Goal: Task Accomplishment & Management: Use online tool/utility

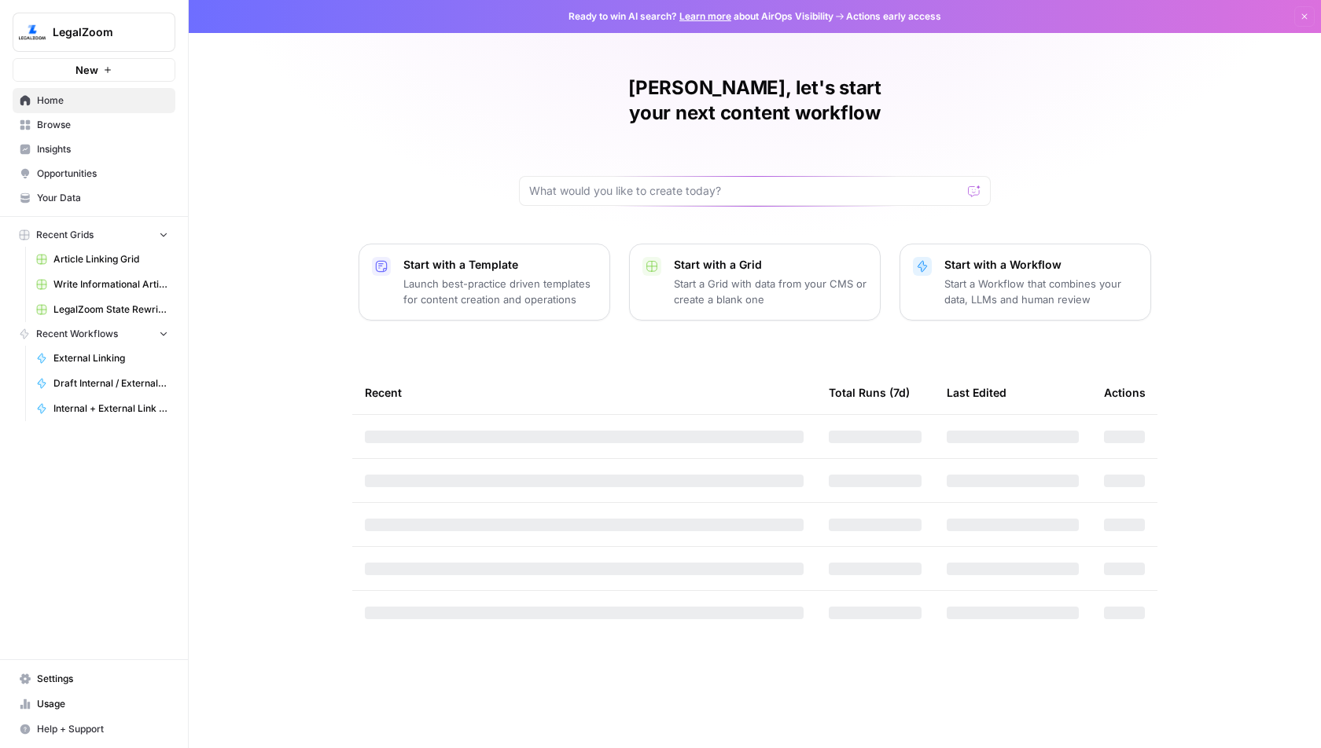
click at [127, 31] on span "LegalZoom" at bounding box center [100, 32] width 95 height 16
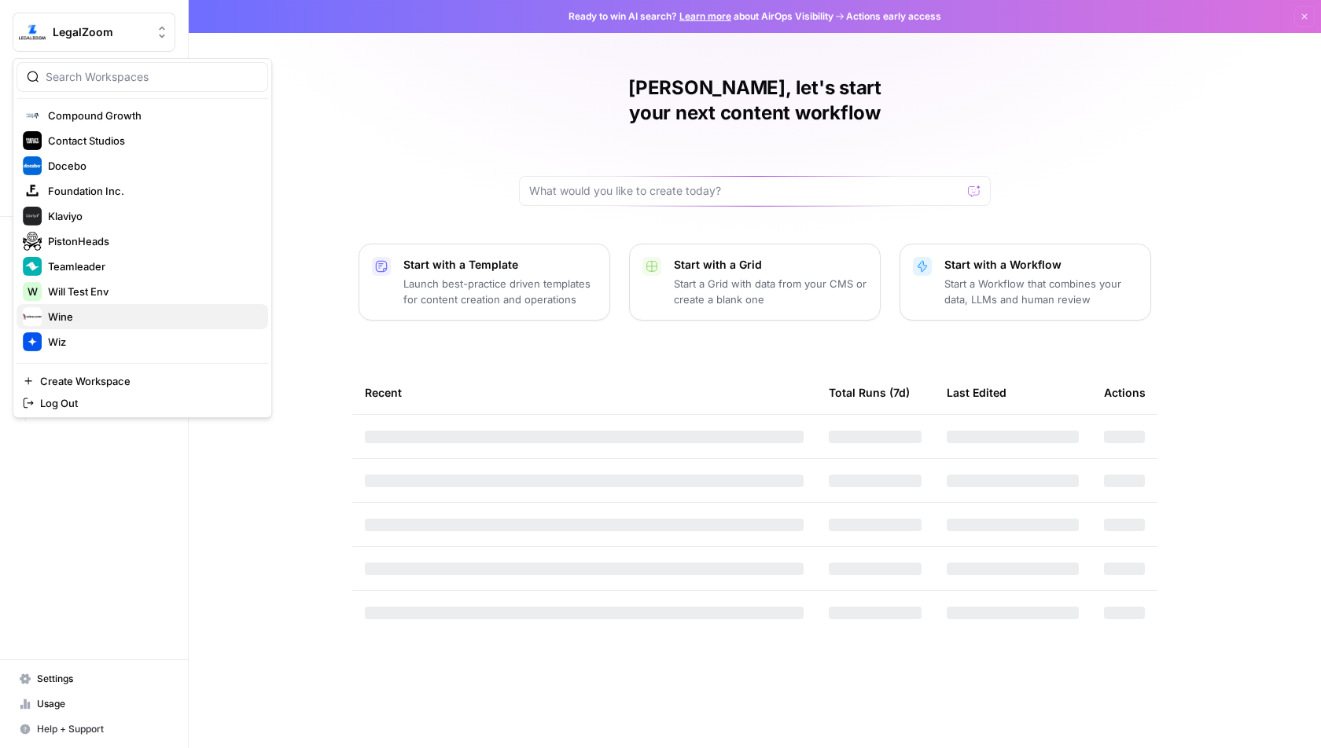
scroll to position [136, 0]
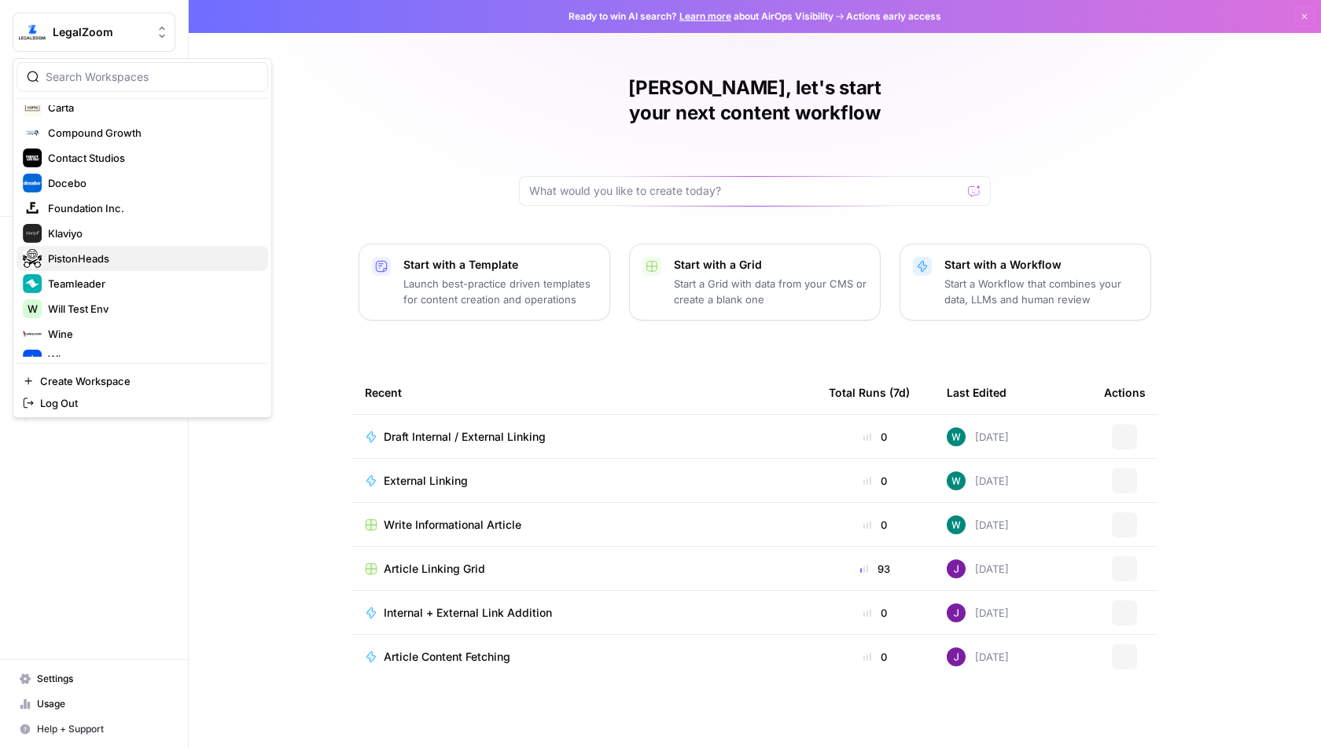
click at [141, 257] on span "PistonHeads" at bounding box center [152, 259] width 208 height 16
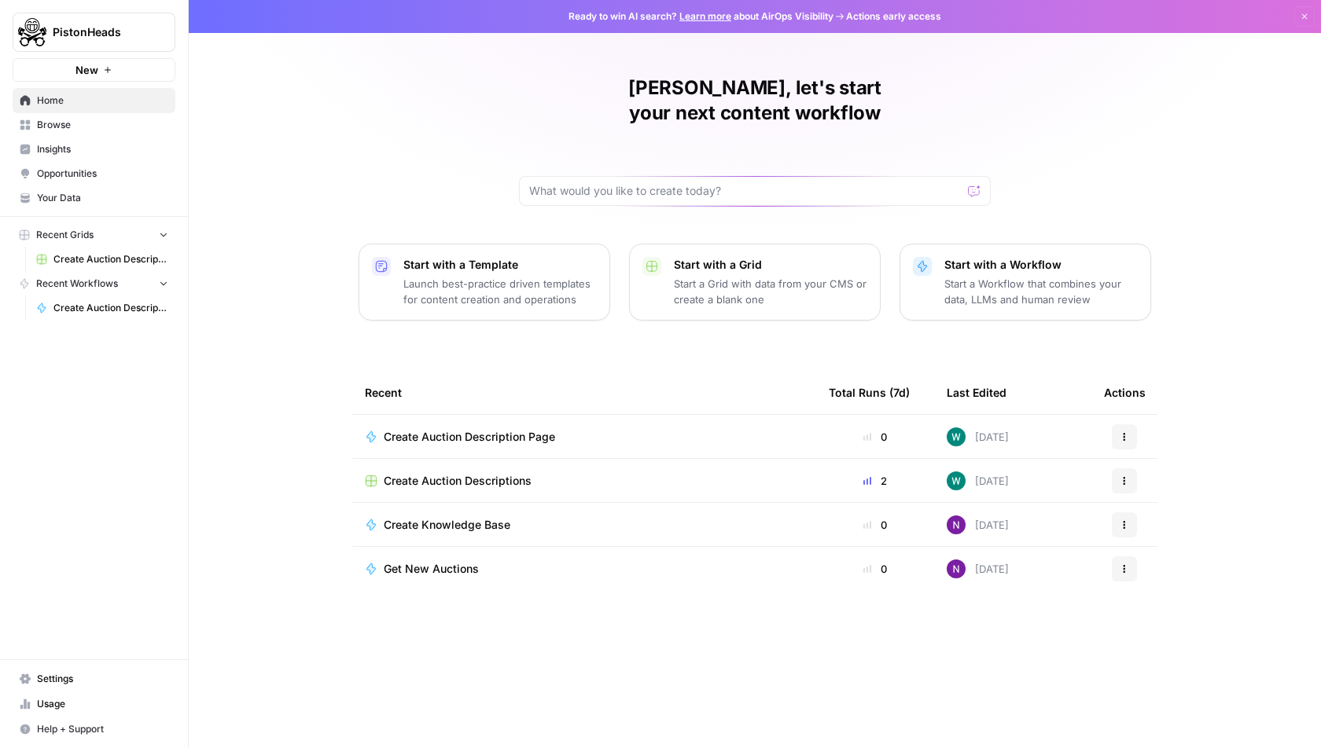
click at [481, 429] on span "Create Auction Description Page" at bounding box center [469, 437] width 171 height 16
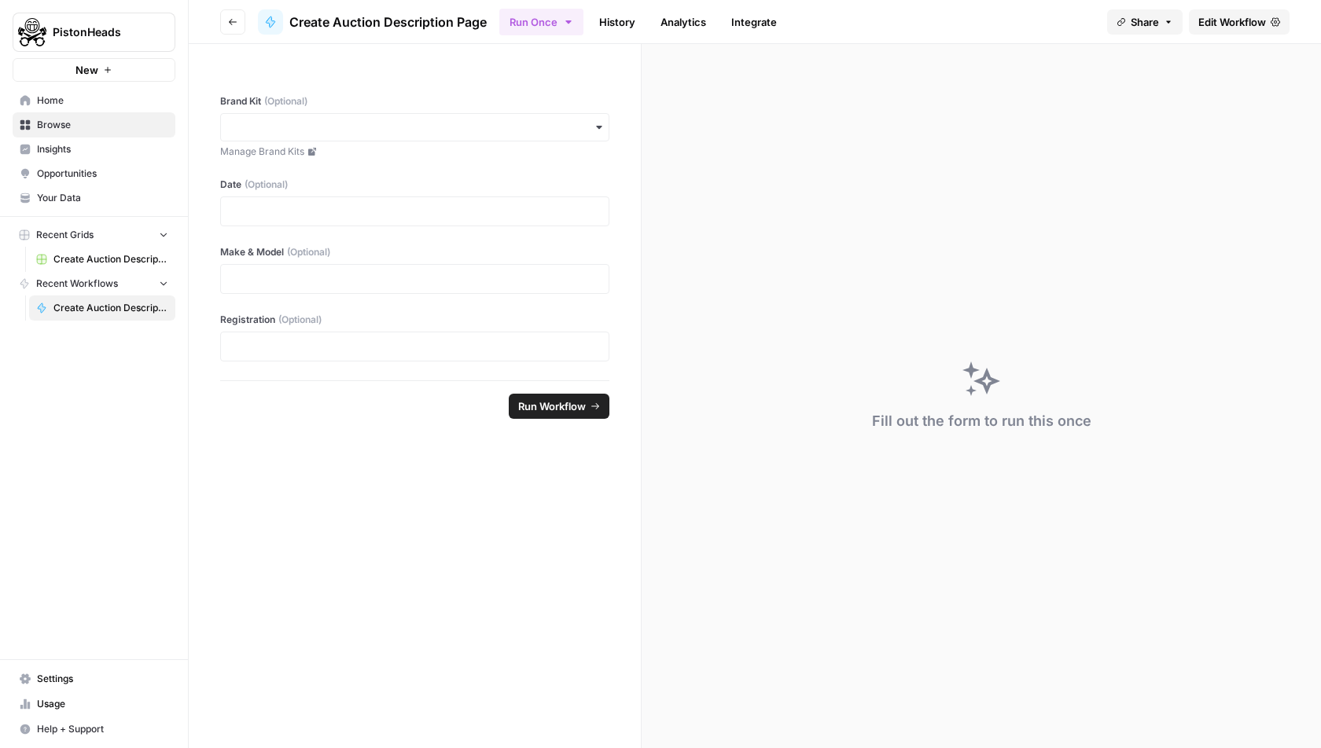
click at [218, 12] on header "Go back Create Auction Description Page Run Once History Analytics Integrate Sh…" at bounding box center [755, 22] width 1132 height 44
click at [226, 17] on button "Go back" at bounding box center [232, 21] width 25 height 25
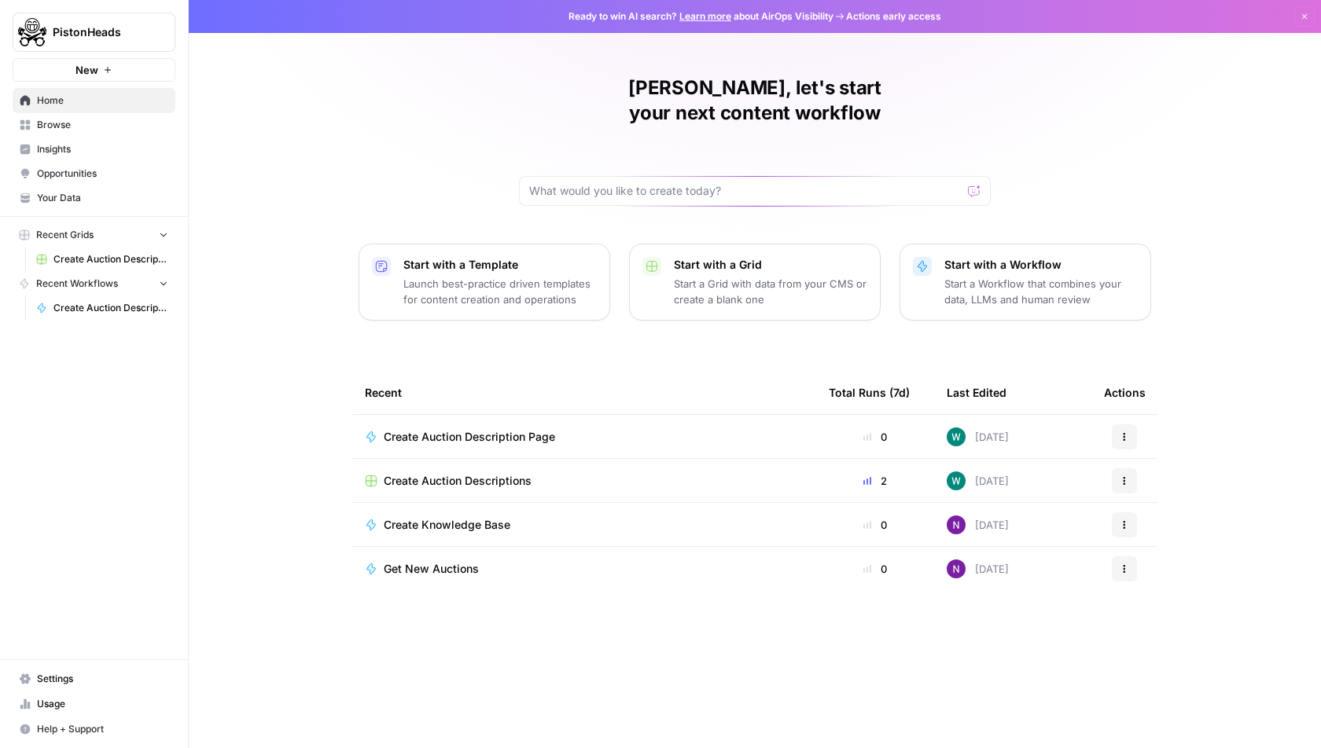
click at [492, 473] on span "Create Auction Descriptions" at bounding box center [458, 481] width 148 height 16
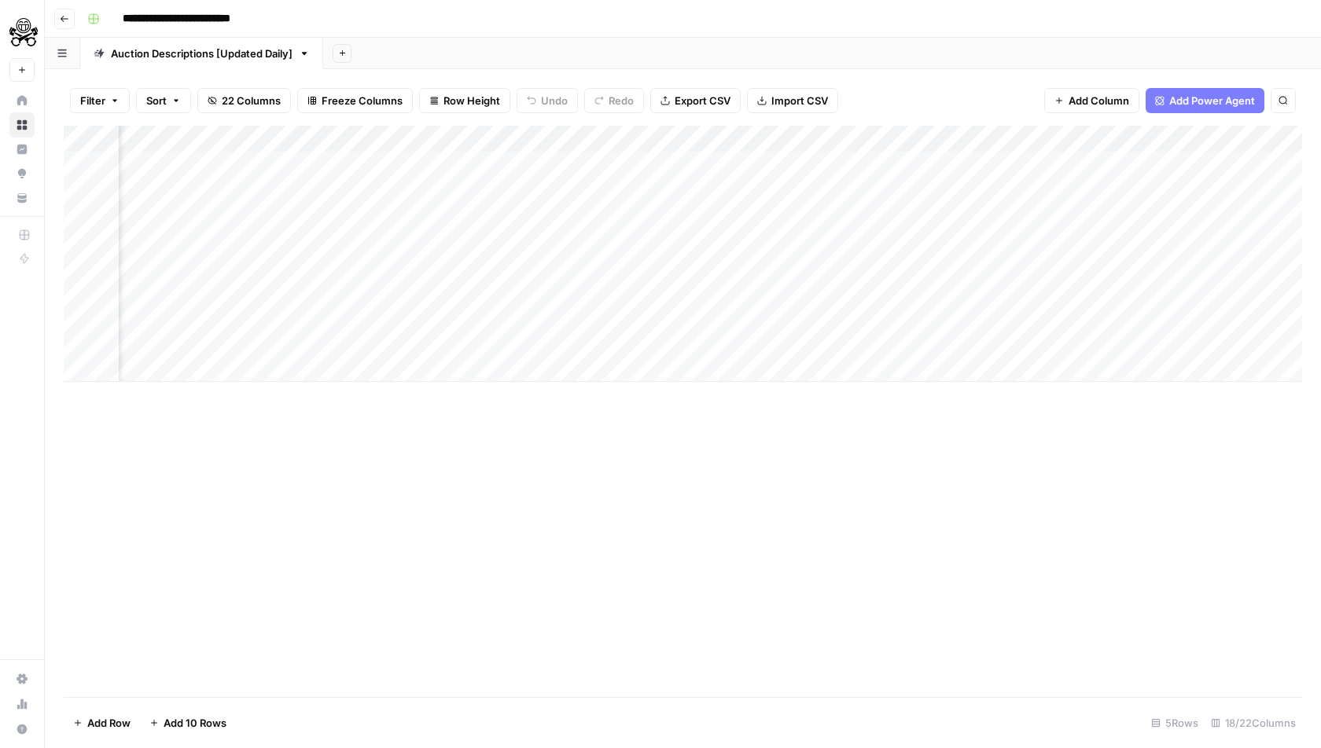
scroll to position [0, 1070]
click at [576, 141] on div "Add Column" at bounding box center [683, 254] width 1238 height 256
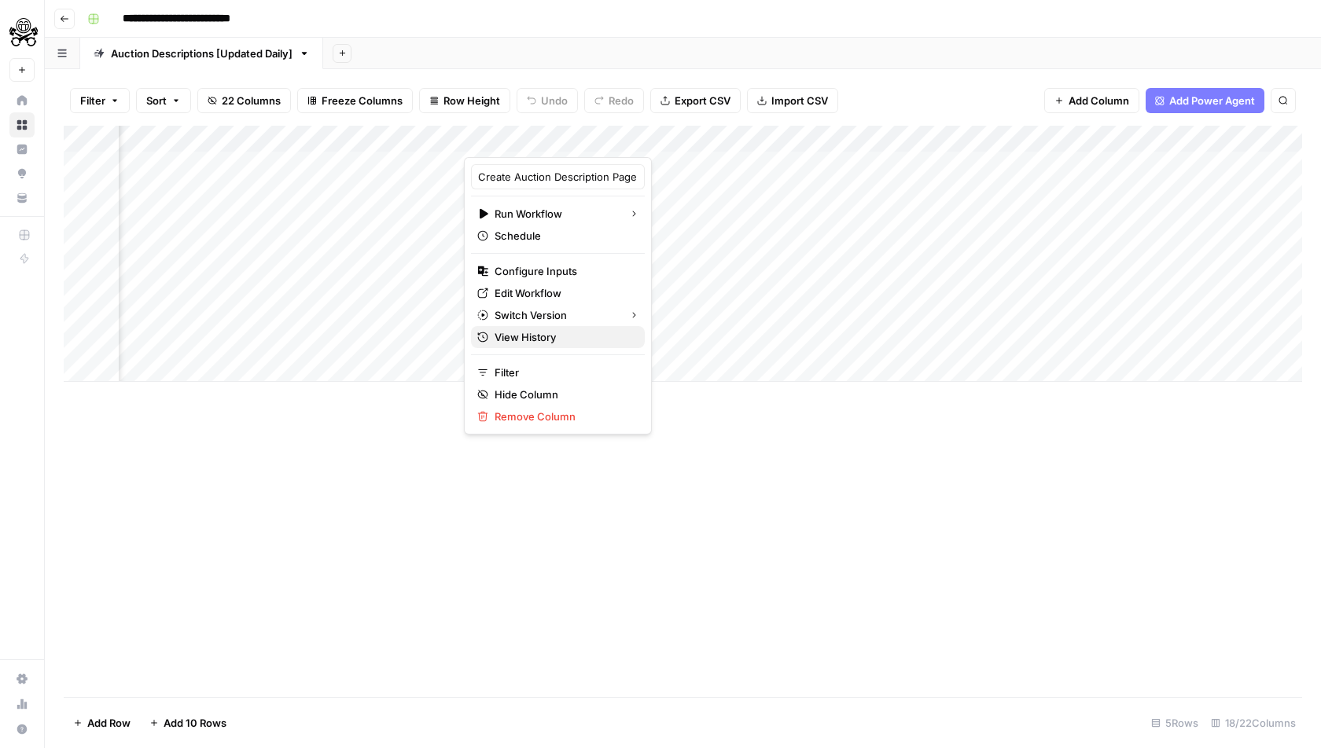
click at [549, 338] on span "View History" at bounding box center [563, 337] width 138 height 16
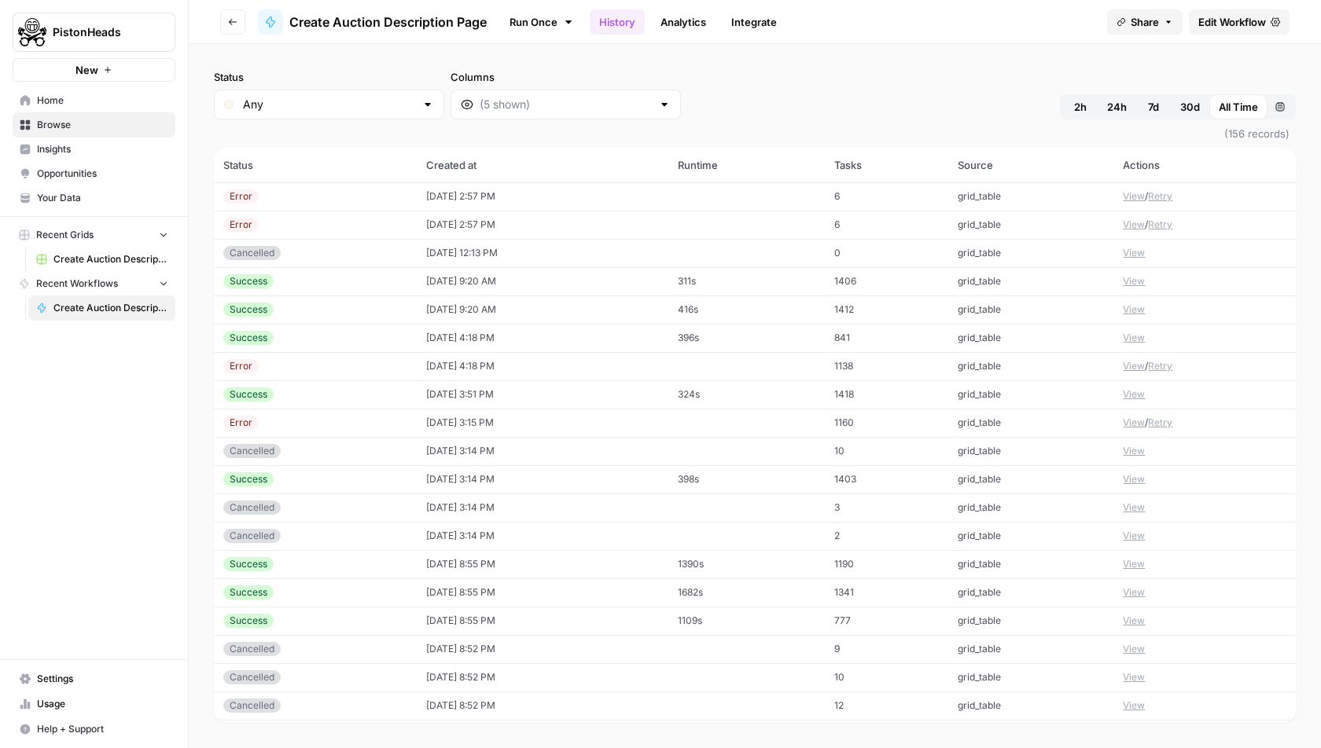
click at [1126, 197] on button "View" at bounding box center [1134, 196] width 22 height 14
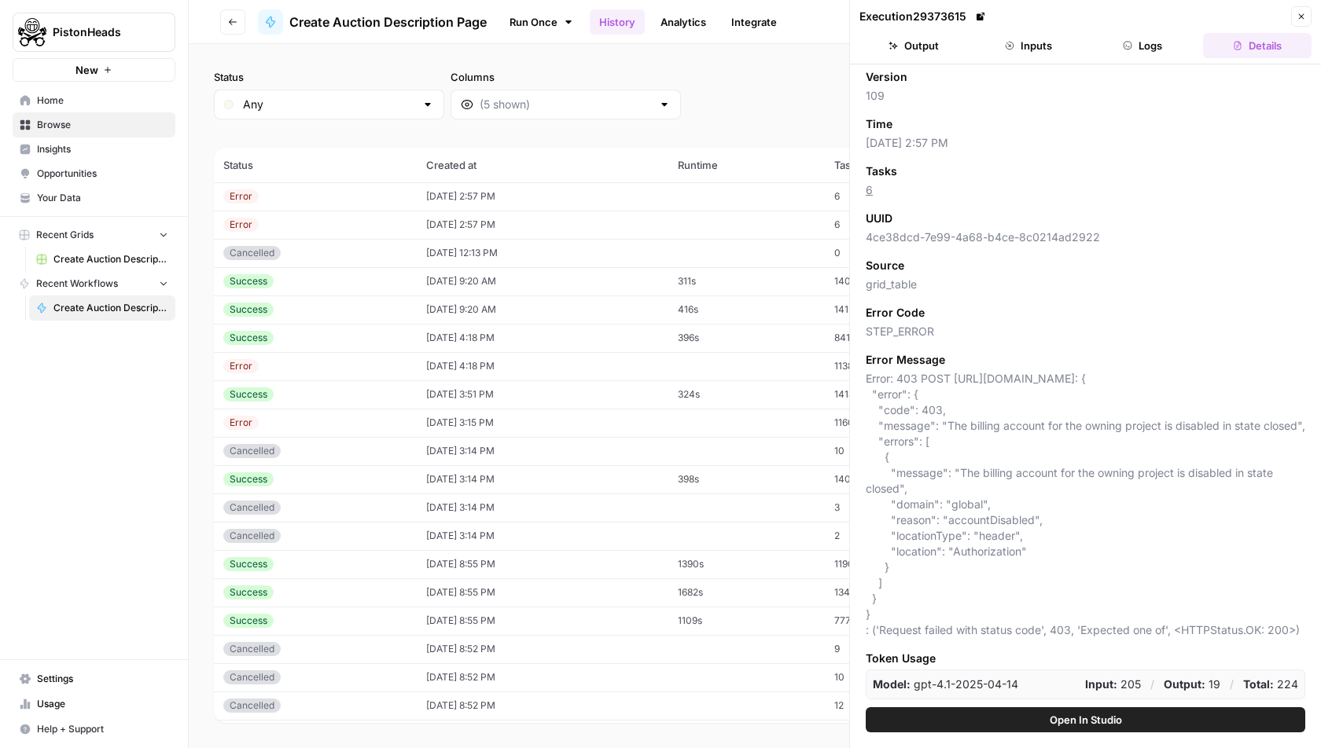
scroll to position [79, 0]
click at [978, 645] on div "Status error Version 109 Time 09/17/25 at 2:57 PM Tasks 6 UUID 4ce38dcd-7e99-4a…" at bounding box center [1084, 385] width 439 height 627
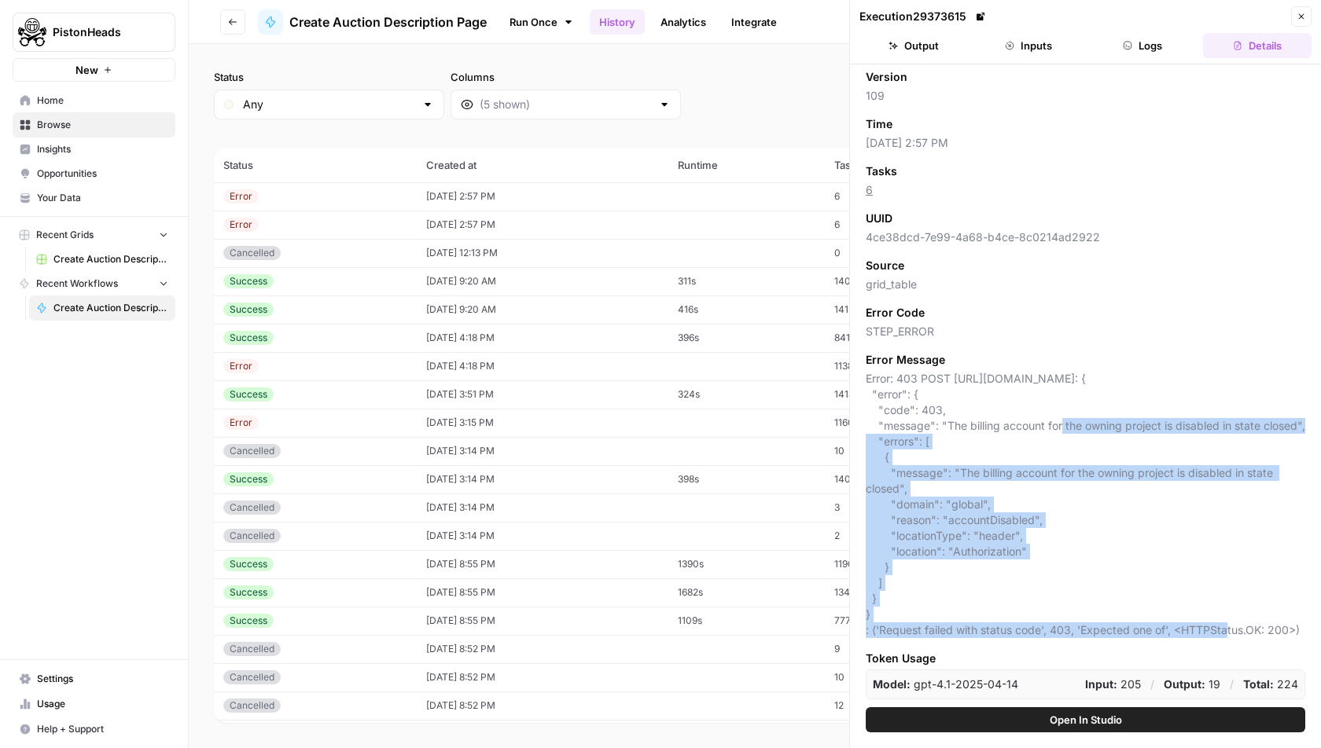
drag, startPoint x: 884, startPoint y: 611, endPoint x: 1026, endPoint y: 362, distance: 285.9
click at [1027, 371] on span "Error: 403 POST https://storage.googleapis.com/upload/storage/v1/b/ph-auction-t…" at bounding box center [1084, 504] width 439 height 267
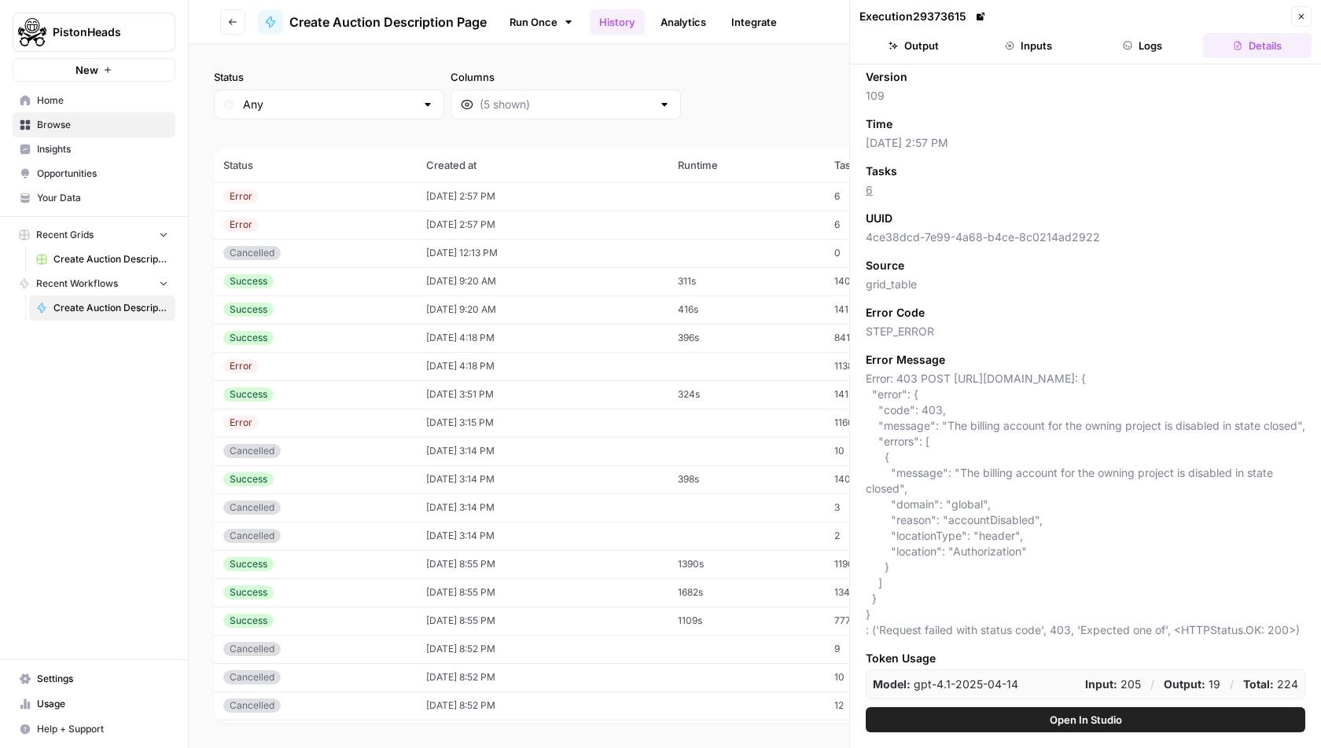
click at [1033, 371] on span "Error: 403 POST https://storage.googleapis.com/upload/storage/v1/b/ph-auction-t…" at bounding box center [1084, 504] width 439 height 267
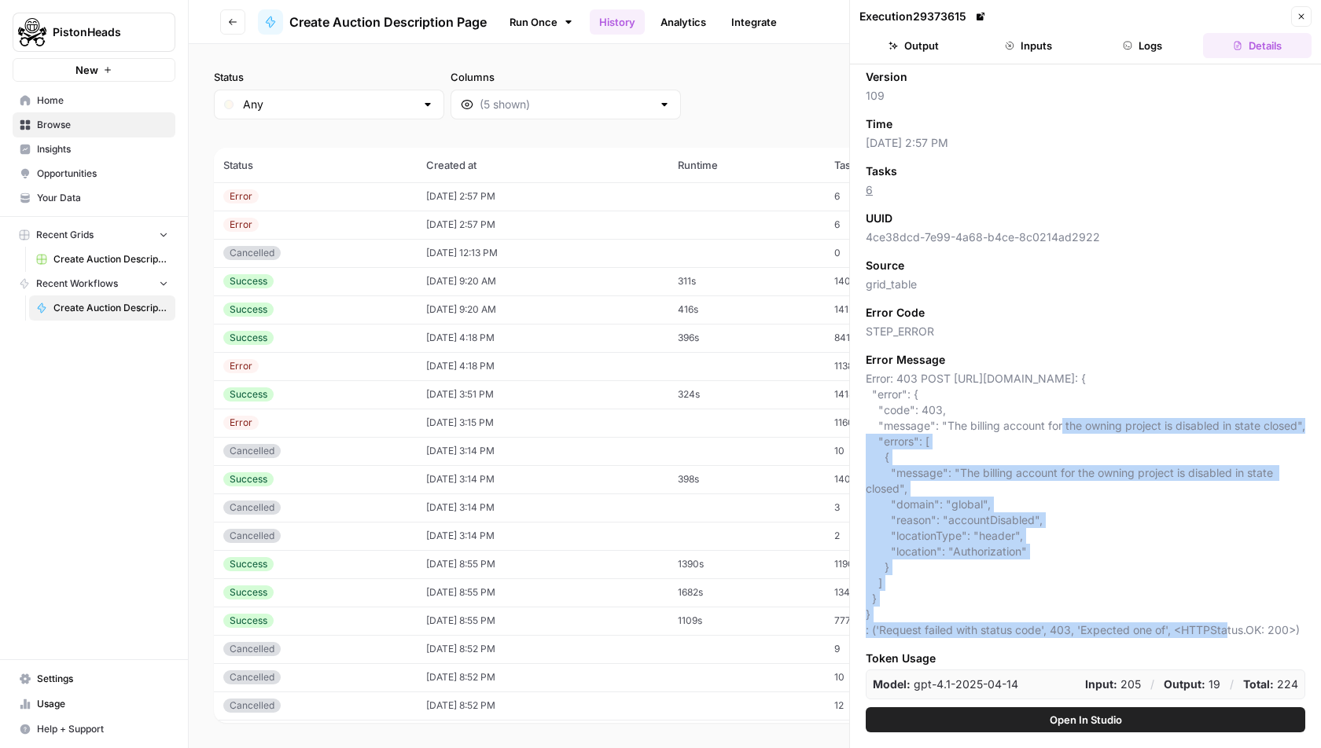
drag, startPoint x: 1027, startPoint y: 366, endPoint x: 905, endPoint y: 613, distance: 275.6
click at [905, 613] on span "Error: 403 POST https://storage.googleapis.com/upload/storage/v1/b/ph-auction-t…" at bounding box center [1084, 504] width 439 height 267
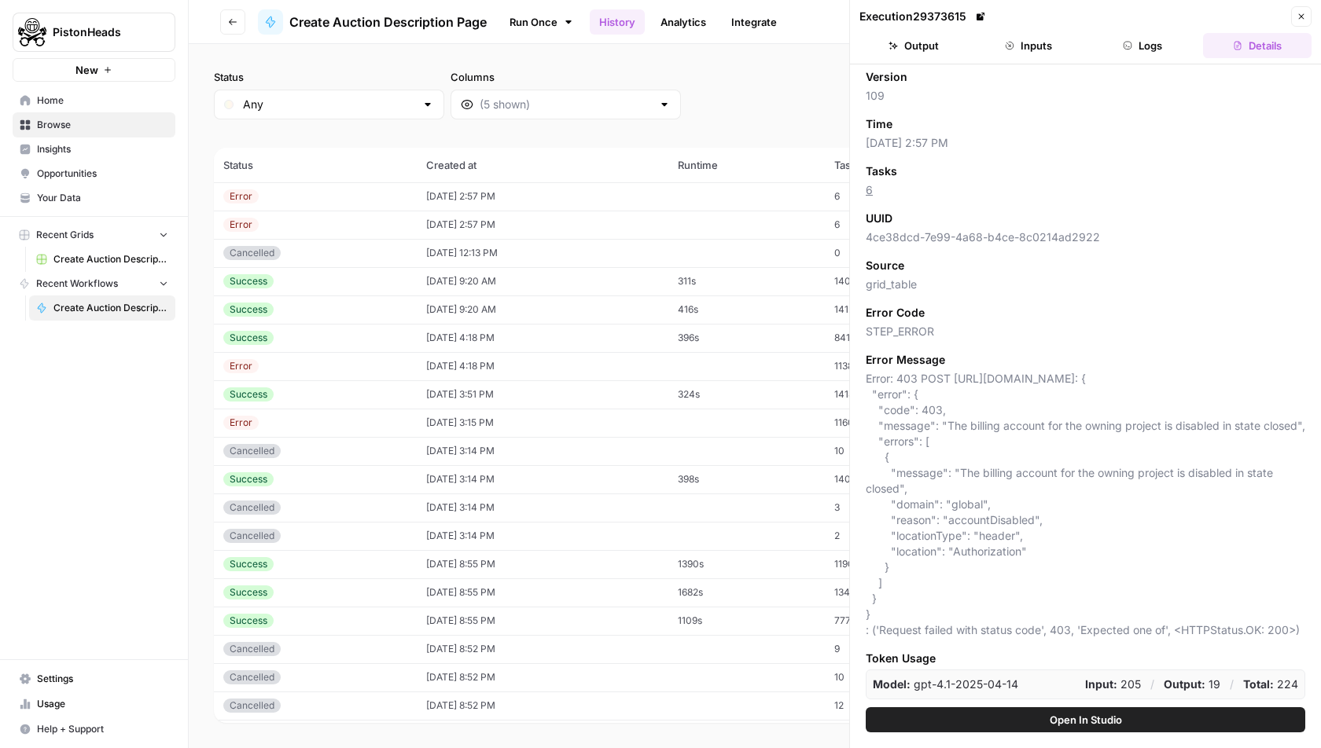
click at [946, 46] on button "Output" at bounding box center [913, 45] width 108 height 25
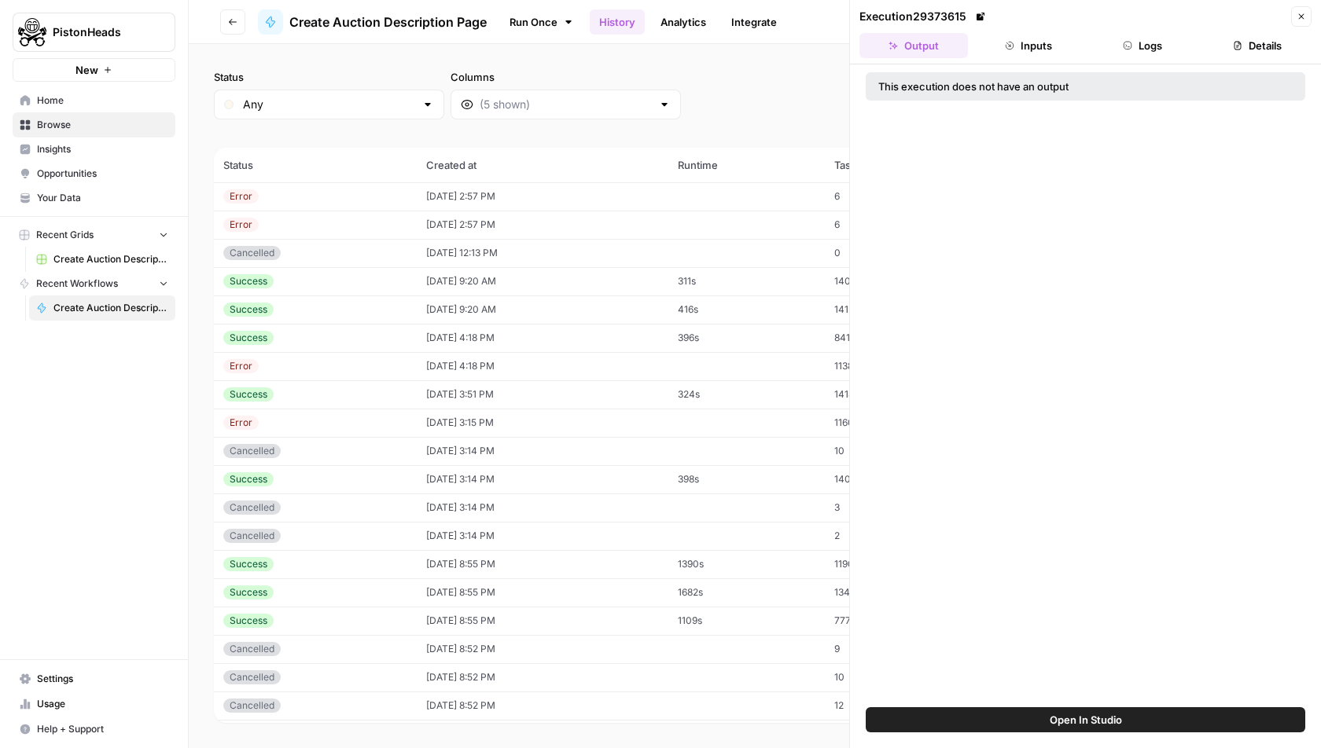
click at [1013, 46] on icon "button" at bounding box center [1009, 45] width 9 height 9
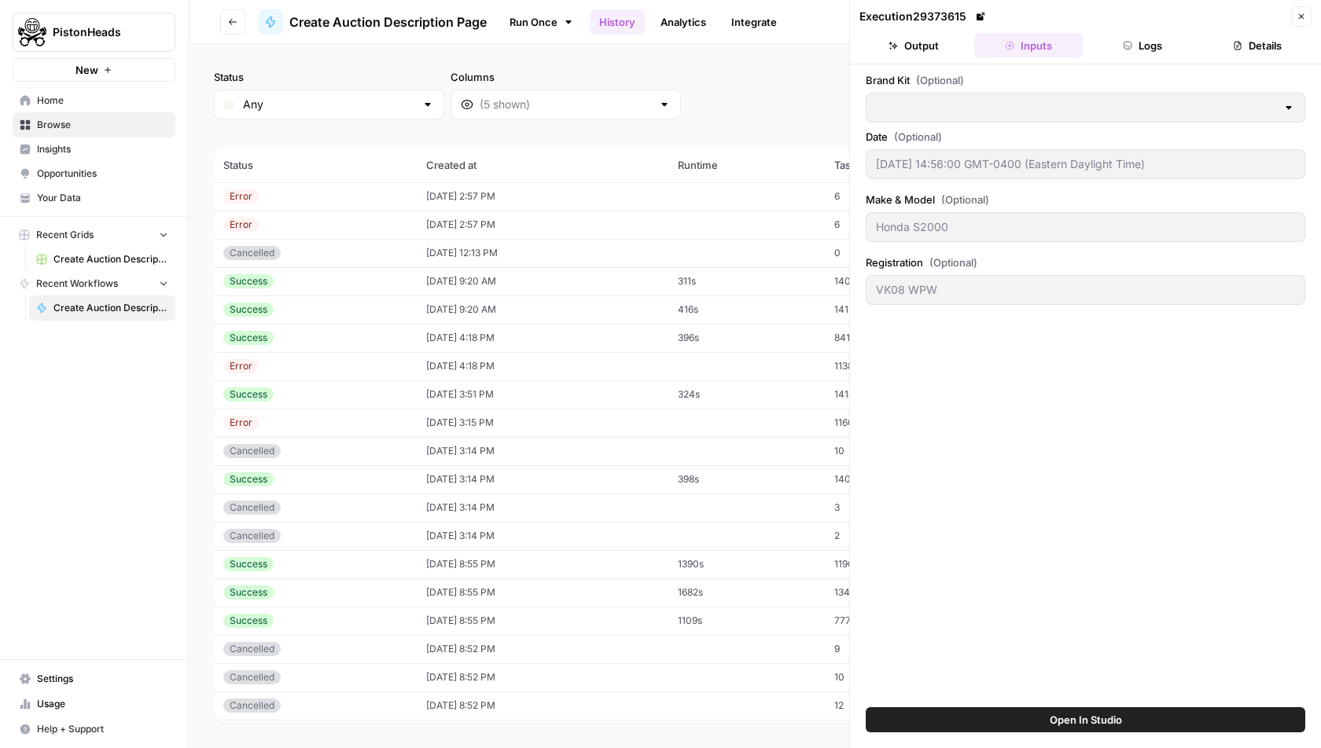
type input "PistonHeads"
click at [1200, 46] on ul "Output Inputs Logs Details" at bounding box center [1085, 45] width 452 height 25
drag, startPoint x: 1141, startPoint y: 46, endPoint x: 1320, endPoint y: 72, distance: 180.3
click at [1141, 46] on button "Logs" at bounding box center [1143, 45] width 108 height 25
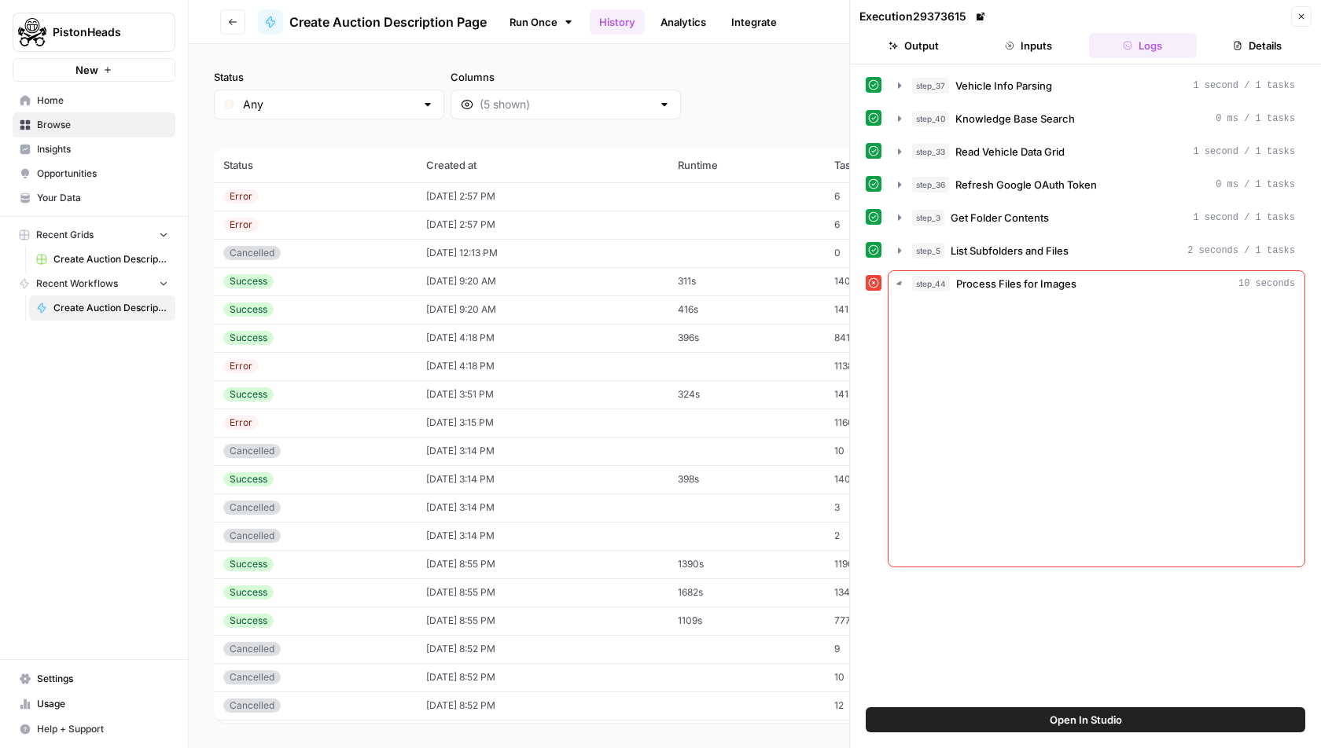
click at [1320, 72] on div "step_37 Vehicle Info Parsing 1 second / 1 tasks step_40 Knowledge Base Search 0…" at bounding box center [1085, 385] width 471 height 643
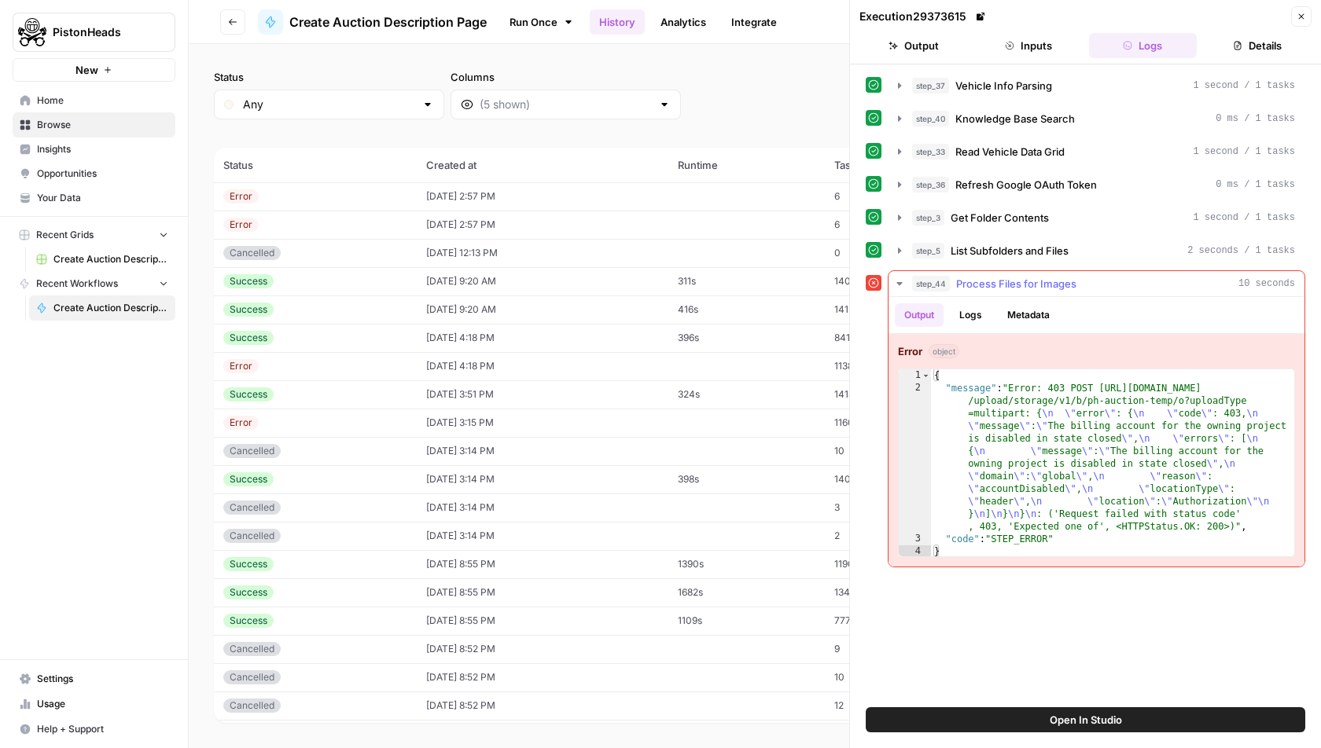
click at [1010, 277] on span "Process Files for Images" at bounding box center [1016, 284] width 120 height 16
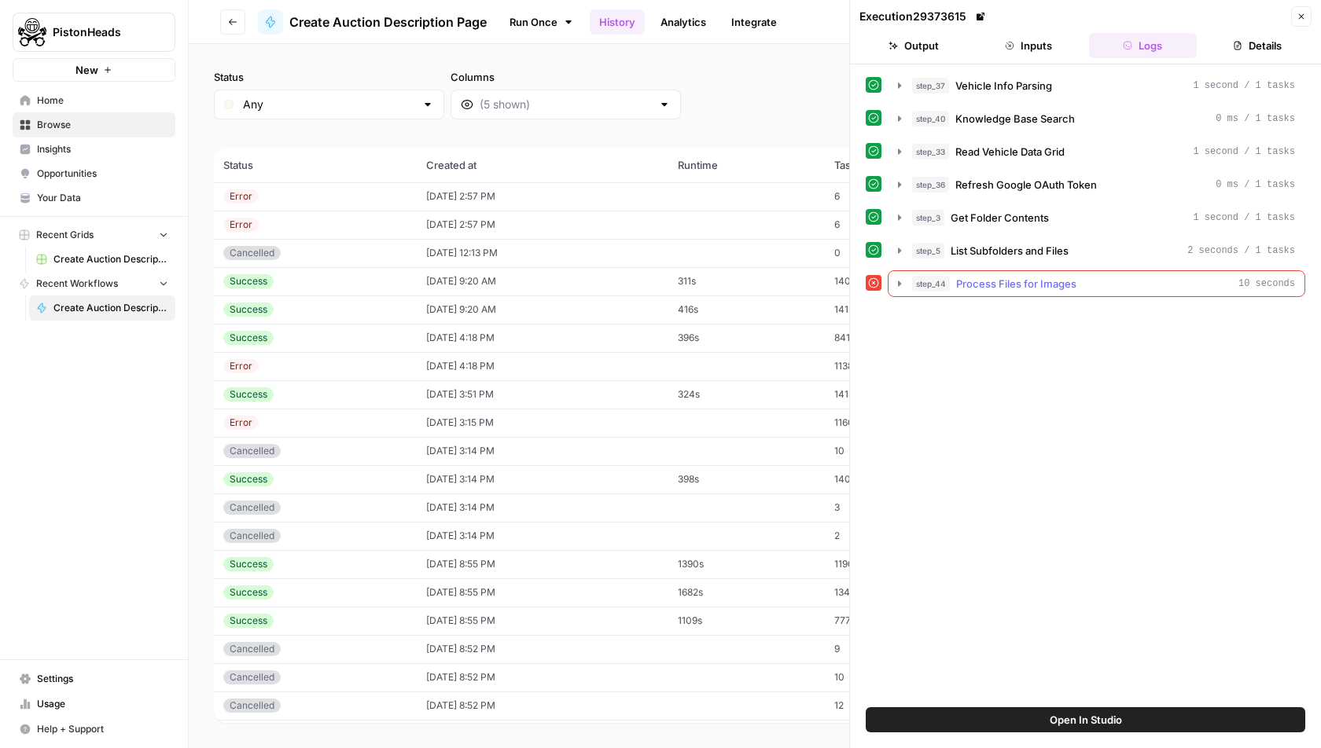
click at [1010, 277] on span "Process Files for Images" at bounding box center [1016, 284] width 120 height 16
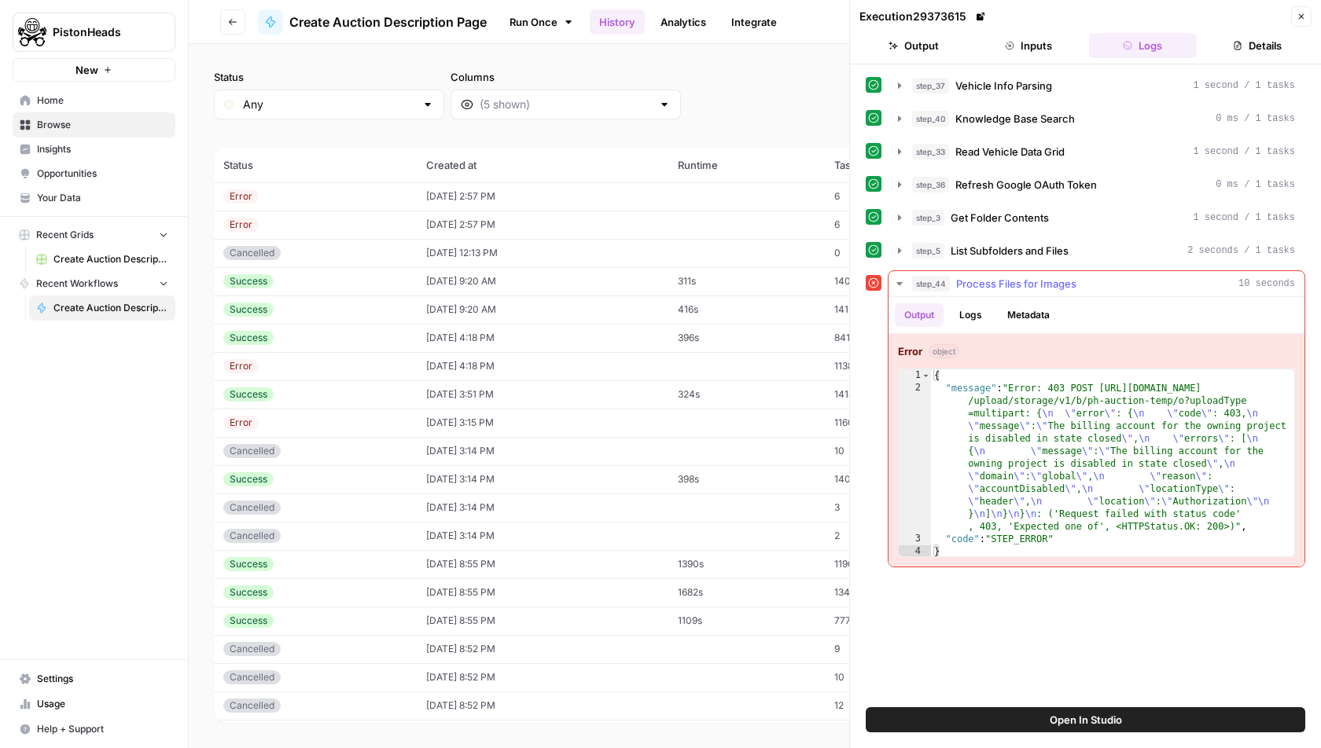
click at [1010, 277] on span "Process Files for Images" at bounding box center [1016, 284] width 120 height 16
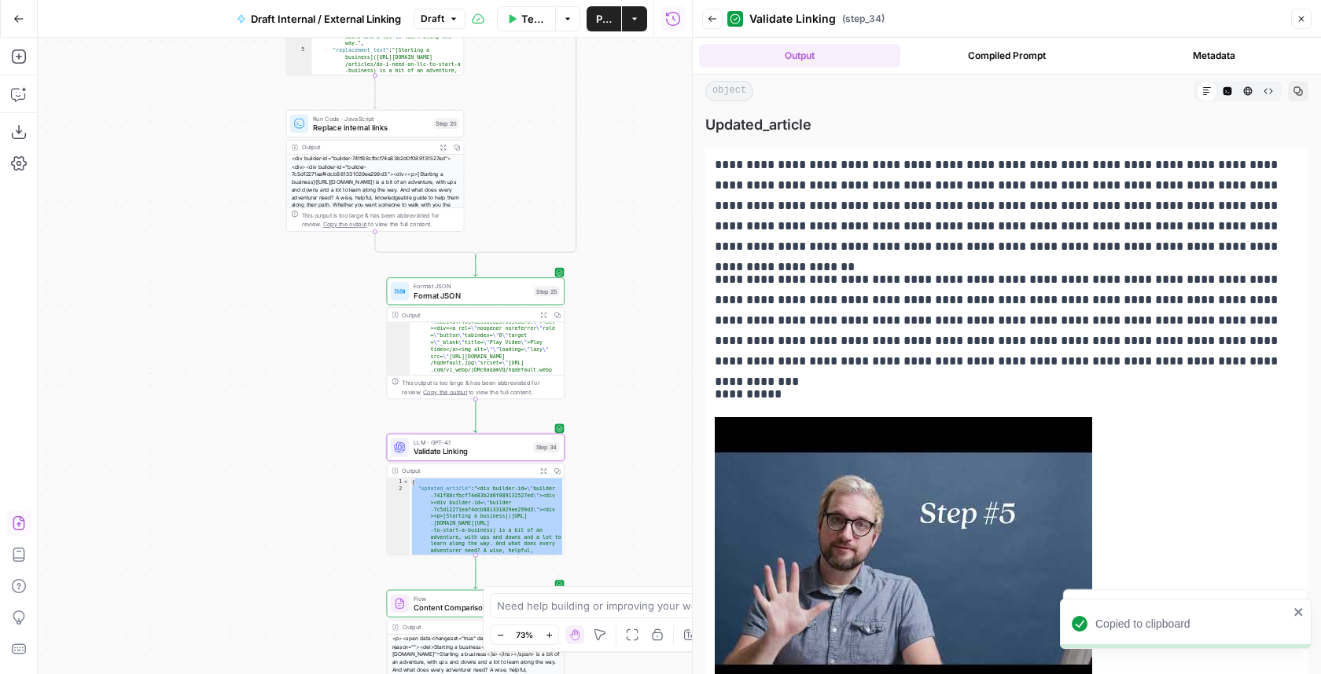
scroll to position [297, 0]
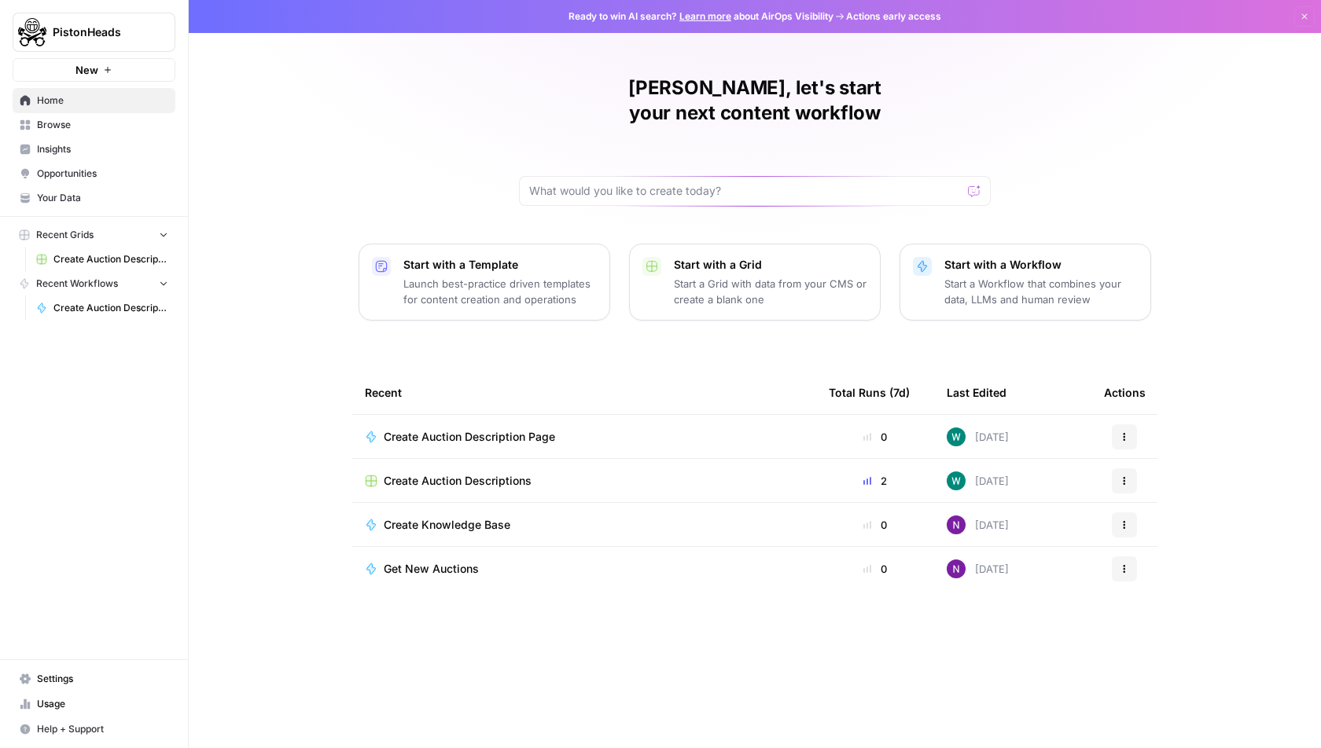
click at [38, 638] on div "PistonHeads New Home Browse Insights Opportunities Your Data Recent Grids Creat…" at bounding box center [94, 374] width 188 height 748
click at [63, 682] on span "Settings" at bounding box center [102, 679] width 131 height 14
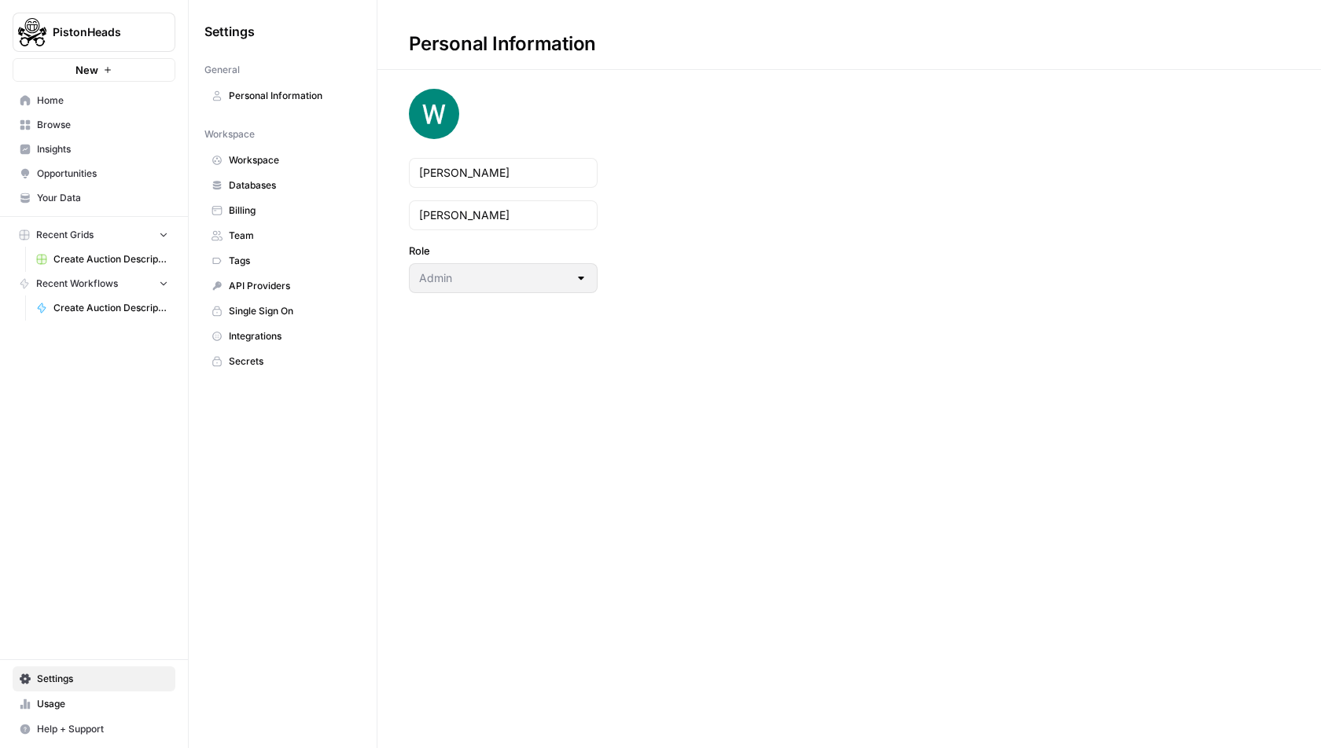
click at [296, 230] on span "Team" at bounding box center [291, 236] width 125 height 14
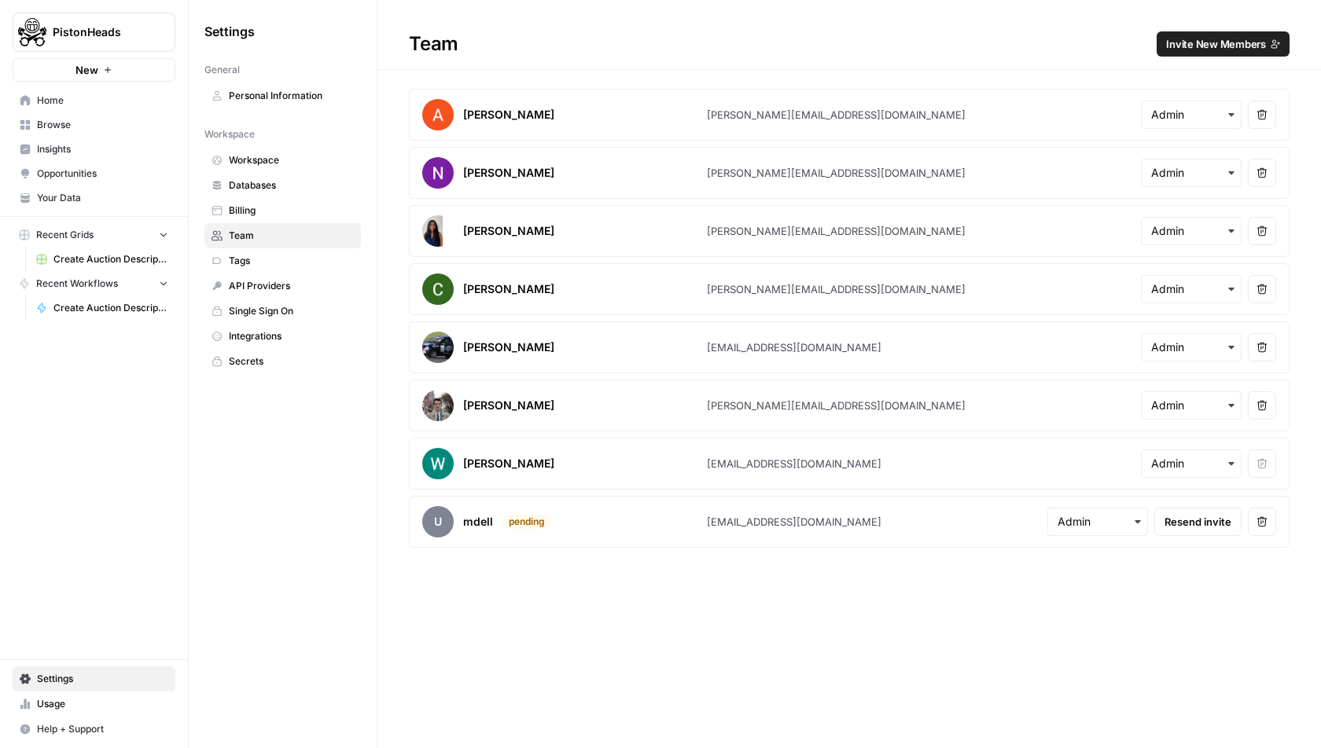
click at [670, 355] on div "Pete Dignan" at bounding box center [564, 347] width 285 height 31
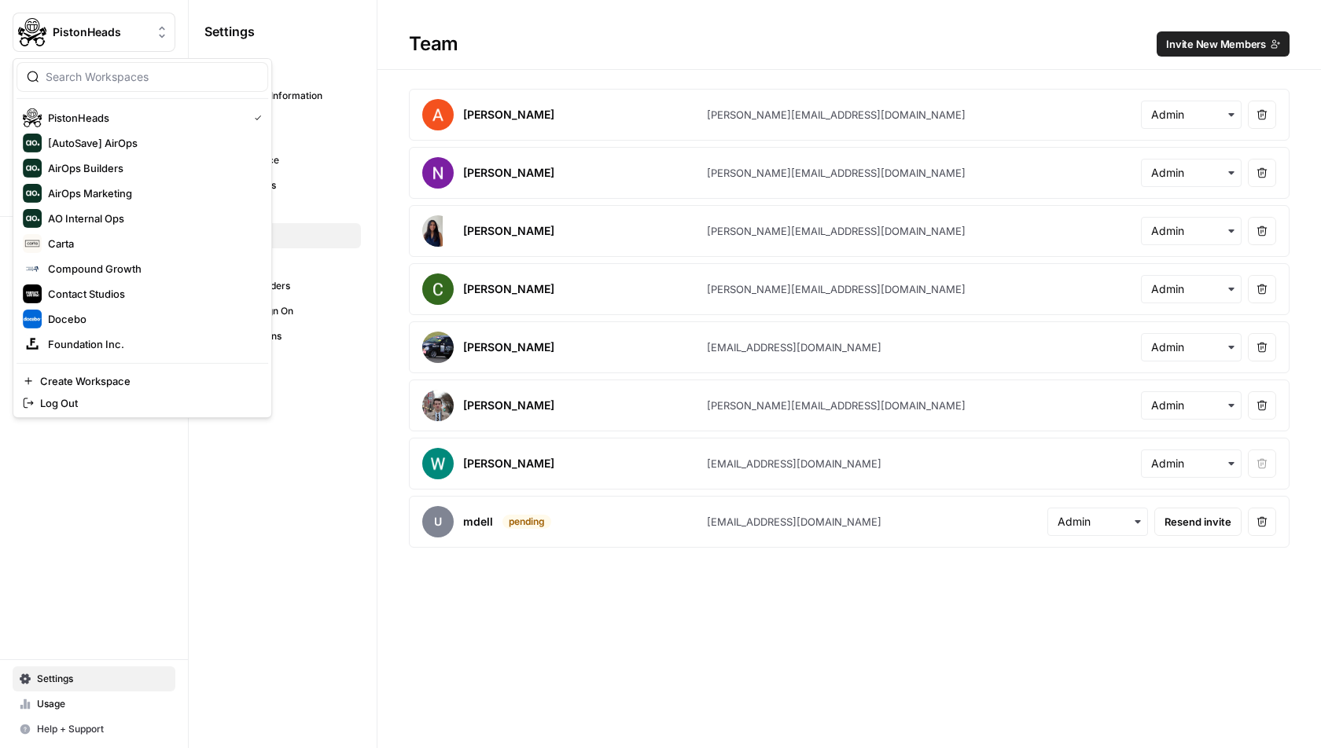
click at [47, 18] on button "PistonHeads" at bounding box center [94, 32] width 163 height 39
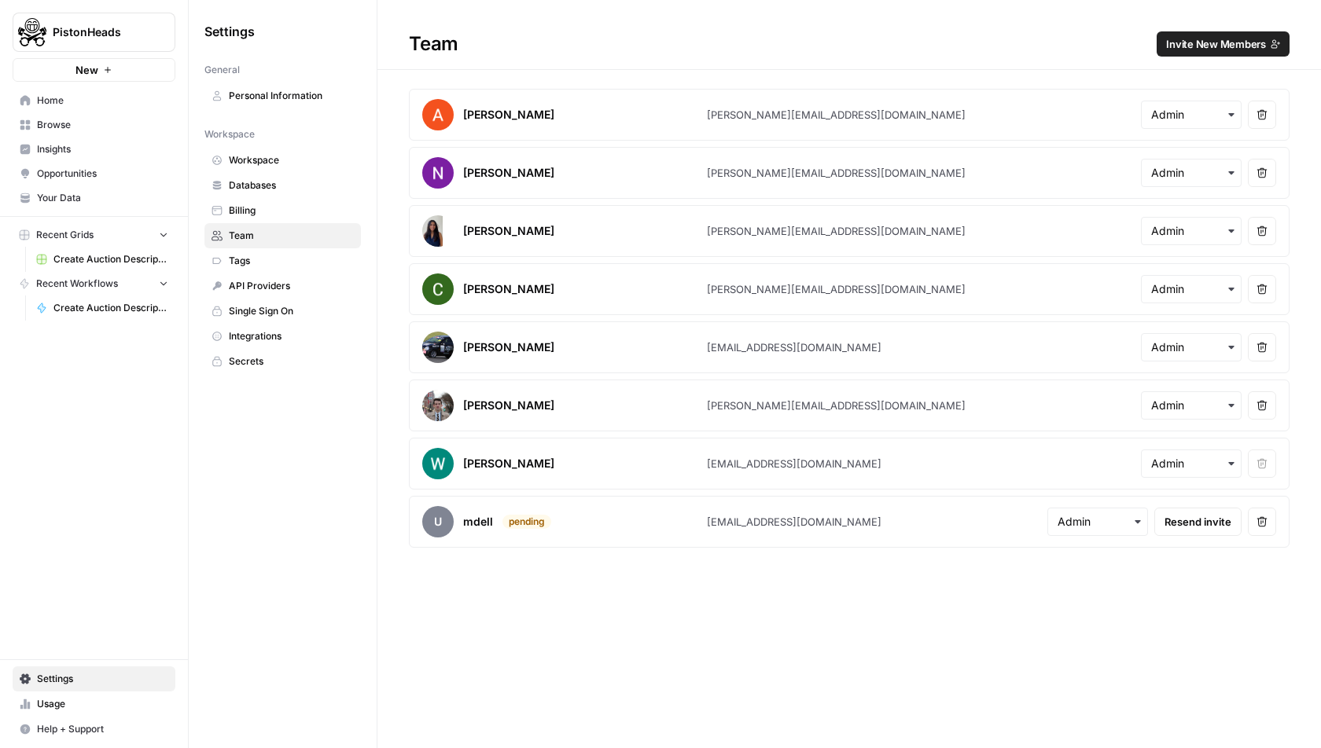
click at [271, 502] on div "Settings General Personal Information Workspace Workspace Databases Billing Tea…" at bounding box center [283, 374] width 188 height 748
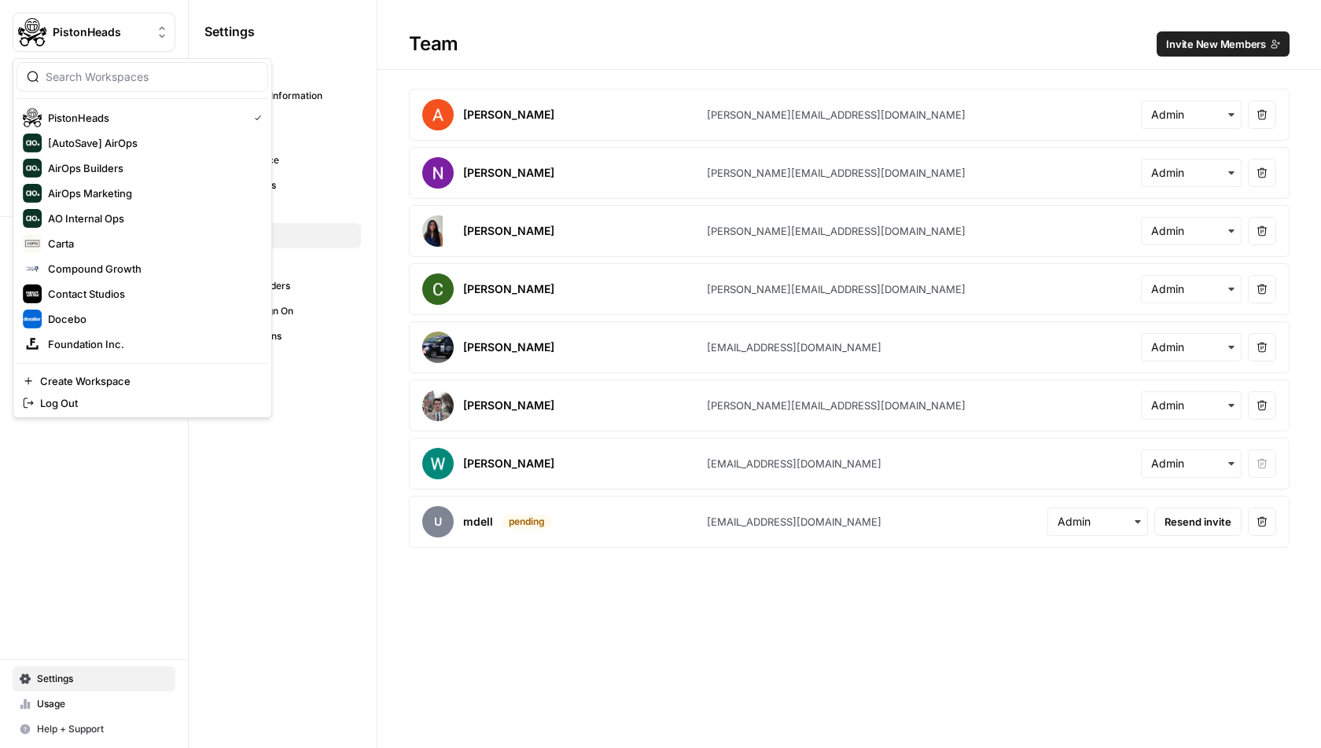
click at [90, 28] on span "PistonHeads" at bounding box center [100, 32] width 95 height 16
click at [88, 30] on span "PistonHeads" at bounding box center [100, 32] width 95 height 16
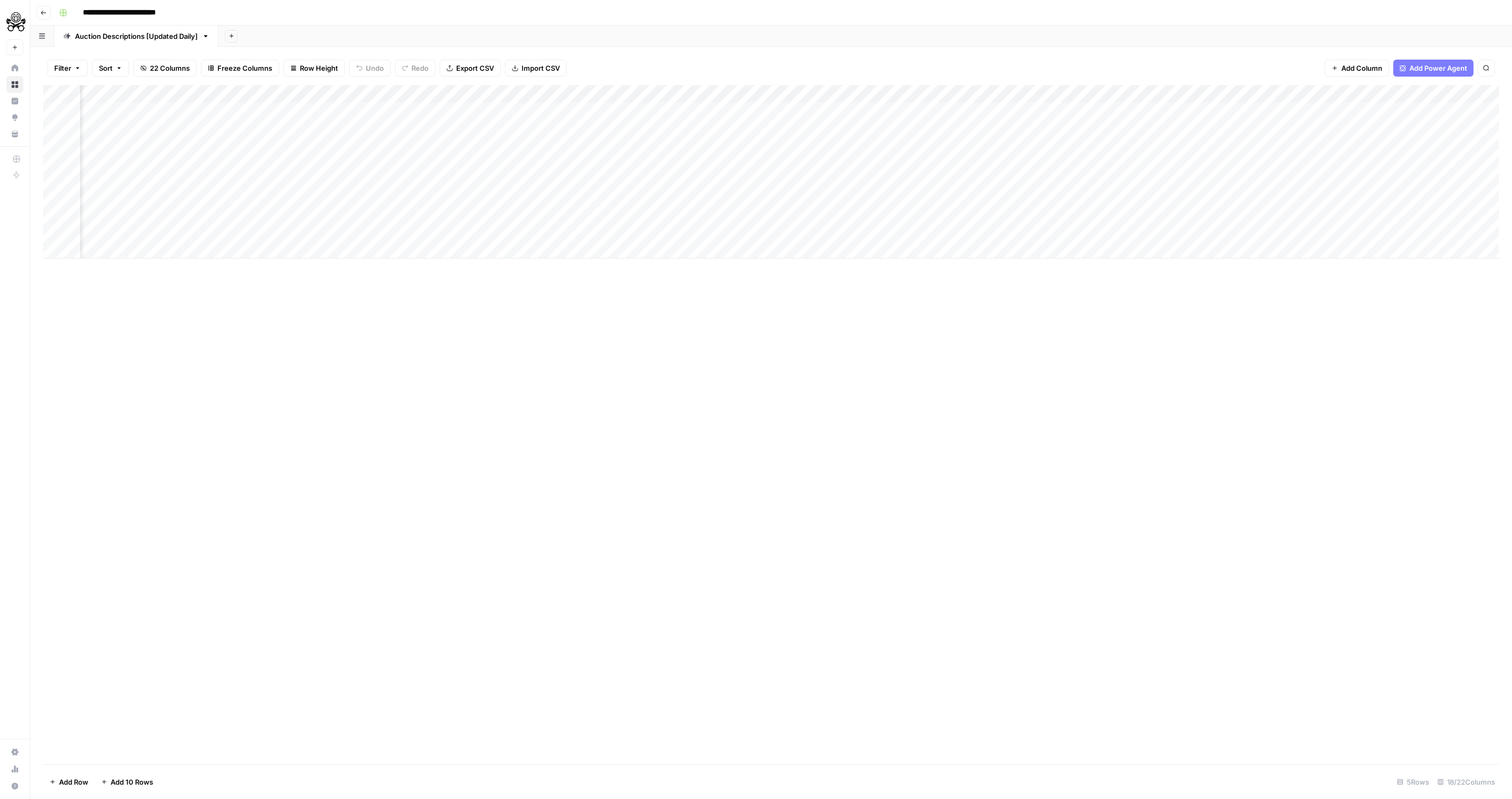
scroll to position [0, 362]
click at [750, 92] on div "Add Column" at bounding box center [771, 172] width 1456 height 173
click at [697, 195] on span "Edit Workflow" at bounding box center [741, 198] width 93 height 11
click at [747, 116] on div "Add Column" at bounding box center [771, 172] width 1456 height 173
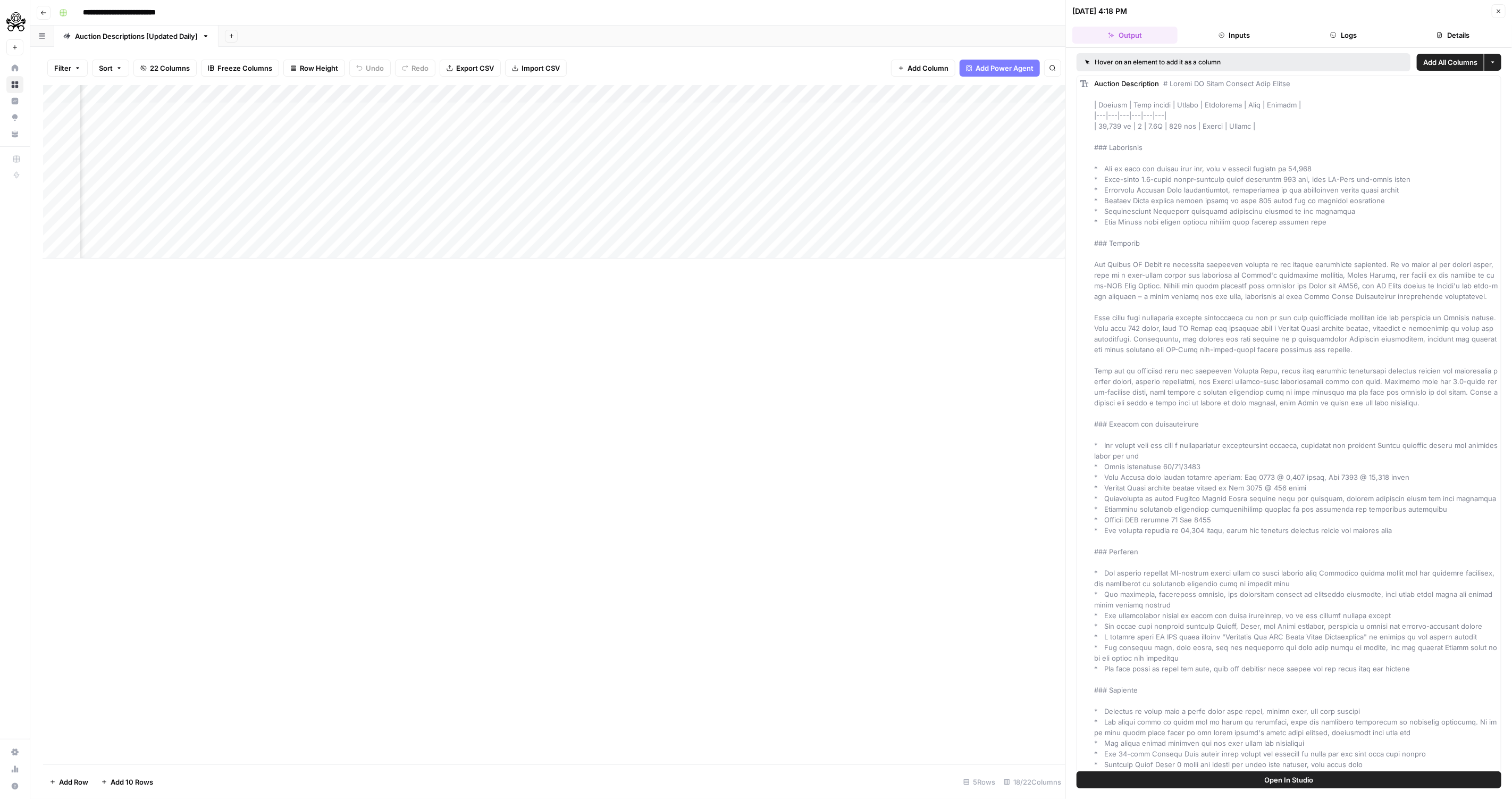
click at [1272, 32] on button "Inputs" at bounding box center [1234, 35] width 105 height 17
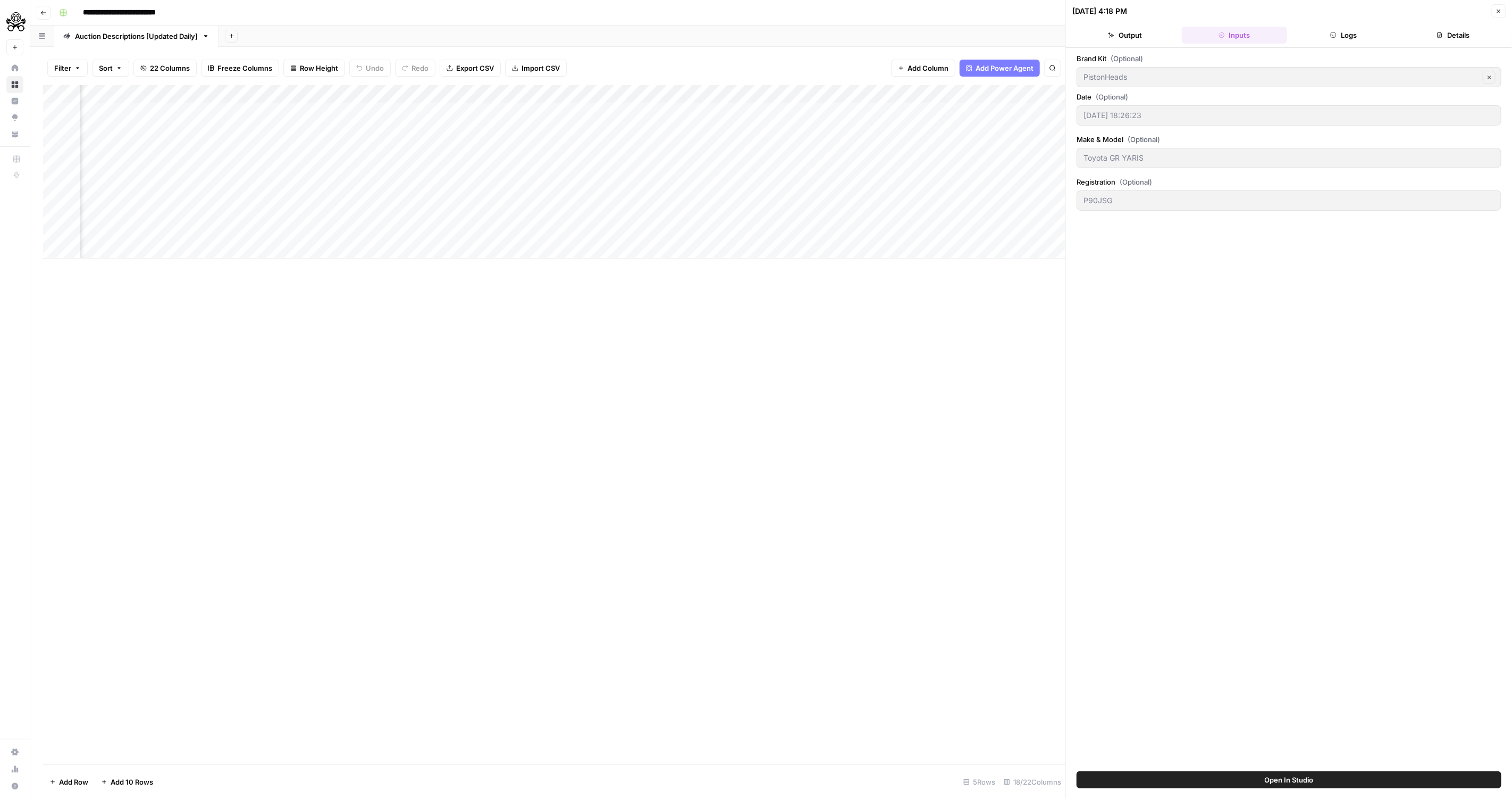
click at [1386, 32] on button "Logs" at bounding box center [1344, 35] width 105 height 17
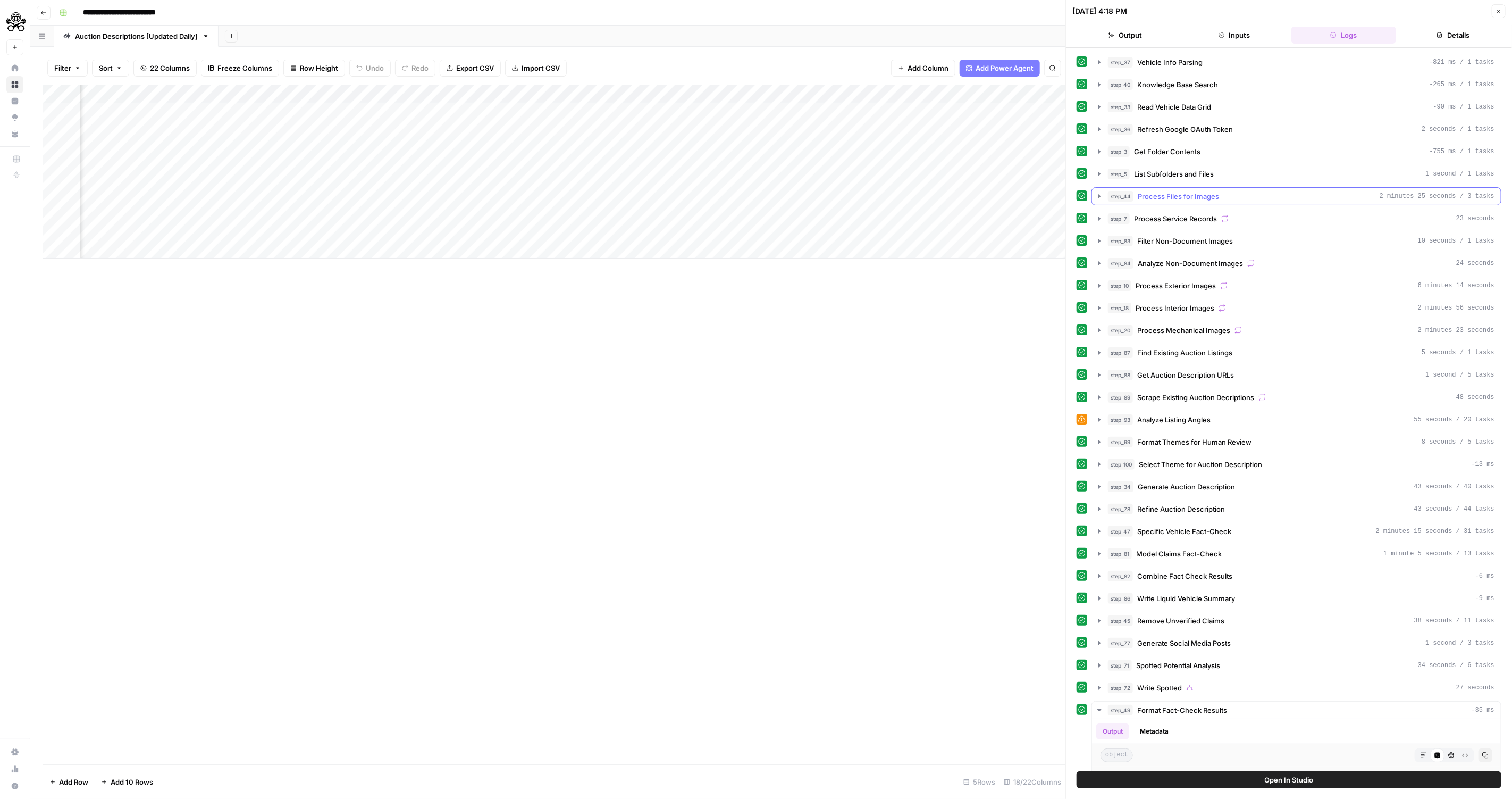
click at [1159, 197] on span "Process Files for Images" at bounding box center [1178, 196] width 81 height 11
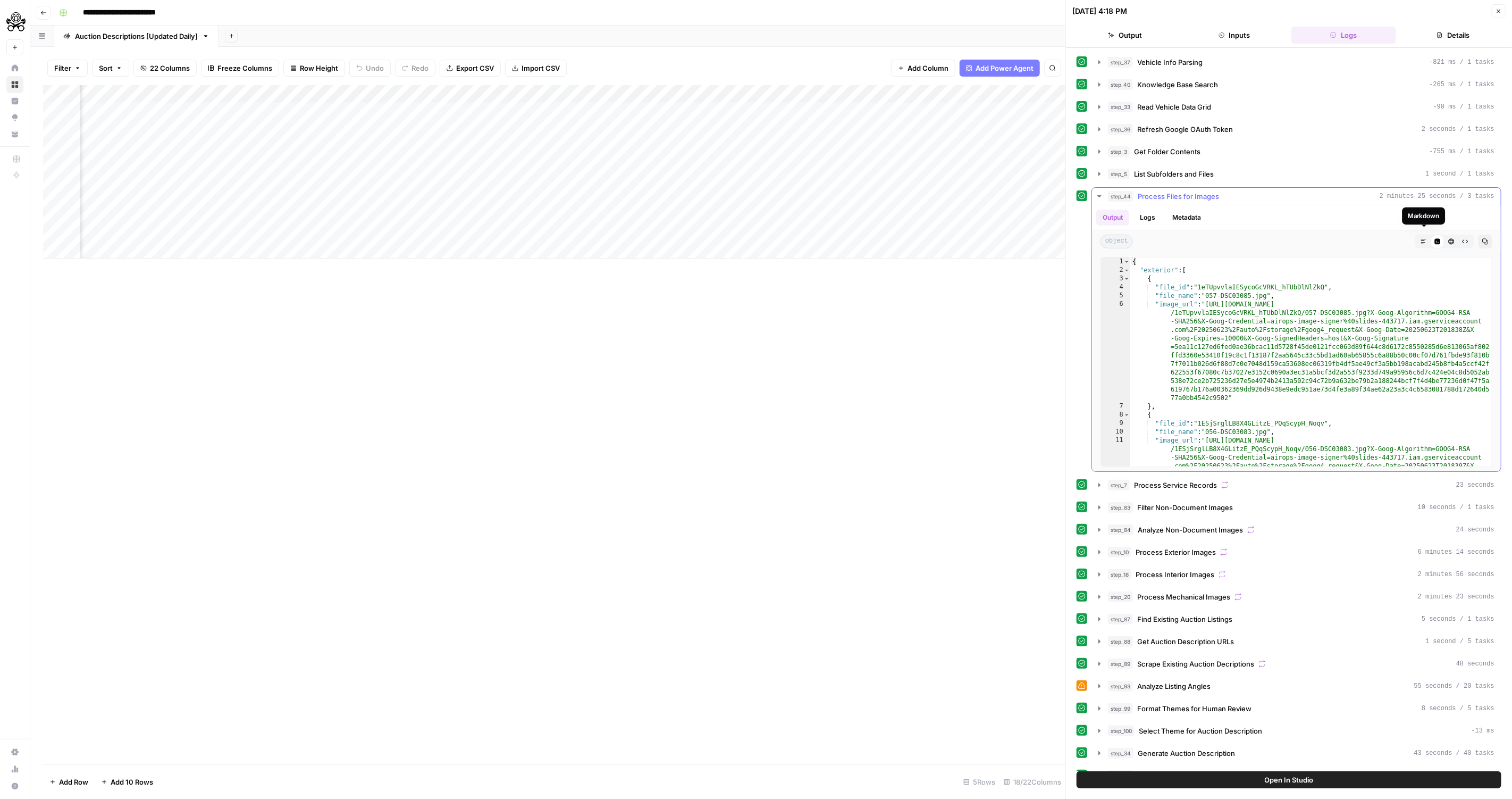
click at [1421, 235] on button "Markdown" at bounding box center [1423, 242] width 14 height 14
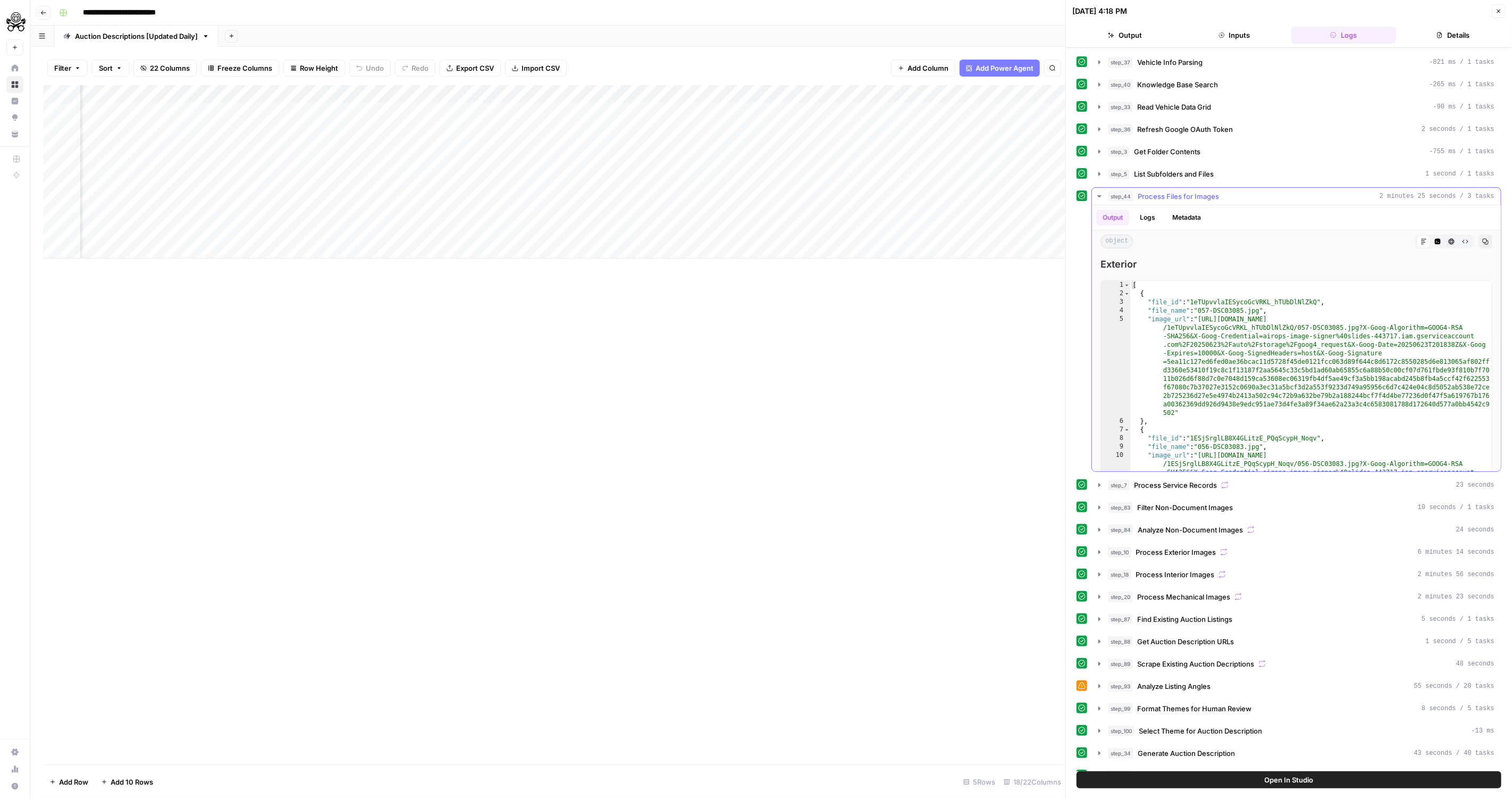
click at [1439, 239] on icon "button" at bounding box center [1438, 242] width 6 height 6
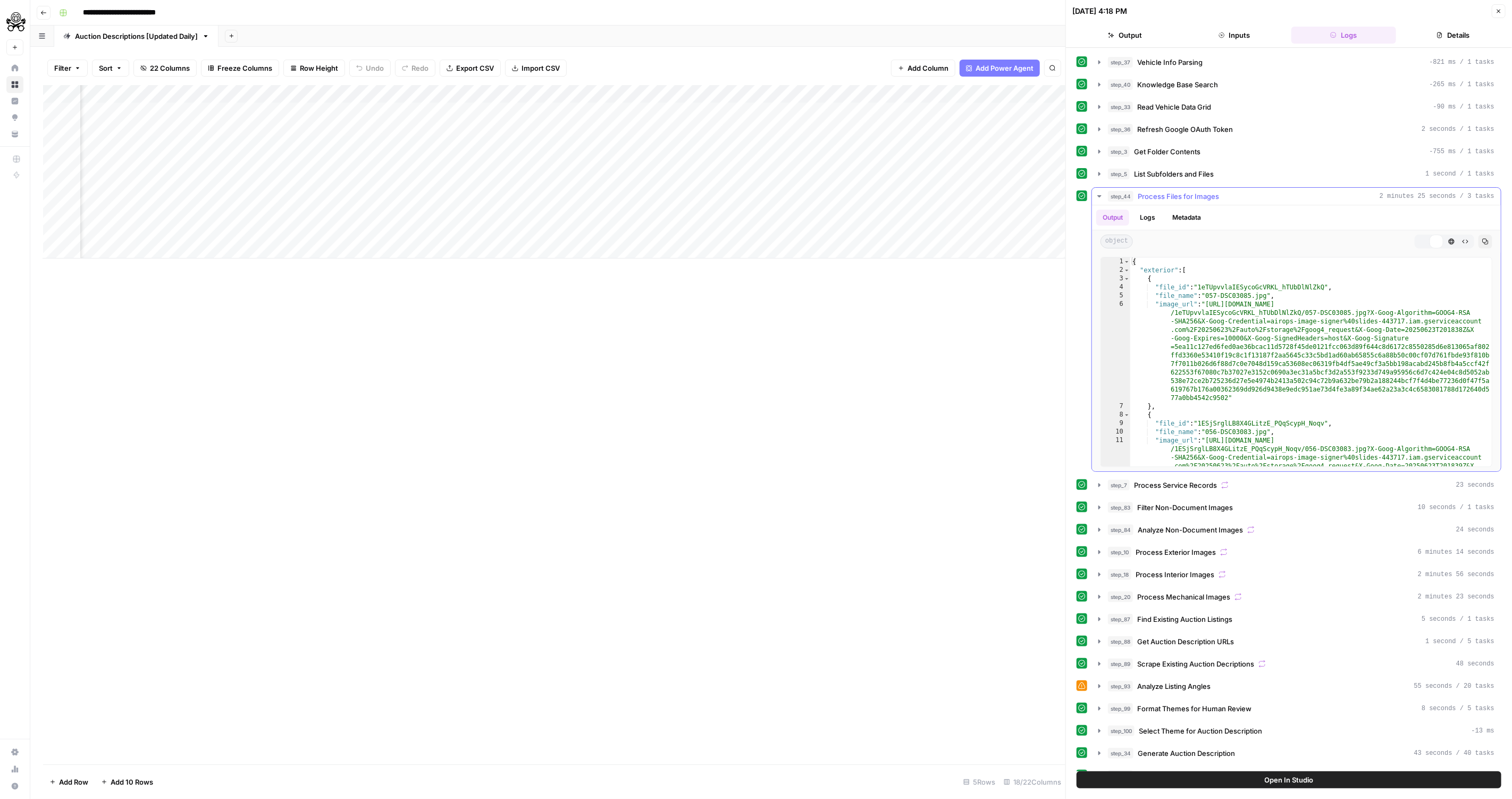
click at [1465, 238] on icon "button" at bounding box center [1465, 241] width 6 height 6
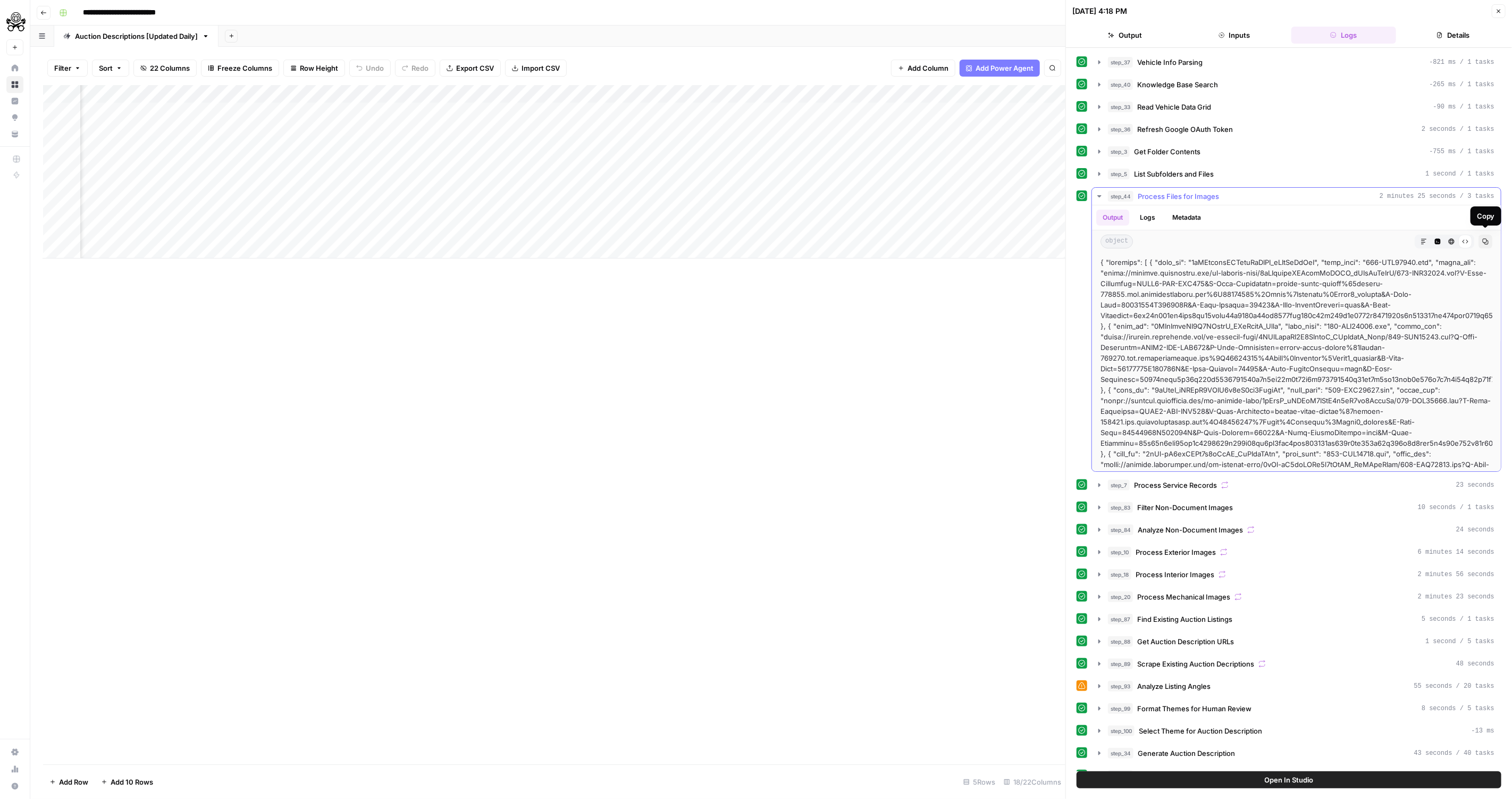
click at [1448, 239] on icon "button" at bounding box center [1451, 242] width 6 height 6
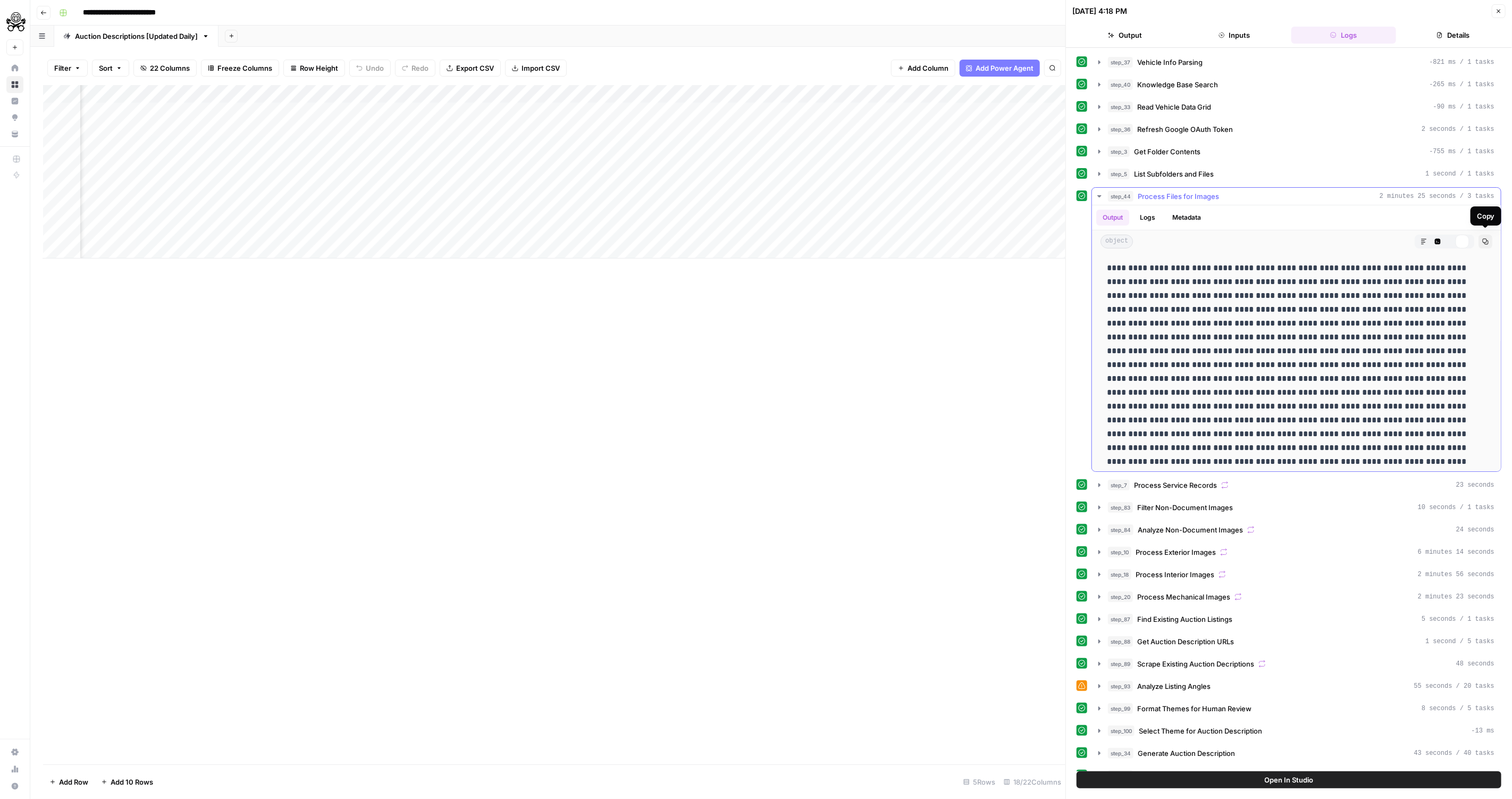
click at [1440, 239] on icon "button" at bounding box center [1438, 242] width 6 height 6
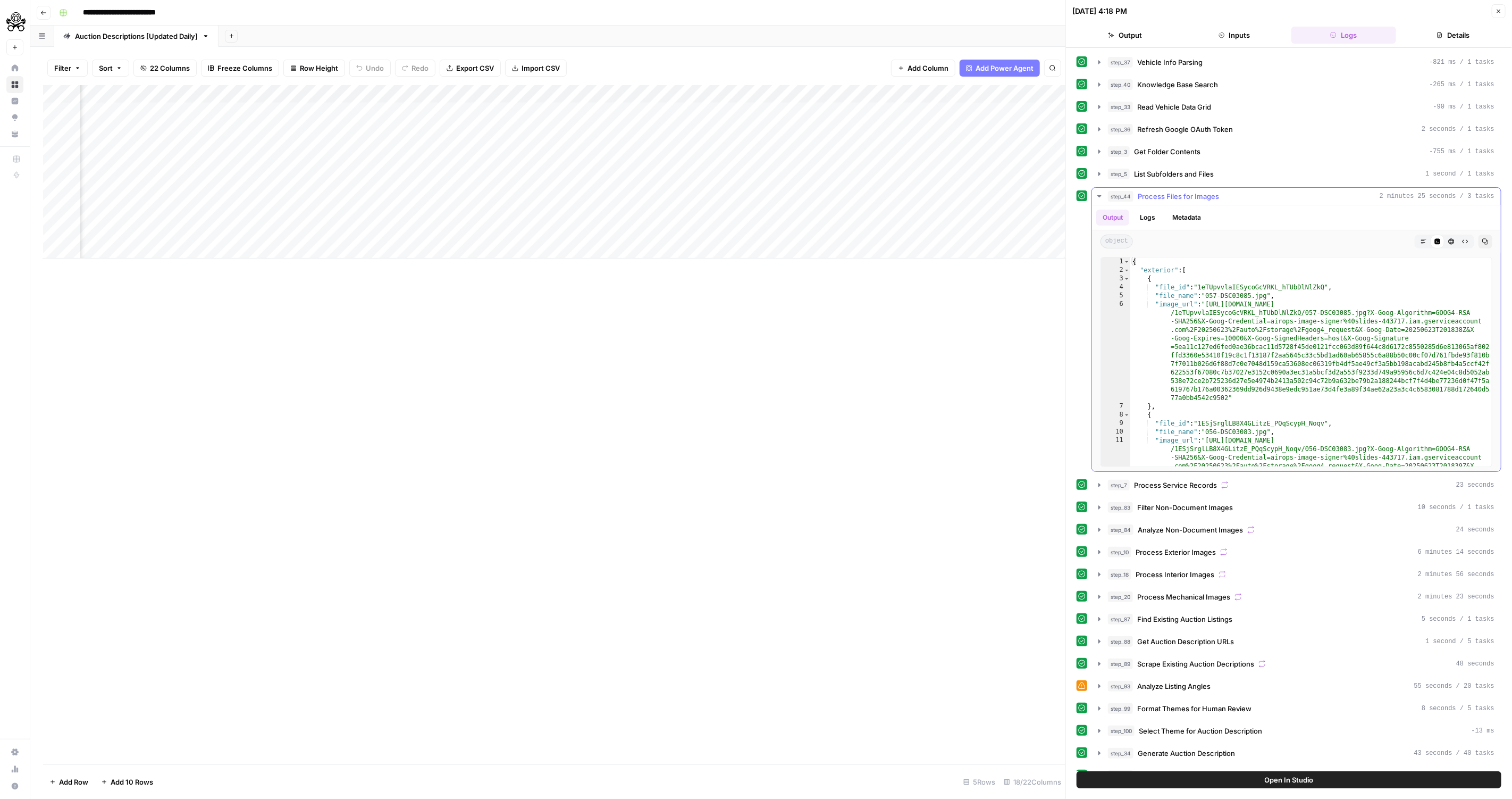
click at [1485, 235] on button "Copy" at bounding box center [1485, 242] width 14 height 14
click at [1485, 235] on button "Copied" at bounding box center [1485, 242] width 14 height 14
click at [1152, 480] on span "Process Service Records" at bounding box center [1175, 485] width 83 height 11
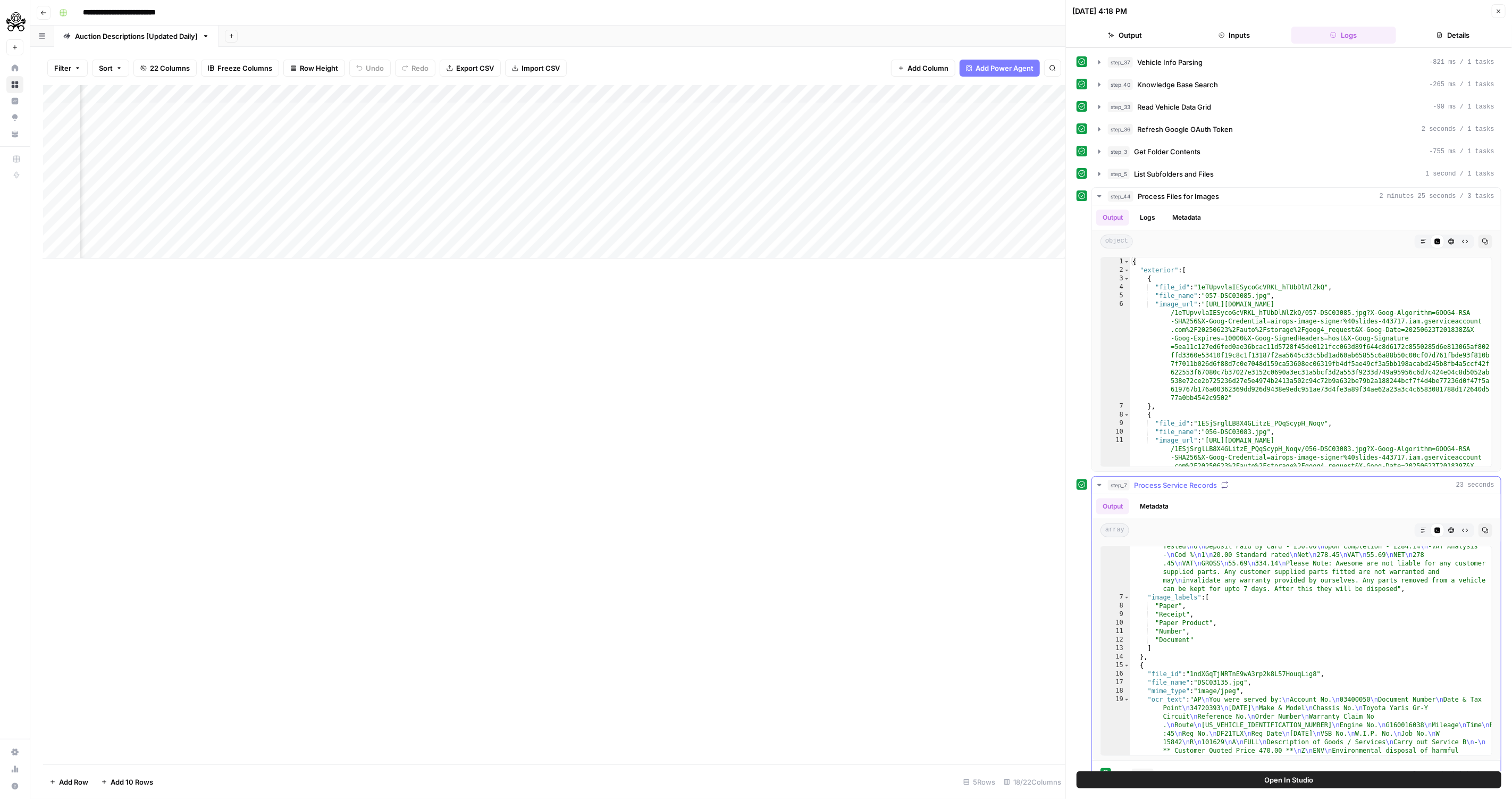
scroll to position [154, 0]
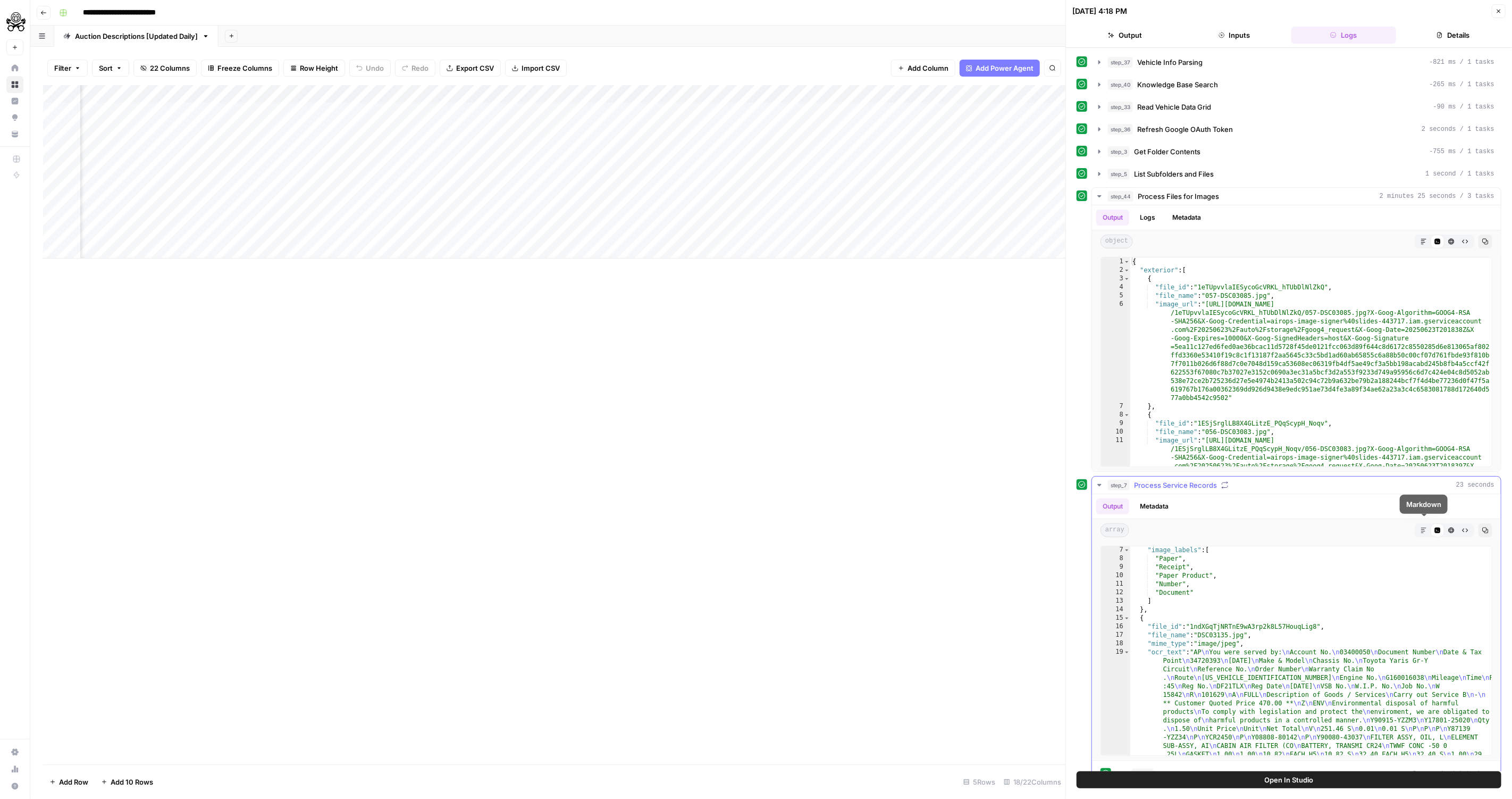
click at [1417, 526] on button "Markdown" at bounding box center [1423, 530] width 14 height 14
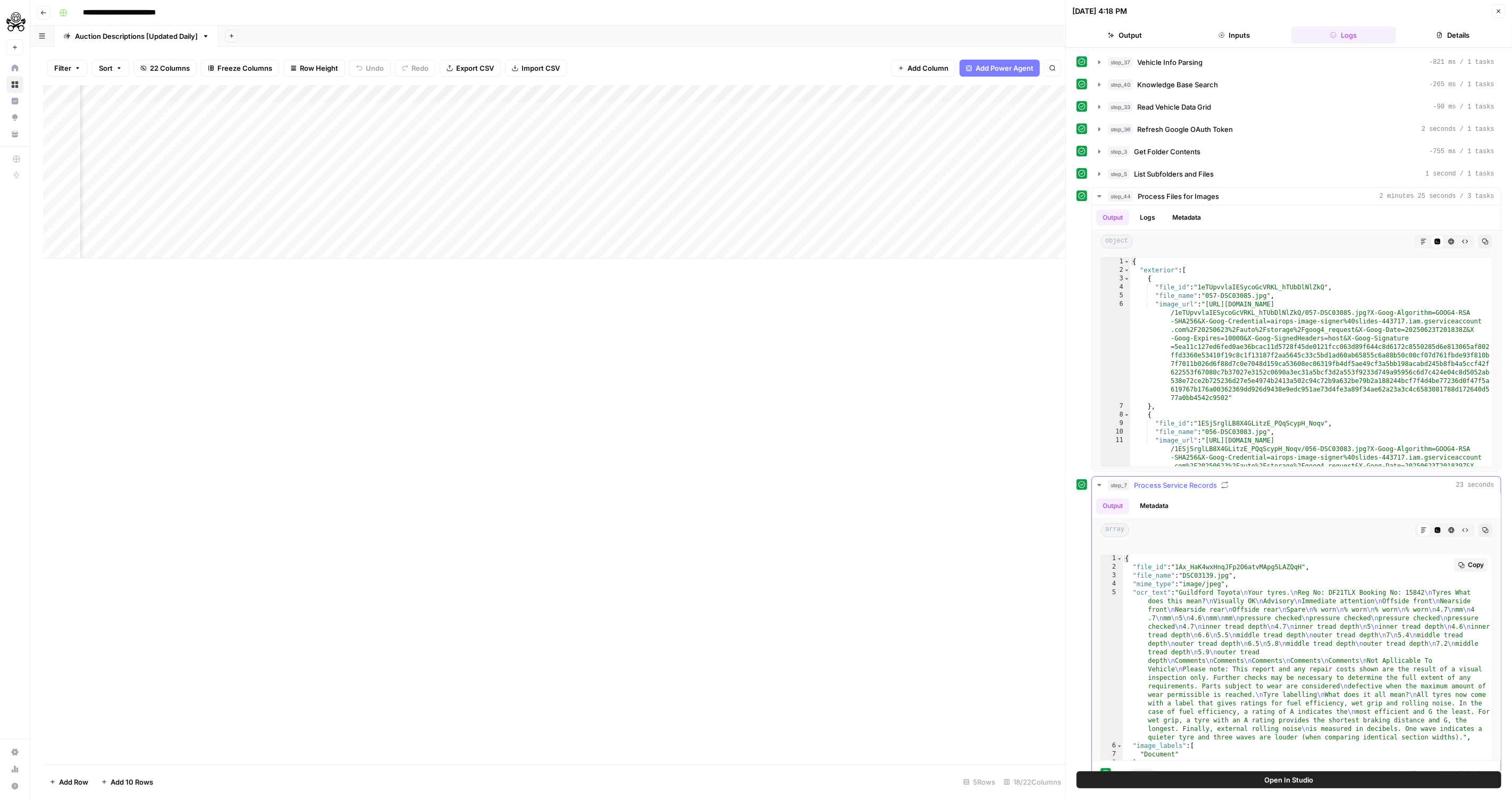
scroll to position [1835, 0]
click at [753, 143] on div "Add Column" at bounding box center [554, 172] width 1022 height 173
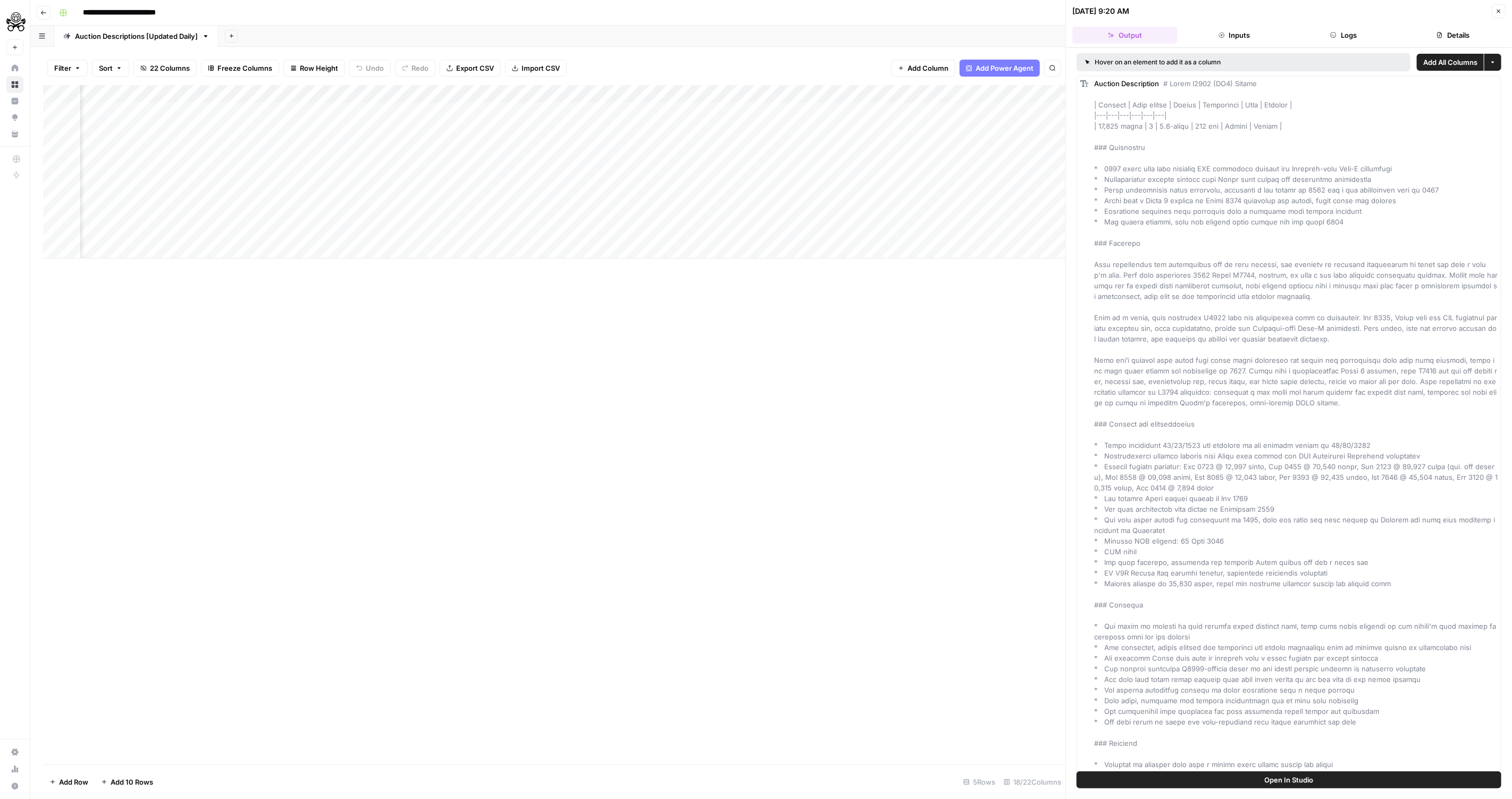
click at [1327, 31] on button "Logs" at bounding box center [1344, 35] width 105 height 17
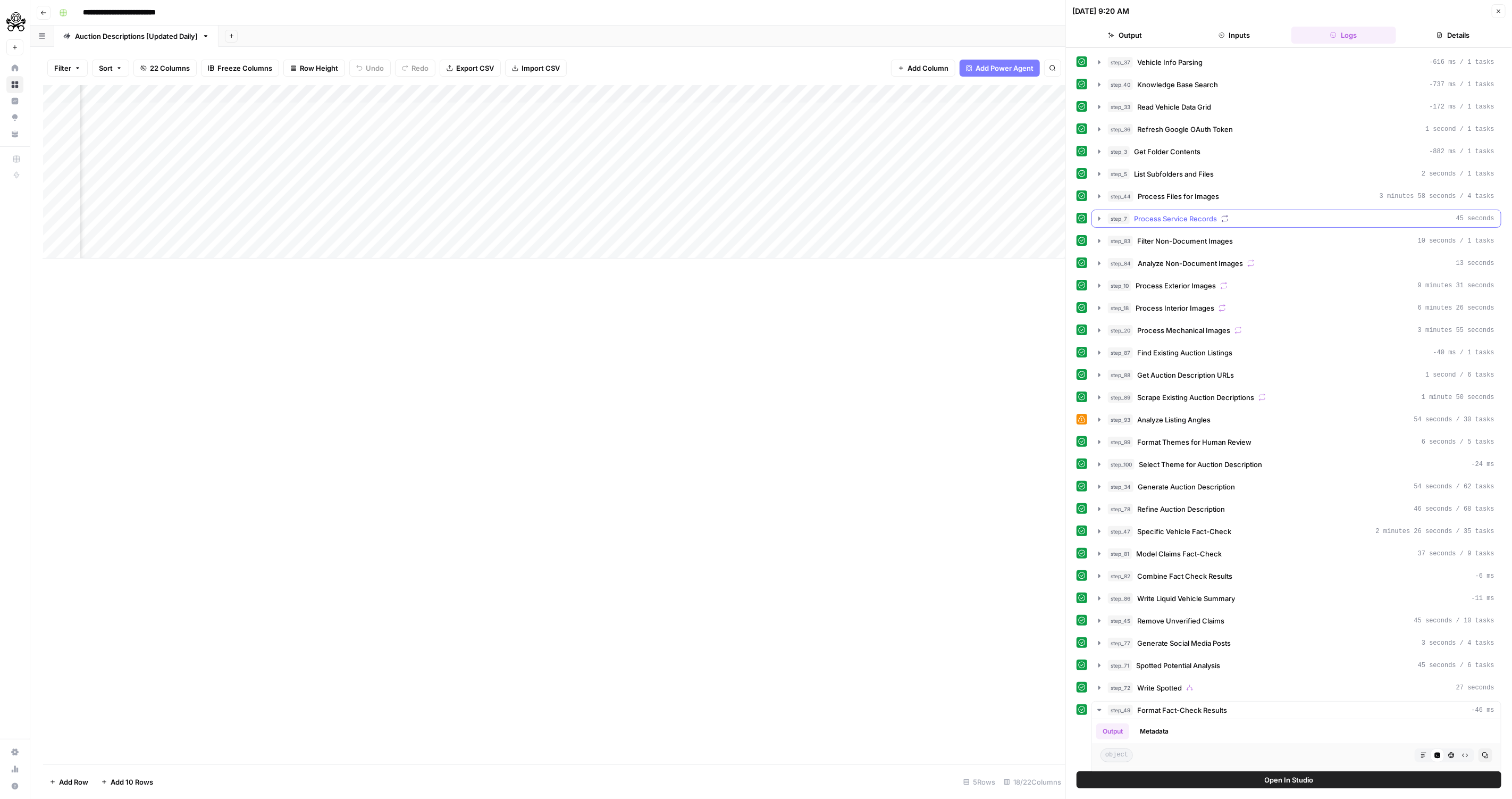
click at [1166, 213] on span "Process Service Records" at bounding box center [1175, 219] width 83 height 11
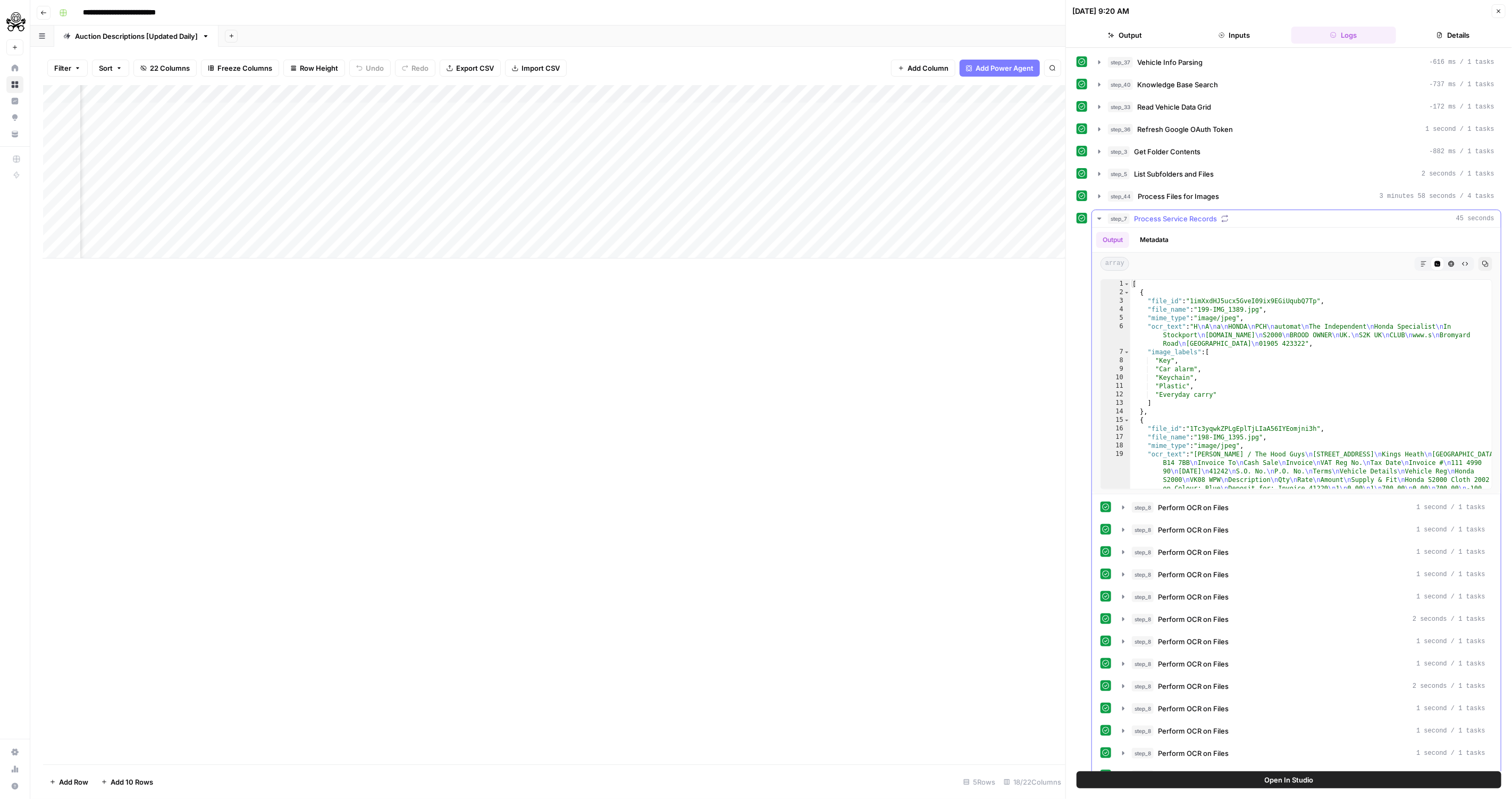
click at [1467, 260] on icon "button" at bounding box center [1465, 263] width 6 height 6
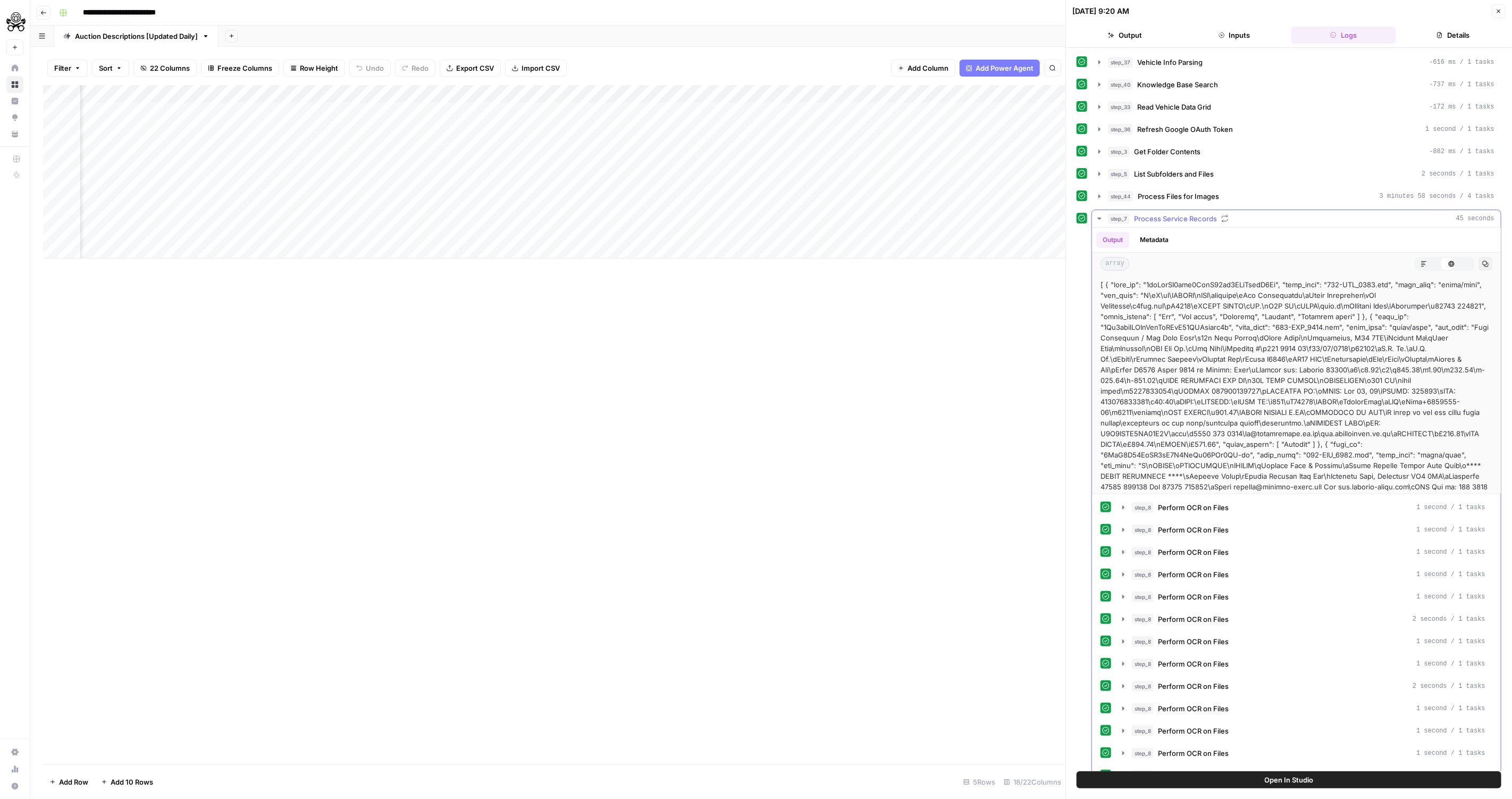
click at [1484, 260] on icon "button" at bounding box center [1485, 263] width 6 height 6
click at [1437, 261] on icon "button" at bounding box center [1438, 264] width 6 height 6
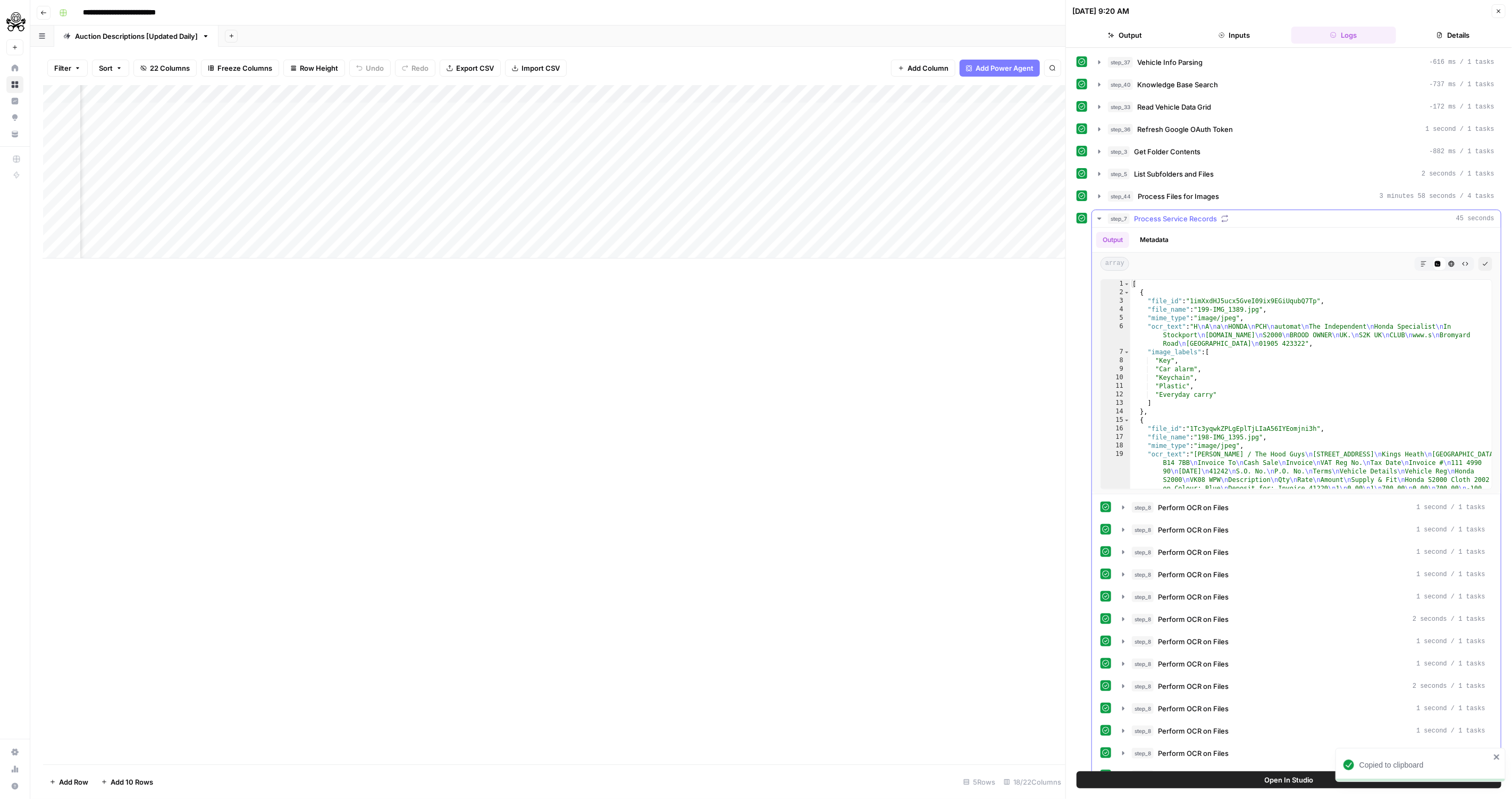
click at [1485, 262] on icon "button" at bounding box center [1485, 265] width 5 height 4
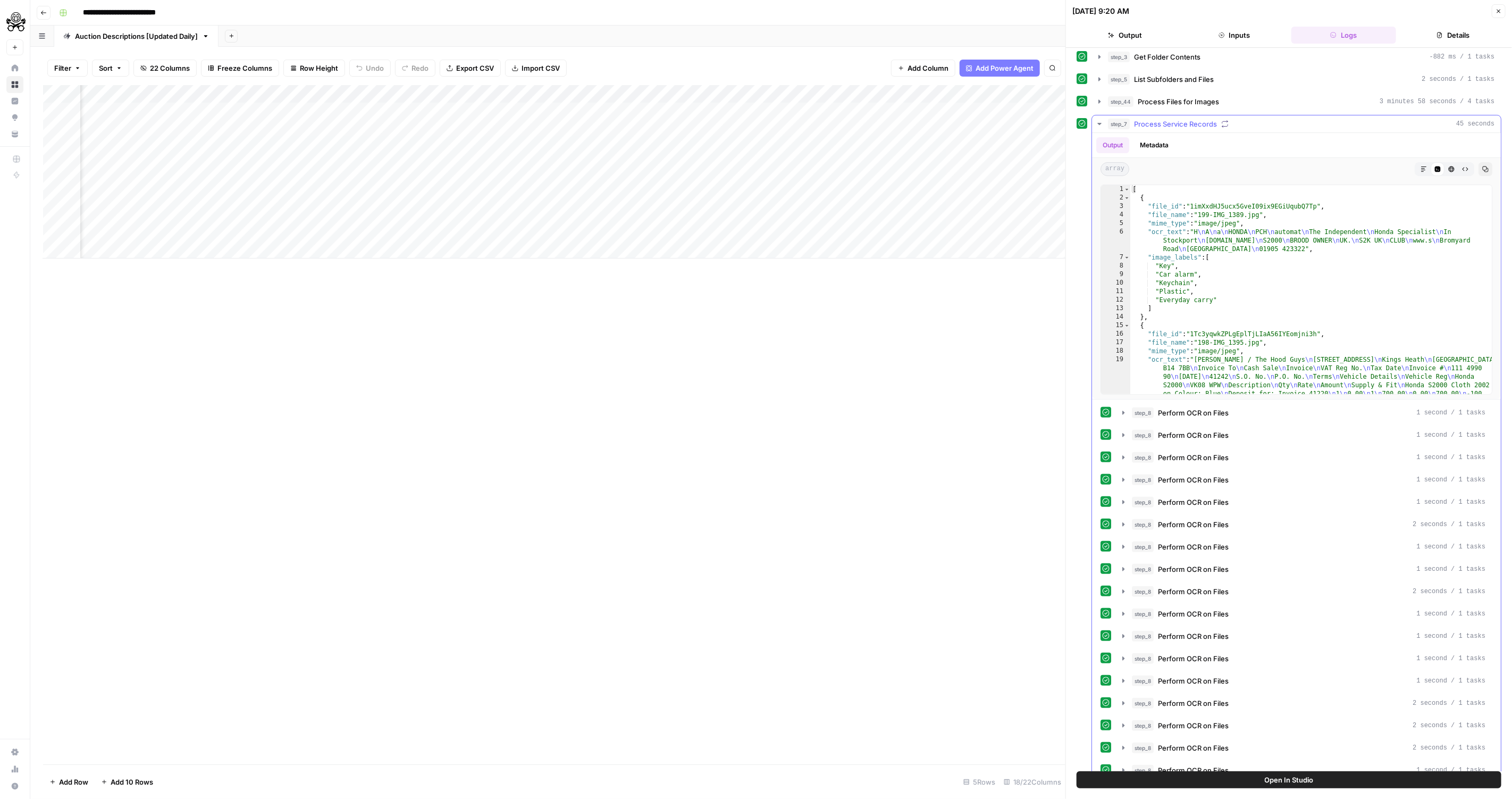
scroll to position [91, 0]
click at [1185, 126] on span "Process Service Records" at bounding box center [1175, 127] width 83 height 11
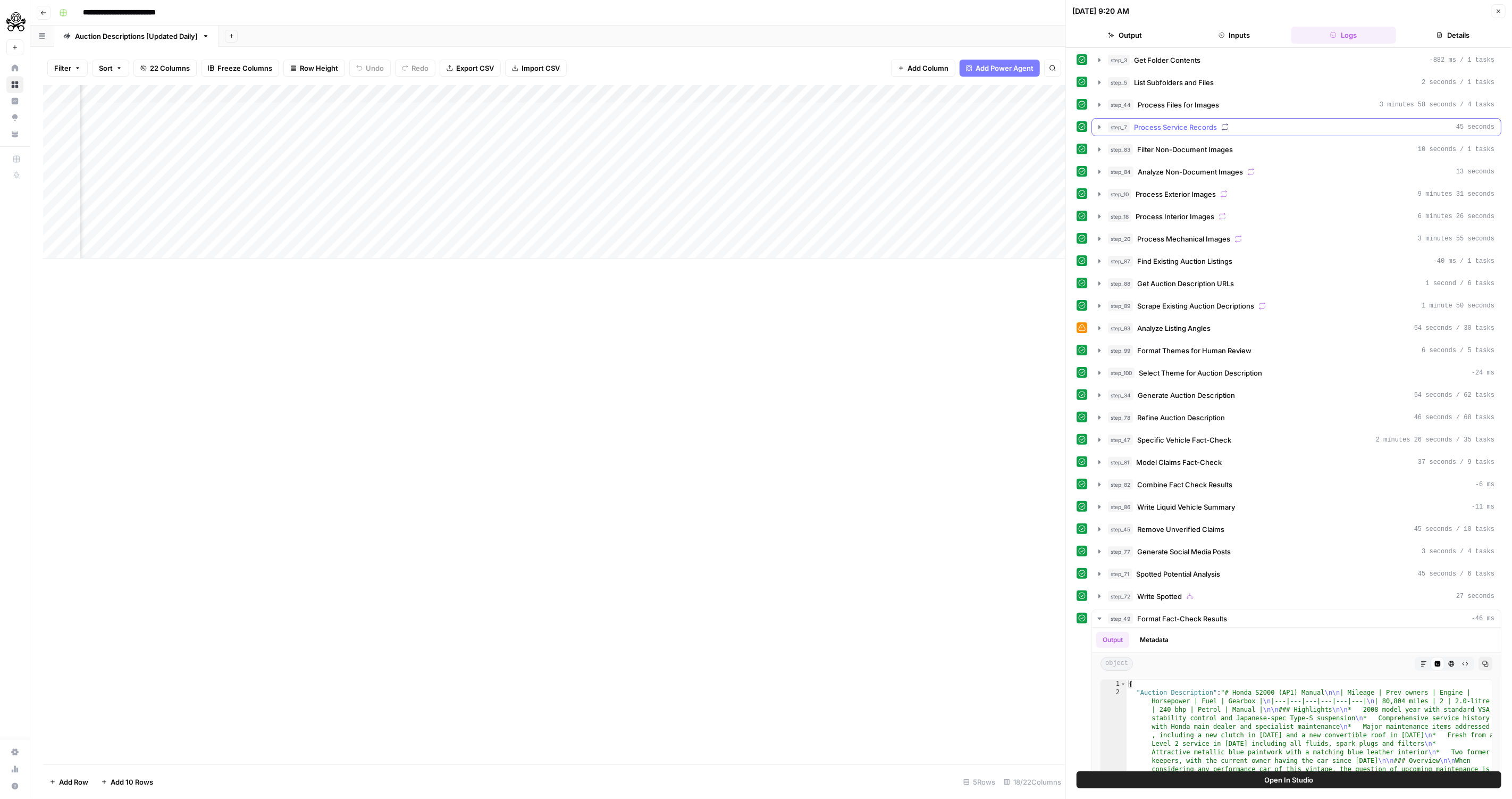
click at [1162, 128] on button "step_7 Process Service Records 45 seconds" at bounding box center [1296, 127] width 408 height 17
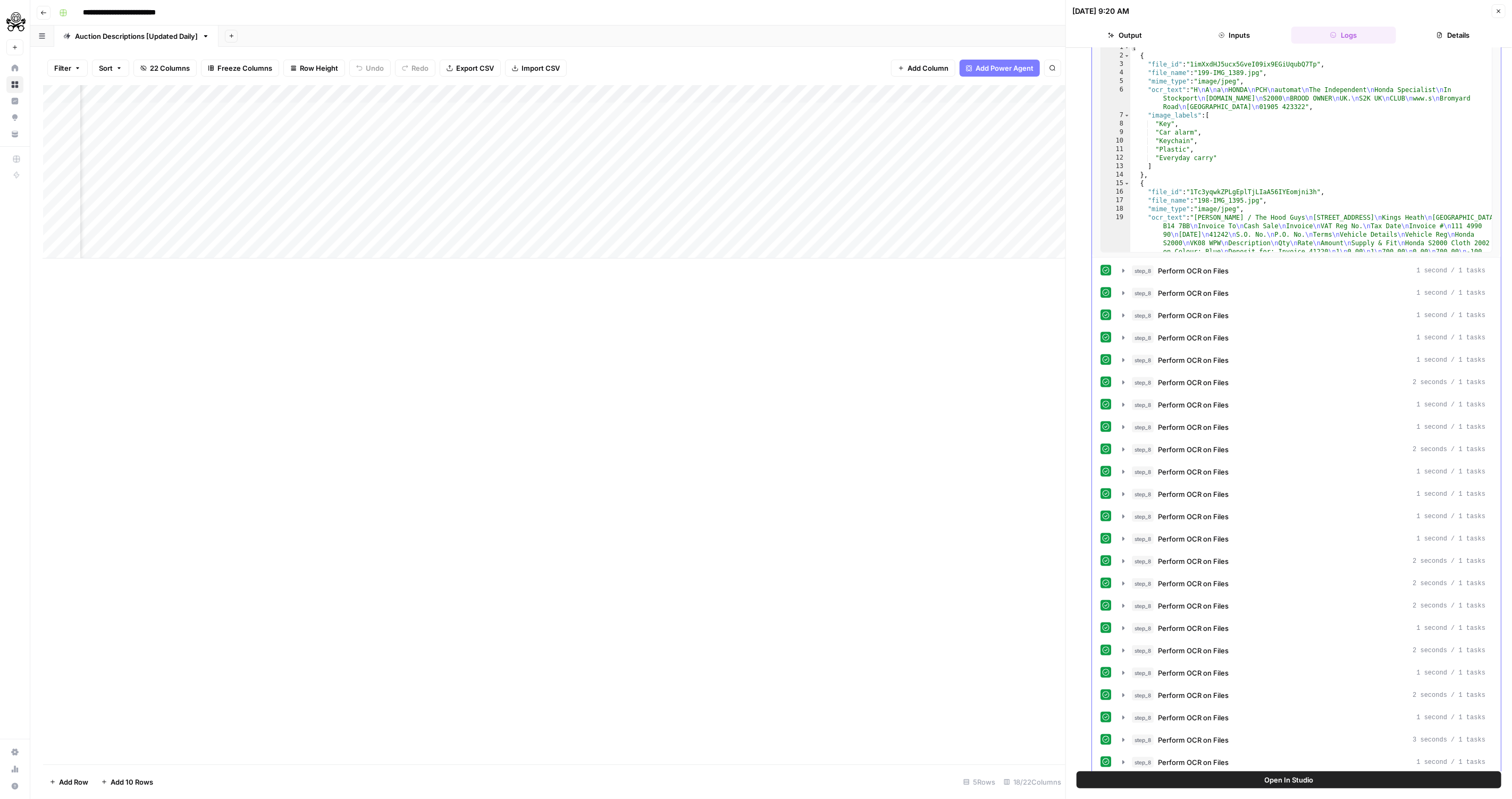
scroll to position [448, 0]
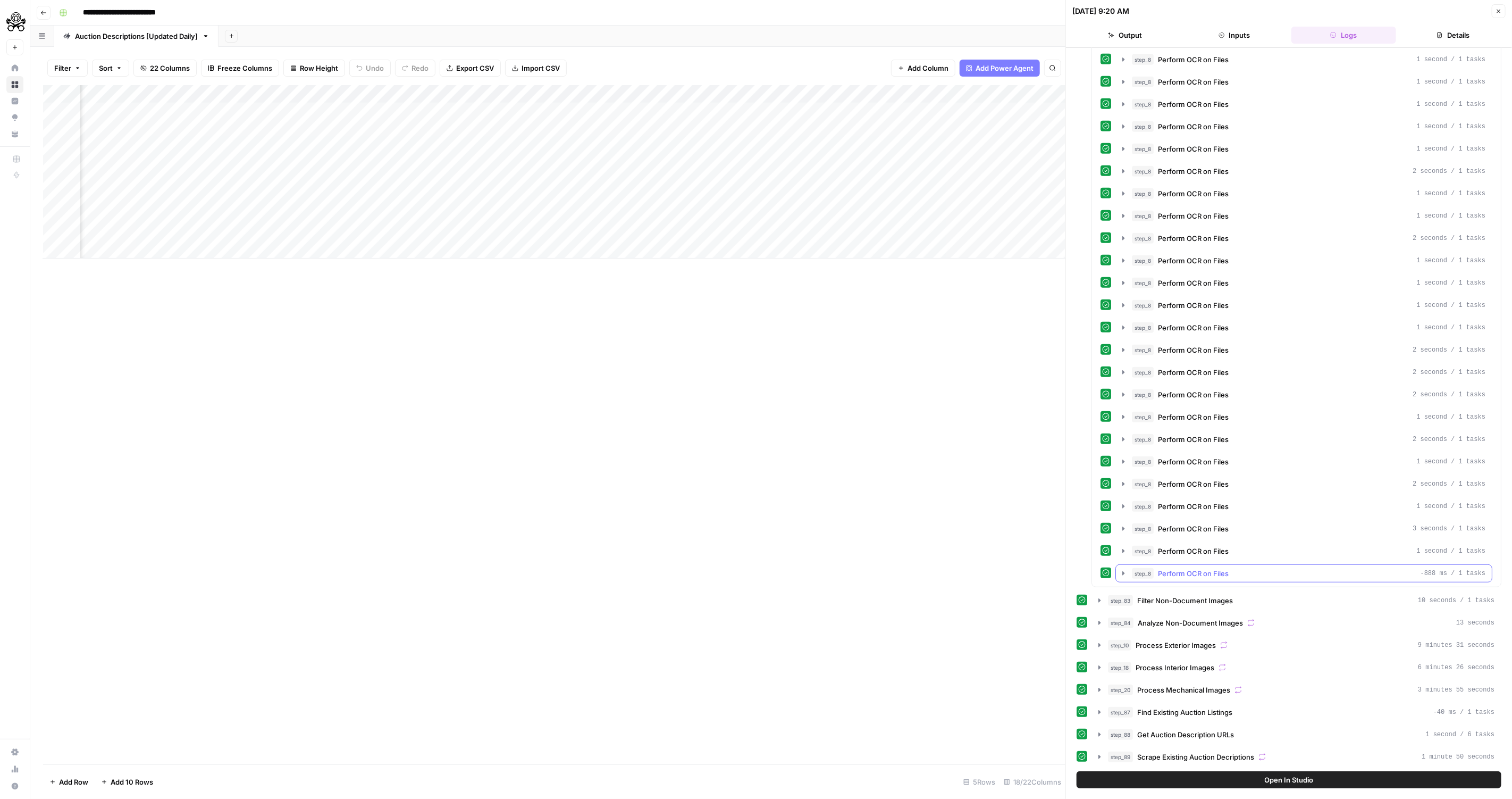
click at [1198, 568] on span "Perform OCR on Files" at bounding box center [1193, 574] width 71 height 11
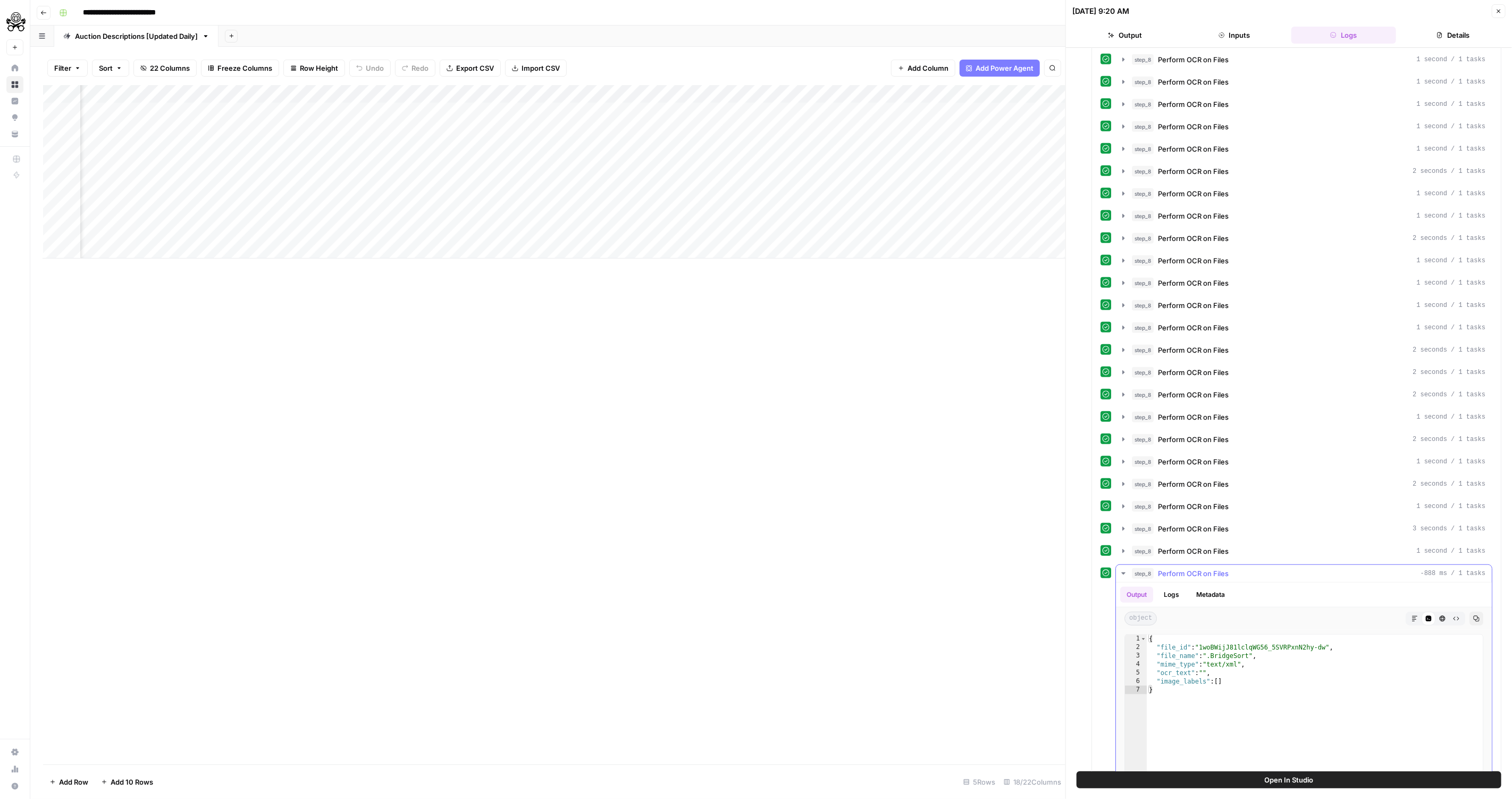
click at [1198, 568] on span "Perform OCR on Files" at bounding box center [1193, 574] width 71 height 11
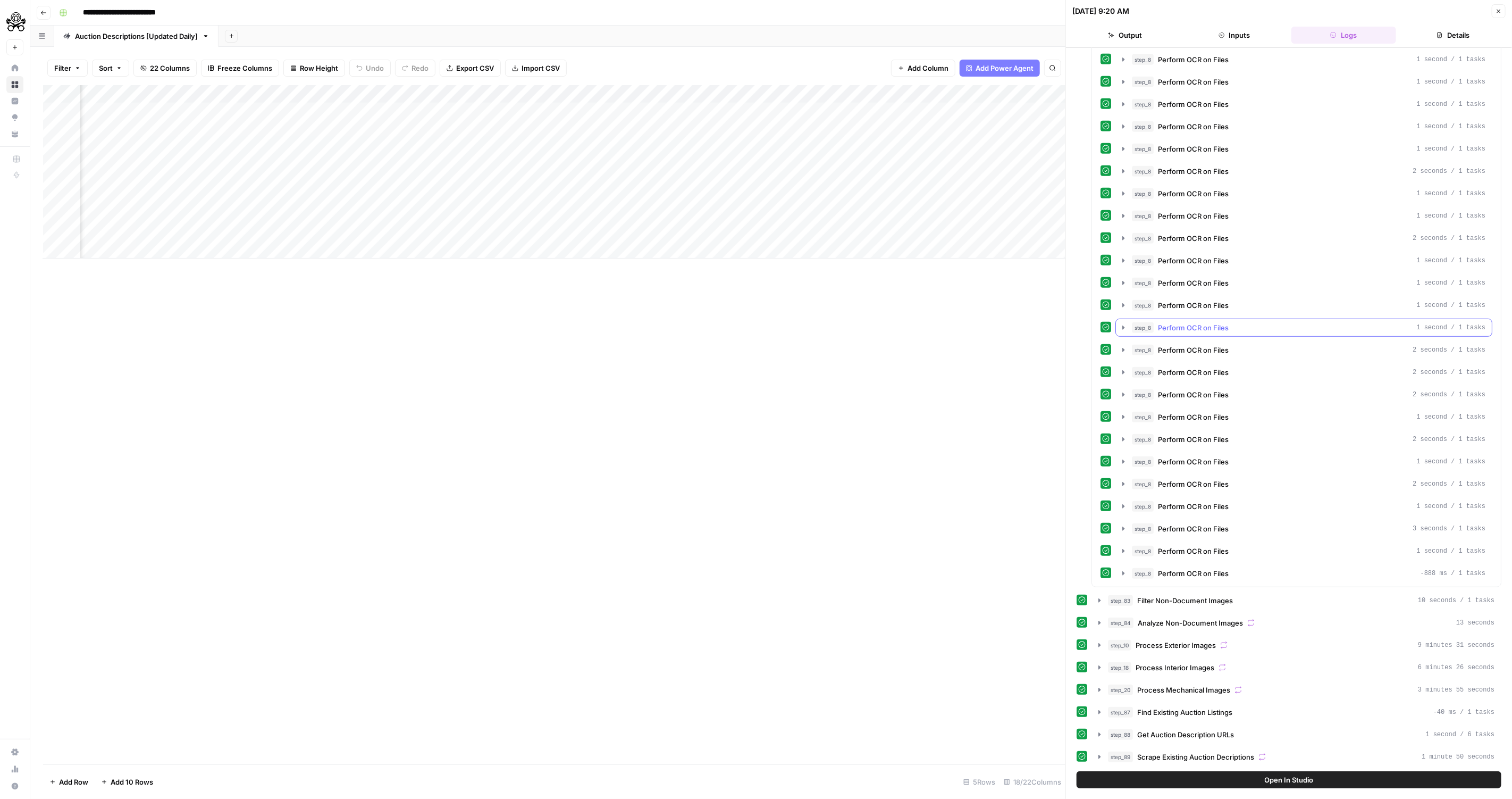
click at [1241, 322] on div "step_8 Perform OCR on Files 1 second / 1 tasks" at bounding box center [1308, 327] width 354 height 11
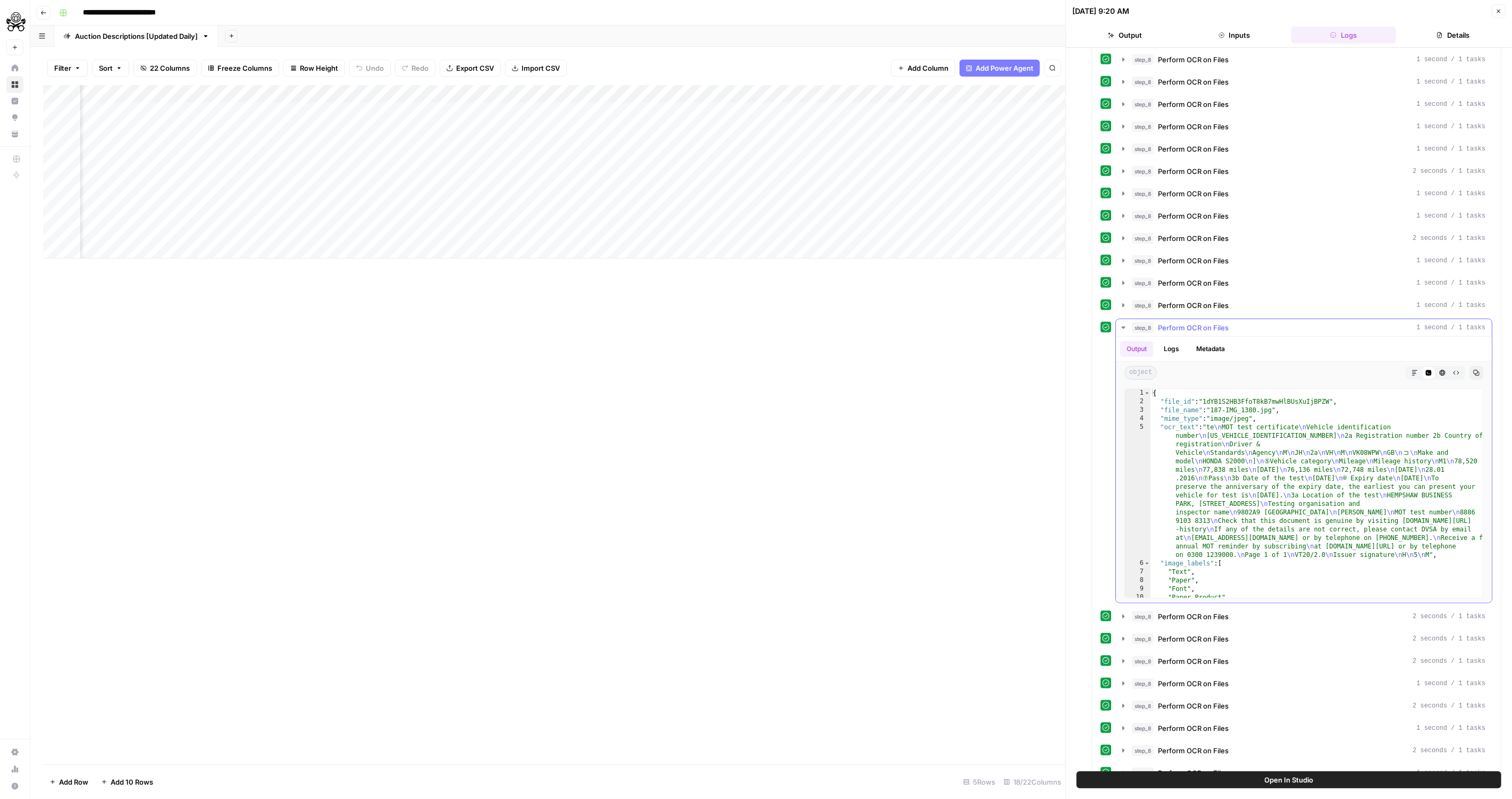
click at [1241, 322] on div "step_8 Perform OCR on Files 1 second / 1 tasks" at bounding box center [1308, 327] width 354 height 11
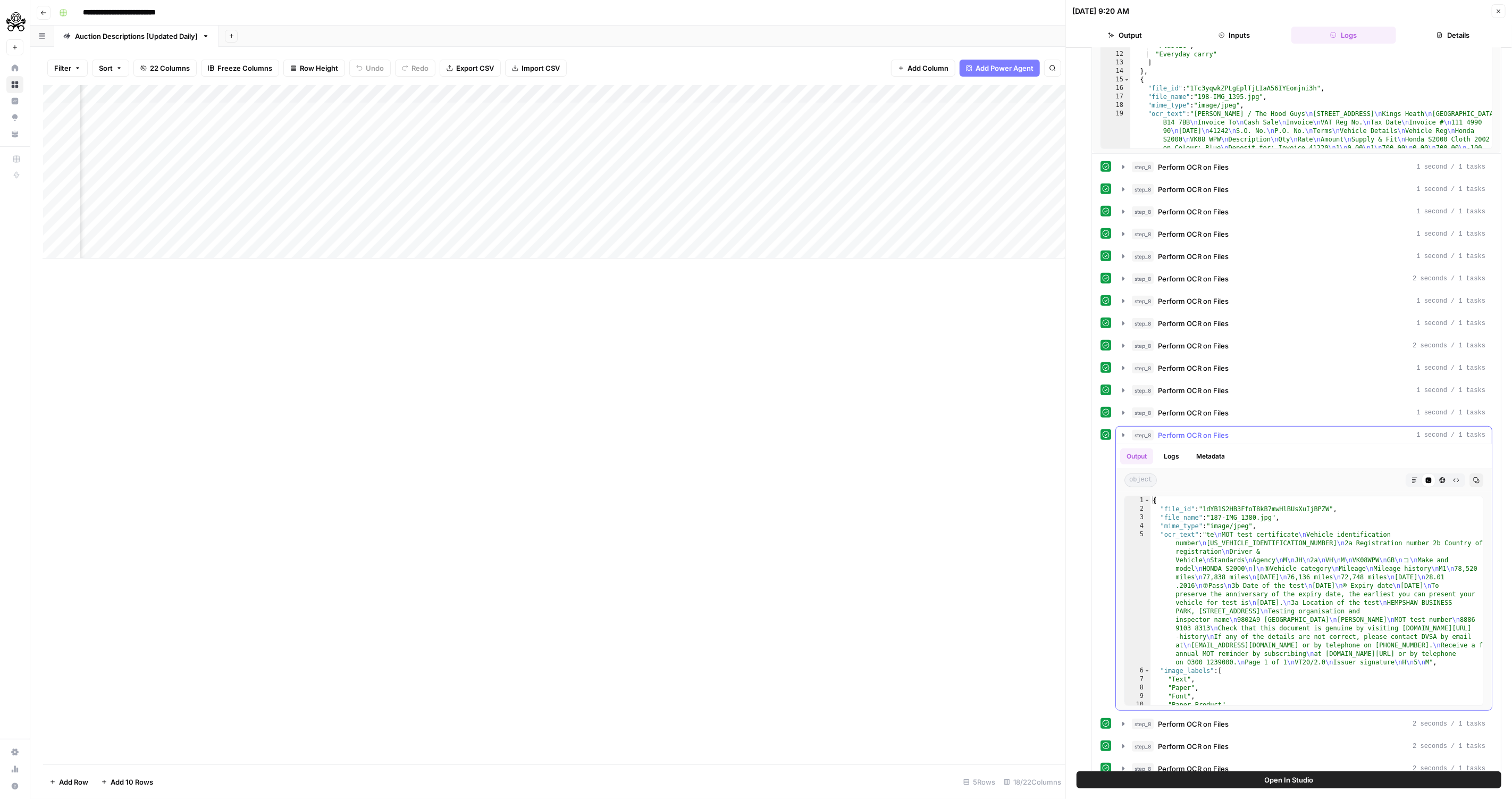
scroll to position [141, 0]
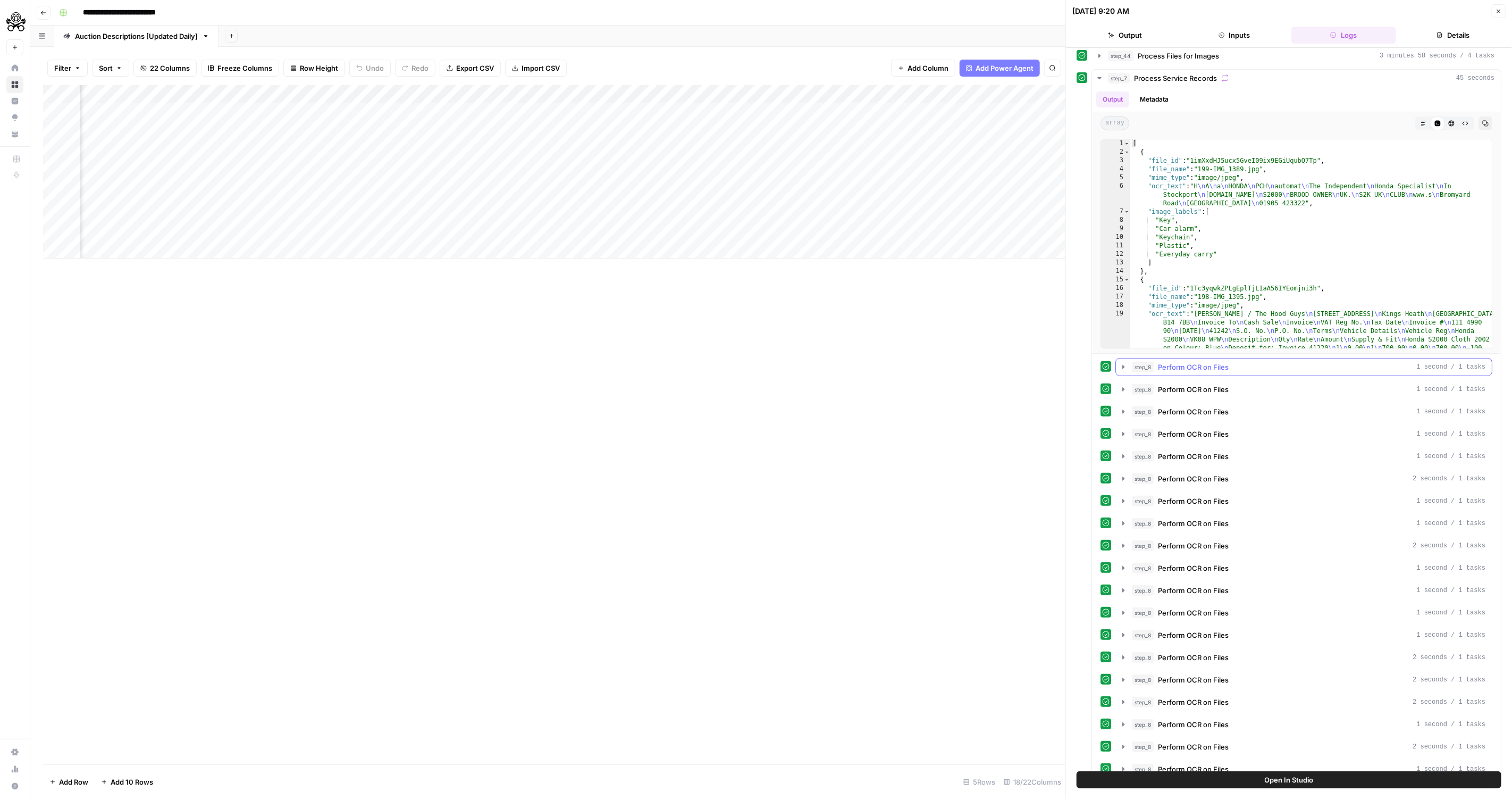
click at [1183, 369] on button "step_8 Perform OCR on Files 1 second / 1 tasks" at bounding box center [1304, 367] width 376 height 17
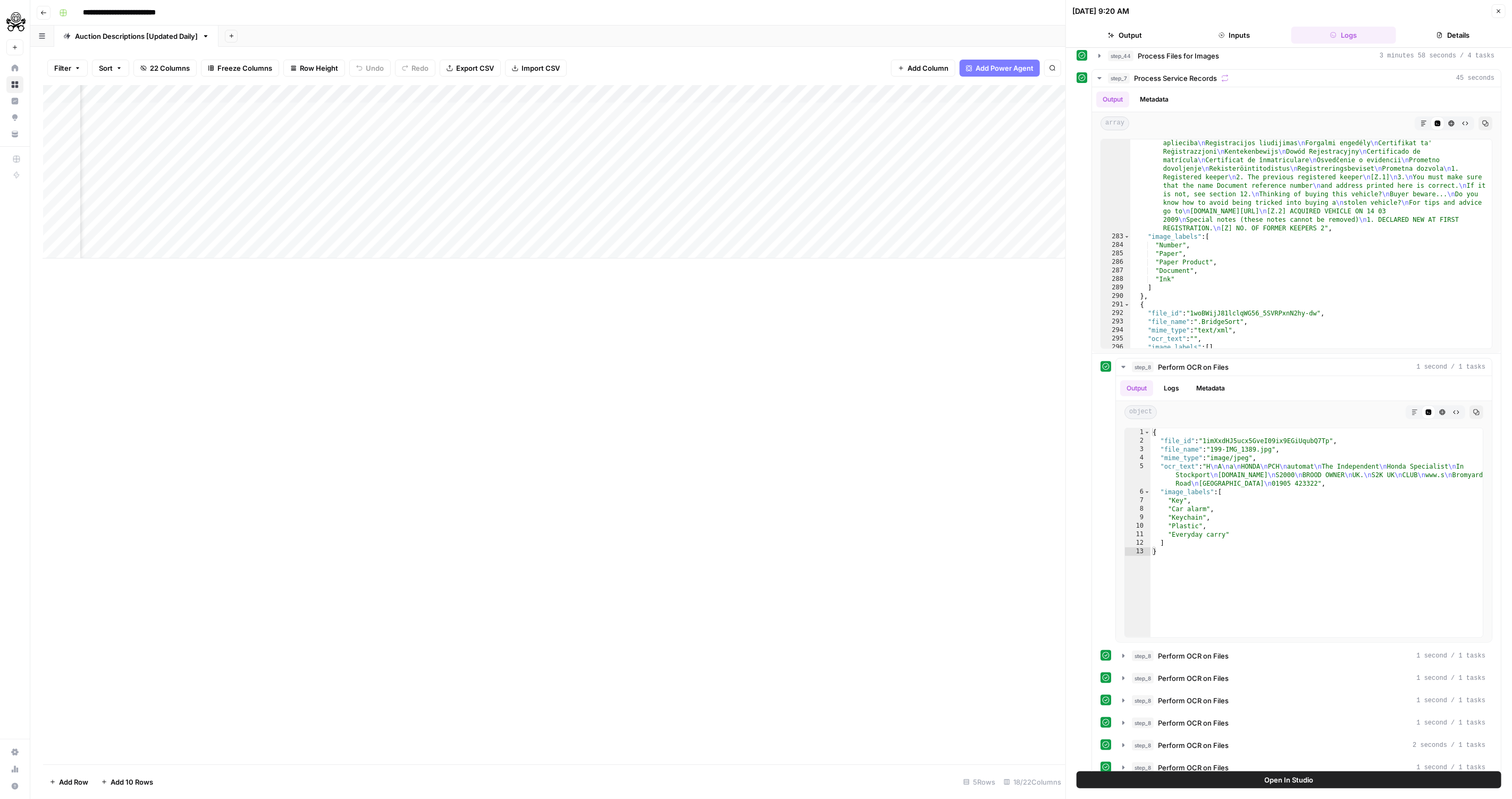
scroll to position [6834, 0]
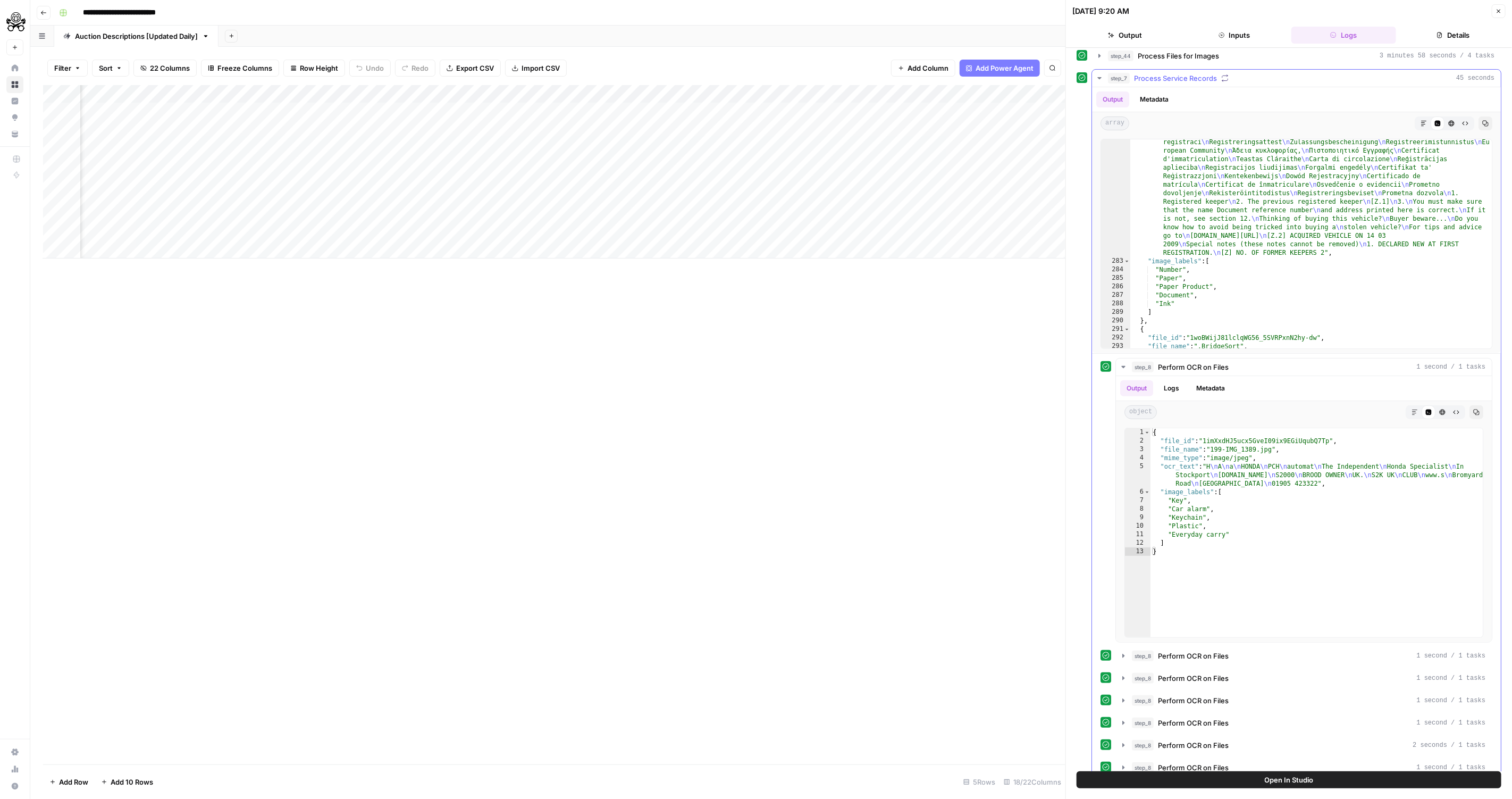
click at [1244, 76] on div "step_7 Process Service Records 45 seconds" at bounding box center [1300, 78] width 386 height 11
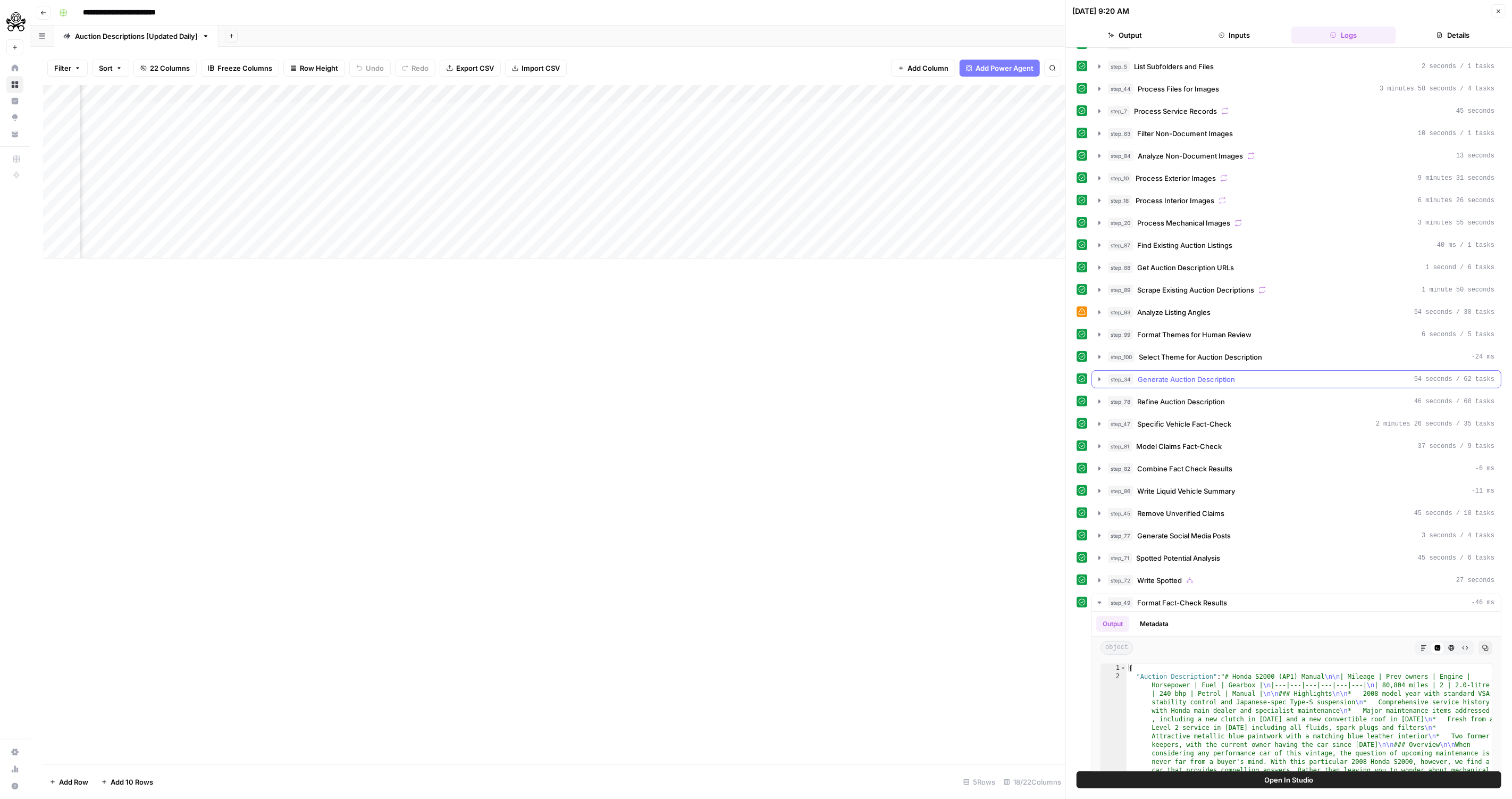
scroll to position [112, 0]
click at [751, 95] on div "Add Column" at bounding box center [554, 172] width 1022 height 173
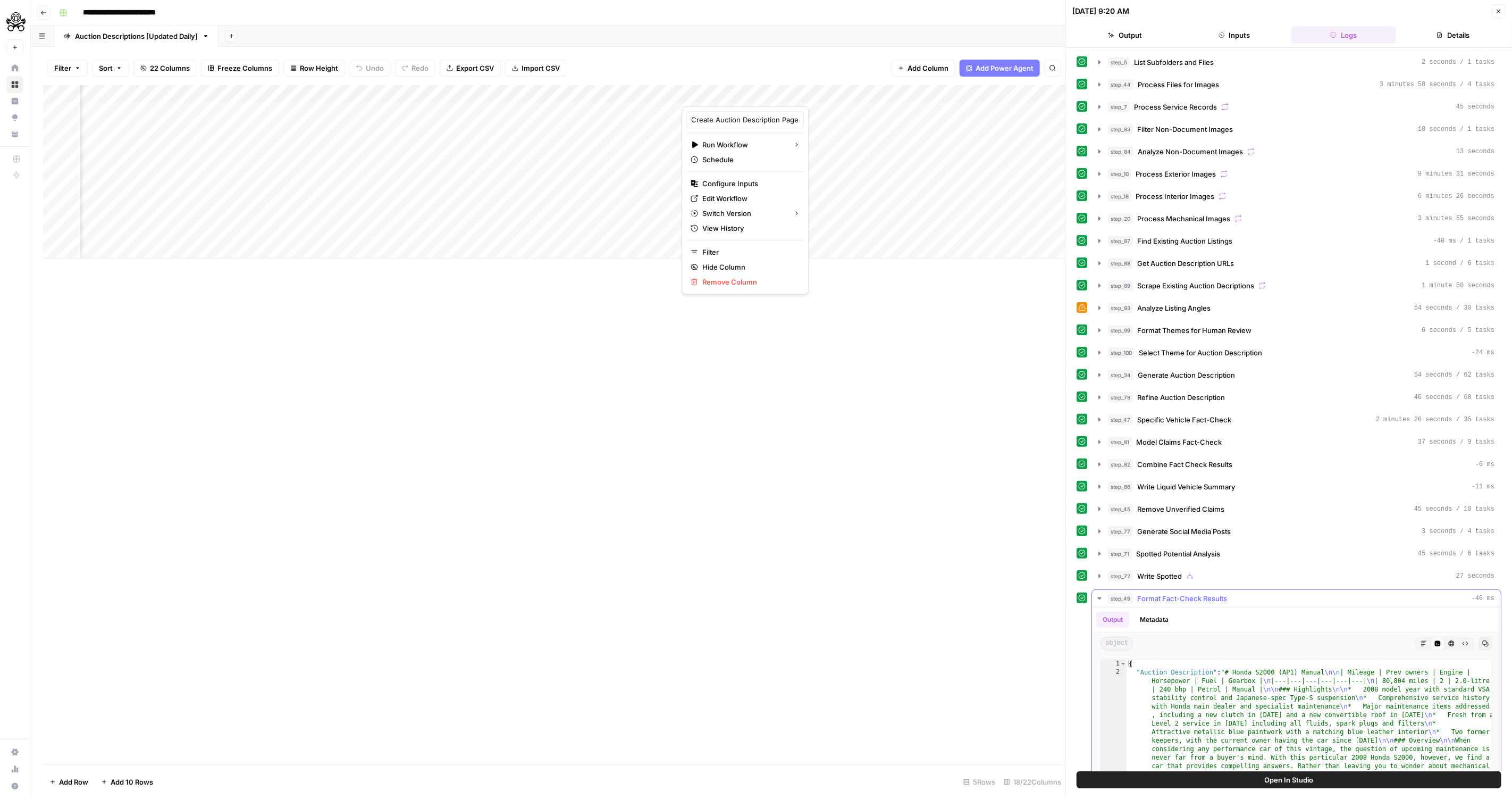
click at [1294, 608] on div "Output Metadata" at bounding box center [1296, 620] width 408 height 24
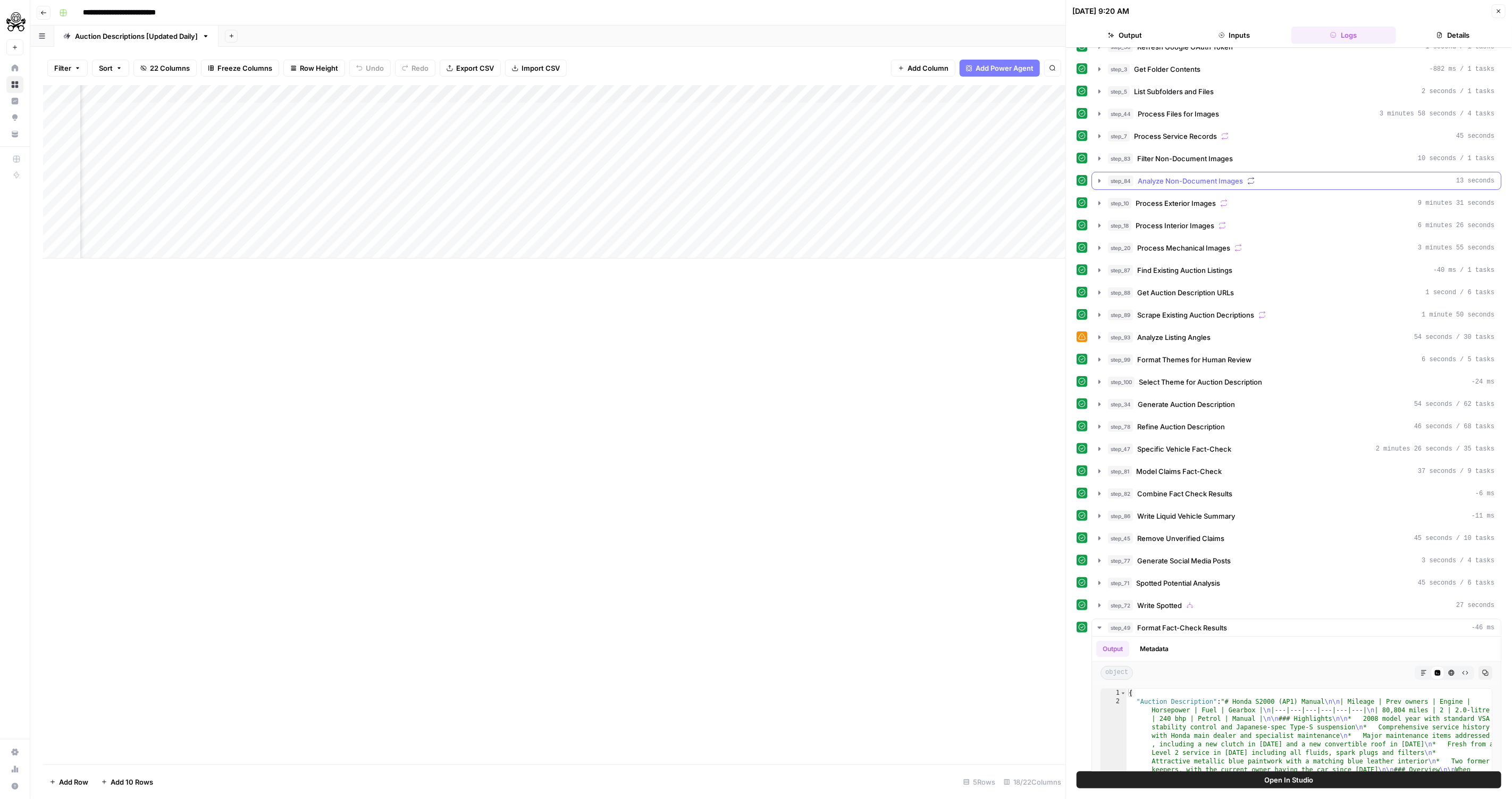
scroll to position [81, 0]
click at [1348, 135] on div "step_7 Process Service Records 45 seconds" at bounding box center [1300, 139] width 386 height 11
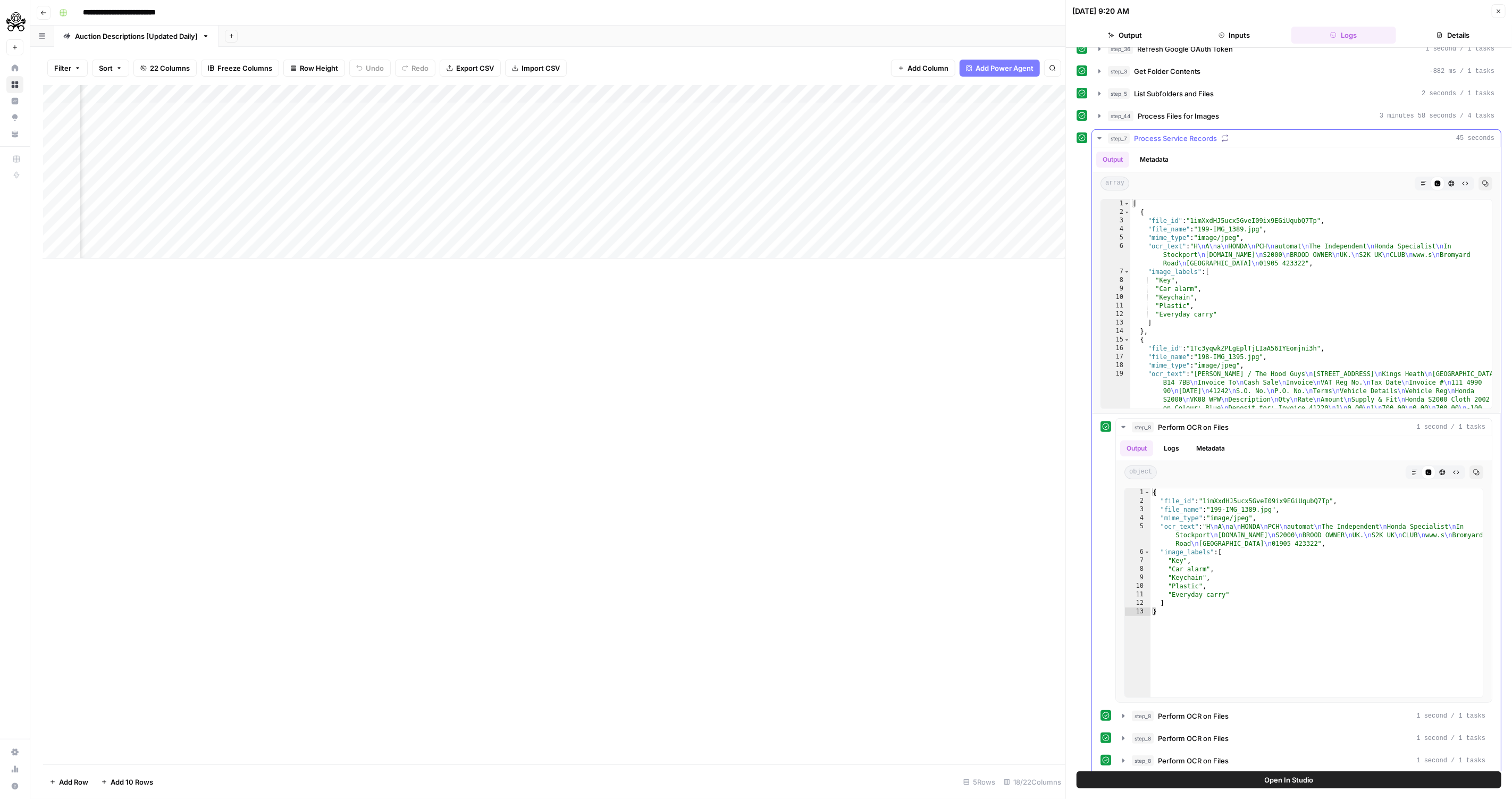
click at [1489, 177] on button "Copy" at bounding box center [1485, 183] width 14 height 14
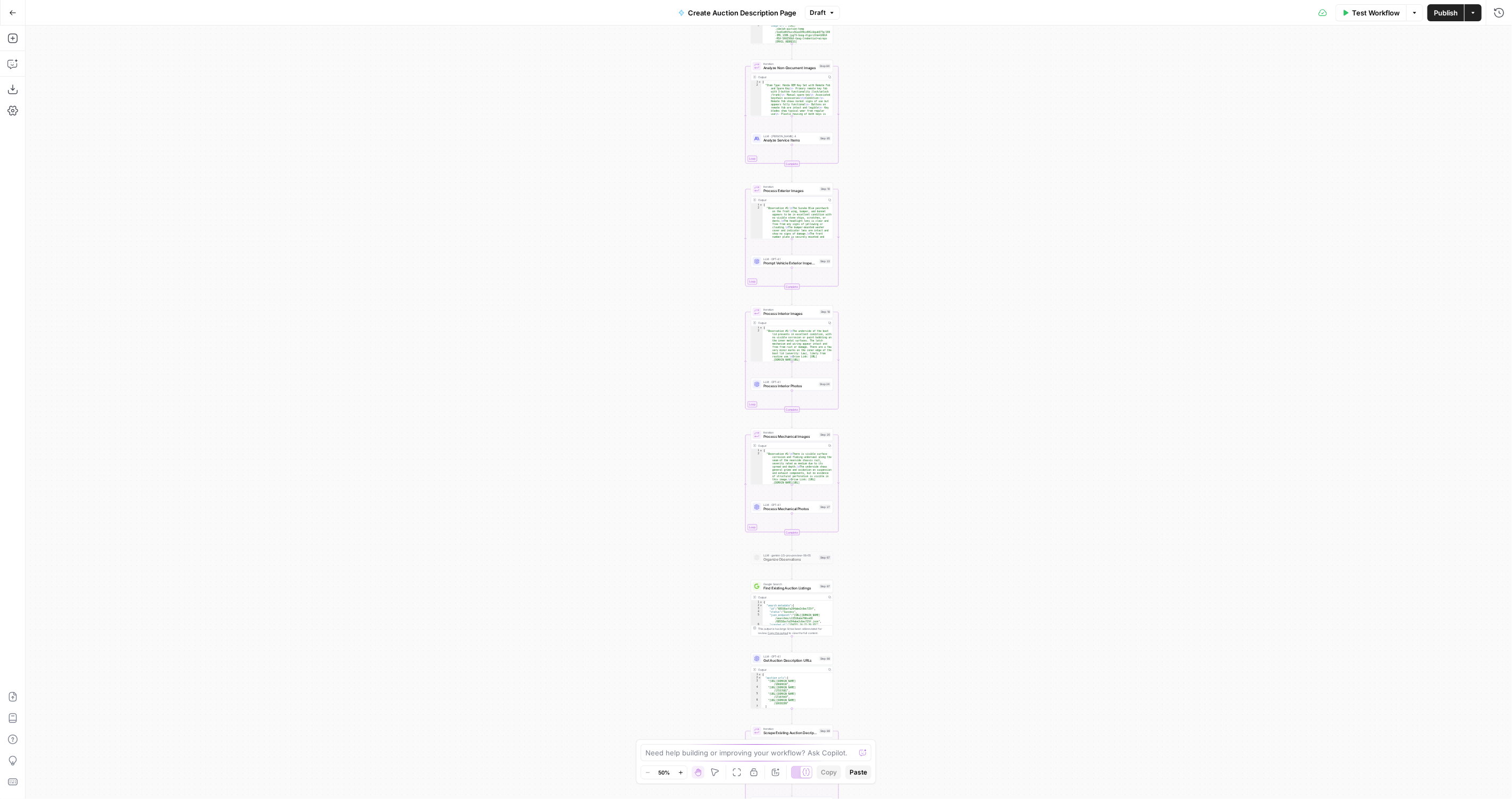
drag, startPoint x: 976, startPoint y: 508, endPoint x: 976, endPoint y: 196, distance: 312.0
click at [976, 196] on div "true false Workflow Set Inputs Inputs LLM · GPT-4.1 Vehicle Info Parsing Step 3…" at bounding box center [769, 412] width 1486 height 773
click at [1356, 9] on span "Test Workflow" at bounding box center [1375, 13] width 48 height 11
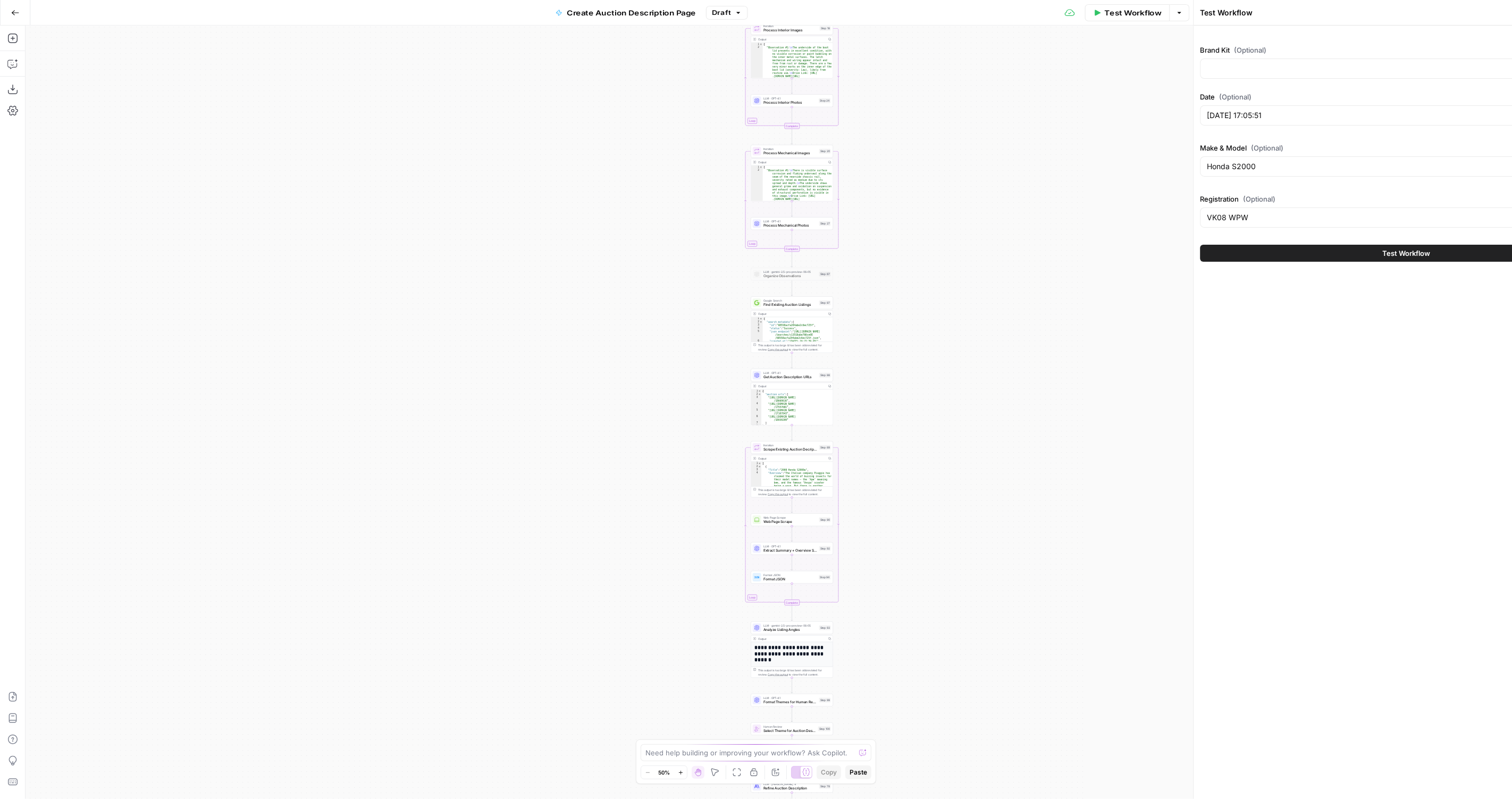
type input "PistonHeads"
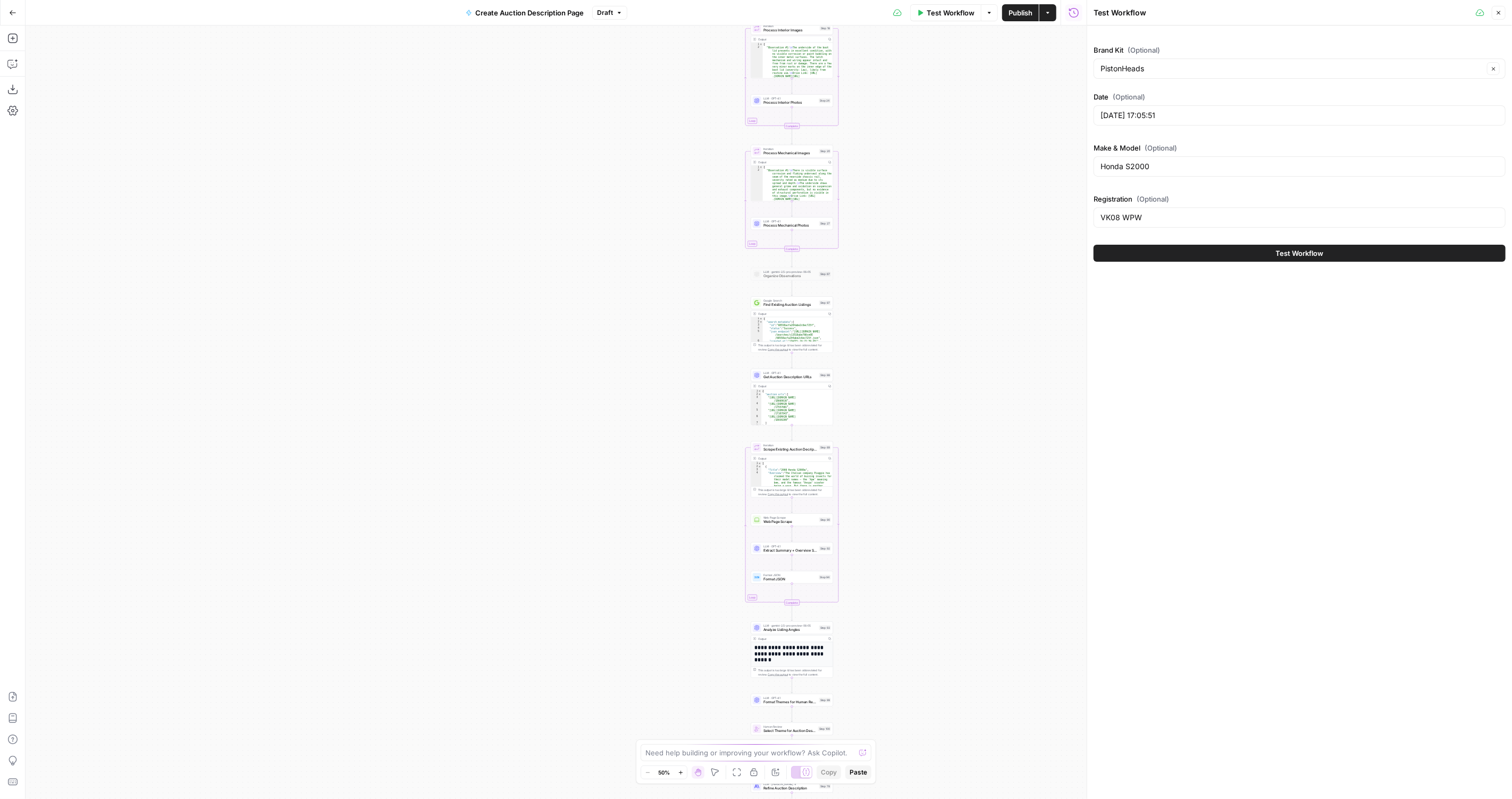
click at [1258, 259] on button "Test Workflow" at bounding box center [1299, 253] width 412 height 17
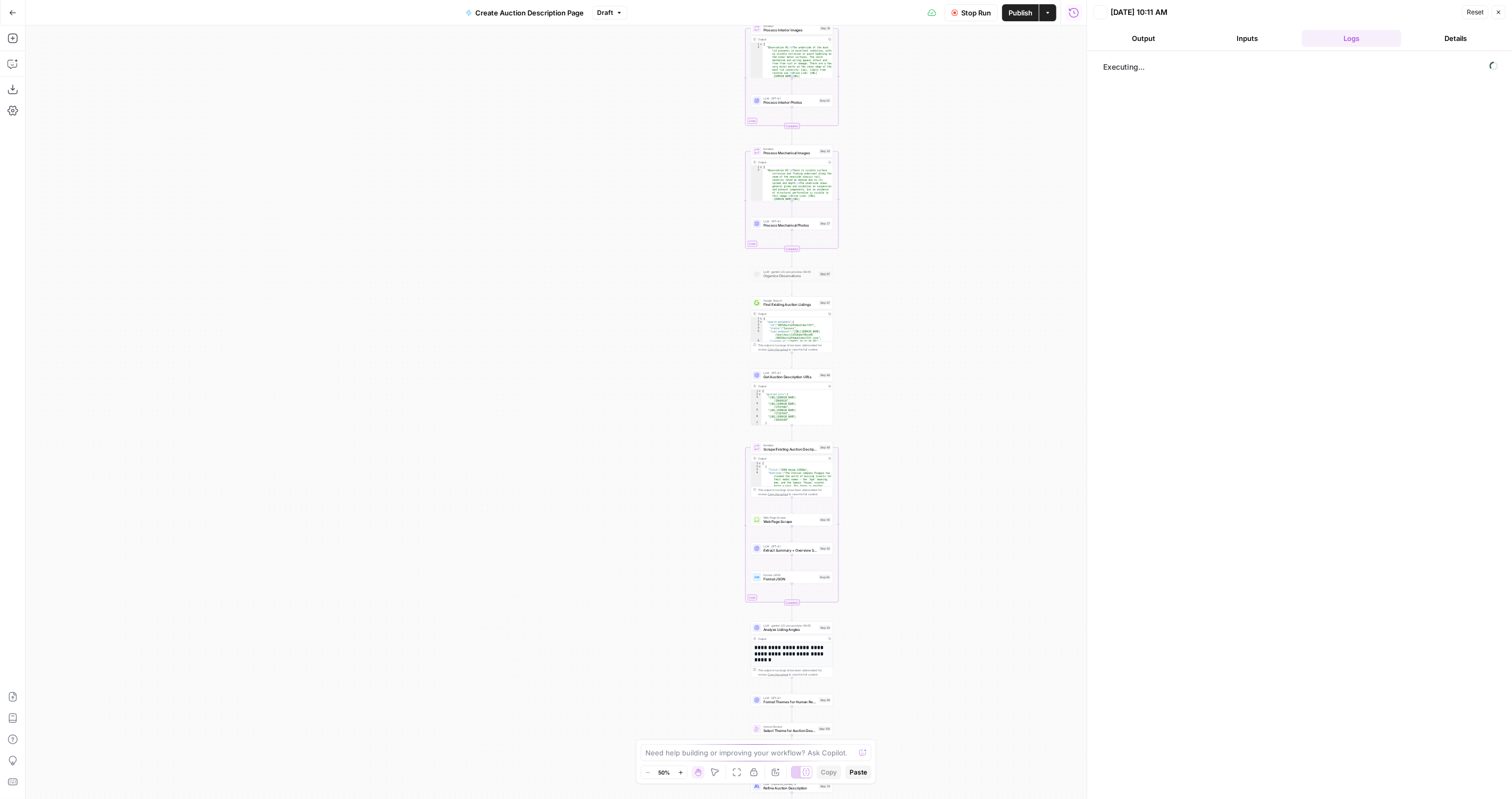
click at [1266, 254] on div "Executing..." at bounding box center [1299, 425] width 404 height 737
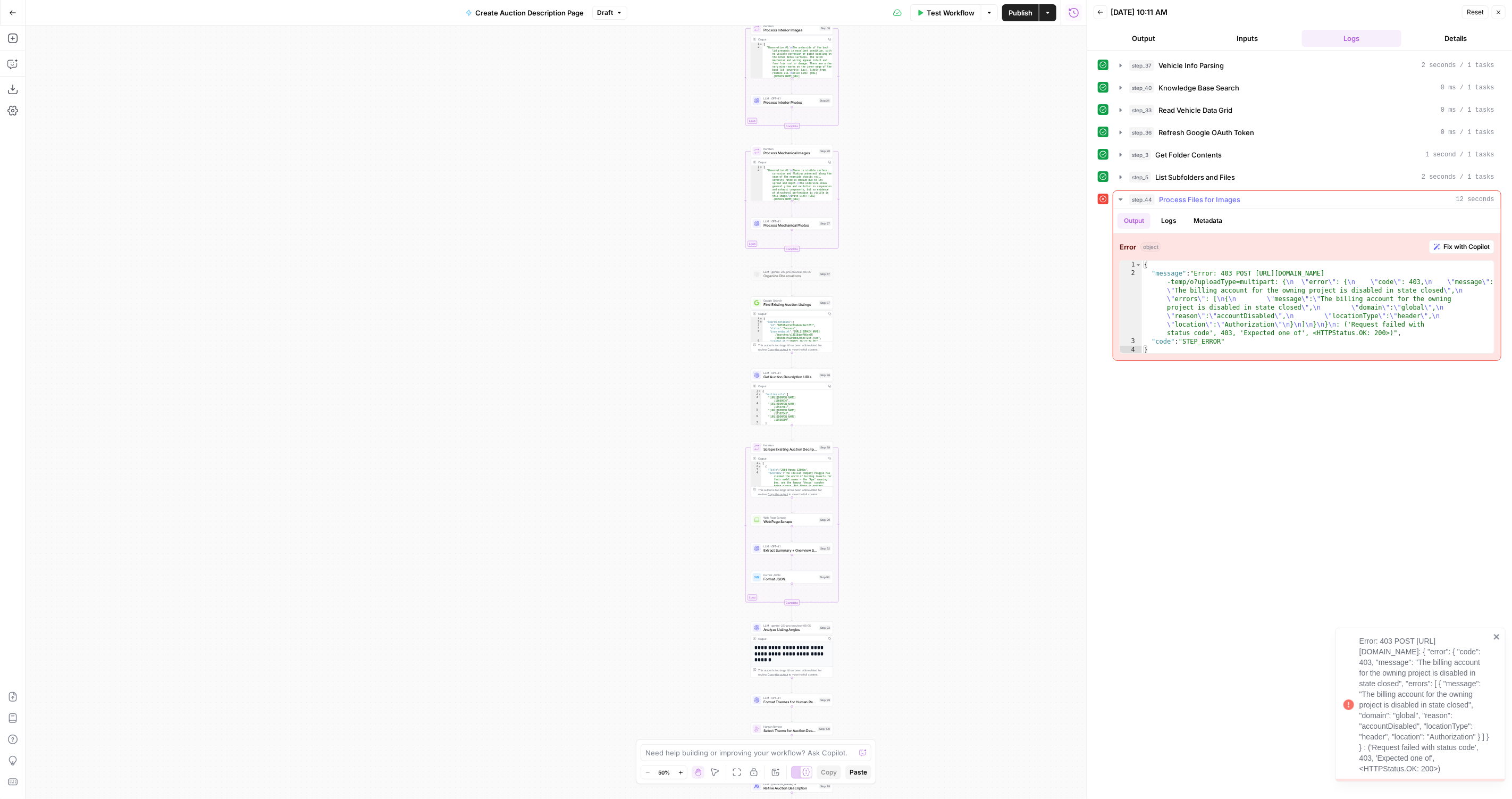
click at [1296, 327] on div "{ "message" : "Error: 403 POST https://storage.googleapis.com/upload/storage/v1…" at bounding box center [1319, 316] width 353 height 111
click at [1231, 348] on div "{ "message" : "Error: 403 POST https://storage.googleapis.com/upload/storage/v1…" at bounding box center [1319, 316] width 353 height 111
type textarea "*"
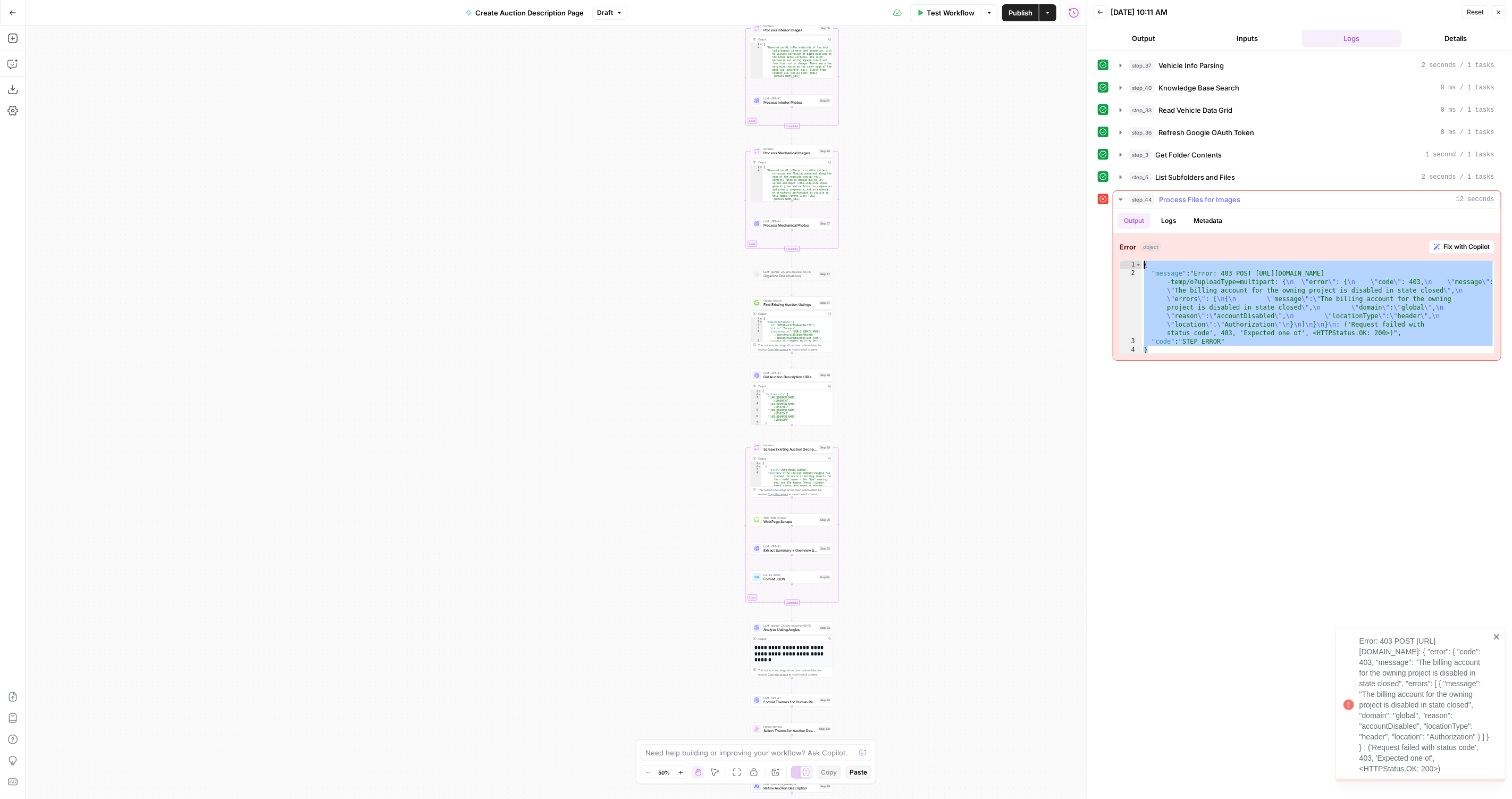
drag, startPoint x: 1231, startPoint y: 348, endPoint x: 1131, endPoint y: 223, distance: 160.1
click at [1131, 223] on div "Output Logs Metadata Error object Fix with Copilot * 1 2 3 4 { "message" : "Err…" at bounding box center [1306, 284] width 387 height 152
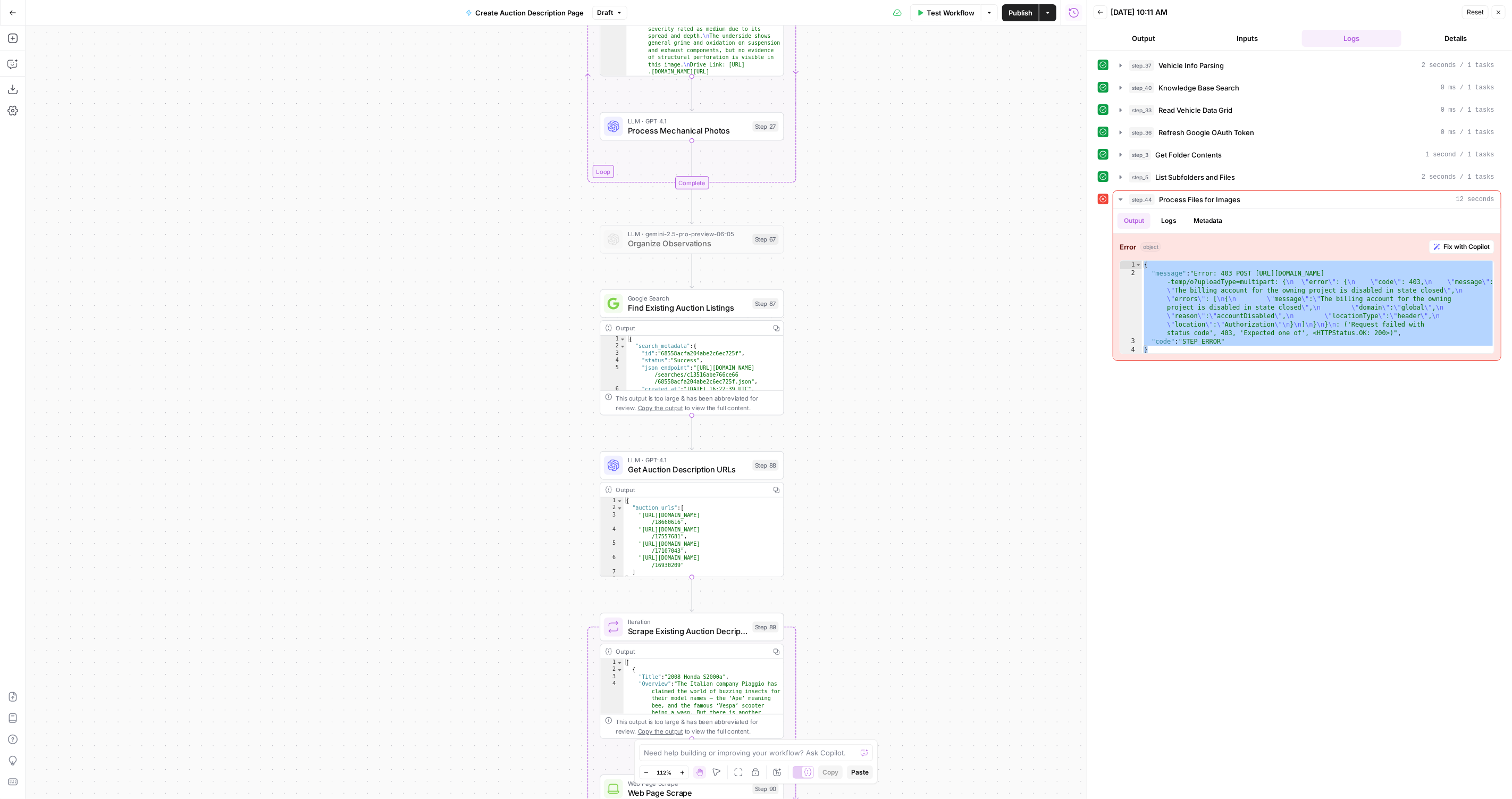
drag, startPoint x: 840, startPoint y: 337, endPoint x: 863, endPoint y: 664, distance: 327.8
click at [864, 664] on div "true false Workflow Set Inputs Inputs LLM · GPT-4.1 Vehicle Info Parsing Step 3…" at bounding box center [556, 412] width 1061 height 773
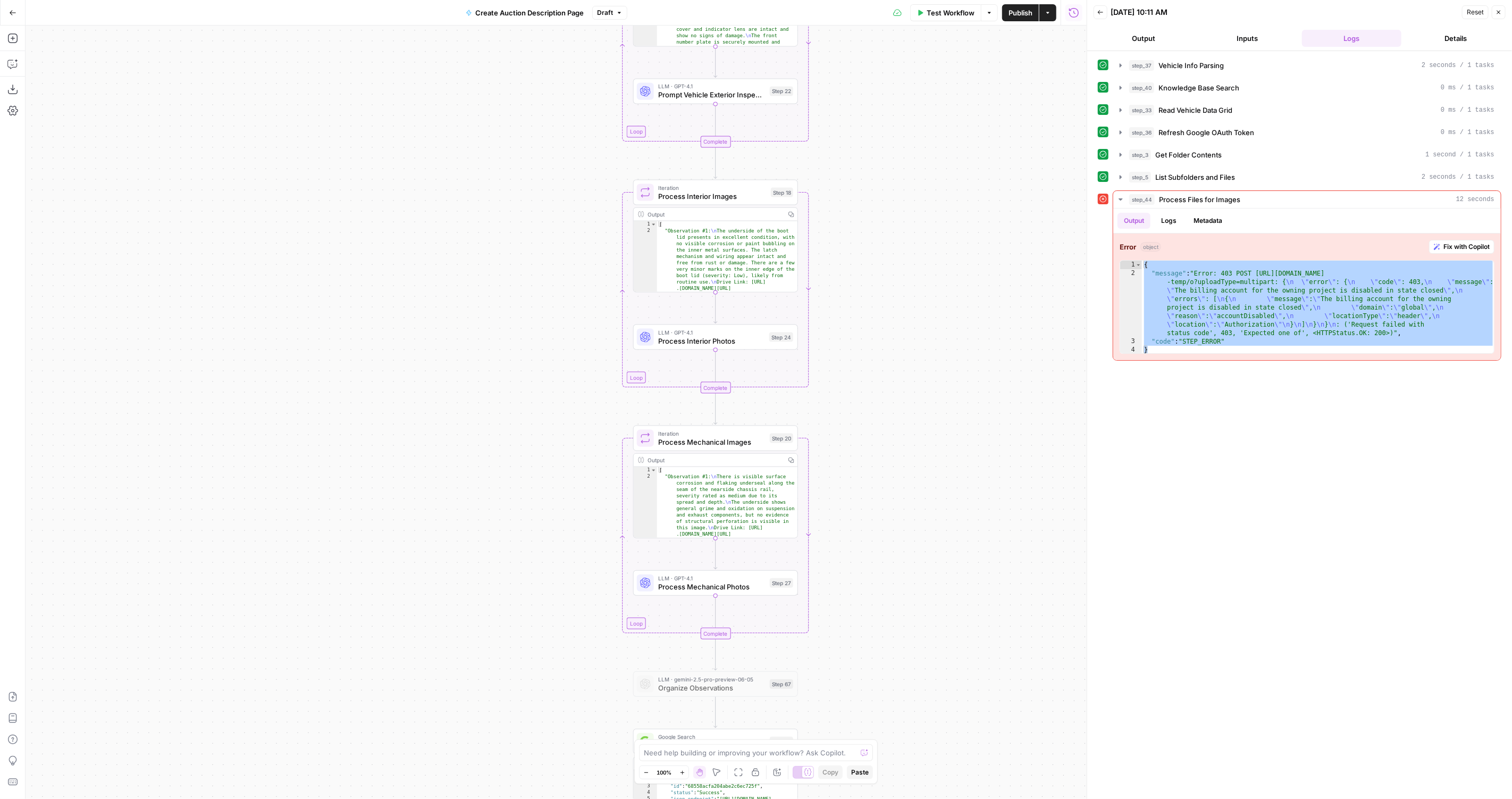
drag, startPoint x: 927, startPoint y: 260, endPoint x: 927, endPoint y: 496, distance: 236.0
click at [927, 497] on div "true false Workflow Set Inputs Inputs LLM · GPT-4.1 Vehicle Info Parsing Step 3…" at bounding box center [556, 412] width 1061 height 773
drag, startPoint x: 899, startPoint y: 326, endPoint x: 918, endPoint y: 561, distance: 235.8
click at [918, 561] on div "true false Workflow Set Inputs Inputs LLM · GPT-4.1 Vehicle Info Parsing Step 3…" at bounding box center [556, 412] width 1061 height 773
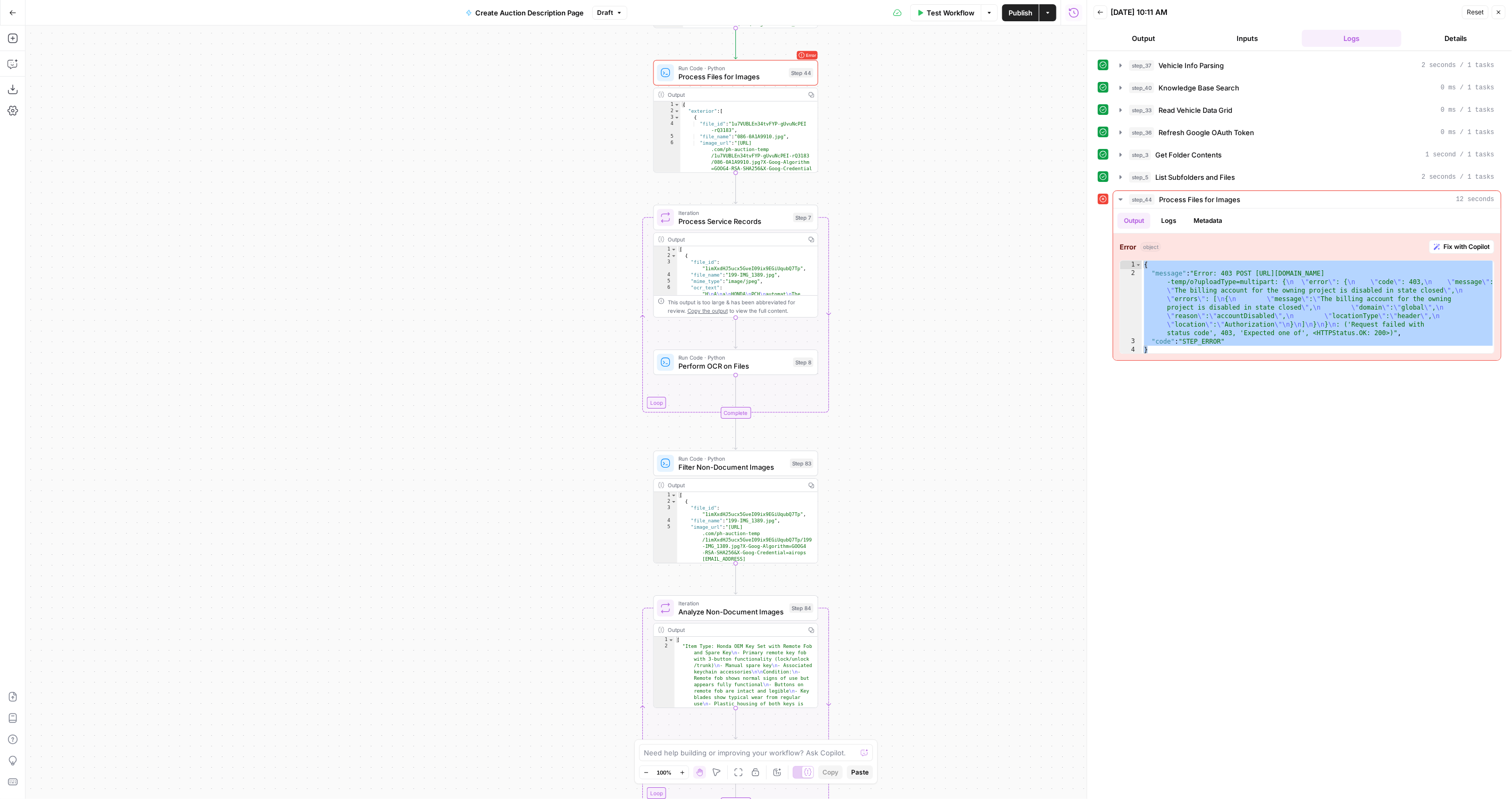
drag, startPoint x: 945, startPoint y: 106, endPoint x: 948, endPoint y: 744, distance: 638.0
click at [948, 748] on div "true false Workflow Set Inputs Inputs LLM · GPT-4.1 Vehicle Info Parsing Step 3…" at bounding box center [556, 412] width 1061 height 773
click at [748, 76] on span "Process Files for Images" at bounding box center [732, 74] width 106 height 11
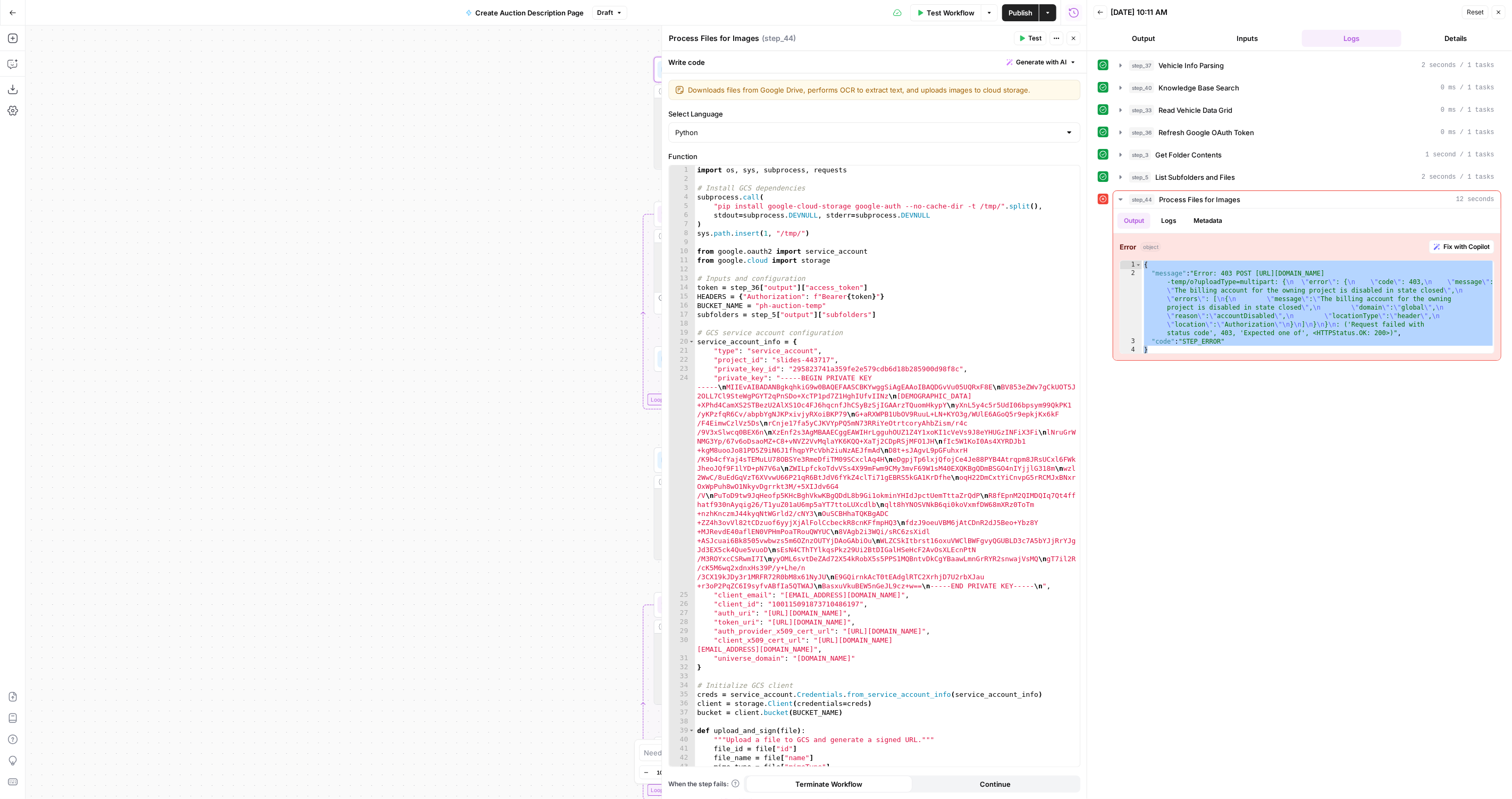
click at [831, 352] on div "import os , sys , subprocess , requests # Install GCS dependencies subprocess .…" at bounding box center [887, 475] width 385 height 620
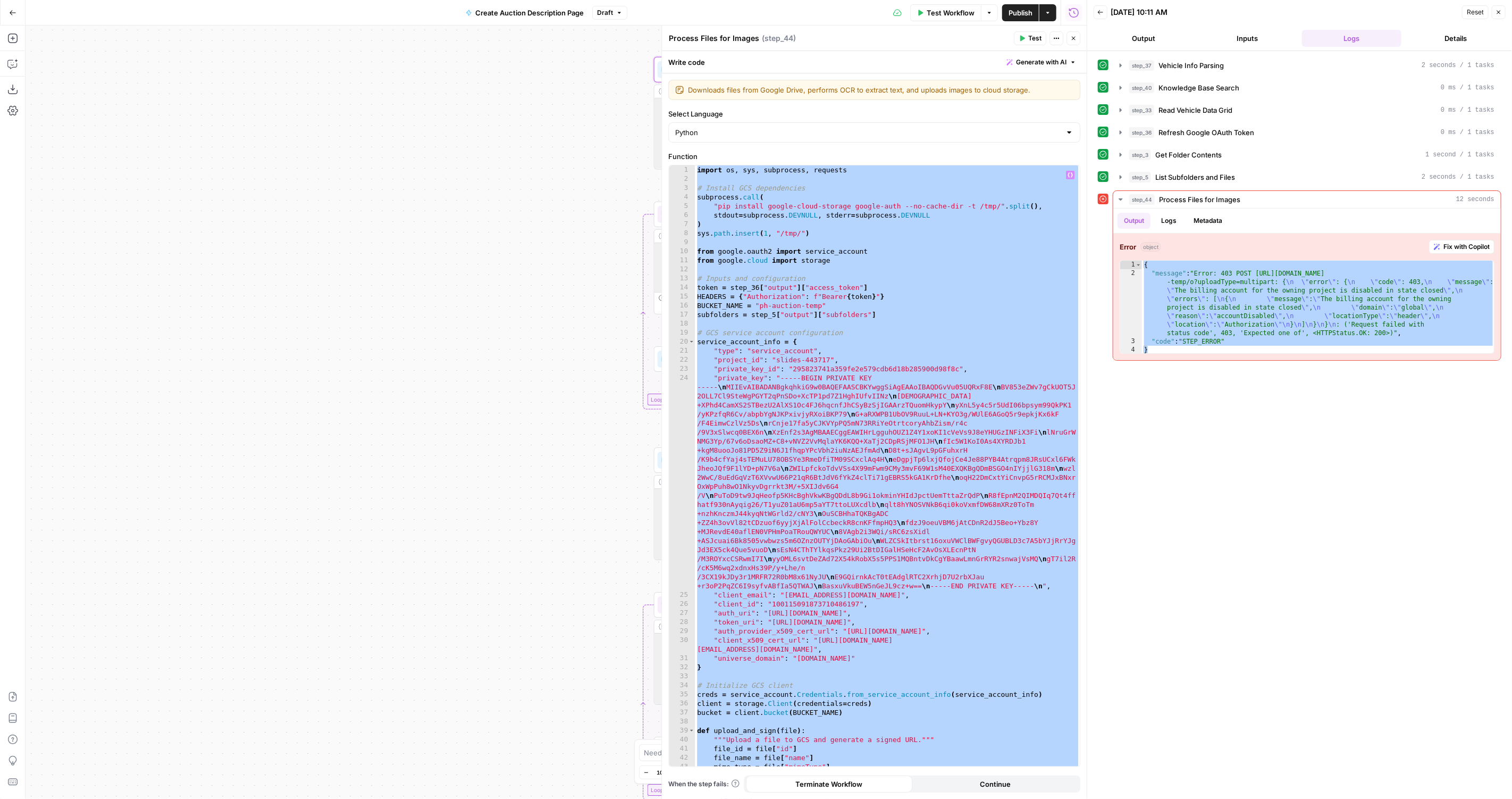
click at [972, 308] on div "import os , sys , subprocess , requests # Install GCS dependencies subprocess .…" at bounding box center [887, 475] width 385 height 620
type textarea "**********"
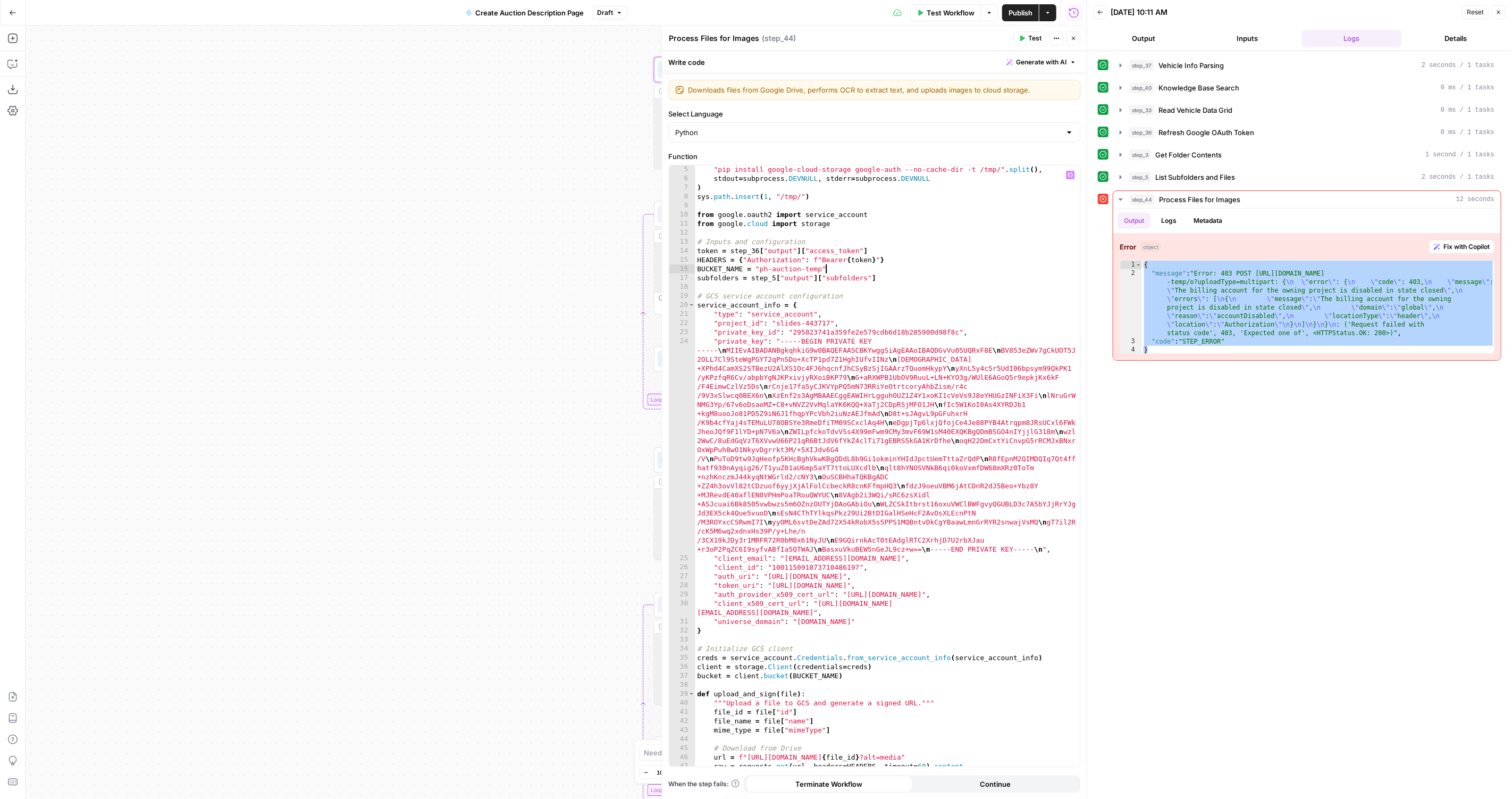
scroll to position [229, 0]
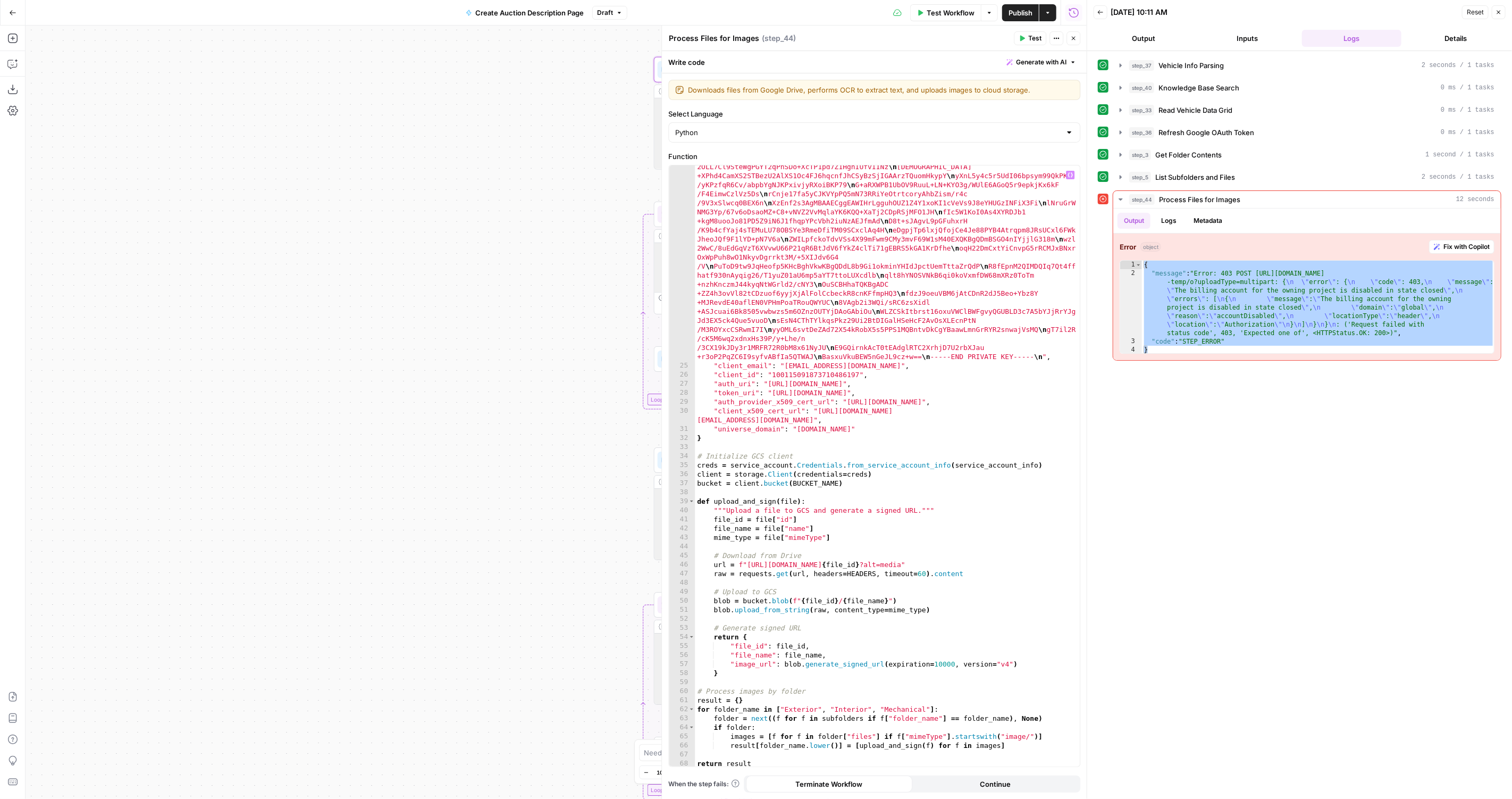
click at [1077, 31] on header "Process Files for Images Process Files for Images ( step_44 ) Test Actions Close" at bounding box center [874, 39] width 425 height 26
click at [1074, 36] on icon "button" at bounding box center [1072, 38] width 6 height 6
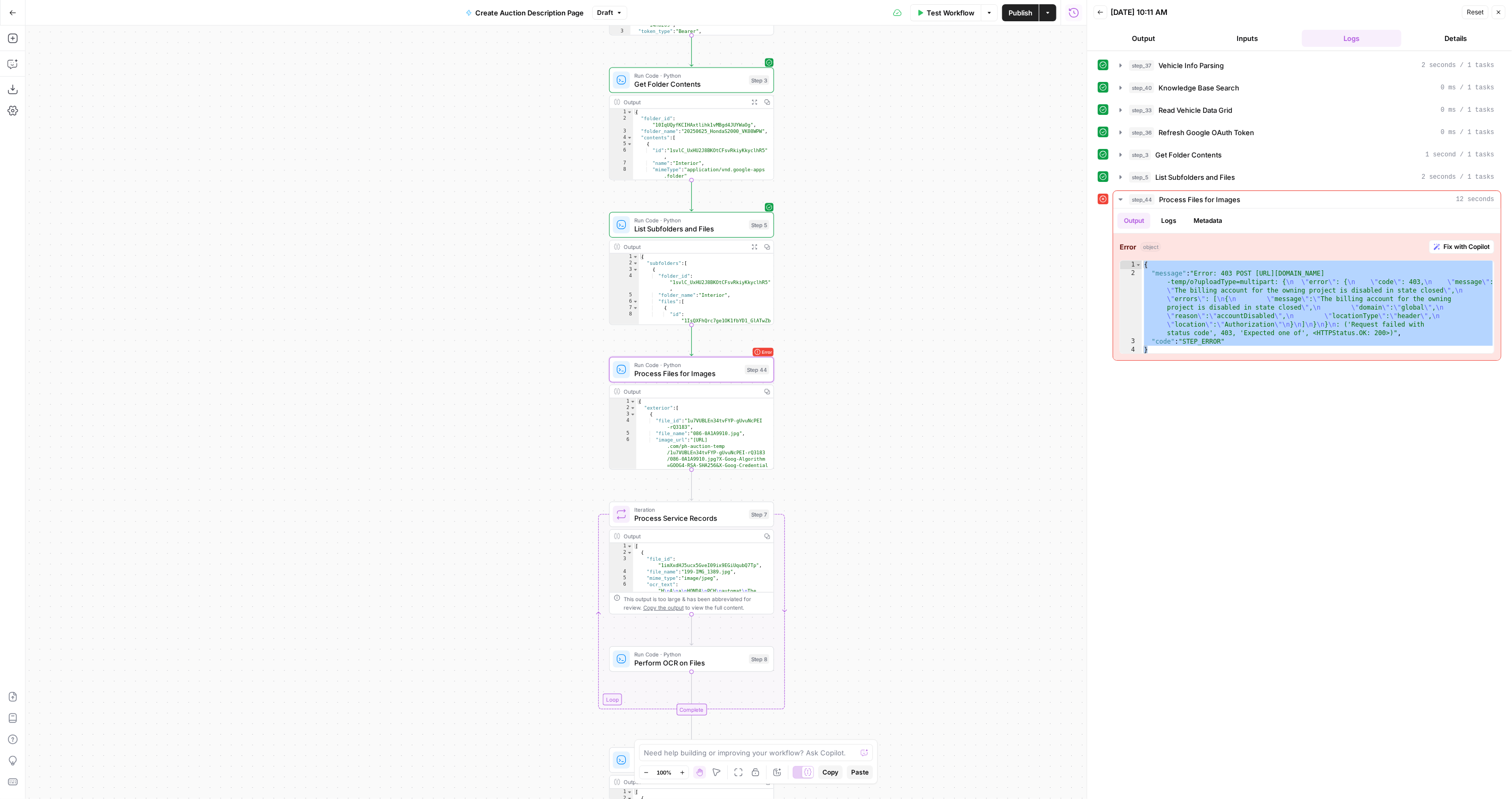
drag, startPoint x: 972, startPoint y: 265, endPoint x: 926, endPoint y: 561, distance: 299.6
click at [926, 563] on div "true false Workflow Set Inputs Inputs LLM · GPT-4.1 Vehicle Info Parsing Step 3…" at bounding box center [556, 412] width 1061 height 773
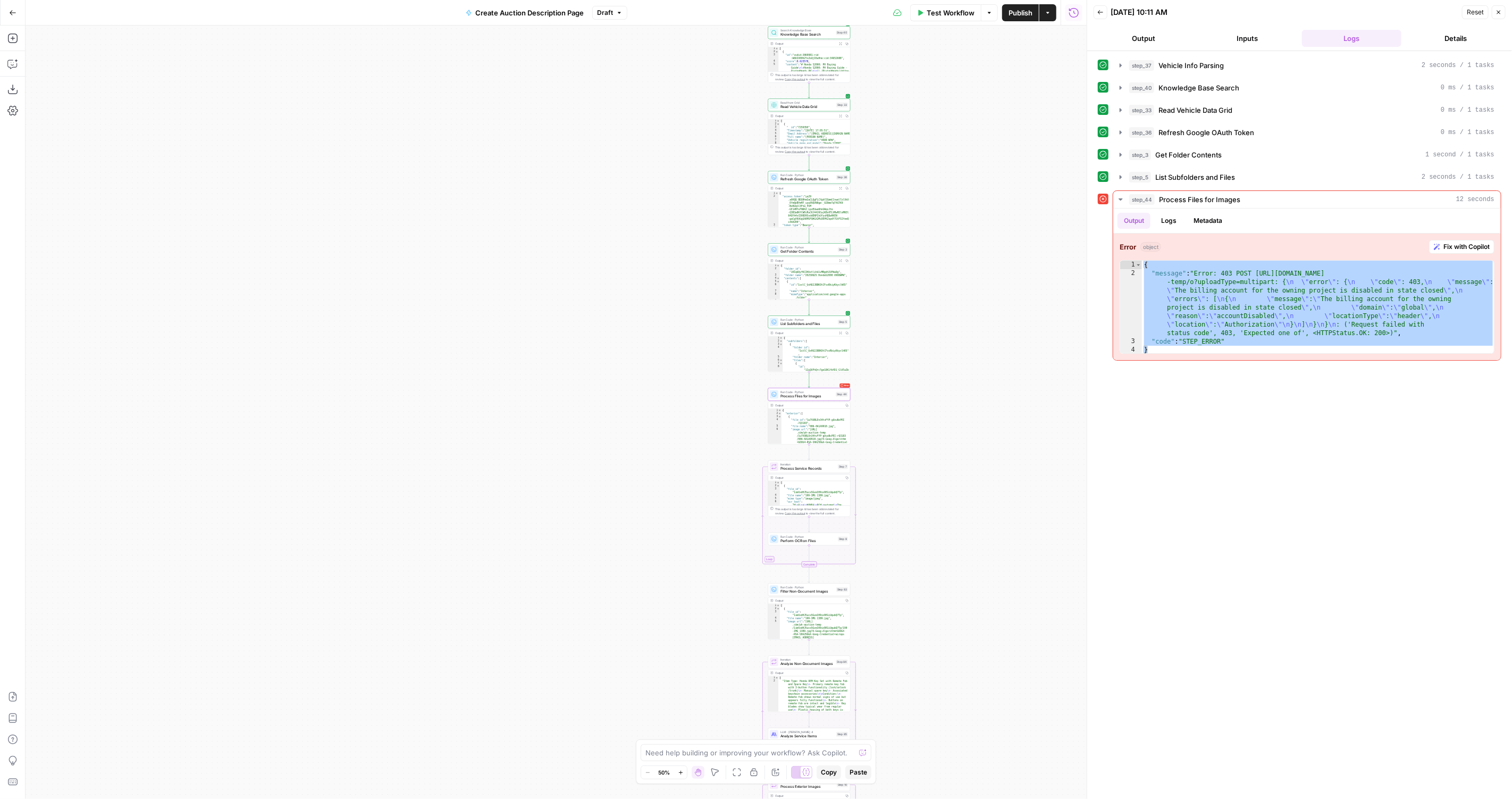
drag, startPoint x: 923, startPoint y: 392, endPoint x: 868, endPoint y: 543, distance: 160.7
click at [868, 545] on div "true false Workflow Set Inputs Inputs LLM · GPT-4.1 Vehicle Info Parsing Step 3…" at bounding box center [556, 412] width 1061 height 773
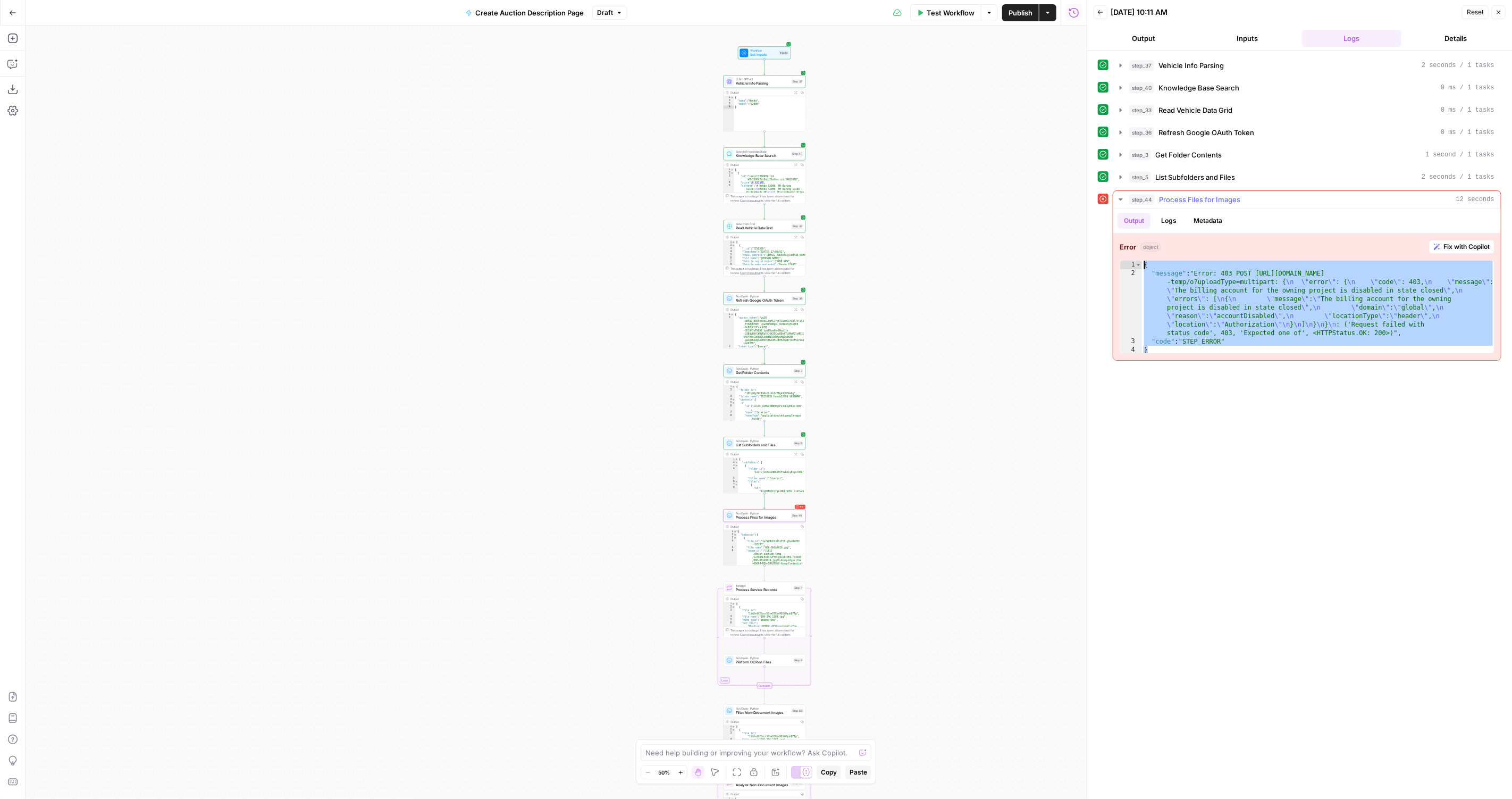
click at [1348, 297] on div "{ "message" : "Error: 403 POST https://storage.googleapis.com/upload/storage/v1…" at bounding box center [1319, 316] width 353 height 111
type textarea "**********"
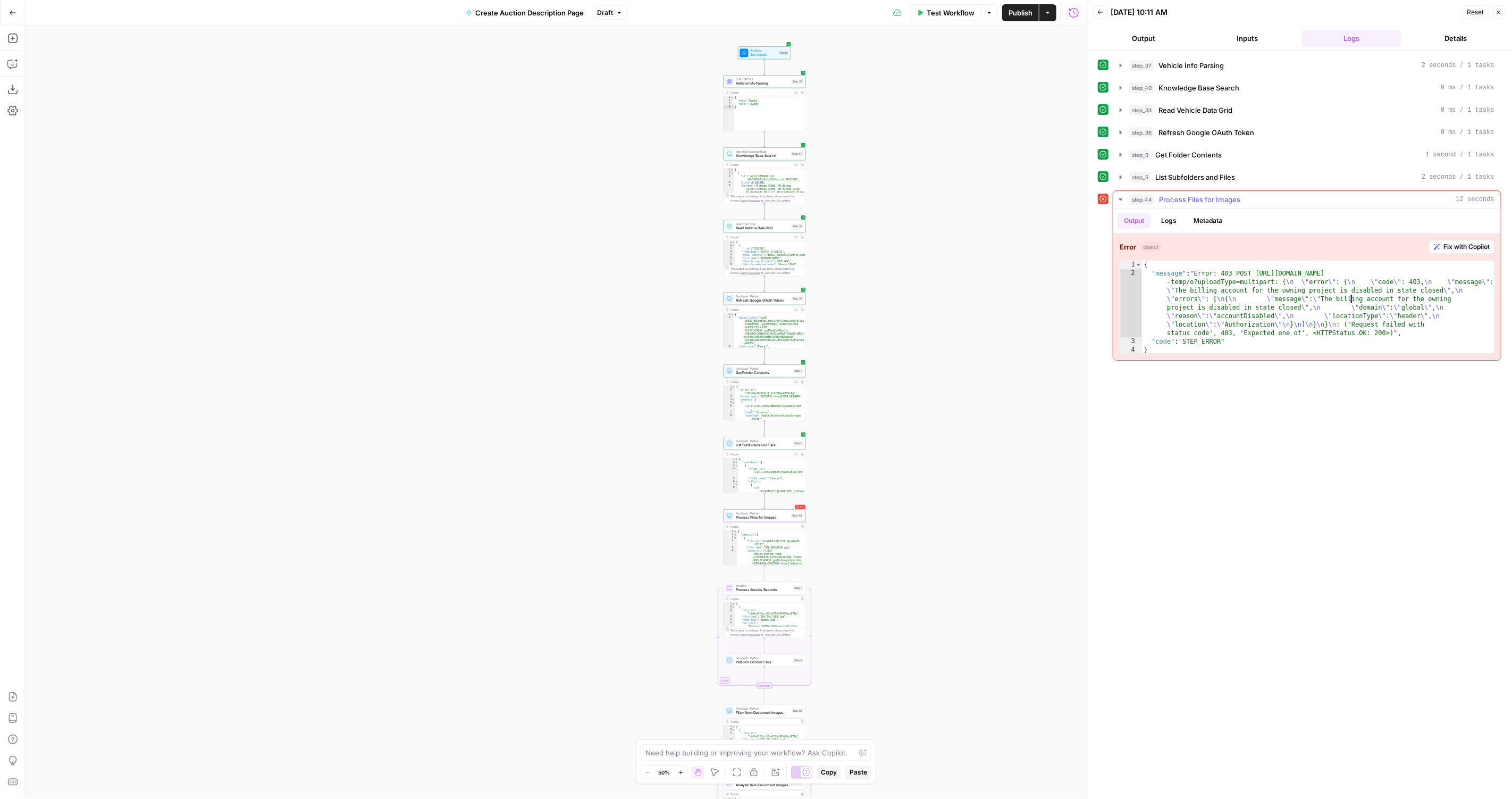
click at [1308, 282] on div "{ "message" : "Error: 403 POST https://storage.googleapis.com/upload/storage/v1…" at bounding box center [1319, 316] width 353 height 111
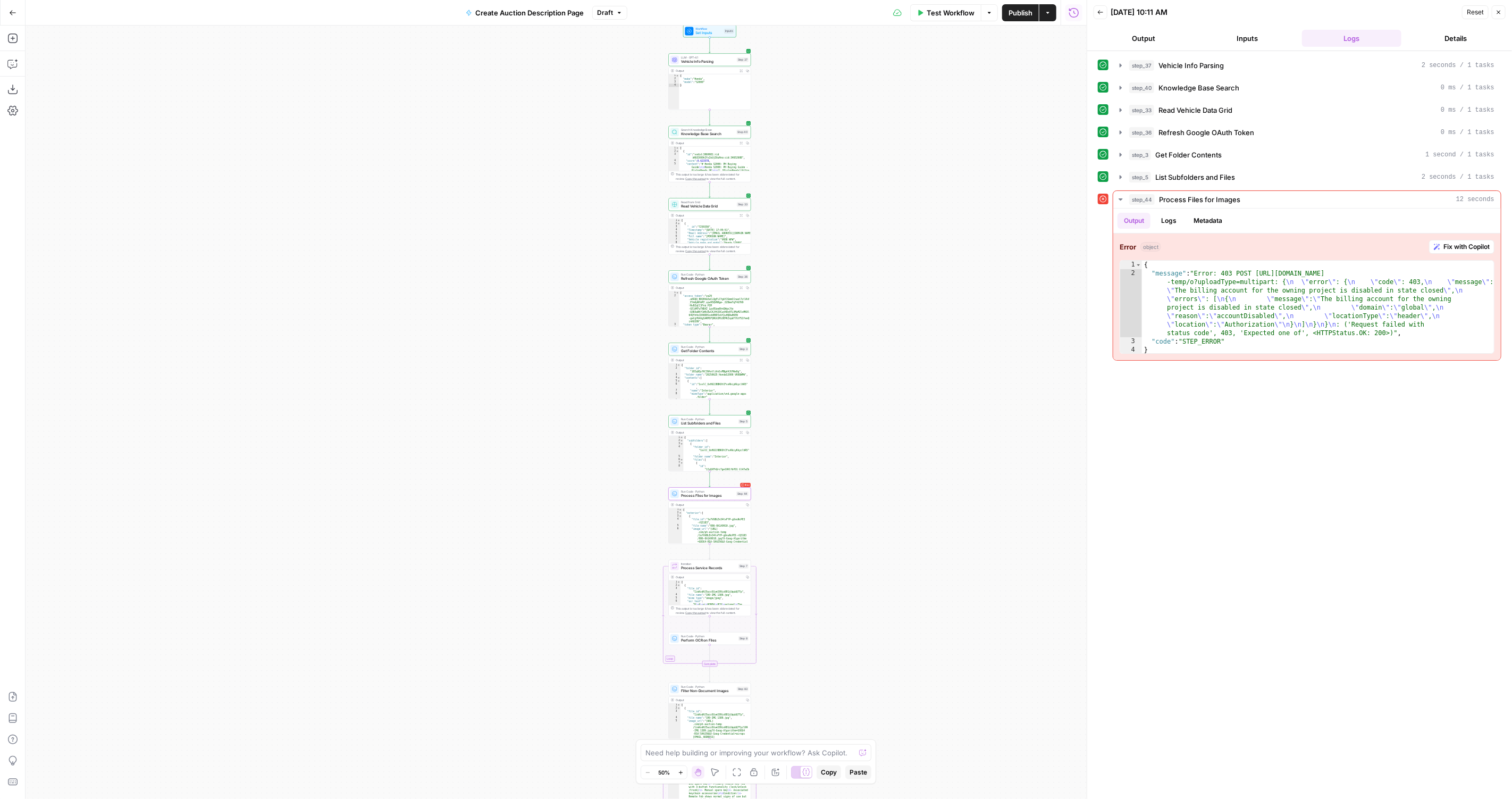
drag, startPoint x: 861, startPoint y: 342, endPoint x: 756, endPoint y: 325, distance: 106.4
click at [761, 323] on div "true false Workflow Set Inputs Inputs LLM · GPT-4.1 Vehicle Info Parsing Step 3…" at bounding box center [556, 412] width 1061 height 773
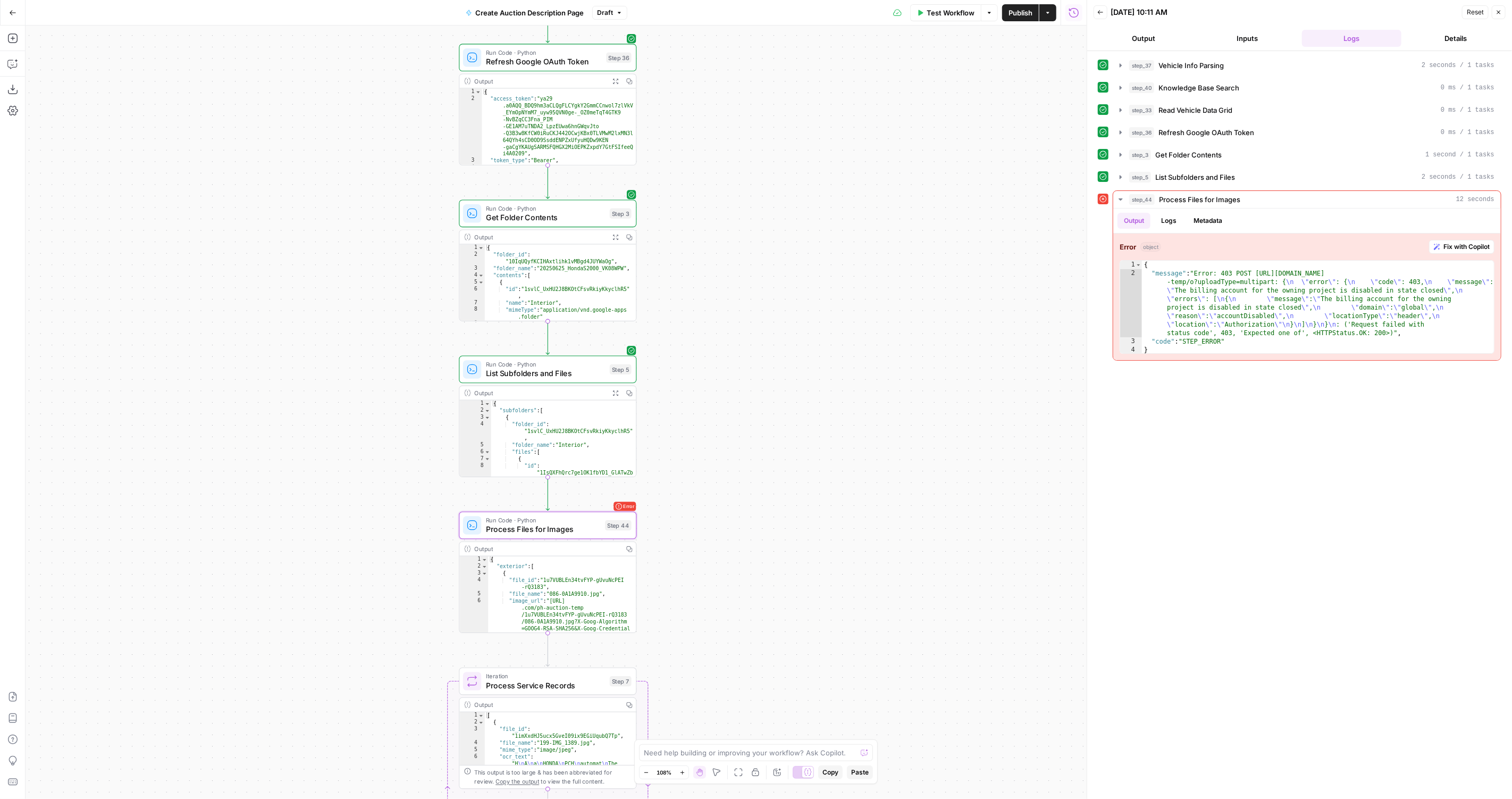
drag, startPoint x: 809, startPoint y: 484, endPoint x: 809, endPoint y: 430, distance: 54.0
click at [809, 430] on div "true false Workflow Set Inputs Inputs LLM · GPT-4.1 Vehicle Info Parsing Step 3…" at bounding box center [556, 412] width 1061 height 773
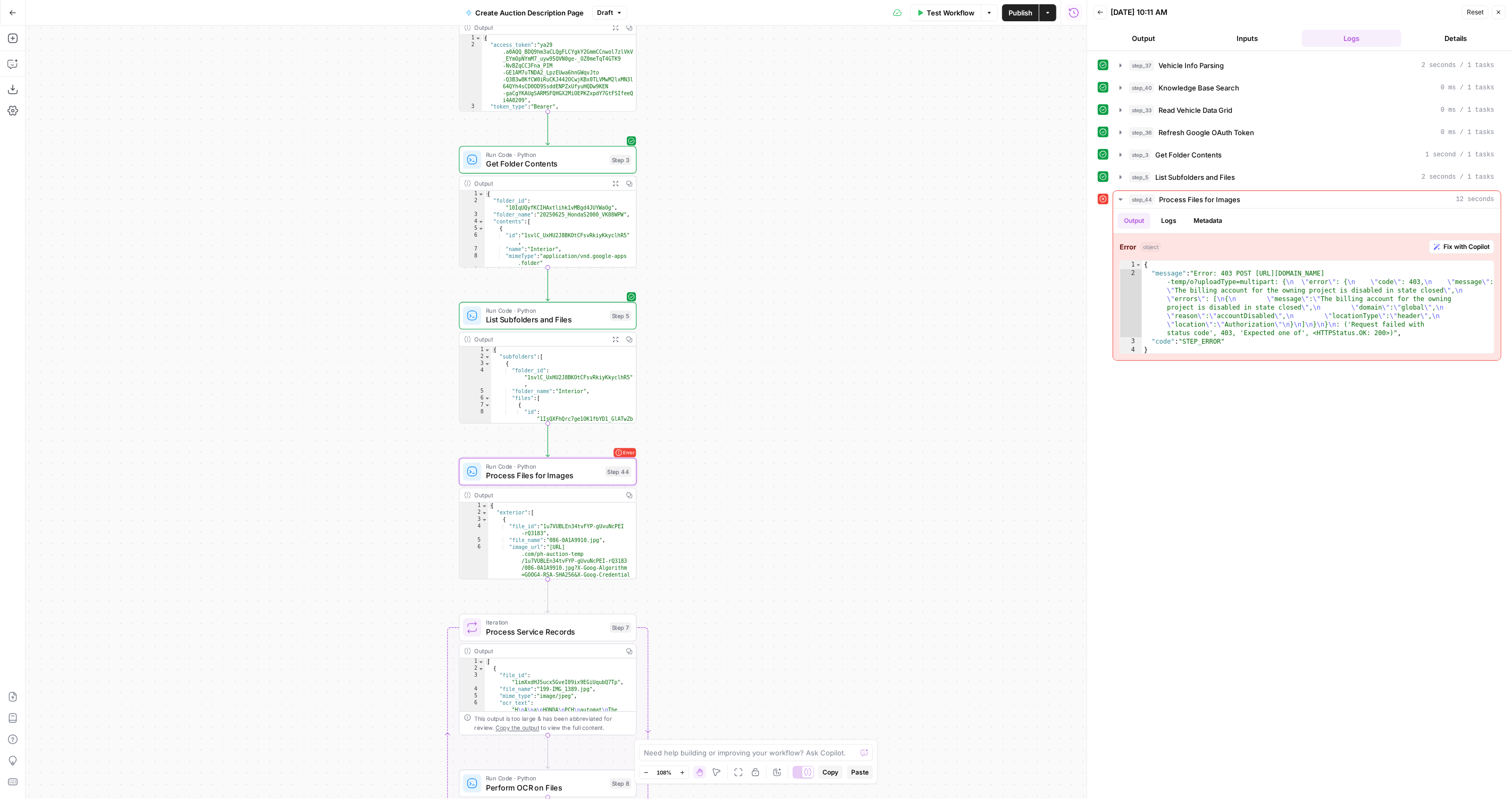
drag, startPoint x: 795, startPoint y: 553, endPoint x: 834, endPoint y: 283, distance: 272.8
click at [834, 283] on div "true false Workflow Set Inputs Inputs LLM · GPT-4.1 Vehicle Info Parsing Step 3…" at bounding box center [556, 412] width 1061 height 773
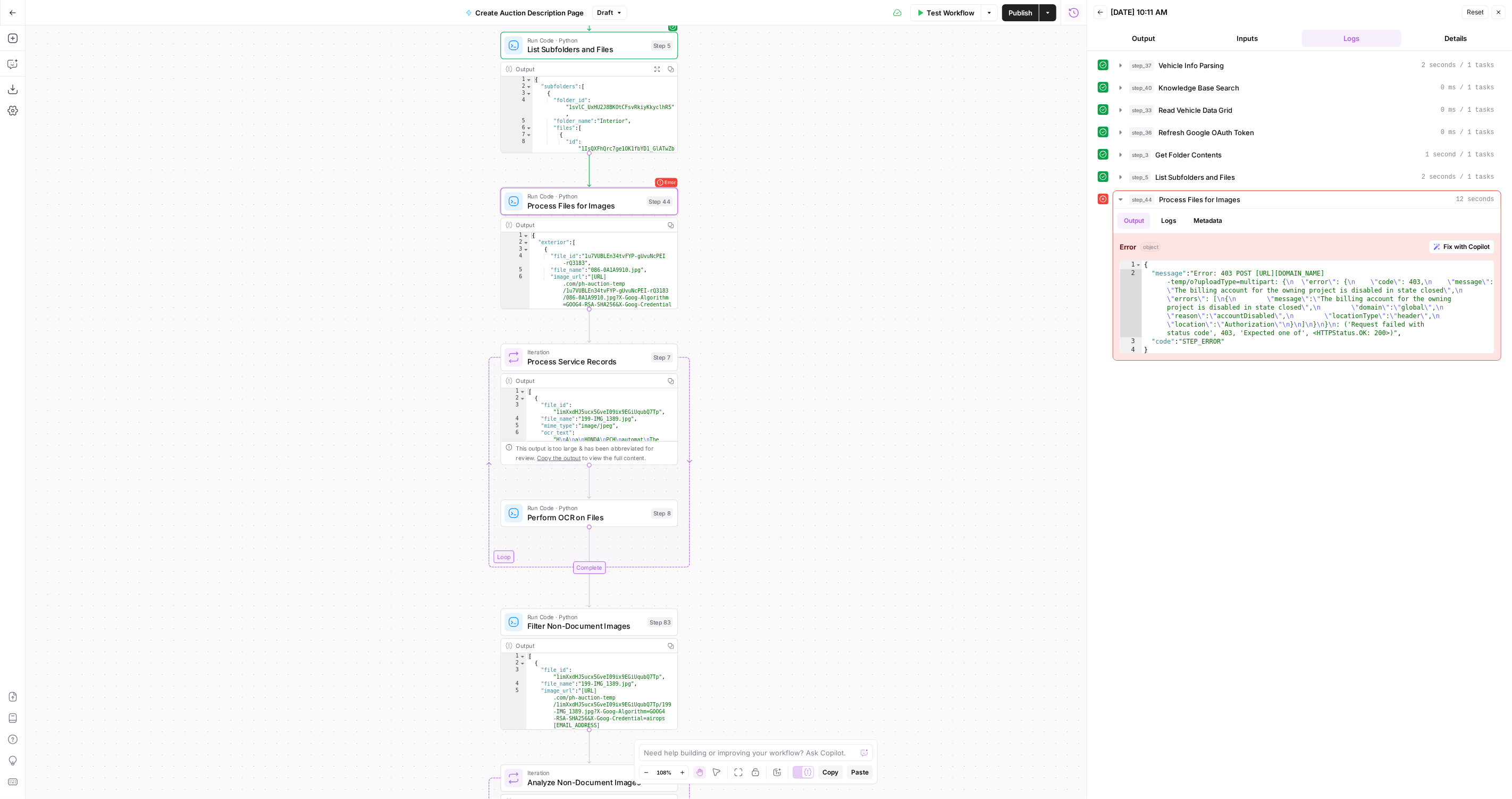
click at [580, 370] on div "Iteration Process Service Records Step 7 Copy step Delete step Edit Note Test O…" at bounding box center [589, 404] width 178 height 121
click at [588, 367] on div "Iteration Process Service Records Step 7 Copy step Delete step Edit Note Test" at bounding box center [589, 357] width 178 height 28
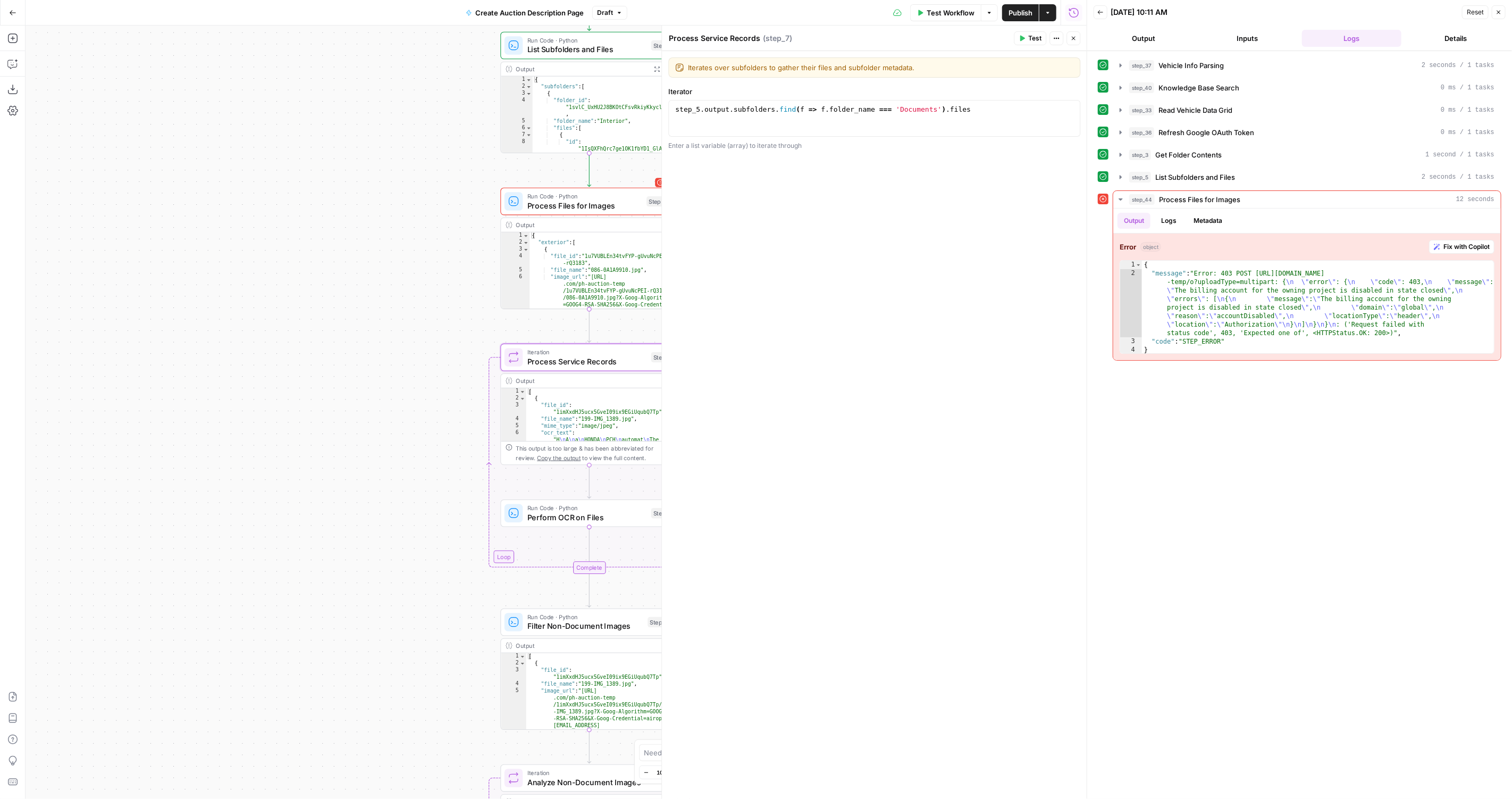
drag, startPoint x: 319, startPoint y: 359, endPoint x: 283, endPoint y: 357, distance: 36.1
click at [285, 357] on div "true false Workflow Set Inputs Inputs LLM · GPT-4.1 Vehicle Info Parsing Step 3…" at bounding box center [556, 412] width 1061 height 773
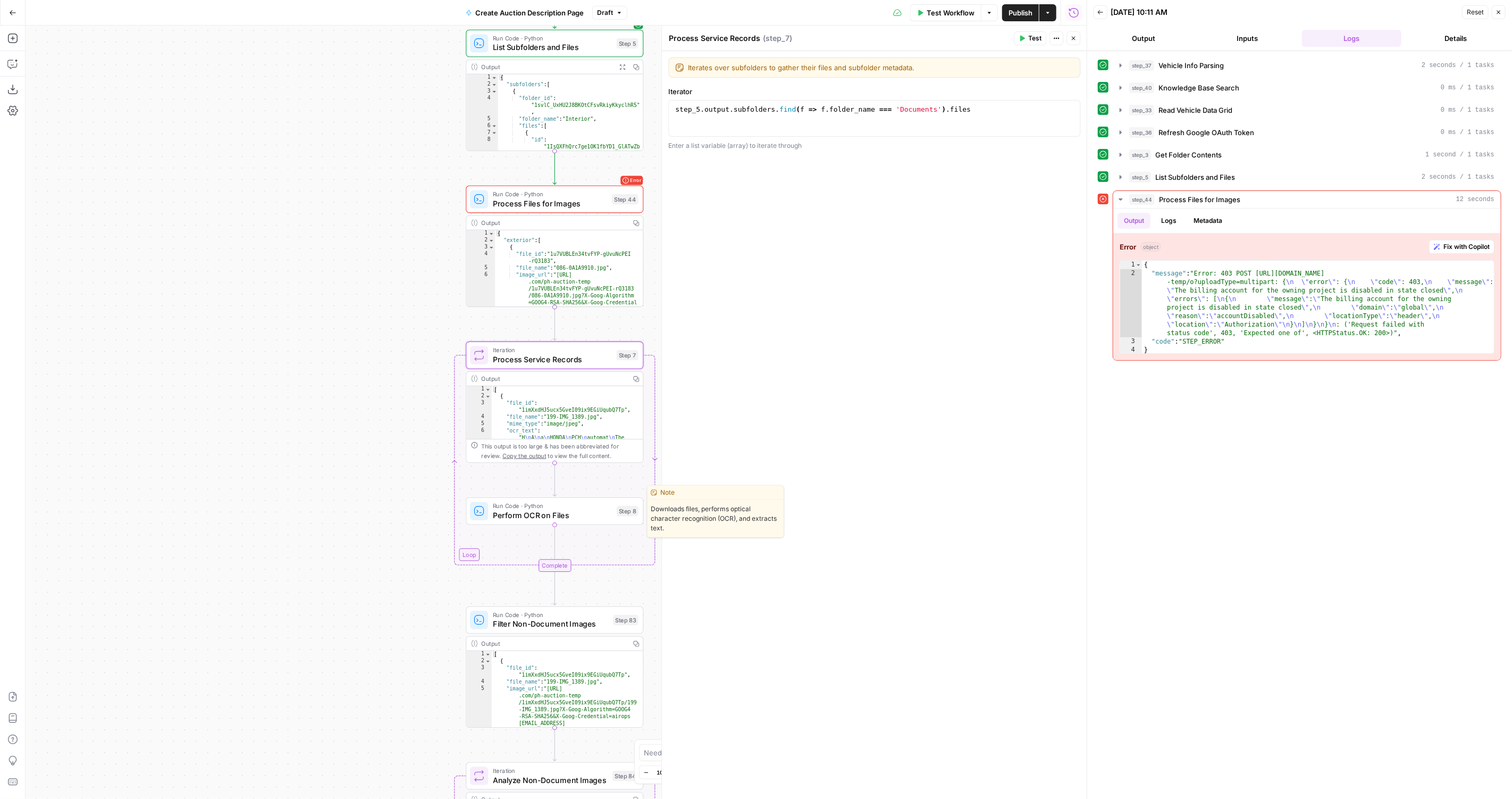
click at [517, 513] on span "Perform OCR on Files" at bounding box center [552, 515] width 119 height 12
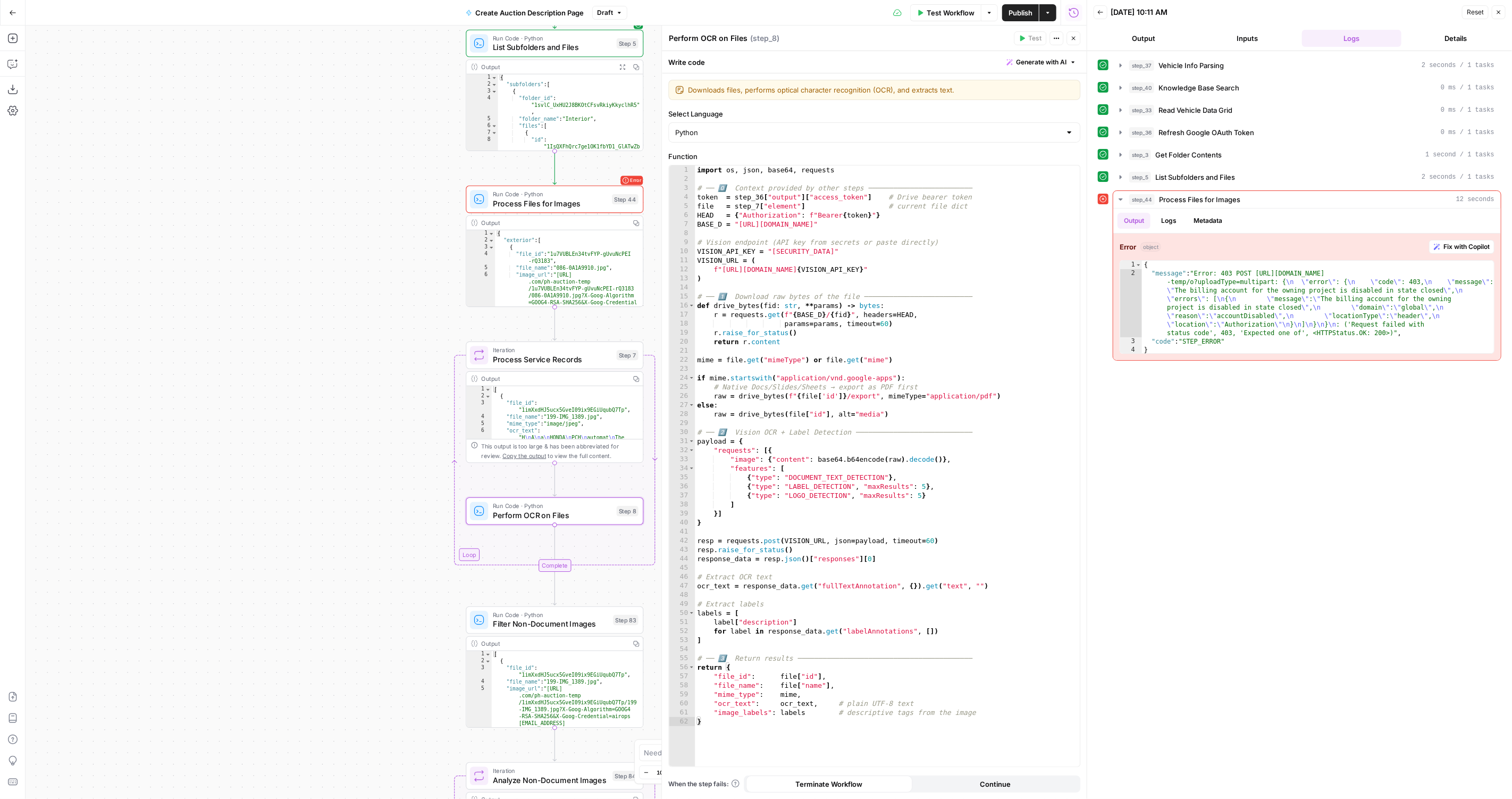
type textarea "**********"
click at [1003, 543] on div "import os , json , base64 , requests # ── 0️⃣ Context provided by other steps ─…" at bounding box center [887, 475] width 385 height 620
type input "*"
type input "***"
click at [1039, 170] on span "​" at bounding box center [1039, 175] width 14 height 14
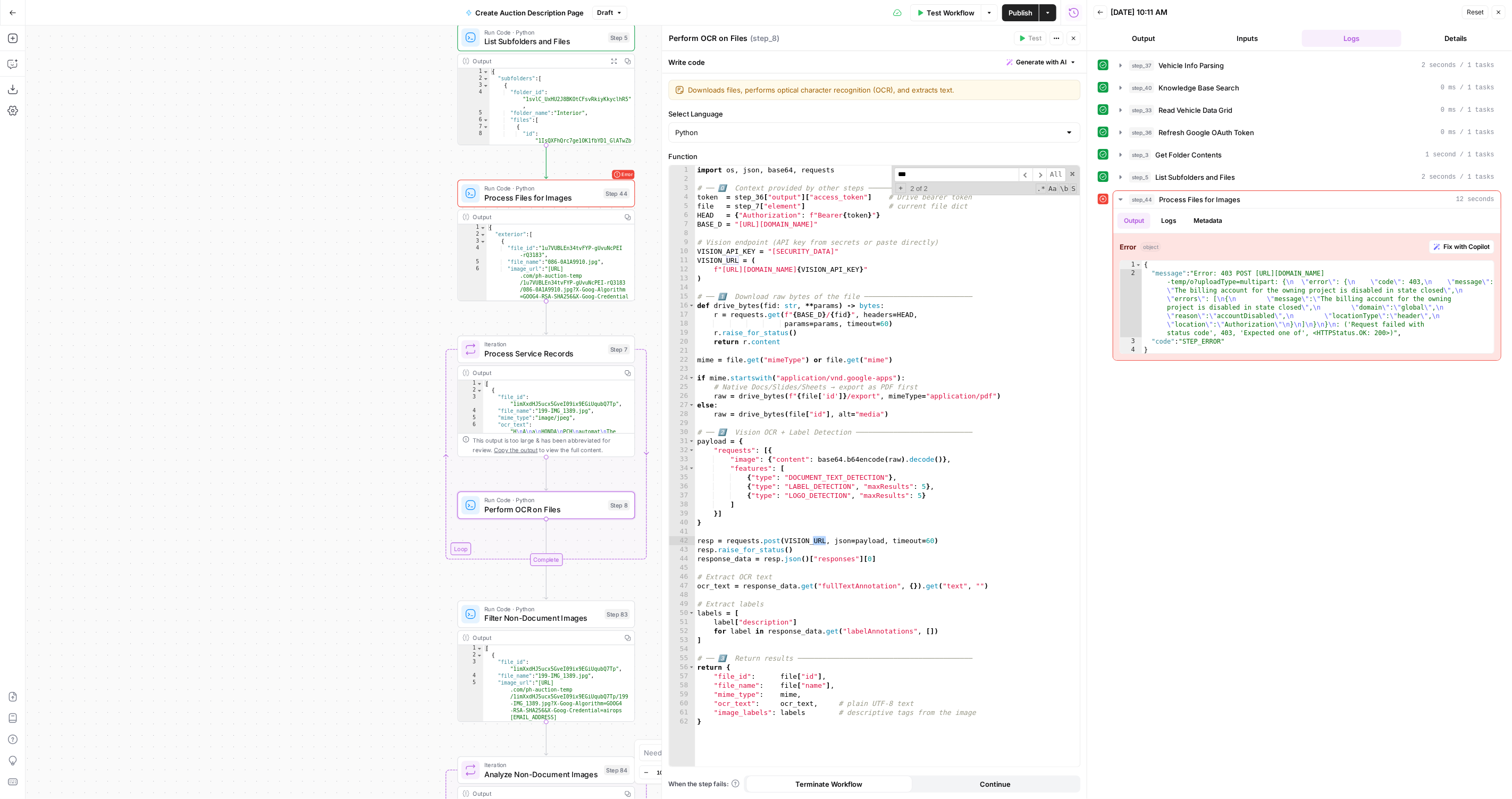
drag, startPoint x: 307, startPoint y: 433, endPoint x: 250, endPoint y: 385, distance: 74.5
click at [250, 385] on div "true false Workflow Set Inputs Inputs LLM · GPT-4.1 Vehicle Info Parsing Step 3…" at bounding box center [556, 412] width 1061 height 773
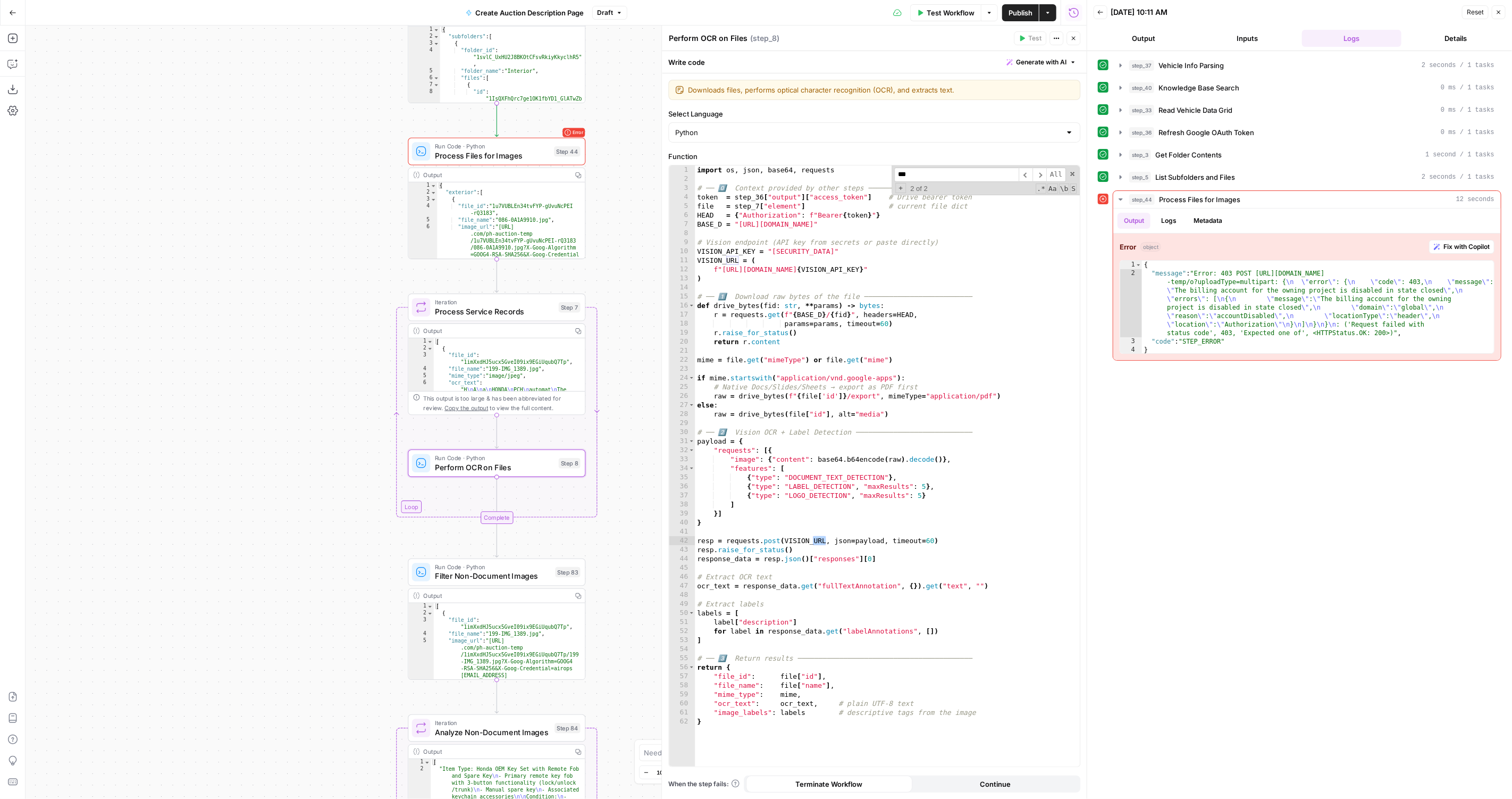
click at [647, 579] on div "true false Workflow Set Inputs Inputs LLM · GPT-4.1 Vehicle Info Parsing Step 3…" at bounding box center [556, 412] width 1061 height 773
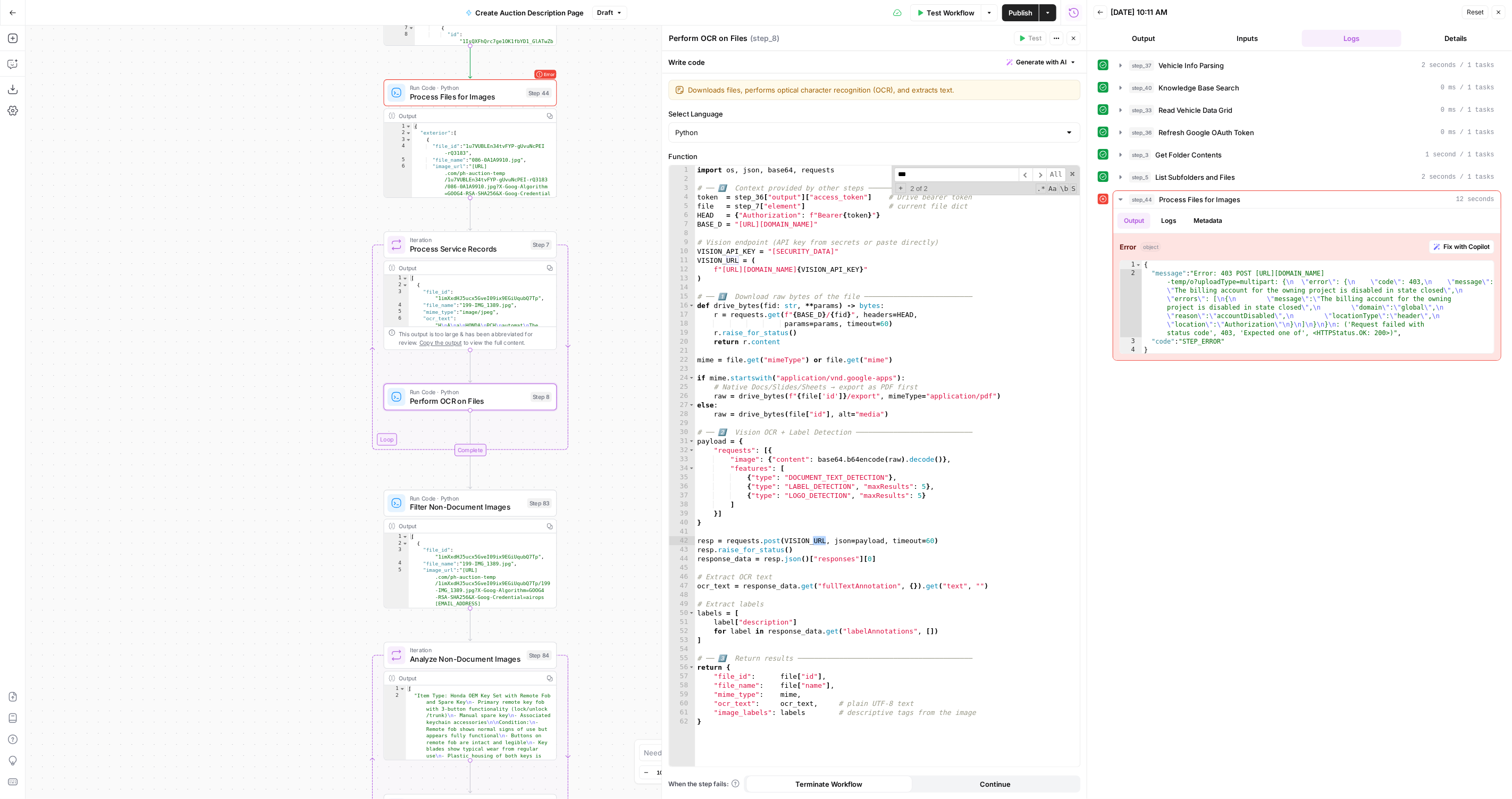
drag, startPoint x: 646, startPoint y: 578, endPoint x: 613, endPoint y: 488, distance: 95.9
click at [613, 488] on div "true false Workflow Set Inputs Inputs LLM · GPT-4.1 Vehicle Info Parsing Step 3…" at bounding box center [556, 412] width 1061 height 773
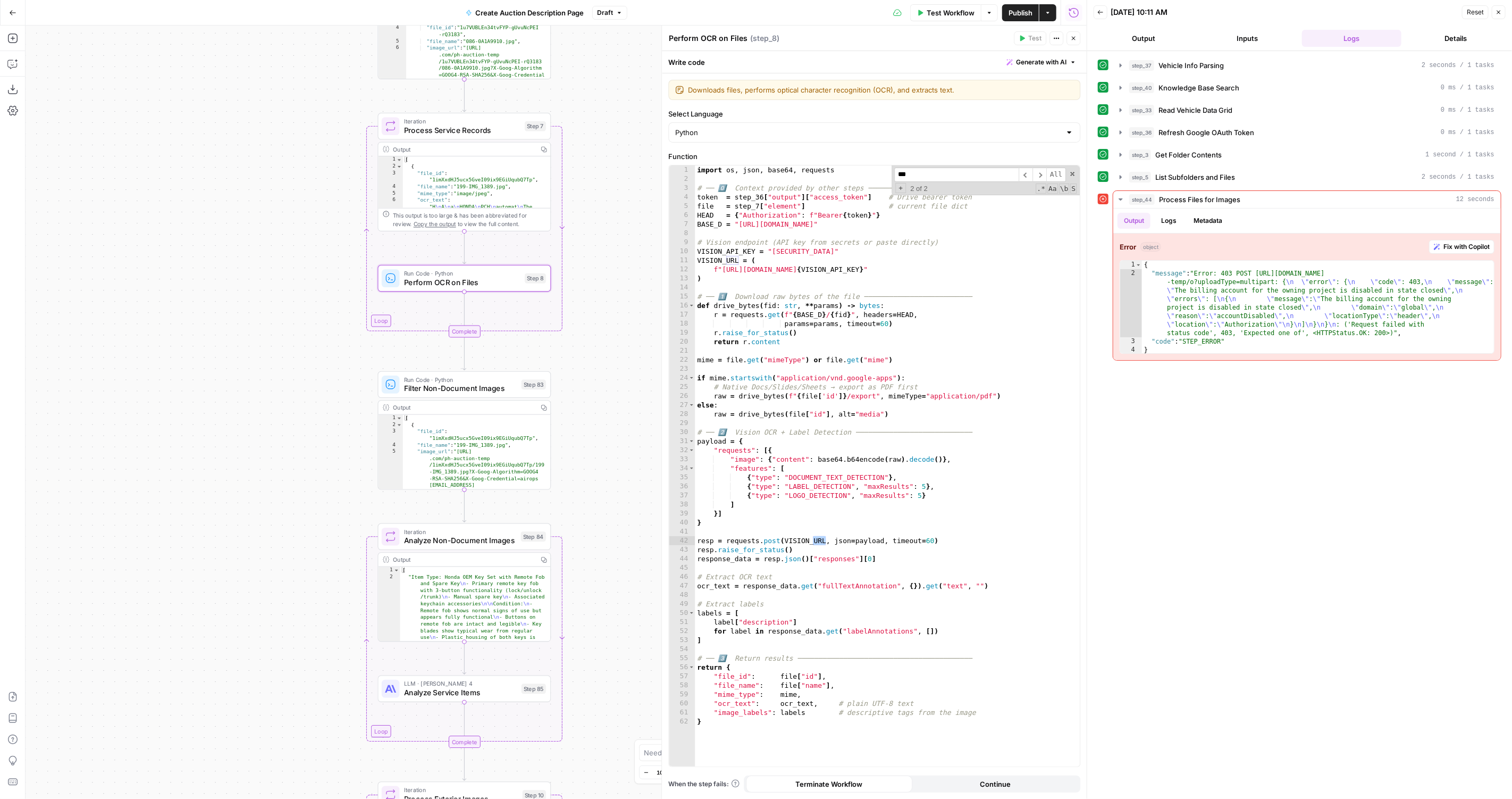
drag, startPoint x: 613, startPoint y: 598, endPoint x: 613, endPoint y: 501, distance: 97.0
click at [613, 501] on div "true false Workflow Set Inputs Inputs LLM · GPT-4.1 Vehicle Info Parsing Step 3…" at bounding box center [556, 412] width 1061 height 773
click at [480, 543] on span "Analyze Non-Document Images" at bounding box center [460, 541] width 112 height 12
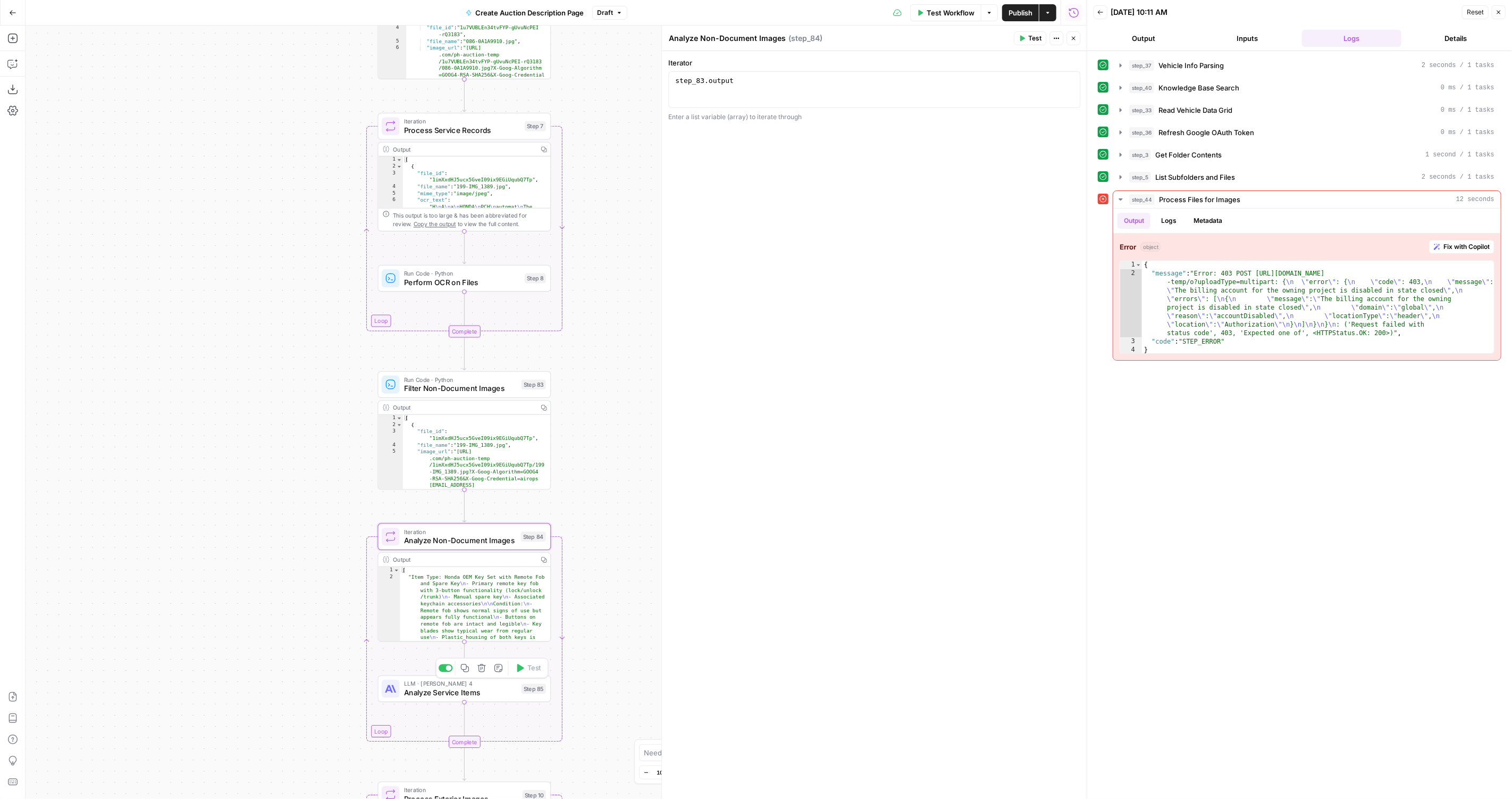
click at [450, 697] on span "Analyze Service Items" at bounding box center [460, 693] width 113 height 12
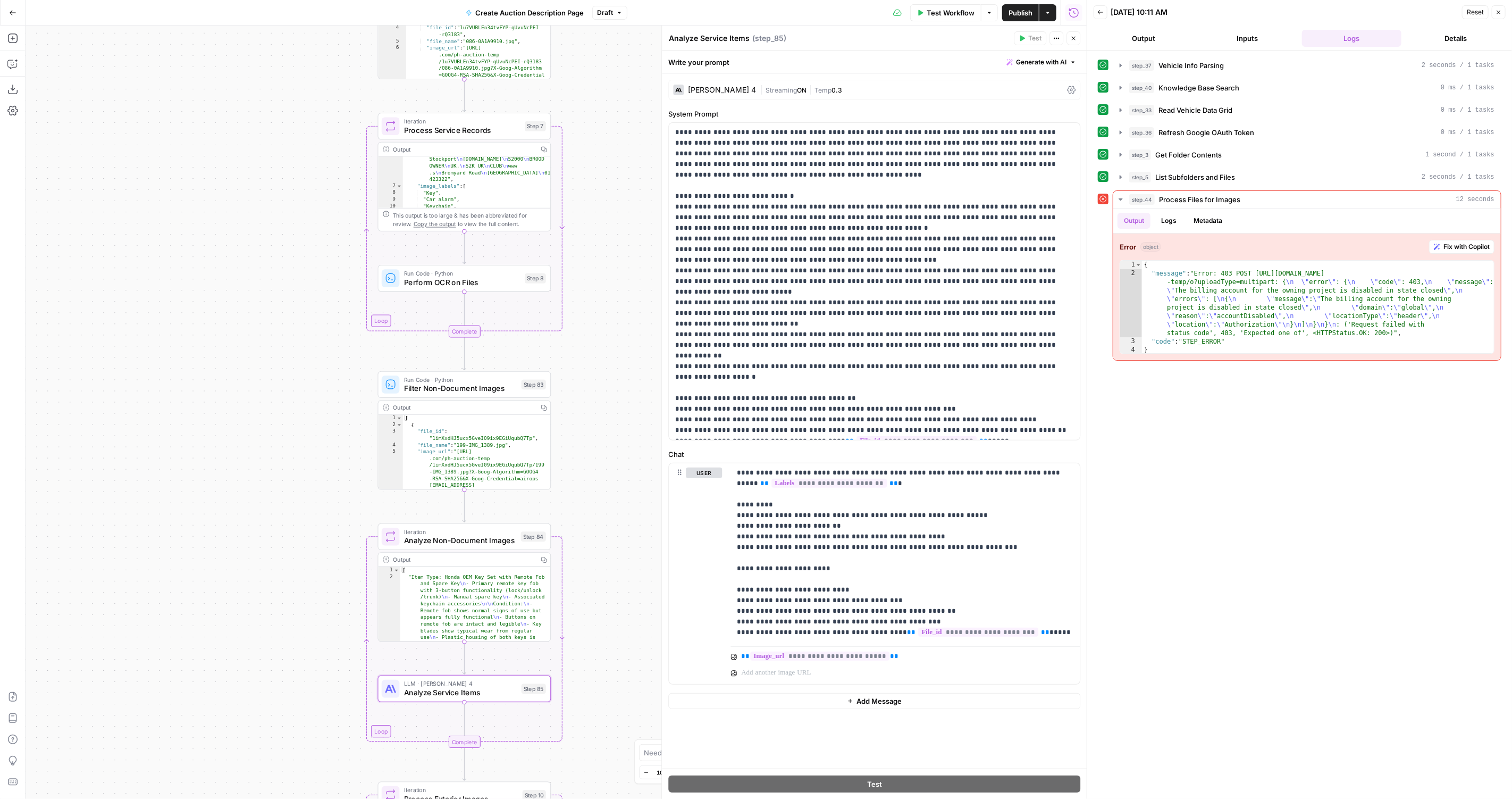
scroll to position [57, 0]
click at [1010, 382] on p "**********" at bounding box center [874, 281] width 399 height 309
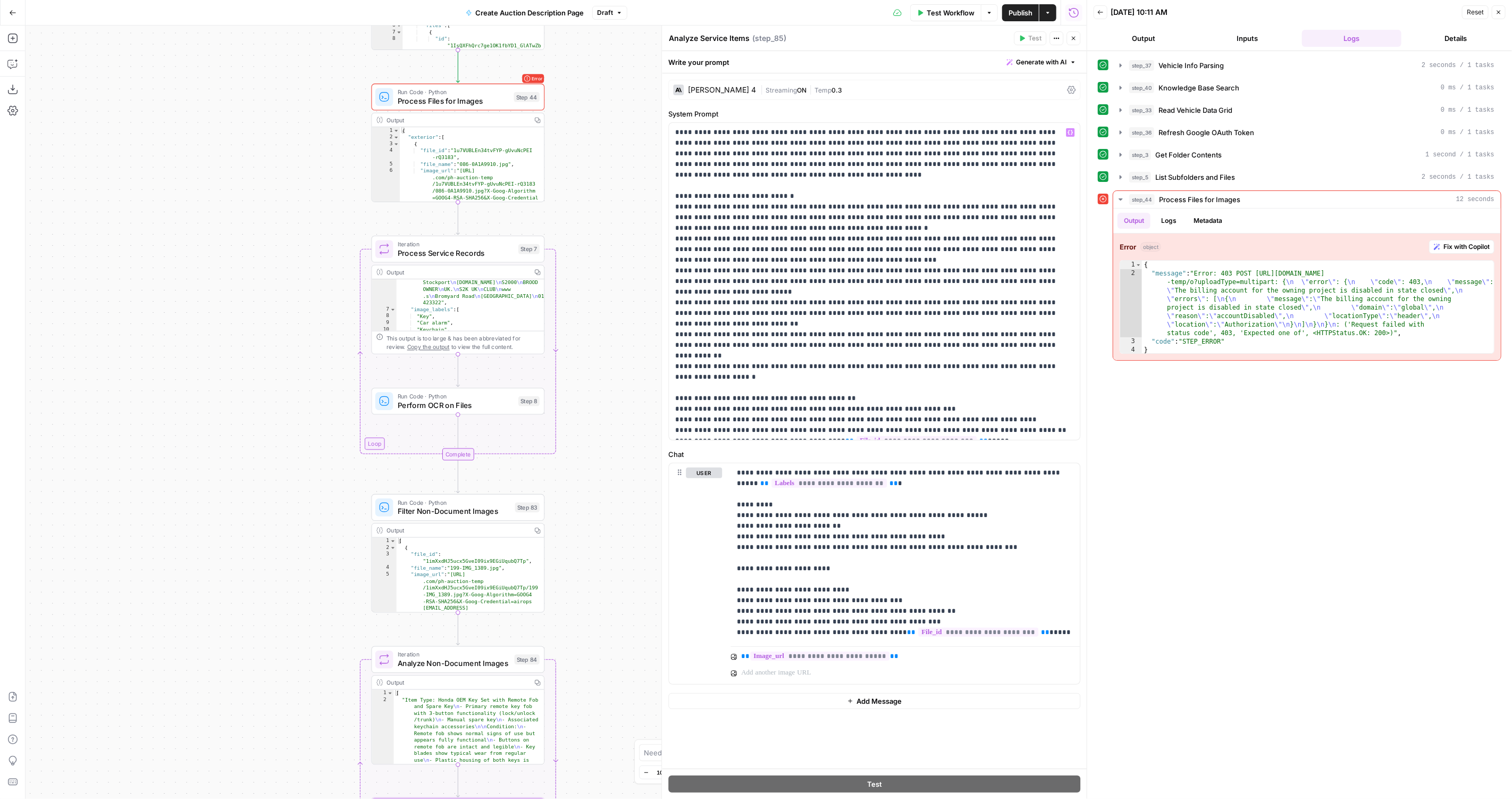
drag, startPoint x: 607, startPoint y: 426, endPoint x: 600, endPoint y: 549, distance: 123.2
click at [600, 549] on div "true false Workflow Set Inputs Inputs LLM · GPT-4.1 Vehicle Info Parsing Step 3…" at bounding box center [556, 412] width 1061 height 773
drag, startPoint x: 598, startPoint y: 550, endPoint x: 598, endPoint y: 321, distance: 229.0
click at [598, 321] on div "true false Workflow Set Inputs Inputs LLM · GPT-4.1 Vehicle Info Parsing Step 3…" at bounding box center [556, 412] width 1061 height 773
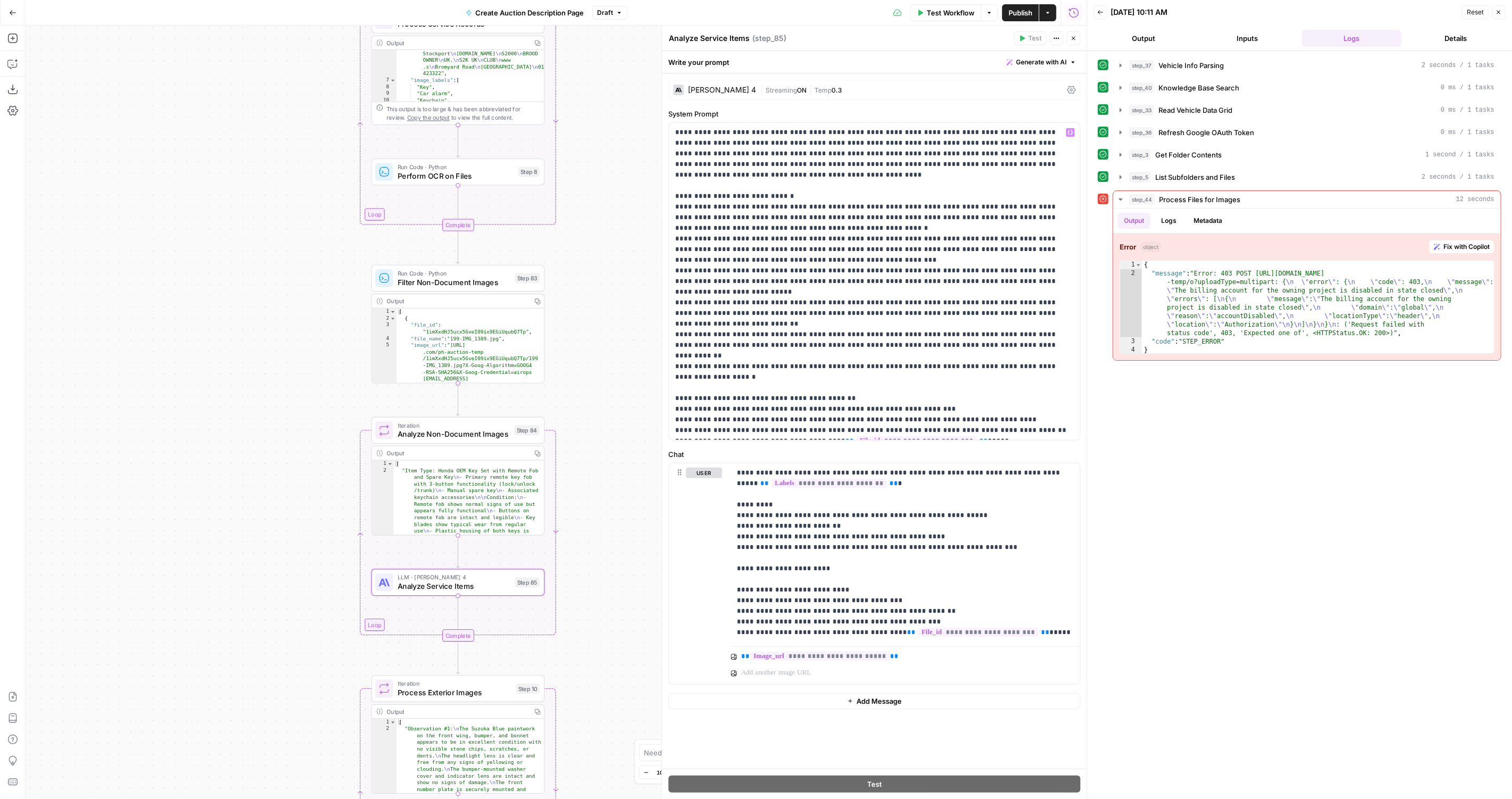
click at [438, 429] on span "Analyze Non-Document Images" at bounding box center [454, 434] width 112 height 12
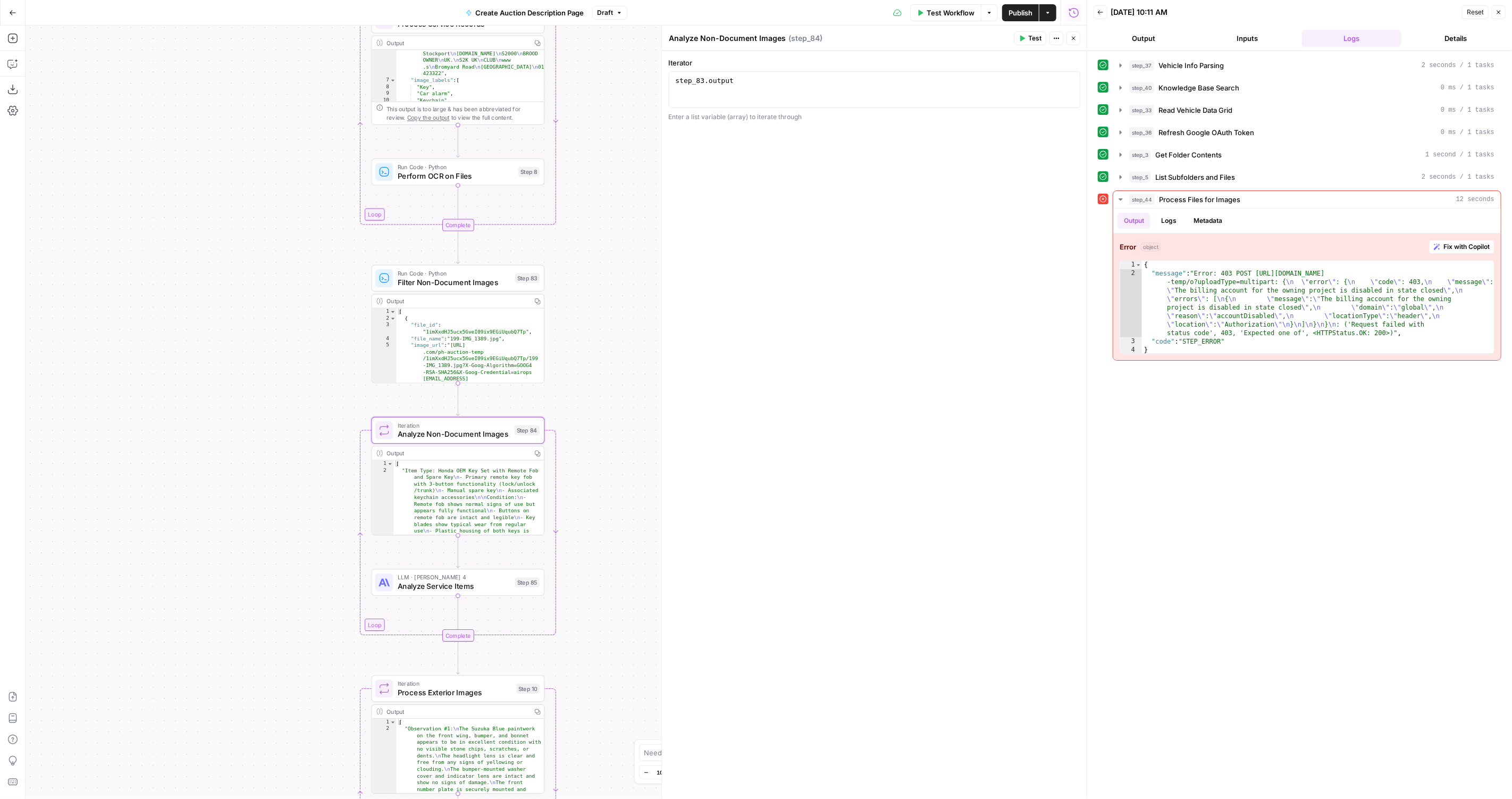
click at [1068, 42] on button "Close" at bounding box center [1073, 38] width 14 height 14
click at [495, 294] on div "Output Copy" at bounding box center [458, 301] width 172 height 14
click at [486, 290] on div "Run Code · Python Filter Non-Document Images Step 83 Copy step Delete step Add …" at bounding box center [458, 277] width 173 height 26
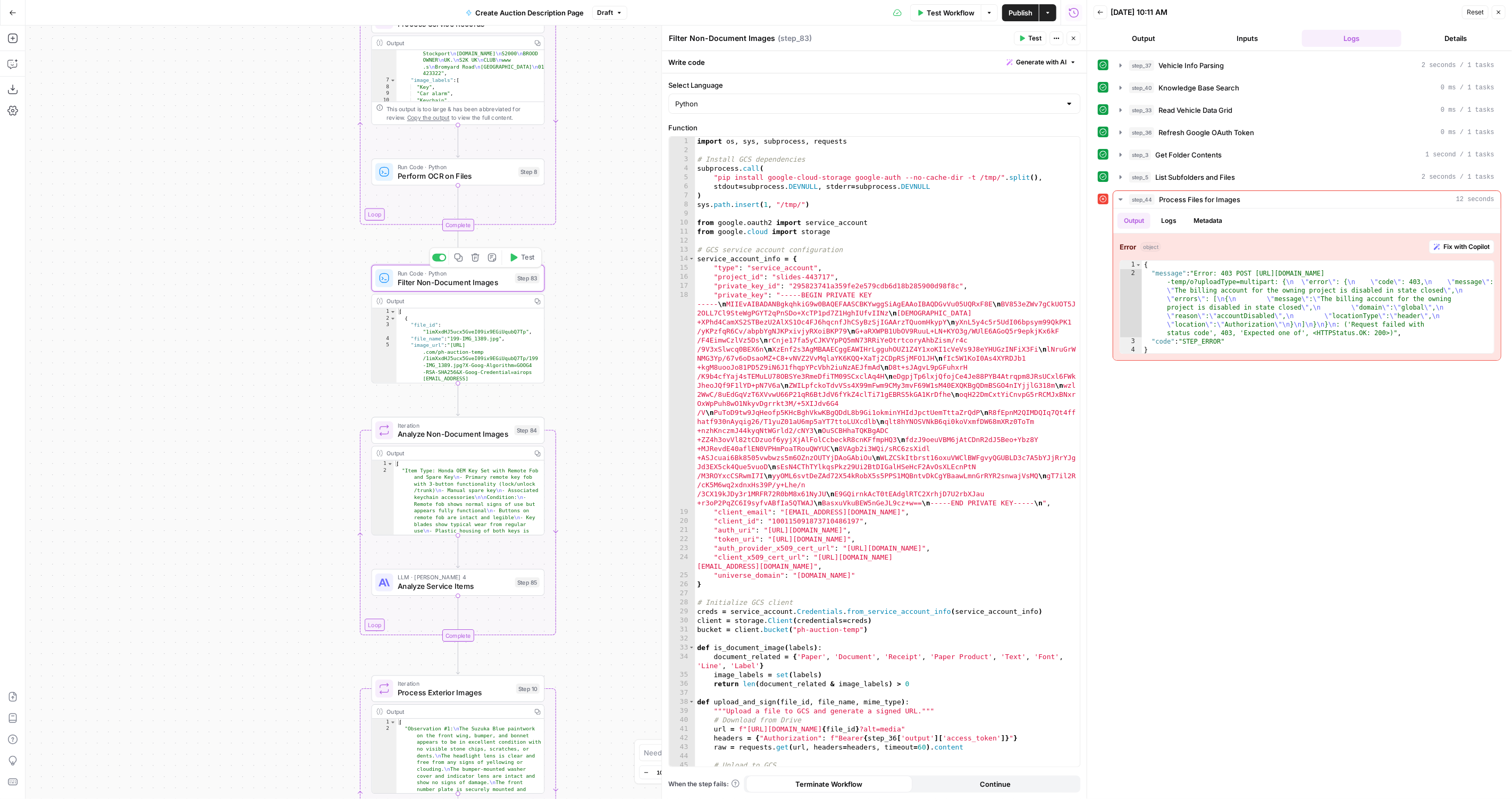
type textarea "**********"
click at [954, 201] on div "import os , sys , subprocess , requests # Install GCS dependencies subprocess .…" at bounding box center [887, 461] width 385 height 649
type input "**"
click at [1040, 145] on span "​" at bounding box center [1039, 145] width 14 height 14
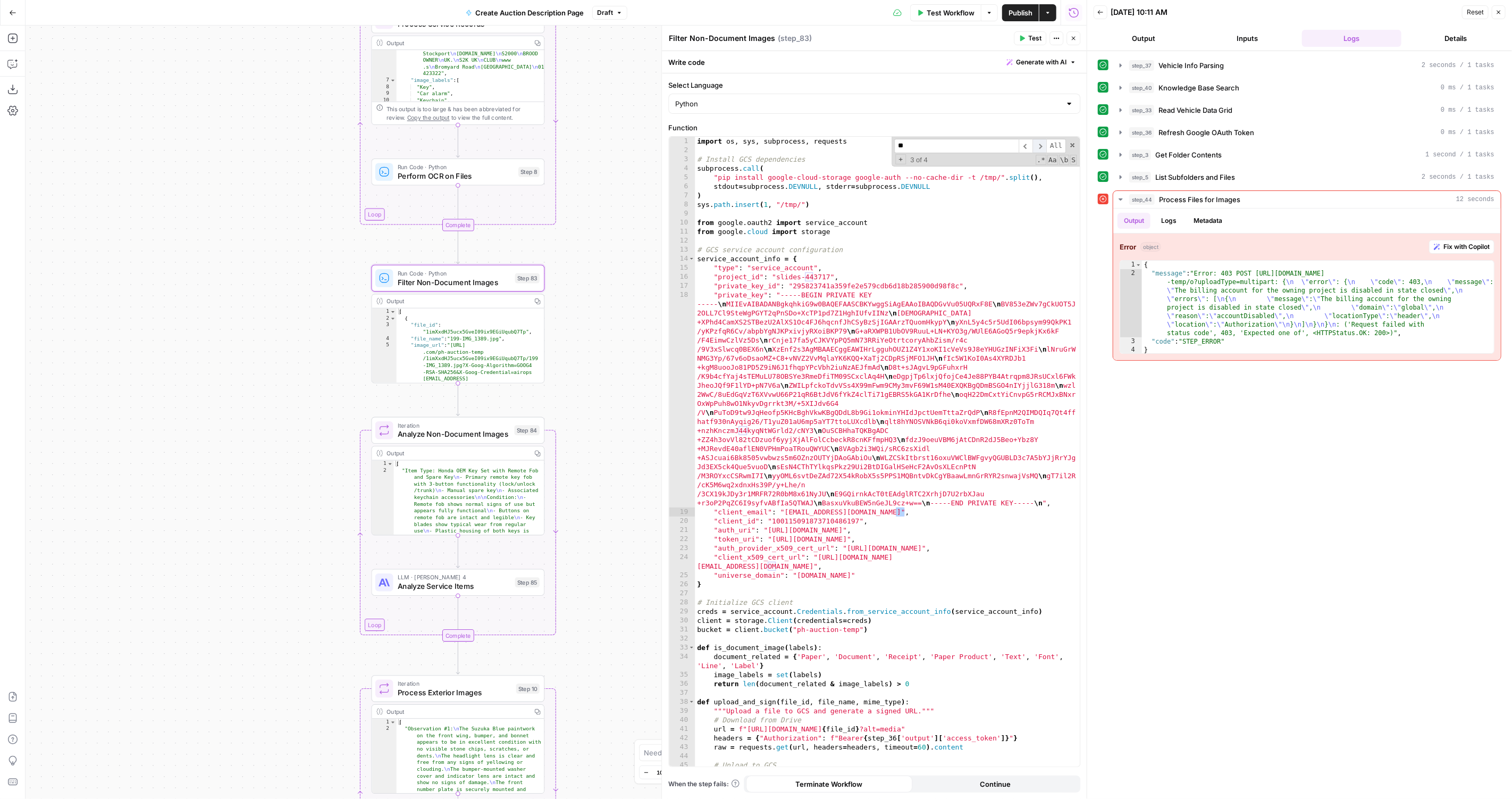
click at [1040, 145] on span "​" at bounding box center [1039, 145] width 14 height 14
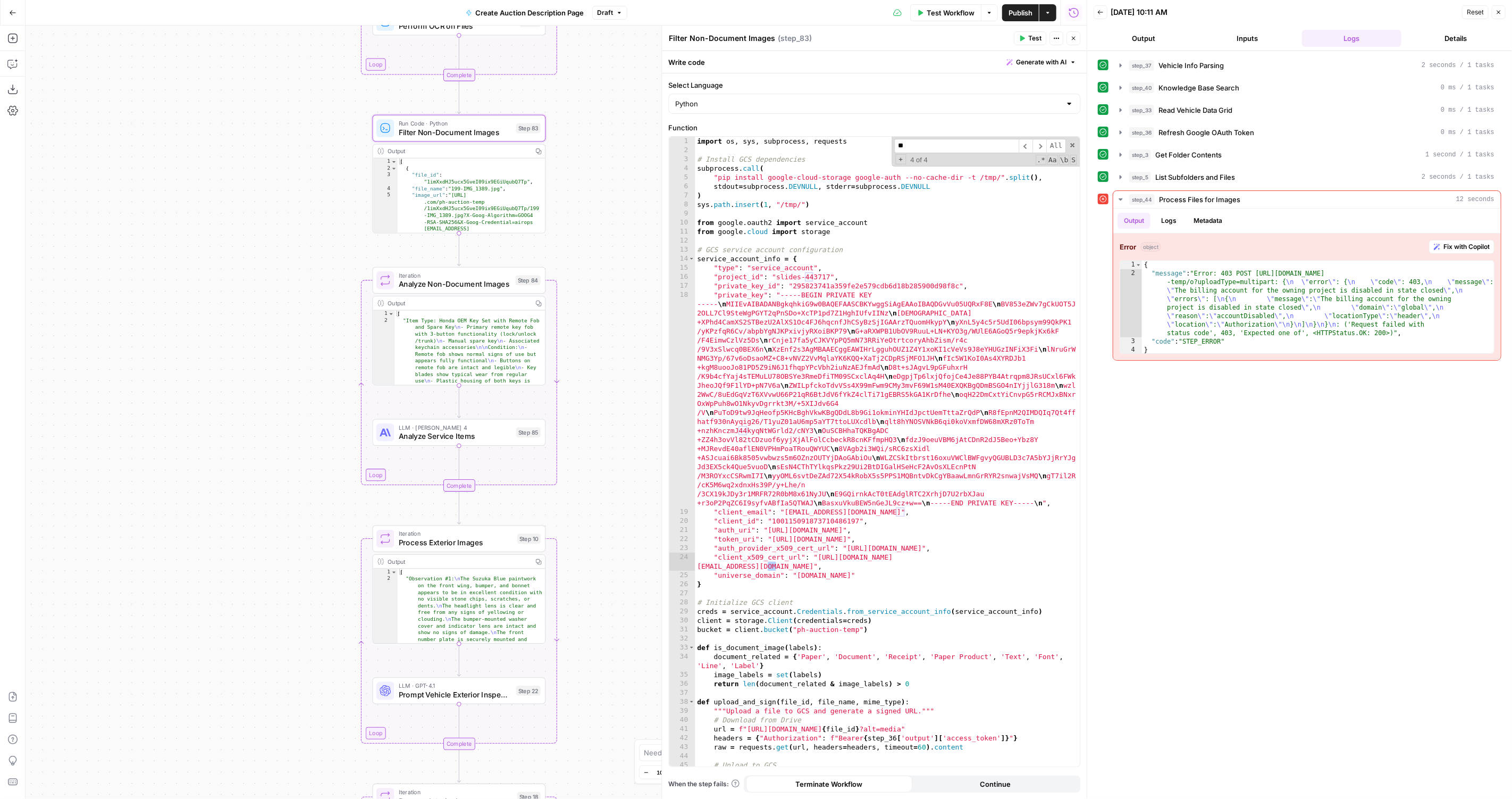
drag, startPoint x: 617, startPoint y: 440, endPoint x: 615, endPoint y: 336, distance: 104.0
click at [615, 336] on div "true false Workflow Set Inputs Inputs LLM · GPT-4.1 Vehicle Info Parsing Step 3…" at bounding box center [556, 412] width 1061 height 773
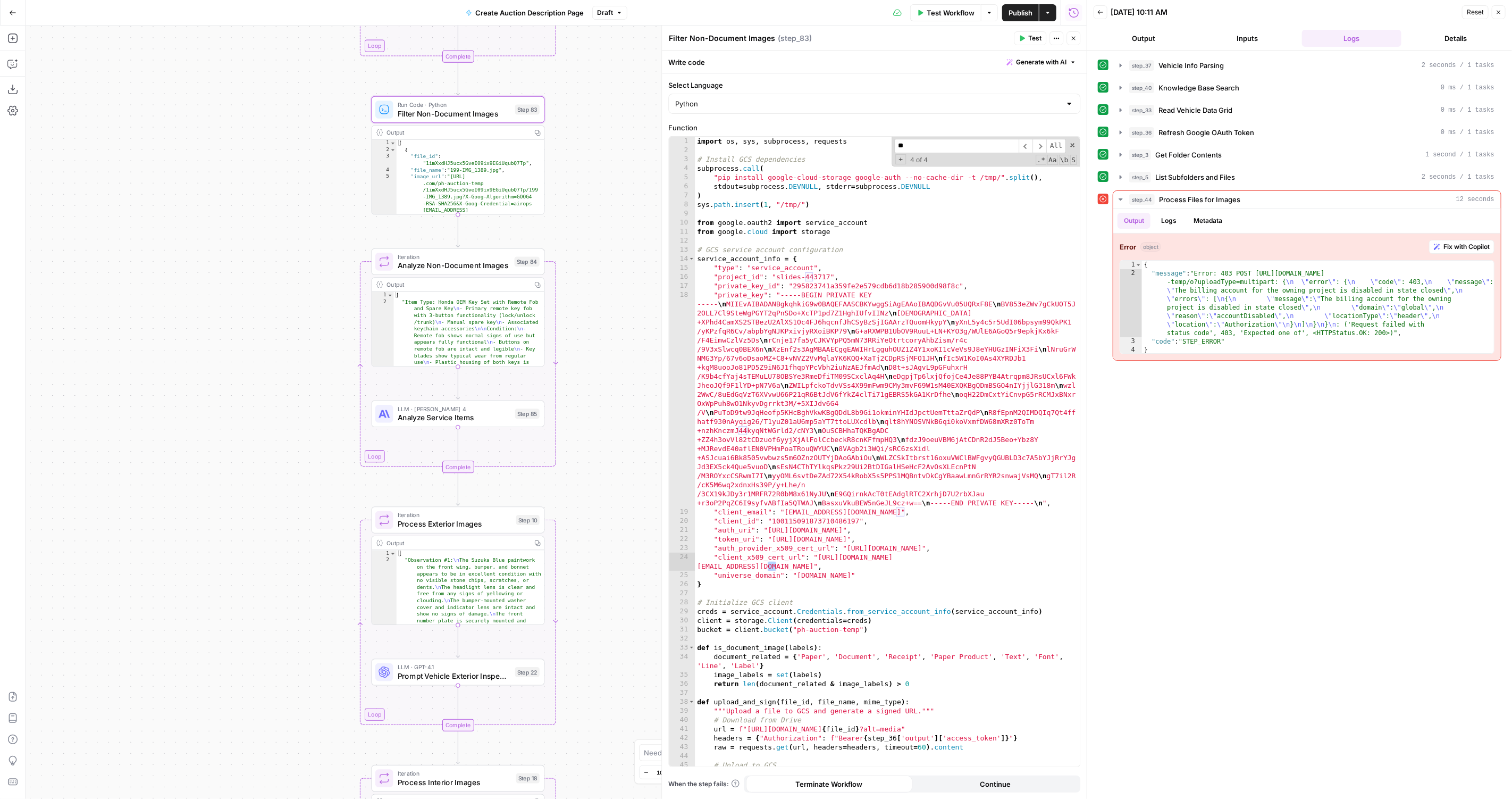
click at [481, 526] on span "Process Exterior Images" at bounding box center [454, 524] width 114 height 12
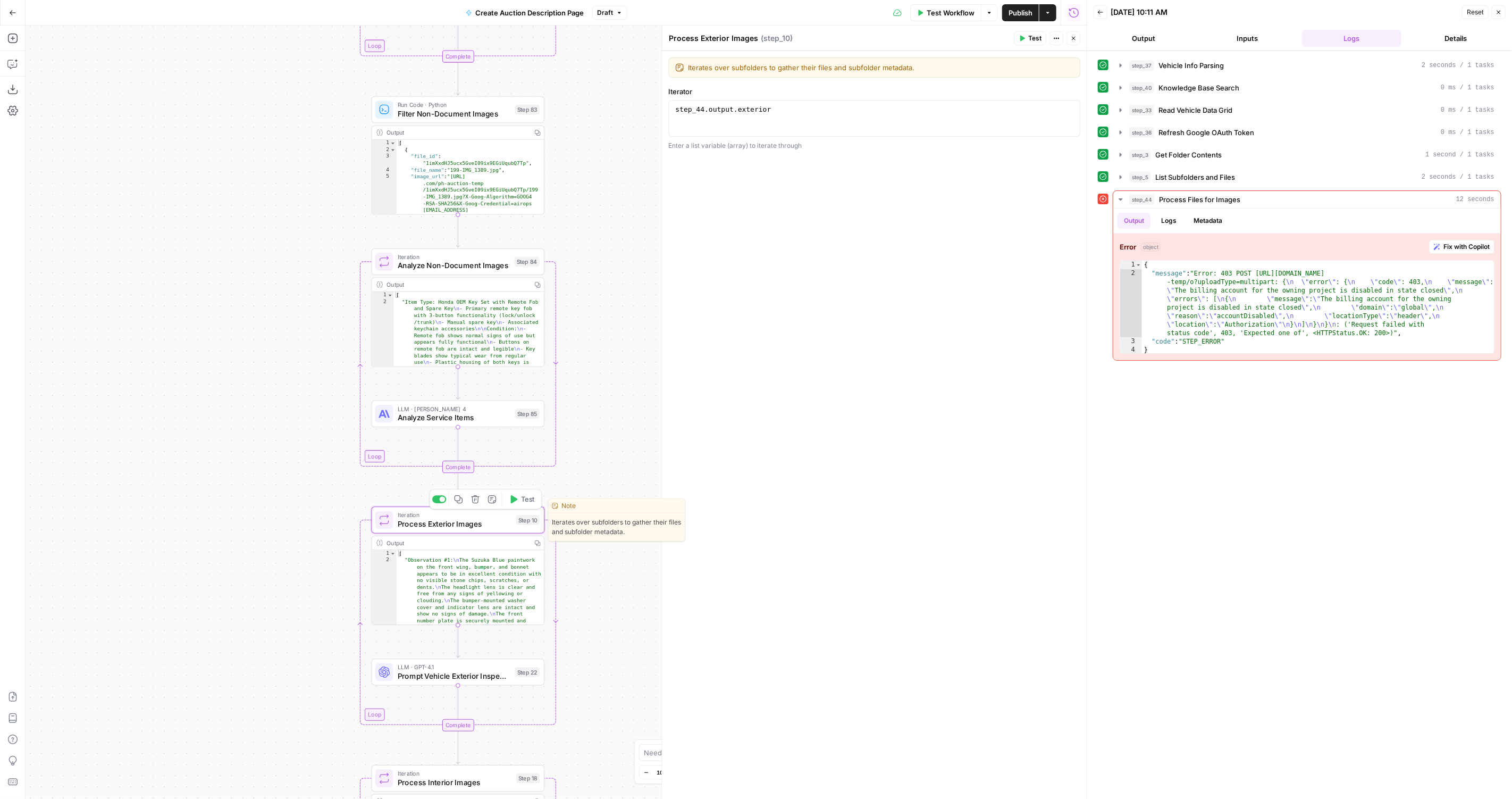
click at [874, 389] on div "Iterates over subfolders to gather their files and subfolder metadata. Iterates…" at bounding box center [874, 424] width 425 height 748
click at [410, 675] on span "Prompt Vehicle Exterior Inspection" at bounding box center [454, 675] width 113 height 12
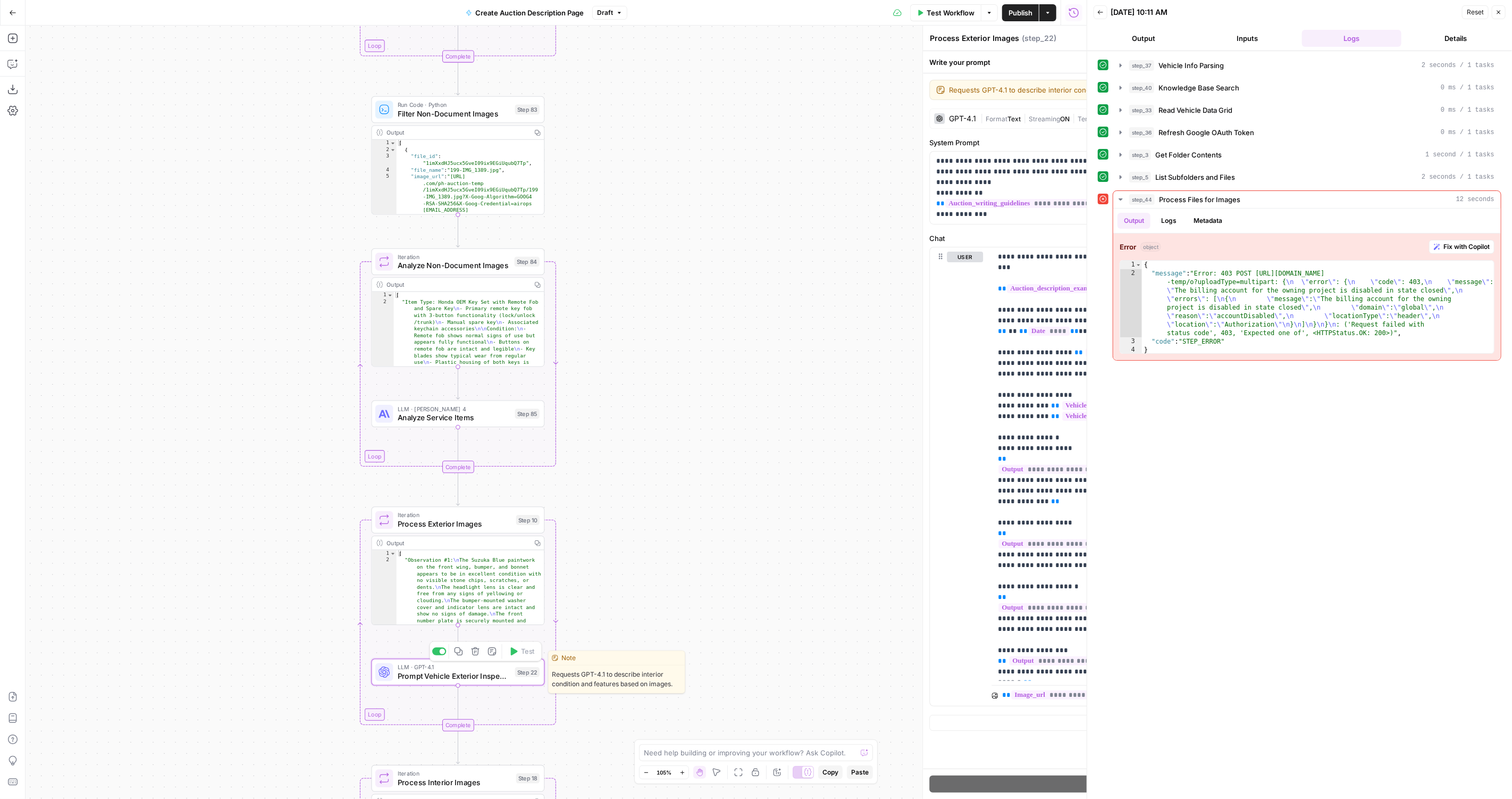
type textarea "Prompt Vehicle Exterior Inspection"
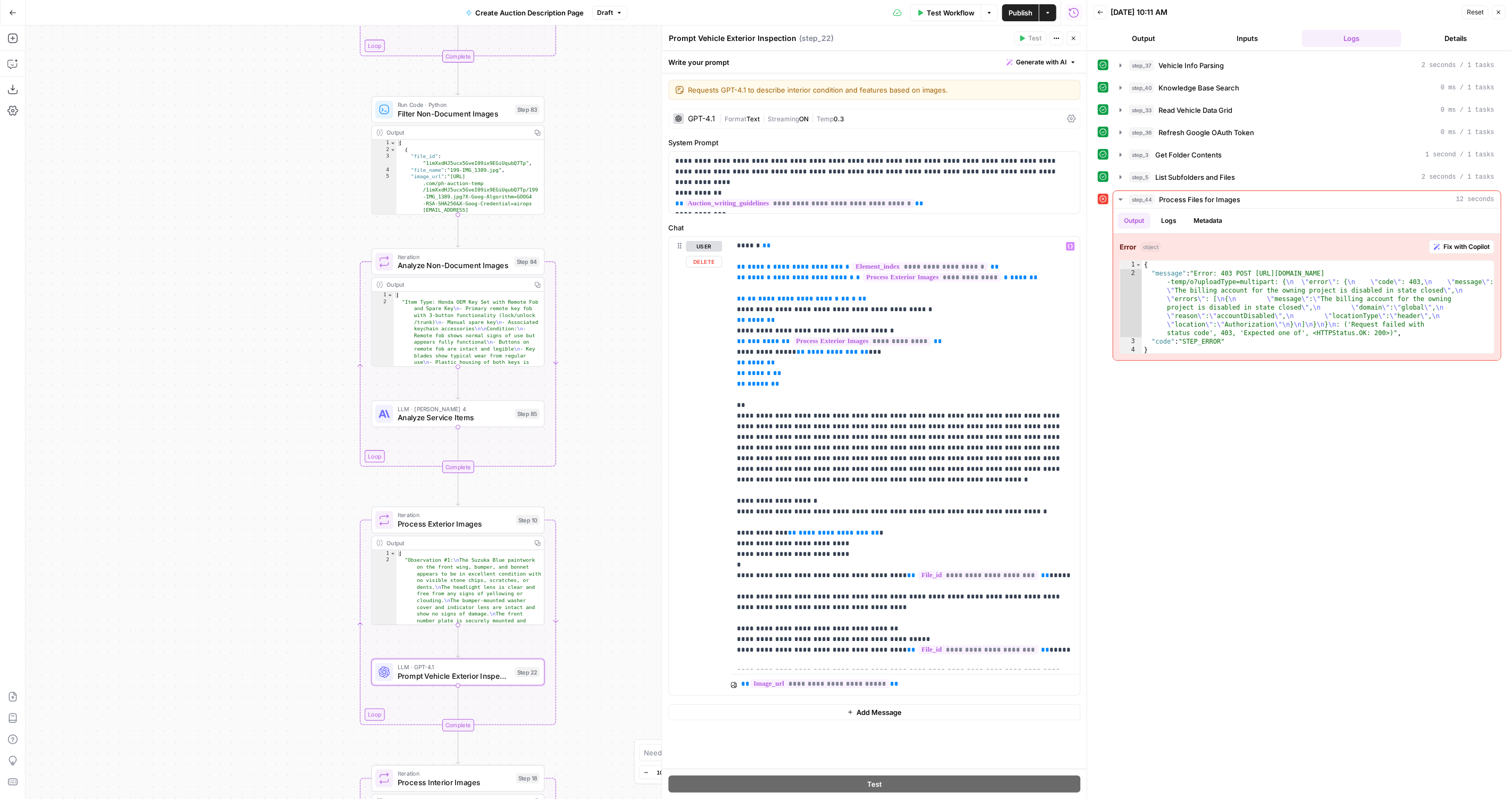
scroll to position [0, 0]
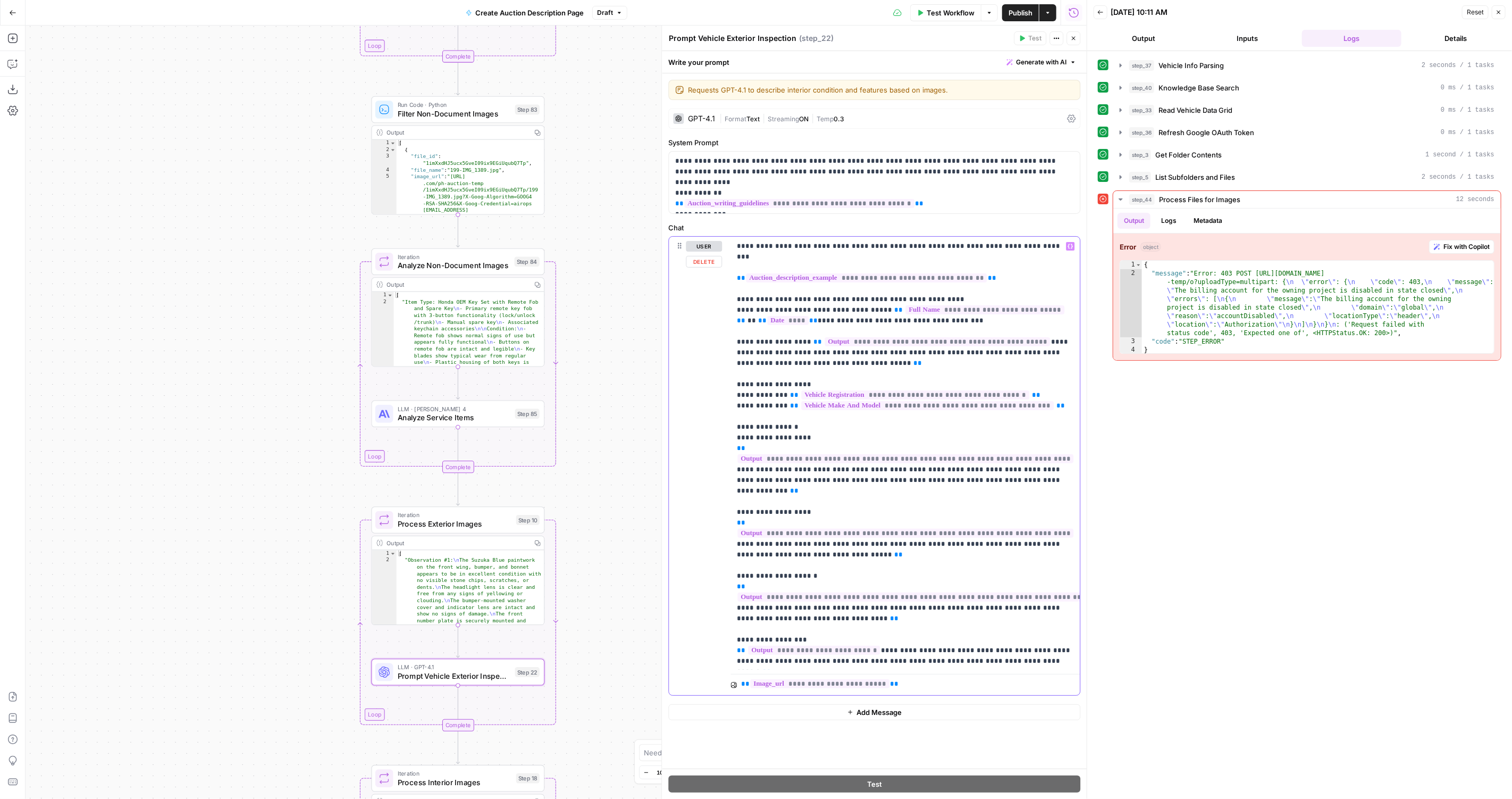
click at [766, 593] on span "**********" at bounding box center [924, 597] width 374 height 9
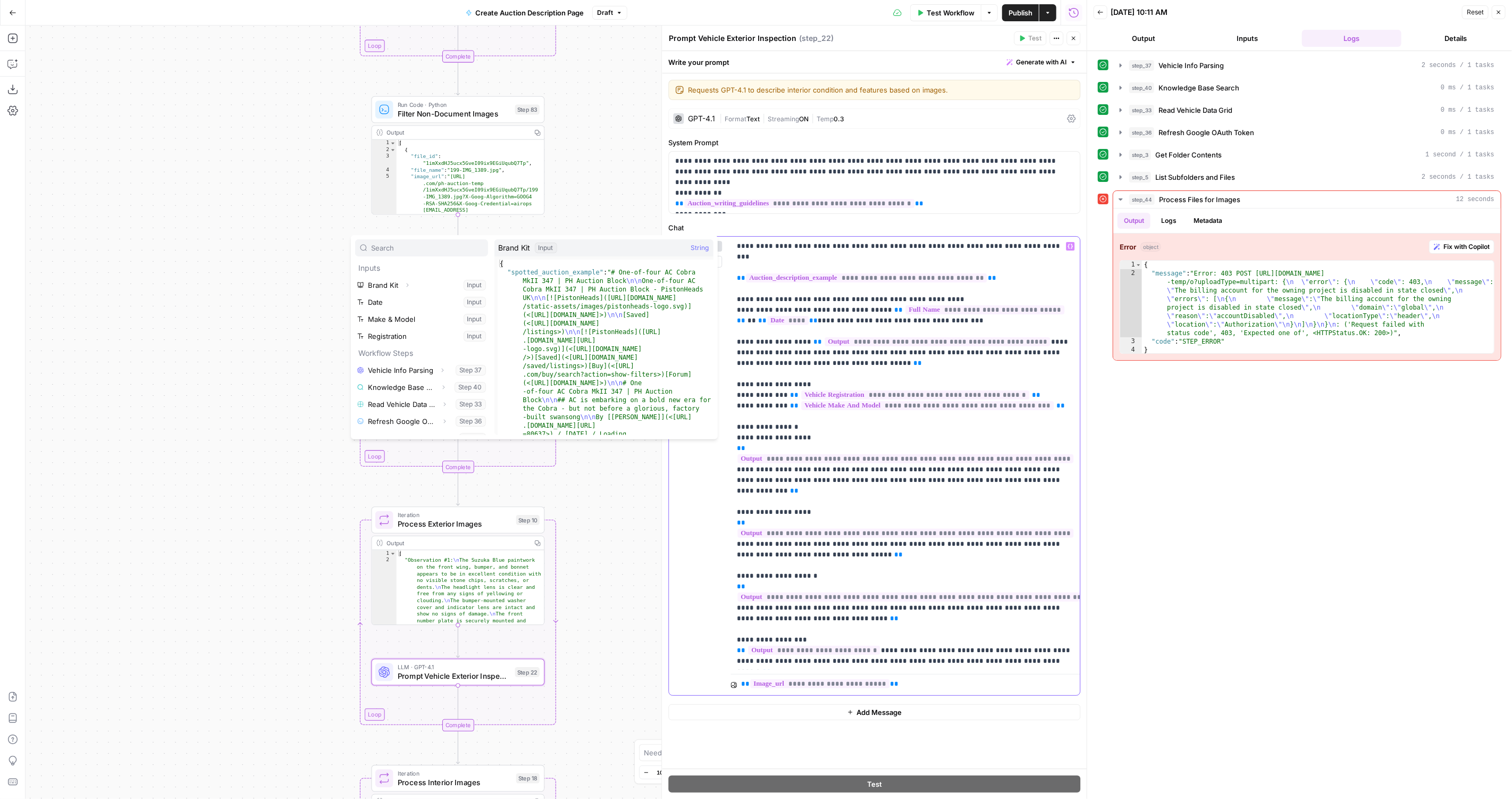
click at [773, 532] on p "**********" at bounding box center [905, 666] width 337 height 851
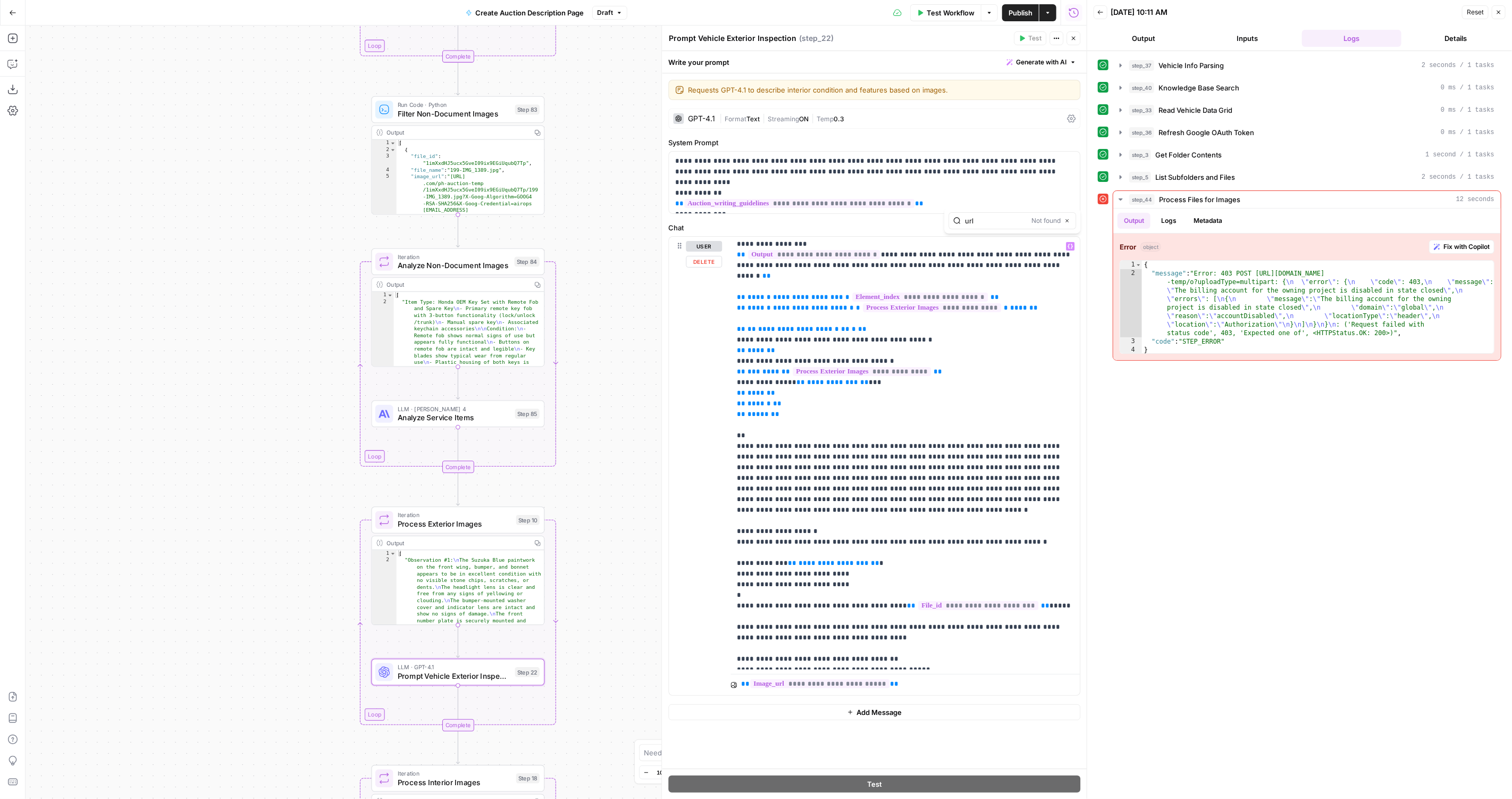
scroll to position [426, 0]
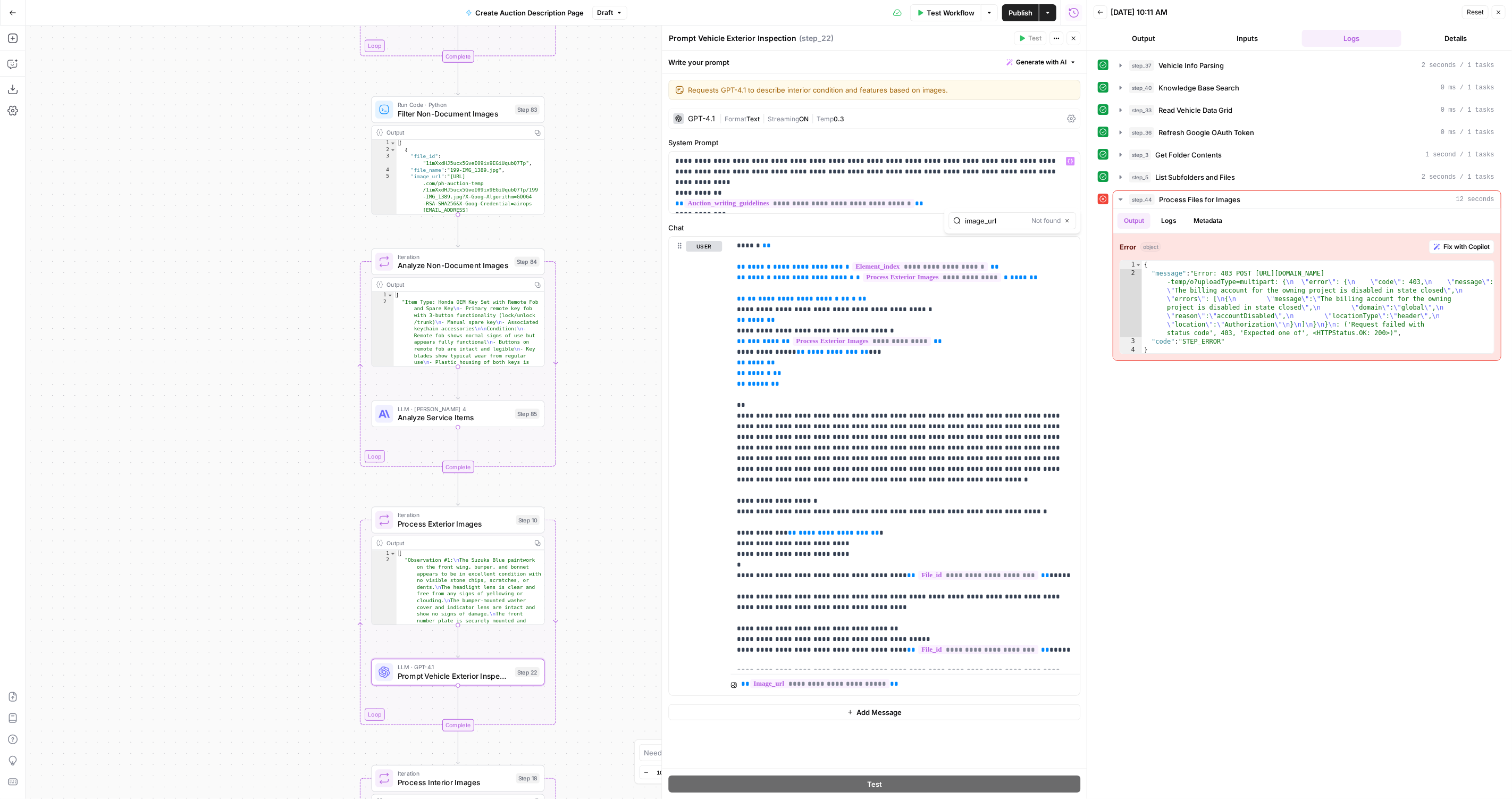
type input "image_url"
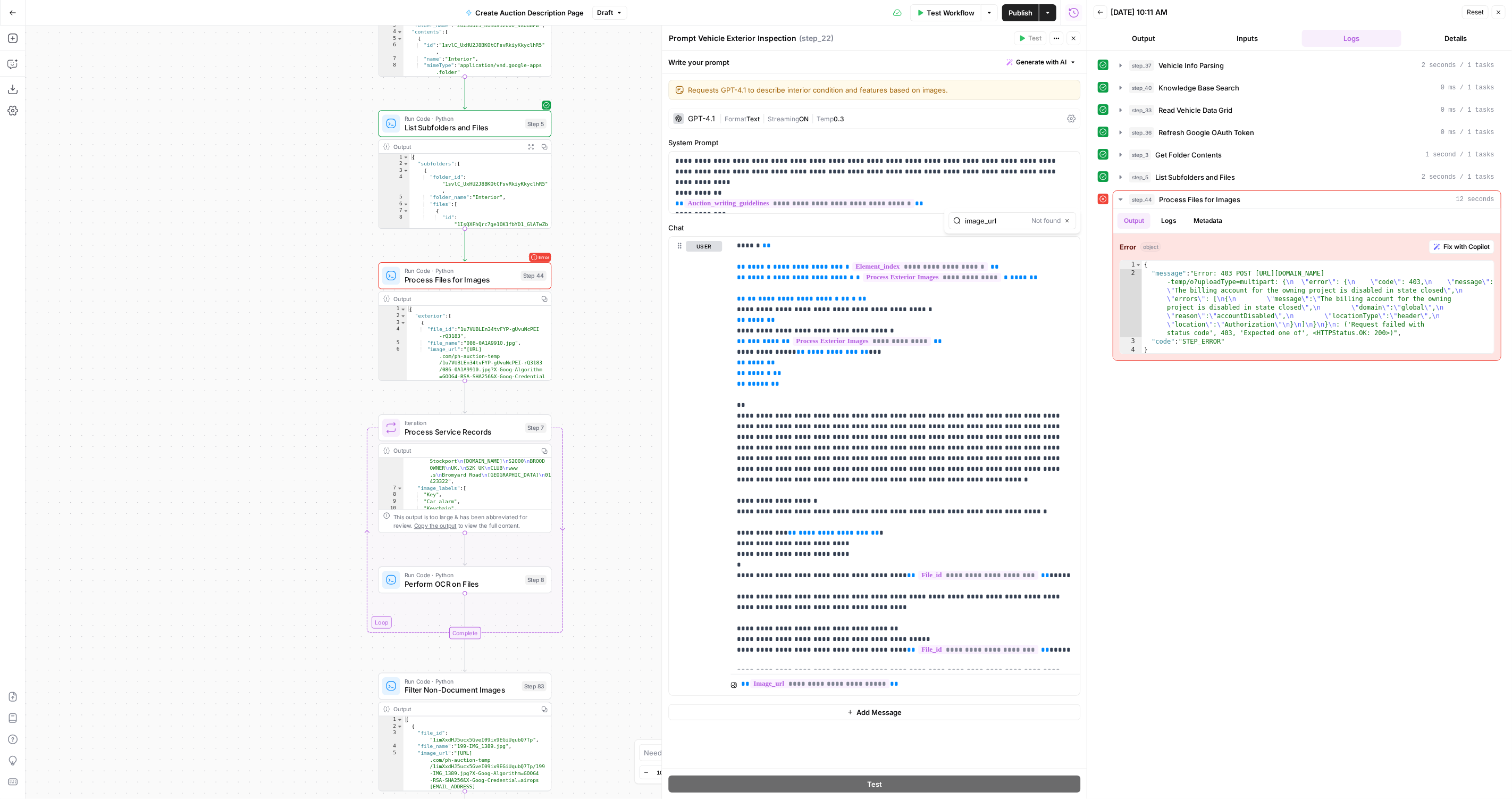
drag, startPoint x: 623, startPoint y: 246, endPoint x: 628, endPoint y: 773, distance: 527.0
click at [629, 774] on div "true false Workflow Set Inputs Inputs LLM · GPT-4.1 Vehicle Info Parsing Step 3…" at bounding box center [556, 412] width 1061 height 773
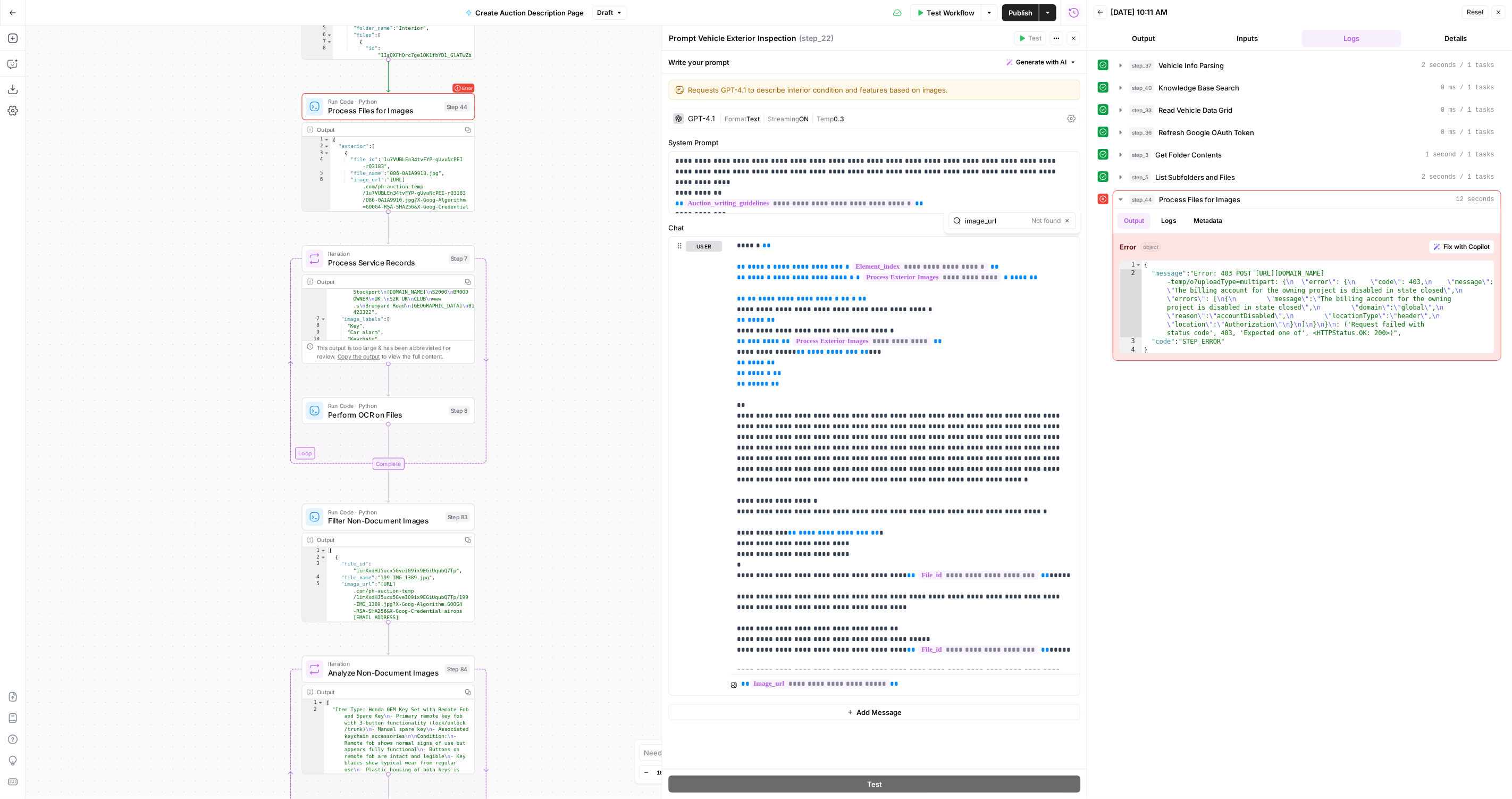
drag, startPoint x: 575, startPoint y: 379, endPoint x: 498, endPoint y: 212, distance: 183.9
click at [500, 212] on div "true false Workflow Set Inputs Inputs LLM · GPT-4.1 Vehicle Info Parsing Step 3…" at bounding box center [556, 412] width 1061 height 773
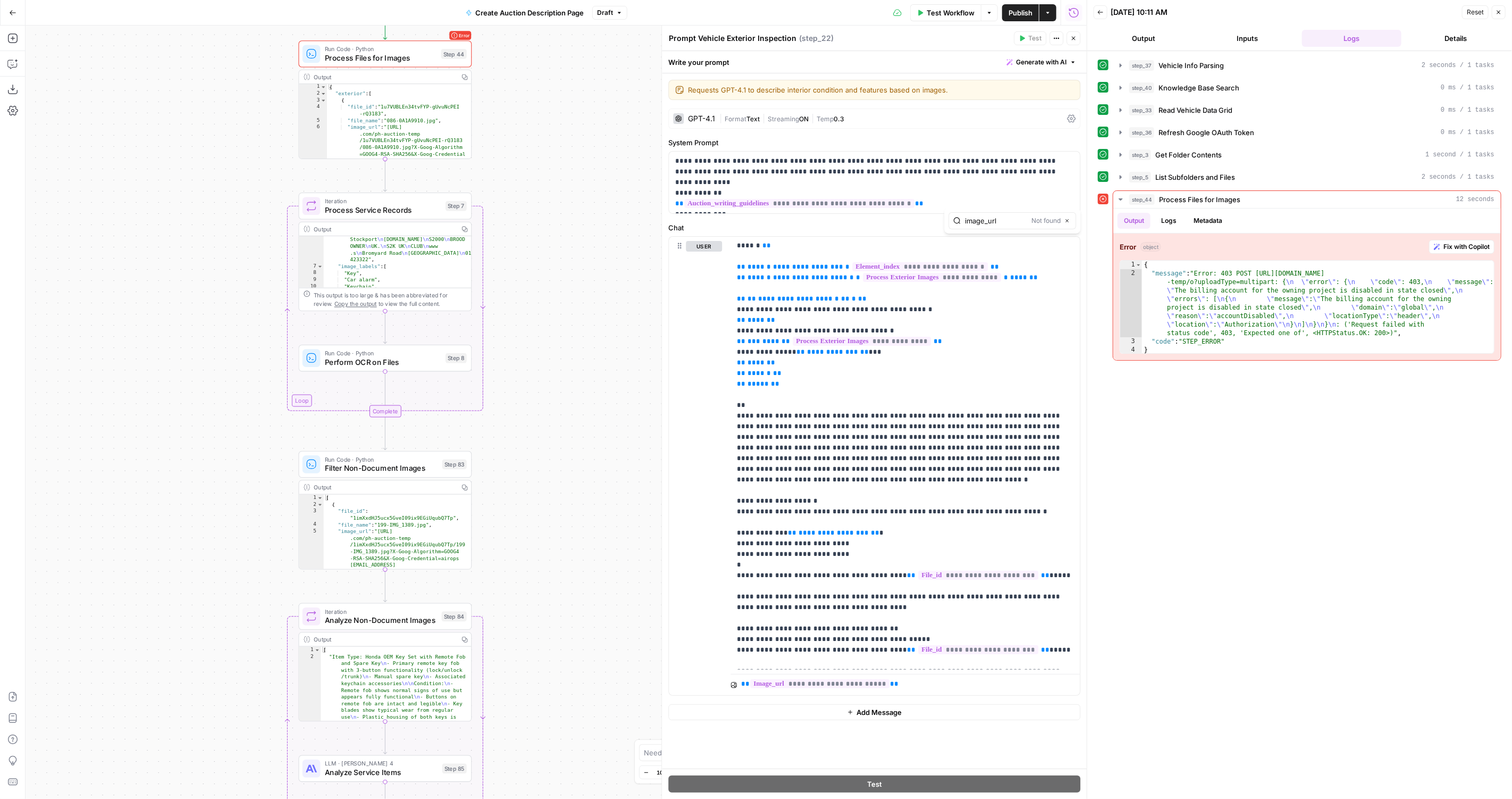
drag, startPoint x: 525, startPoint y: 451, endPoint x: 513, endPoint y: 137, distance: 314.2
click at [513, 137] on div "true false Workflow Set Inputs Inputs LLM · GPT-4.1 Vehicle Info Parsing Step 3…" at bounding box center [556, 412] width 1061 height 773
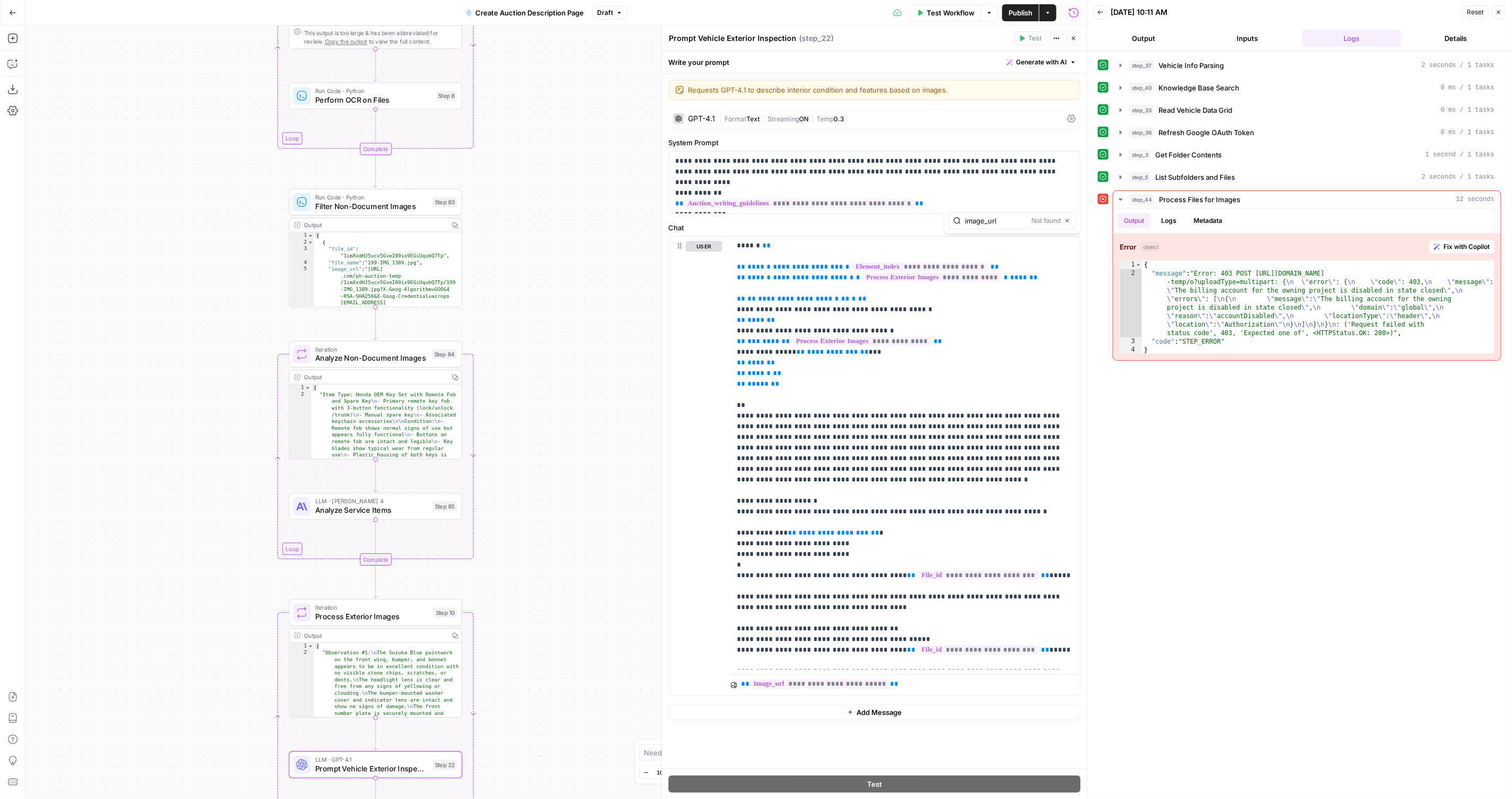
drag, startPoint x: 523, startPoint y: 480, endPoint x: 524, endPoint y: 352, distance: 128.0
click at [524, 352] on div "true false Workflow Set Inputs Inputs LLM · GPT-4.1 Vehicle Info Parsing Step 3…" at bounding box center [556, 412] width 1061 height 773
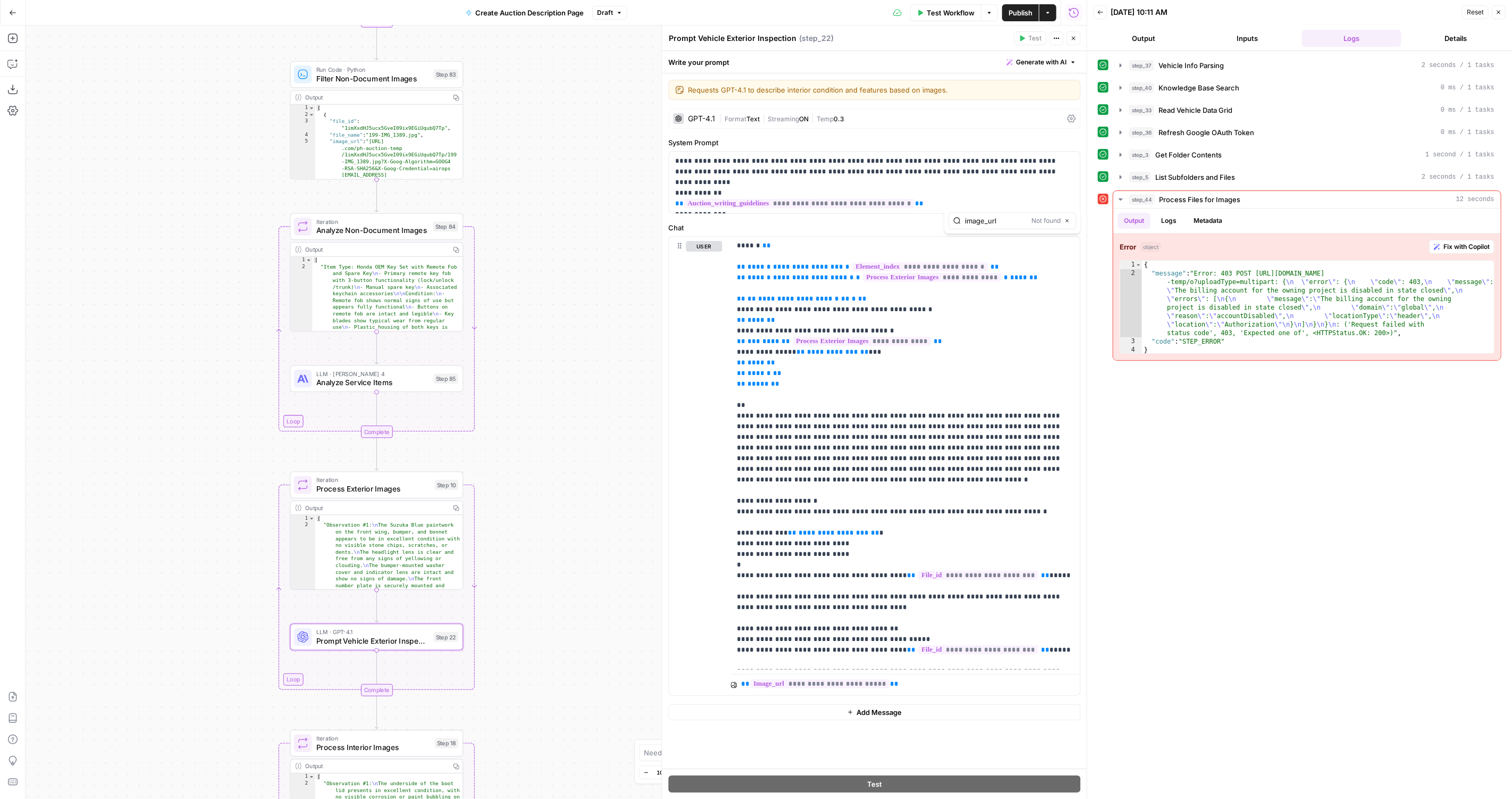
click at [344, 634] on span "LLM · GPT-4.1" at bounding box center [373, 632] width 113 height 9
click at [404, 642] on span "Prompt Vehicle Exterior Inspection" at bounding box center [373, 641] width 113 height 12
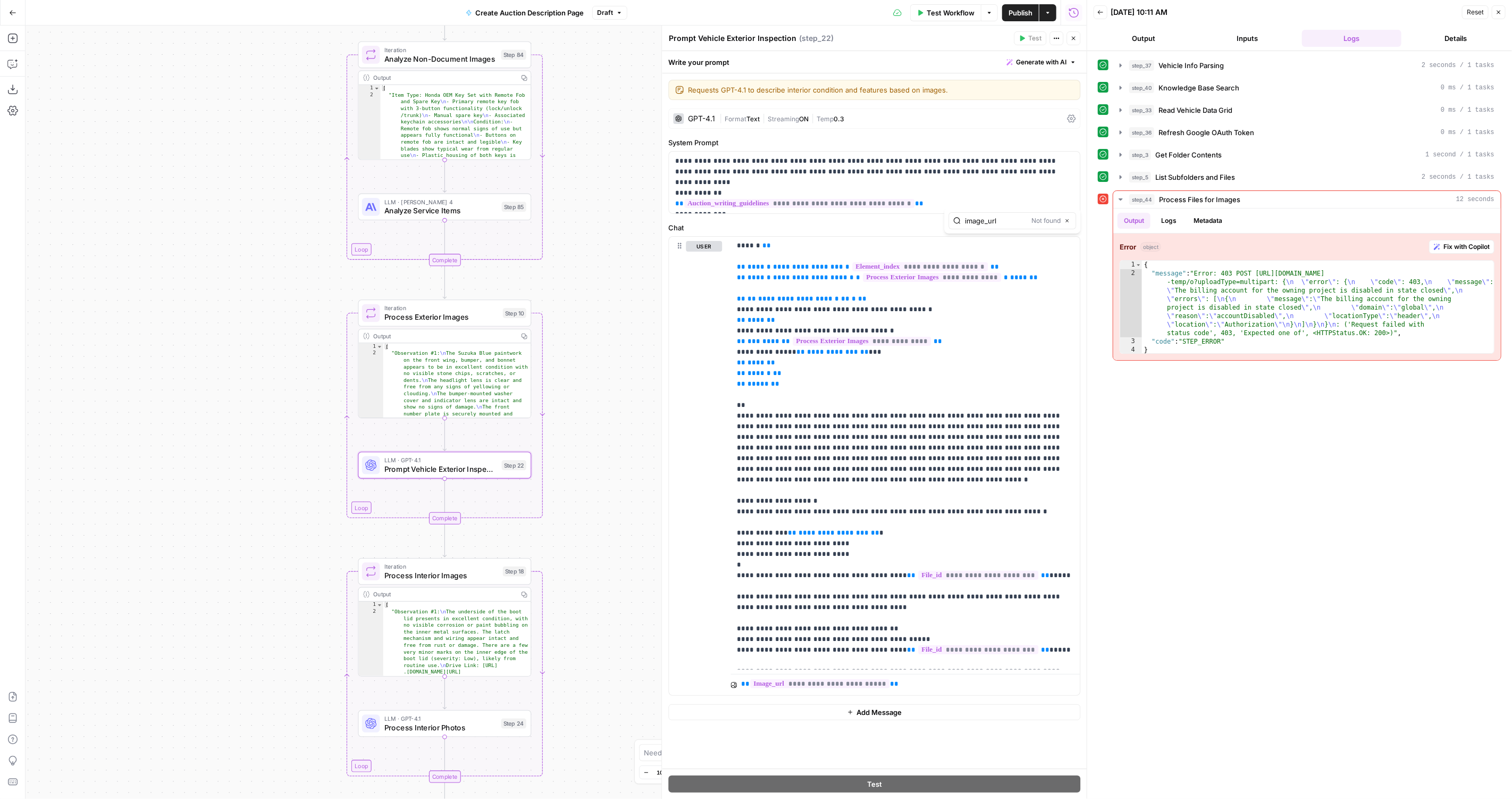
drag, startPoint x: 496, startPoint y: 561, endPoint x: 564, endPoint y: 389, distance: 185.0
click at [564, 389] on div "true false Workflow Set Inputs Inputs LLM · GPT-4.1 Vehicle Info Parsing Step 3…" at bounding box center [556, 412] width 1061 height 773
click at [433, 736] on div "true false Workflow Set Inputs Inputs LLM · GPT-4.1 Vehicle Info Parsing Step 3…" at bounding box center [556, 412] width 1061 height 773
click at [453, 724] on span "Process Interior Photos" at bounding box center [440, 727] width 112 height 12
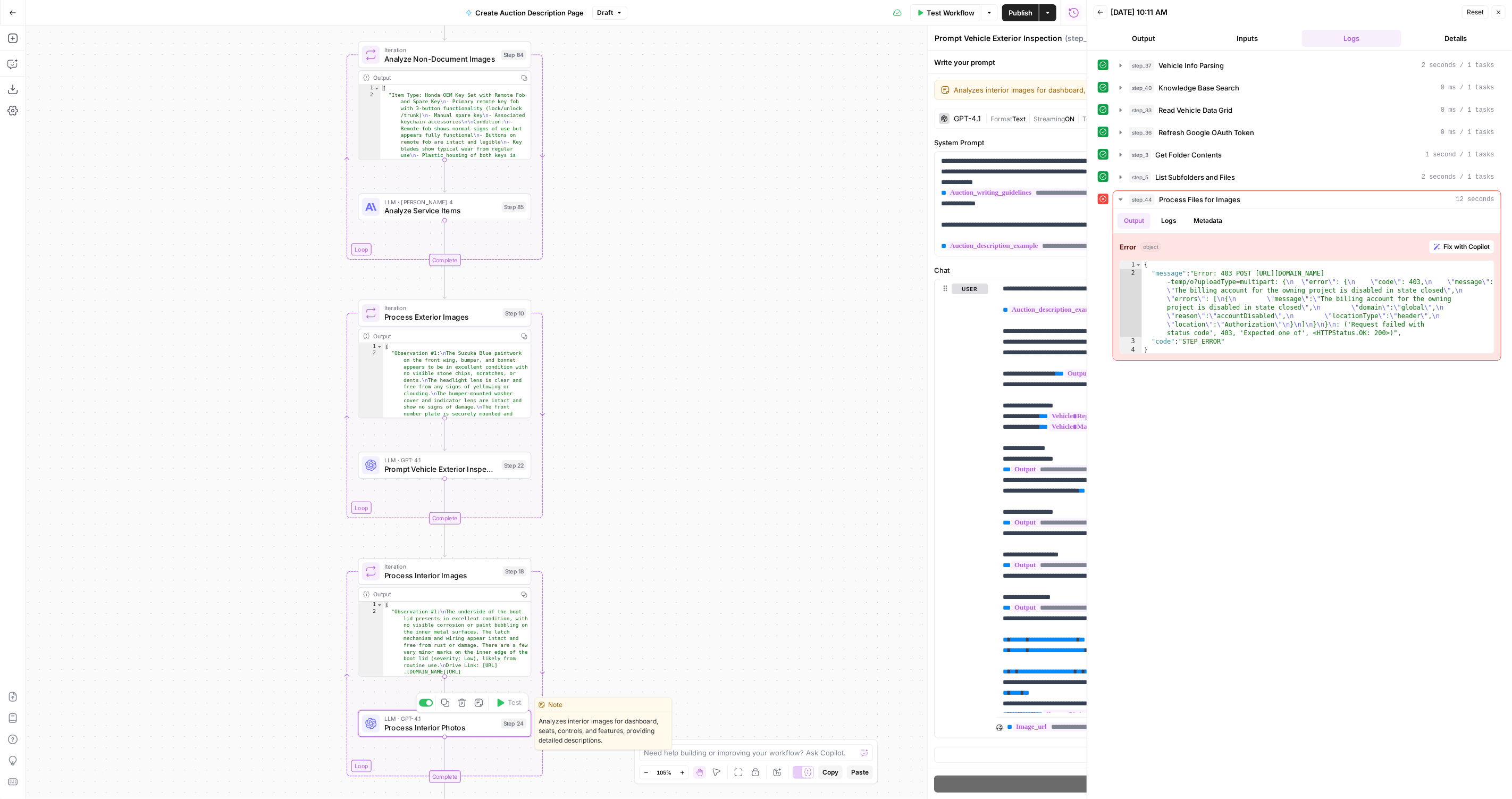
type textarea "Process Interior Photos"
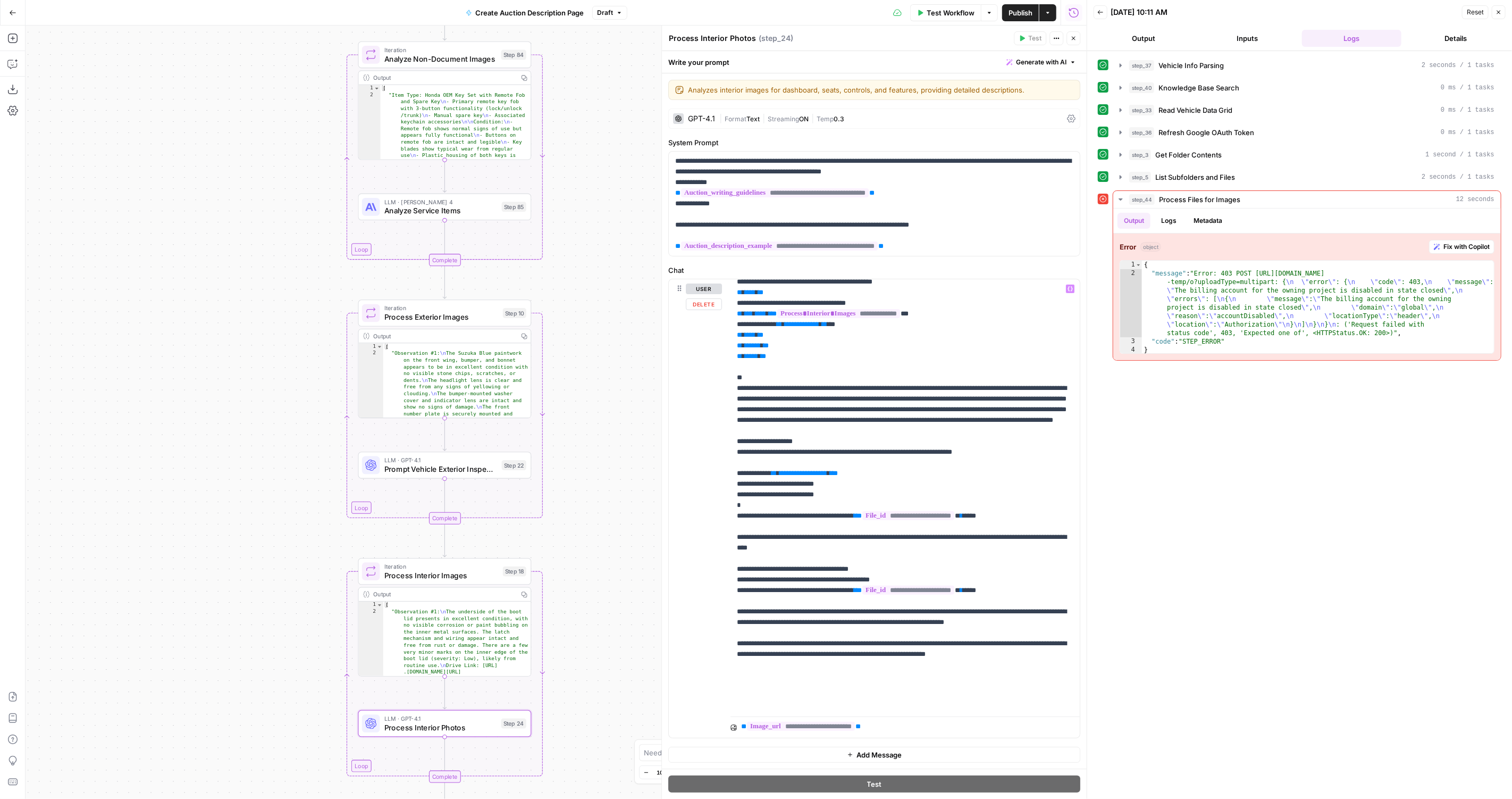
scroll to position [405, 0]
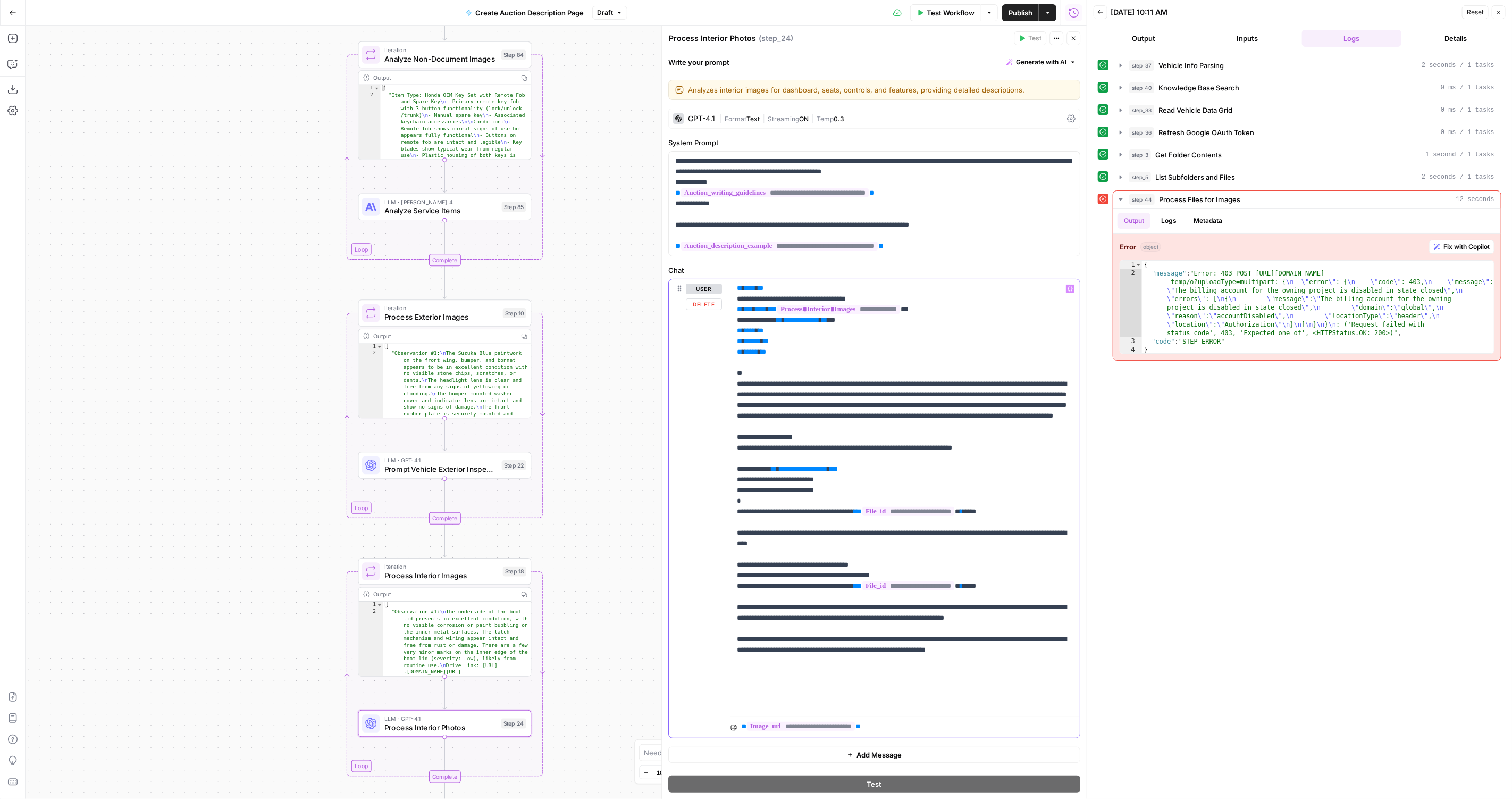
click at [911, 462] on p "**********" at bounding box center [905, 294] width 337 height 829
type input "image_url"
drag, startPoint x: 617, startPoint y: 618, endPoint x: 598, endPoint y: 250, distance: 368.5
click at [598, 249] on div "true false Workflow Set Inputs Inputs LLM · GPT-4.1 Vehicle Info Parsing Step 3…" at bounding box center [556, 412] width 1061 height 773
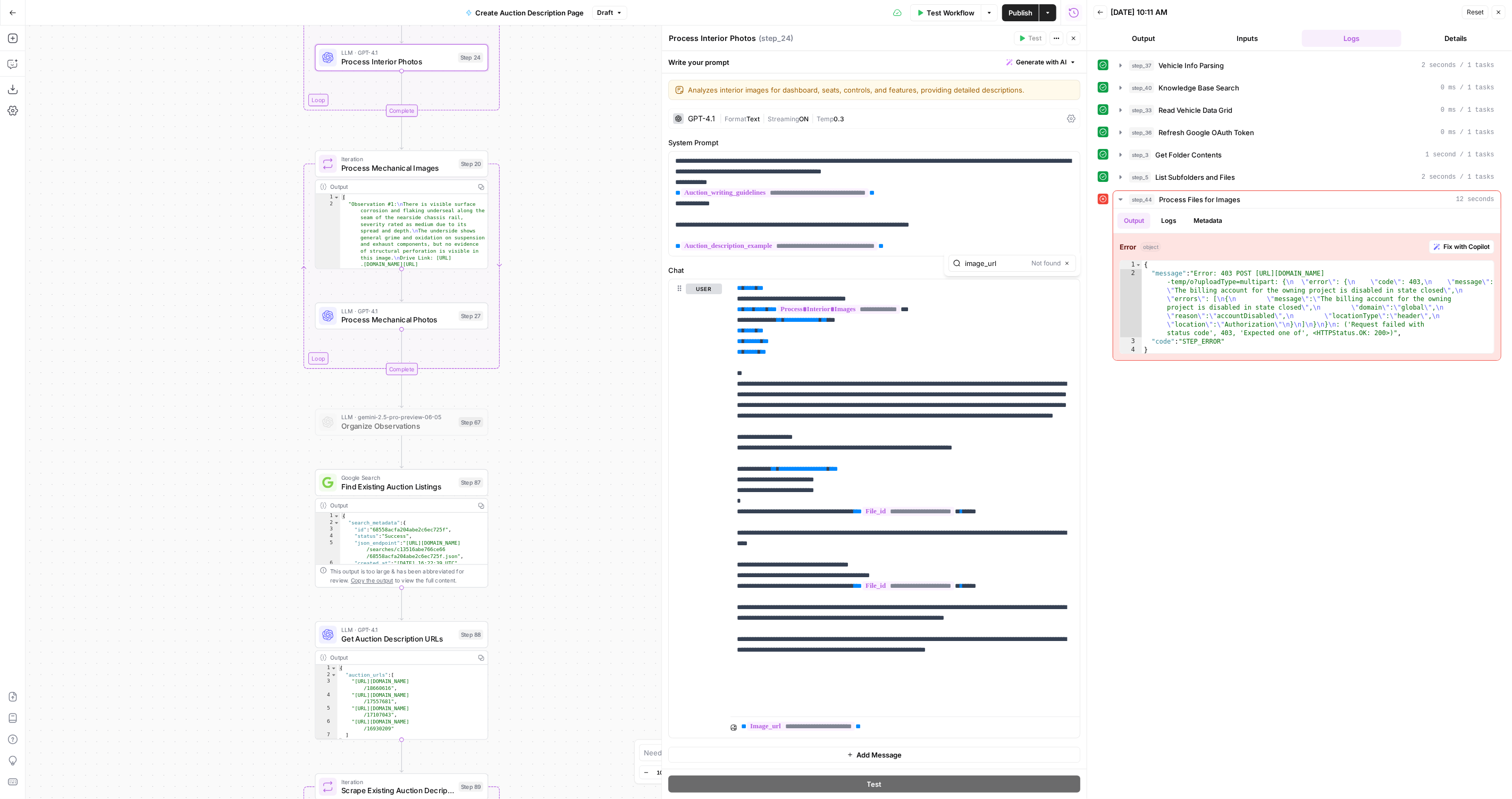
drag, startPoint x: 592, startPoint y: 493, endPoint x: 565, endPoint y: 190, distance: 304.2
click at [566, 190] on div "true false Workflow Set Inputs Inputs LLM · GPT-4.1 Vehicle Info Parsing Step 3…" at bounding box center [556, 412] width 1061 height 773
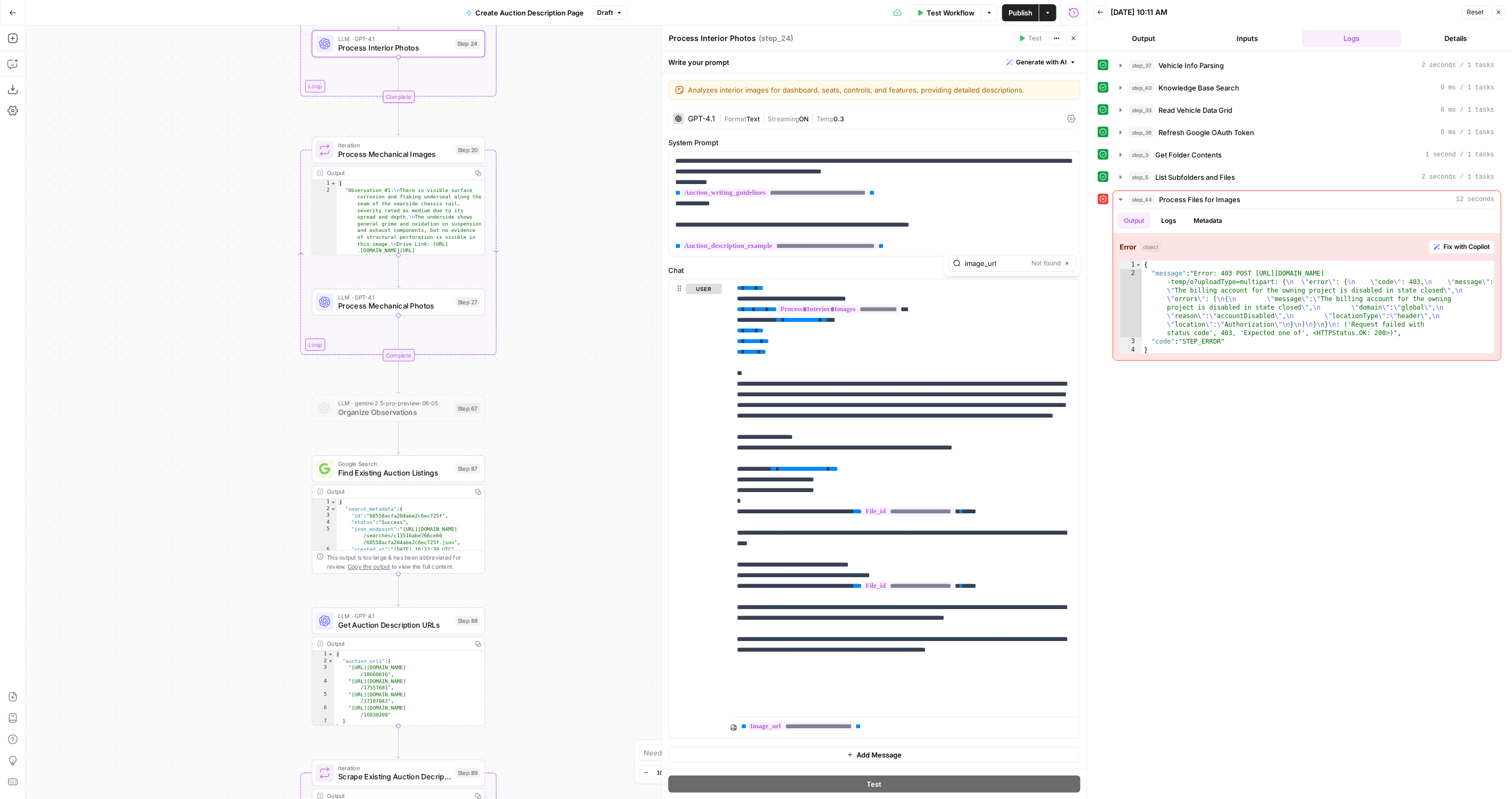
click at [550, 659] on div "true false Workflow Set Inputs Inputs LLM · GPT-4.1 Vehicle Info Parsing Step 3…" at bounding box center [556, 412] width 1061 height 773
drag, startPoint x: 563, startPoint y: 638, endPoint x: 563, endPoint y: 379, distance: 259.0
click at [563, 379] on div "true false Workflow Set Inputs Inputs LLM · GPT-4.1 Vehicle Info Parsing Step 3…" at bounding box center [556, 412] width 1061 height 773
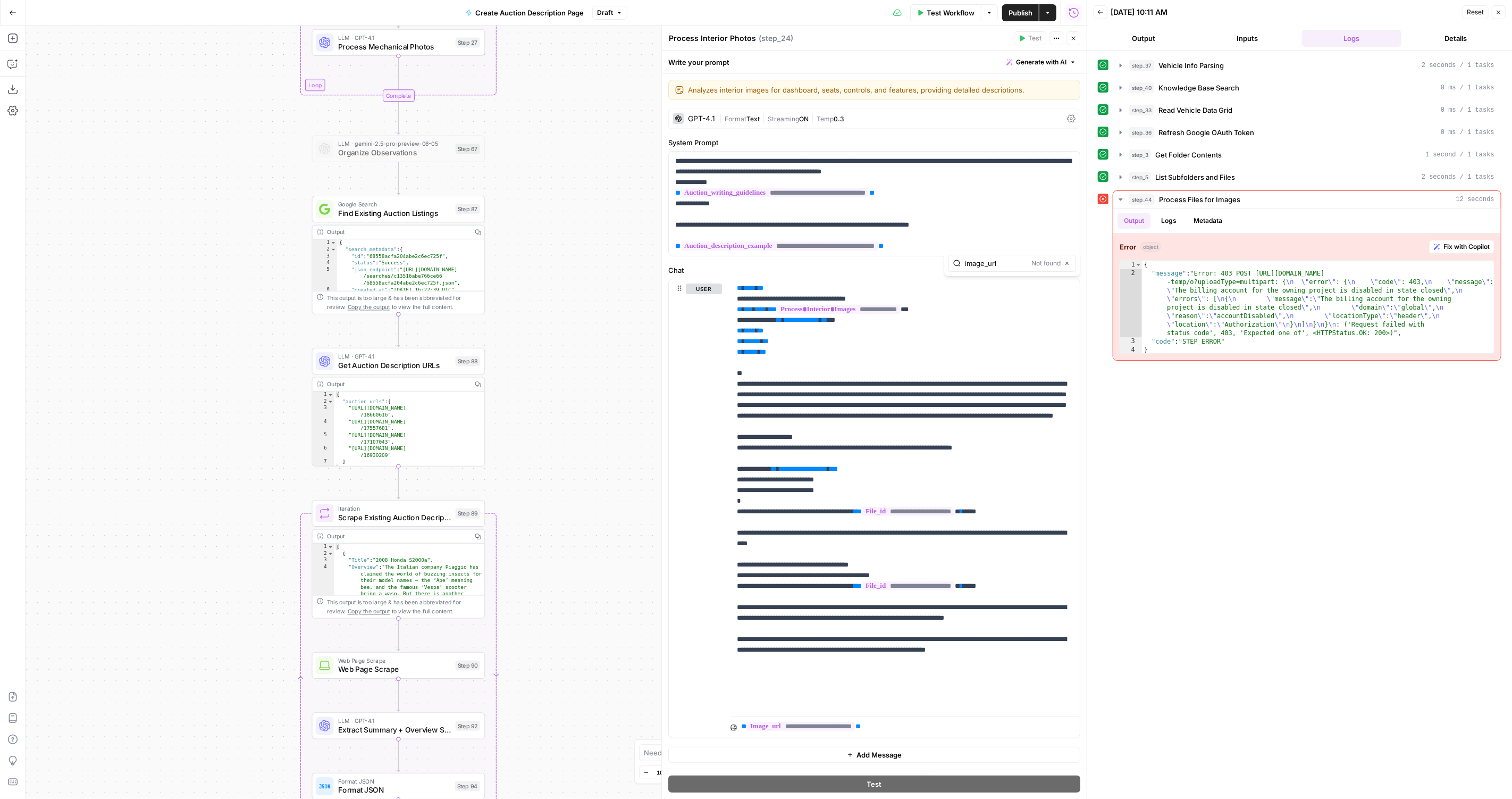
click at [419, 214] on span "Find Existing Auction Listings" at bounding box center [394, 213] width 113 height 12
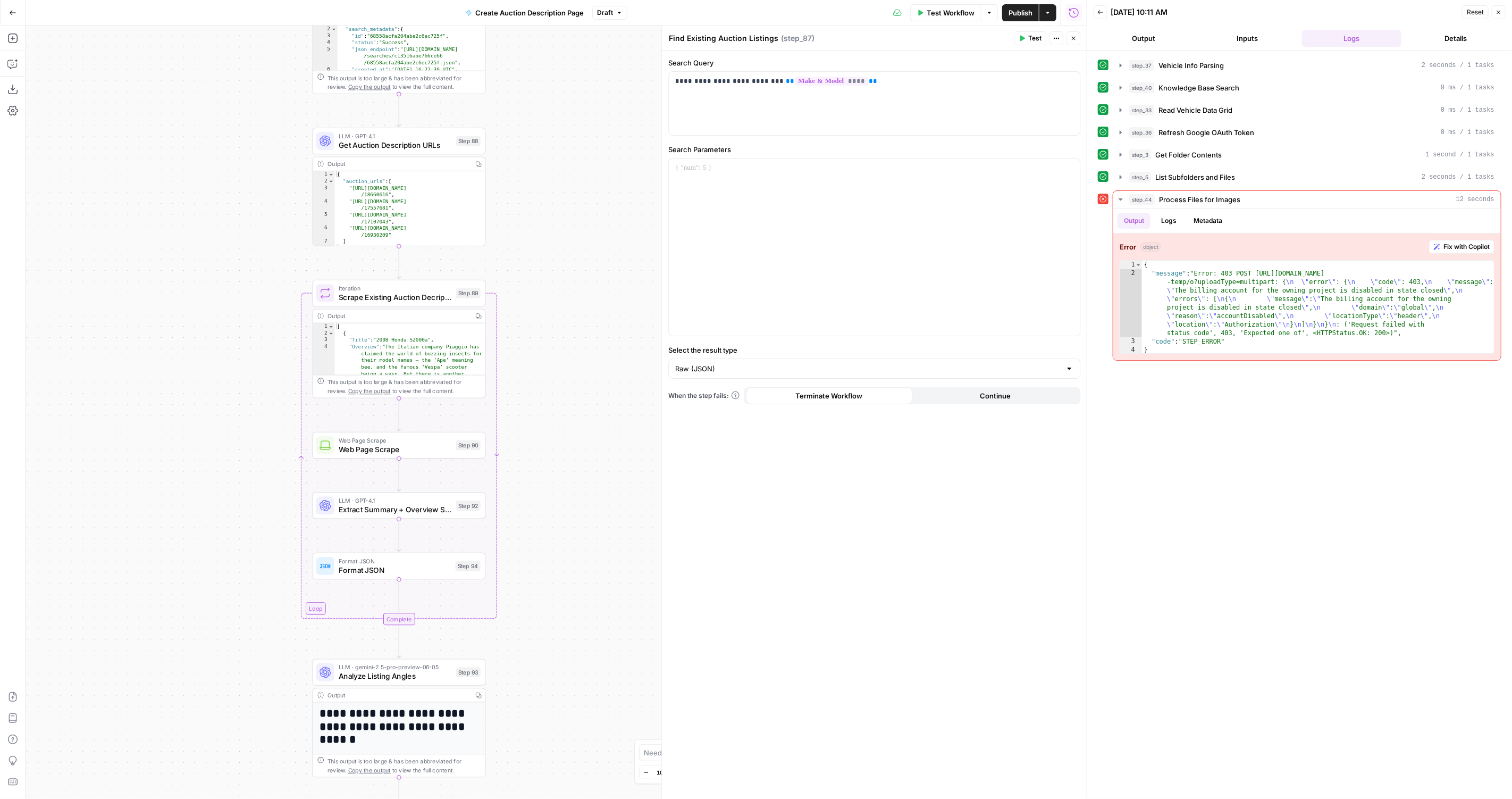
drag, startPoint x: 575, startPoint y: 429, endPoint x: 574, endPoint y: 225, distance: 204.0
click at [574, 225] on div "true false Workflow Set Inputs Inputs LLM · GPT-4.1 Vehicle Info Parsing Step 3…" at bounding box center [556, 412] width 1061 height 773
drag, startPoint x: 560, startPoint y: 540, endPoint x: 566, endPoint y: 464, distance: 76.2
click at [566, 464] on div "true false Workflow Set Inputs Inputs LLM · GPT-4.1 Vehicle Info Parsing Step 3…" at bounding box center [556, 412] width 1061 height 773
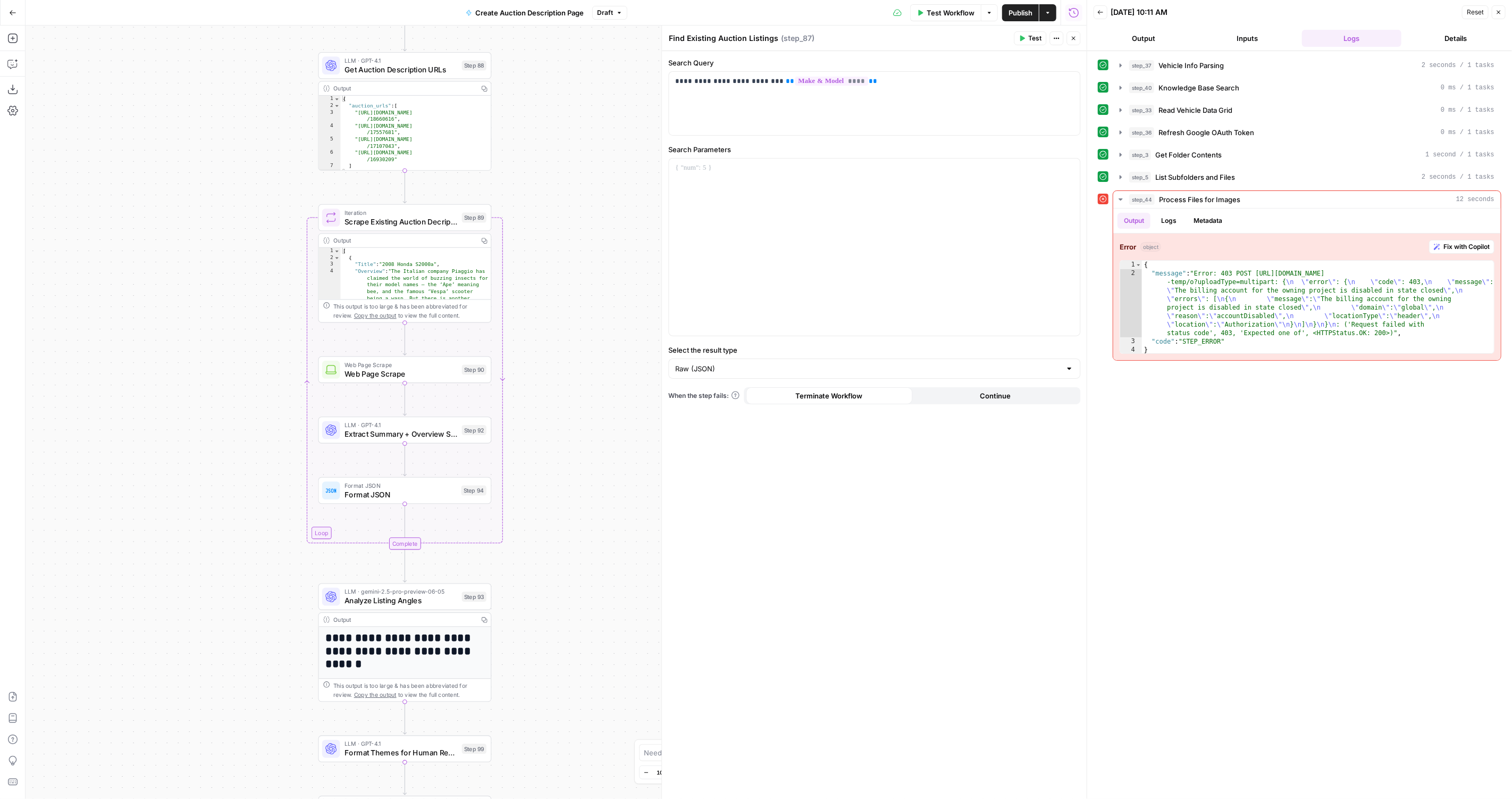
click at [426, 603] on span "Analyze Listing Angles" at bounding box center [400, 601] width 113 height 12
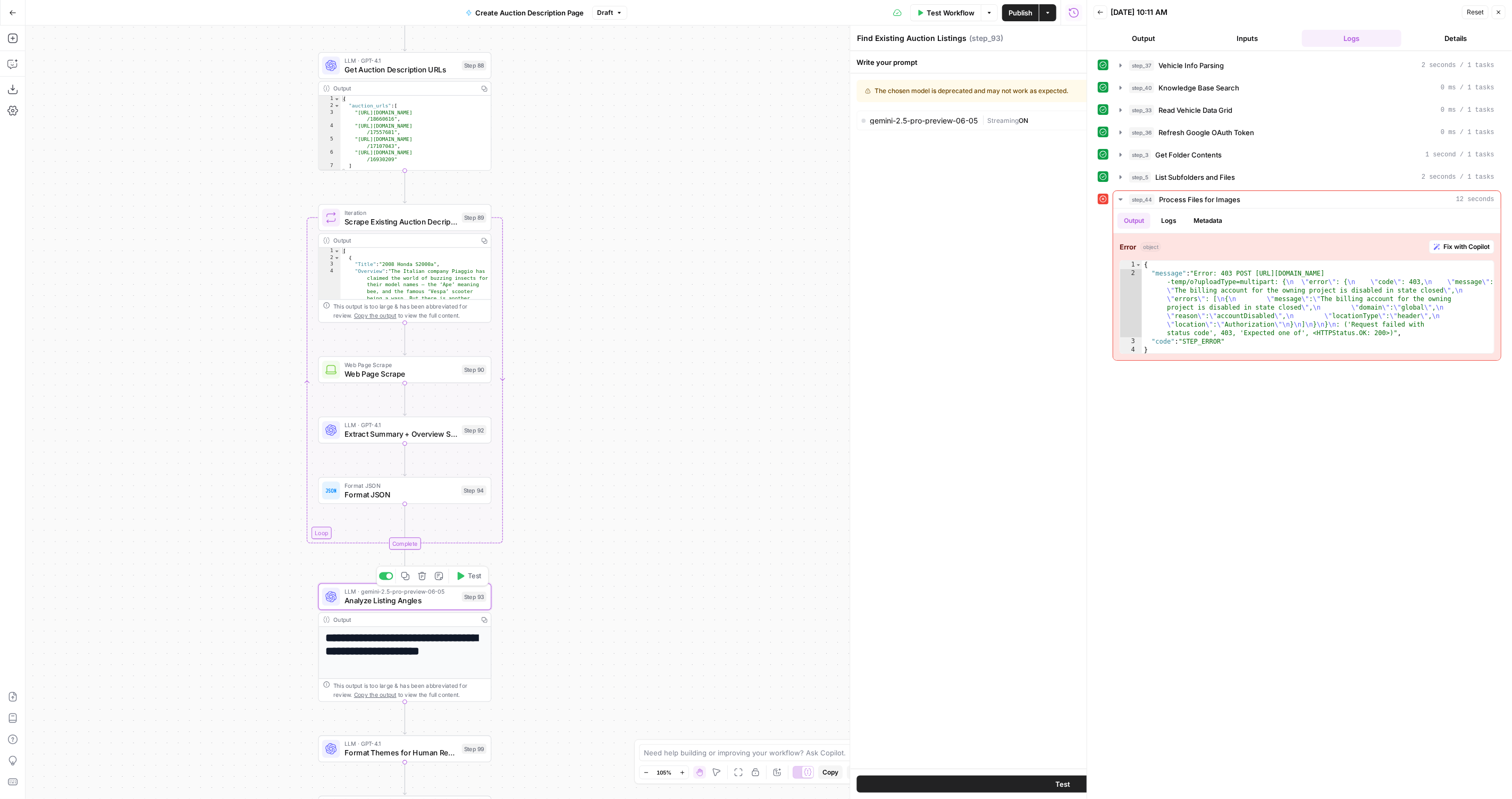
type textarea "Analyze Listing Angles"
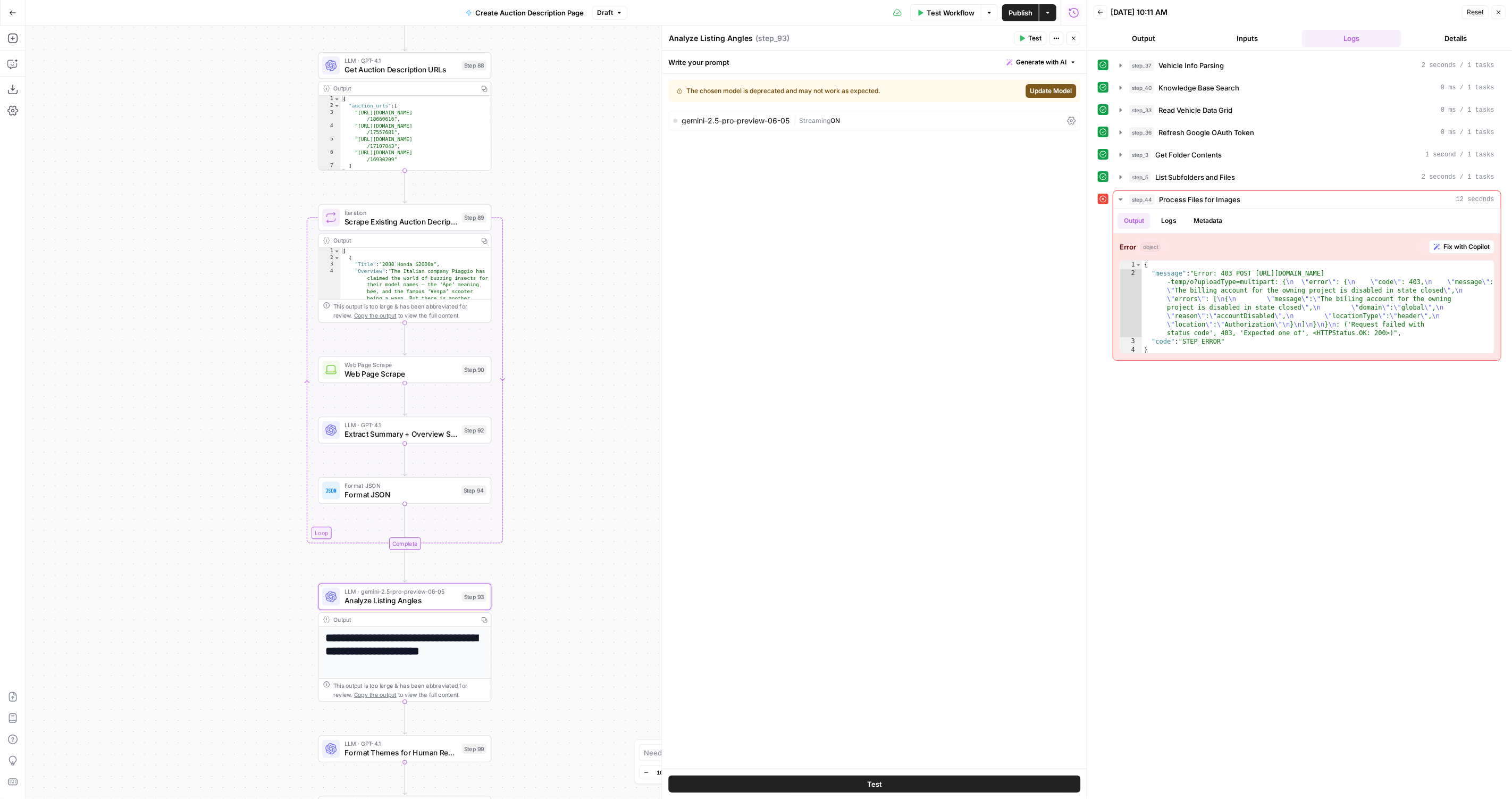
click at [503, 599] on div "true false Workflow Set Inputs Inputs LLM · GPT-4.1 Vehicle Info Parsing Step 3…" at bounding box center [556, 412] width 1061 height 773
click at [1039, 93] on span "Update Model" at bounding box center [1051, 91] width 42 height 9
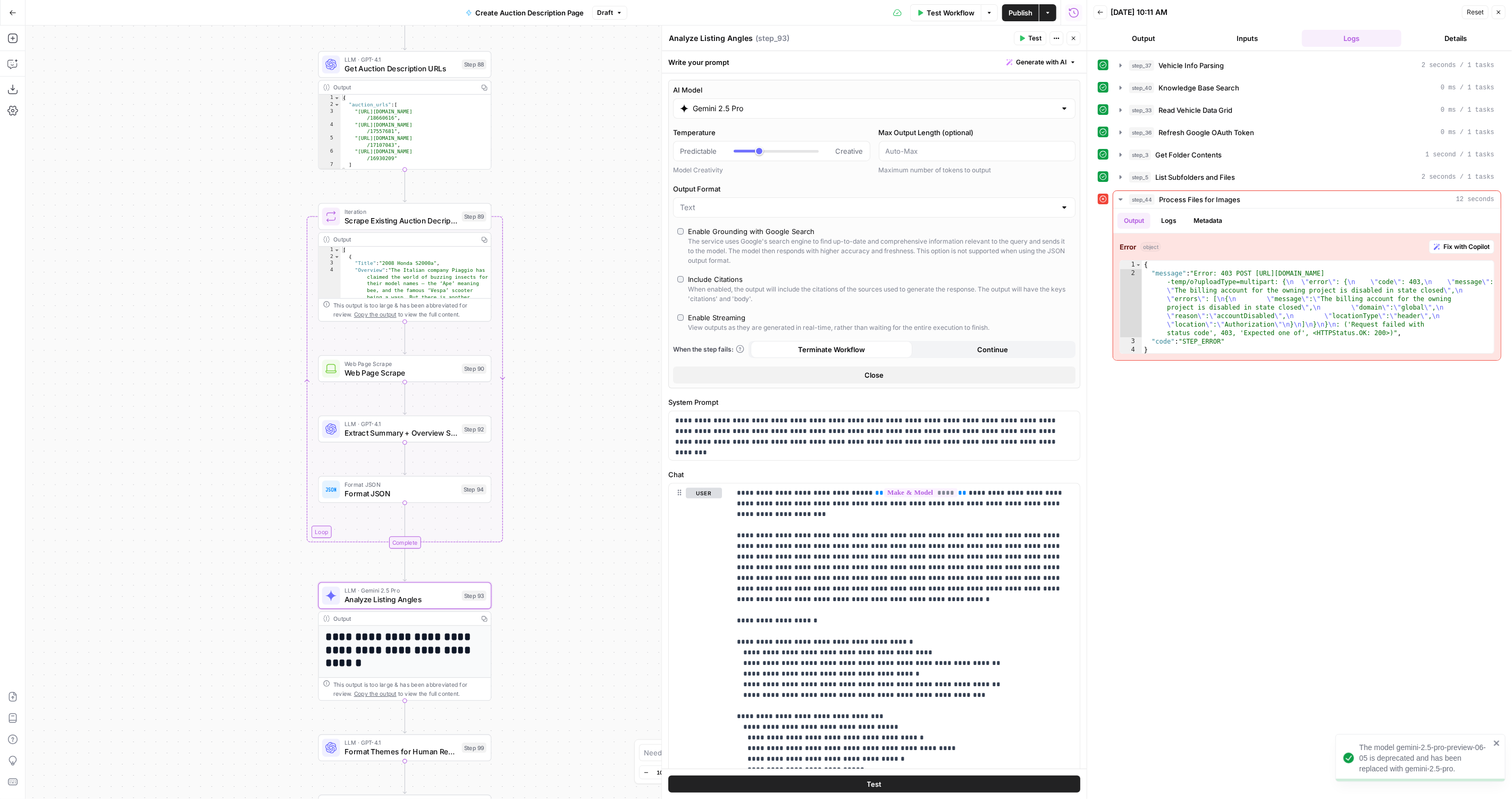
click at [612, 12] on button "Draft" at bounding box center [610, 13] width 35 height 14
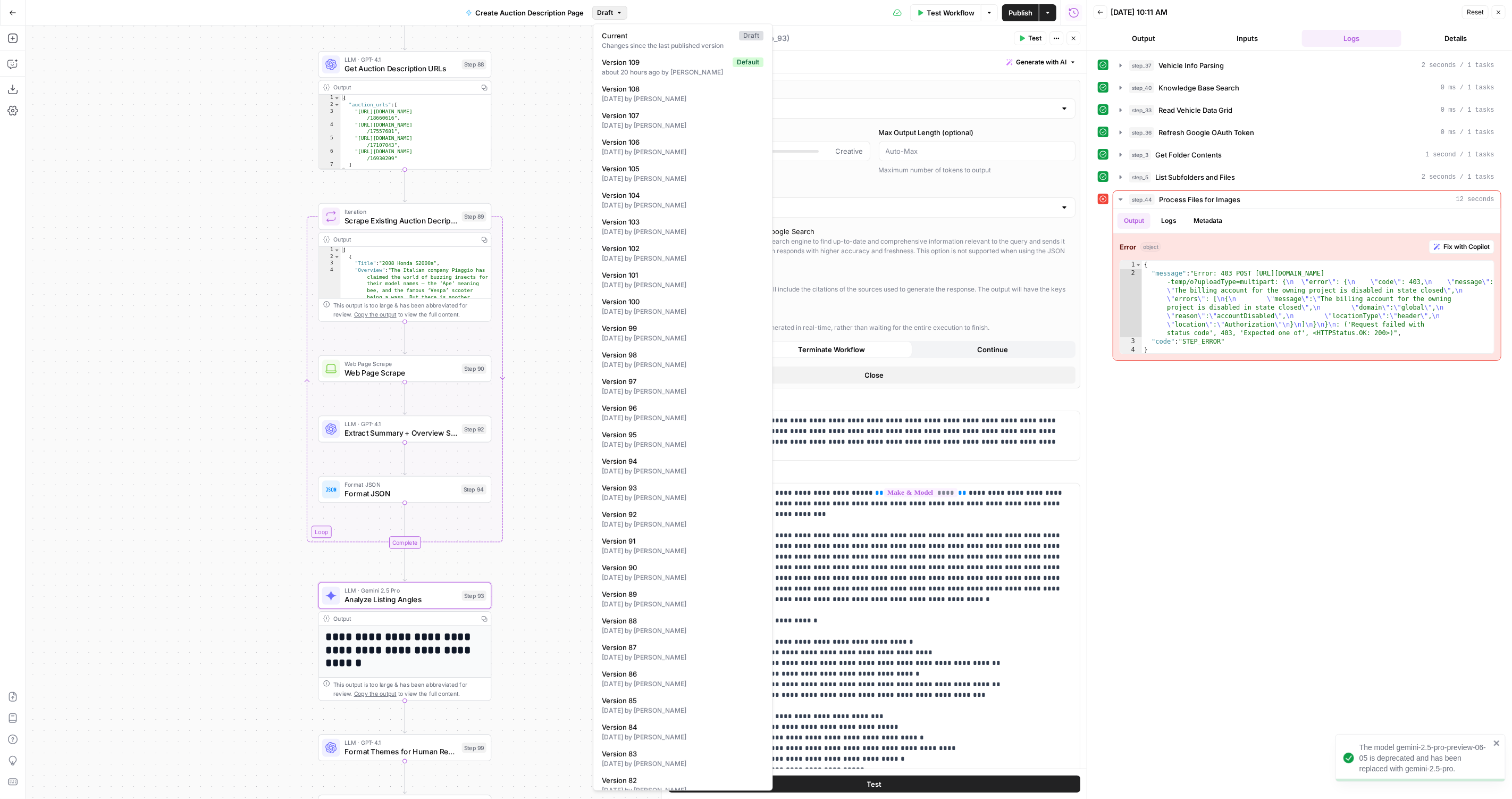
click at [691, 1] on div "Test Workflow Options Publish Actions Run History" at bounding box center [857, 12] width 459 height 25
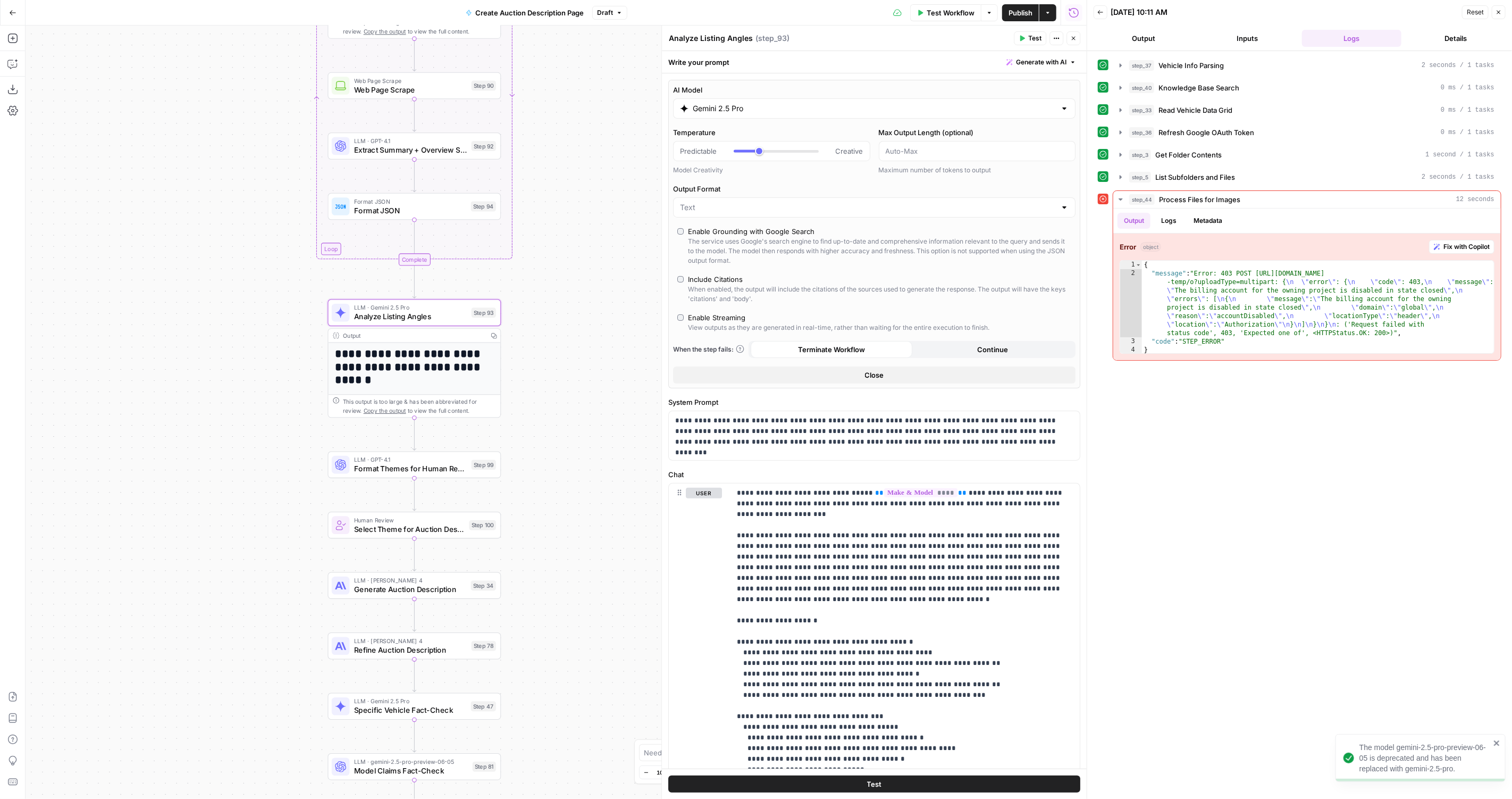
drag, startPoint x: 563, startPoint y: 451, endPoint x: 571, endPoint y: 161, distance: 290.1
click at [571, 161] on div "true false Workflow Set Inputs Inputs LLM · GPT-4.1 Vehicle Info Parsing Step 3…" at bounding box center [556, 412] width 1061 height 773
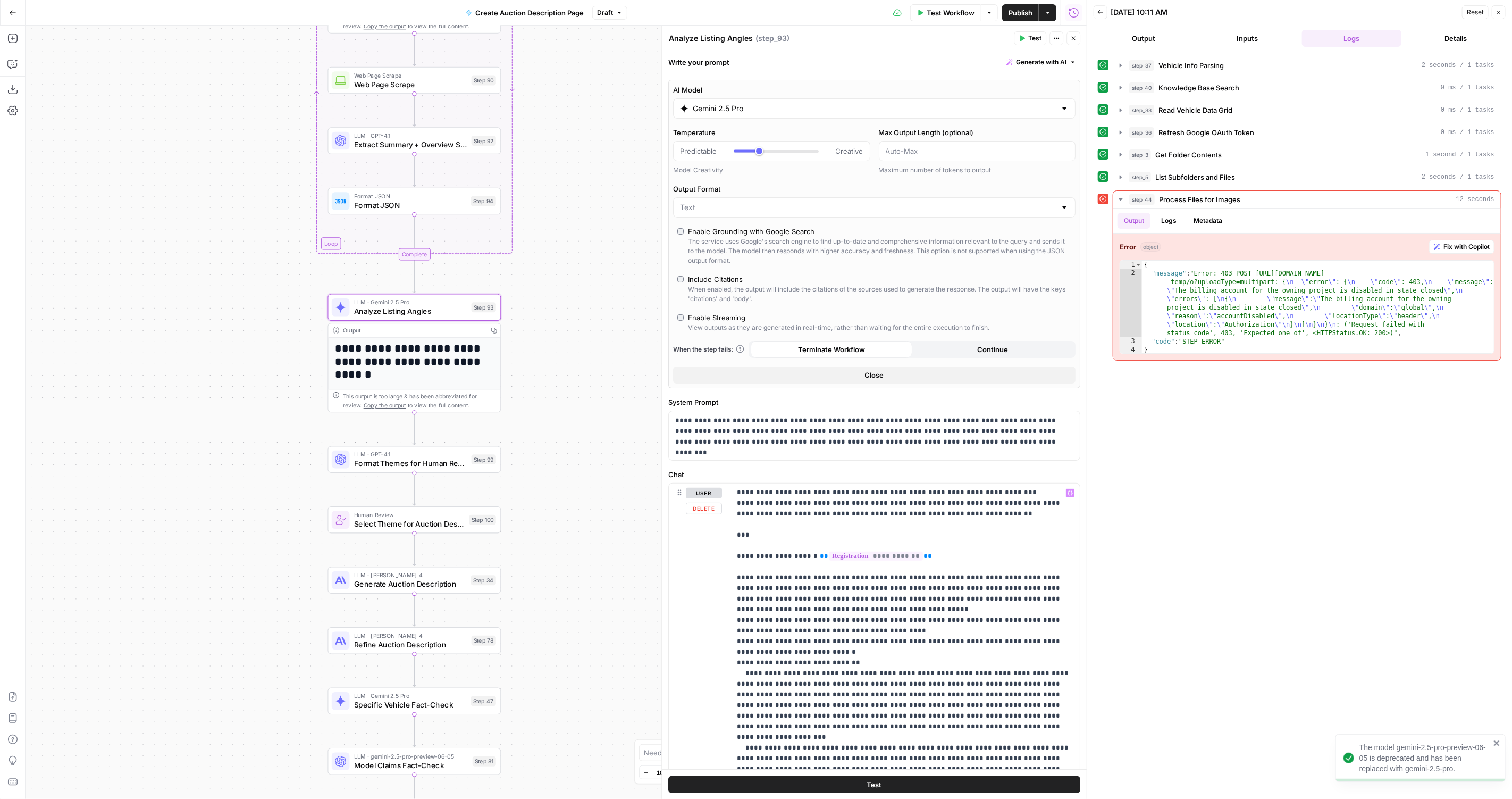
scroll to position [176, 0]
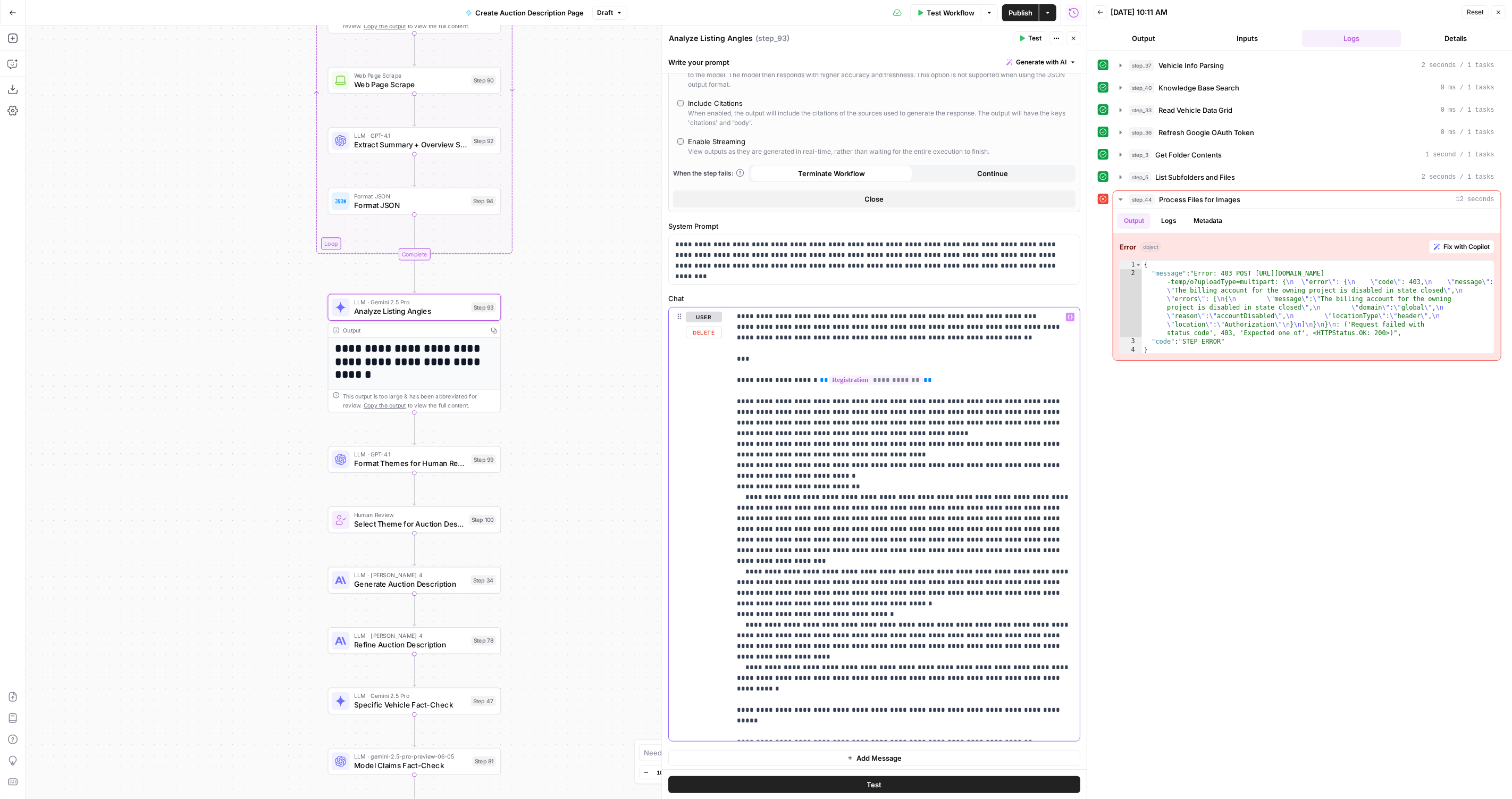
type input "image_url"
click at [406, 470] on div "LLM · GPT-4.1 Format Themes for Human Review Step 99 Copy step Delete step Add …" at bounding box center [415, 459] width 173 height 26
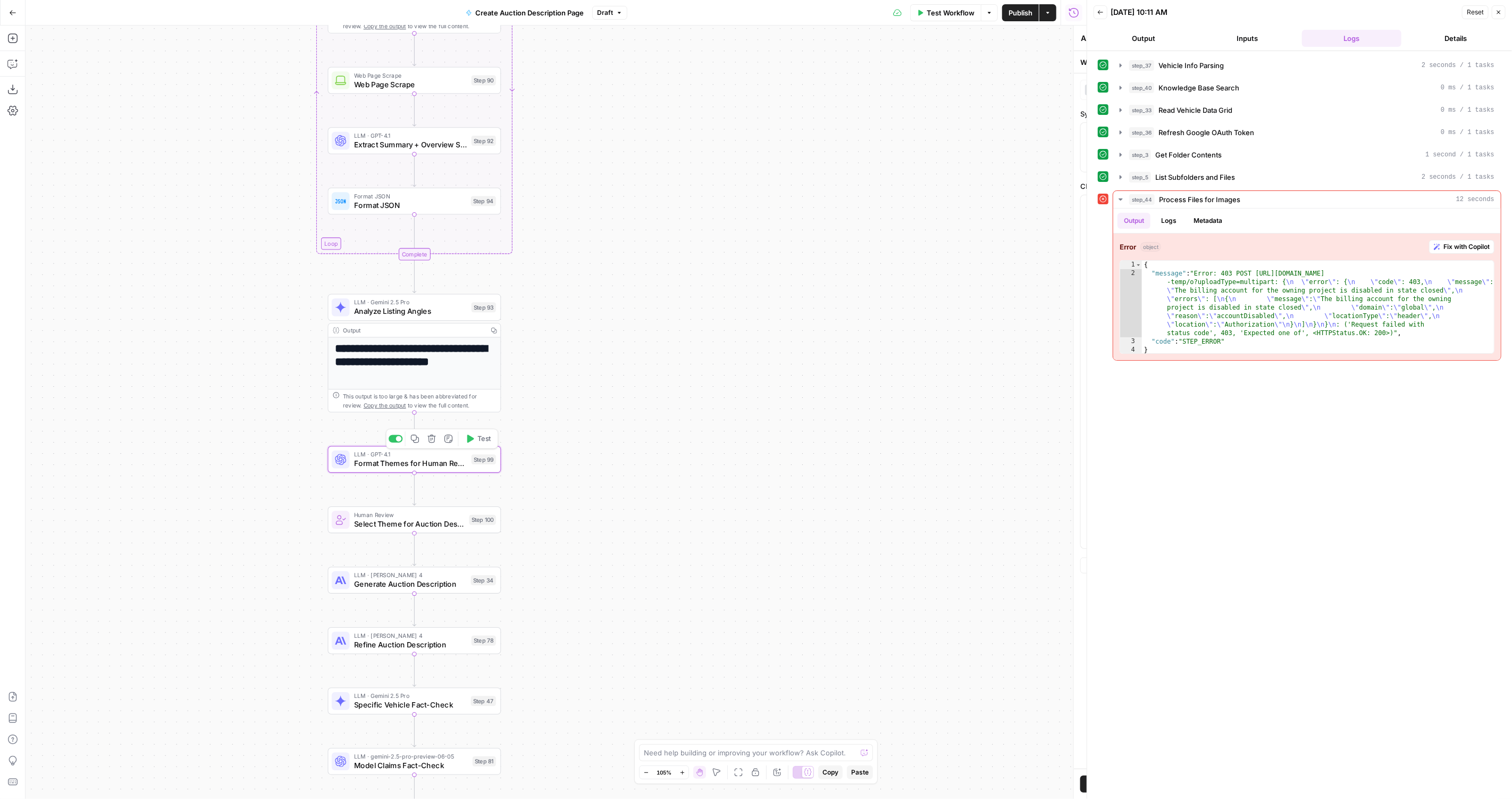
type textarea "Format Themes for Human Review"
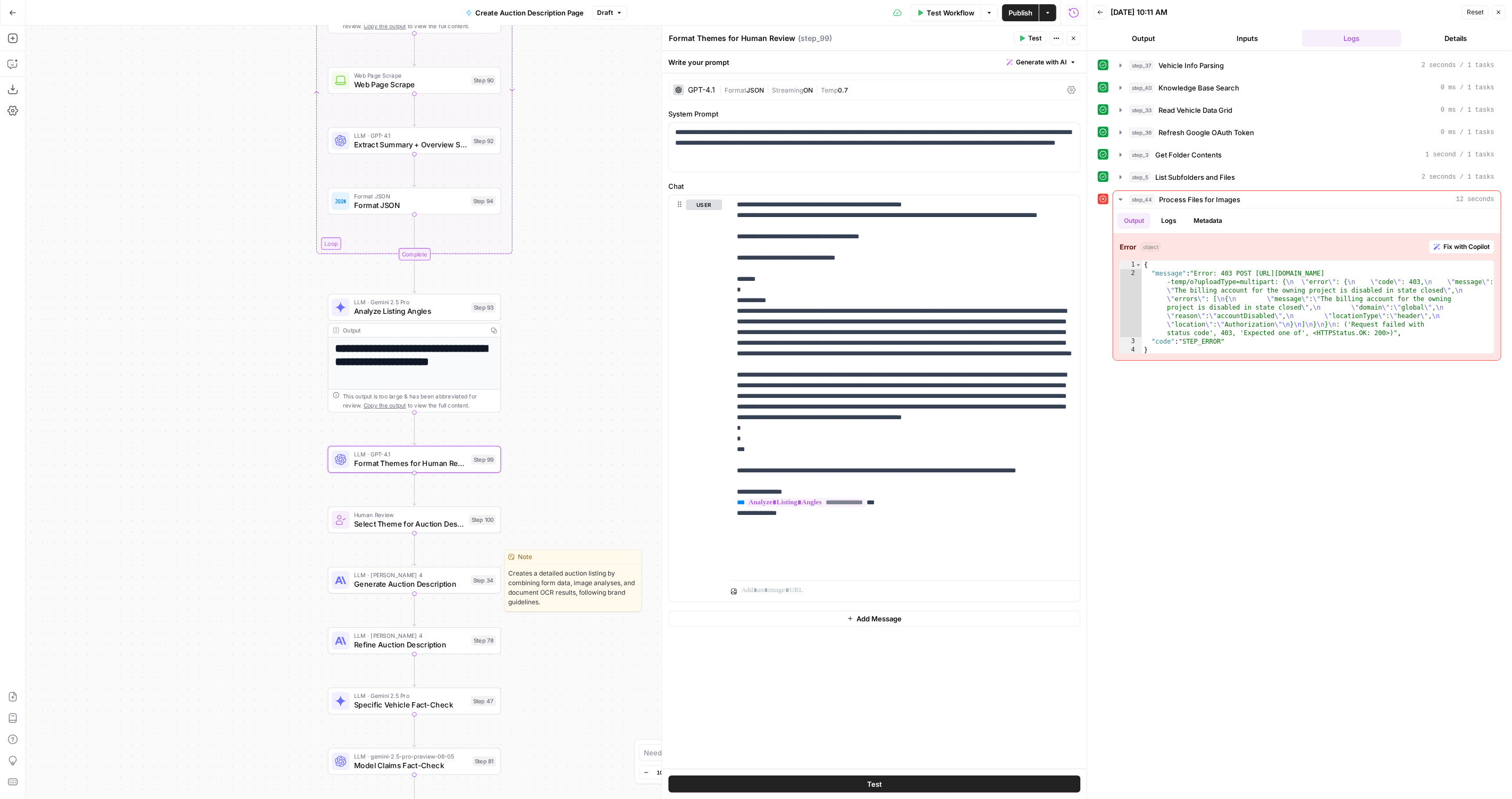
click at [444, 580] on span "Generate Auction Description" at bounding box center [410, 584] width 112 height 12
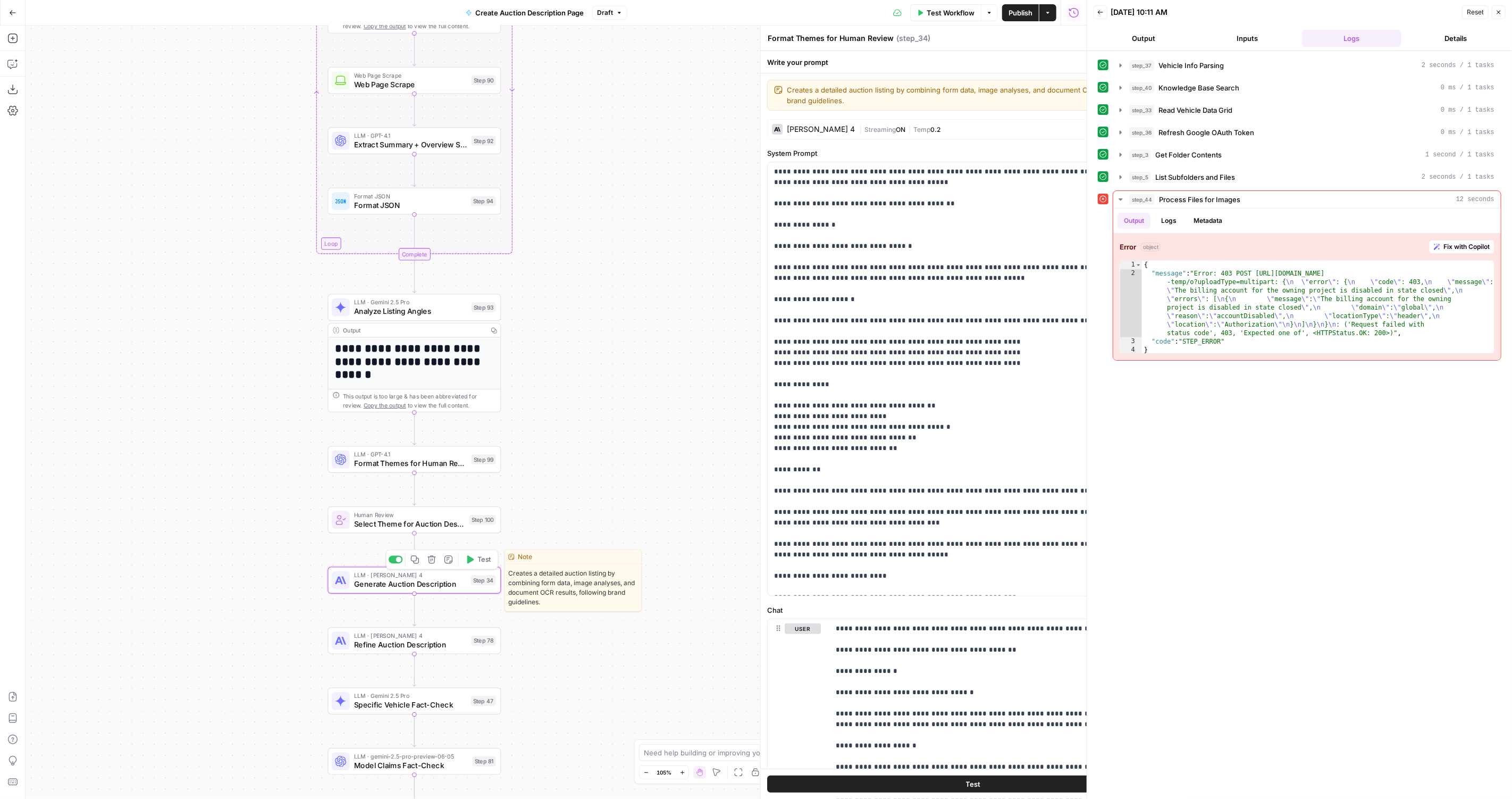
type textarea "Generate Auction Description"
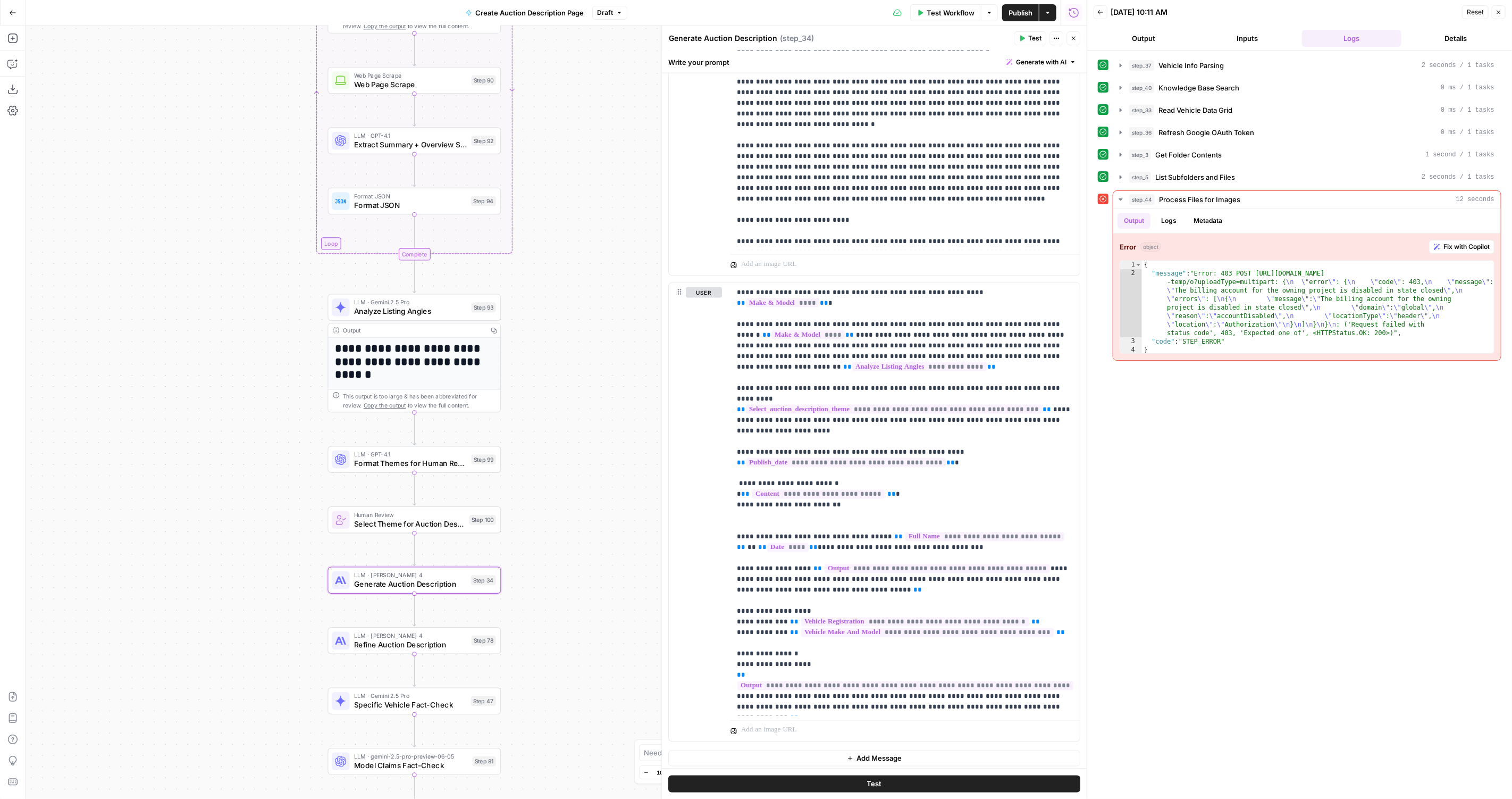
scroll to position [649, 0]
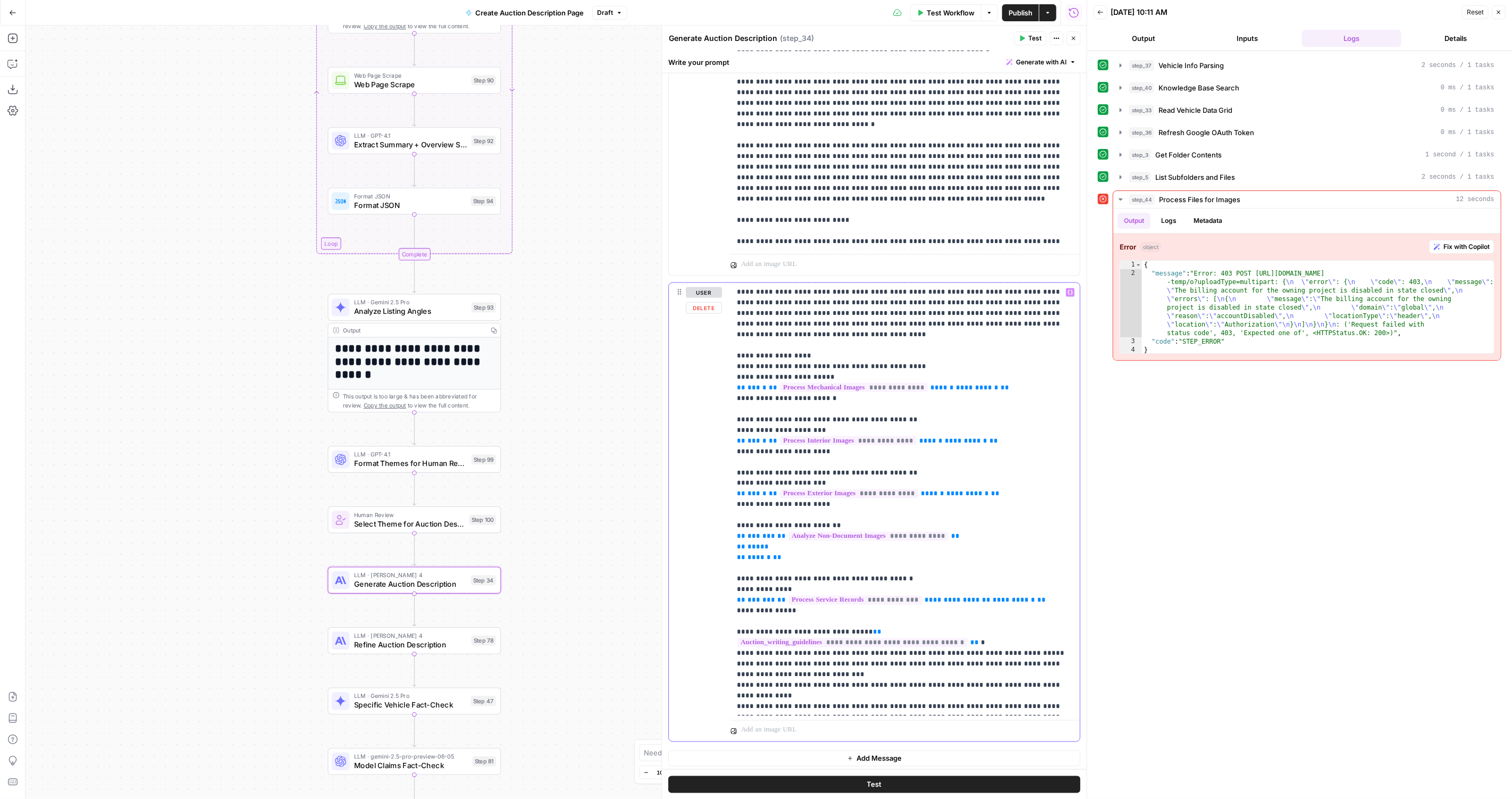
click at [830, 660] on p "**********" at bounding box center [905, 175] width 337 height 1074
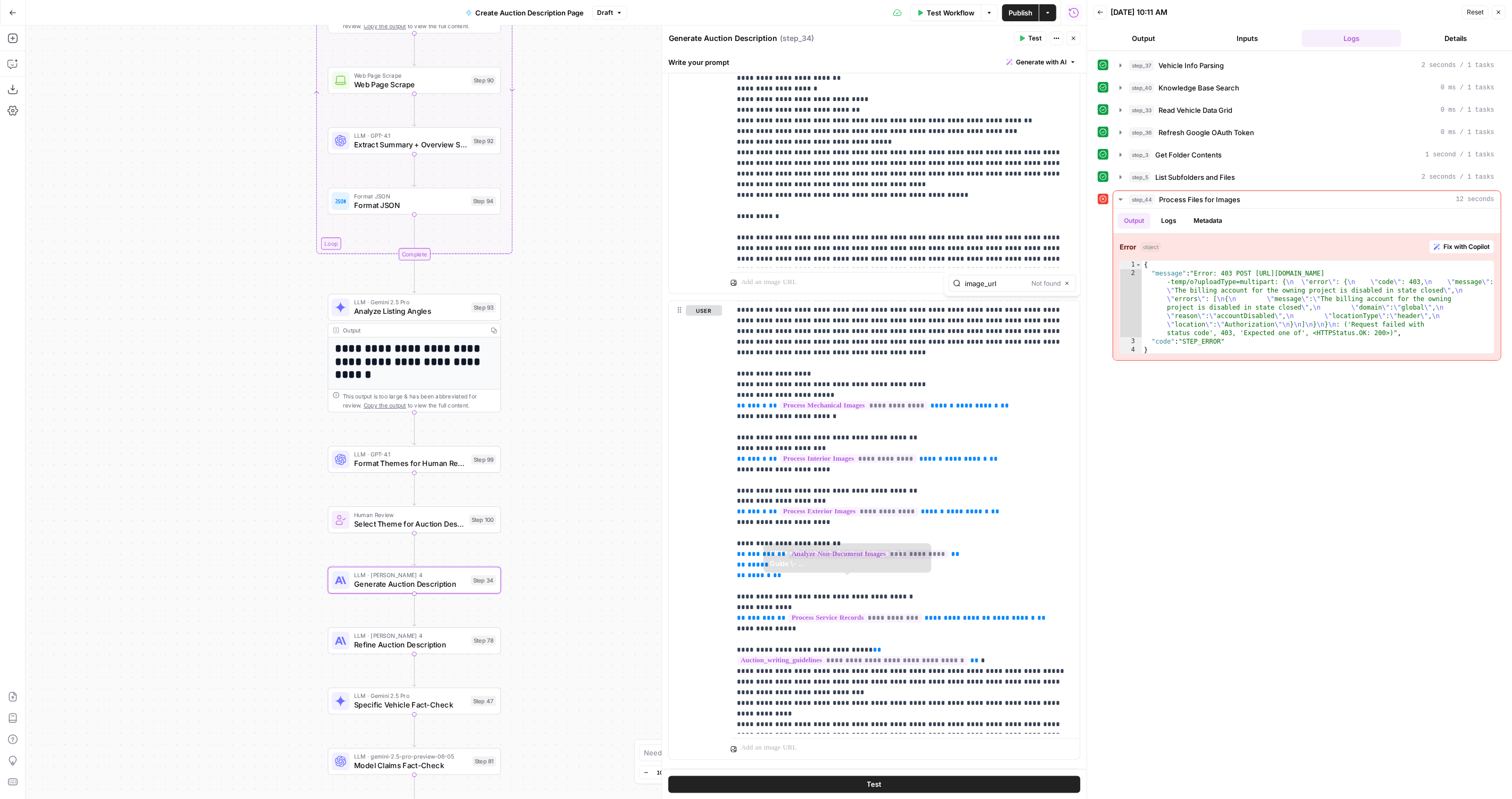
scroll to position [1268, 0]
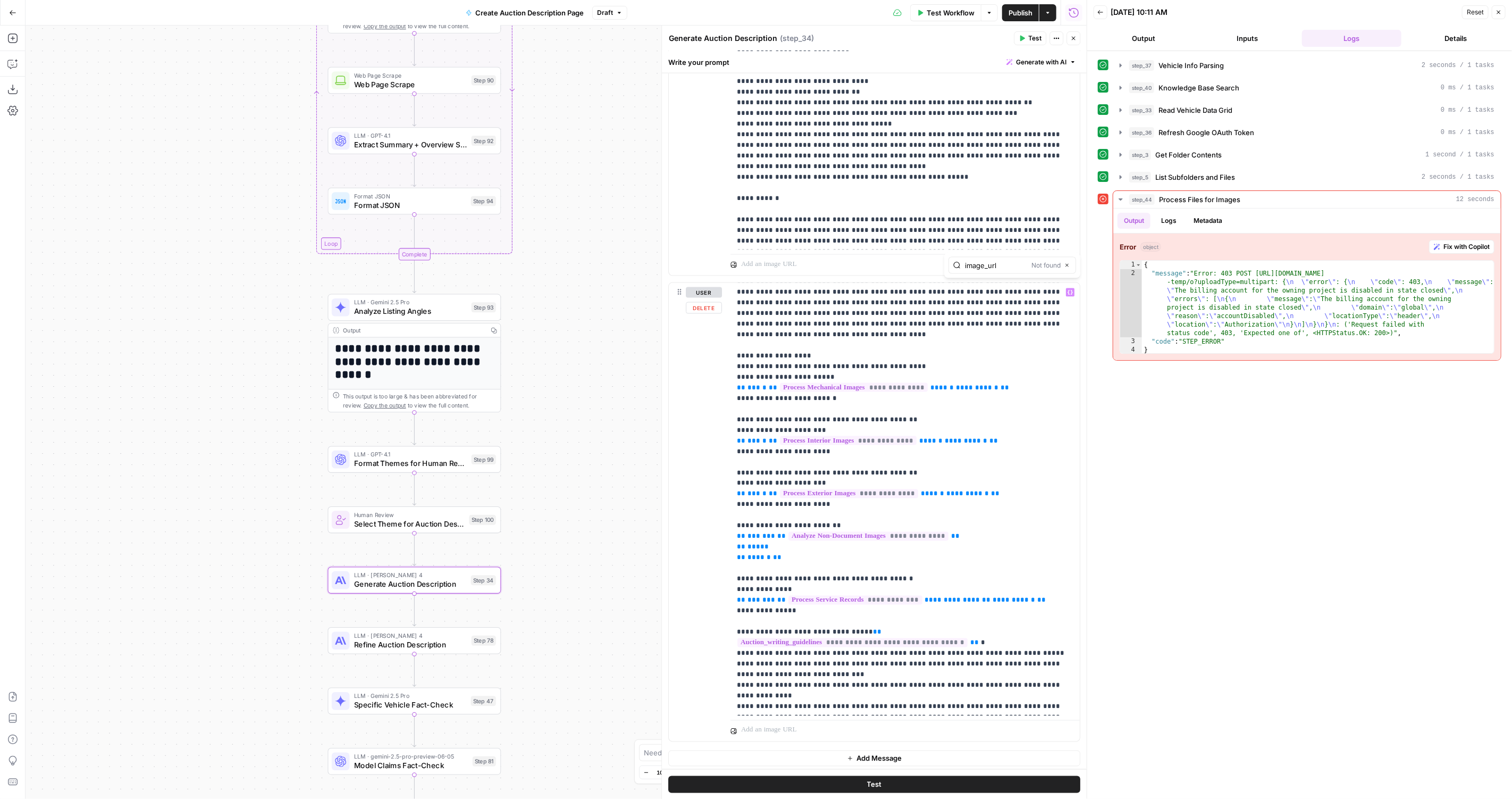
type input "image_url"
click at [975, 457] on p "**********" at bounding box center [905, 175] width 337 height 1074
drag, startPoint x: 574, startPoint y: 603, endPoint x: 574, endPoint y: 496, distance: 107.0
click at [574, 496] on div "true false Workflow Set Inputs Inputs LLM · GPT-4.1 Vehicle Info Parsing Step 3…" at bounding box center [556, 412] width 1061 height 773
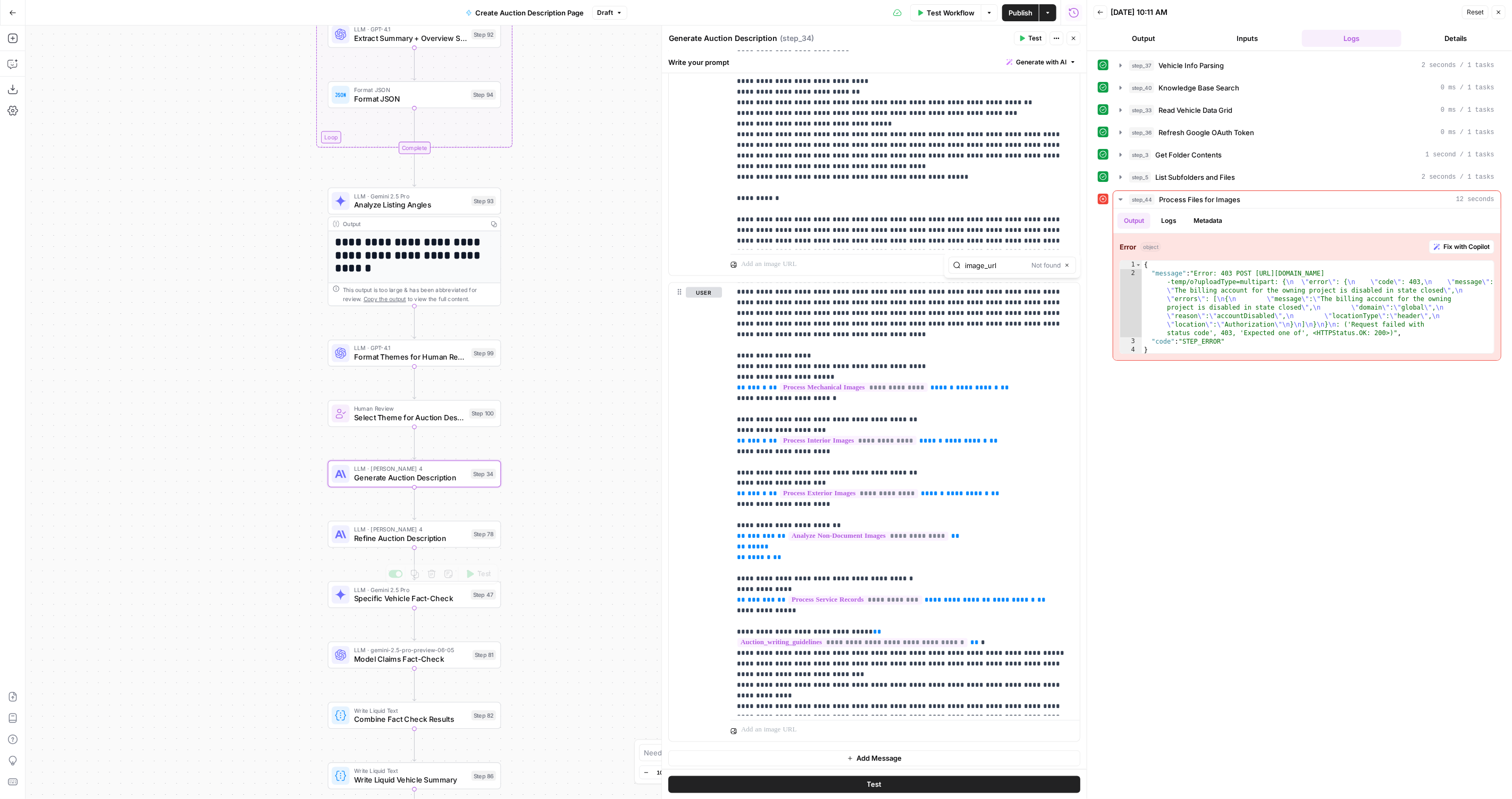
drag, startPoint x: 569, startPoint y: 613, endPoint x: 568, endPoint y: 415, distance: 198.0
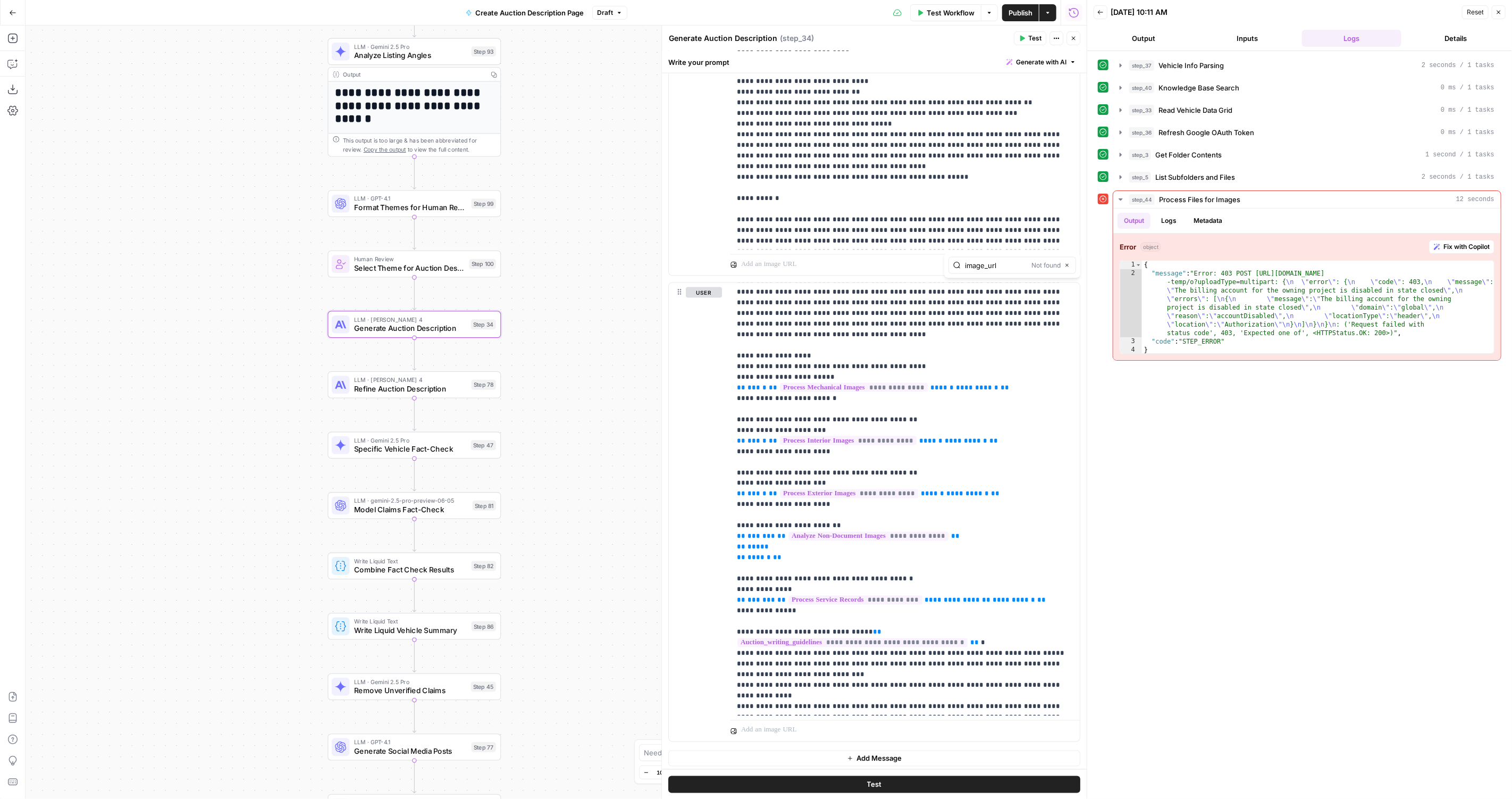
drag, startPoint x: 594, startPoint y: 478, endPoint x: 594, endPoint y: 439, distance: 39.0
click at [594, 439] on div "true false Workflow Set Inputs Inputs LLM · GPT-4.1 Vehicle Info Parsing Step 3…" at bounding box center [556, 412] width 1061 height 773
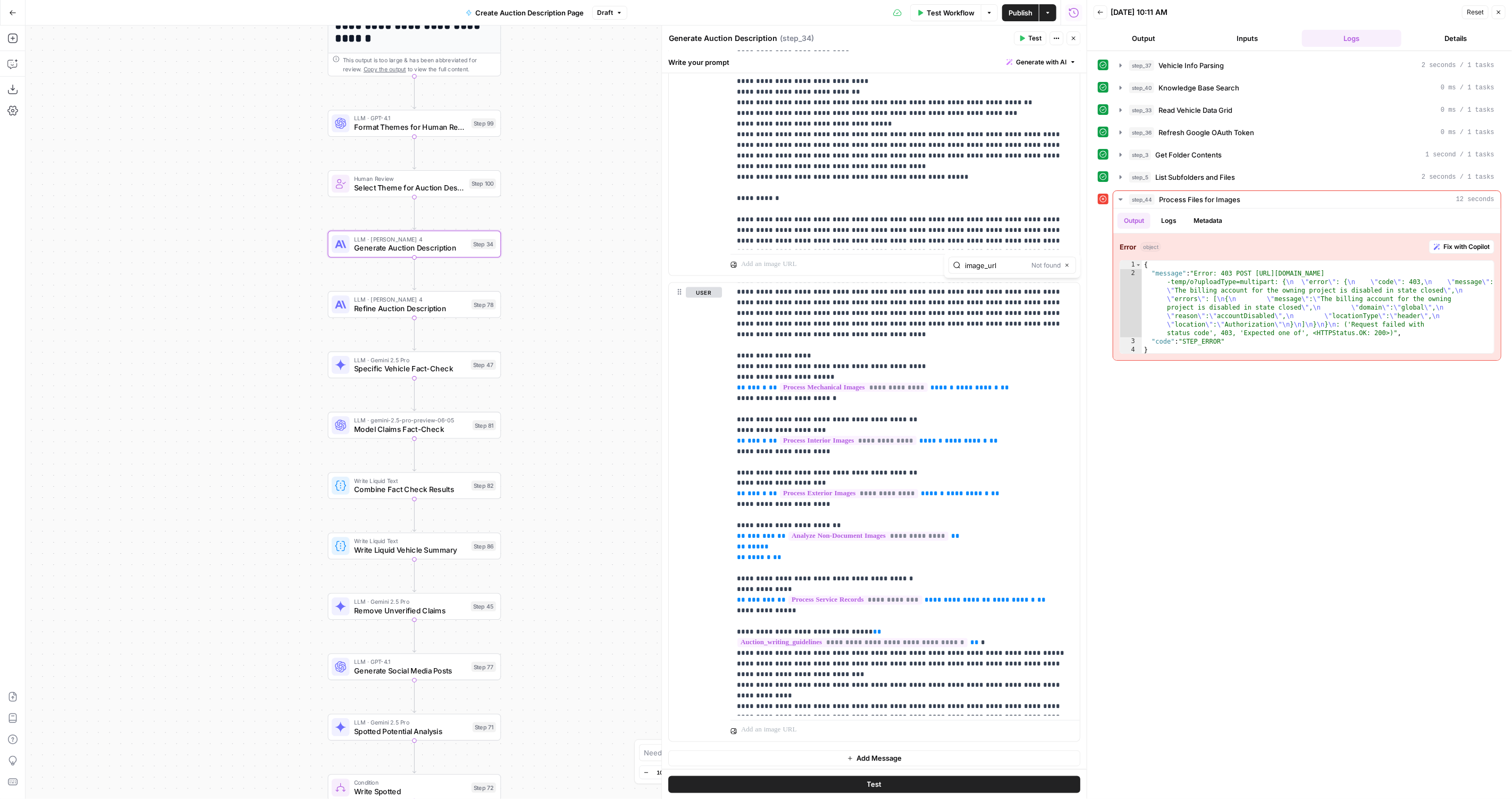
drag, startPoint x: 538, startPoint y: 728, endPoint x: 536, endPoint y: 639, distance: 89.0
click at [538, 639] on div "true false Workflow Set Inputs Inputs LLM · GPT-4.1 Vehicle Info Parsing Step 3…" at bounding box center [556, 412] width 1061 height 773
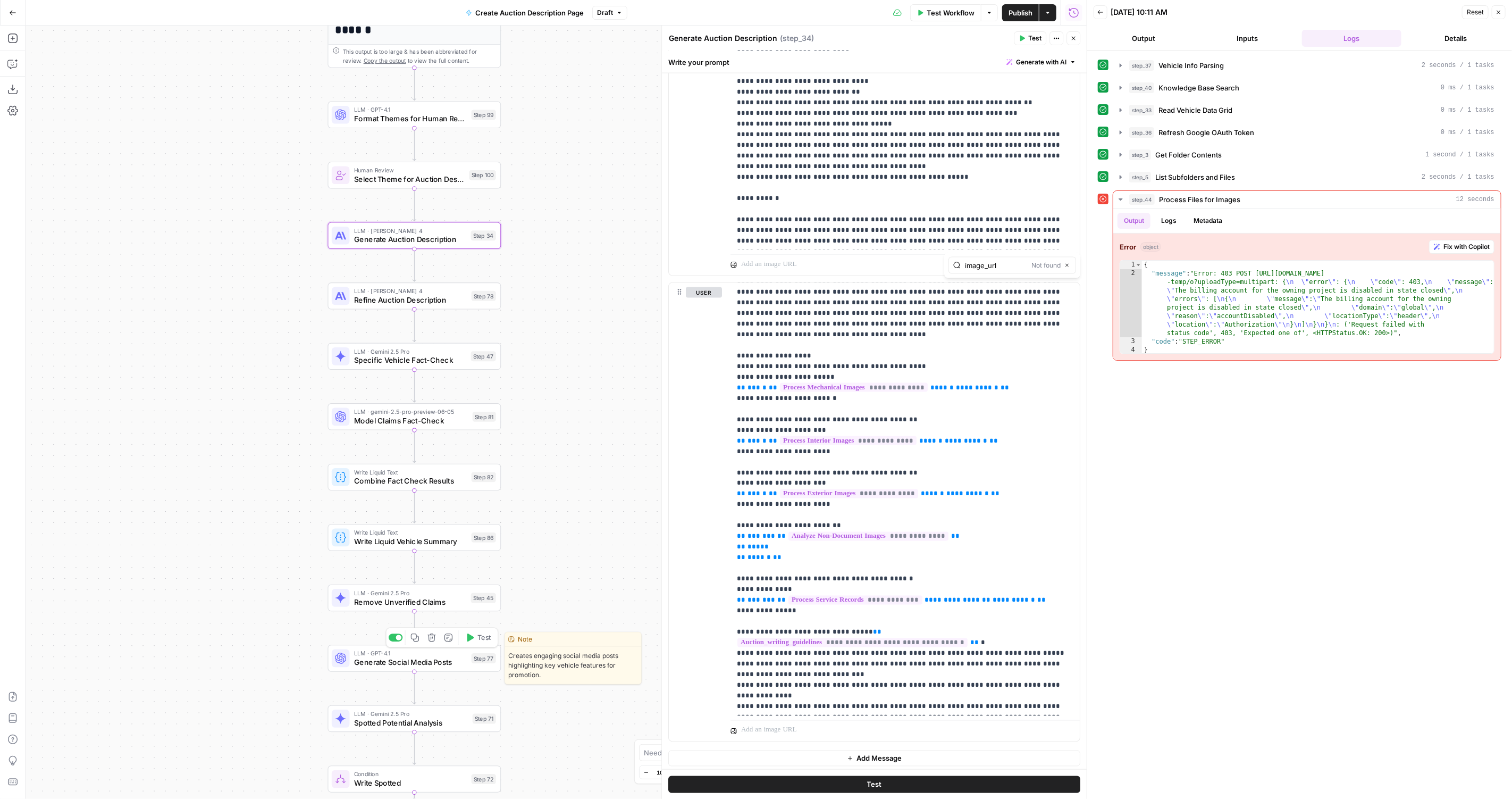
click at [435, 663] on span "Generate Social Media Posts" at bounding box center [410, 662] width 113 height 12
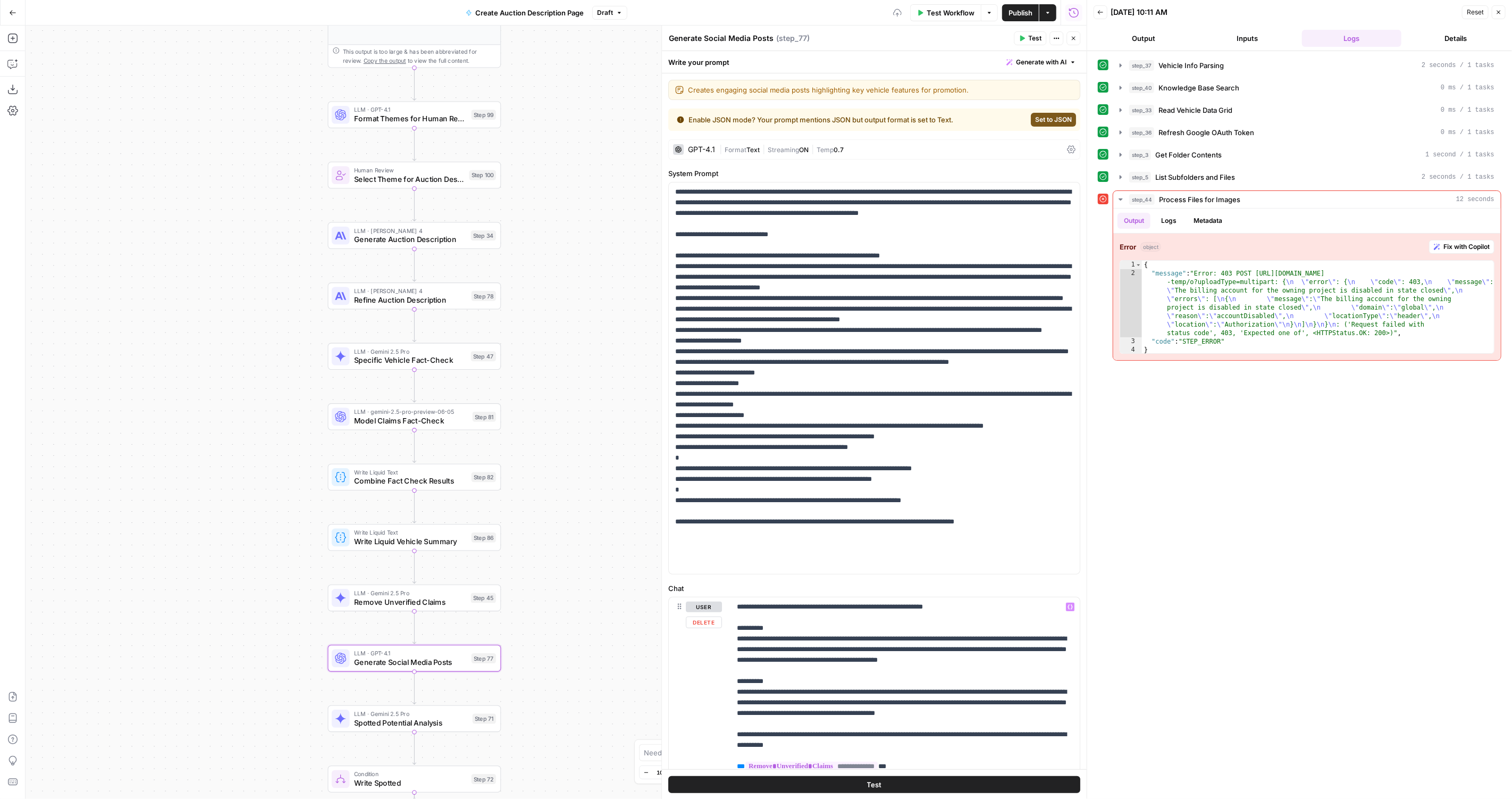
scroll to position [283, 0]
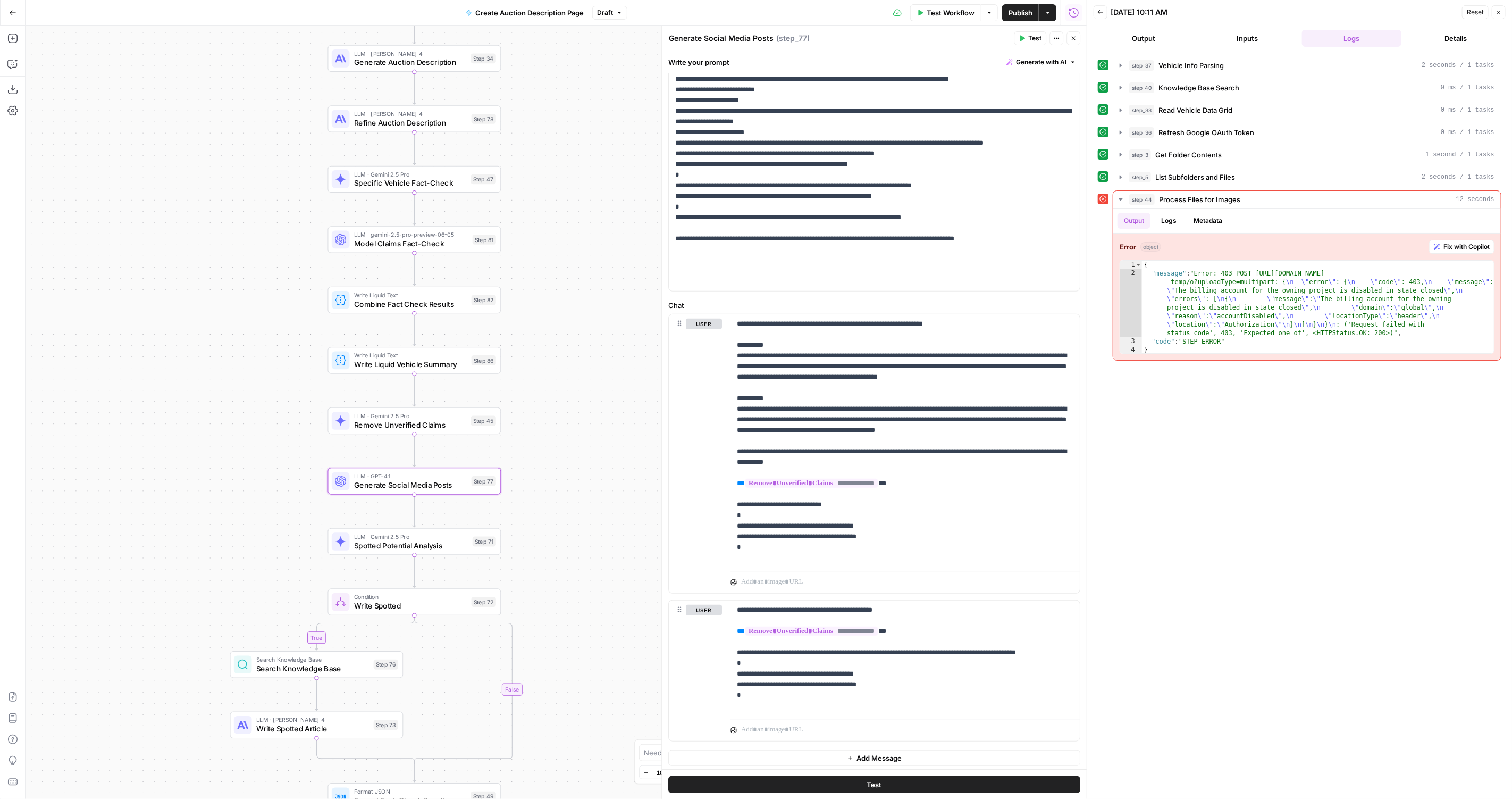
drag, startPoint x: 569, startPoint y: 667, endPoint x: 569, endPoint y: 491, distance: 176.0
click at [569, 490] on div "true false Workflow Set Inputs Inputs LLM · GPT-4.1 Vehicle Info Parsing Step 3…" at bounding box center [556, 412] width 1061 height 773
drag, startPoint x: 563, startPoint y: 625, endPoint x: 563, endPoint y: 284, distance: 341.0
click at [563, 283] on div "true false Workflow Set Inputs Inputs LLM · GPT-4.1 Vehicle Info Parsing Step 3…" at bounding box center [556, 412] width 1061 height 773
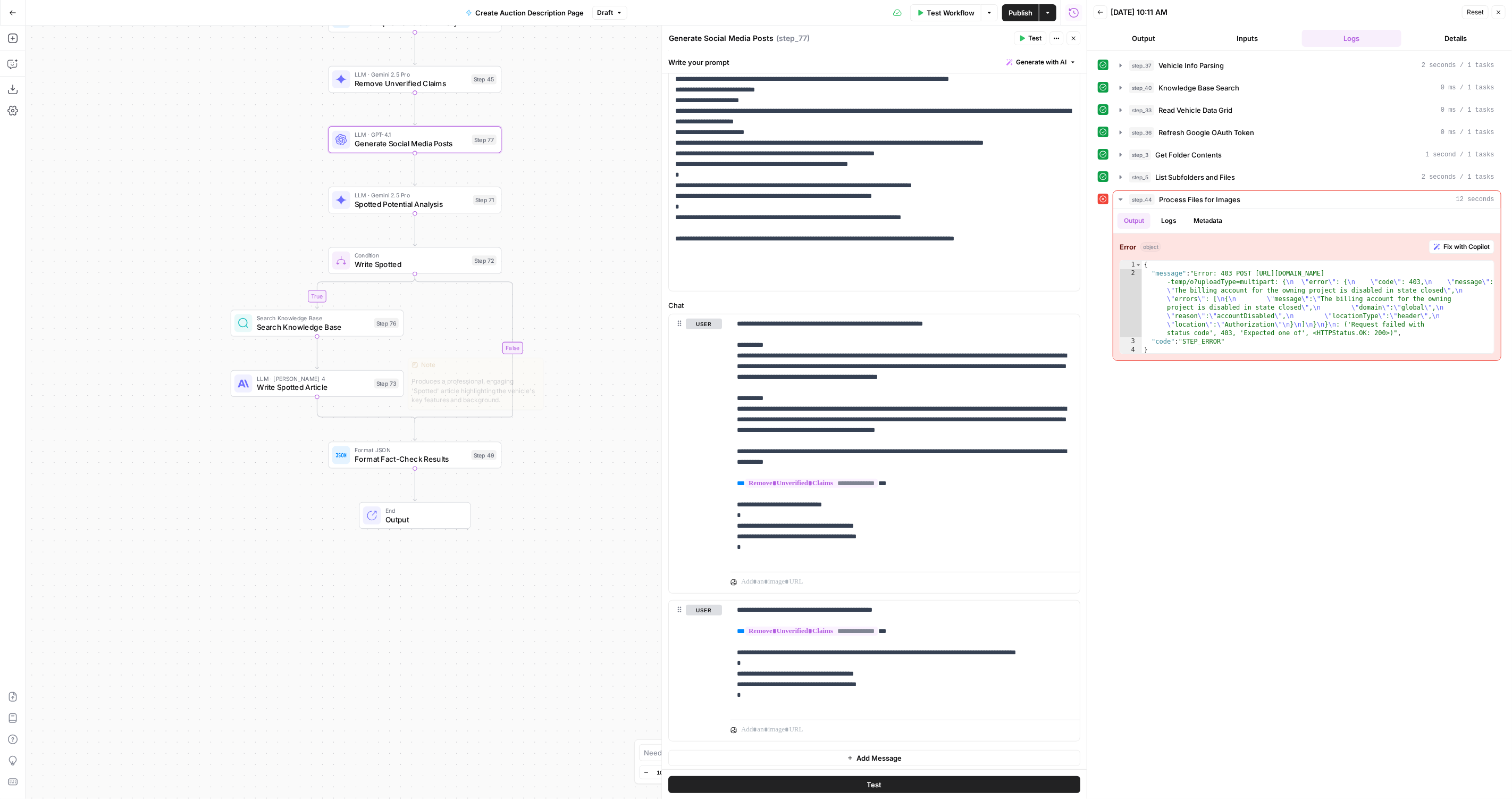
click at [379, 382] on div "Step 73" at bounding box center [386, 384] width 24 height 10
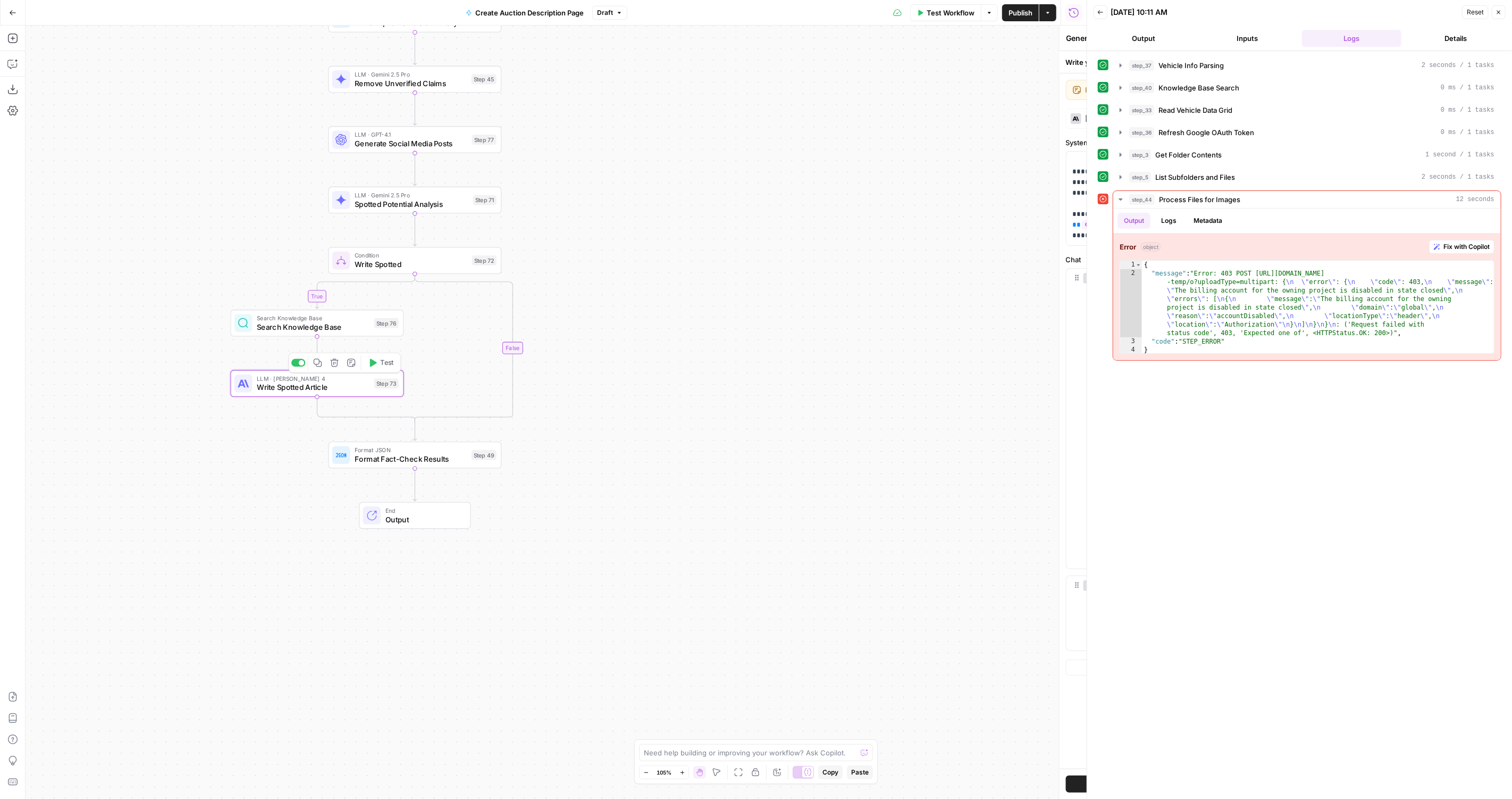
type textarea "Write Spotted Article"
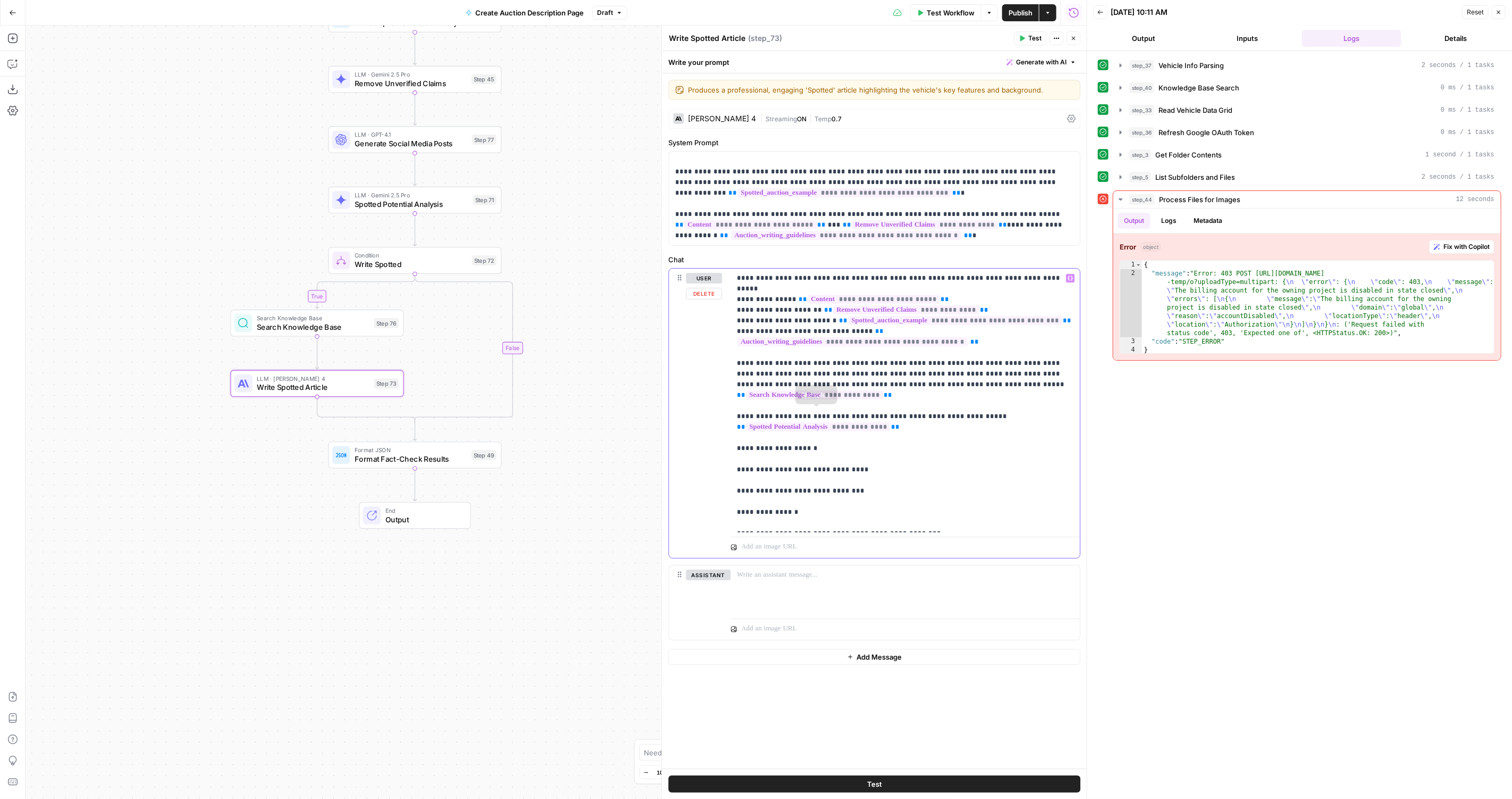
click at [931, 409] on p "**********" at bounding box center [905, 400] width 337 height 255
type input "image_url"
click at [911, 401] on p "**********" at bounding box center [905, 400] width 337 height 255
click at [440, 459] on span "Format Fact-Check Results" at bounding box center [410, 459] width 112 height 12
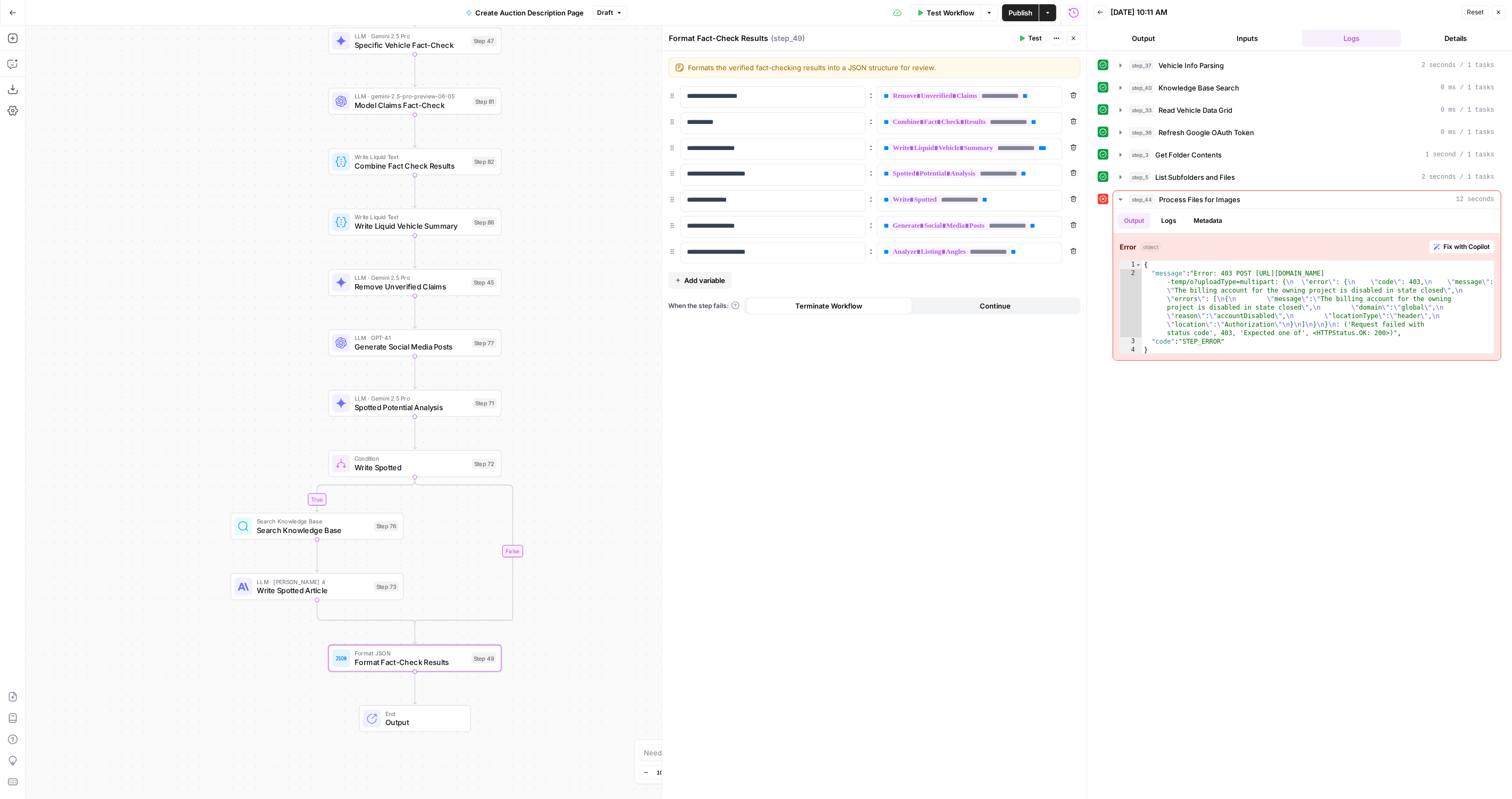
drag, startPoint x: 575, startPoint y: 183, endPoint x: 575, endPoint y: 461, distance: 278.0
click at [575, 461] on div "true false Workflow Set Inputs Inputs LLM · GPT-4.1 Vehicle Info Parsing Step 3…" at bounding box center [556, 412] width 1061 height 773
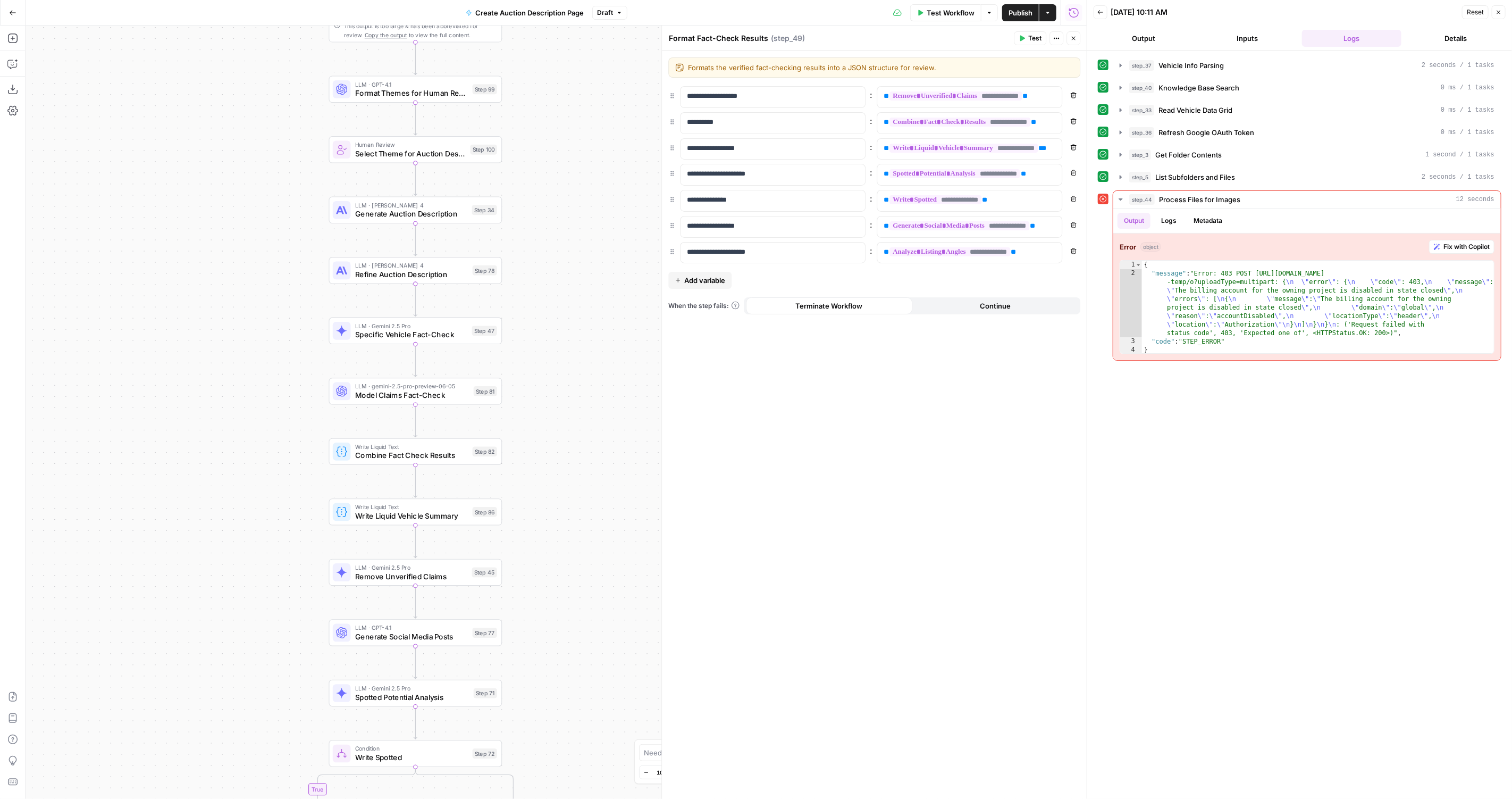
drag, startPoint x: 571, startPoint y: 224, endPoint x: 571, endPoint y: 681, distance: 457.0
click at [571, 687] on div "true false Workflow Set Inputs Inputs LLM · GPT-4.1 Vehicle Info Parsing Step 3…" at bounding box center [556, 412] width 1061 height 773
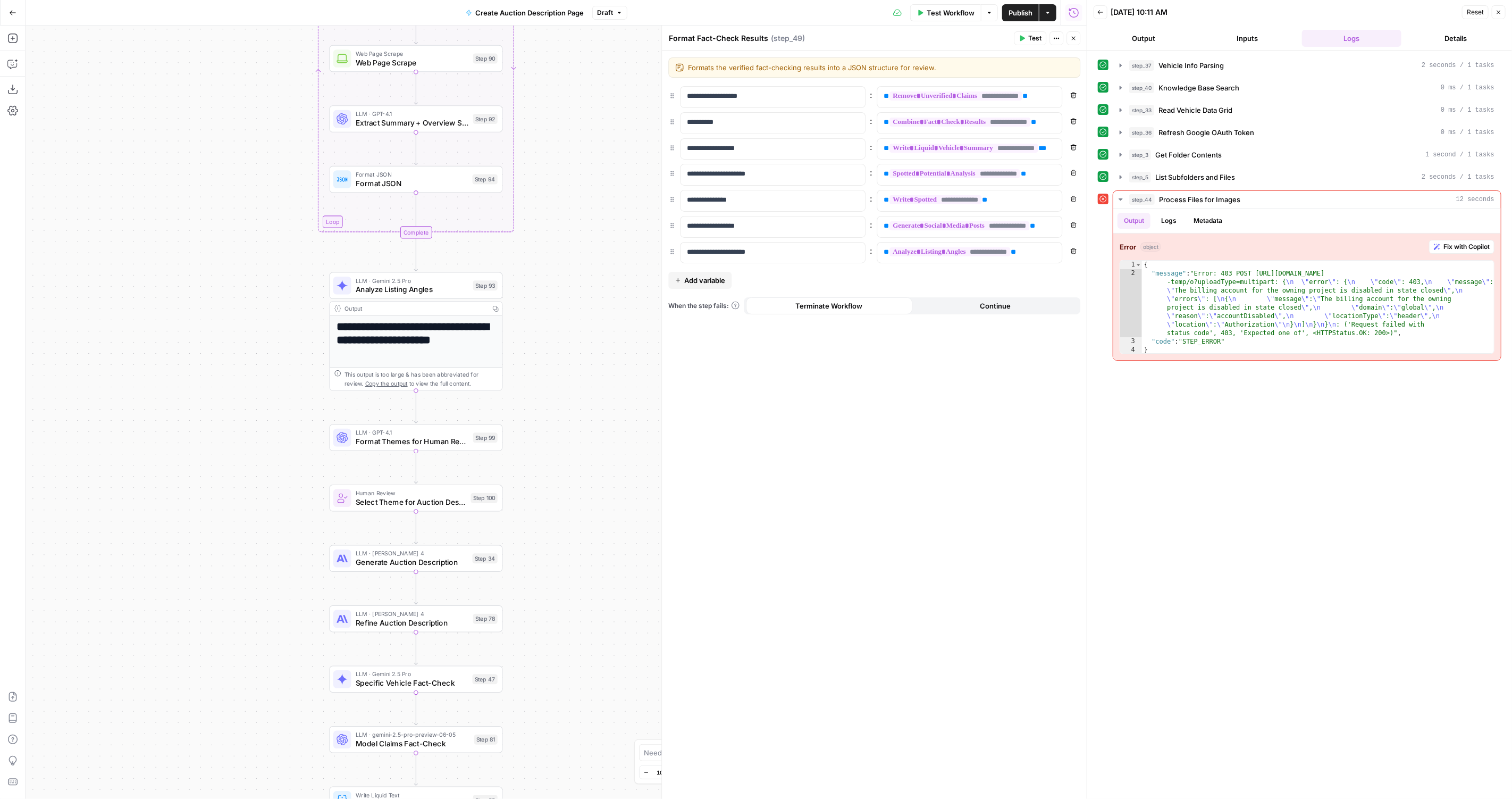
drag, startPoint x: 563, startPoint y: 259, endPoint x: 563, endPoint y: 867, distance: 608.0
click at [563, 798] on html "PistonHeads New Home Browse Insights Opportunities Your Data Recent Grids Creat…" at bounding box center [756, 399] width 1512 height 799
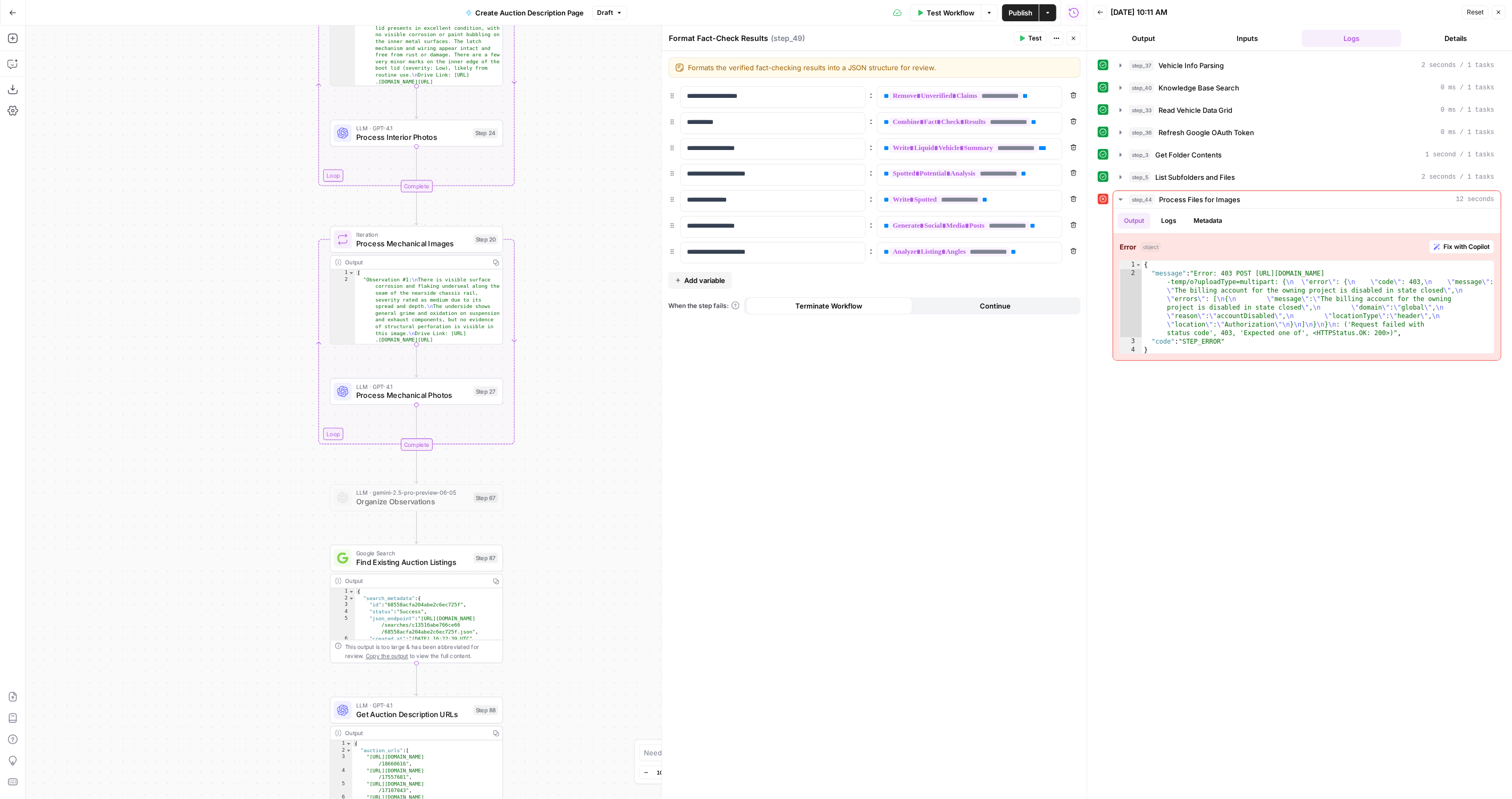
drag, startPoint x: 566, startPoint y: 283, endPoint x: 566, endPoint y: 691, distance: 408.0
click at [566, 698] on div "true false Workflow Set Inputs Inputs LLM · GPT-4.1 Vehicle Info Parsing Step 3…" at bounding box center [556, 412] width 1061 height 773
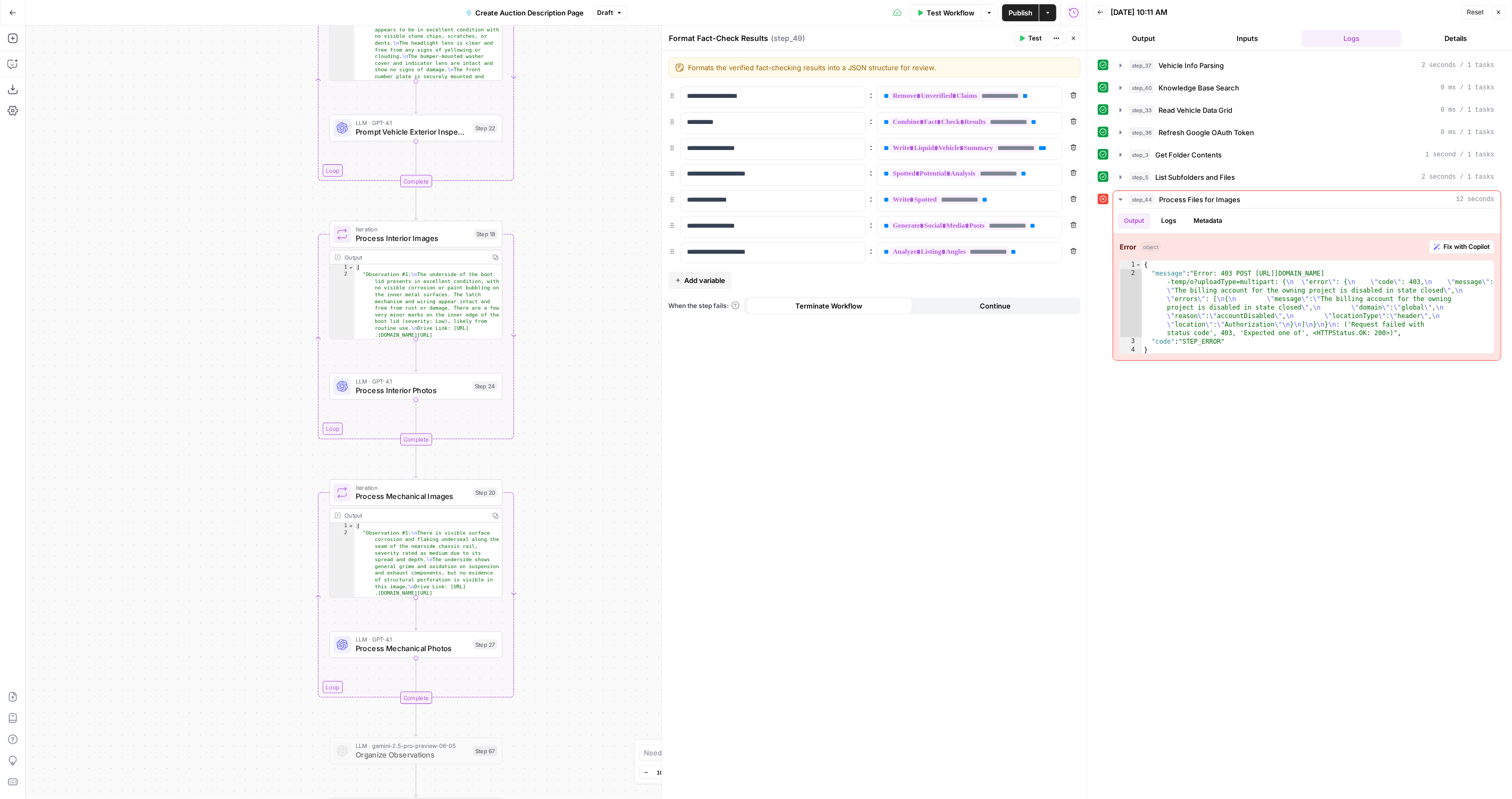
drag, startPoint x: 593, startPoint y: 313, endPoint x: 590, endPoint y: 560, distance: 247.0
click at [593, 566] on div "true false Workflow Set Inputs Inputs LLM · GPT-4.1 Vehicle Info Parsing Step 3…" at bounding box center [556, 412] width 1061 height 773
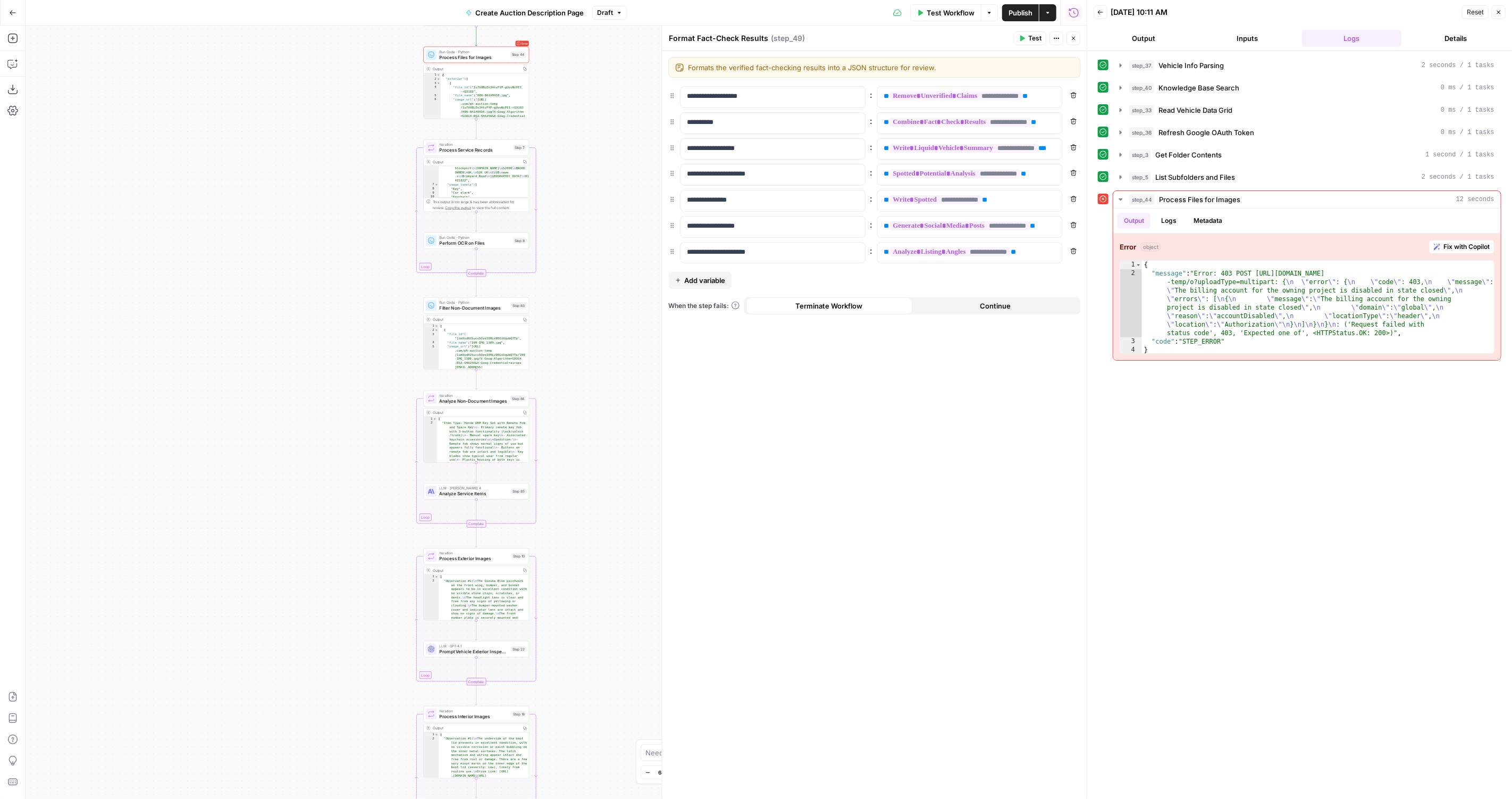
drag, startPoint x: 590, startPoint y: 560, endPoint x: 582, endPoint y: 916, distance: 356.1
click at [582, 798] on html "PistonHeads New Home Browse Insights Opportunities Your Data Recent Grids Creat…" at bounding box center [756, 399] width 1512 height 799
click at [463, 41] on div at bounding box center [464, 42] width 9 height 5
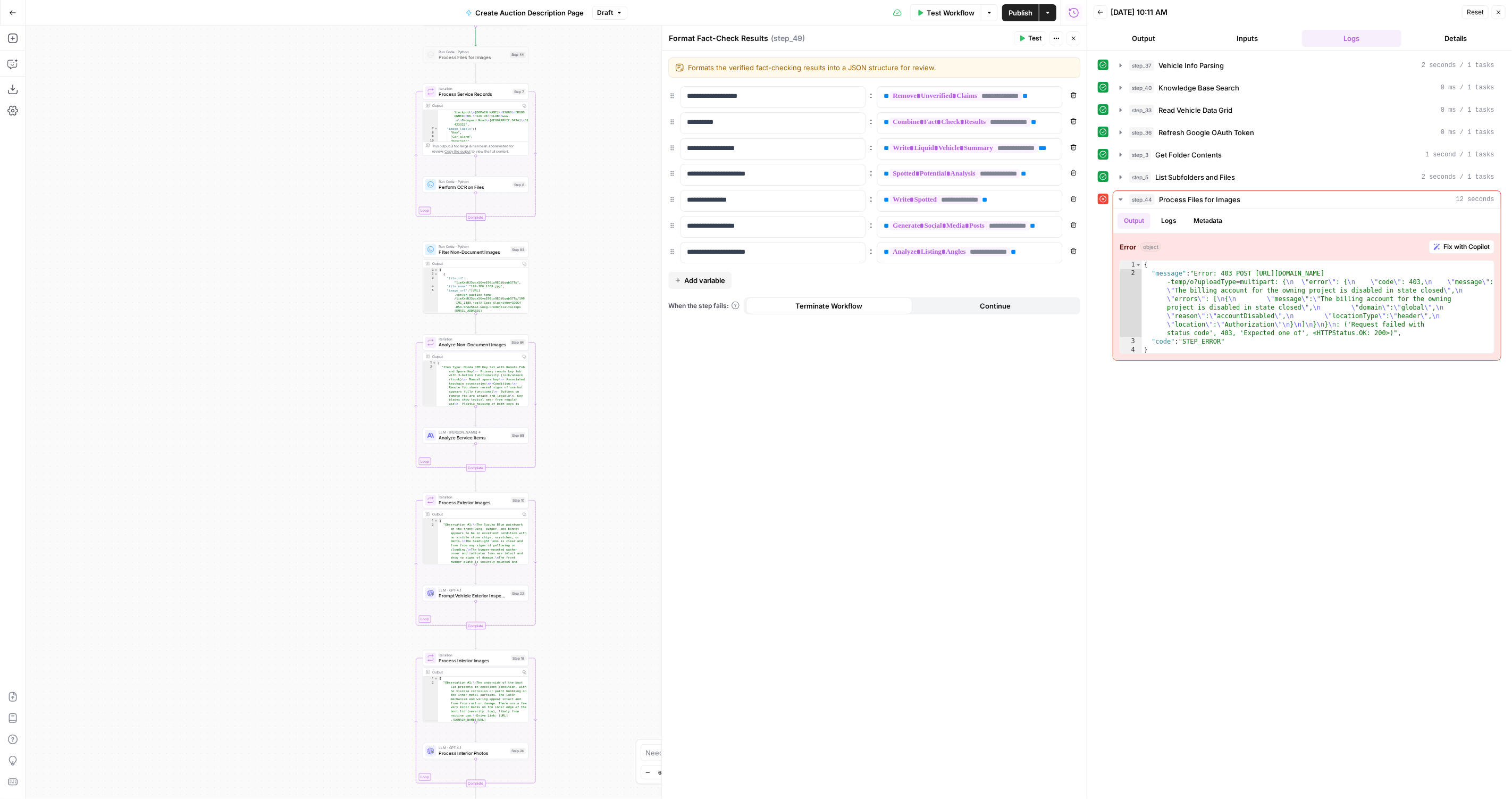
click at [963, 15] on span "Test Workflow" at bounding box center [950, 13] width 48 height 11
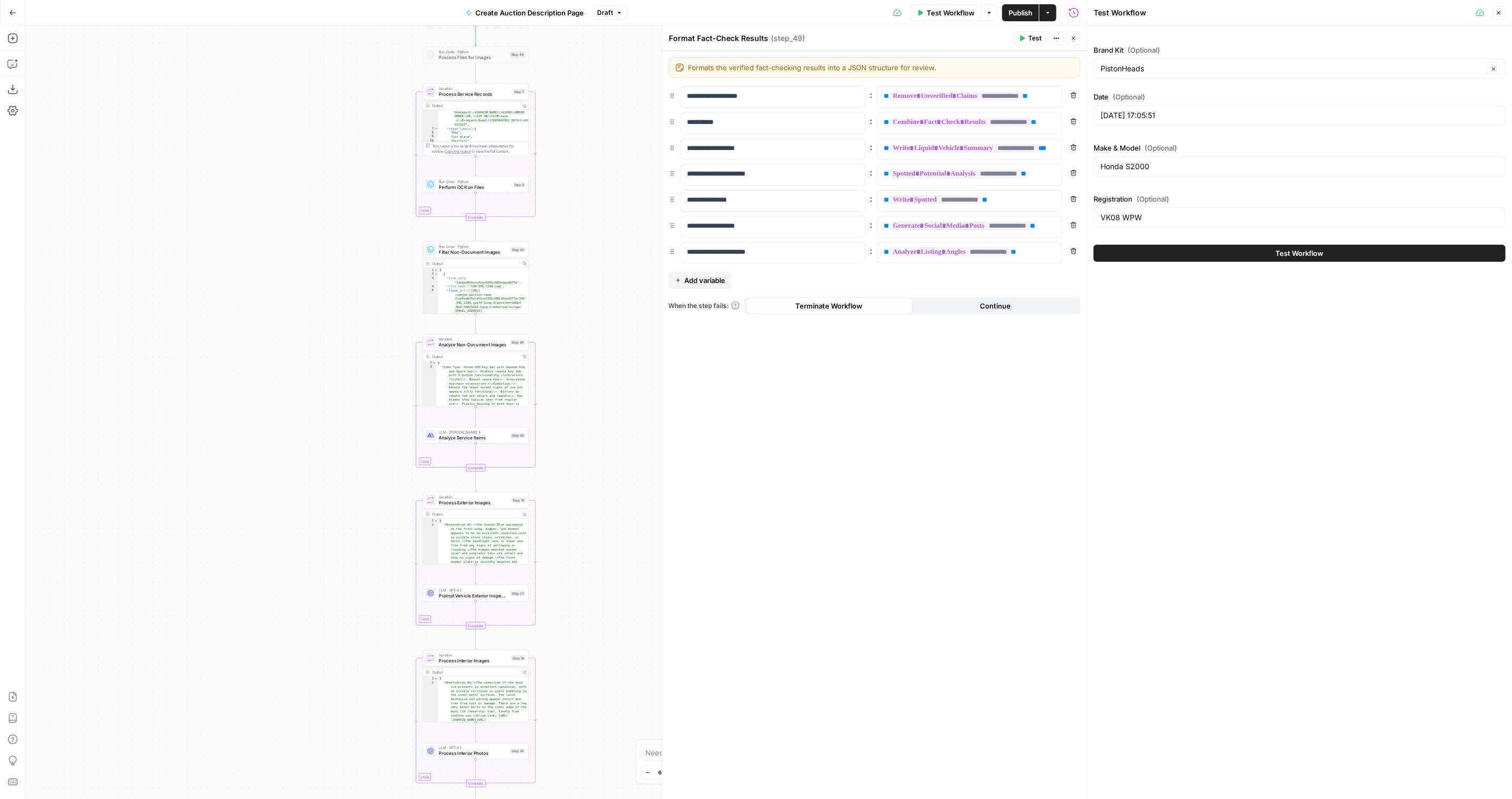
click at [1189, 245] on button "Test Workflow" at bounding box center [1299, 253] width 412 height 17
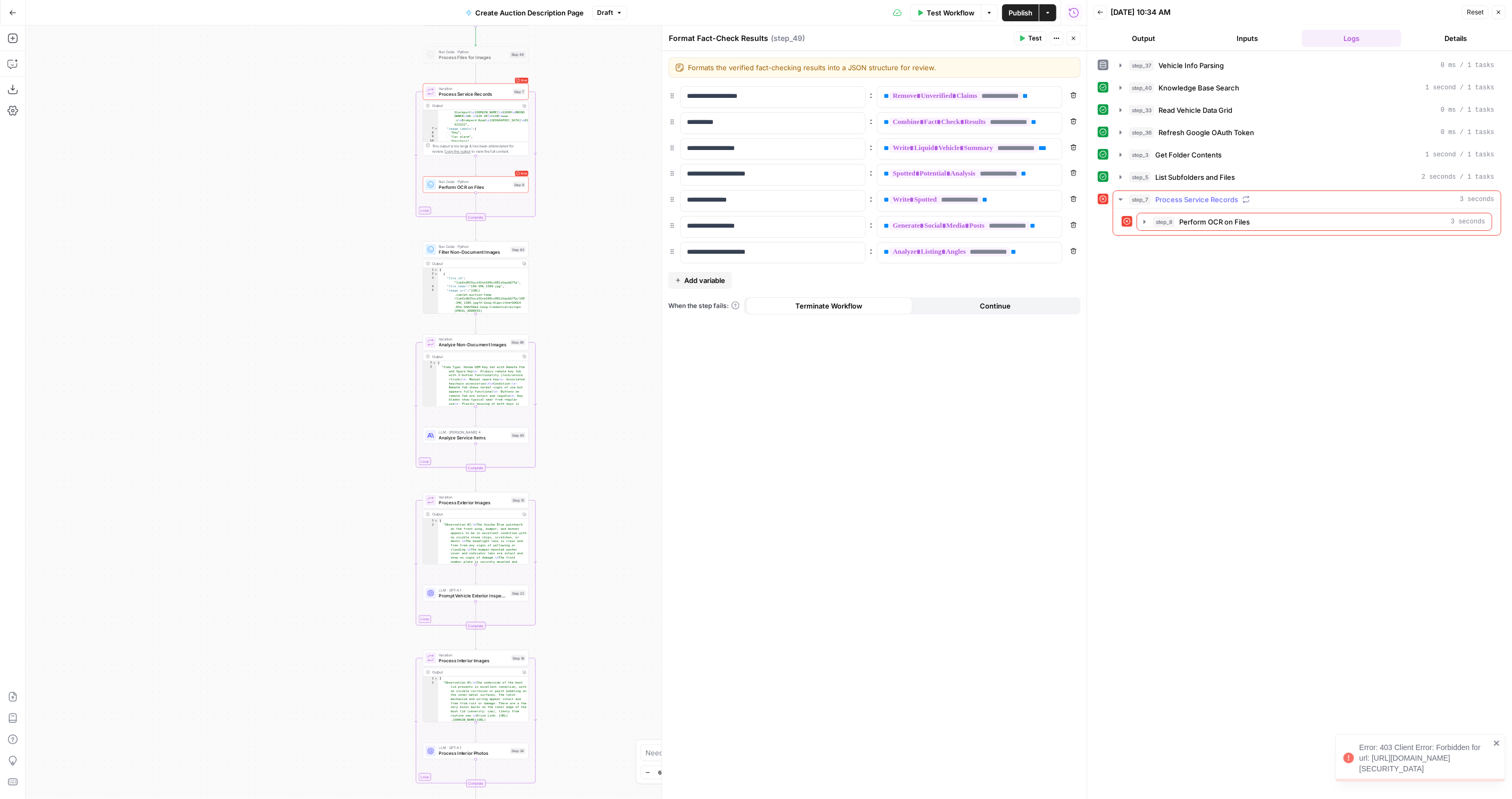
click at [1214, 223] on button "step_8 Perform OCR on Files 3 seconds" at bounding box center [1314, 221] width 354 height 17
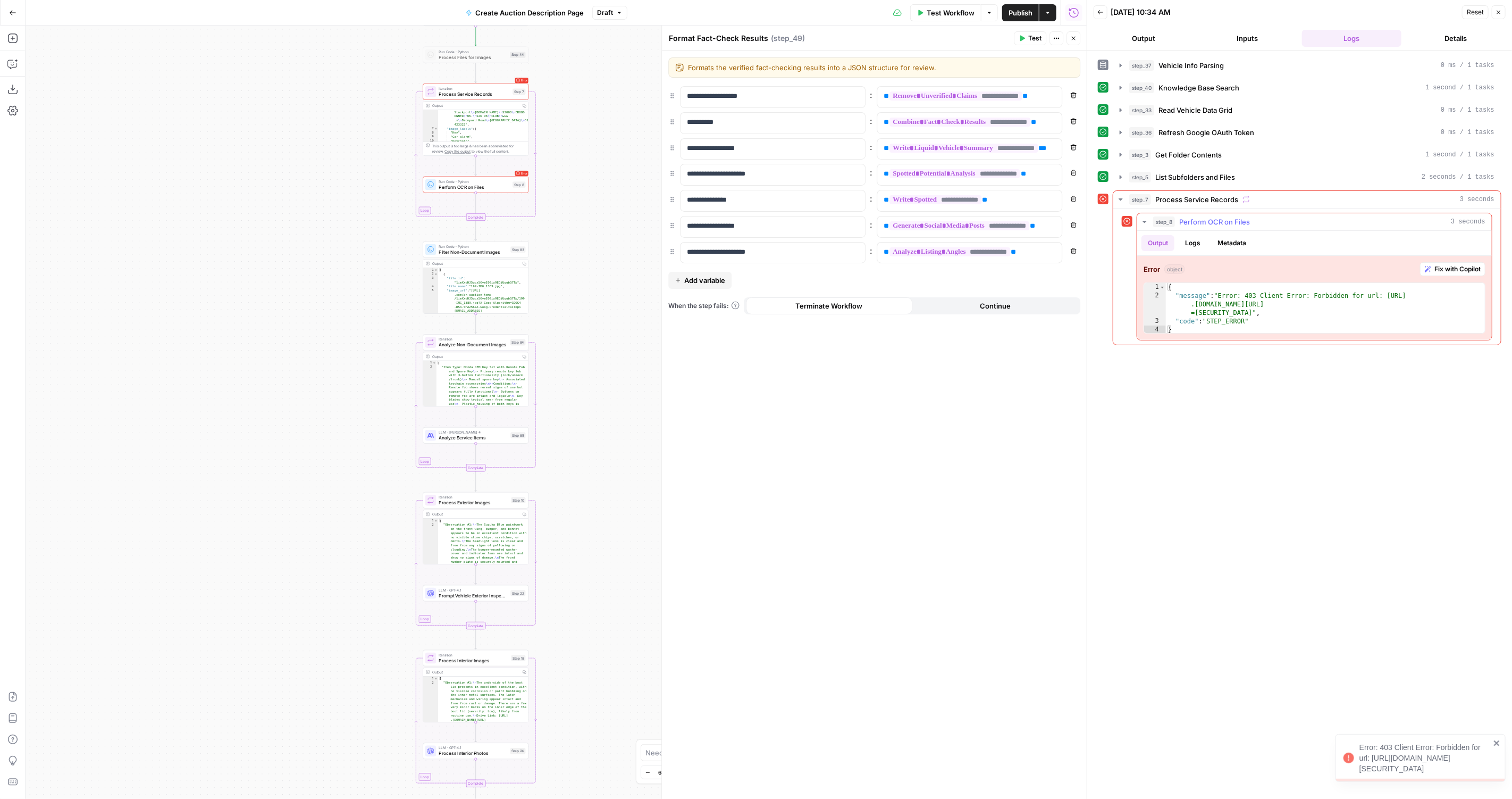
type textarea "*"
click at [1210, 327] on div "{ "message" : "Error: 403 Client Error: Forbidden for url: https://vision .goog…" at bounding box center [1326, 317] width 321 height 68
click at [452, 183] on span "Perform OCR on Files" at bounding box center [474, 187] width 71 height 7
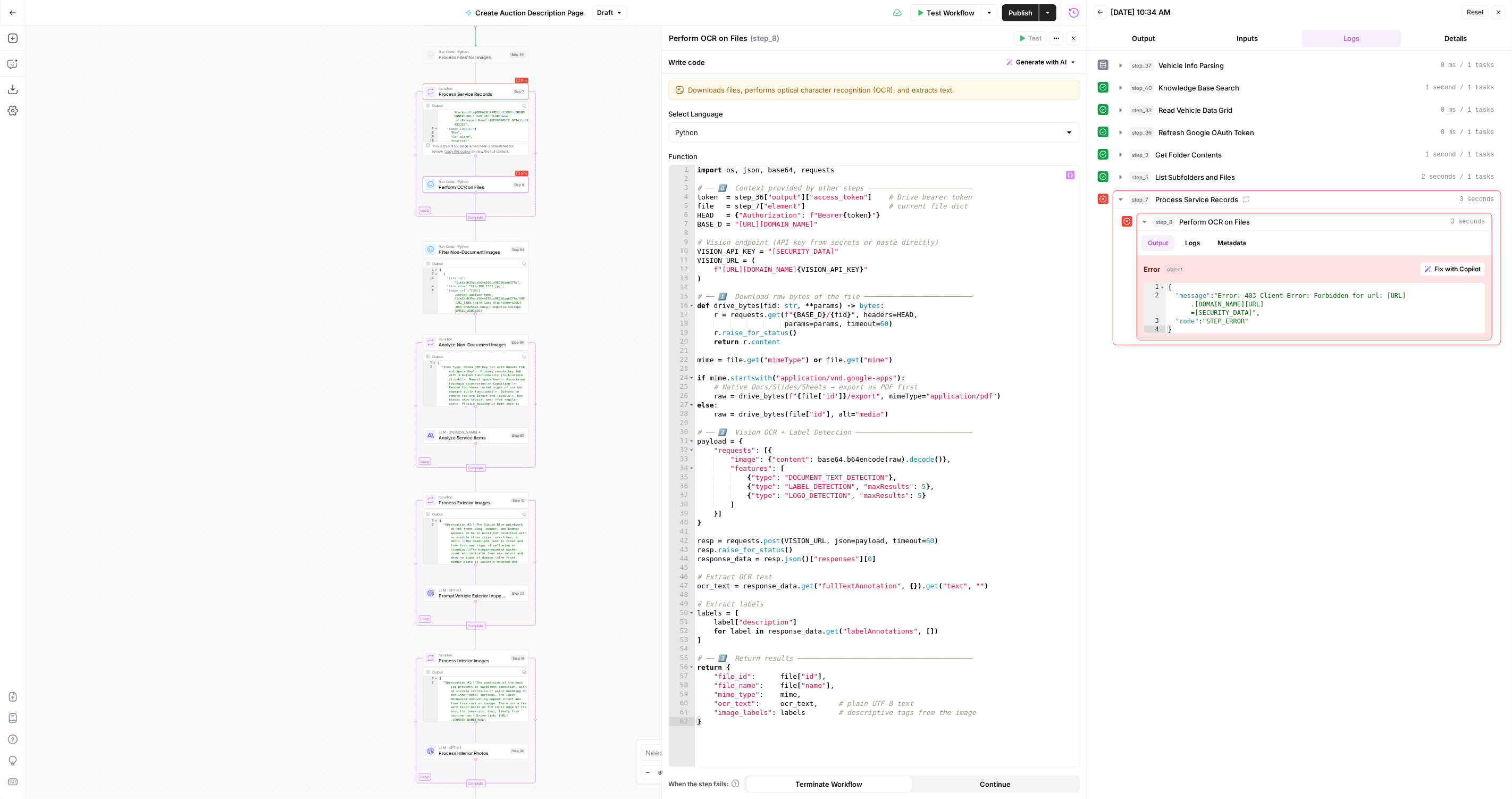
click at [851, 451] on div "import os , json , base64 , requests # ── 0️⃣ Context provided by other steps ─…" at bounding box center [887, 475] width 385 height 620
type textarea "**********"
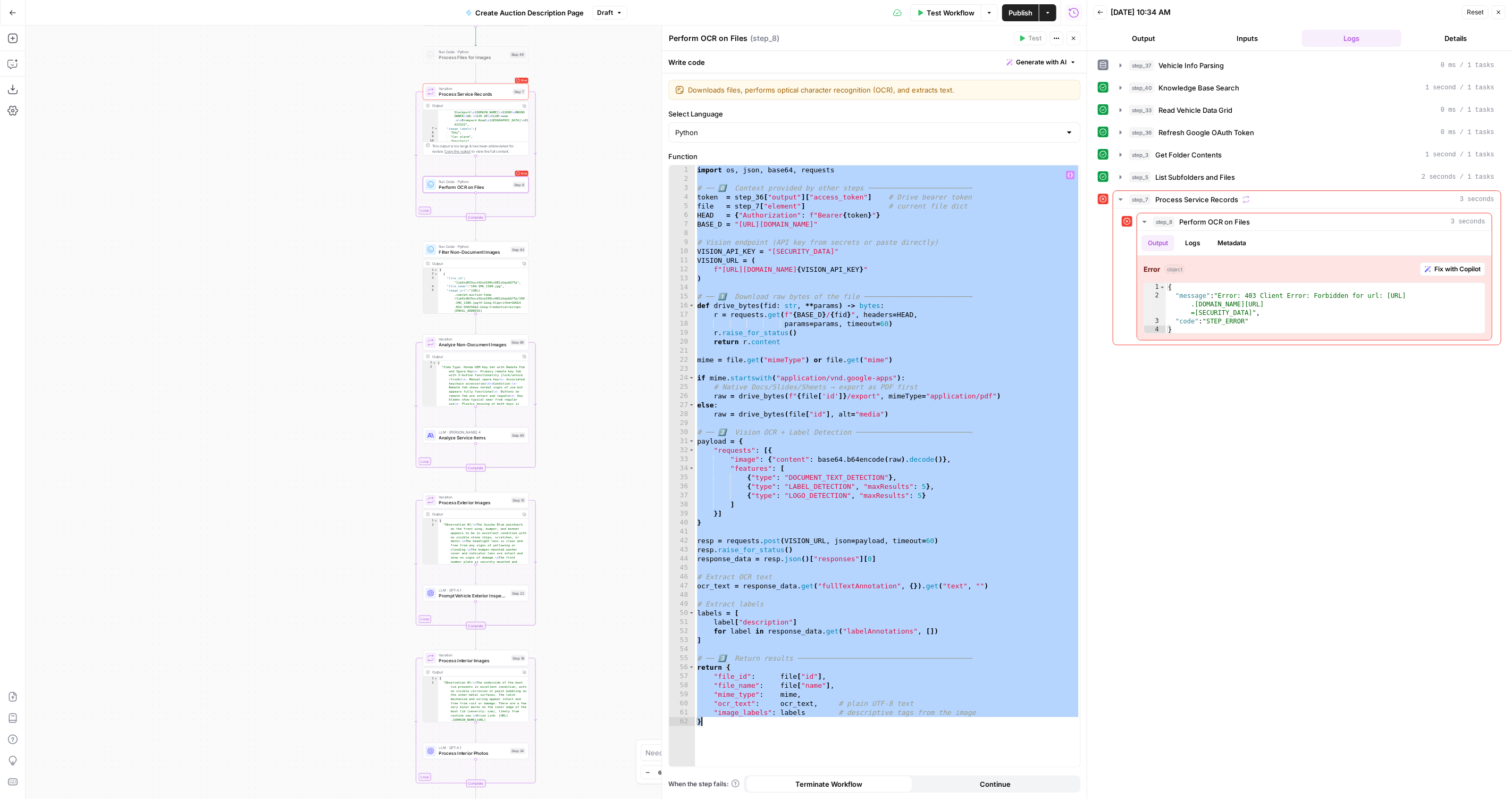
click at [1260, 333] on div "Error object Fix with Copilot * 1 2 3 4 { "message" : "Error: 403 Client Error:…" at bounding box center [1314, 298] width 354 height 84
click at [1212, 316] on div "{ "message" : "Error: 403 Client Error: Forbidden for url: https://vision .goog…" at bounding box center [1326, 317] width 321 height 68
drag, startPoint x: 1196, startPoint y: 321, endPoint x: 1137, endPoint y: 263, distance: 82.7
click at [1137, 263] on div "**********" at bounding box center [1314, 298] width 354 height 84
type textarea "**********"
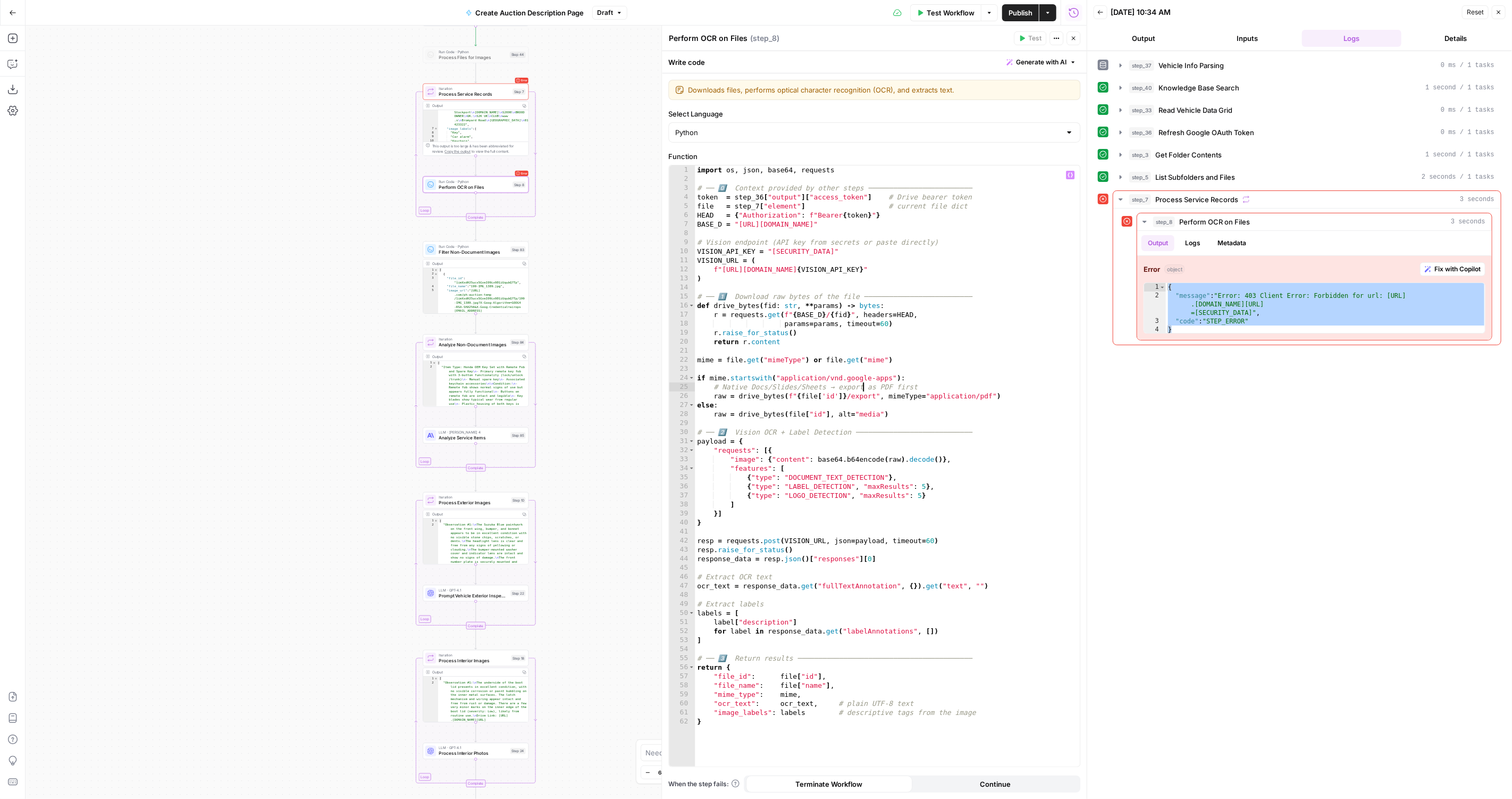
click at [864, 384] on div "import os , json , base64 , requests # ── 0️⃣ Context provided by other steps ─…" at bounding box center [887, 475] width 385 height 620
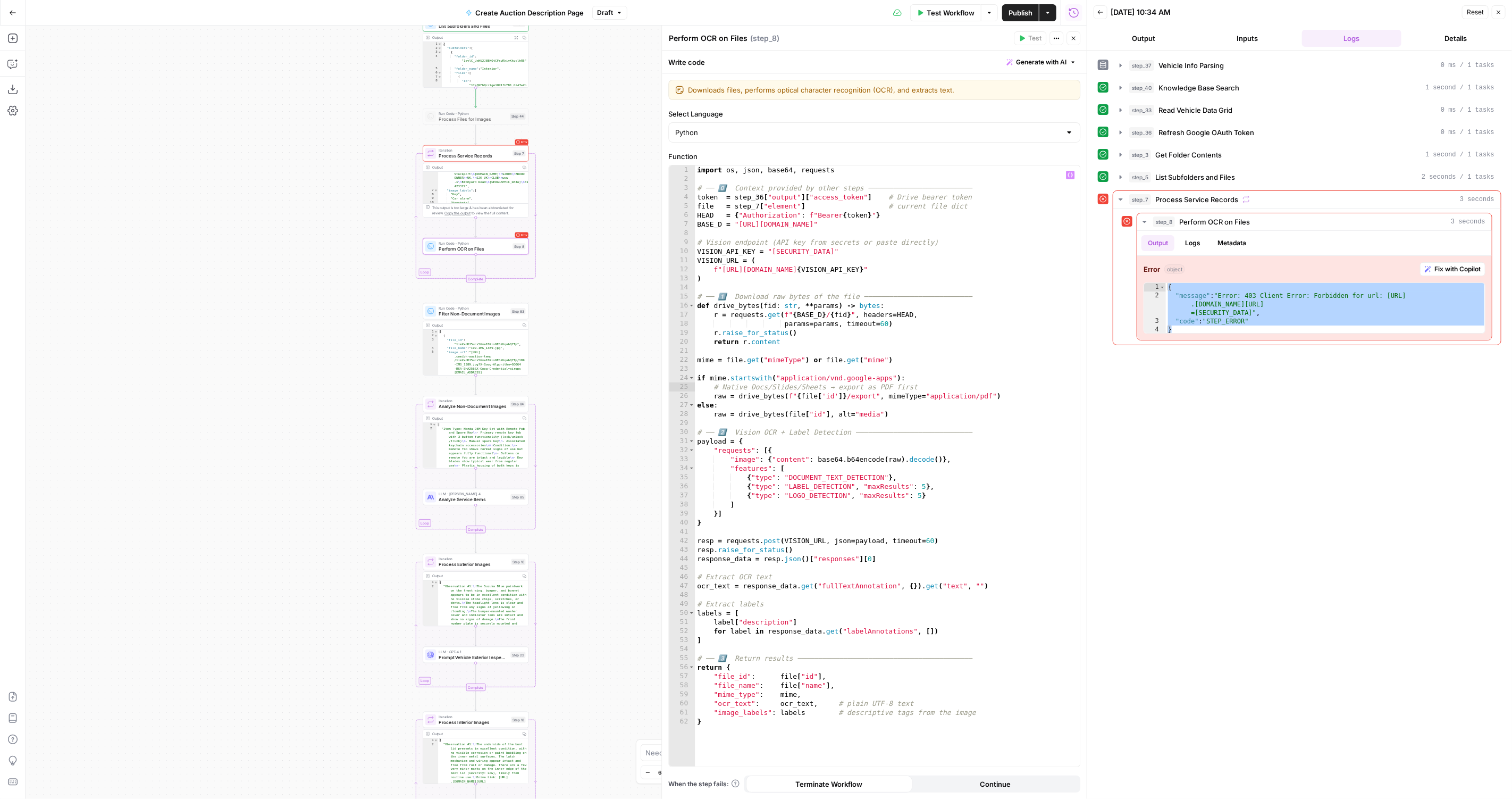
drag, startPoint x: 566, startPoint y: 143, endPoint x: 565, endPoint y: 223, distance: 80.0
click at [566, 233] on div "true false Workflow Set Inputs Inputs LLM · GPT-4.1 Vehicle Info Parsing Step 3…" at bounding box center [556, 412] width 1061 height 773
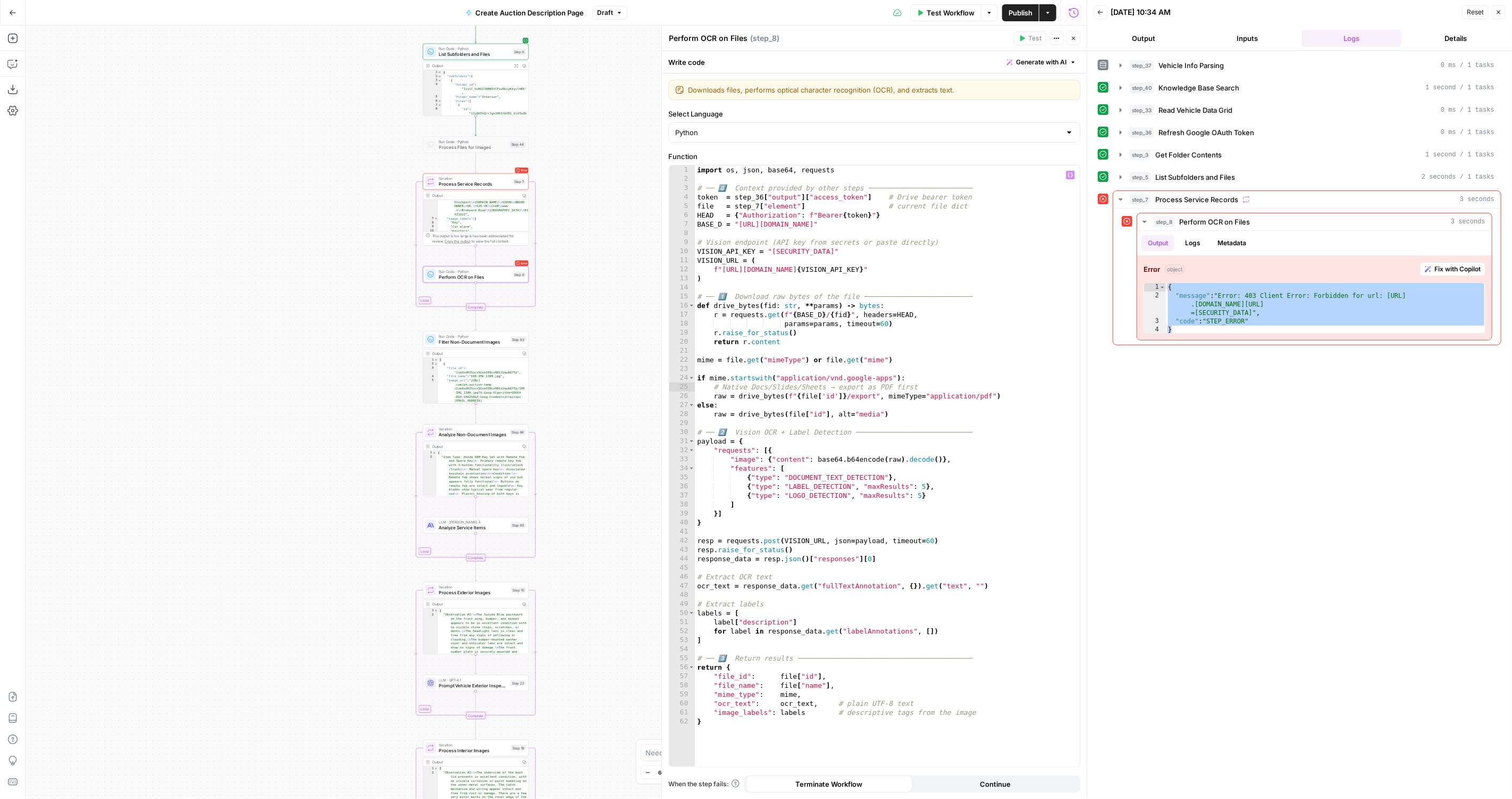
click at [936, 338] on div "import os , json , base64 , requests # ── 0️⃣ Context provided by other steps ─…" at bounding box center [887, 475] width 385 height 620
click at [915, 403] on div "import os , json , base64 , requests # ── 0️⃣ Context provided by other steps ─…" at bounding box center [887, 475] width 385 height 620
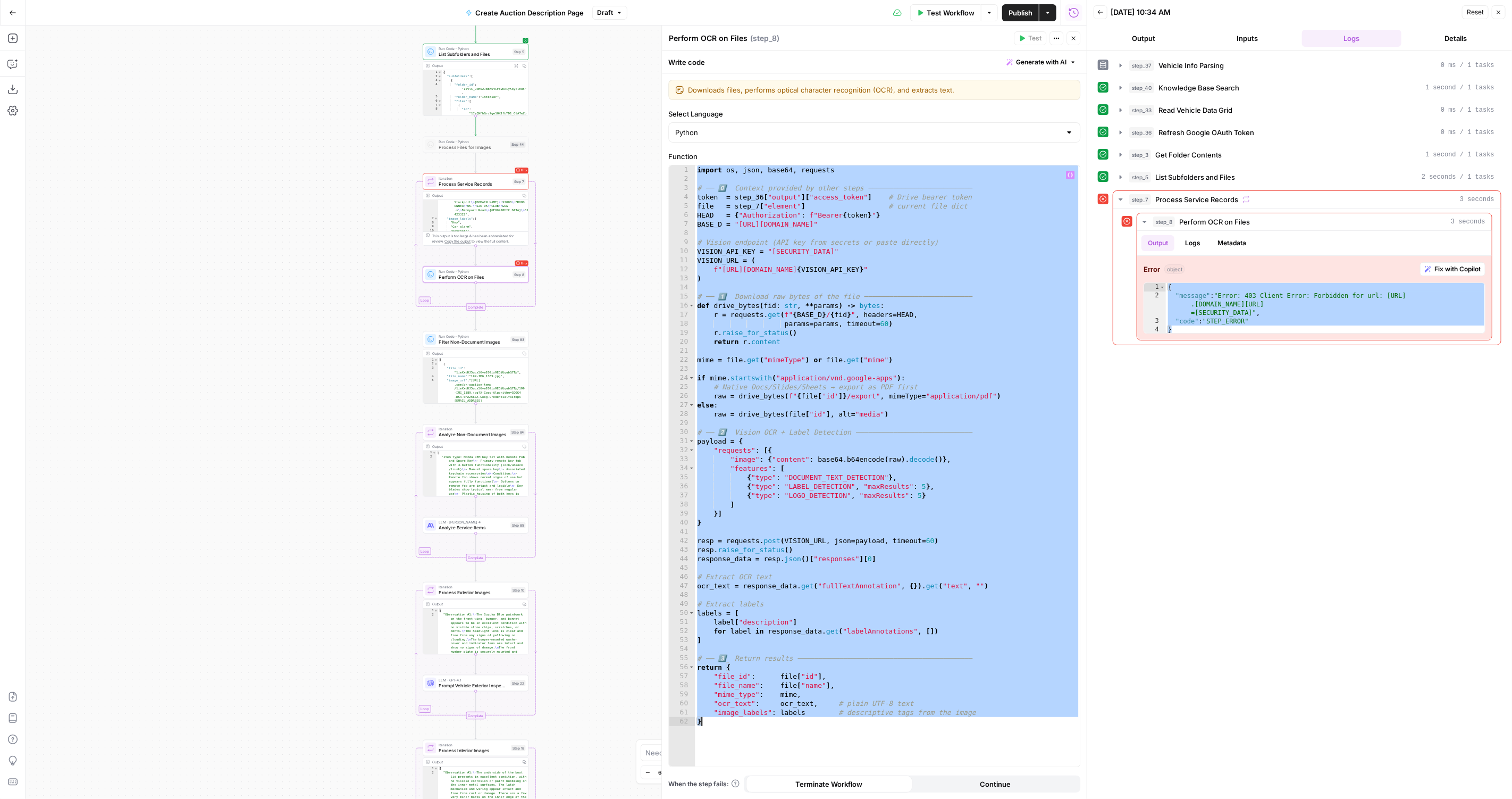
click at [761, 279] on div "import os , json , base64 , requests # ── 0️⃣ Context provided by other steps ─…" at bounding box center [887, 475] width 385 height 620
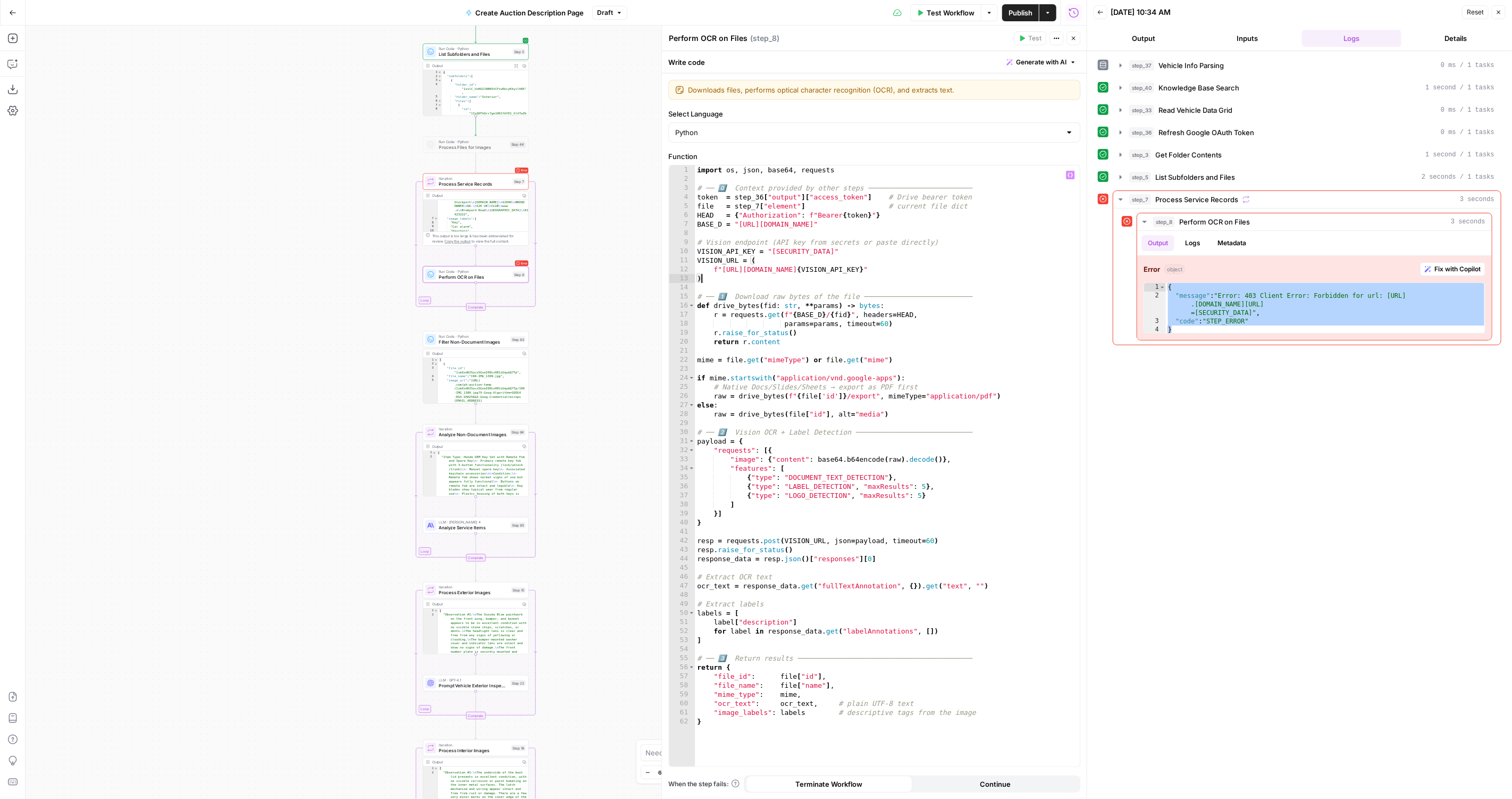
type textarea "**********"
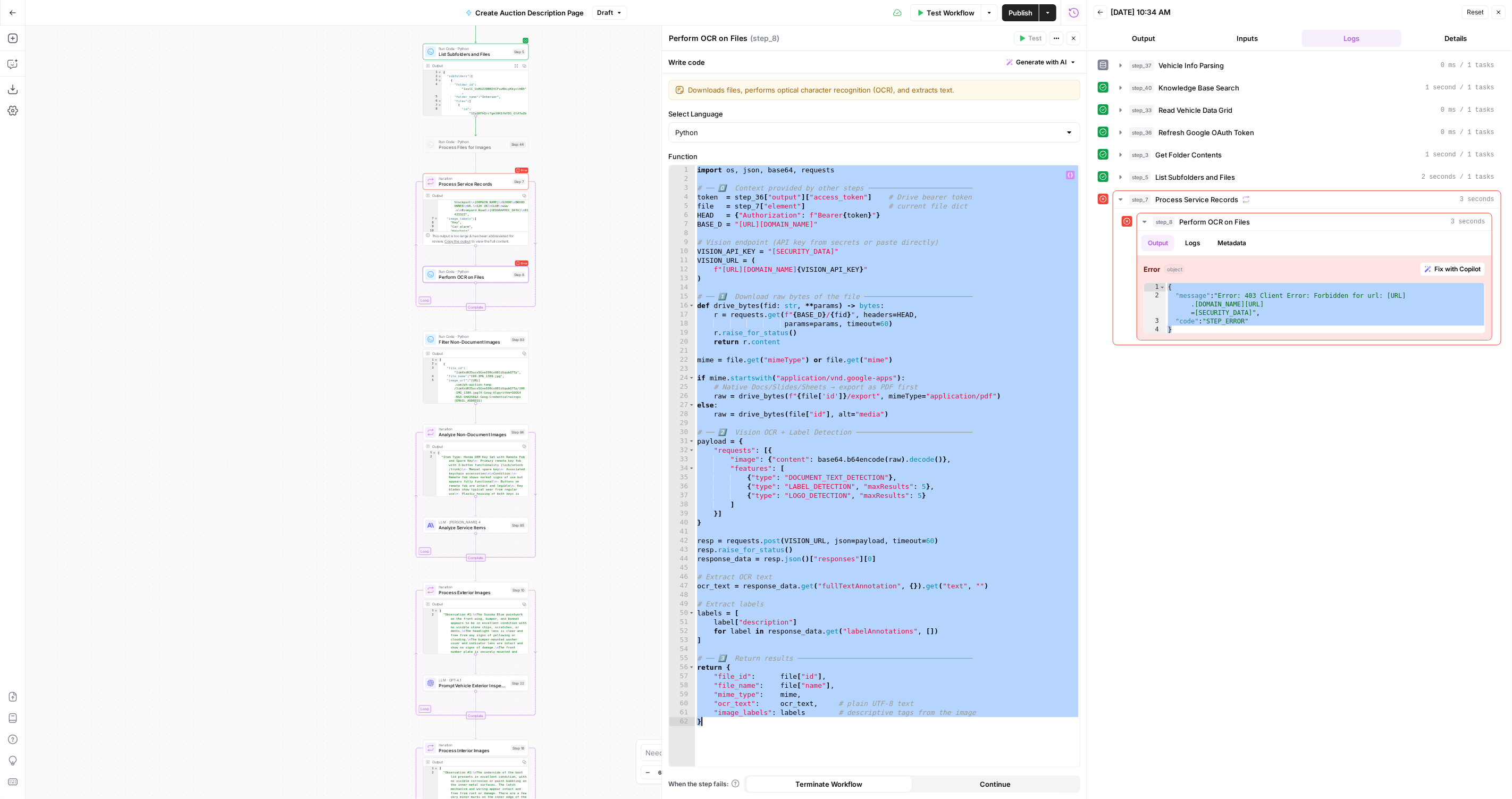
paste textarea
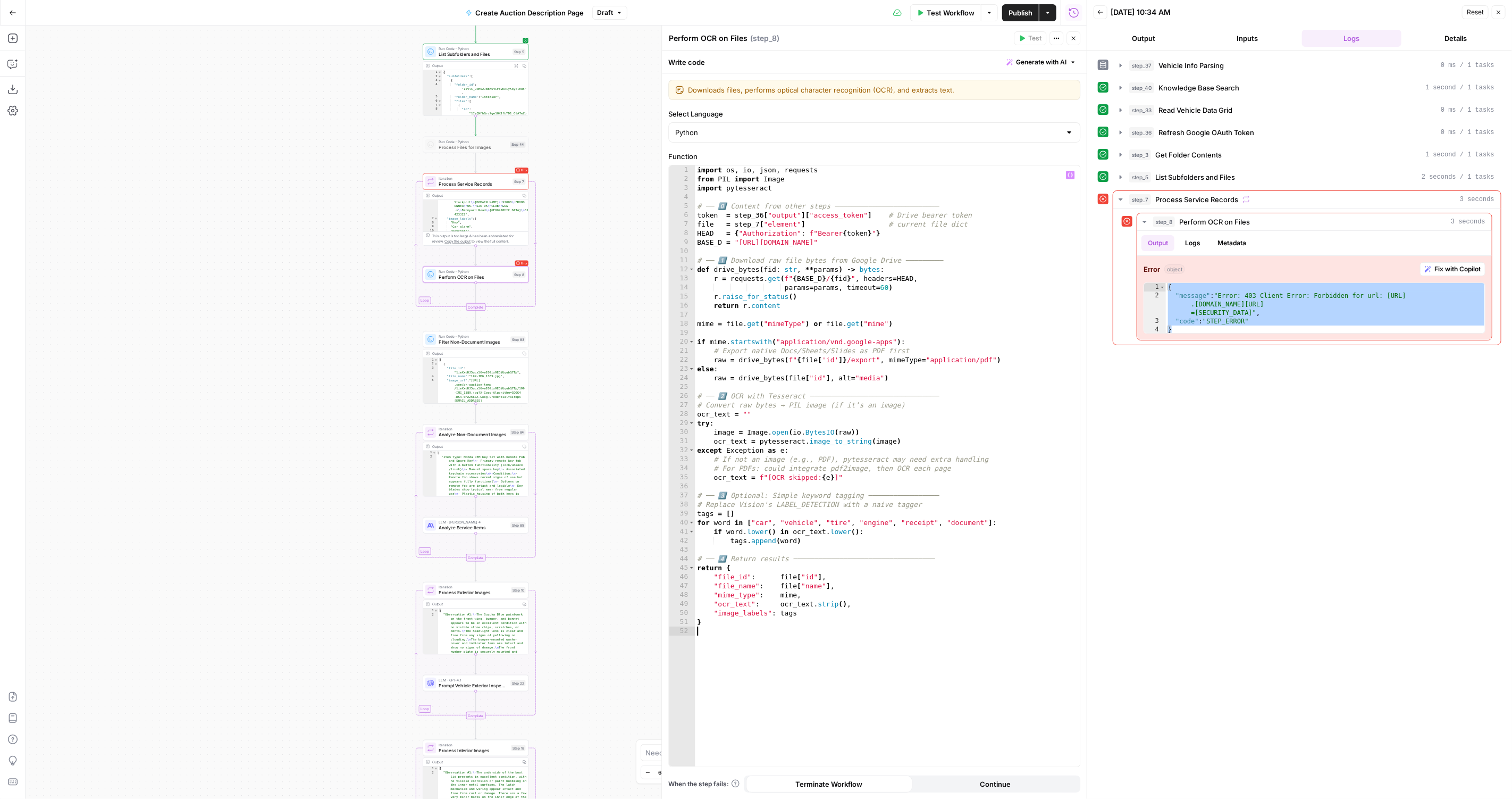
click at [1056, 46] on header "Perform OCR on Files Perform OCR on Files ( step_8 ) Test Actions Close" at bounding box center [874, 39] width 425 height 26
click at [516, 170] on span "Test" at bounding box center [518, 168] width 8 height 6
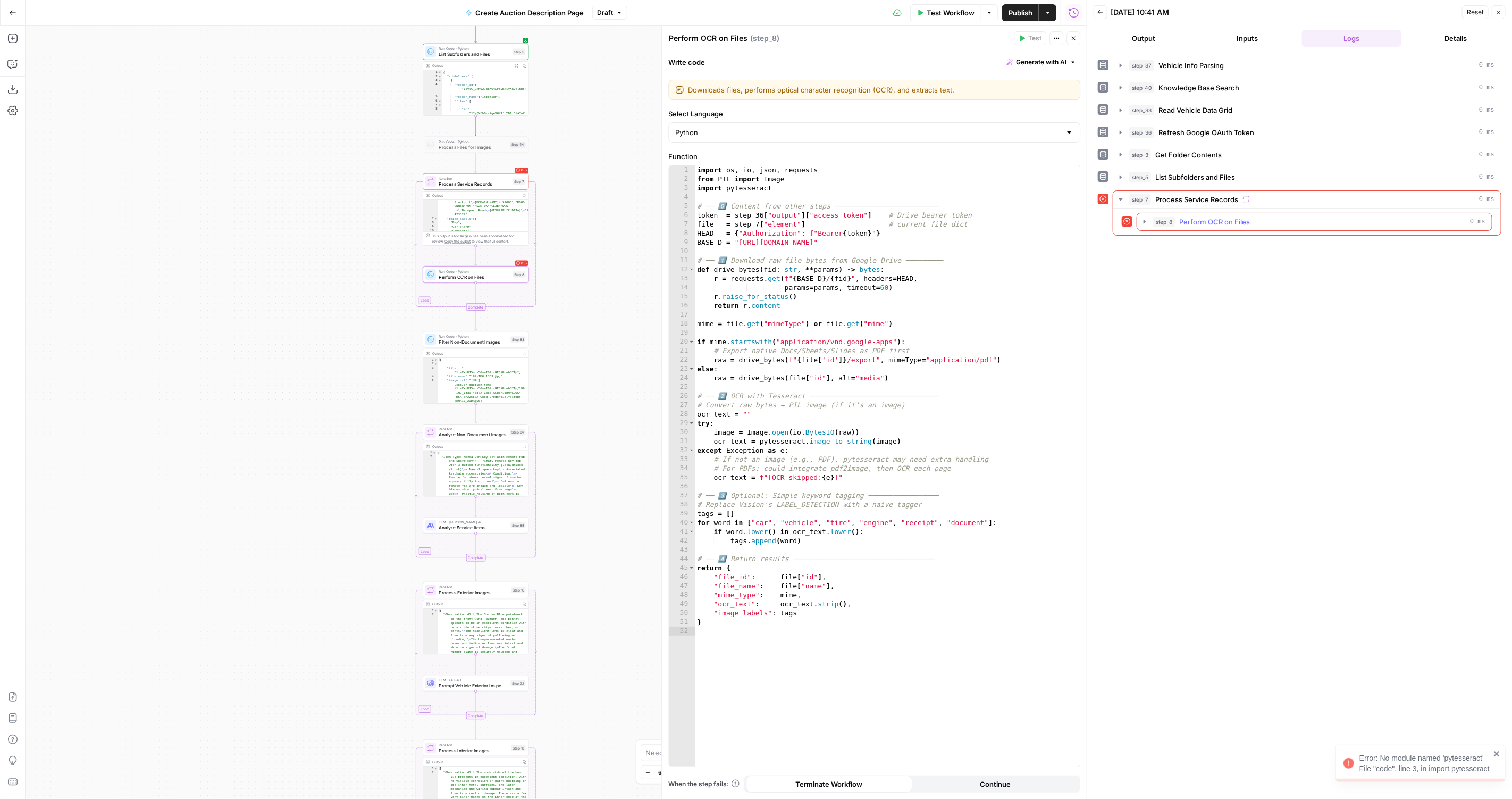
click at [1250, 213] on button "step_8 Perform OCR on Files 0 ms" at bounding box center [1314, 221] width 354 height 17
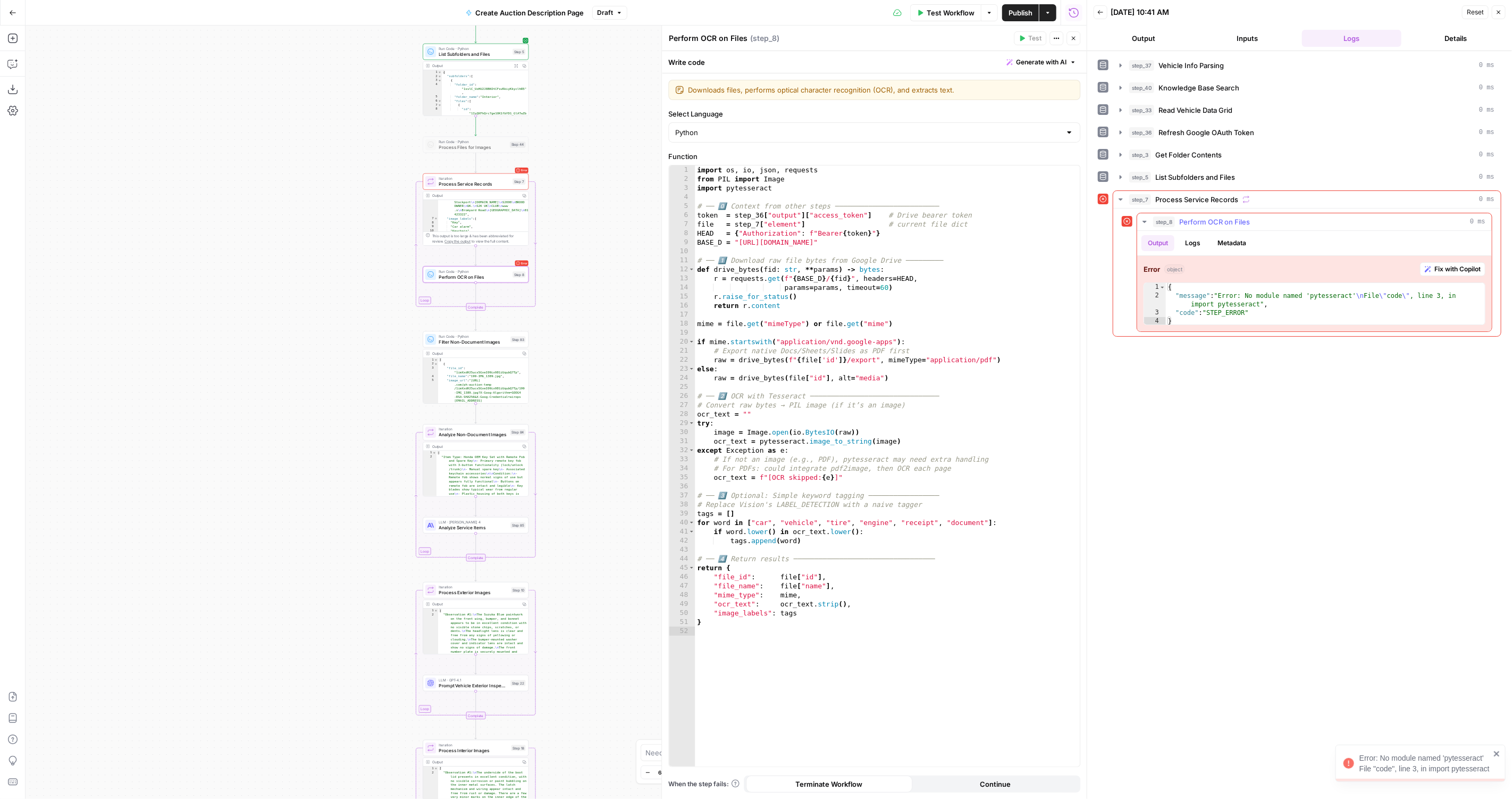
click at [1302, 319] on div "Error object Fix with Copilot 1 2 3 4 { "message" : "Error: No module named 'py…" at bounding box center [1314, 294] width 354 height 76
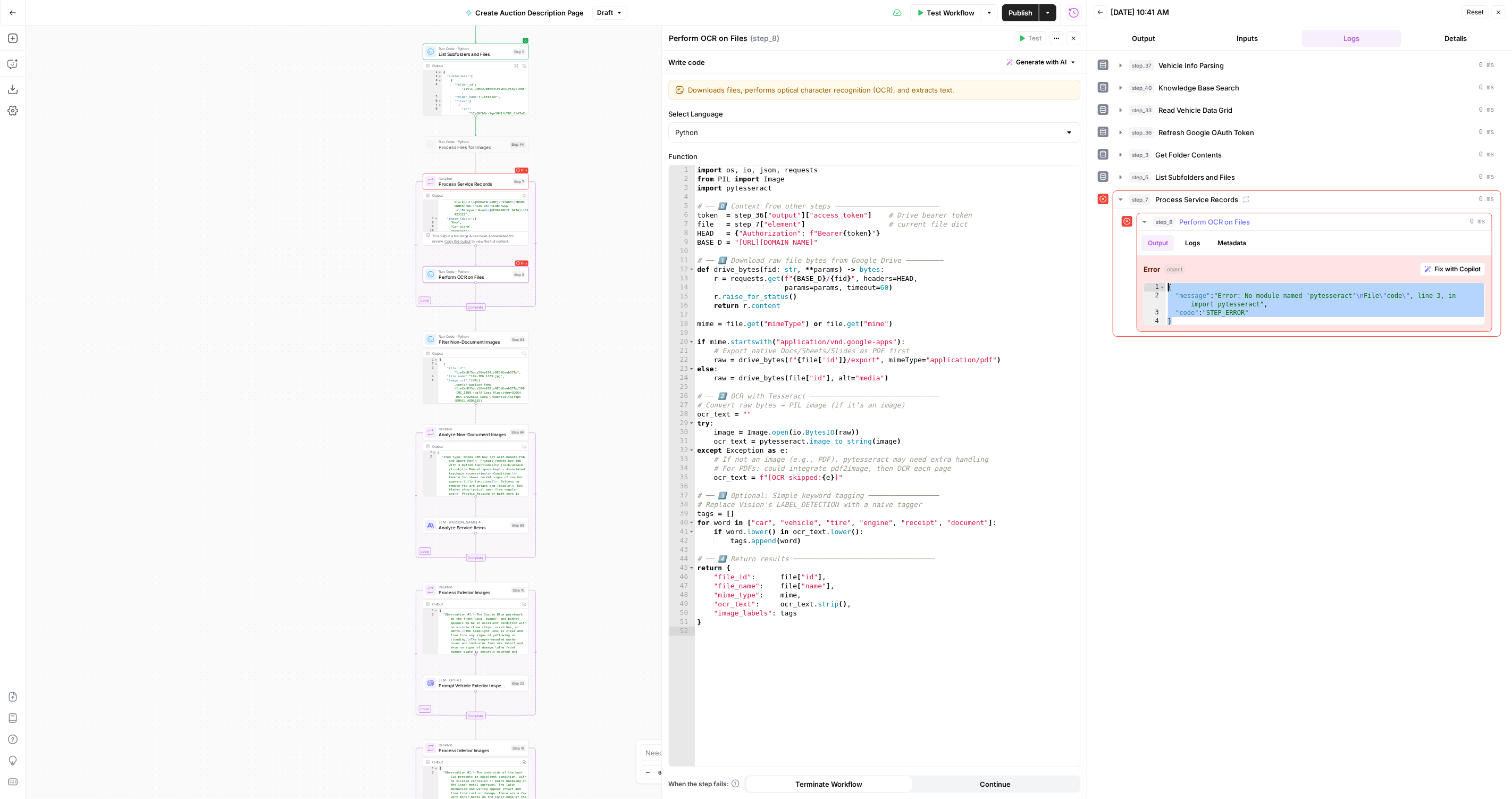
drag, startPoint x: 1304, startPoint y: 317, endPoint x: 1149, endPoint y: 277, distance: 160.1
click at [1149, 282] on div "* 1 2 3 4 { "message" : "Error: No module named 'pytesseract' \n File \" code \…" at bounding box center [1314, 303] width 341 height 43
type textarea "**********"
click at [958, 284] on div "import os , io , json , requests from PIL import Image import pytesseract # ── …" at bounding box center [887, 475] width 385 height 620
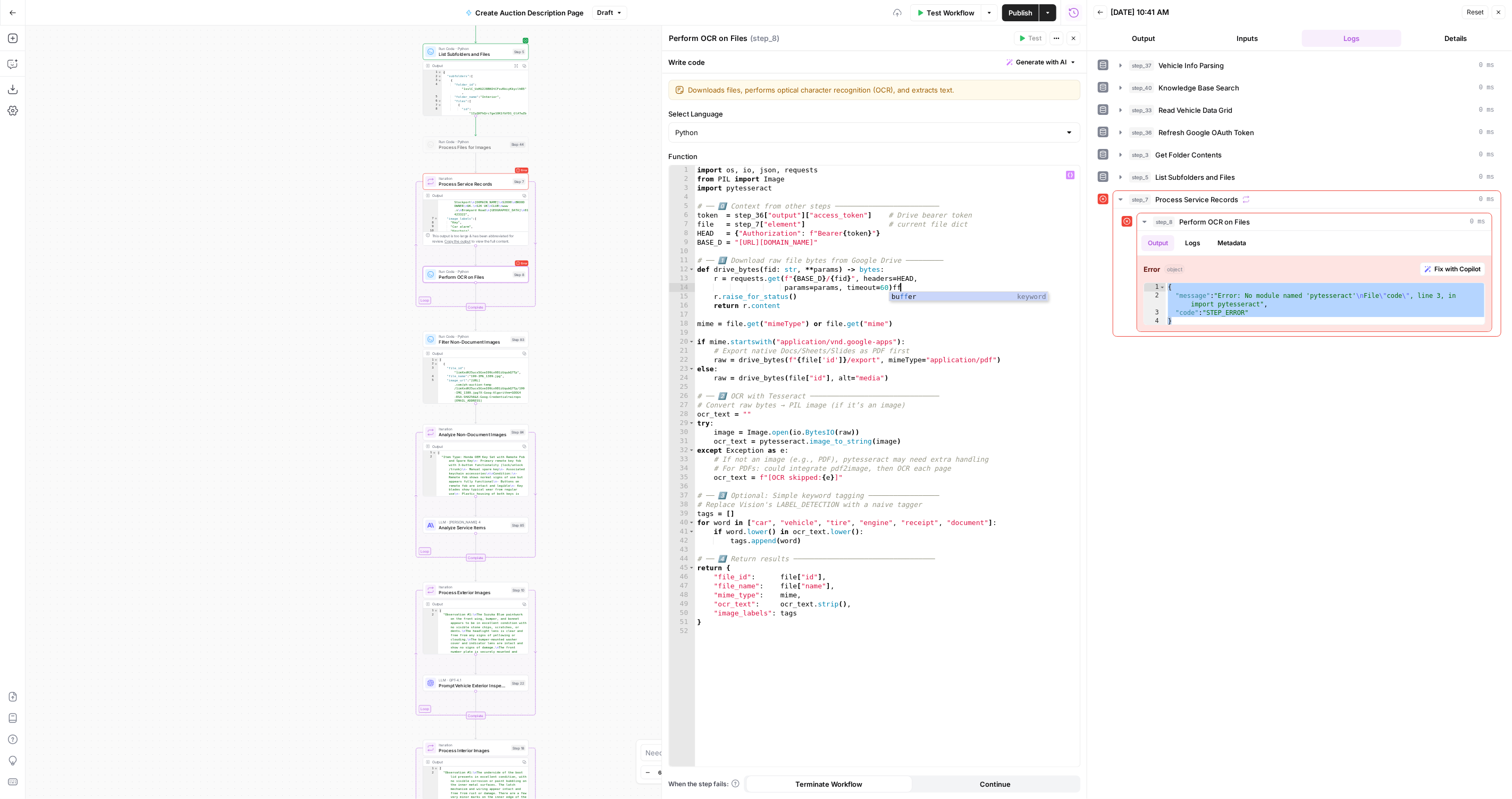
type textarea "**********"
type input "****"
click at [866, 297] on div "import os , io , json , requests from PIL import Image import pytesseract # ── …" at bounding box center [887, 475] width 385 height 620
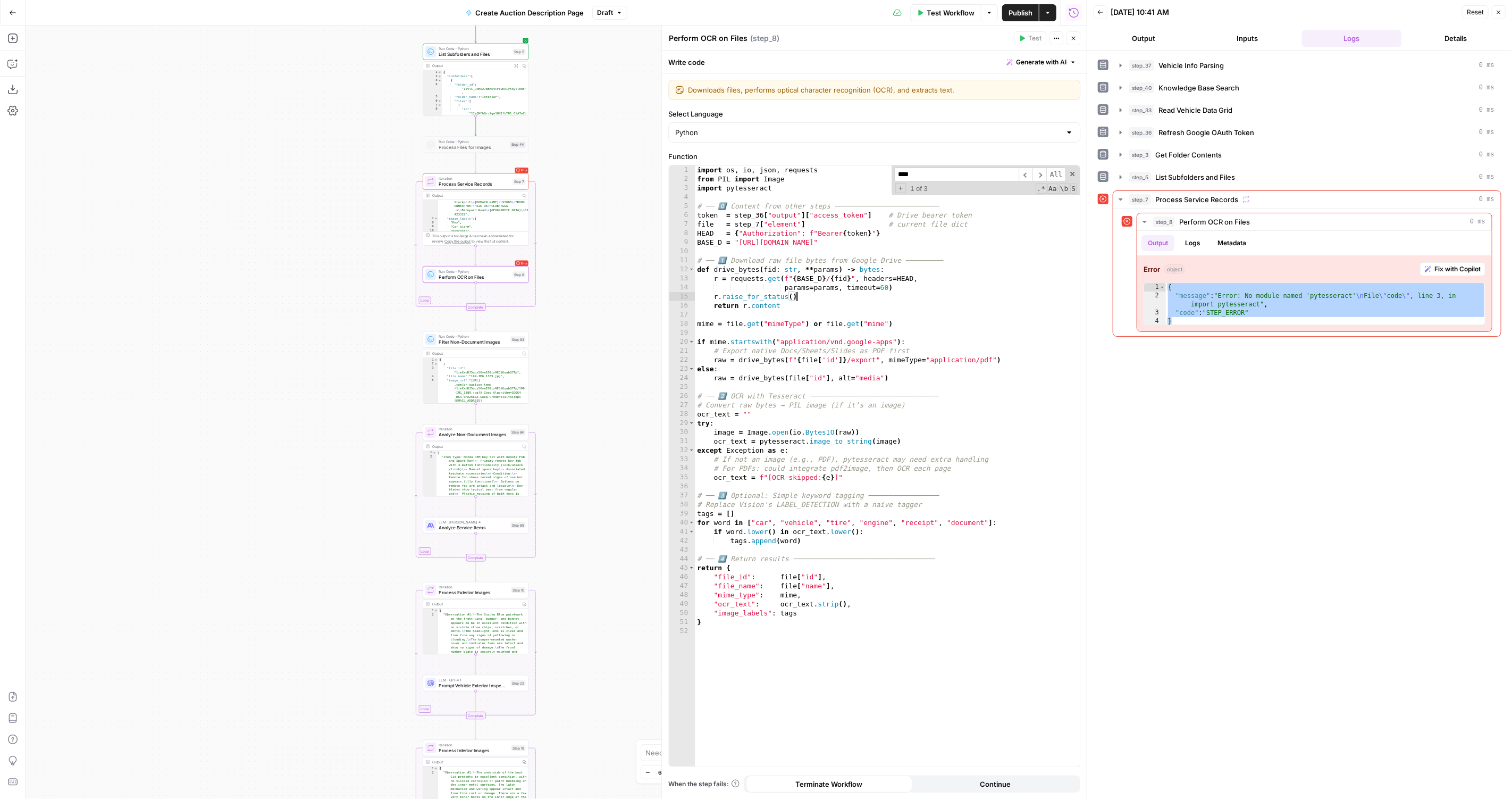
type textarea "*"
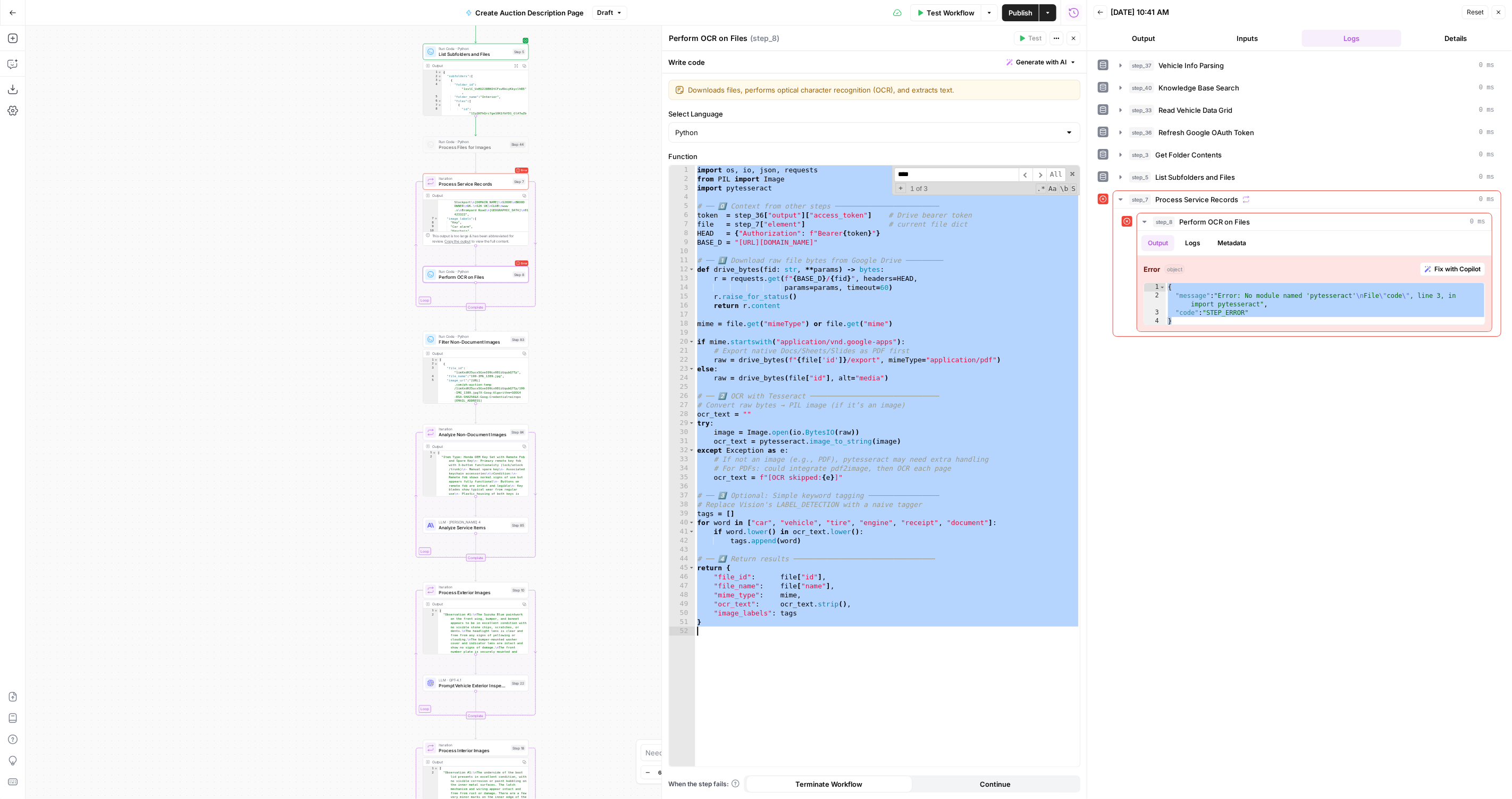
paste textarea
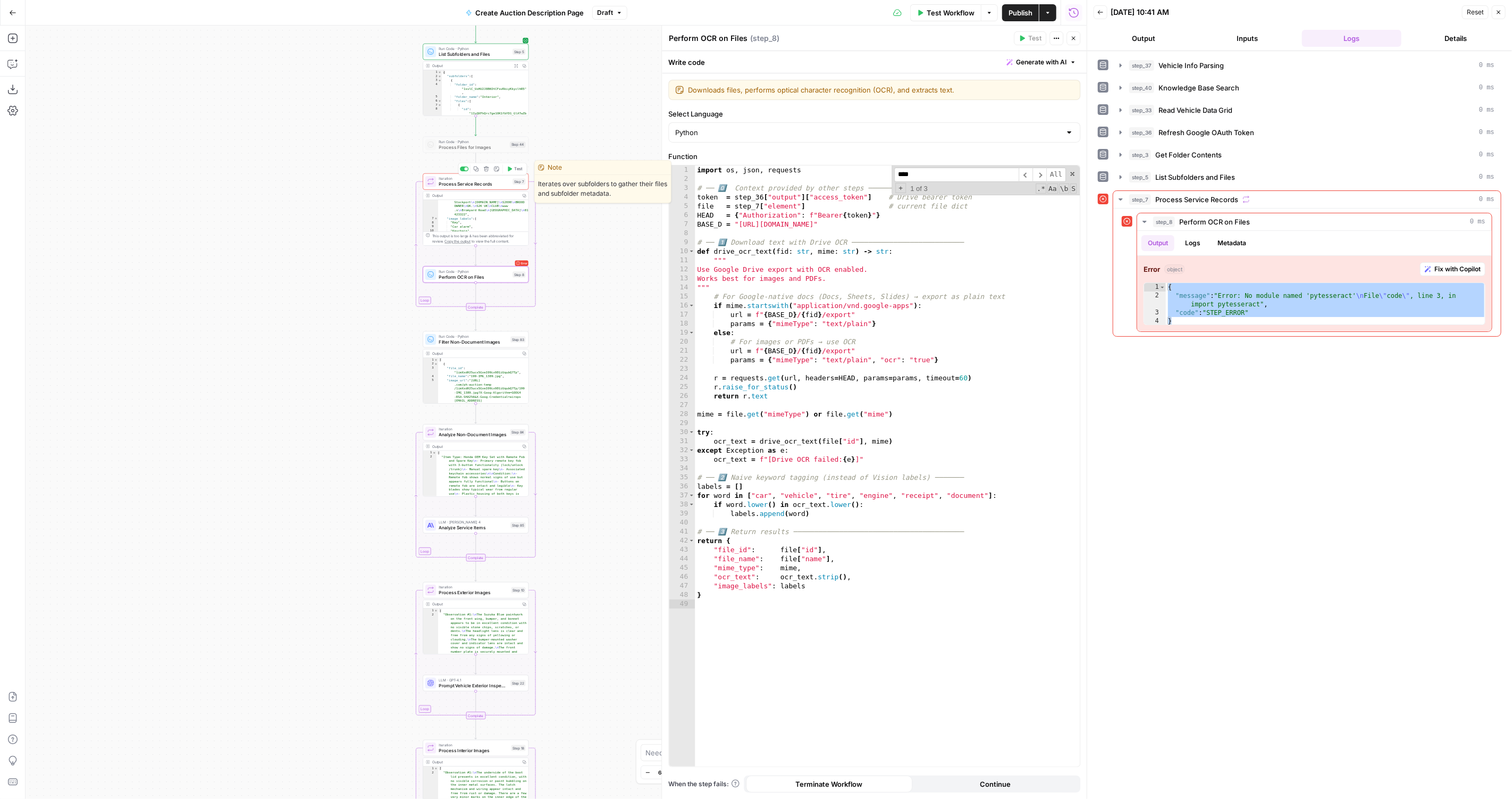
click at [515, 168] on span "Test" at bounding box center [518, 168] width 8 height 6
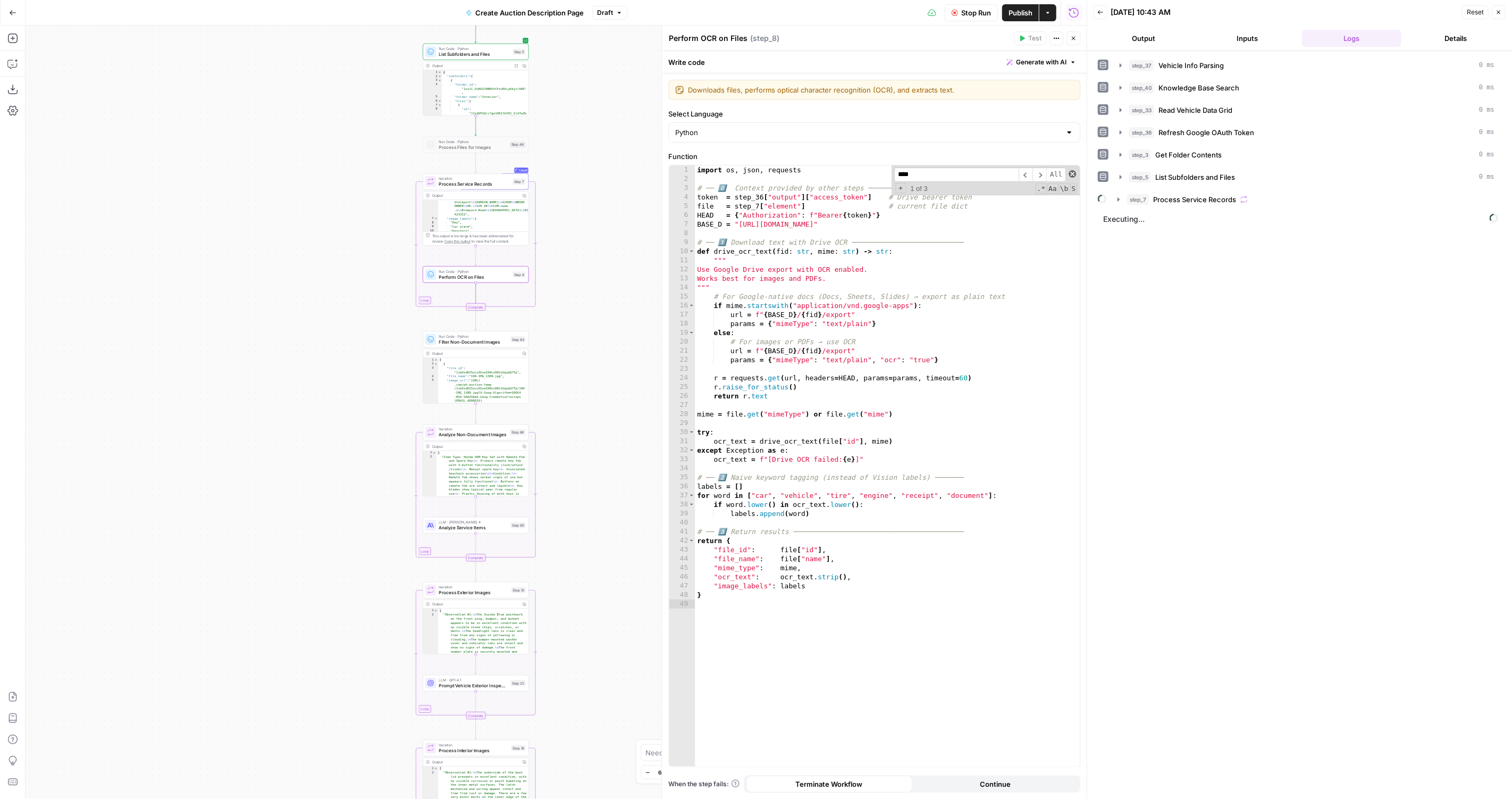
click at [1072, 173] on span at bounding box center [1072, 174] width 7 height 7
click at [1342, 201] on button "step_7 Process Service Records" at bounding box center [1306, 199] width 389 height 17
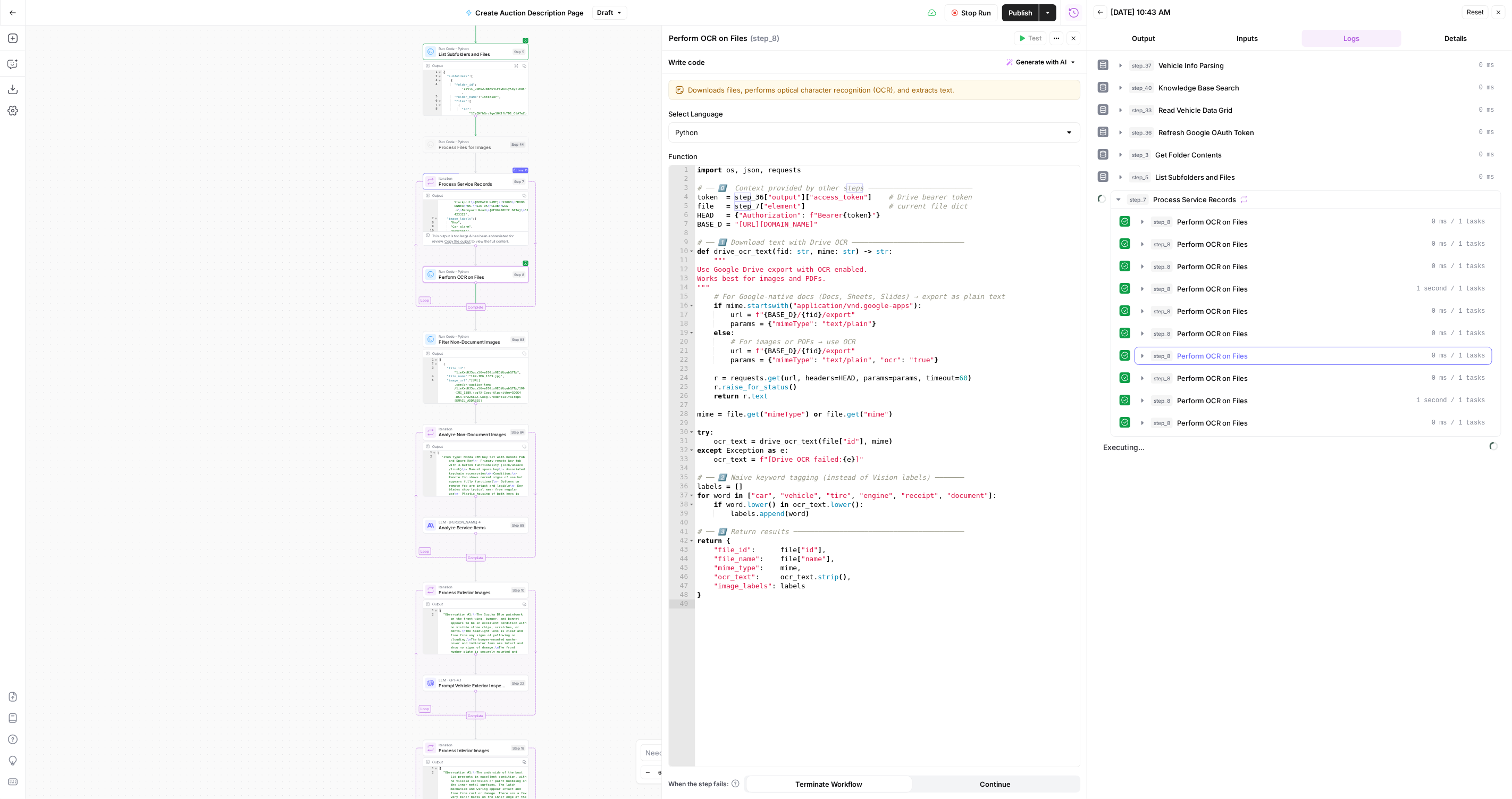
click at [1227, 350] on span "Perform OCR on Files" at bounding box center [1212, 356] width 71 height 11
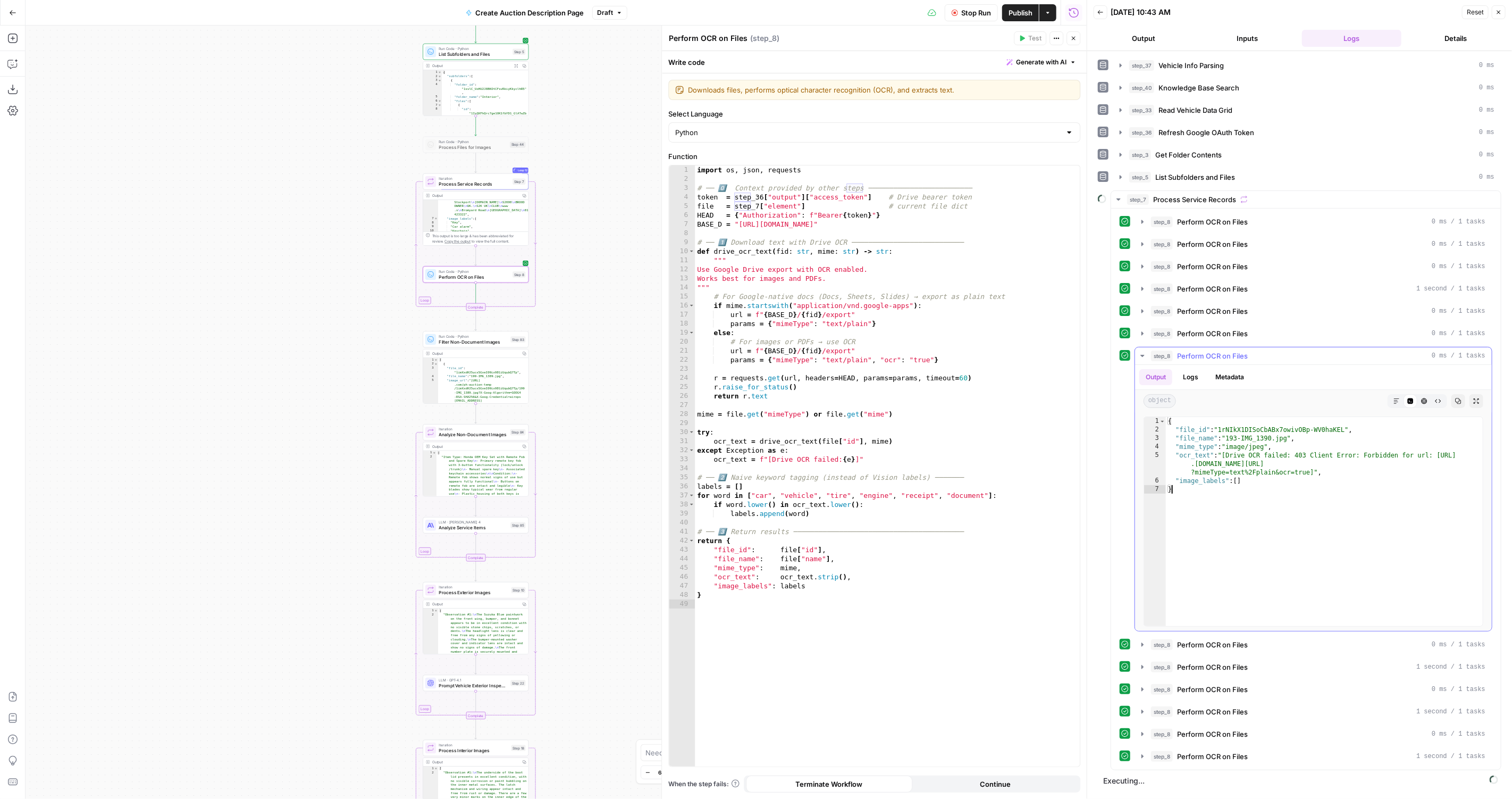
click at [1202, 495] on div "{ "file_id" : "1rNIkX1DISoCbABx7owivOBp-WV0haKEL" , "file_name" : "193-IMG_1390…" at bounding box center [1325, 530] width 318 height 227
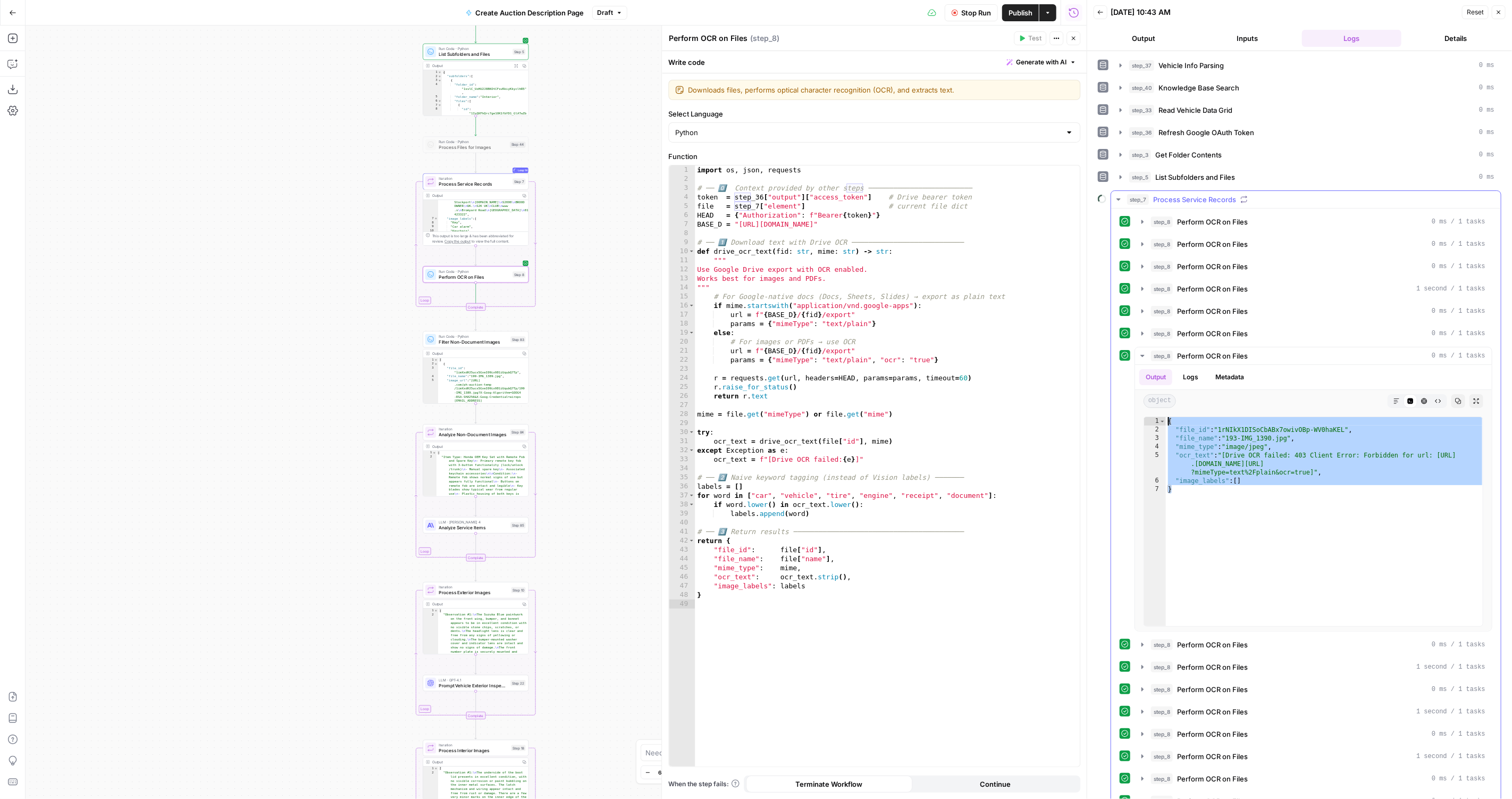
drag, startPoint x: 1244, startPoint y: 505, endPoint x: 1114, endPoint y: 383, distance: 178.3
click at [1114, 383] on div "step_8 Perform OCR on Files 0 ms / 1 tasks step_8 Perform OCR on Files 0 ms / 1…" at bounding box center [1306, 522] width 389 height 628
type textarea "**********"
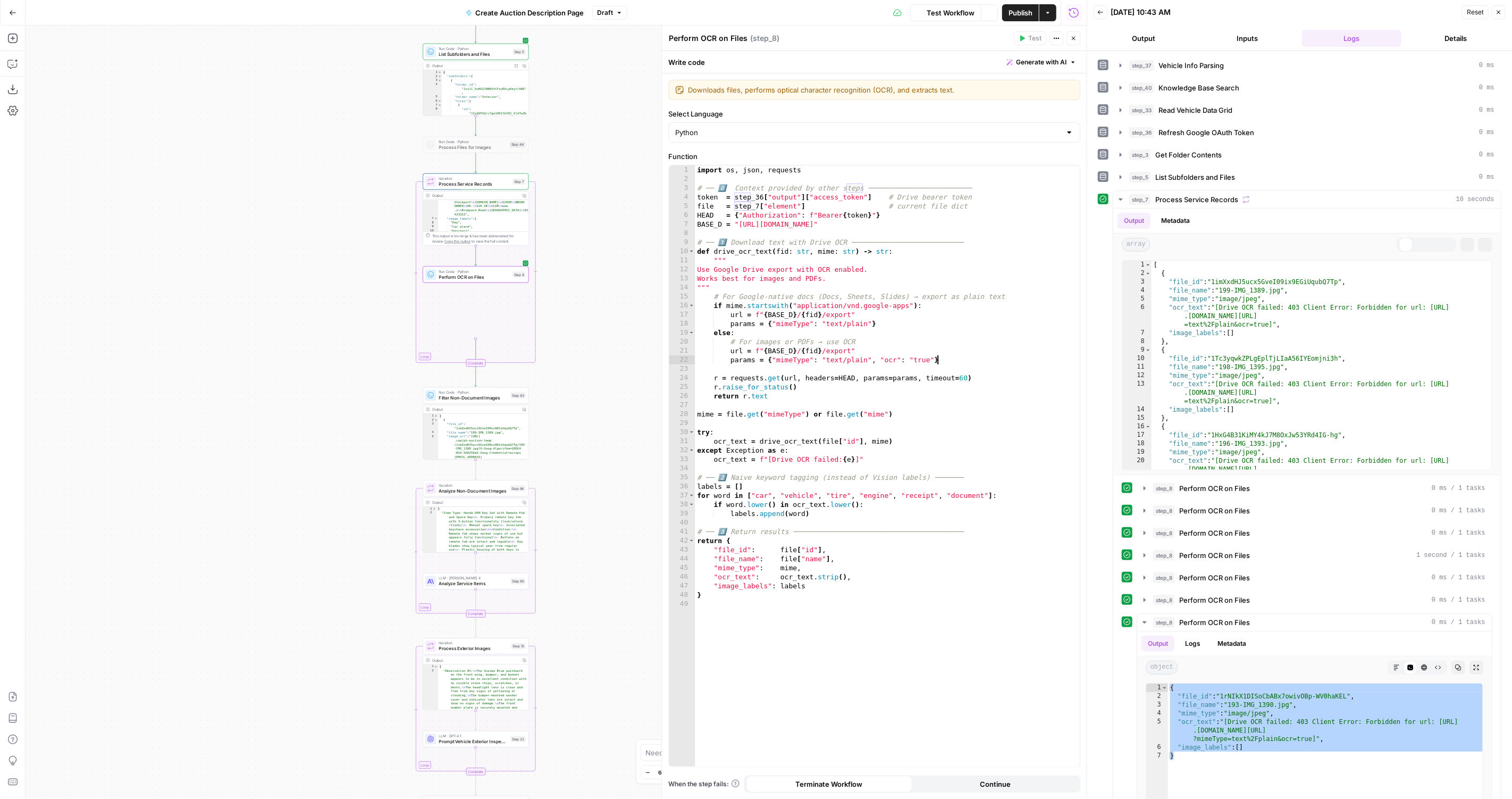
click at [936, 359] on div "import os , json , requests # ── 0️⃣ Context provided by other steps ──────────…" at bounding box center [887, 475] width 385 height 620
type textarea "*"
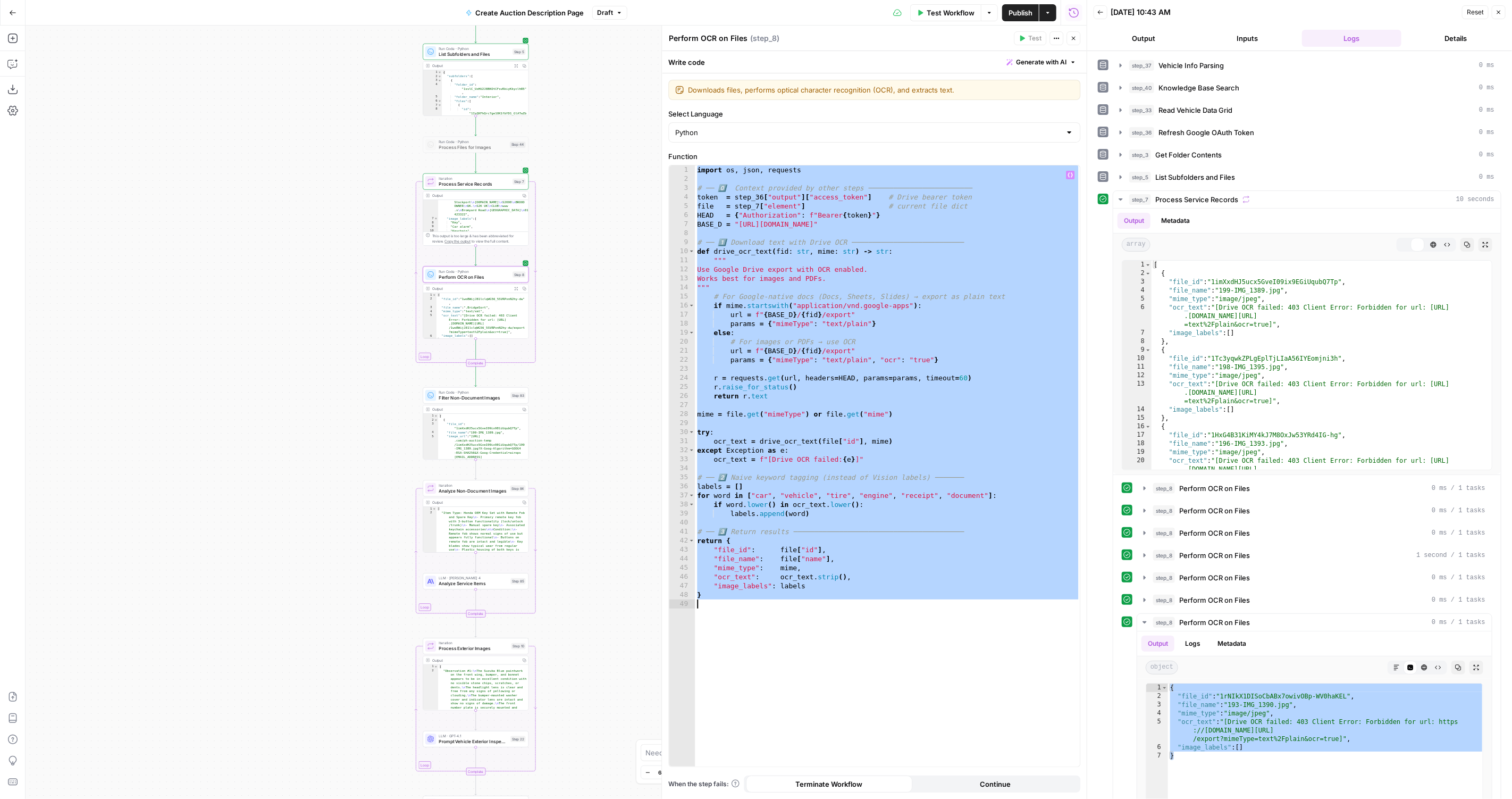
paste textarea
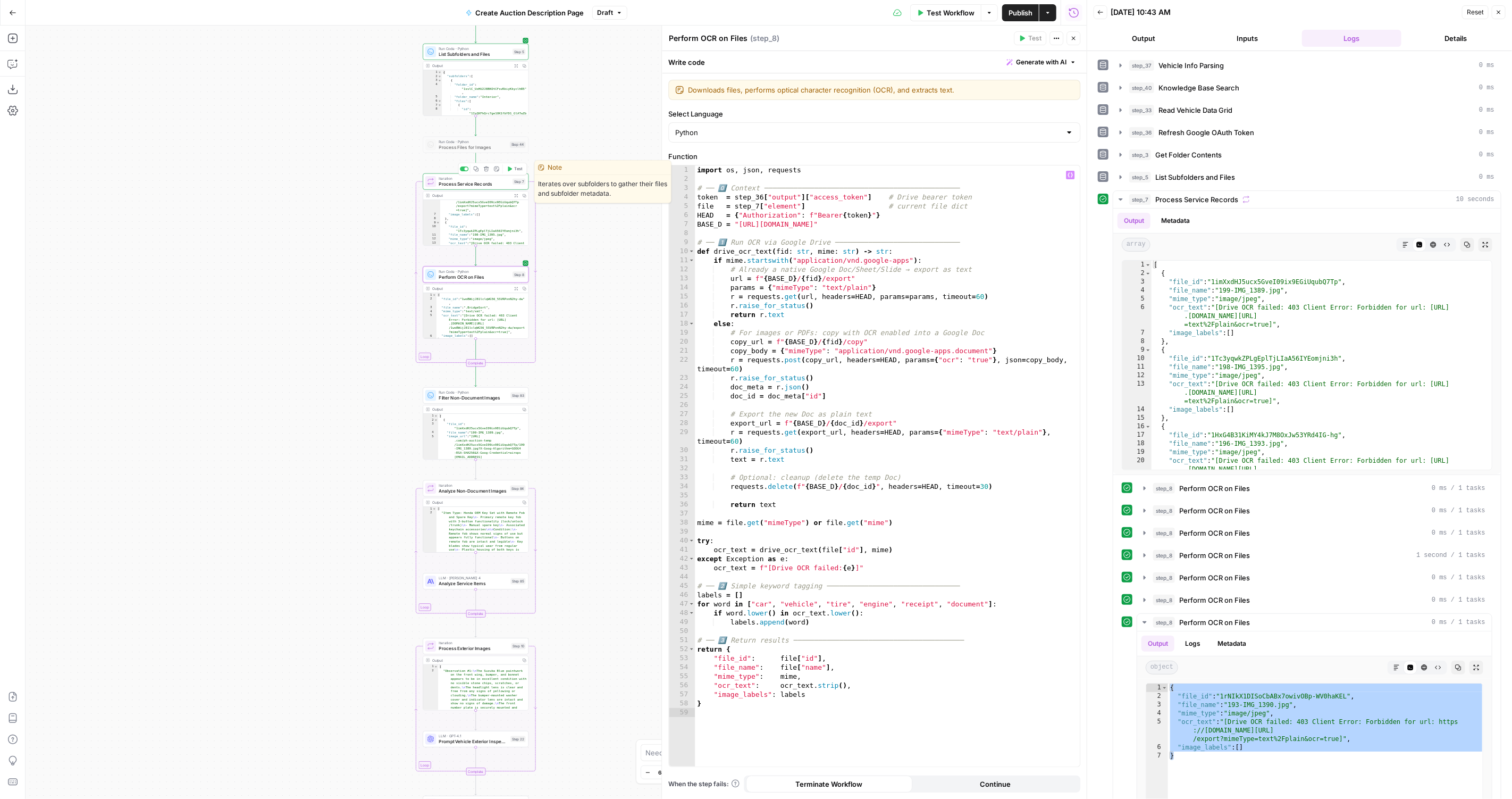
click at [517, 168] on span "Test" at bounding box center [518, 168] width 8 height 6
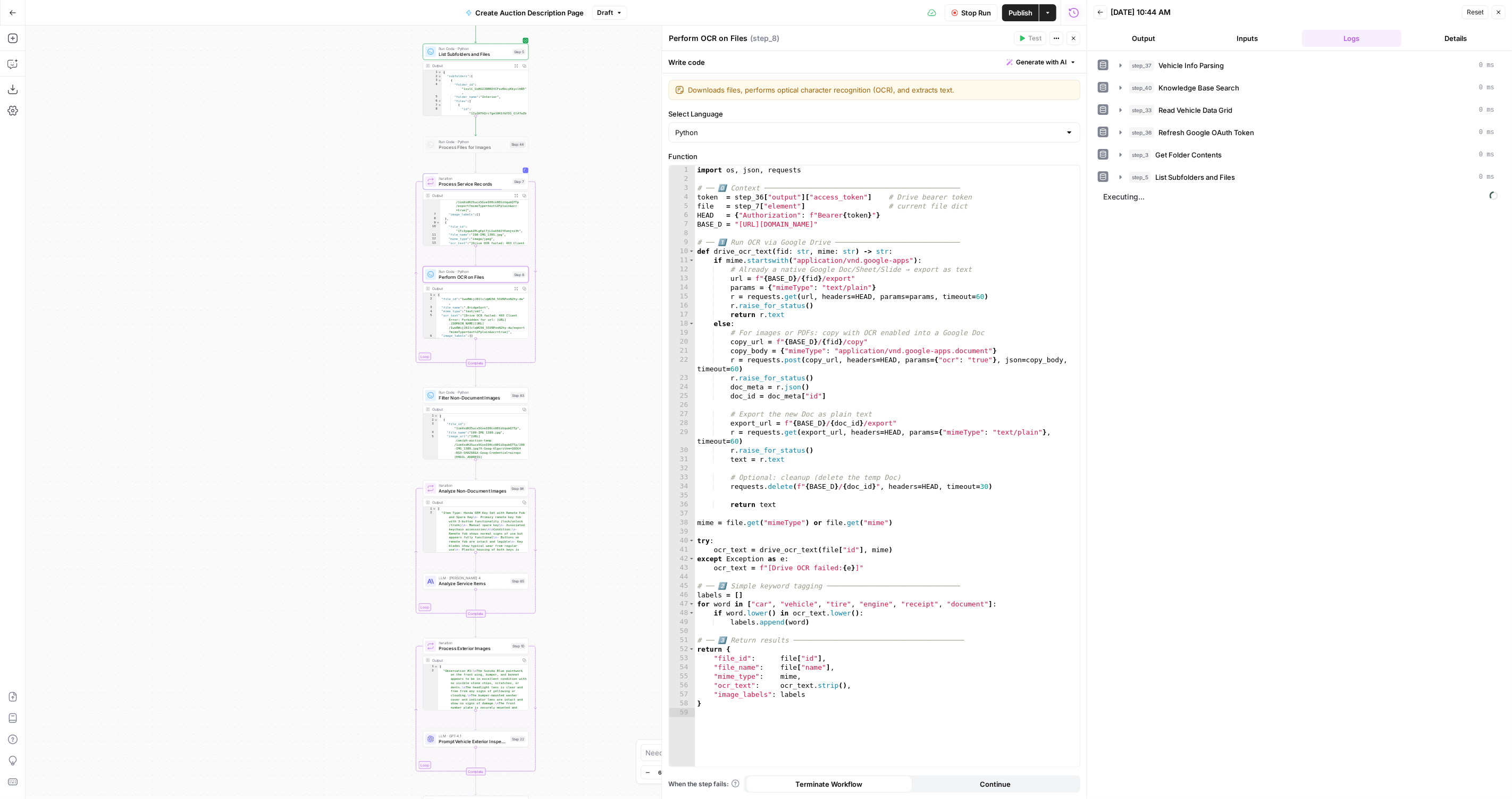
click at [1226, 188] on span "Executing..." at bounding box center [1300, 196] width 401 height 17
click at [1255, 181] on button "step_5 List Subfolders and Files 0 ms" at bounding box center [1306, 177] width 387 height 17
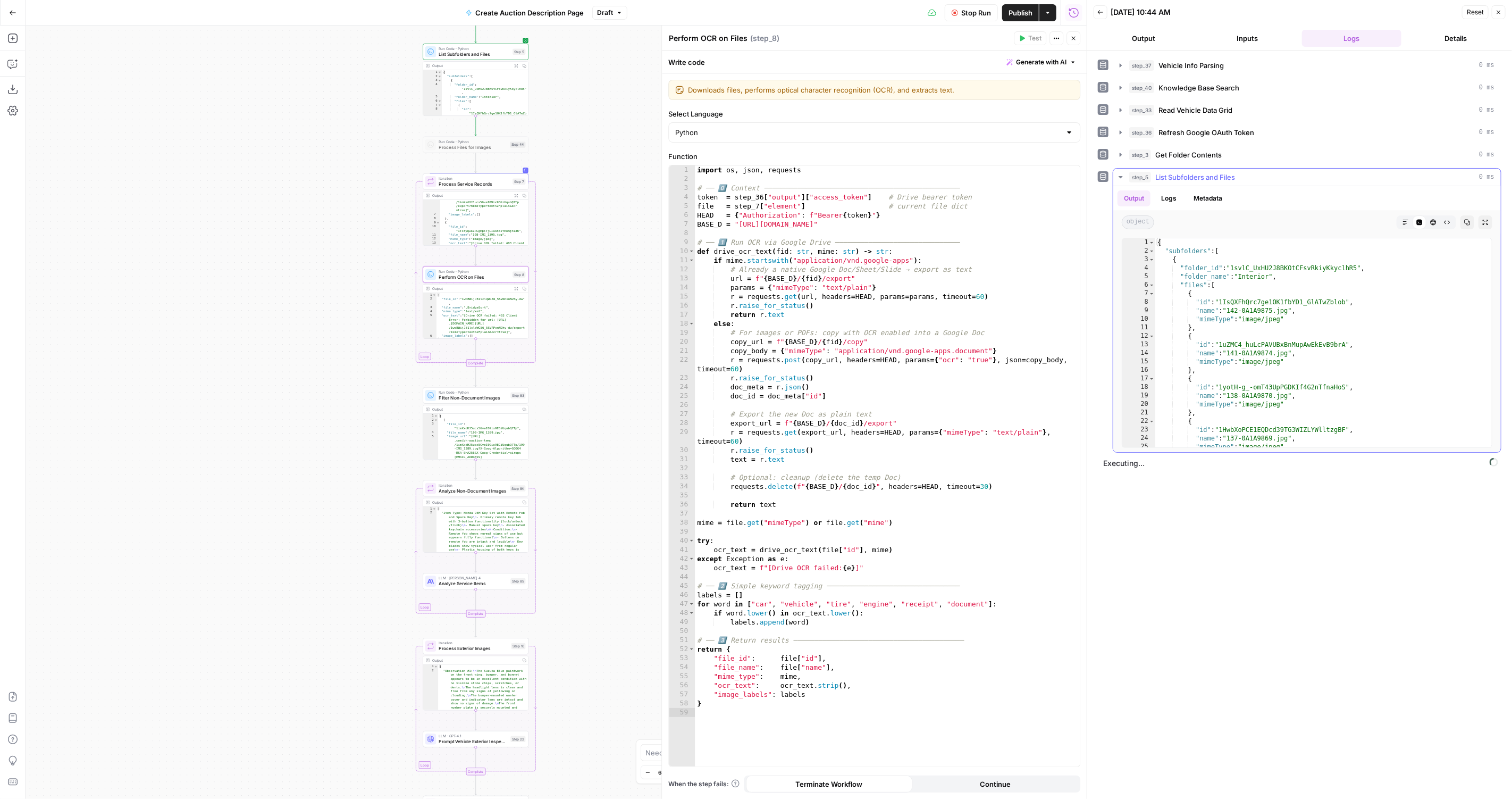
click at [1255, 180] on button "step_5 List Subfolders and Files 0 ms" at bounding box center [1306, 177] width 387 height 17
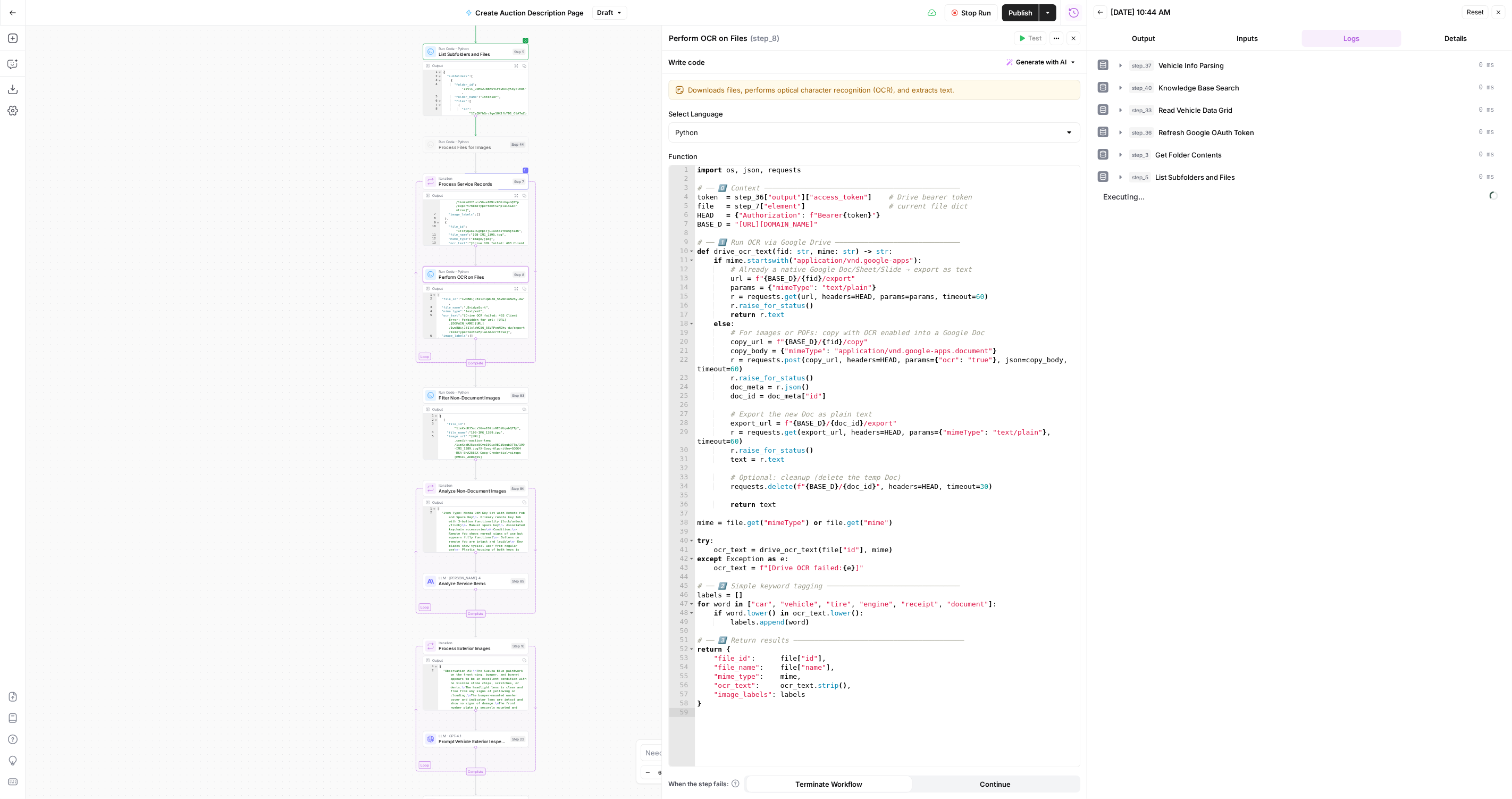
click at [1344, 195] on span "Executing..." at bounding box center [1300, 196] width 401 height 17
click at [1360, 195] on div "step_7 Process Service Records" at bounding box center [1310, 200] width 367 height 11
click at [1340, 208] on div "step_8 Perform OCR on Files 7 seconds / 1 tasks" at bounding box center [1306, 221] width 389 height 26
click at [1338, 216] on div "step_8 Perform OCR on Files 7 seconds / 1 tasks" at bounding box center [1318, 222] width 334 height 11
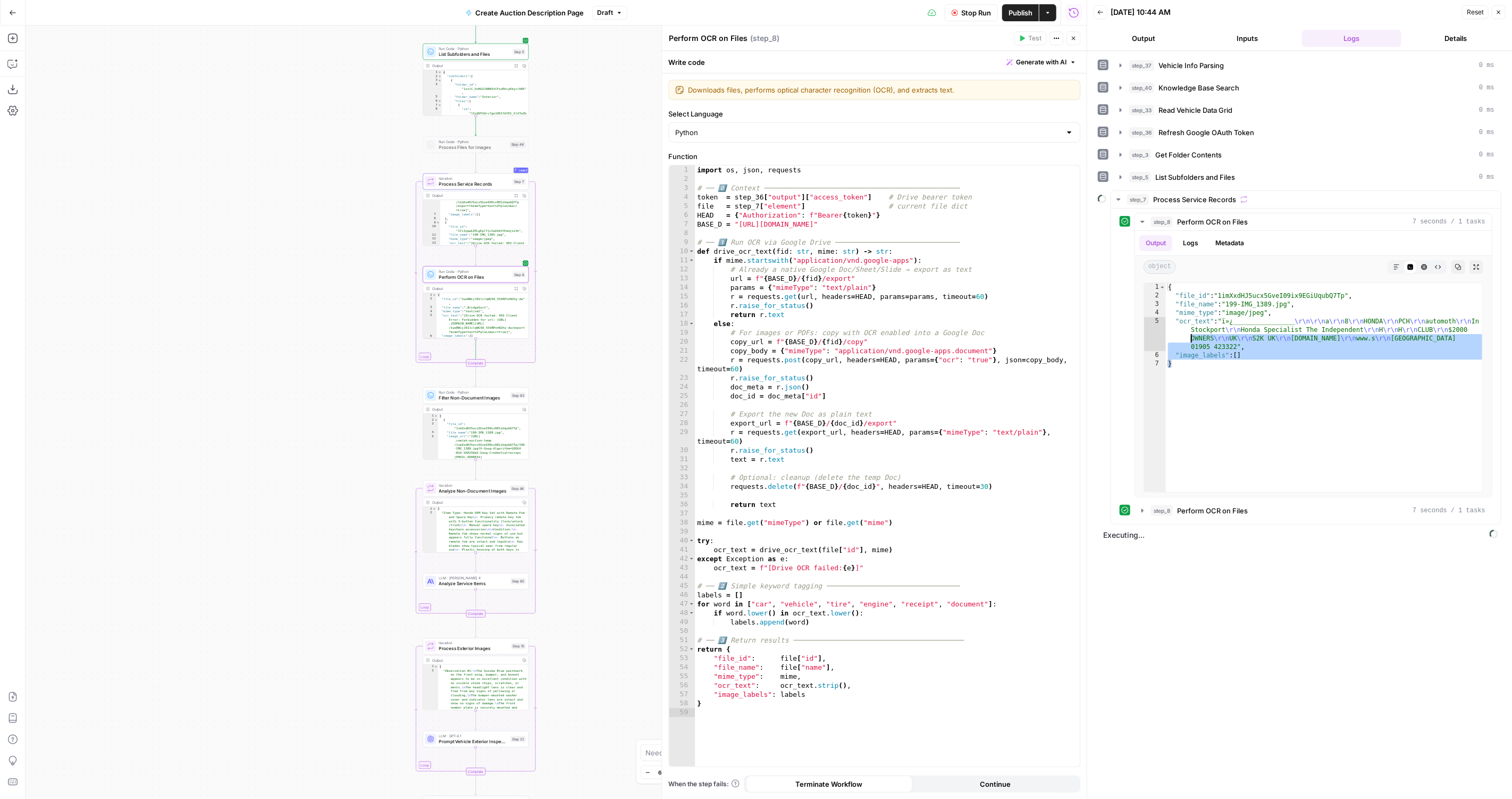
drag, startPoint x: 1273, startPoint y: 426, endPoint x: 1025, endPoint y: 252, distance: 303.0
click at [1025, 252] on body "PistonHeads New Home Browse Insights Opportunities Your Data Recent Grids Creat…" at bounding box center [756, 399] width 1512 height 799
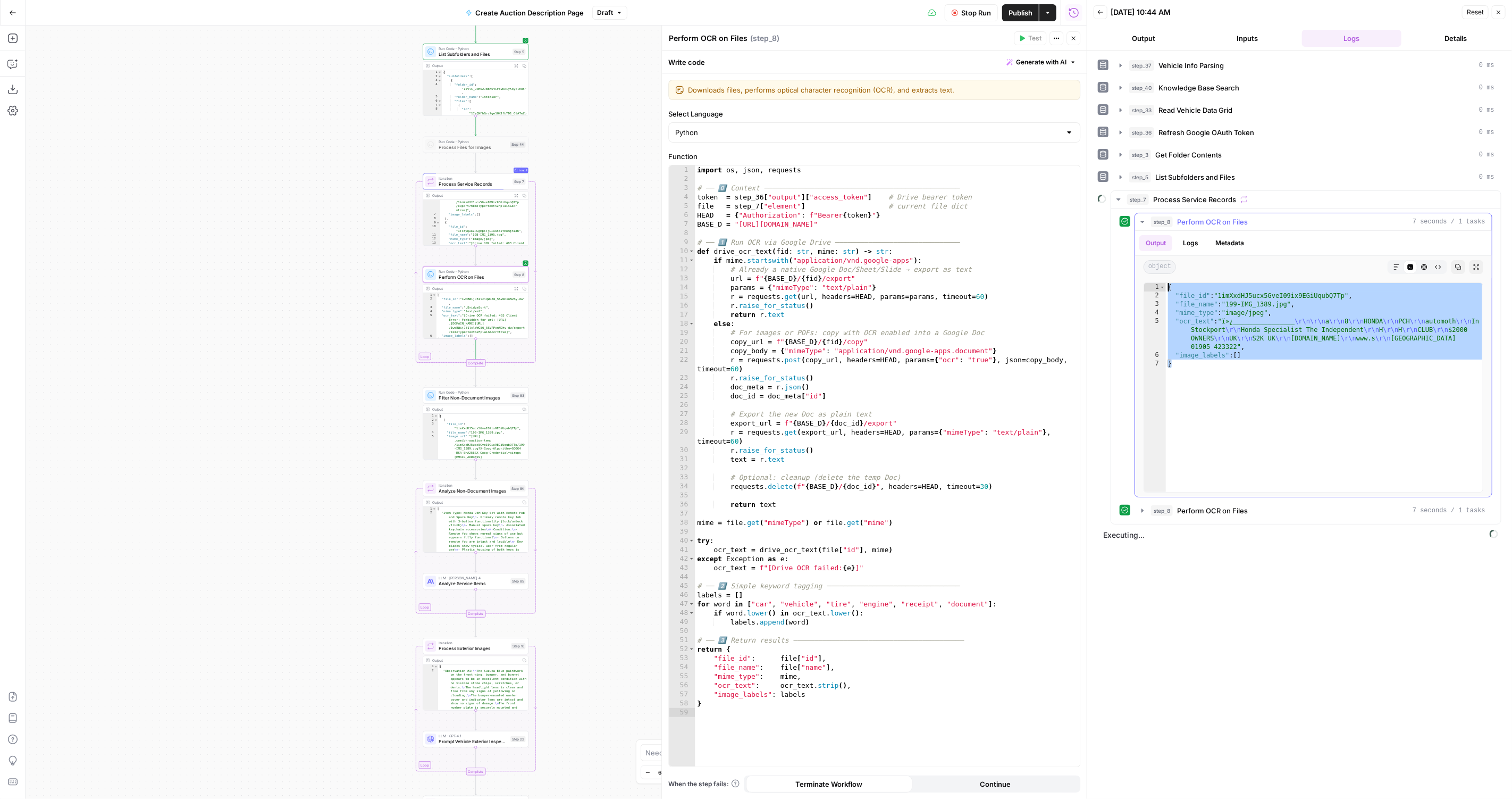
click at [1432, 424] on div "{ "file_id" : "1imXxdHJ5ucx5GveI09ix9EGiUqubQ7Tp" , "file_name" : "199-IMG_1389…" at bounding box center [1325, 396] width 318 height 227
type textarea "*"
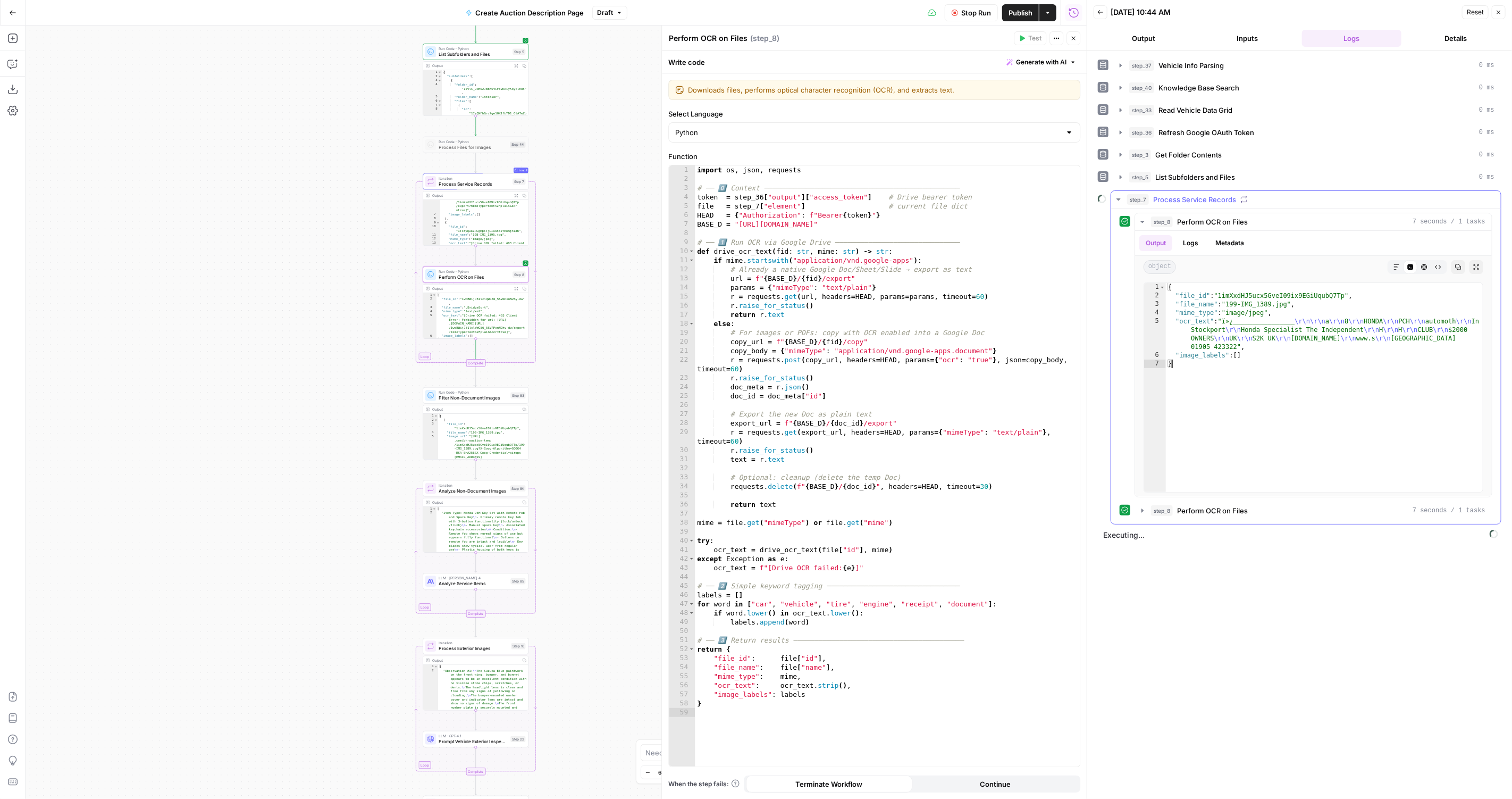
click at [1300, 513] on div "step_8 Perform OCR on Files 7 seconds / 1 tasks" at bounding box center [1313, 510] width 358 height 18
click at [1301, 513] on button "step_8 Perform OCR on Files 7 seconds / 1 tasks" at bounding box center [1313, 510] width 356 height 17
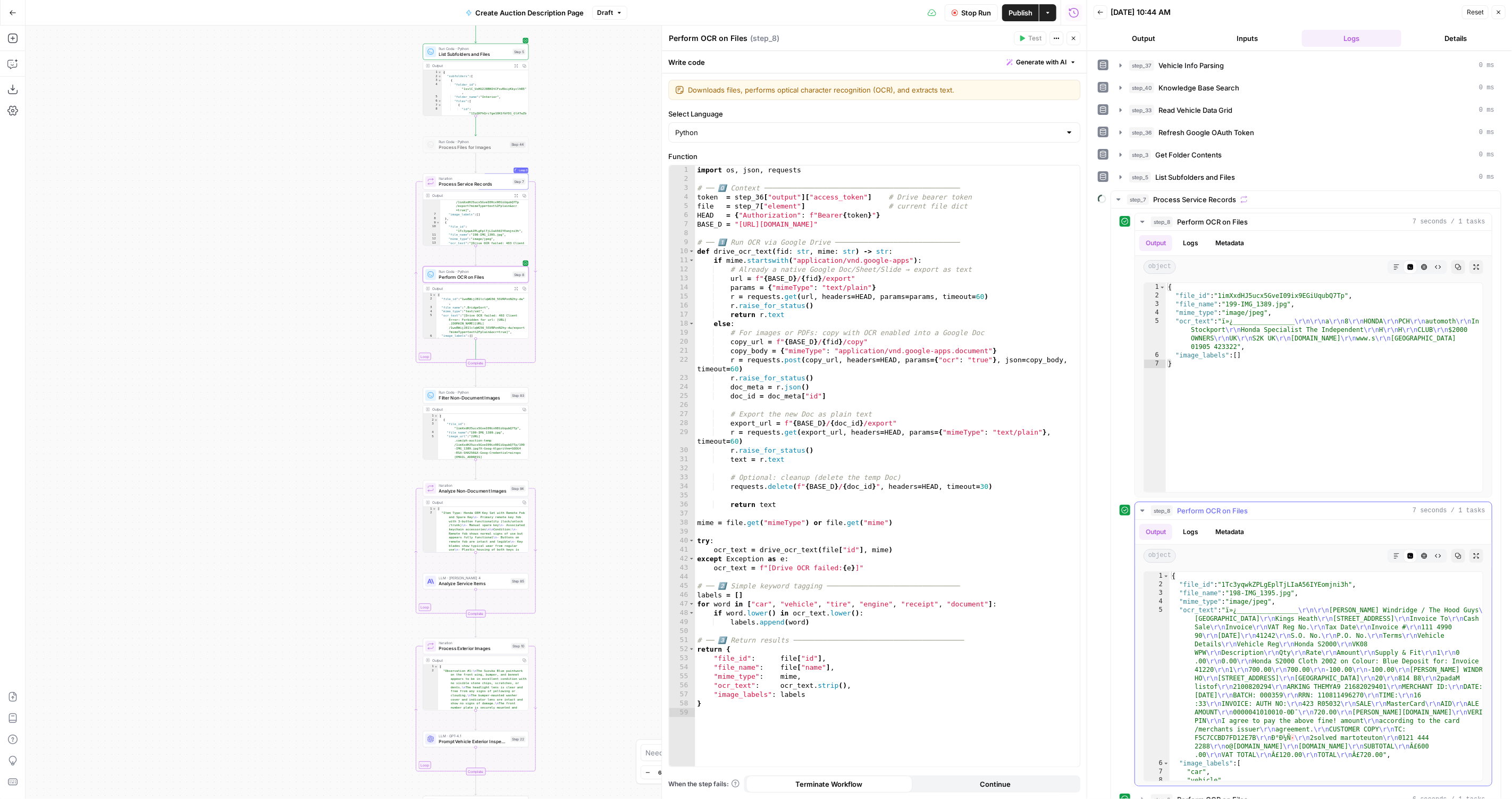
type textarea "**********"
click at [1348, 761] on div "{ "file_id" : "1Tc3yqwkZPLgEplTjLIaA56IYEomjni3h" , "file_name" : "198-IMG_1395…" at bounding box center [1326, 685] width 314 height 227
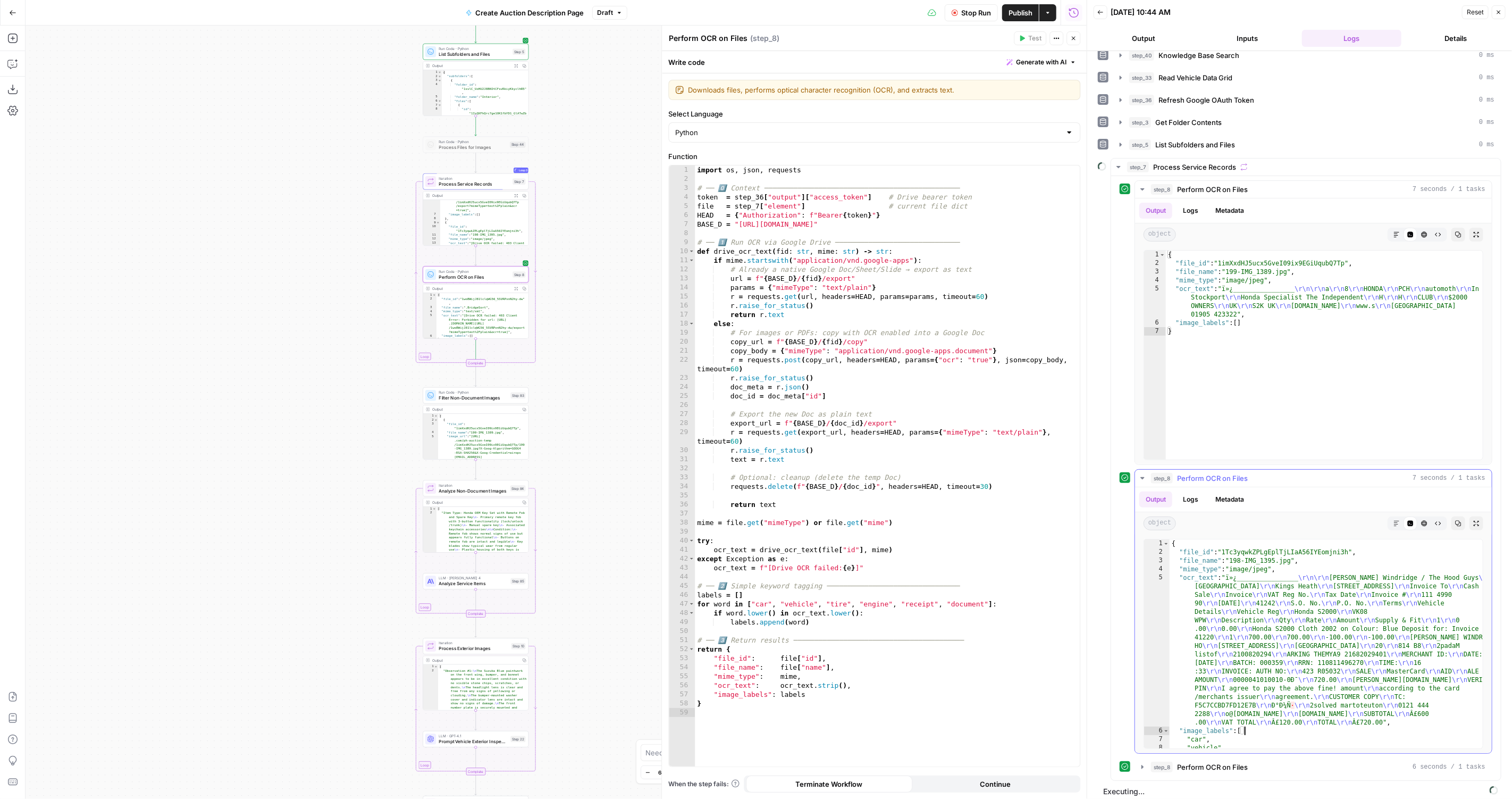
scroll to position [30, 0]
click at [1256, 683] on div "{ "file_id" : "1Tc3yqwkZPLgEplTjLIaA56IYEomjni3h" , "file_name" : "198-IMG_1395…" at bounding box center [1326, 655] width 314 height 227
type textarea "* *"
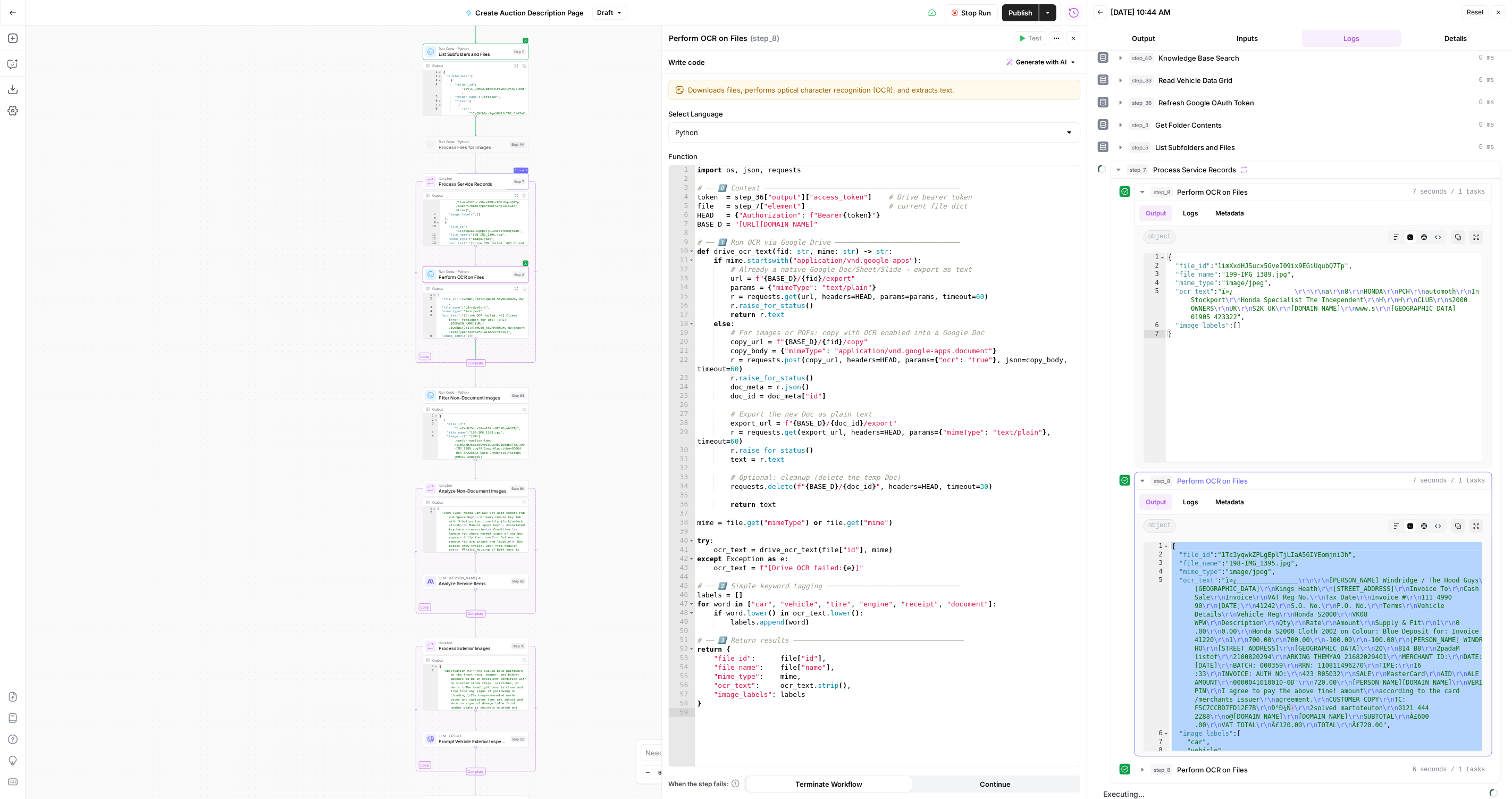
scroll to position [20, 0]
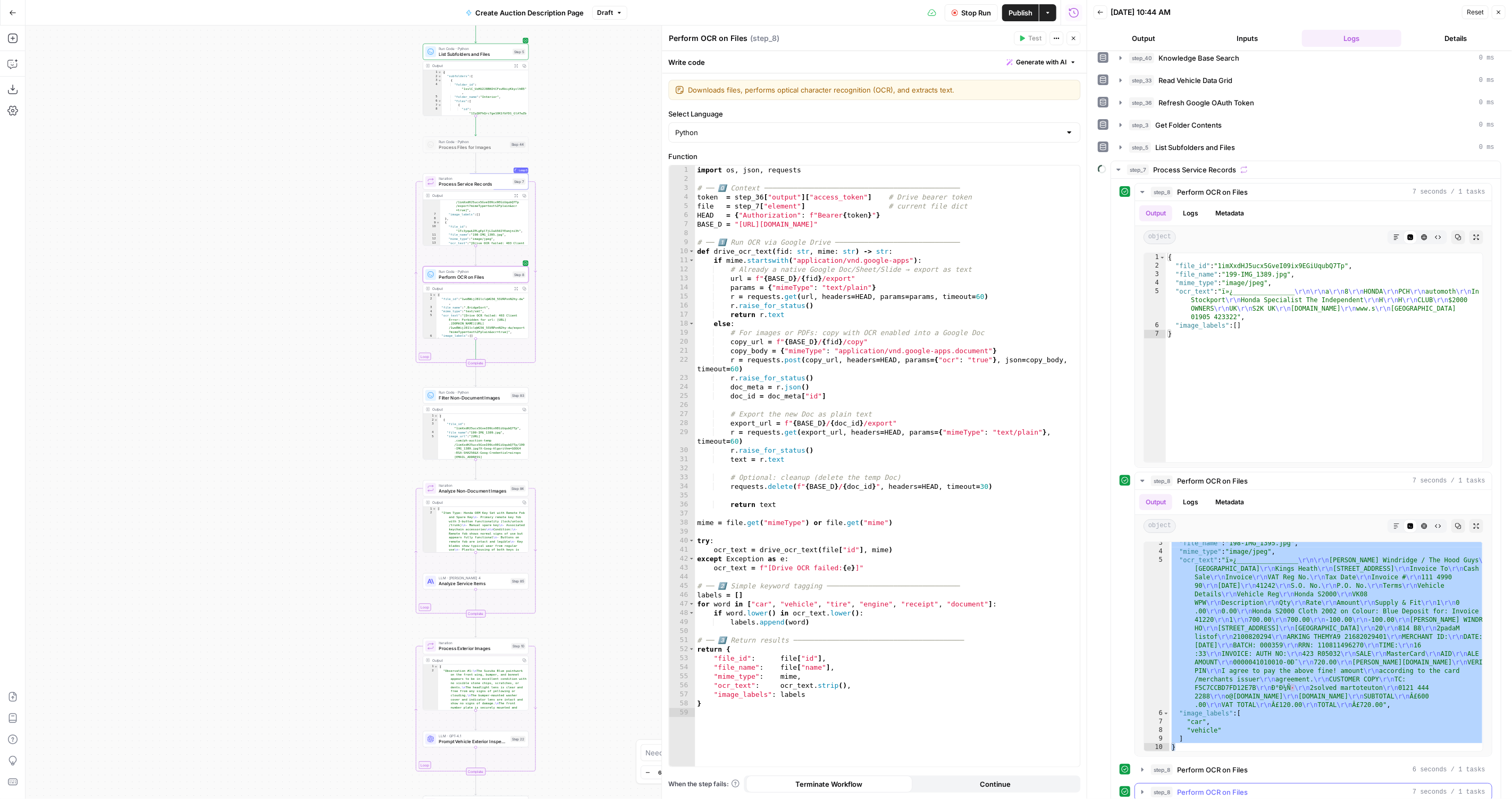
click at [1317, 783] on button "step_8 Perform OCR on Files 7 seconds / 1 tasks" at bounding box center [1313, 792] width 356 height 17
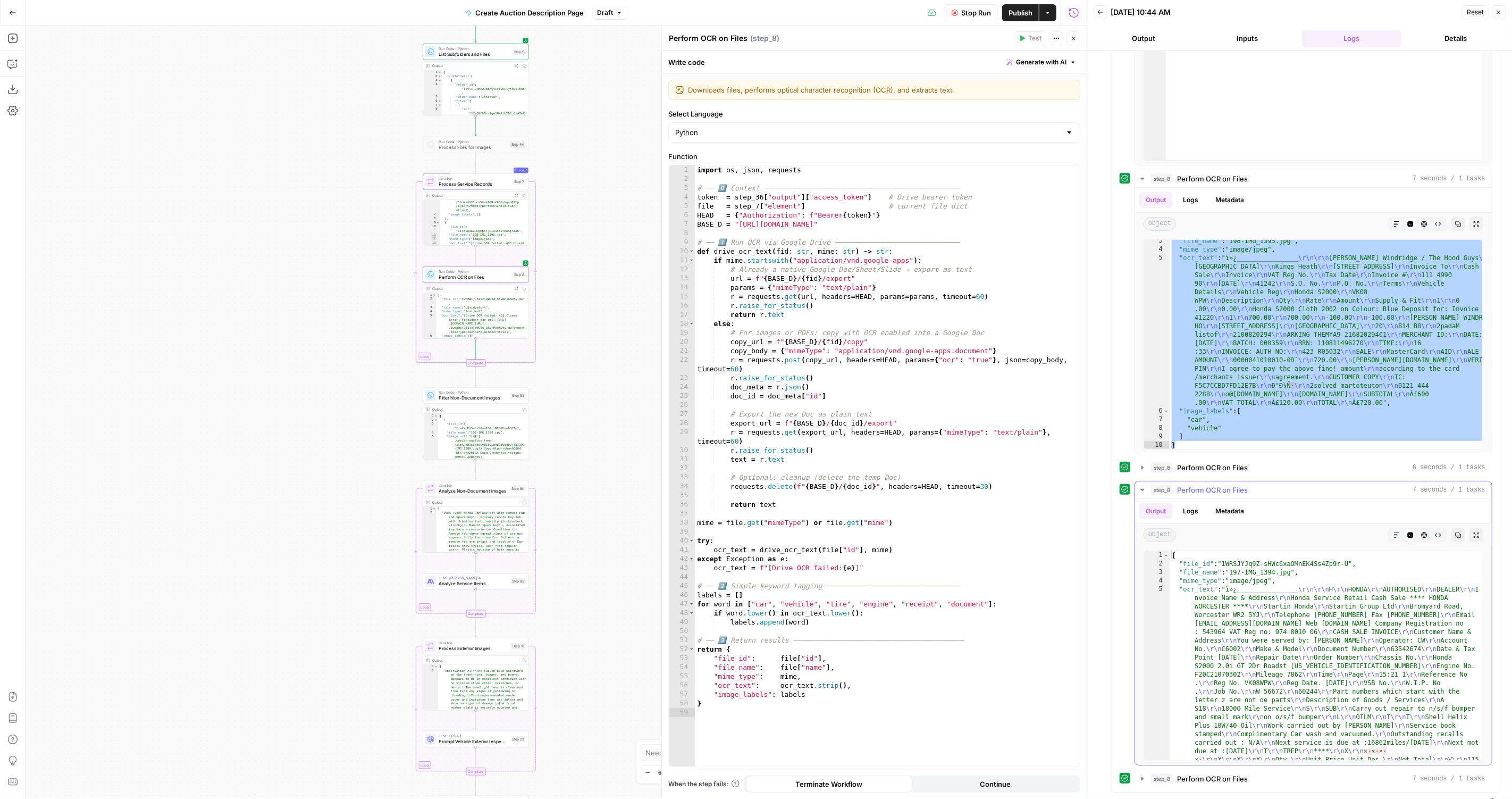
scroll to position [0, 0]
click at [1374, 650] on div "{ "file_id" : "1WRSJYJq9Z-sHWc6xaOMnEK4Ss4Zp9r-U" , "file_name" : "197-IMG_1394…" at bounding box center [1326, 796] width 314 height 490
type textarea "* *"
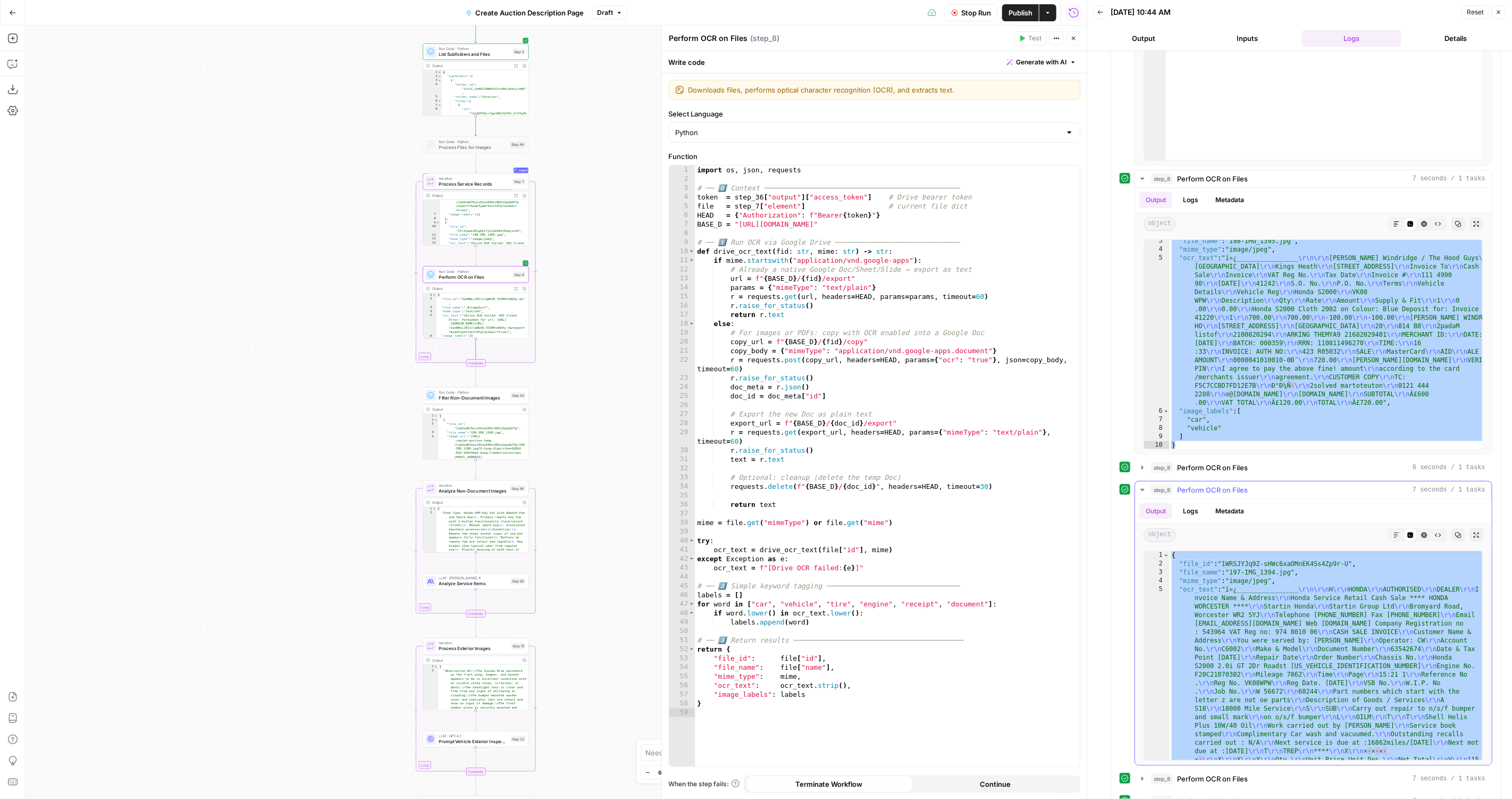
scroll to position [364, 0]
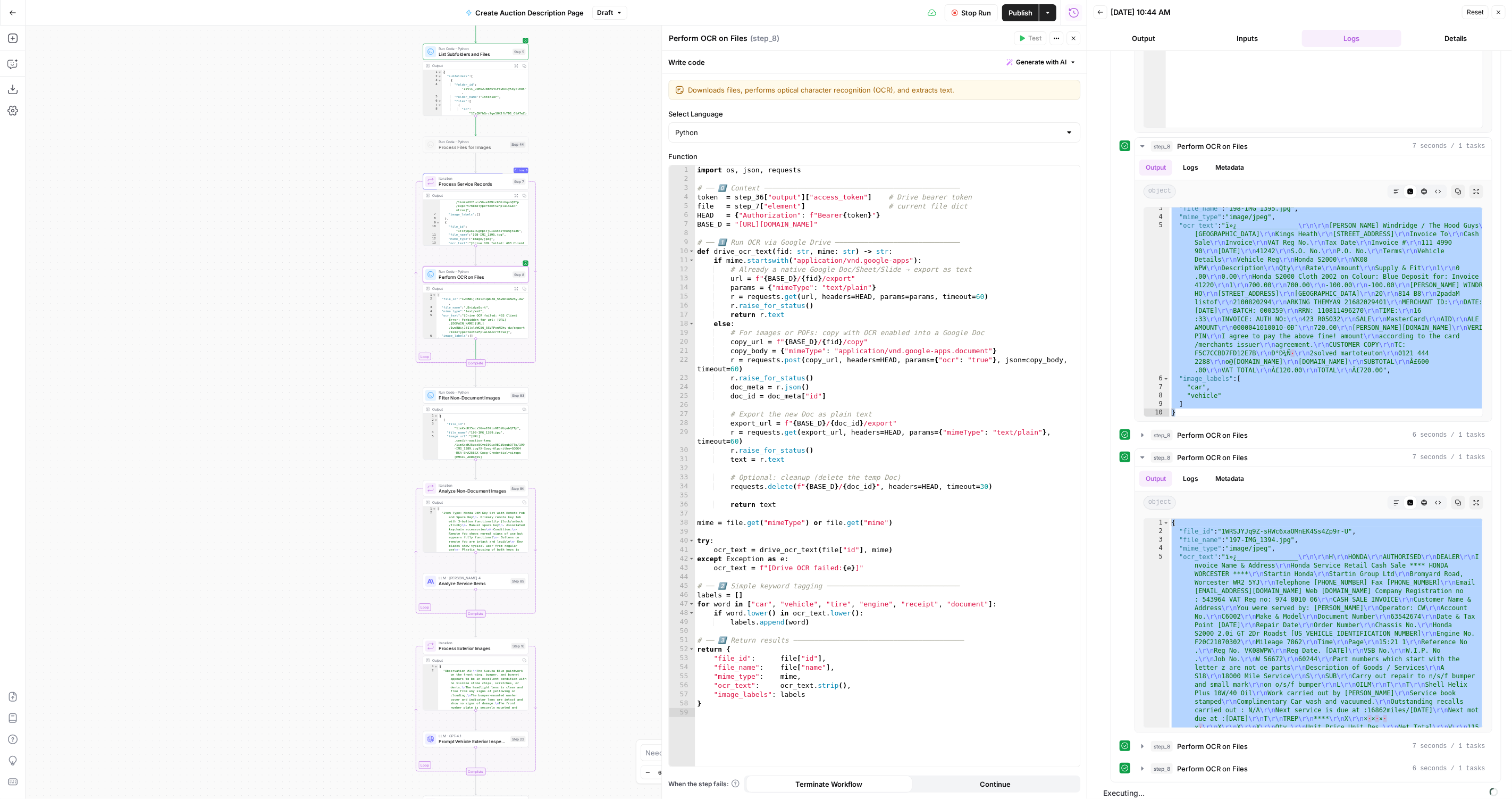
click at [1241, 767] on button "step_8 Perform OCR on Files 6 seconds / 1 tasks" at bounding box center [1313, 768] width 356 height 17
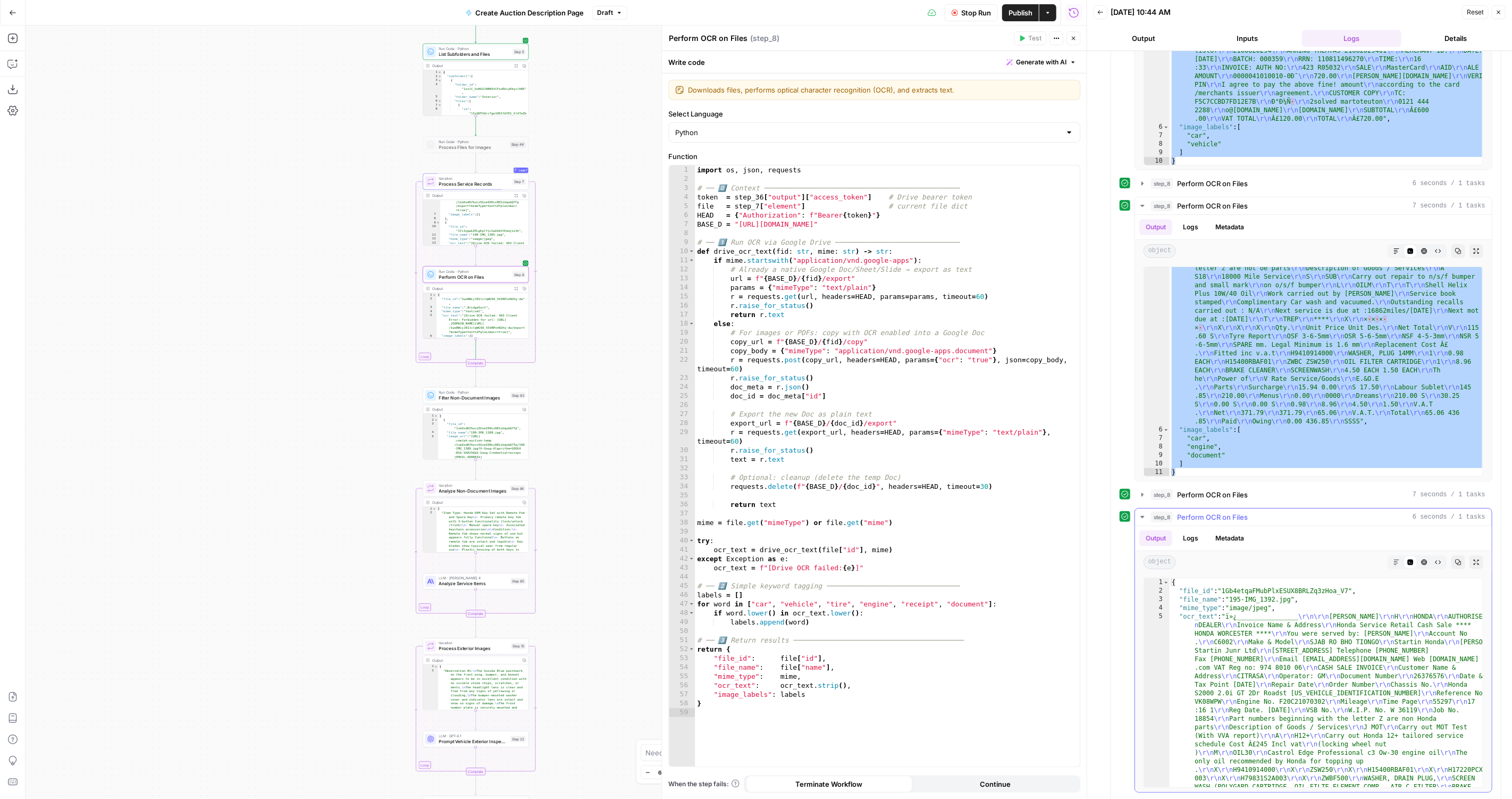
scroll to position [652, 0]
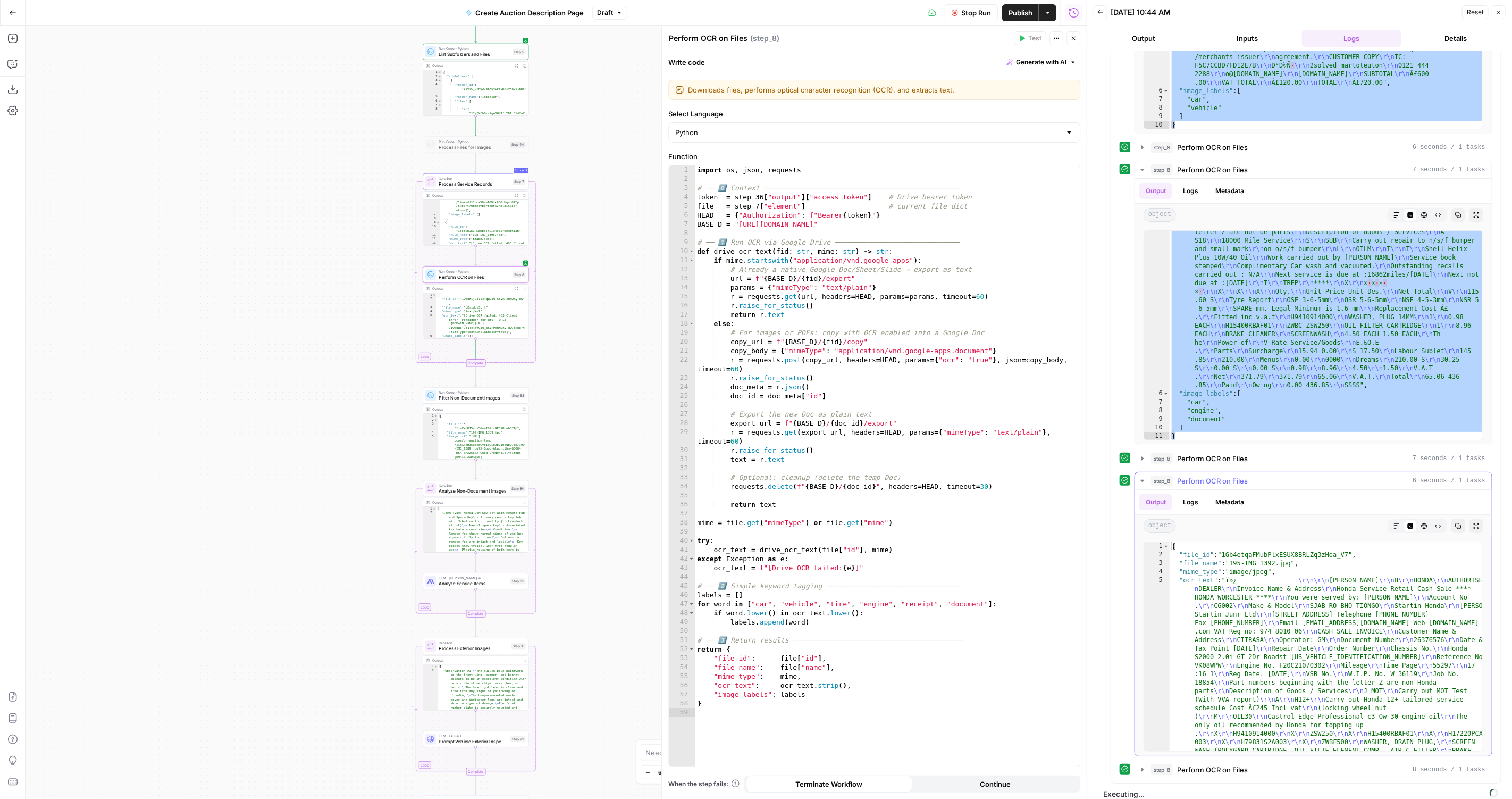
click at [1405, 630] on div "{ "file_id" : "1Gb4etqaFMubPlxESUX8BRLZq3zHoa_V7" , "file_name" : "195-IMG_1392…" at bounding box center [1326, 779] width 314 height 474
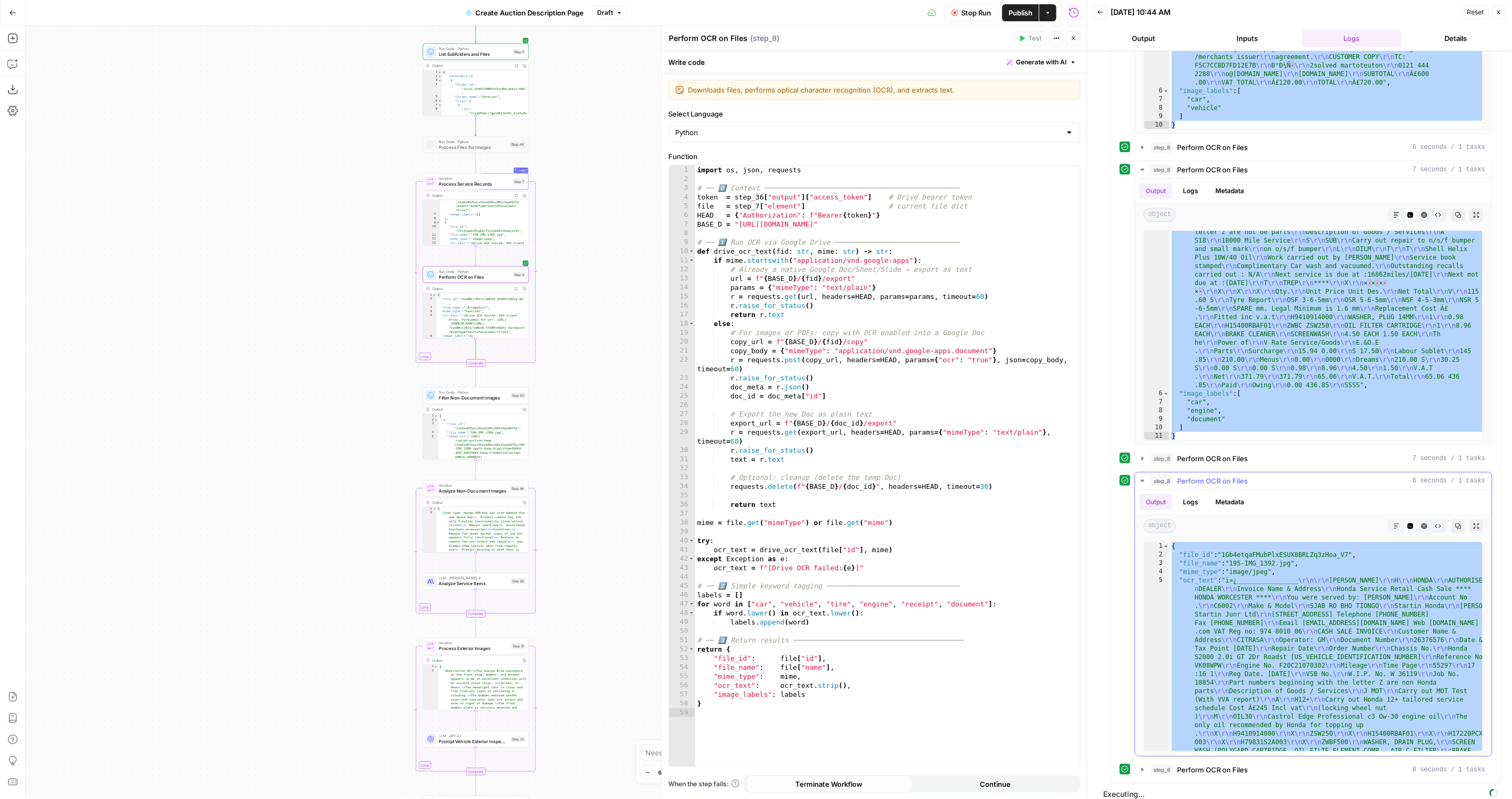
type textarea "* *"
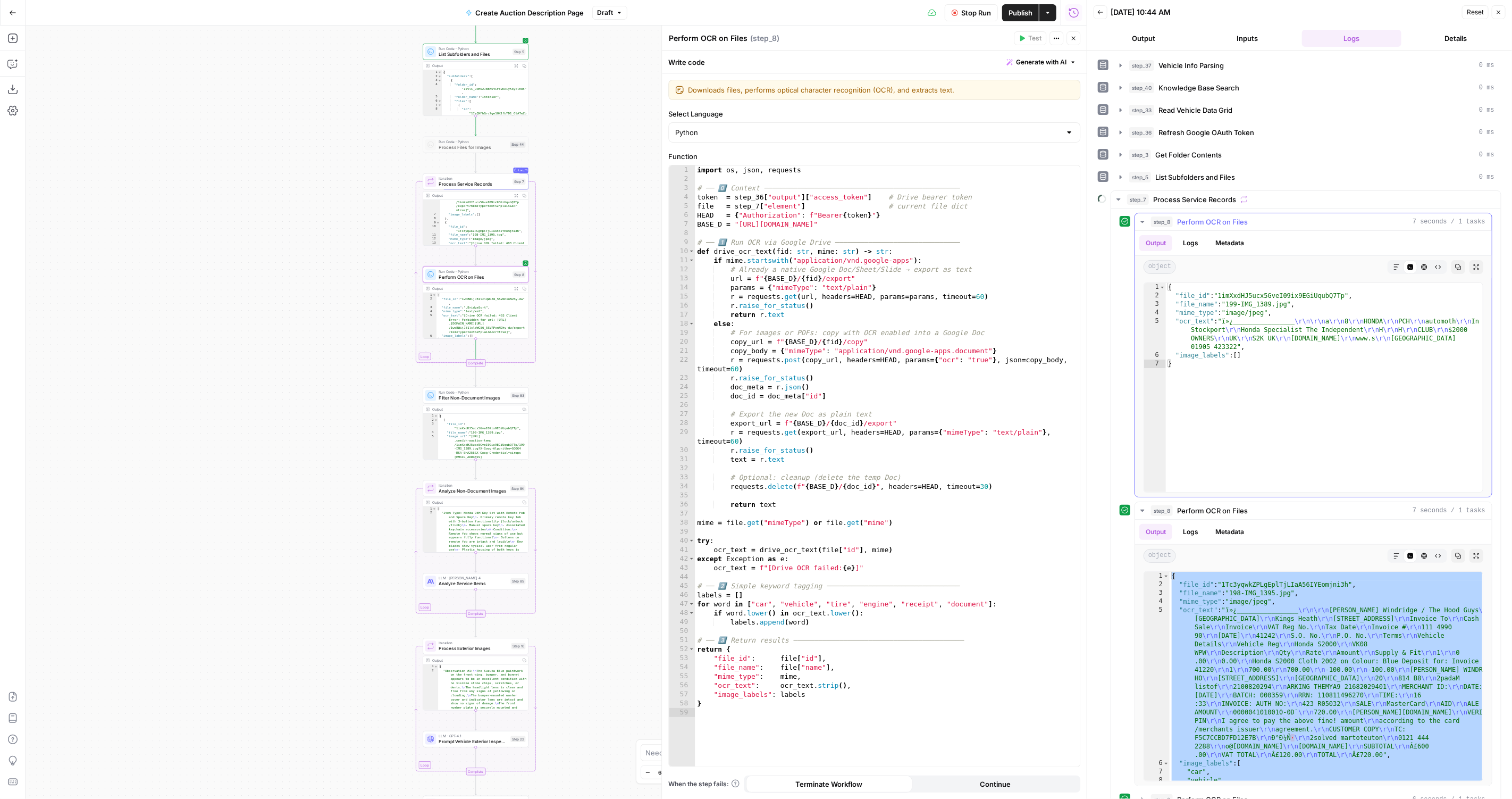
click at [1279, 223] on div "step_8 Perform OCR on Files 7 seconds / 1 tasks" at bounding box center [1318, 222] width 334 height 11
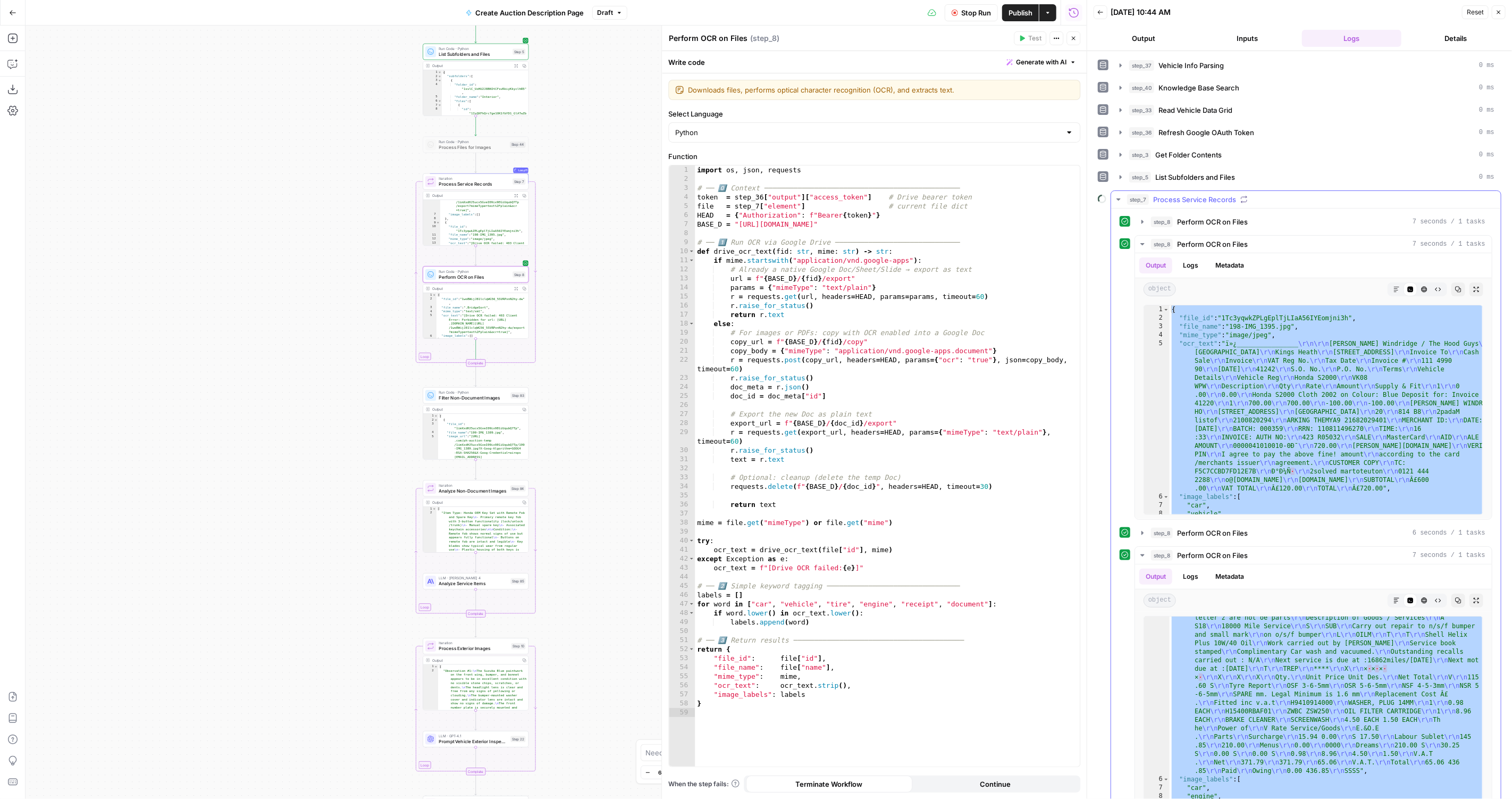
click at [1252, 202] on button "step_7 Process Service Records" at bounding box center [1306, 199] width 389 height 17
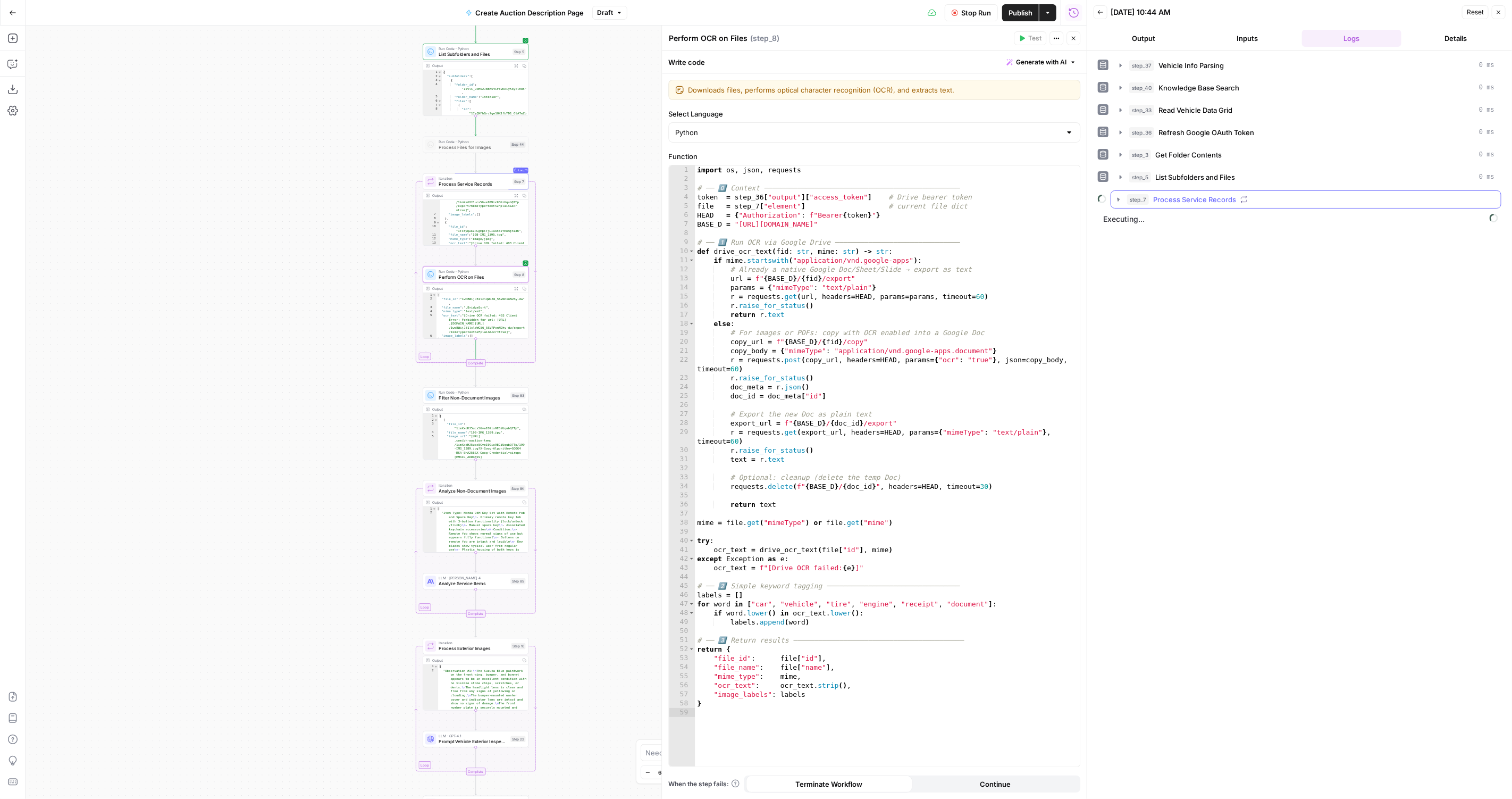
click at [1252, 202] on button "step_7 Process Service Records" at bounding box center [1306, 199] width 389 height 17
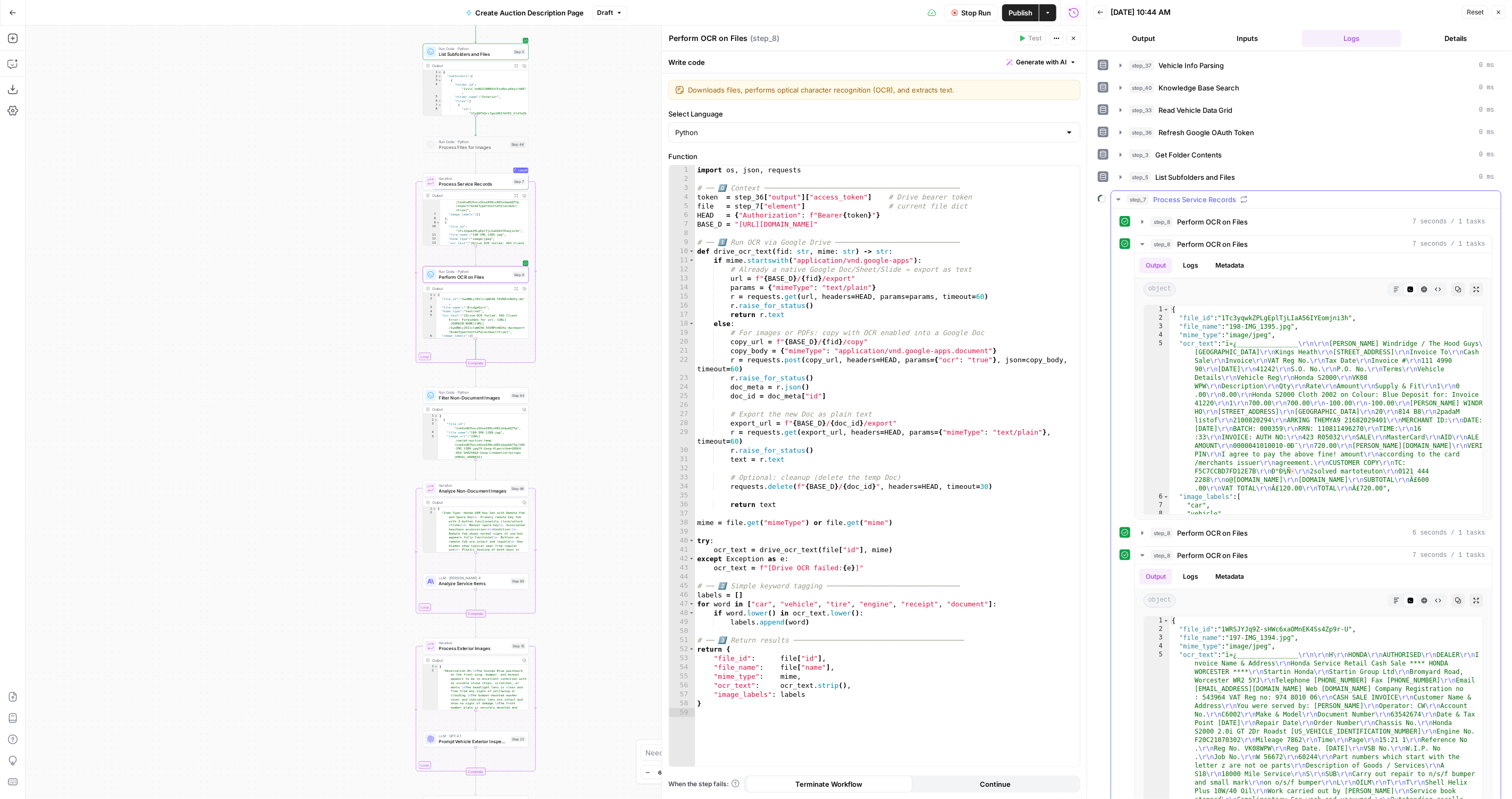
click at [1252, 202] on button "step_7 Process Service Records" at bounding box center [1306, 199] width 389 height 17
click at [1205, 240] on span "Perform OCR on Files" at bounding box center [1212, 244] width 71 height 11
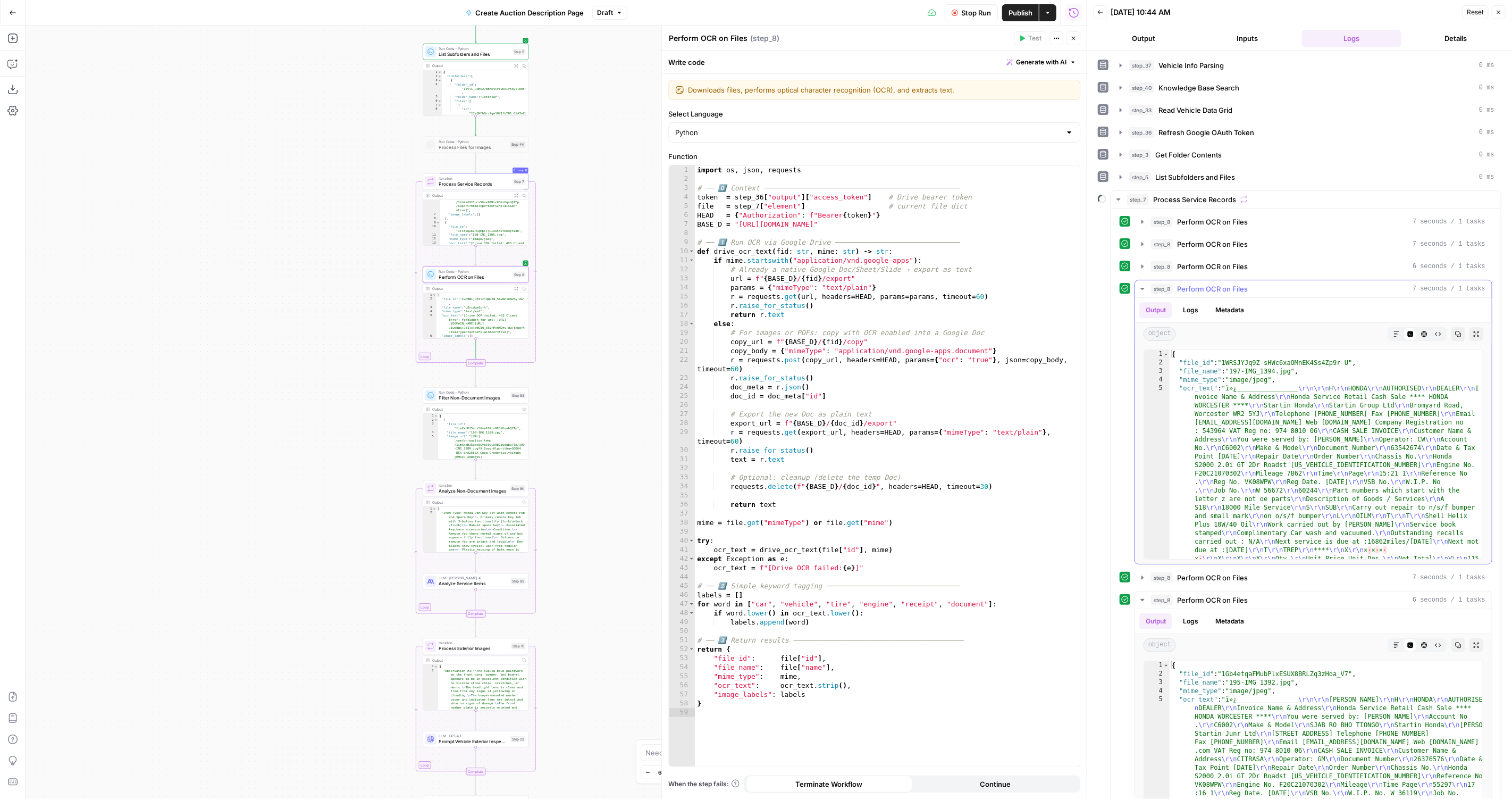
click at [1168, 285] on span "step_8" at bounding box center [1162, 289] width 22 height 11
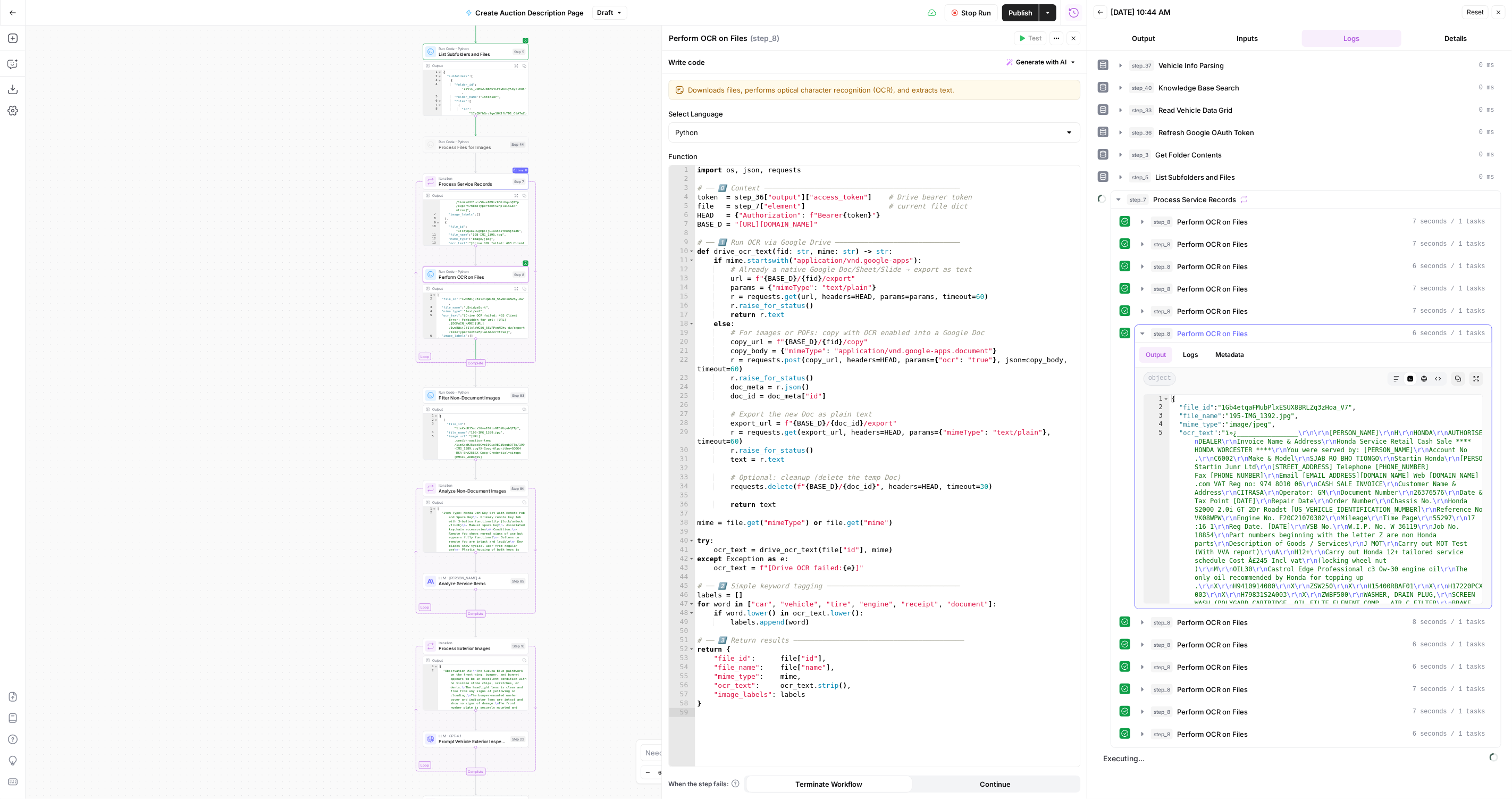
click at [1151, 328] on span "step_8" at bounding box center [1162, 334] width 22 height 11
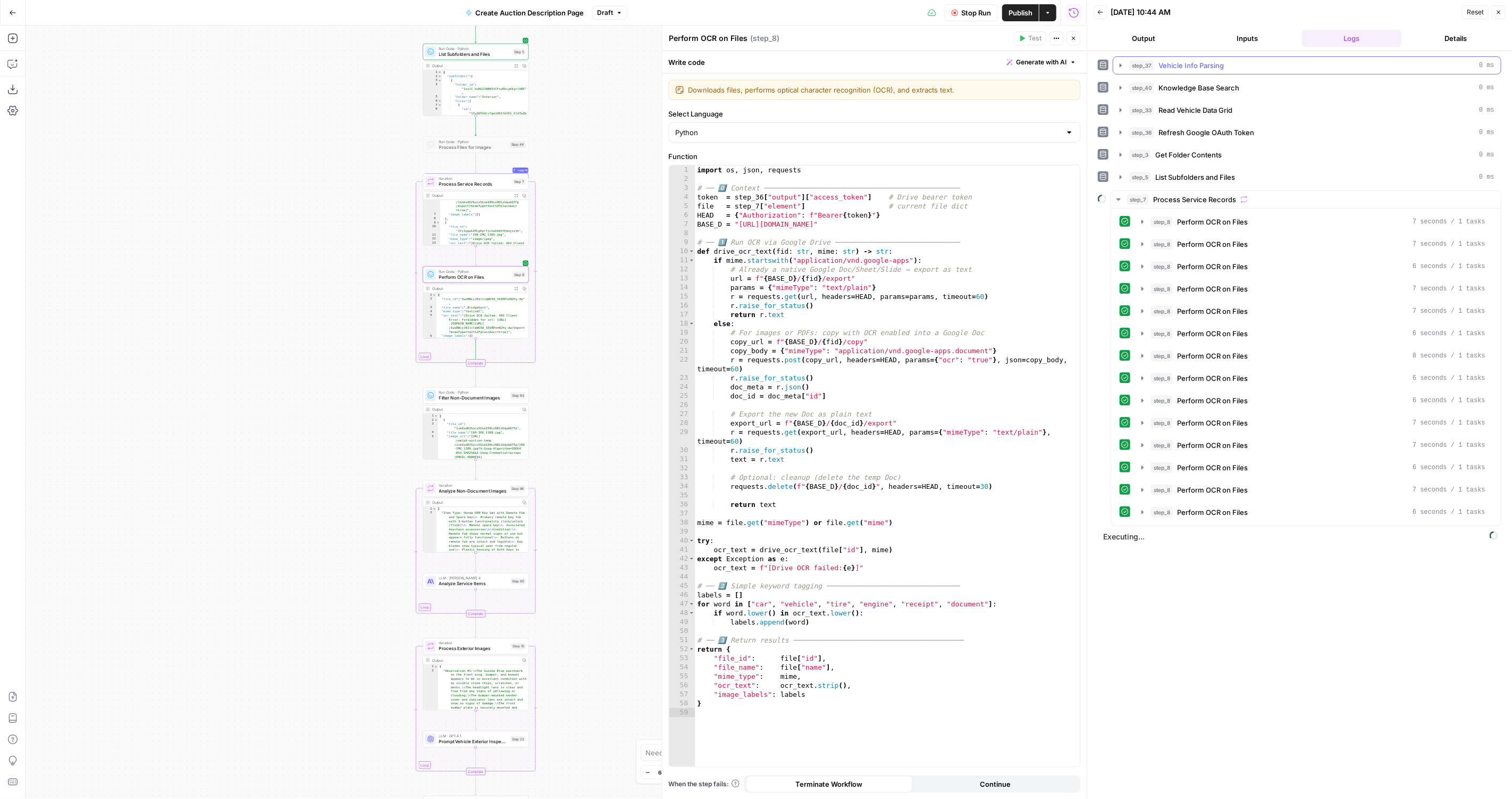
click at [1204, 58] on button "step_37 Vehicle Info Parsing 0 ms" at bounding box center [1306, 65] width 387 height 17
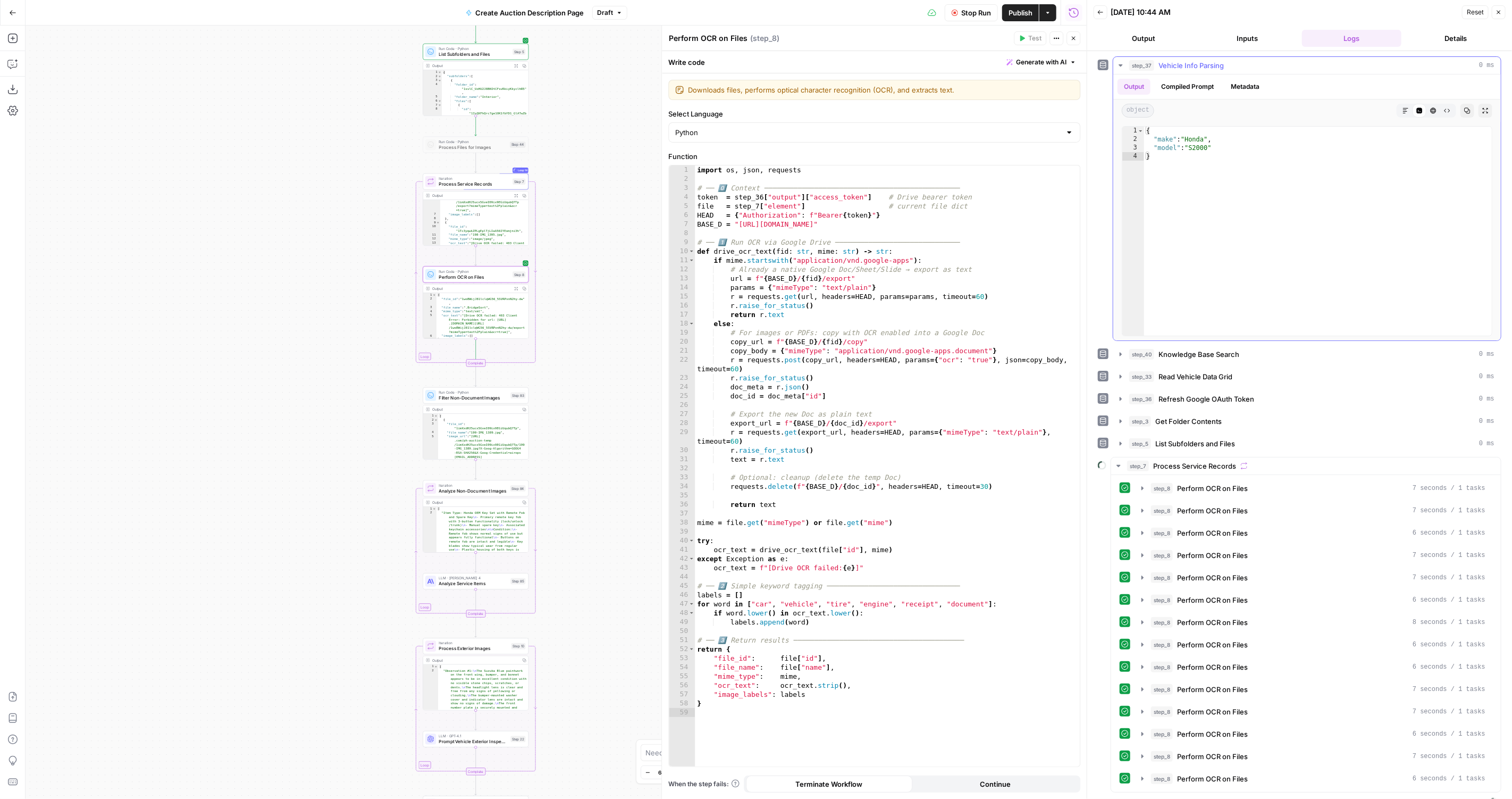
click at [1204, 58] on button "step_37 Vehicle Info Parsing 0 ms" at bounding box center [1306, 65] width 387 height 17
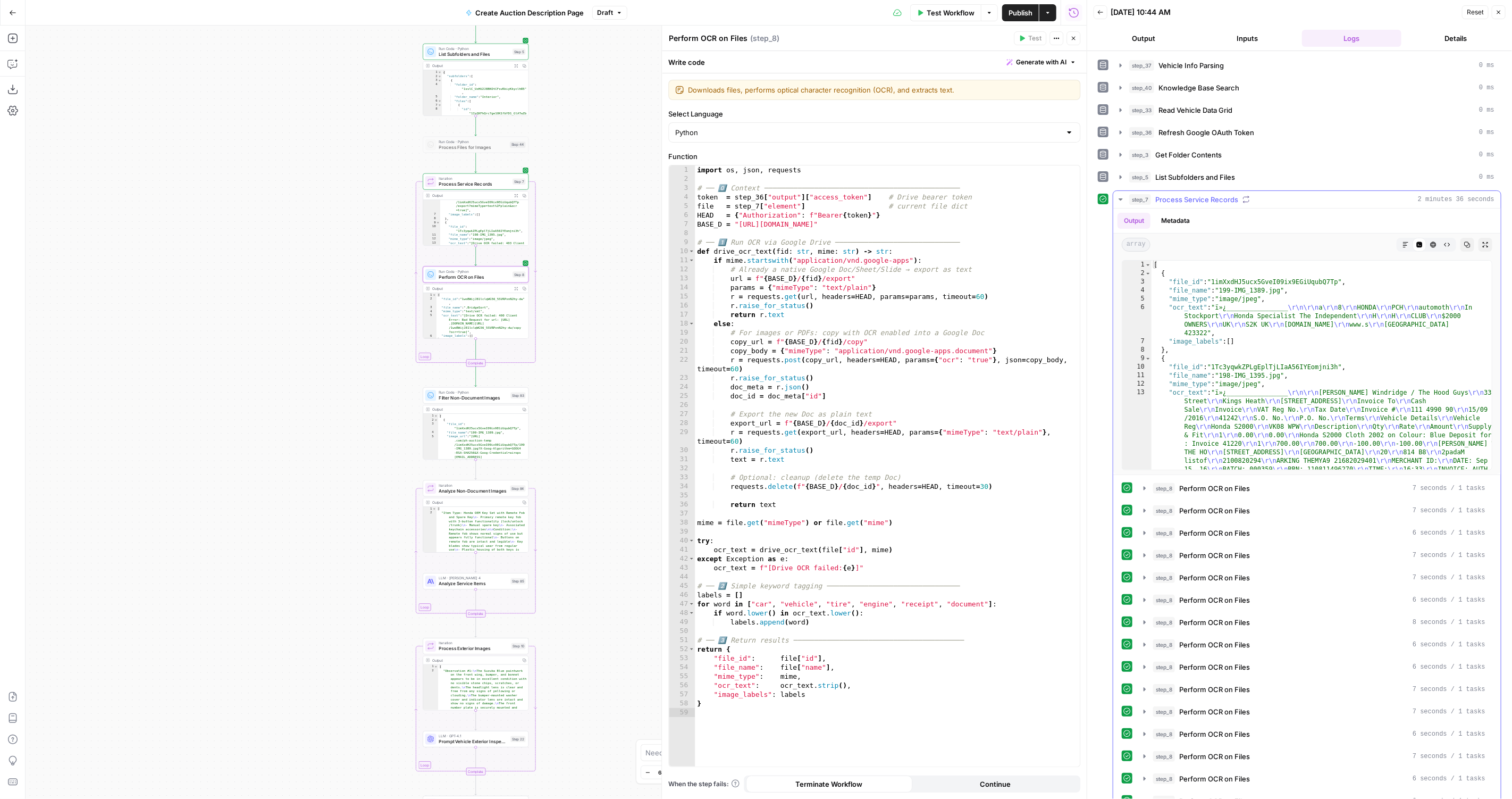
click at [1209, 191] on button "step_7 Process Service Records 2 minutes 36 seconds" at bounding box center [1306, 199] width 387 height 17
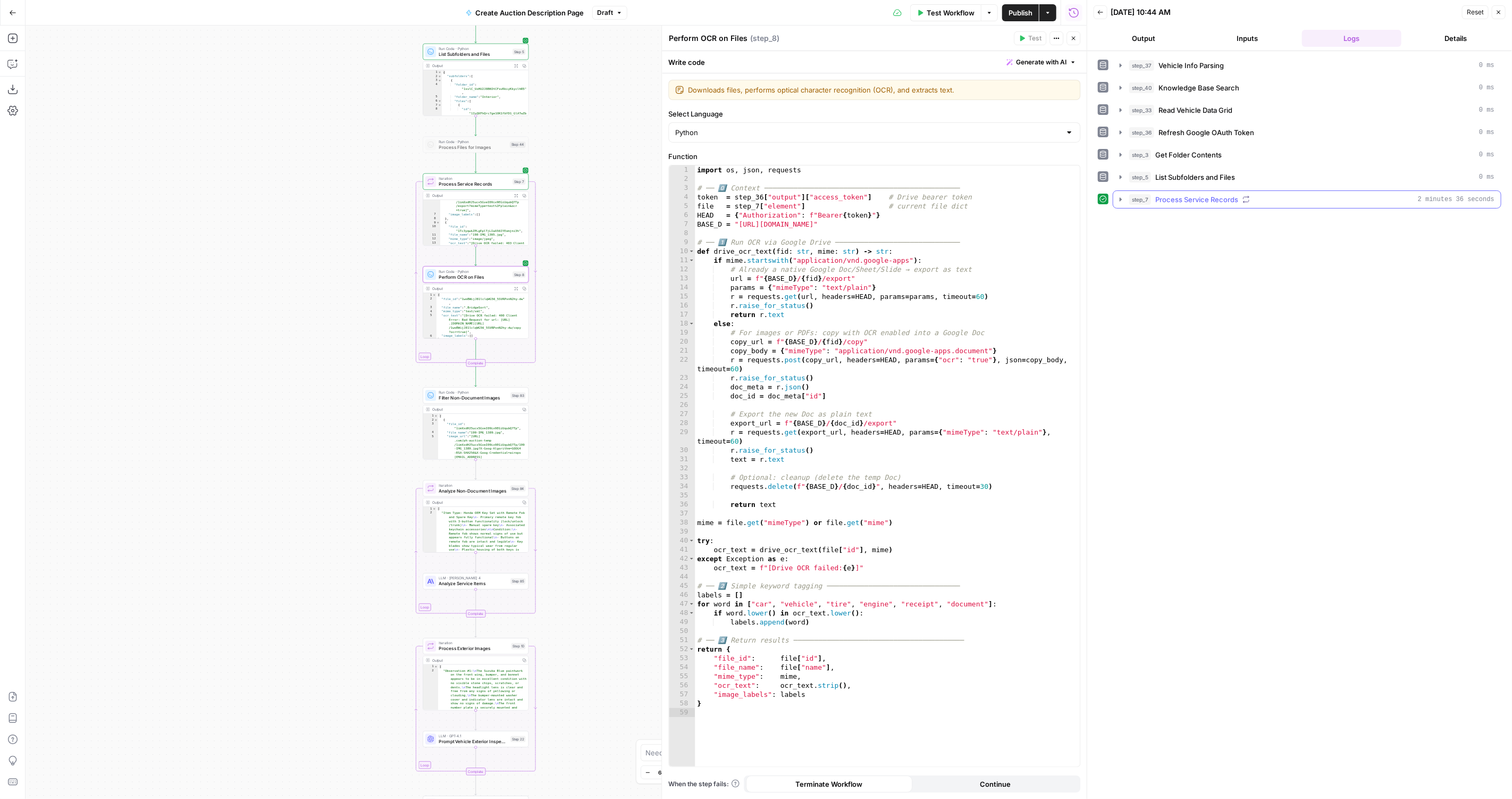
click at [1207, 194] on span "Process Service Records" at bounding box center [1196, 200] width 83 height 11
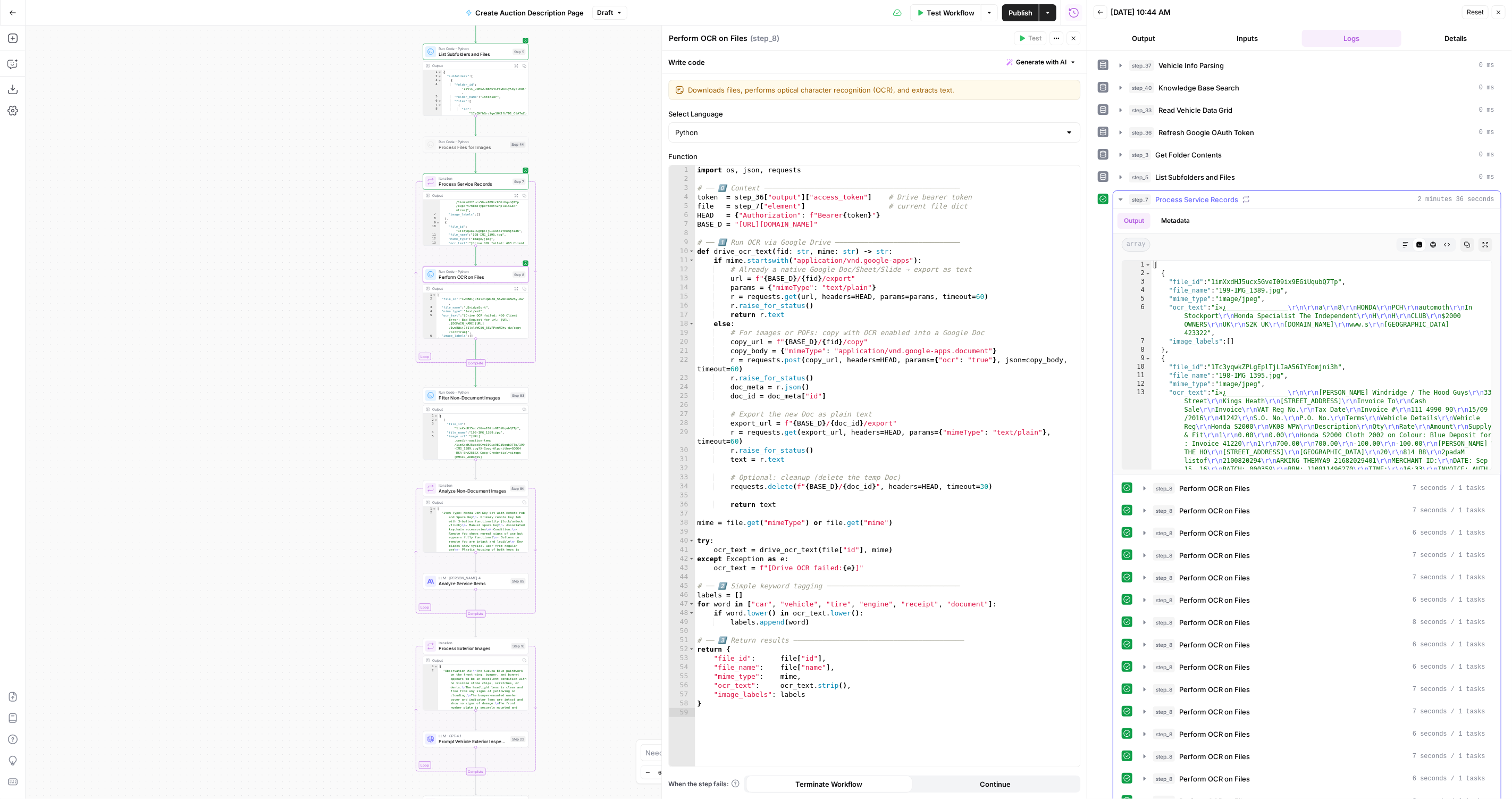
click at [1236, 194] on span "Process Service Records" at bounding box center [1196, 200] width 83 height 11
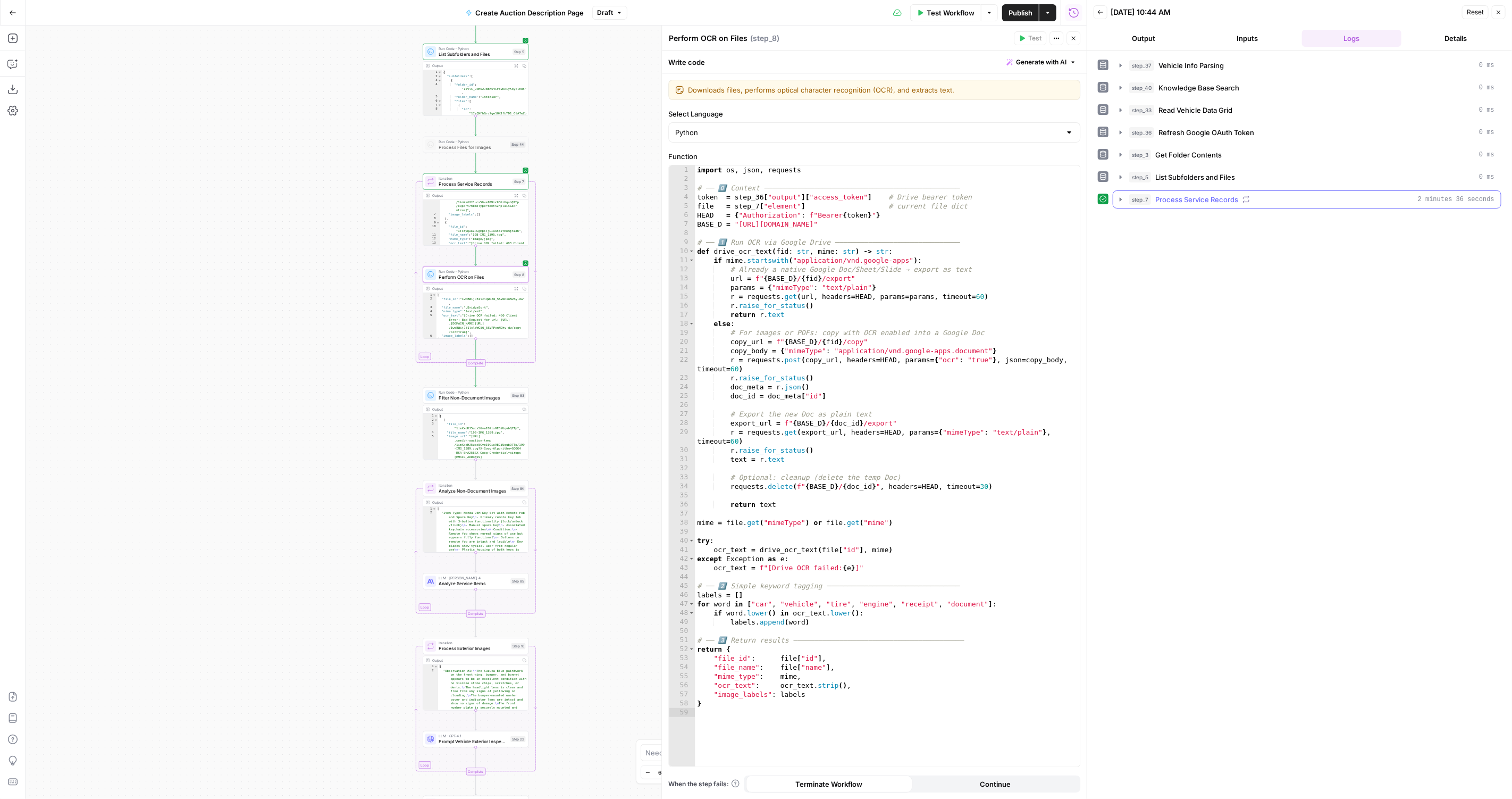
click at [1234, 194] on span "Process Service Records" at bounding box center [1196, 200] width 83 height 11
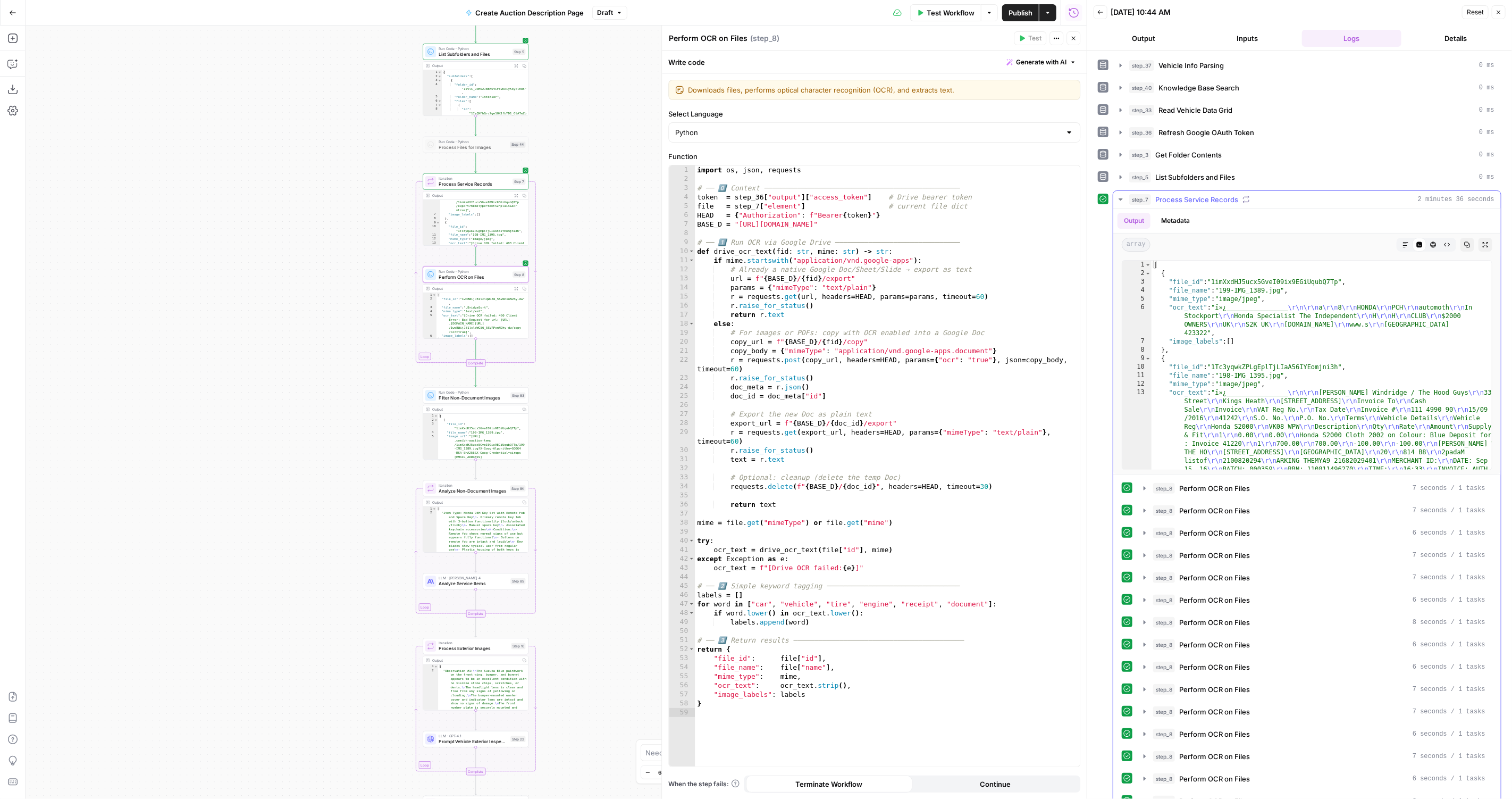
click at [1465, 242] on icon "button" at bounding box center [1467, 244] width 6 height 6
click at [853, 541] on div "import os , json , requests # ── 0️⃣ Context ──────────────────────────────────…" at bounding box center [887, 475] width 385 height 620
type textarea "*"
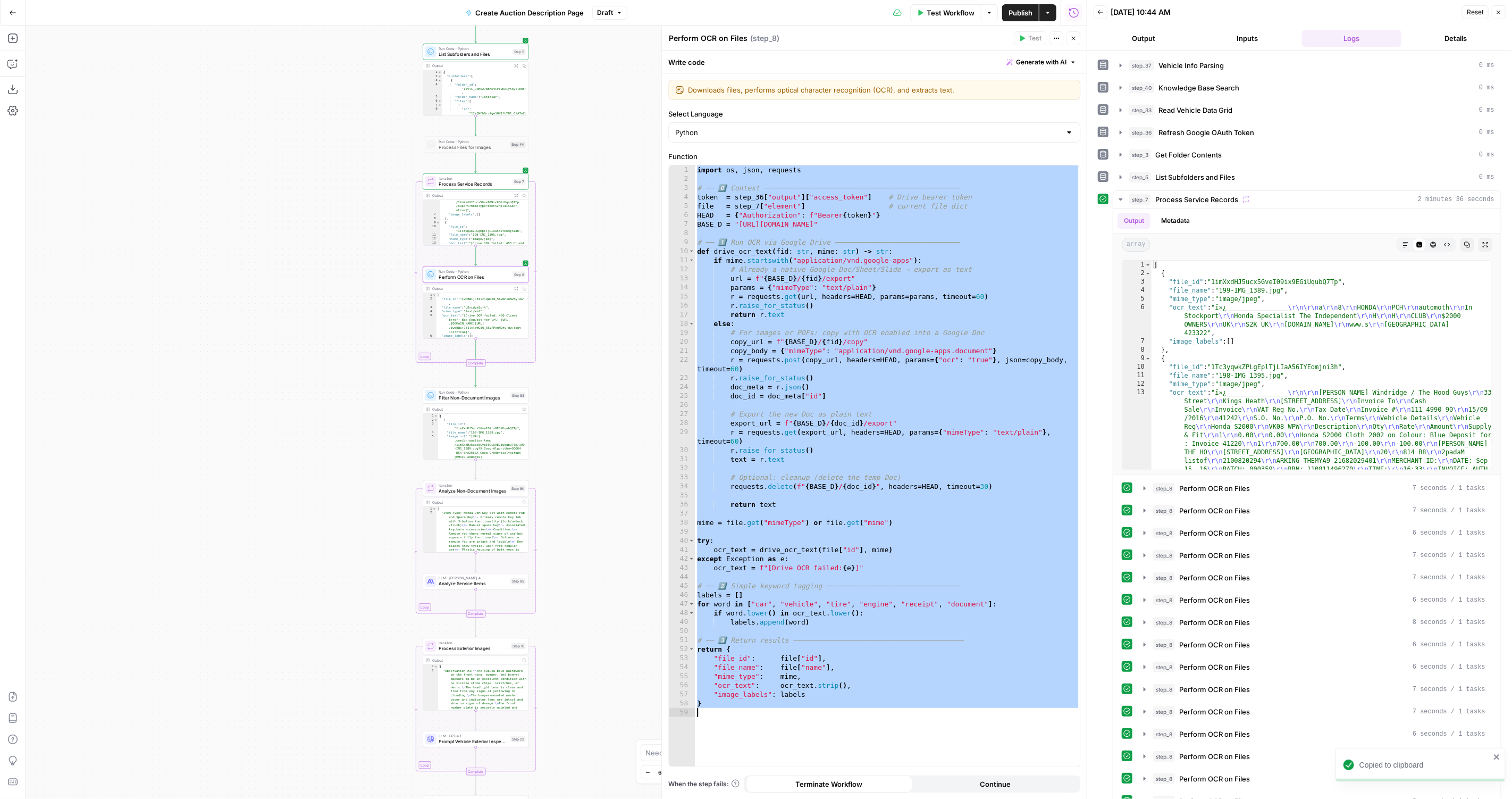
paste textarea
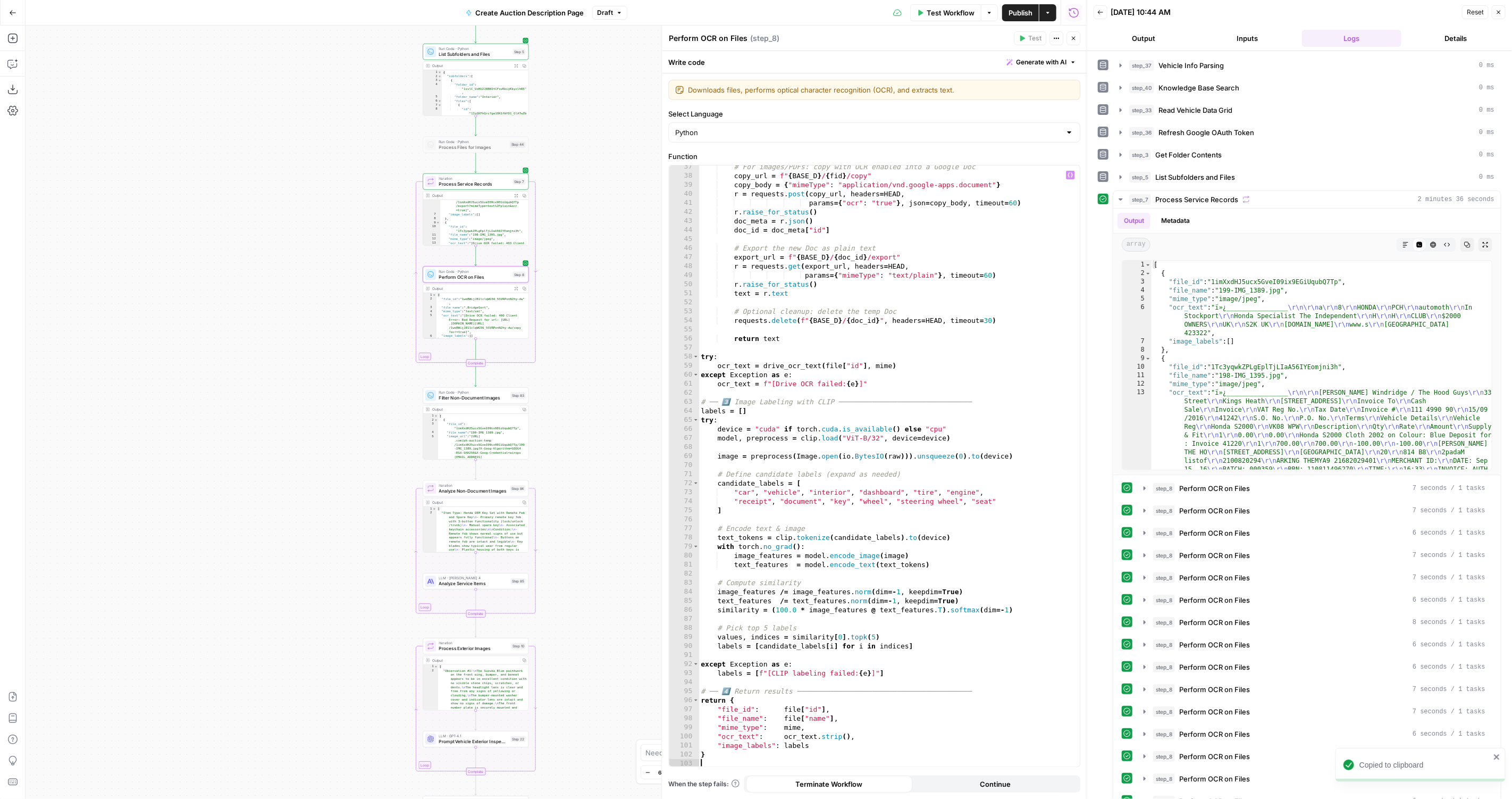
scroll to position [328, 0]
click at [518, 173] on button "Test" at bounding box center [514, 168] width 21 height 9
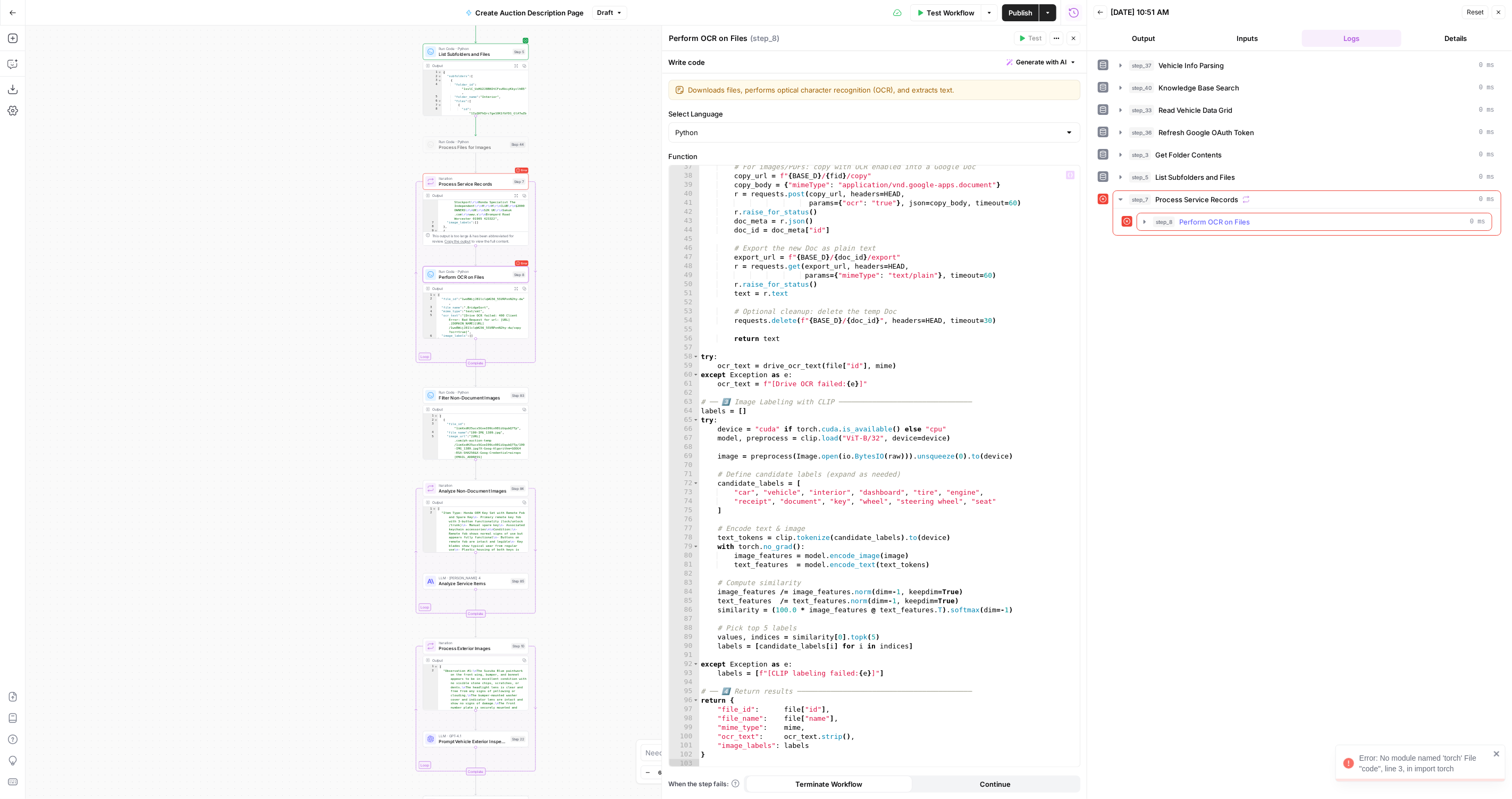
click at [1208, 216] on span "Perform OCR on Files" at bounding box center [1214, 222] width 71 height 11
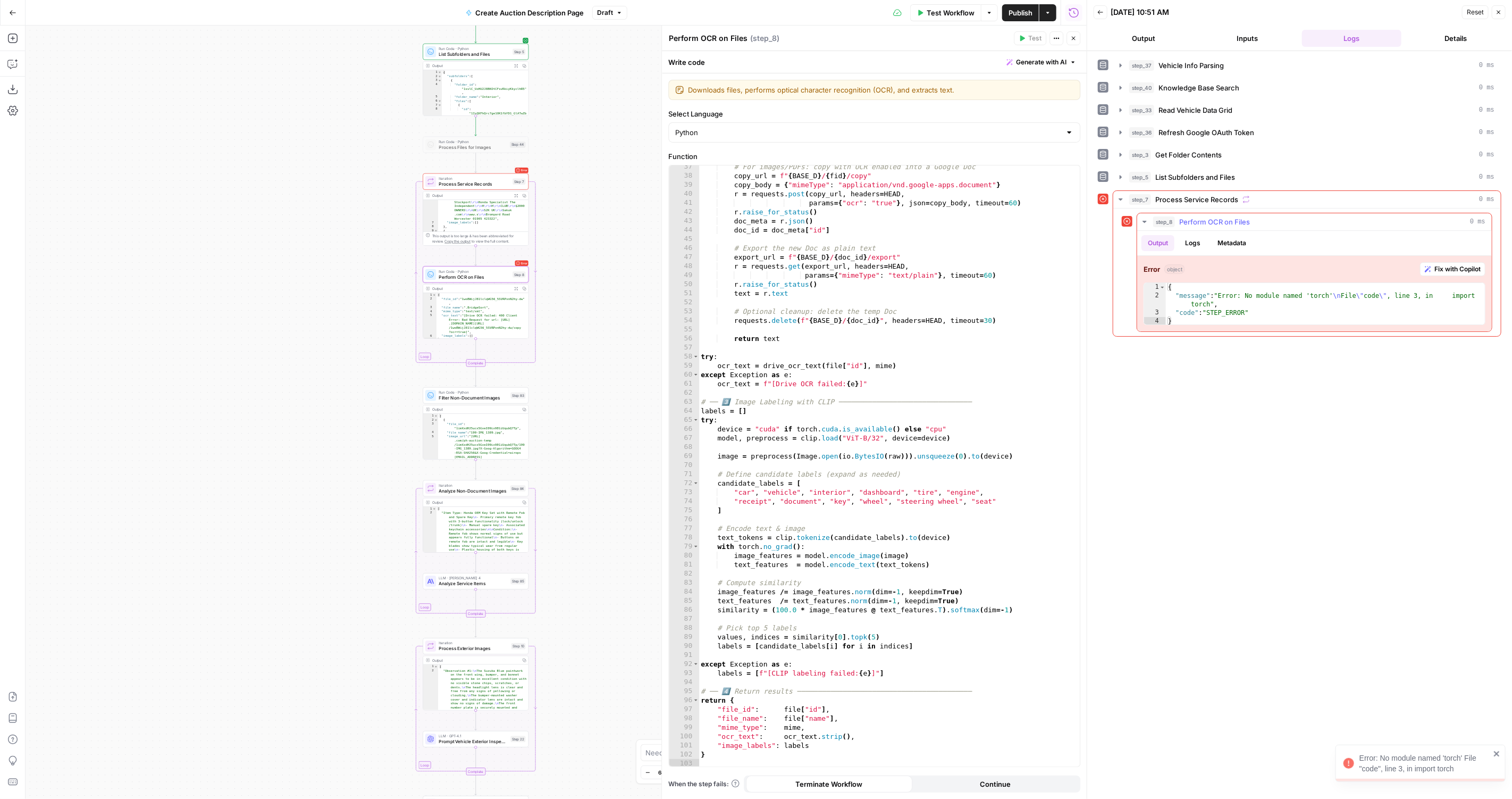
click at [1267, 317] on div "{ "message" : "Error: No module named 'torch' \n File \" code \" , line 3, in i…" at bounding box center [1326, 313] width 321 height 60
drag, startPoint x: 1267, startPoint y: 317, endPoint x: 1175, endPoint y: 298, distance: 93.9
click at [1175, 298] on div "{ "message" : "Error: No module named 'torch' \n File \" code \" , line 3, in i…" at bounding box center [1326, 313] width 321 height 60
type textarea "**********"
click at [962, 286] on div "# For images/PDFs: copy with OCR enabled into a Google Doc copy_url = f" { BASE…" at bounding box center [890, 472] width 381 height 620
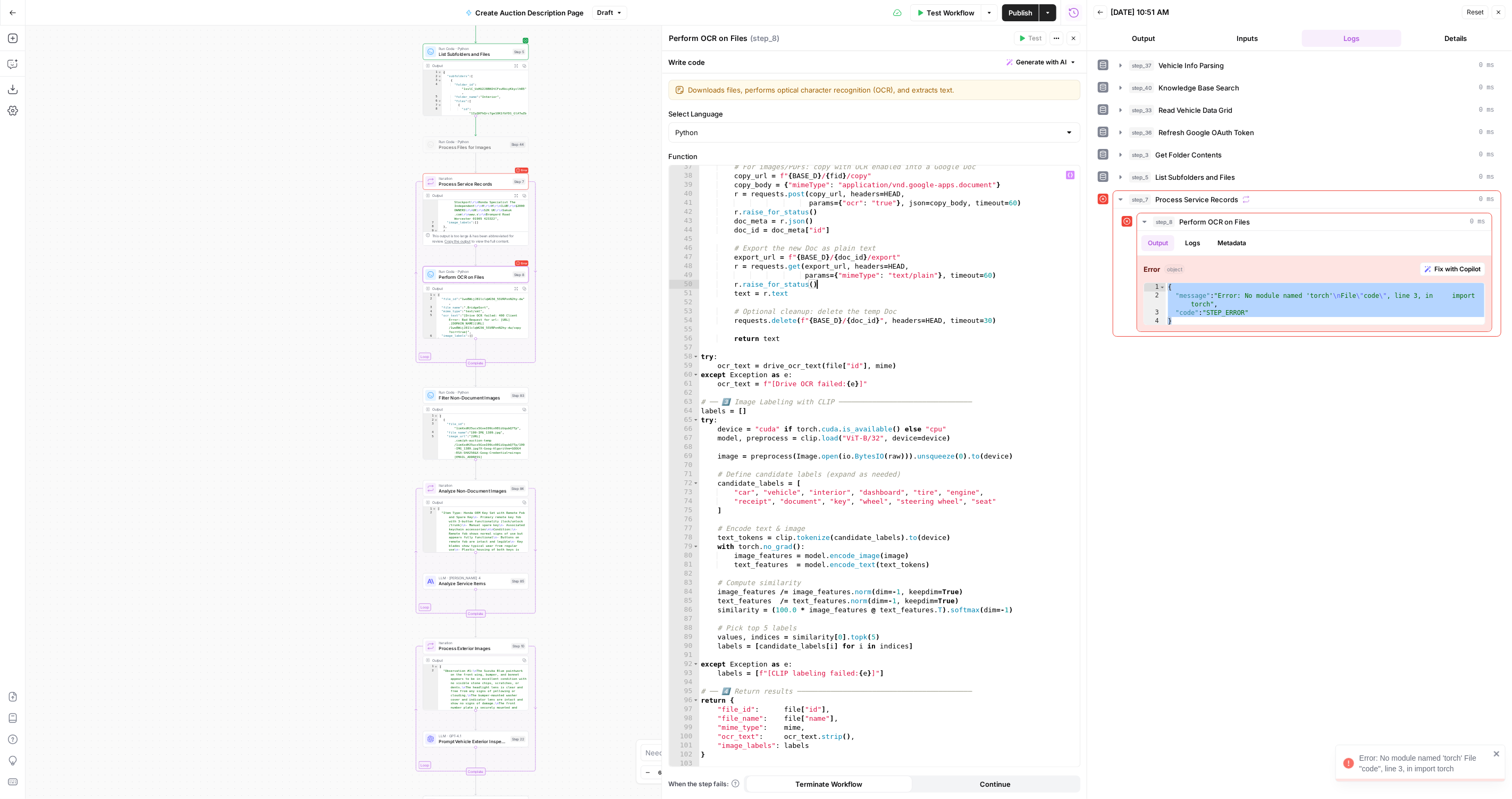
type textarea "*"
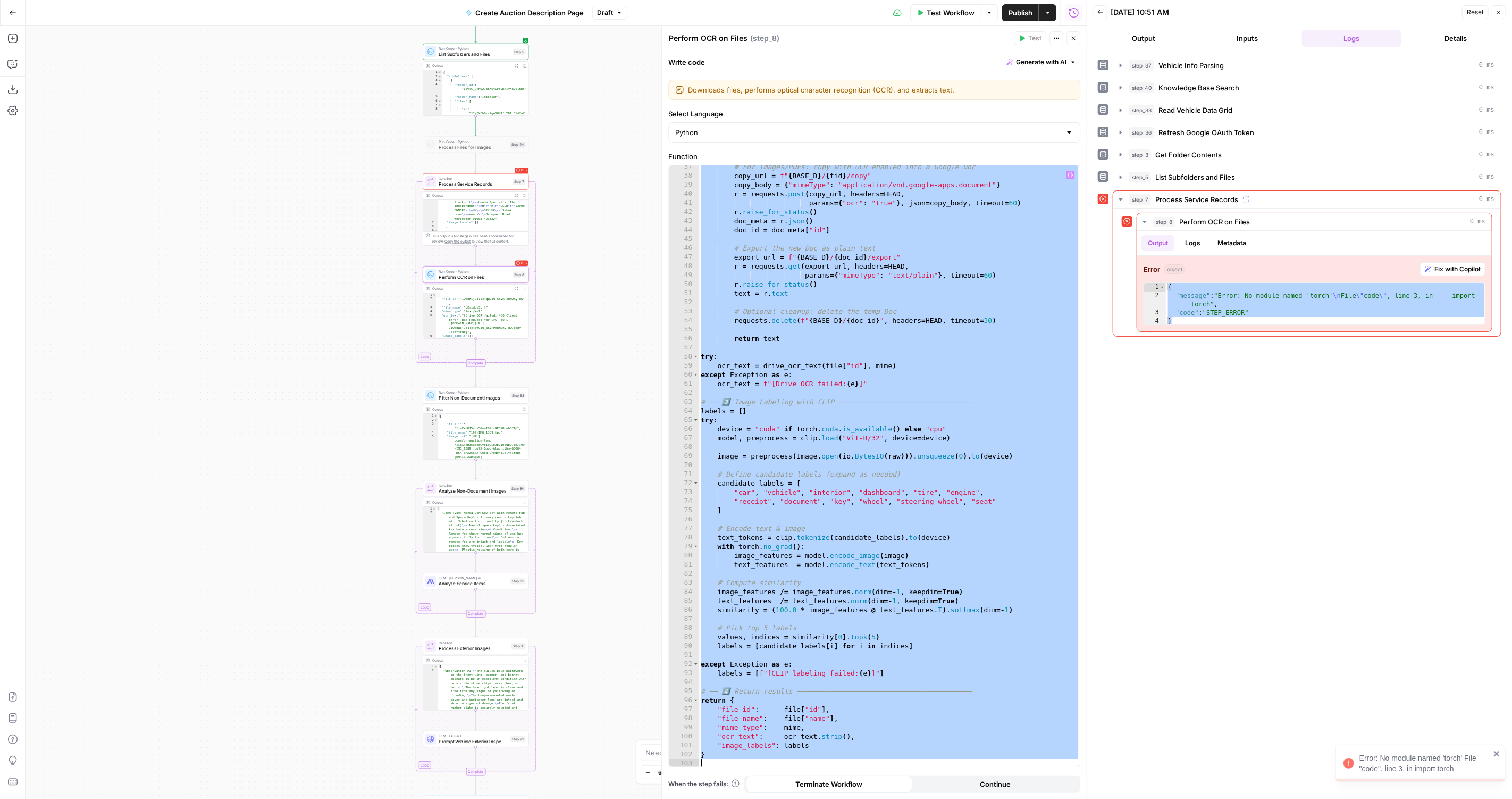
paste textarea
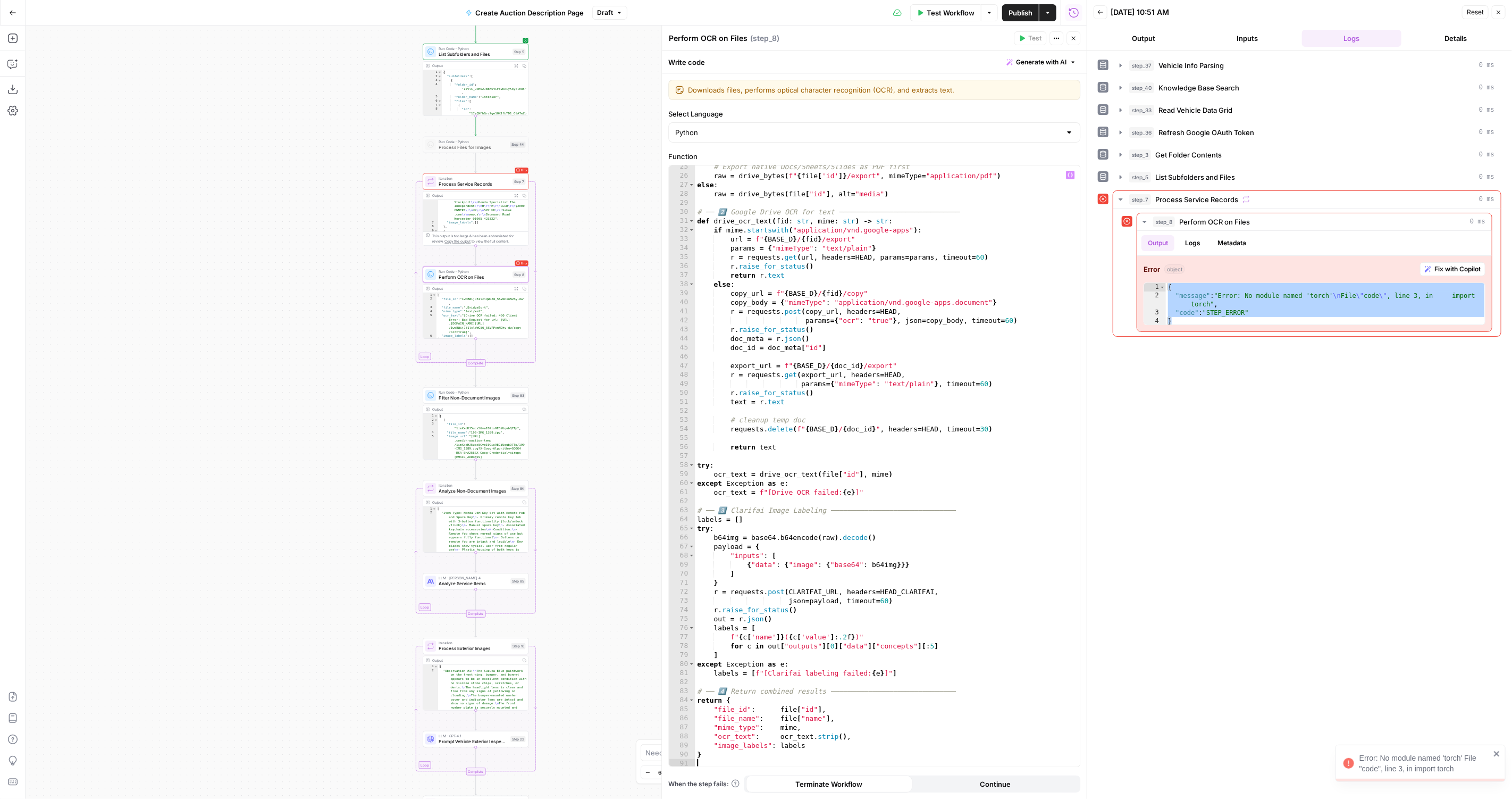
scroll to position [220, 0]
click at [510, 169] on icon "button" at bounding box center [510, 168] width 4 height 5
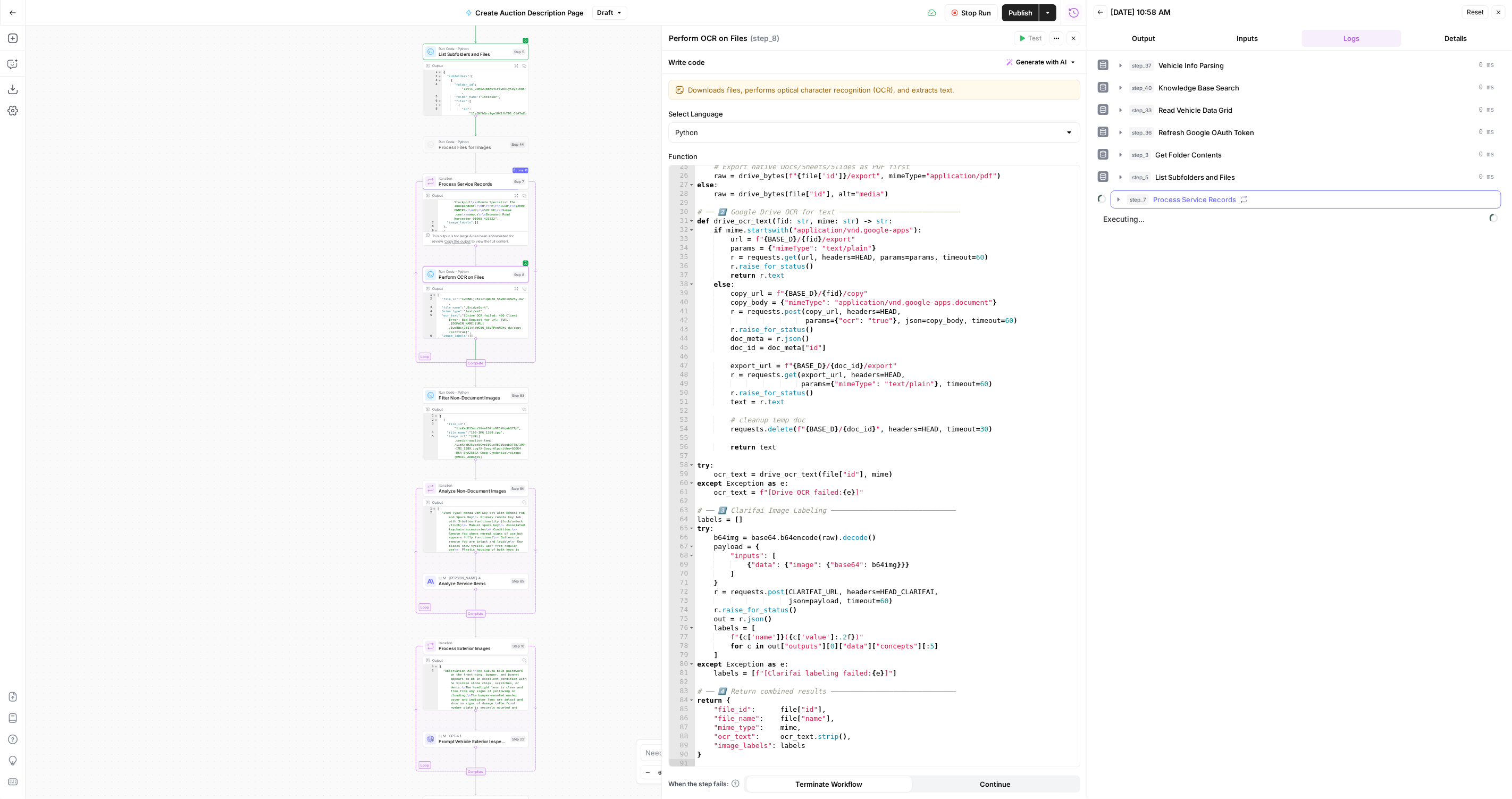
click at [1211, 204] on button "step_7 Process Service Records" at bounding box center [1306, 199] width 389 height 17
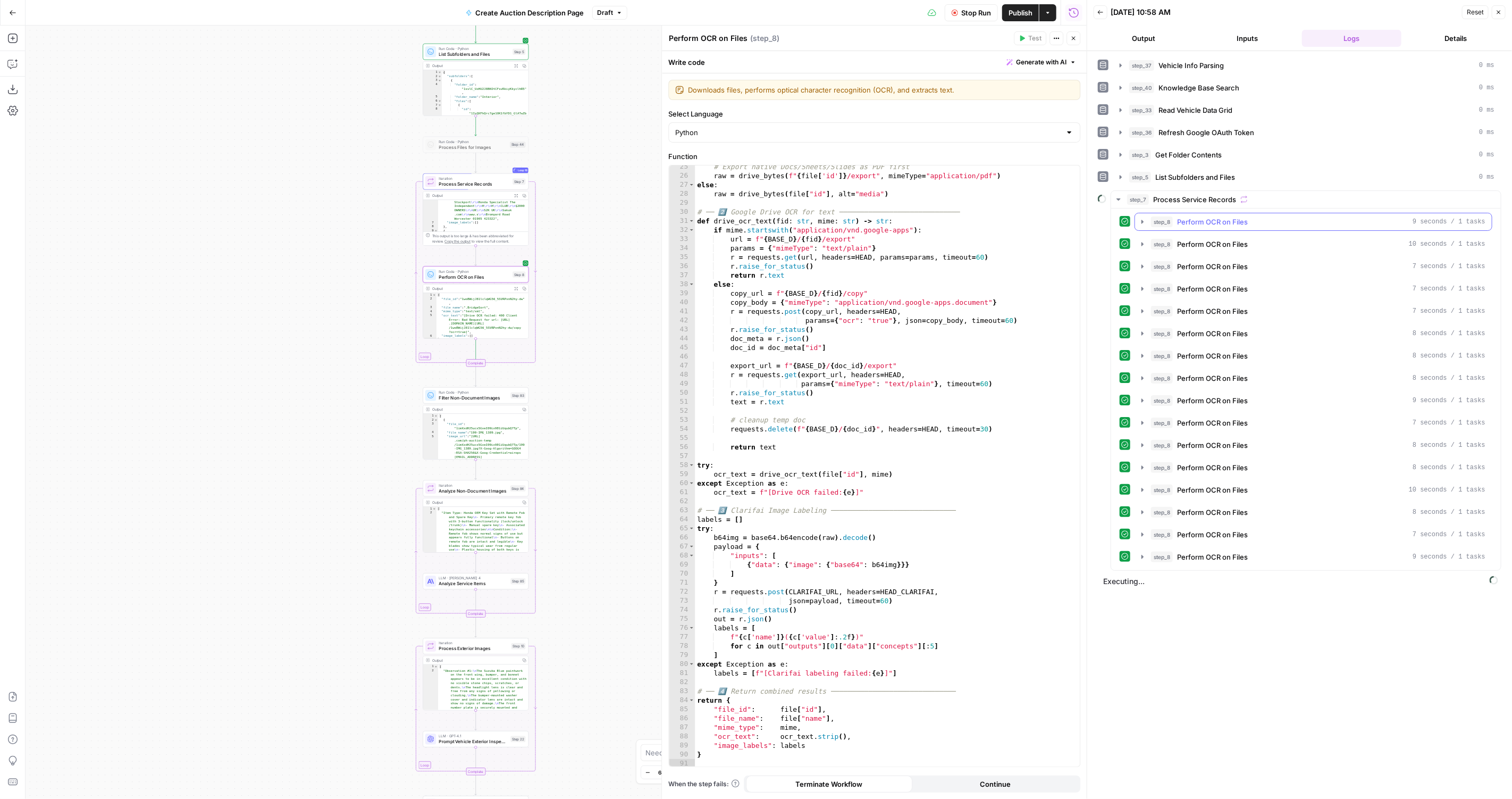
click at [1209, 218] on span "Perform OCR on Files" at bounding box center [1212, 222] width 71 height 11
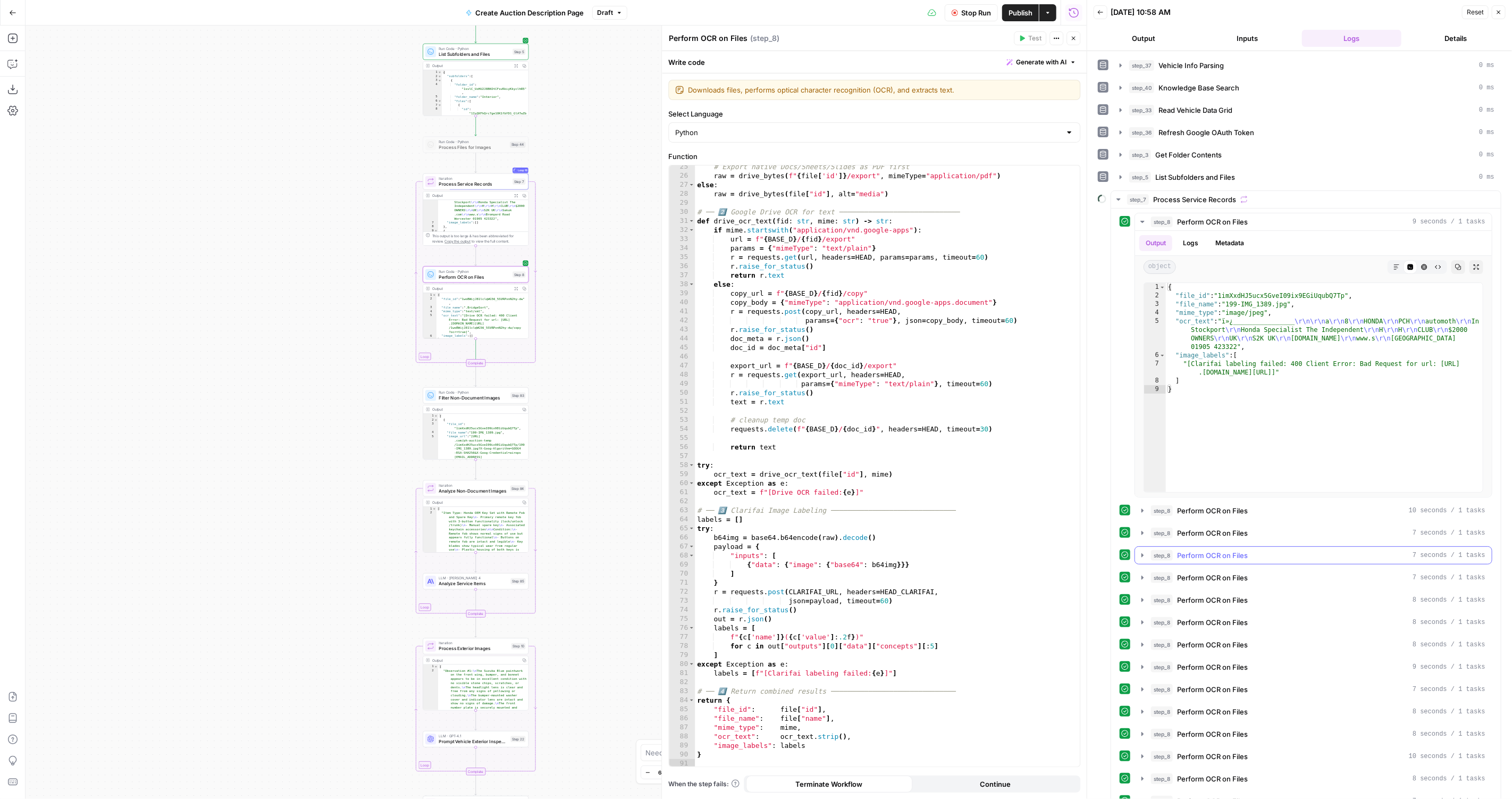
click at [1219, 547] on button "step_8 Perform OCR on Files 7 seconds / 1 tasks" at bounding box center [1313, 555] width 356 height 17
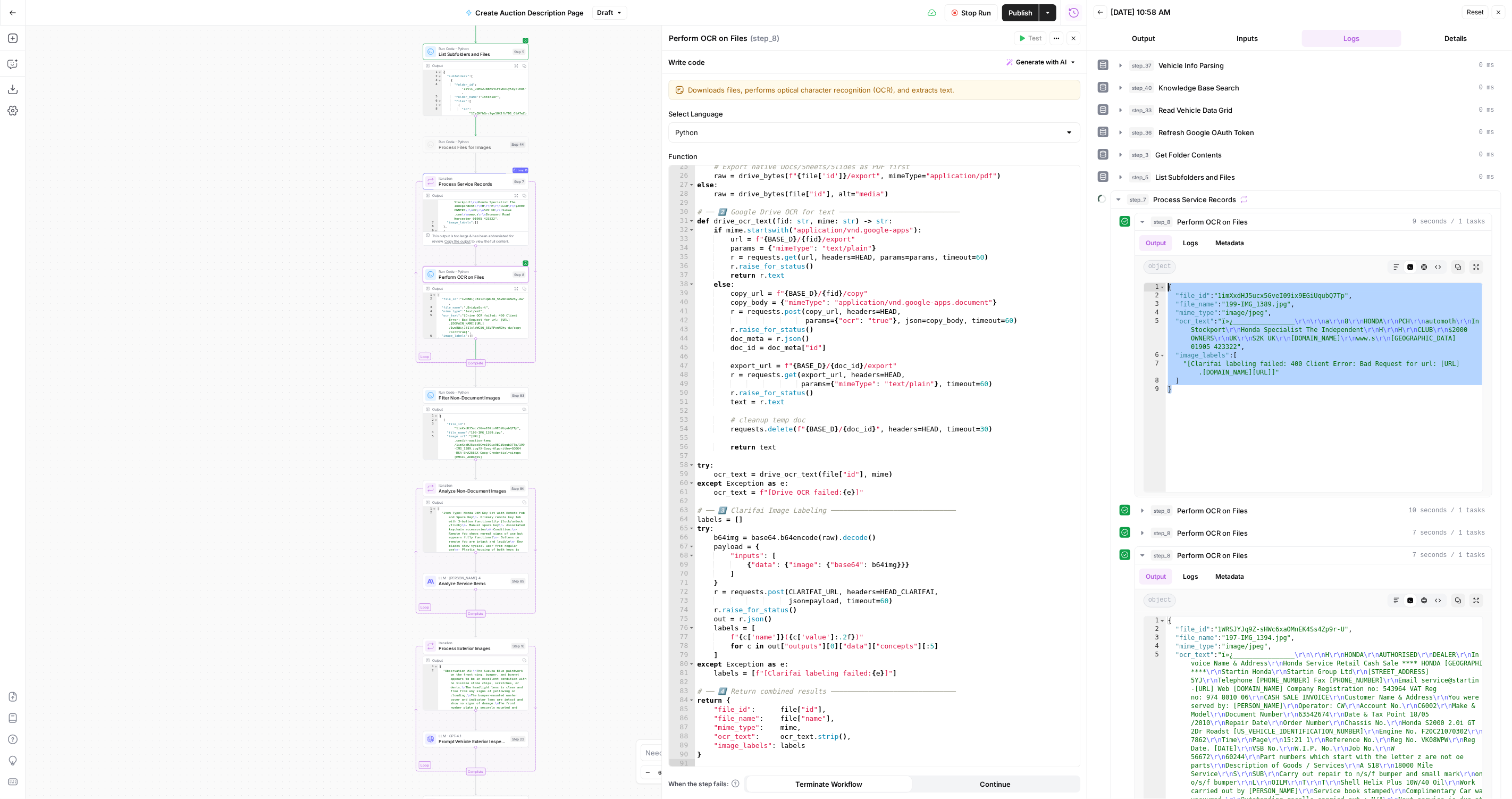
drag, startPoint x: 1317, startPoint y: 421, endPoint x: 1068, endPoint y: 258, distance: 297.6
click at [1068, 252] on body "PistonHeads New Home Browse Insights Opportunities Your Data Recent Grids Creat…" at bounding box center [756, 399] width 1512 height 799
type textarea "**********"
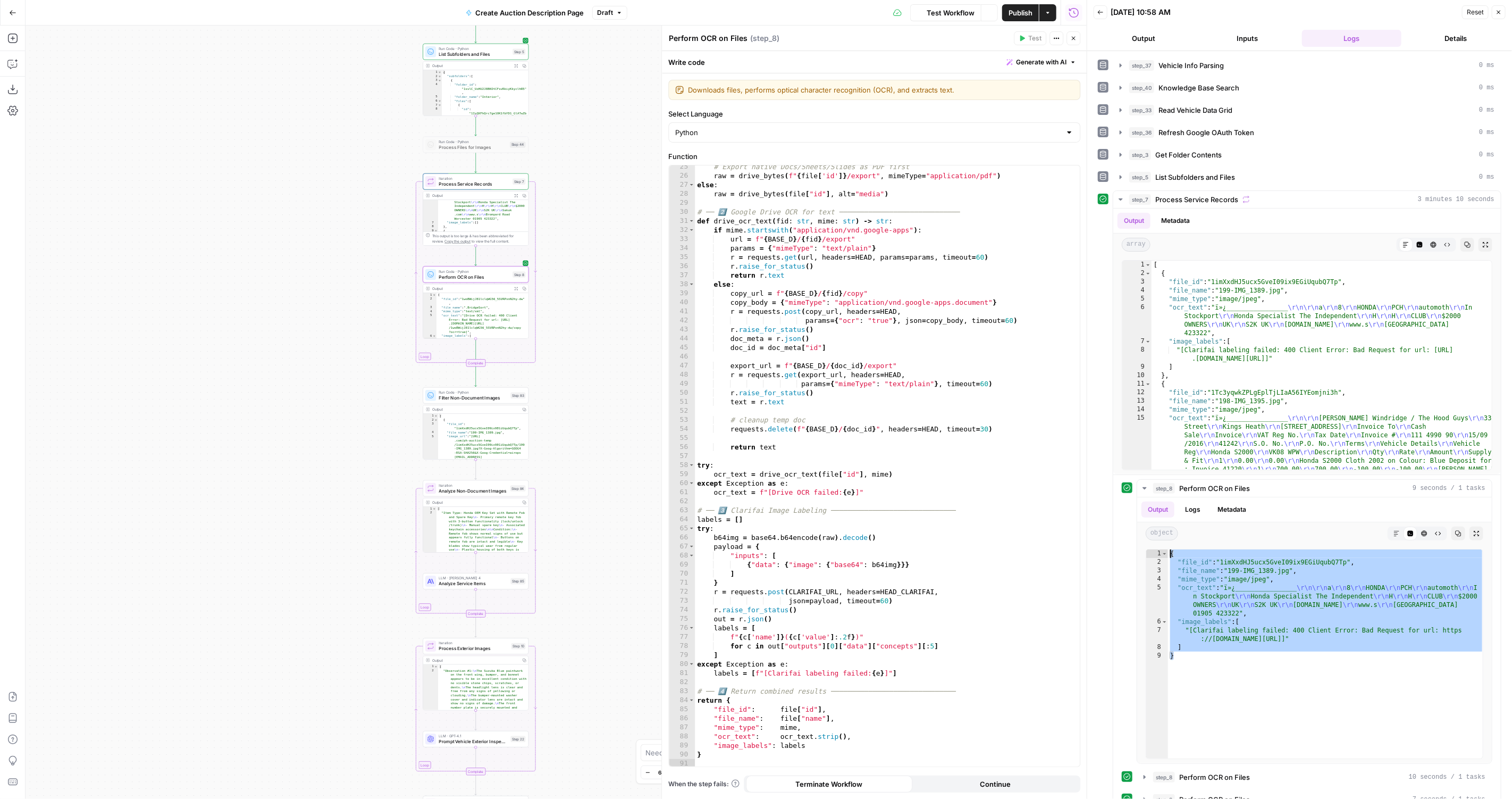
scroll to position [220, 0]
click at [1002, 353] on div "# Export native Docs/Sheets/Slides as PDF first raw = drive_bytes ( f" { file […" at bounding box center [887, 472] width 385 height 620
type textarea "*"
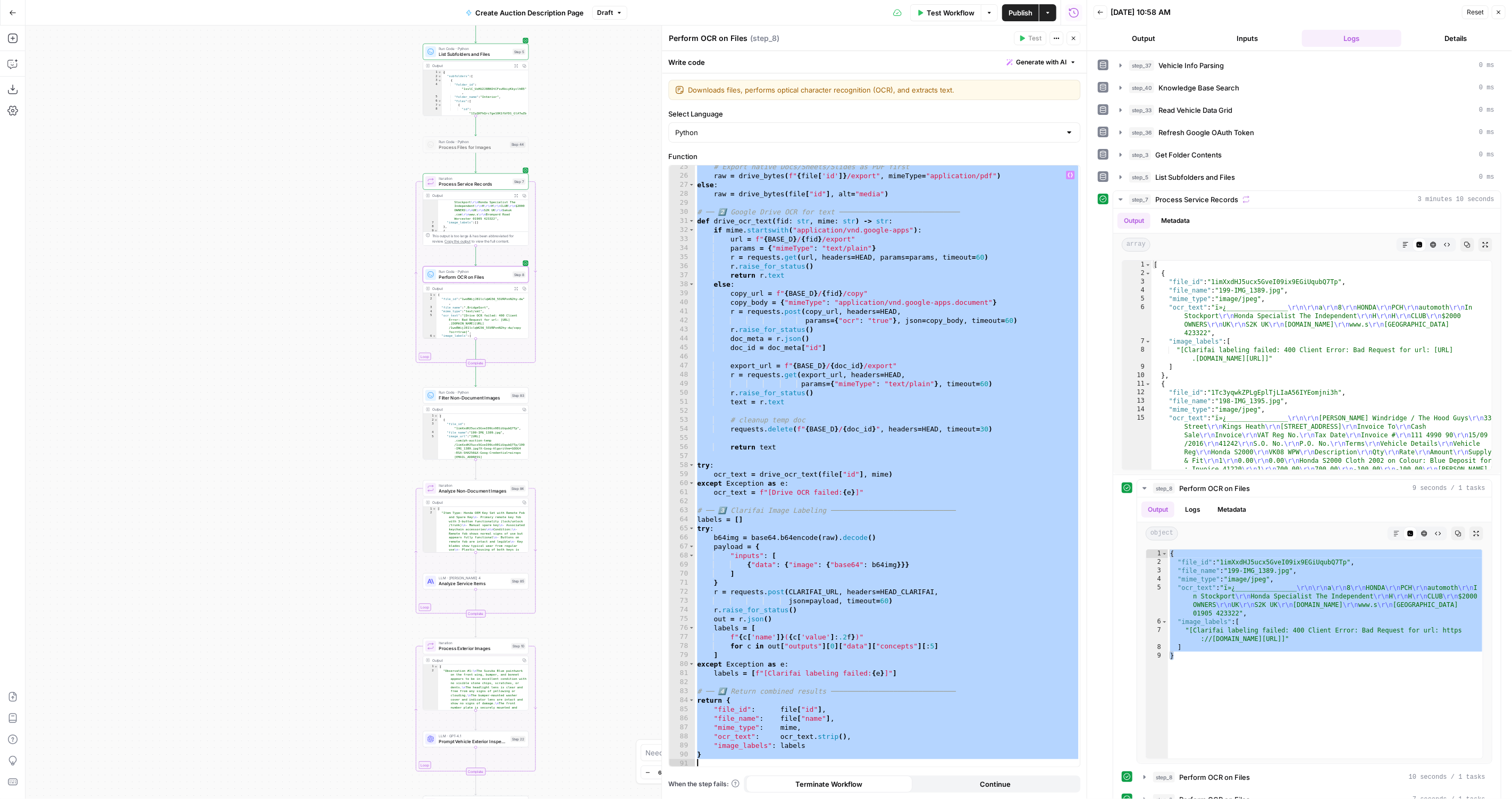
paste textarea
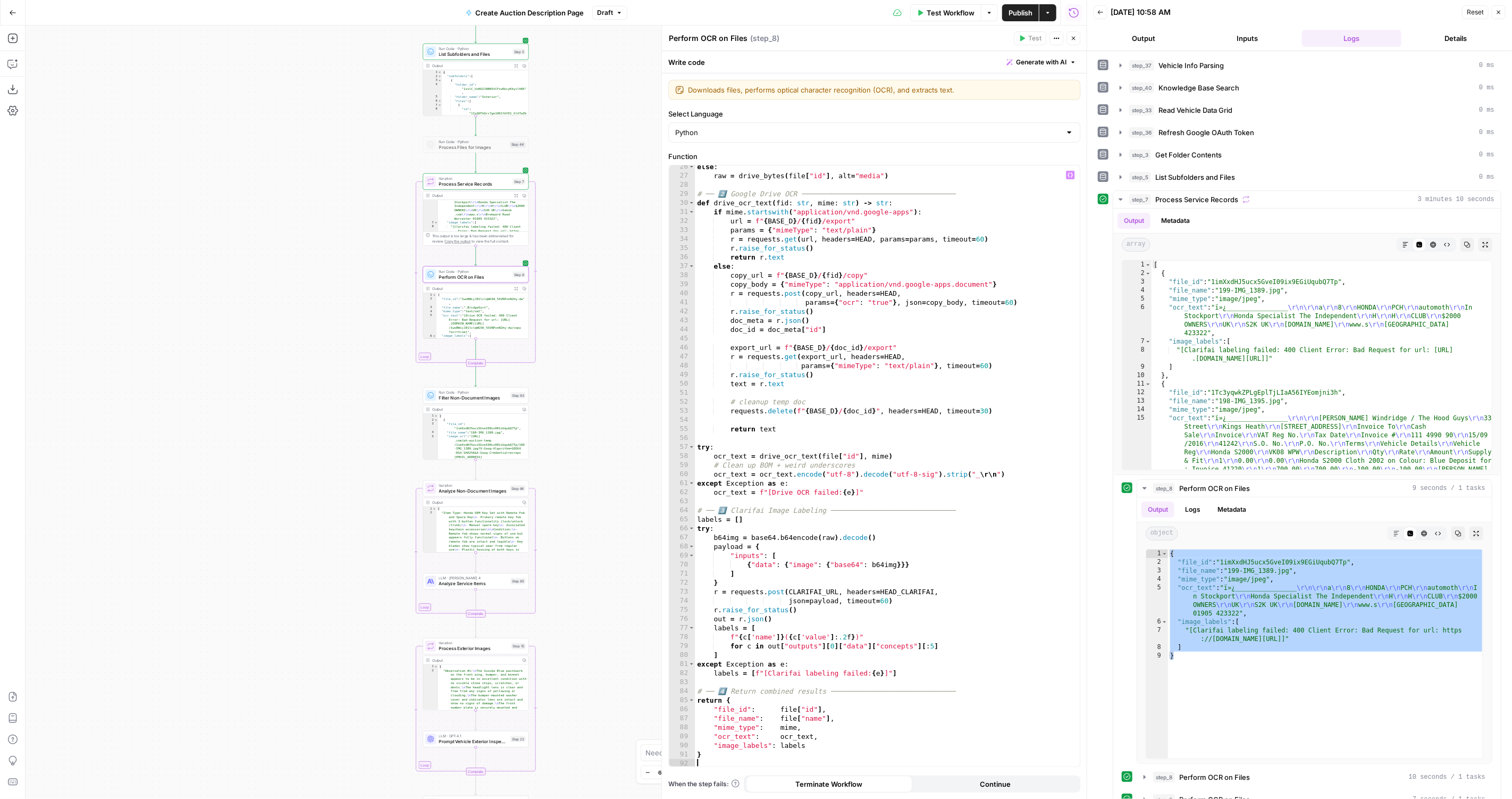
click at [941, 19] on button "Test Workflow" at bounding box center [945, 12] width 71 height 17
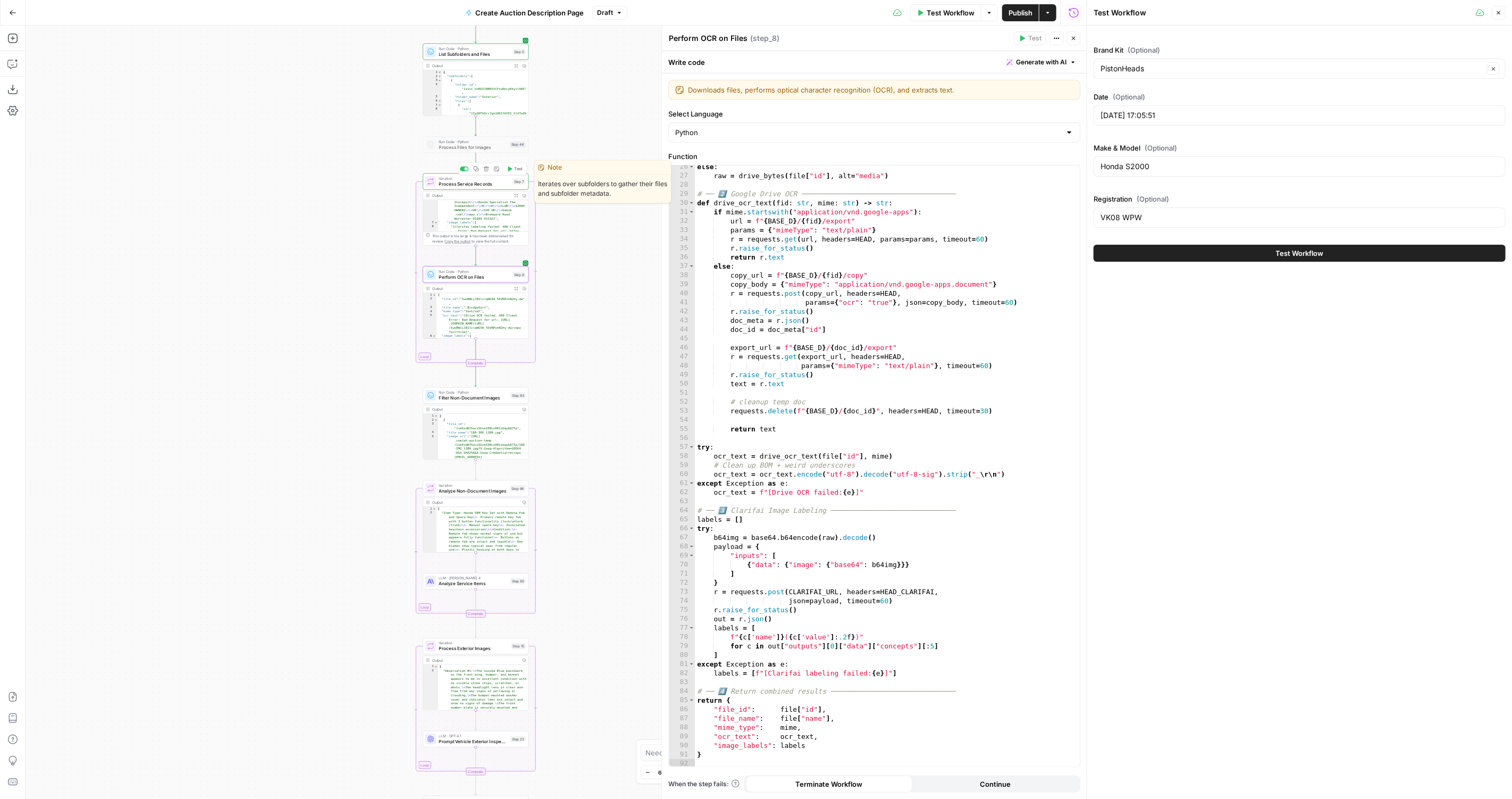
click at [517, 171] on span "Test" at bounding box center [518, 168] width 8 height 6
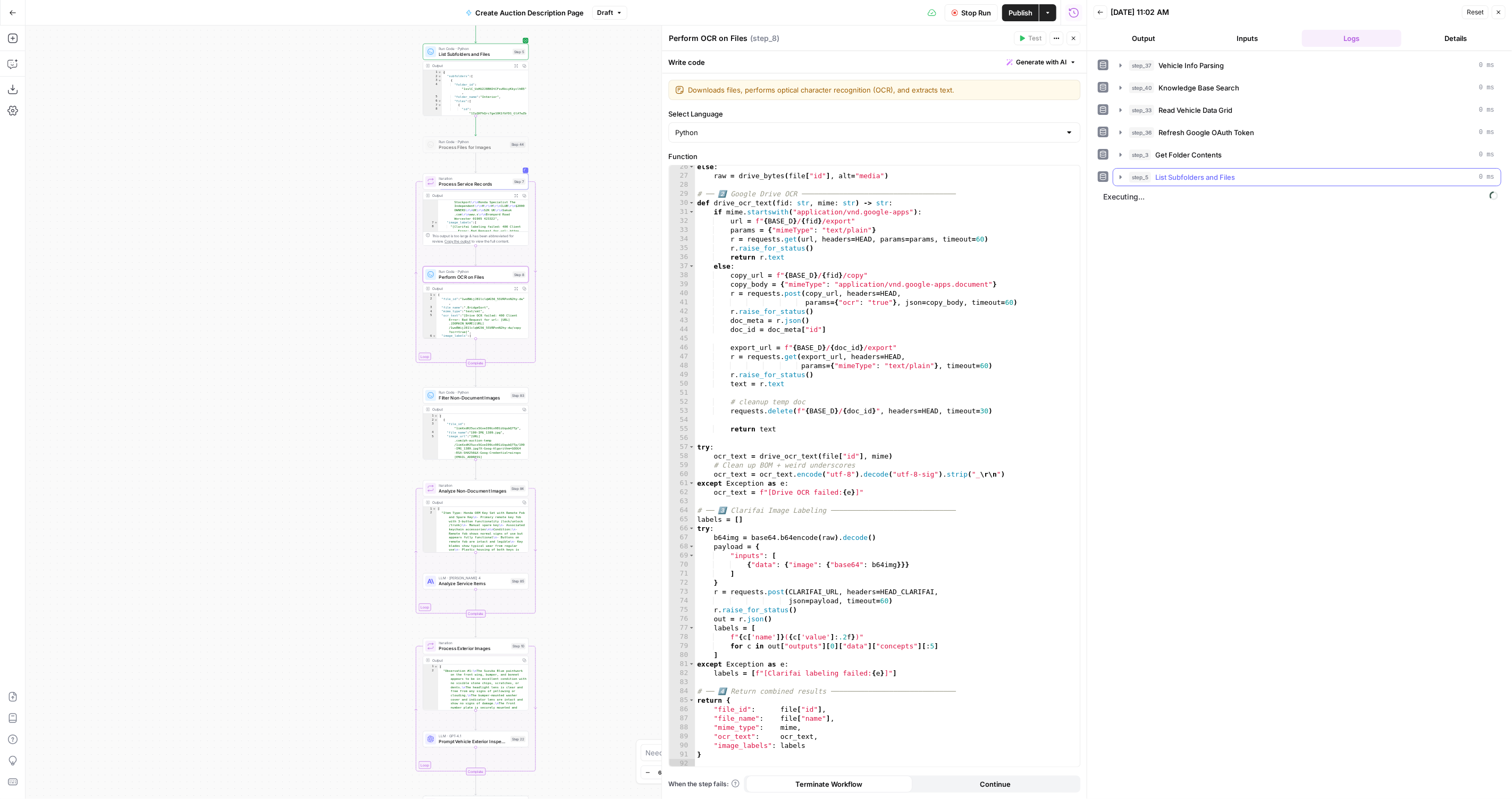
click at [1223, 178] on span "List Subfolders and Files" at bounding box center [1195, 177] width 80 height 11
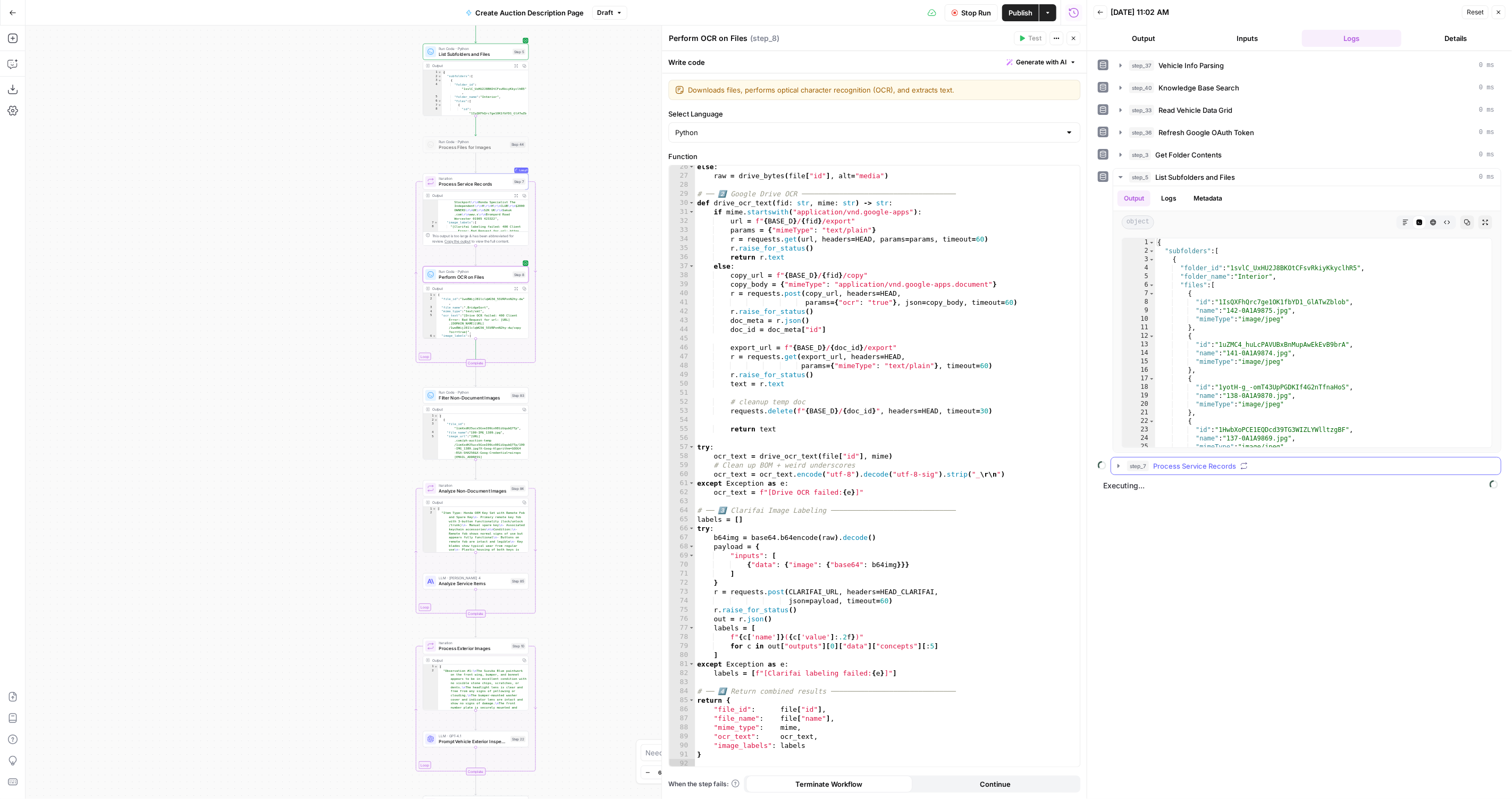
click at [1166, 463] on span "Process Service Records" at bounding box center [1194, 466] width 83 height 11
click at [1203, 480] on button "step_8 Perform OCR on Files 8 seconds / 1 tasks" at bounding box center [1313, 488] width 356 height 17
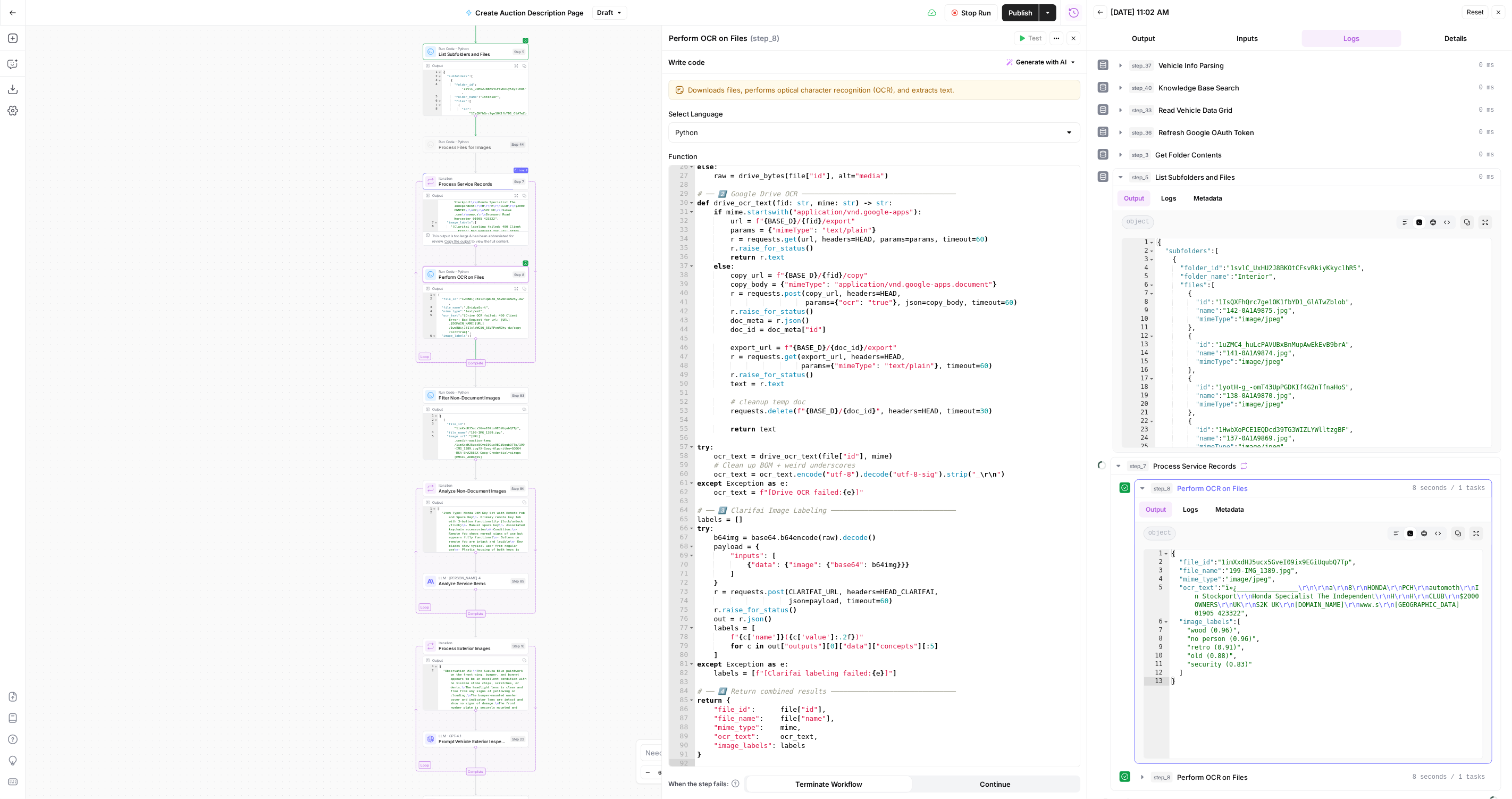
scroll to position [11, 0]
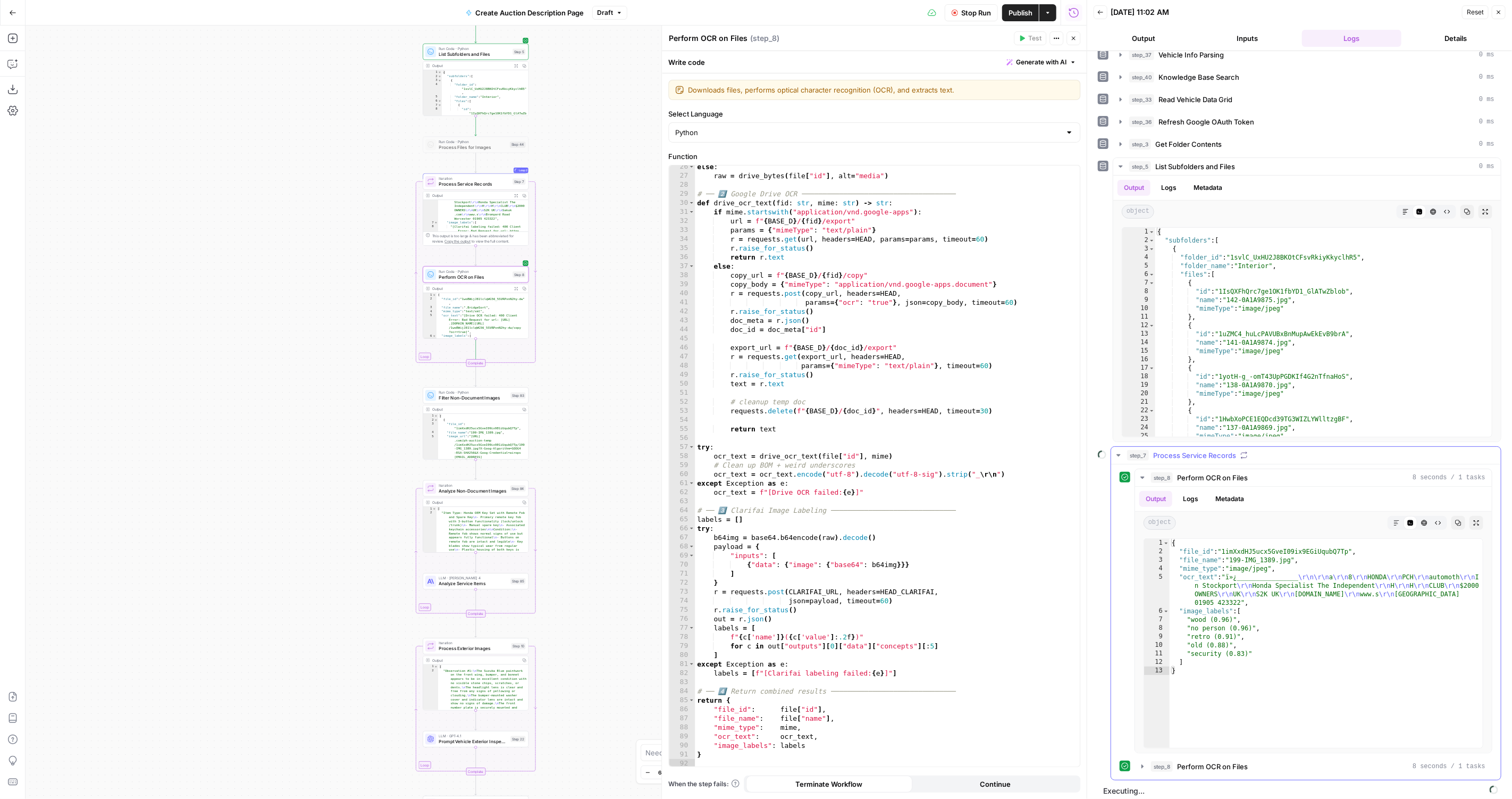
click at [1230, 761] on span "Perform OCR on Files" at bounding box center [1212, 767] width 71 height 11
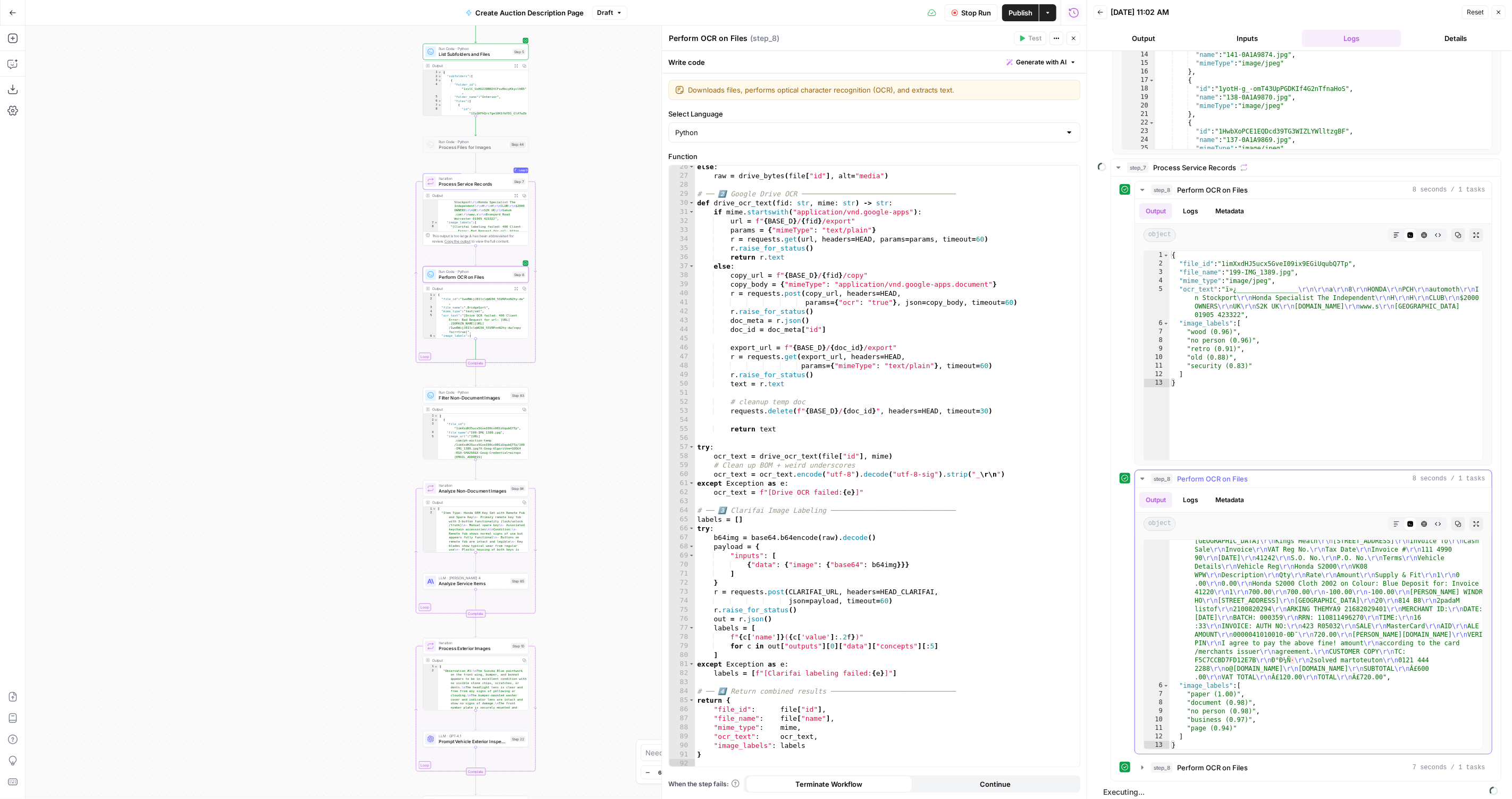
scroll to position [46, 0]
click at [1223, 768] on button "step_8 Perform OCR on Files 7 seconds / 1 tasks" at bounding box center [1313, 767] width 356 height 17
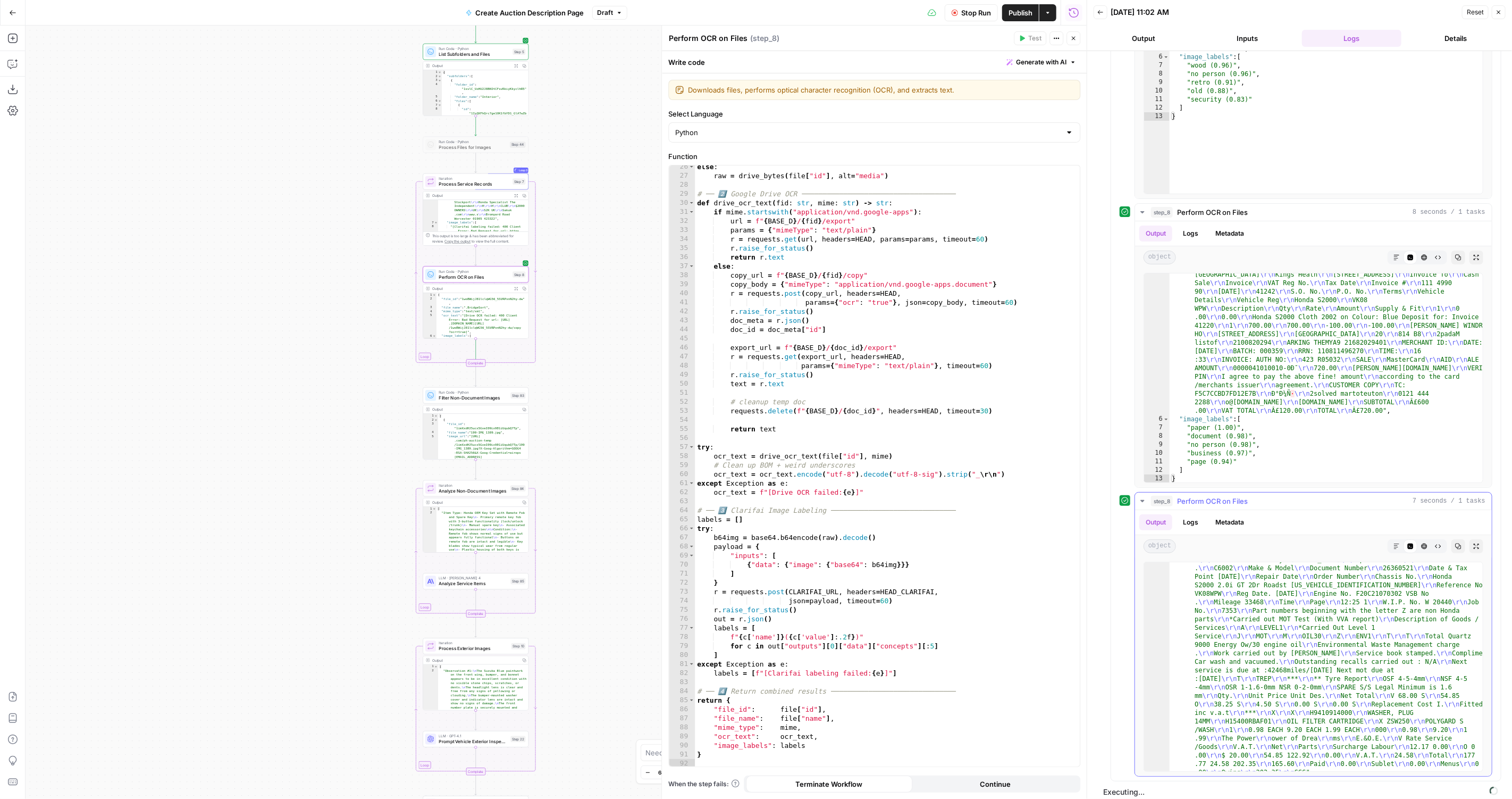
scroll to position [165, 0]
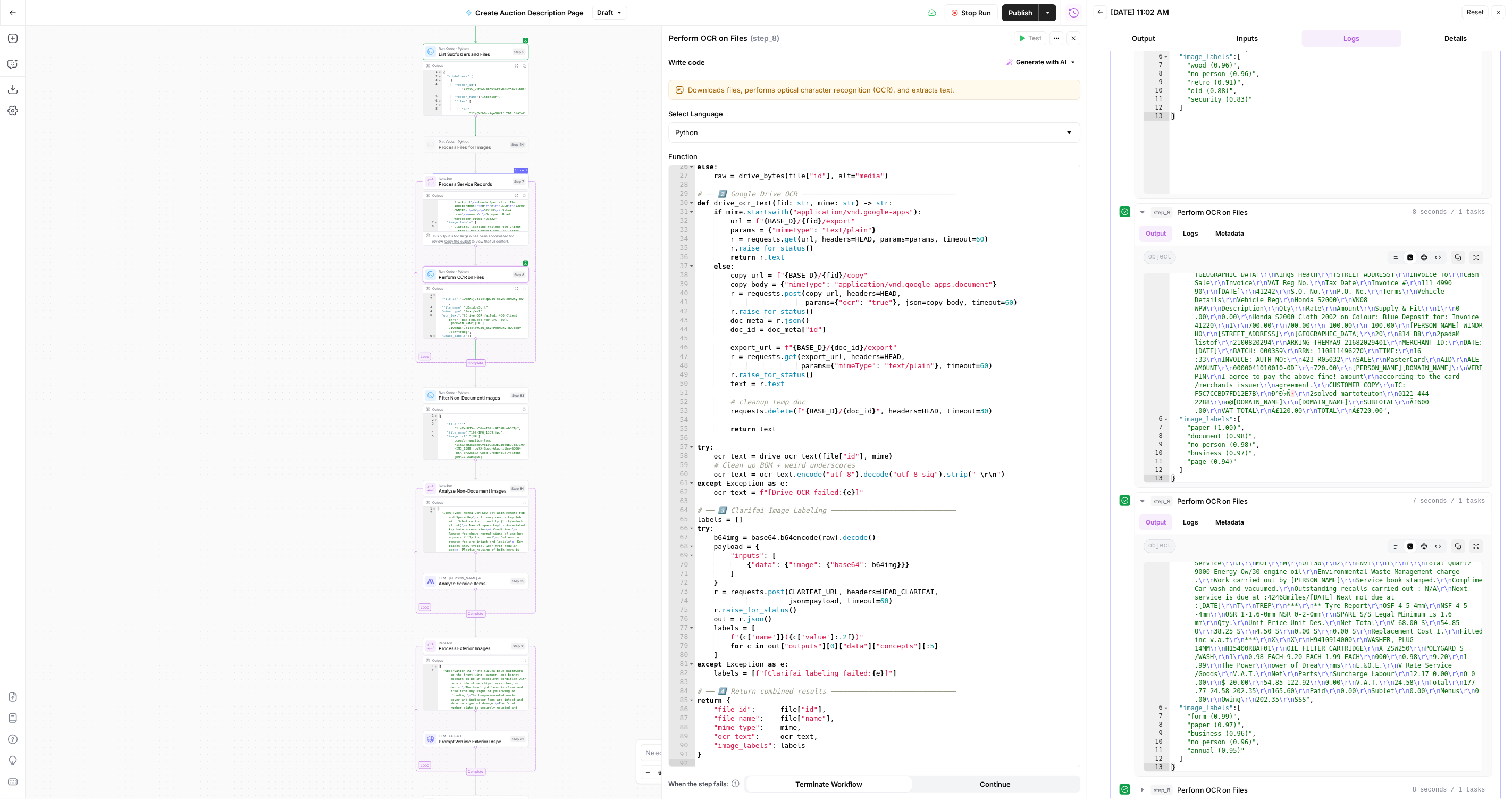
click at [1226, 795] on div "step_8 Perform OCR on Files 8 seconds / 1 tasks Output Logs Metadata object Mar…" at bounding box center [1306, 357] width 389 height 893
click at [1233, 789] on button "step_8 Perform OCR on Files 8 seconds / 1 tasks" at bounding box center [1313, 790] width 356 height 17
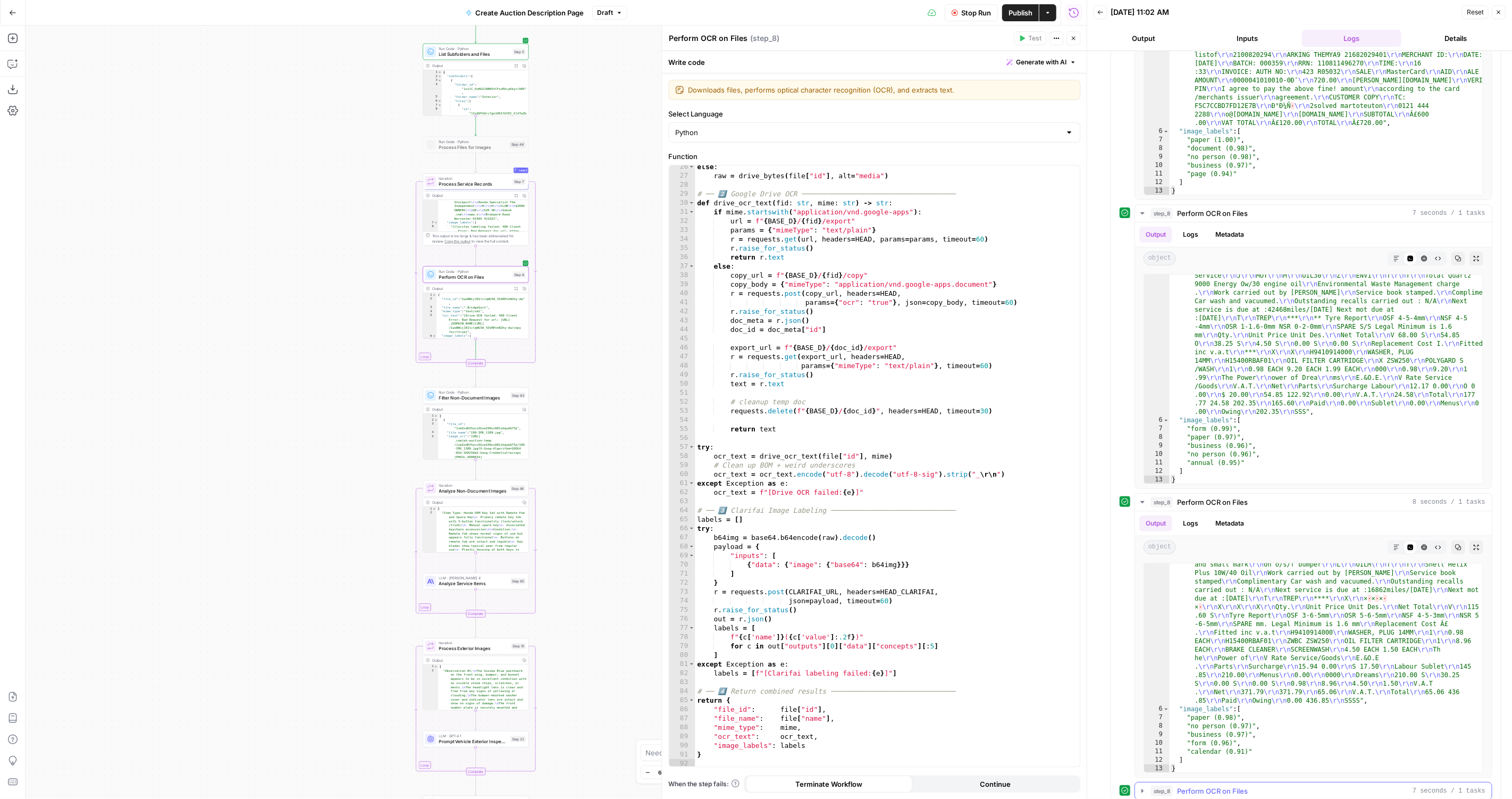
click at [1212, 785] on span "Perform OCR on Files" at bounding box center [1212, 791] width 71 height 11
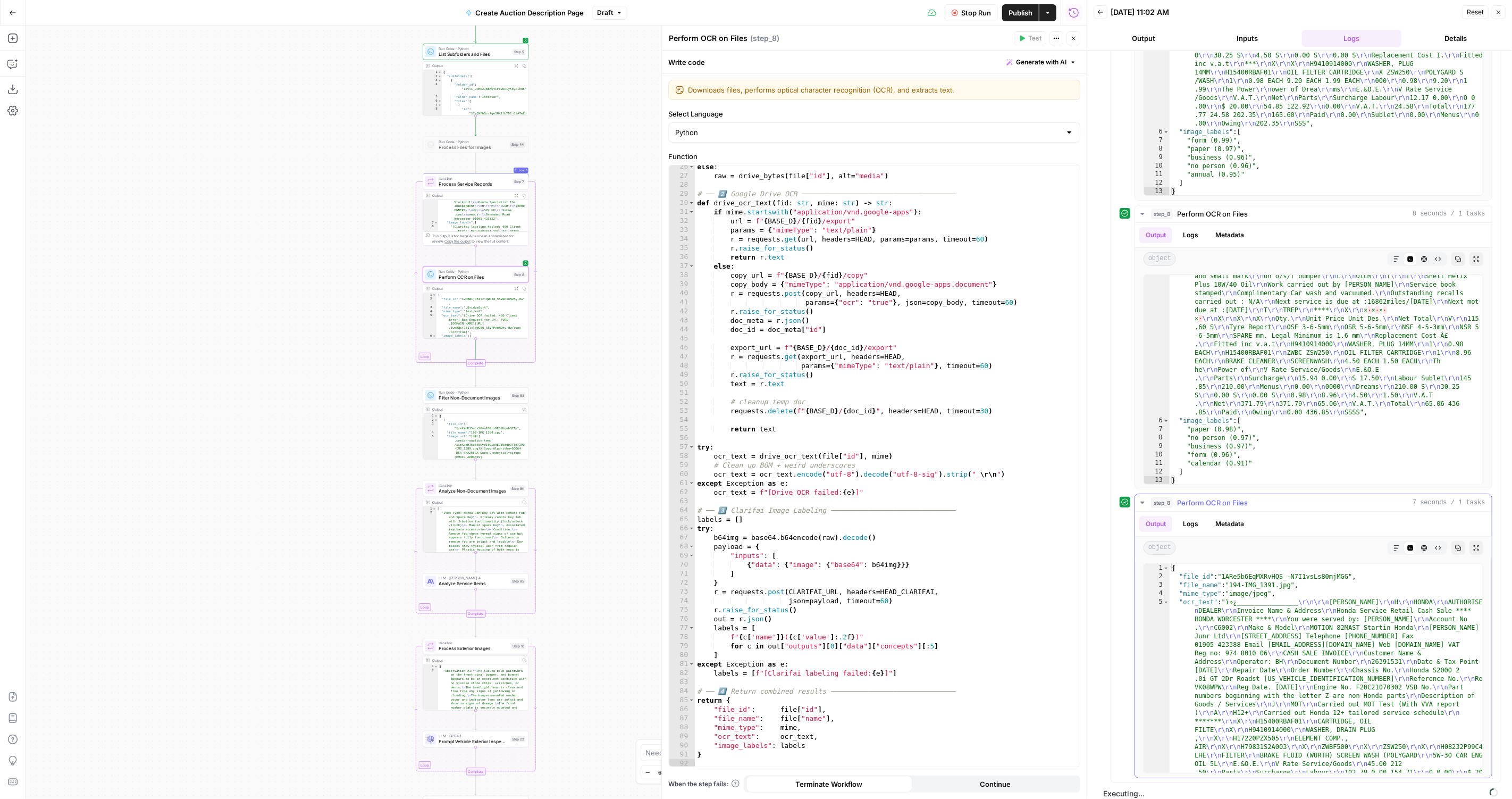
scroll to position [139, 0]
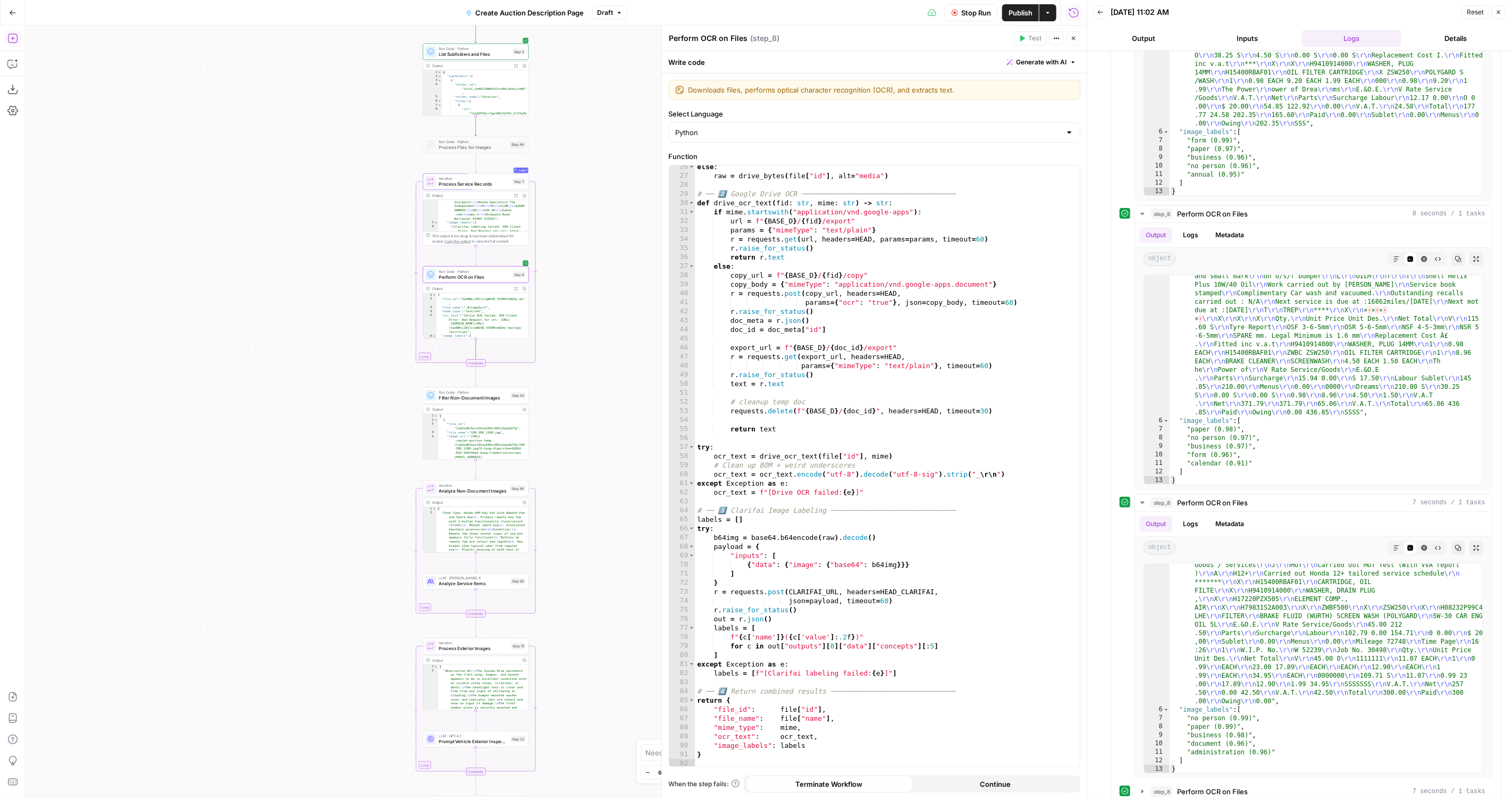
click at [14, 43] on icon "button" at bounding box center [12, 39] width 9 height 9
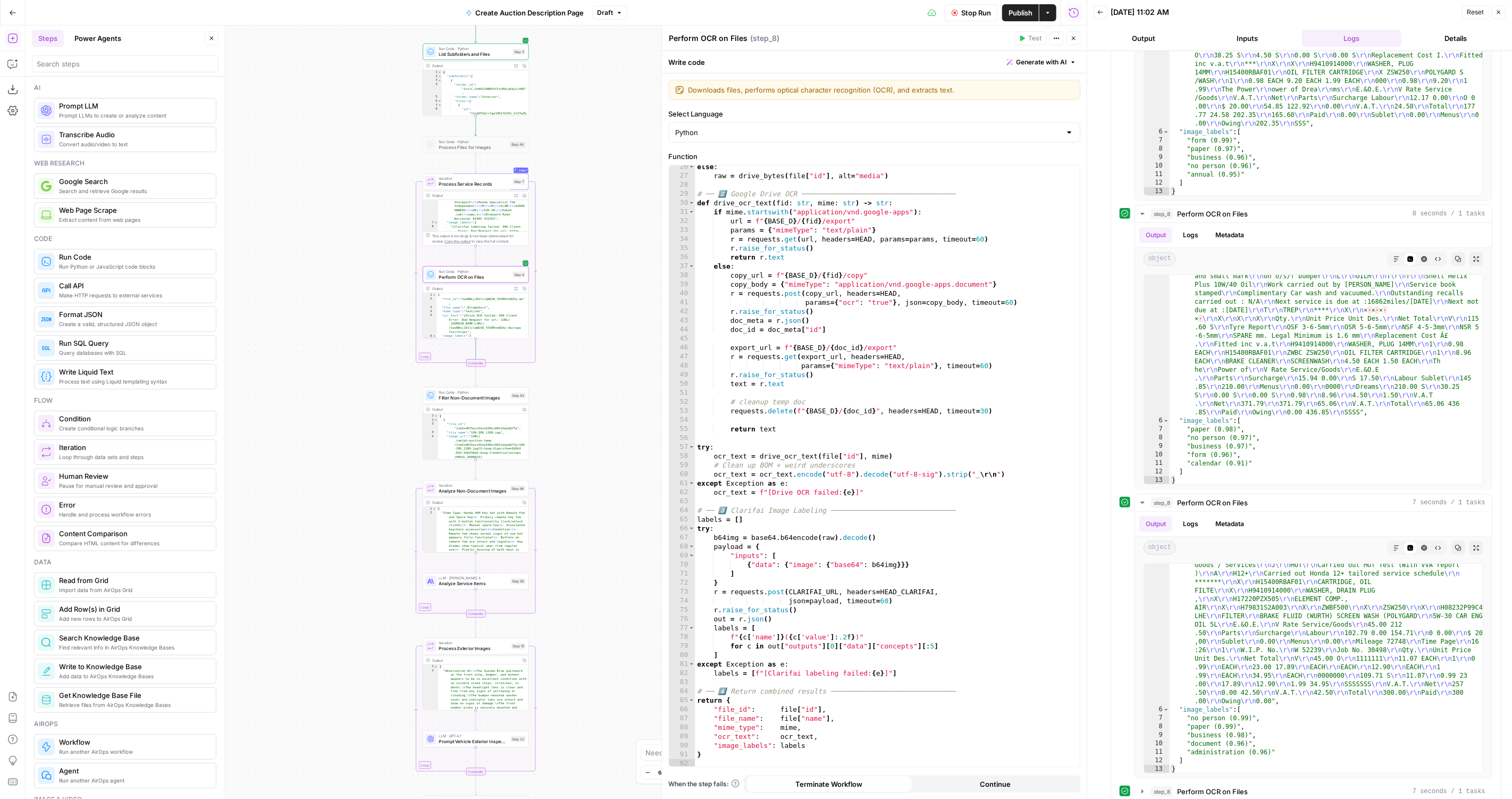
click at [64, 55] on div at bounding box center [125, 61] width 187 height 21
click at [64, 64] on input "search" at bounding box center [125, 64] width 177 height 11
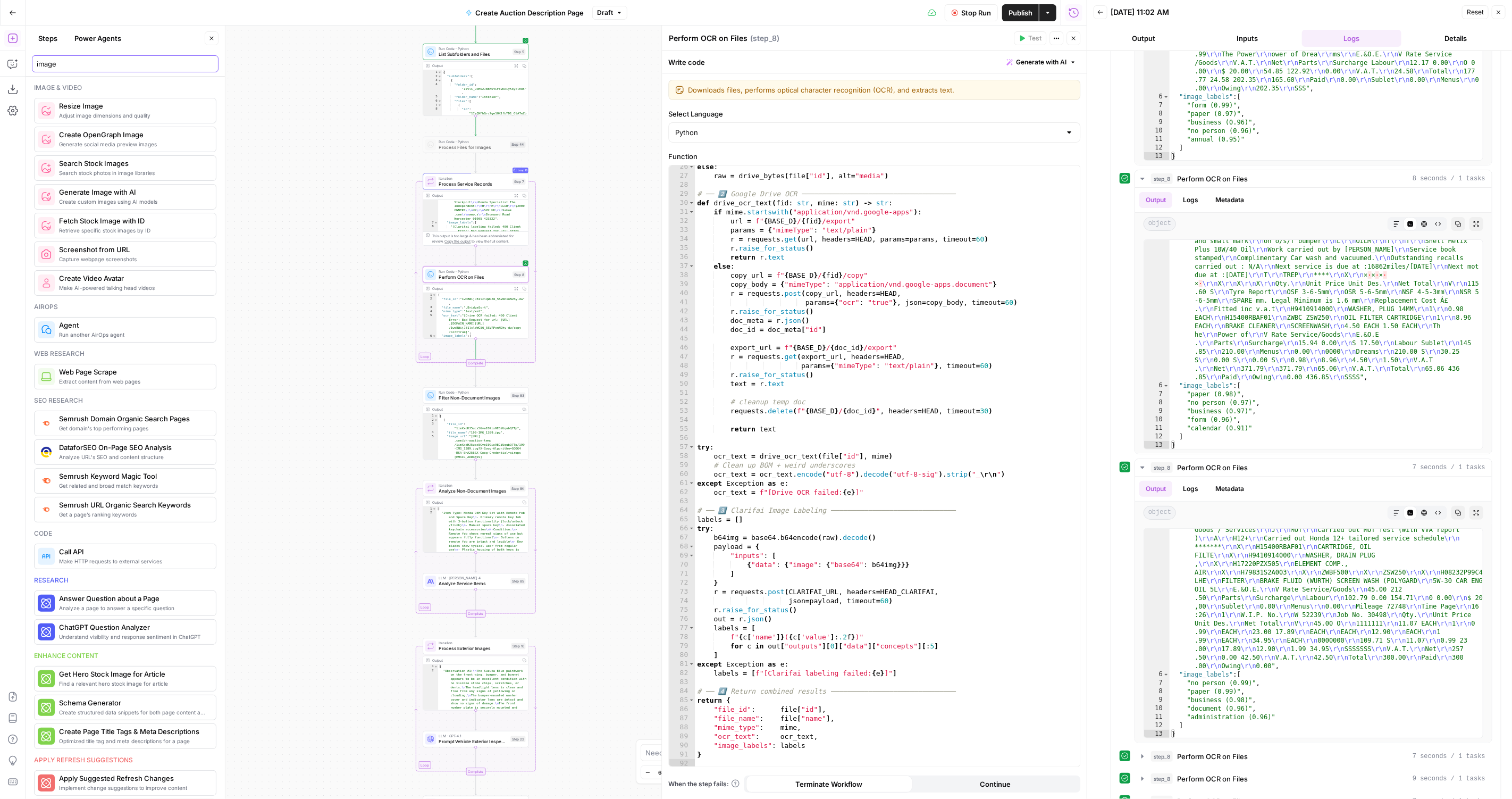
scroll to position [1316, 0]
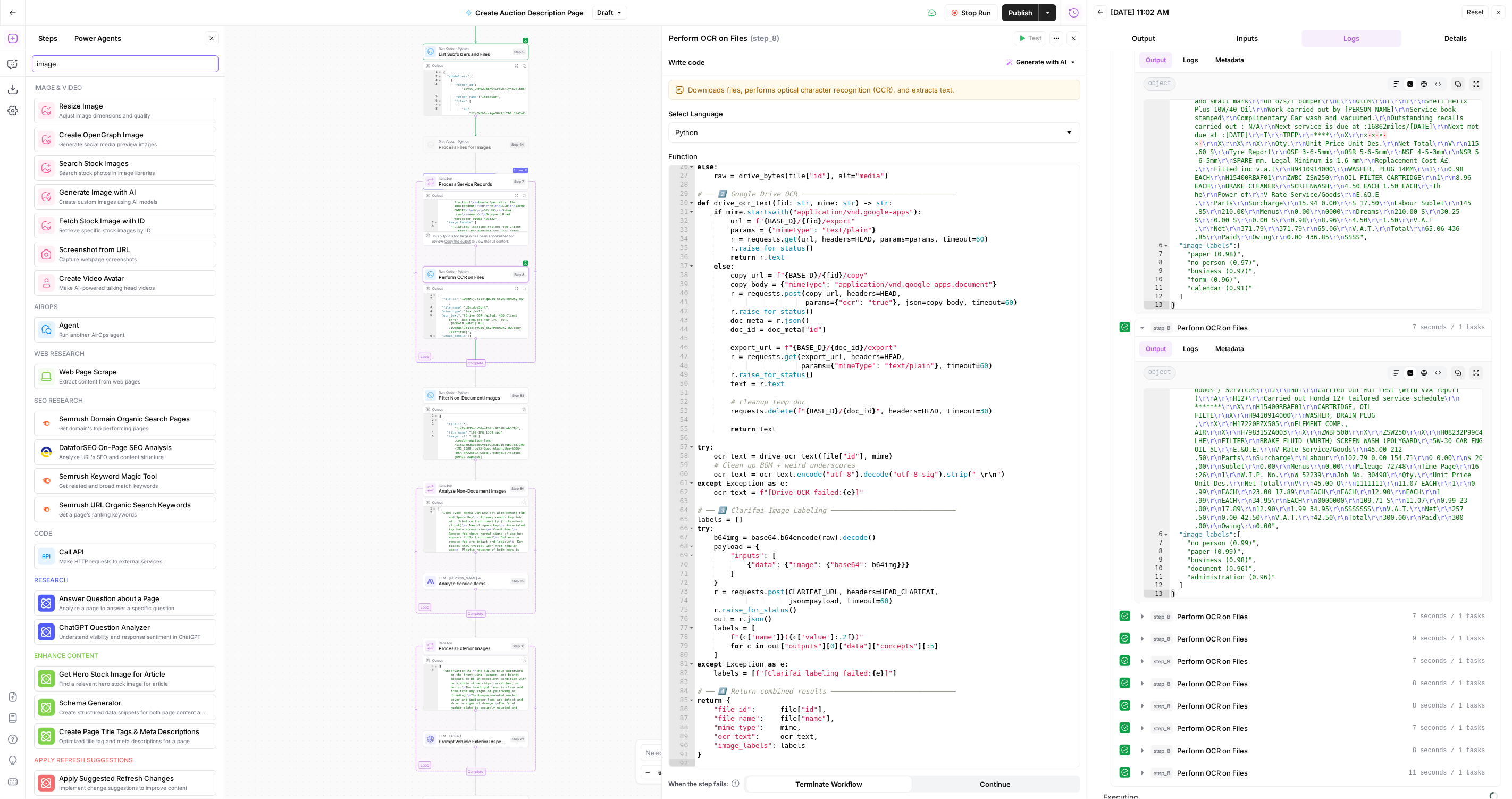
type input "image"
click at [1267, 723] on div "step_8 Perform OCR on Files 7 seconds / 1 tasks" at bounding box center [1318, 728] width 334 height 11
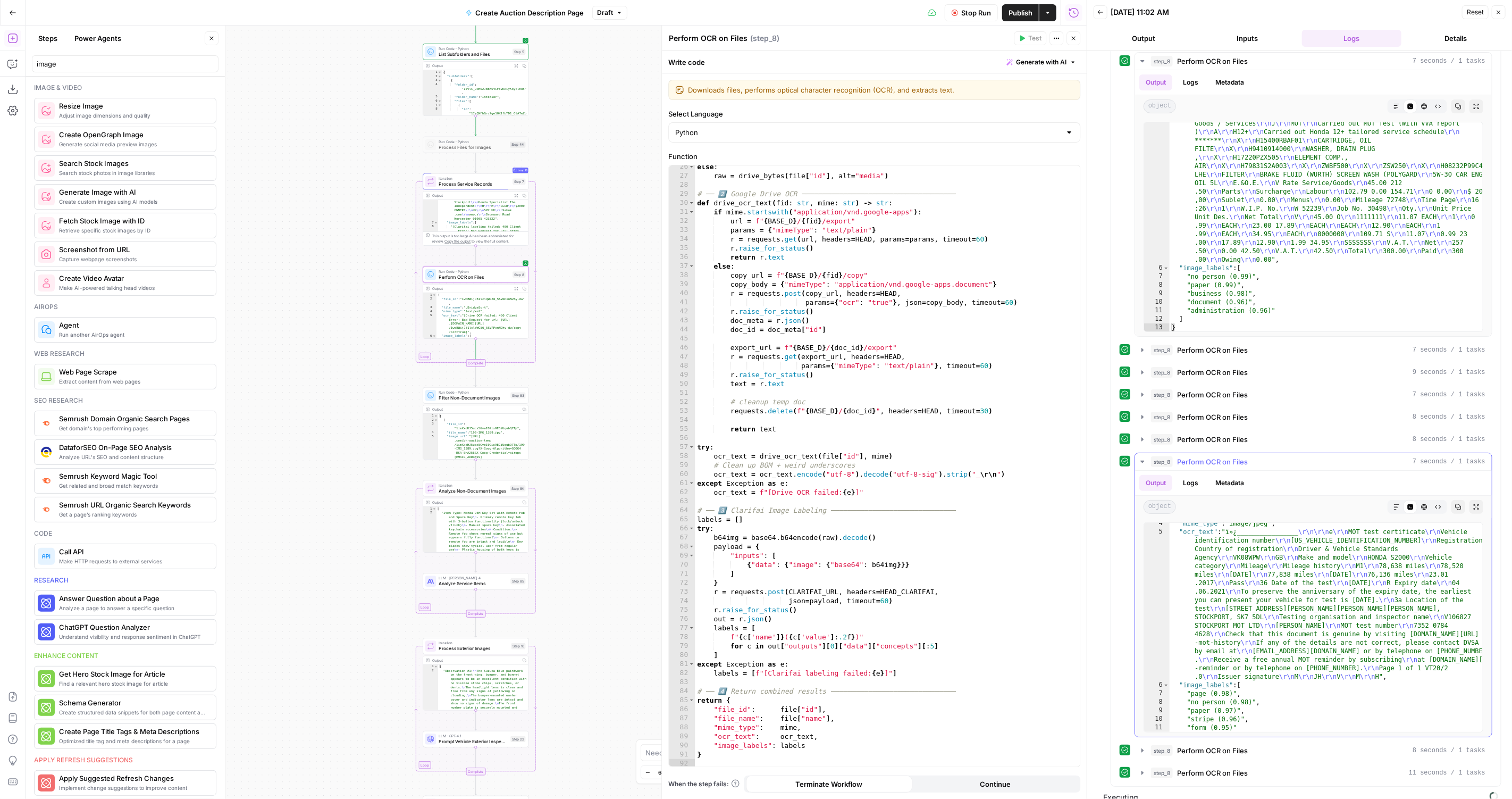
scroll to position [46, 0]
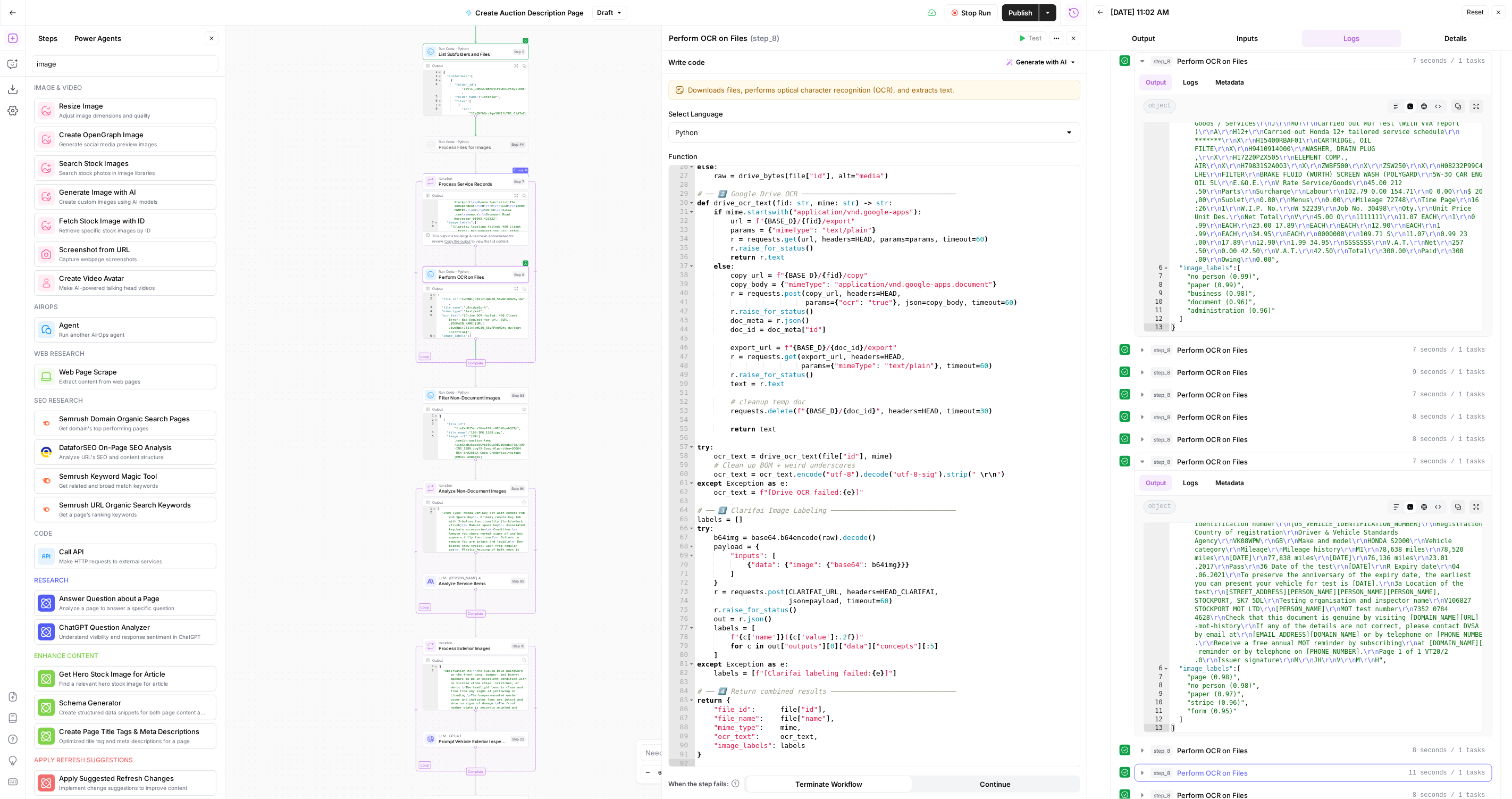
click at [1237, 767] on span "Perform OCR on Files" at bounding box center [1212, 773] width 71 height 11
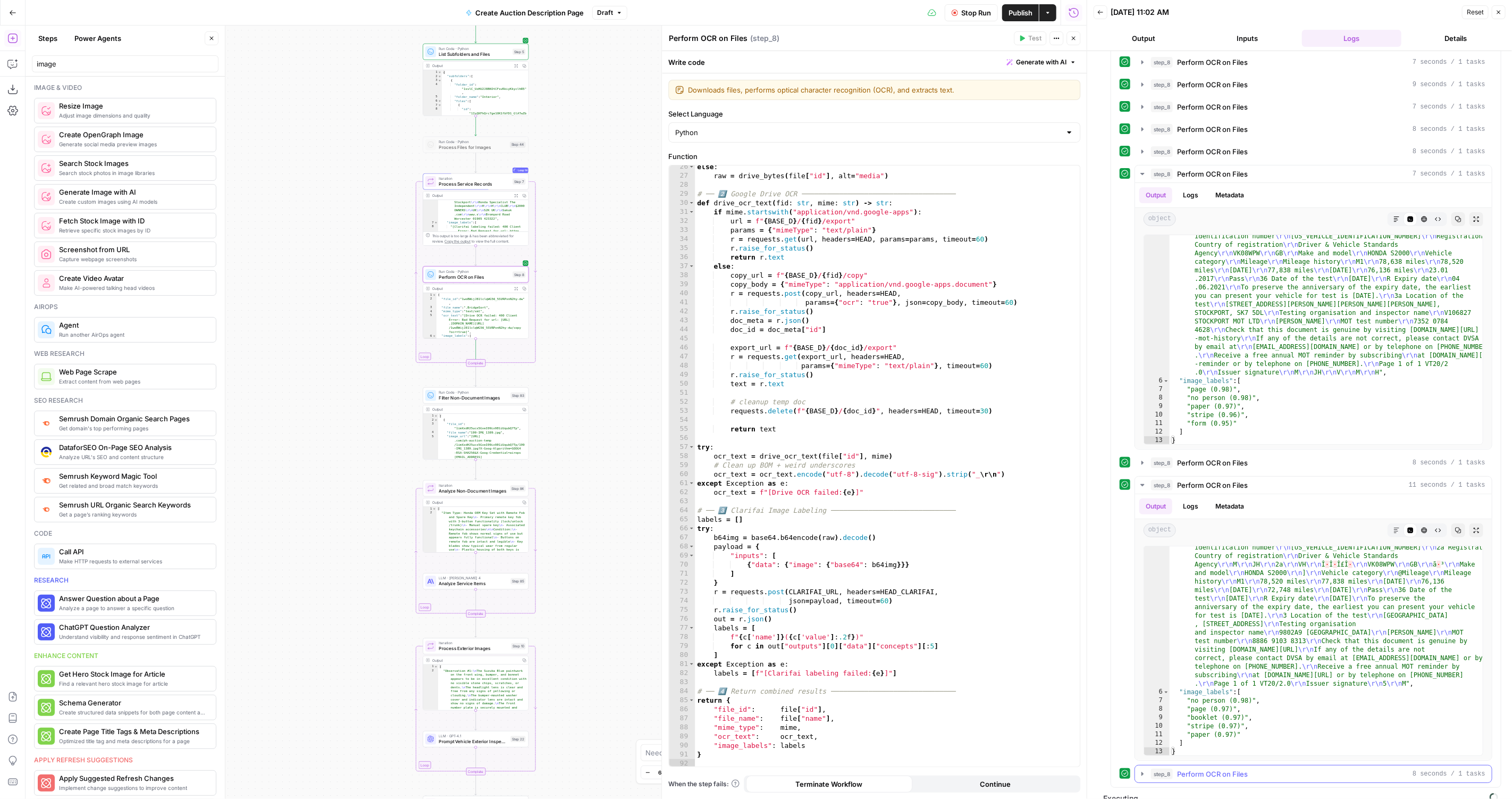
click at [1258, 767] on button "step_8 Perform OCR on Files 8 seconds / 1 tasks" at bounding box center [1313, 773] width 356 height 17
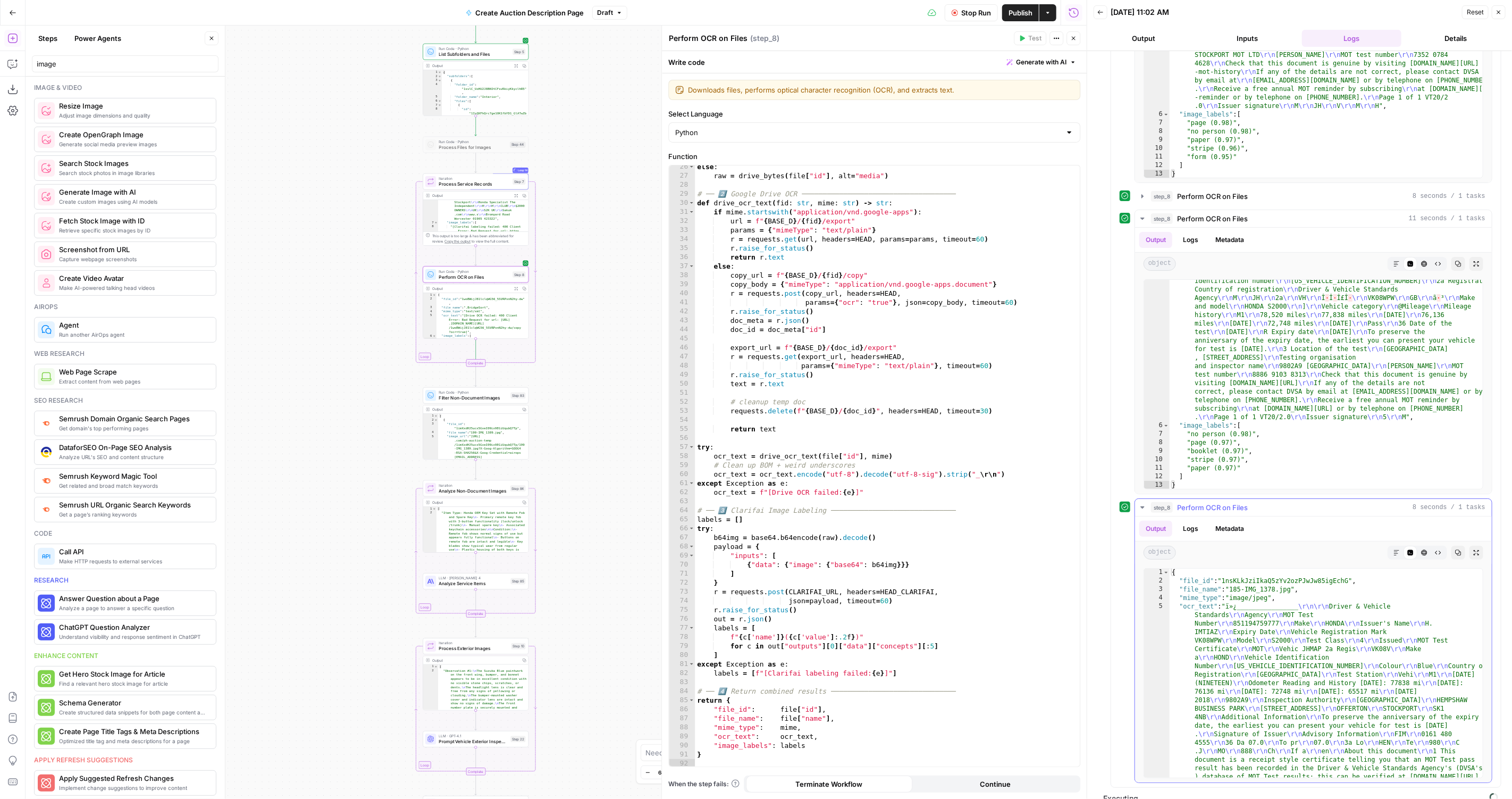
scroll to position [147, 0]
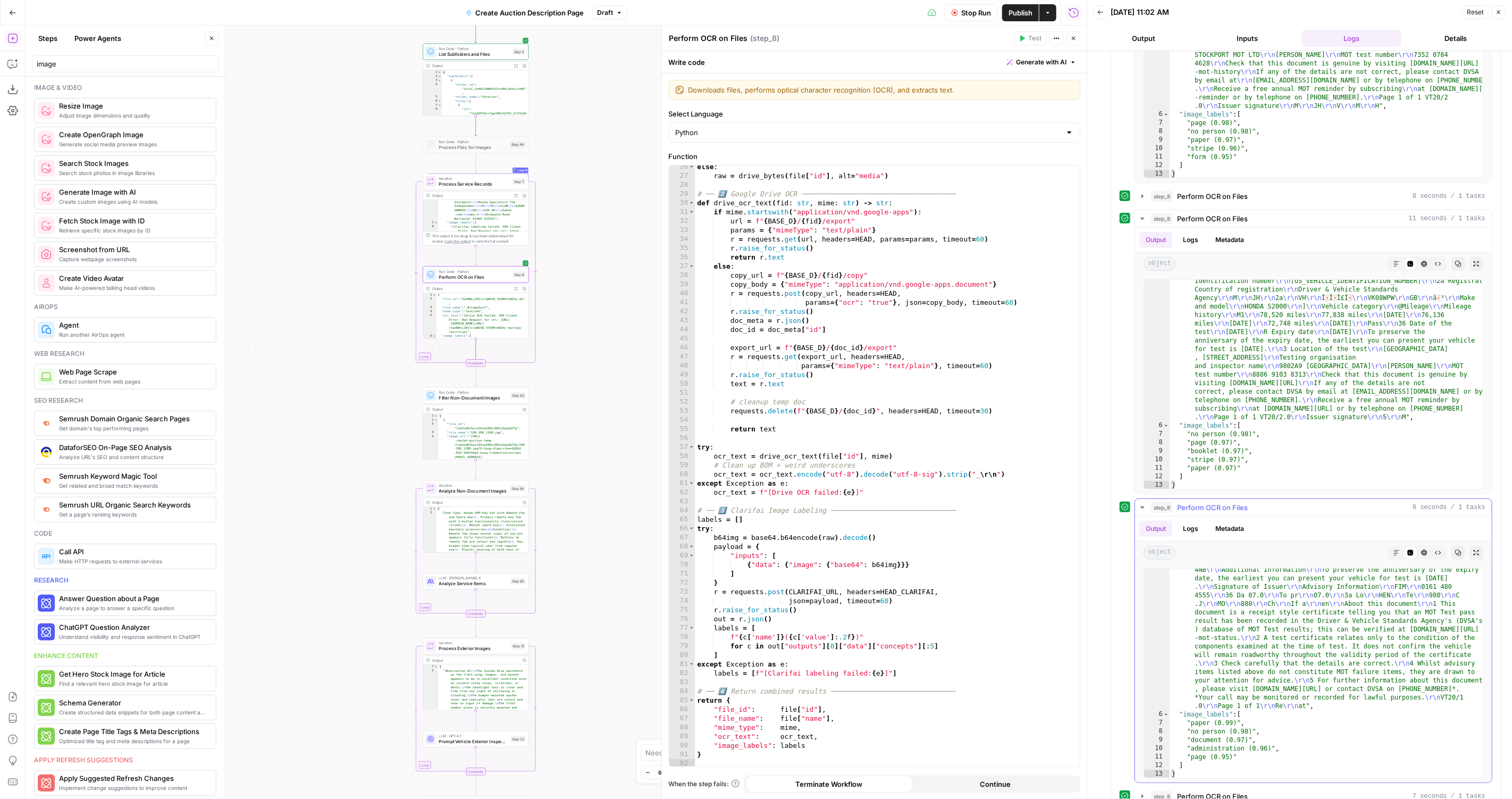
click at [1212, 516] on div "Output Logs Metadata" at bounding box center [1313, 528] width 356 height 24
click at [1242, 502] on span "Perform OCR on Files" at bounding box center [1212, 507] width 71 height 11
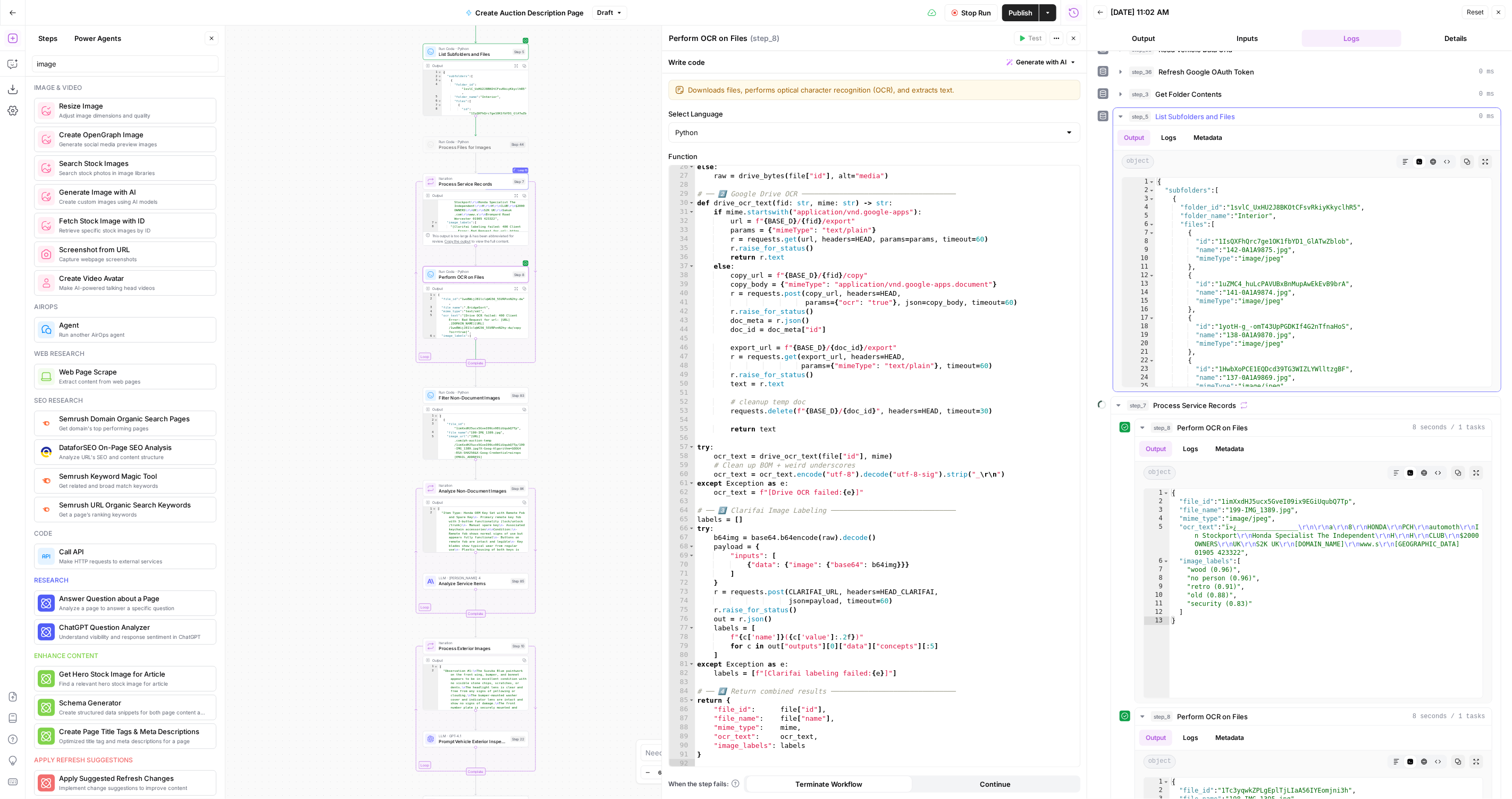
scroll to position [0, 0]
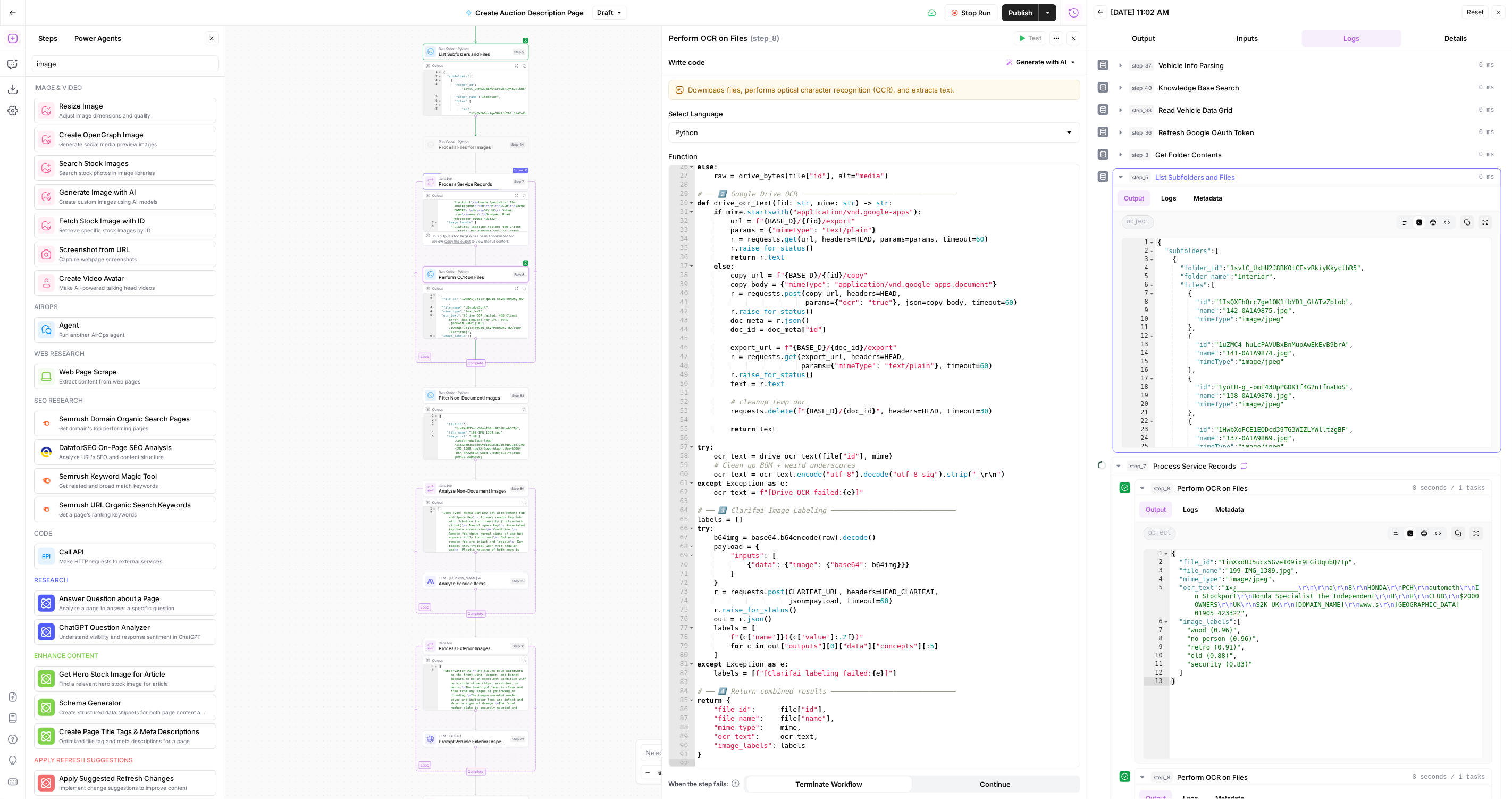
click at [1184, 168] on button "step_5 List Subfolders and Files 0 ms" at bounding box center [1306, 177] width 387 height 17
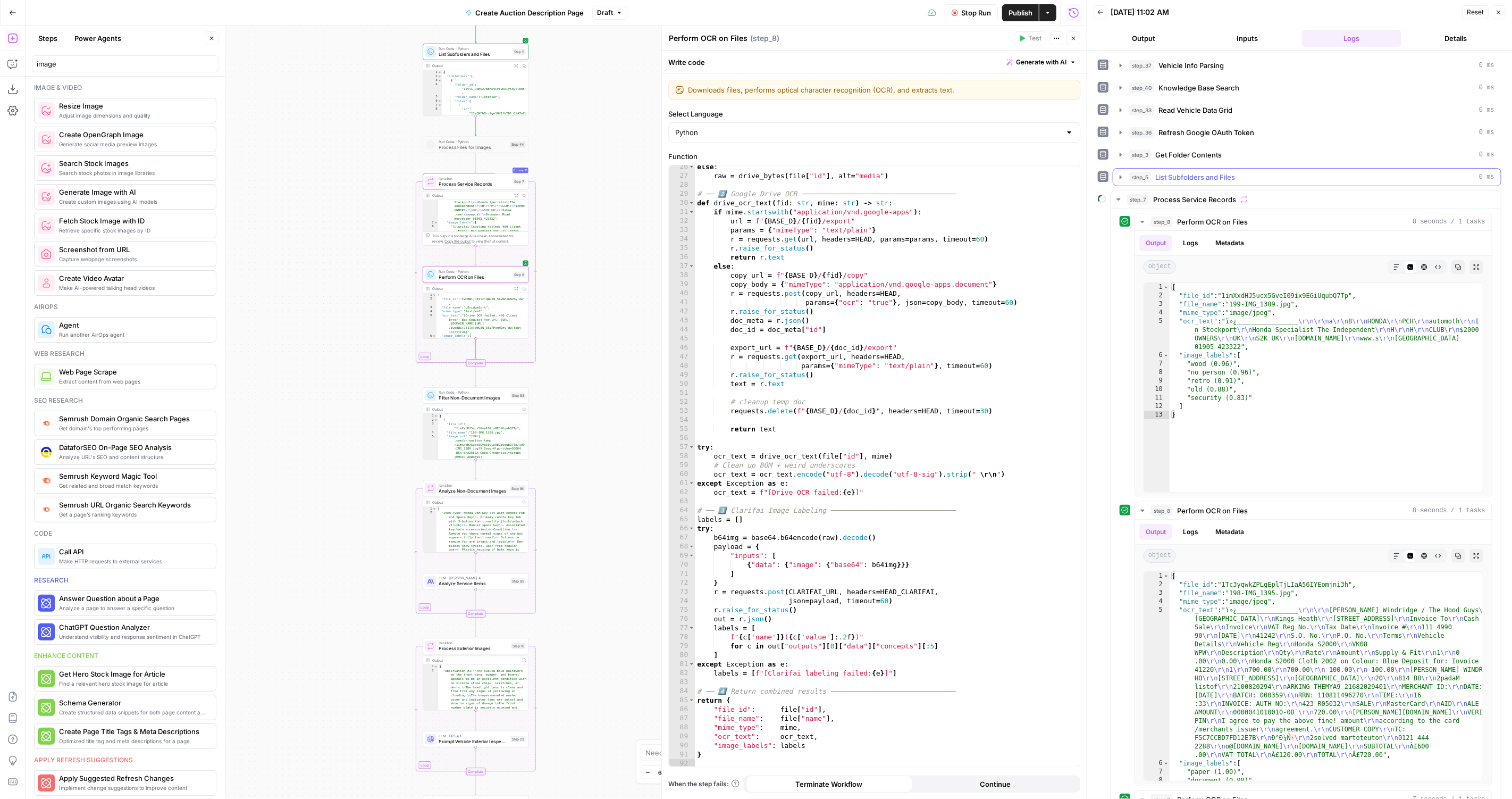
click at [1184, 168] on button "step_5 List Subfolders and Files 0 ms" at bounding box center [1306, 177] width 387 height 17
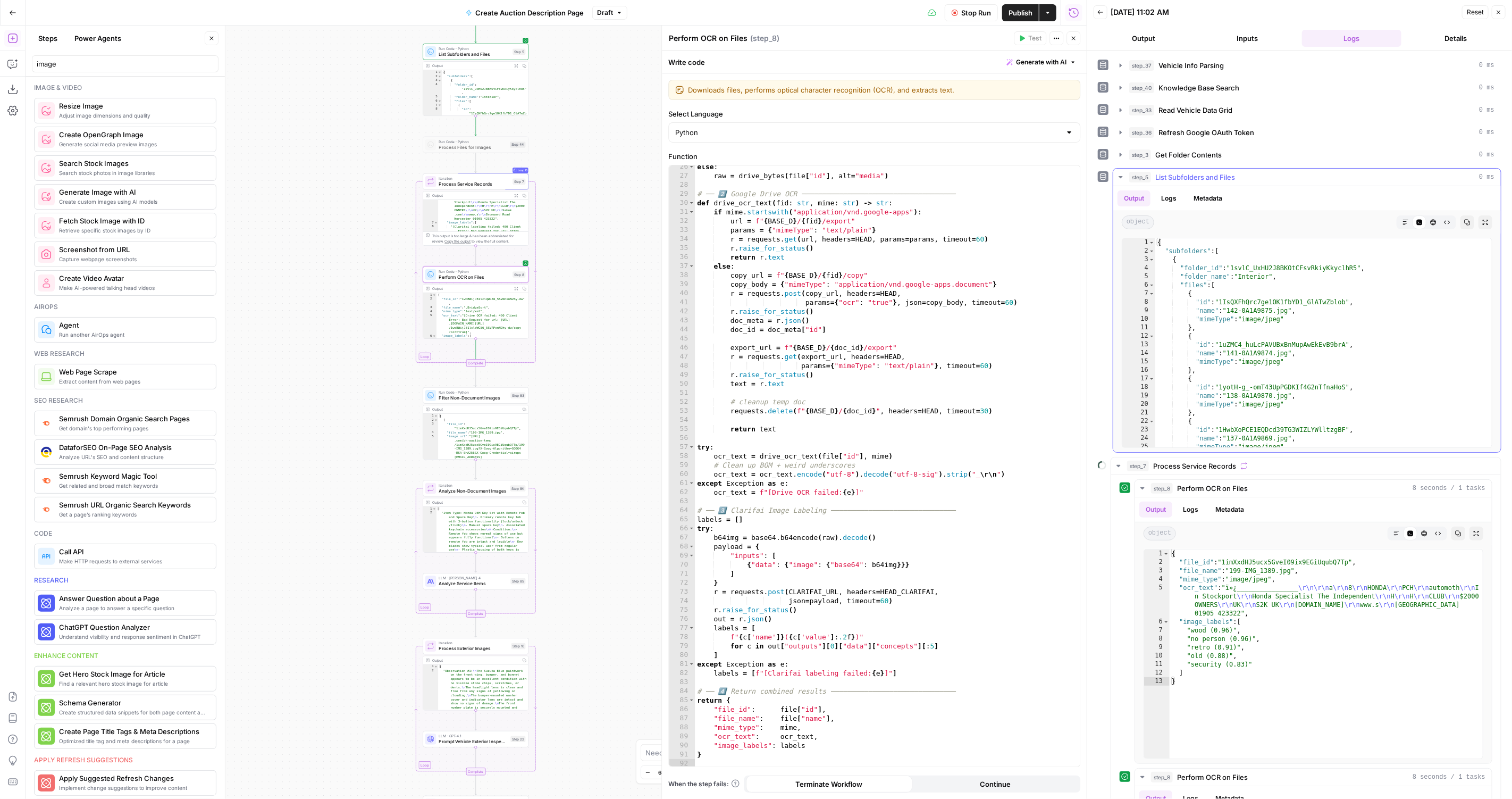
click at [1184, 168] on button "step_5 List Subfolders and Files 0 ms" at bounding box center [1306, 177] width 387 height 17
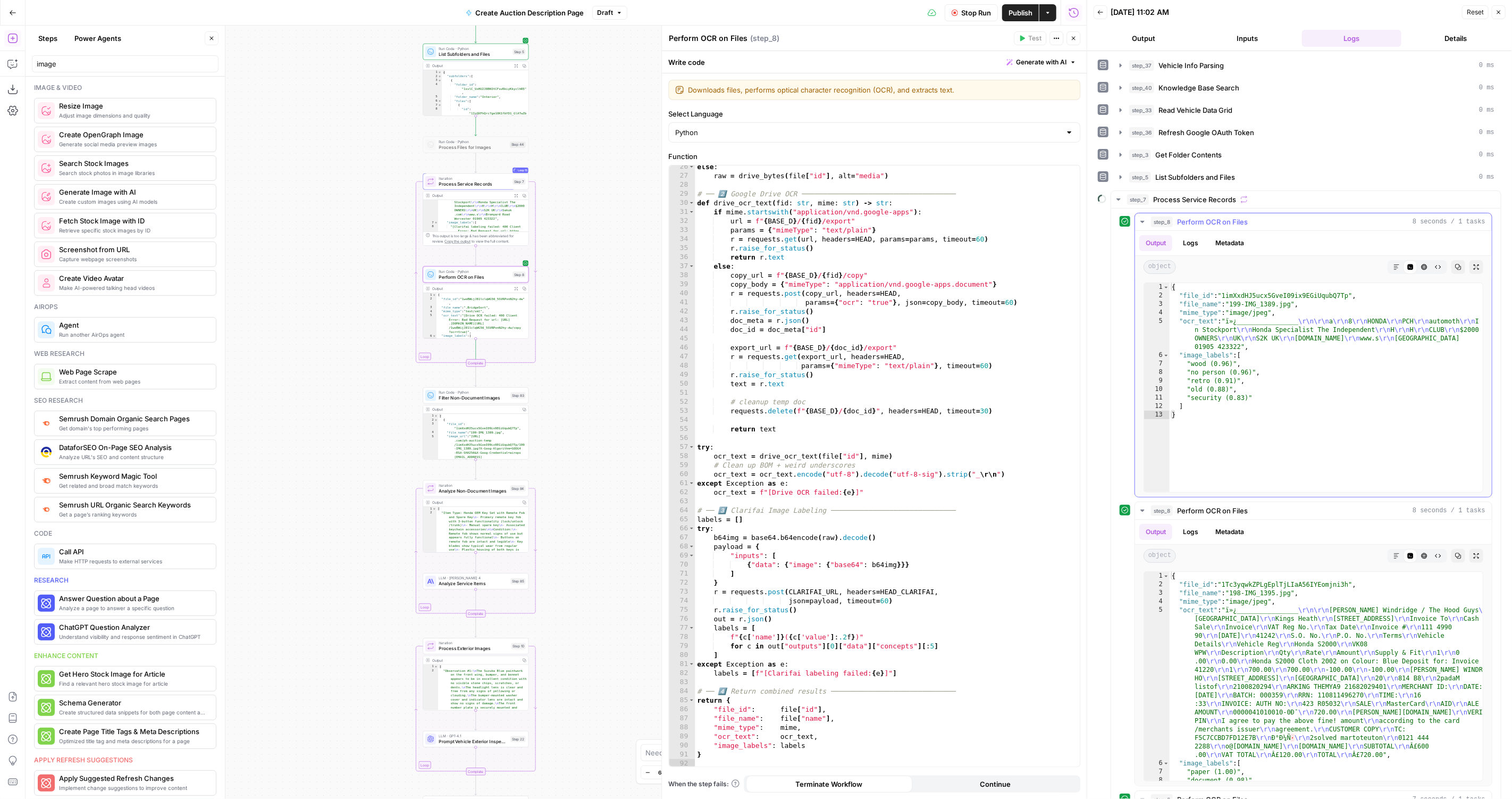
click at [1141, 218] on icon "button" at bounding box center [1142, 222] width 9 height 9
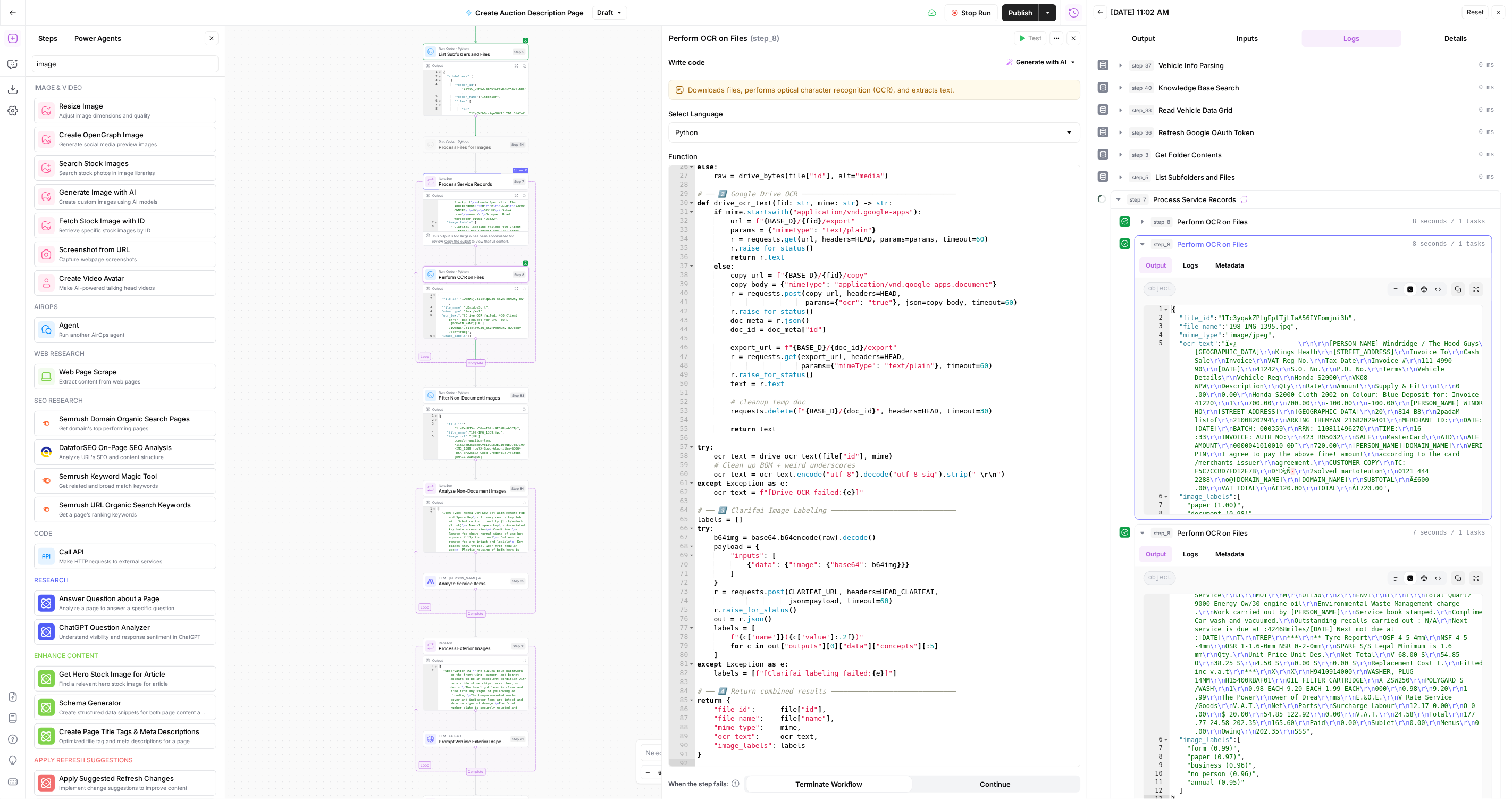
click at [1142, 240] on icon "button" at bounding box center [1142, 244] width 9 height 9
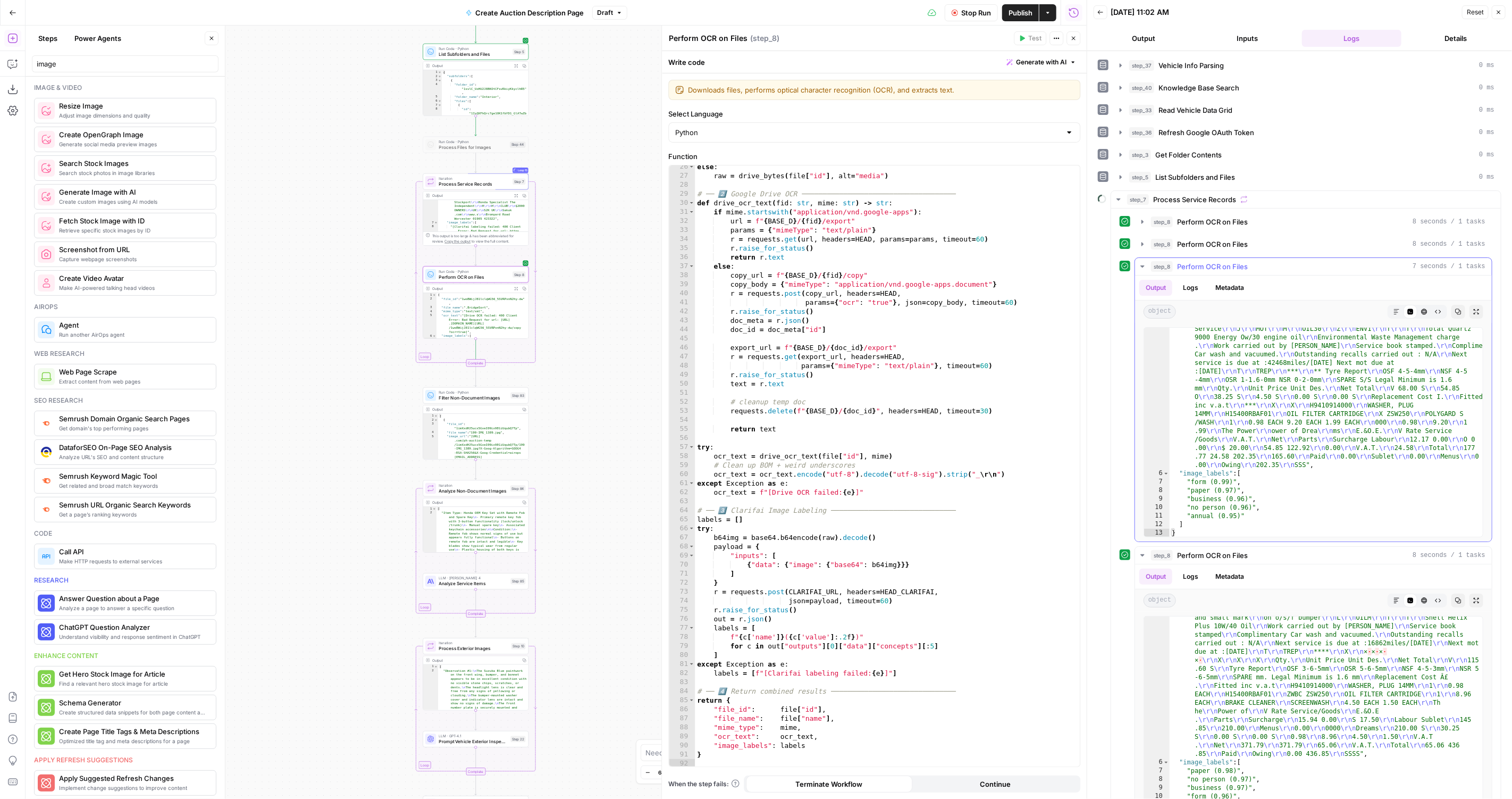
click at [1145, 263] on button "step_8 Perform OCR on Files 7 seconds / 1 tasks" at bounding box center [1313, 266] width 356 height 17
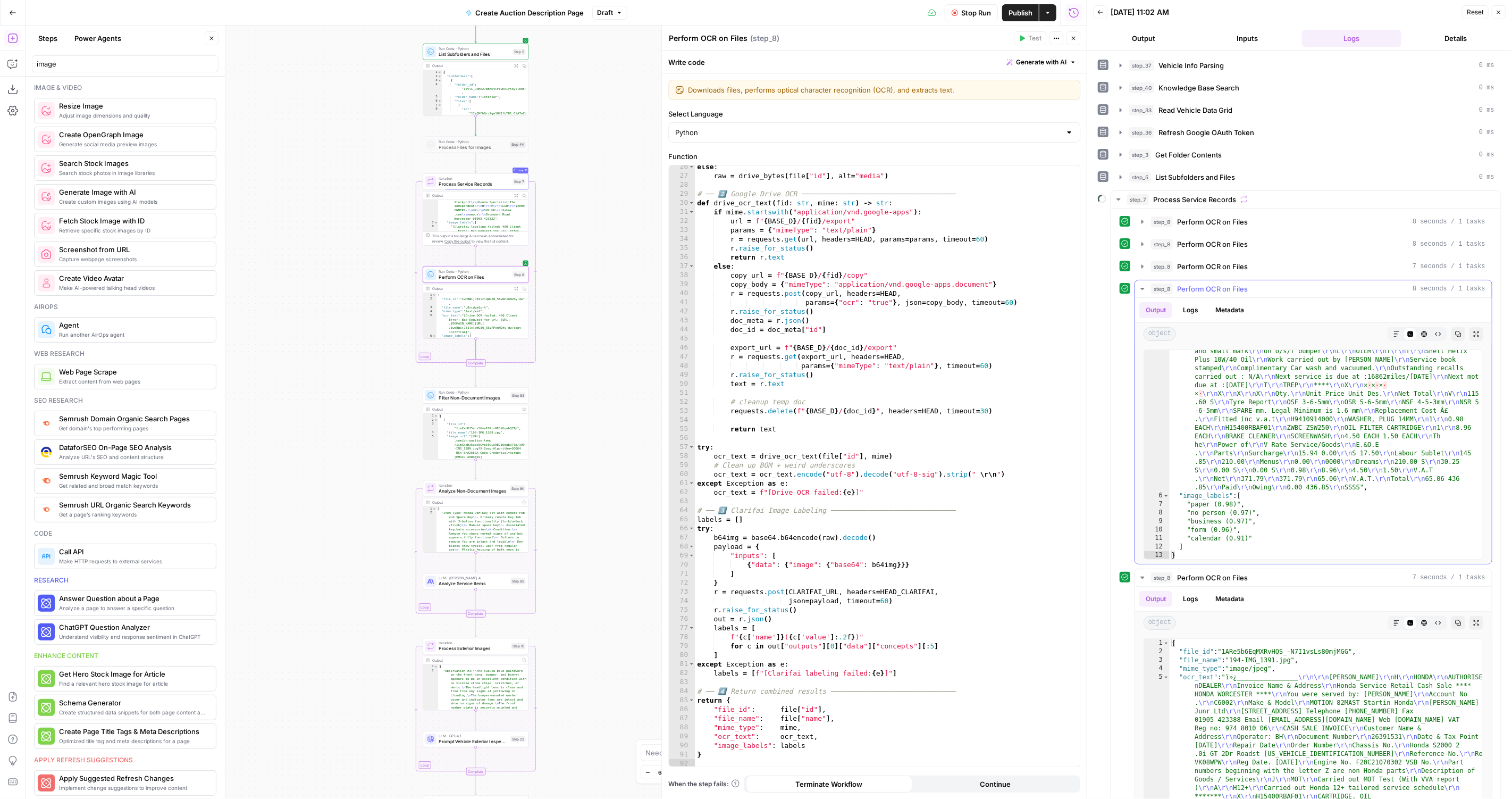
click at [1144, 286] on icon "button" at bounding box center [1142, 289] width 9 height 9
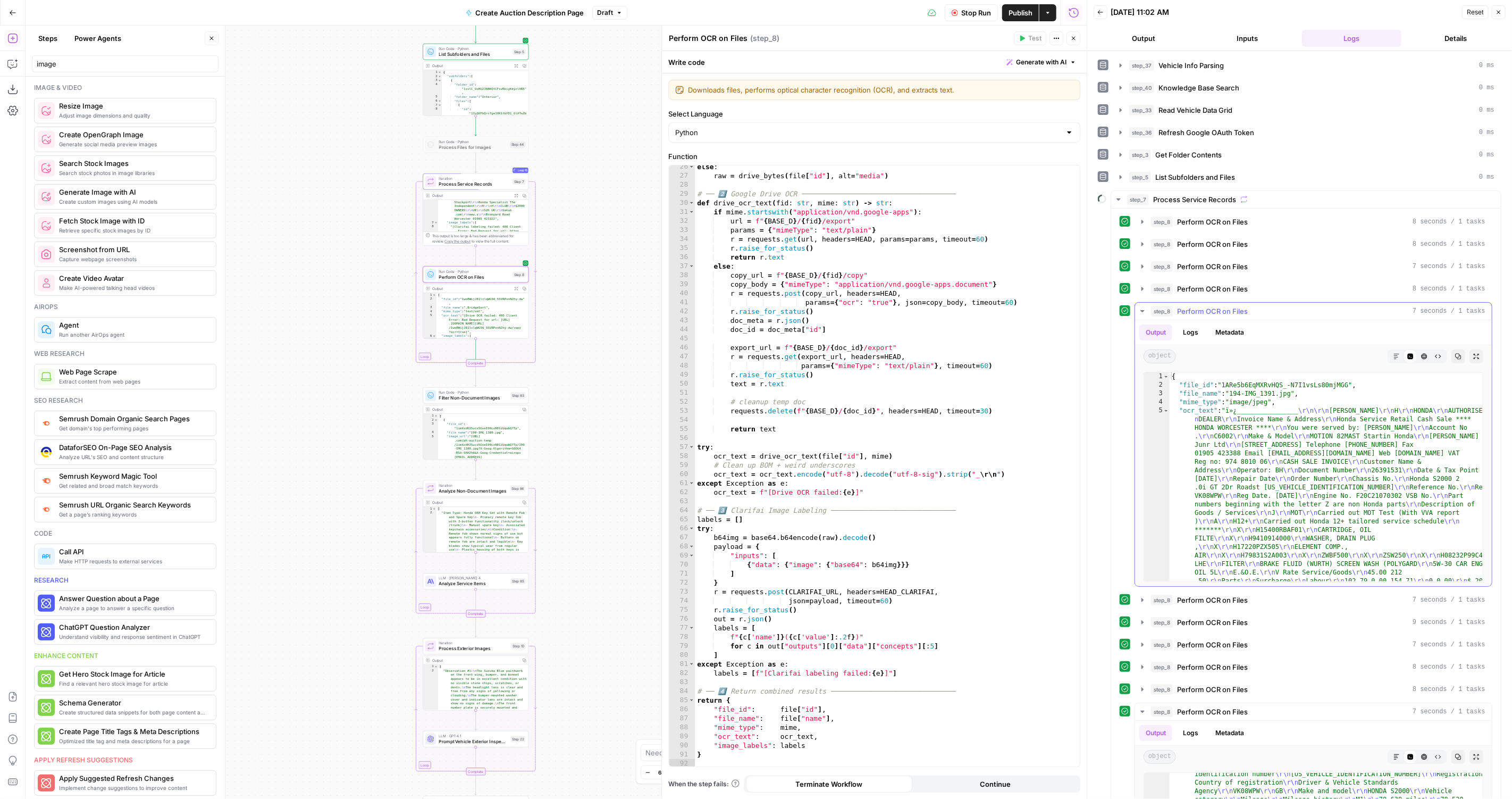
click at [1152, 306] on span "step_8" at bounding box center [1162, 311] width 22 height 11
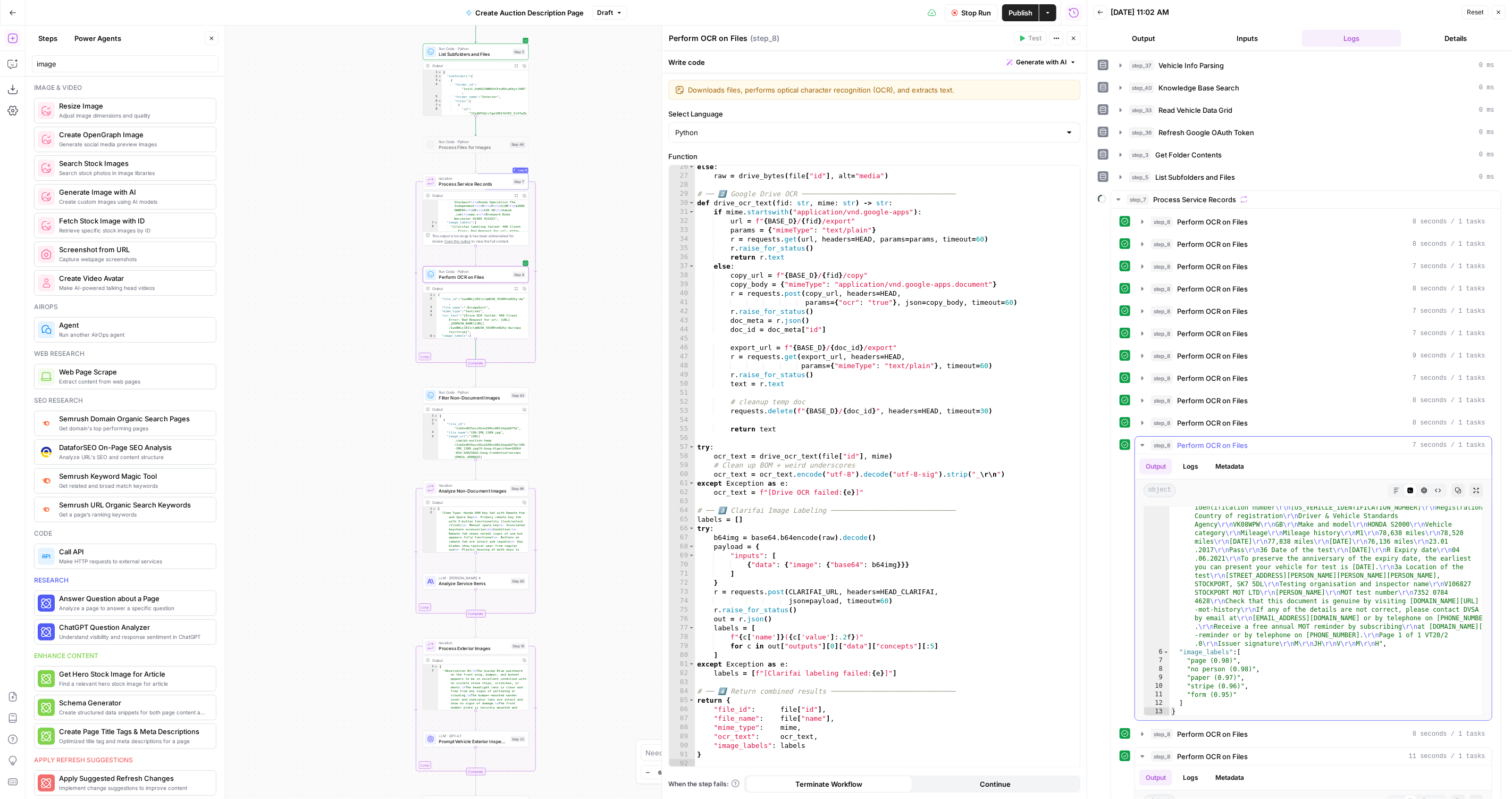
click at [1139, 441] on icon "button" at bounding box center [1142, 445] width 9 height 9
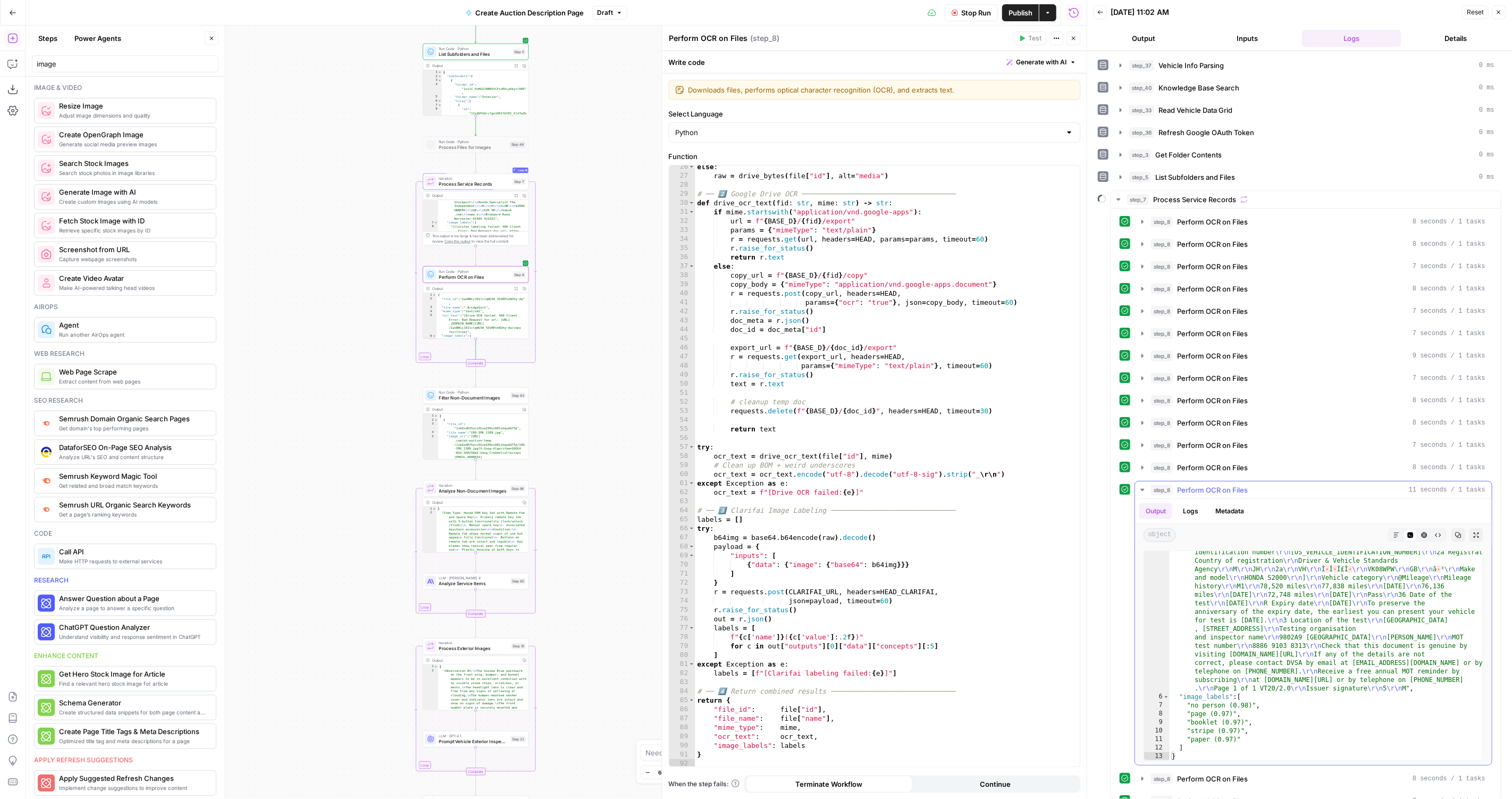
click at [1139, 484] on button "step_8 Perform OCR on Files 11 seconds / 1 tasks" at bounding box center [1313, 489] width 356 height 17
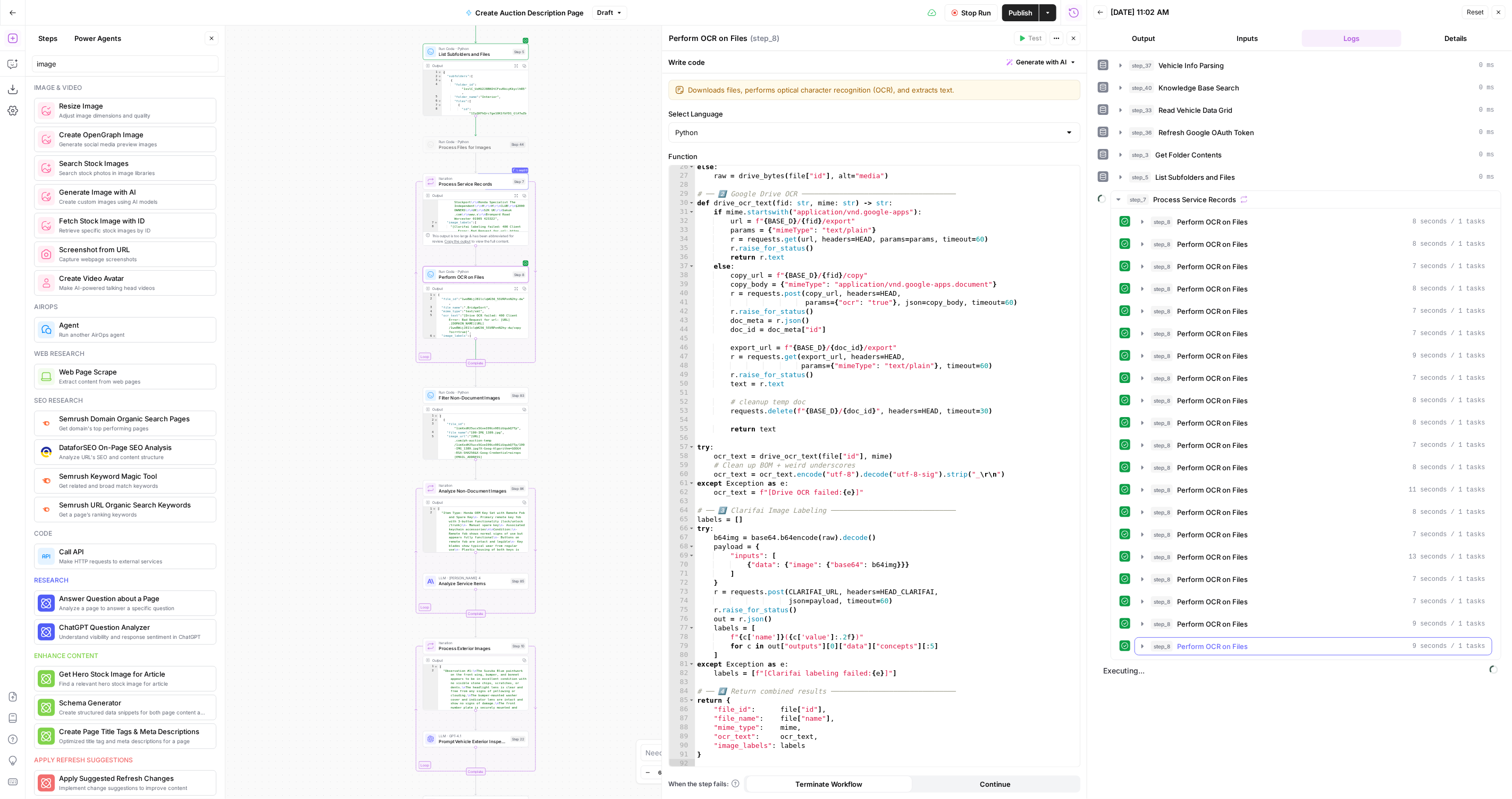
click at [1226, 641] on span "Perform OCR on Files" at bounding box center [1212, 646] width 71 height 11
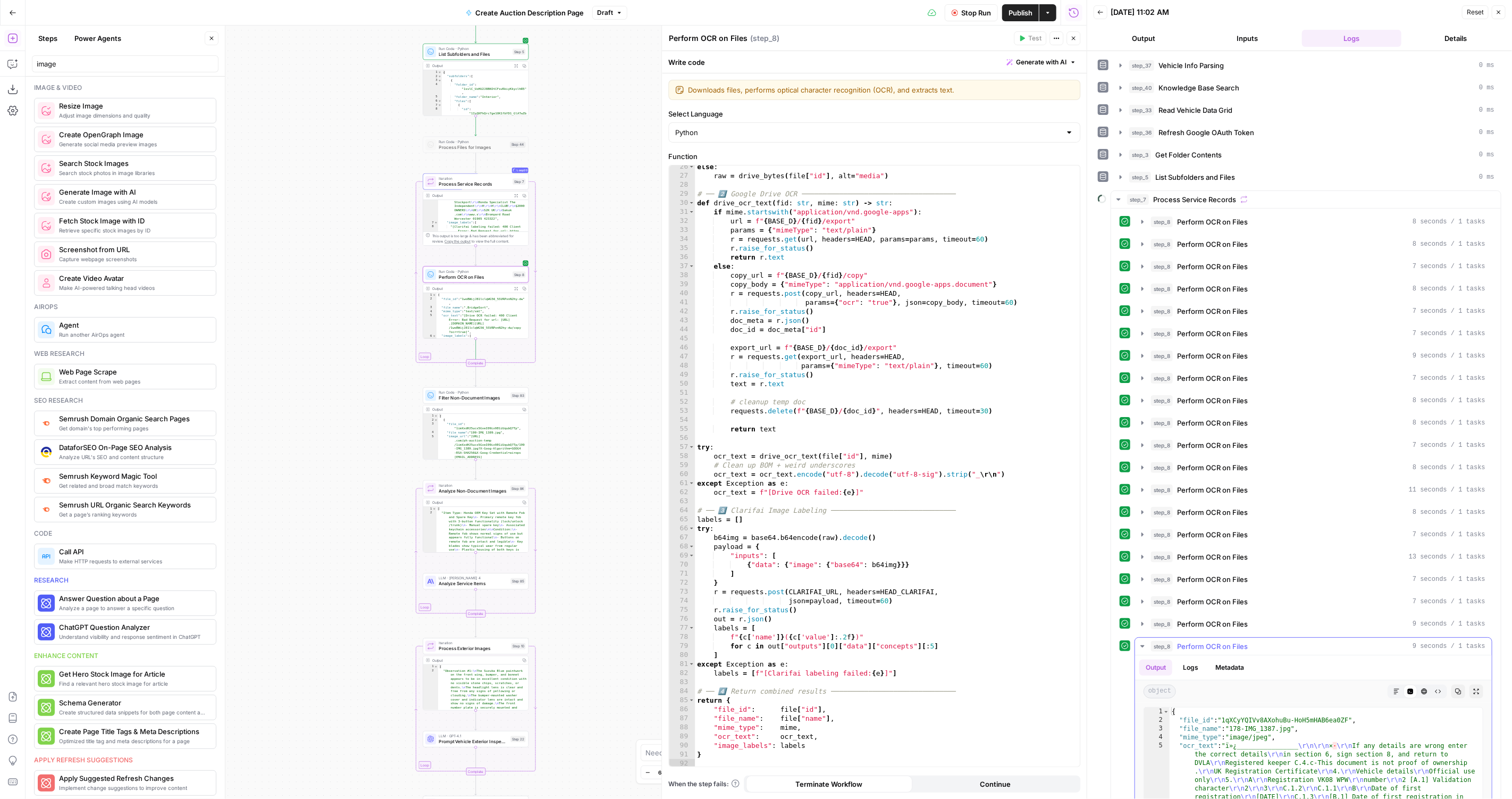
scroll to position [237, 0]
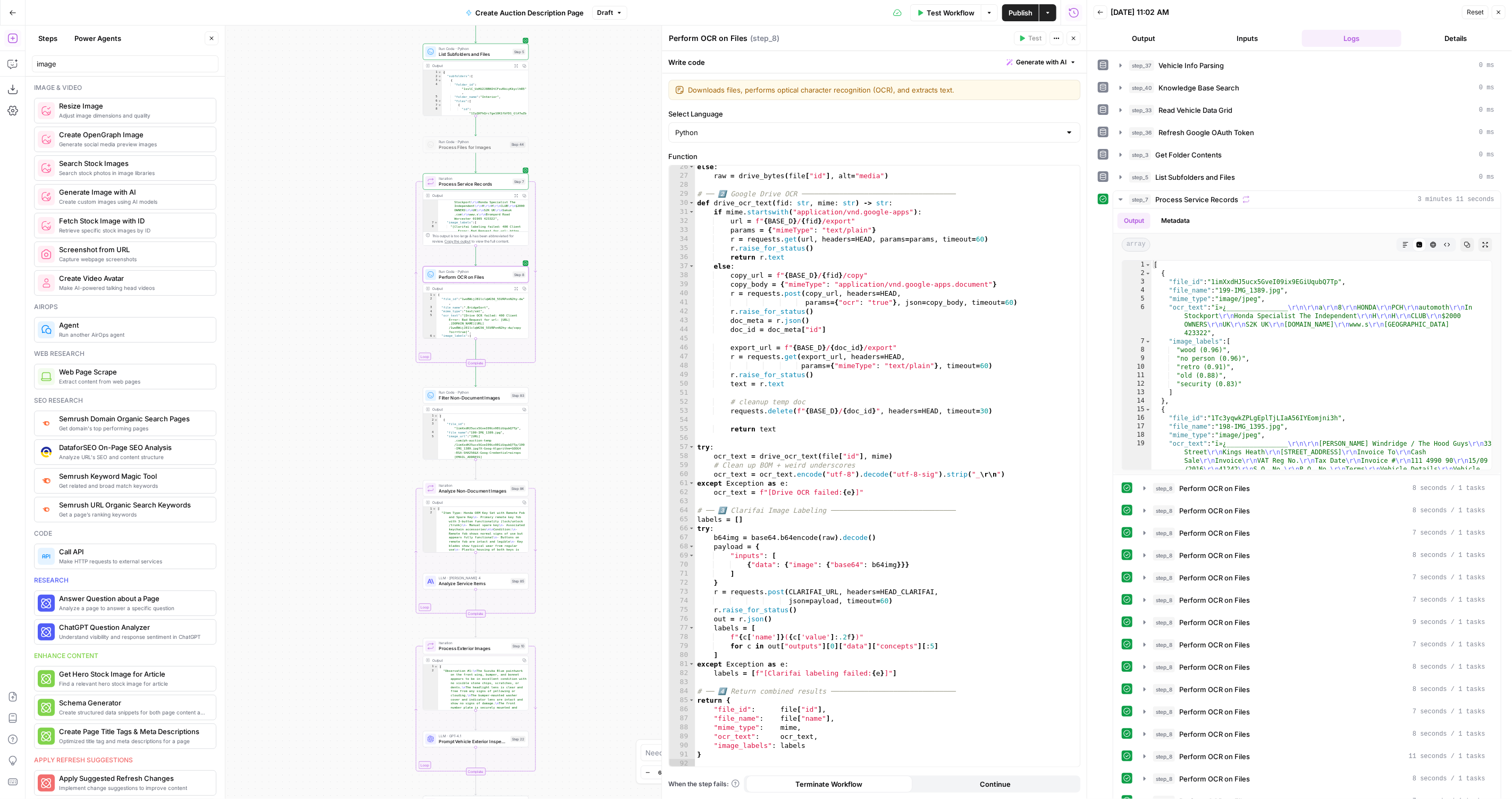
click at [606, 16] on span "Draft" at bounding box center [605, 13] width 16 height 9
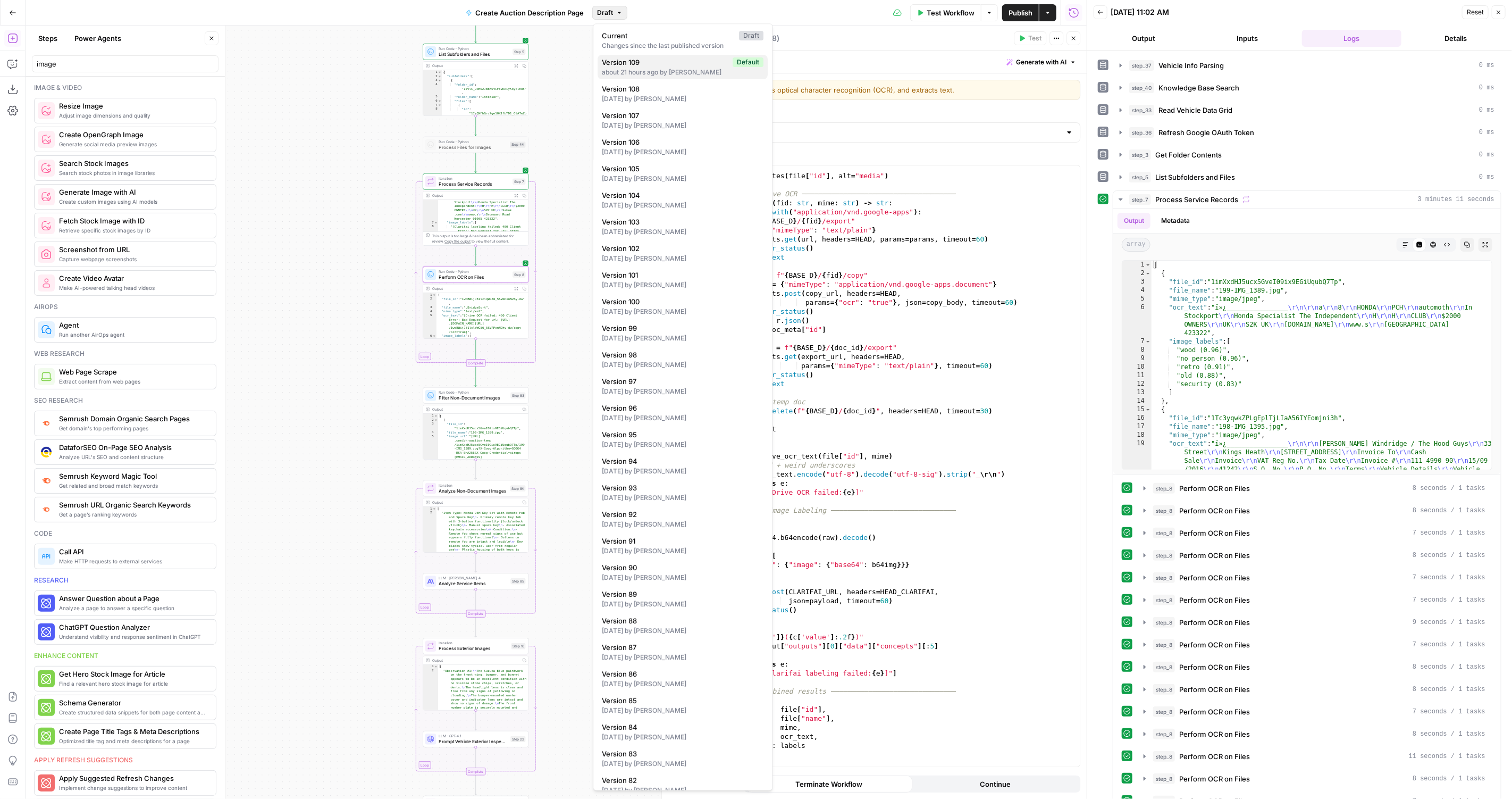
click at [634, 68] on div "about 21 hours ago by [PERSON_NAME]" at bounding box center [683, 72] width 162 height 9
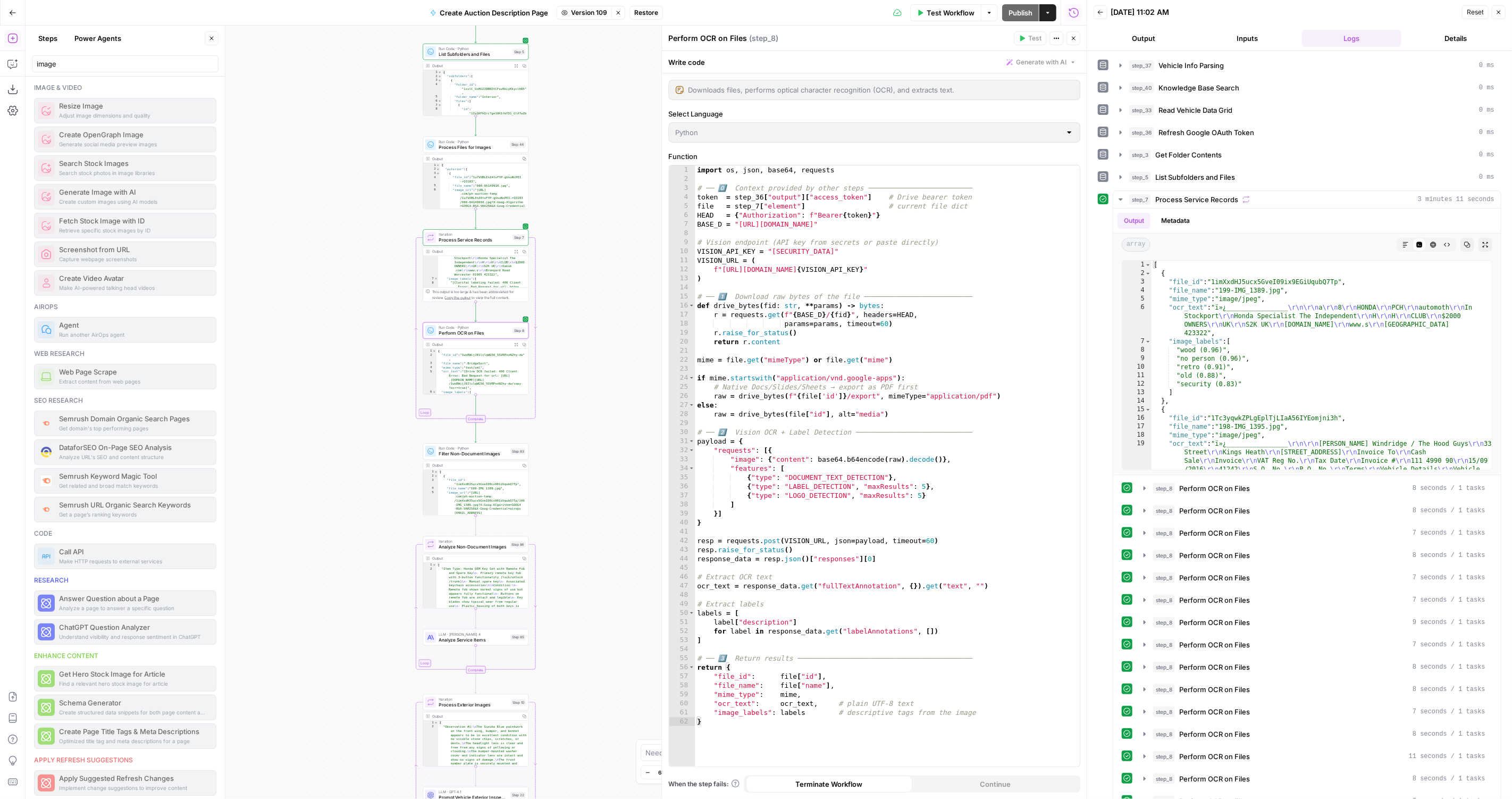
click at [650, 16] on span "Restore" at bounding box center [646, 13] width 24 height 9
click at [724, 113] on div "Cancel Restore" at bounding box center [756, 122] width 204 height 19
click at [724, 118] on span "Restore" at bounding box center [721, 123] width 28 height 11
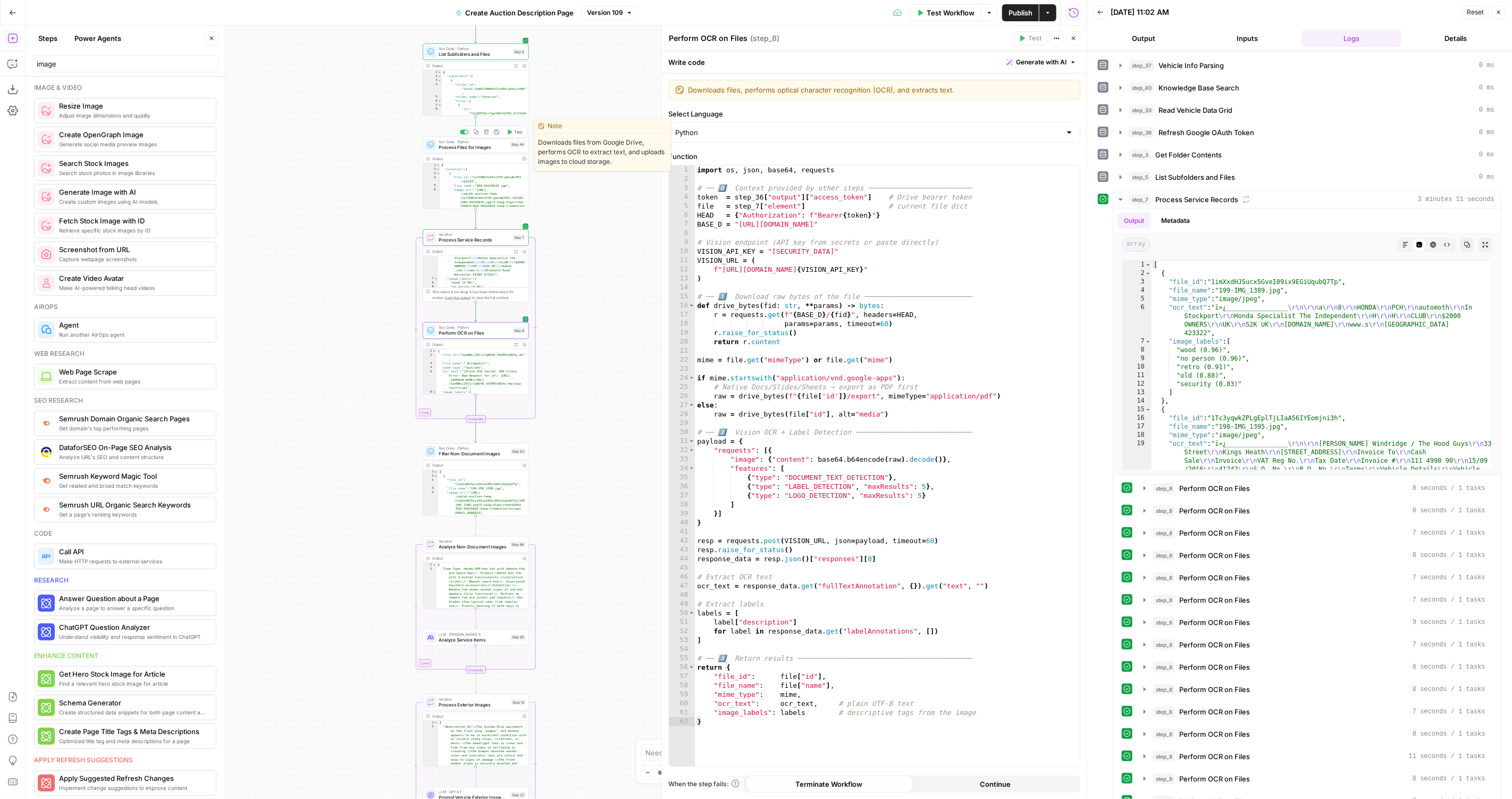
click at [467, 133] on div at bounding box center [466, 132] width 3 height 3
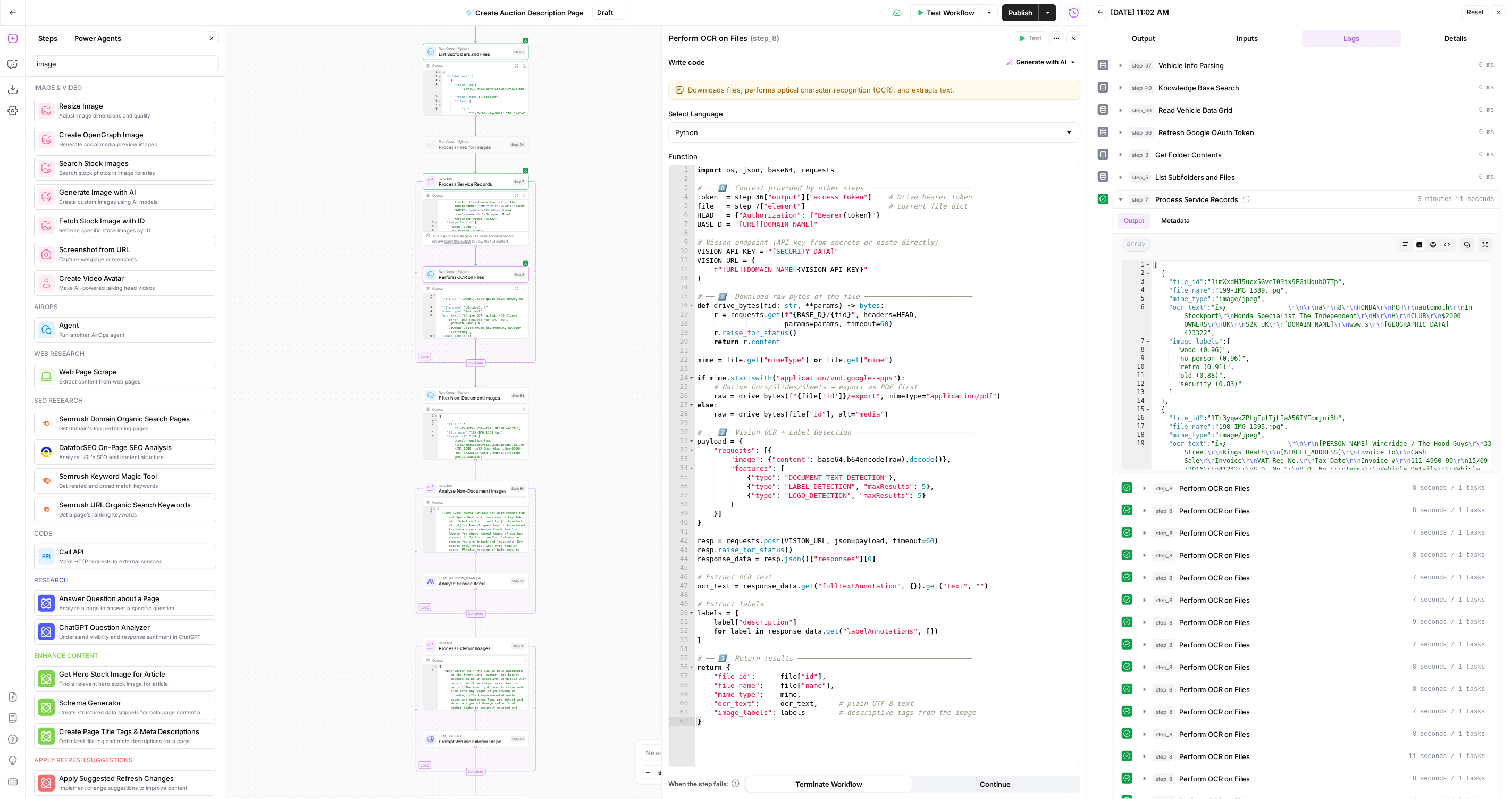
click at [910, 407] on div "import os , json , base64 , requests # ── 0️⃣ Context provided by other steps ─…" at bounding box center [887, 475] width 385 height 620
type textarea "**********"
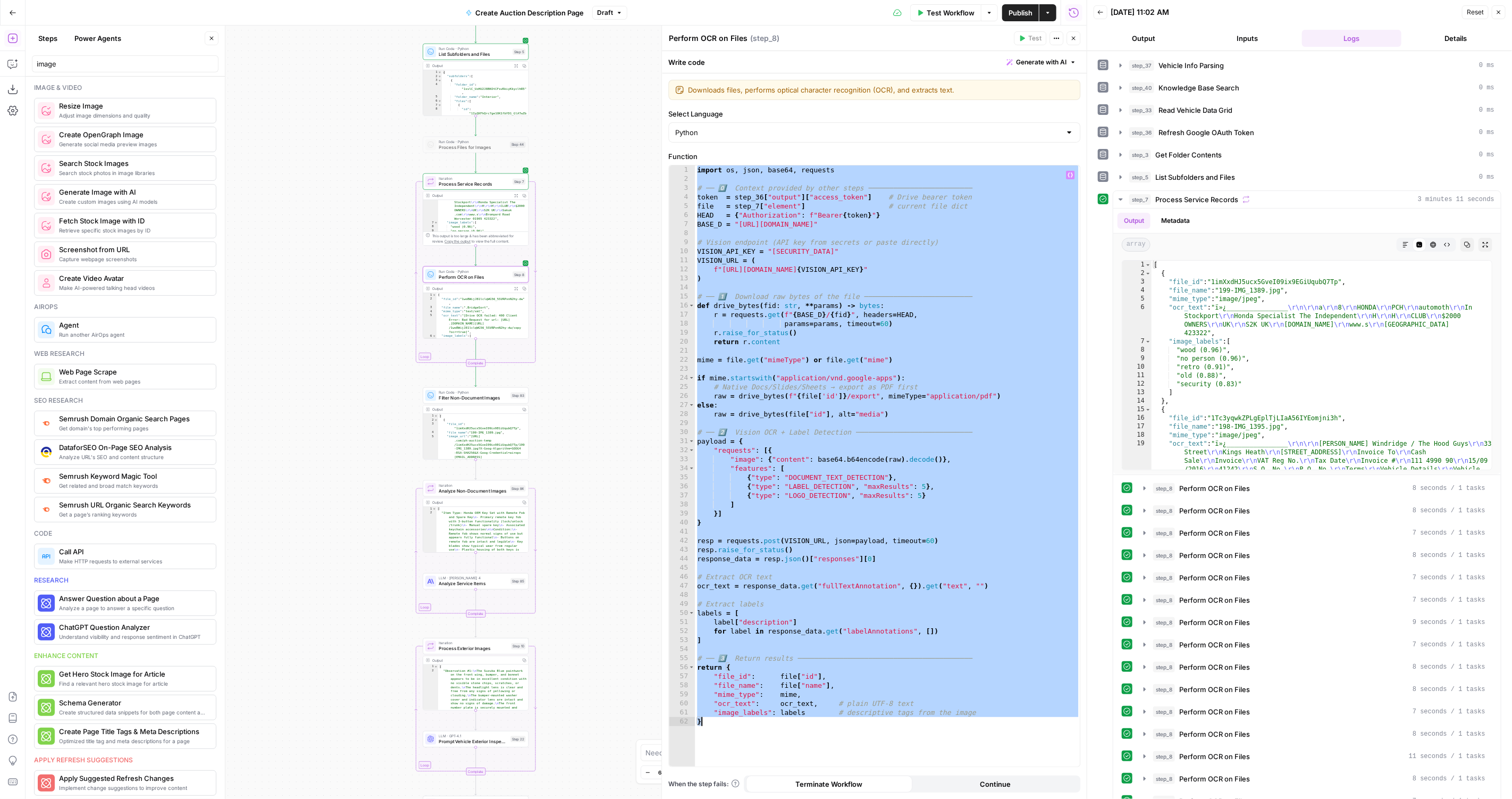
click at [473, 186] on span "Process Service Records" at bounding box center [474, 183] width 71 height 7
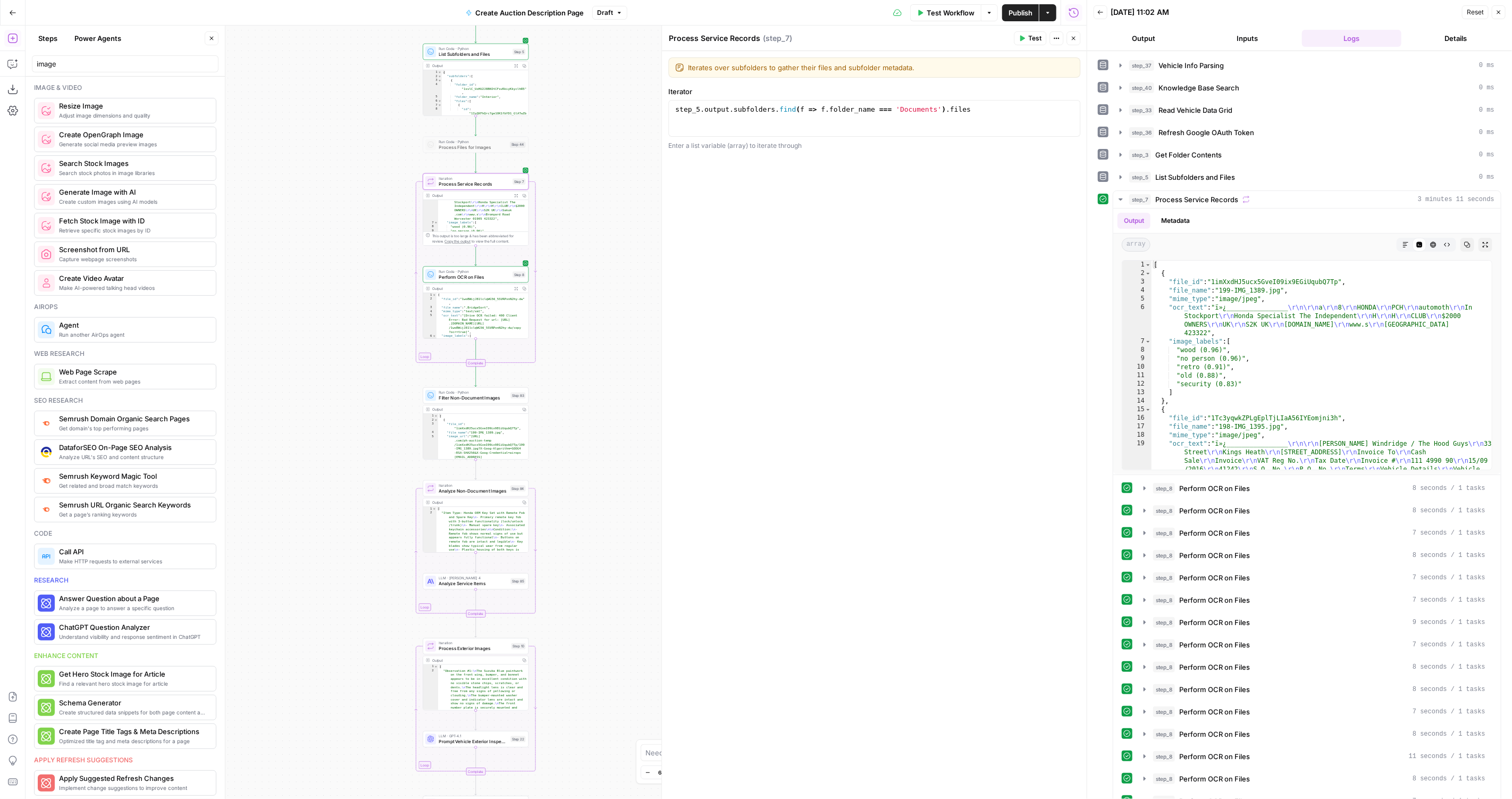
drag, startPoint x: 593, startPoint y: 190, endPoint x: 592, endPoint y: 274, distance: 84.0
click at [593, 275] on div "true false Workflow Set Inputs Inputs LLM · GPT-4.1 Vehicle Info Parsing Step 3…" at bounding box center [556, 412] width 1061 height 773
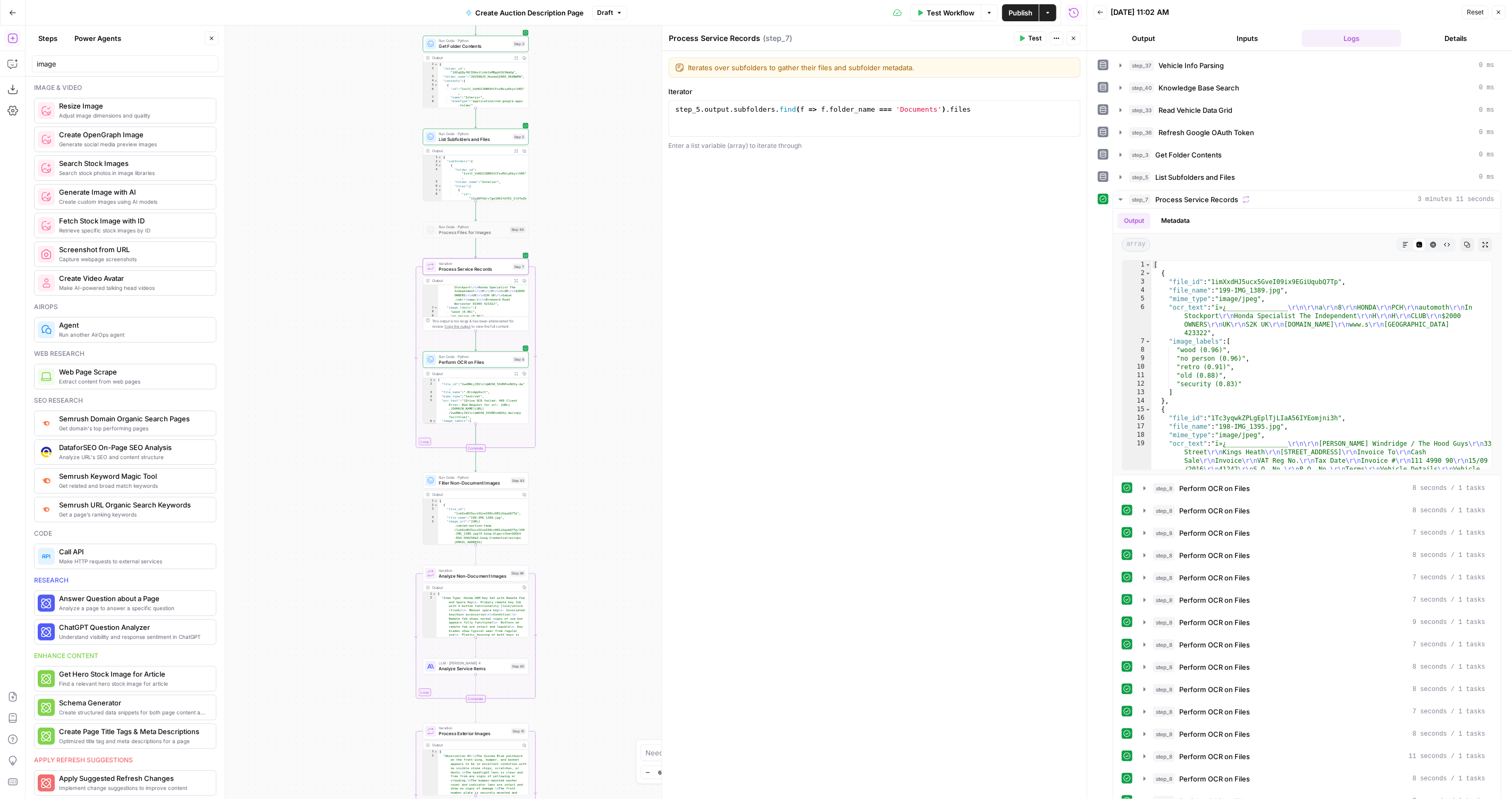
drag, startPoint x: 582, startPoint y: 212, endPoint x: 582, endPoint y: 386, distance: 174.0
click at [582, 386] on div "true false Workflow Set Inputs Inputs LLM · GPT-4.1 Vehicle Info Parsing Step 3…" at bounding box center [556, 412] width 1061 height 773
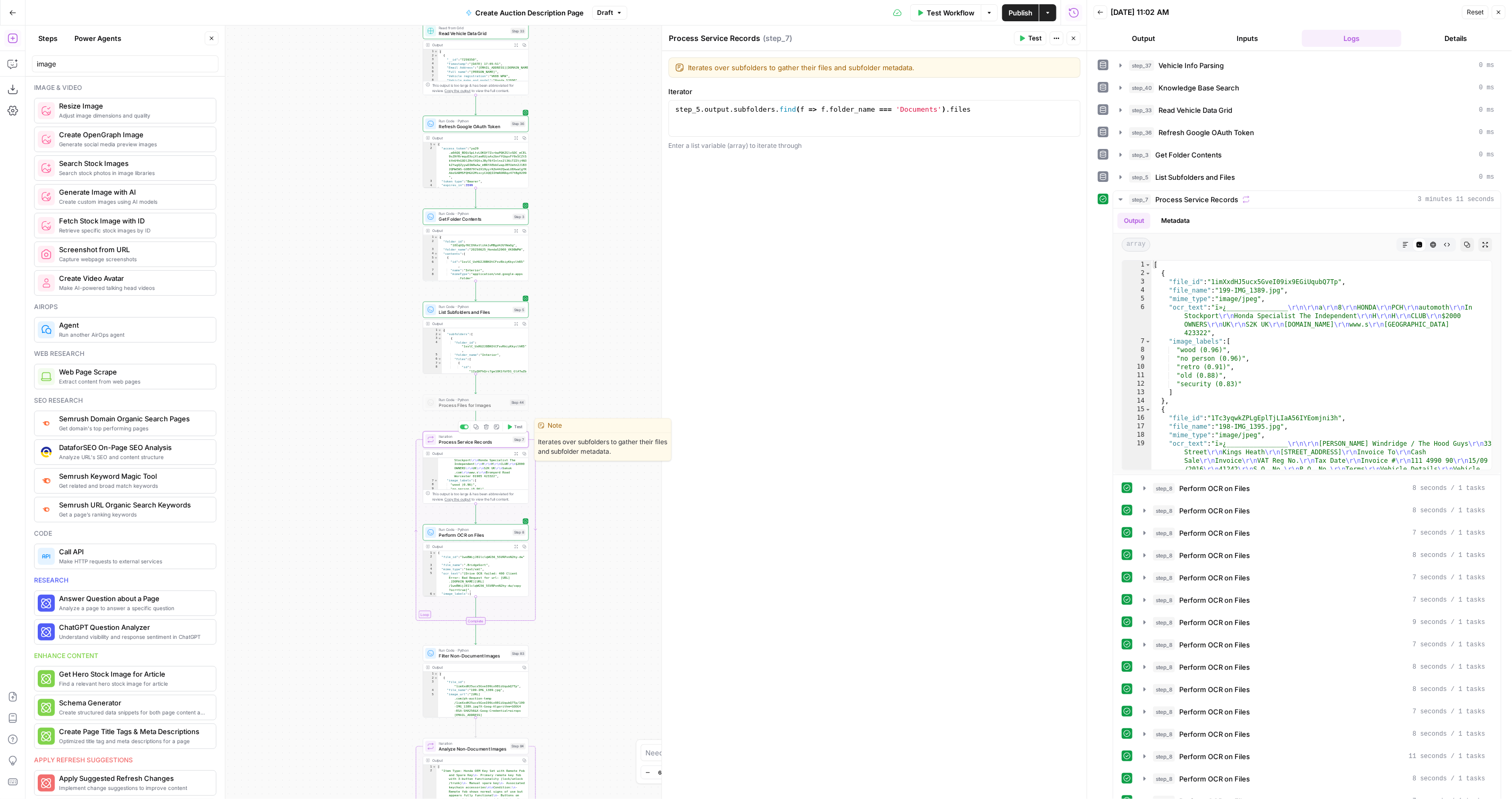
click at [466, 427] on div at bounding box center [466, 426] width 3 height 3
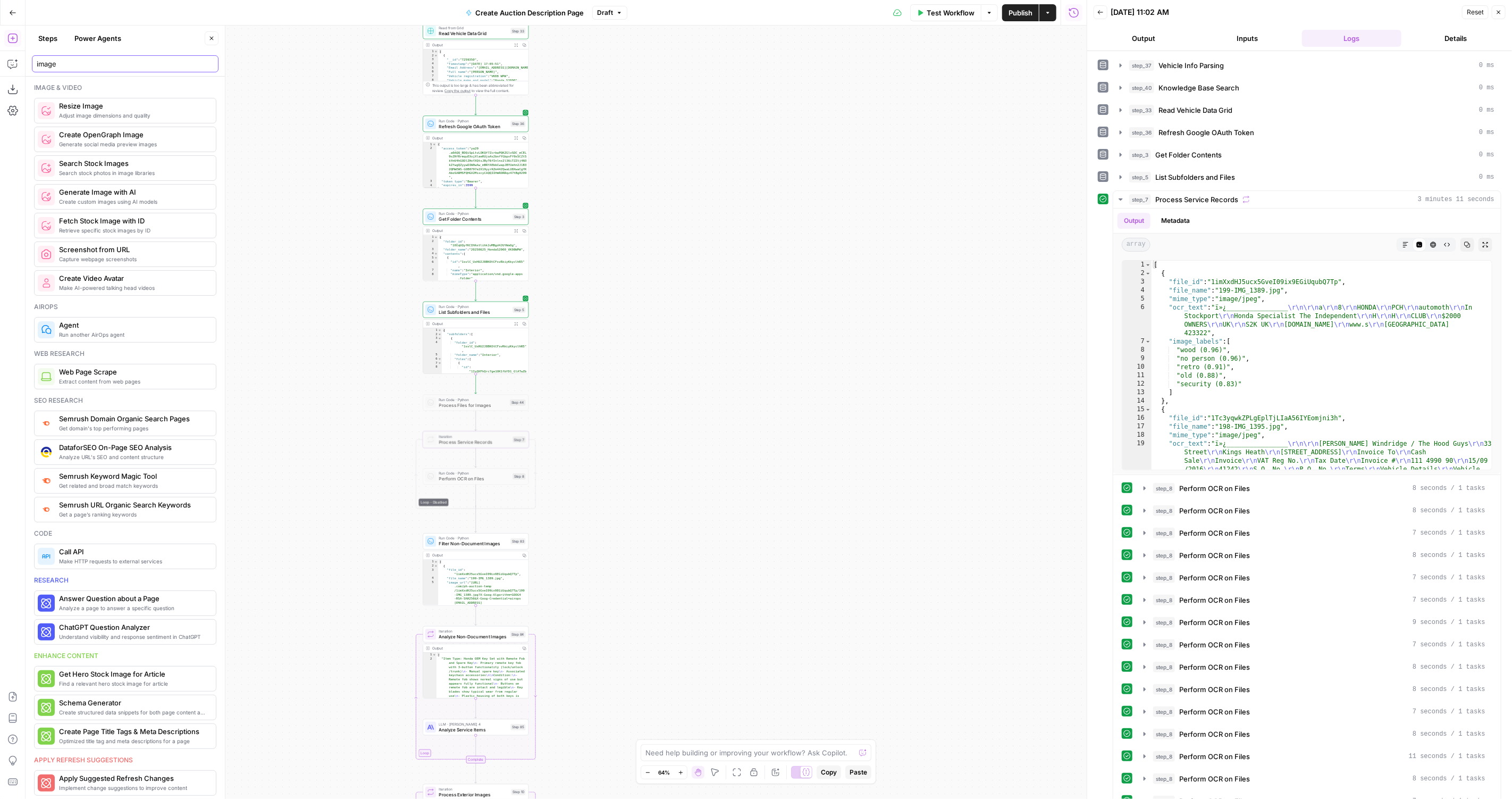
drag, startPoint x: 131, startPoint y: 64, endPoint x: 55, endPoint y: 64, distance: 76.0
click at [57, 64] on input "image" at bounding box center [125, 64] width 177 height 11
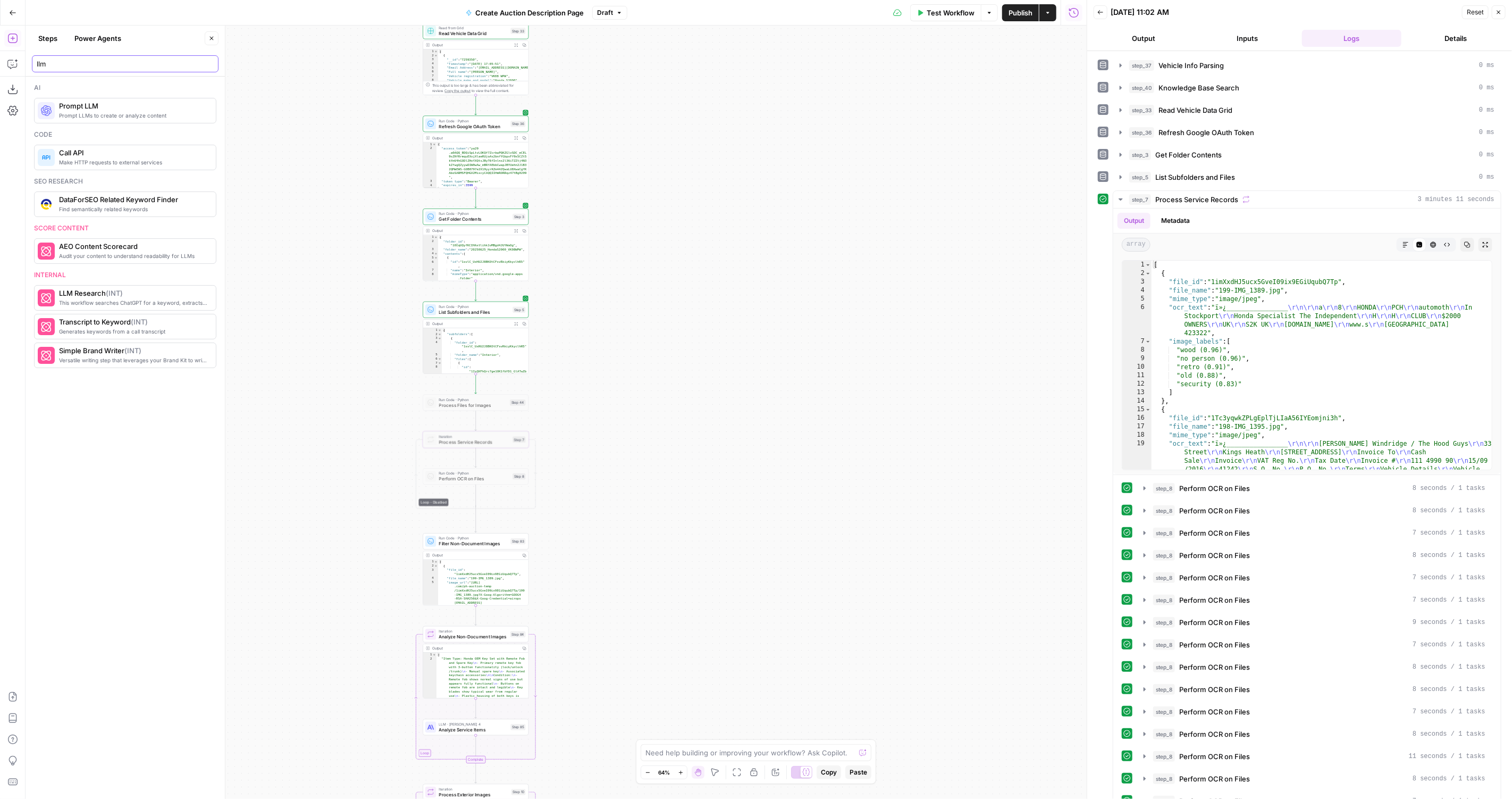
type input "llm"
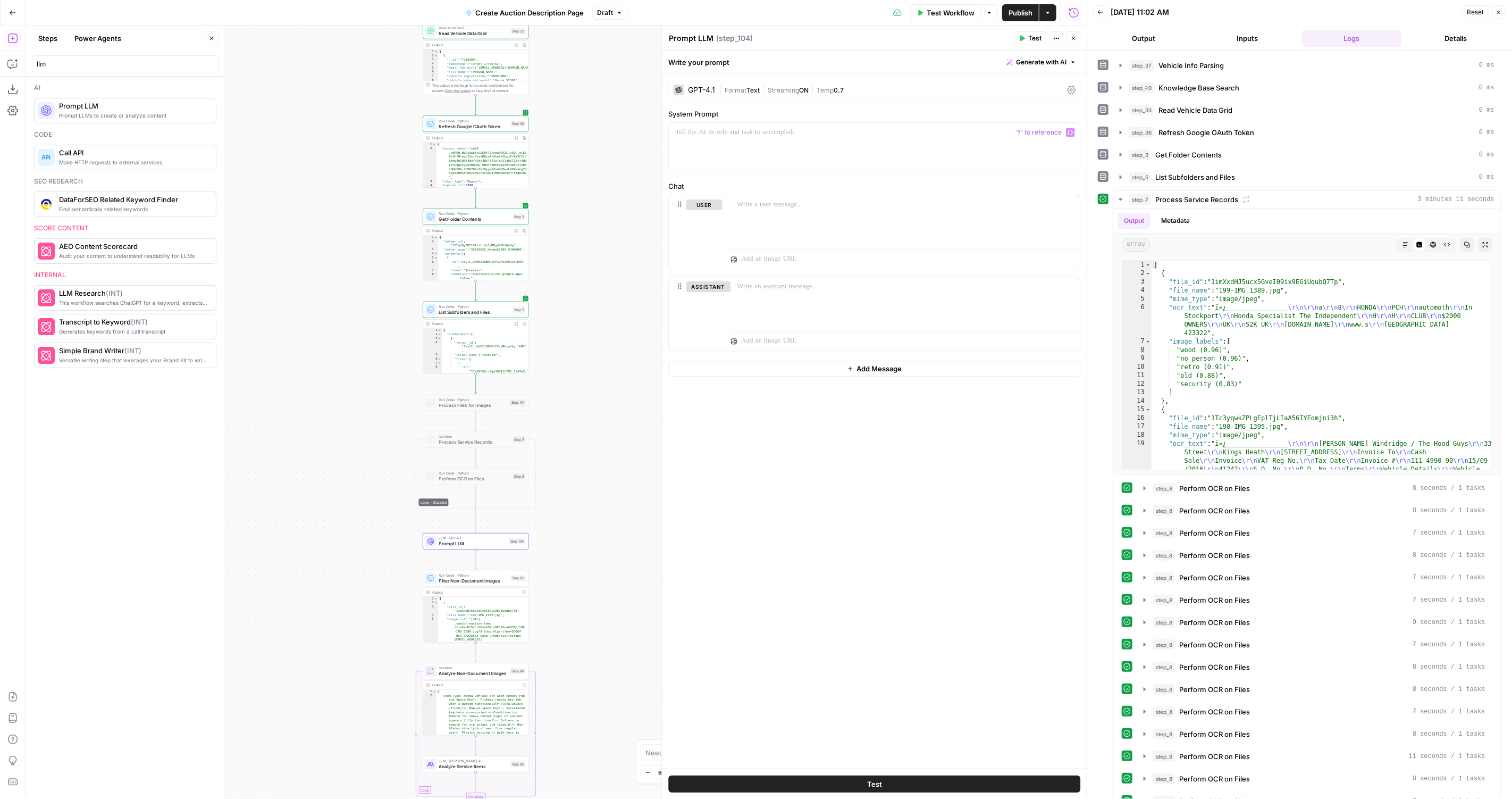
click at [699, 85] on div "GPT-4.1" at bounding box center [694, 90] width 42 height 11
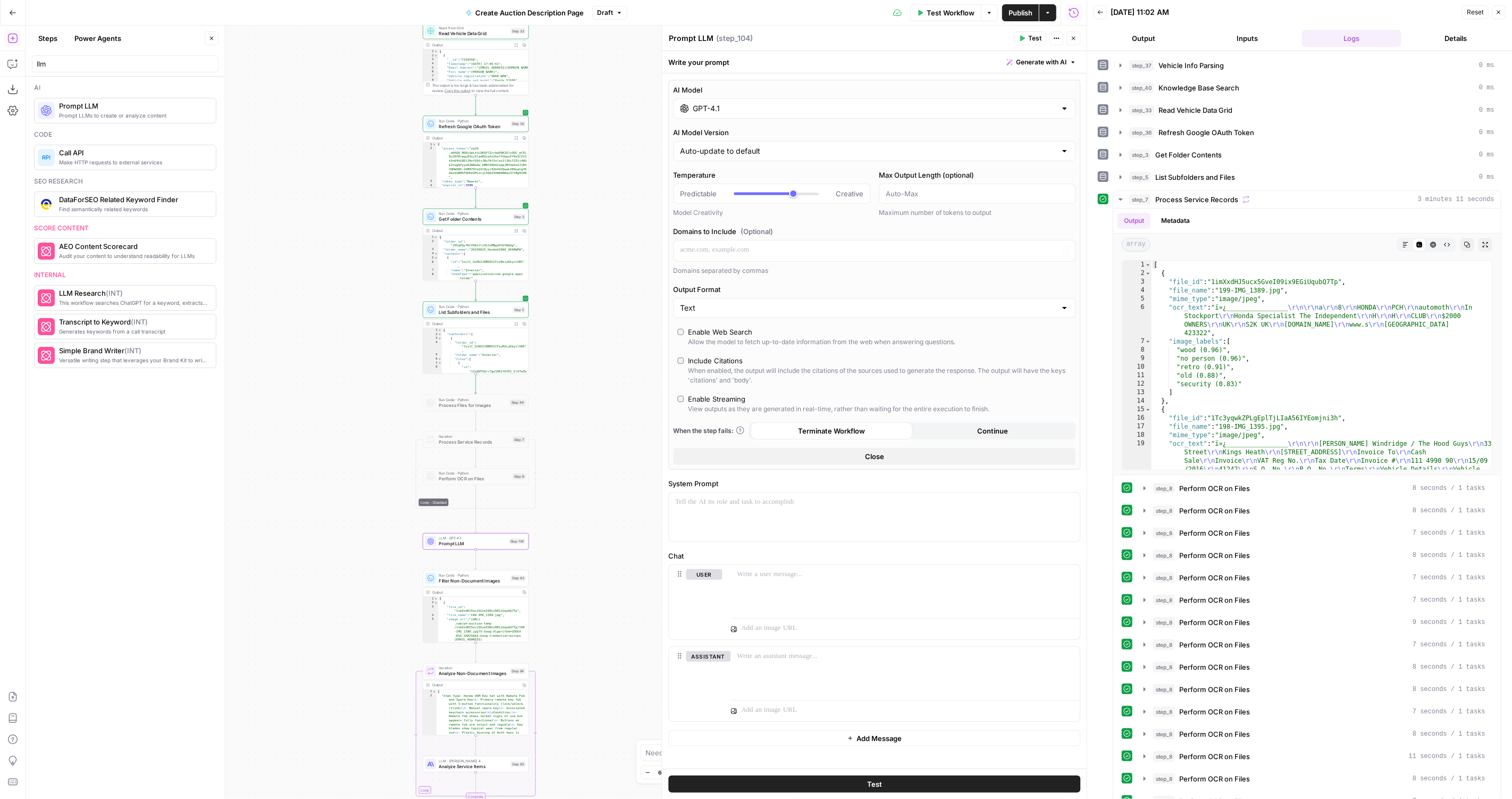
click at [787, 132] on label "AI Model Version" at bounding box center [874, 133] width 402 height 11
click at [787, 145] on input "Auto-update to default" at bounding box center [868, 151] width 376 height 11
type input "Auto-update to default"
click at [790, 123] on div "AI Model GPT-4.1 AI Model Version Auto-update to default Temperature Predictabl…" at bounding box center [874, 275] width 412 height 390
click at [813, 109] on input "GPT-4.1" at bounding box center [874, 108] width 363 height 11
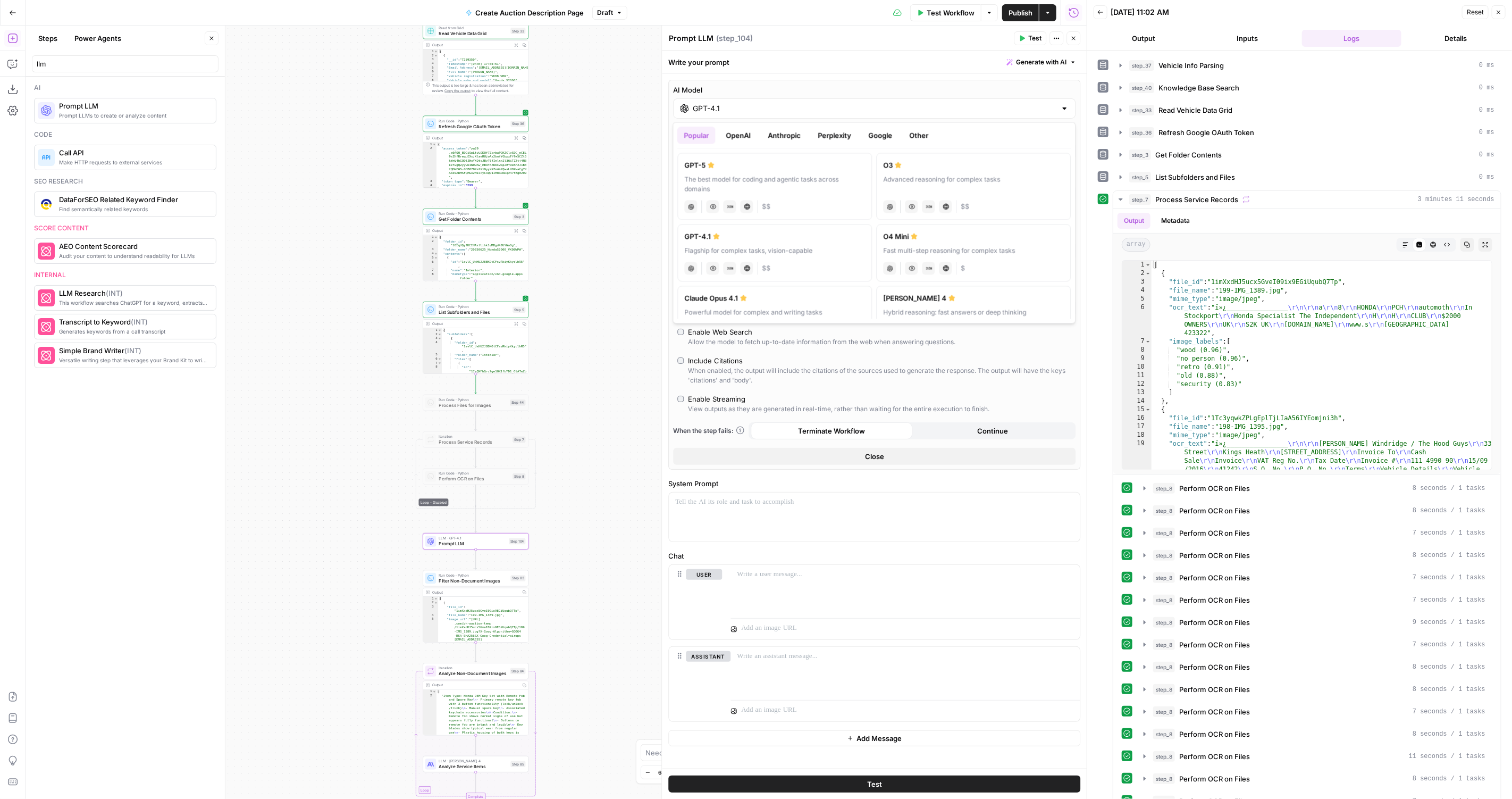
click at [771, 178] on div "The best model for coding and agentic tasks across domains" at bounding box center [774, 184] width 181 height 19
type input "GPT-5"
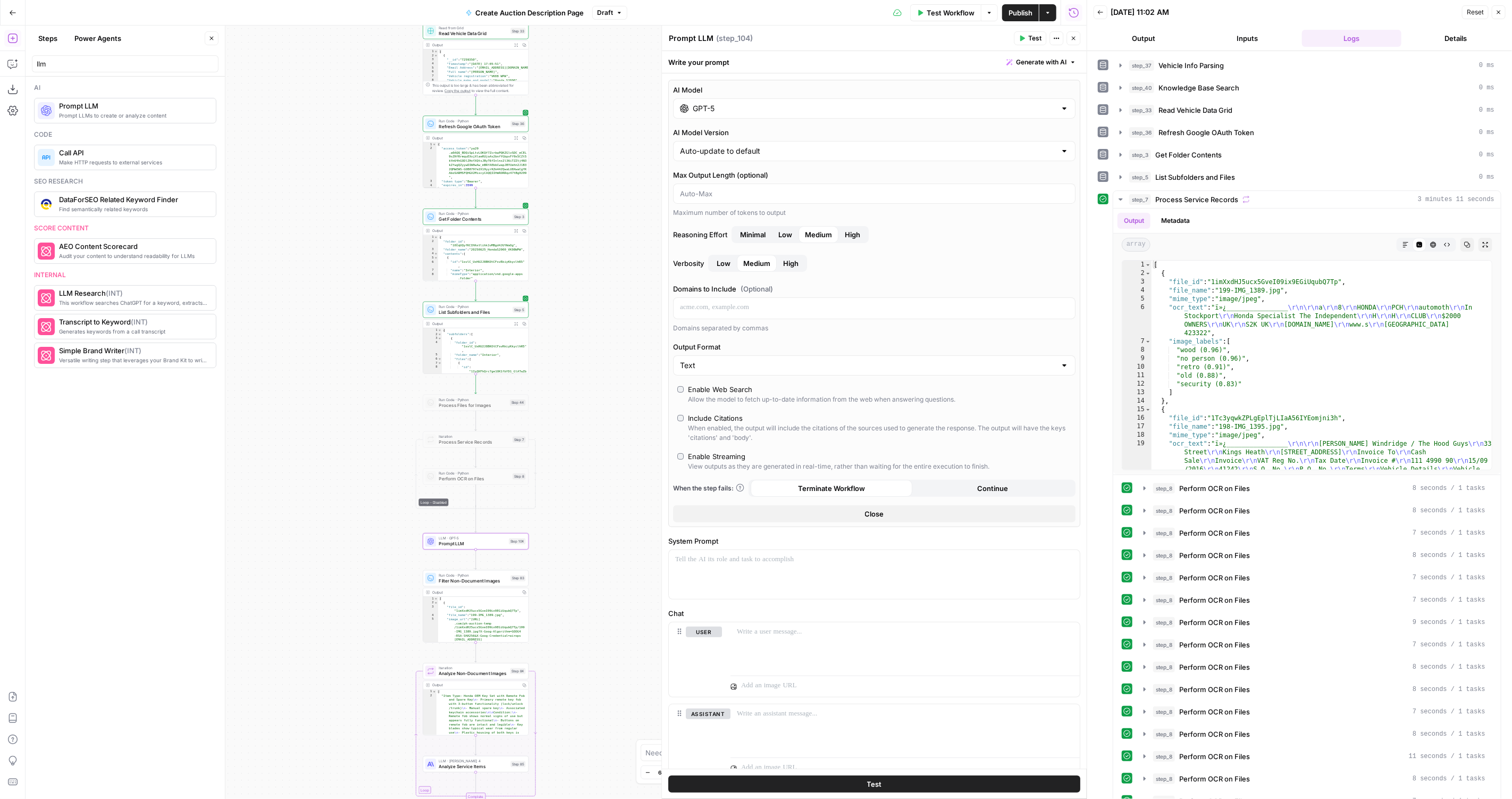
scroll to position [36, 0]
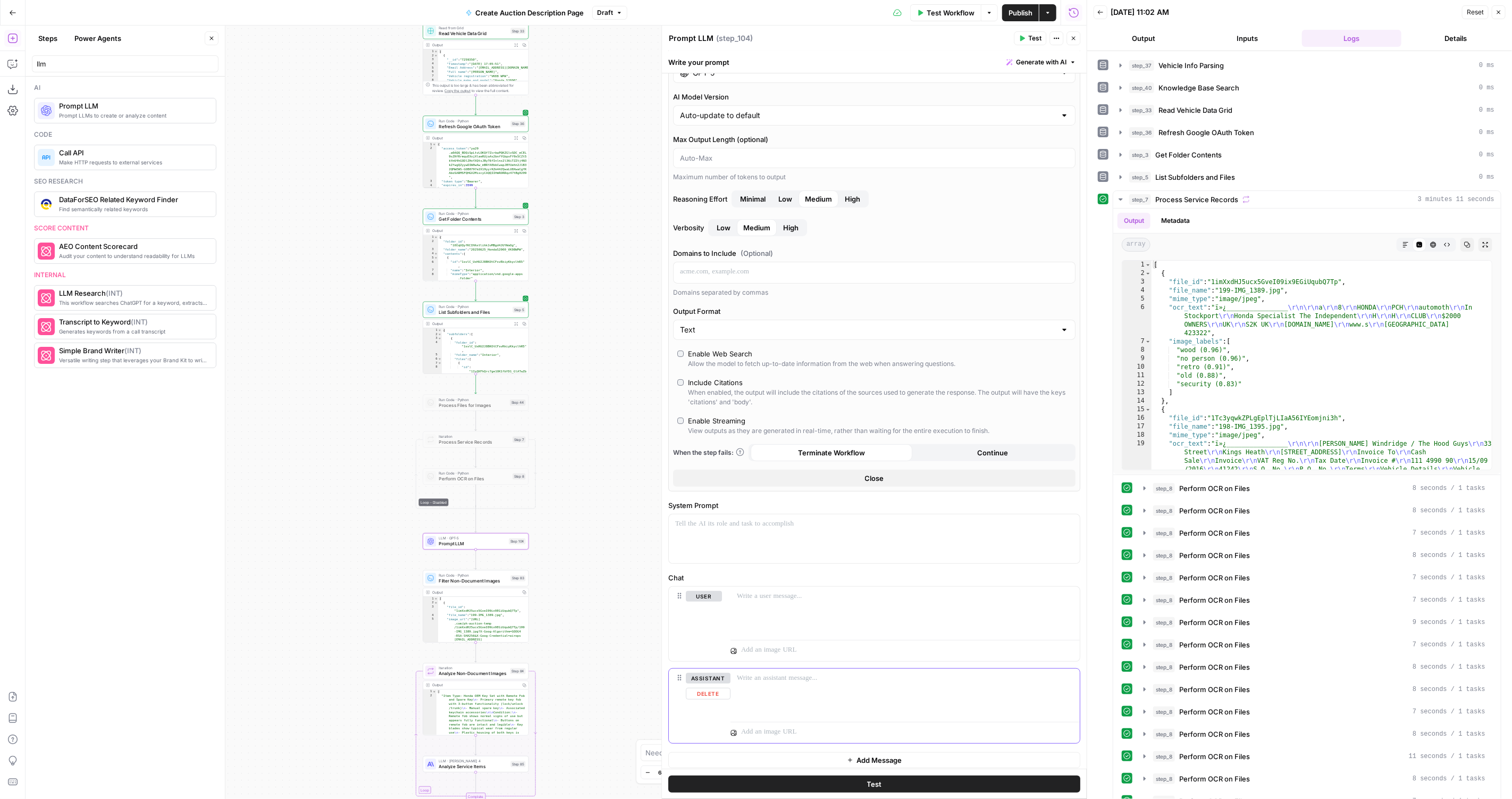
click at [751, 727] on p at bounding box center [899, 732] width 316 height 11
click at [966, 624] on div at bounding box center [905, 611] width 349 height 49
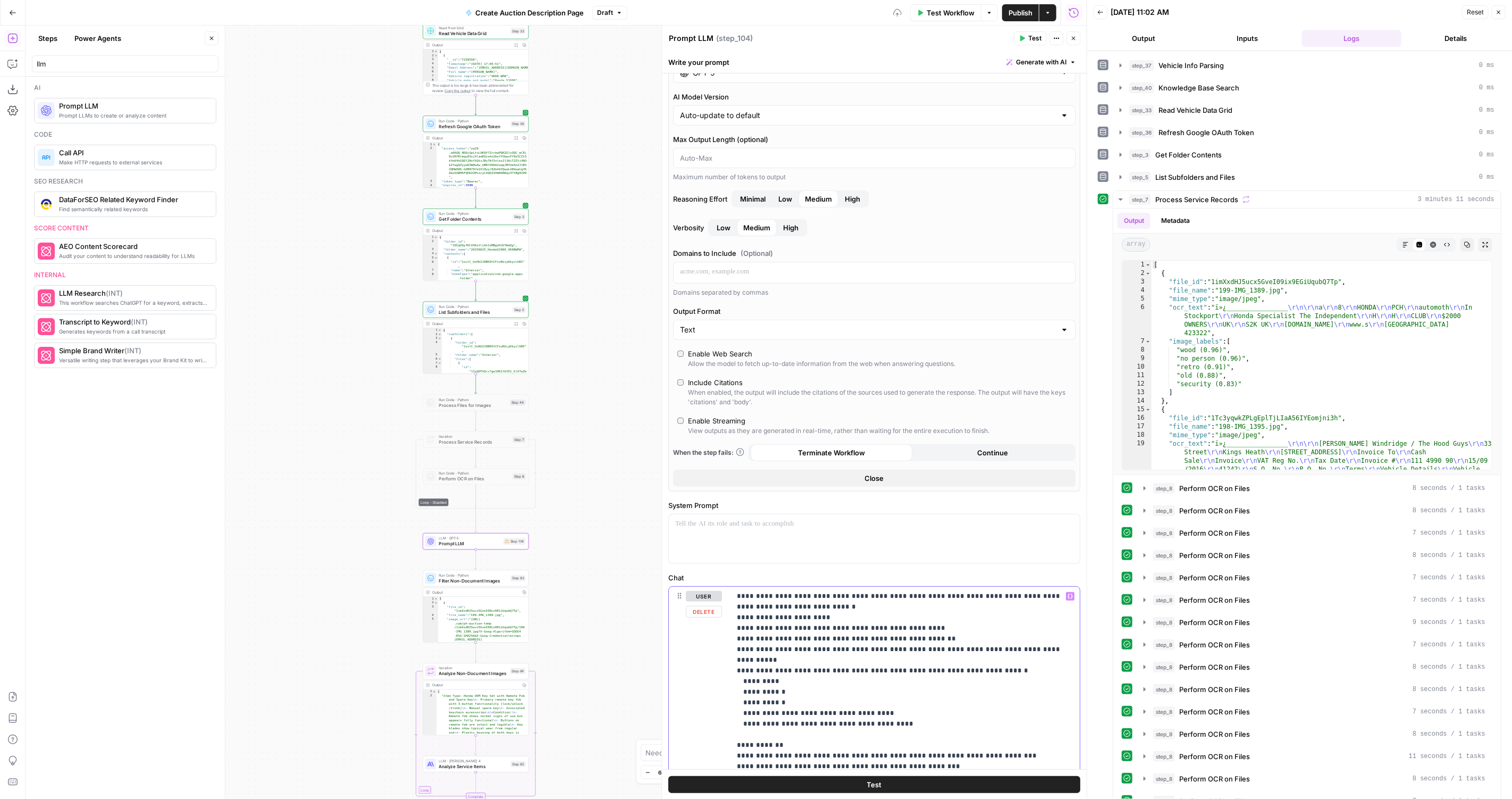
scroll to position [277, 0]
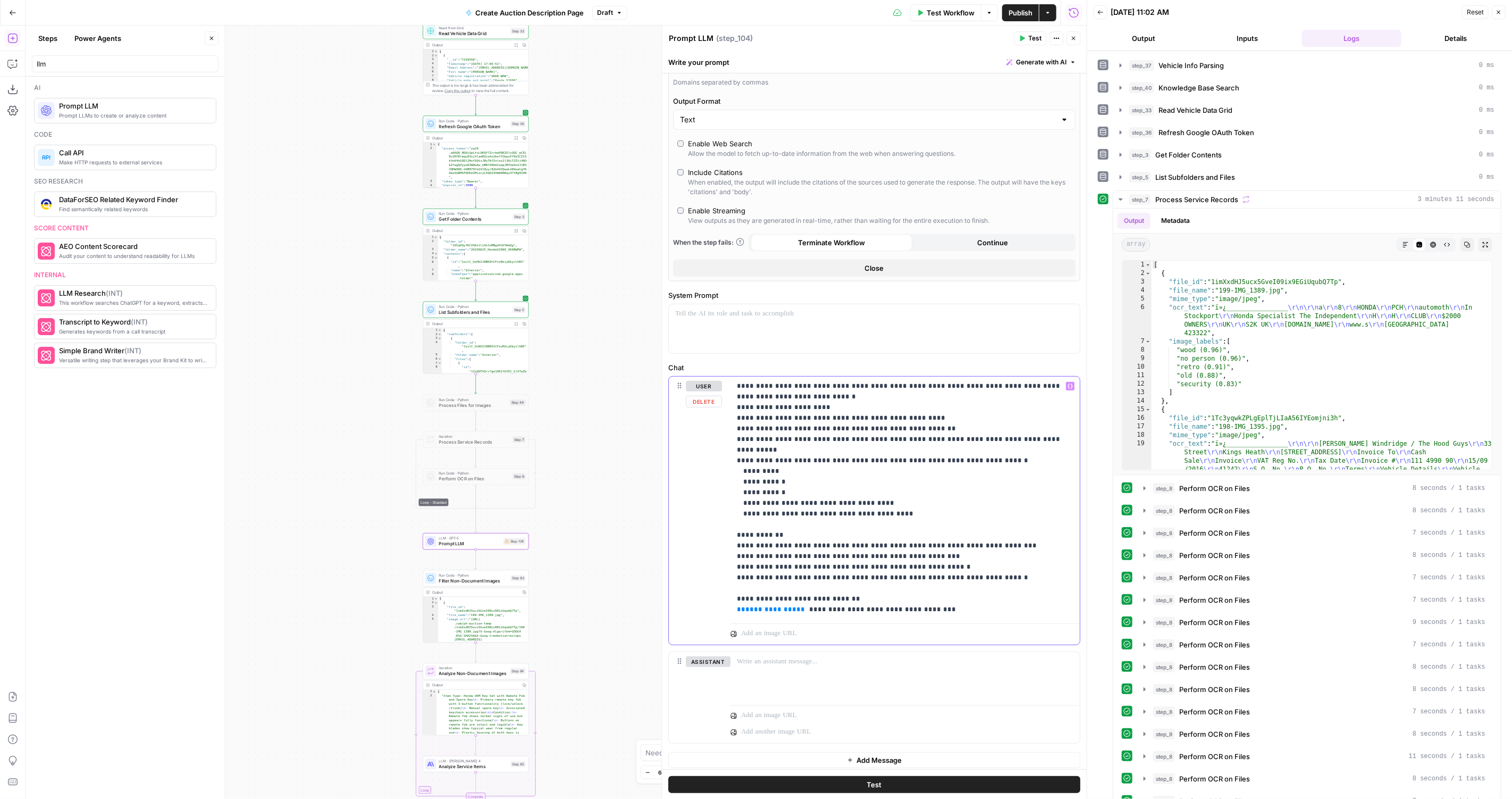
click at [1045, 583] on p "**********" at bounding box center [905, 498] width 337 height 234
click at [766, 606] on span "**********" at bounding box center [770, 609] width 51 height 7
click at [1046, 601] on p "**********" at bounding box center [905, 498] width 337 height 234
click at [985, 591] on p "**********" at bounding box center [905, 498] width 337 height 234
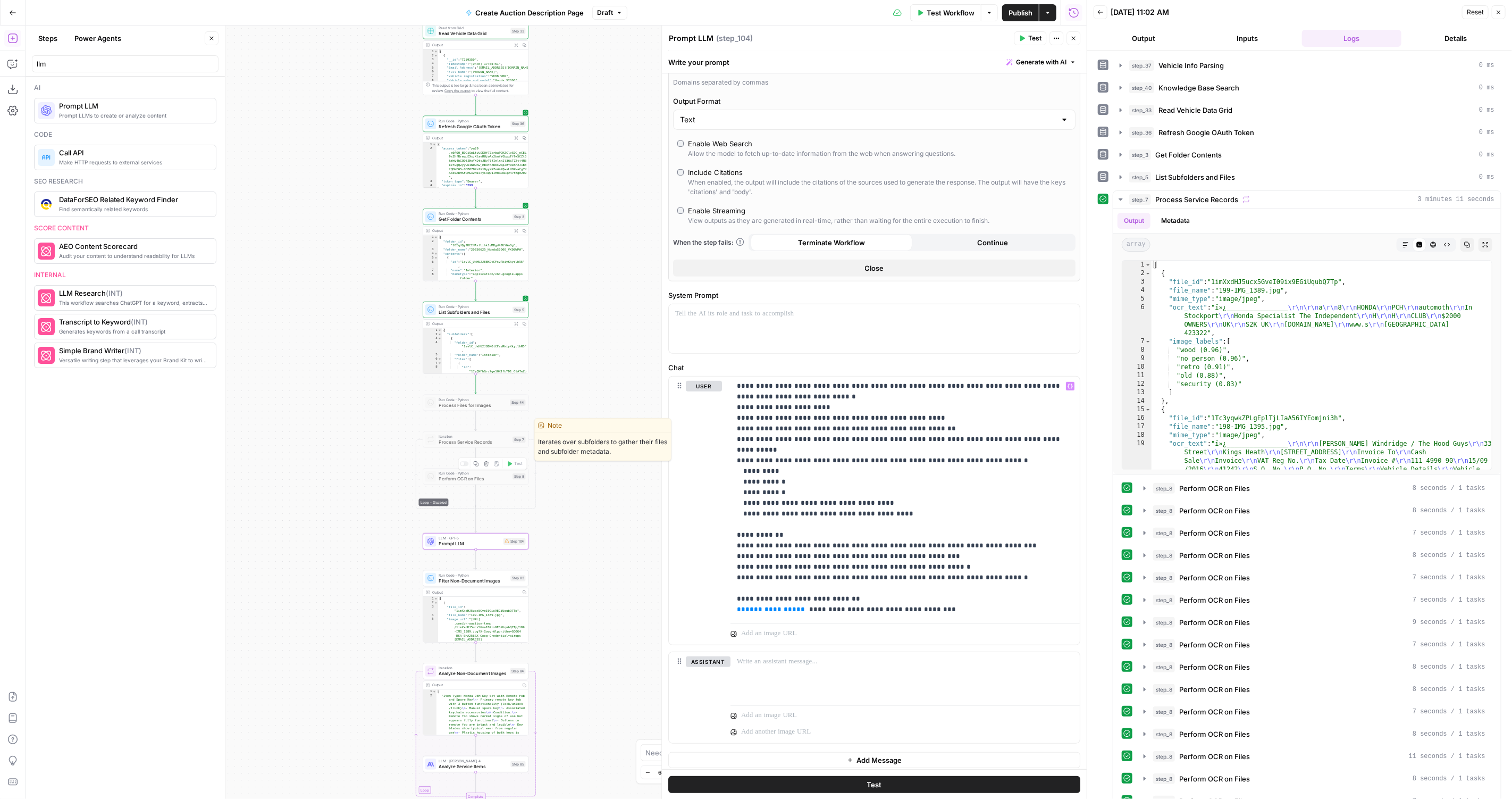
click at [502, 442] on span "Process Service Records" at bounding box center [474, 442] width 71 height 7
click at [473, 444] on span "Process Service Records" at bounding box center [474, 442] width 71 height 7
click at [466, 426] on div at bounding box center [464, 426] width 9 height 5
click at [476, 441] on span "Process Service Records" at bounding box center [474, 442] width 71 height 7
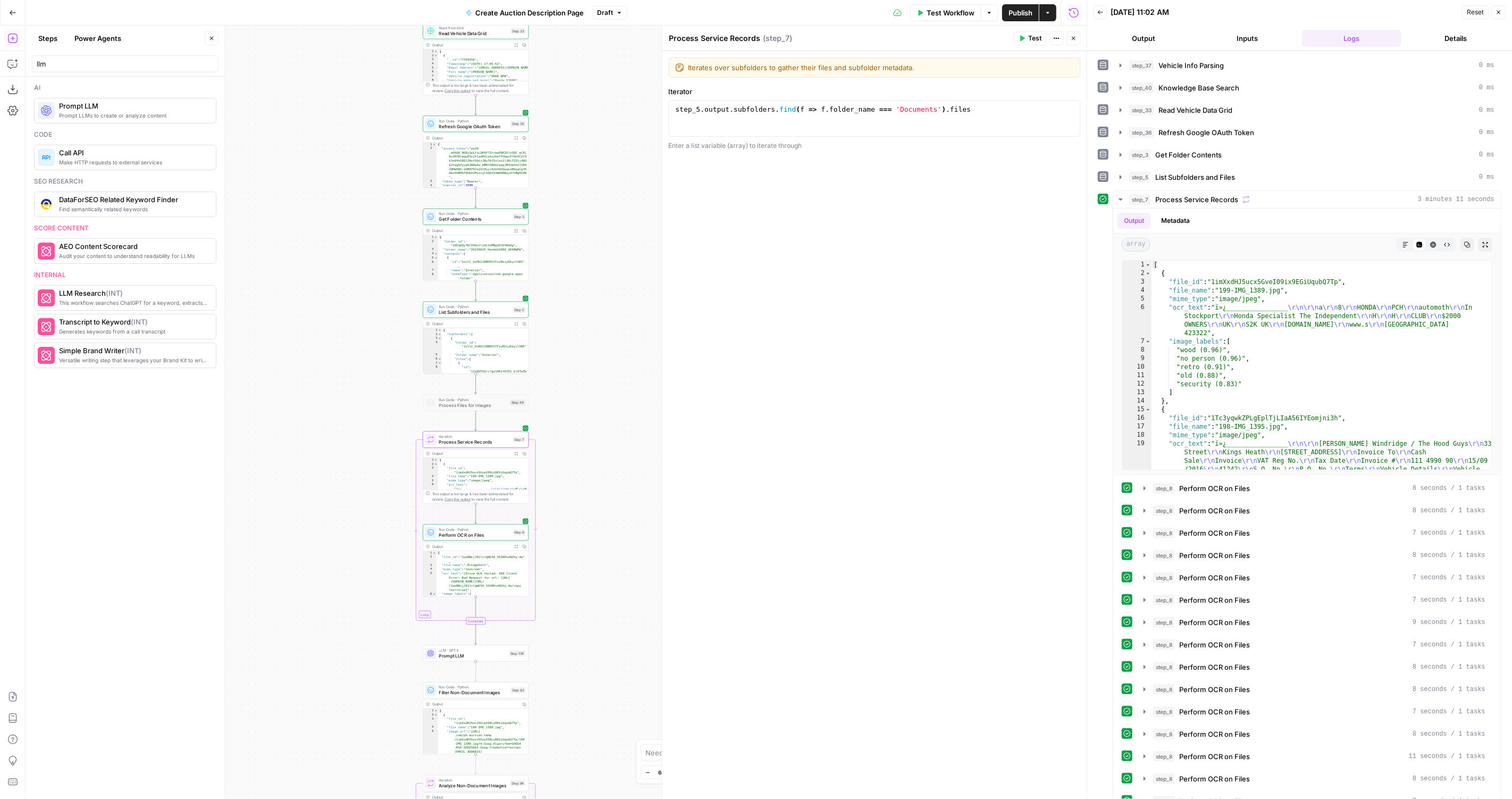
type textarea "**********"
click at [897, 111] on div "step_5 . output . subfolders . find ( f => f . folder_name === 'Documents' ) . …" at bounding box center [874, 127] width 403 height 45
click at [466, 426] on div at bounding box center [466, 426] width 3 height 3
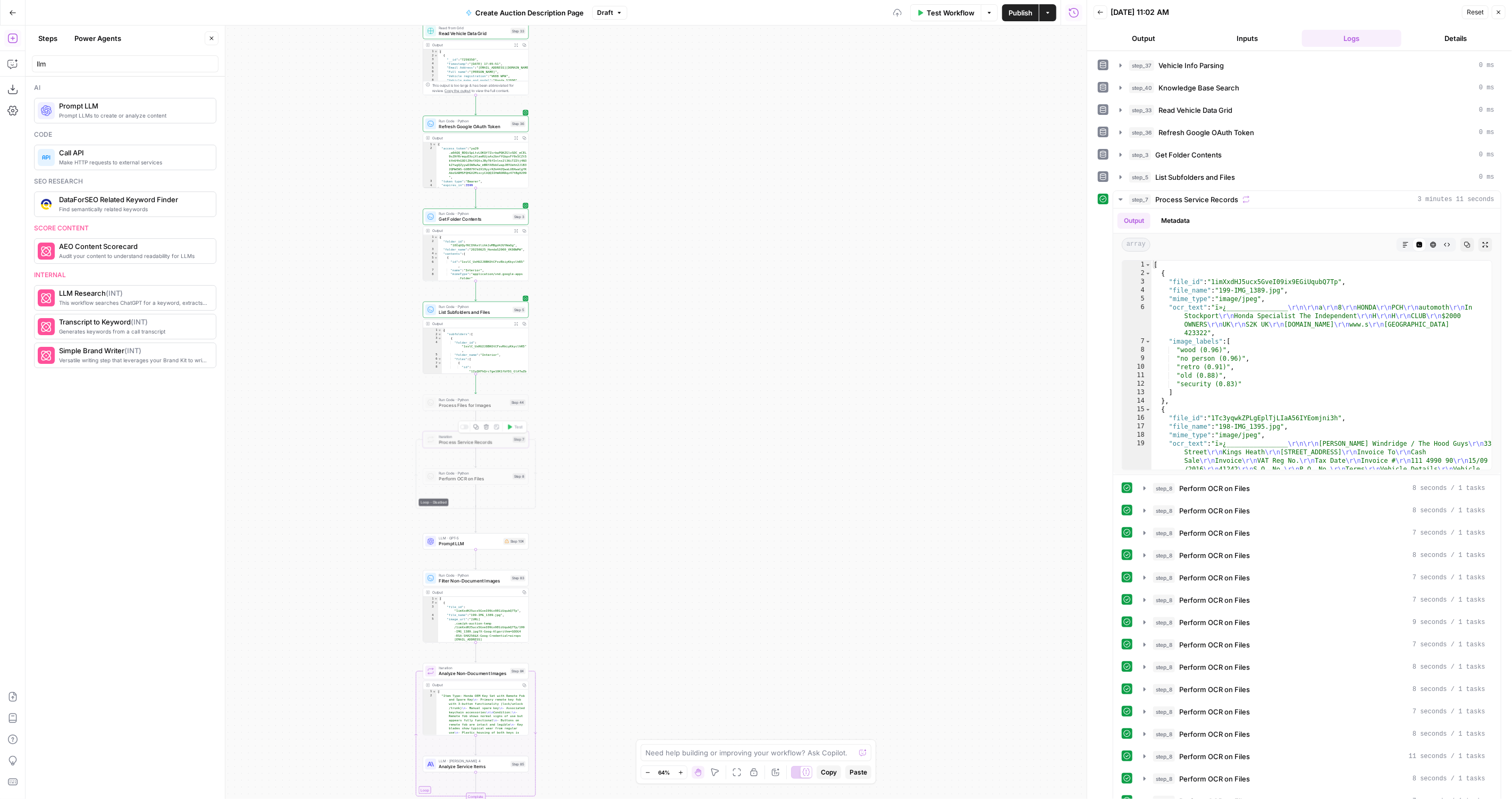
click at [460, 541] on span "Prompt LLM" at bounding box center [469, 544] width 62 height 7
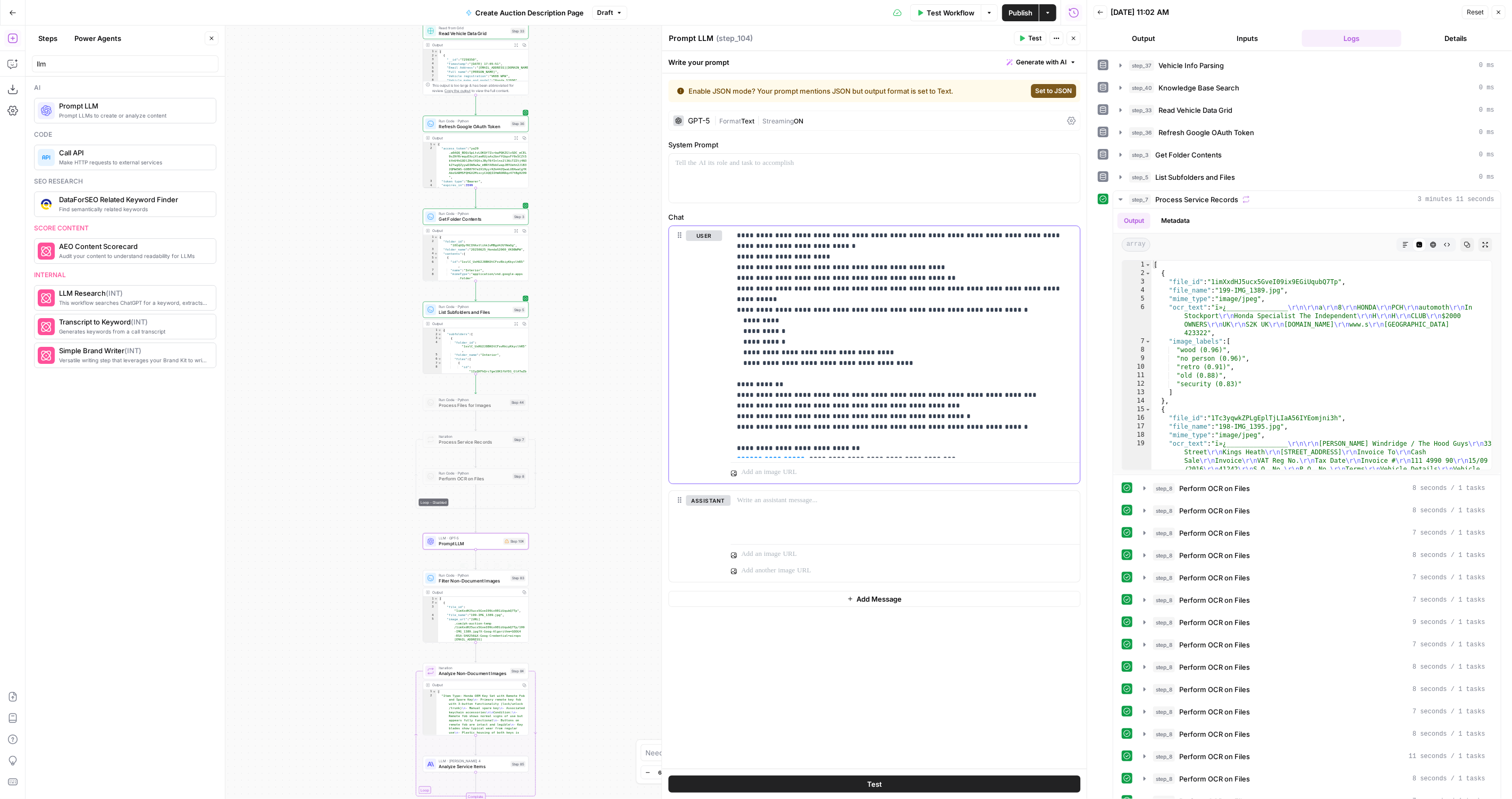
click at [955, 386] on p "**********" at bounding box center [905, 342] width 337 height 223
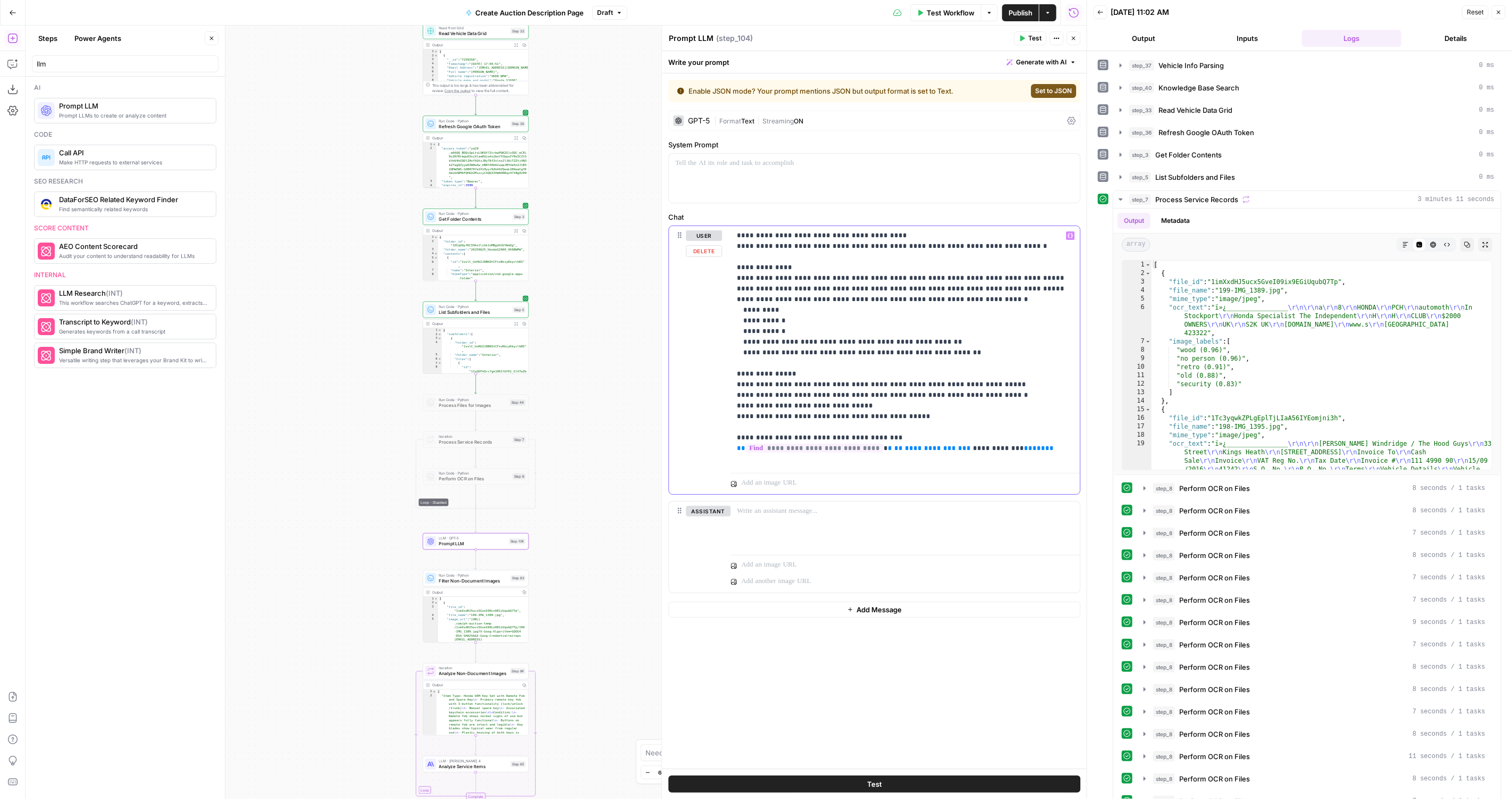
click at [905, 444] on span "**********" at bounding box center [930, 448] width 51 height 7
click at [1045, 449] on span "**" at bounding box center [1049, 448] width 9 height 7
click at [1021, 449] on p "**********" at bounding box center [905, 347] width 337 height 234
click at [826, 444] on span "**********" at bounding box center [814, 448] width 137 height 9
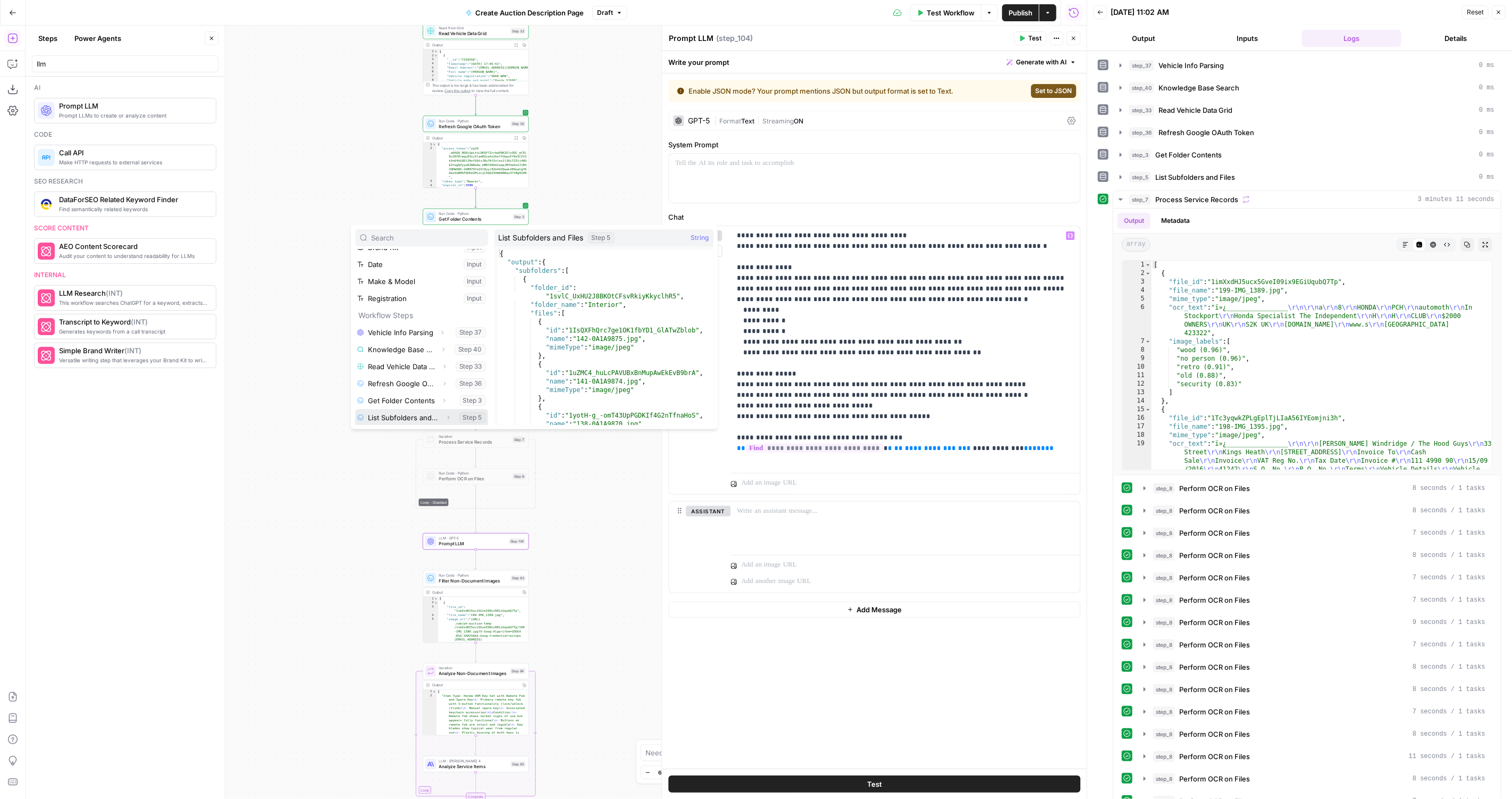
click at [448, 416] on icon "button" at bounding box center [448, 417] width 6 height 6
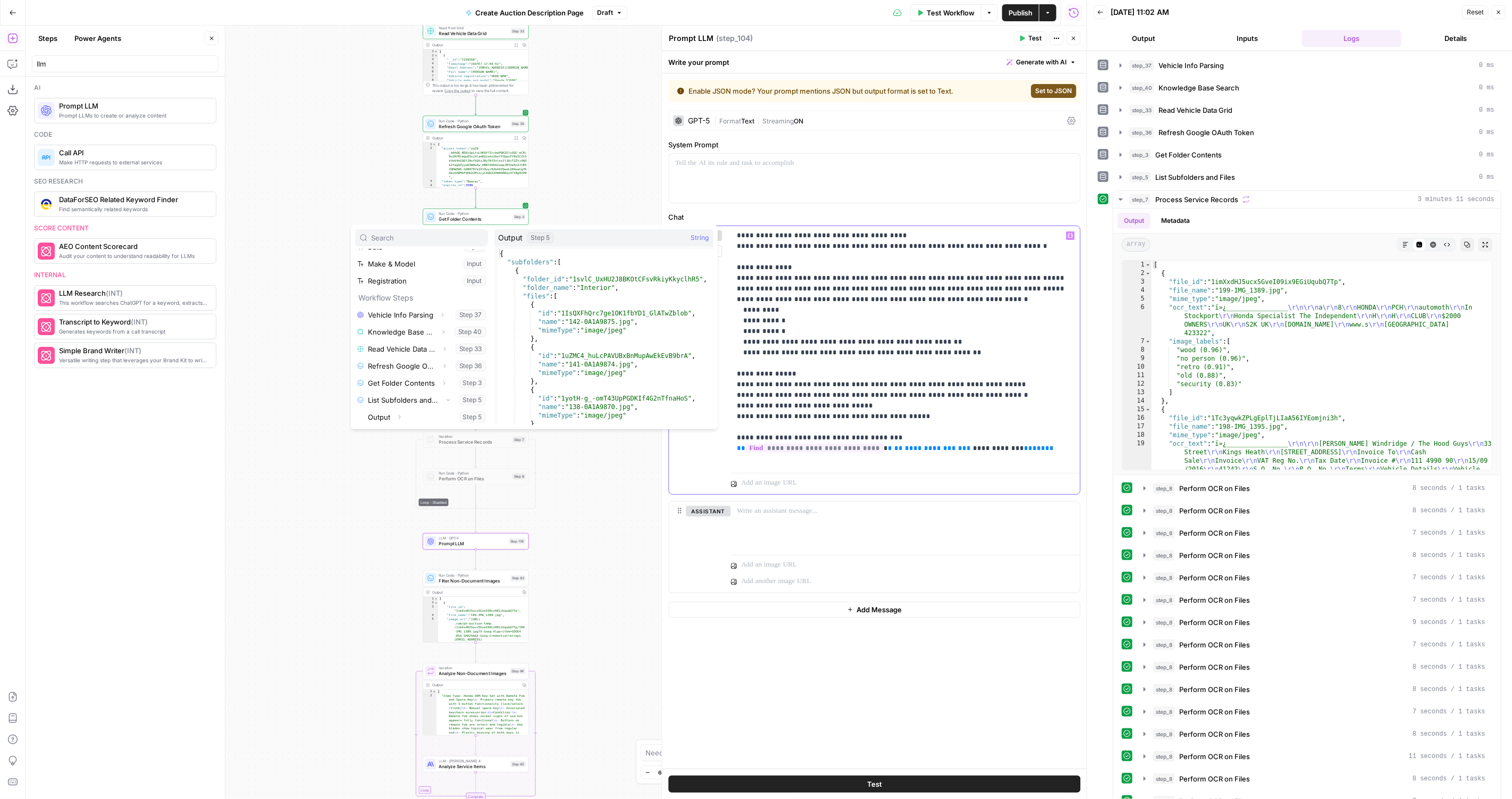
click at [1047, 463] on div "**********" at bounding box center [905, 347] width 349 height 242
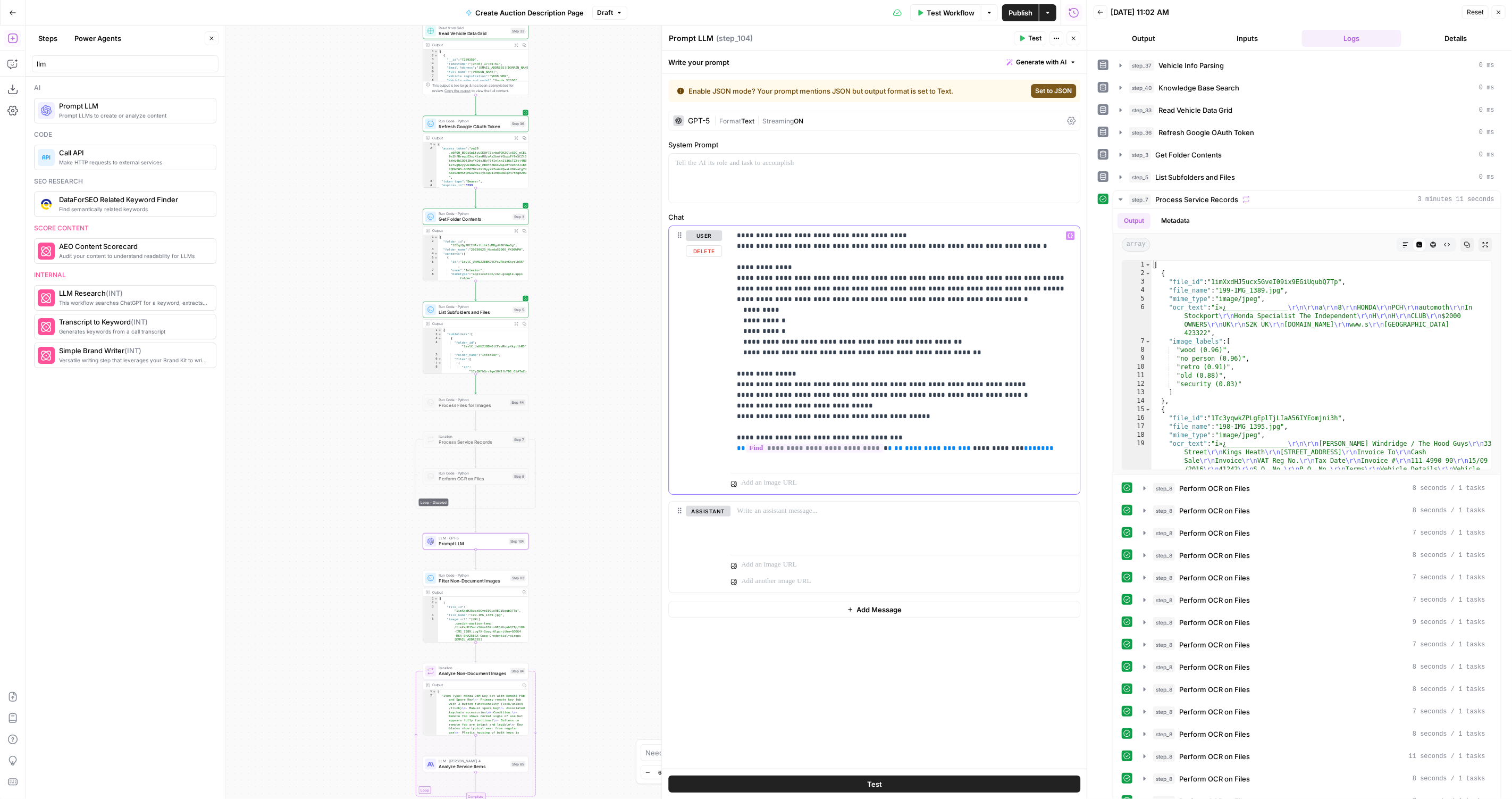
drag, startPoint x: 1060, startPoint y: 454, endPoint x: 722, endPoint y: 444, distance: 338.1
click at [722, 444] on div "**********" at bounding box center [874, 360] width 411 height 268
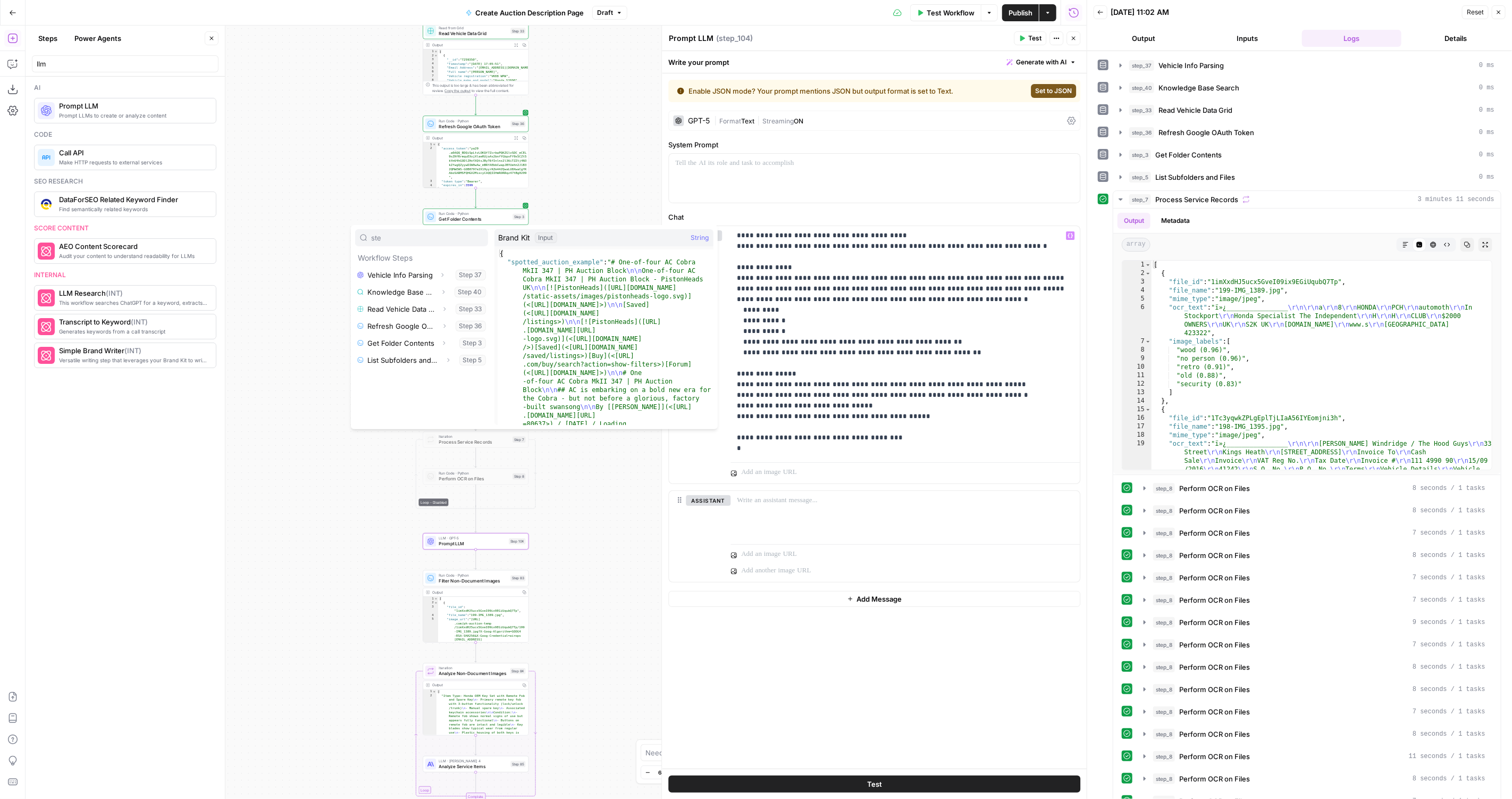
type input "ste"
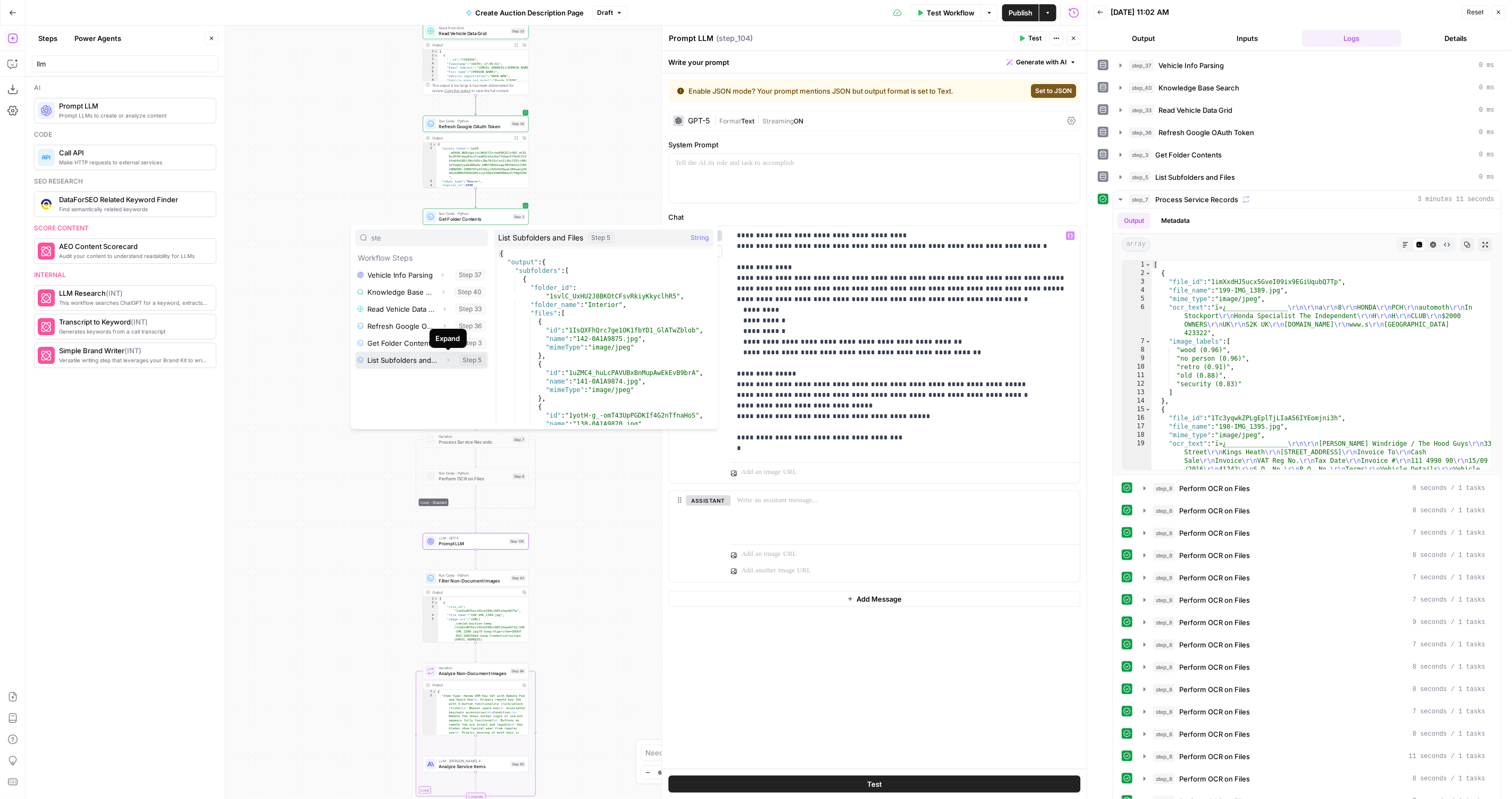
click at [444, 359] on button "Expand" at bounding box center [448, 360] width 14 height 14
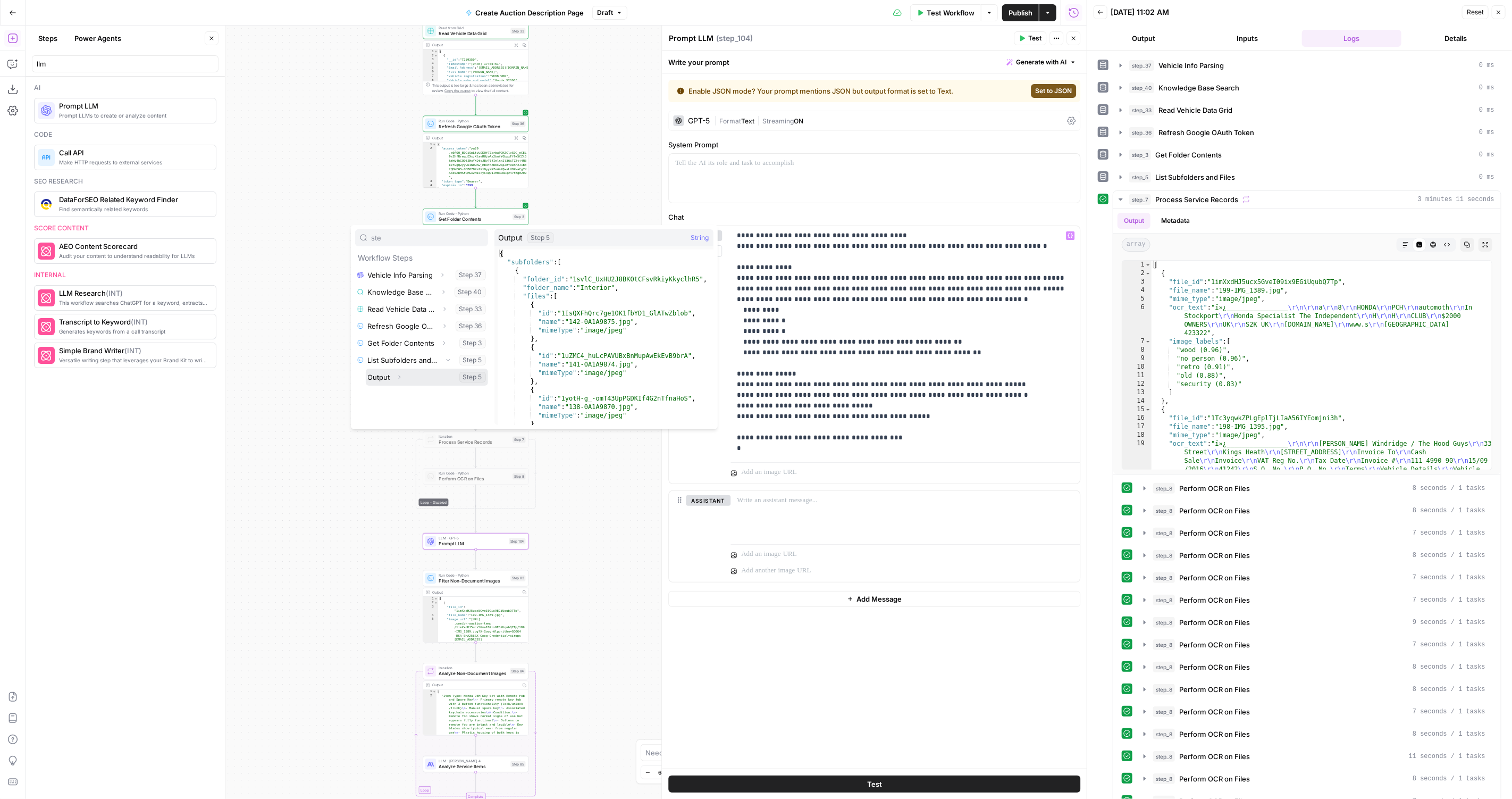
click at [398, 374] on icon "button" at bounding box center [399, 377] width 6 height 6
click at [425, 392] on icon "button" at bounding box center [423, 394] width 6 height 6
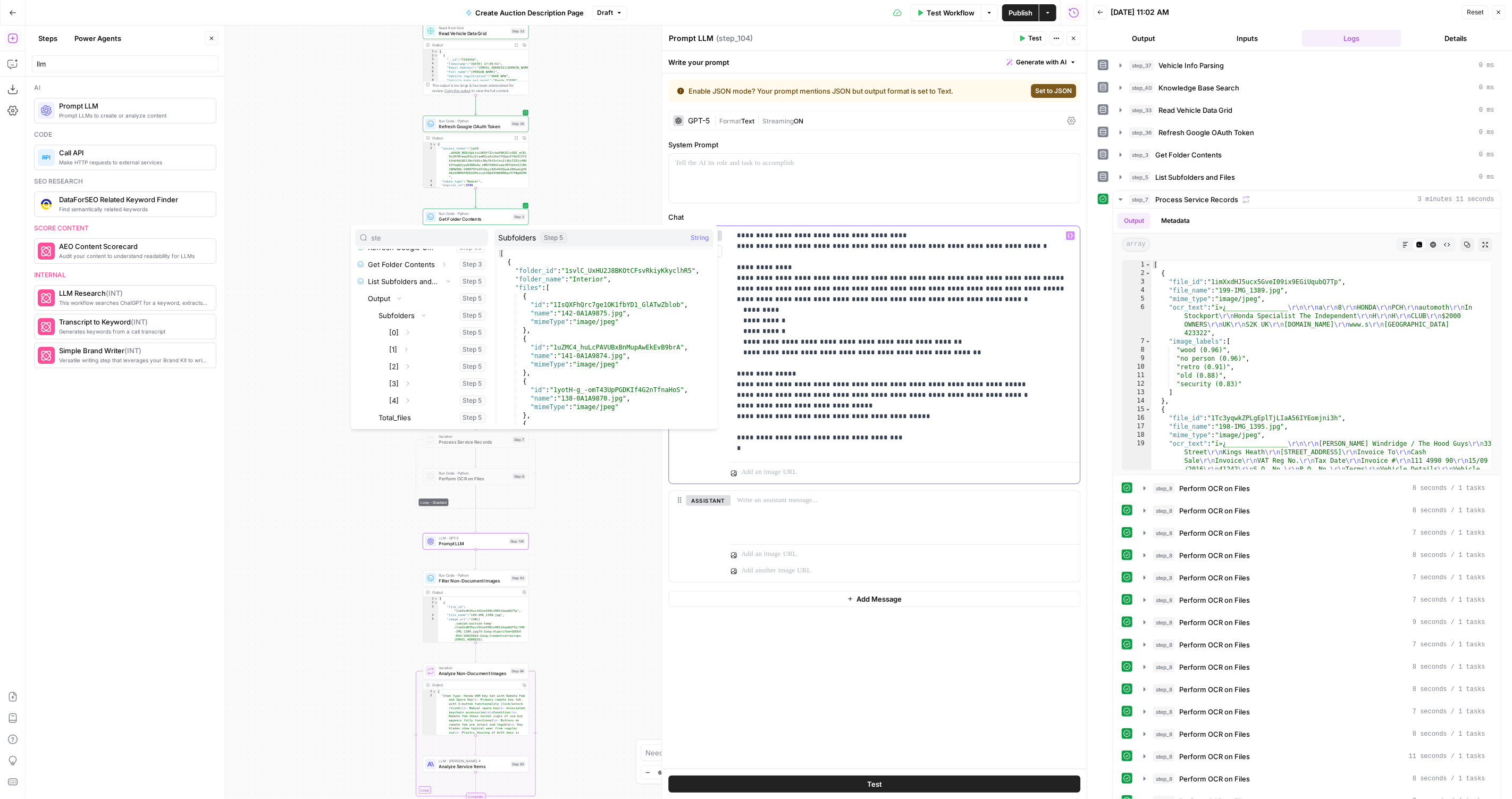
click at [847, 446] on p "**********" at bounding box center [905, 342] width 337 height 223
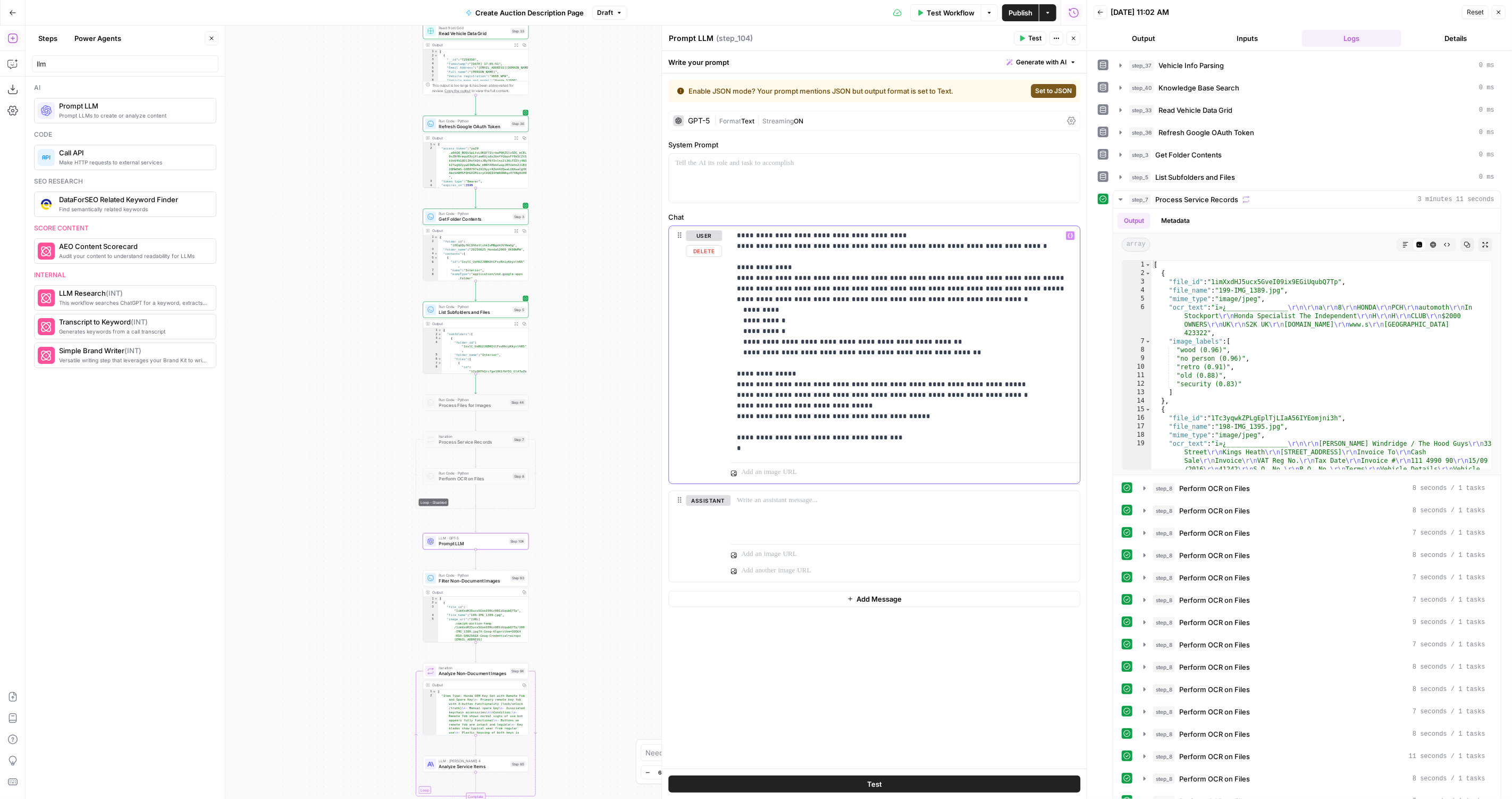
click at [847, 446] on p "**********" at bounding box center [905, 342] width 337 height 223
click at [751, 451] on p "**********" at bounding box center [905, 342] width 337 height 223
click at [784, 444] on p "**********" at bounding box center [905, 342] width 337 height 223
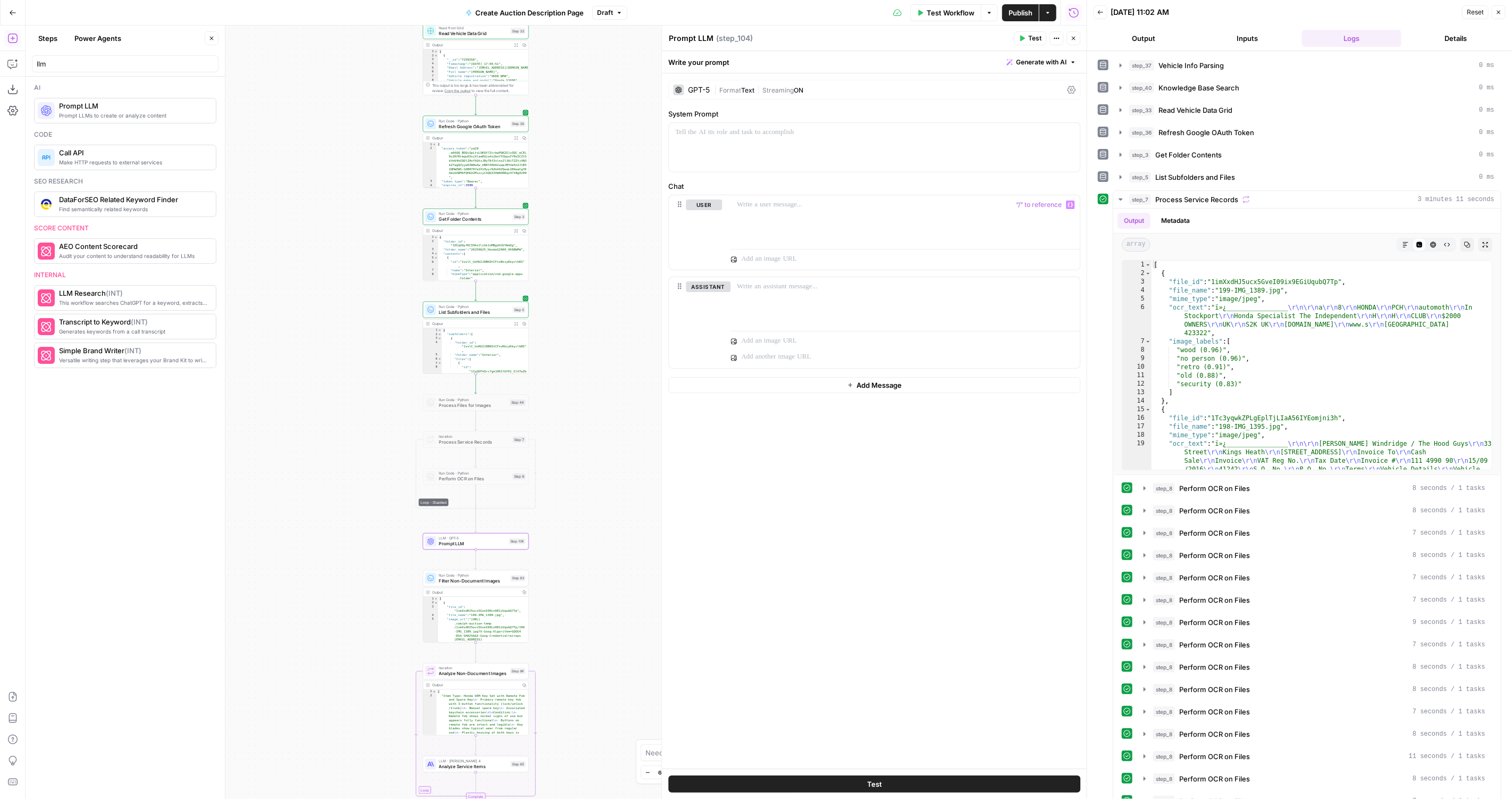
drag, startPoint x: 596, startPoint y: 461, endPoint x: 596, endPoint y: 388, distance: 73.0
click at [596, 388] on div "true false Workflow Set Inputs Inputs LLM · GPT-4.1 Vehicle Info Parsing Step 3…" at bounding box center [556, 412] width 1061 height 773
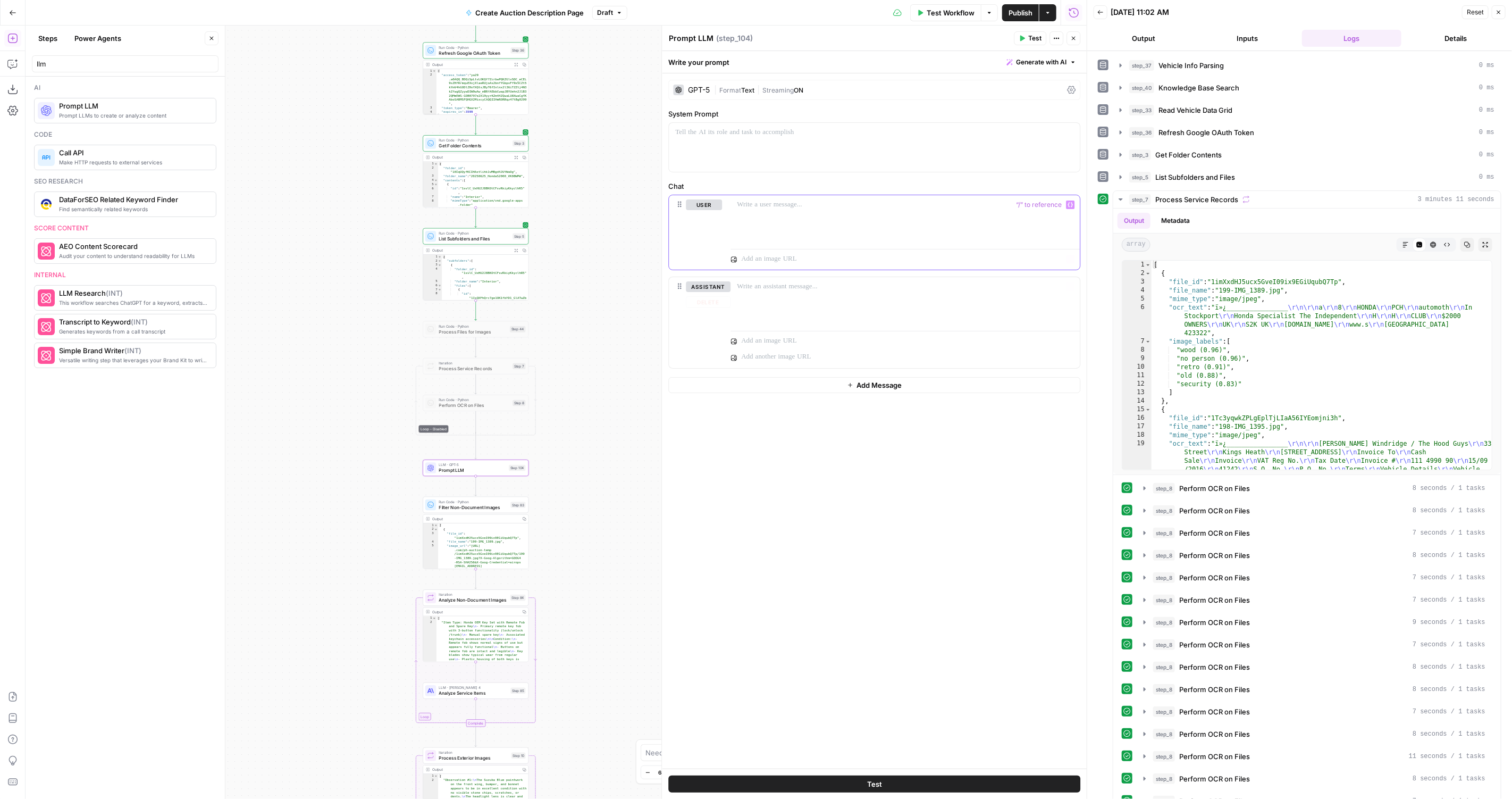
click at [912, 230] on div at bounding box center [905, 219] width 349 height 49
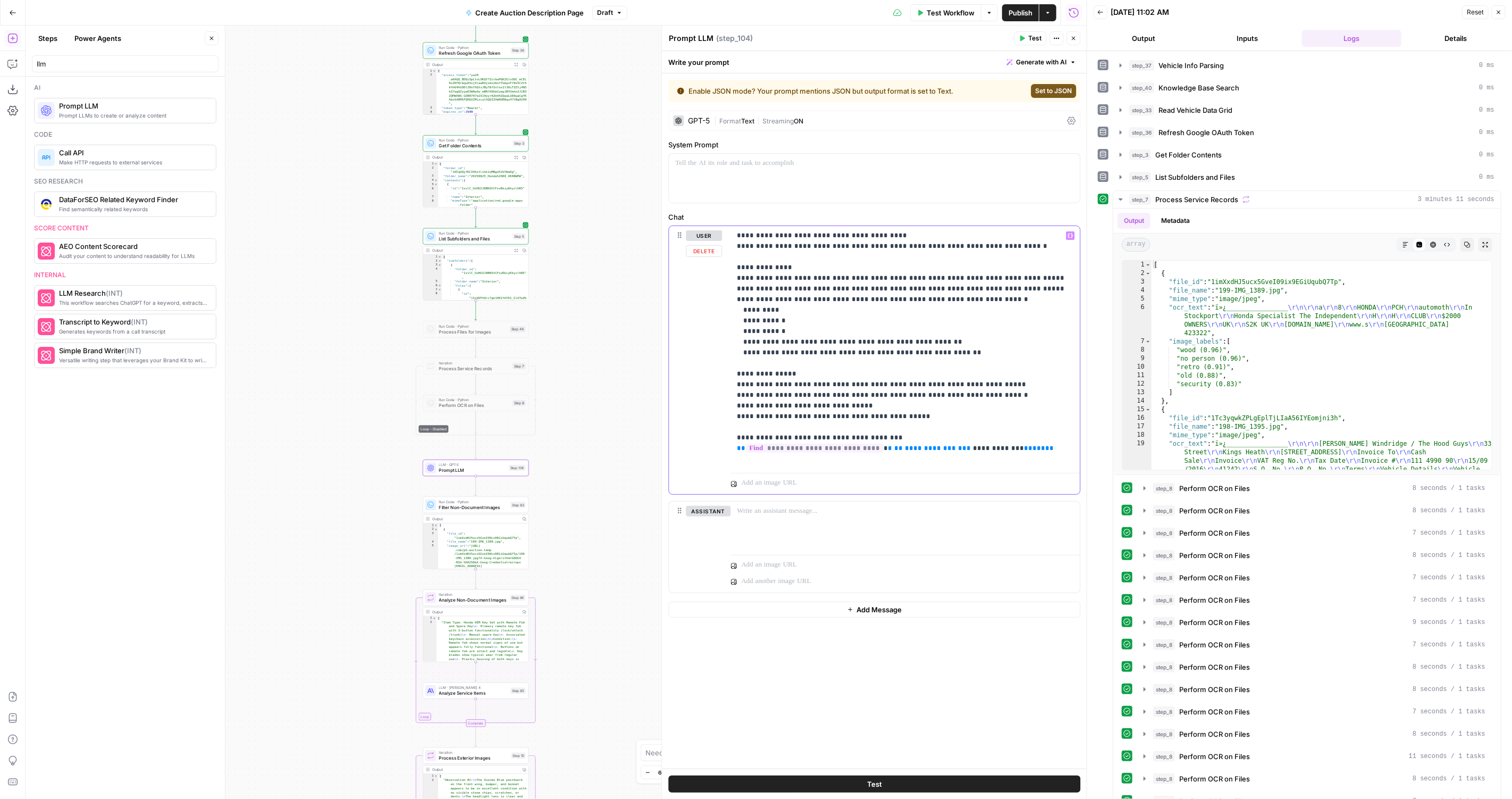
click at [824, 447] on span "**********" at bounding box center [814, 448] width 137 height 9
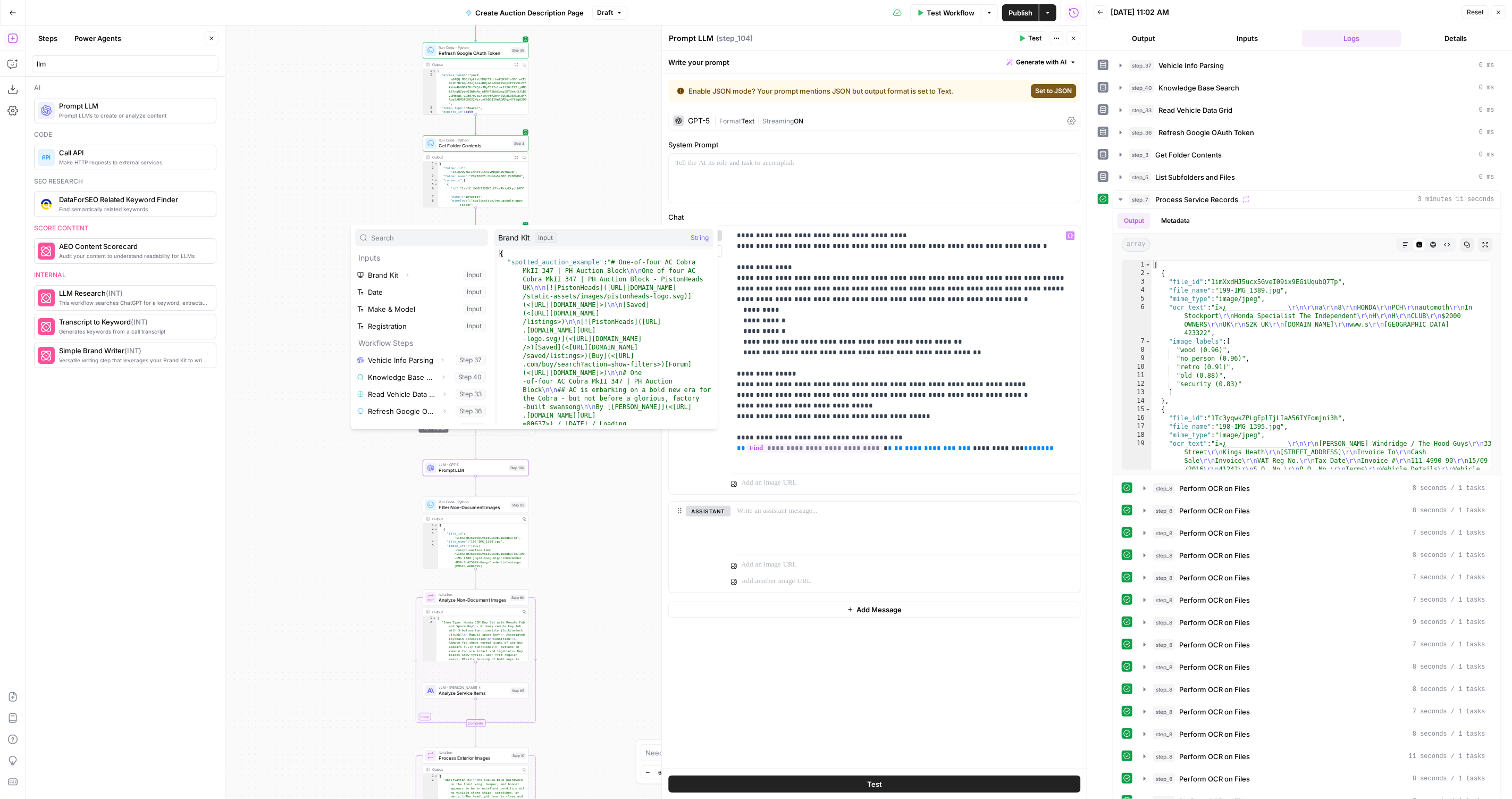
type textarea "**********"
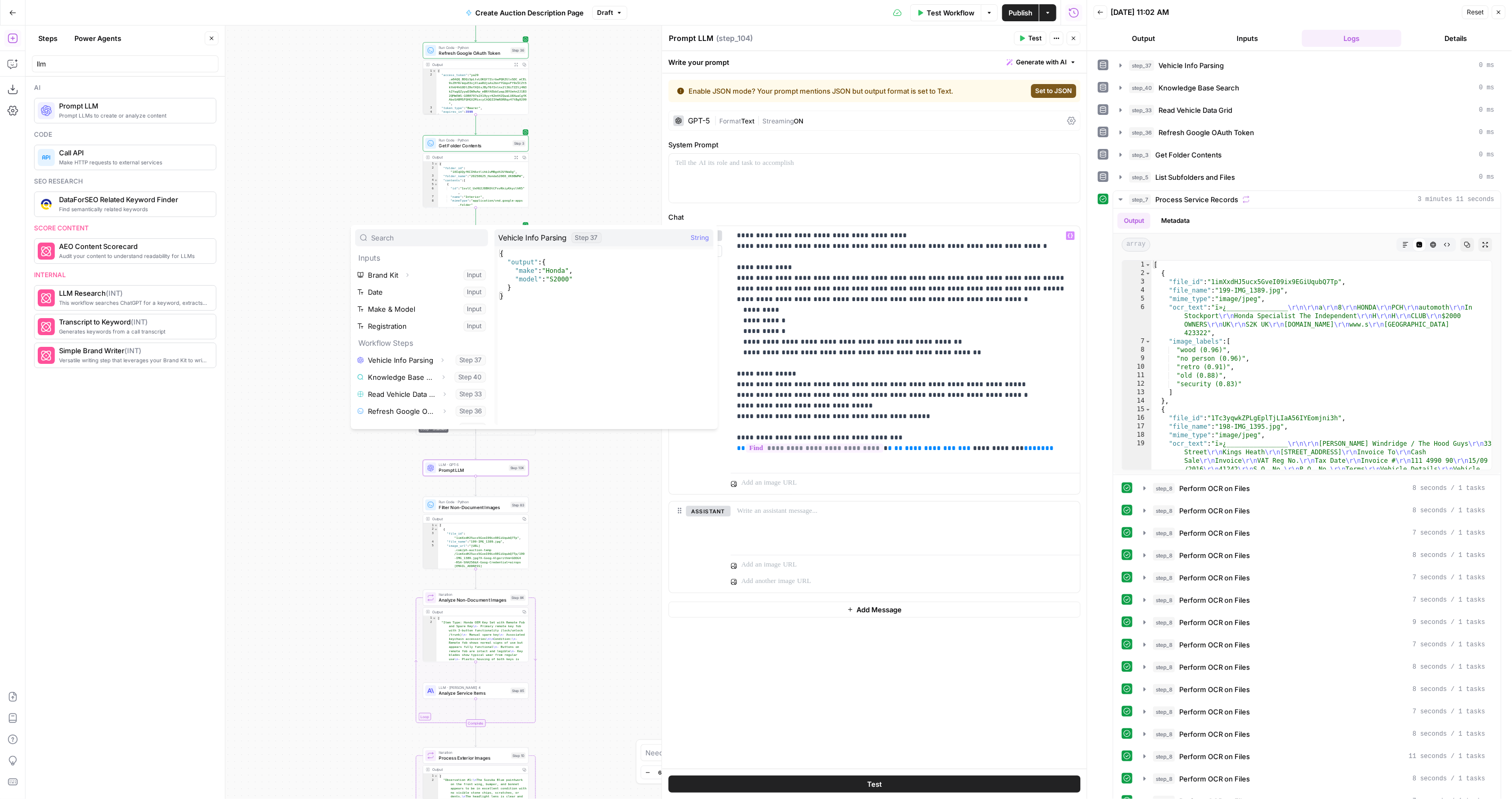
scroll to position [28, 0]
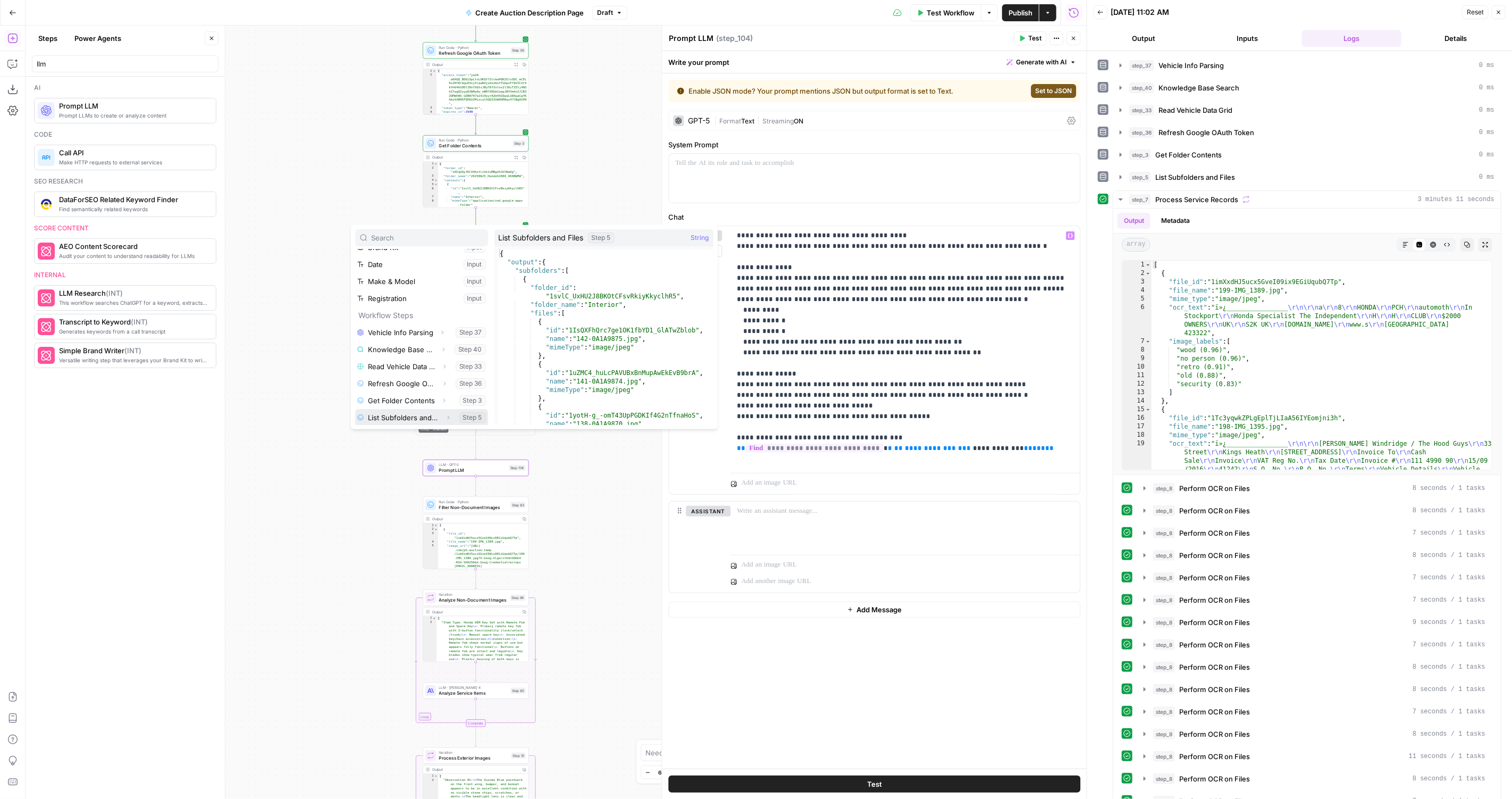
click at [451, 415] on icon "button" at bounding box center [448, 417] width 6 height 6
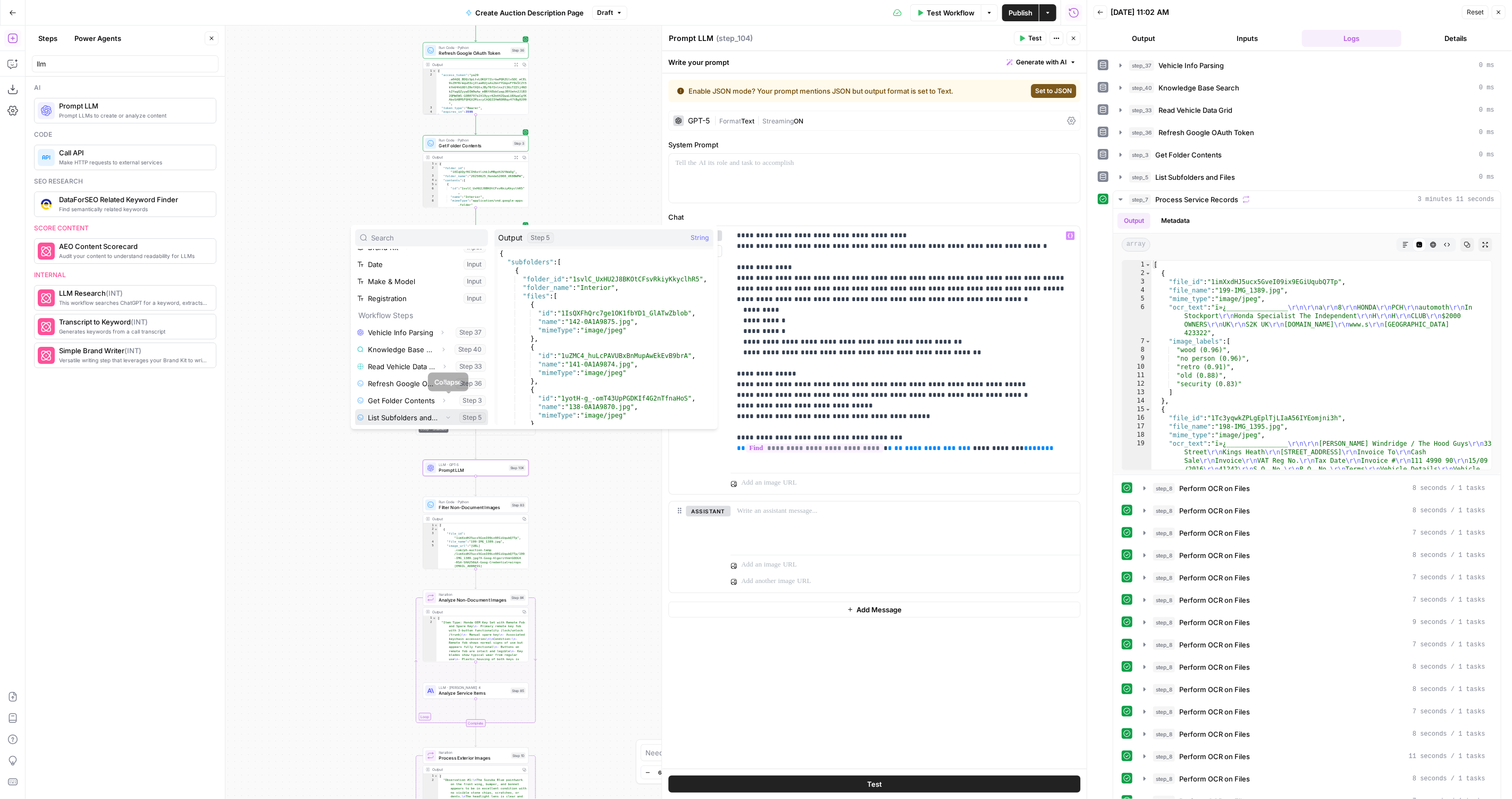
scroll to position [45, 0]
click at [407, 417] on button "Select variable Output" at bounding box center [427, 417] width 122 height 17
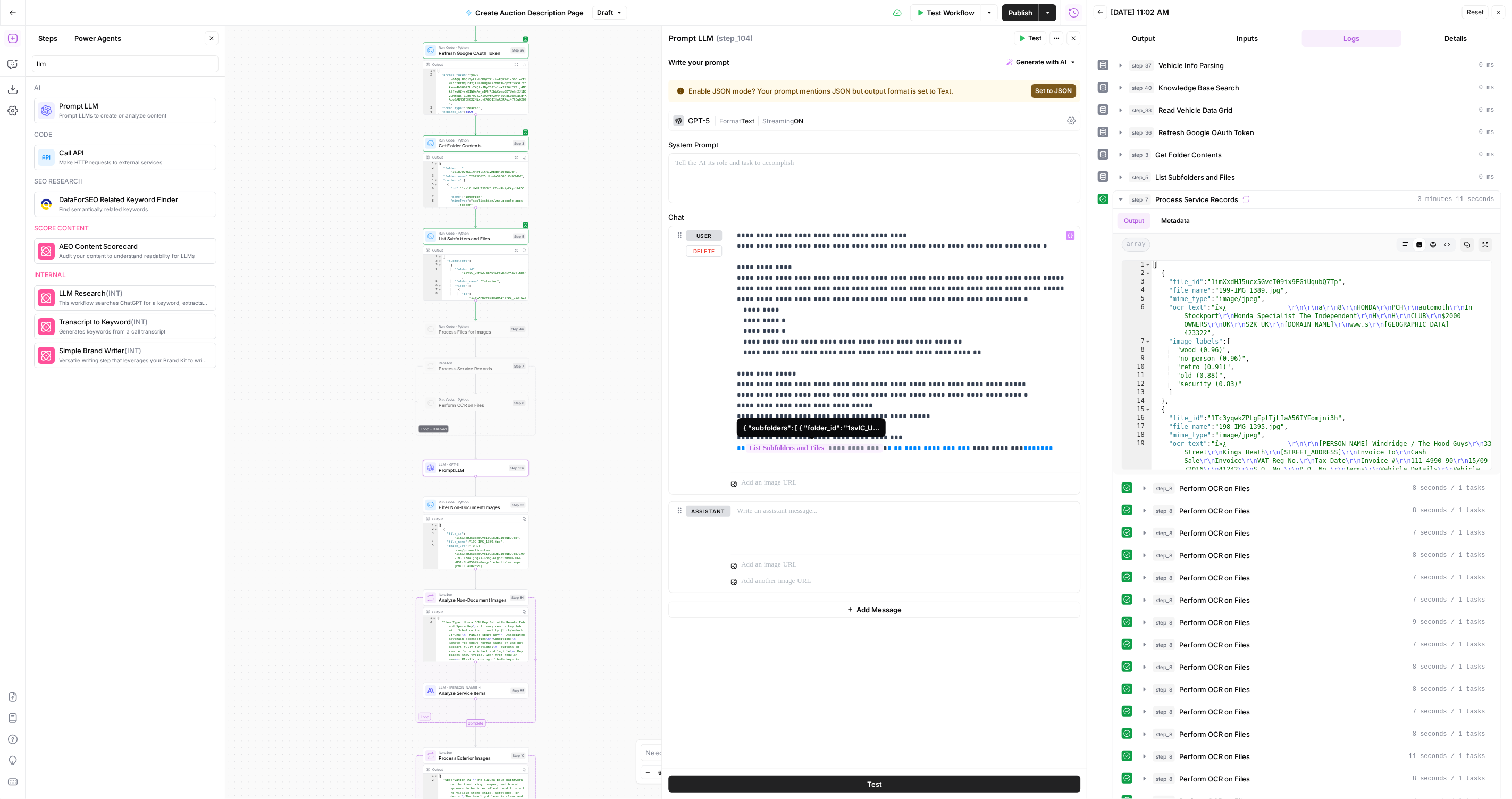
click at [818, 449] on span "**********" at bounding box center [814, 448] width 137 height 9
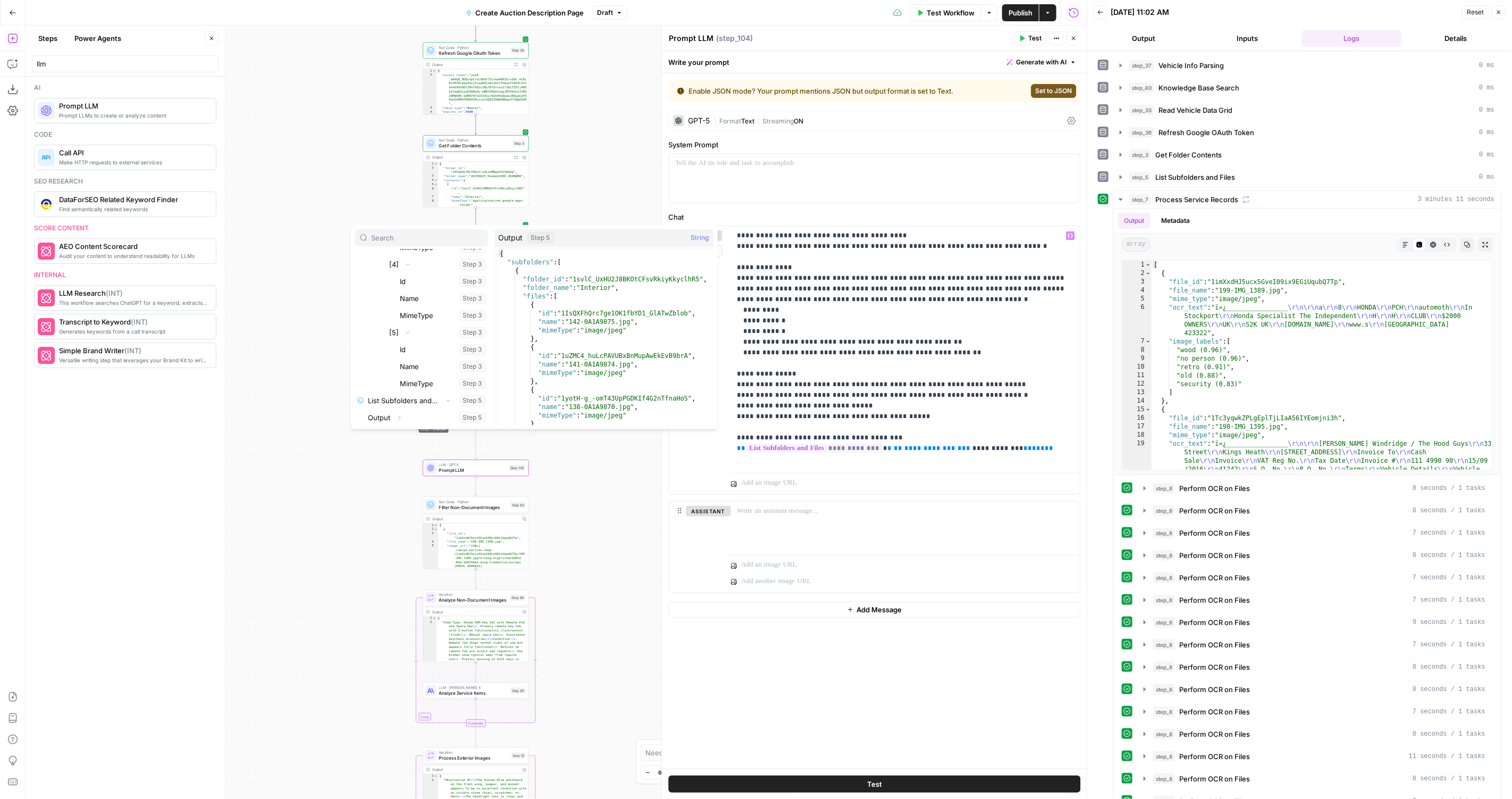
click at [648, 350] on div "{ "subfolders" : [ { "folder_id" : "1svlC_UxHU2J8BKOtCFsvRkiyKkyclhR5" , "folde…" at bounding box center [605, 346] width 216 height 193
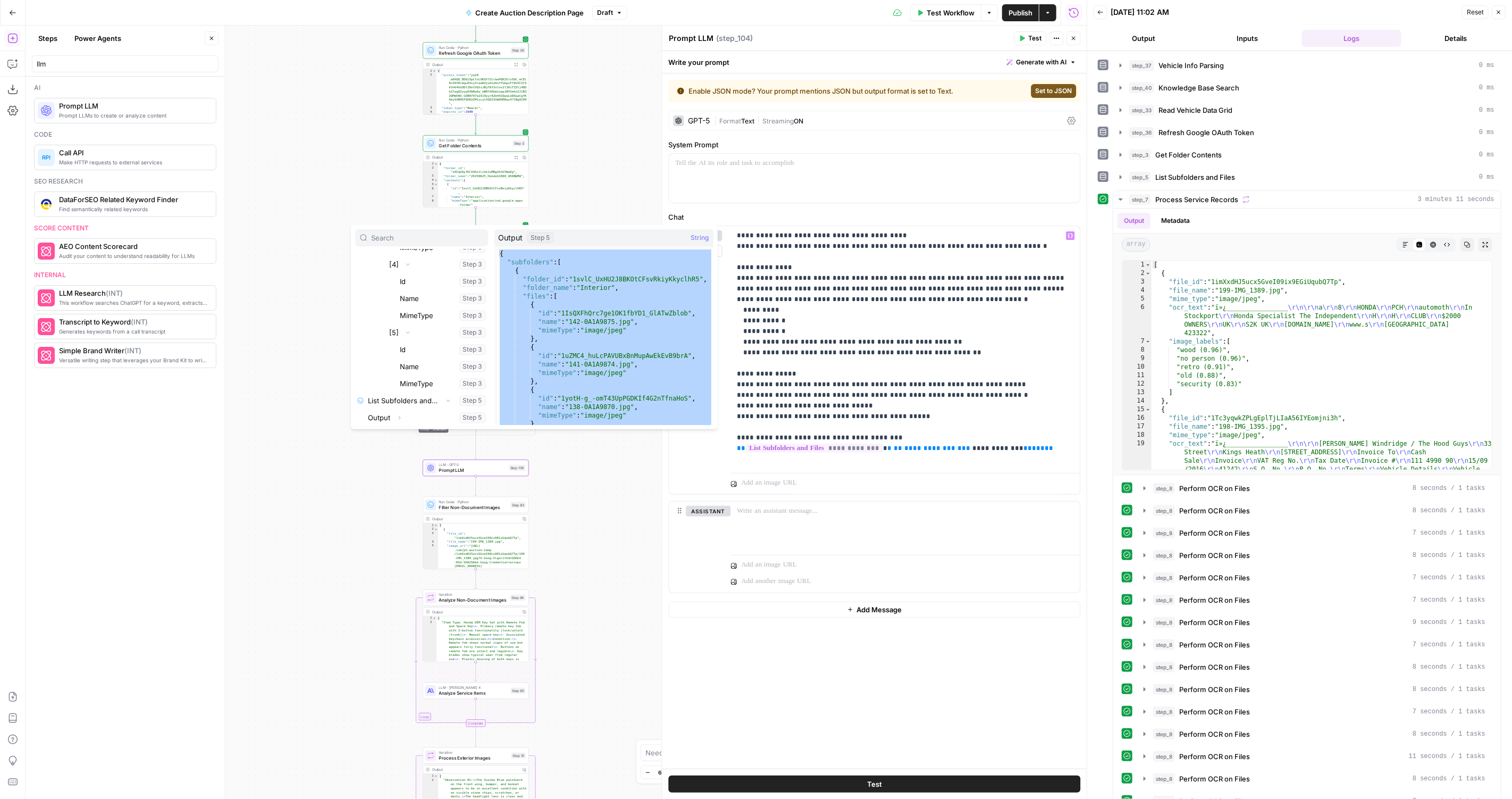
click at [620, 337] on div "{ "subfolders" : [ { "folder_id" : "1svlC_UxHU2J8BKOtCFsvRkiyKkyclhR5" , "folde…" at bounding box center [605, 346] width 216 height 193
type textarea "**"
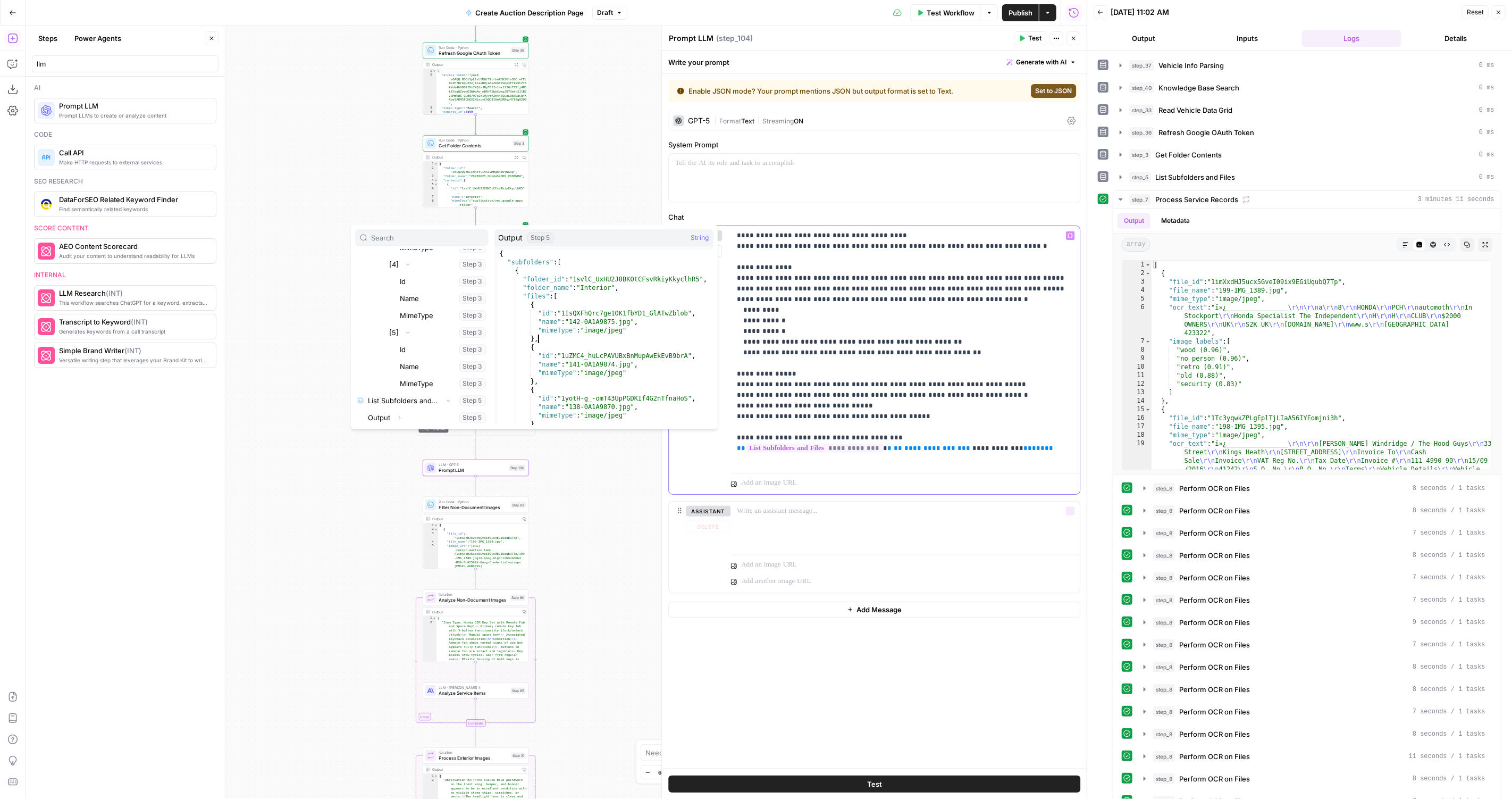
click at [938, 367] on p "**********" at bounding box center [905, 347] width 337 height 234
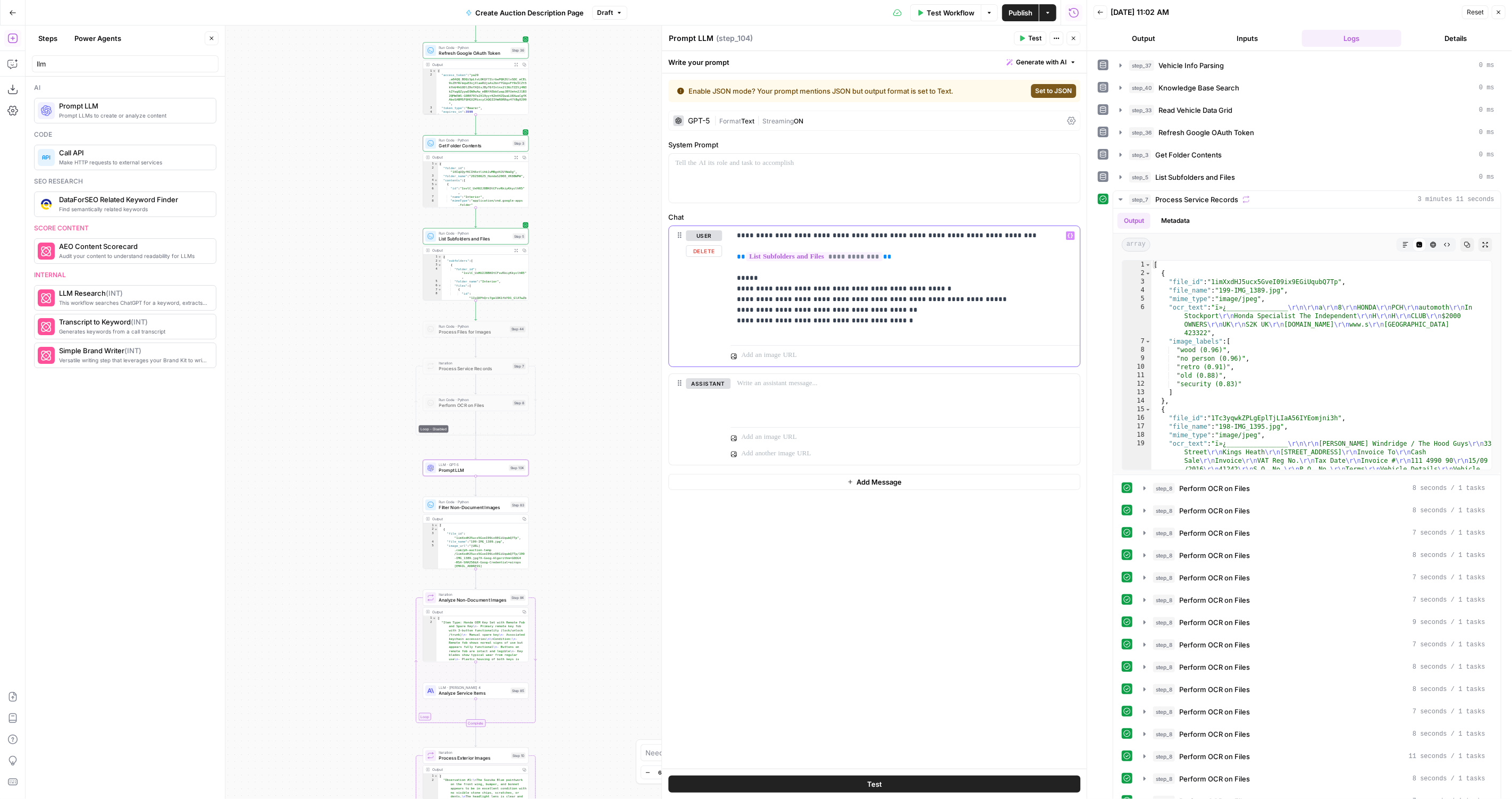
click at [890, 324] on p "**********" at bounding box center [905, 283] width 337 height 106
click at [1056, 87] on span "Set to JSON" at bounding box center [1053, 91] width 37 height 9
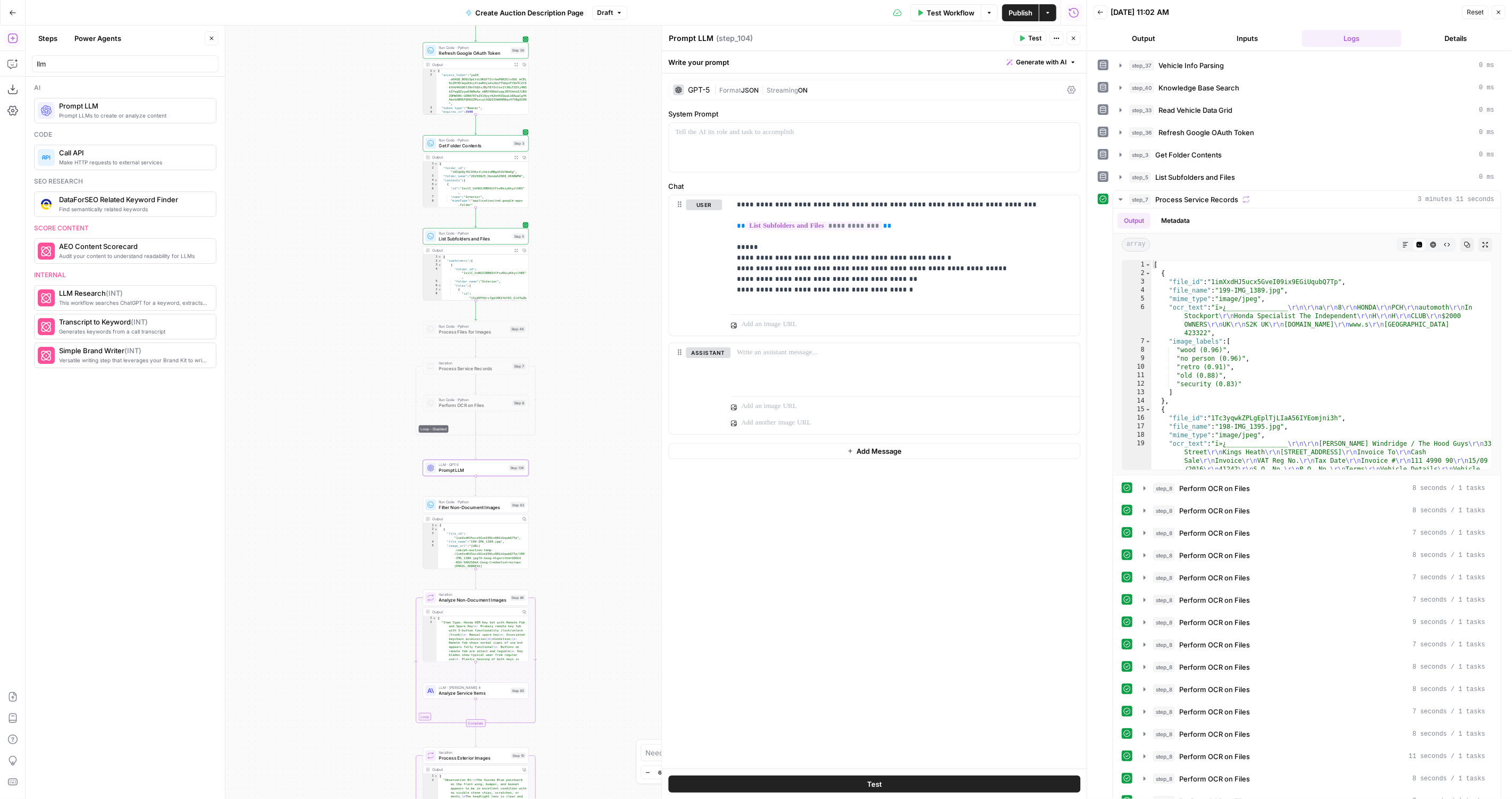
click at [697, 92] on div "GPT-5" at bounding box center [699, 89] width 22 height 7
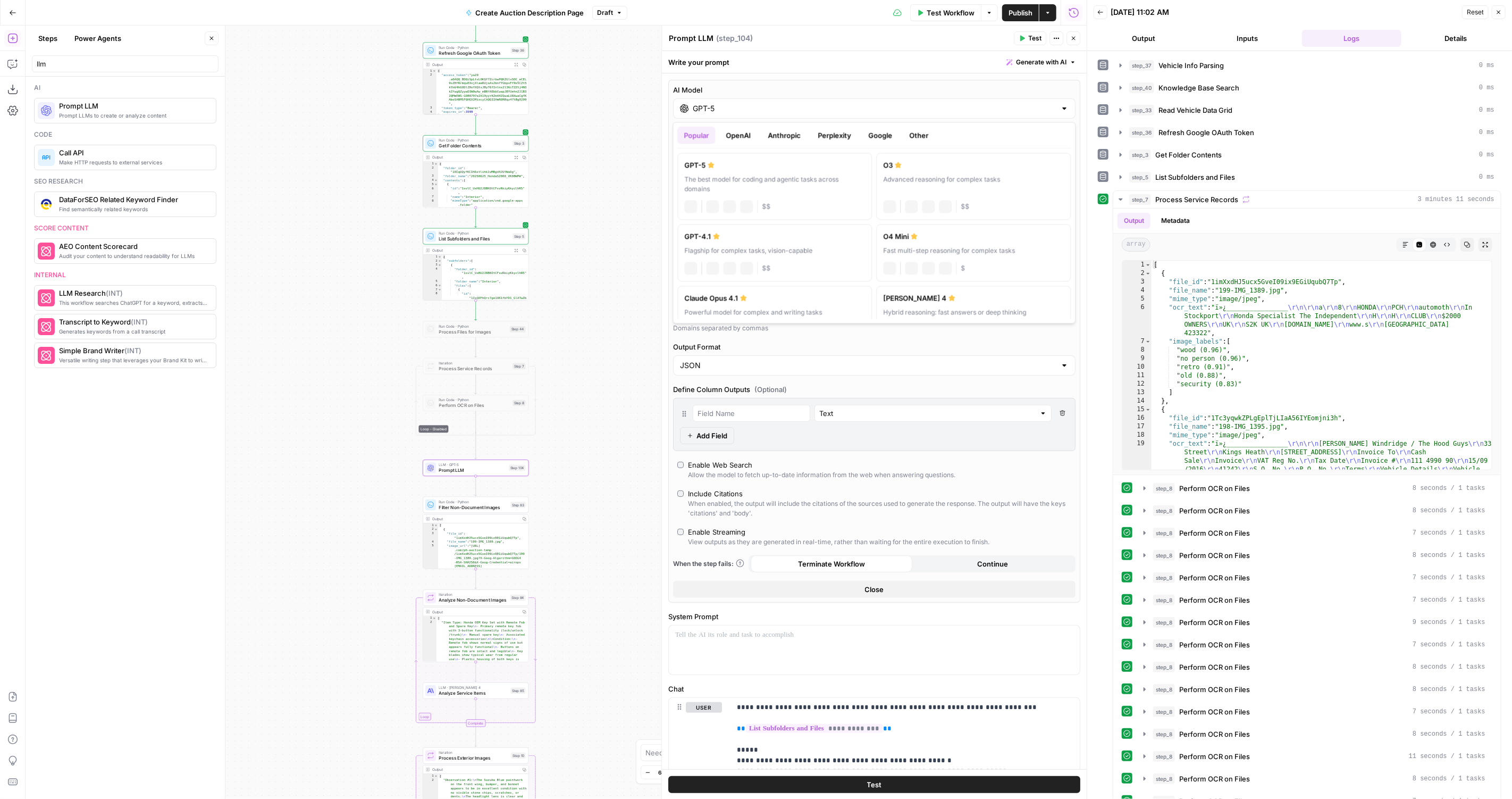
click at [725, 101] on div "GPT-5" at bounding box center [874, 108] width 402 height 20
click at [749, 133] on button "OpenAI" at bounding box center [738, 135] width 38 height 17
click at [800, 237] on div "GPT-5 Nano" at bounding box center [774, 236] width 181 height 11
type input "GPT-5 Nano"
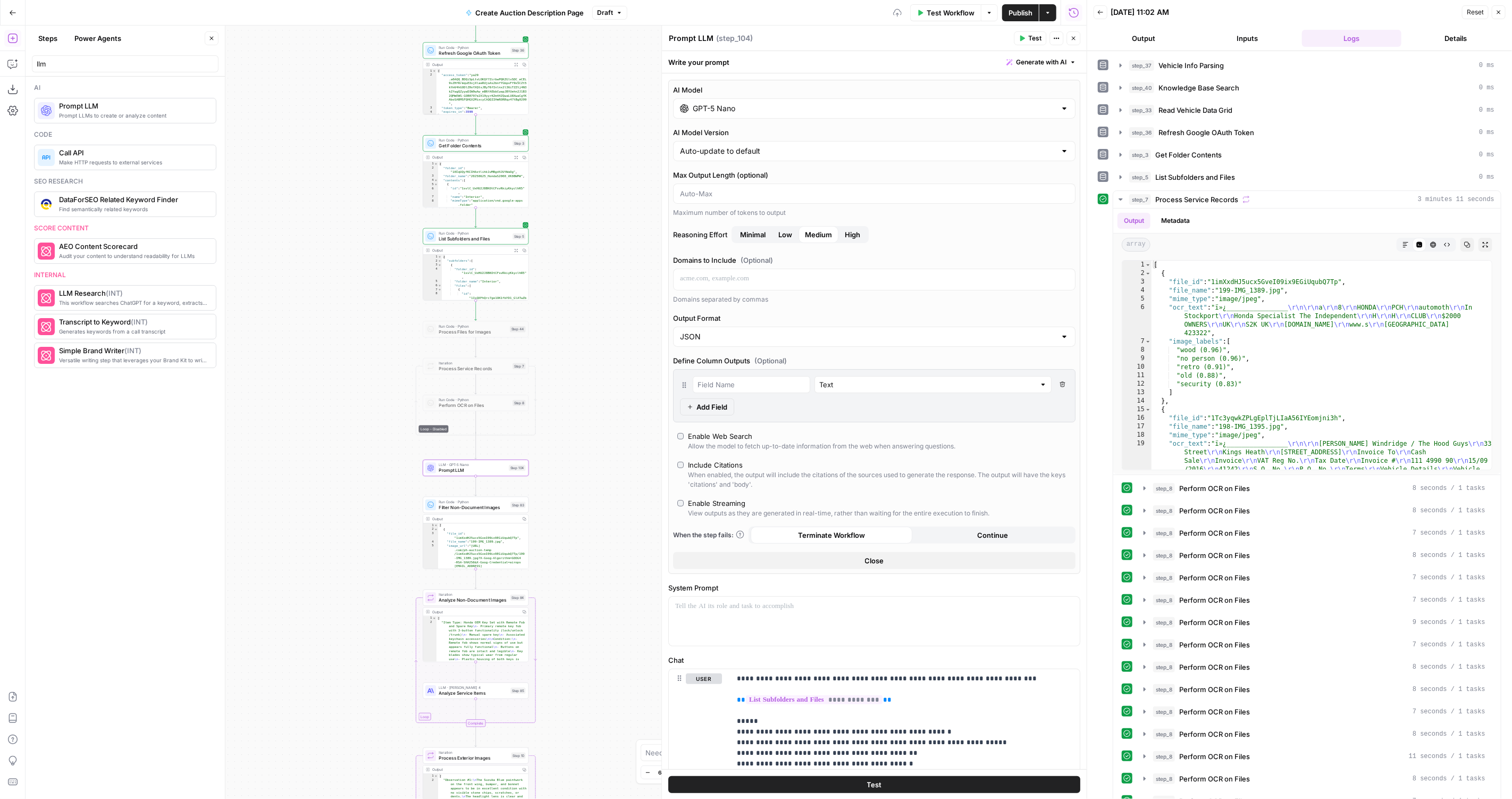
click at [1024, 34] on button "Test" at bounding box center [1030, 38] width 32 height 14
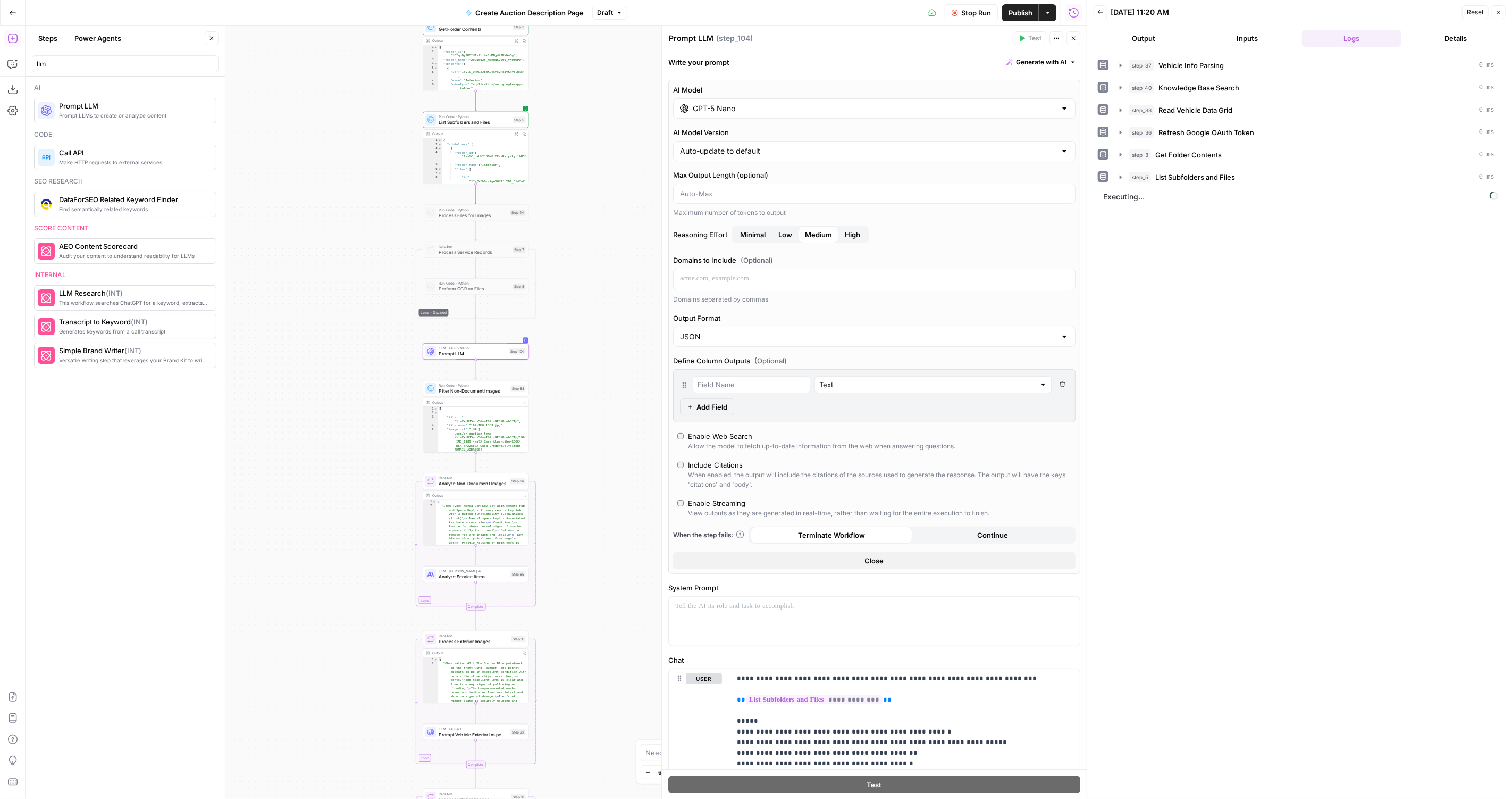
drag, startPoint x: 597, startPoint y: 463, endPoint x: 597, endPoint y: 343, distance: 120.0
click at [597, 343] on div "true false Workflow Set Inputs Inputs LLM · GPT-4.1 Vehicle Info Parsing Step 3…" at bounding box center [556, 412] width 1061 height 773
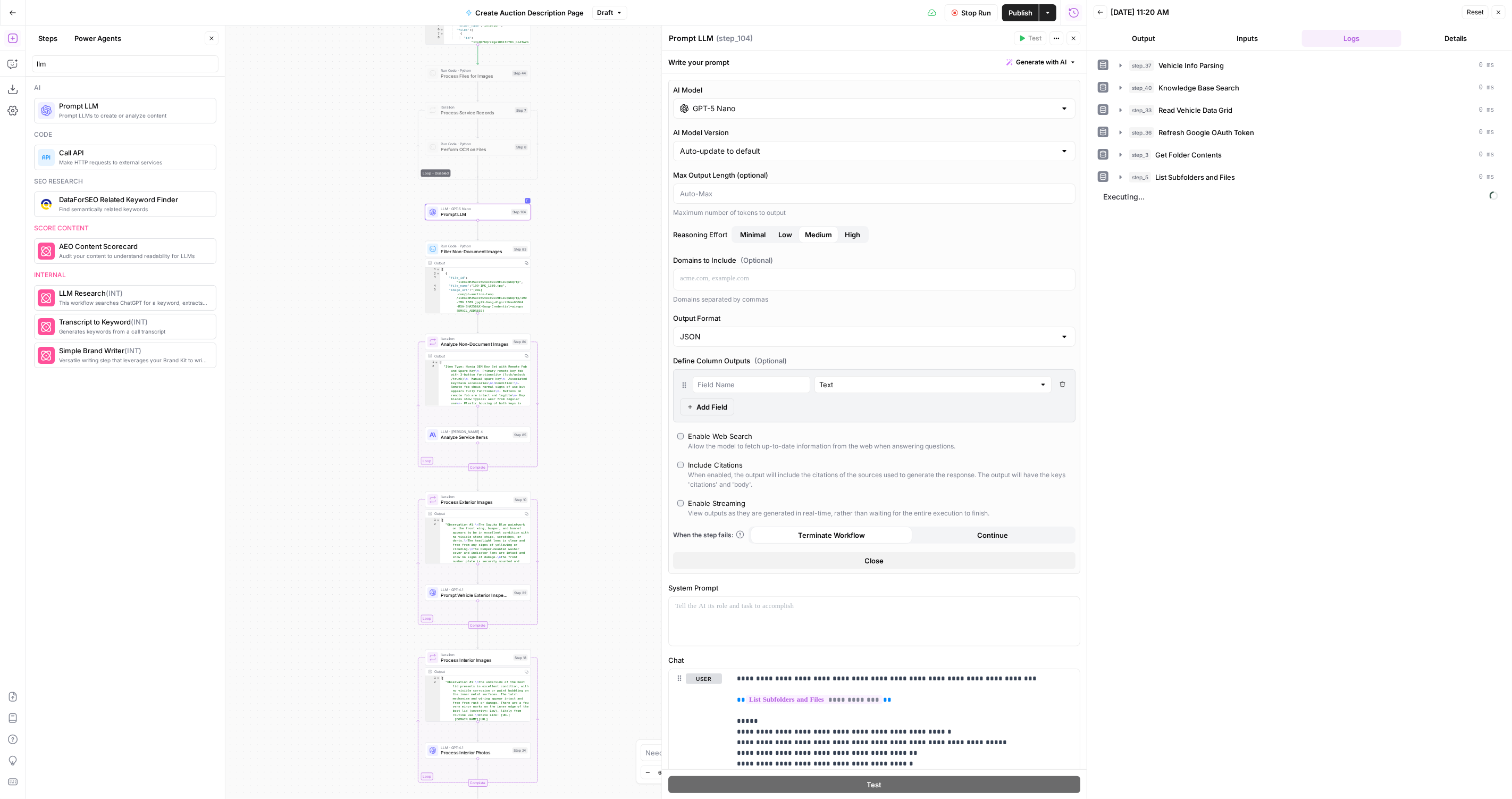
click at [602, 198] on div "true false Workflow Set Inputs Inputs LLM · GPT-4.1 Vehicle Info Parsing Step 3…" at bounding box center [556, 412] width 1061 height 773
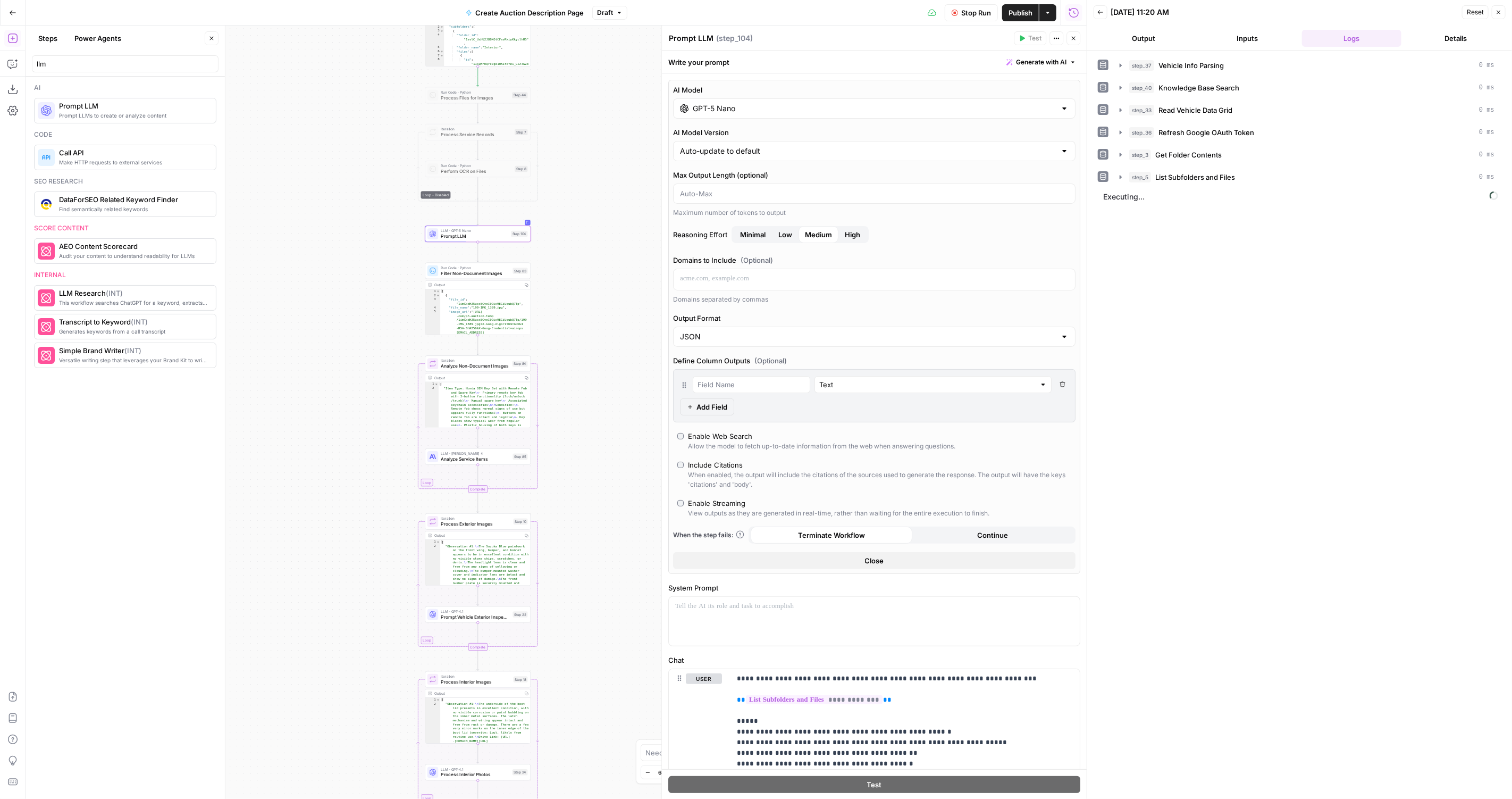
drag, startPoint x: 602, startPoint y: 198, endPoint x: 602, endPoint y: 304, distance: 106.0
click at [602, 304] on div "true false Workflow Set Inputs Inputs LLM · GPT-4.1 Vehicle Info Parsing Step 3…" at bounding box center [556, 412] width 1061 height 773
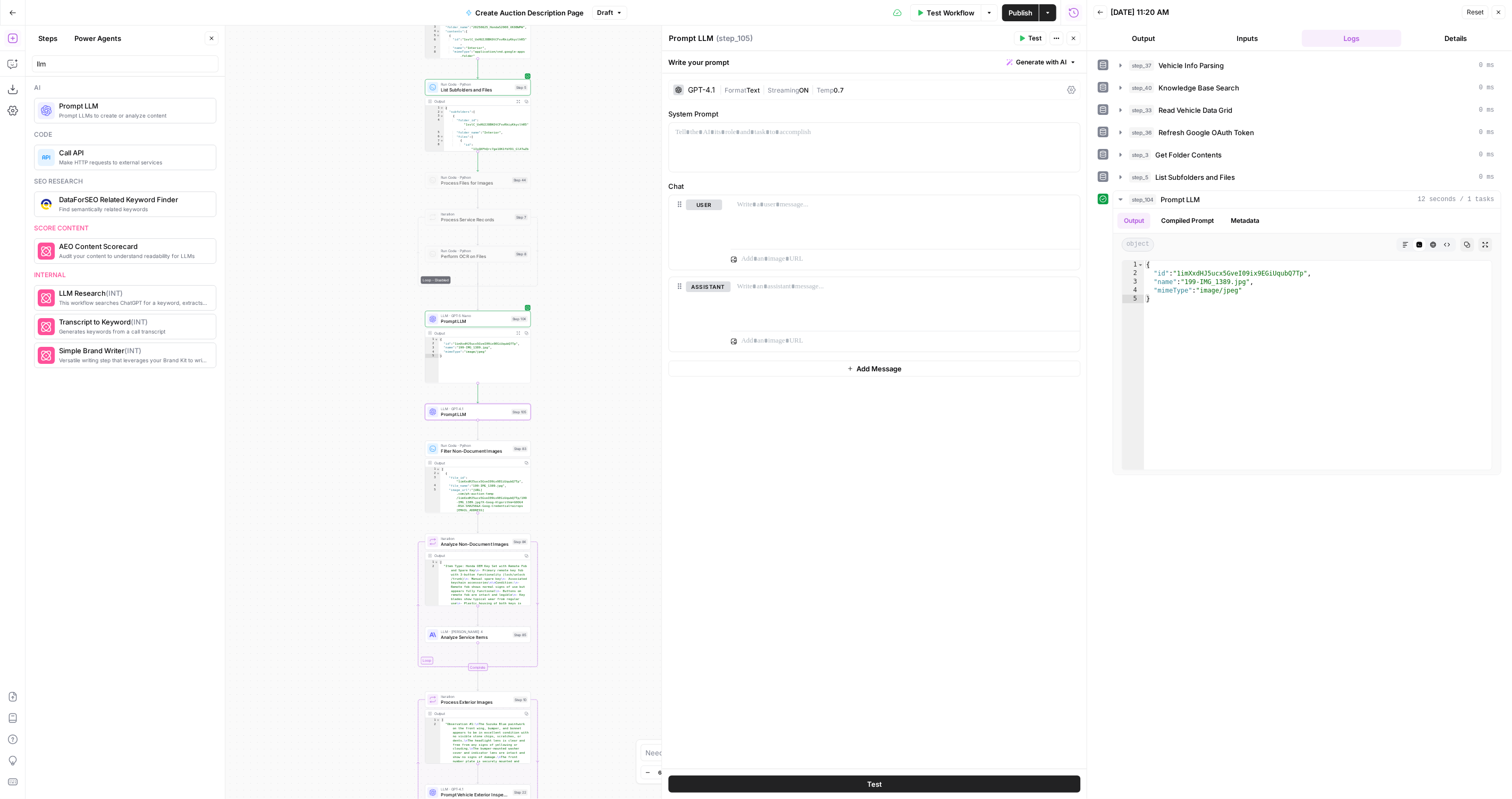
click at [517, 332] on icon "button" at bounding box center [518, 334] width 4 height 4
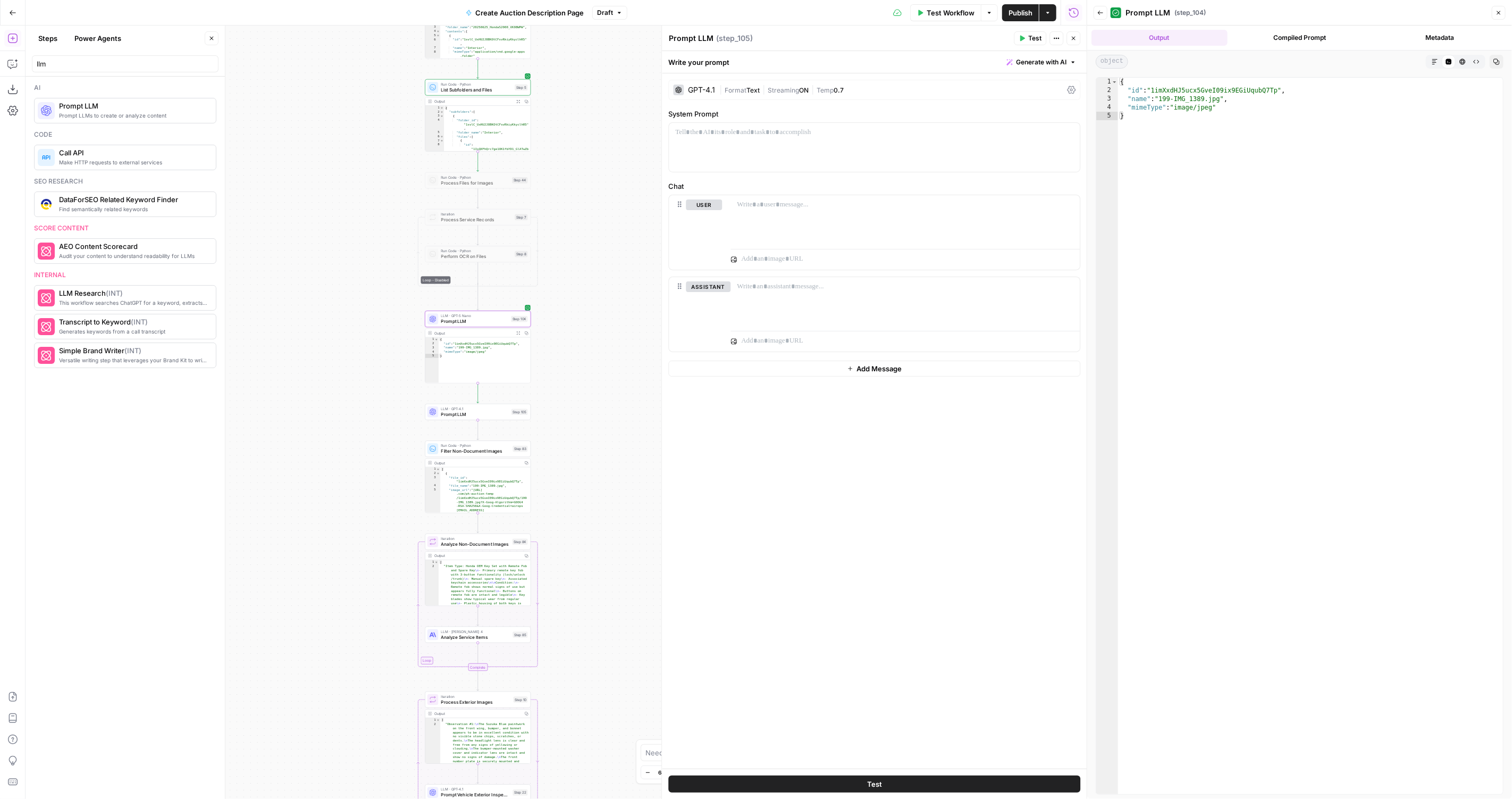
type textarea "*"
click at [1436, 385] on div "{ "id" : "1imXxdHJ5ucx5GveI09ix9EGiUqubQ7Tp" , "name" : "199-IMG_1389.jpg" , "m…" at bounding box center [1310, 444] width 385 height 734
click at [521, 98] on button "Expand Output" at bounding box center [518, 101] width 8 height 8
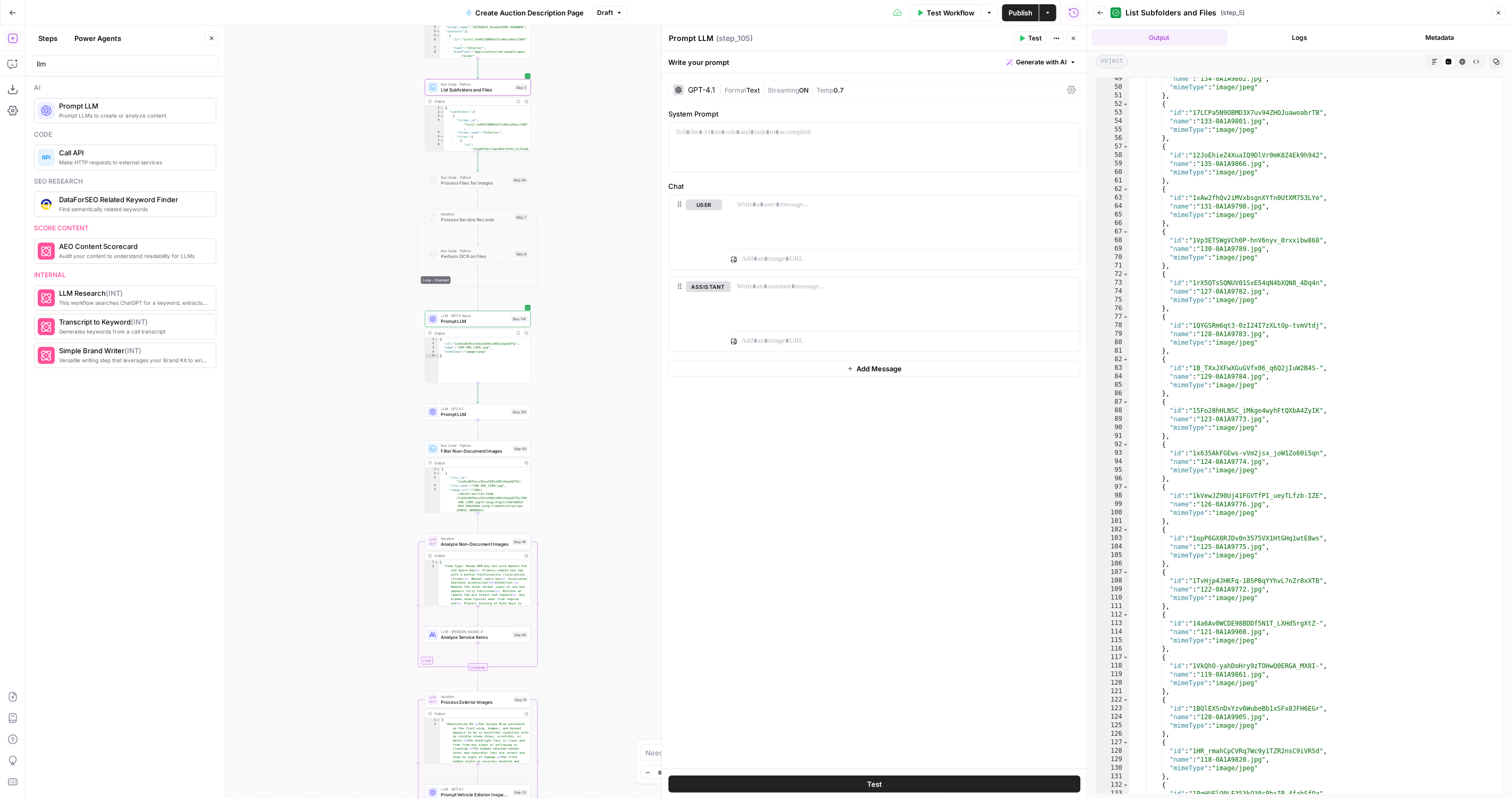
type textarea "**"
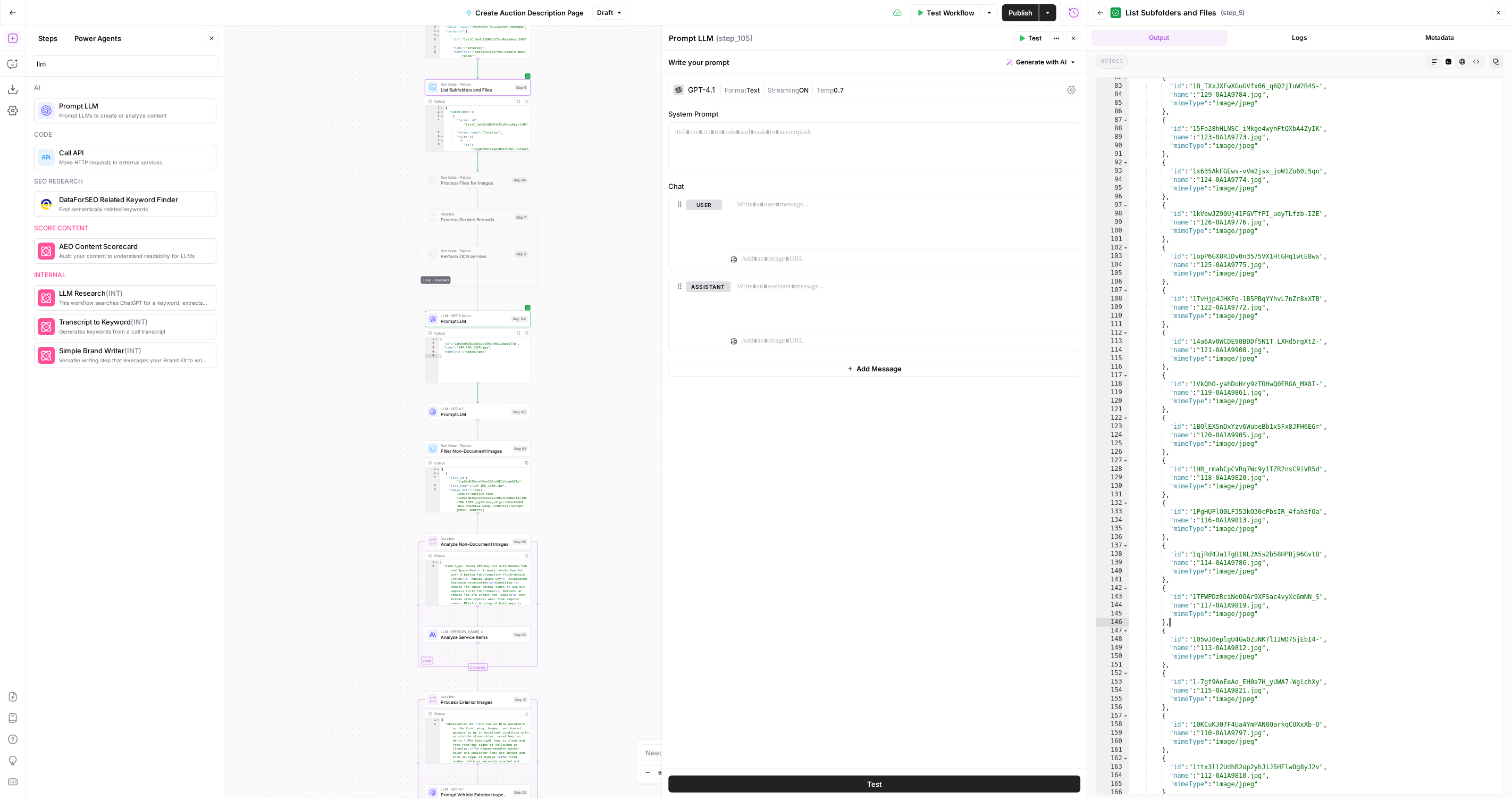
click at [1286, 620] on div "{ "id" : "1B_TXxJXFwXGuGVfx06_q6Q2jIuW2B4S-" , "name" : "129-0A1A9784.jpg" , "m…" at bounding box center [1316, 440] width 374 height 734
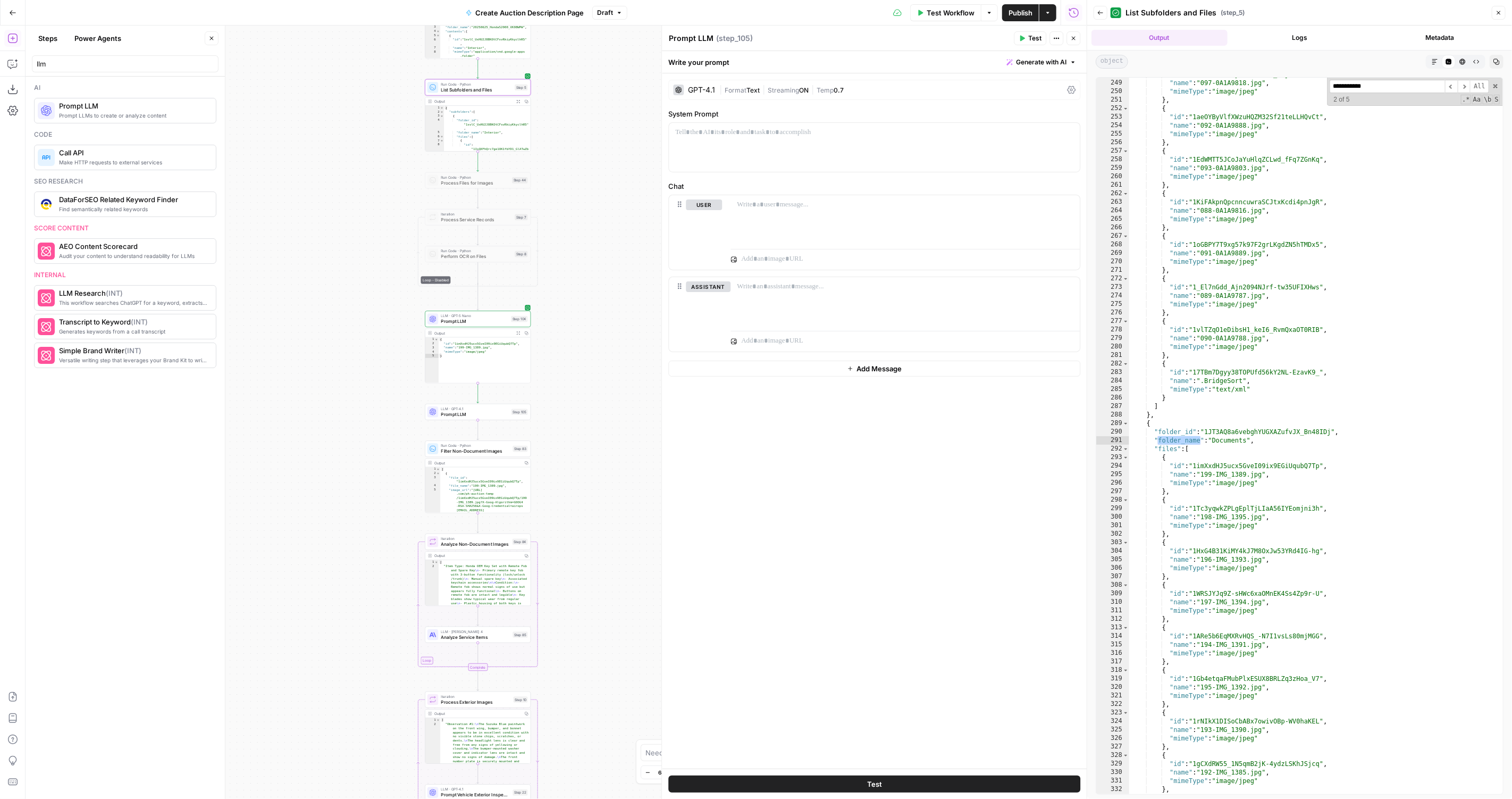
type input "**********"
click at [1298, 583] on div ""id" : "1FbPzJYnPtryDoDQM61N4_r-je7JTQk4f" , "name" : "097-0A1A9818.jpg" , "mim…" at bounding box center [1316, 437] width 374 height 734
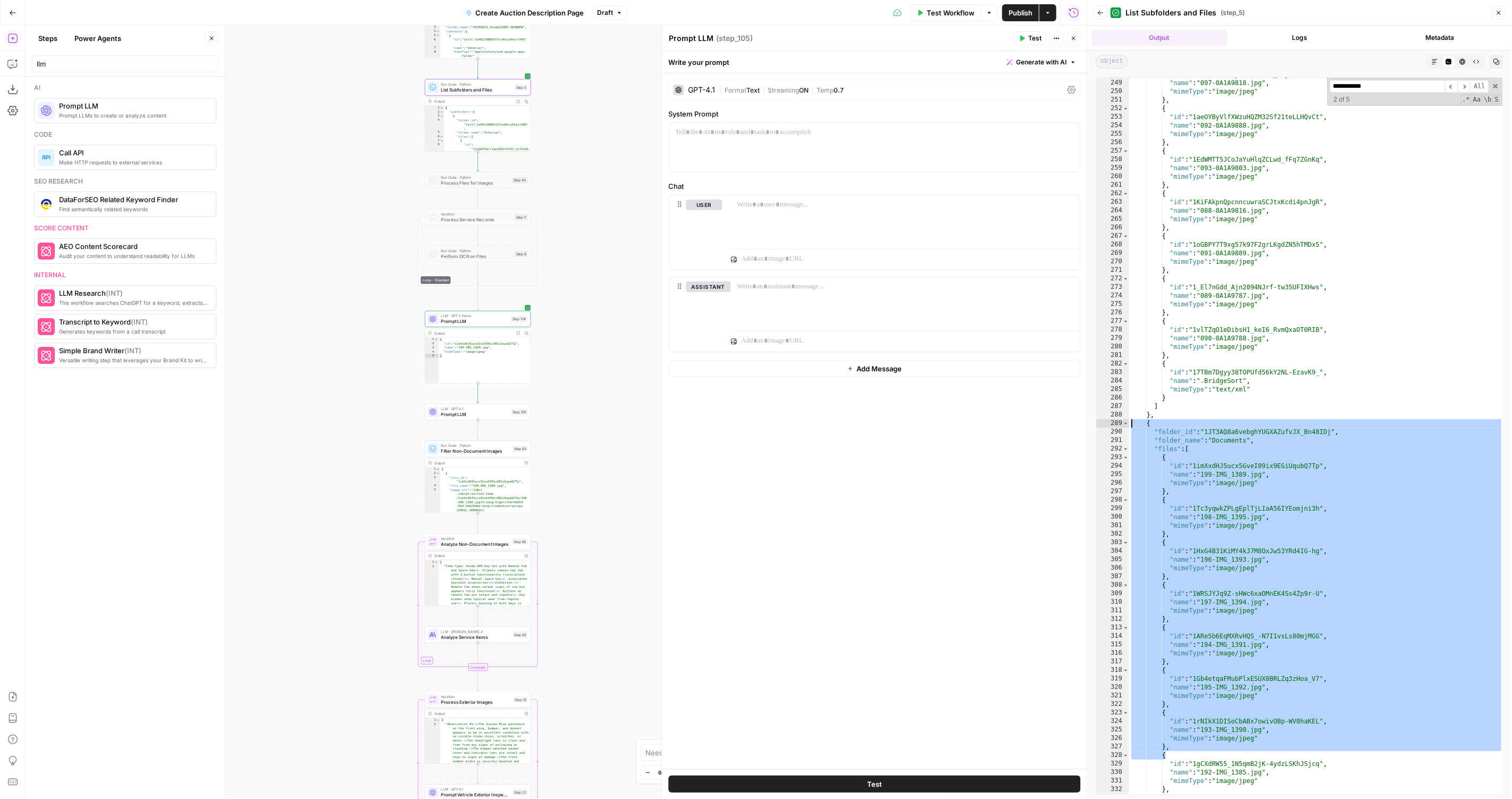
drag, startPoint x: 1346, startPoint y: 753, endPoint x: 1123, endPoint y: 416, distance: 404.1
click at [1123, 416] on div "* 248 249 250 251 252 253 254 255 256 257 258 259 260 261 262 263 264 265 266 2…" at bounding box center [1299, 436] width 408 height 717
type textarea "** *****"
click at [525, 332] on icon "button" at bounding box center [527, 334] width 4 height 4
click at [447, 321] on span "Prompt LLM" at bounding box center [475, 321] width 68 height 7
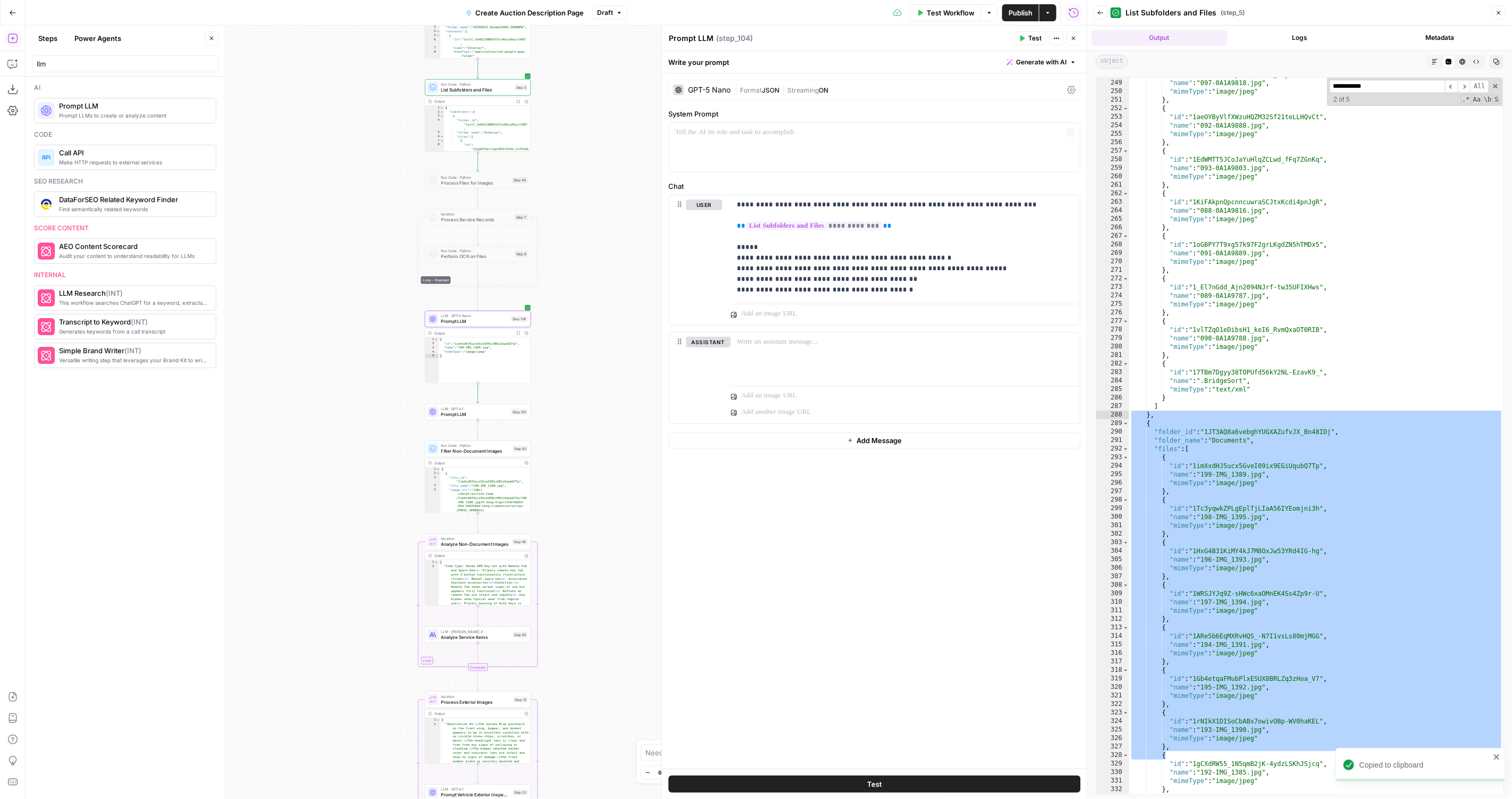
click at [713, 85] on div "GPT-5 Nano" at bounding box center [701, 90] width 57 height 11
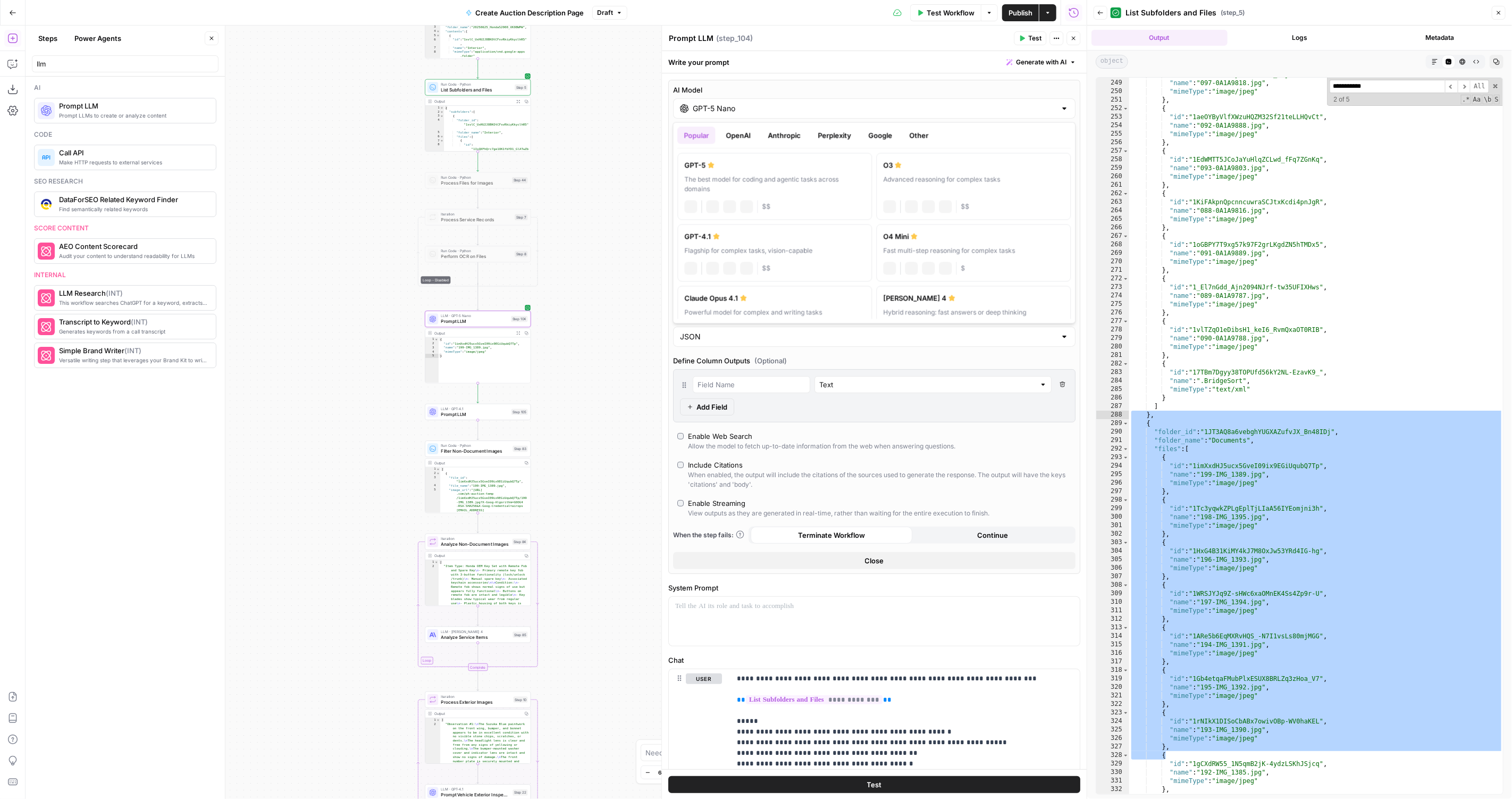
click at [845, 104] on input "GPT-5 Nano" at bounding box center [874, 108] width 363 height 11
click at [831, 235] on div "GPT-4.1" at bounding box center [774, 236] width 181 height 11
type input "GPT-4.1"
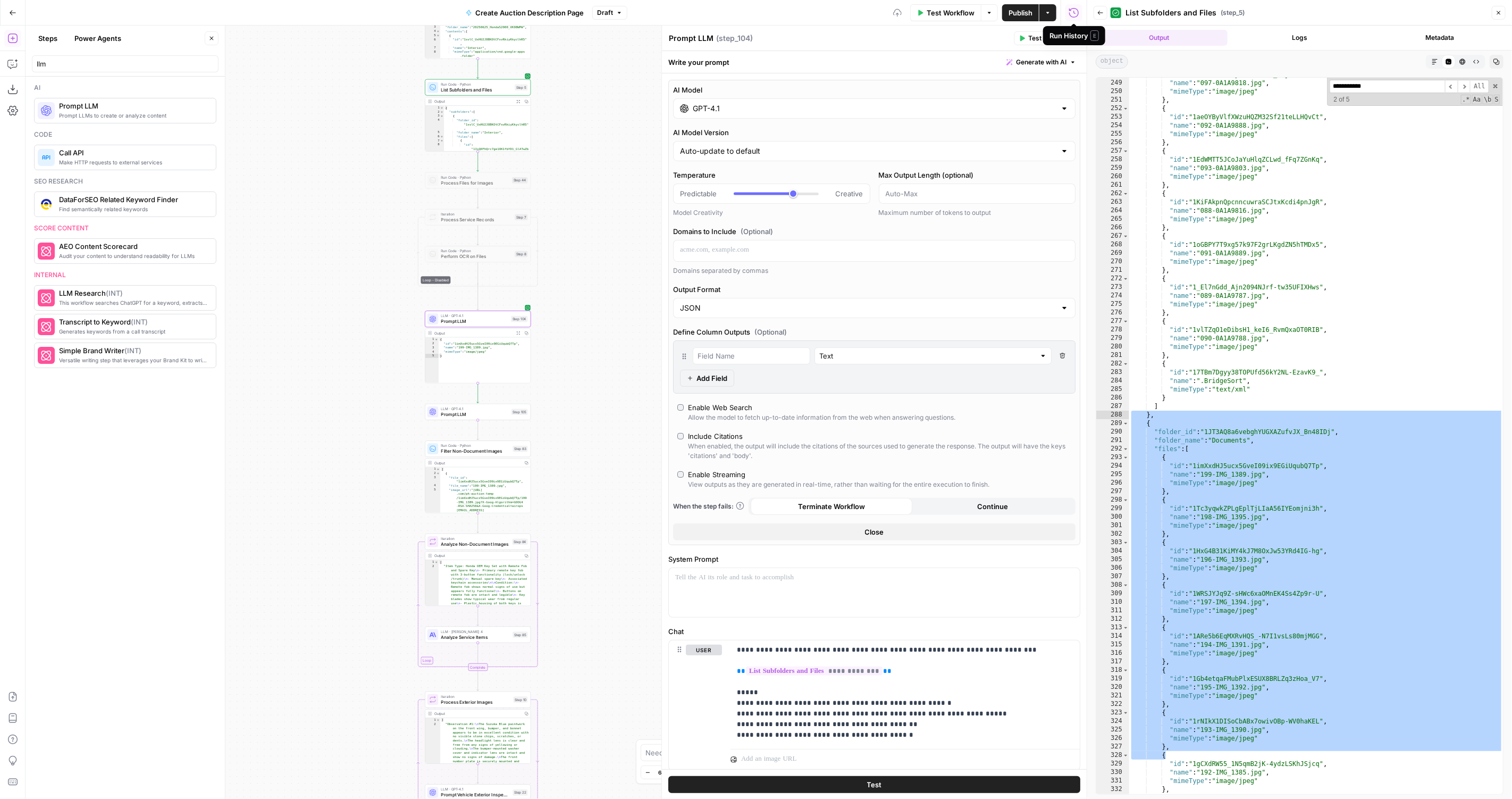
click at [1025, 37] on icon "button" at bounding box center [1021, 38] width 6 height 6
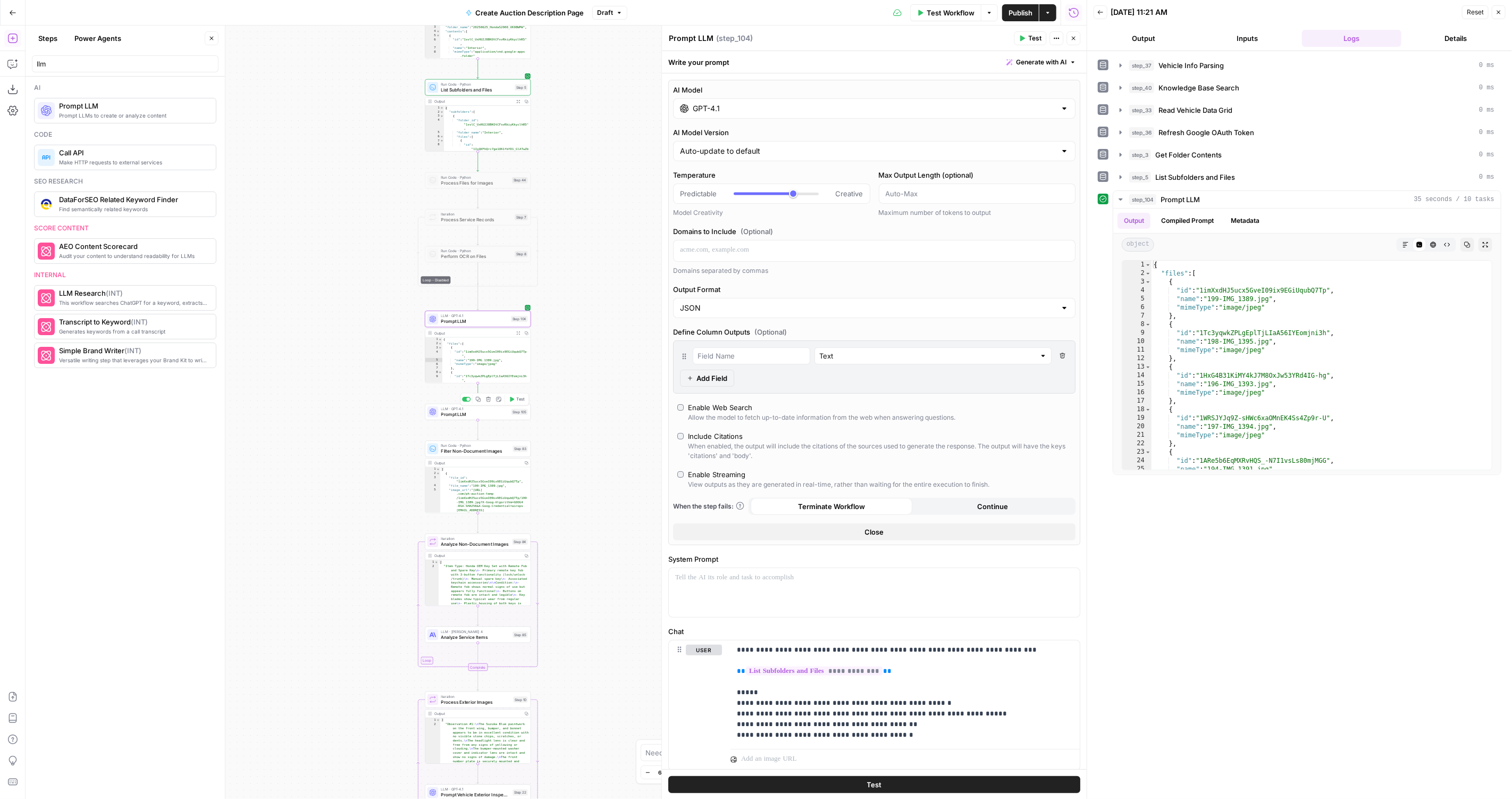
click at [504, 414] on span "Prompt LLM" at bounding box center [475, 414] width 68 height 7
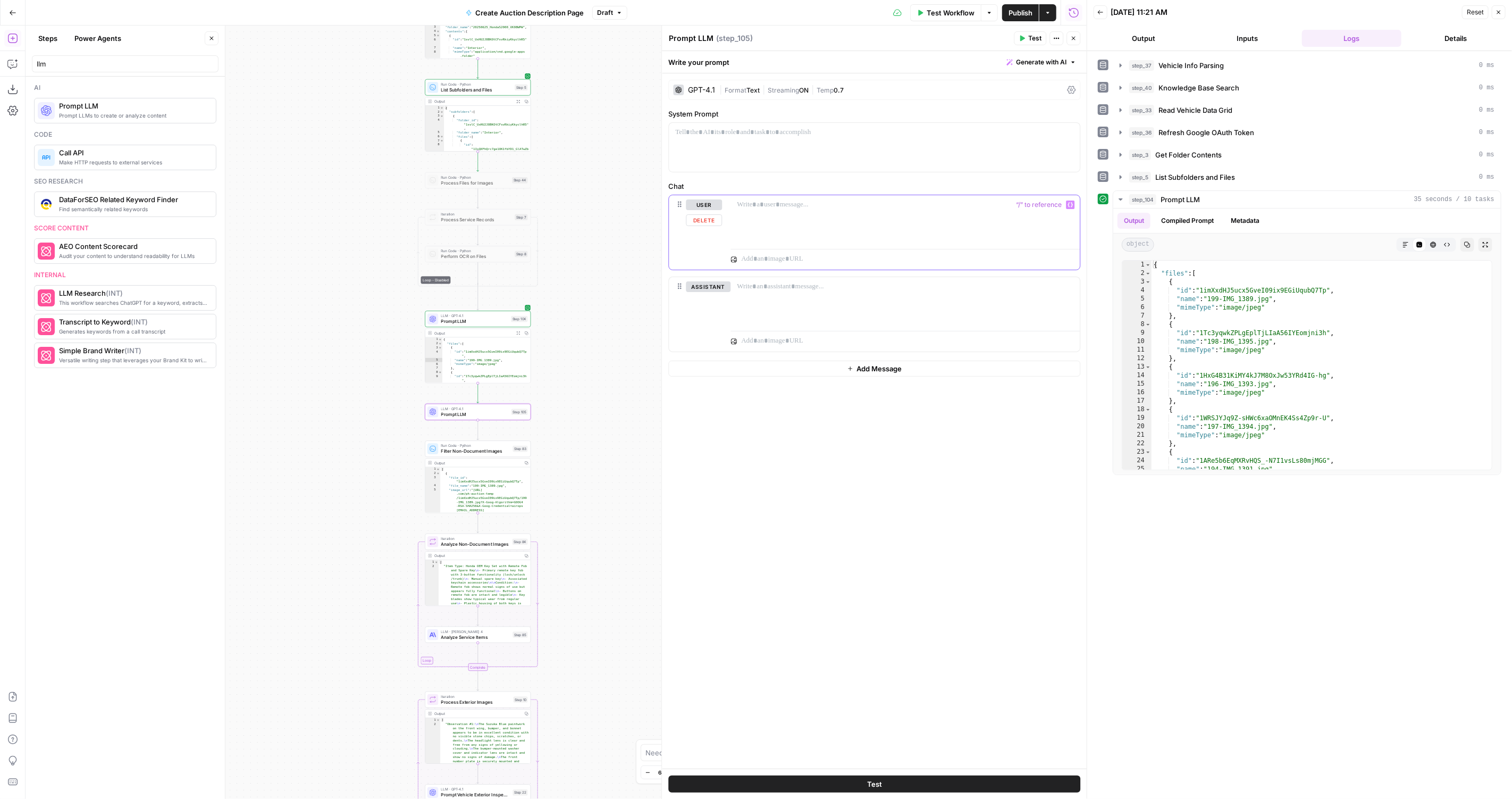
click at [834, 230] on div at bounding box center [905, 219] width 349 height 49
click at [527, 332] on icon "button" at bounding box center [527, 334] width 4 height 4
click at [1216, 172] on span "List Subfolders and Files" at bounding box center [1195, 177] width 80 height 11
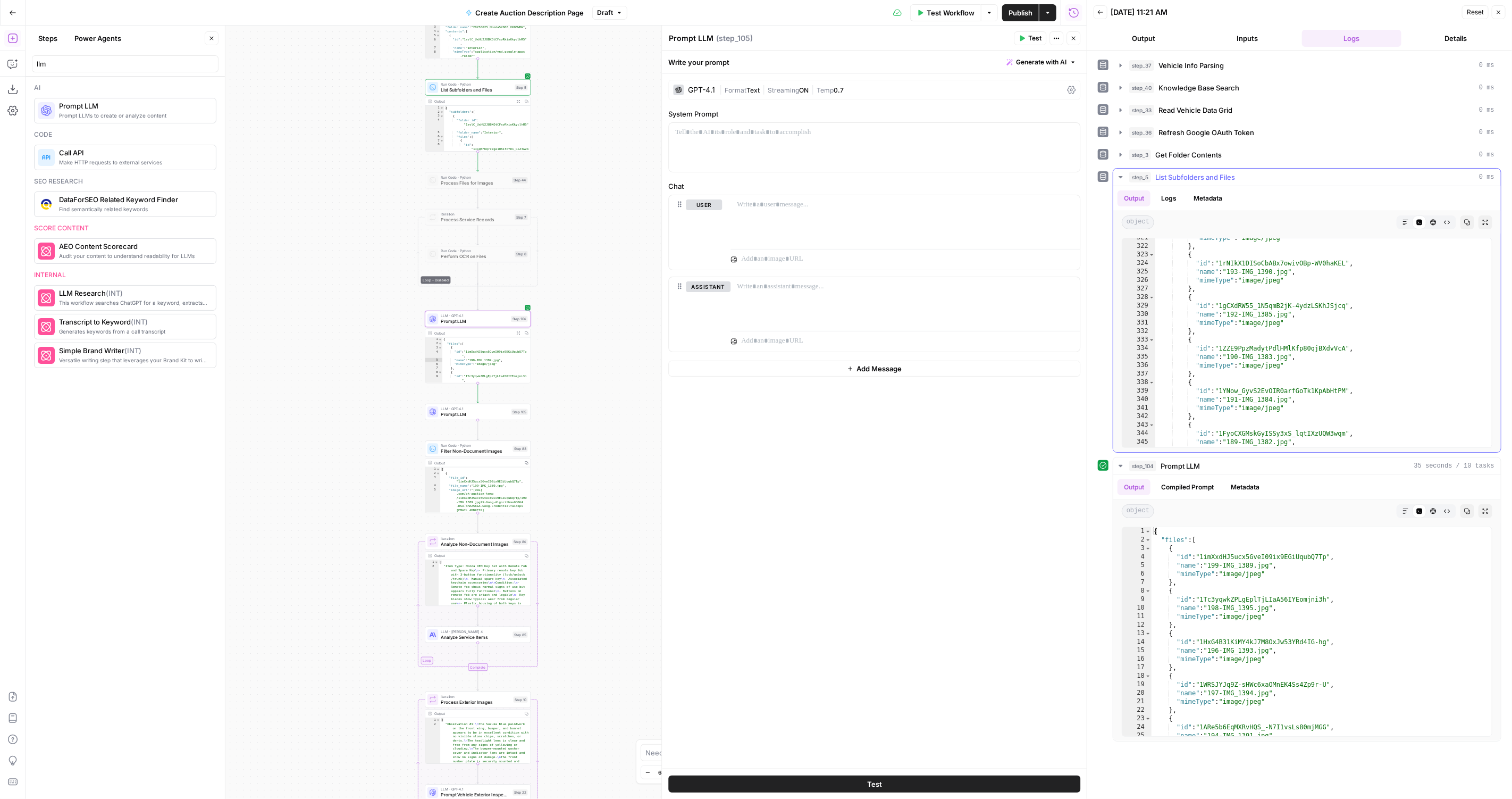
scroll to position [2728, 0]
click at [466, 165] on div at bounding box center [466, 167] width 9 height 5
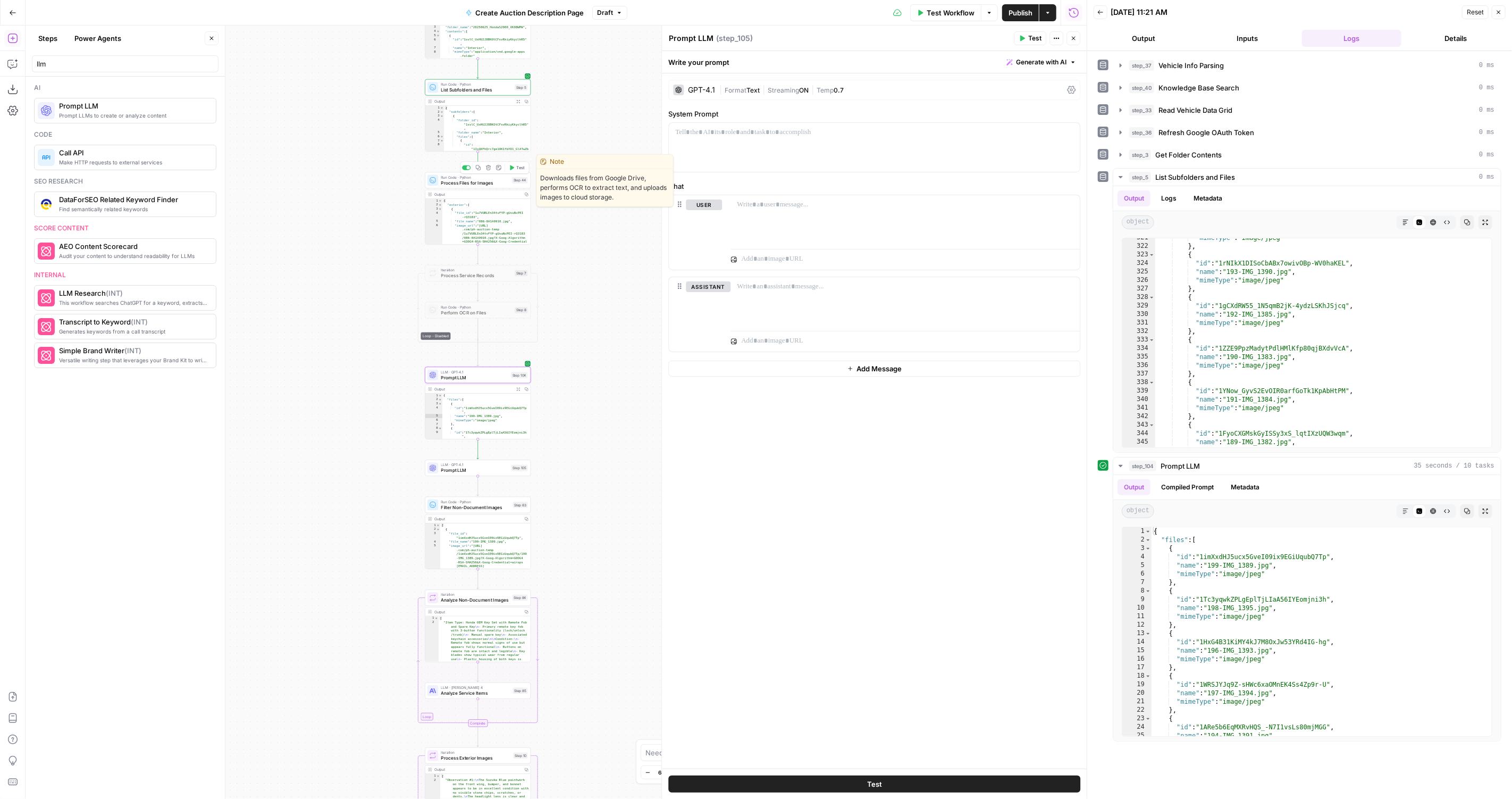
click at [467, 170] on div "Copy step Delete step Edit Note Test" at bounding box center [494, 168] width 68 height 12
click at [466, 167] on div at bounding box center [466, 167] width 9 height 5
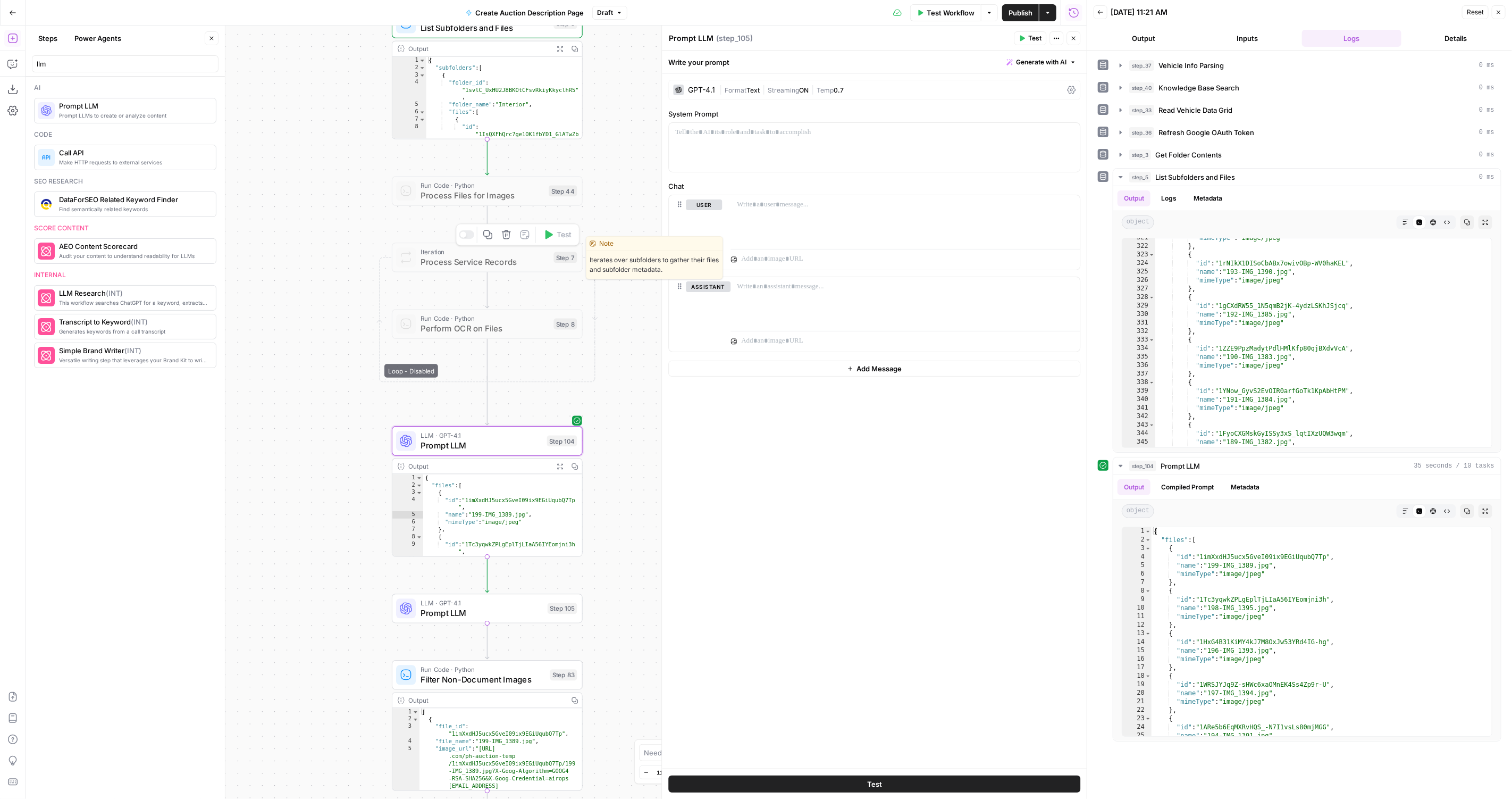
click at [454, 230] on div "true false Workflow Set Inputs Inputs LLM · GPT-4.1 Vehicle Info Parsing Step 3…" at bounding box center [556, 412] width 1061 height 773
click at [461, 239] on div "true false Workflow Set Inputs Inputs LLM · GPT-4.1 Vehicle Info Parsing Step 3…" at bounding box center [556, 412] width 1061 height 773
click at [464, 242] on div "Copy step Delete step Edit Note Test" at bounding box center [517, 235] width 124 height 22
click at [464, 235] on div at bounding box center [463, 235] width 6 height 6
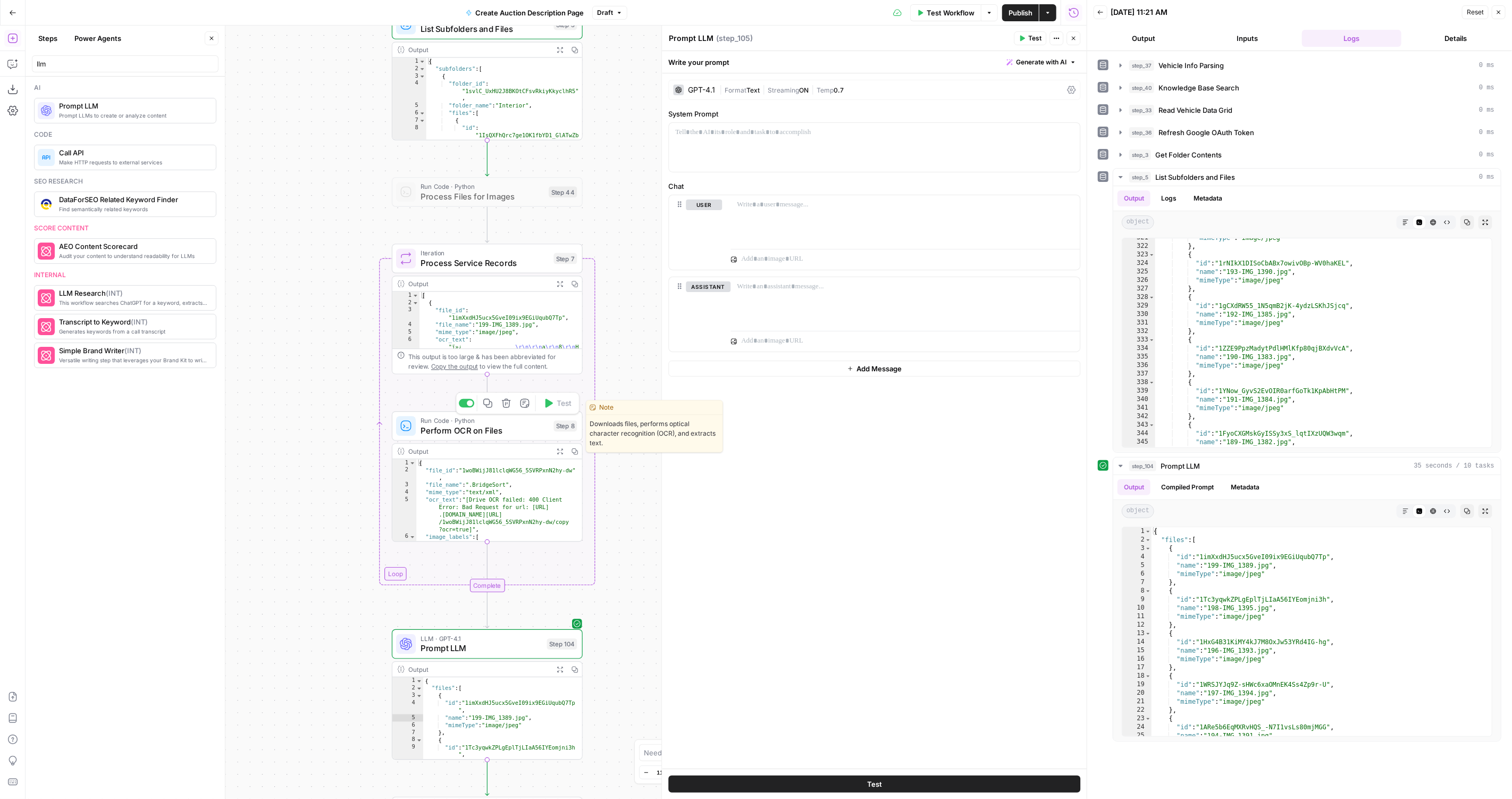
click at [444, 424] on span "Perform OCR on Files" at bounding box center [484, 430] width 128 height 12
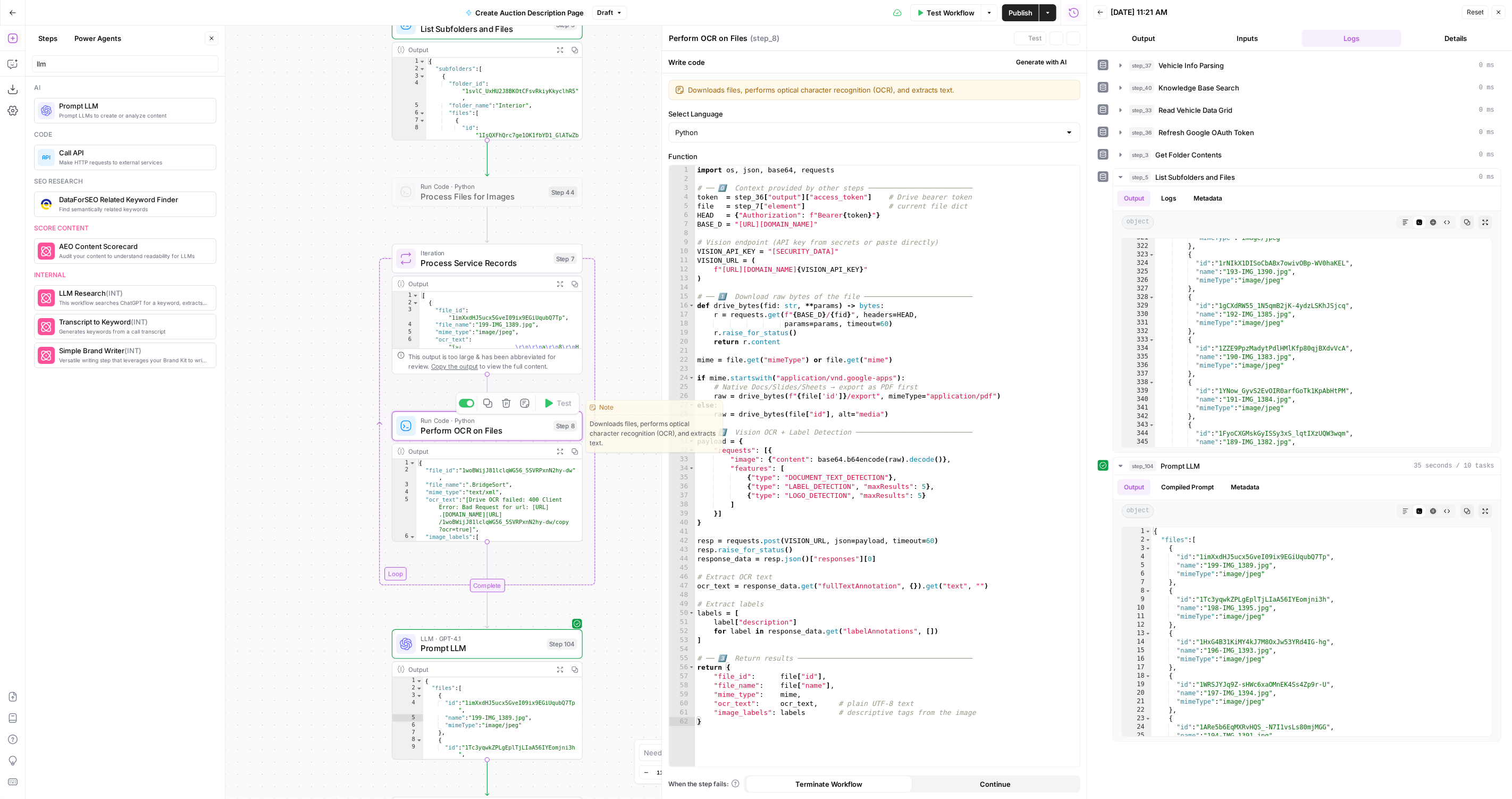
click at [722, 422] on div "Note Downloads files, performs optical character recognition (OCR), and extract…" at bounding box center [654, 426] width 137 height 53
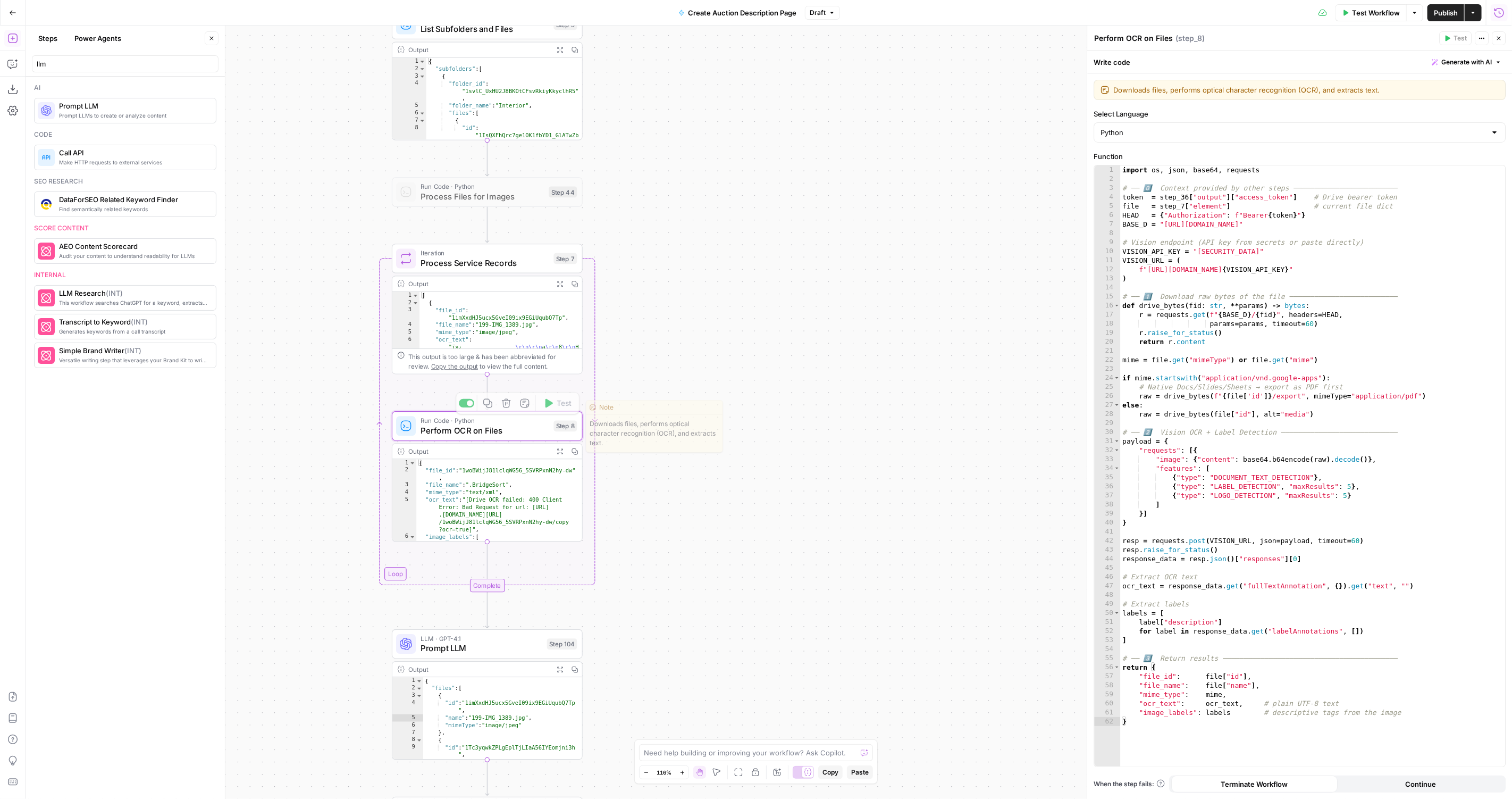
click at [523, 436] on div "Run Code · Python Perform OCR on Files Step 8 Copy step Delete step Edit Note T…" at bounding box center [487, 426] width 191 height 30
click at [531, 432] on span "Perform OCR on Files" at bounding box center [484, 430] width 128 height 12
click at [1224, 262] on div "import os , json , base64 , requests # ── 0️⃣ Context provided by other steps ─…" at bounding box center [1313, 475] width 385 height 620
type textarea "**********"
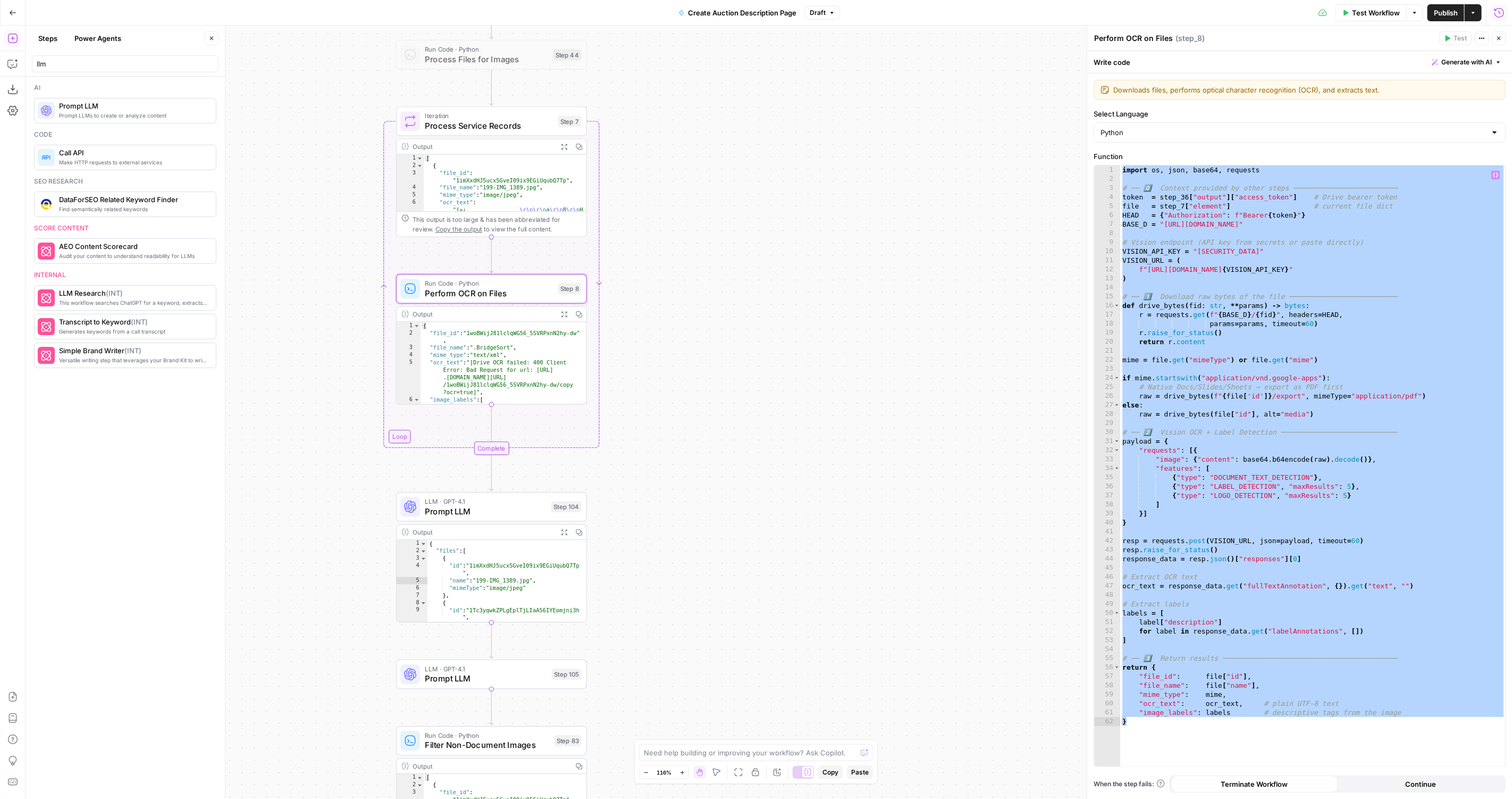
drag, startPoint x: 711, startPoint y: 430, endPoint x: 714, endPoint y: 347, distance: 83.1
click at [714, 347] on div "true false Workflow Set Inputs Inputs LLM · GPT-4.1 Vehicle Info Parsing Step 3…" at bounding box center [769, 412] width 1486 height 773
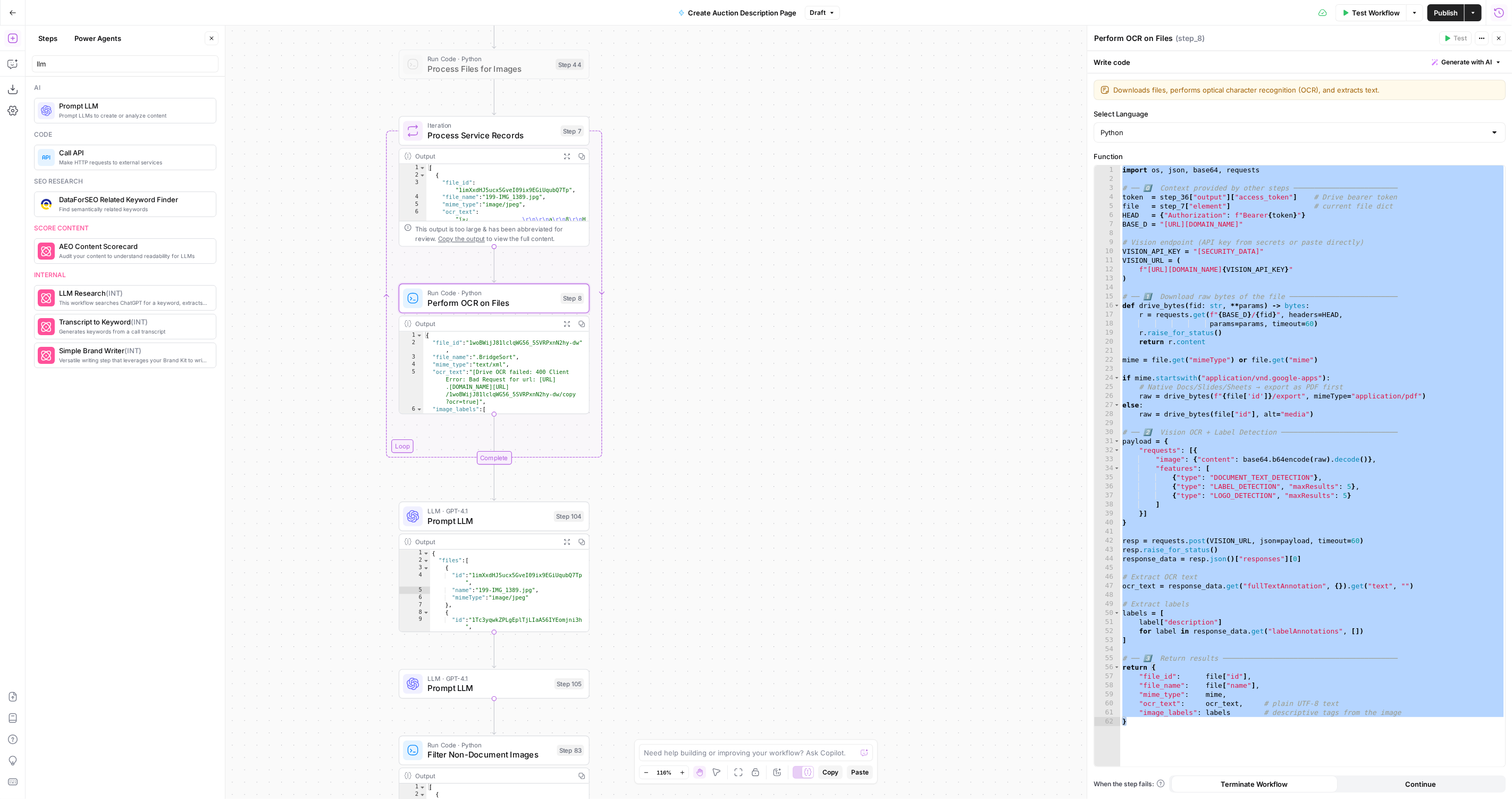
drag, startPoint x: 697, startPoint y: 335, endPoint x: 697, endPoint y: 550, distance: 215.0
click at [697, 550] on div "true false Workflow Set Inputs Inputs LLM · GPT-4.1 Vehicle Info Parsing Step 3…" at bounding box center [769, 412] width 1486 height 773
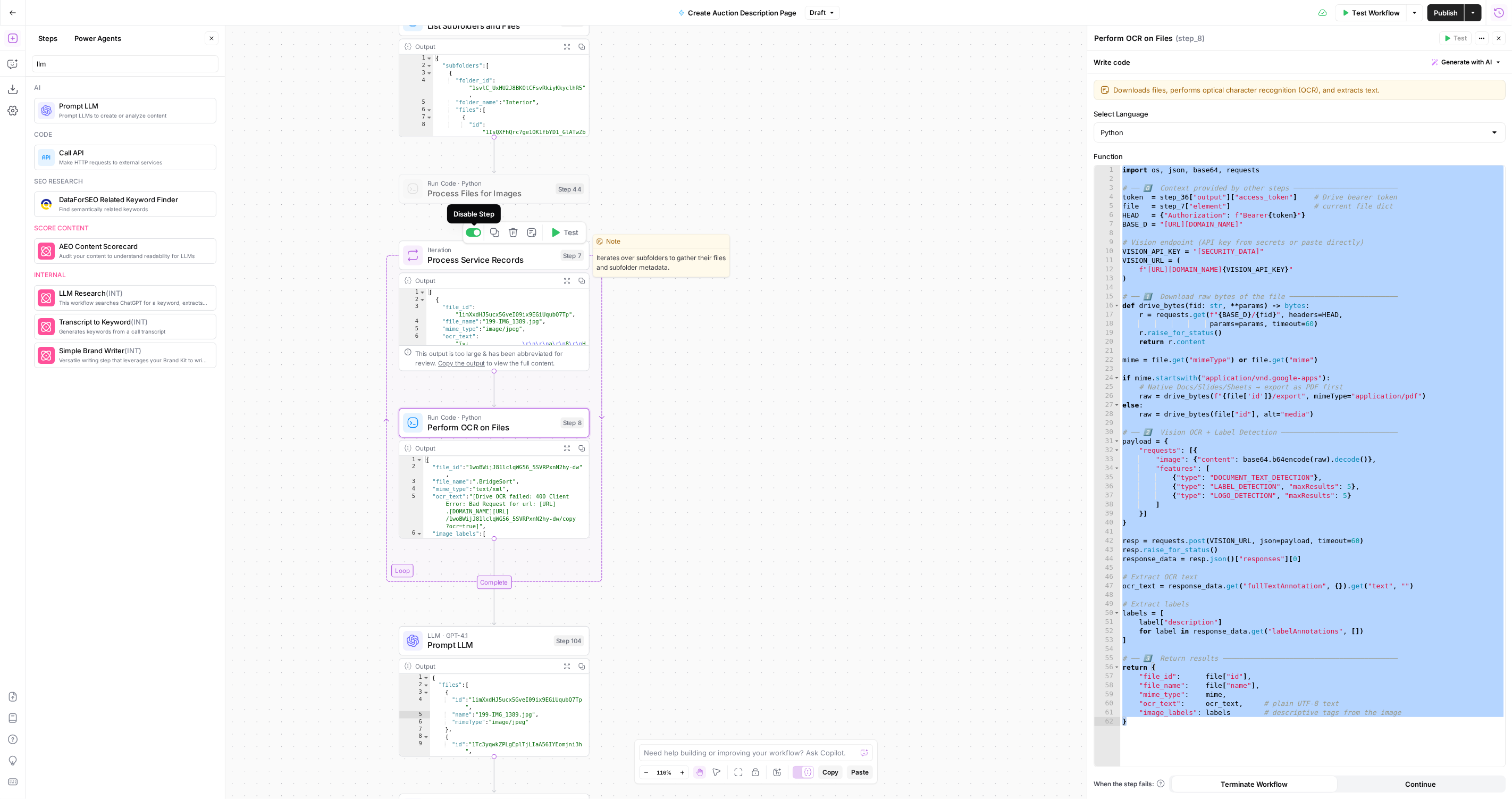
click at [454, 259] on span "Process Service Records" at bounding box center [491, 260] width 128 height 12
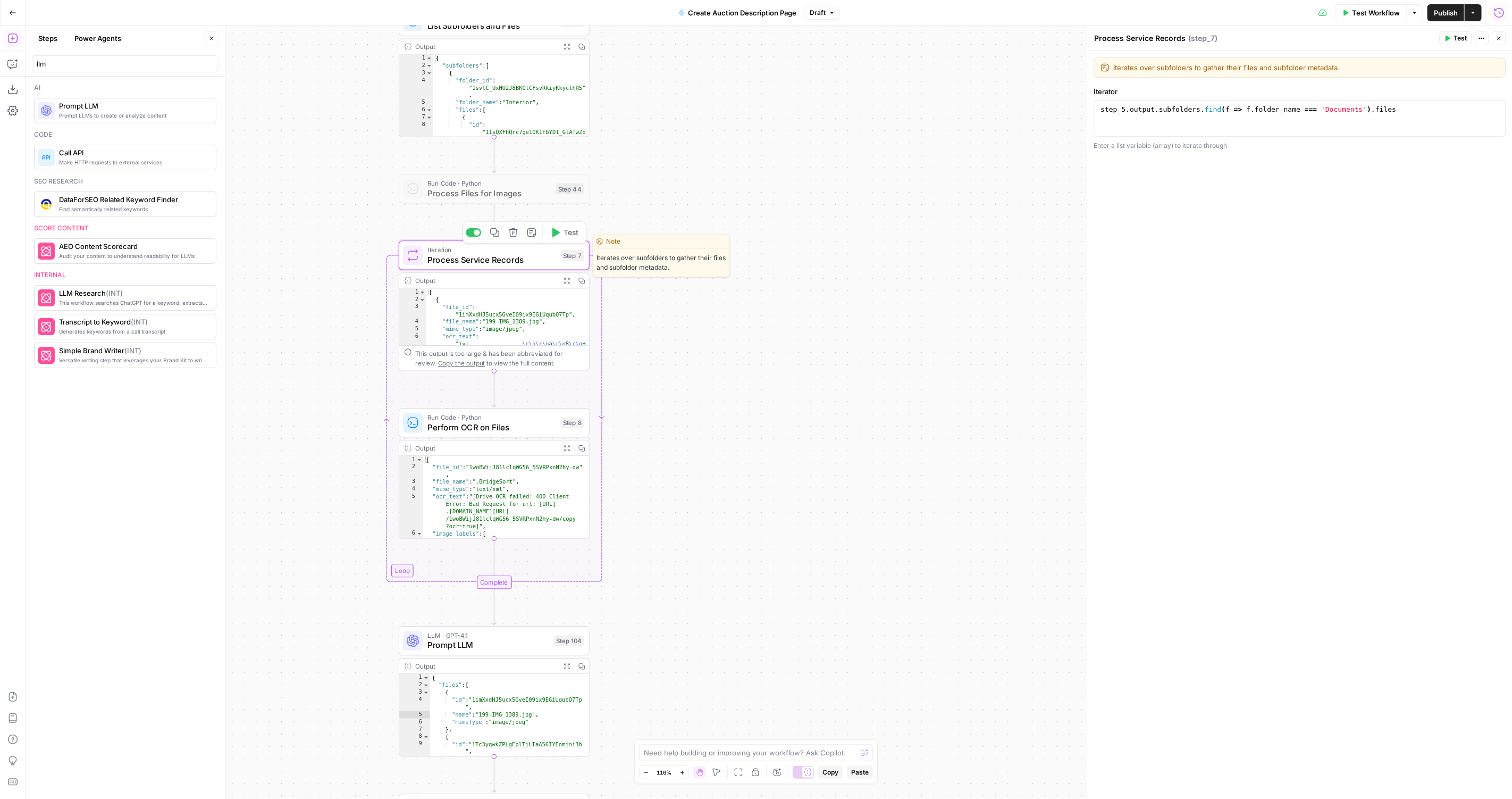
click at [476, 234] on div at bounding box center [476, 232] width 6 height 6
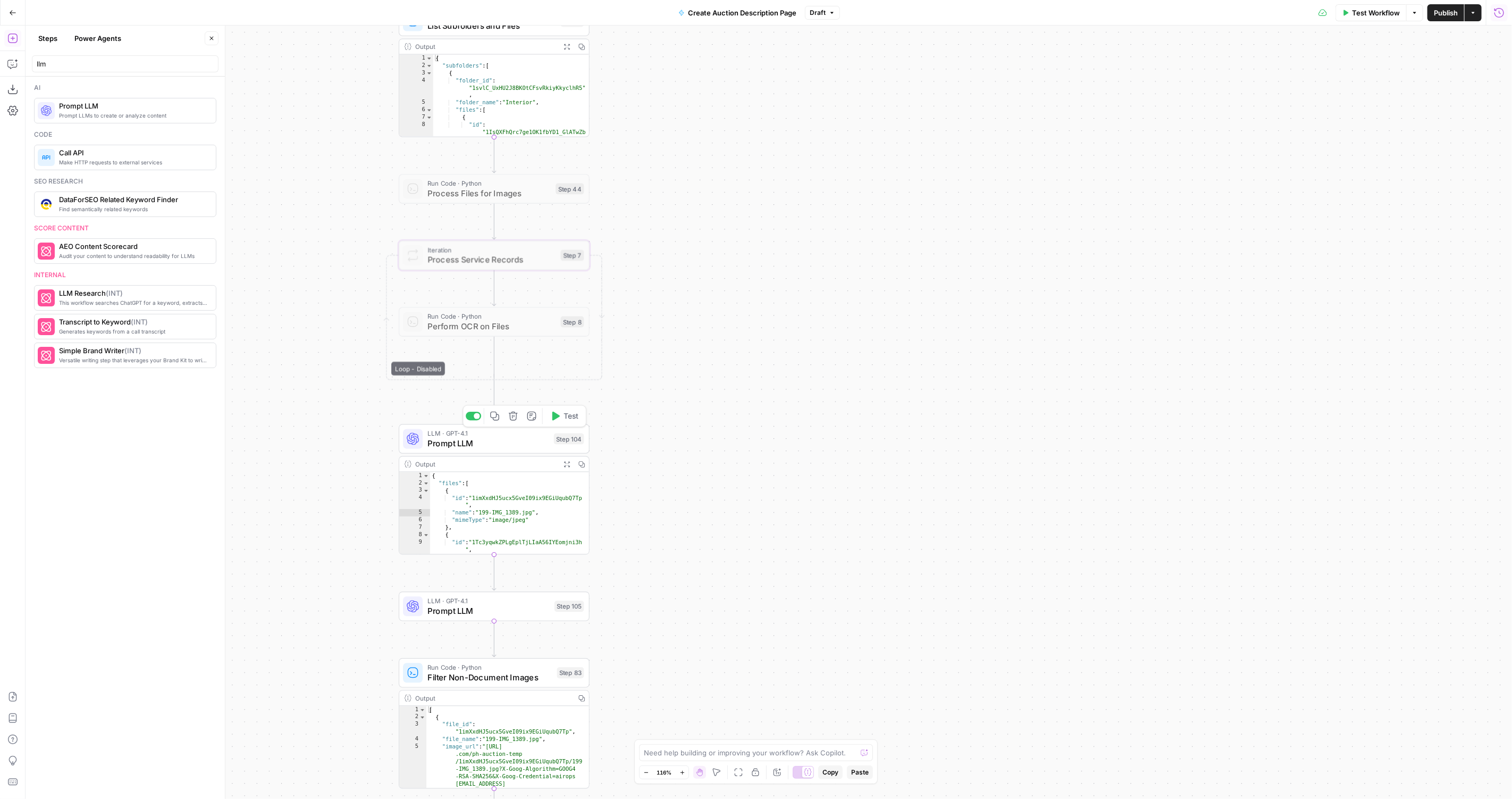
click at [517, 418] on icon "button" at bounding box center [513, 416] width 10 height 10
click at [748, 126] on button "Delete Step" at bounding box center [727, 135] width 54 height 19
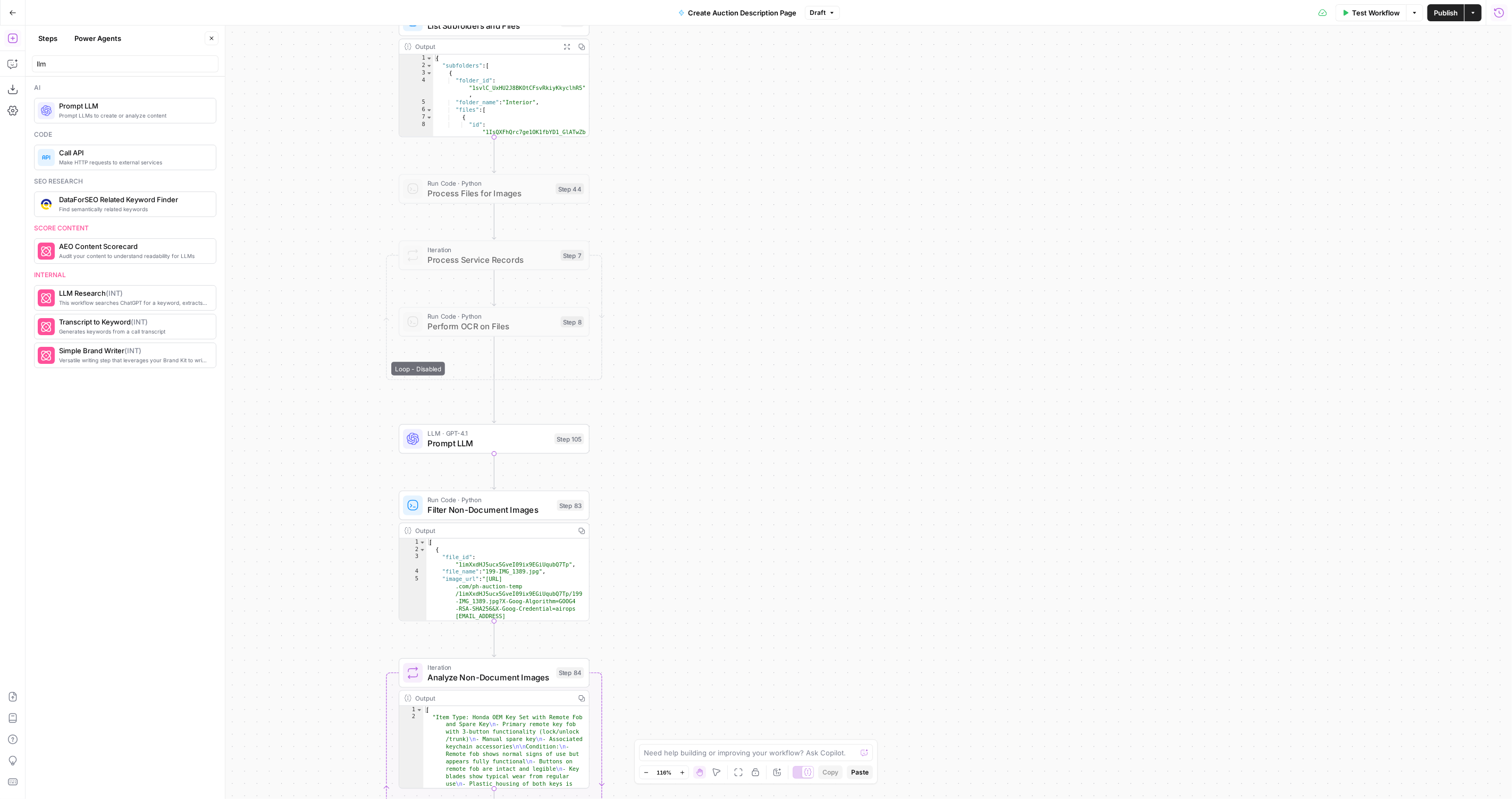
click at [121, 57] on div "llm" at bounding box center [125, 64] width 187 height 17
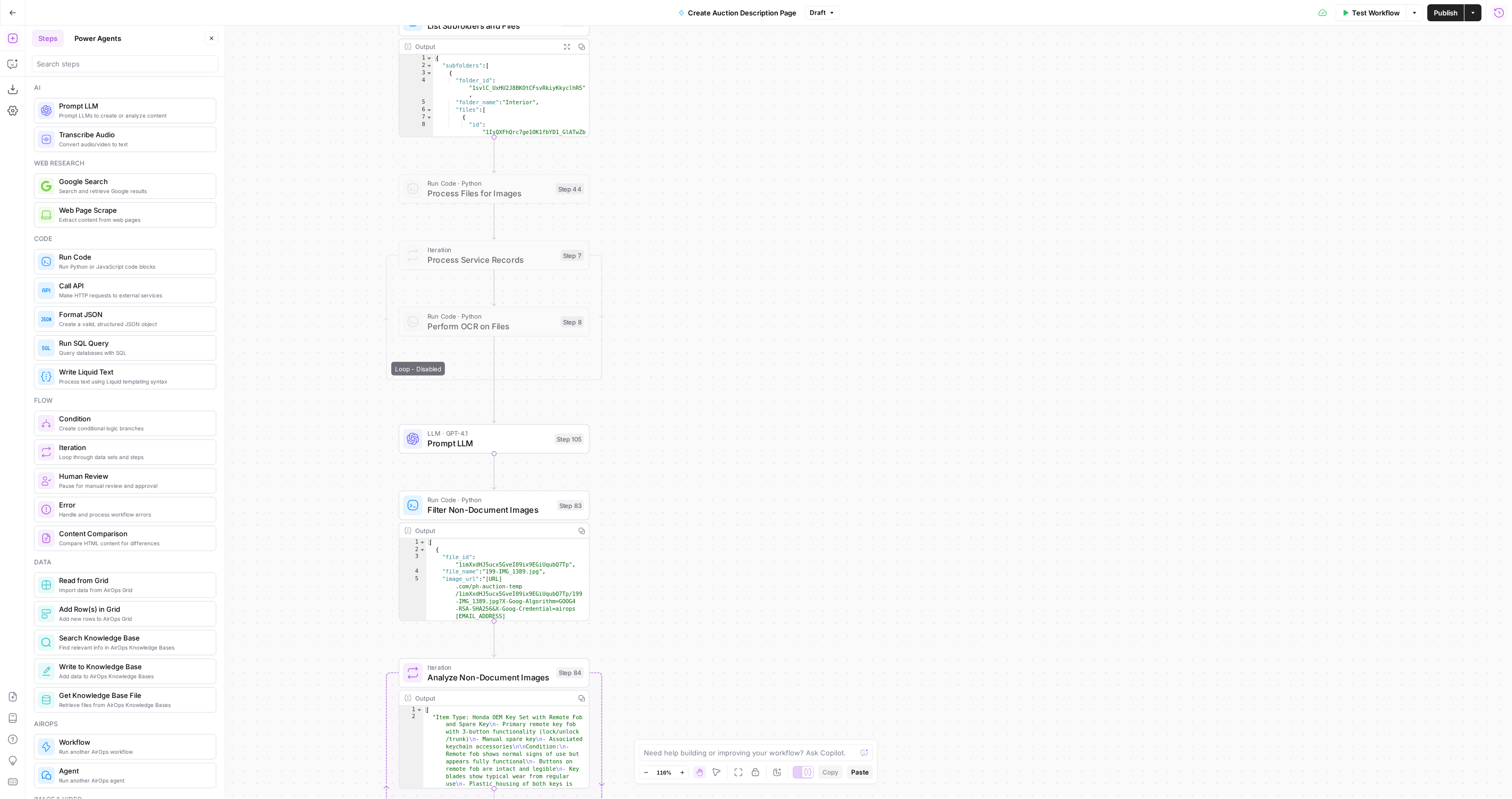
click at [690, 472] on div "true false Workflow Set Inputs Inputs LLM · GPT-4.1 Vehicle Info Parsing Step 3…" at bounding box center [769, 412] width 1486 height 773
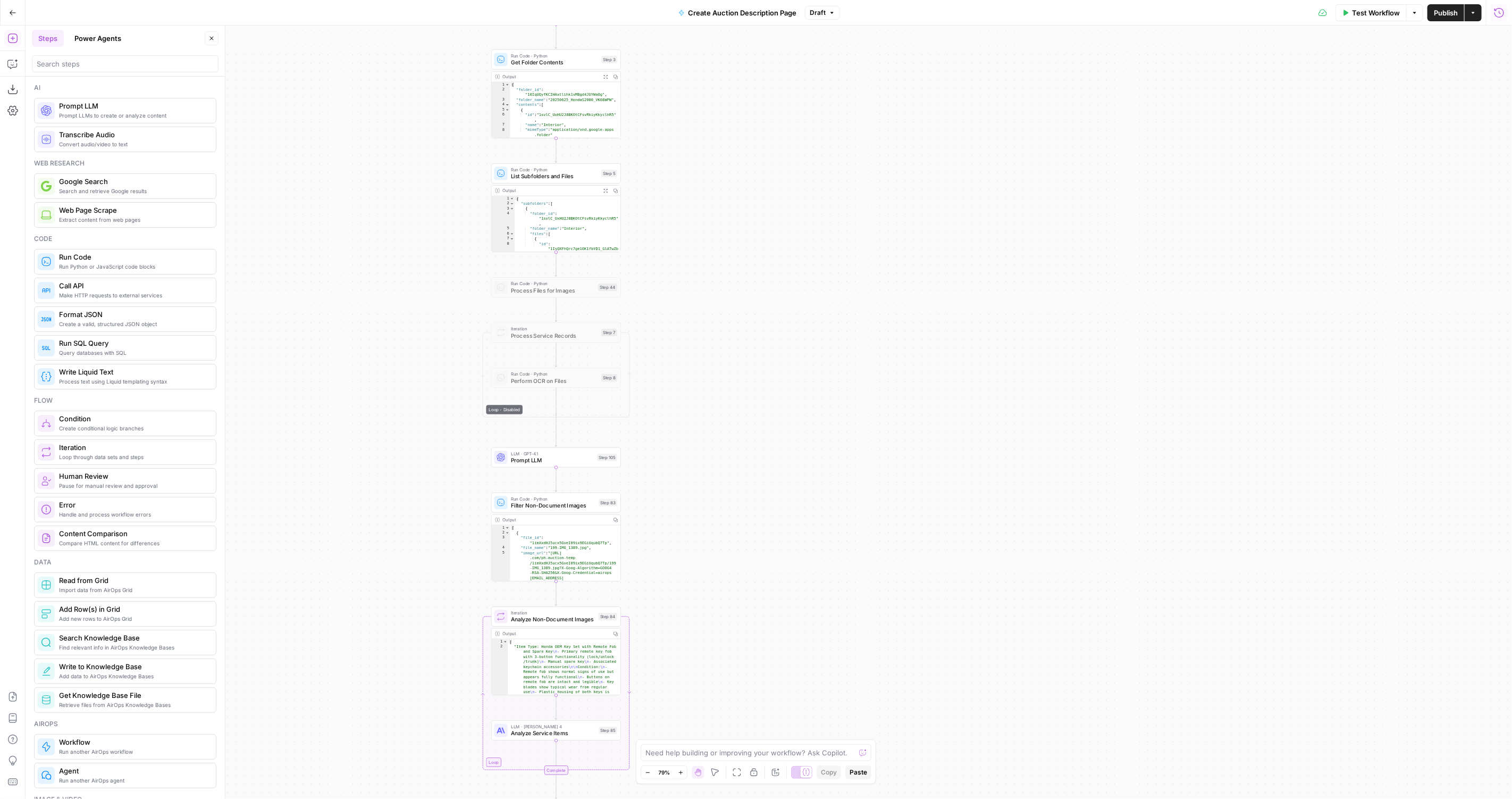
click at [832, 7] on button "Draft" at bounding box center [822, 13] width 35 height 14
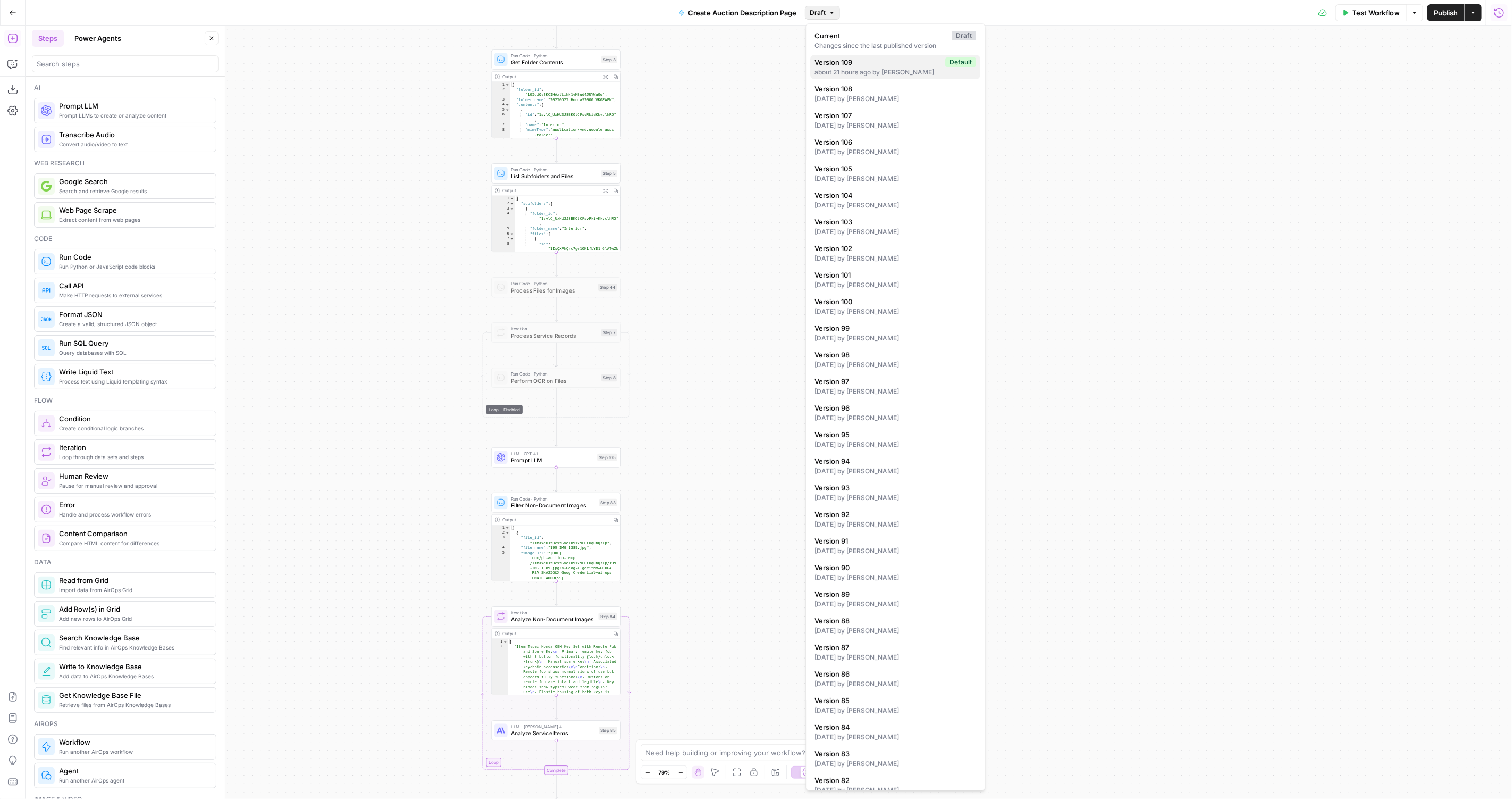
click at [908, 77] on button "Version 109 Default about 21 hours ago by William Reed" at bounding box center [896, 67] width 170 height 24
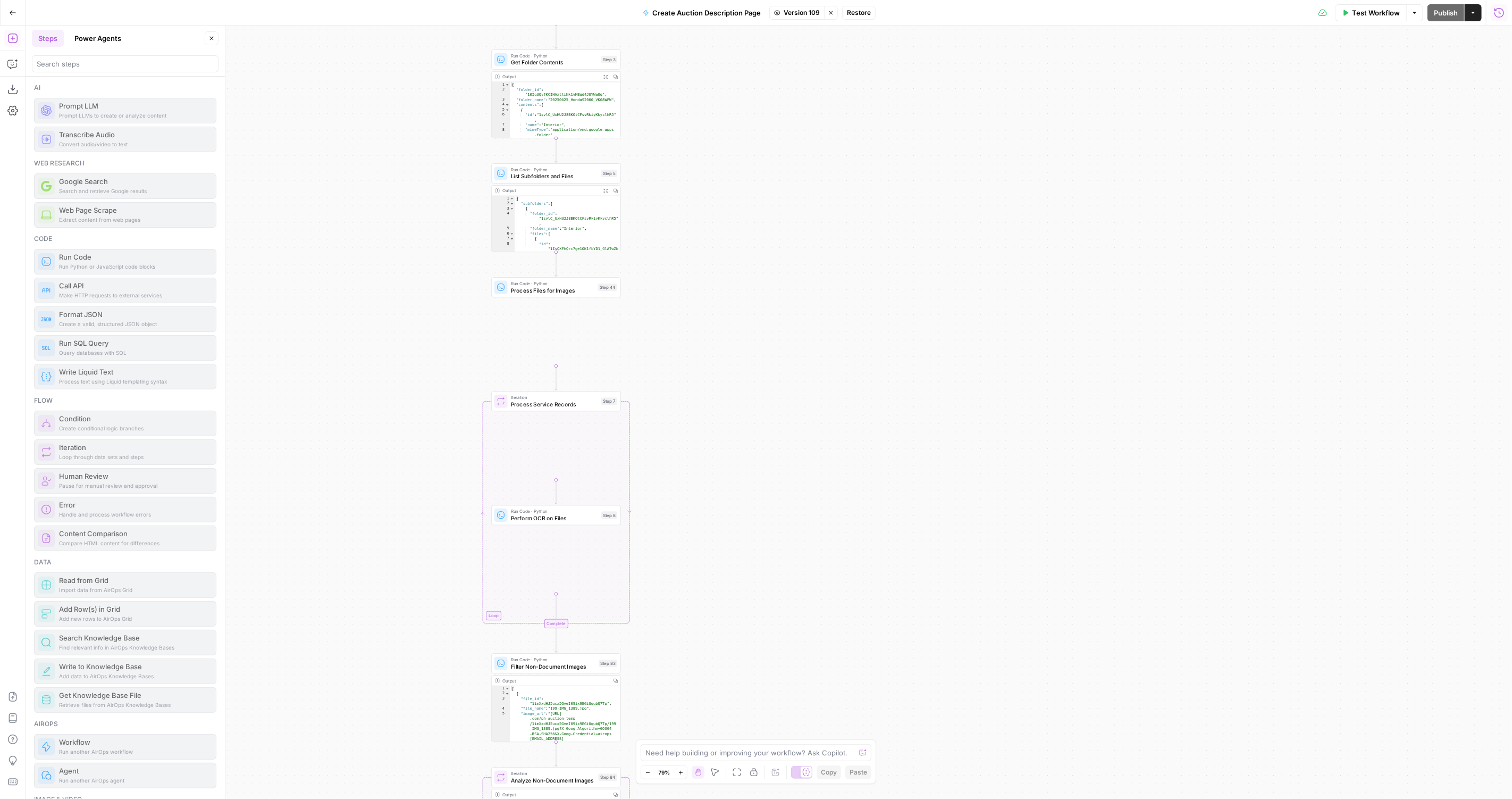
click at [860, 8] on span "Restore" at bounding box center [858, 13] width 24 height 9
click at [721, 128] on button "Restore" at bounding box center [720, 122] width 41 height 19
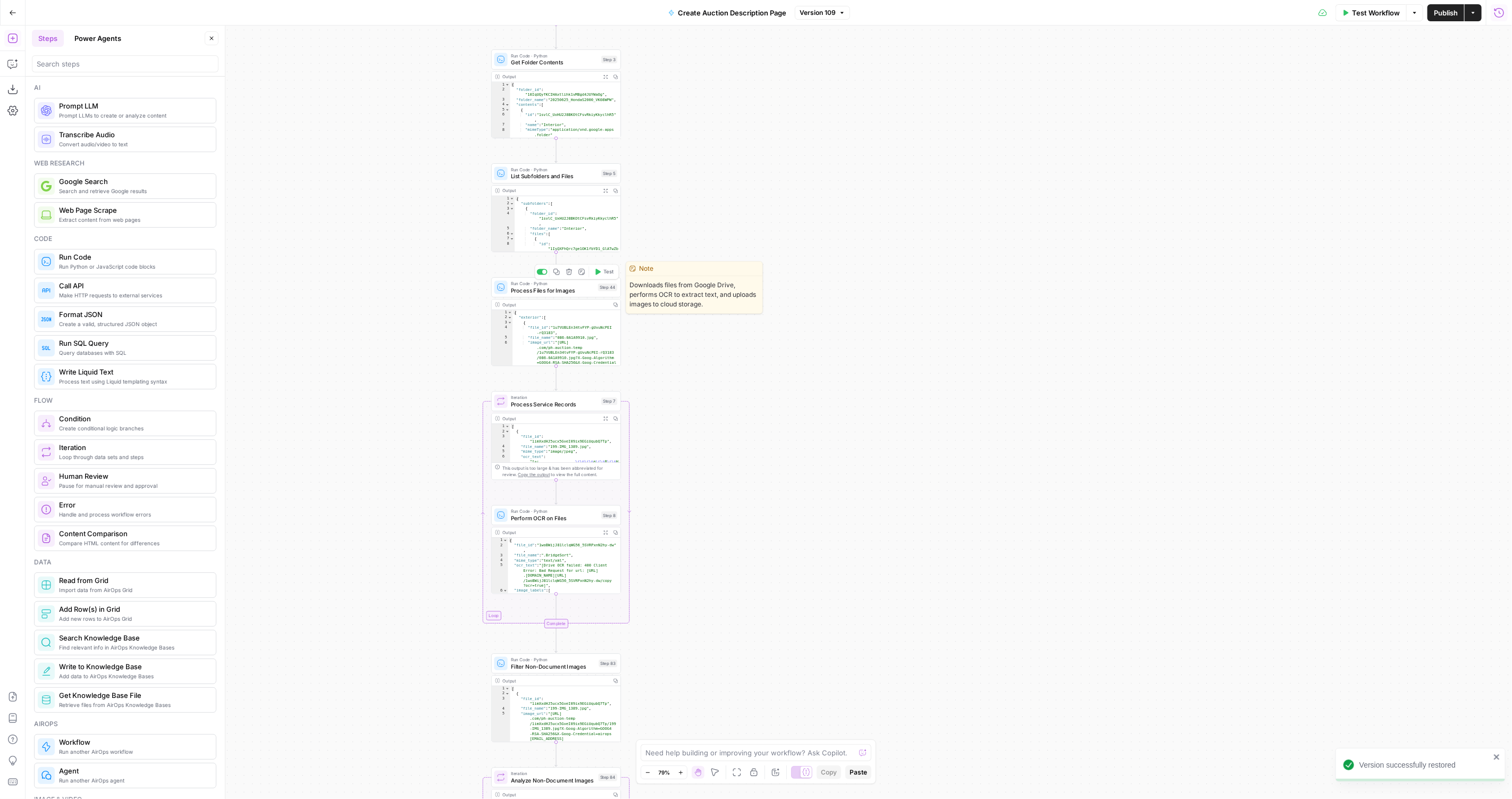
click at [540, 273] on div at bounding box center [542, 272] width 11 height 6
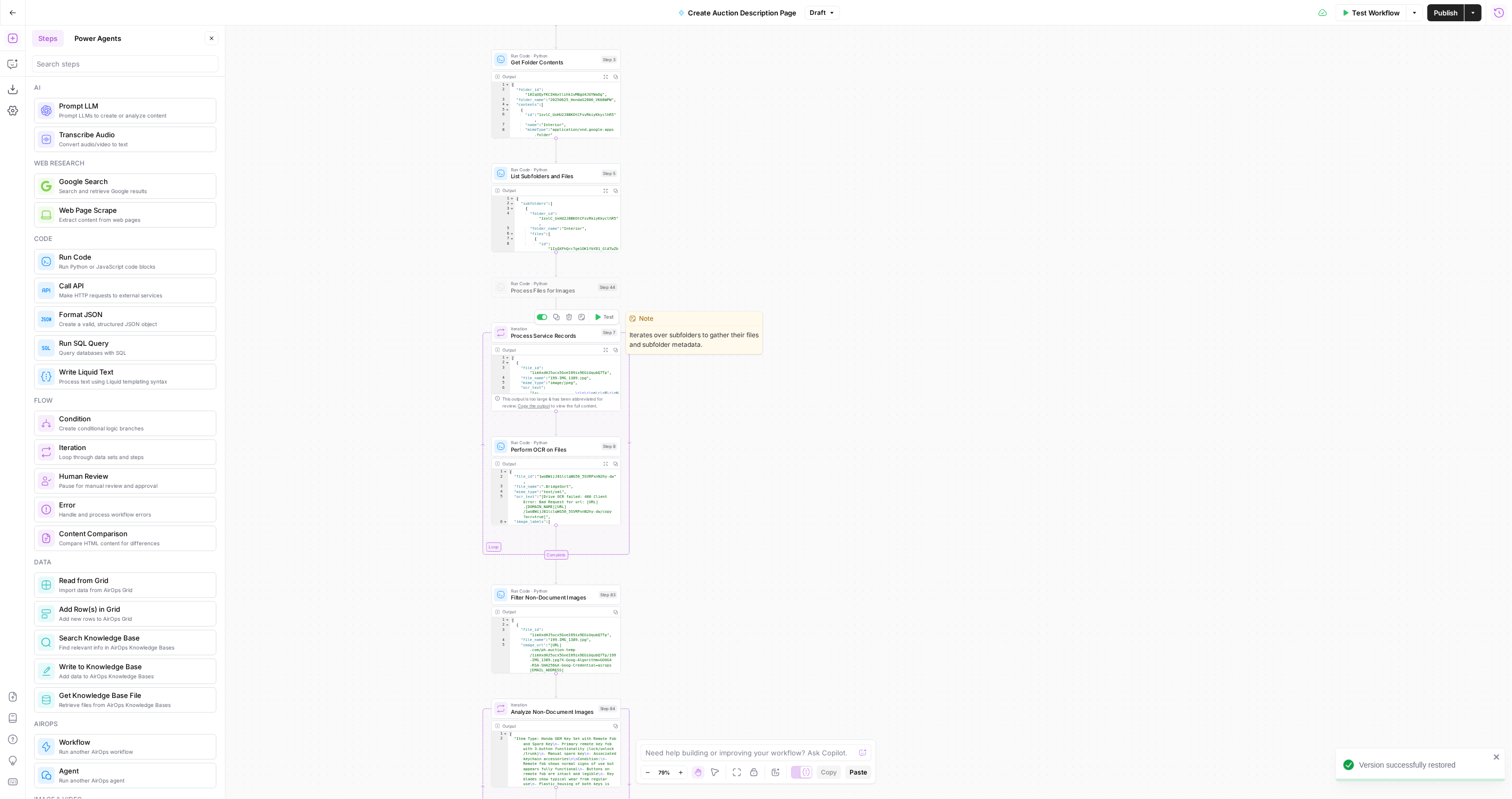
click at [544, 317] on div at bounding box center [544, 317] width 4 height 4
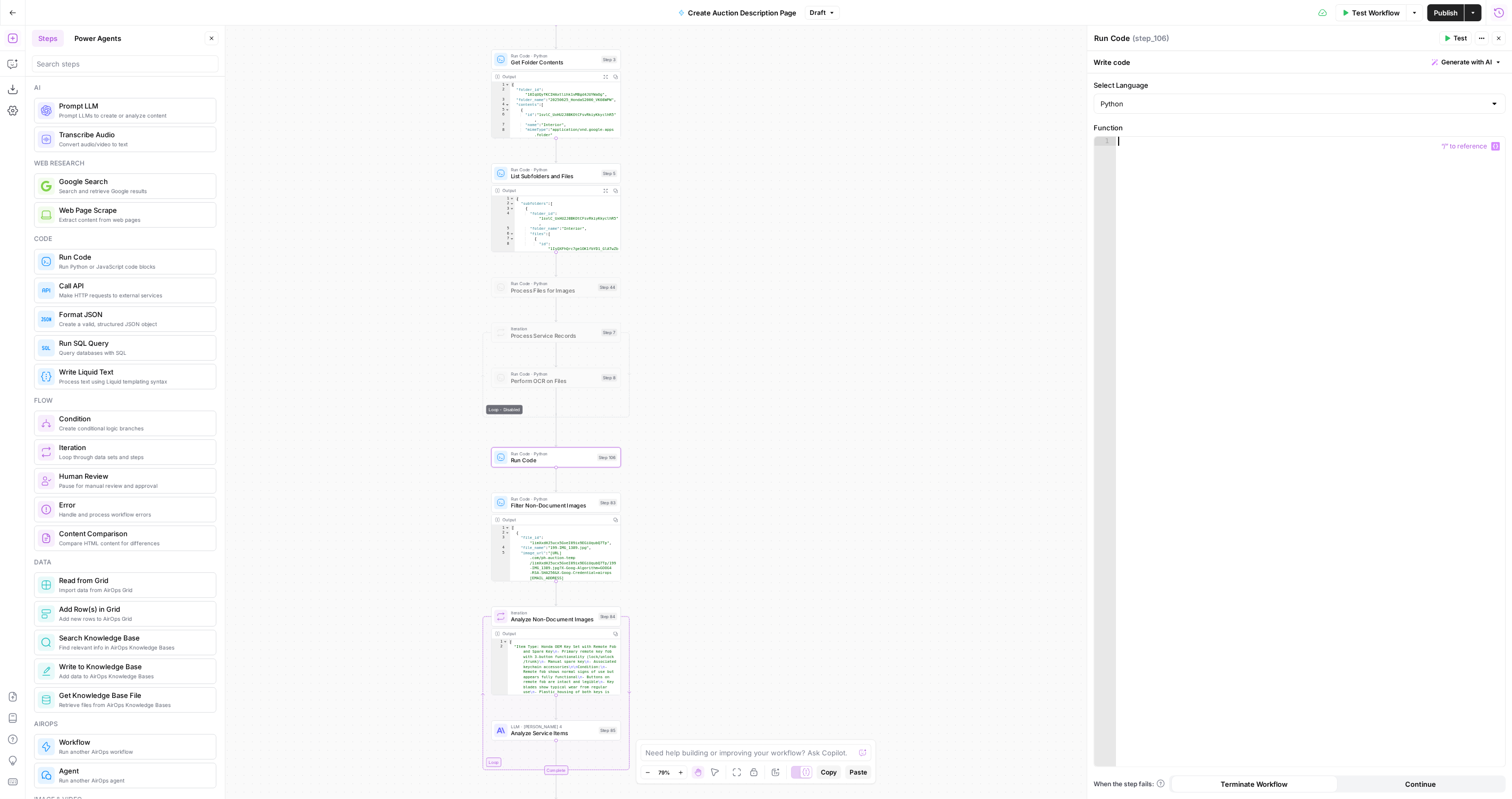
click at [1336, 215] on div at bounding box center [1310, 461] width 389 height 649
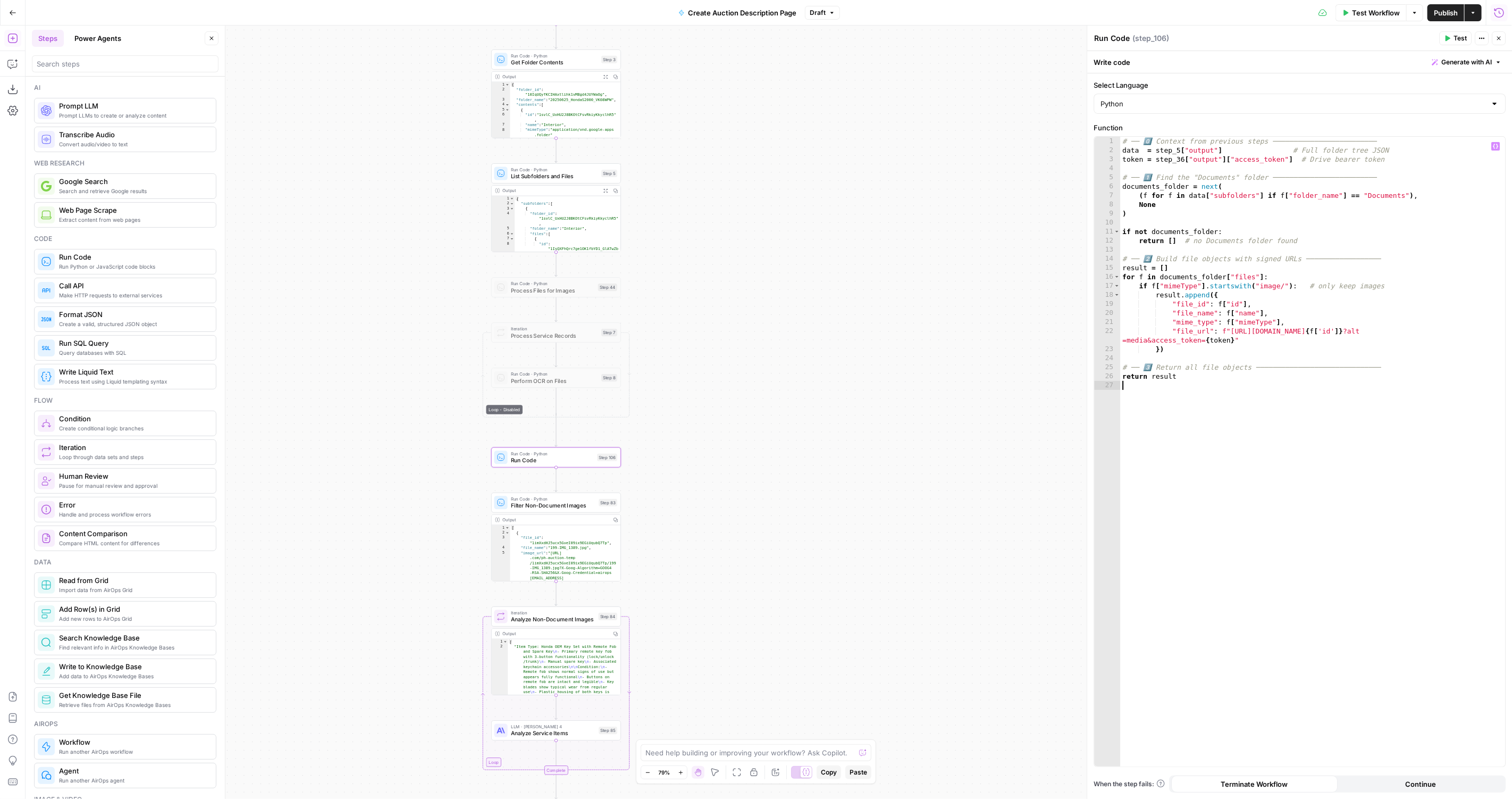
click at [1456, 33] on span "P" at bounding box center [1458, 35] width 8 height 10
click at [1391, 41] on div "Run Code Run Code ( step_106 )" at bounding box center [1265, 38] width 342 height 12
click at [1457, 32] on button "Test" at bounding box center [1455, 38] width 32 height 14
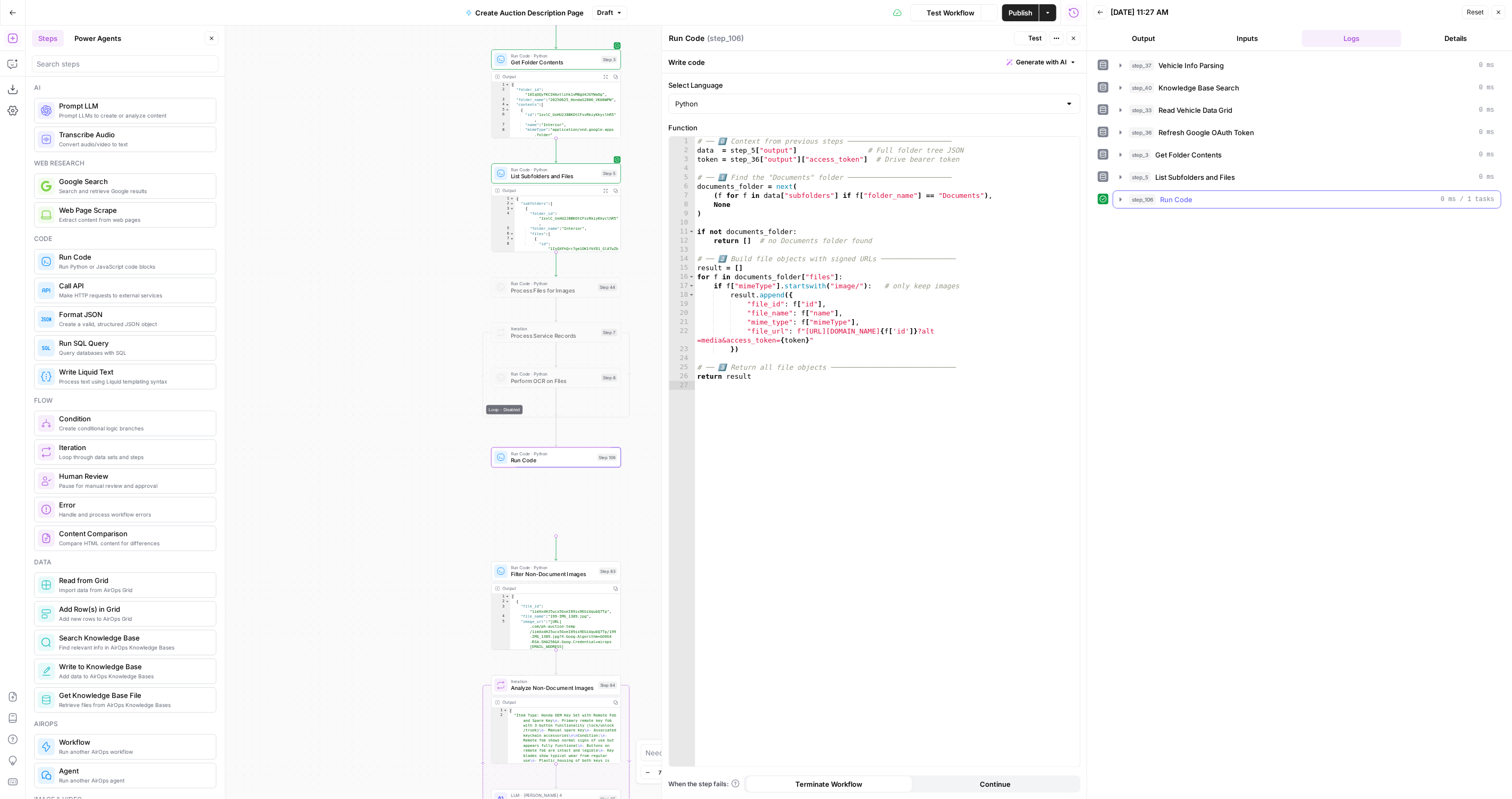
click at [1258, 196] on div "step_106 Run Code 0 ms / 1 tasks" at bounding box center [1312, 200] width 365 height 11
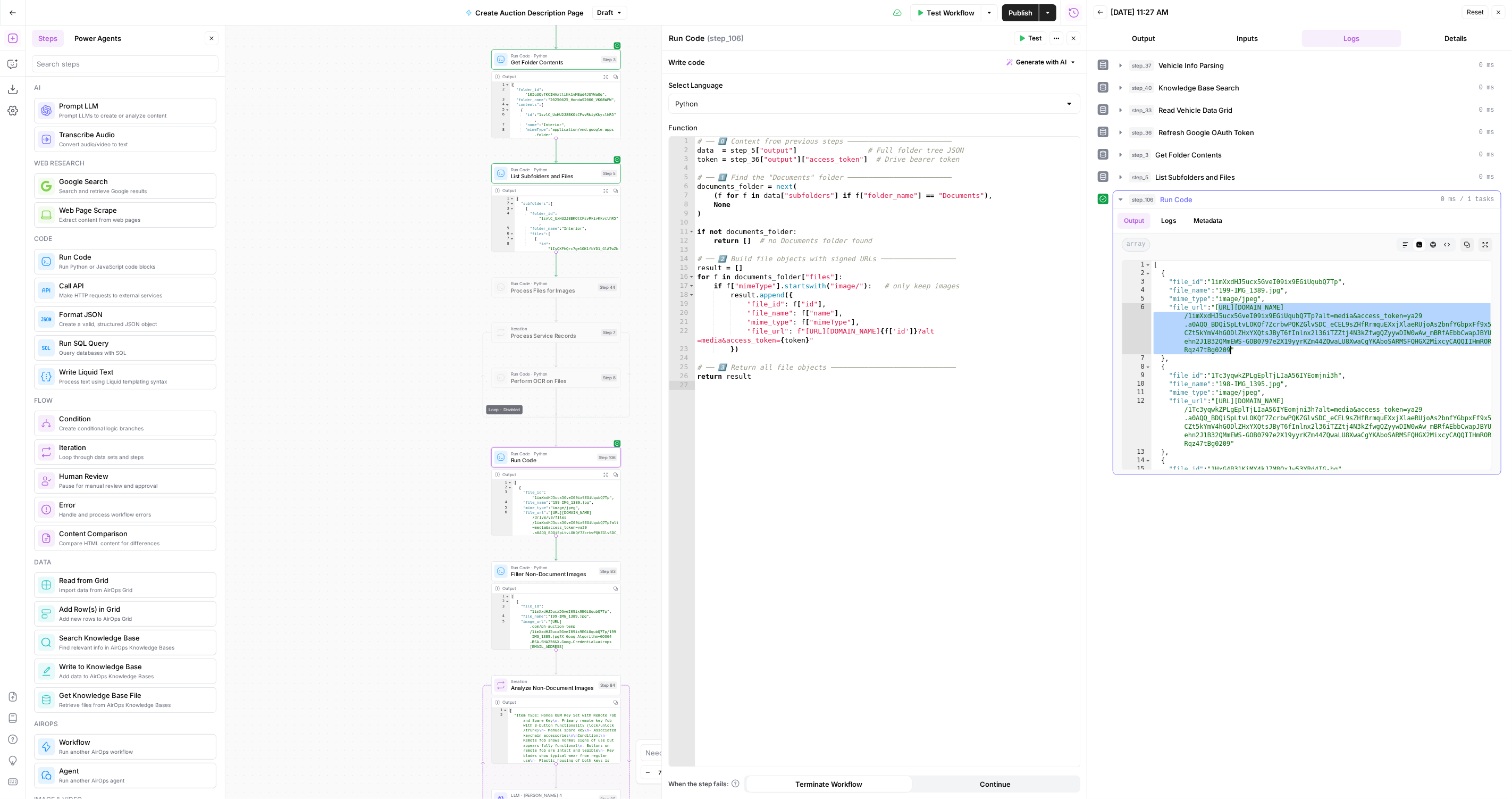
drag, startPoint x: 1216, startPoint y: 304, endPoint x: 1230, endPoint y: 342, distance: 40.5
click at [1230, 343] on div "[ { "file_id" : "1imXxdHJ5ucx5GveI09ix9EGiUqubQ7Tp" , "file_name" : "199-IMG_13…" at bounding box center [1322, 373] width 341 height 227
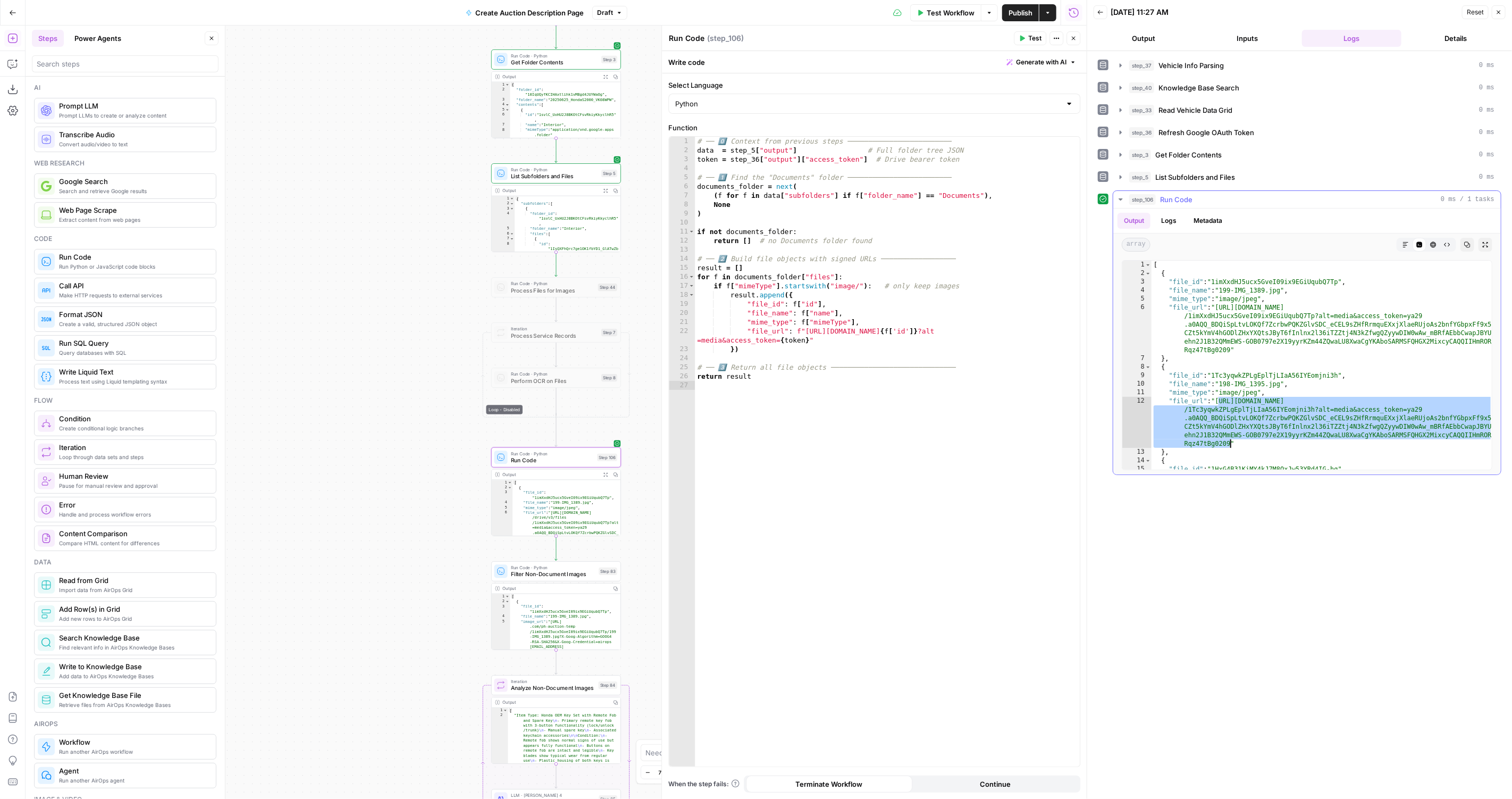
drag, startPoint x: 1217, startPoint y: 393, endPoint x: 1231, endPoint y: 438, distance: 47.1
click at [1231, 440] on div "[ { "file_id" : "1imXxdHJ5ucx5GveI09ix9EGiUqubQ7Tp" , "file_name" : "199-IMG_13…" at bounding box center [1322, 373] width 341 height 227
type textarea "**********"
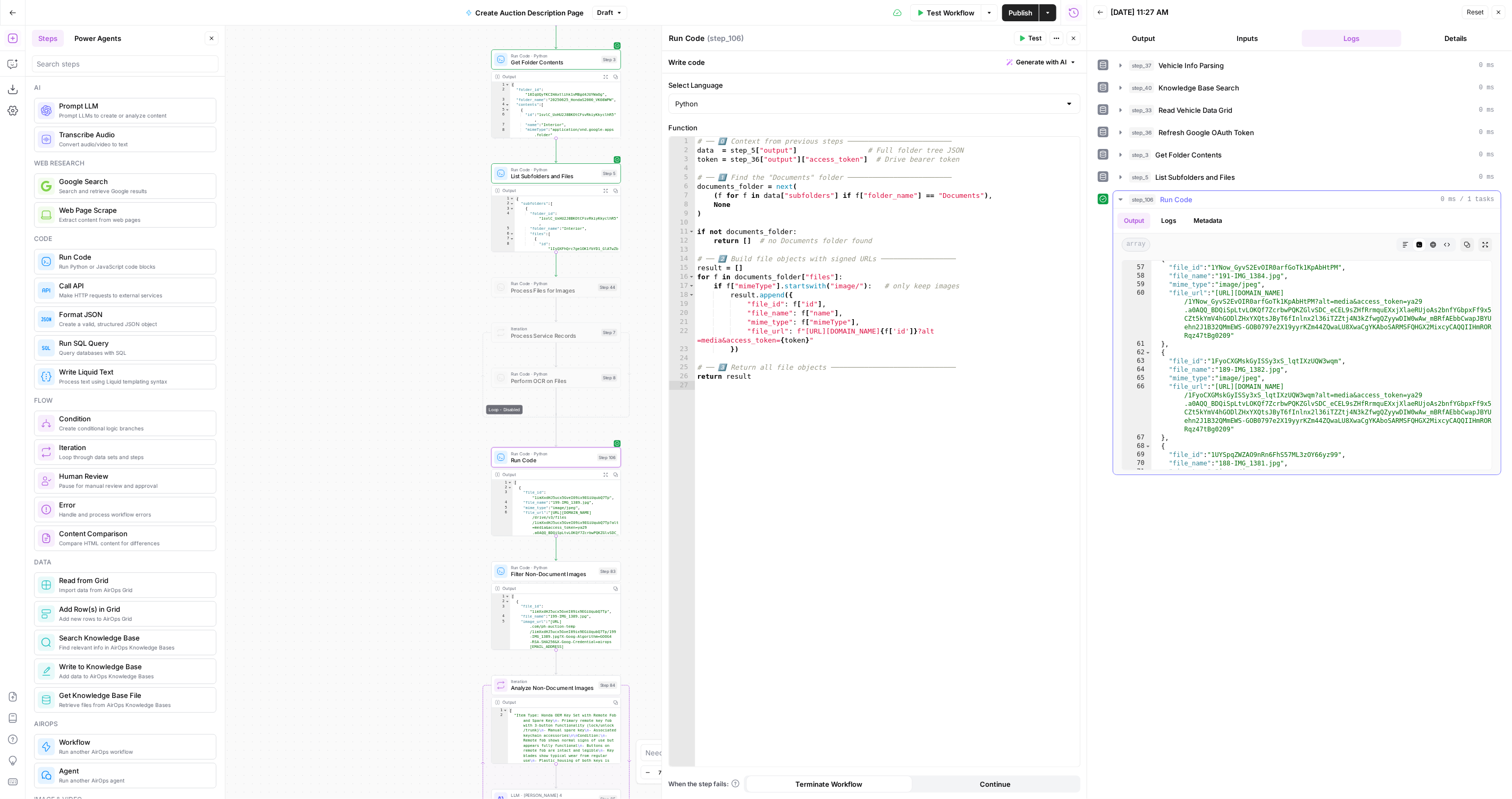
scroll to position [857, 0]
click at [1465, 237] on button "Copy" at bounding box center [1467, 244] width 14 height 14
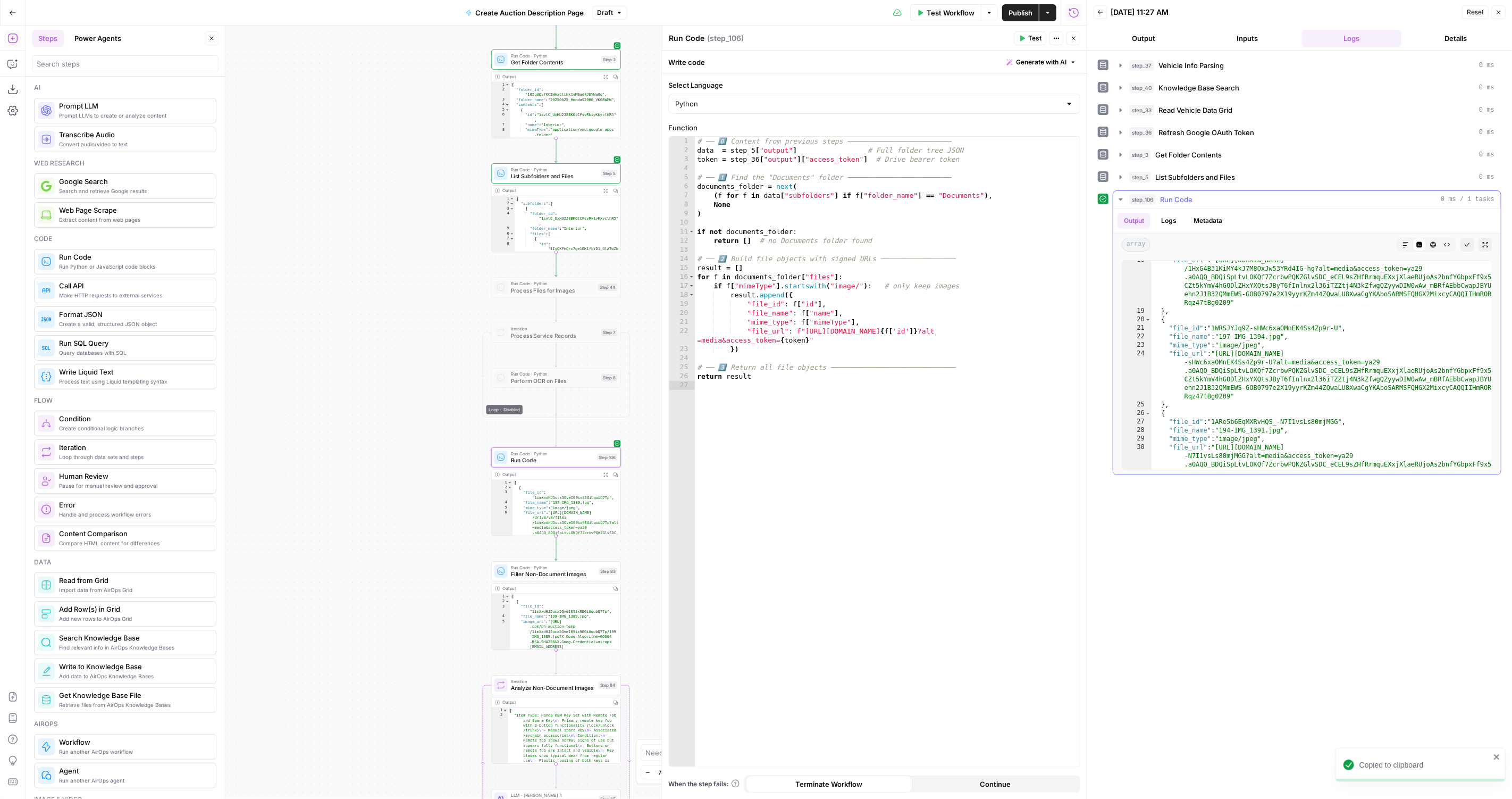
scroll to position [0, 0]
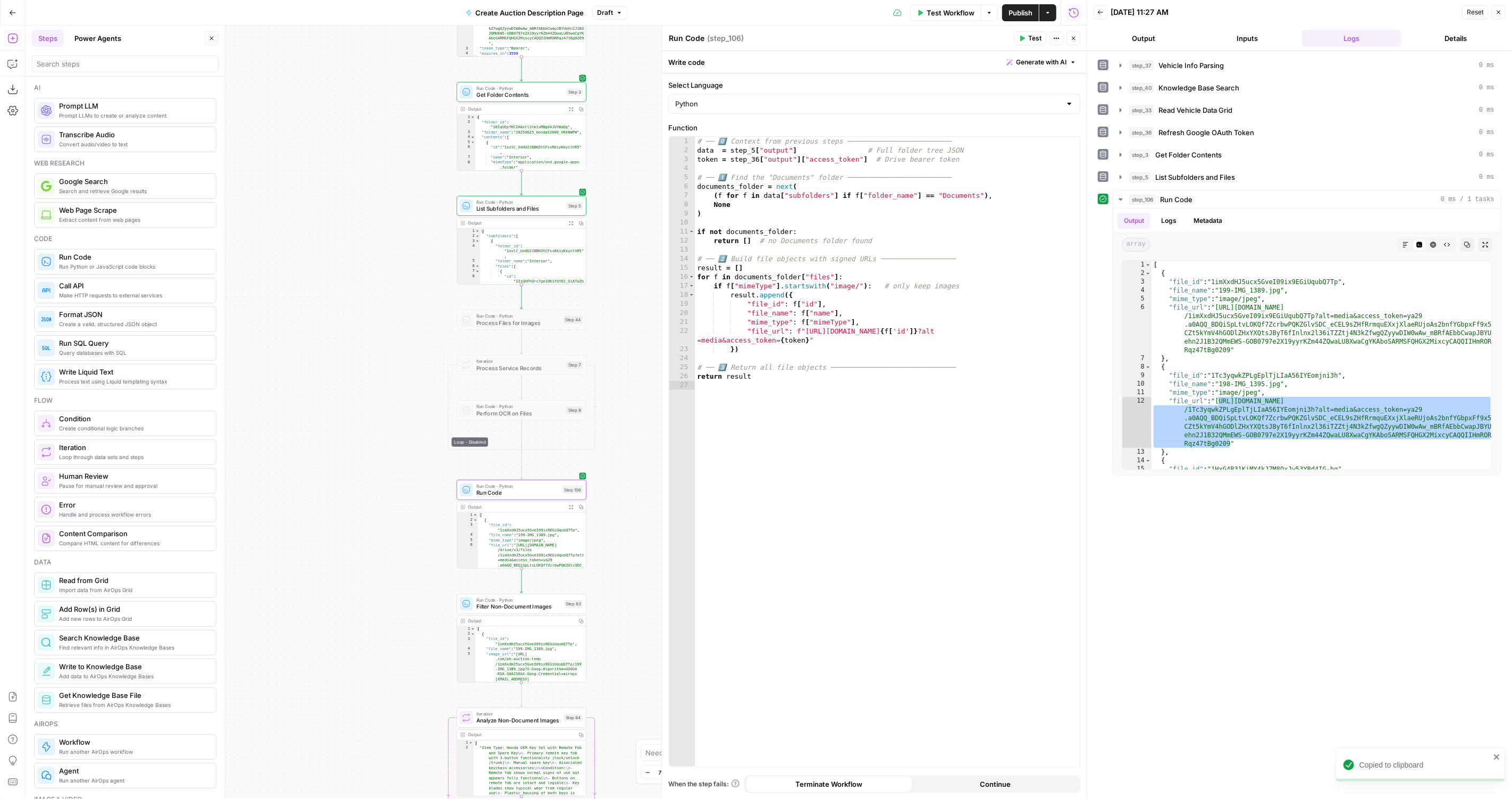
drag, startPoint x: 344, startPoint y: 170, endPoint x: 308, endPoint y: 205, distance: 50.2
click at [308, 205] on div "true false Workflow Set Inputs Inputs LLM · GPT-4.1 Vehicle Info Parsing Step 3…" at bounding box center [556, 412] width 1061 height 773
click at [506, 355] on div at bounding box center [506, 352] width 11 height 6
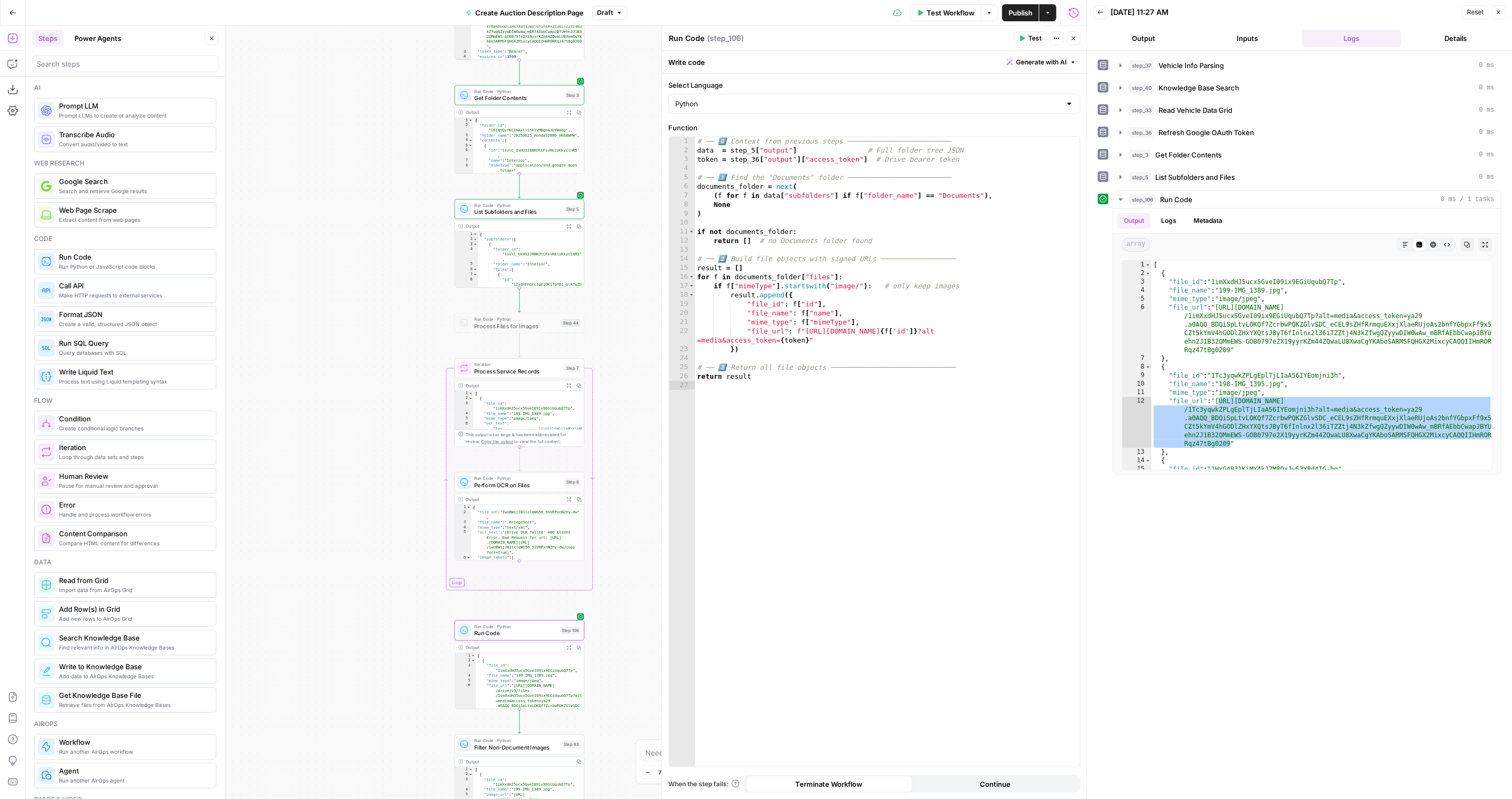
click at [492, 484] on span "Perform OCR on Files" at bounding box center [517, 485] width 87 height 9
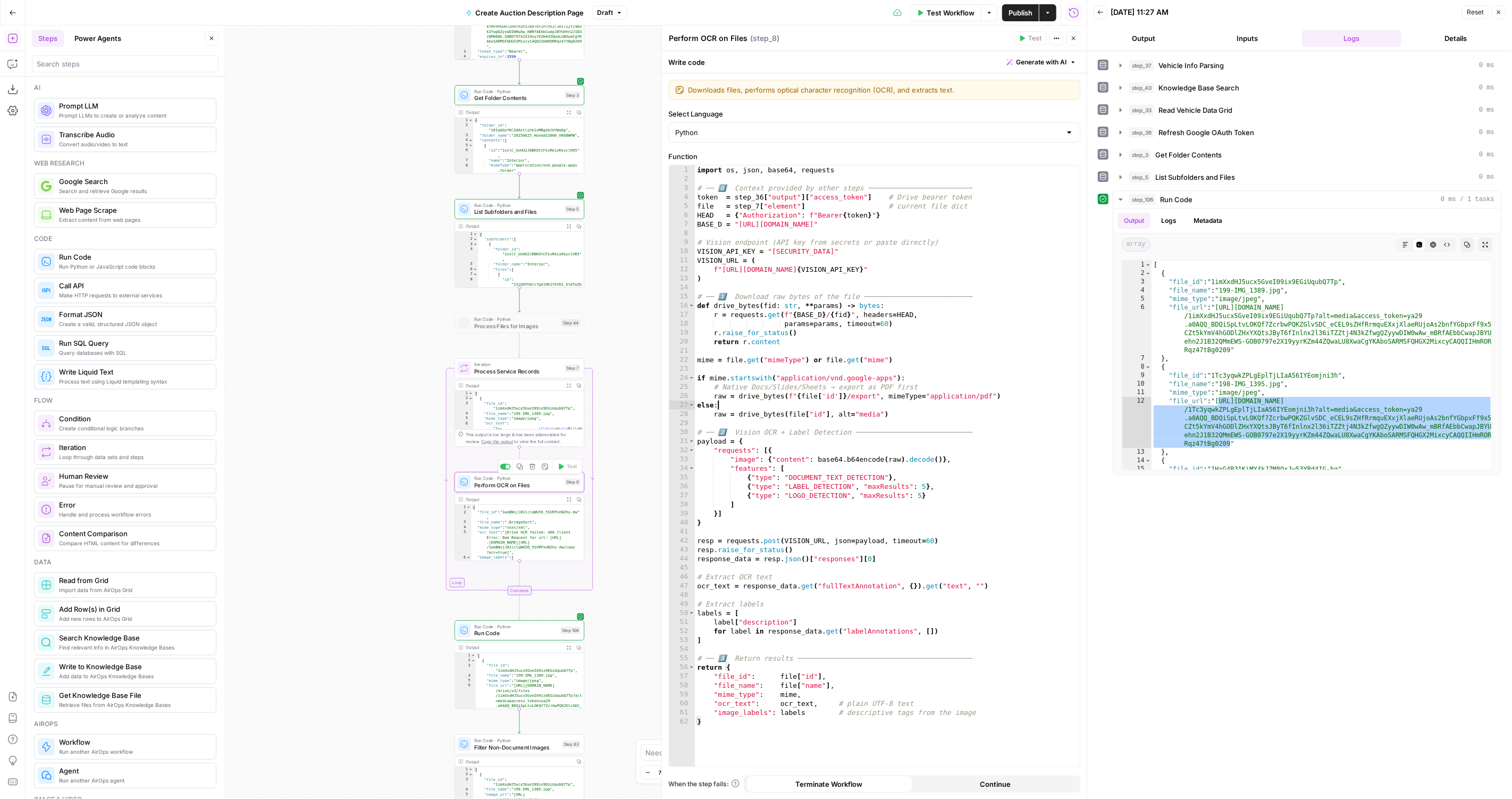
click at [904, 407] on div "import os , json , base64 , requests # ── 0️⃣ Context provided by other steps ─…" at bounding box center [887, 475] width 385 height 620
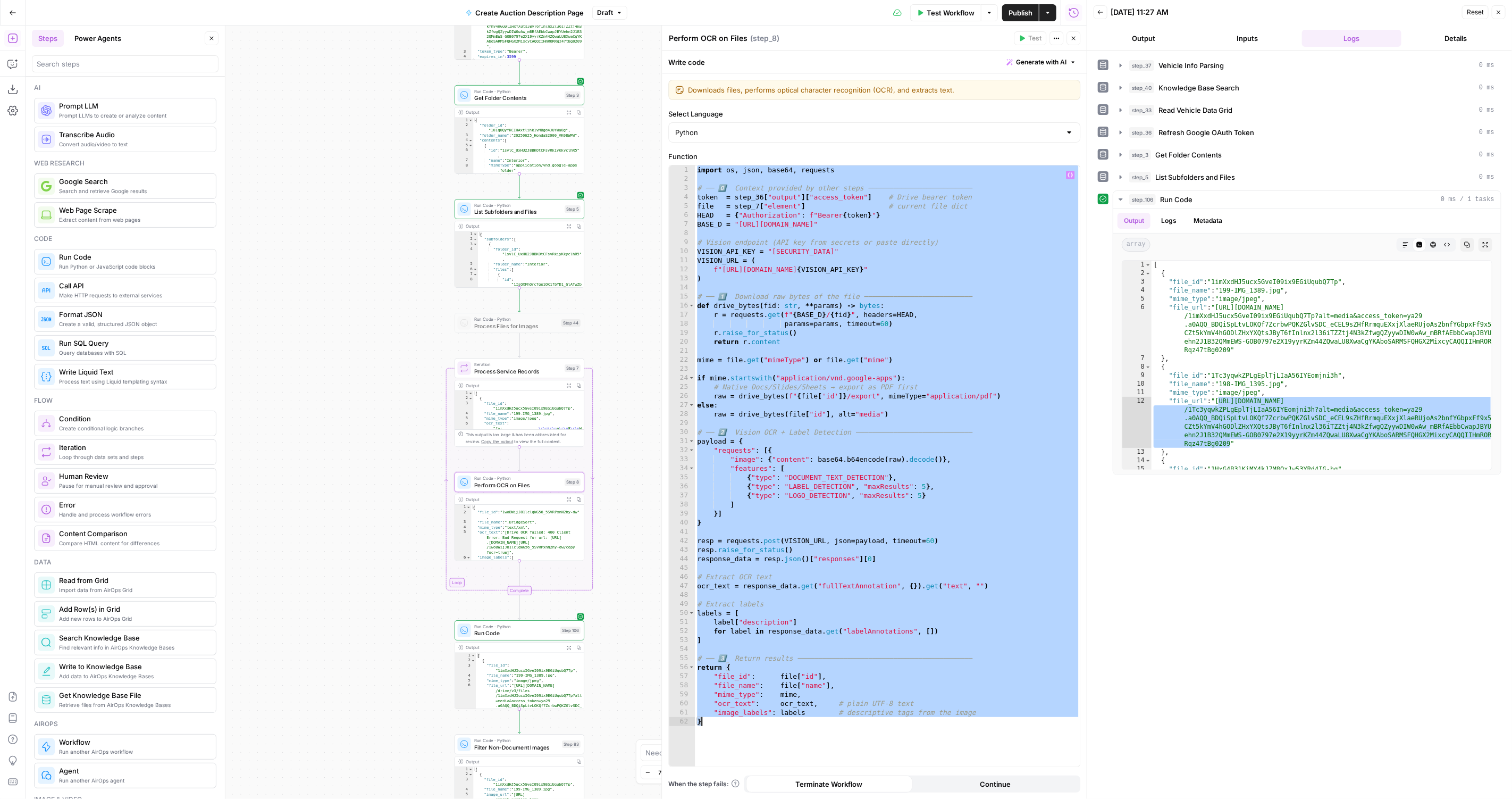
click at [917, 408] on div "import os , json , base64 , requests # ── 0️⃣ Context provided by other steps ─…" at bounding box center [887, 475] width 385 height 620
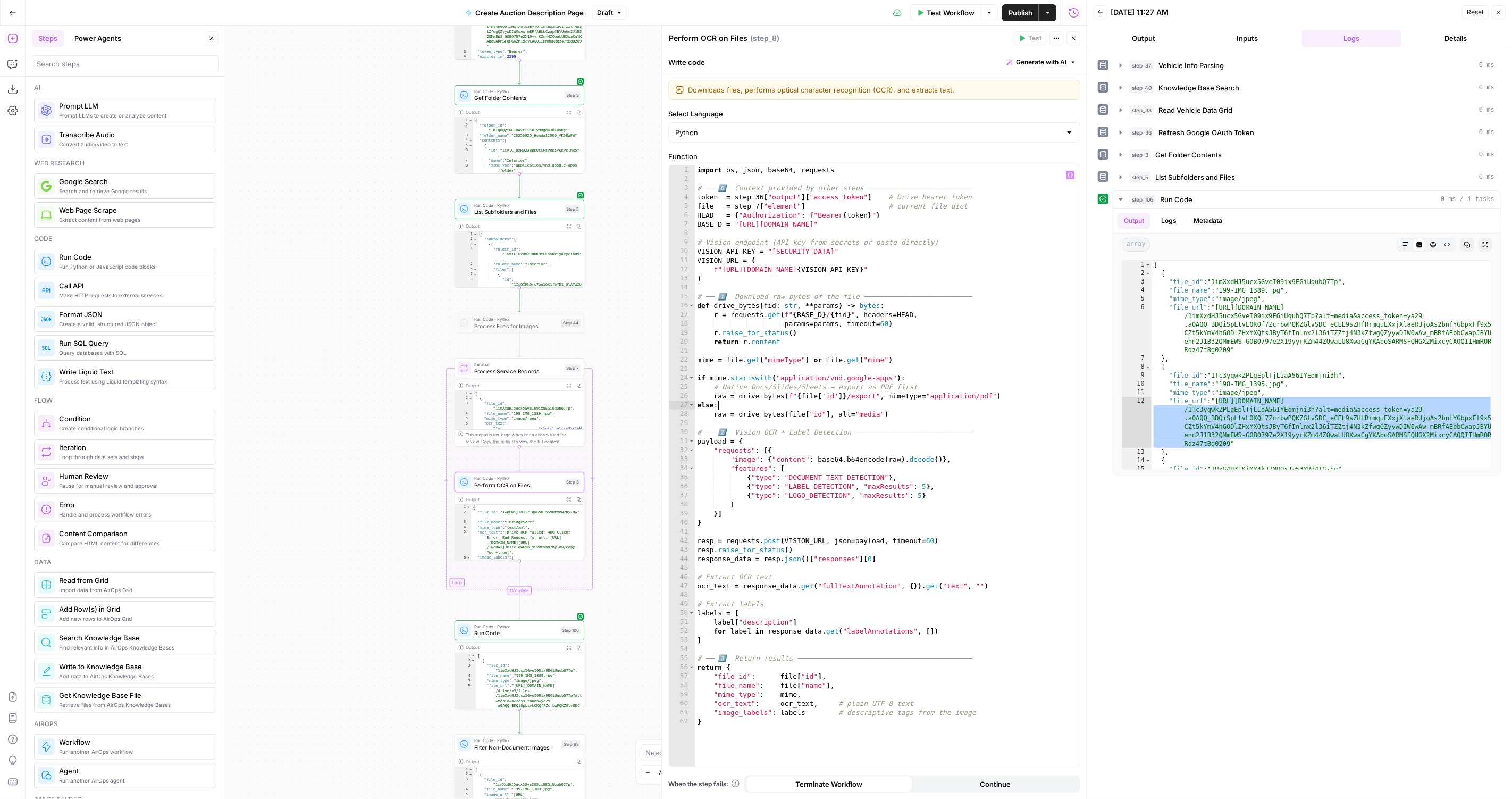
click at [922, 409] on div "import os , json , base64 , requests # ── 0️⃣ Context provided by other steps ─…" at bounding box center [887, 475] width 385 height 620
type textarea "**********"
type input "*****"
click at [923, 409] on div "import os , json , base64 , requests # ── 0️⃣ Context provided by other steps ─…" at bounding box center [887, 475] width 385 height 620
type textarea "**********"
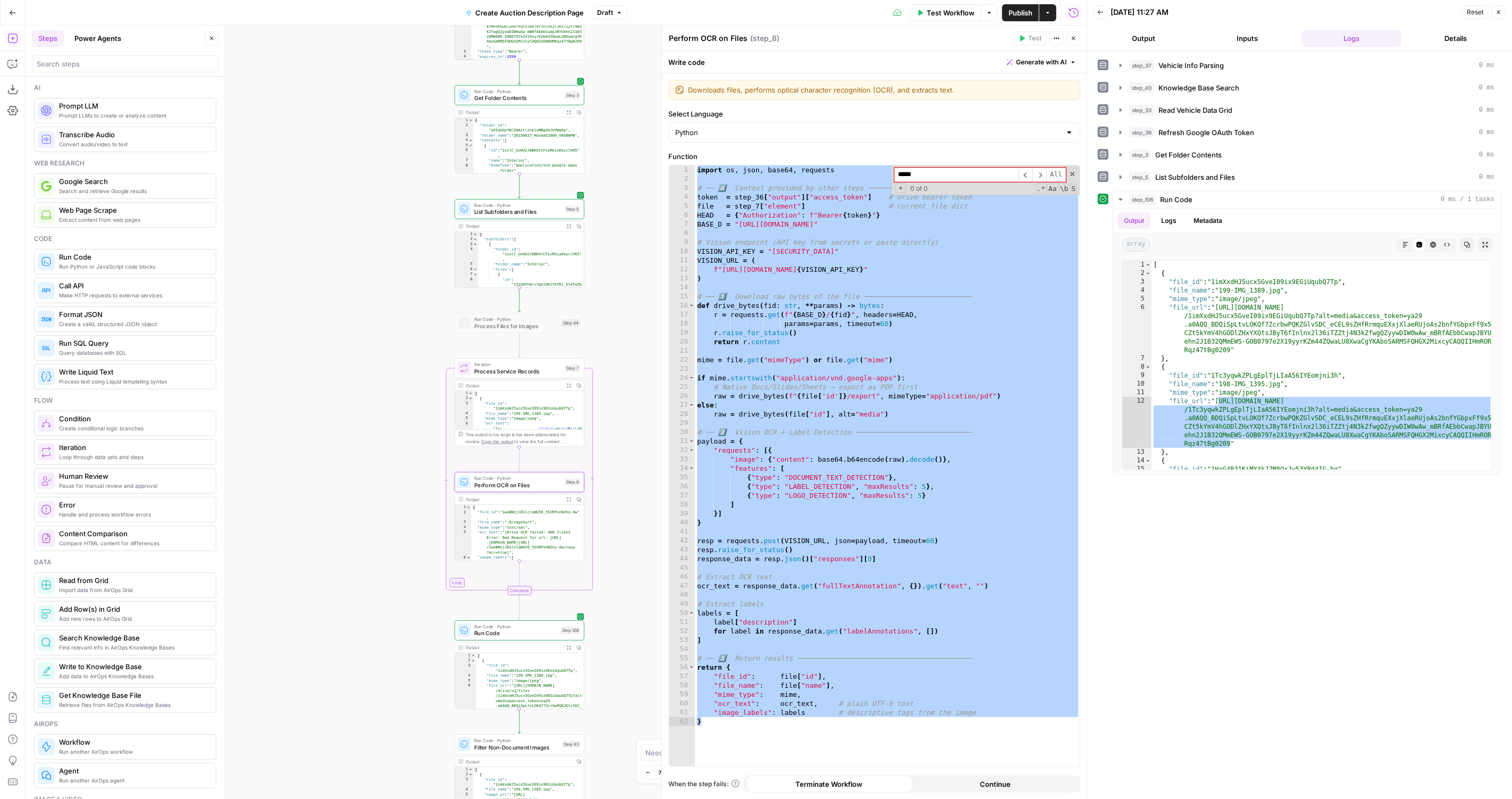
click at [933, 230] on div "import os , json , base64 , requests # ── 0️⃣ Context provided by other steps ─…" at bounding box center [887, 475] width 385 height 620
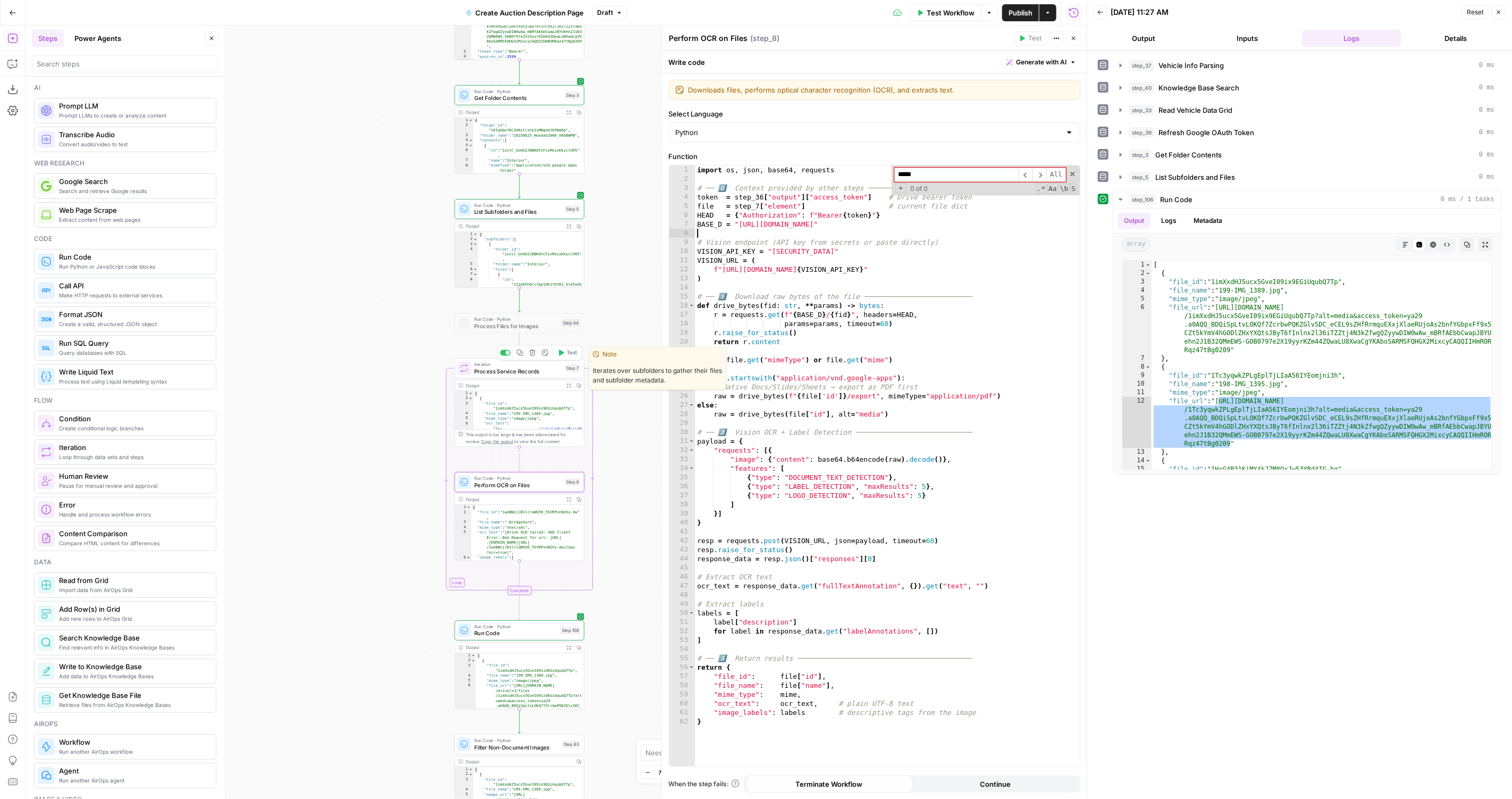
click at [506, 352] on div at bounding box center [508, 352] width 4 height 4
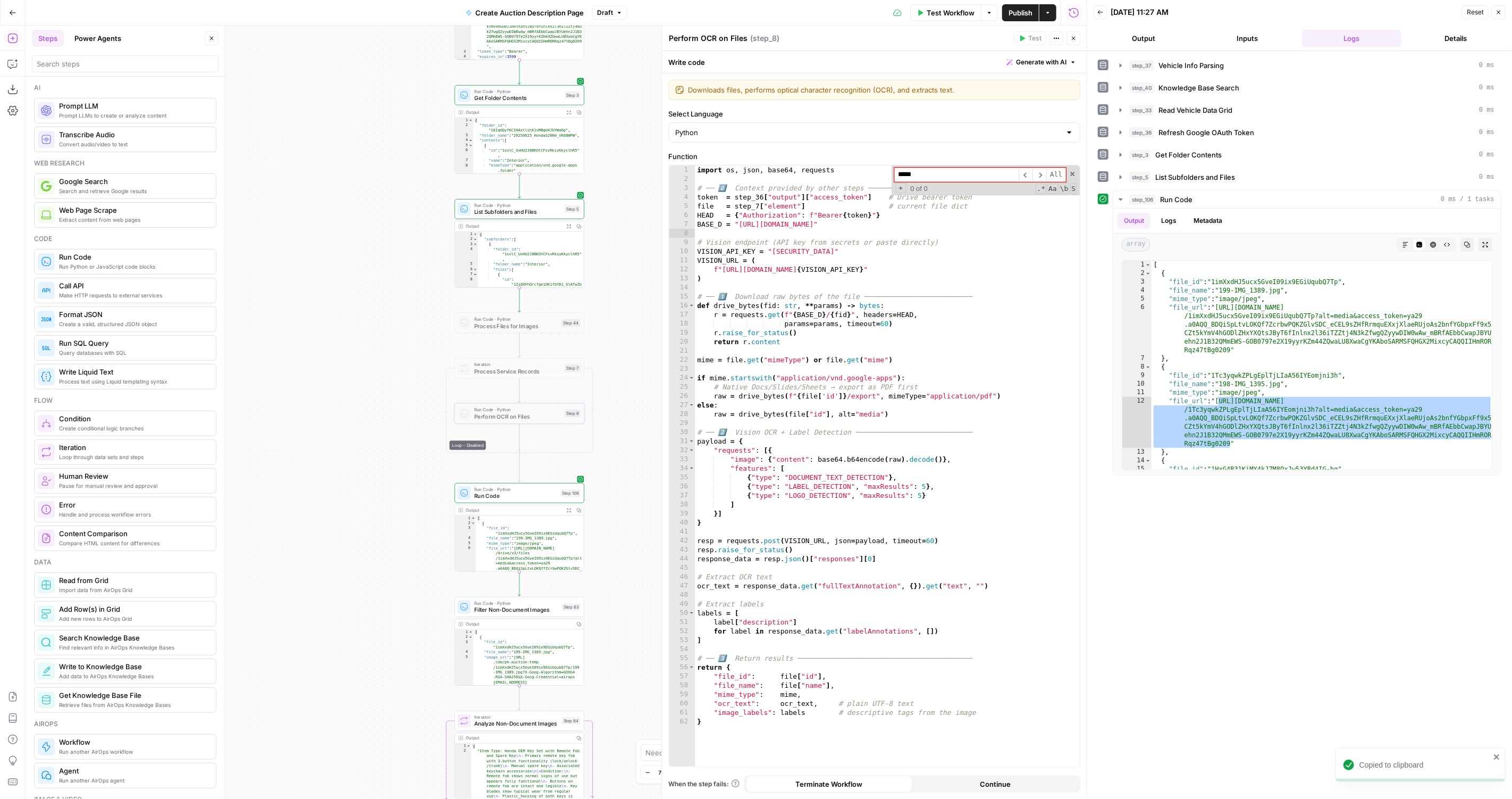
click at [567, 506] on button "Expand Output" at bounding box center [569, 510] width 10 height 10
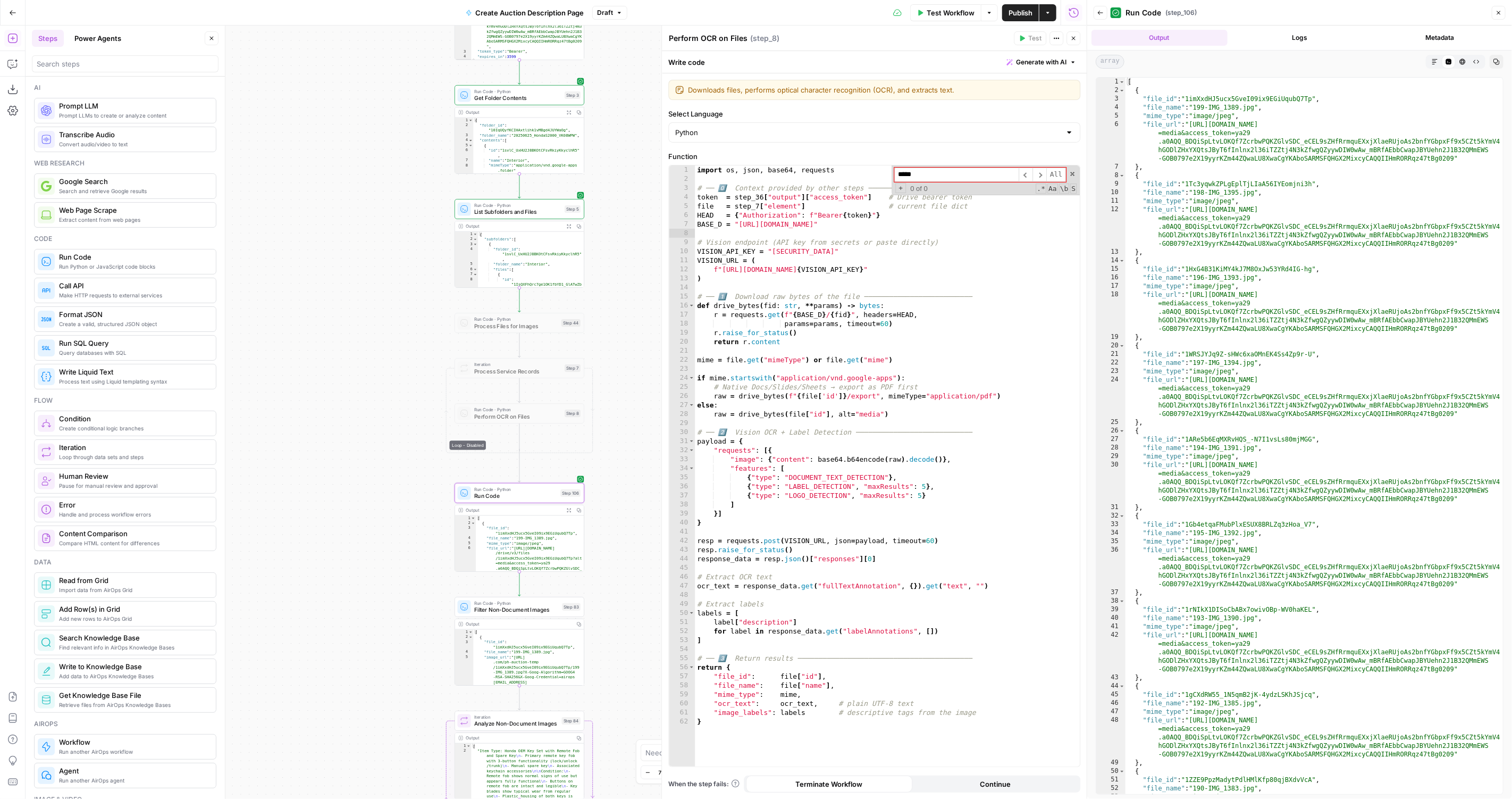
type textarea "**********"
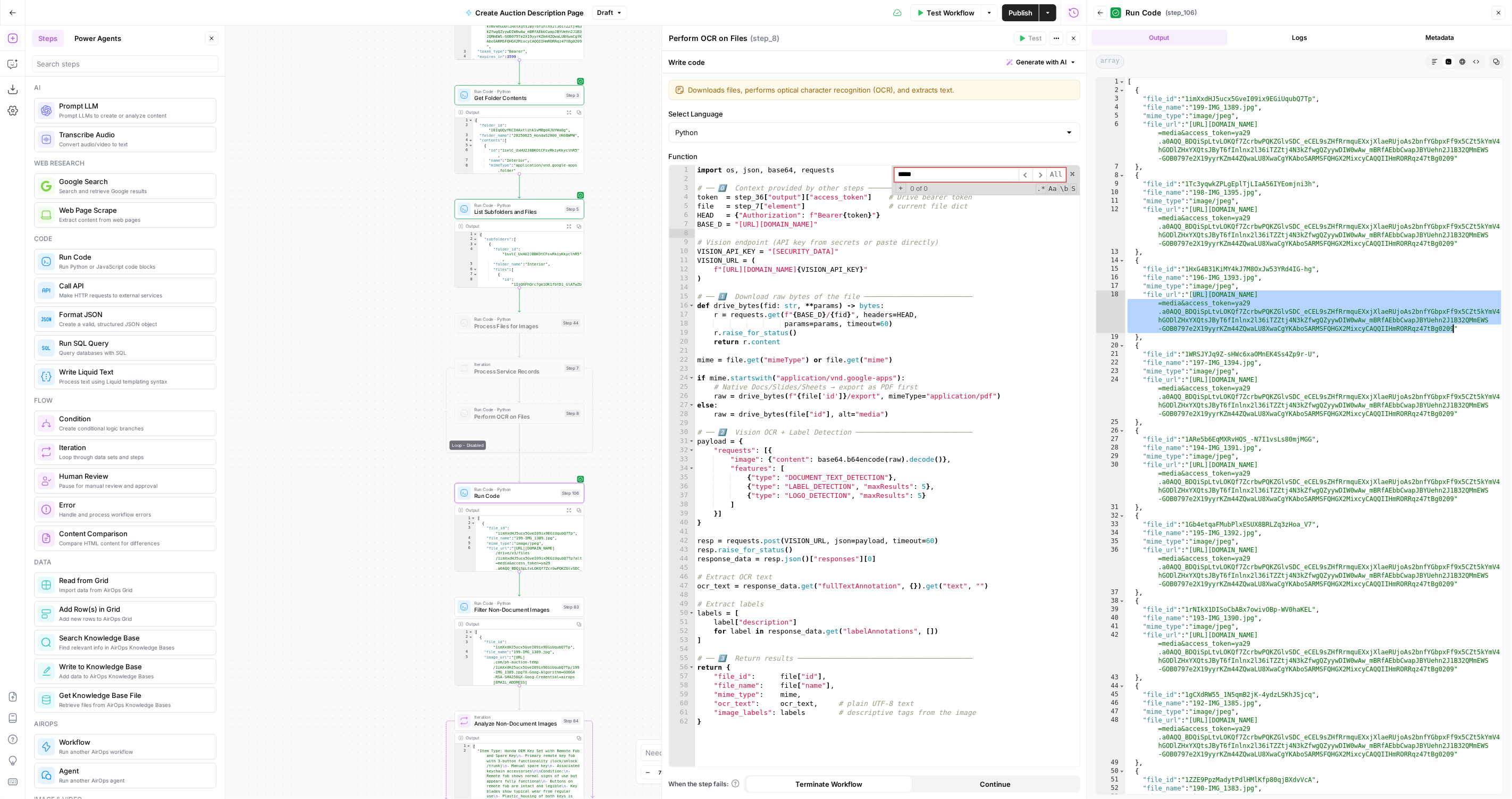
drag, startPoint x: 1194, startPoint y: 291, endPoint x: 1452, endPoint y: 329, distance: 260.8
click at [1452, 329] on div "[ { "file_id" : "1imXxdHJ5ucx5GveI09ix9EGiUqubQ7Tp" , "file_name" : "199-IMG_13…" at bounding box center [1314, 461] width 378 height 768
click at [518, 496] on span "Run Code" at bounding box center [515, 496] width 83 height 9
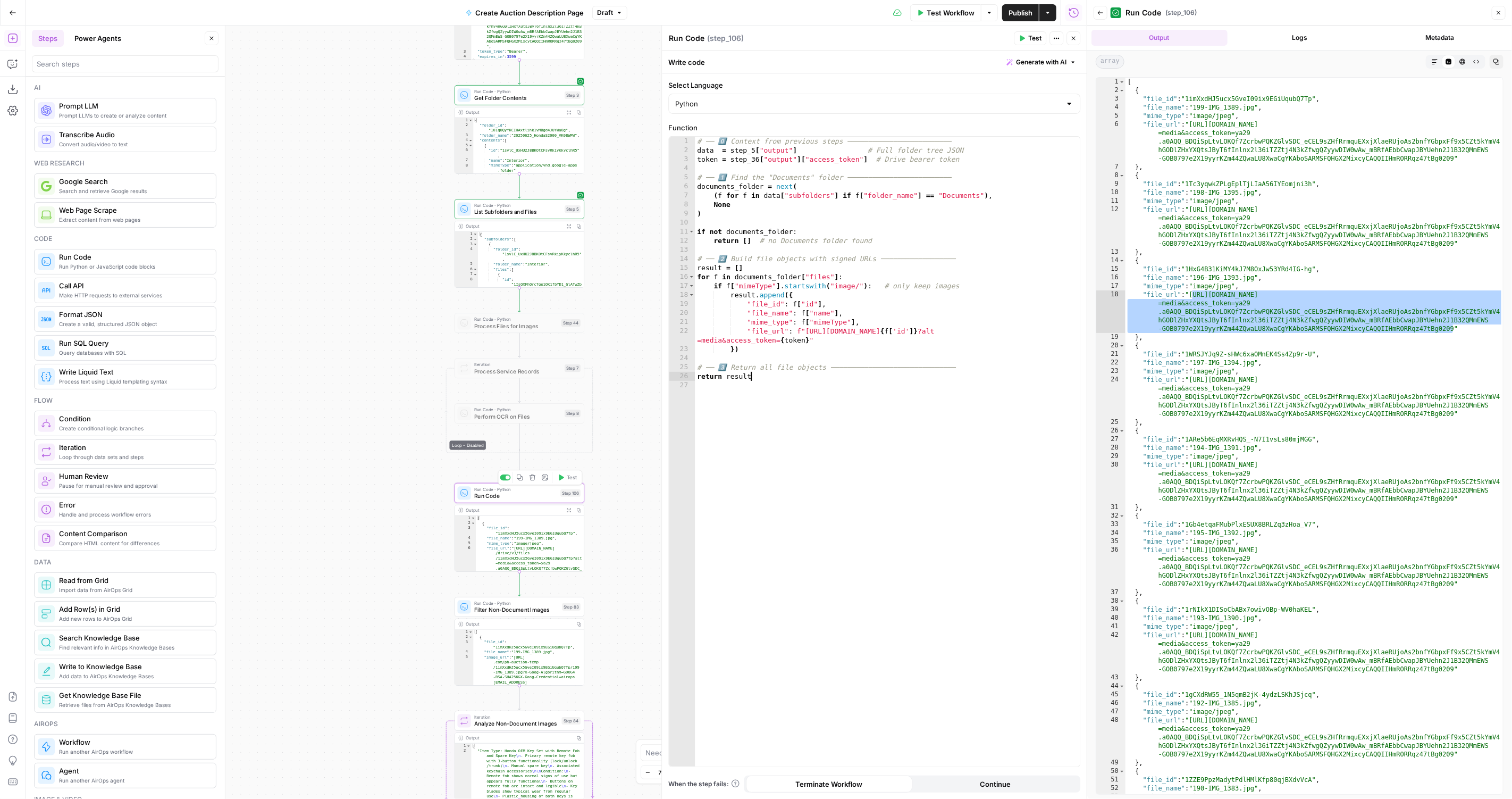
click at [914, 371] on div "# ── 0️⃣ Context from previous steps ───────────────────────── data = step_5 [ …" at bounding box center [887, 461] width 385 height 649
type textarea "**********"
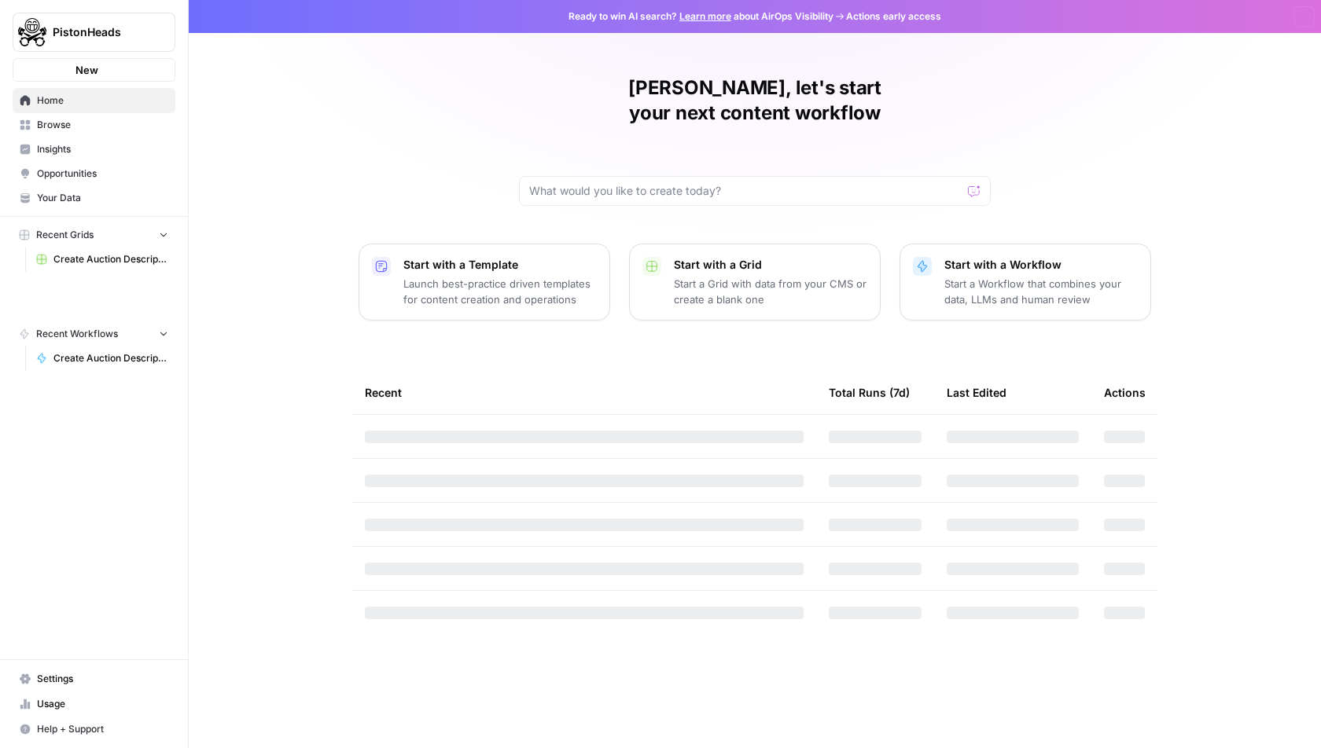
click at [130, 35] on span "PistonHeads" at bounding box center [100, 32] width 95 height 16
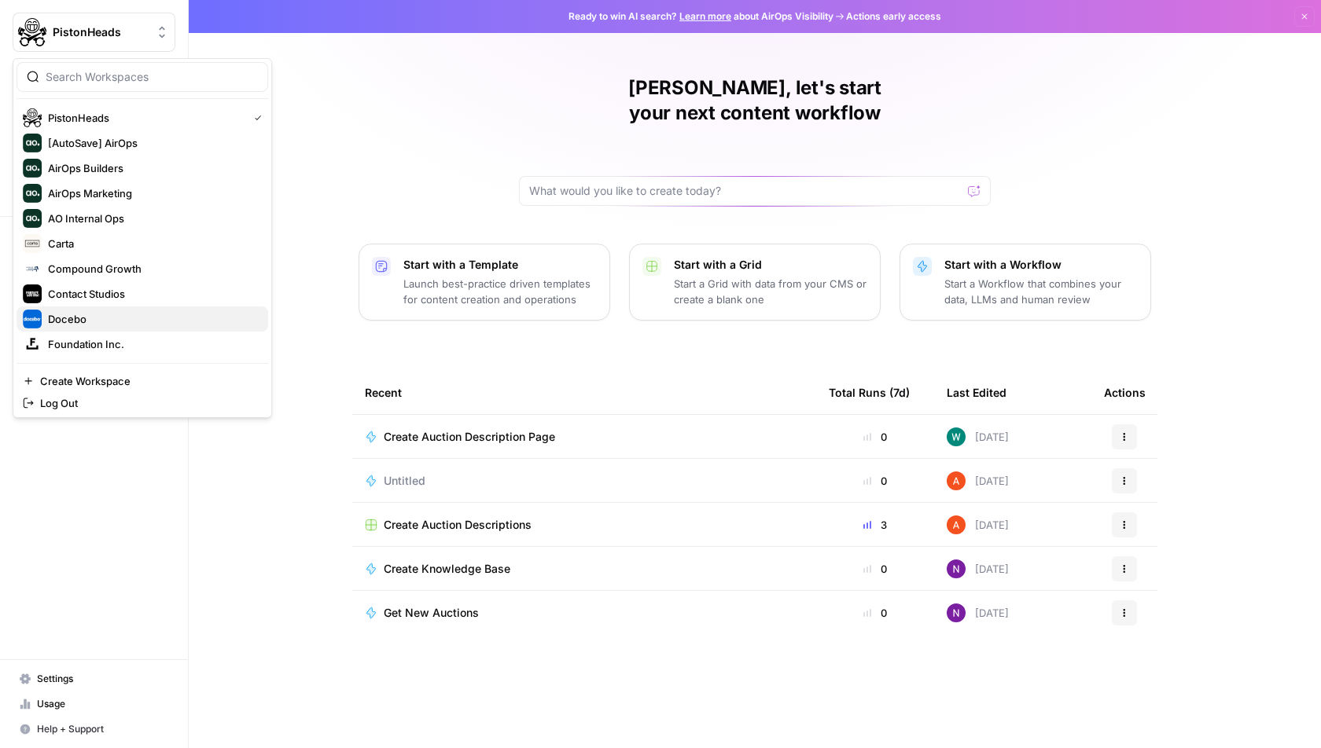
scroll to position [200, 0]
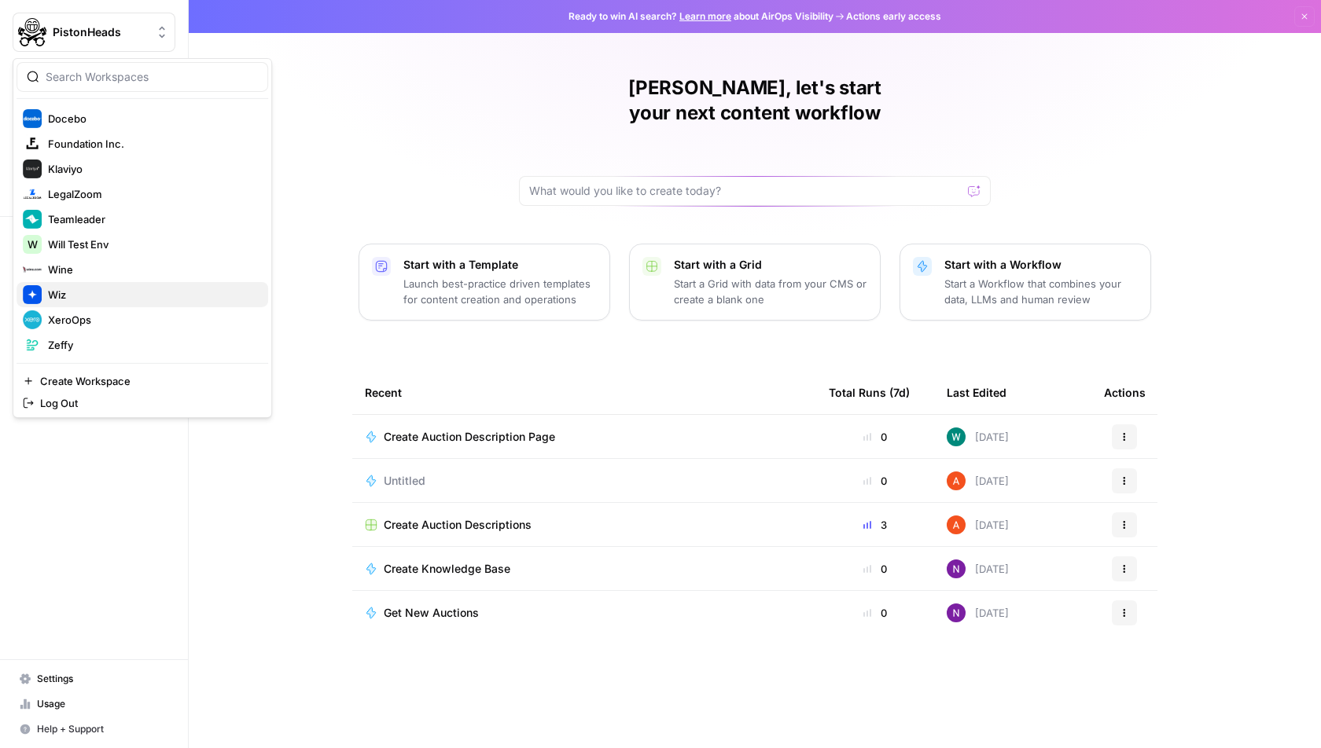
click at [98, 288] on span "Wiz" at bounding box center [152, 295] width 208 height 16
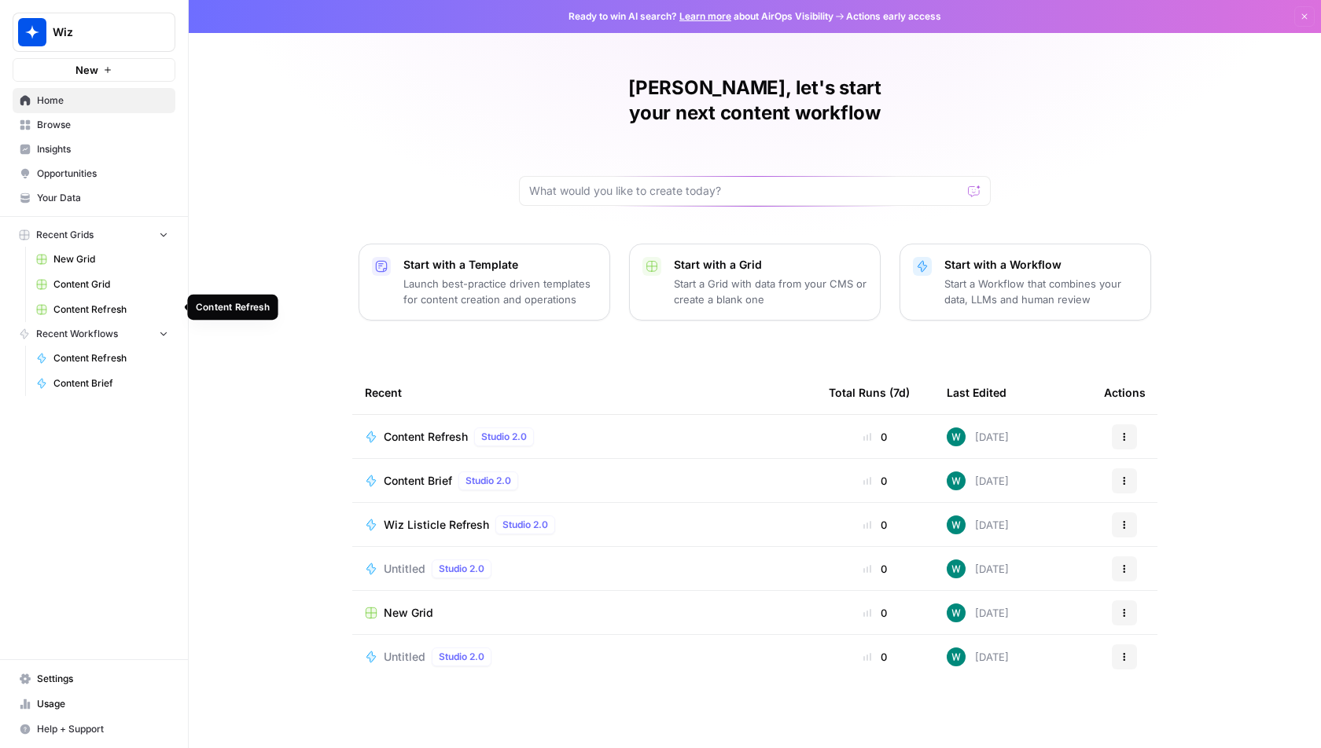
click at [101, 308] on span "Content Refresh" at bounding box center [110, 310] width 115 height 14
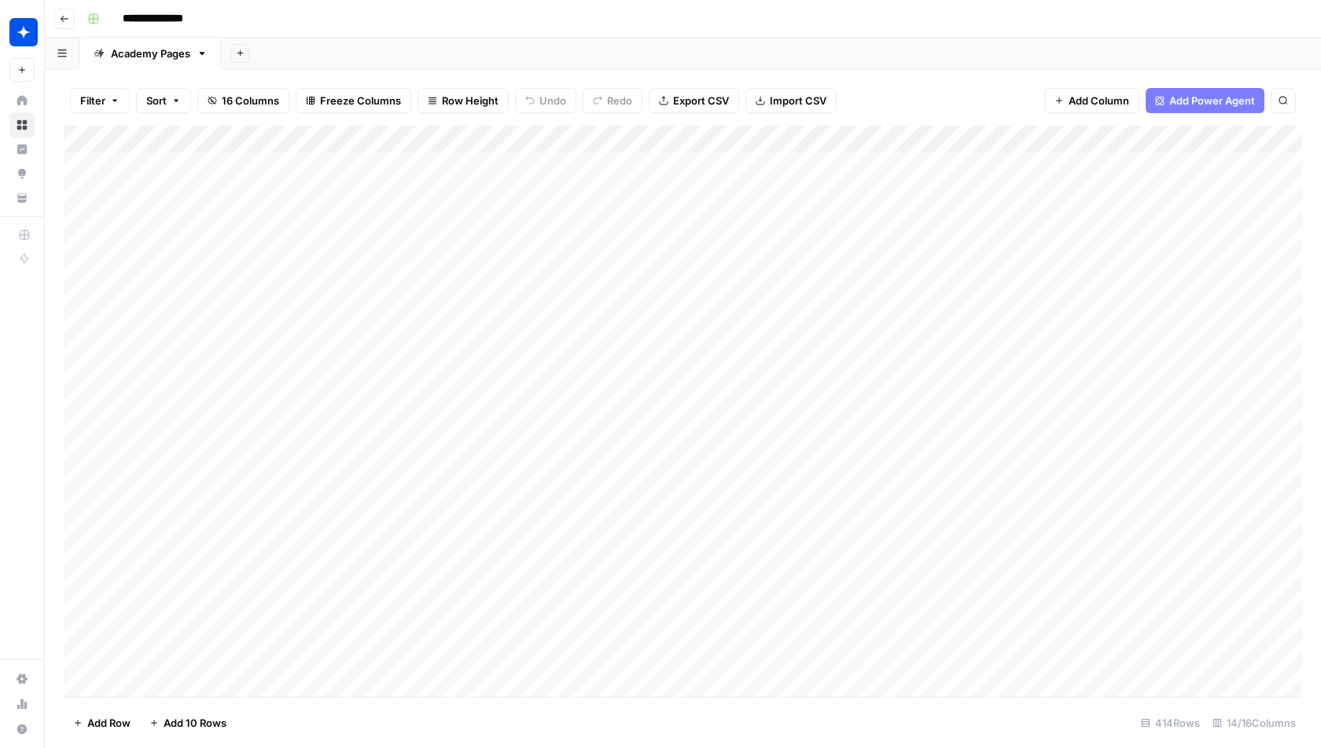
click at [415, 194] on div "Add Column" at bounding box center [683, 412] width 1238 height 572
click at [924, 95] on div "Filter Sort 16 Columns Freeze Columns Row Height Undo Redo Export CSV Import CS…" at bounding box center [683, 100] width 1238 height 50
click at [723, 141] on div "Add Column" at bounding box center [683, 412] width 1238 height 572
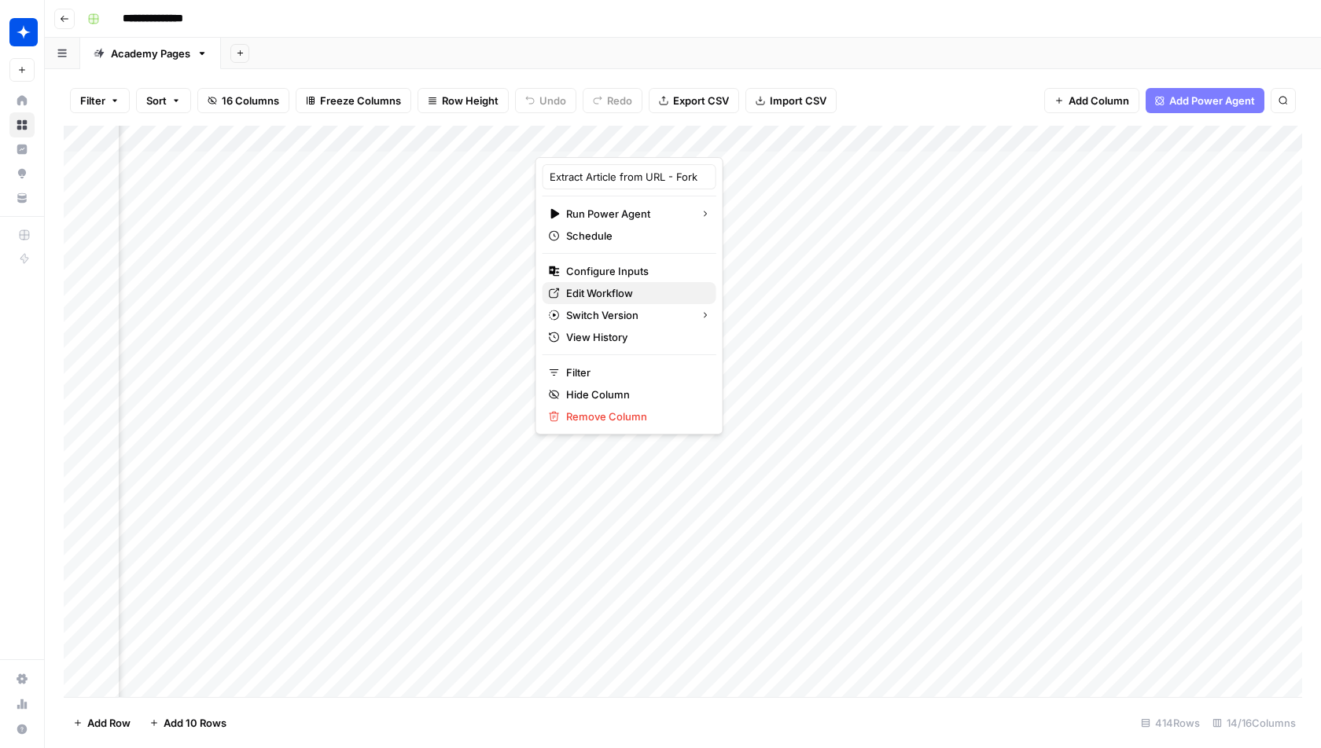
click at [558, 297] on div "Edit Workflow" at bounding box center [629, 293] width 161 height 16
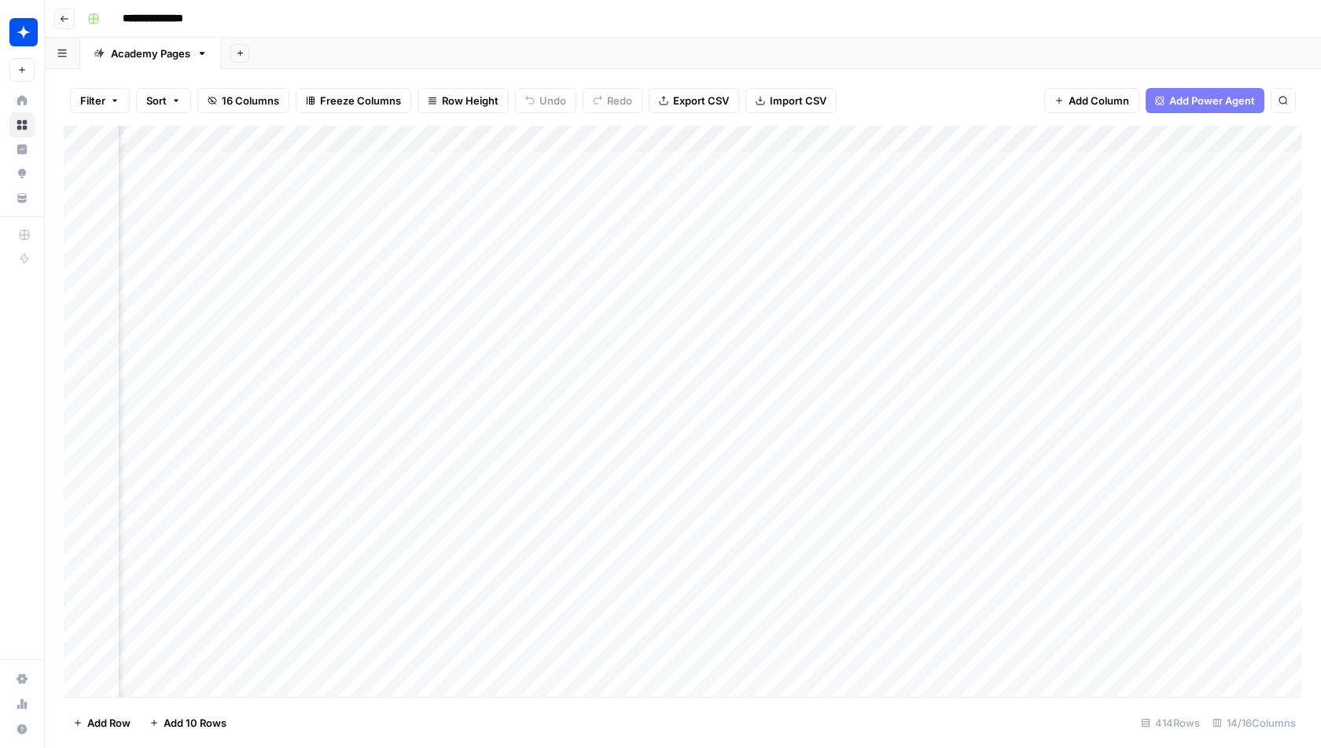
click at [959, 94] on div "Filter Sort 16 Columns Freeze Columns Row Height Undo Redo Export CSV Import CS…" at bounding box center [683, 100] width 1238 height 50
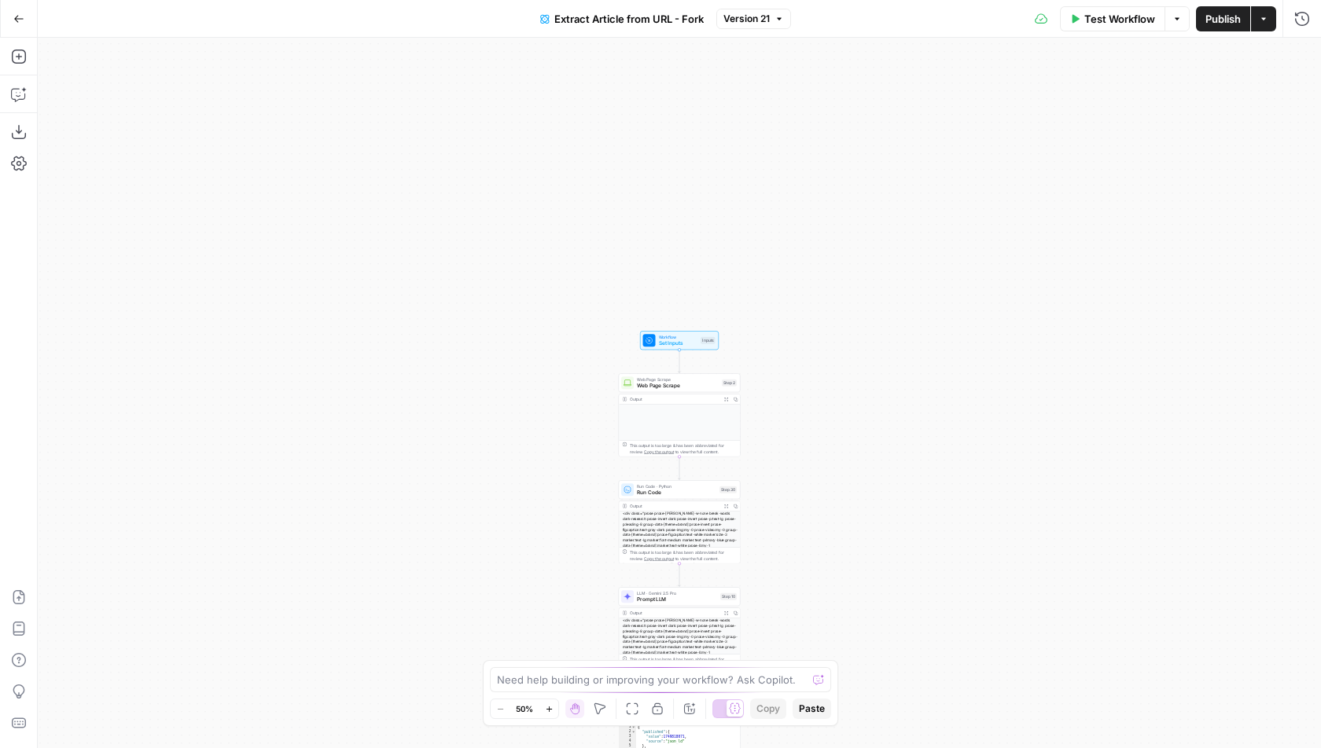
drag, startPoint x: 921, startPoint y: 150, endPoint x: 919, endPoint y: 604, distance: 454.4
click at [919, 604] on div "true false Workflow Set Inputs Inputs Web Page Scrape Web Page Scrape Step 2 Ou…" at bounding box center [679, 393] width 1283 height 711
drag, startPoint x: 956, startPoint y: 470, endPoint x: 956, endPoint y: 203, distance: 267.3
click at [956, 203] on div "true false Workflow Set Inputs Inputs Web Page Scrape Web Page Scrape Step 2 Ou…" at bounding box center [679, 393] width 1283 height 711
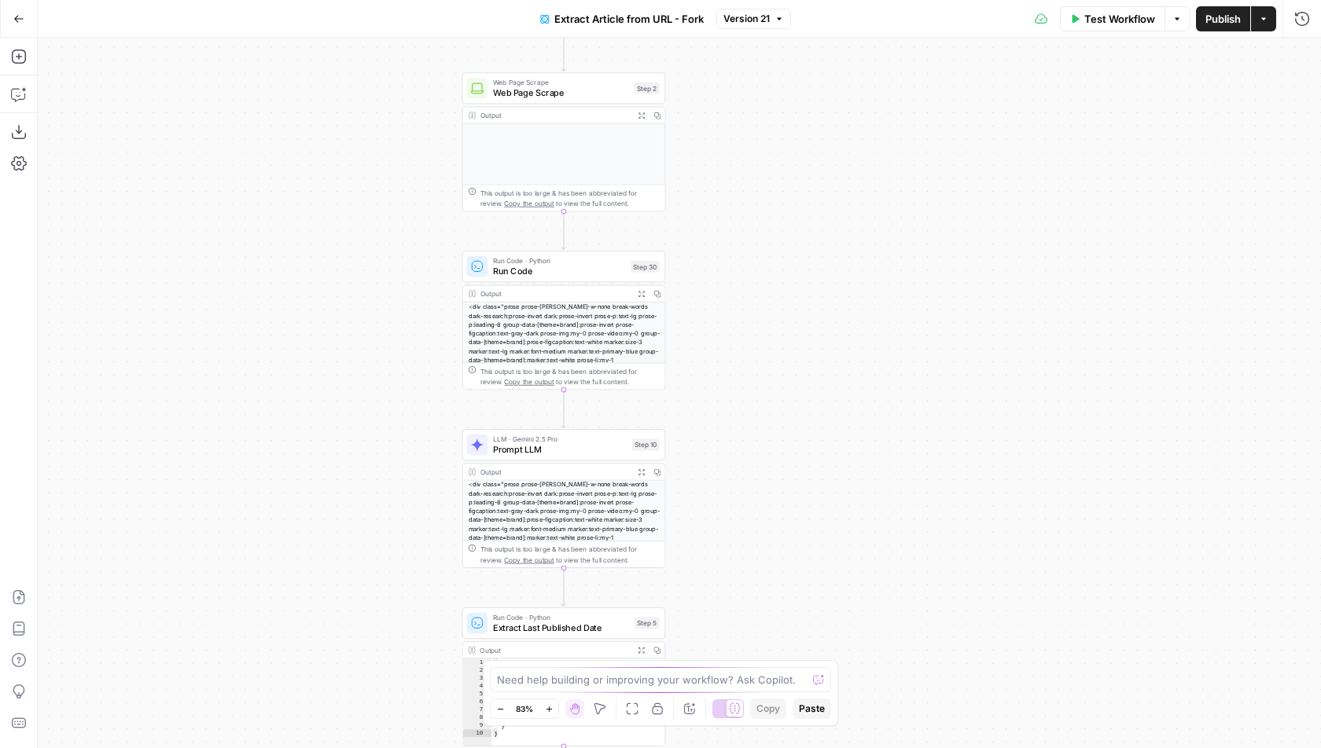
drag, startPoint x: 848, startPoint y: 155, endPoint x: 850, endPoint y: 183, distance: 28.3
click at [850, 183] on div "true false Workflow Set Inputs Inputs Web Page Scrape Web Page Scrape Step 2 Ou…" at bounding box center [679, 393] width 1283 height 711
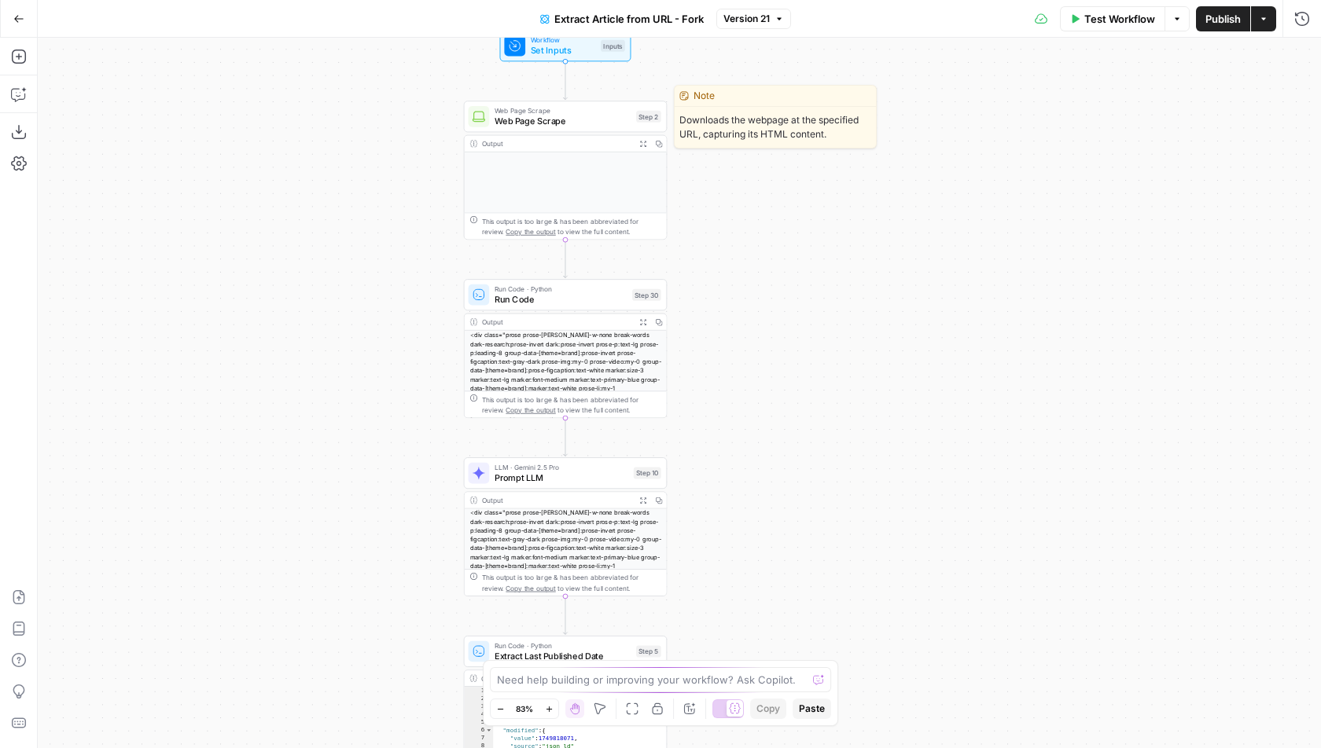
click at [540, 130] on div "Web Page Scrape Web Page Scrape Step 2 Copy step Delete step Edit Note Test" at bounding box center [566, 116] width 204 height 31
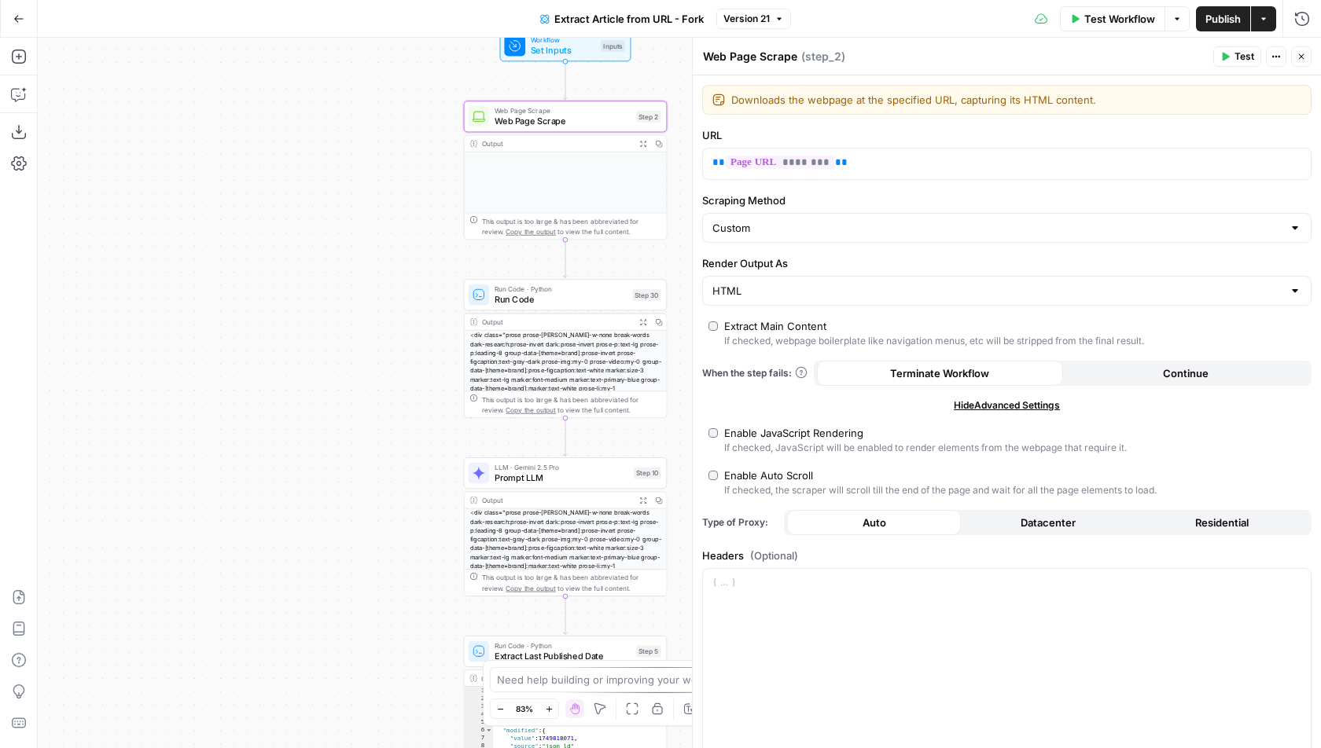
click at [1023, 136] on label "URL" at bounding box center [1006, 135] width 609 height 16
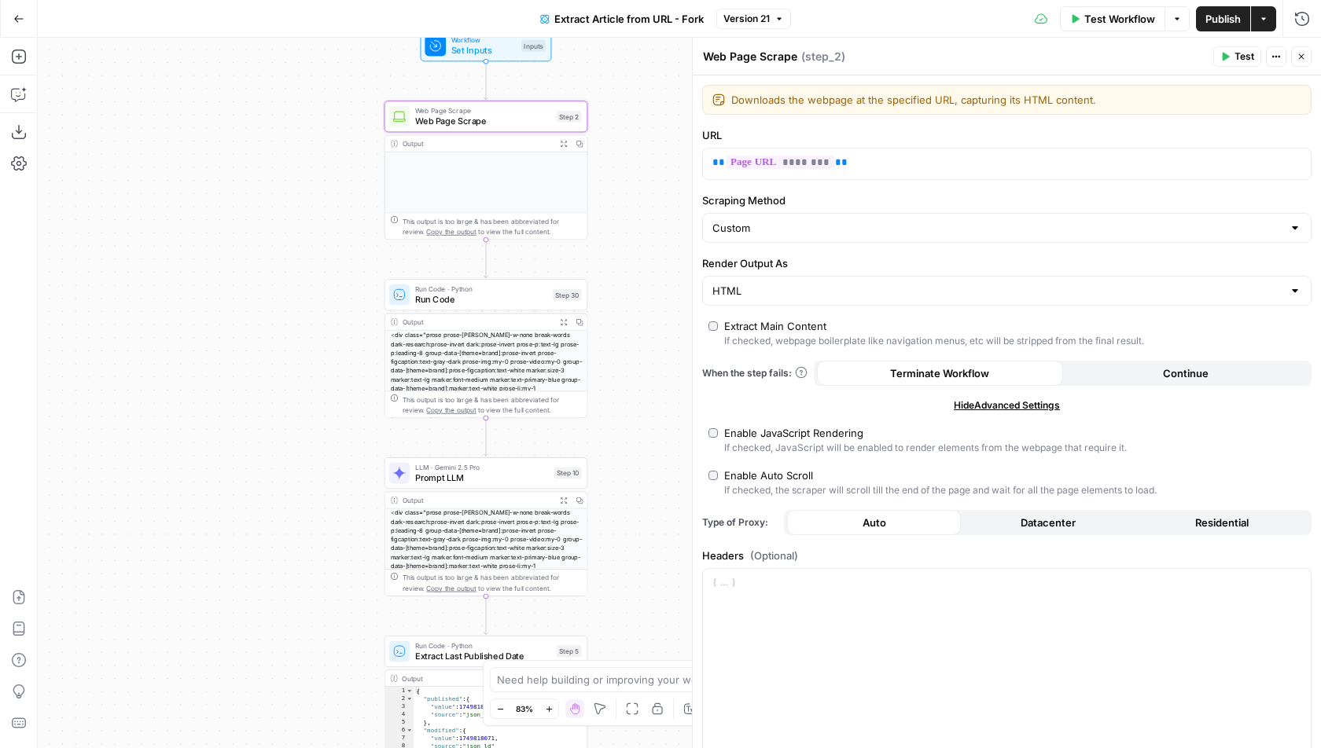
drag, startPoint x: 317, startPoint y: 392, endPoint x: 211, endPoint y: 392, distance: 105.3
click at [211, 392] on div "true false Workflow Set Inputs Inputs Web Page Scrape Web Page Scrape Step 2 Ou…" at bounding box center [679, 393] width 1283 height 711
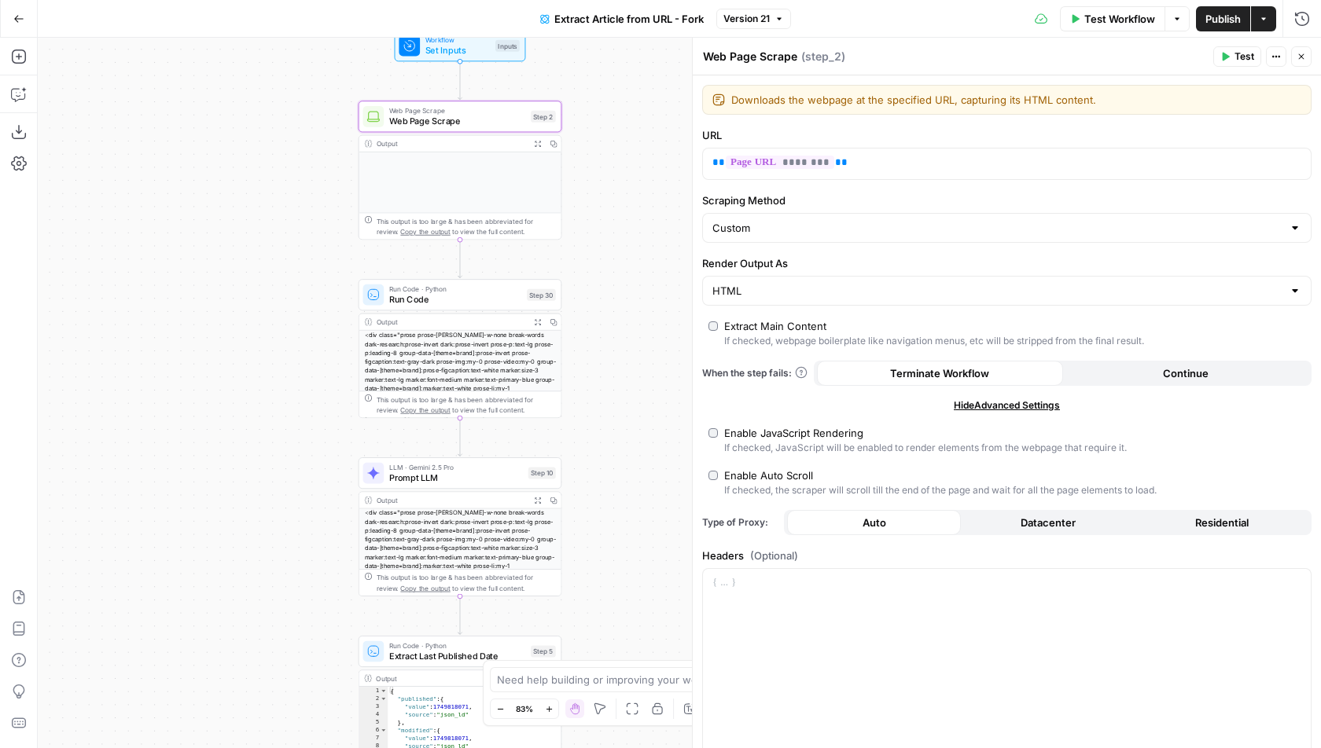
drag, startPoint x: 215, startPoint y: 419, endPoint x: 205, endPoint y: 402, distance: 19.0
click at [205, 402] on div "true false Workflow Set Inputs Inputs Web Page Scrape Web Page Scrape Step 2 Ou…" at bounding box center [679, 393] width 1283 height 711
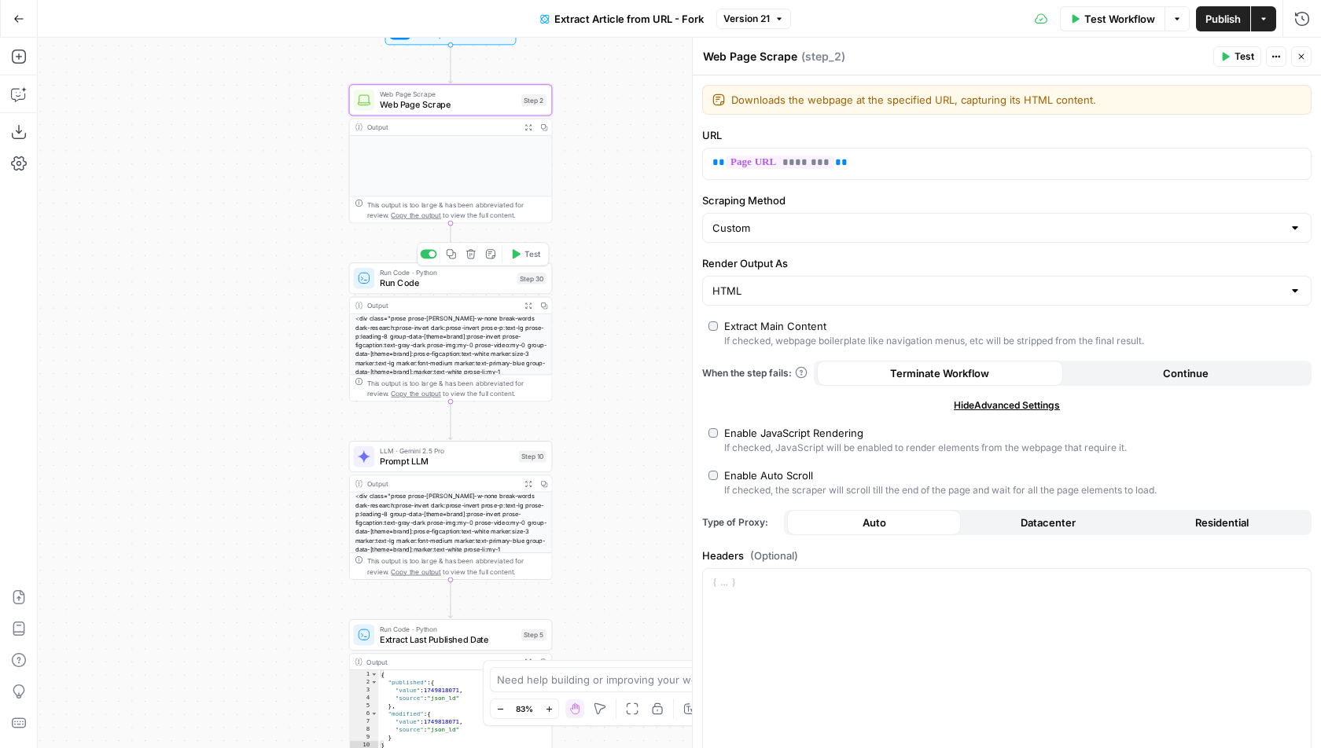
click at [370, 281] on div at bounding box center [364, 278] width 21 height 21
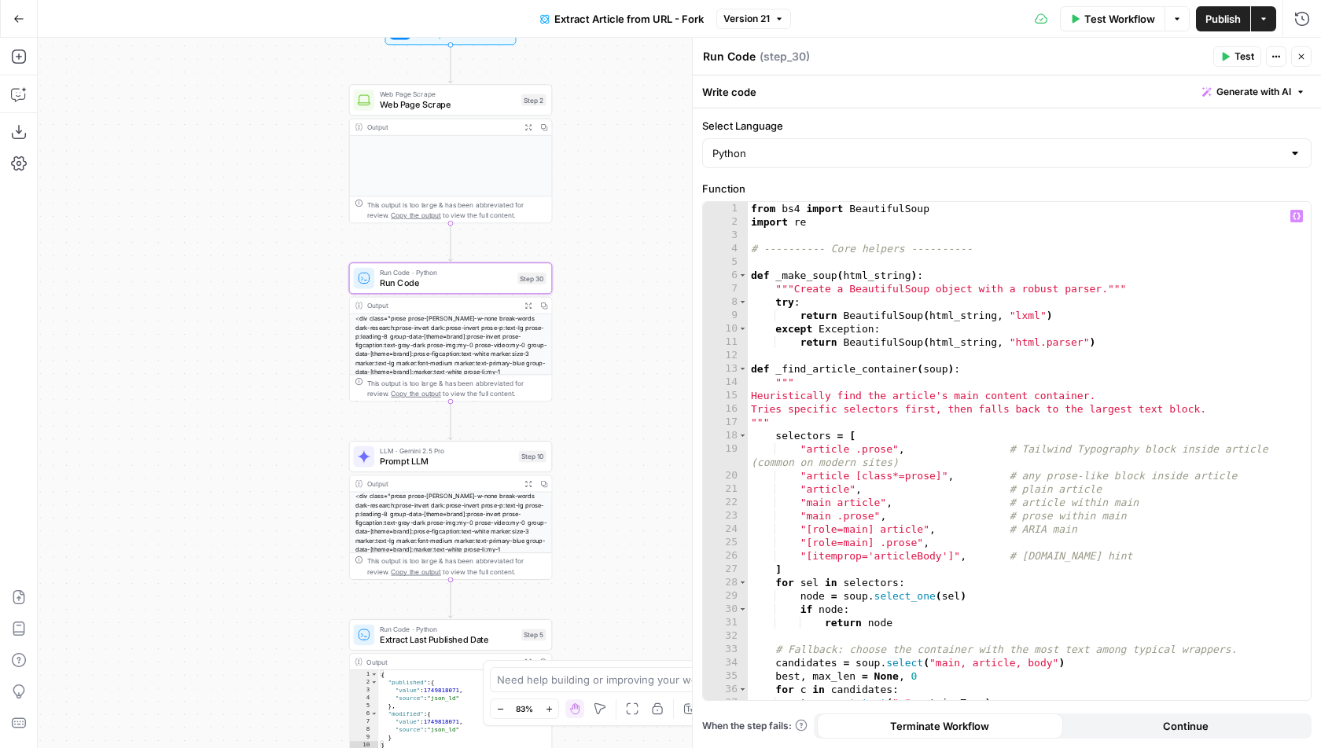
type textarea "**********"
click at [1094, 369] on div "from bs4 import BeautifulSoup import re # ---------- Core helpers ---------- de…" at bounding box center [1030, 465] width 564 height 527
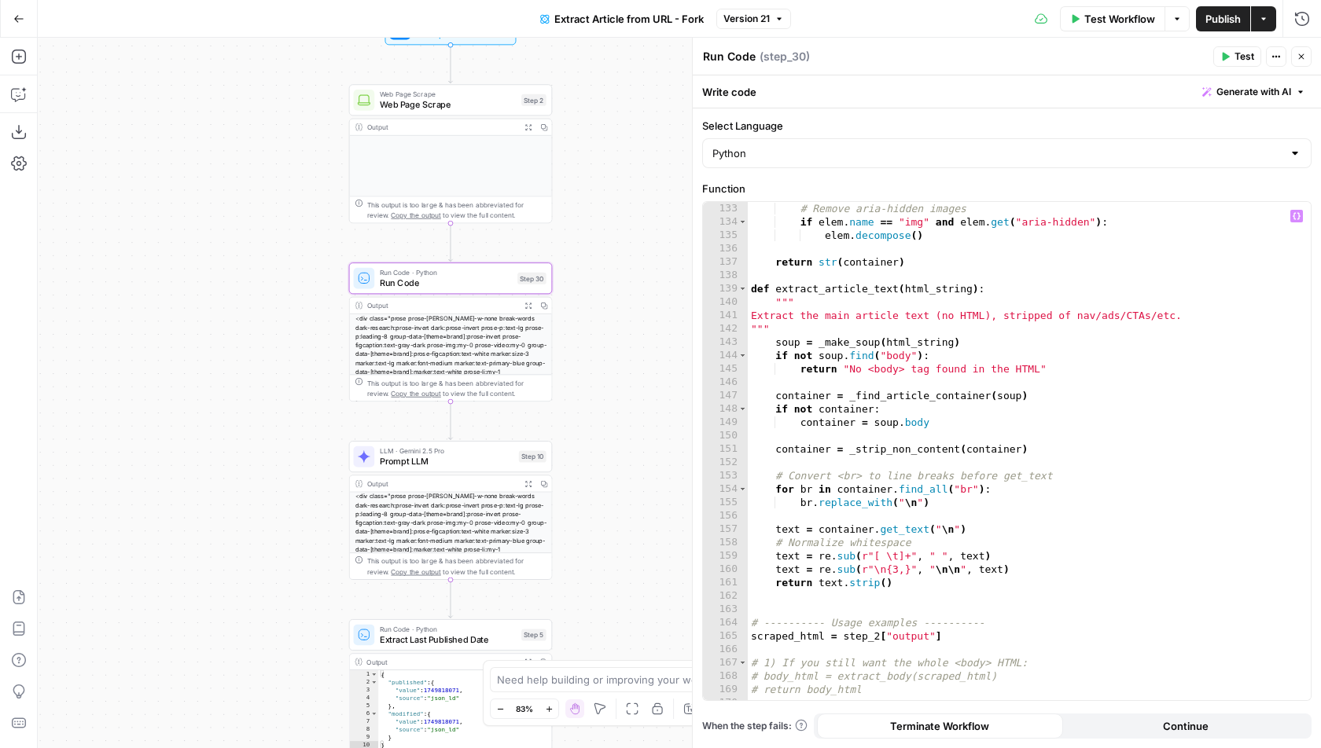
scroll to position [1689, 0]
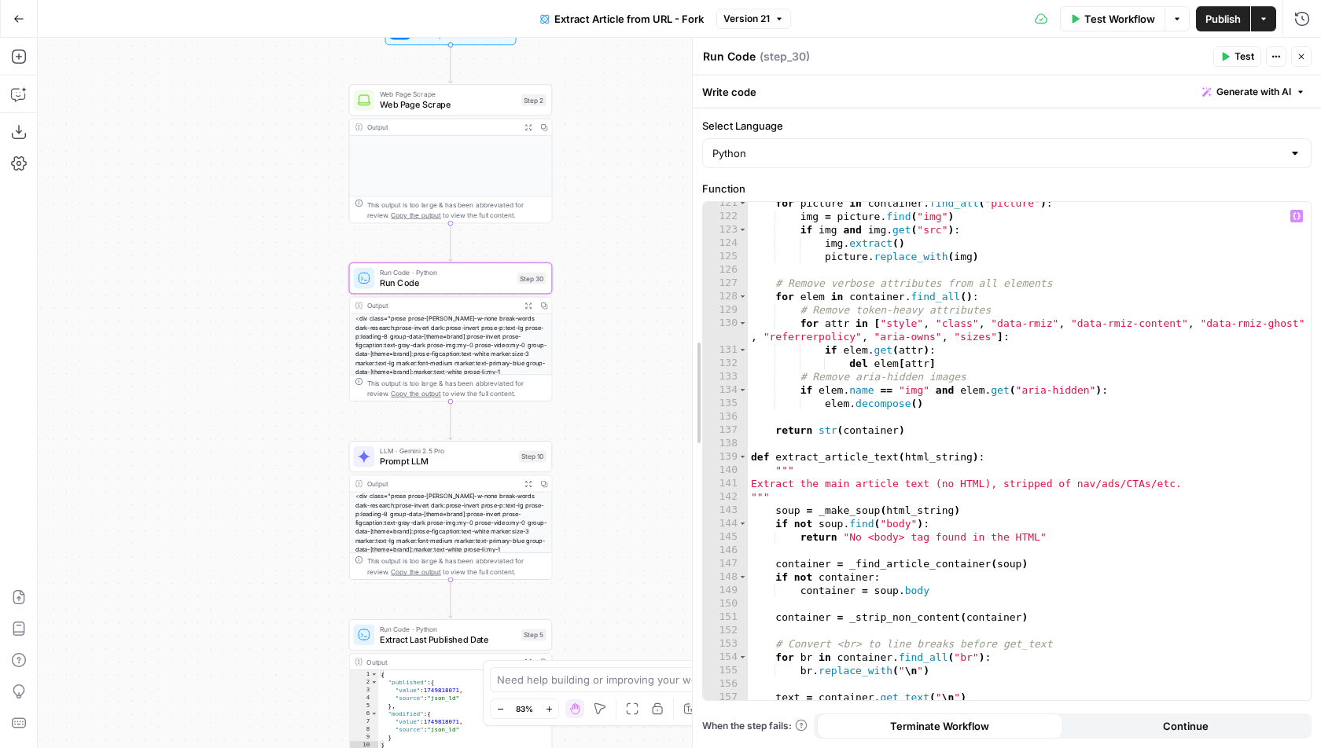
drag, startPoint x: 696, startPoint y: 463, endPoint x: 671, endPoint y: 219, distance: 244.9
click at [671, 219] on body "Wiz New Home Browse Insights Opportunities Your Data Recent Grids New Grid Cont…" at bounding box center [660, 374] width 1321 height 748
click at [1009, 421] on div "for picture in container . find_all ( "picture" ) : img = picture . find ( "img…" at bounding box center [1030, 460] width 564 height 527
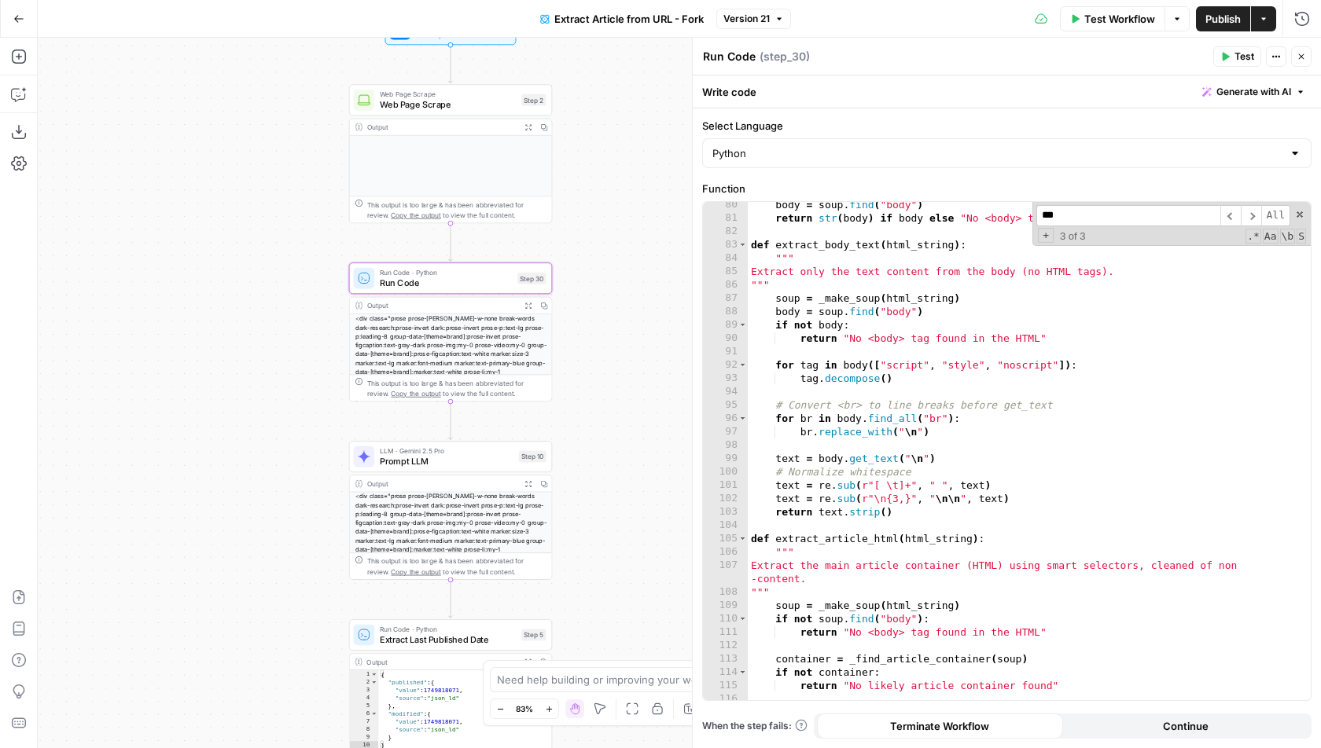
scroll to position [1727, 0]
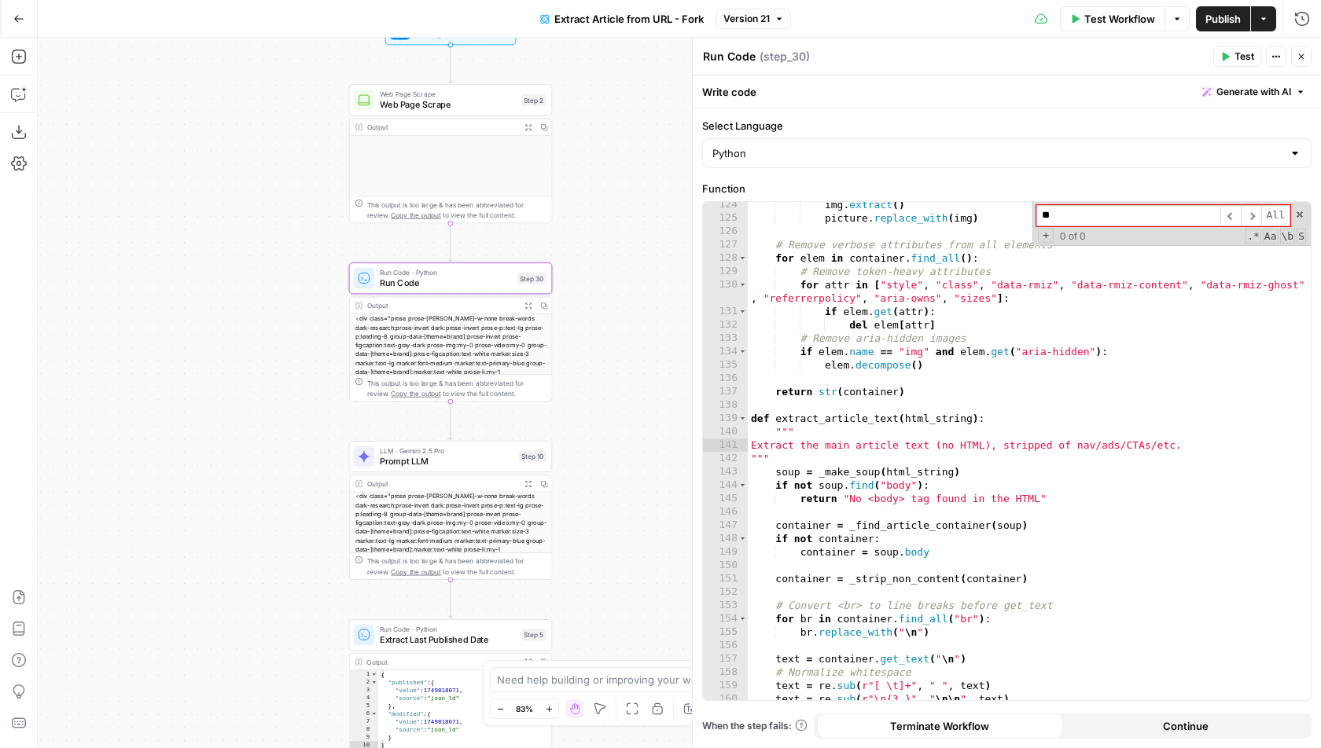
type input "*"
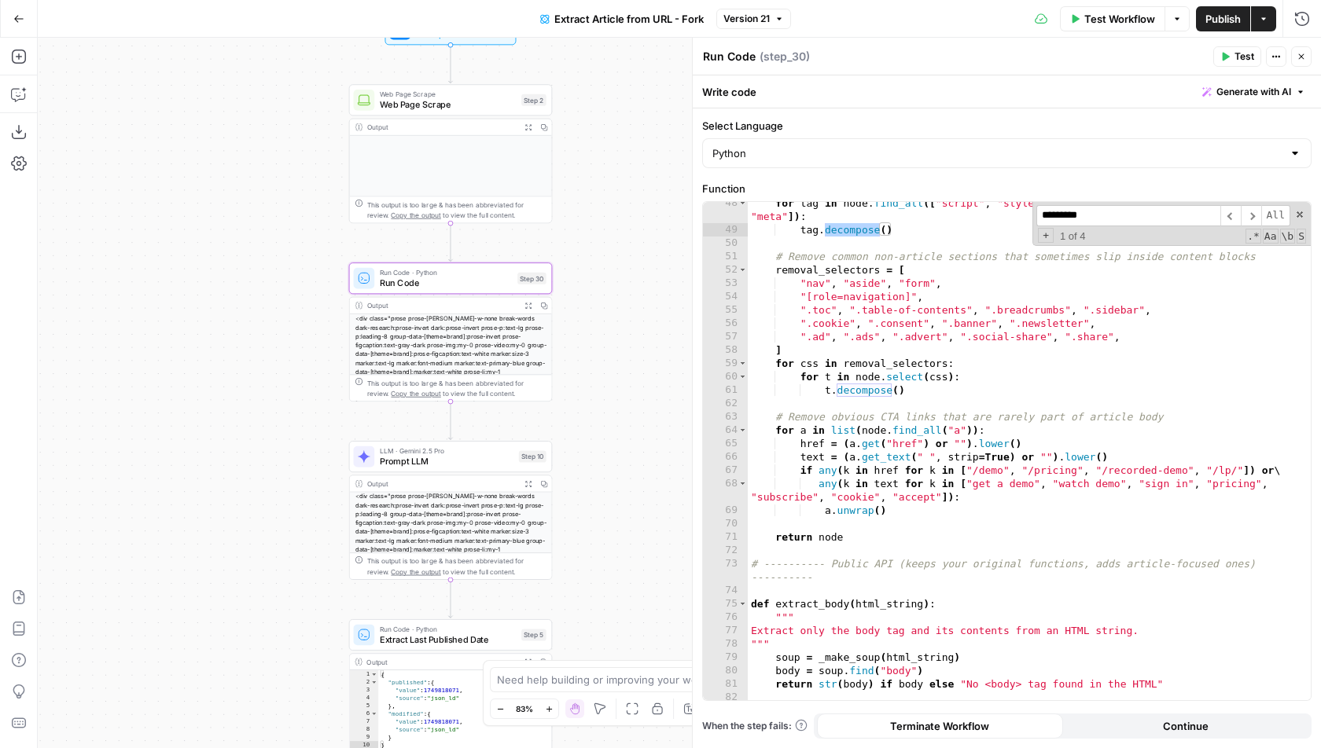
scroll to position [695, 0]
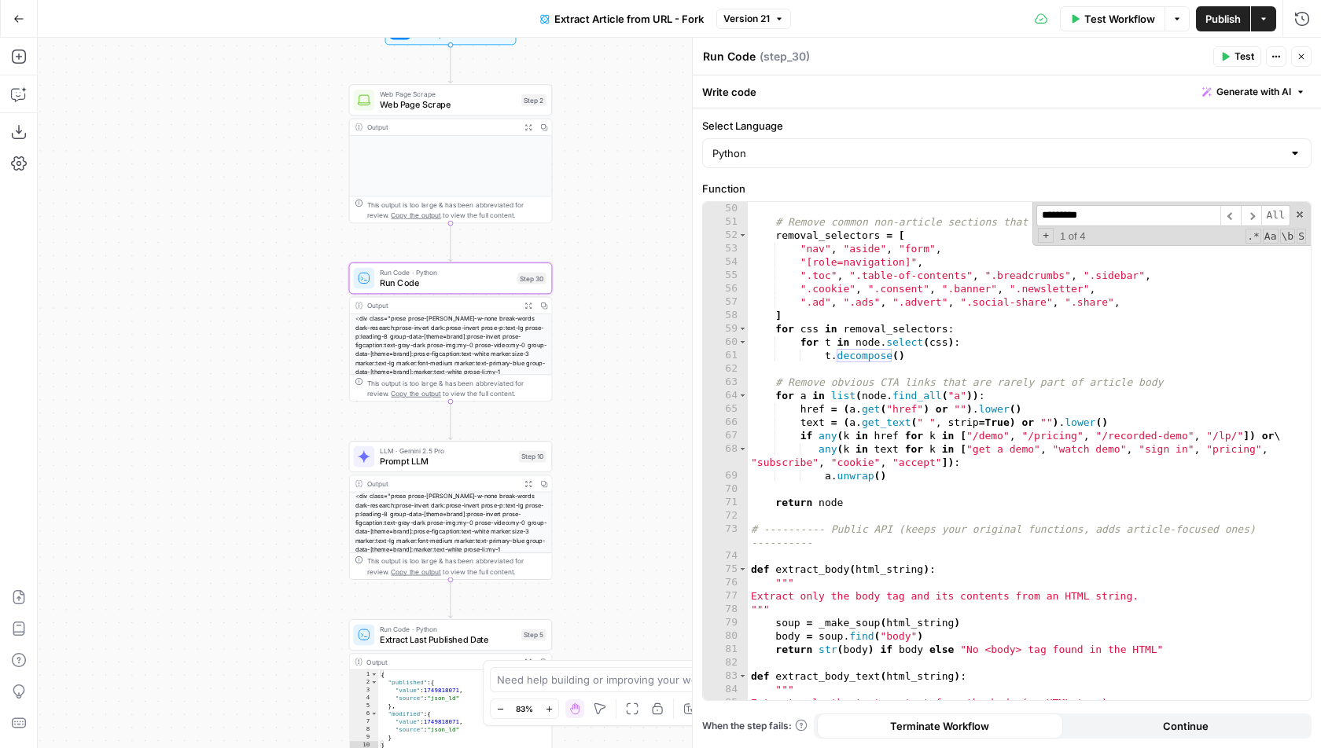
type input "*********"
type textarea "**********"
click at [1009, 495] on div "# Remove common non-article sections that sometimes slip inside content blocks …" at bounding box center [1030, 465] width 564 height 527
click at [1010, 485] on div "# Remove common non-article sections that sometimes slip inside content blocks …" at bounding box center [1030, 465] width 564 height 527
click at [1011, 485] on div "# Remove common non-article sections that sometimes slip inside content blocks …" at bounding box center [1030, 465] width 564 height 527
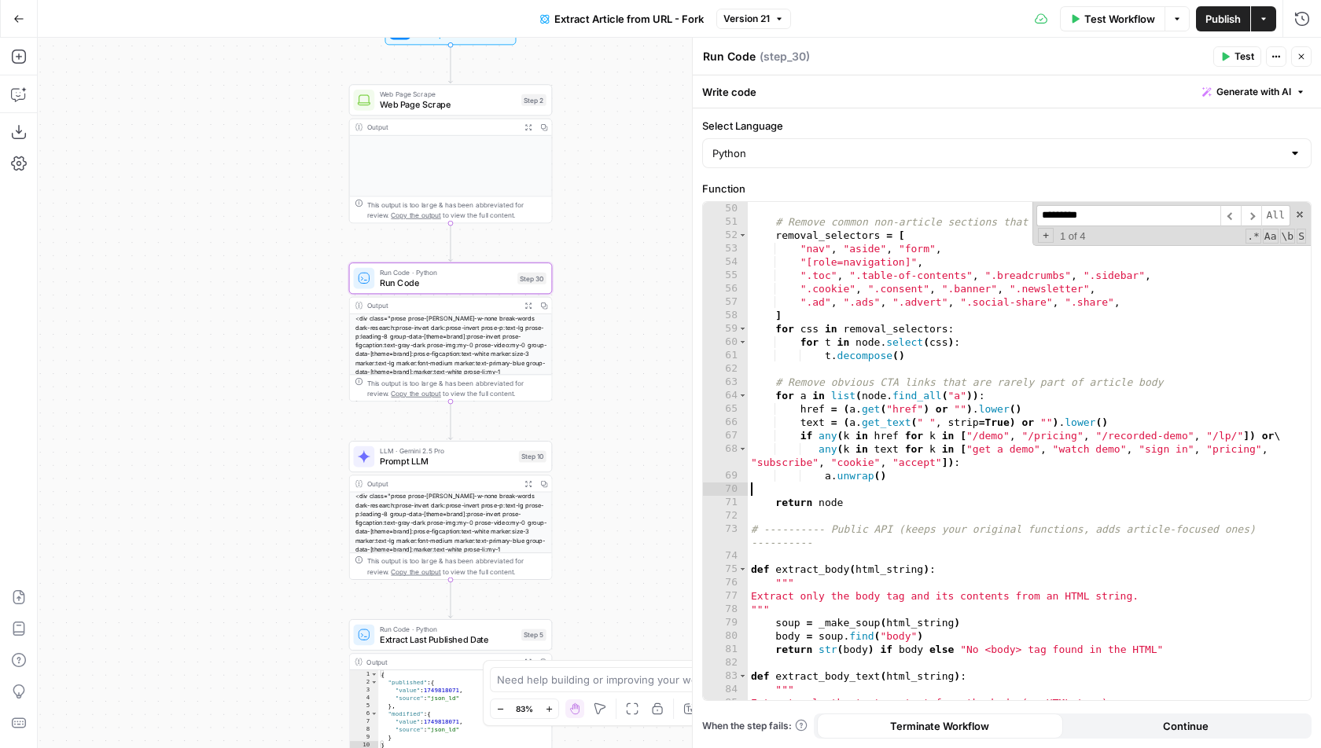
click at [1001, 475] on div "# Remove common non-article sections that sometimes slip inside content blocks …" at bounding box center [1030, 465] width 564 height 527
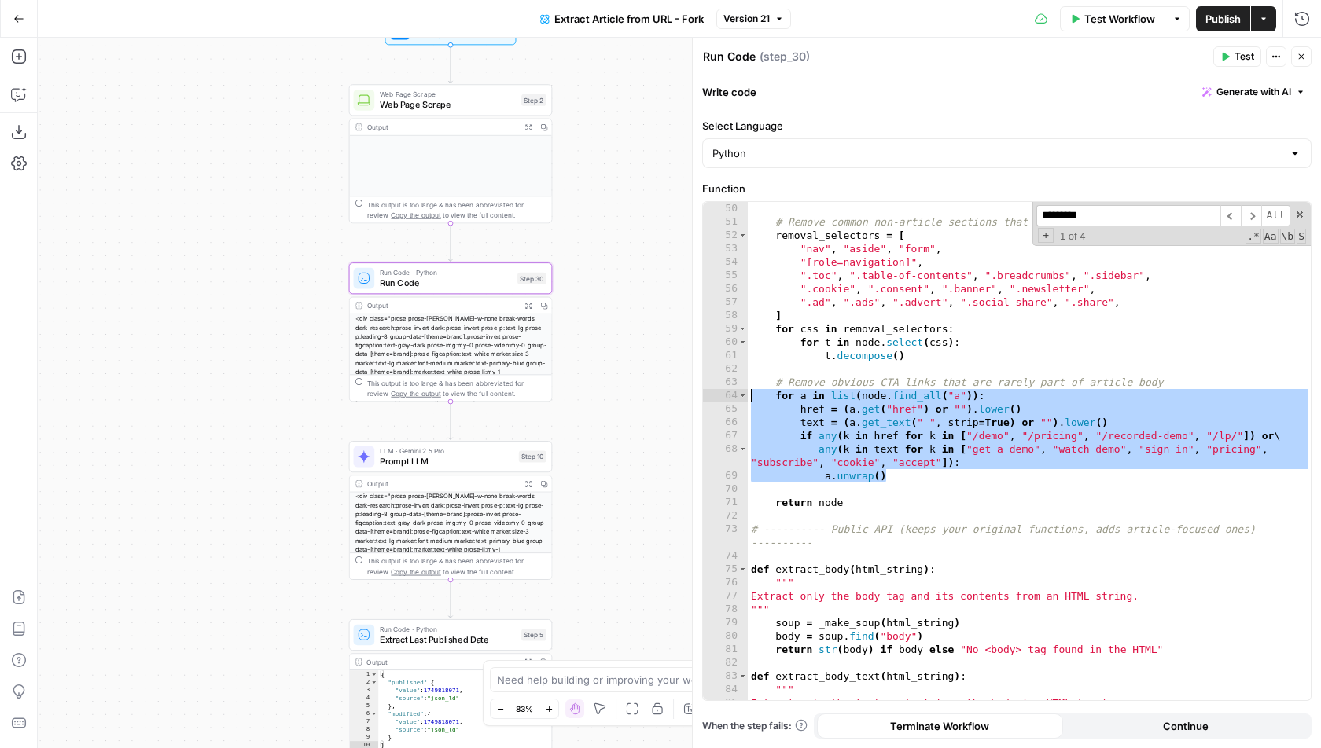
drag, startPoint x: 1001, startPoint y: 474, endPoint x: 682, endPoint y: 391, distance: 329.1
click at [682, 391] on body "Wiz New Home Browse Insights Opportunities Your Data Recent Grids New Grid Cont…" at bounding box center [660, 374] width 1321 height 748
type textarea "**********"
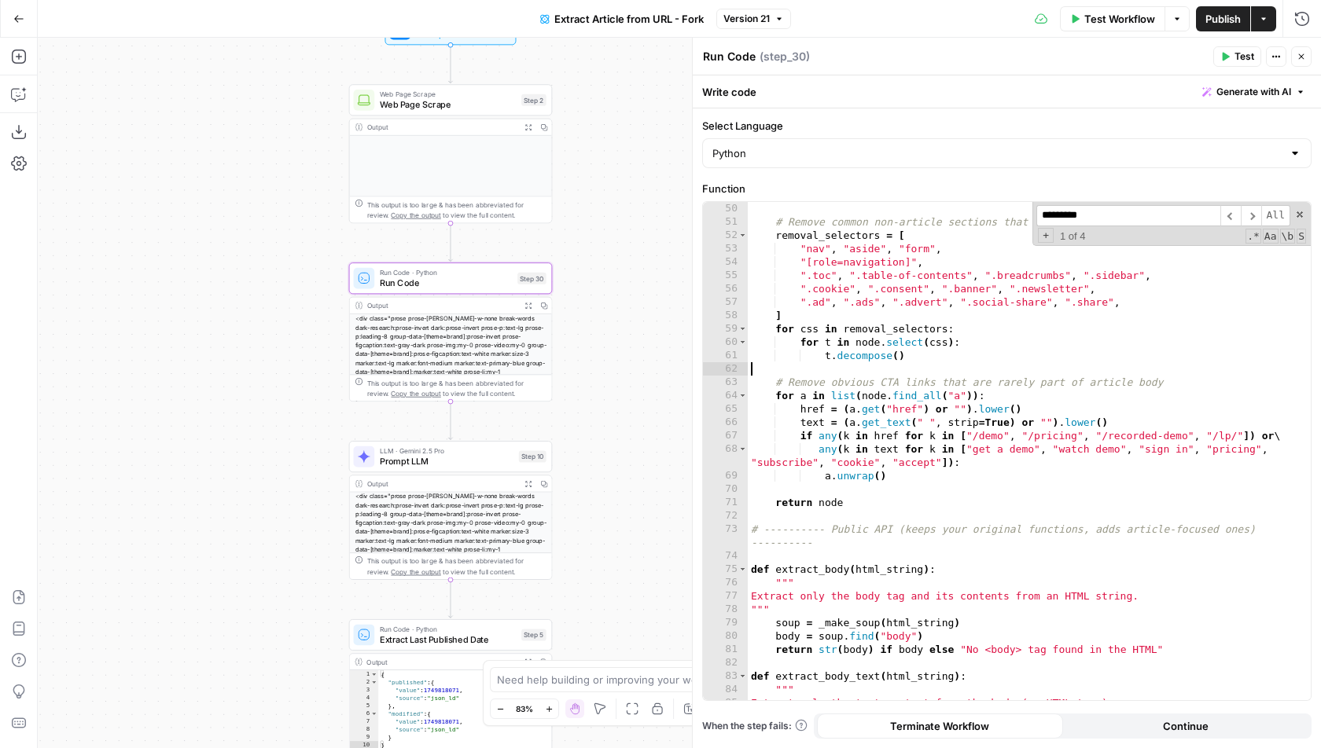
click at [1132, 363] on div "# Remove common non-article sections that sometimes slip inside content blocks …" at bounding box center [1030, 465] width 564 height 527
click at [1156, 393] on div "# Remove common non-article sections that sometimes slip inside content blocks …" at bounding box center [1030, 465] width 564 height 527
click at [1192, 381] on div "# Remove common non-article sections that sometimes slip inside content blocks …" at bounding box center [1030, 465] width 564 height 527
click at [981, 476] on div "# Remove common non-article sections that sometimes slip inside content blocks …" at bounding box center [1030, 465] width 564 height 527
type textarea "**********"
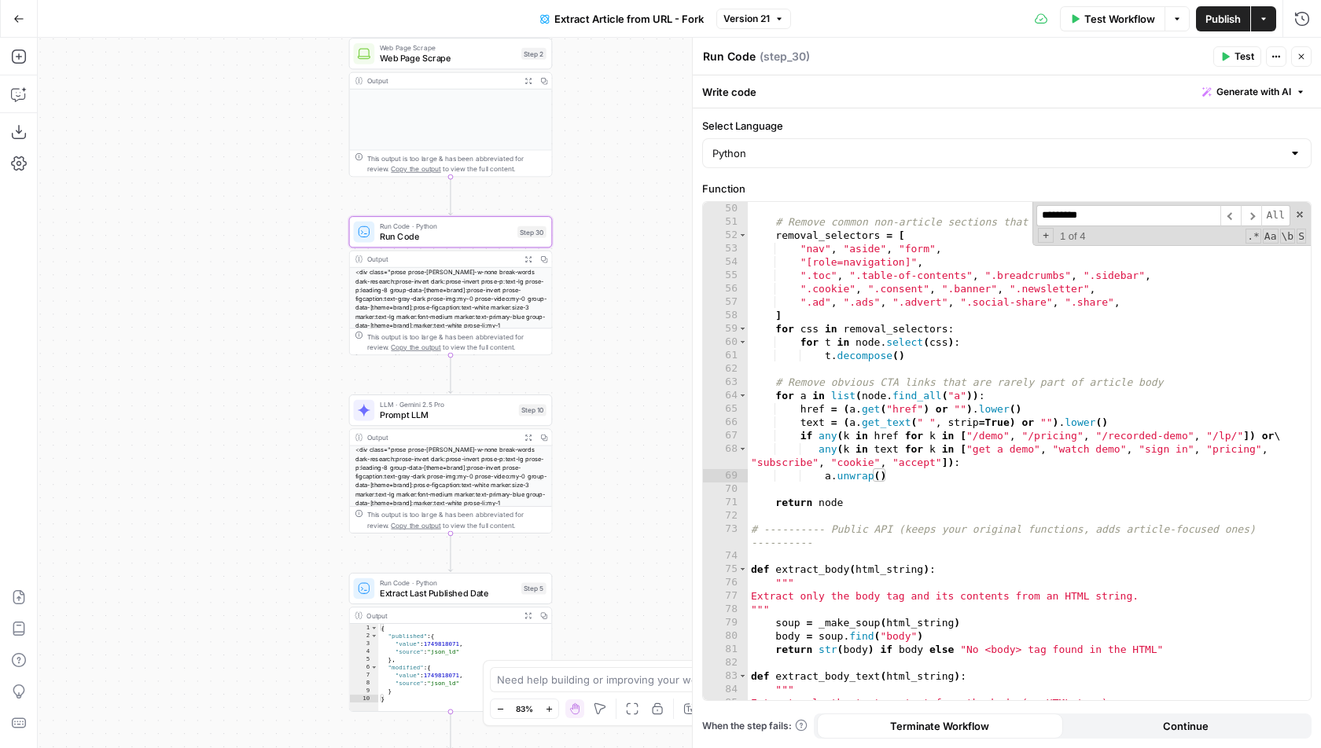
drag, startPoint x: 647, startPoint y: 423, endPoint x: 647, endPoint y: 182, distance: 240.5
click at [647, 182] on div "true false Workflow Set Inputs Inputs Web Page Scrape Web Page Scrape Step 2 Ou…" at bounding box center [679, 393] width 1283 height 711
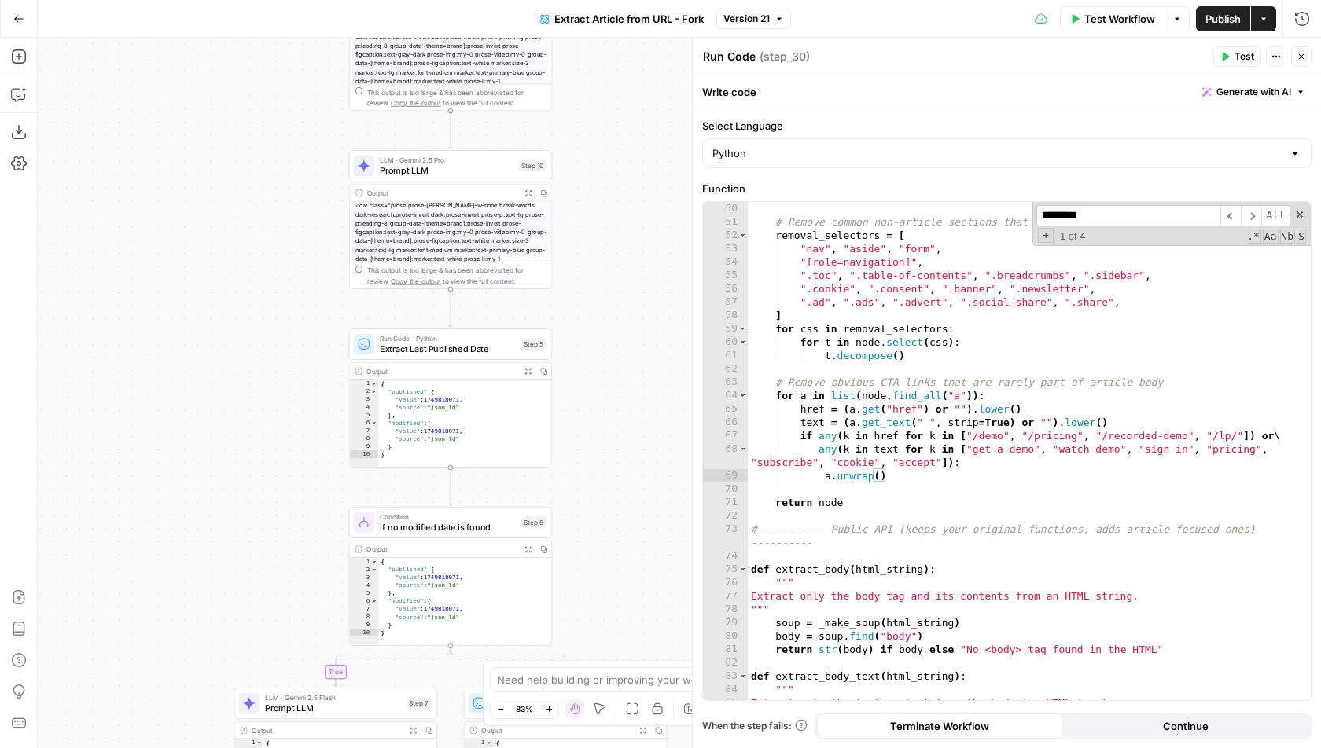
drag, startPoint x: 647, startPoint y: 182, endPoint x: 647, endPoint y: 94, distance: 88.8
click at [647, 94] on div "true false Workflow Set Inputs Inputs Web Page Scrape Web Page Scrape Step 2 Ou…" at bounding box center [679, 393] width 1283 height 711
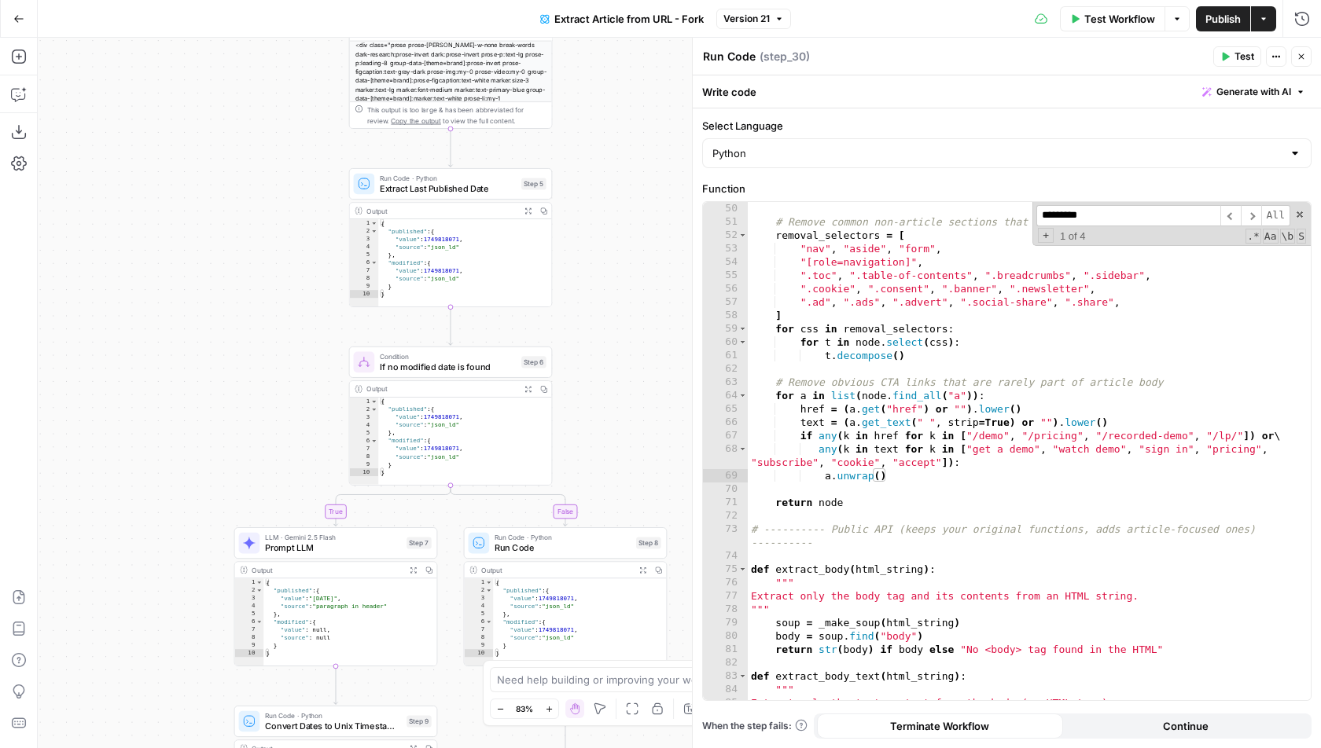
drag, startPoint x: 649, startPoint y: 367, endPoint x: 649, endPoint y: 245, distance: 121.8
click at [649, 245] on div "true false Workflow Set Inputs Inputs Web Page Scrape Web Page Scrape Step 2 Ou…" at bounding box center [679, 393] width 1283 height 711
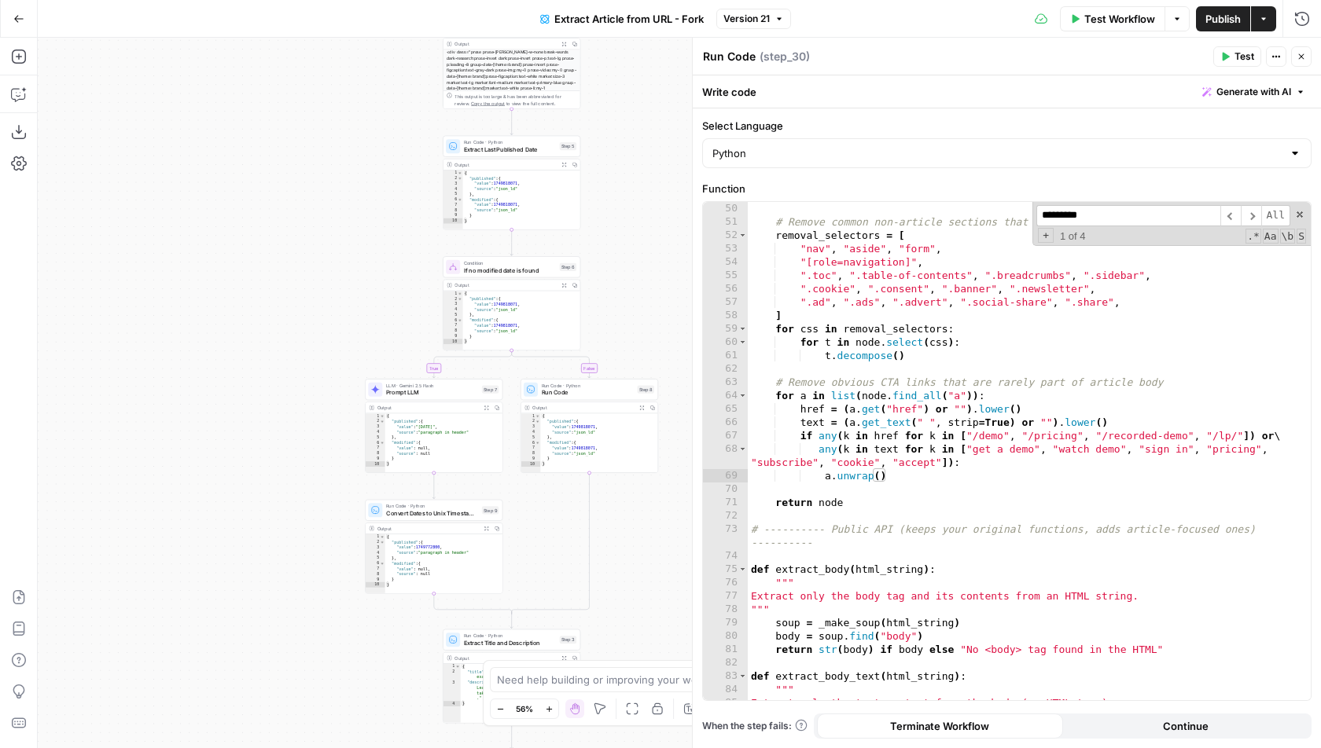
drag, startPoint x: 641, startPoint y: 303, endPoint x: 638, endPoint y: 246, distance: 56.7
click at [638, 245] on div "true false Workflow Set Inputs Inputs Web Page Scrape Web Page Scrape Step 2 Ou…" at bounding box center [679, 393] width 1283 height 711
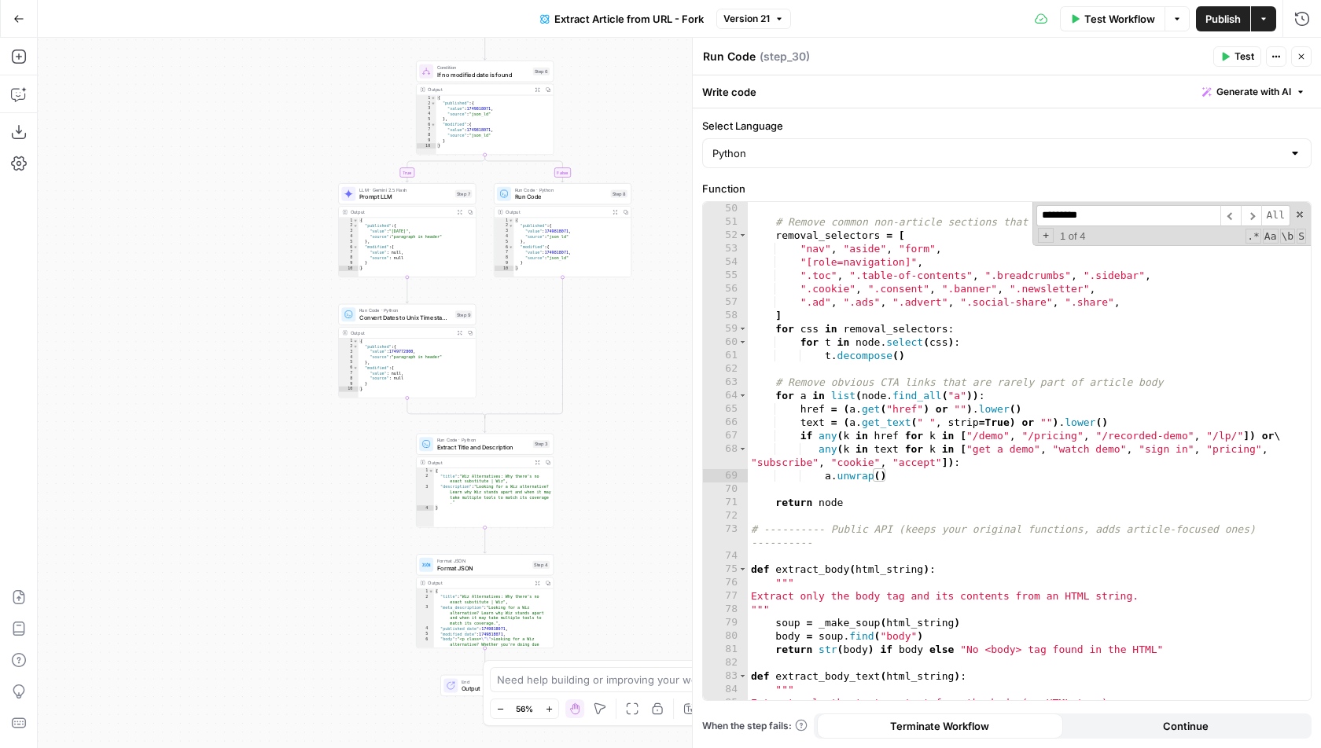
drag, startPoint x: 647, startPoint y: 303, endPoint x: 620, endPoint y: 108, distance: 196.8
click at [620, 108] on div "true false Workflow Set Inputs Inputs Web Page Scrape Web Page Scrape Step 2 Ou…" at bounding box center [679, 393] width 1283 height 711
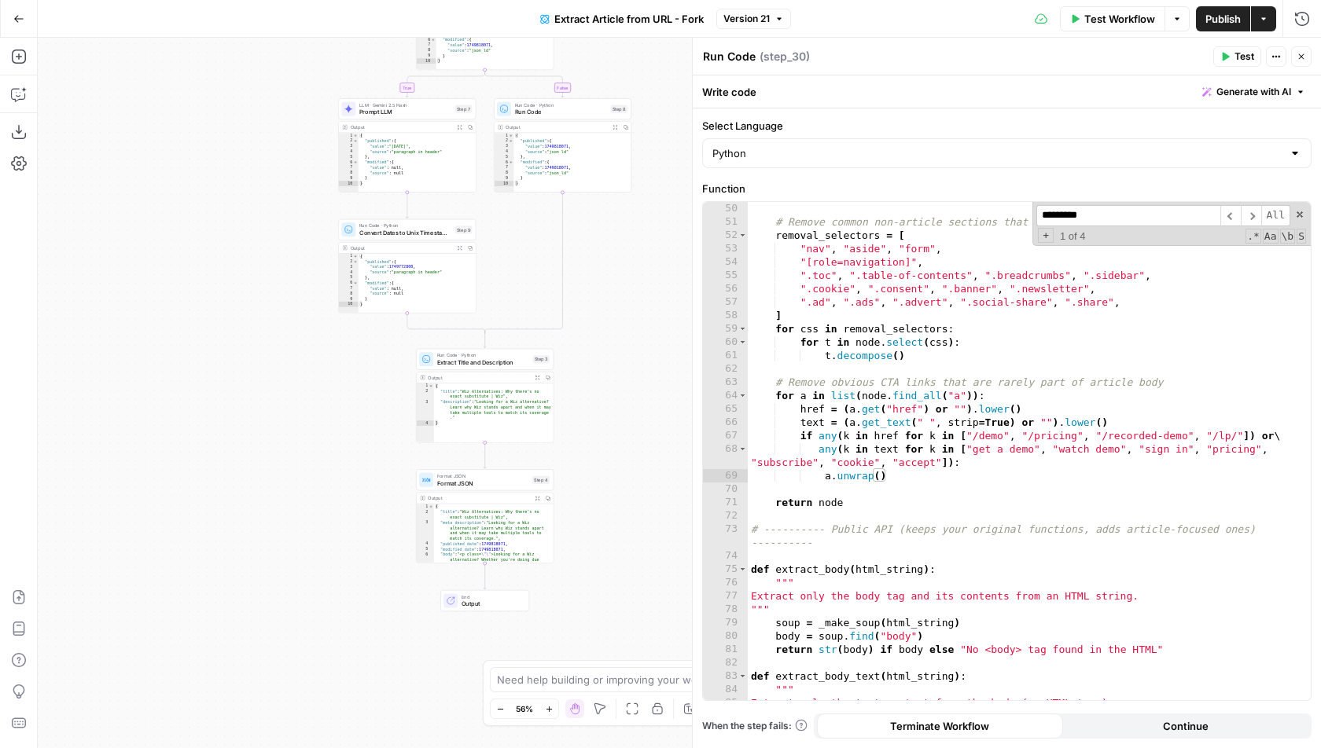
drag, startPoint x: 638, startPoint y: 494, endPoint x: 638, endPoint y: 443, distance: 51.9
click at [638, 442] on div "true false Workflow Set Inputs Inputs Web Page Scrape Web Page Scrape Step 2 Ou…" at bounding box center [679, 393] width 1283 height 711
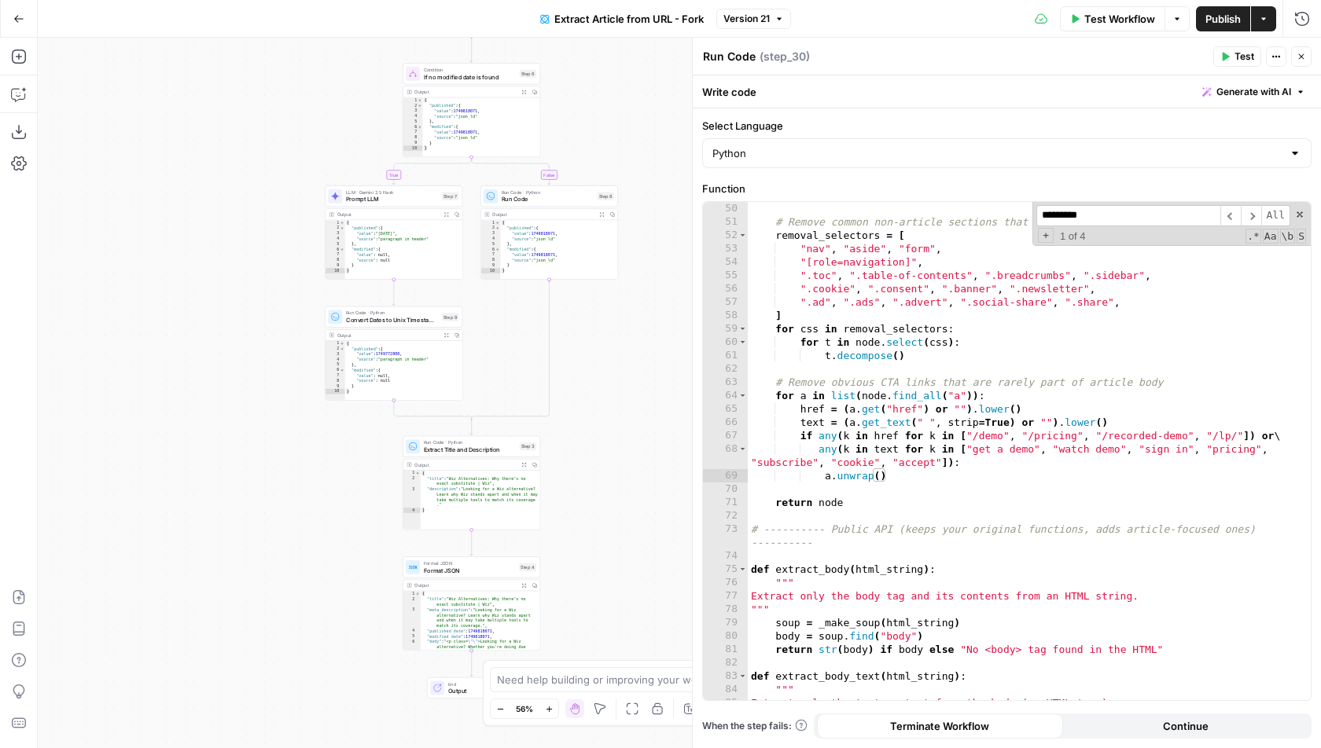
drag, startPoint x: 651, startPoint y: 319, endPoint x: 637, endPoint y: 407, distance: 89.2
click at [637, 407] on div "true false Workflow Set Inputs Inputs Web Page Scrape Web Page Scrape Step 2 Ou…" at bounding box center [679, 393] width 1283 height 711
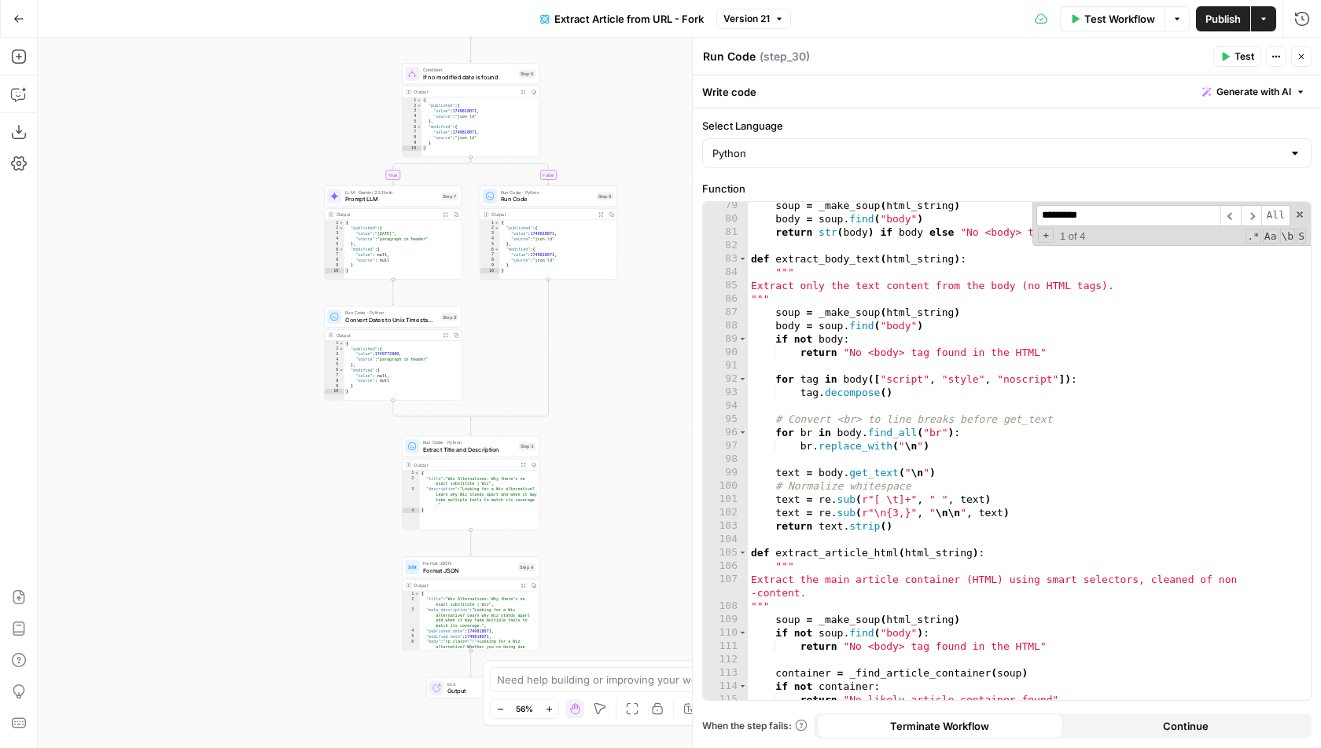
scroll to position [1112, 0]
click at [803, 244] on div "soup = _make_soup ( html_string ) body = soup . find ( "body" ) return str ( bo…" at bounding box center [1030, 462] width 564 height 527
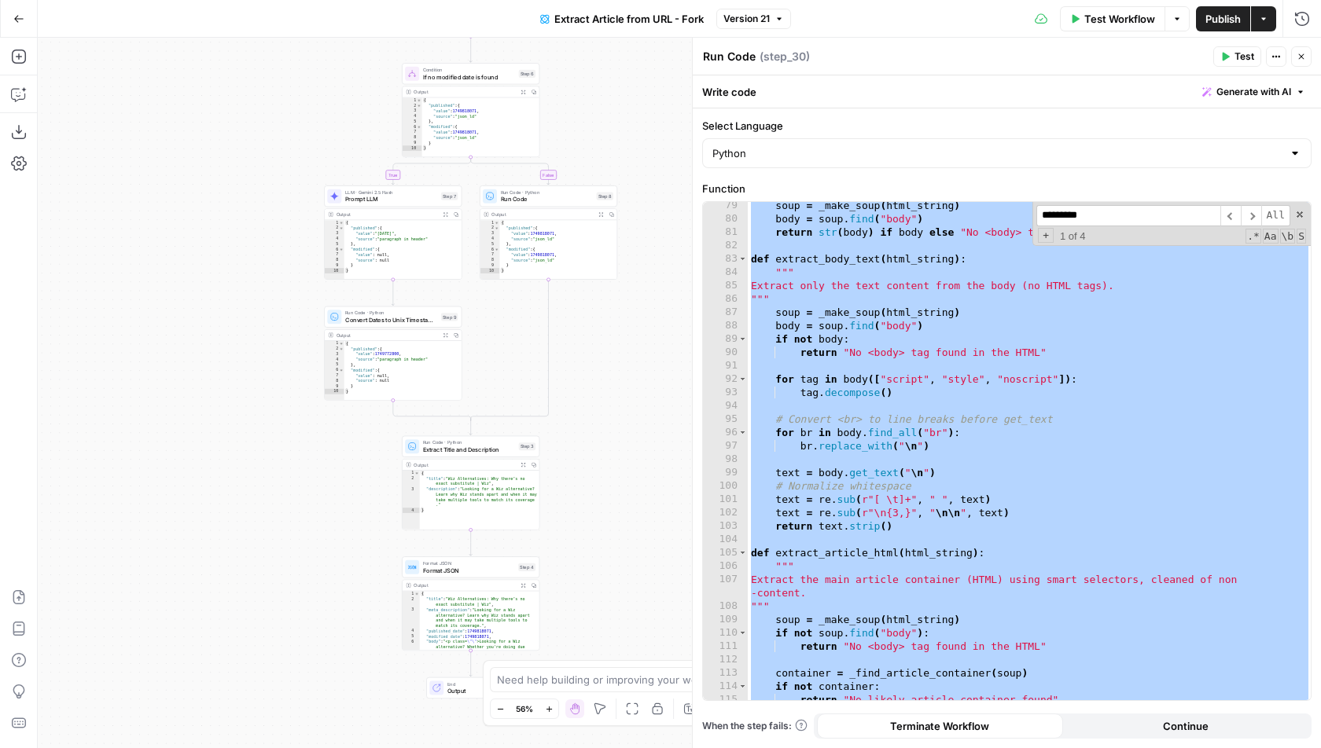
click at [932, 286] on div "soup = _make_soup ( html_string ) body = soup . find ( "body" ) return str ( bo…" at bounding box center [1030, 462] width 564 height 527
type textarea "**********"
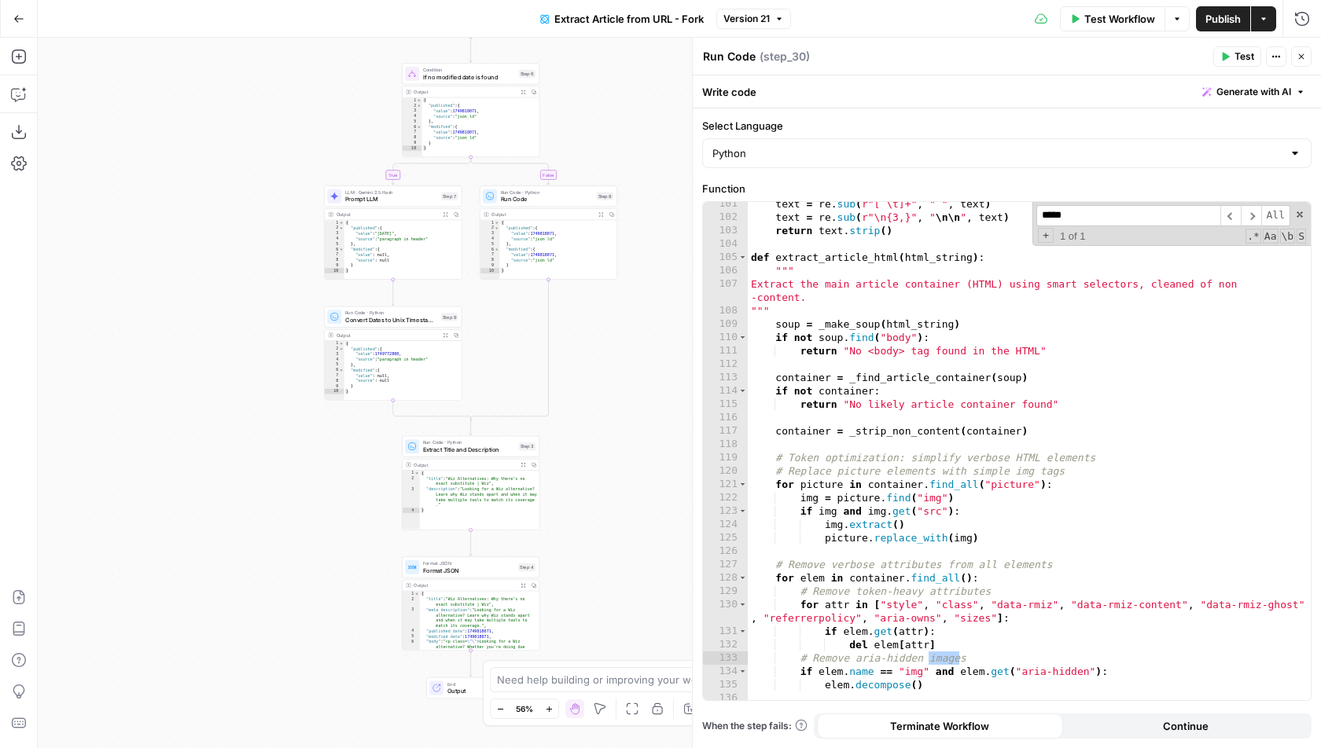
scroll to position [1411, 0]
type input "*****"
click at [819, 262] on div "text = re . sub ( r"[ \t]+" , " " , text ) text = re . sub ( r"\n{3,}" , " \n\n…" at bounding box center [1030, 457] width 564 height 527
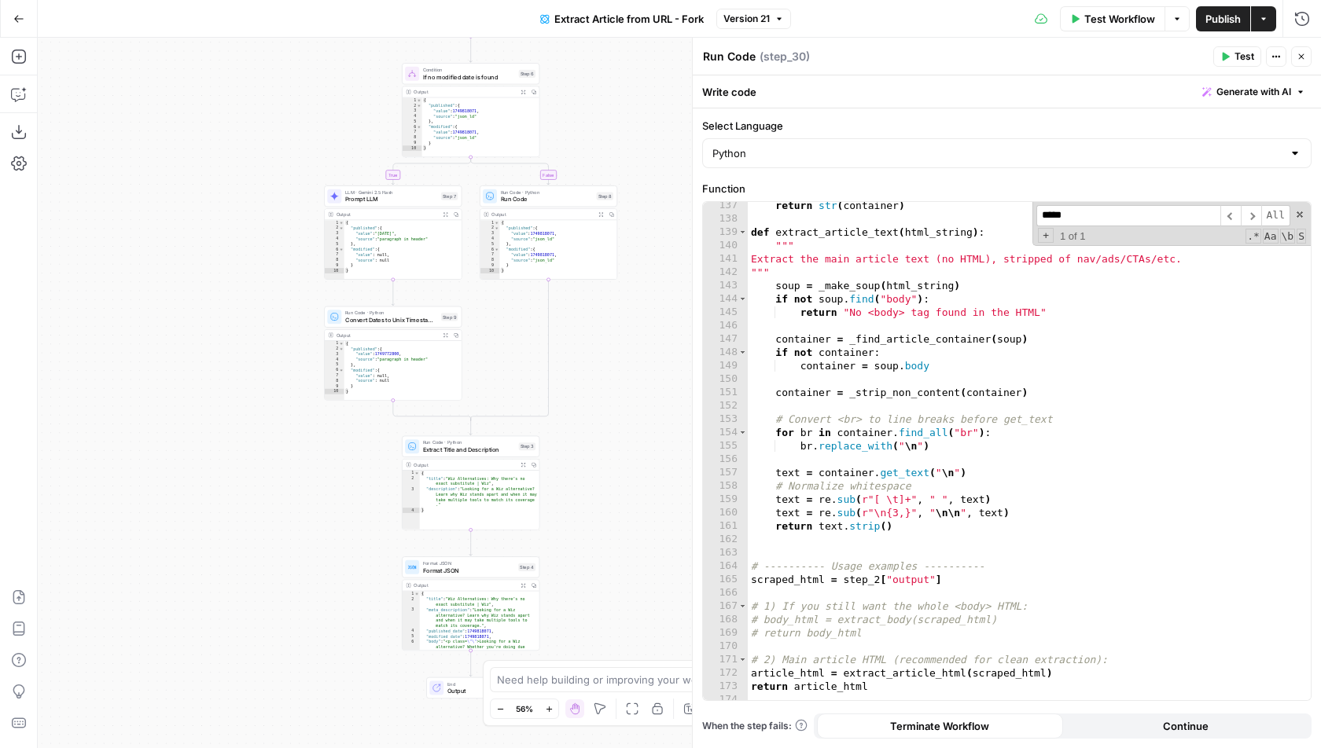
scroll to position [1958, 0]
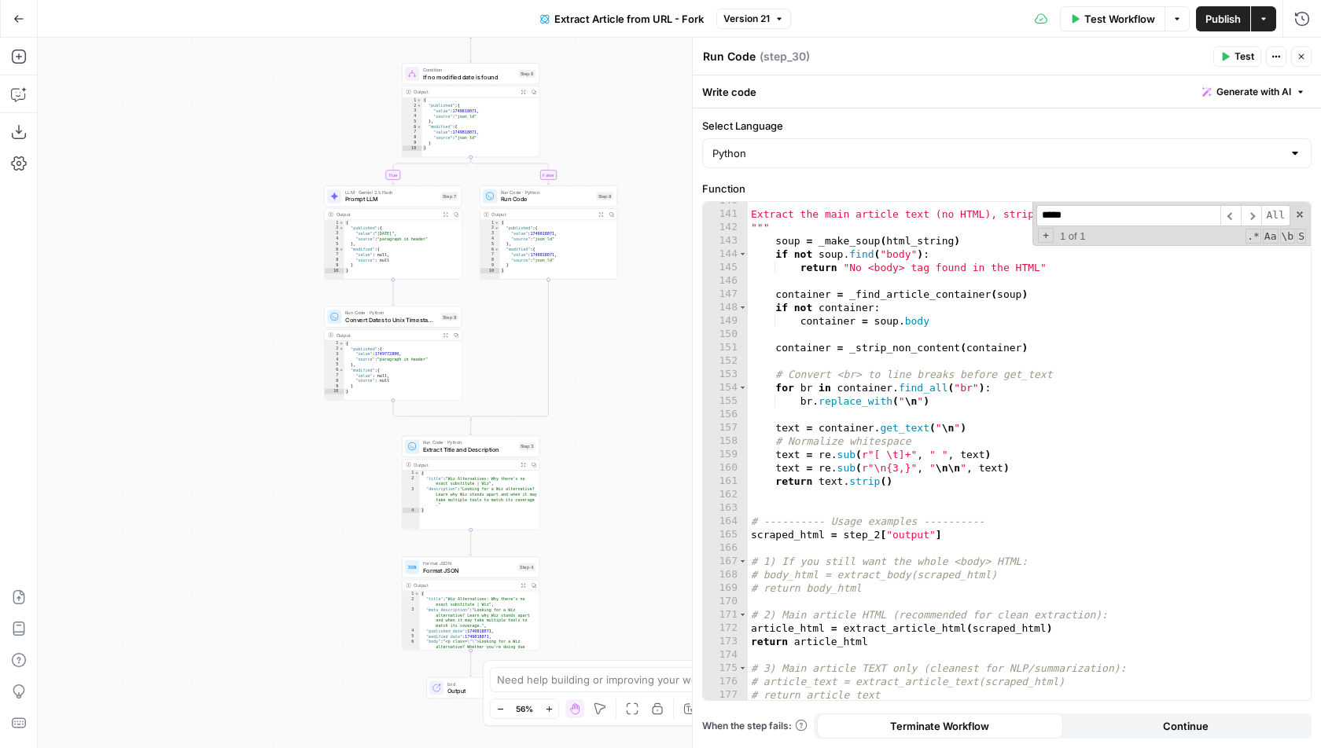
click at [1005, 450] on div """" Extract the main article text (no HTML), stripped of nav/ads/CTAs/etc. """ …" at bounding box center [1030, 457] width 564 height 527
type textarea "**********"
paste input "*********"
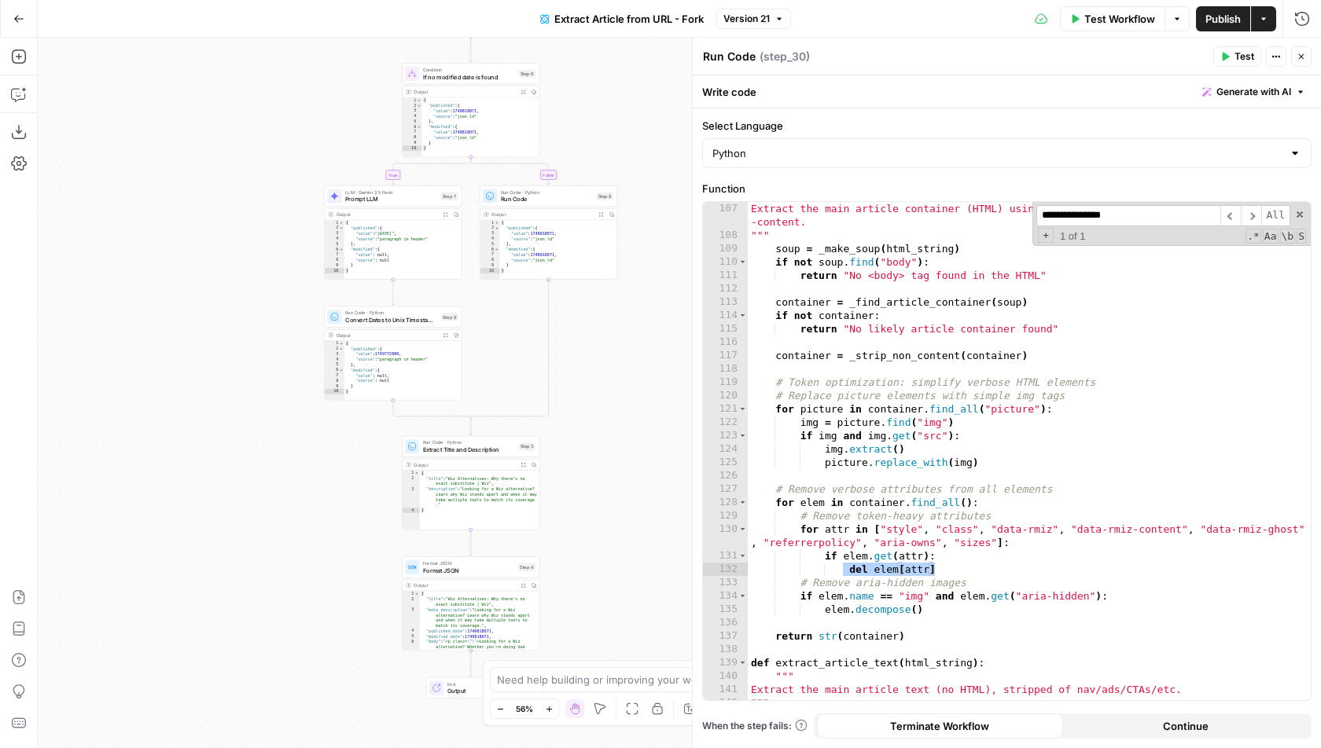
scroll to position [1495, 0]
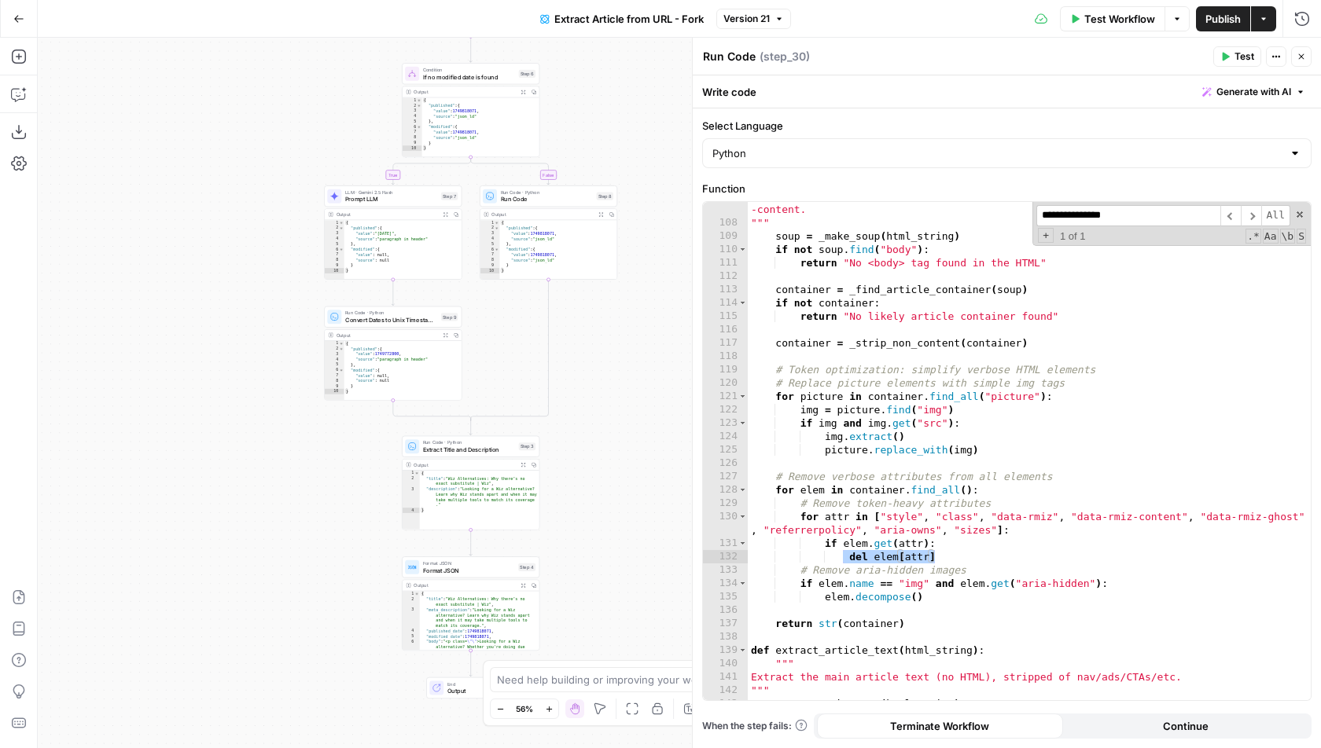
type input "**********"
click at [1023, 484] on div "Extract the main article container (HTML) using smart selectors, cleaned of non…" at bounding box center [1030, 459] width 564 height 540
click at [1060, 489] on div "Extract the main article container (HTML) using smart selectors, cleaned of non…" at bounding box center [1030, 459] width 564 height 540
click at [950, 602] on div "Extract the main article container (HTML) using smart selectors, cleaned of non…" at bounding box center [1030, 459] width 564 height 540
click at [793, 432] on div "Extract the main article container (HTML) using smart selectors, cleaned of non…" at bounding box center [1030, 459] width 564 height 540
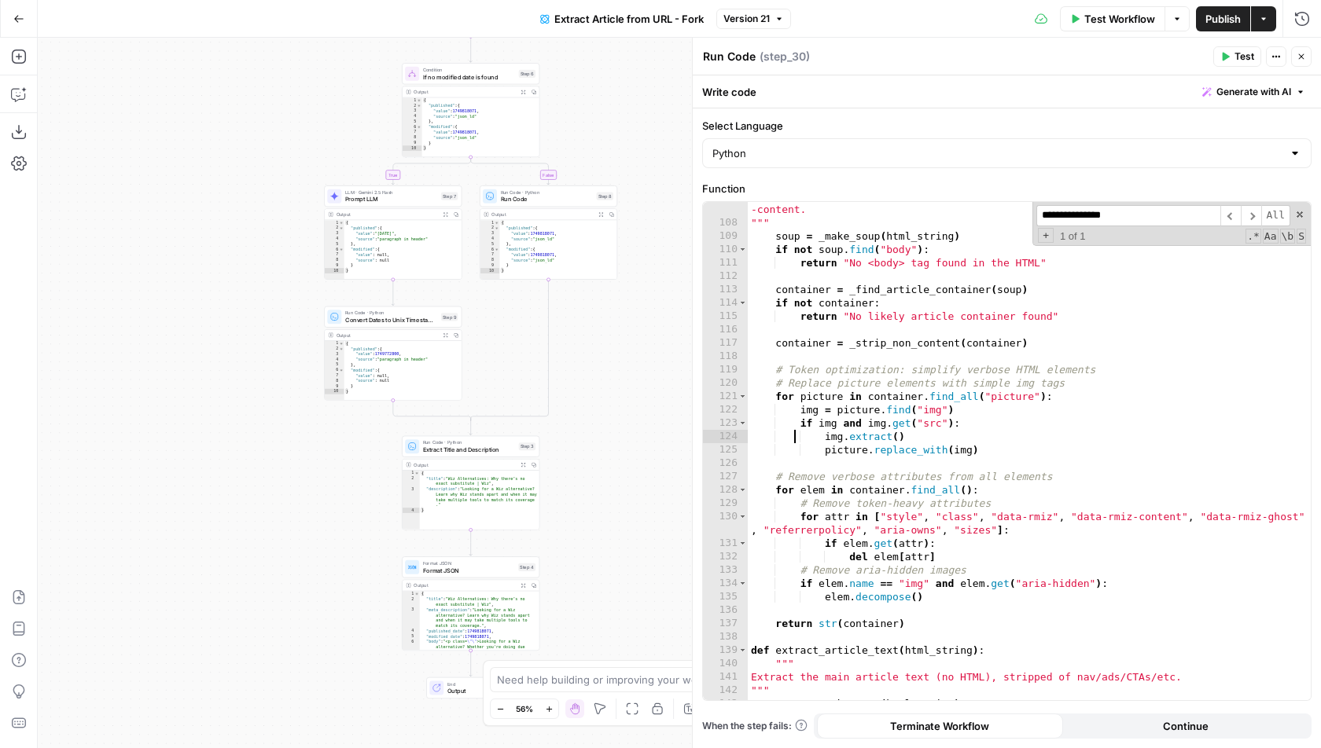
type textarea "**********"
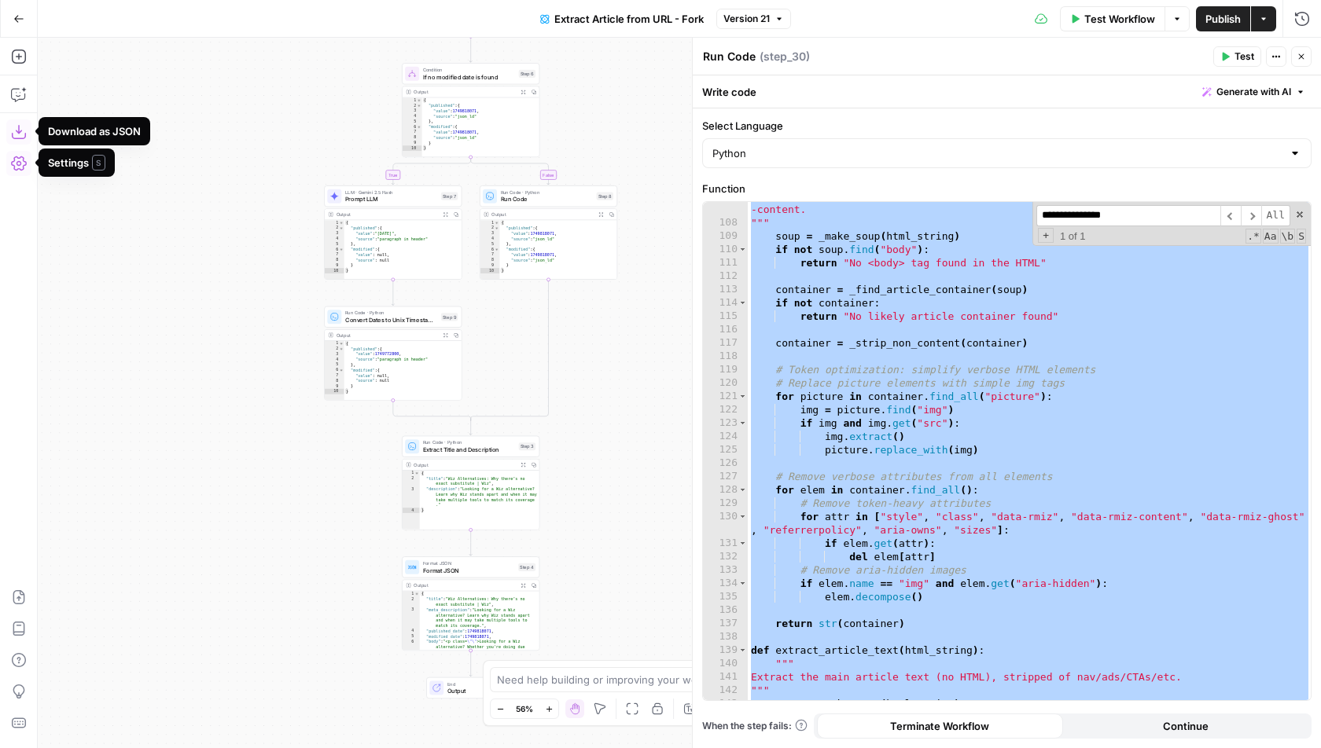
click at [26, 133] on icon "button" at bounding box center [19, 132] width 16 height 16
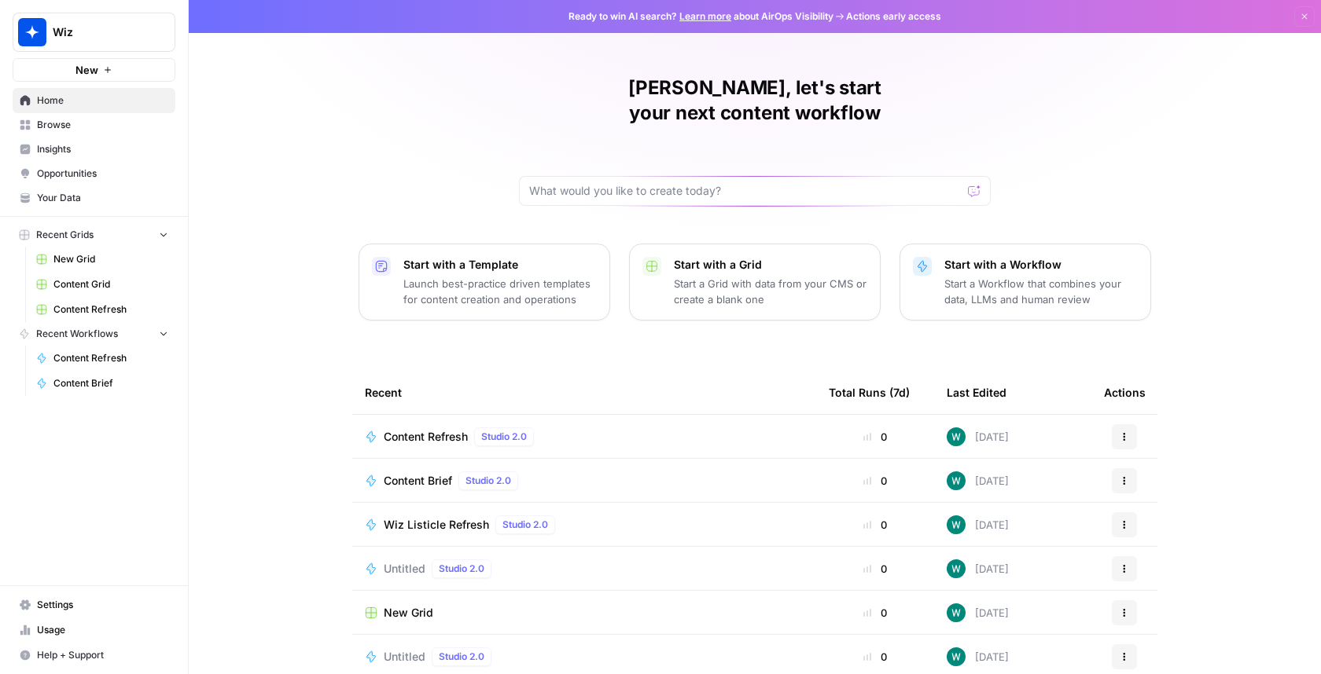
scroll to position [47, 0]
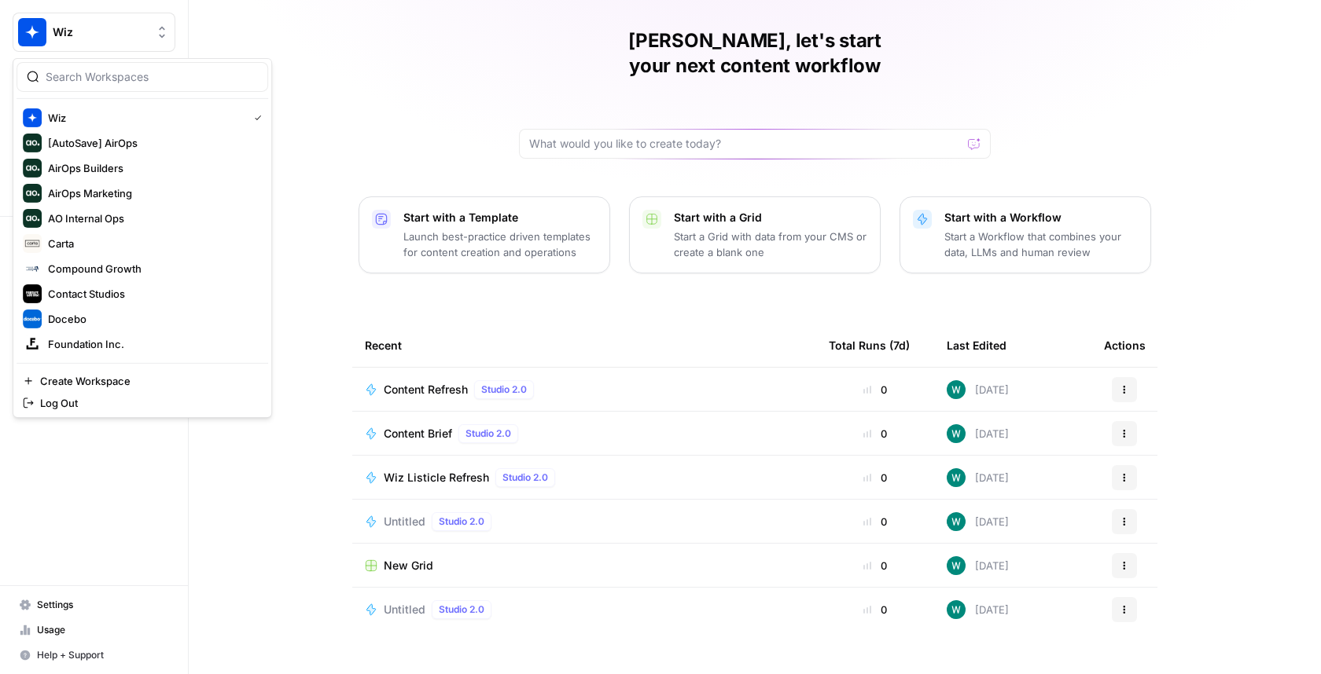
click at [72, 14] on button "Wiz" at bounding box center [94, 32] width 163 height 39
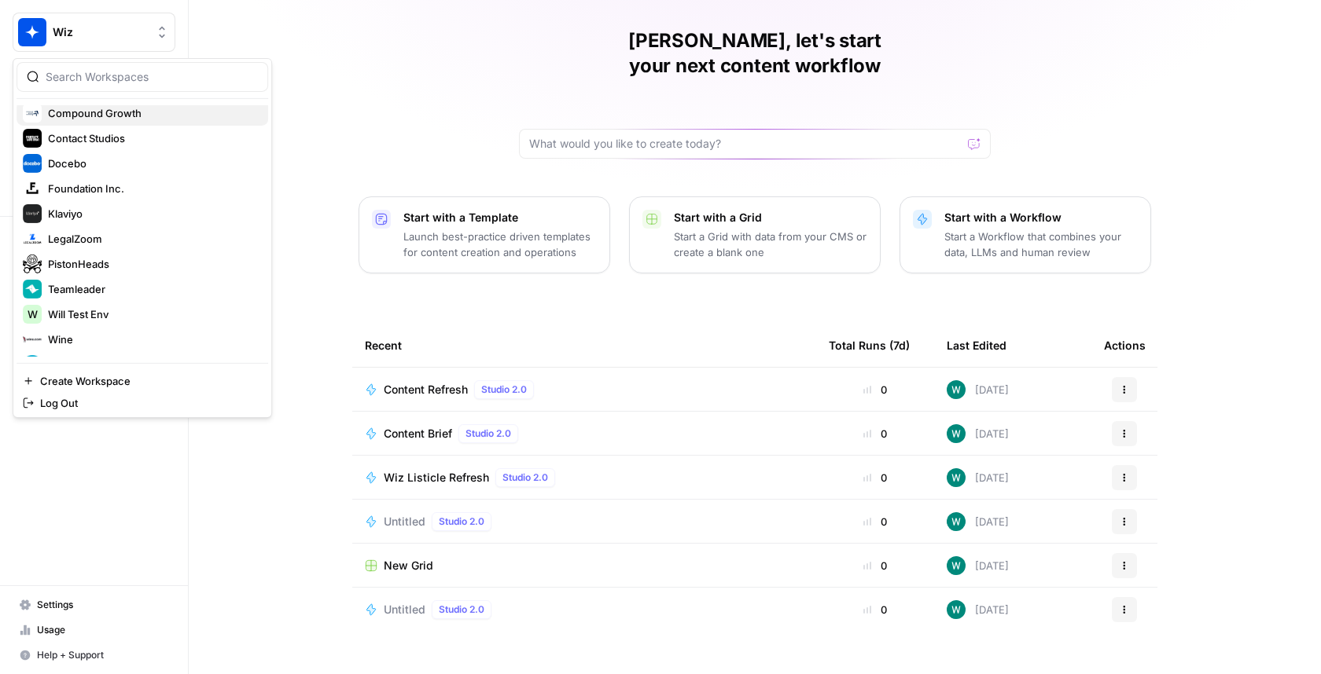
scroll to position [200, 0]
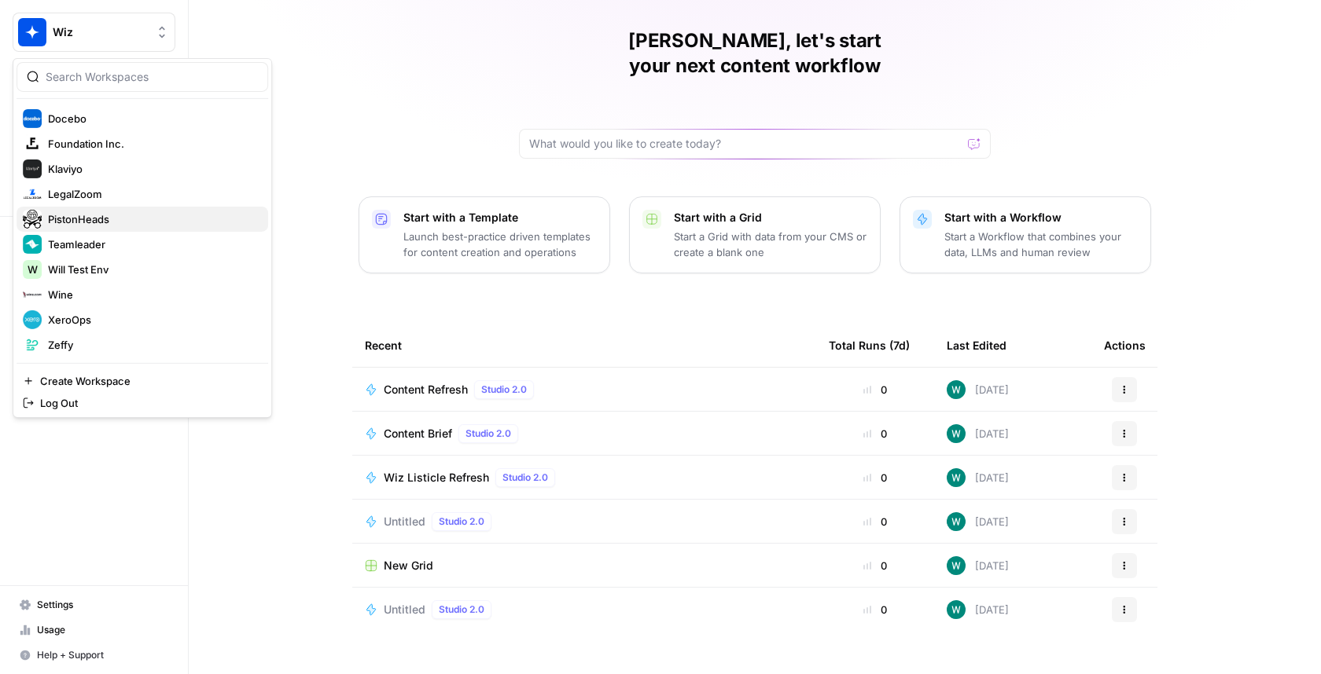
click at [135, 217] on span "PistonHeads" at bounding box center [152, 219] width 208 height 16
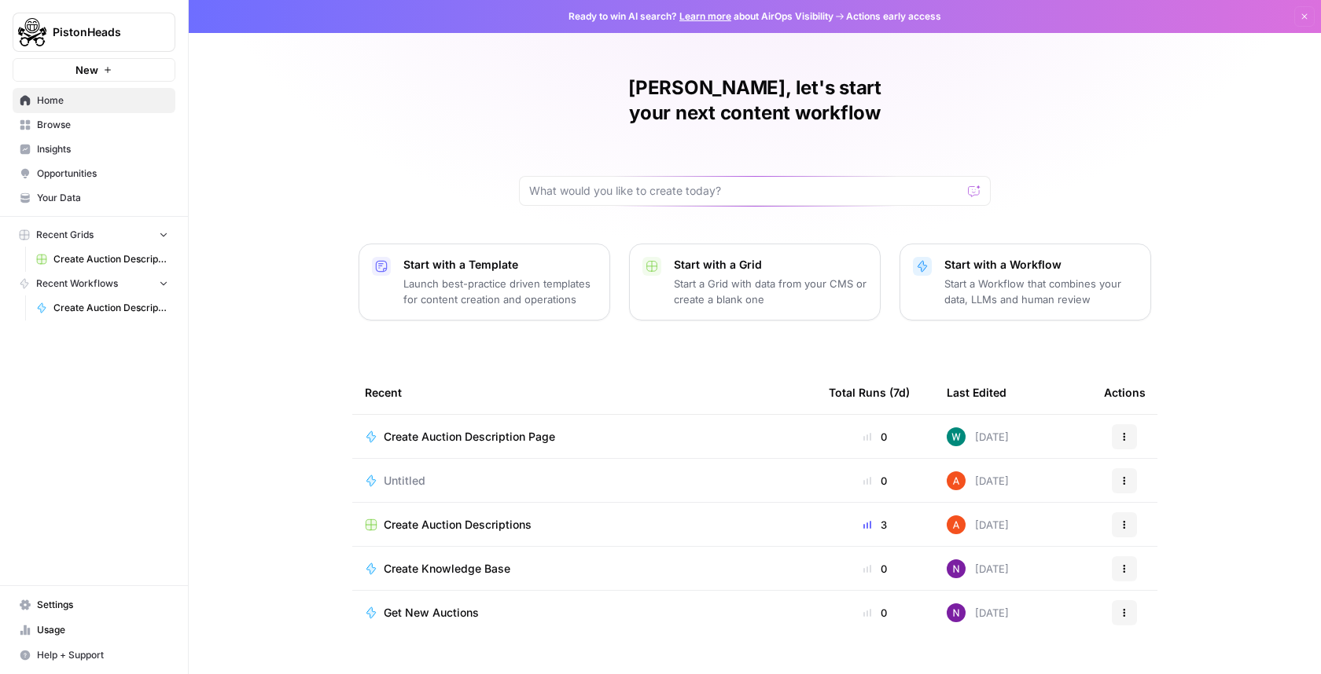
click at [462, 517] on span "Create Auction Descriptions" at bounding box center [458, 525] width 148 height 16
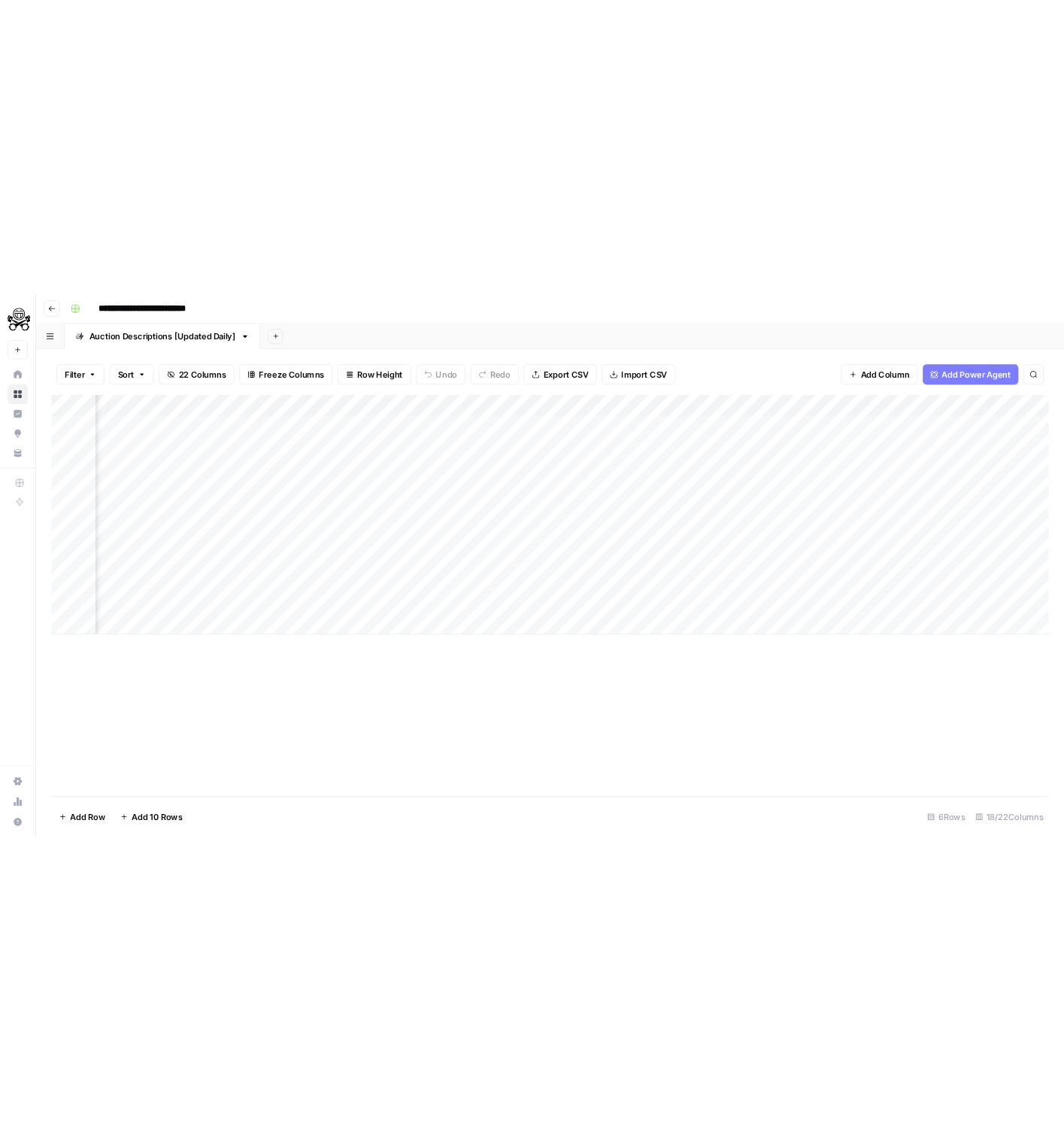
scroll to position [0, 950]
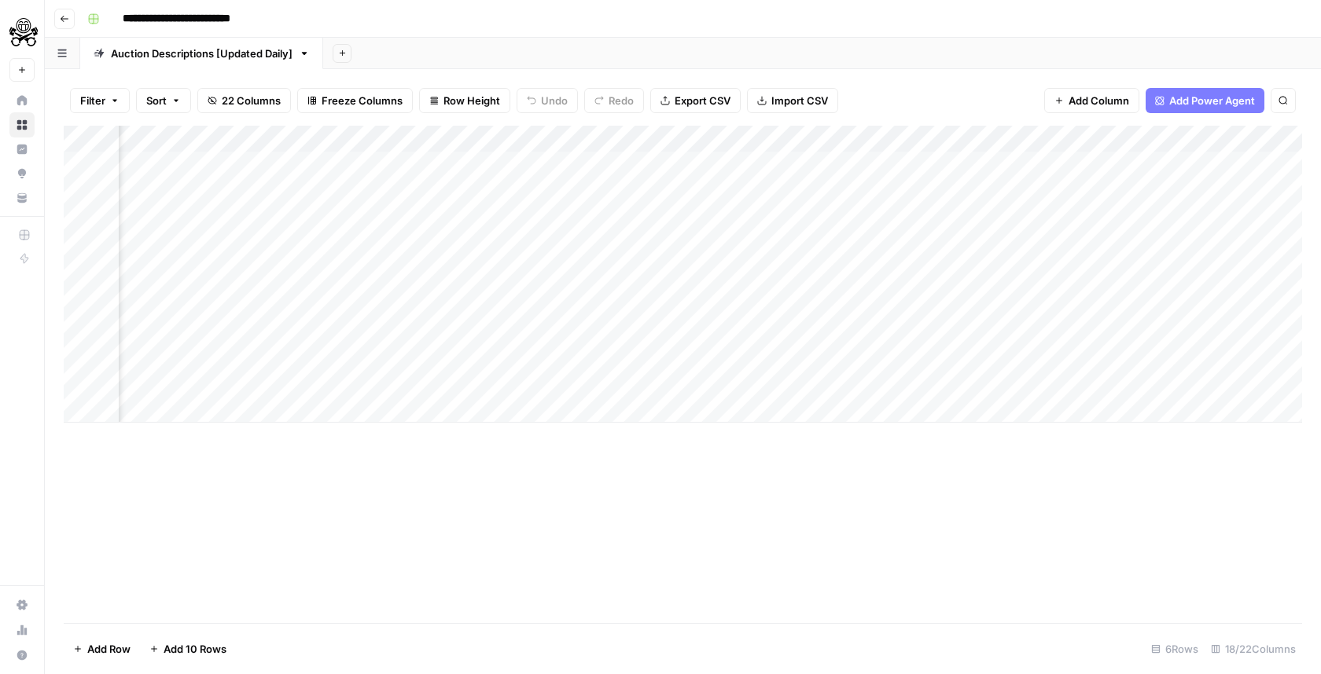
click at [649, 139] on div "Add Column" at bounding box center [683, 274] width 1238 height 297
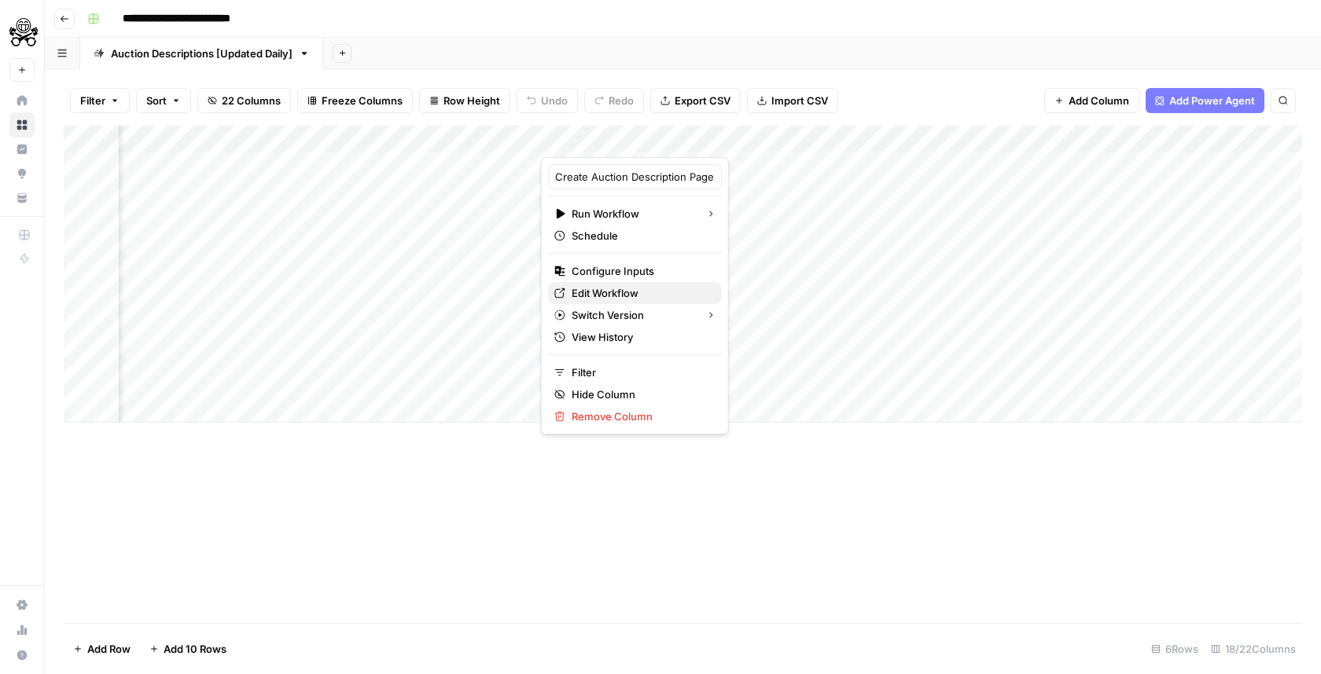
click at [597, 299] on span "Edit Workflow" at bounding box center [640, 293] width 138 height 16
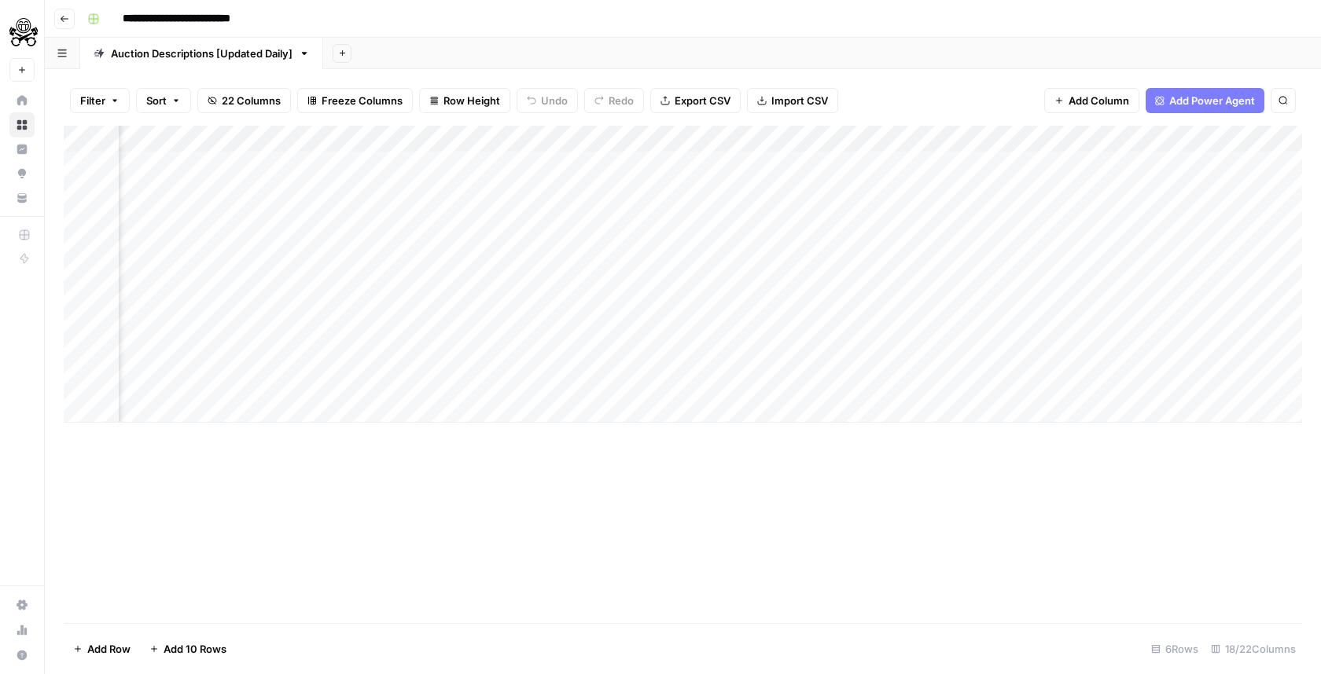
click at [643, 208] on div "Add Column" at bounding box center [683, 274] width 1238 height 297
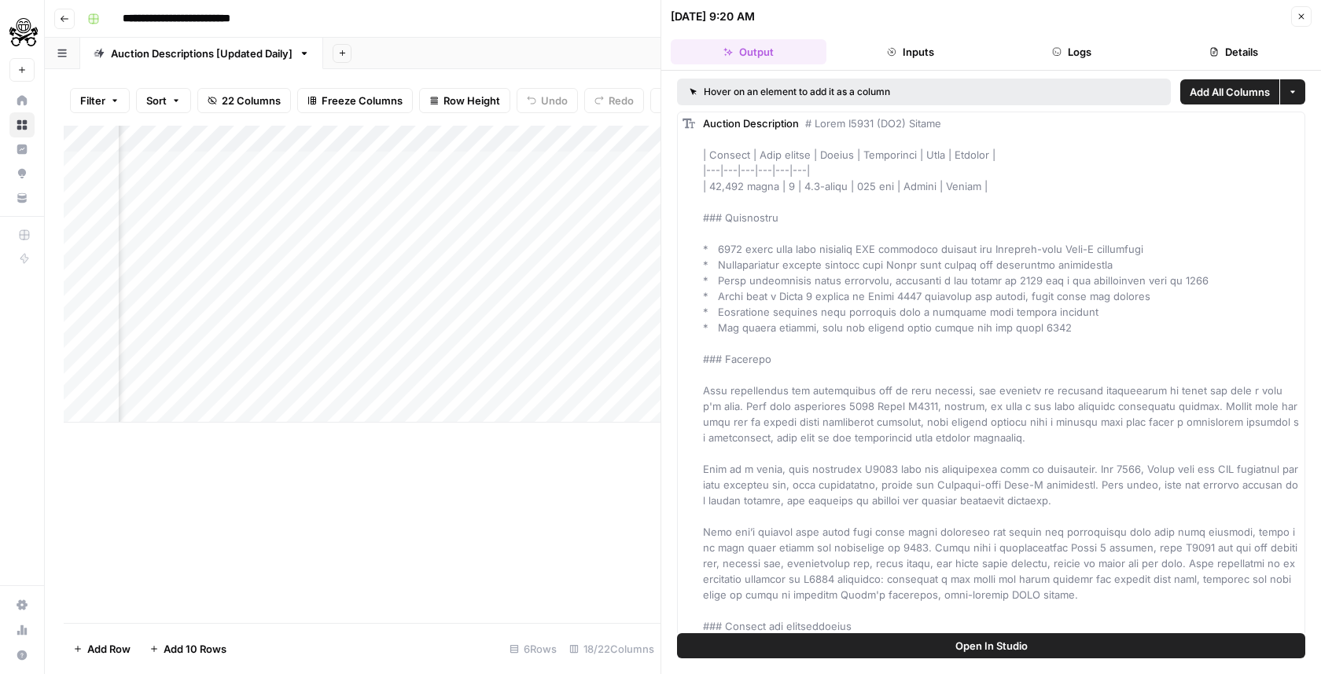
click at [1027, 49] on button "Logs" at bounding box center [1072, 51] width 156 height 25
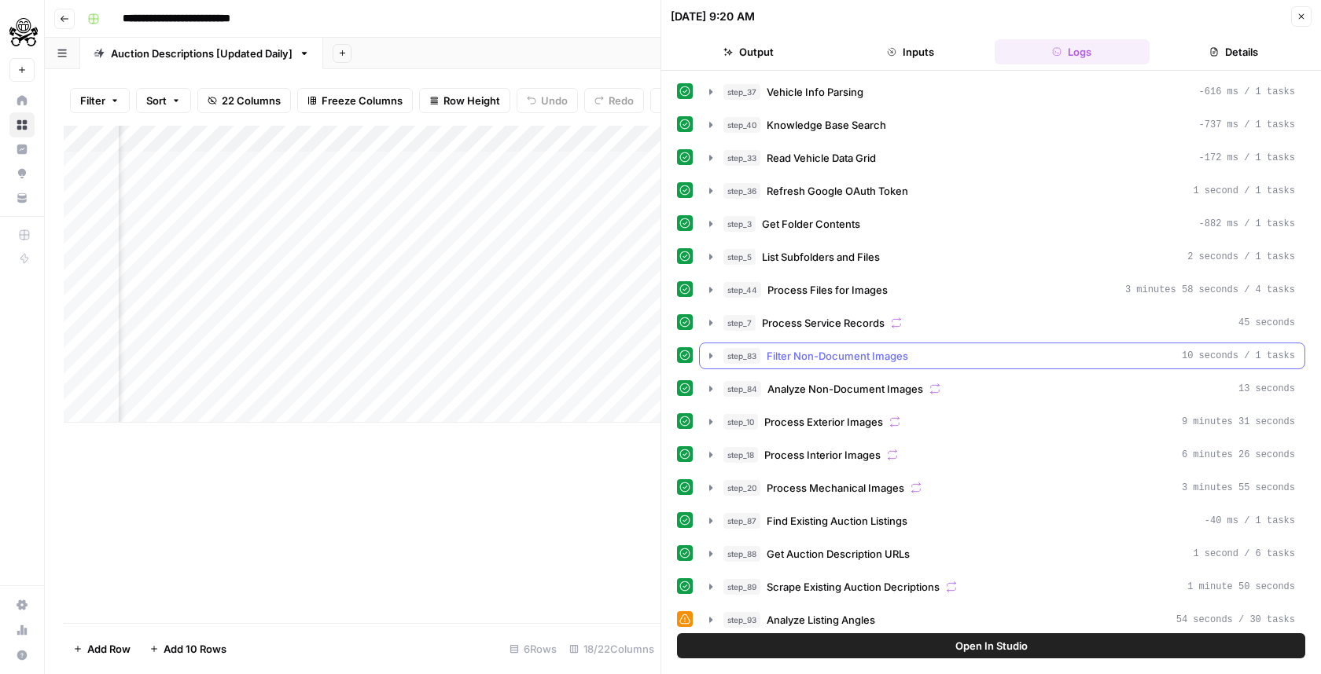
click at [927, 350] on div "step_83 Filter Non-Document Images 10 seconds / 1 tasks" at bounding box center [1008, 356] width 571 height 16
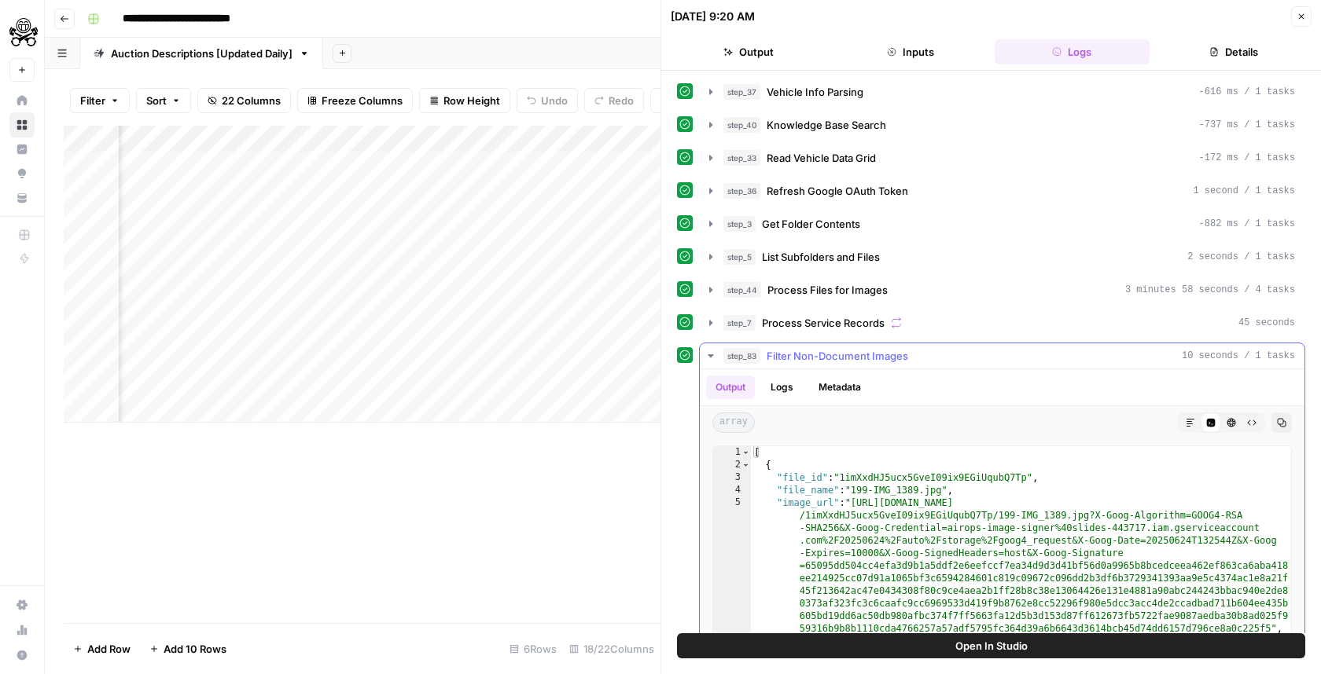
click at [927, 350] on div "step_83 Filter Non-Document Images 10 seconds / 1 tasks" at bounding box center [1008, 356] width 571 height 16
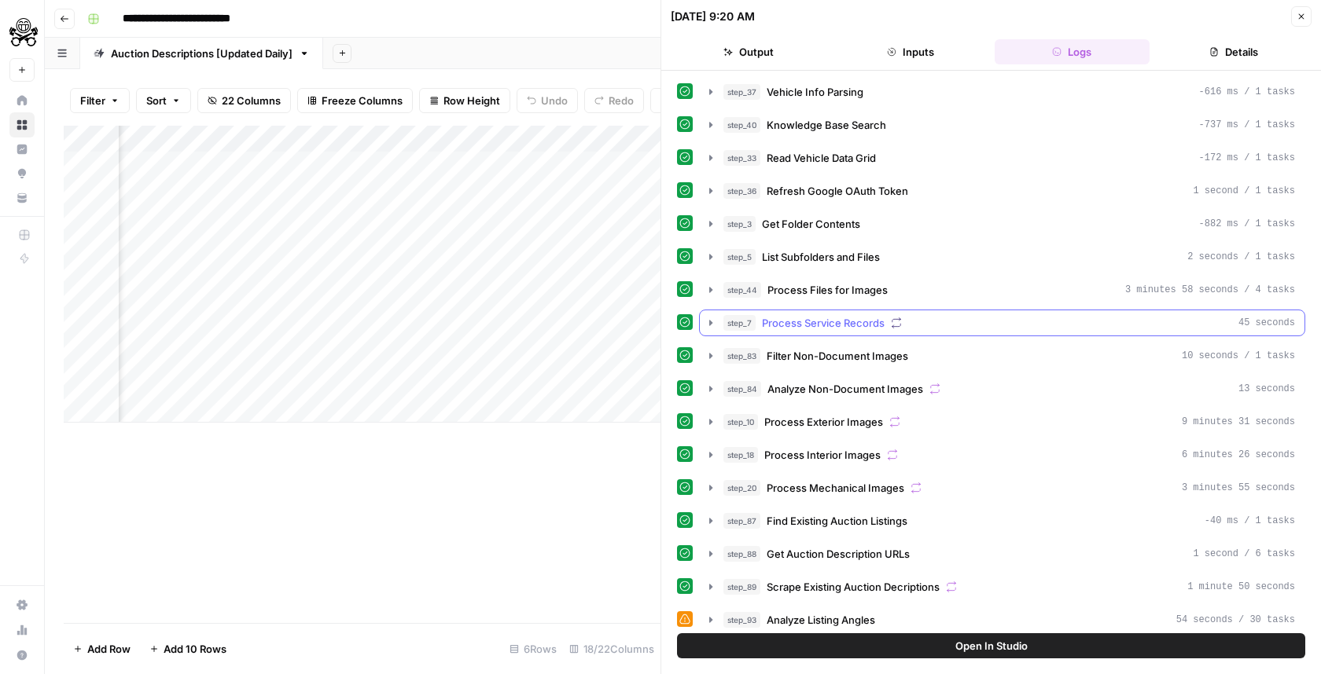
click at [880, 311] on button "step_7 Process Service Records 45 seconds" at bounding box center [1002, 323] width 604 height 25
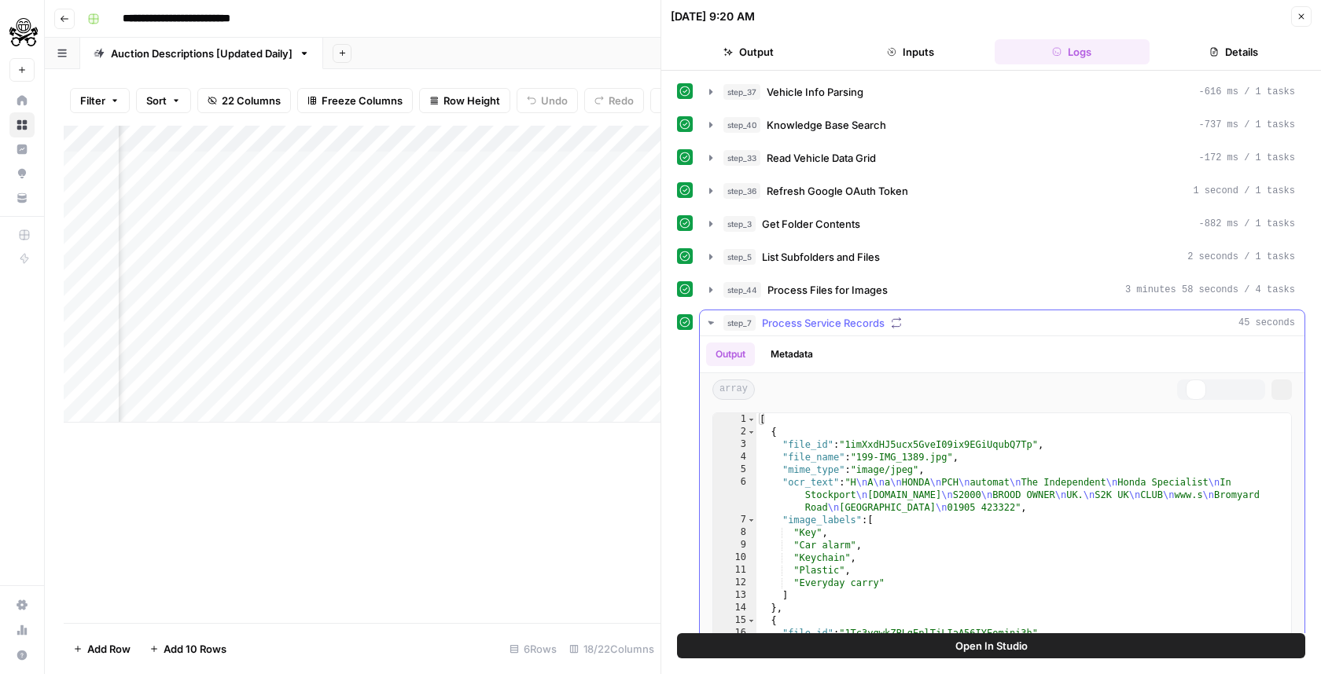
click at [880, 311] on button "step_7 Process Service Records 45 seconds" at bounding box center [1002, 323] width 604 height 25
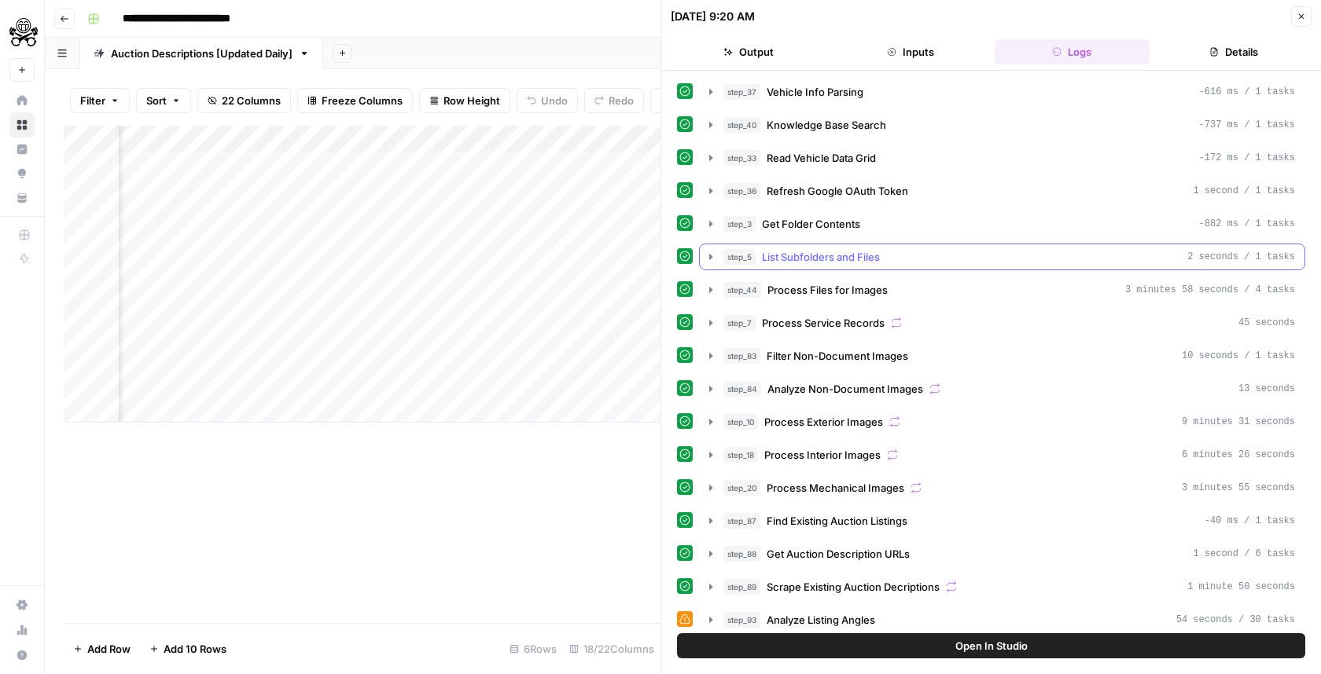
click at [825, 249] on span "List Subfolders and Files" at bounding box center [821, 257] width 118 height 16
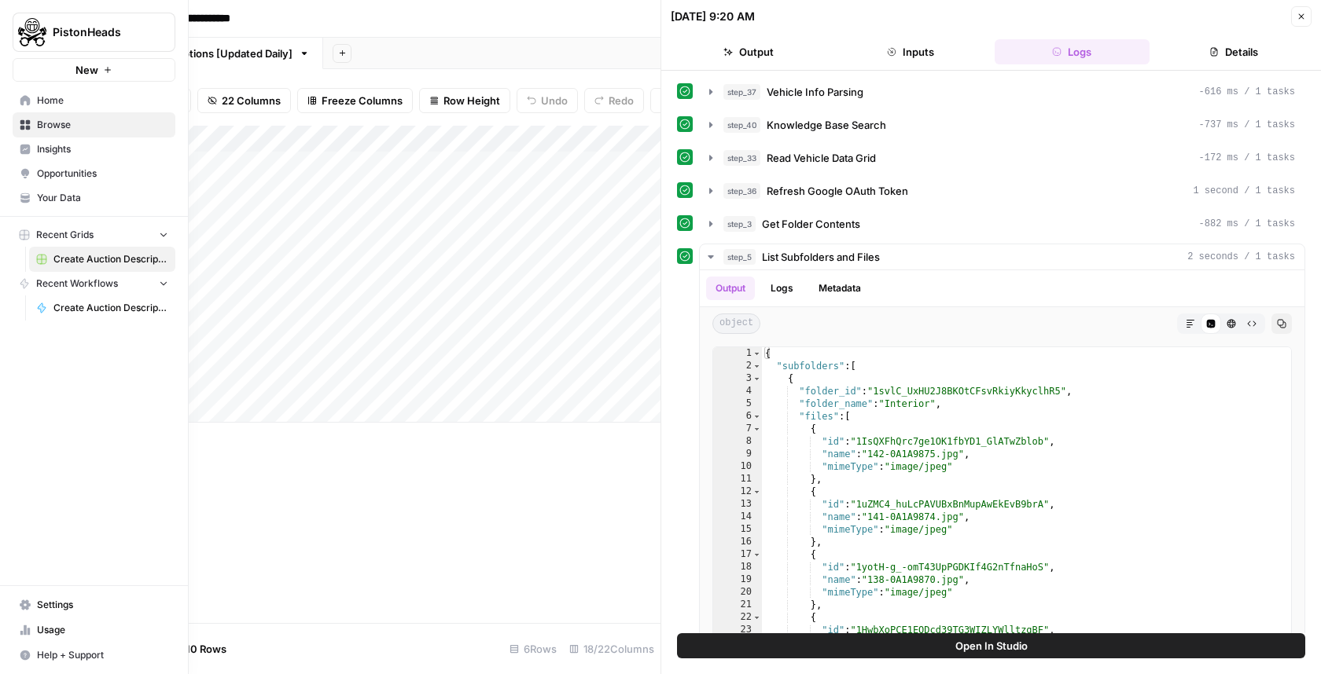
click at [20, 601] on link "Settings" at bounding box center [94, 605] width 163 height 25
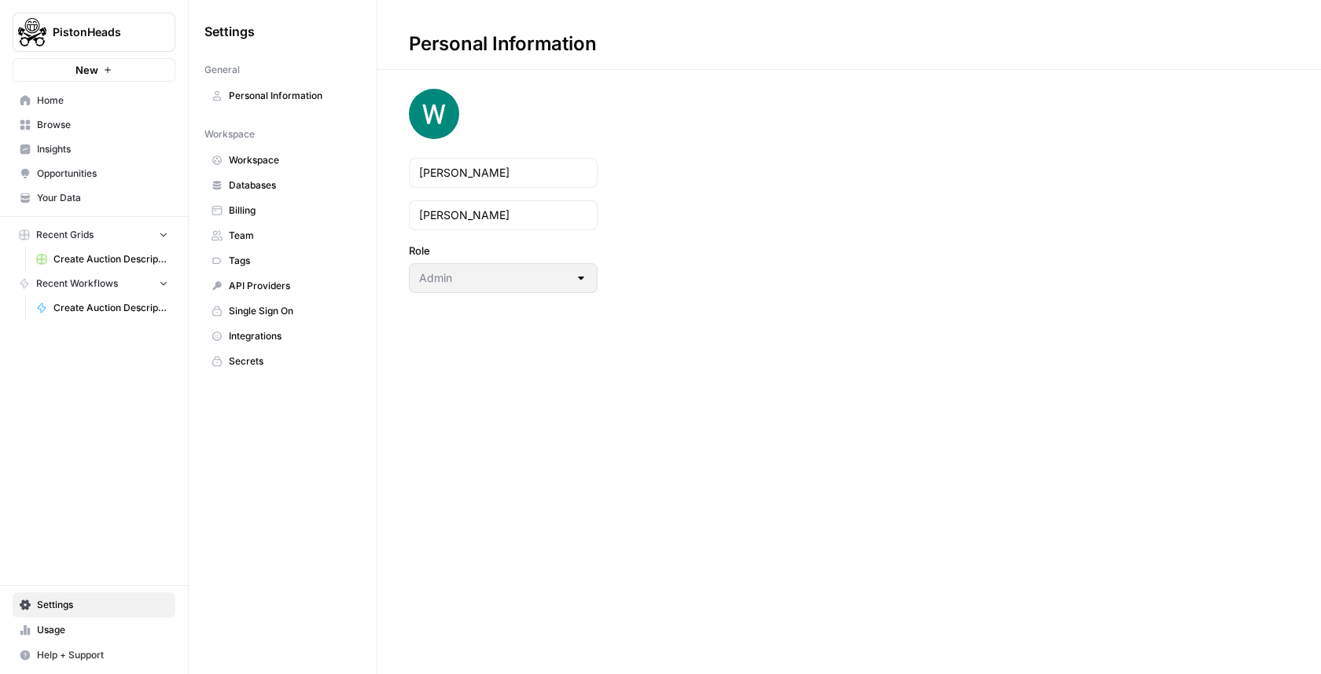
click at [275, 324] on link "Integrations" at bounding box center [282, 336] width 156 height 25
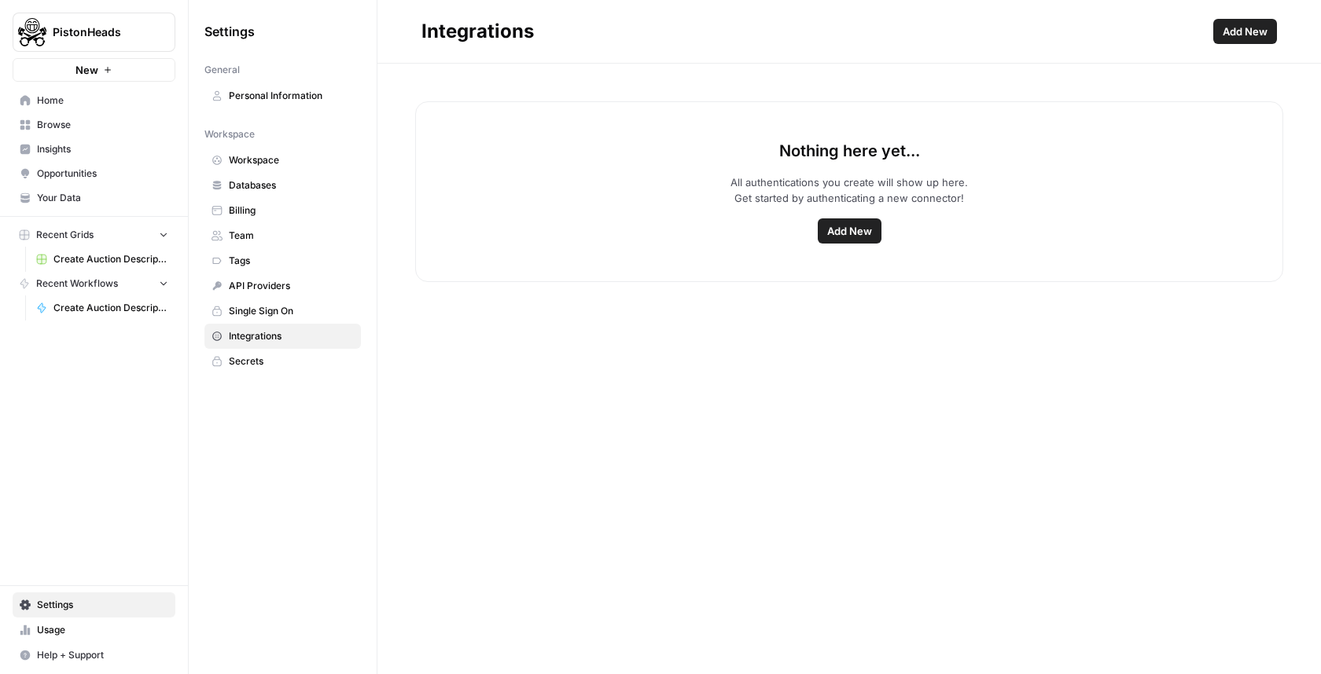
click at [588, 586] on div "Nothing here yet... All authentications you create will show up here. Get start…" at bounding box center [848, 369] width 943 height 611
click at [589, 558] on div "Nothing here yet... All authentications you create will show up here. Get start…" at bounding box center [848, 369] width 943 height 611
click at [108, 100] on span "Home" at bounding box center [102, 101] width 131 height 14
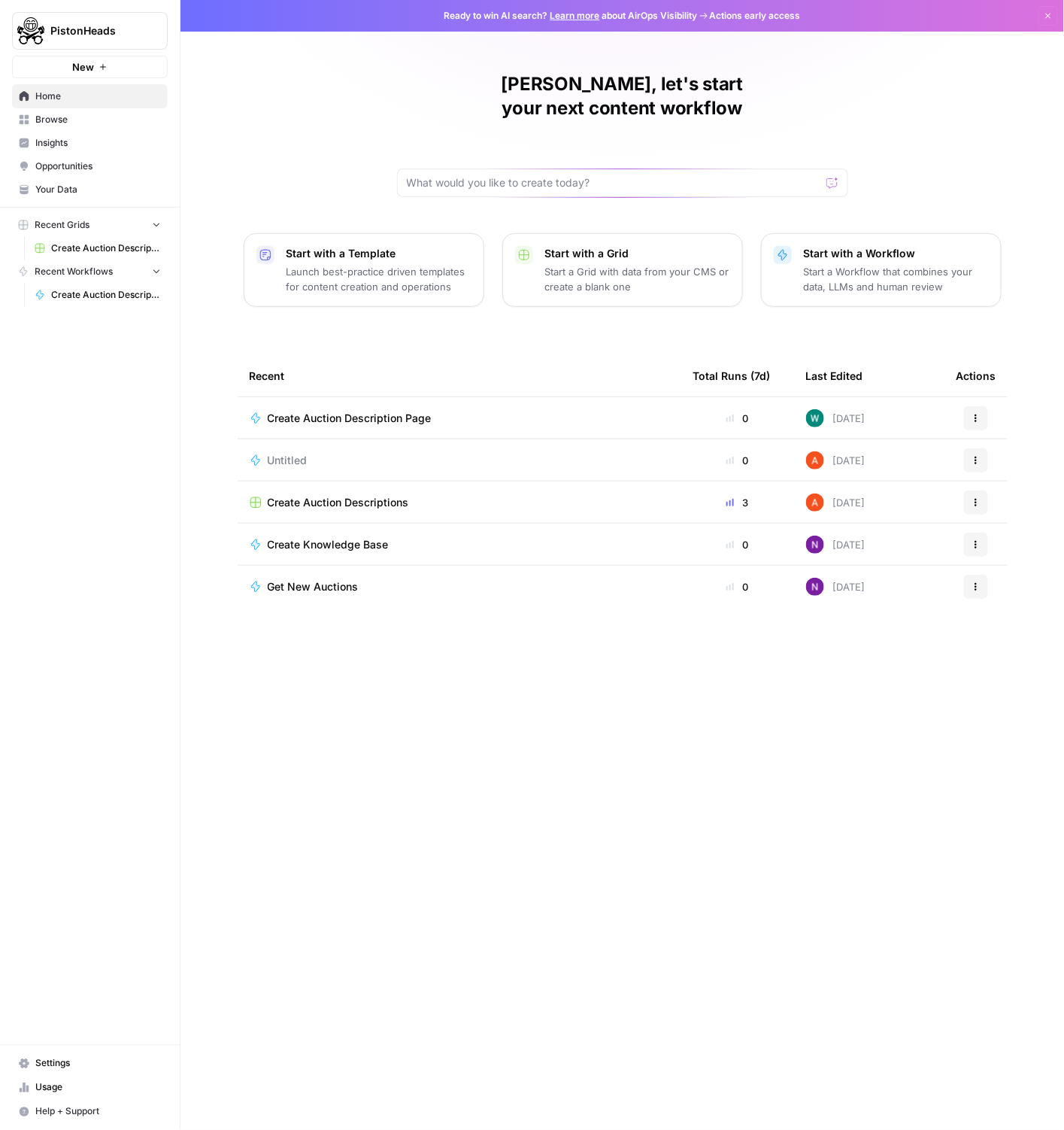
click at [61, 250] on span "Create Auction Descriptions" at bounding box center [105, 248] width 110 height 13
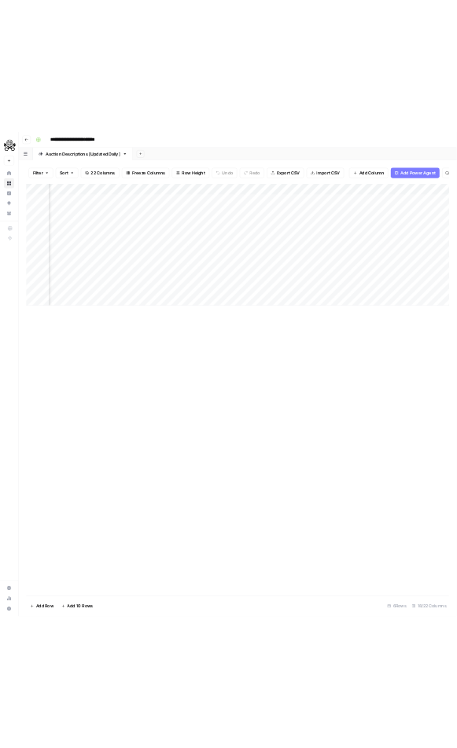
scroll to position [0, 1012]
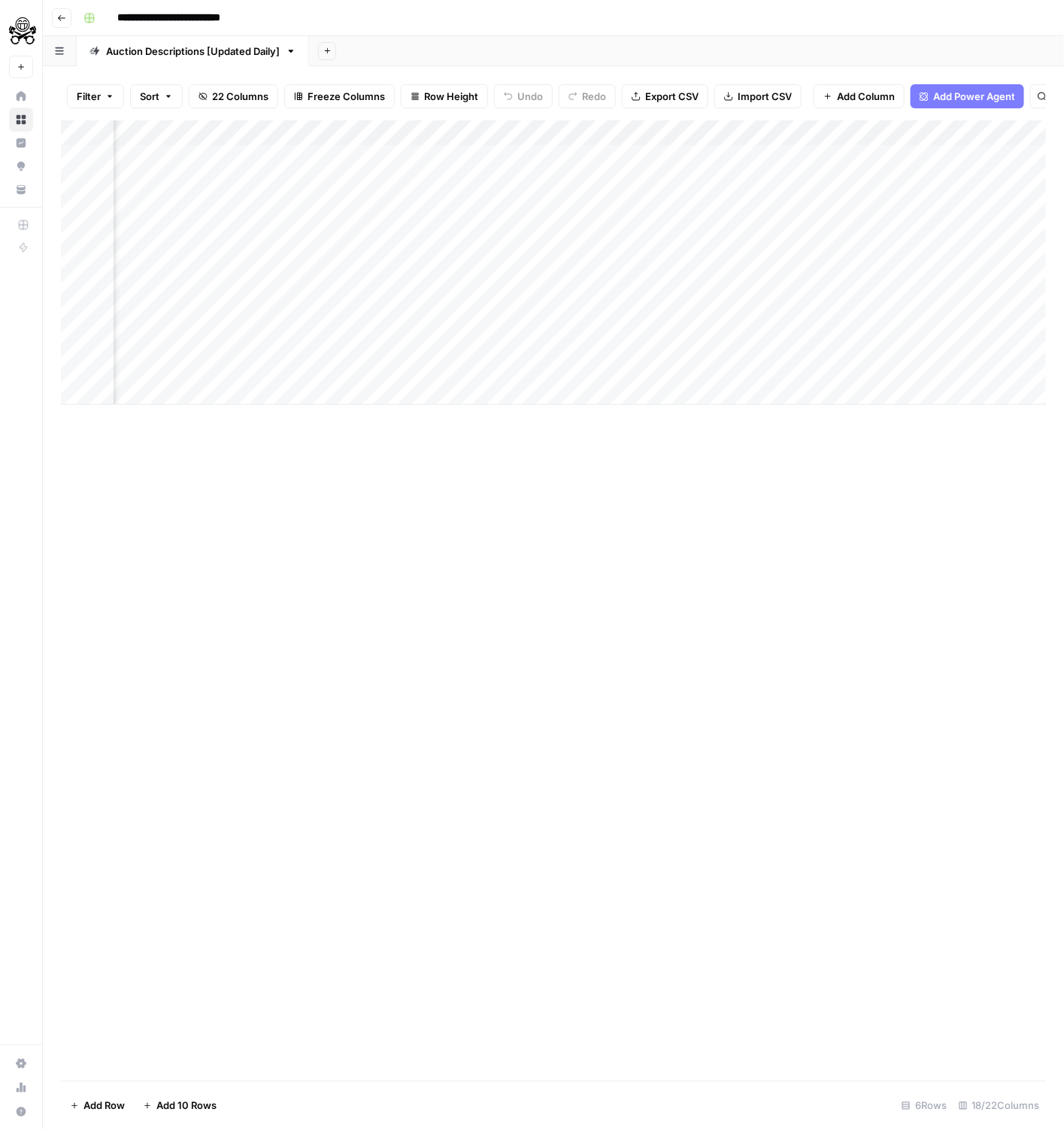
click at [589, 210] on div "Add Column" at bounding box center [554, 262] width 986 height 284
click at [594, 198] on div "Add Column" at bounding box center [554, 262] width 986 height 284
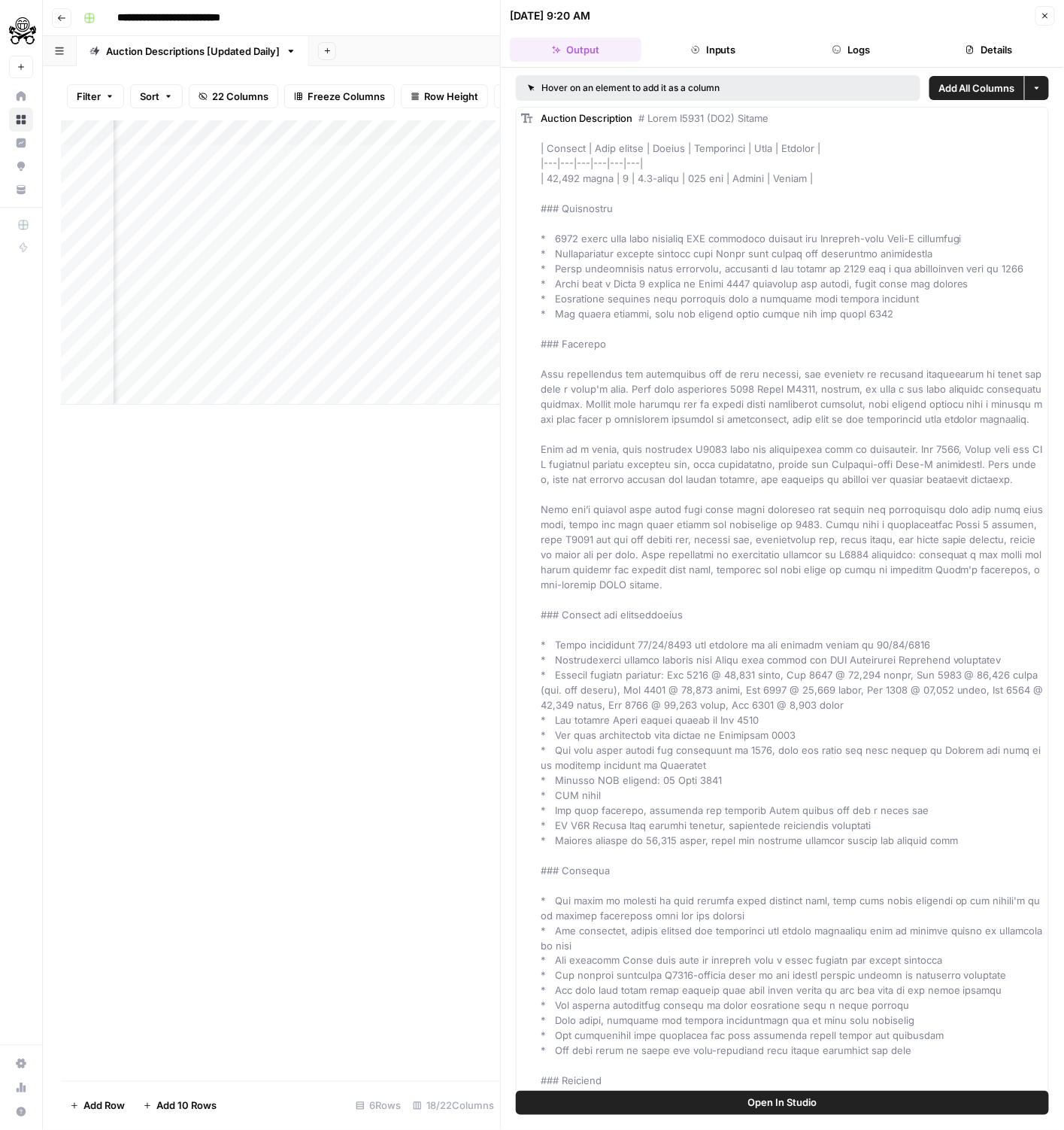
click at [814, 49] on button "Logs" at bounding box center [852, 49] width 132 height 24
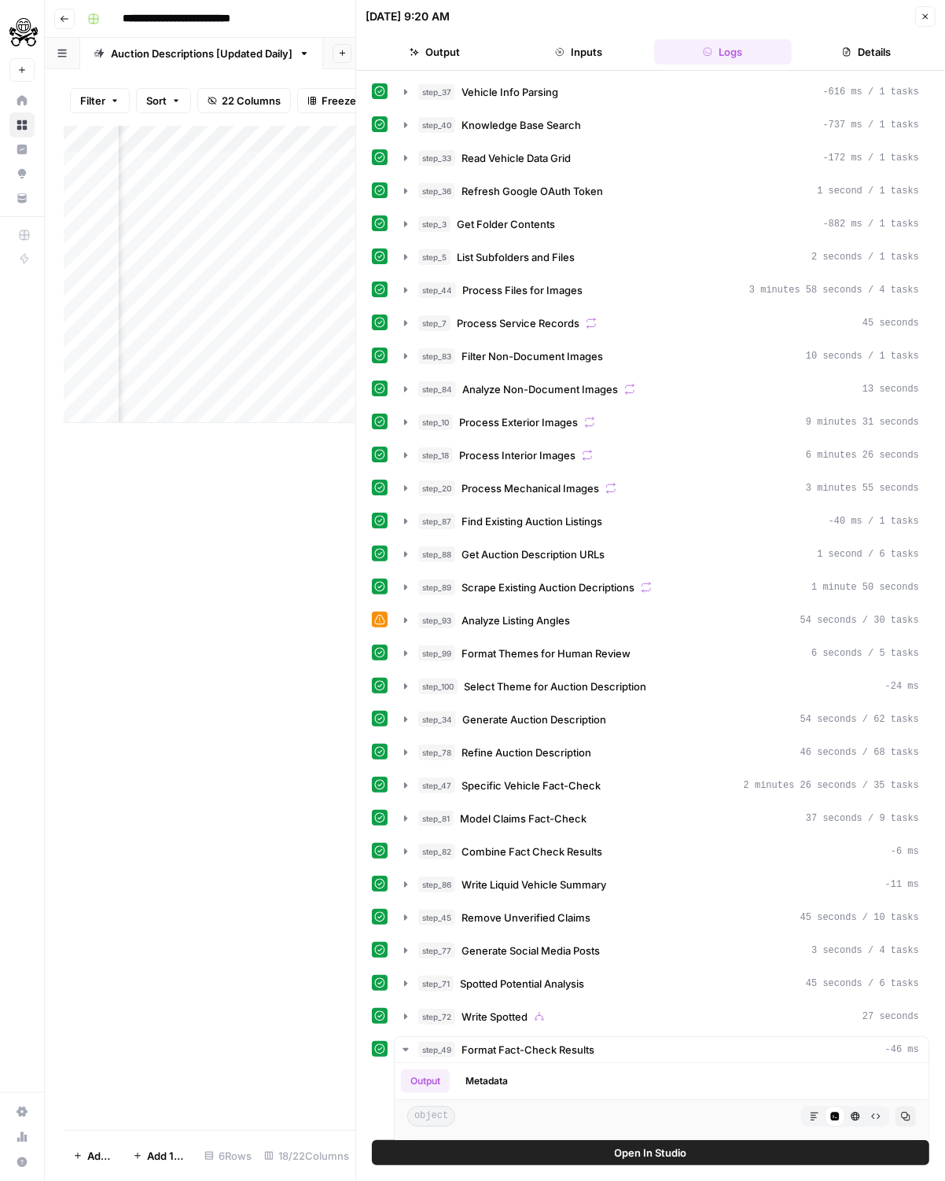
click at [548, 551] on button "step_88 Get Auction Description URLs 1 second / 6 tasks" at bounding box center [662, 554] width 534 height 25
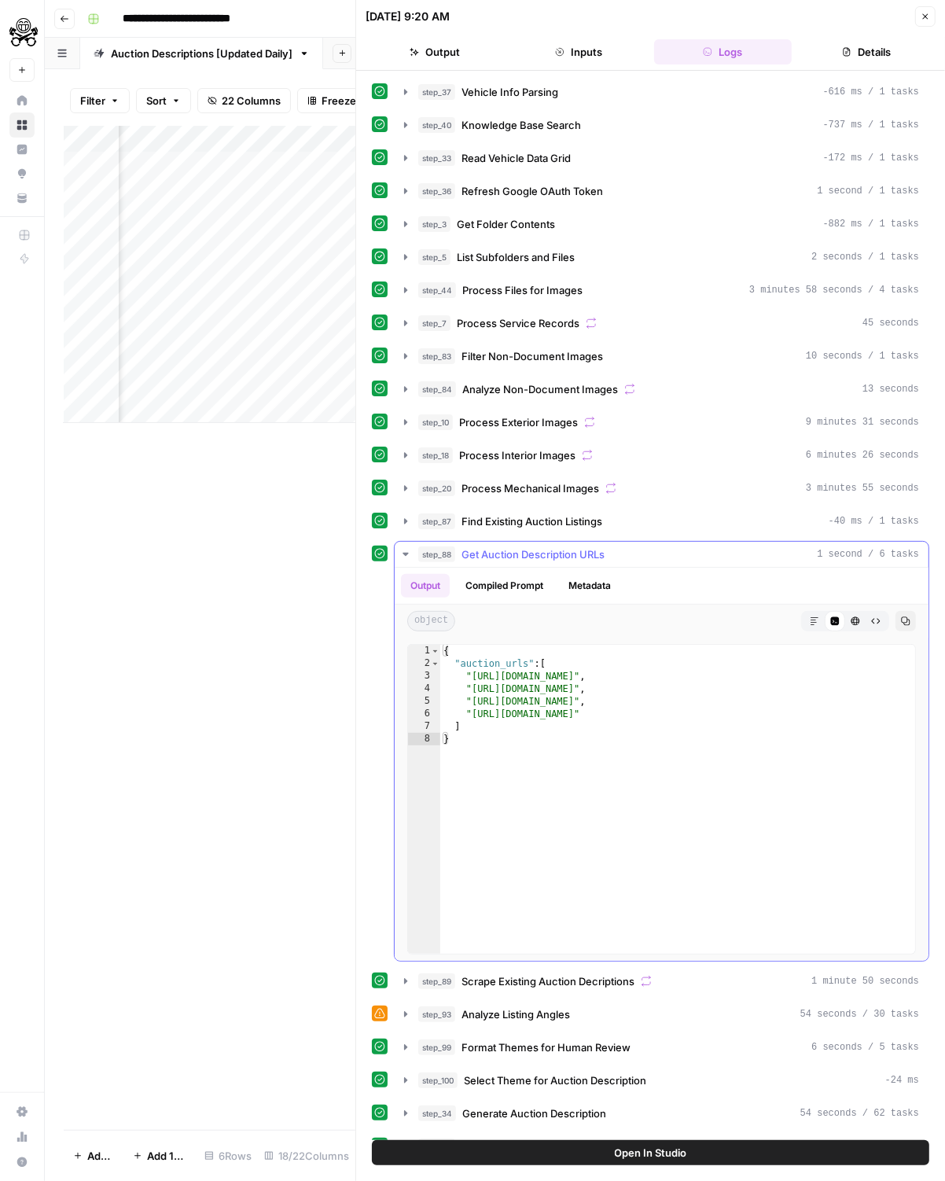
click at [516, 546] on span "Get Auction Description URLs" at bounding box center [532, 554] width 143 height 16
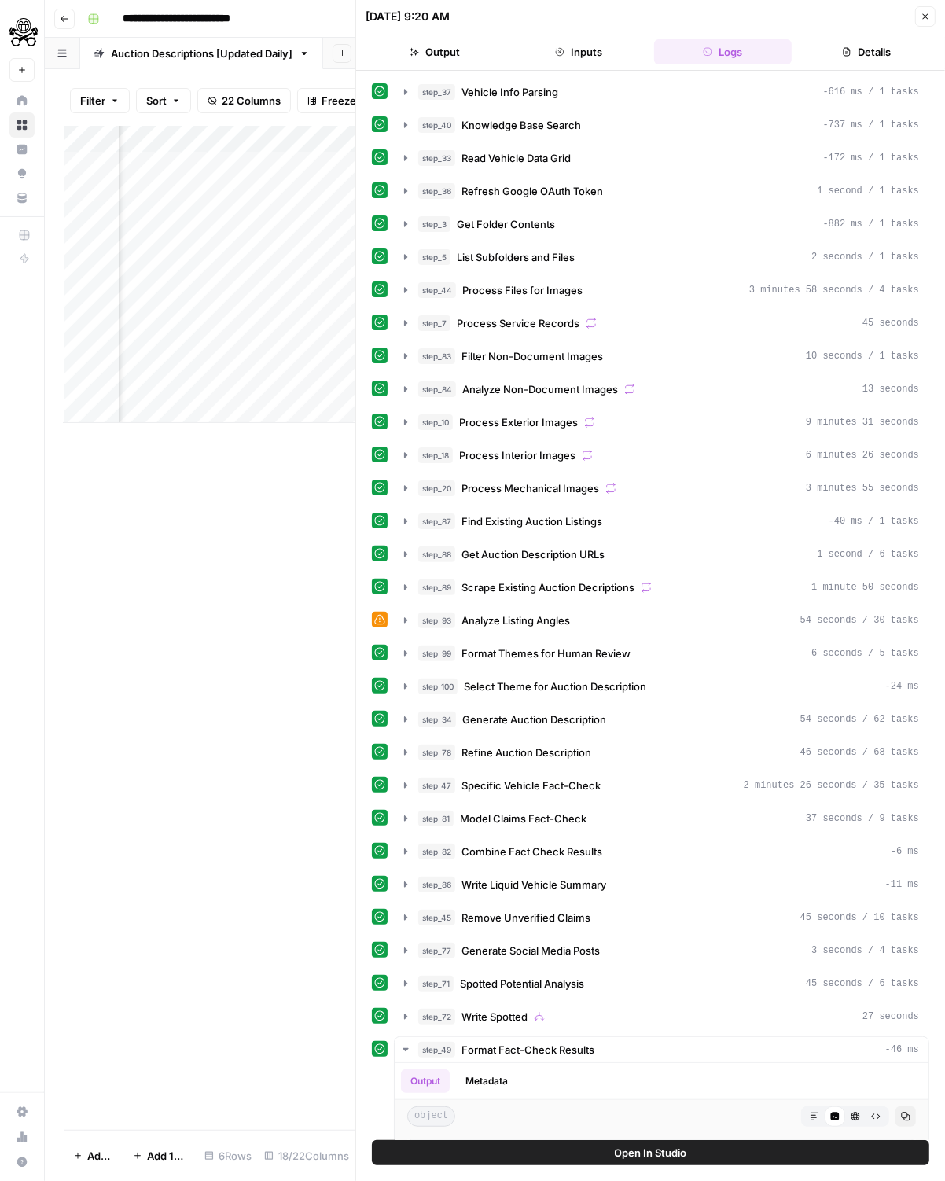
click at [751, 364] on div "step_37 Vehicle Info Parsing -616 ms / 1 tasks step_40 Knowledge Base Search -7…" at bounding box center [650, 768] width 557 height 1378
click at [769, 351] on div "step_83 Filter Non-Document Images 10 seconds / 1 tasks" at bounding box center [668, 356] width 501 height 16
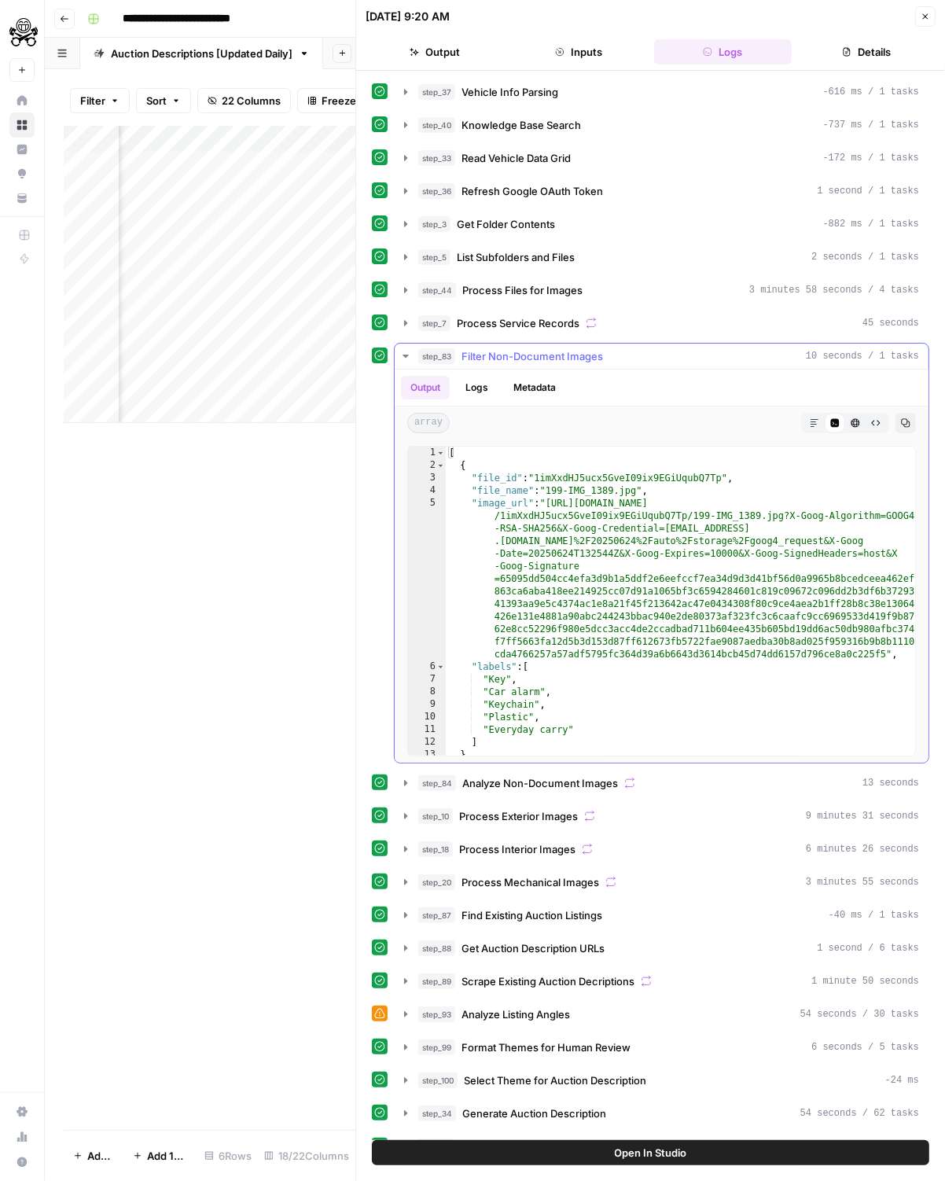
click at [873, 420] on button "Raw Output" at bounding box center [875, 423] width 20 height 20
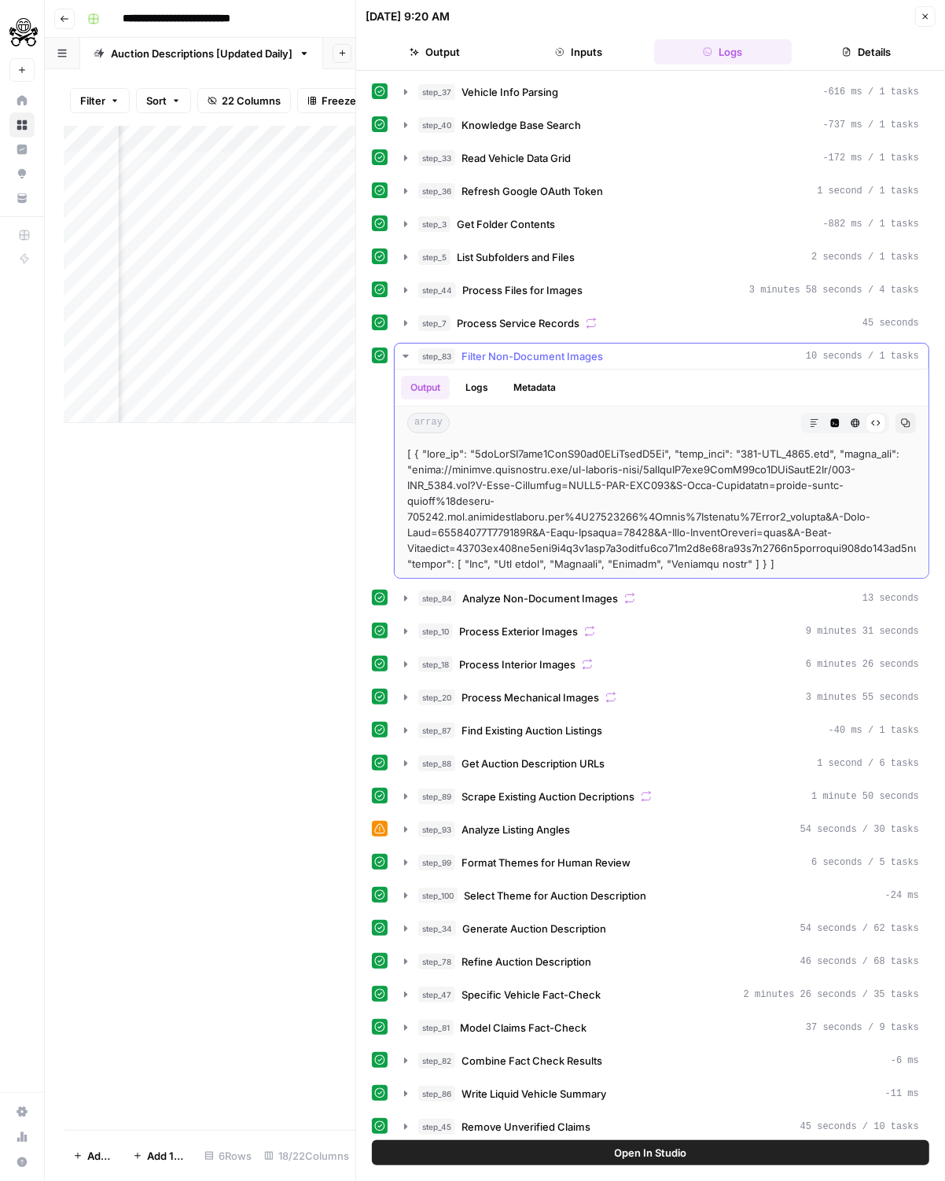
click at [837, 419] on icon "button" at bounding box center [835, 423] width 9 height 9
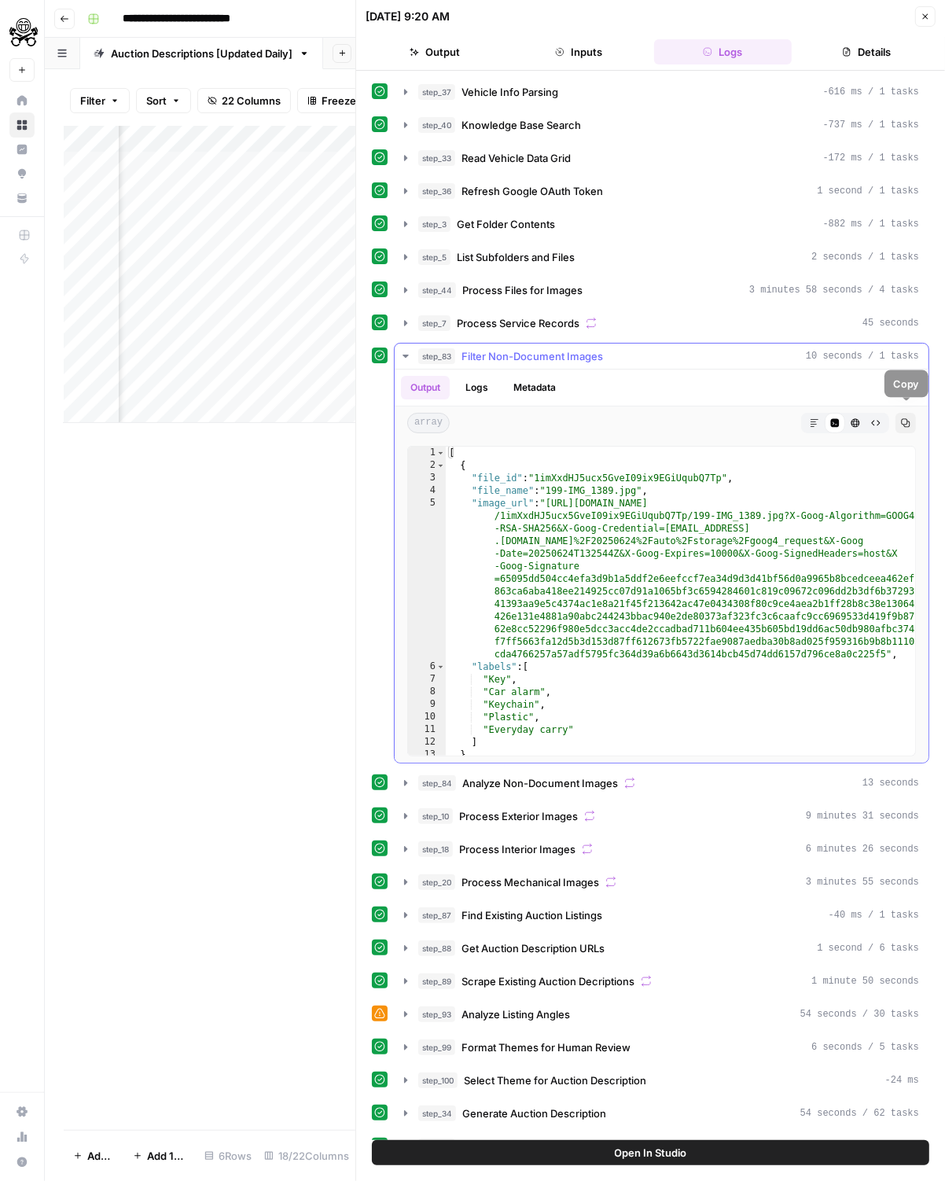
click at [896, 417] on button "Copy" at bounding box center [905, 423] width 20 height 20
click at [895, 417] on button "Copy" at bounding box center [905, 423] width 20 height 20
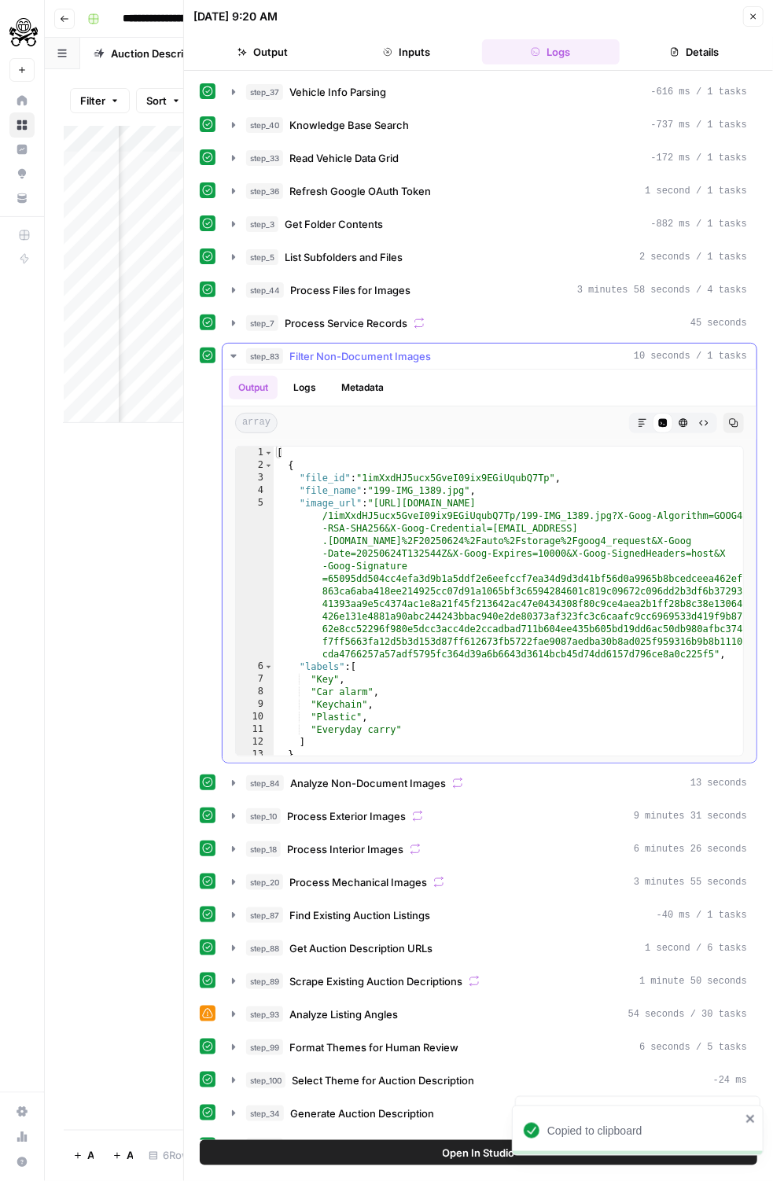
click at [412, 350] on span "Filter Non-Document Images" at bounding box center [359, 356] width 141 height 16
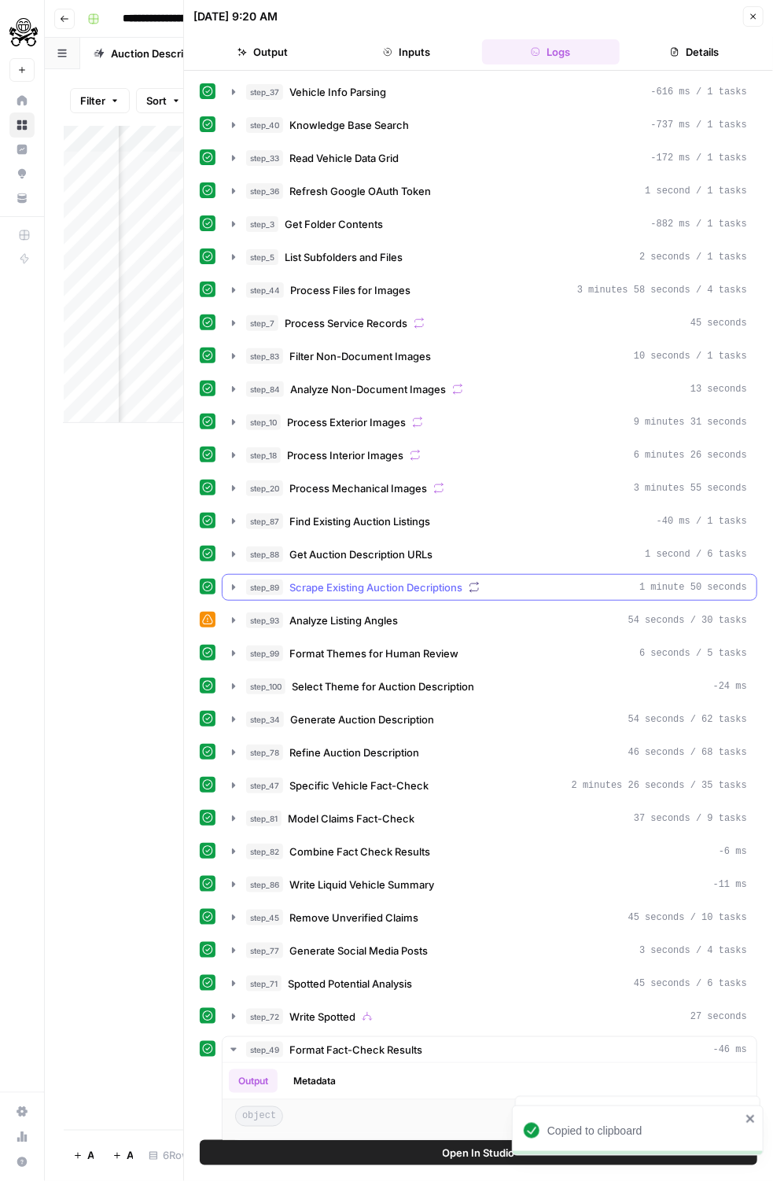
click at [346, 579] on span "Scrape Existing Auction Decriptions" at bounding box center [375, 587] width 173 height 16
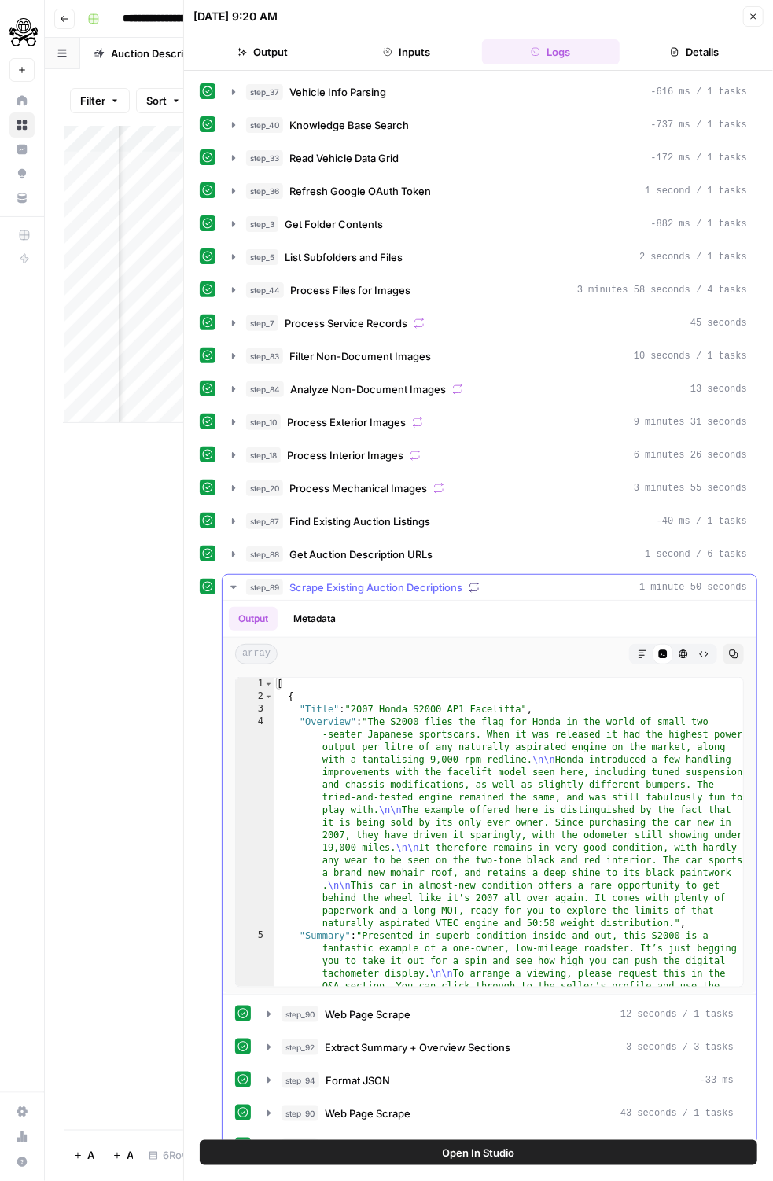
click at [710, 638] on div "array Markdown Code Editor HTML Viewer Raw Output Copy" at bounding box center [489, 654] width 534 height 33
click at [703, 671] on div "1 2 3 4 5 [ { "Title" : "2007 Honda S2000 AP1 Facelifta" , "Overview" : "The S2…" at bounding box center [489, 832] width 534 height 323
click at [703, 648] on button "Raw Output" at bounding box center [703, 654] width 20 height 20
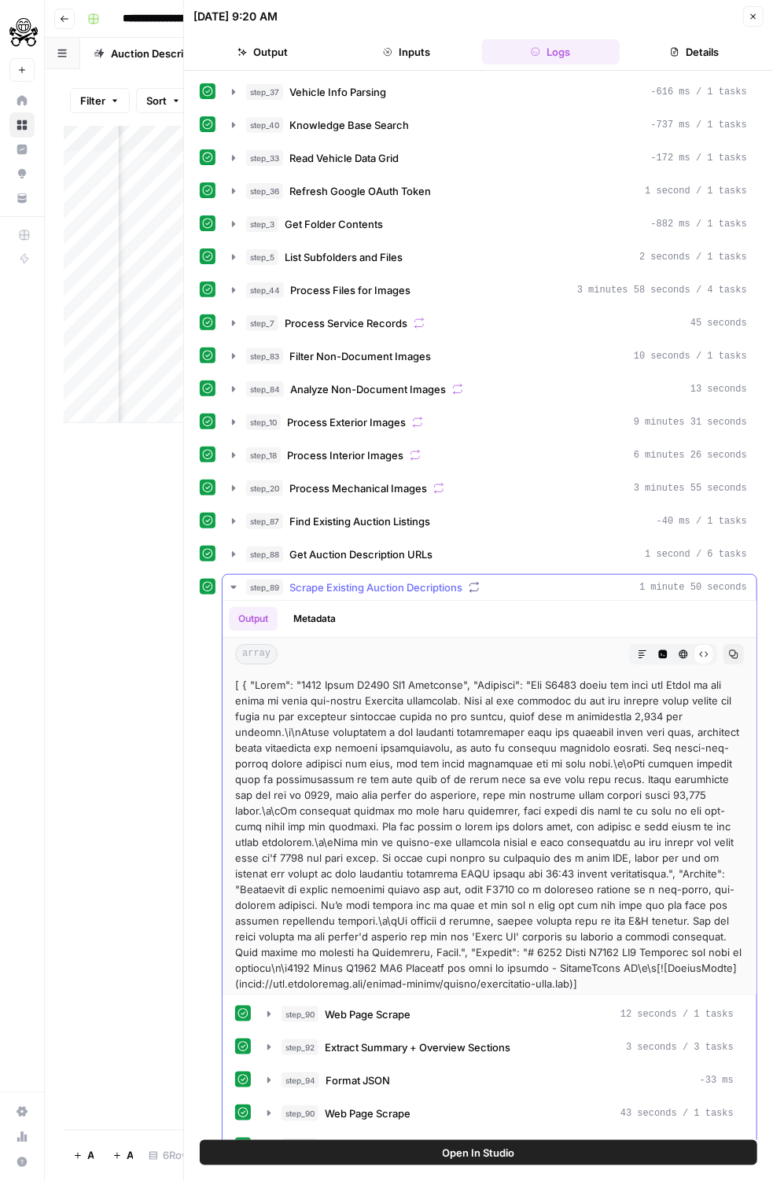
click at [649, 644] on button "Markdown" at bounding box center [642, 654] width 20 height 20
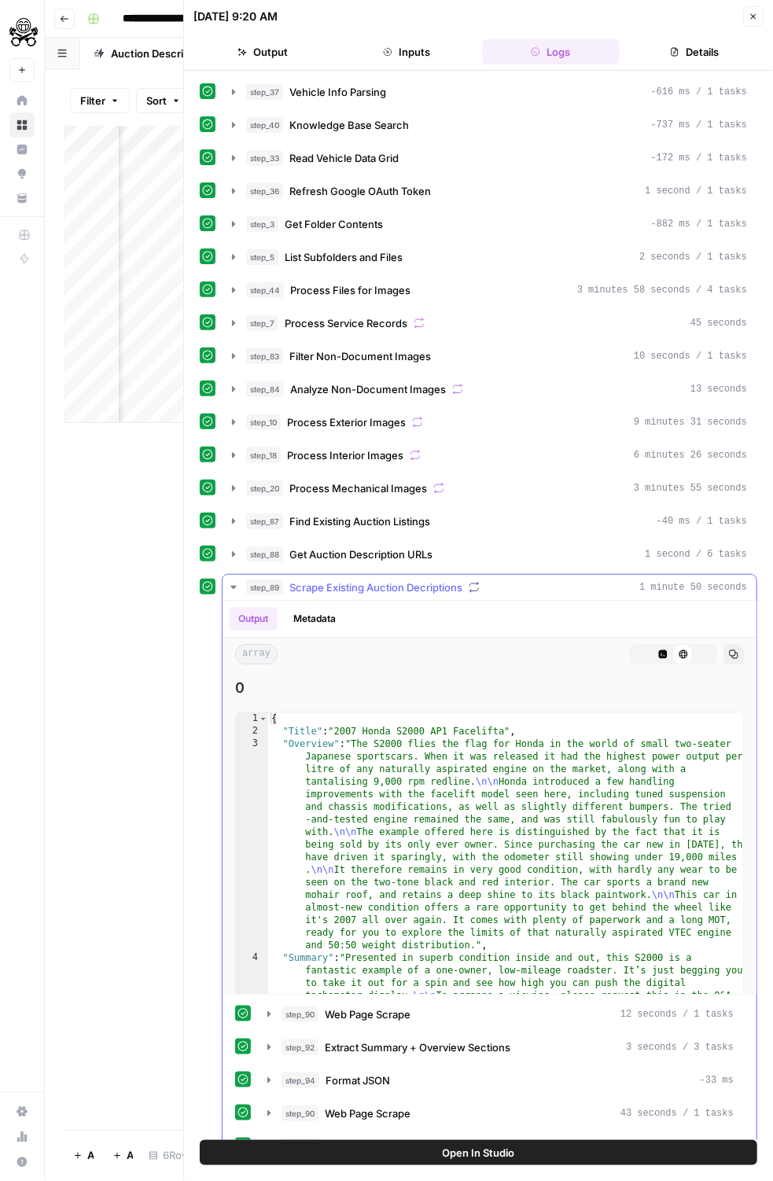
click at [666, 650] on icon "button" at bounding box center [663, 654] width 9 height 9
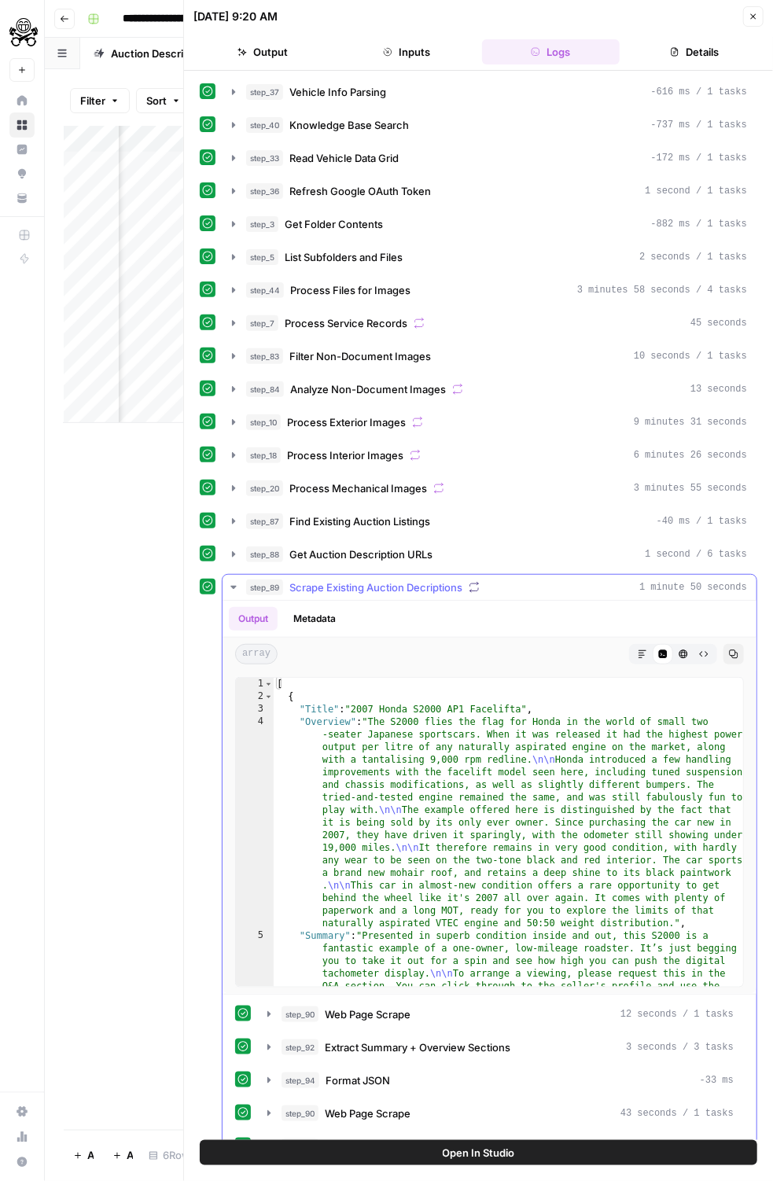
click at [728, 644] on button "Copy" at bounding box center [733, 654] width 20 height 20
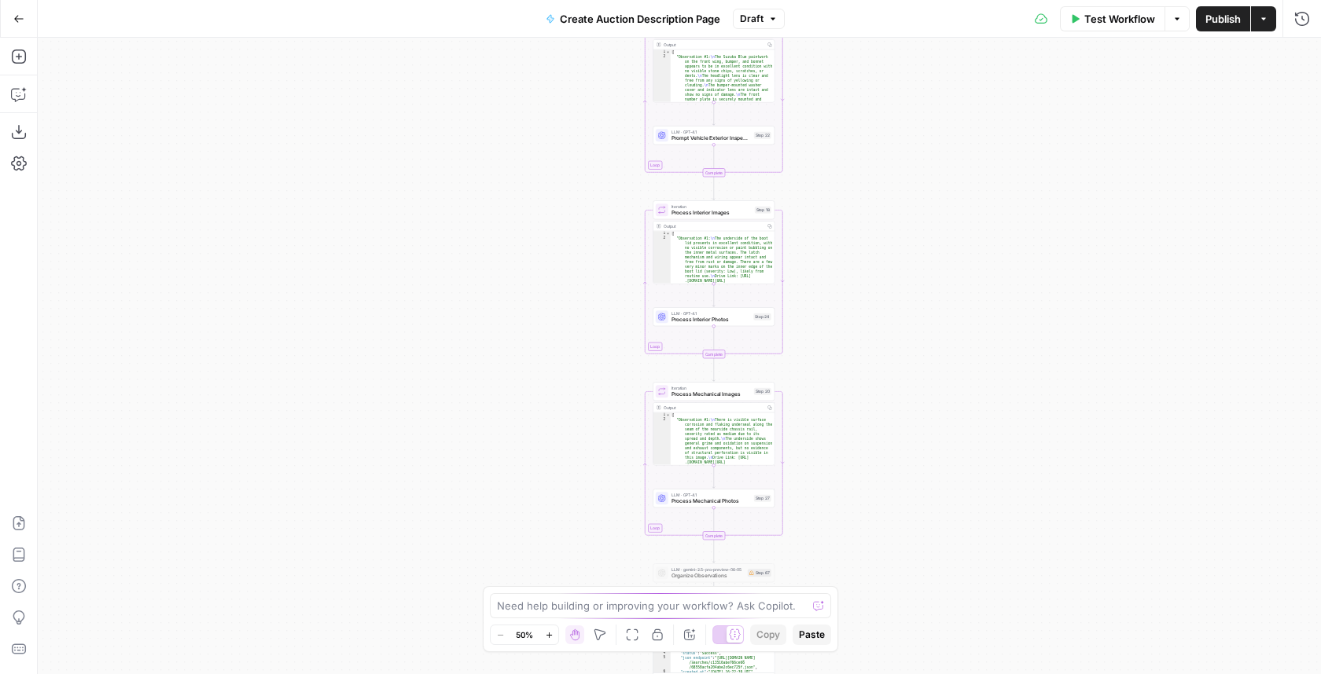
drag, startPoint x: 805, startPoint y: 417, endPoint x: 805, endPoint y: 379, distance: 37.7
click at [805, 379] on div "true false Workflow Set Inputs Inputs LLM · GPT-4.1 Vehicle Info Parsing Step 3…" at bounding box center [679, 356] width 1283 height 637
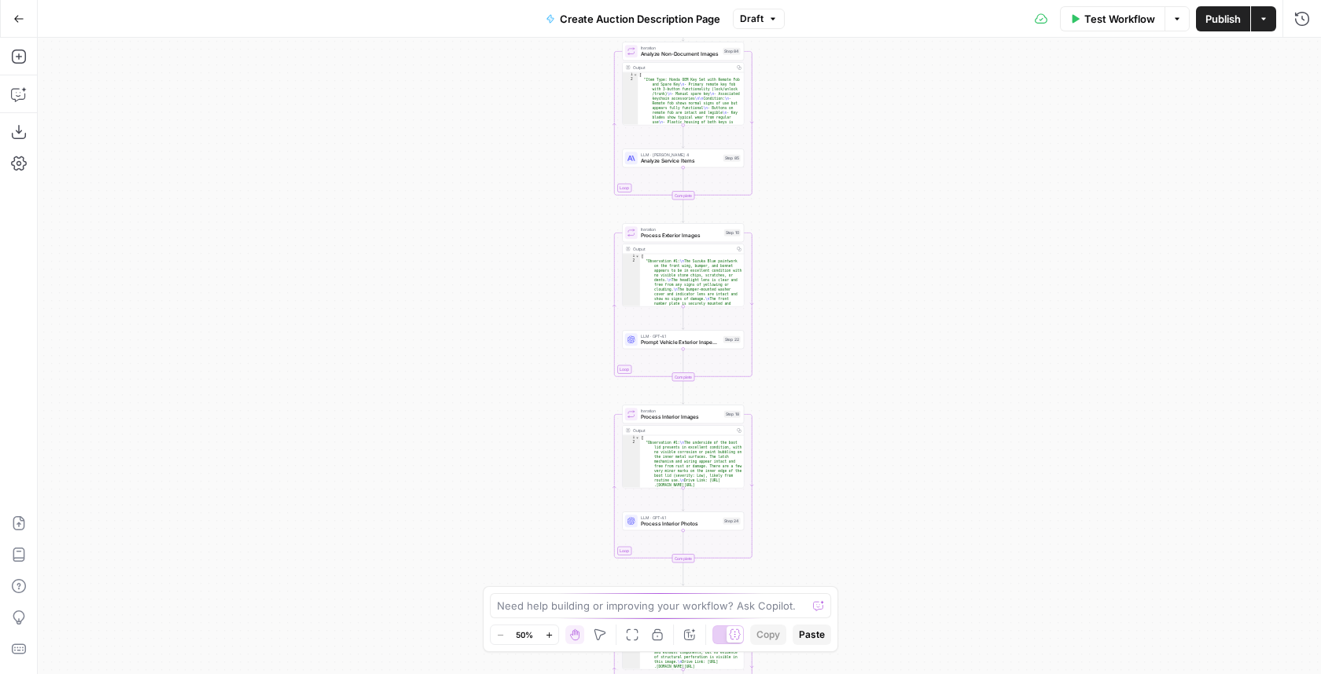
drag, startPoint x: 882, startPoint y: 245, endPoint x: 851, endPoint y: 450, distance: 207.4
click at [851, 450] on div "true false Workflow Set Inputs Inputs LLM · GPT-4.1 Vehicle Info Parsing Step 3…" at bounding box center [679, 356] width 1283 height 637
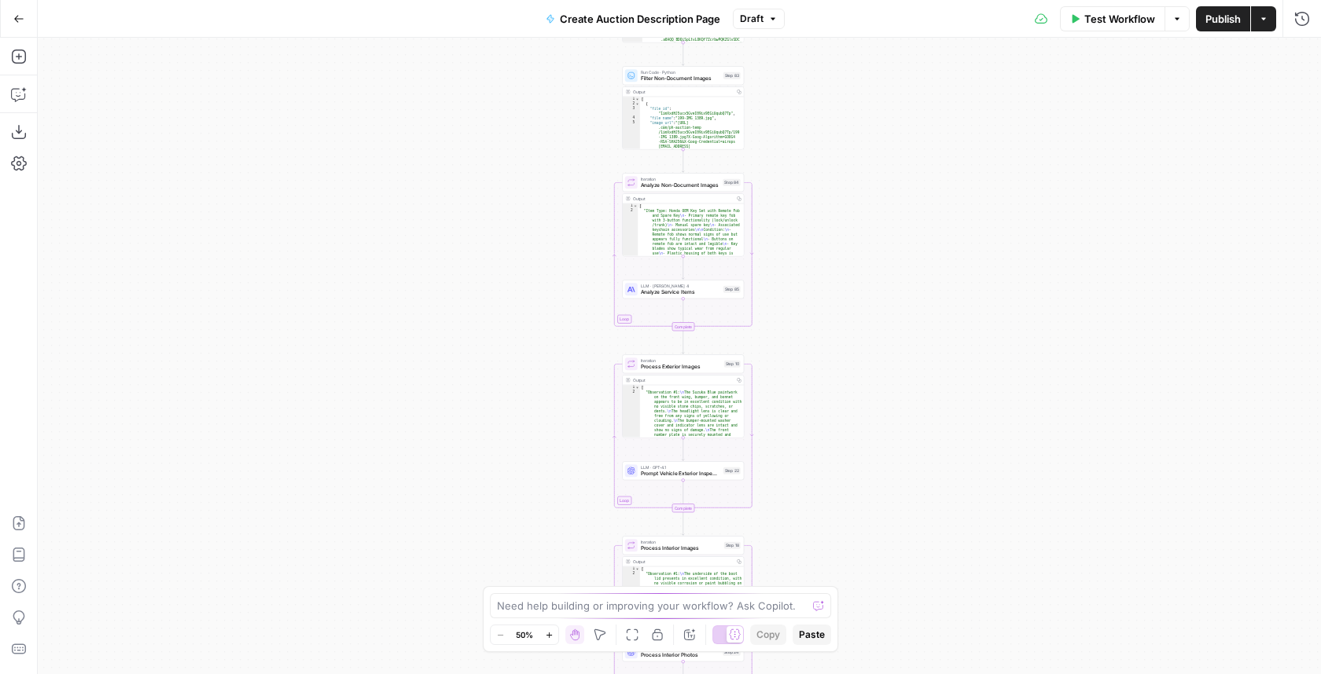
drag, startPoint x: 865, startPoint y: 354, endPoint x: 865, endPoint y: 542, distance: 187.9
click at [865, 542] on div "true false Workflow Set Inputs Inputs LLM · GPT-4.1 Vehicle Info Parsing Step 3…" at bounding box center [679, 356] width 1283 height 637
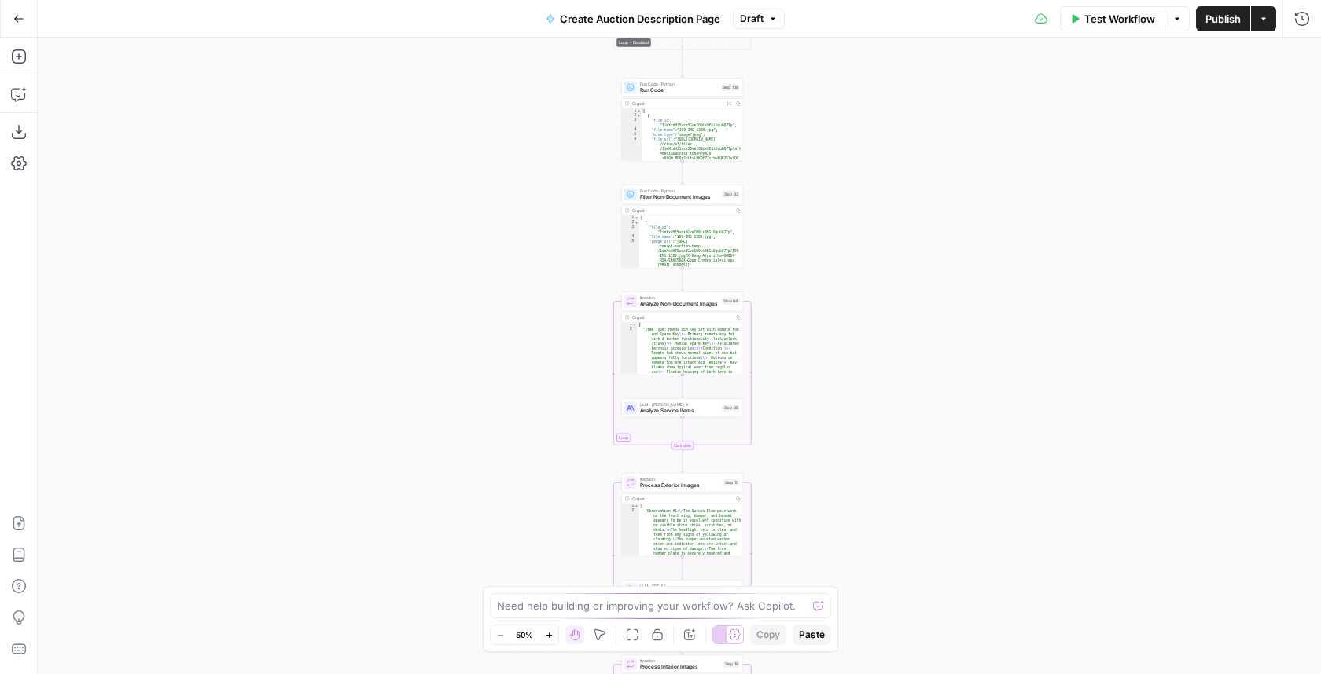
drag, startPoint x: 846, startPoint y: 175, endPoint x: 843, endPoint y: 244, distance: 69.2
click at [843, 244] on div "true false Workflow Set Inputs Inputs LLM · GPT-4.1 Vehicle Info Parsing Step 3…" at bounding box center [679, 356] width 1283 height 637
drag, startPoint x: 847, startPoint y: 355, endPoint x: 847, endPoint y: 601, distance: 246.0
click at [847, 601] on div "true false Workflow Set Inputs Inputs LLM · GPT-4.1 Vehicle Info Parsing Step 3…" at bounding box center [679, 356] width 1283 height 637
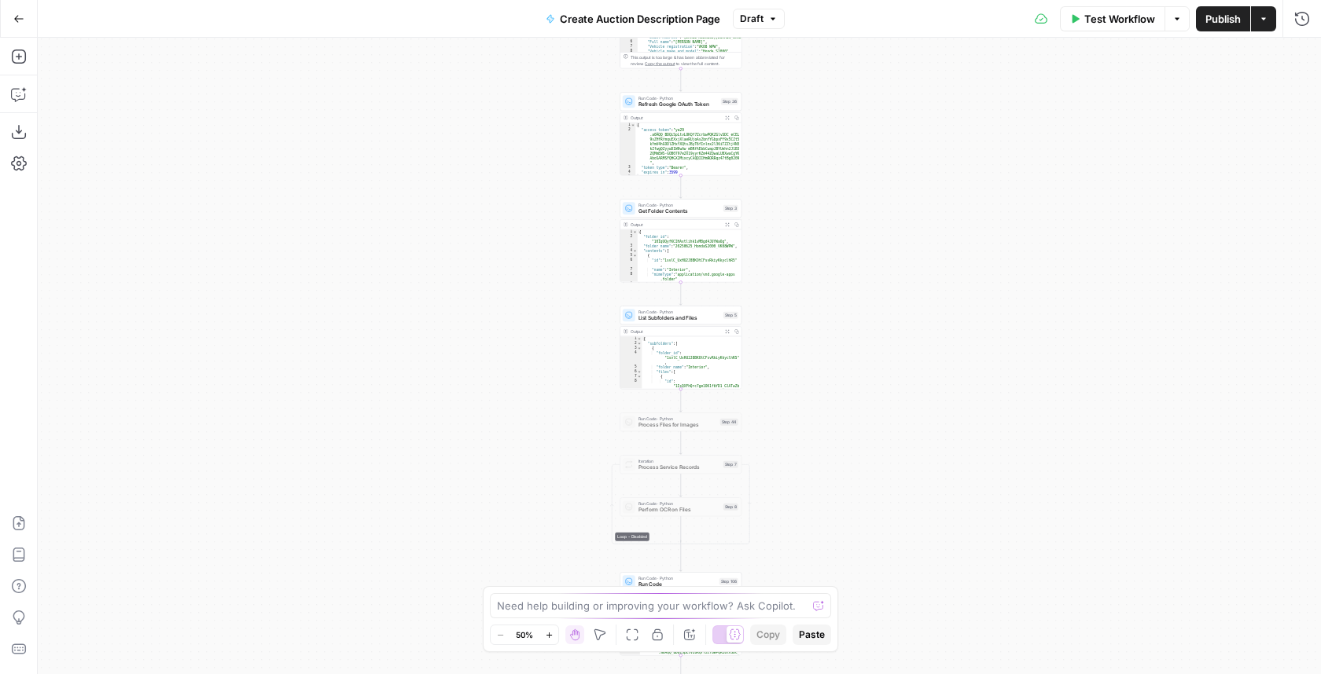
drag, startPoint x: 860, startPoint y: 402, endPoint x: 860, endPoint y: 528, distance: 126.6
click at [860, 528] on div "true false Workflow Set Inputs Inputs LLM · GPT-4.1 Vehicle Info Parsing Step 3…" at bounding box center [679, 356] width 1283 height 637
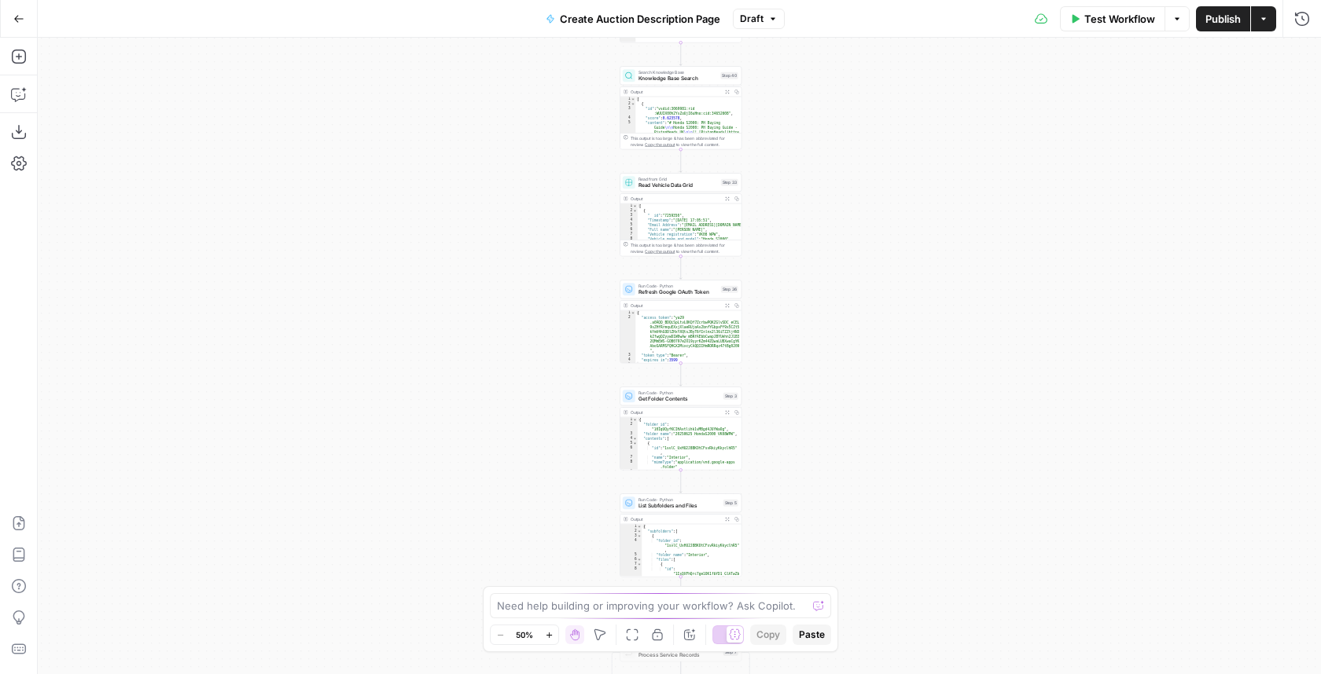
drag, startPoint x: 885, startPoint y: 370, endPoint x: 885, endPoint y: 480, distance: 110.1
click at [885, 482] on div "true false Workflow Set Inputs Inputs LLM · GPT-4.1 Vehicle Info Parsing Step 3…" at bounding box center [679, 356] width 1283 height 637
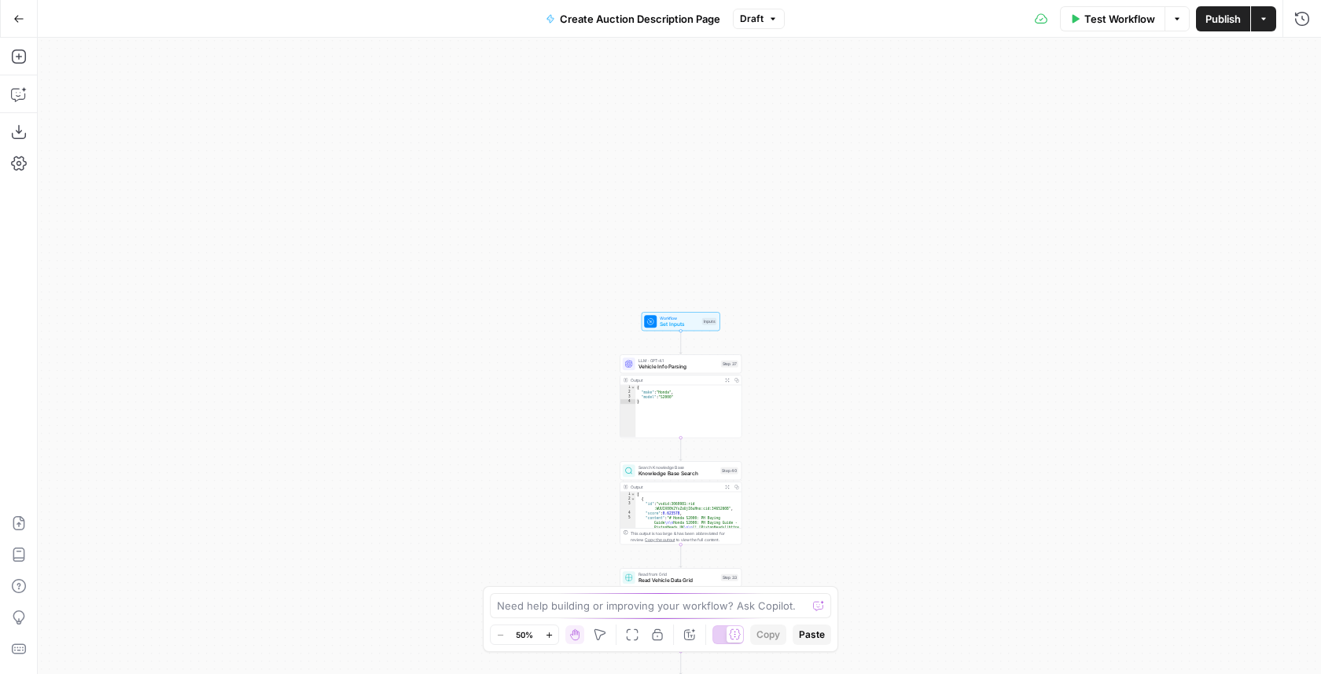
drag, startPoint x: 896, startPoint y: 255, endPoint x: 896, endPoint y: 628, distance: 373.4
click at [896, 628] on div "true false Workflow Set Inputs Inputs LLM · GPT-4.1 Vehicle Info Parsing Step 3…" at bounding box center [679, 356] width 1283 height 637
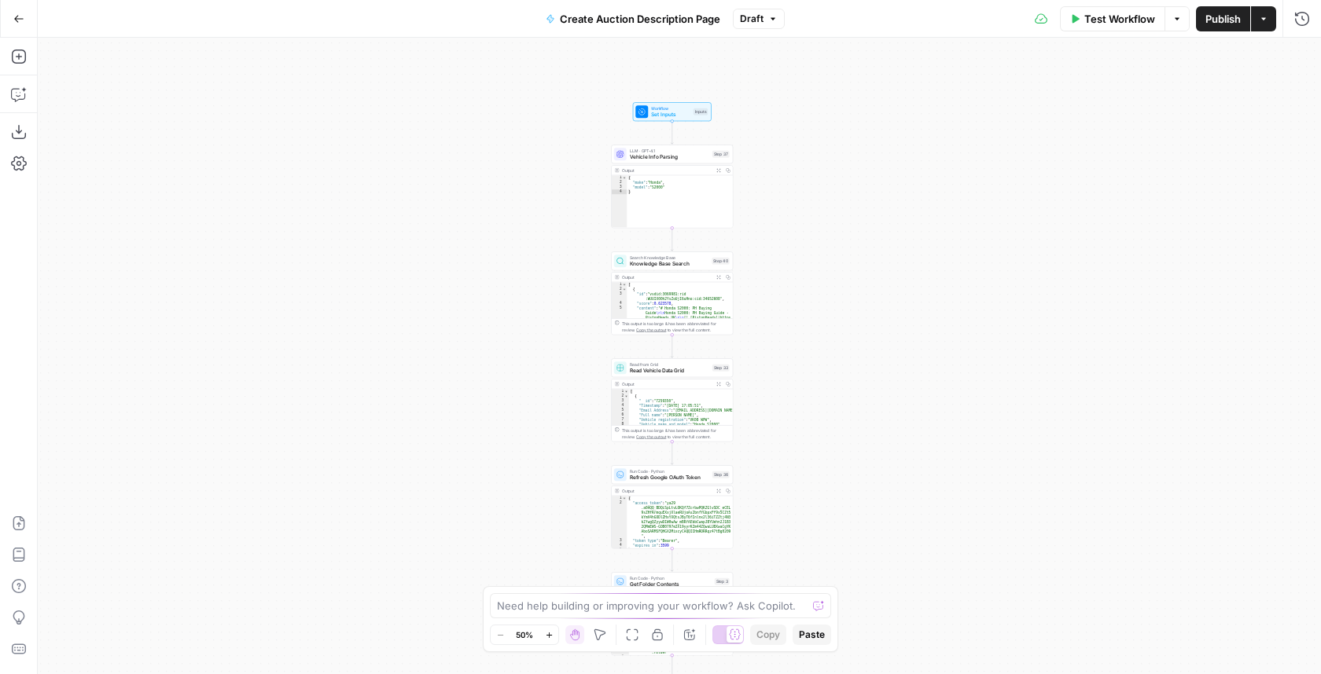
drag, startPoint x: 896, startPoint y: 585, endPoint x: 887, endPoint y: 328, distance: 257.2
click at [887, 328] on div "true false Workflow Set Inputs Inputs LLM · GPT-4.1 Vehicle Info Parsing Step 3…" at bounding box center [679, 356] width 1283 height 637
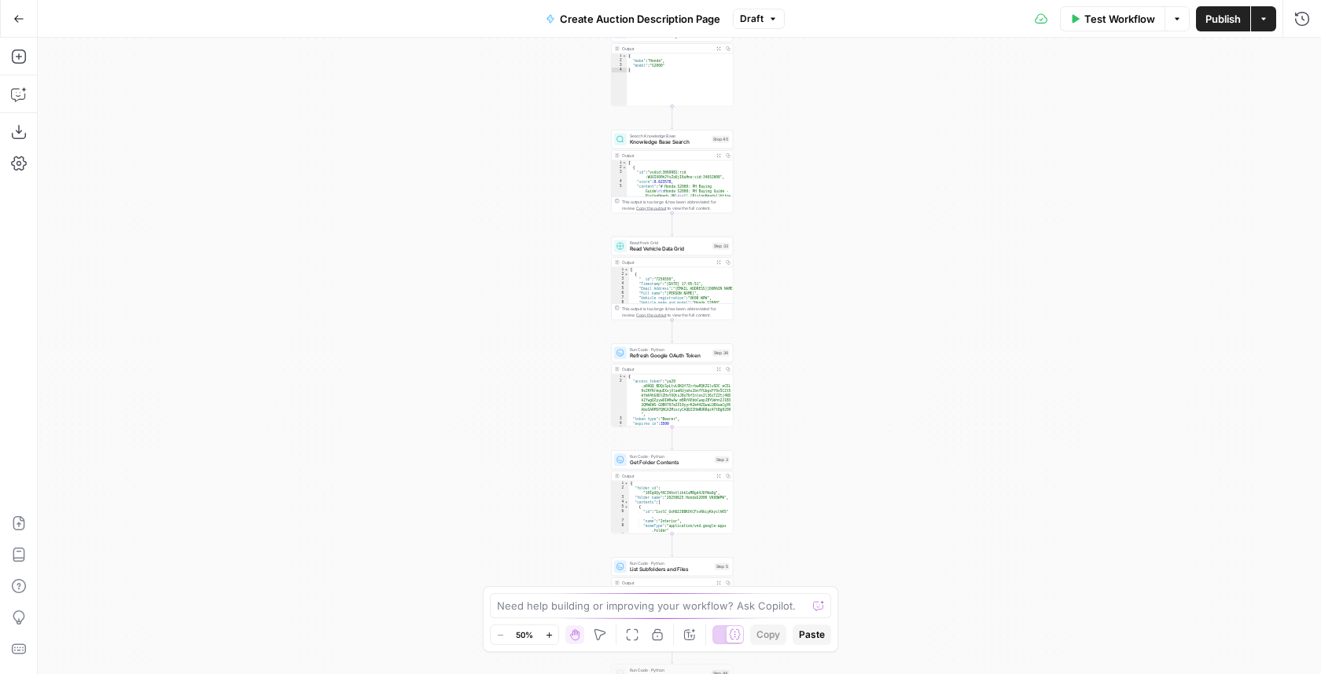
drag, startPoint x: 889, startPoint y: 376, endPoint x: 889, endPoint y: 246, distance: 129.7
click at [889, 246] on div "true false Workflow Set Inputs Inputs LLM · GPT-4.1 Vehicle Info Parsing Step 3…" at bounding box center [679, 356] width 1283 height 637
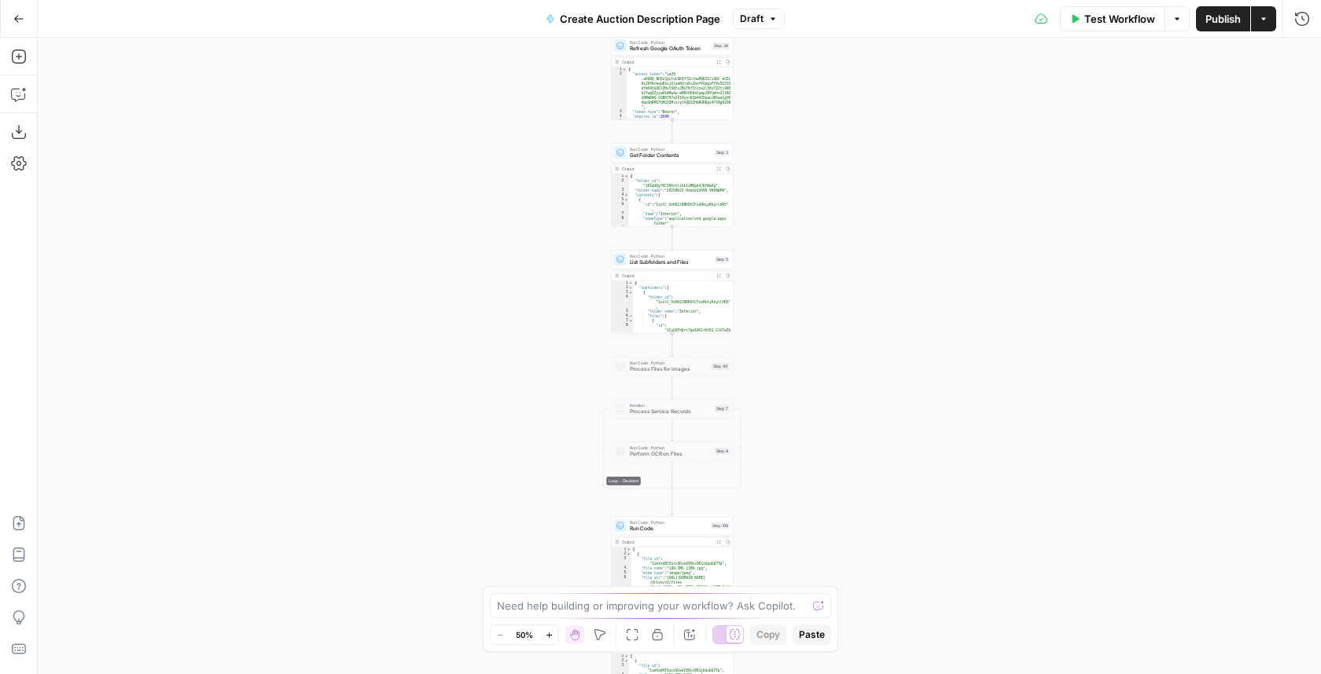
drag, startPoint x: 791, startPoint y: 470, endPoint x: 791, endPoint y: 292, distance: 177.7
click at [791, 292] on div "true false Workflow Set Inputs Inputs LLM · GPT-4.1 Vehicle Info Parsing Step 3…" at bounding box center [679, 356] width 1283 height 637
click at [825, 373] on div "true false Workflow Set Inputs Inputs LLM · GPT-4.1 Vehicle Info Parsing Step 3…" at bounding box center [679, 356] width 1283 height 637
click at [778, 27] on button "Draft" at bounding box center [759, 19] width 52 height 20
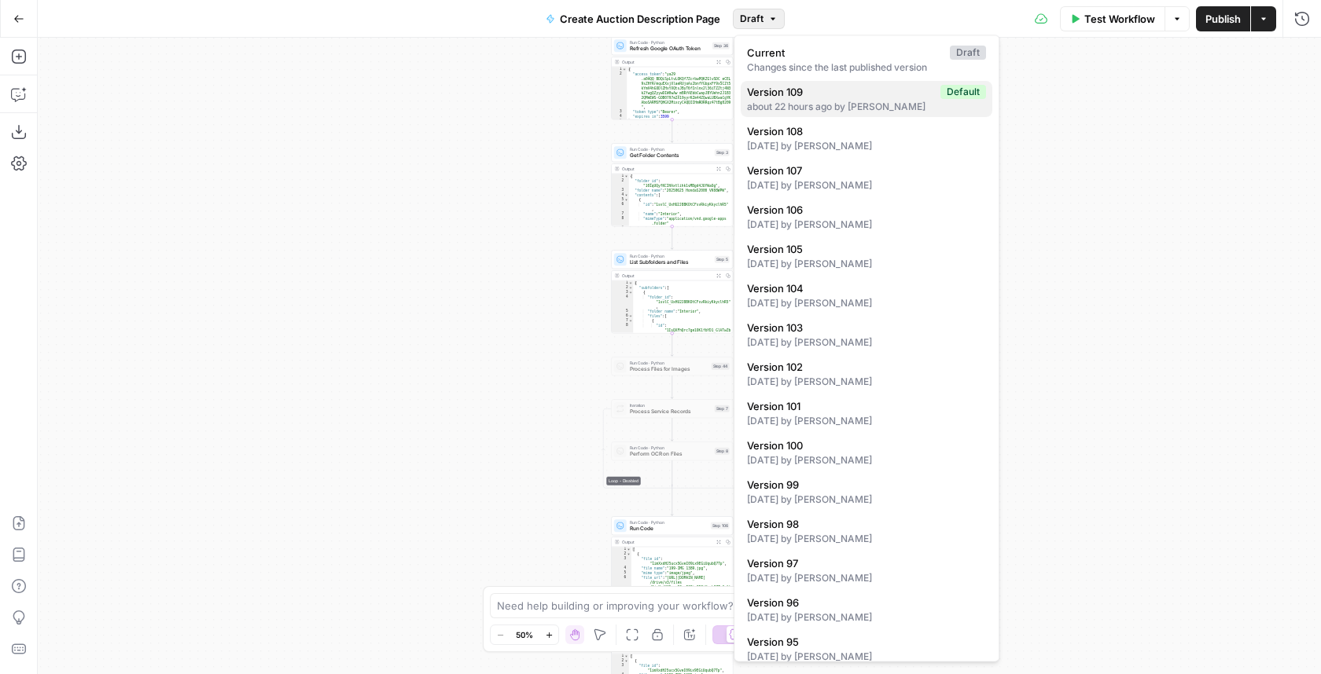
click at [837, 96] on span "Version 109" at bounding box center [840, 92] width 187 height 16
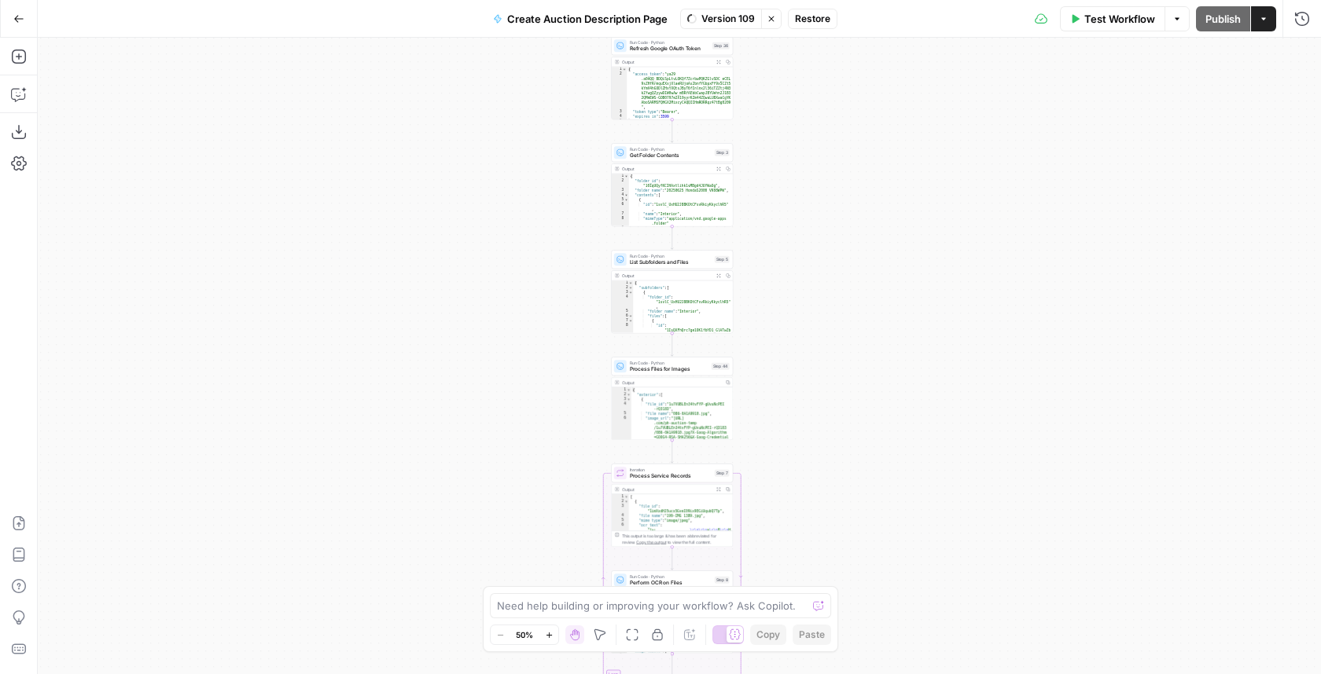
click at [818, 20] on span "Restore" at bounding box center [812, 19] width 35 height 14
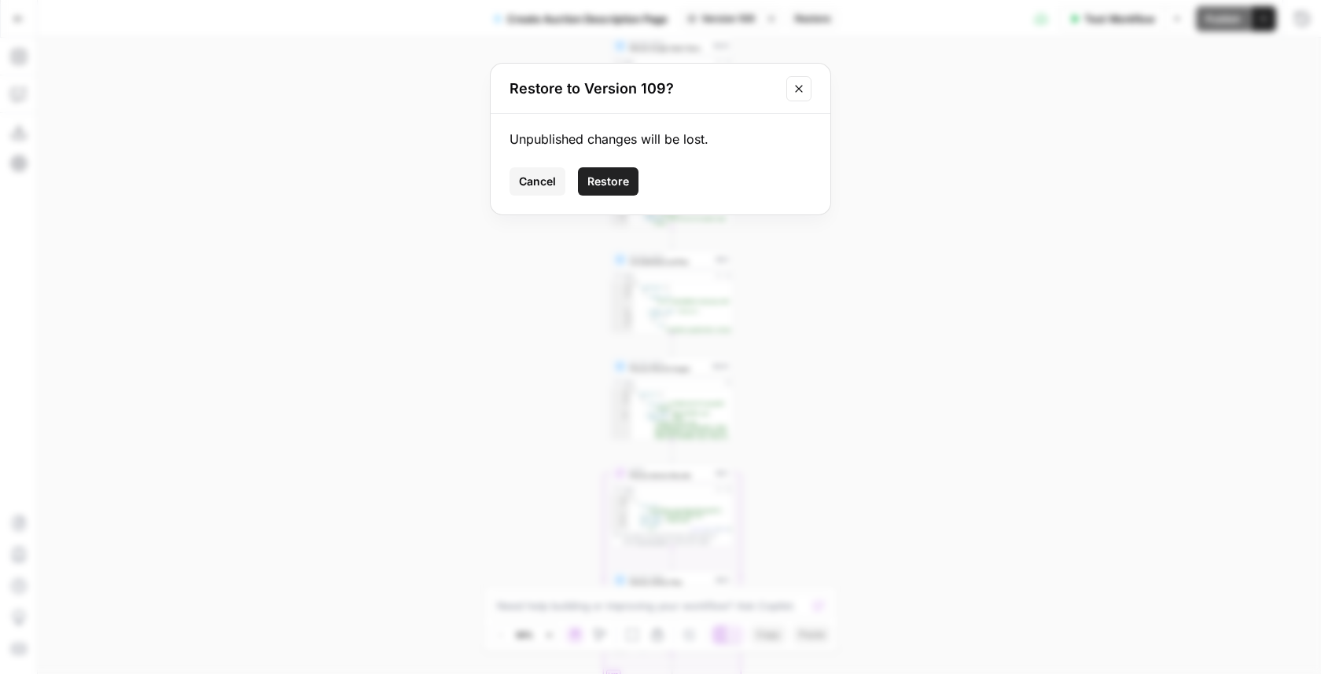
click at [612, 178] on span "Restore" at bounding box center [608, 182] width 42 height 16
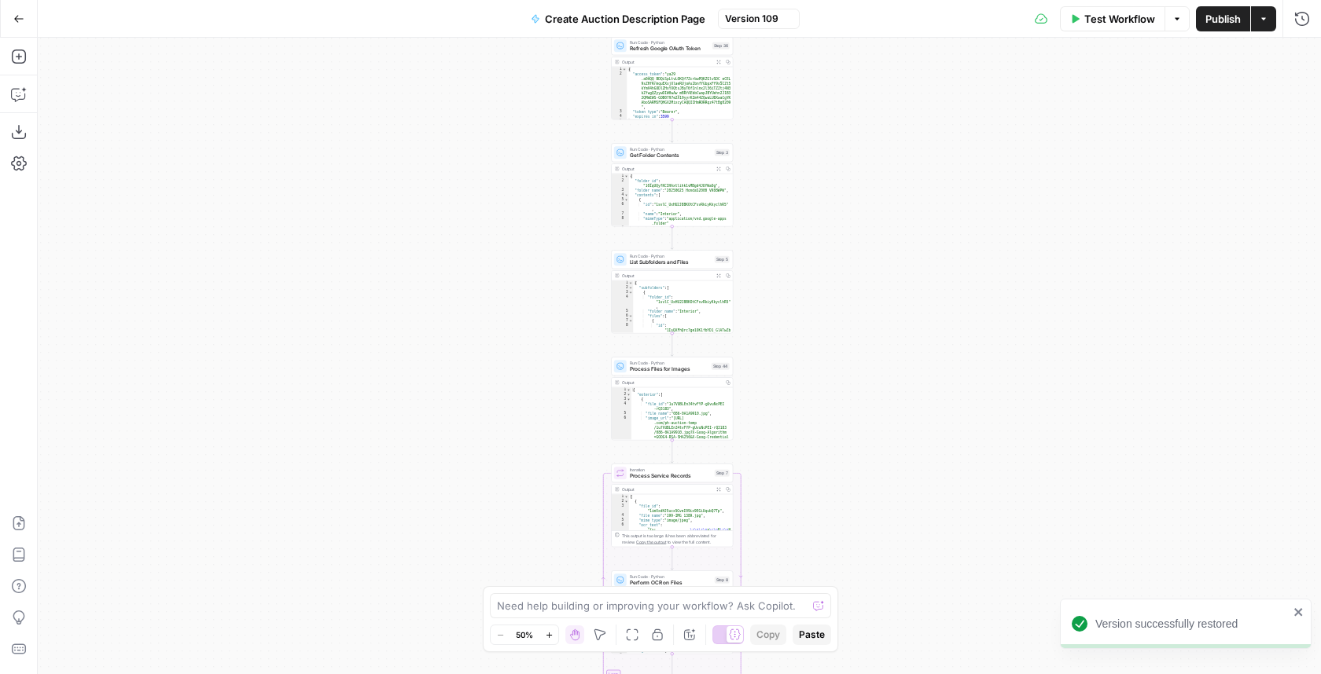
drag, startPoint x: 820, startPoint y: 324, endPoint x: 820, endPoint y: 285, distance: 38.5
click at [820, 285] on div "true false Workflow Set Inputs Inputs LLM · GPT-4.1 Vehicle Info Parsing Step 3…" at bounding box center [679, 356] width 1283 height 637
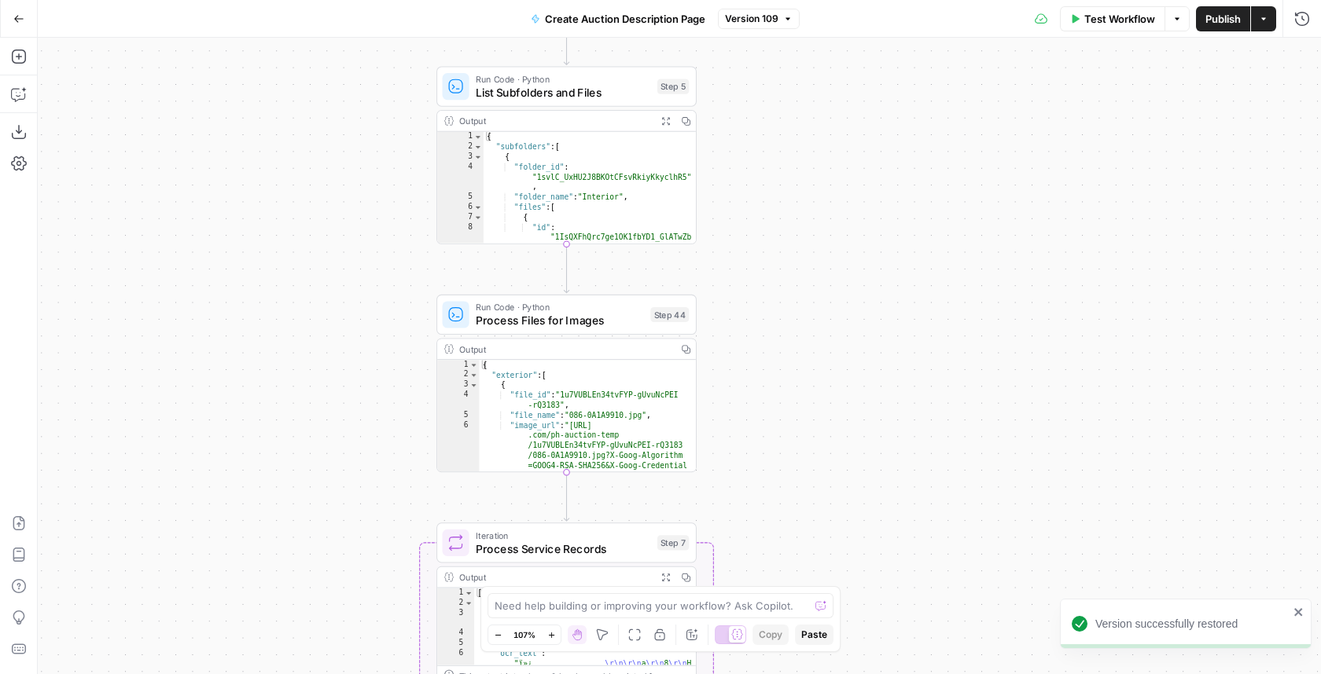
click at [767, 341] on div "true false Workflow Set Inputs Inputs LLM · GPT-4.1 Vehicle Info Parsing Step 3…" at bounding box center [679, 356] width 1283 height 637
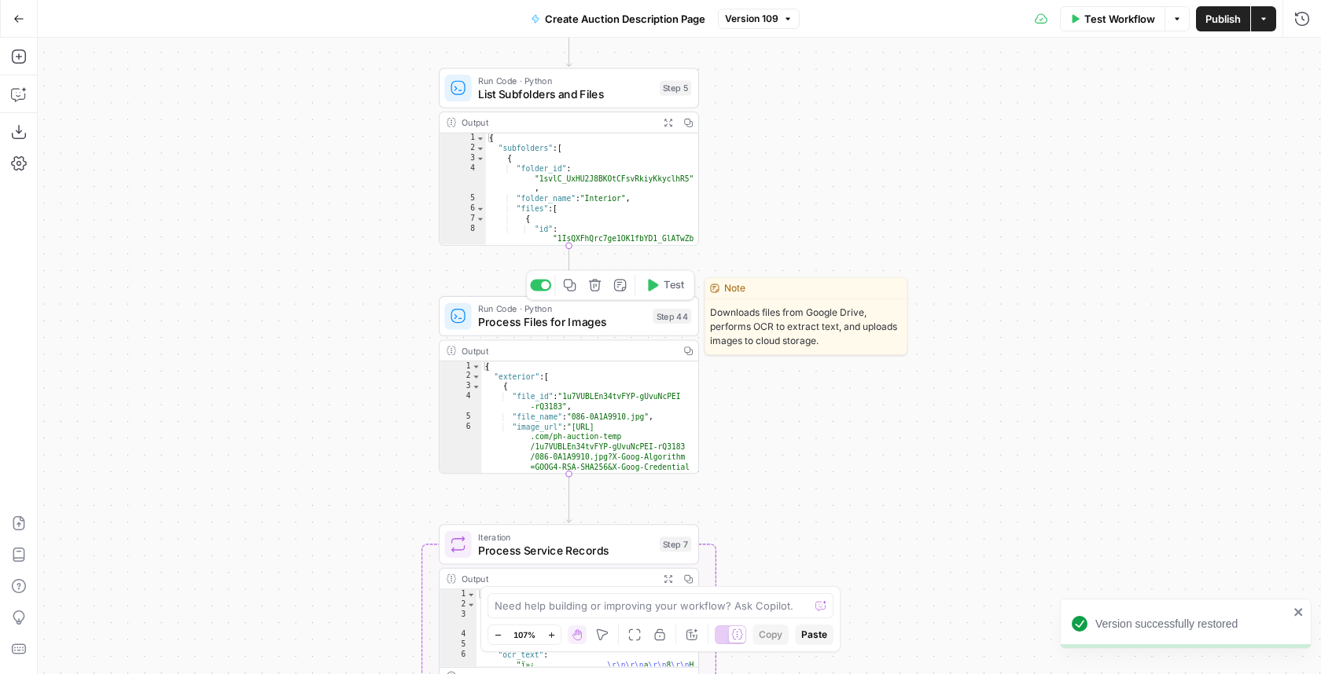
click at [570, 318] on span "Process Files for Images" at bounding box center [562, 322] width 168 height 17
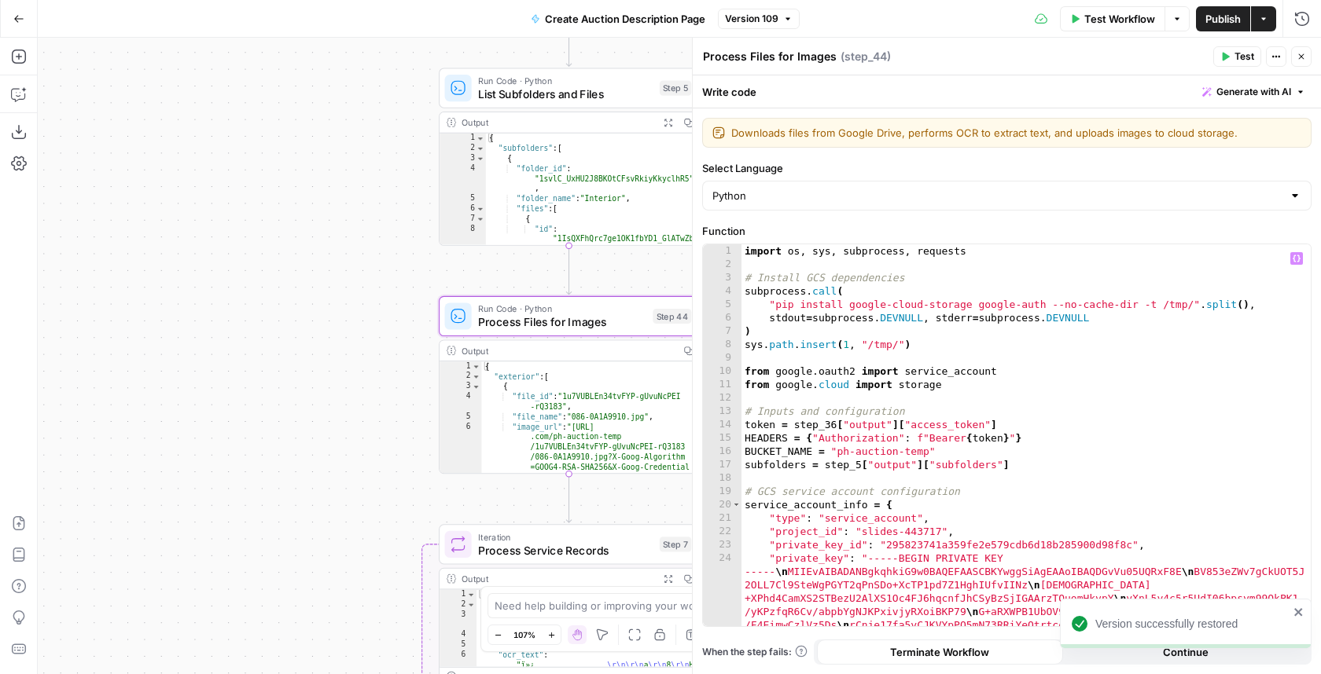
click at [1104, 317] on div "import os , sys , subprocess , requests # Install GCS dependencies subprocess .…" at bounding box center [1026, 603] width 570 height 718
click at [1082, 333] on div "import os , sys , subprocess , requests # Install GCS dependencies subprocess .…" at bounding box center [1026, 603] width 570 height 718
type textarea "*"
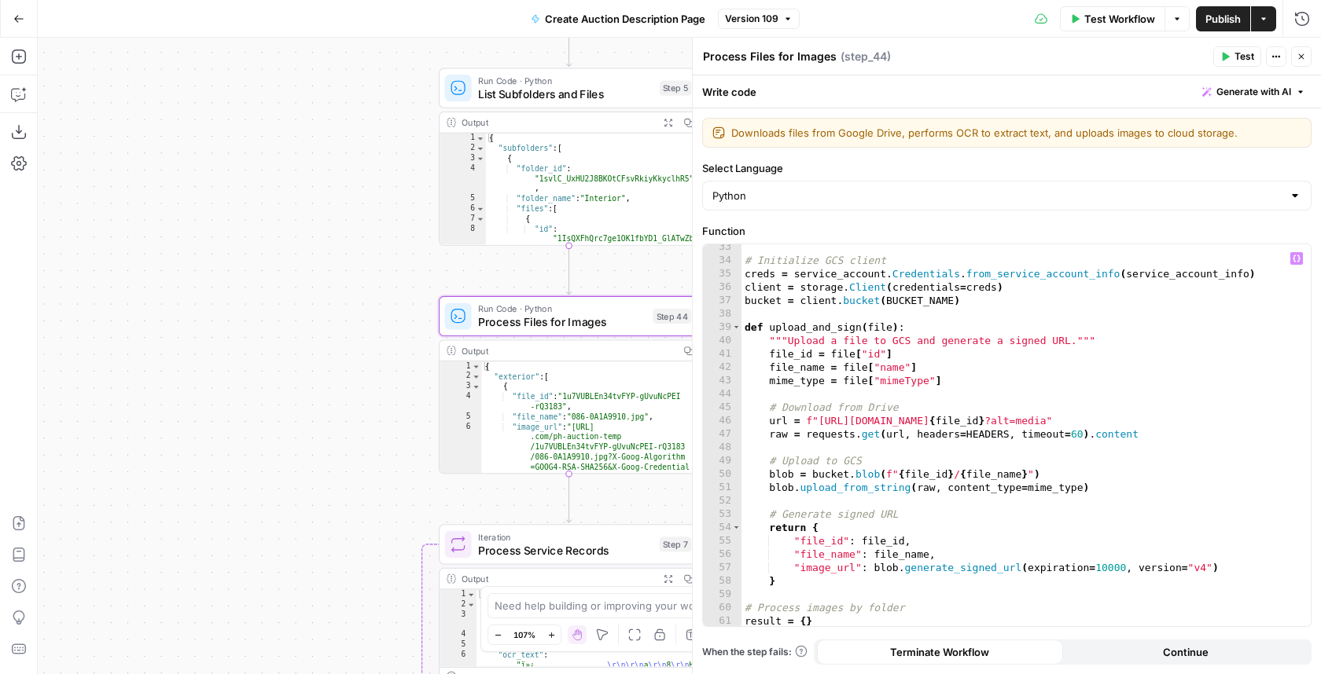
scroll to position [751, 0]
drag, startPoint x: 374, startPoint y: 494, endPoint x: 270, endPoint y: 435, distance: 119.3
click at [270, 435] on div "true false Workflow Set Inputs Inputs LLM · GPT-4.1 Vehicle Info Parsing Step 3…" at bounding box center [679, 356] width 1283 height 637
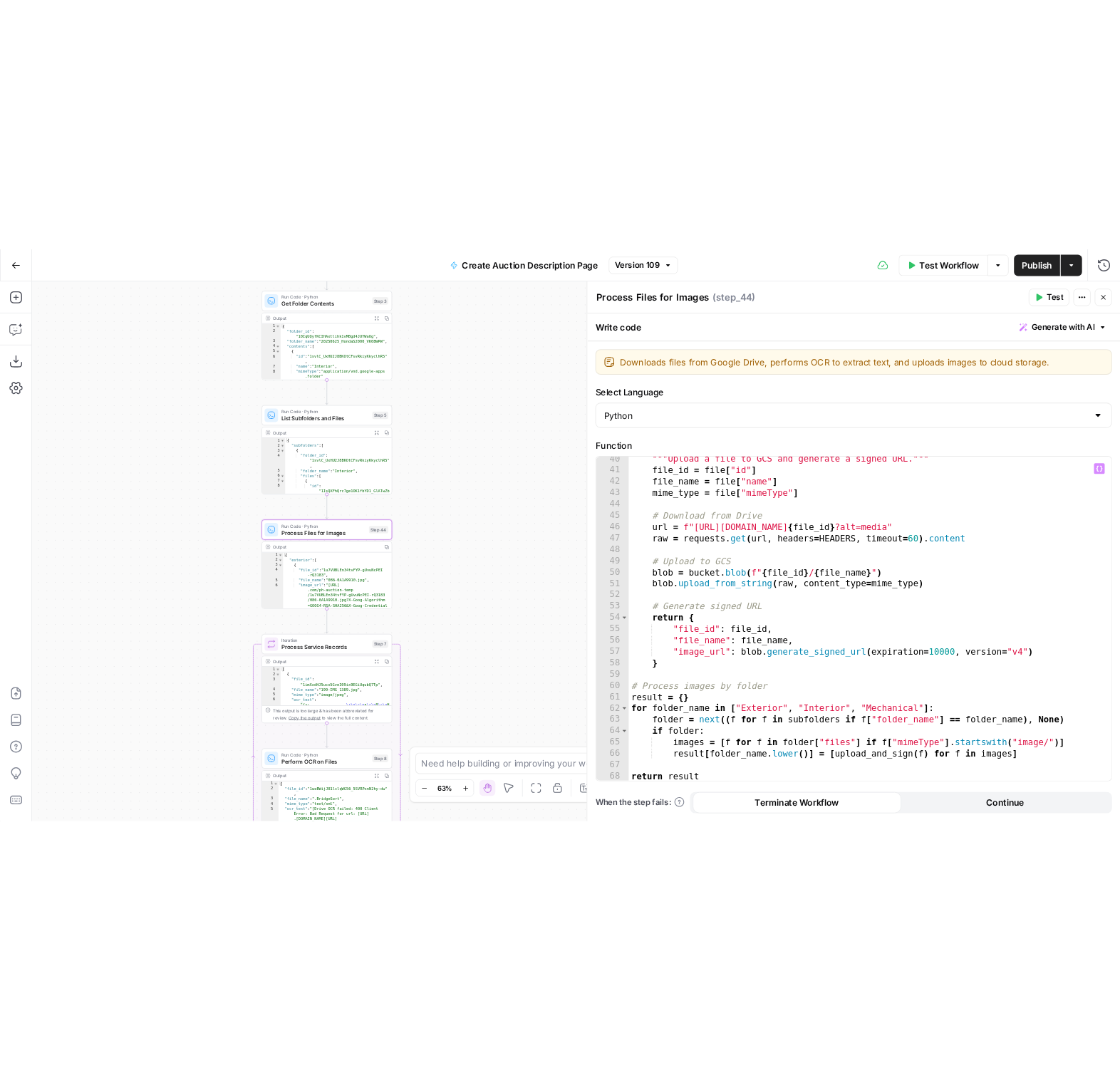
scroll to position [766, 0]
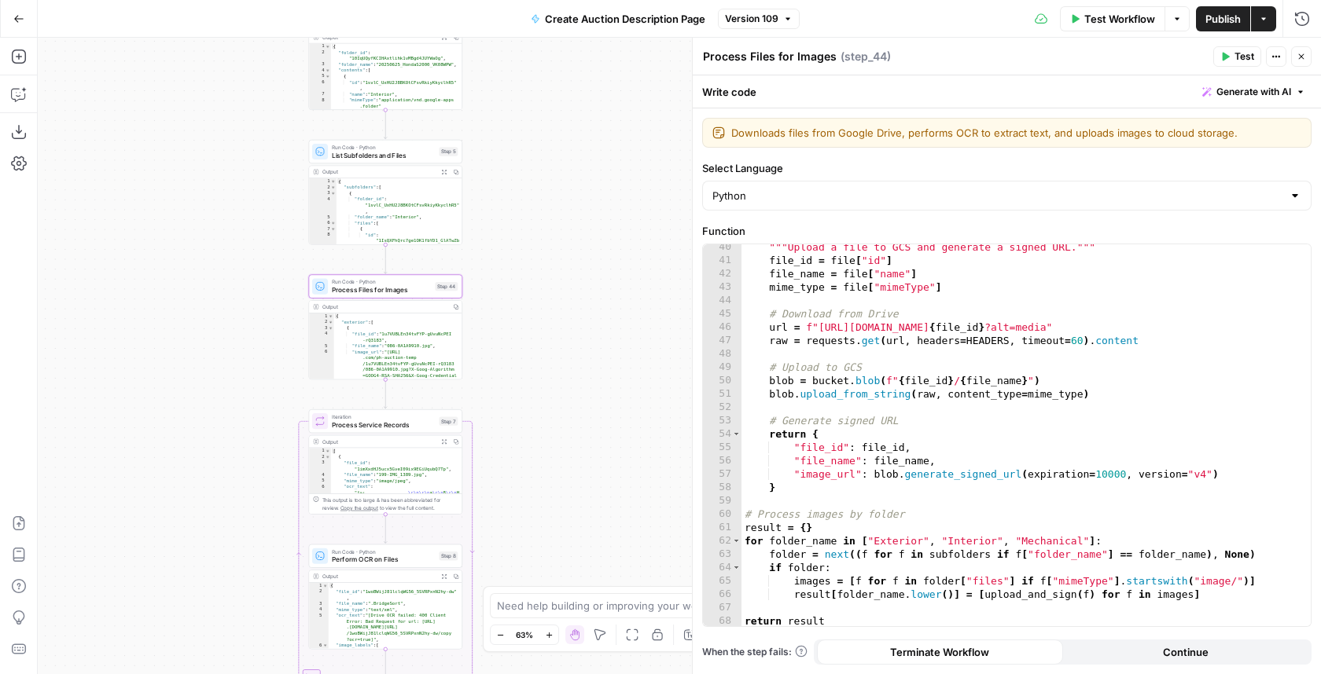
drag, startPoint x: 606, startPoint y: 375, endPoint x: 606, endPoint y: 331, distance: 44.0
click at [606, 331] on div "true false Workflow Set Inputs Inputs LLM · GPT-4.1 Vehicle Info Parsing Step 3…" at bounding box center [679, 356] width 1283 height 637
drag, startPoint x: 527, startPoint y: 226, endPoint x: 527, endPoint y: 421, distance: 194.9
click at [527, 421] on div "true false Workflow Set Inputs Inputs LLM · GPT-4.1 Vehicle Info Parsing Step 3…" at bounding box center [679, 356] width 1283 height 637
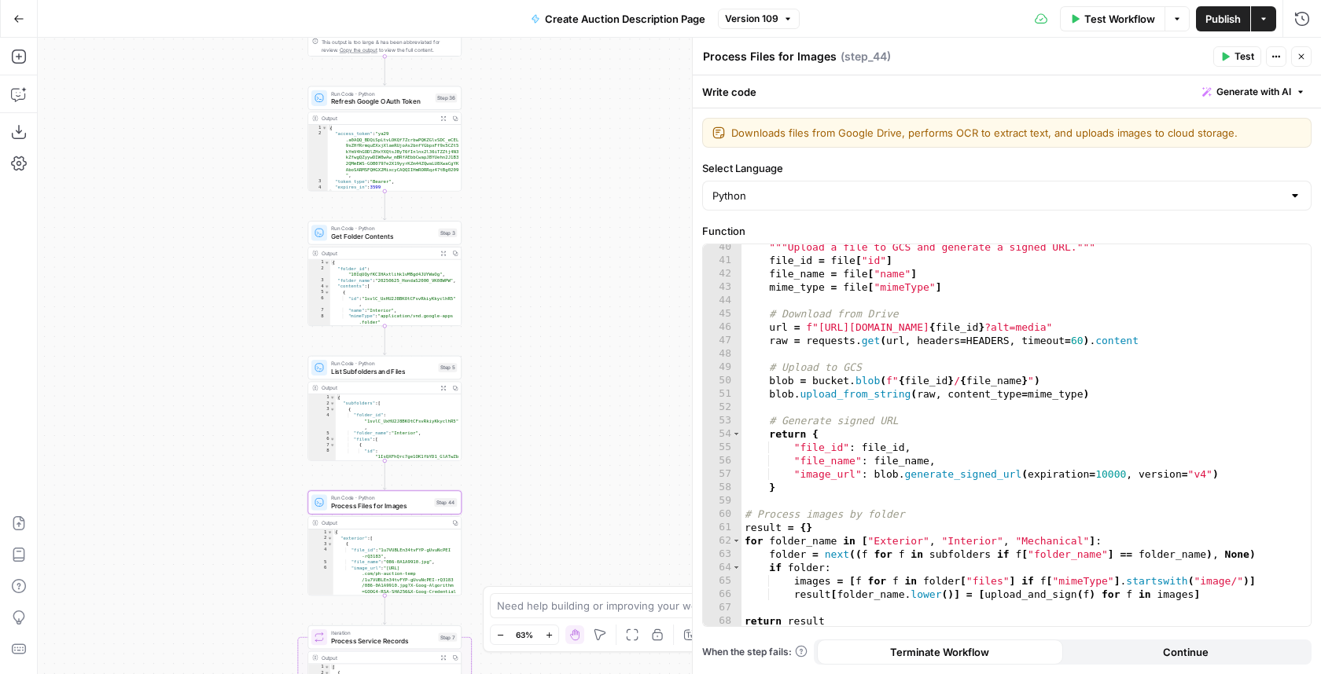
drag, startPoint x: 601, startPoint y: 241, endPoint x: 595, endPoint y: 275, distance: 35.0
click at [597, 275] on div "true false Workflow Set Inputs Inputs LLM · GPT-4.1 Vehicle Info Parsing Step 3…" at bounding box center [679, 356] width 1283 height 637
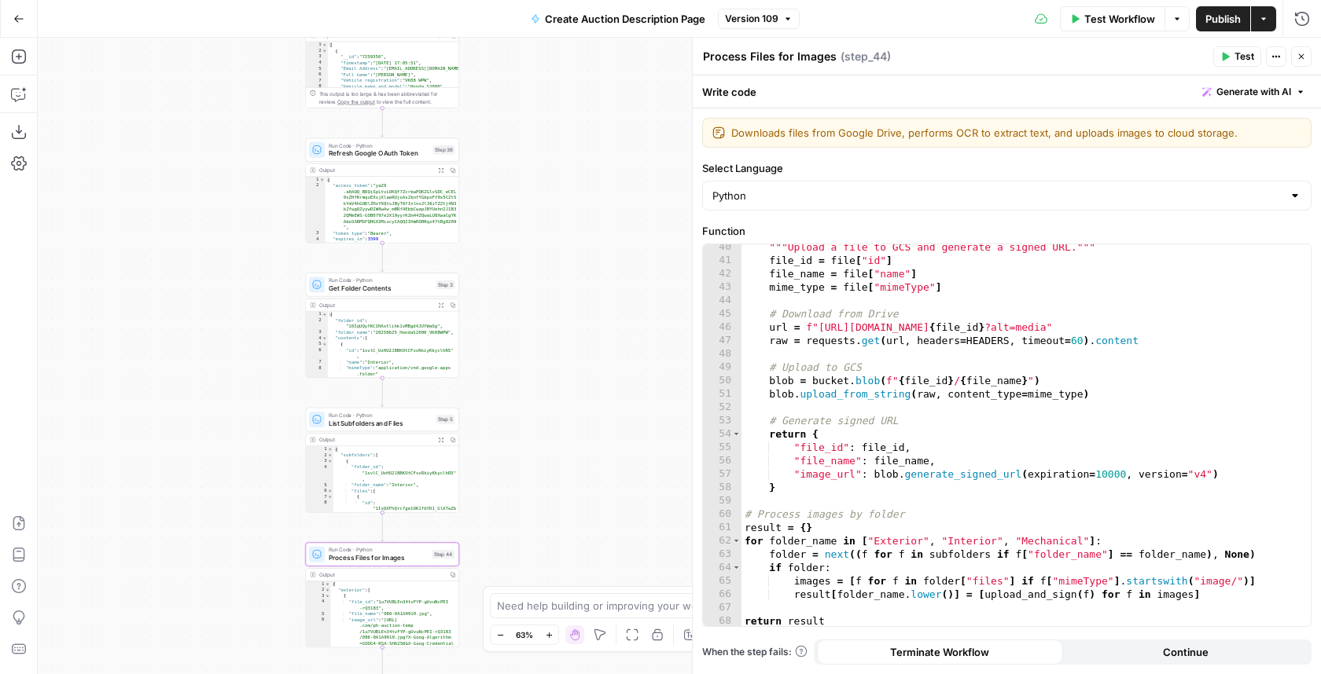
drag, startPoint x: 602, startPoint y: 261, endPoint x: 597, endPoint y: 302, distance: 41.1
click at [600, 303] on div "true false Workflow Set Inputs Inputs LLM · GPT-4.1 Vehicle Info Parsing Step 3…" at bounding box center [679, 356] width 1283 height 637
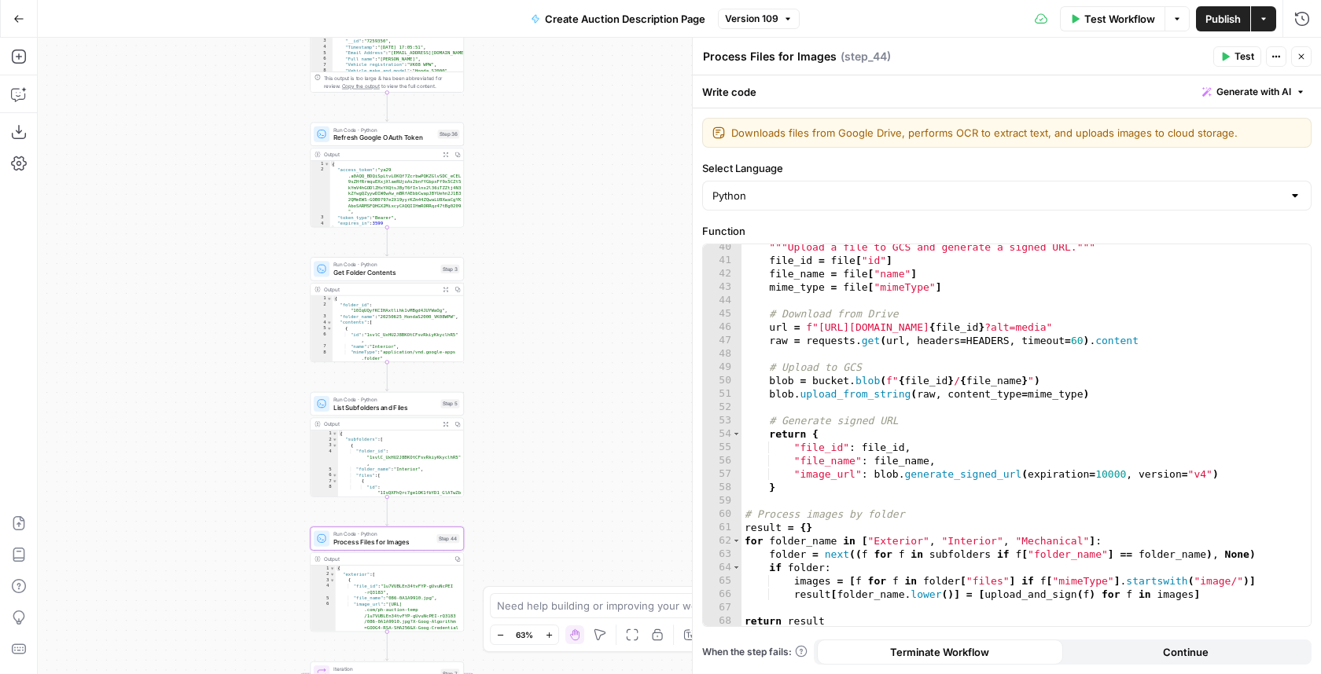
drag, startPoint x: 509, startPoint y: 379, endPoint x: 526, endPoint y: 324, distance: 57.4
click at [526, 324] on div "true false Workflow Set Inputs Inputs LLM · GPT-4.1 Vehicle Info Parsing Step 3…" at bounding box center [679, 356] width 1283 height 637
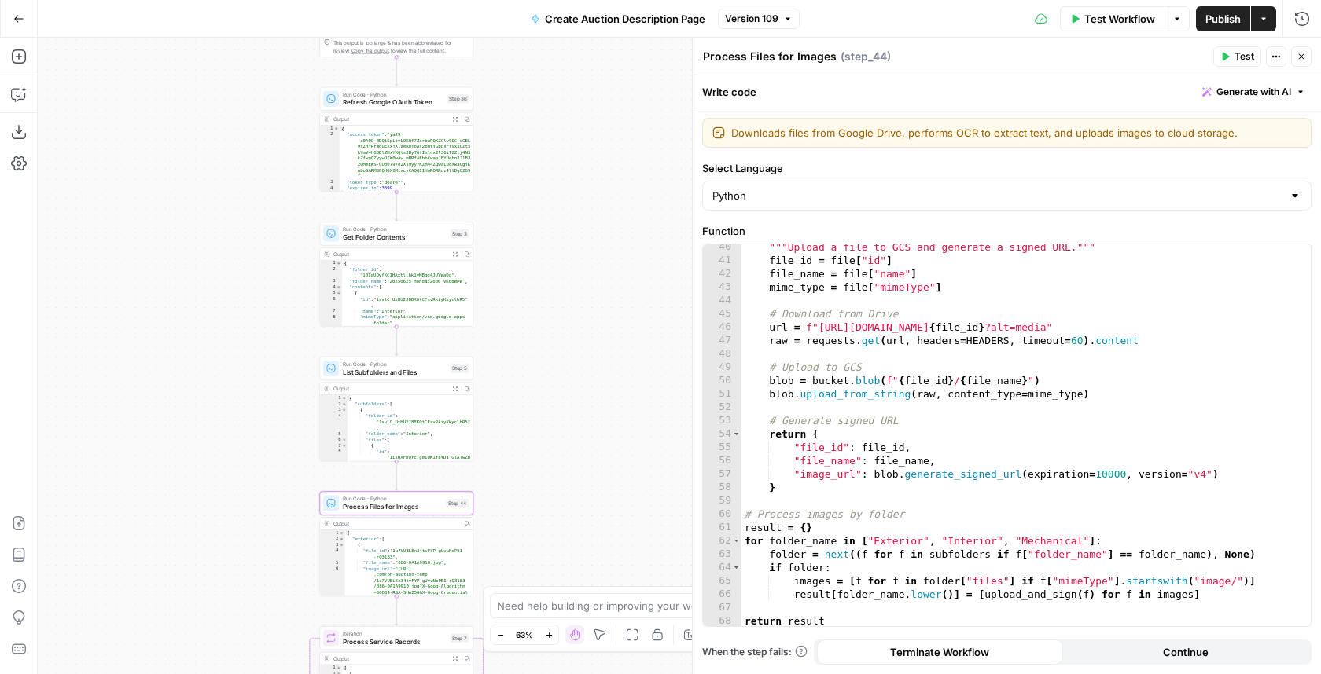
drag, startPoint x: 526, startPoint y: 324, endPoint x: 533, endPoint y: 153, distance: 170.7
click at [533, 153] on div "true false Workflow Set Inputs Inputs LLM · GPT-4.1 Vehicle Info Parsing Step 3…" at bounding box center [679, 356] width 1283 height 637
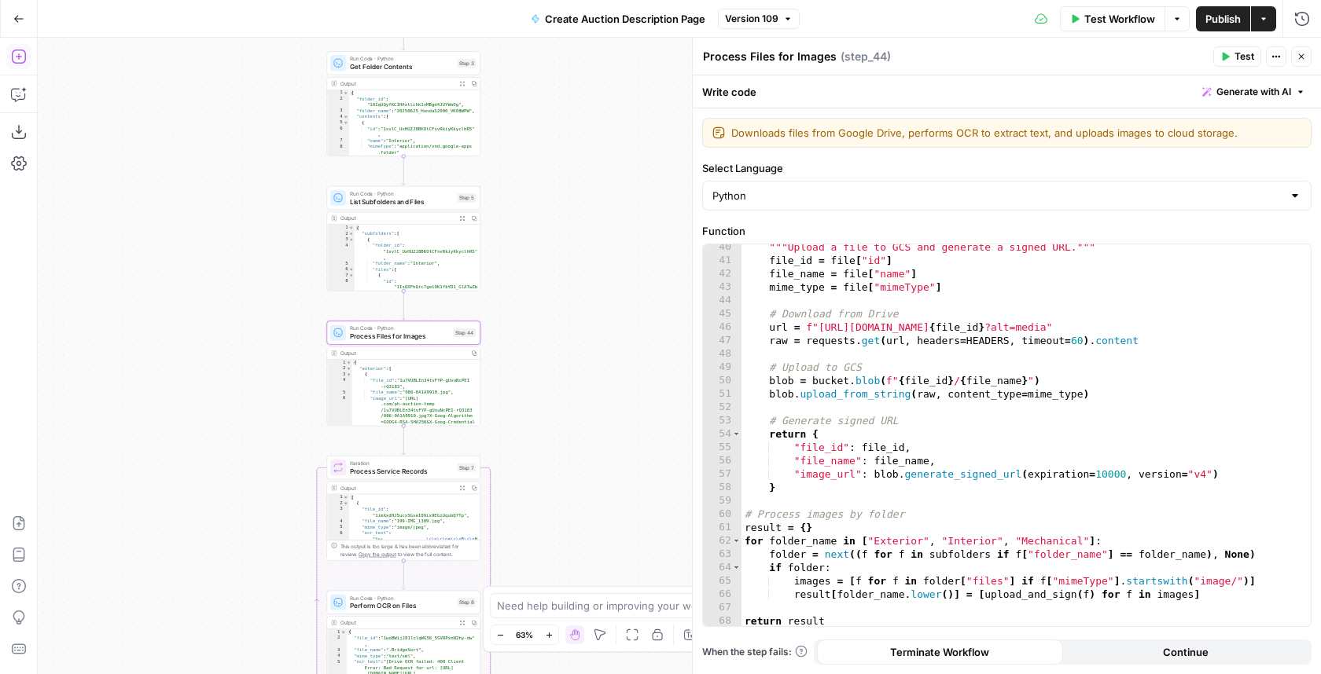
click at [21, 66] on button "Add Steps" at bounding box center [18, 56] width 25 height 25
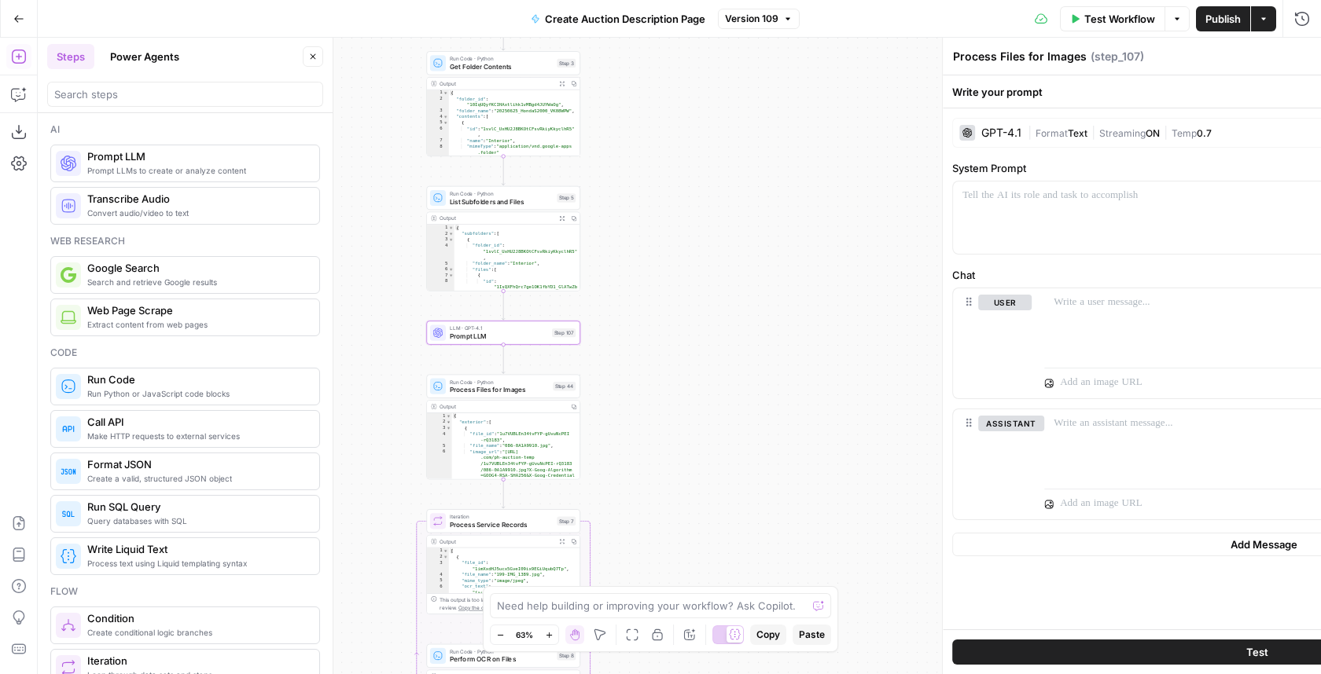
type textarea "Prompt LLM"
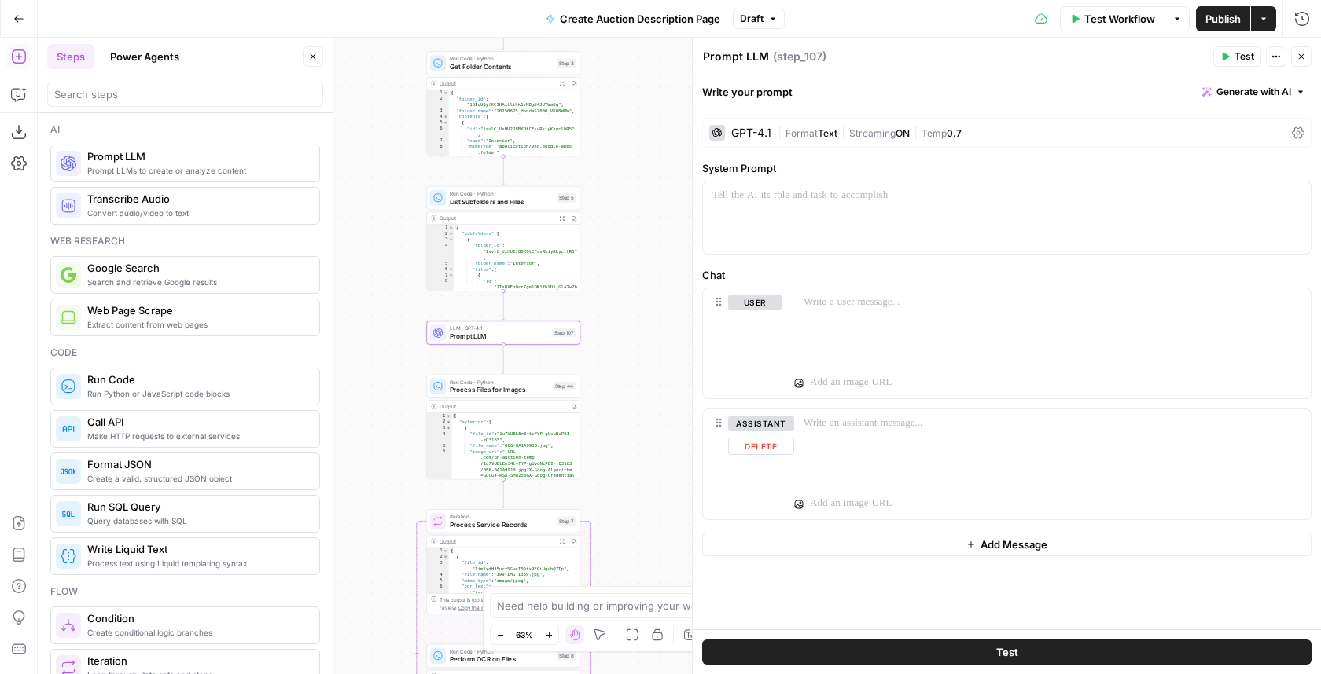
click at [801, 503] on icon at bounding box center [799, 504] width 9 height 9
click at [799, 503] on icon at bounding box center [799, 504] width 9 height 9
click at [798, 503] on icon at bounding box center [799, 504] width 9 height 9
click at [798, 503] on icon at bounding box center [798, 504] width 9 height 9
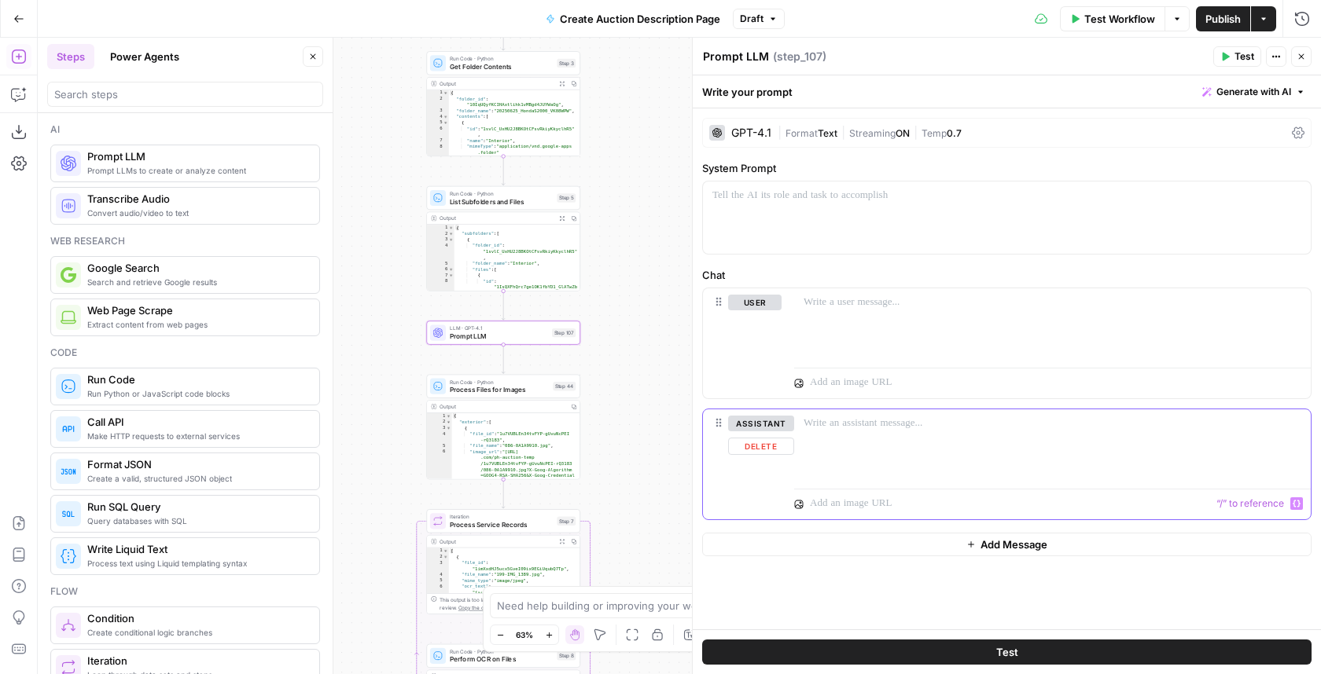
click at [823, 503] on p at bounding box center [1044, 504] width 468 height 16
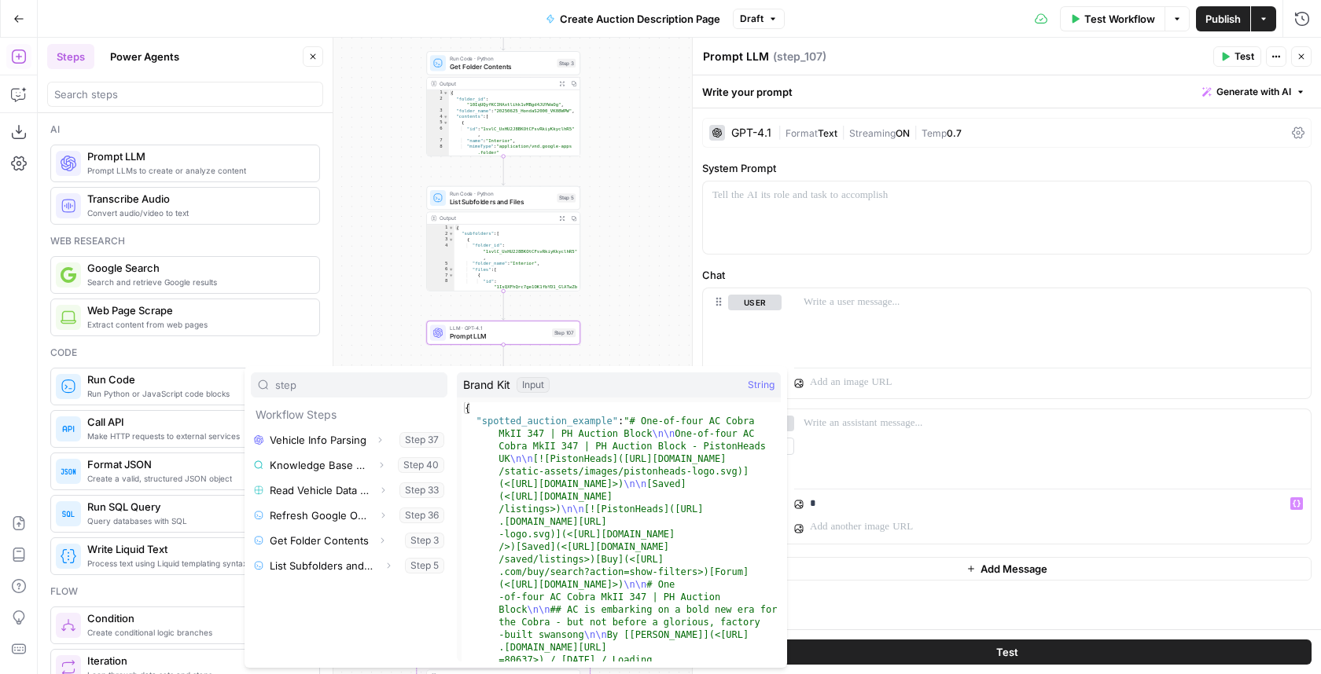
type input "step"
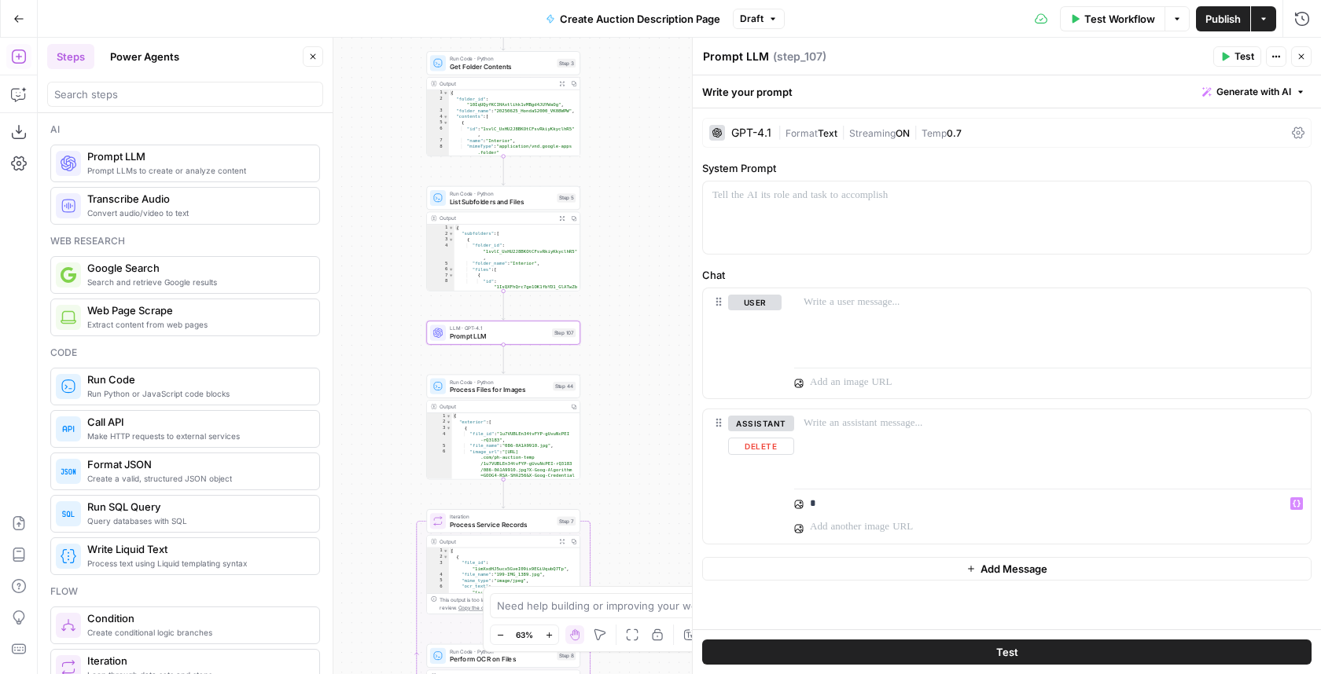
click at [1103, 514] on div "* Variables Menu" at bounding box center [1052, 520] width 516 height 49
click at [1097, 505] on p "*" at bounding box center [1057, 504] width 494 height 16
click at [766, 508] on div "assistant Delete" at bounding box center [761, 477] width 66 height 122
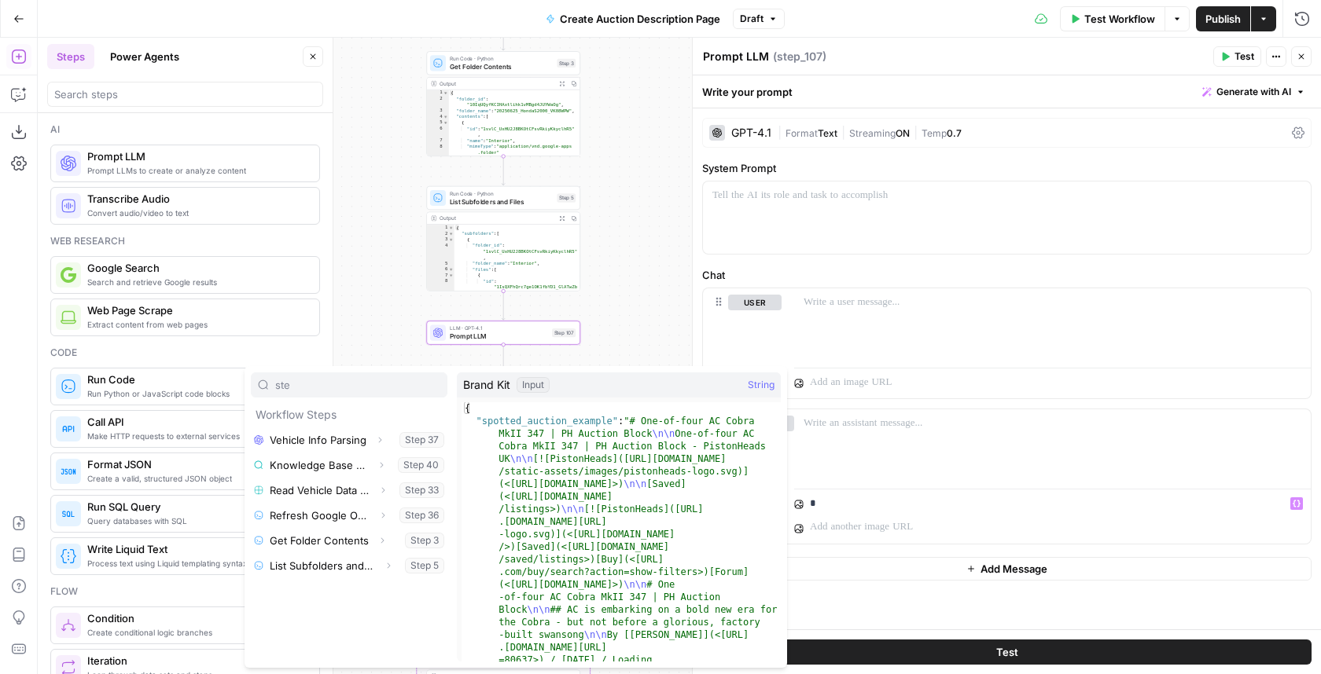
type input "ste"
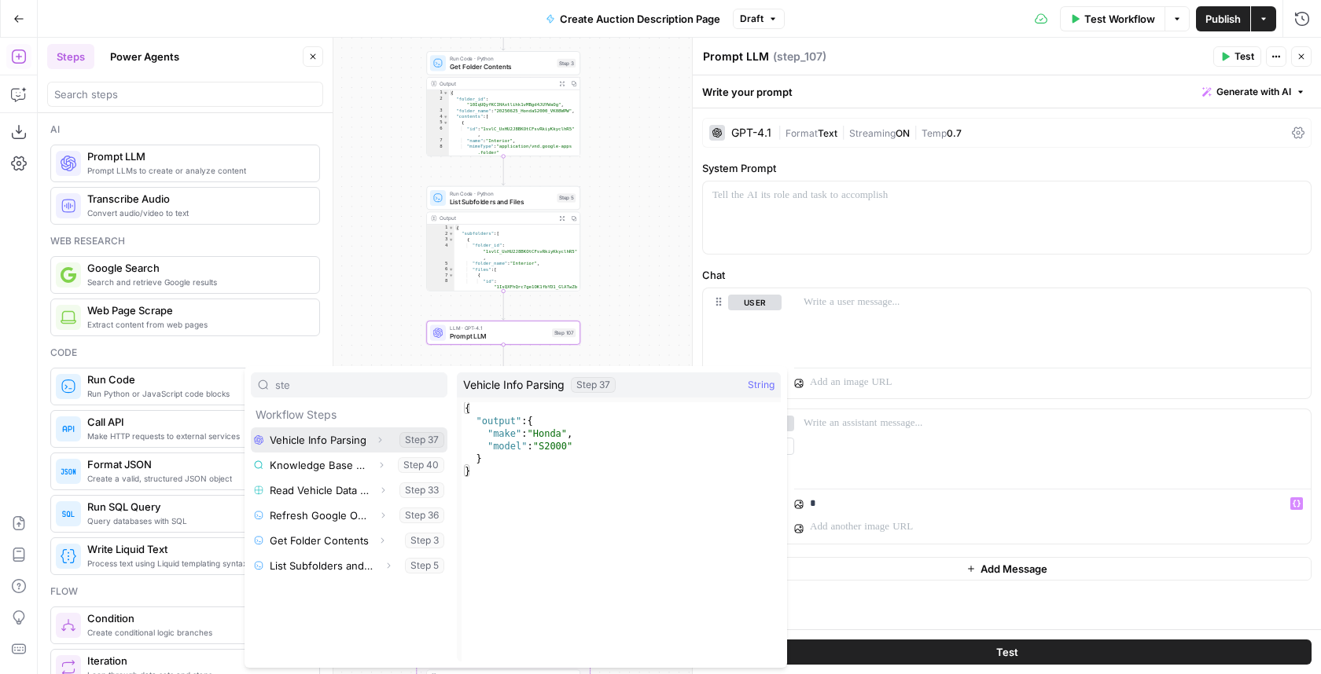
click at [383, 430] on button "Expand" at bounding box center [379, 440] width 20 height 20
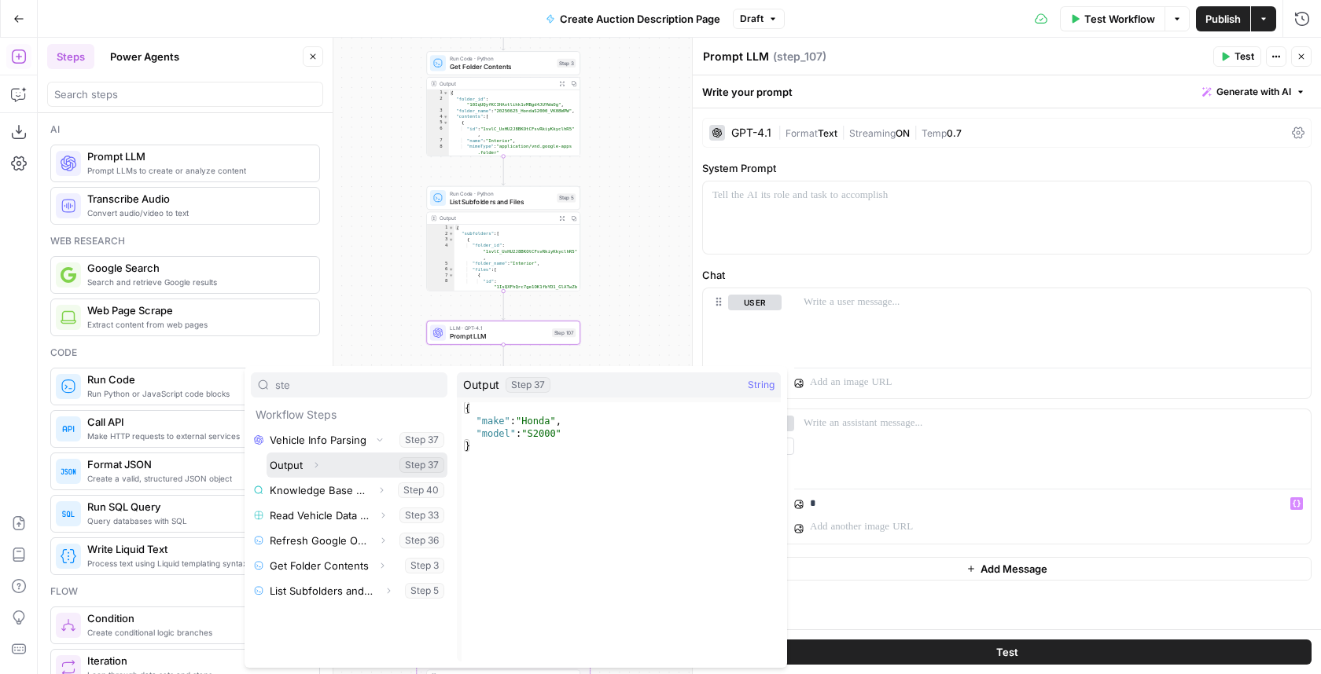
click at [351, 458] on button "Select variable Output" at bounding box center [356, 465] width 181 height 25
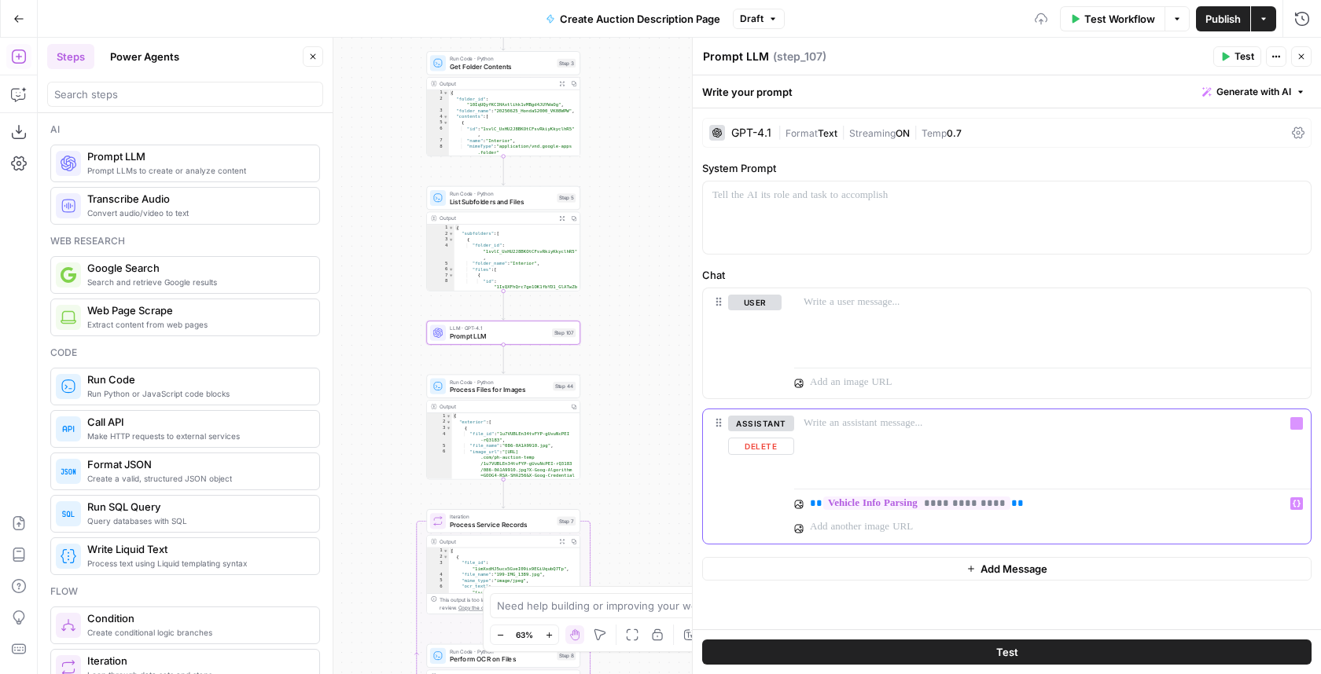
click at [914, 520] on p at bounding box center [1044, 528] width 468 height 16
click at [914, 506] on span "**********" at bounding box center [916, 503] width 187 height 13
click at [924, 500] on span "**********" at bounding box center [916, 503] width 187 height 13
click at [1019, 500] on p "**********" at bounding box center [1057, 504] width 494 height 16
click at [1023, 515] on div "**********" at bounding box center [1052, 520] width 516 height 49
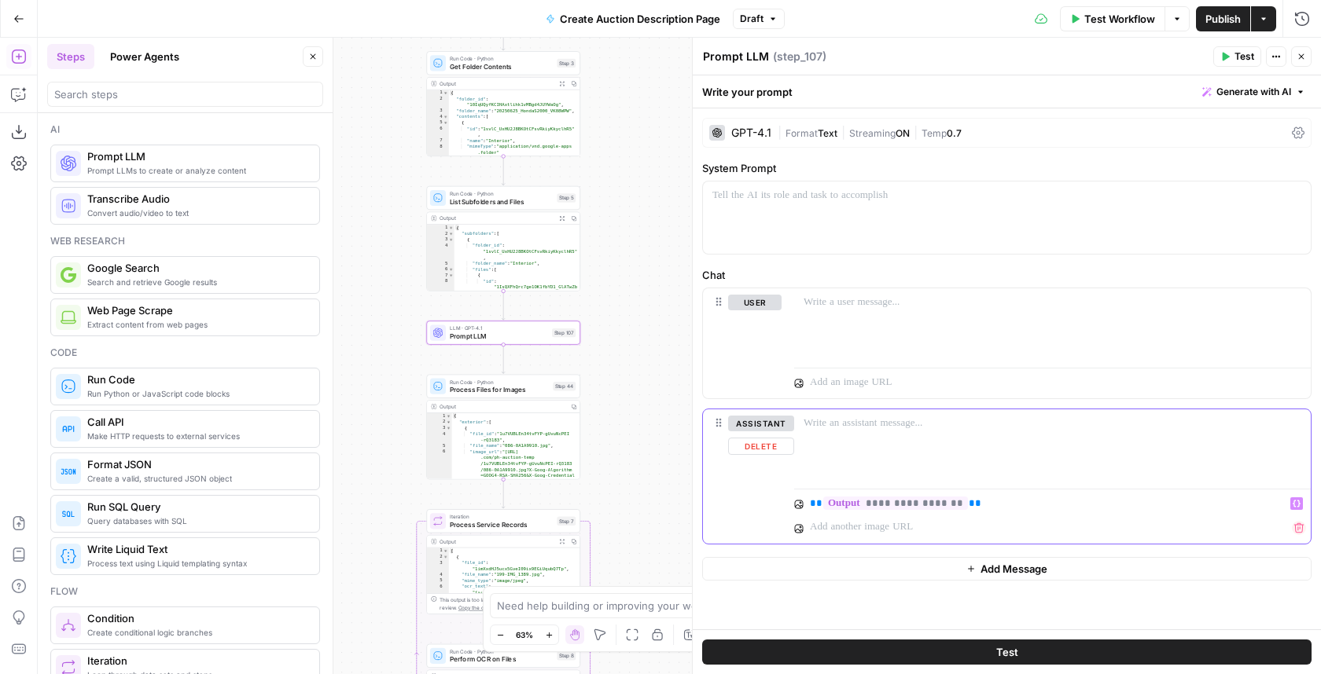
click at [948, 520] on p at bounding box center [1035, 528] width 450 height 16
click at [944, 529] on span "**********" at bounding box center [895, 526] width 145 height 13
click at [1055, 571] on div "**********" at bounding box center [1007, 368] width 628 height 521
click at [1054, 559] on div "**********" at bounding box center [1052, 532] width 516 height 72
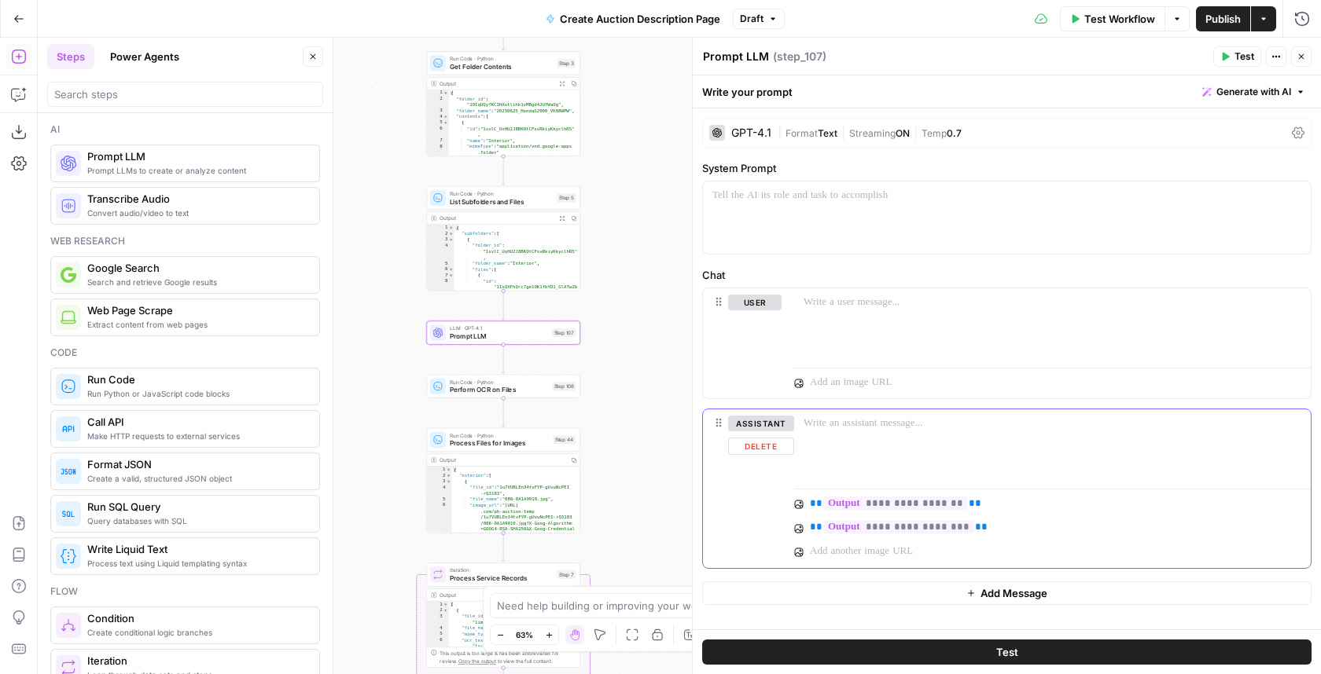
click at [1088, 546] on p at bounding box center [1044, 552] width 468 height 16
click at [1292, 525] on button "button" at bounding box center [1299, 528] width 14 height 14
click at [1295, 525] on icon "button" at bounding box center [1299, 528] width 10 height 10
click at [1299, 507] on div "**********" at bounding box center [1056, 505] width 499 height 18
click at [1292, 520] on div "**********" at bounding box center [1050, 529] width 512 height 18
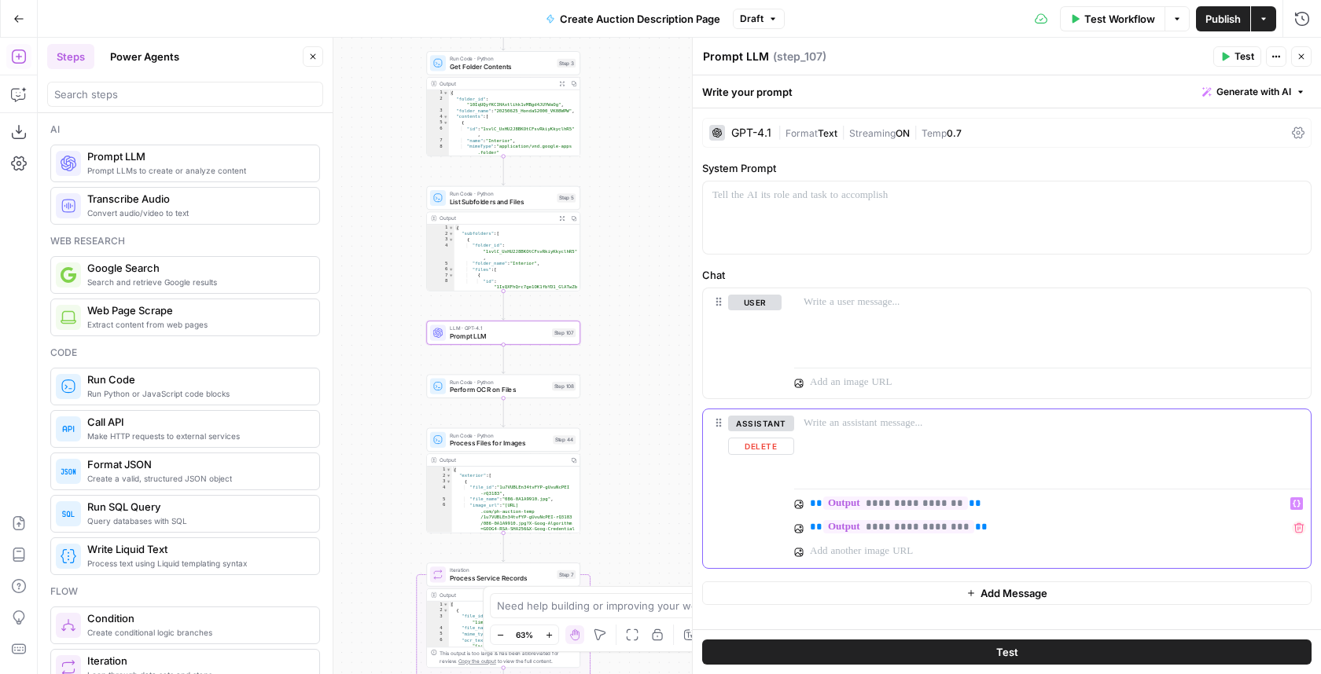
click at [1293, 523] on icon "button" at bounding box center [1298, 528] width 11 height 11
click at [1299, 523] on icon "button" at bounding box center [1298, 528] width 11 height 11
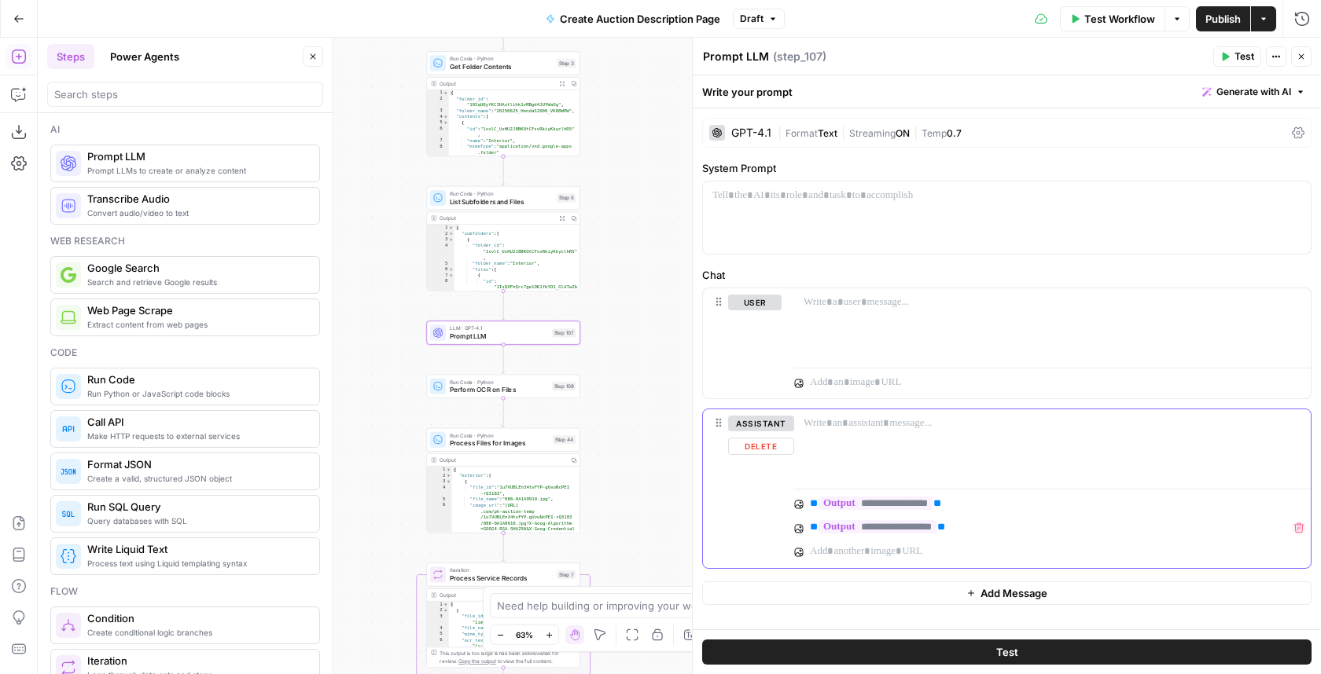
click at [1299, 523] on icon "button" at bounding box center [1298, 528] width 11 height 11
drag, startPoint x: 1292, startPoint y: 519, endPoint x: 1266, endPoint y: 522, distance: 26.1
click at [1266, 522] on div "**********" at bounding box center [1050, 529] width 512 height 18
click at [993, 476] on div at bounding box center [1052, 446] width 516 height 72
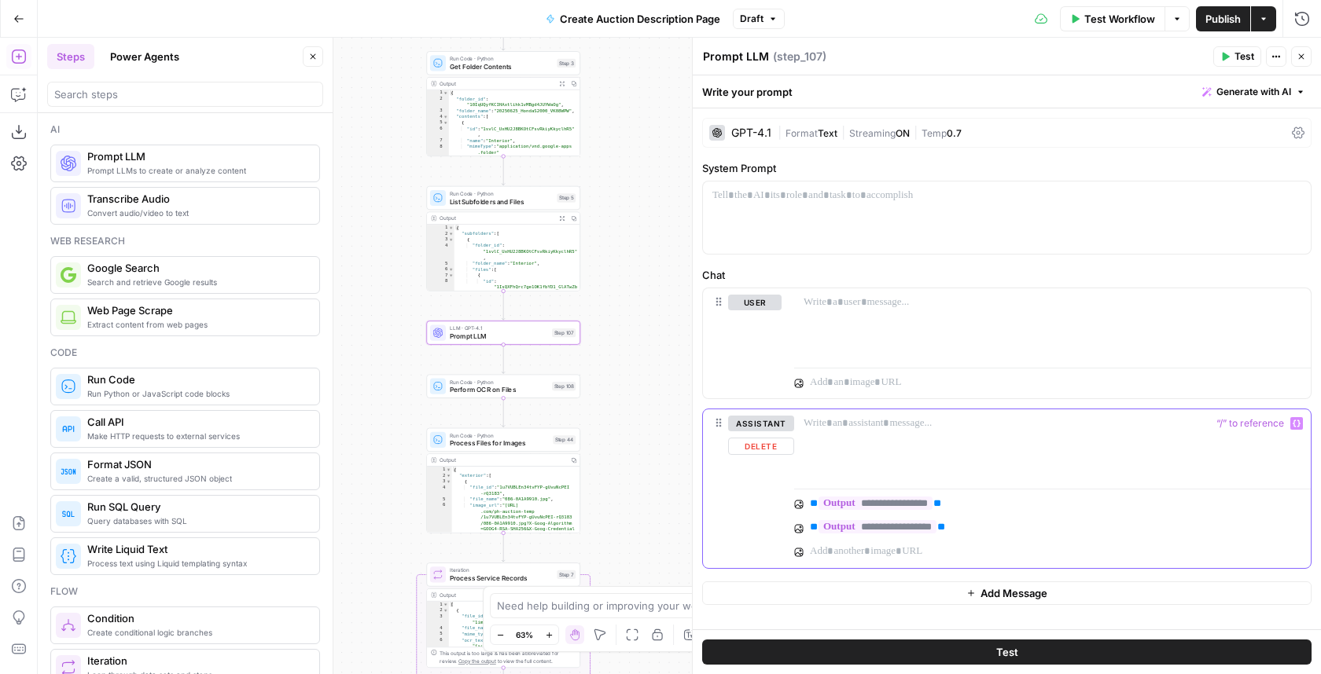
click at [993, 476] on div at bounding box center [1052, 446] width 516 height 72
click at [1001, 472] on div "*" at bounding box center [1052, 446] width 516 height 72
click at [1104, 496] on p "**********" at bounding box center [1044, 504] width 469 height 16
click at [1091, 512] on div "**********" at bounding box center [1052, 532] width 516 height 72
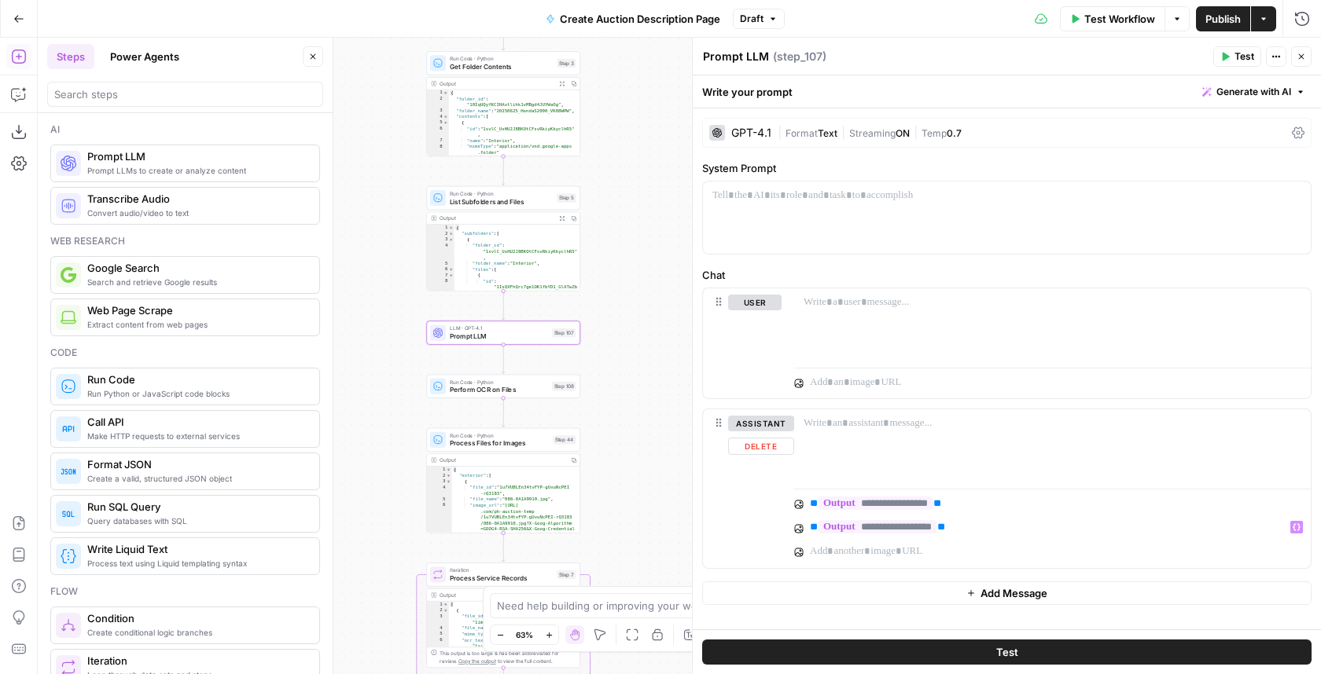
drag, startPoint x: 1101, startPoint y: 521, endPoint x: 751, endPoint y: 521, distance: 349.8
click at [751, 521] on div "**********" at bounding box center [1007, 489] width 608 height 159
drag, startPoint x: 997, startPoint y: 496, endPoint x: 739, endPoint y: 496, distance: 257.8
click at [739, 496] on div "**********" at bounding box center [1007, 489] width 608 height 159
click at [1308, 64] on button "Close" at bounding box center [1301, 56] width 20 height 20
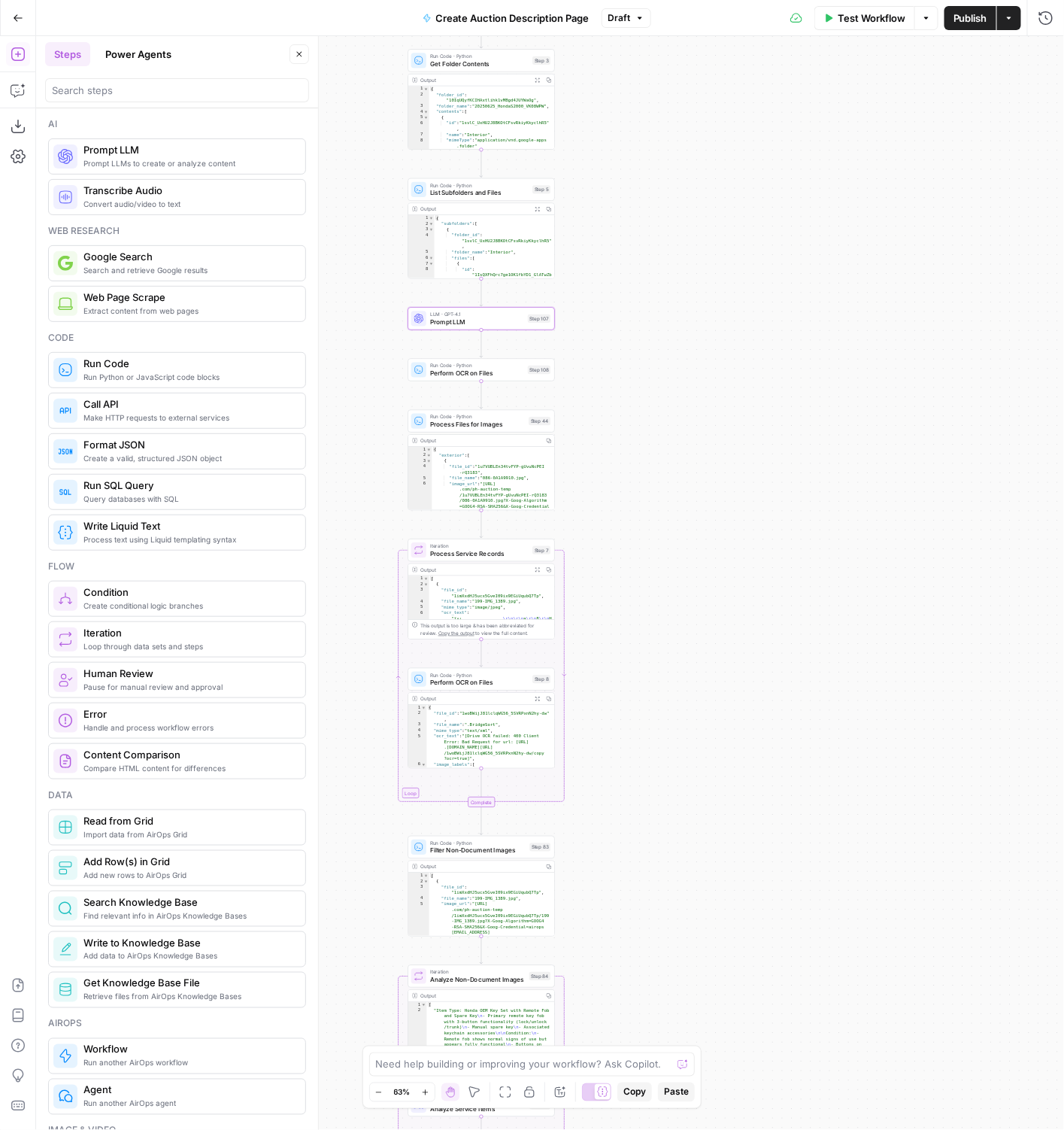
click at [620, 10] on button "Draft" at bounding box center [627, 18] width 50 height 19
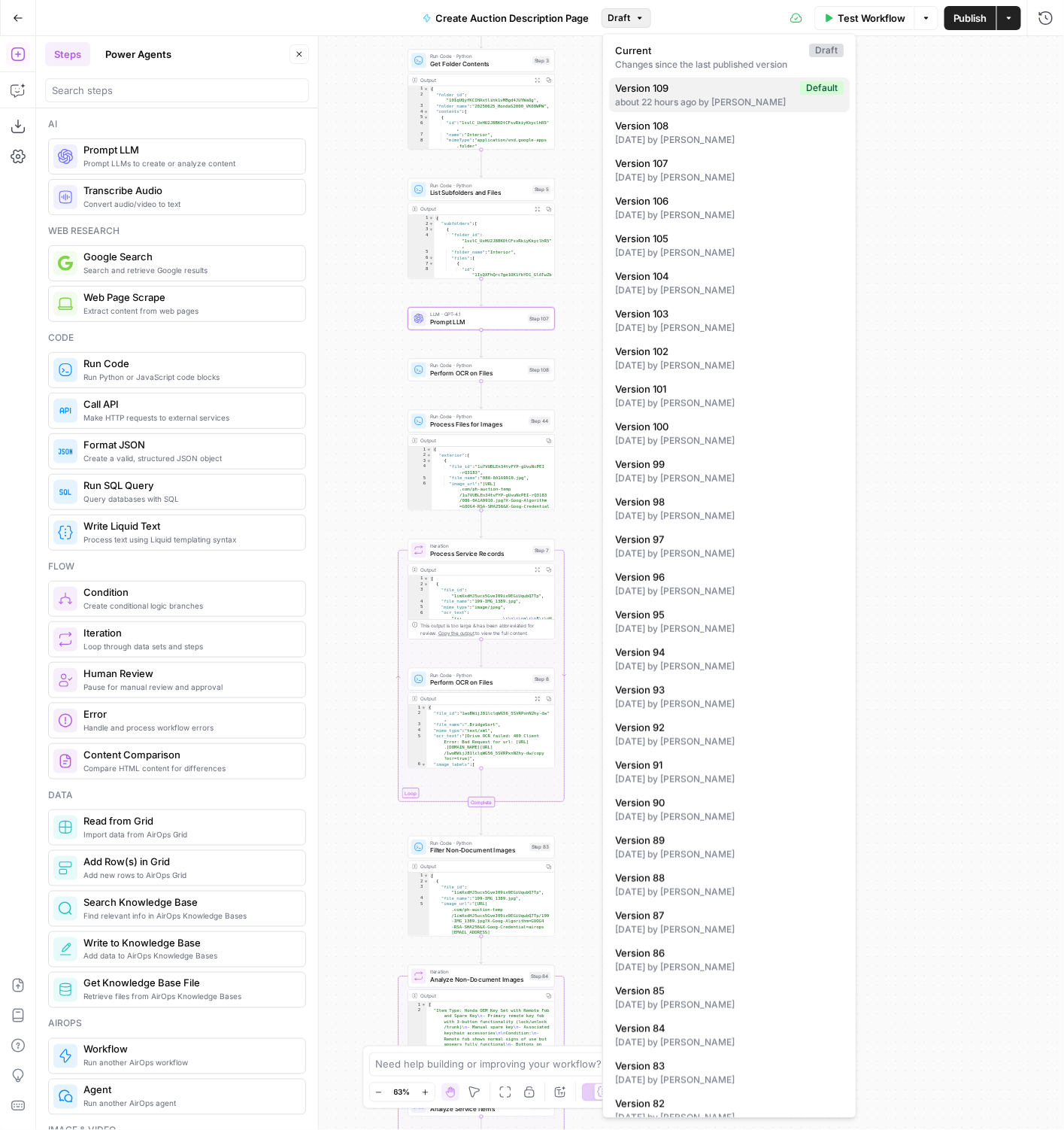
click at [672, 97] on div "about 22 hours ago by [PERSON_NAME]" at bounding box center [729, 102] width 229 height 13
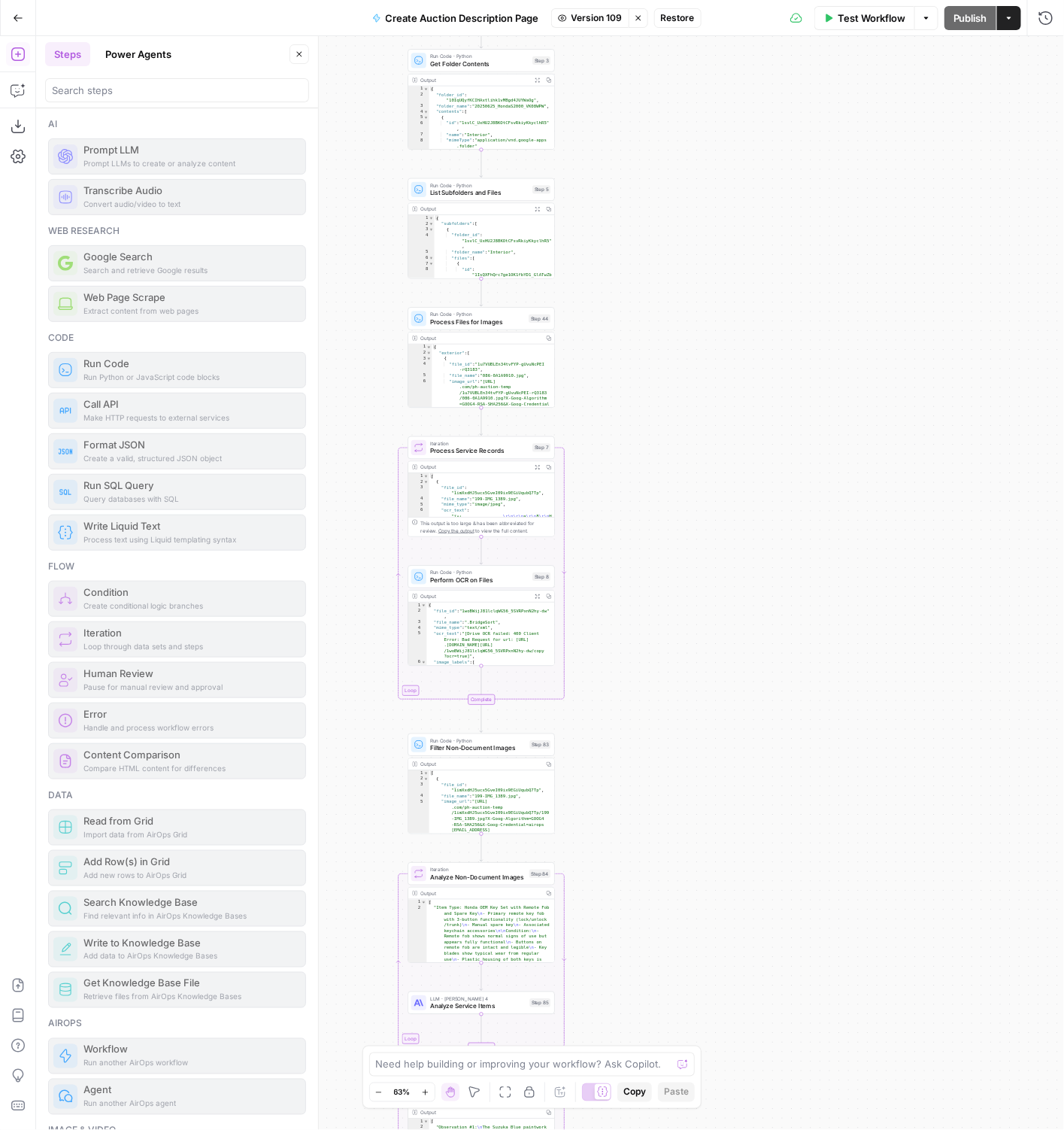
click at [668, 21] on span "Restore" at bounding box center [677, 18] width 33 height 13
click at [487, 170] on span "Restore" at bounding box center [482, 174] width 40 height 15
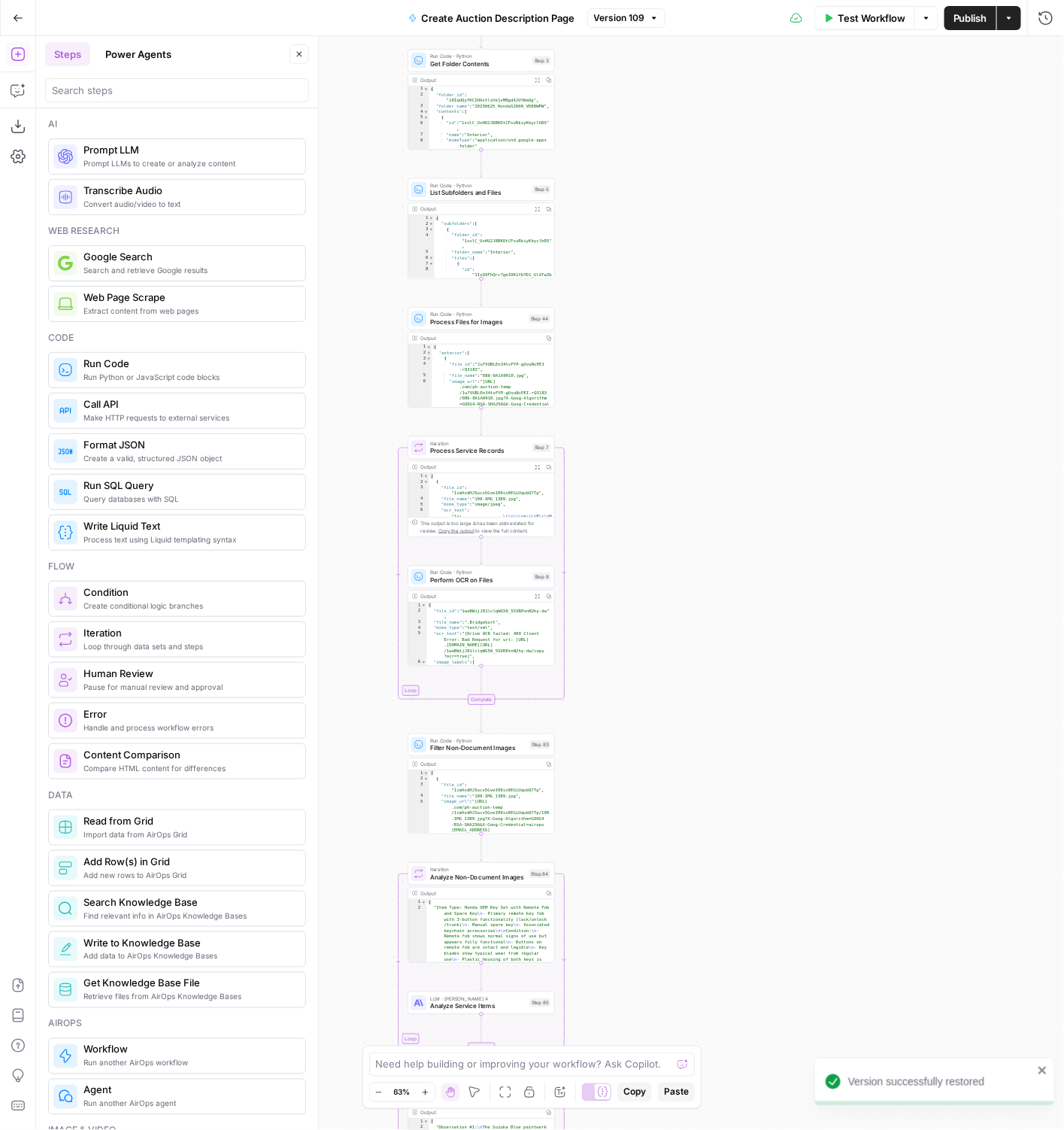
click at [294, 55] on button "Close" at bounding box center [299, 54] width 19 height 19
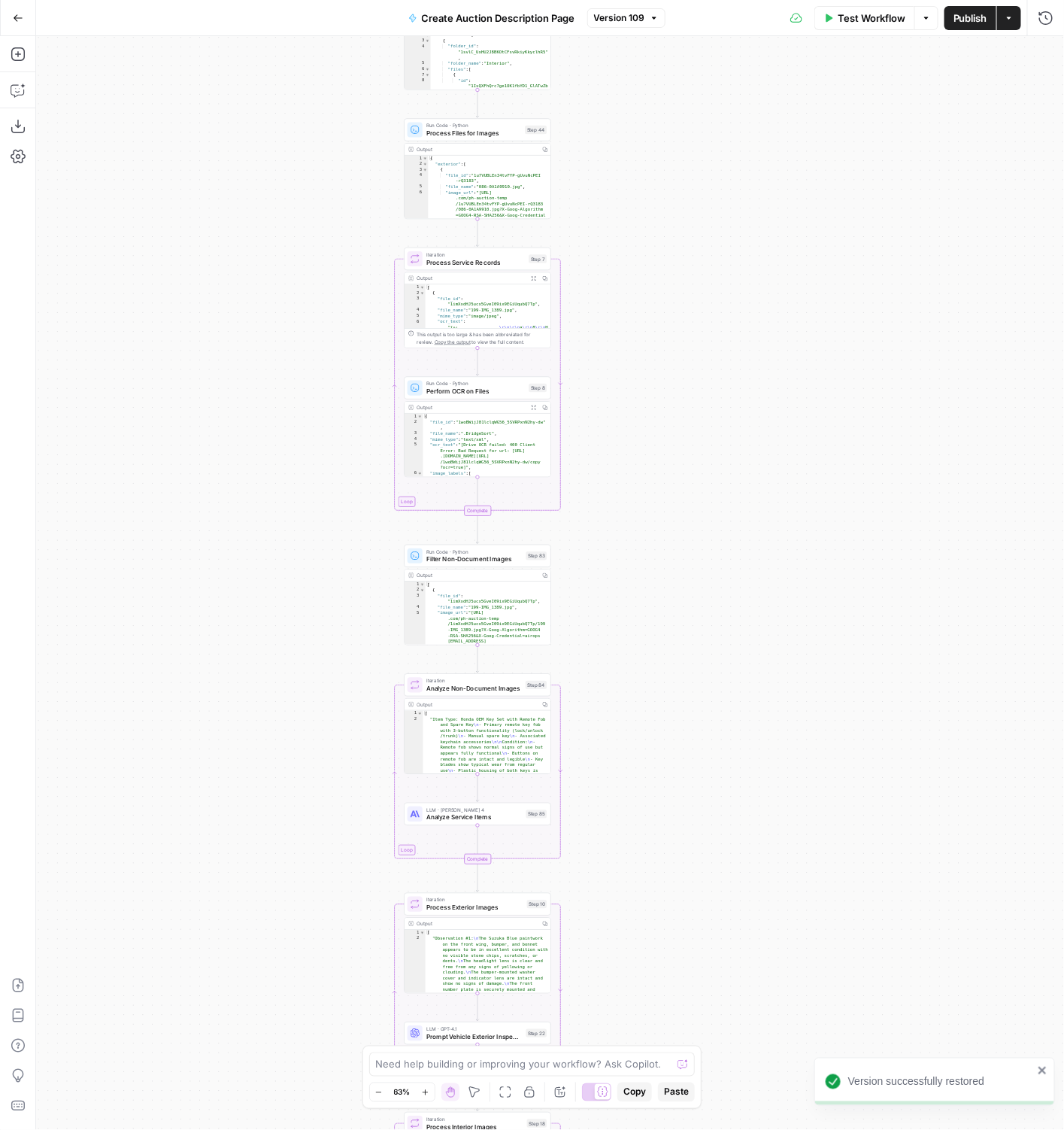
drag, startPoint x: 752, startPoint y: 641, endPoint x: 751, endPoint y: 455, distance: 186.0
click at [751, 455] on div "true false Workflow Set Inputs Inputs LLM · GPT-4.1 Vehicle Info Parsing Step 3…" at bounding box center [550, 583] width 1029 height 1094
click at [437, 645] on span "Analyze Service Items" at bounding box center [475, 817] width 96 height 10
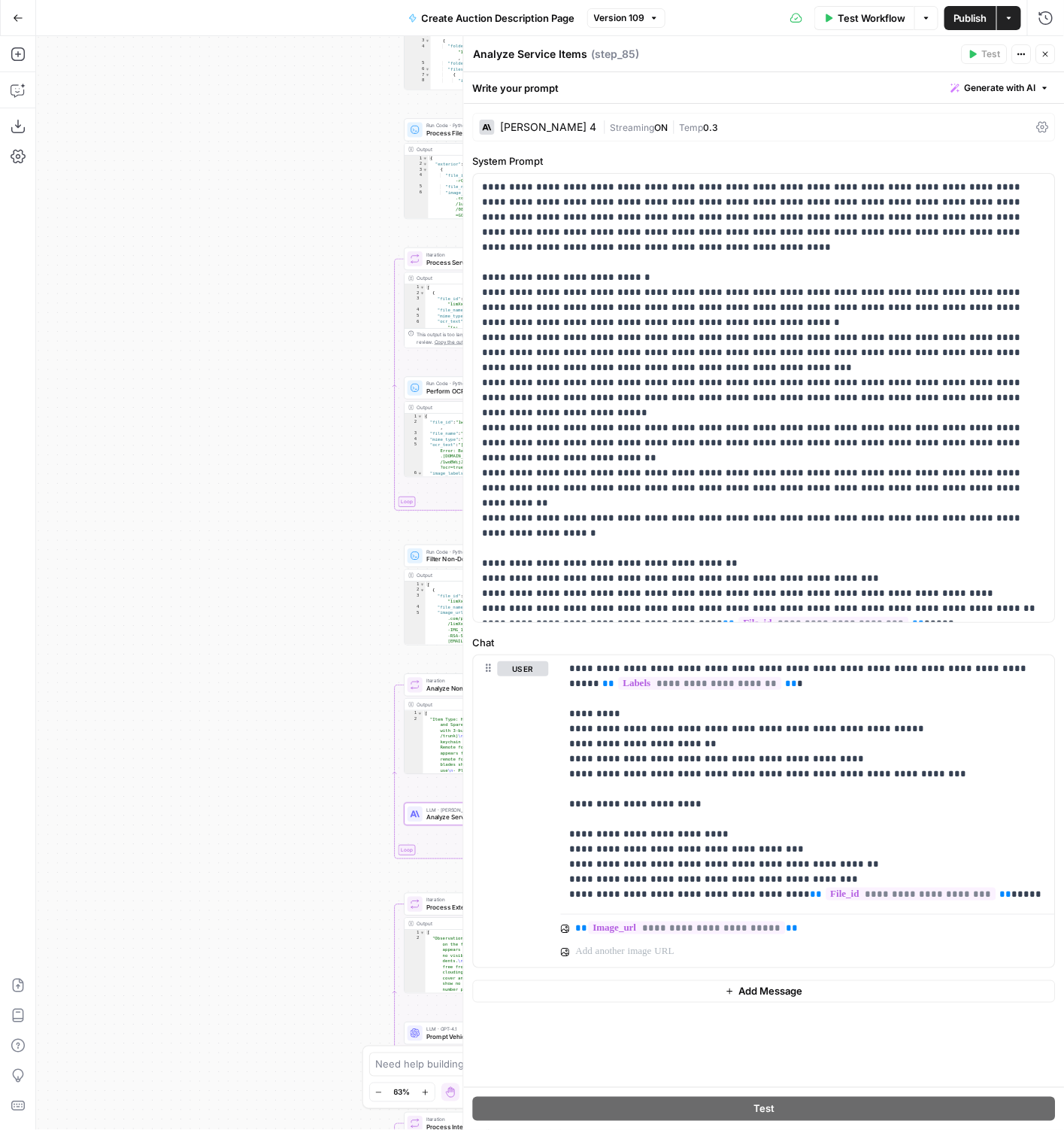
click at [1050, 55] on icon "button" at bounding box center [1046, 54] width 9 height 9
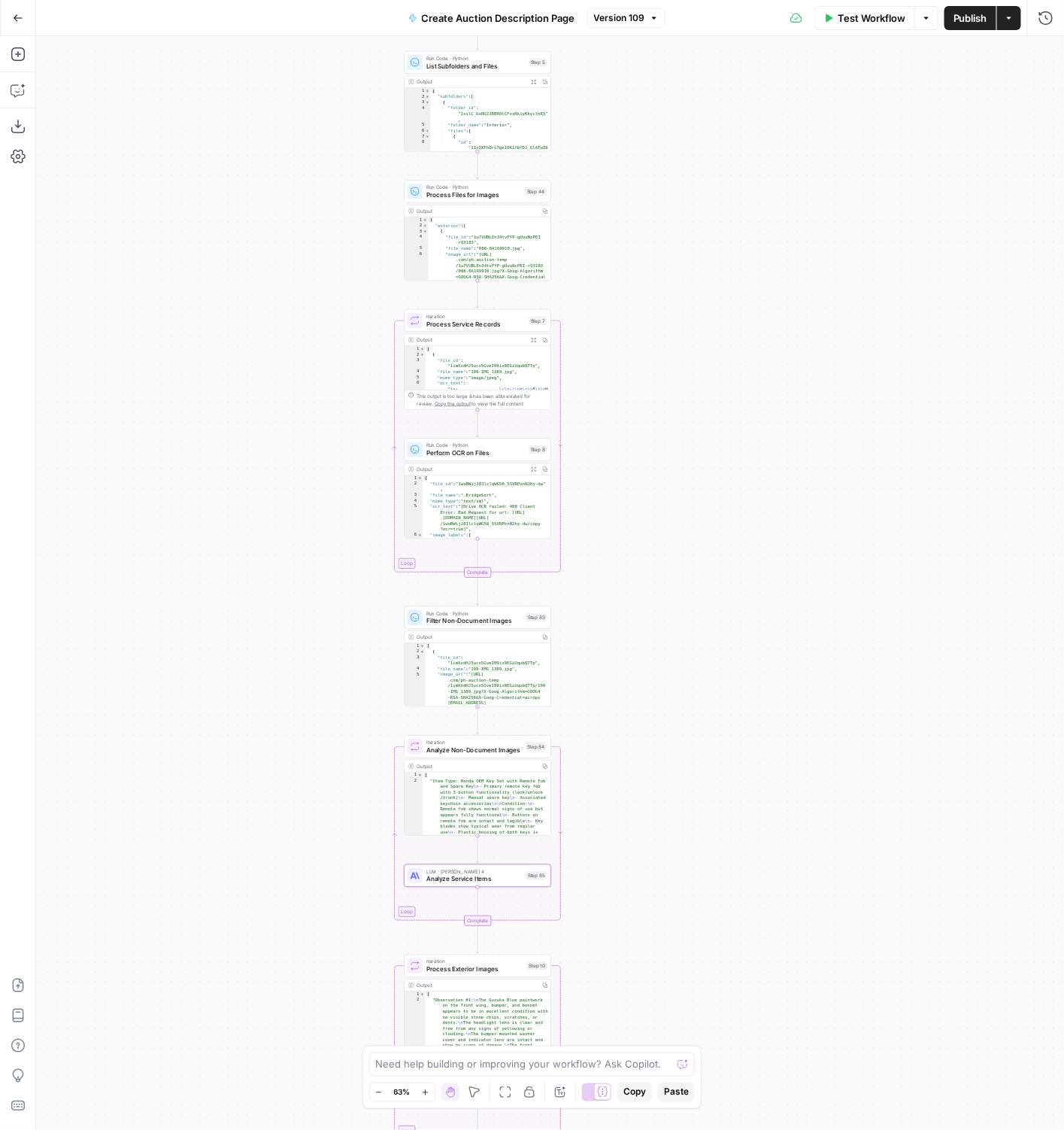
drag, startPoint x: 775, startPoint y: 338, endPoint x: 775, endPoint y: 662, distance: 324.0
click at [775, 645] on div "true false Workflow Set Inputs Inputs LLM · GPT-4.1 Vehicle Info Parsing Step 3…" at bounding box center [550, 583] width 1029 height 1094
drag, startPoint x: 775, startPoint y: 654, endPoint x: 774, endPoint y: 364, distance: 290.0
click at [774, 364] on div "true false Workflow Set Inputs Inputs LLM · GPT-4.1 Vehicle Info Parsing Step 3…" at bounding box center [550, 583] width 1029 height 1094
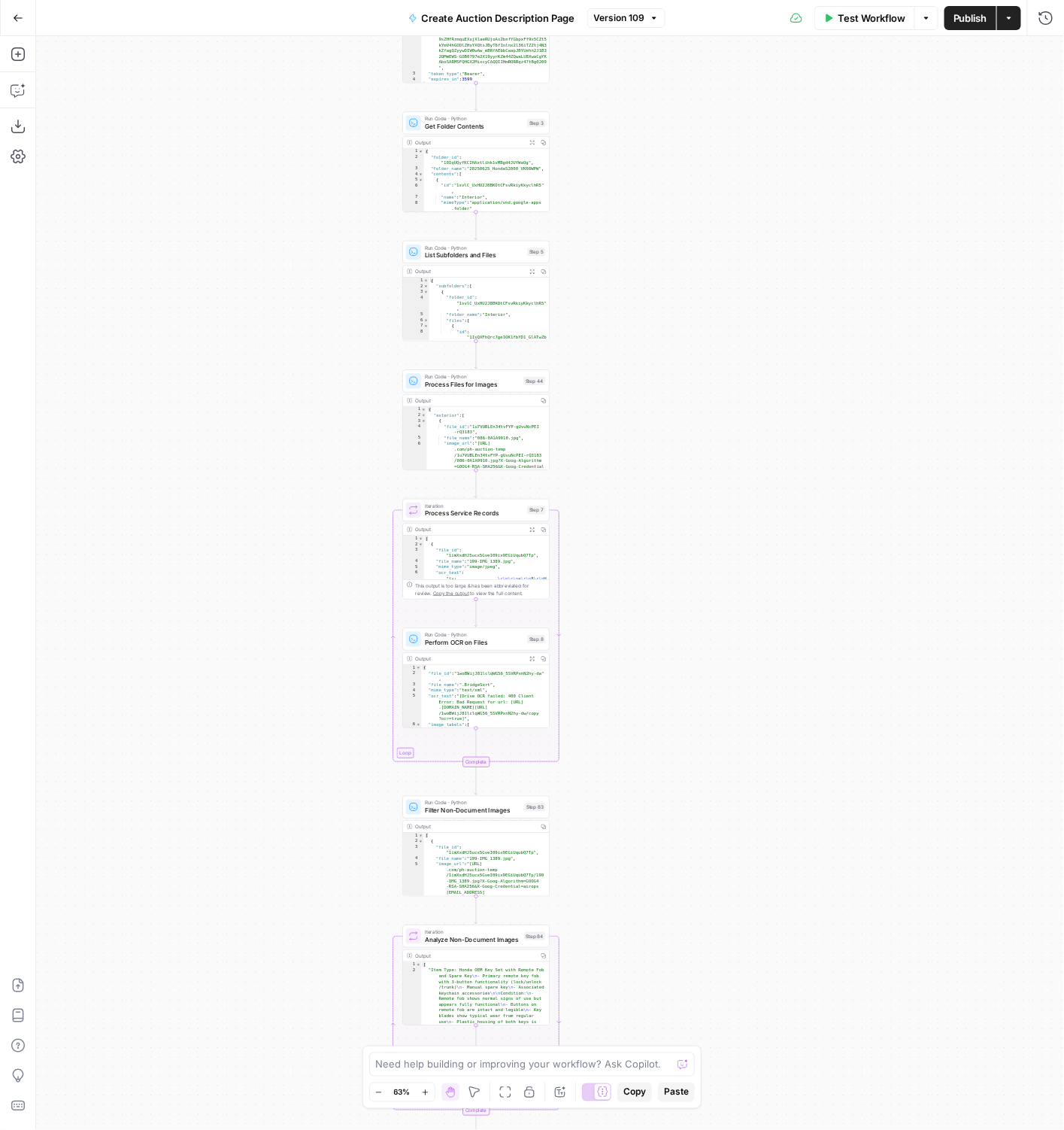
drag, startPoint x: 773, startPoint y: 364, endPoint x: 773, endPoint y: 571, distance: 207.0
click at [773, 576] on div "true false Workflow Set Inputs Inputs LLM · GPT-4.1 Vehicle Info Parsing Step 3…" at bounding box center [550, 583] width 1029 height 1094
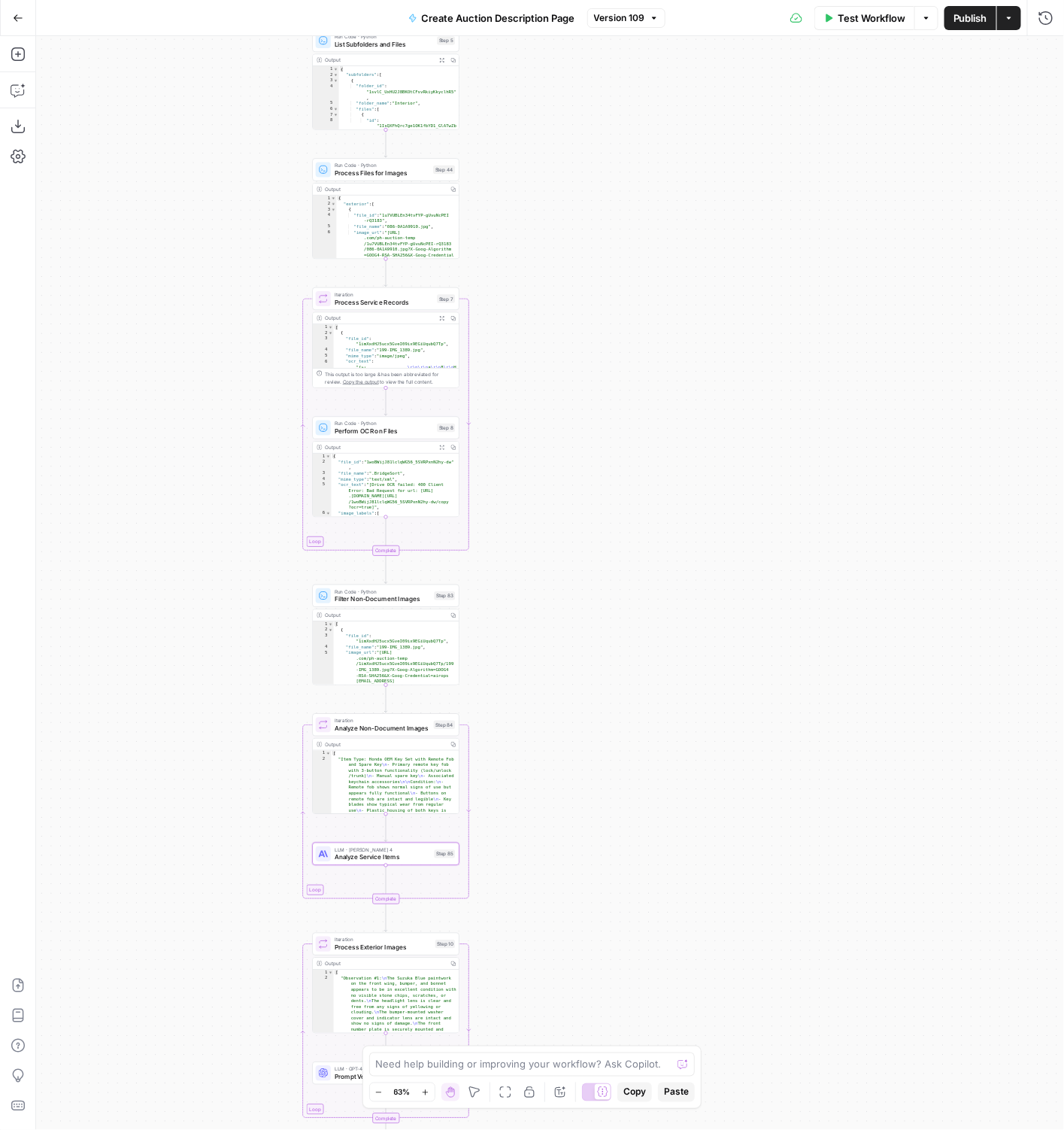
drag, startPoint x: 749, startPoint y: 267, endPoint x: 659, endPoint y: 59, distance: 226.6
click at [659, 57] on div "true false Workflow Set Inputs Inputs LLM · GPT-4.1 Vehicle Info Parsing Step 3…" at bounding box center [550, 583] width 1029 height 1094
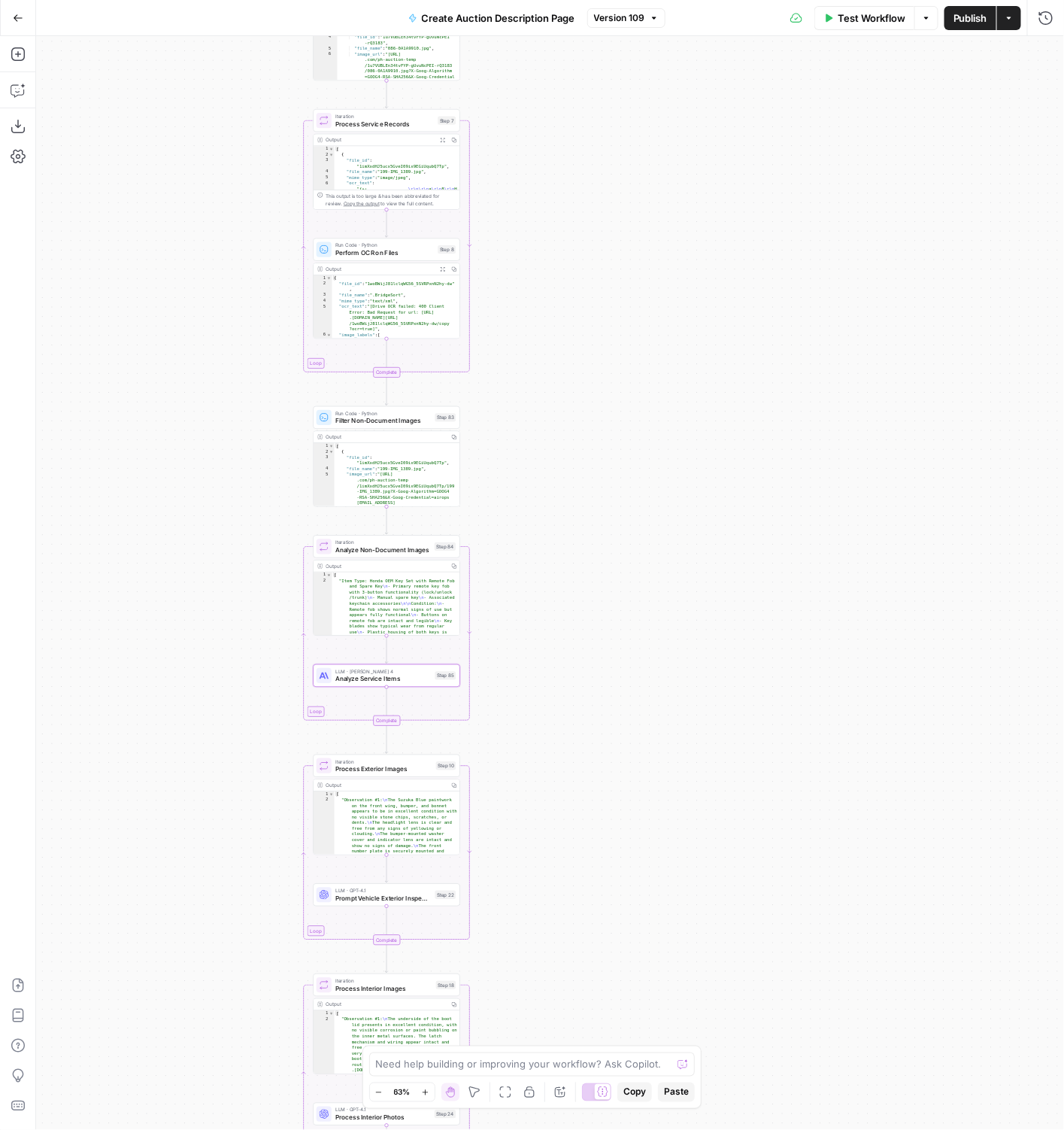
drag, startPoint x: 698, startPoint y: 215, endPoint x: 698, endPoint y: 55, distance: 160.0
click at [698, 55] on div "true false Workflow Set Inputs Inputs LLM · GPT-4.1 Vehicle Info Parsing Step 3…" at bounding box center [550, 583] width 1029 height 1094
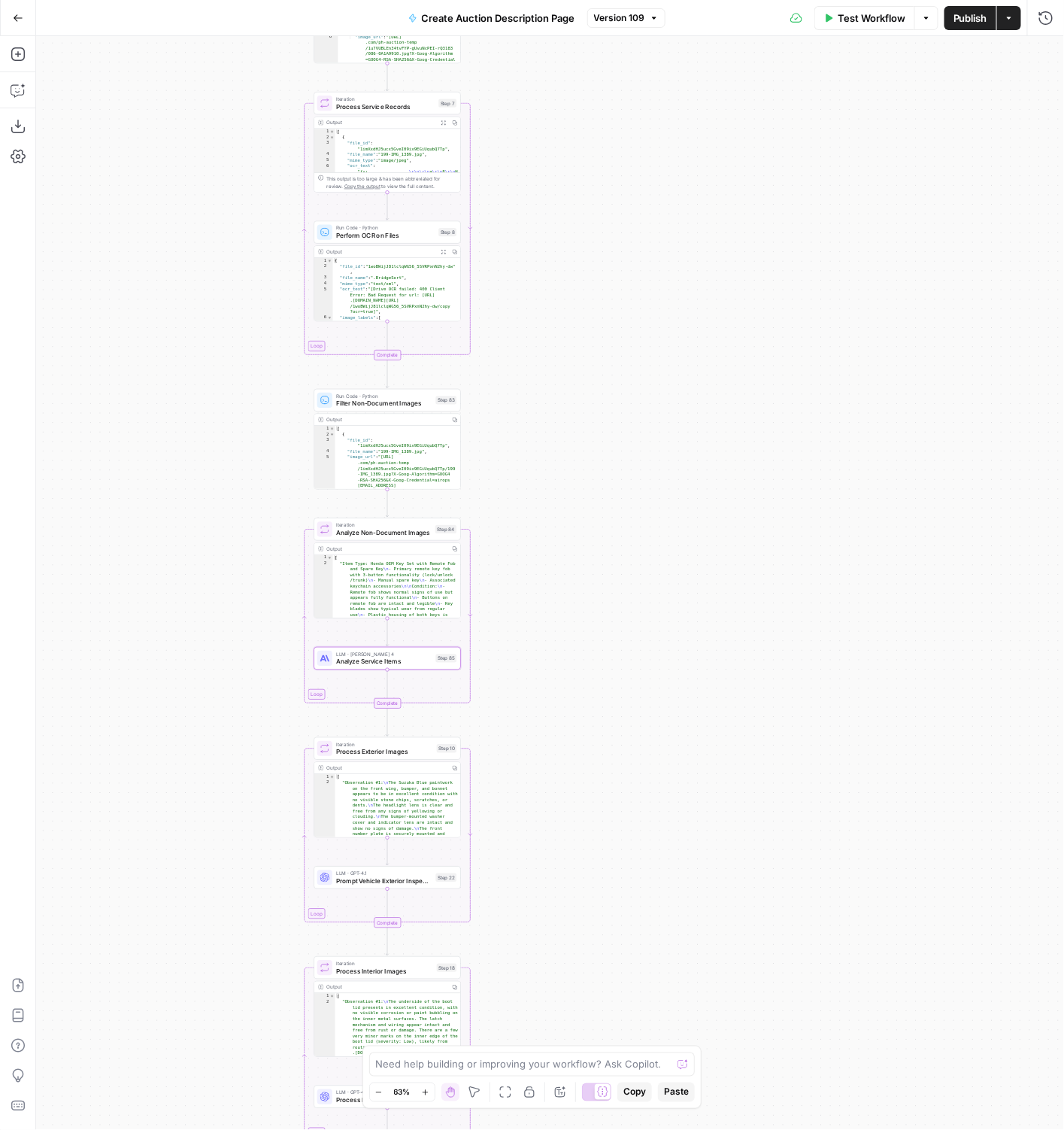
drag, startPoint x: 661, startPoint y: 334, endPoint x: 655, endPoint y: 737, distance: 403.0
click at [655, 645] on div "true false Workflow Set Inputs Inputs LLM · GPT-4.1 Vehicle Info Parsing Step 3…" at bounding box center [550, 583] width 1029 height 1094
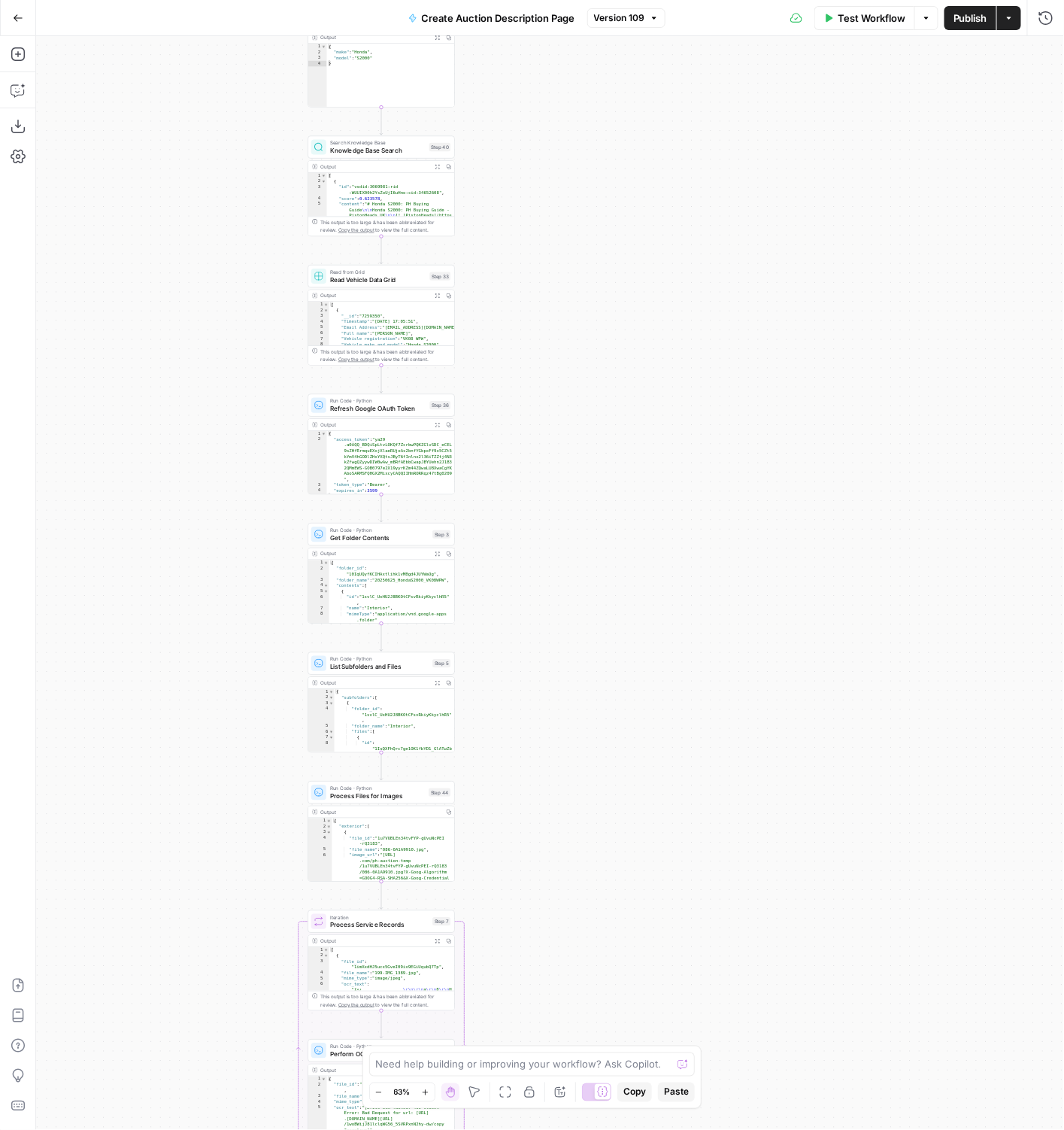
drag, startPoint x: 677, startPoint y: 394, endPoint x: 676, endPoint y: 734, distance: 340.0
click at [677, 645] on div "true false Workflow Set Inputs Inputs LLM · GPT-4.1 Vehicle Info Parsing Step 3…" at bounding box center [550, 583] width 1029 height 1094
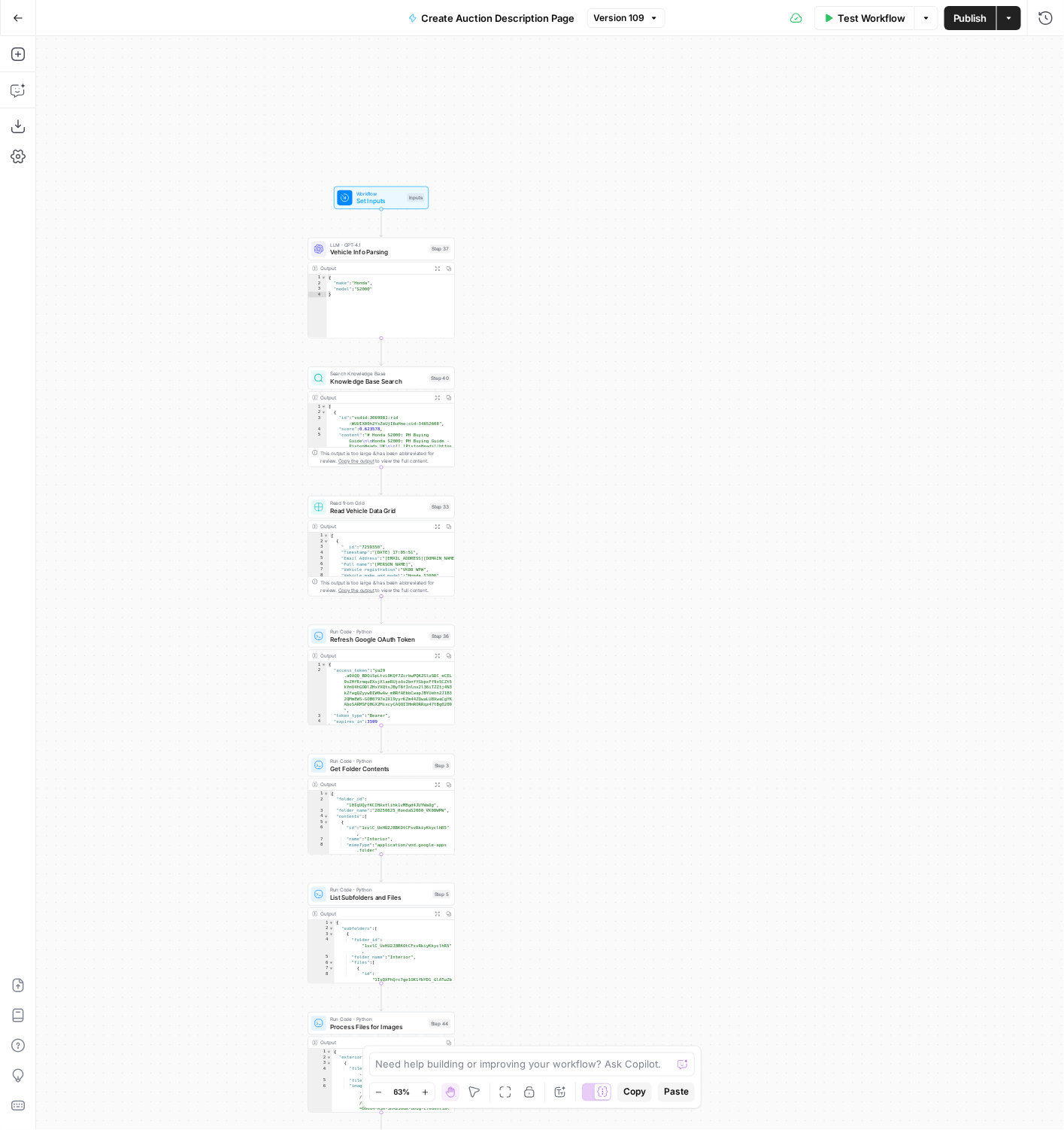
drag, startPoint x: 668, startPoint y: 222, endPoint x: 666, endPoint y: 465, distance: 243.0
click at [668, 473] on div "true false Workflow Set Inputs Inputs LLM · GPT-4.1 Vehicle Info Parsing Step 3…" at bounding box center [550, 583] width 1029 height 1094
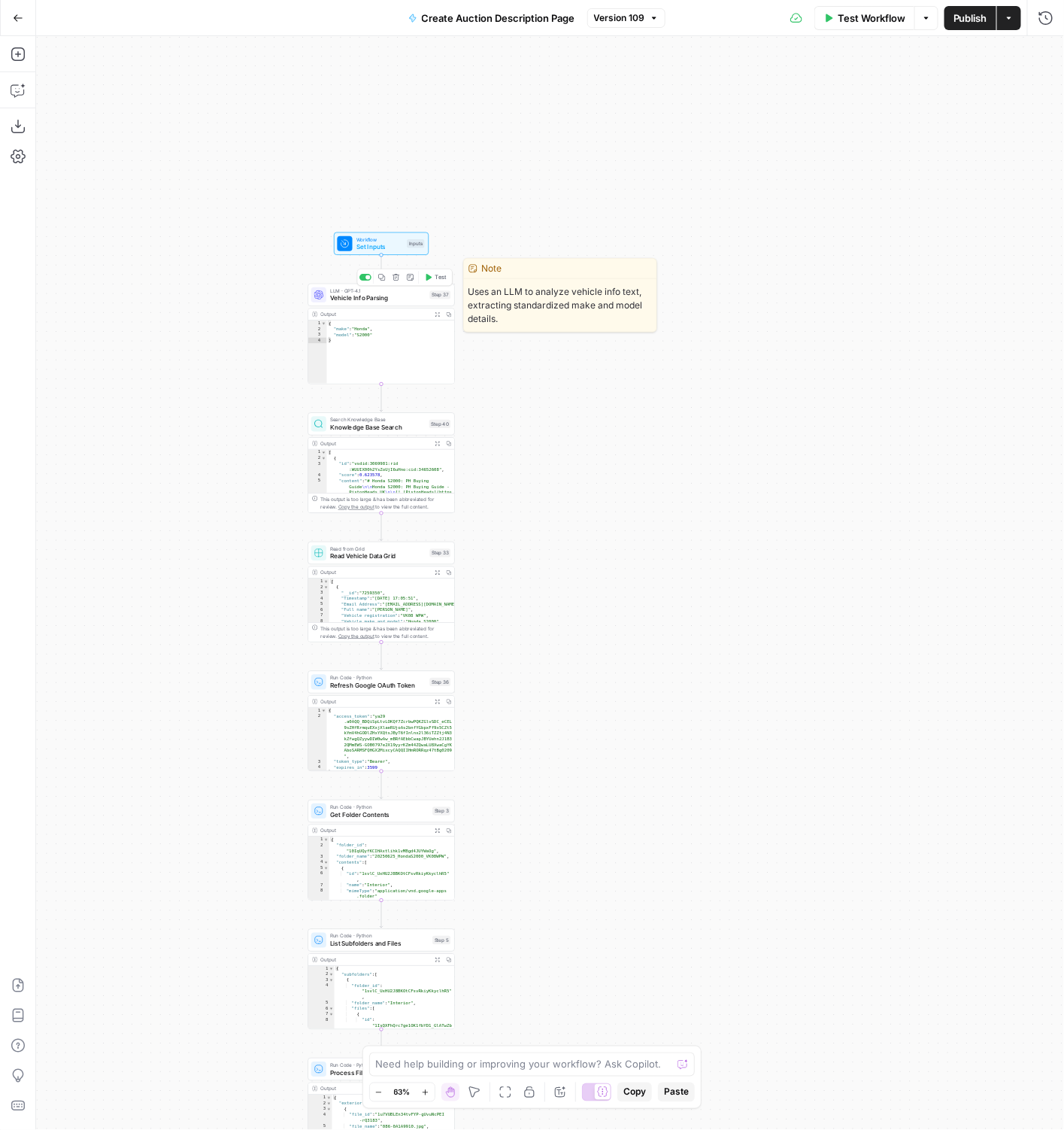
click at [352, 301] on span "Vehicle Info Parsing" at bounding box center [378, 299] width 96 height 10
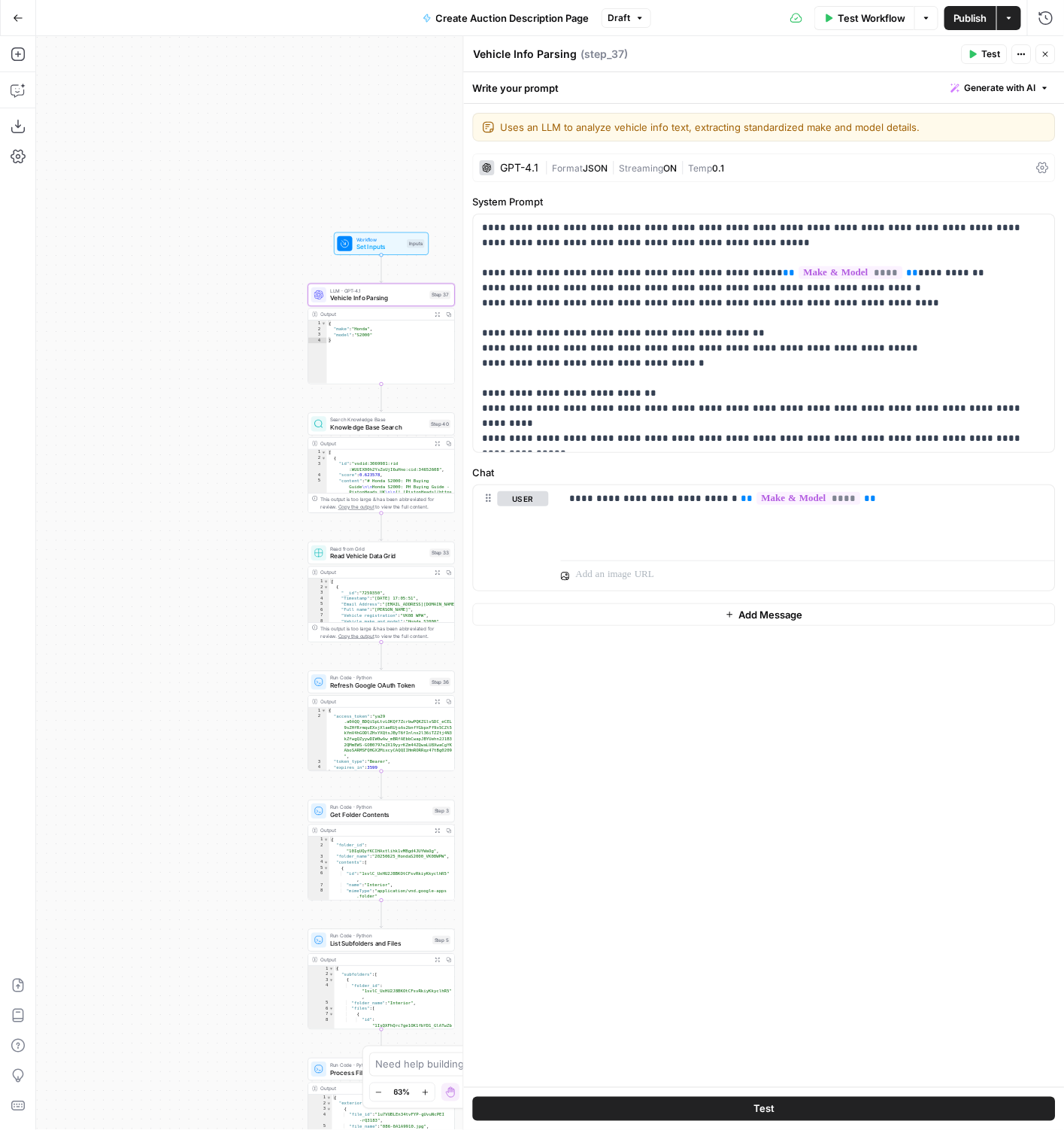
click at [1049, 40] on header "Vehicle Info Parsing Vehicle Info Parsing ( step_37 ) Test Actions Close" at bounding box center [765, 55] width 601 height 36
click at [1049, 51] on icon "button" at bounding box center [1046, 54] width 9 height 9
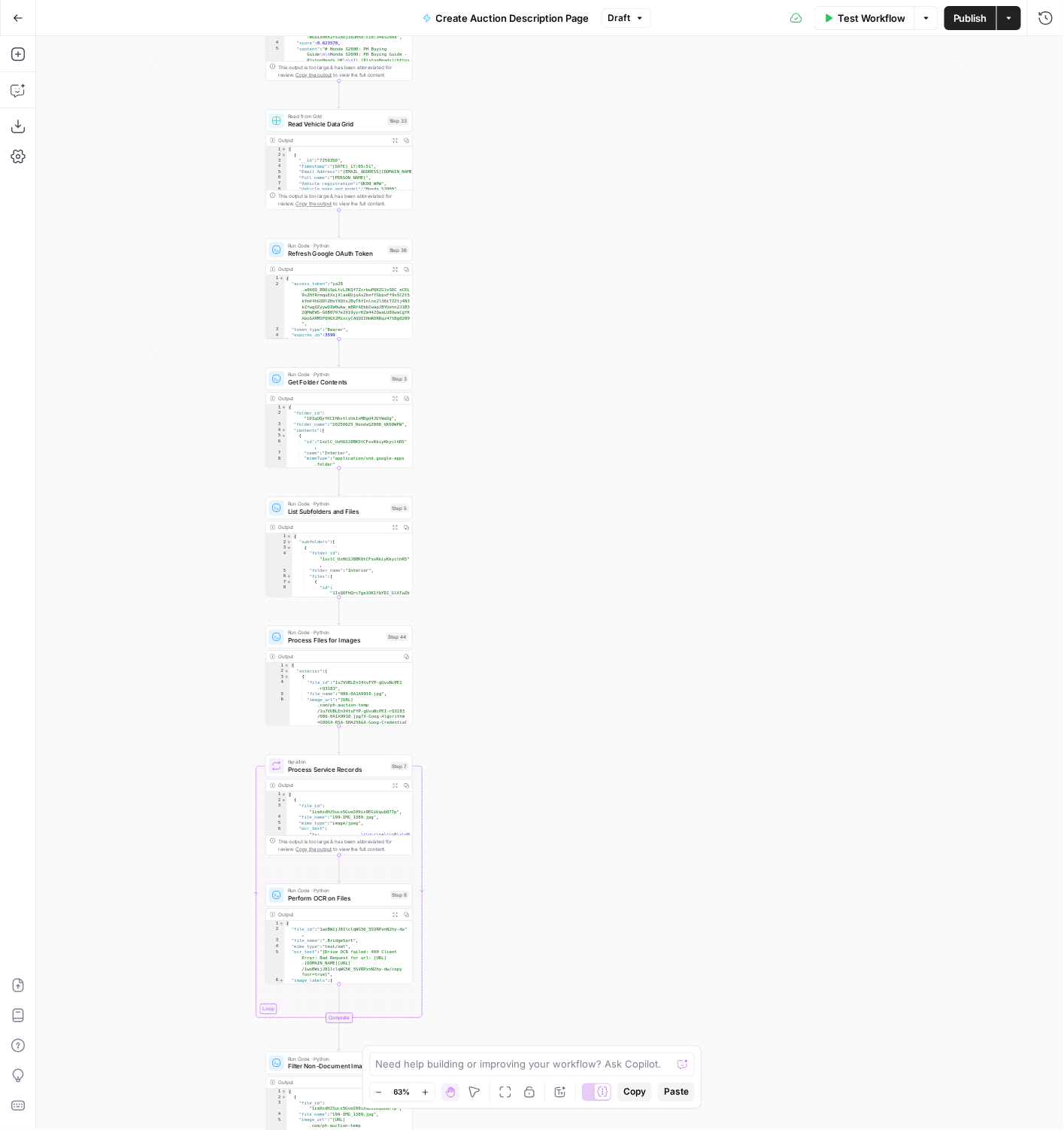
drag, startPoint x: 705, startPoint y: 476, endPoint x: 666, endPoint y: 331, distance: 150.2
click at [666, 323] on div "true false Workflow Set Inputs Inputs LLM · GPT-4.1 Vehicle Info Parsing Step 3…" at bounding box center [550, 583] width 1029 height 1094
click at [713, 645] on div "true false Workflow Set Inputs Inputs LLM · GPT-4.1 Vehicle Info Parsing Step 3…" at bounding box center [550, 583] width 1029 height 1094
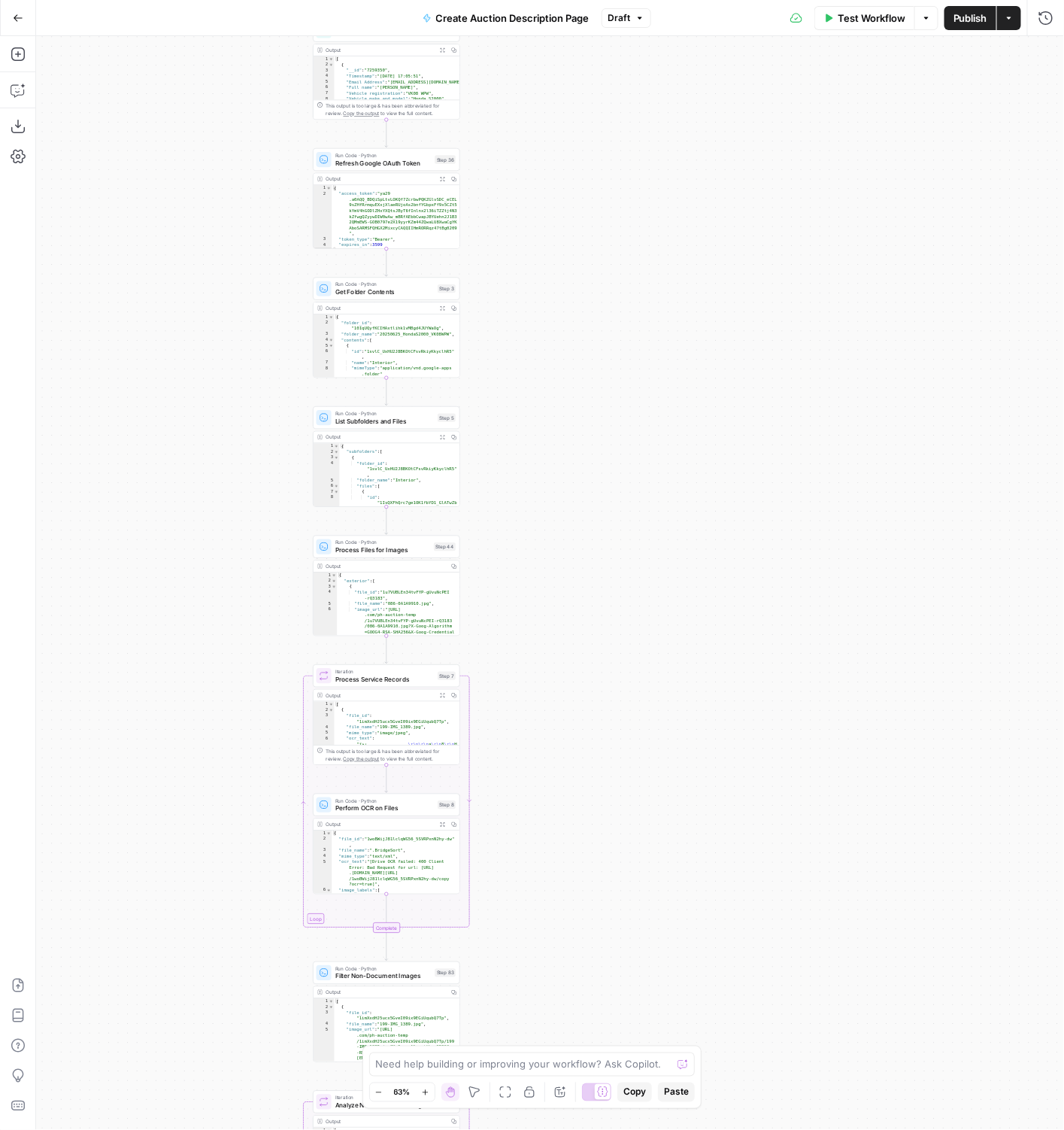
drag, startPoint x: 592, startPoint y: 920, endPoint x: 640, endPoint y: 828, distance: 103.8
click at [641, 645] on div "true false Workflow Set Inputs Inputs LLM · GPT-4.1 Vehicle Info Parsing Step 3…" at bounding box center [550, 583] width 1029 height 1094
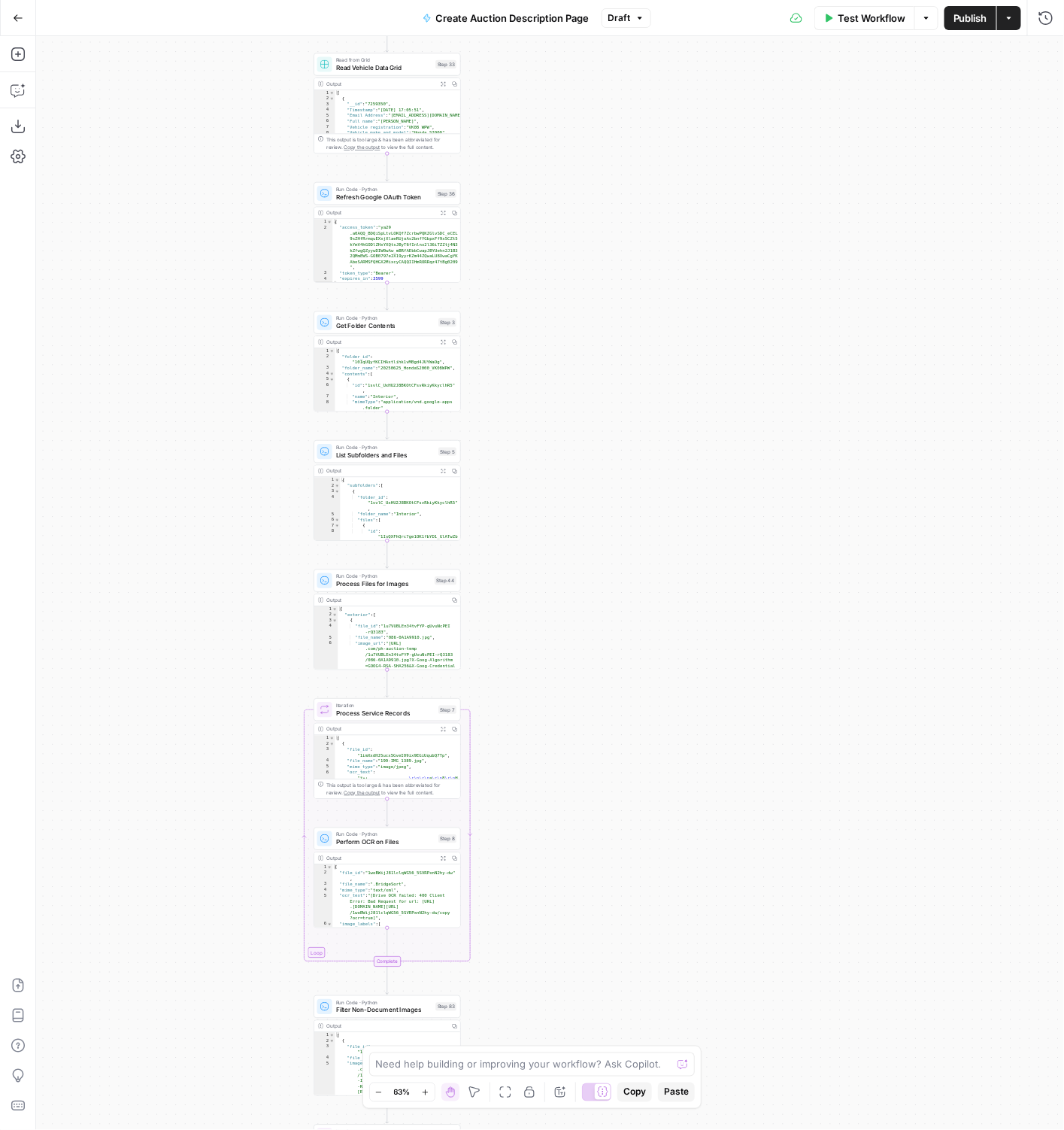
drag, startPoint x: 632, startPoint y: 498, endPoint x: 622, endPoint y: 740, distance: 242.2
click at [627, 645] on div "true false Workflow Set Inputs Inputs LLM · GPT-4.1 Vehicle Info Parsing Step 3…" at bounding box center [550, 583] width 1029 height 1094
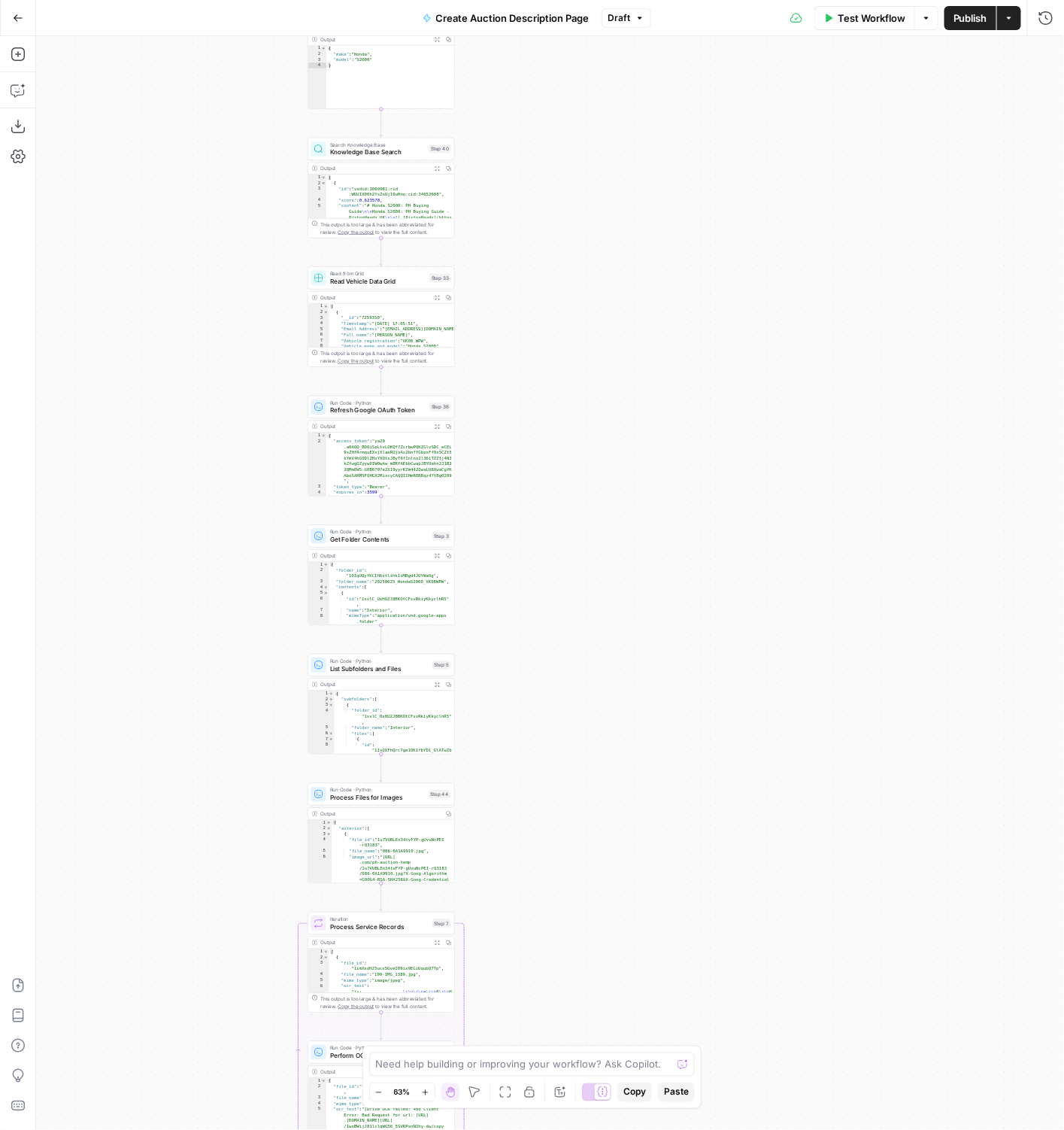
drag, startPoint x: 610, startPoint y: 350, endPoint x: 610, endPoint y: 445, distance: 95.0
click at [610, 446] on div "true false Workflow Set Inputs Inputs LLM · GPT-4.1 Vehicle Info Parsing Step 3…" at bounding box center [550, 583] width 1029 height 1094
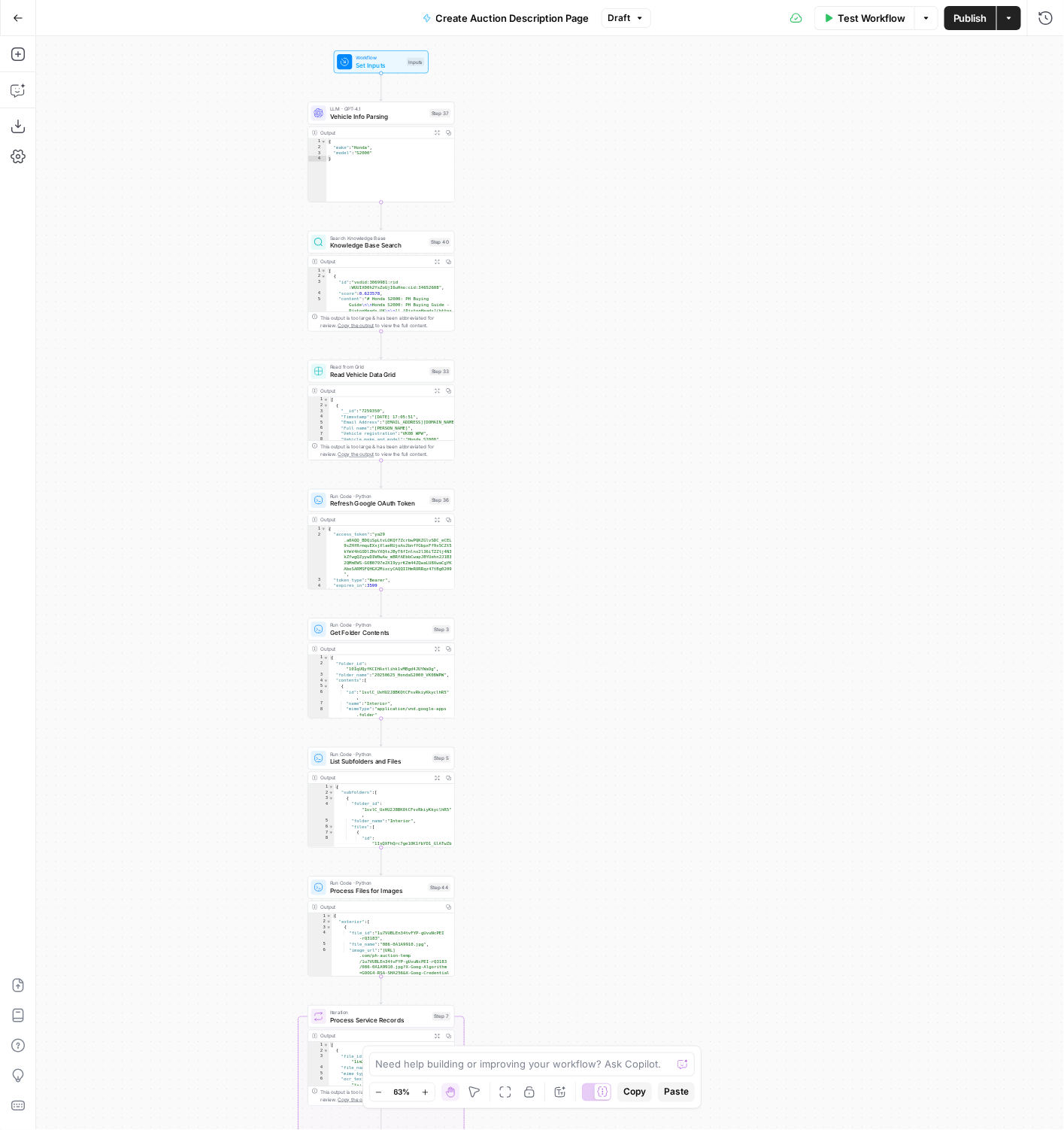
drag, startPoint x: 610, startPoint y: 445, endPoint x: 610, endPoint y: 551, distance: 106.0
click at [610, 551] on div "true false Workflow Set Inputs Inputs LLM · GPT-4.1 Vehicle Info Parsing Step 3…" at bounding box center [550, 583] width 1029 height 1094
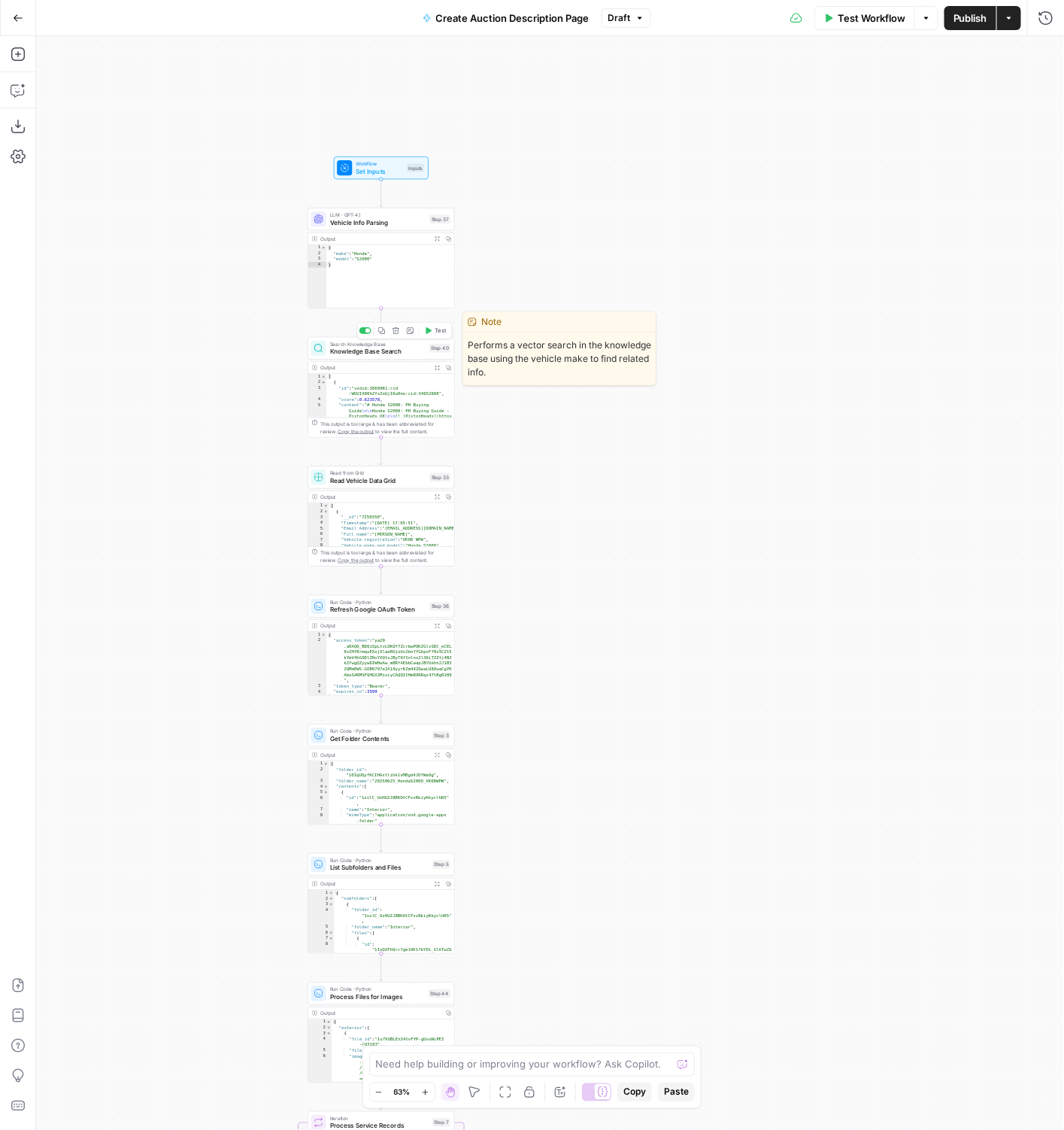
click at [366, 328] on div at bounding box center [366, 330] width 12 height 7
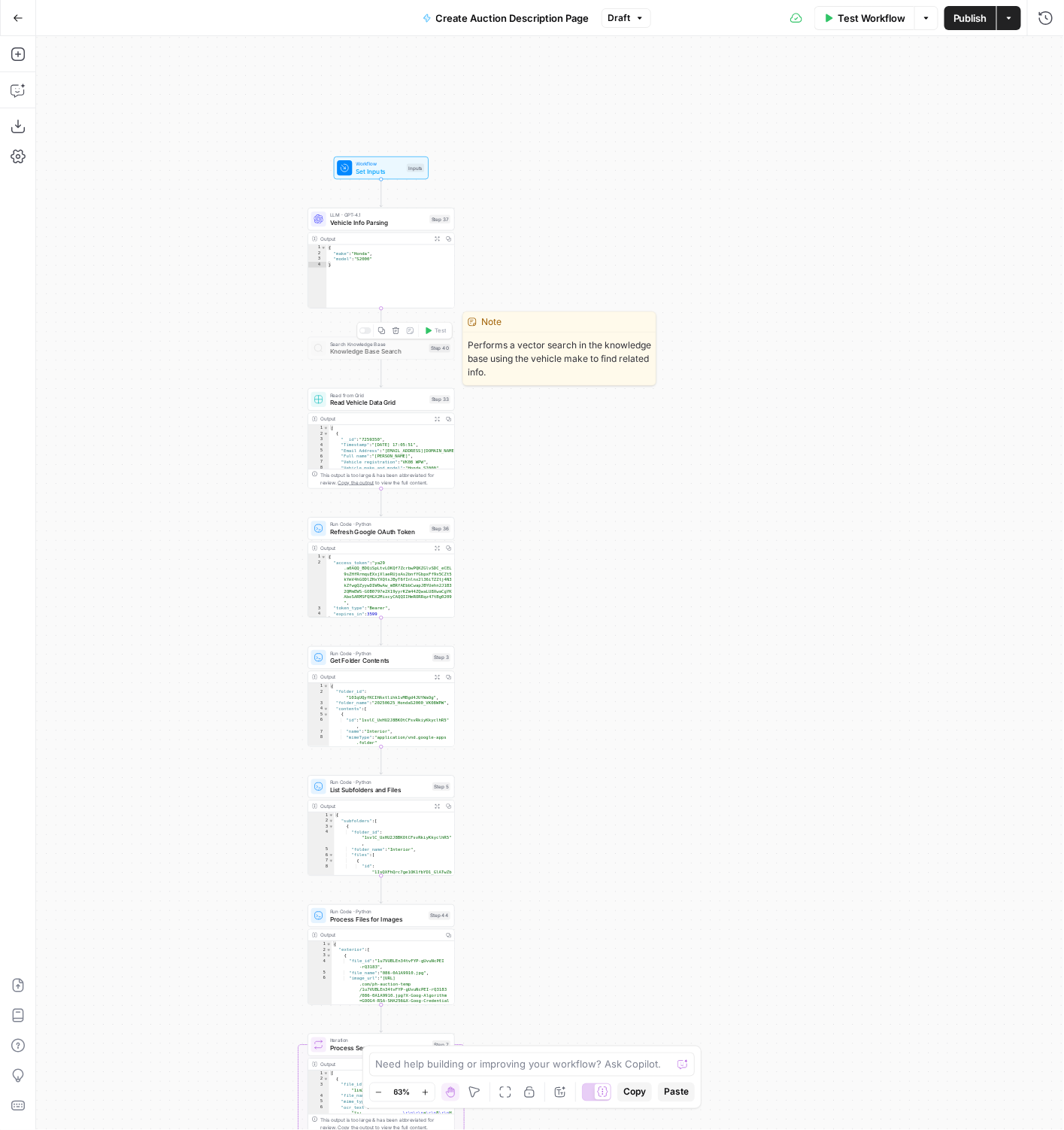
click at [365, 332] on div at bounding box center [366, 330] width 12 height 7
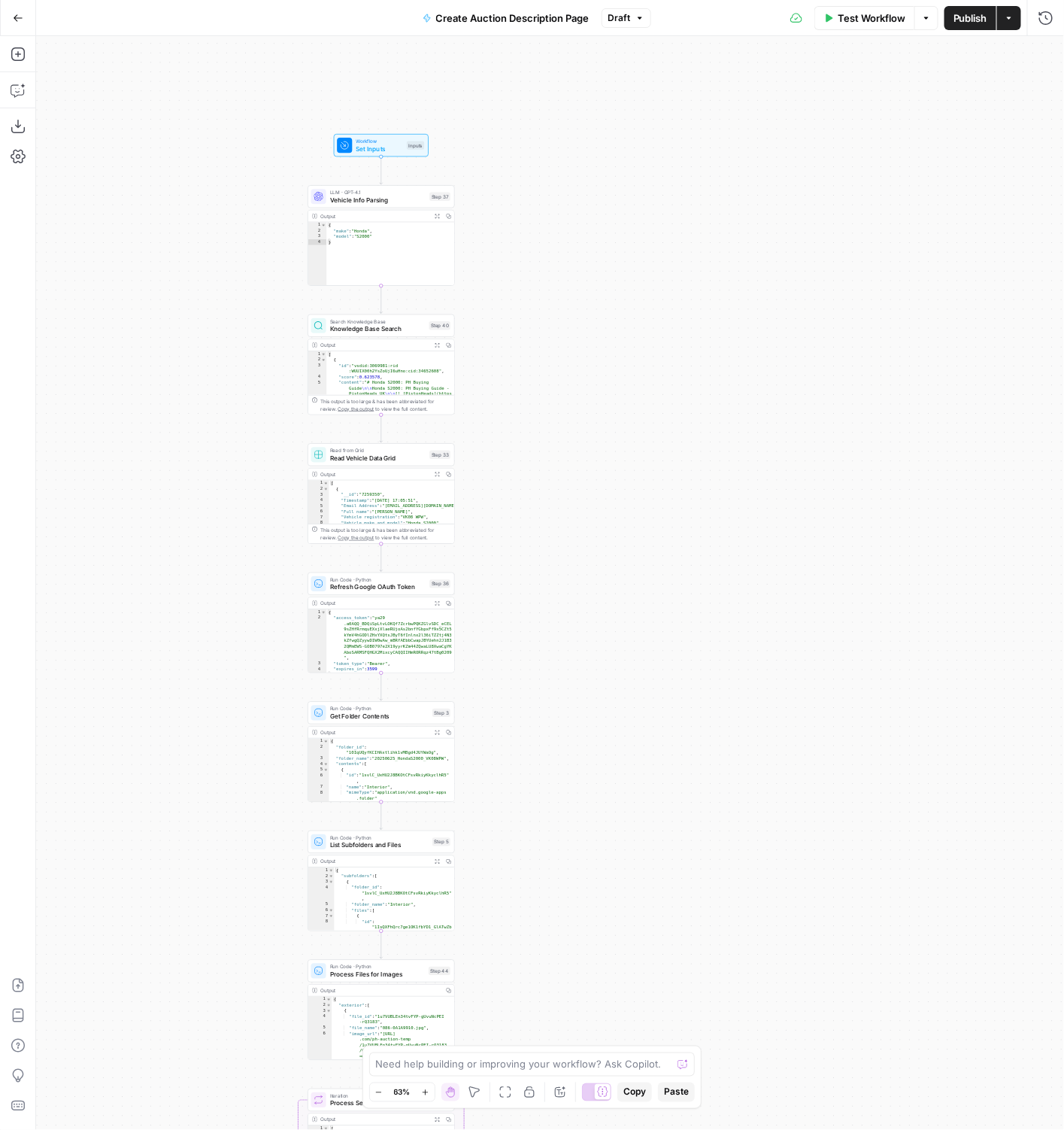
drag, startPoint x: 534, startPoint y: 549, endPoint x: 533, endPoint y: 402, distance: 147.0
click at [533, 402] on div "true false Workflow Set Inputs Inputs LLM · GPT-4.1 Vehicle Info Parsing Step 3…" at bounding box center [550, 583] width 1029 height 1094
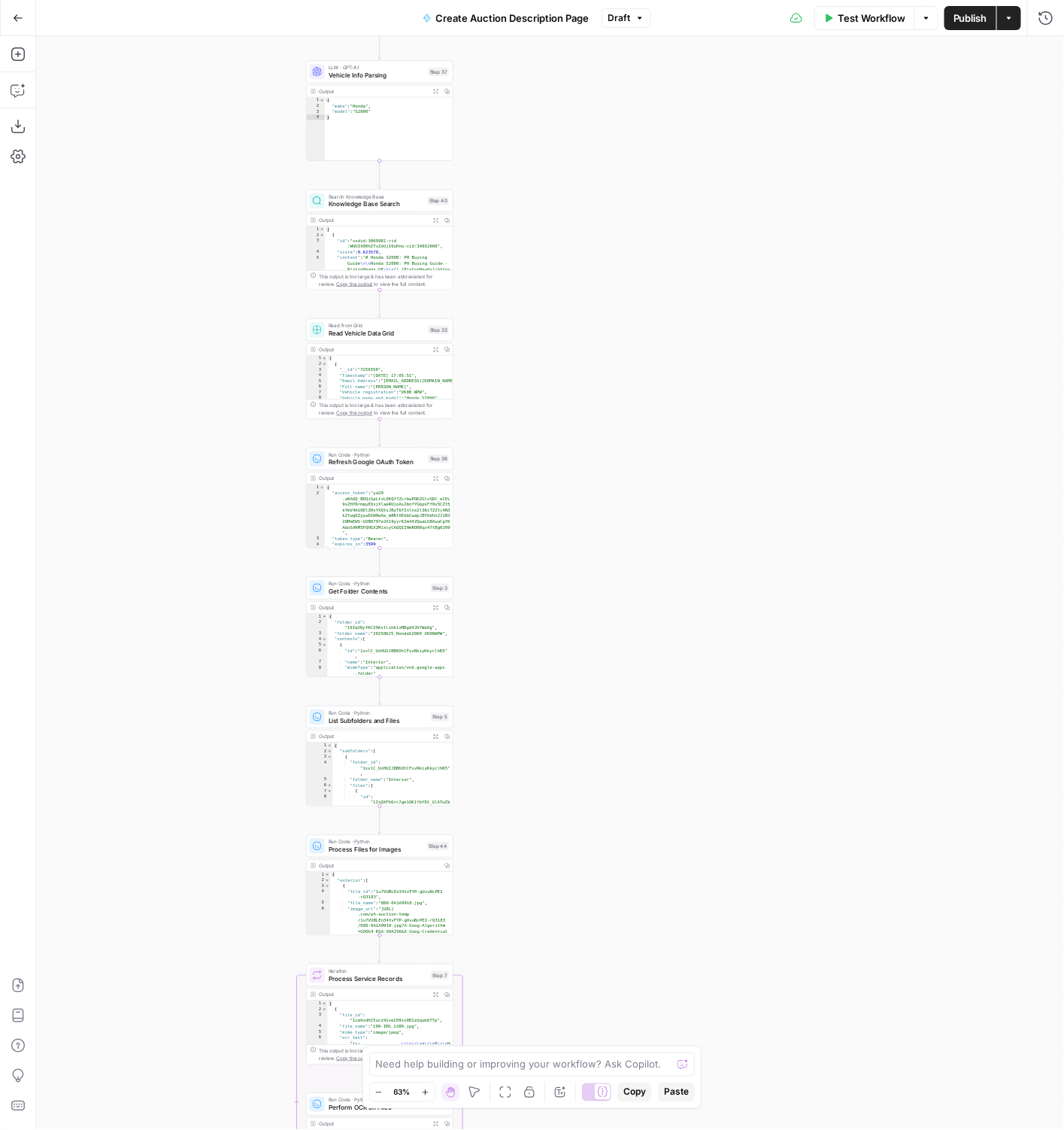
click at [863, 23] on span "Test Workflow" at bounding box center [872, 18] width 68 height 15
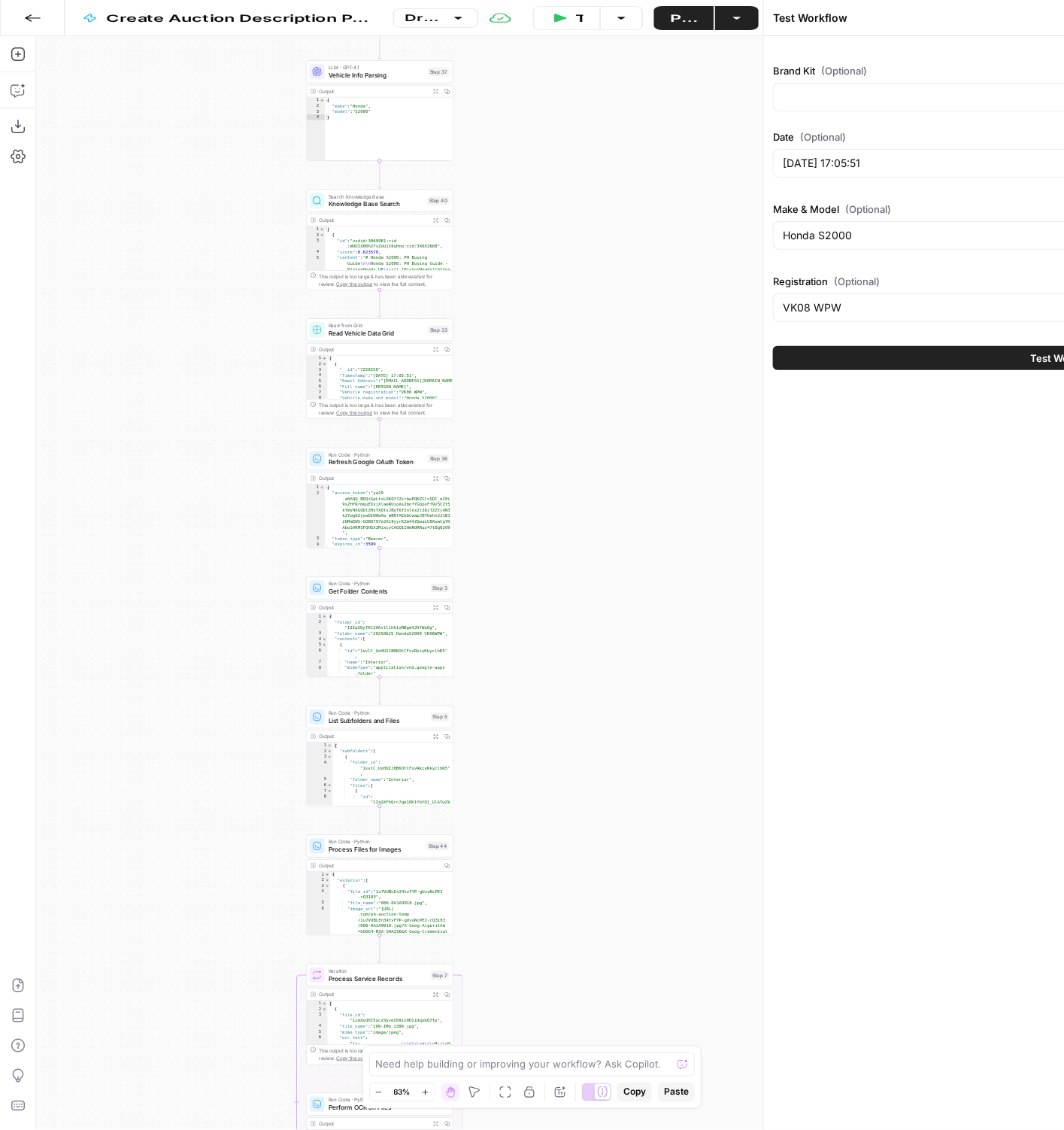
type input "PistonHeads"
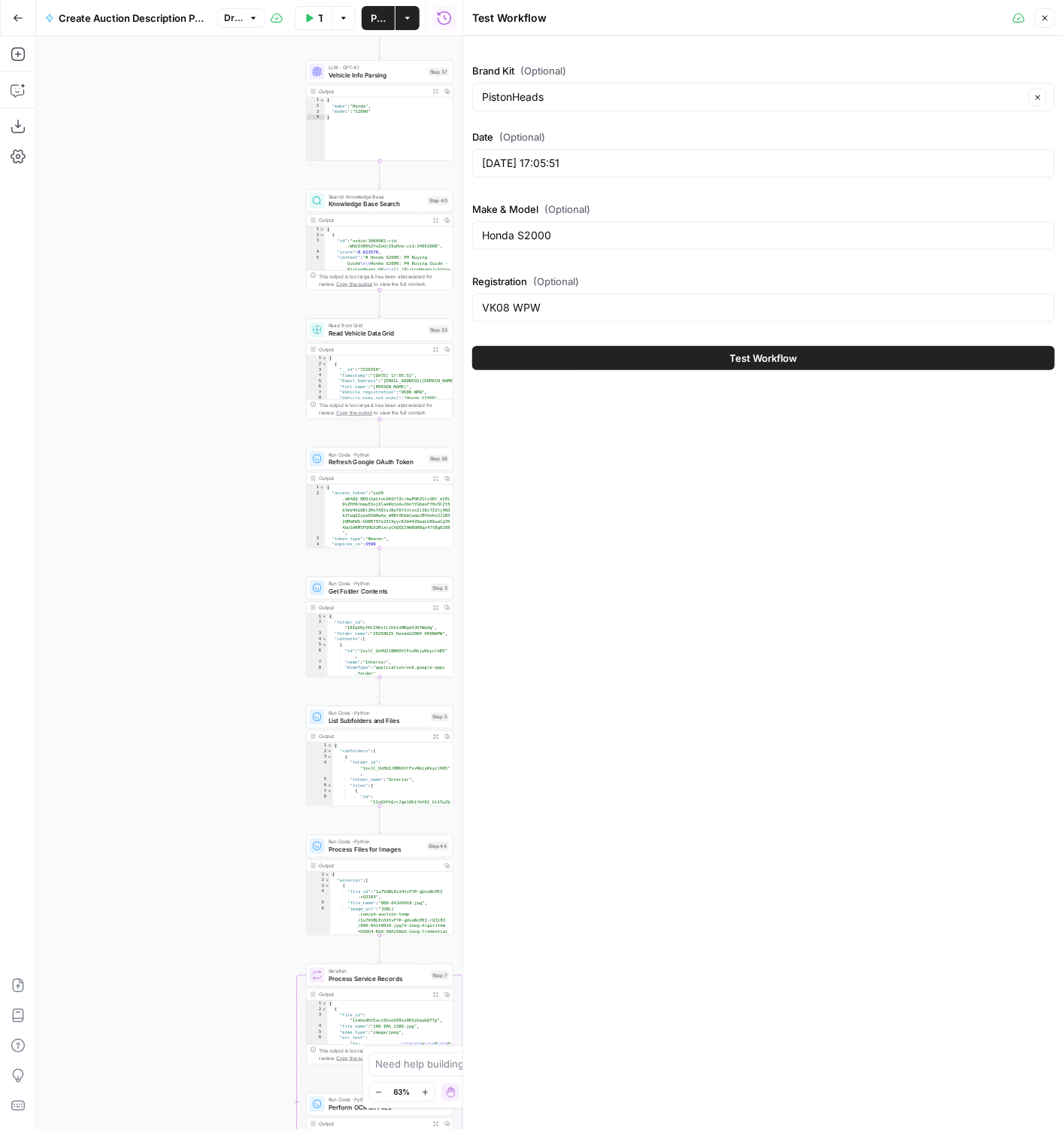
click at [1050, 11] on button "Close" at bounding box center [1045, 18] width 19 height 19
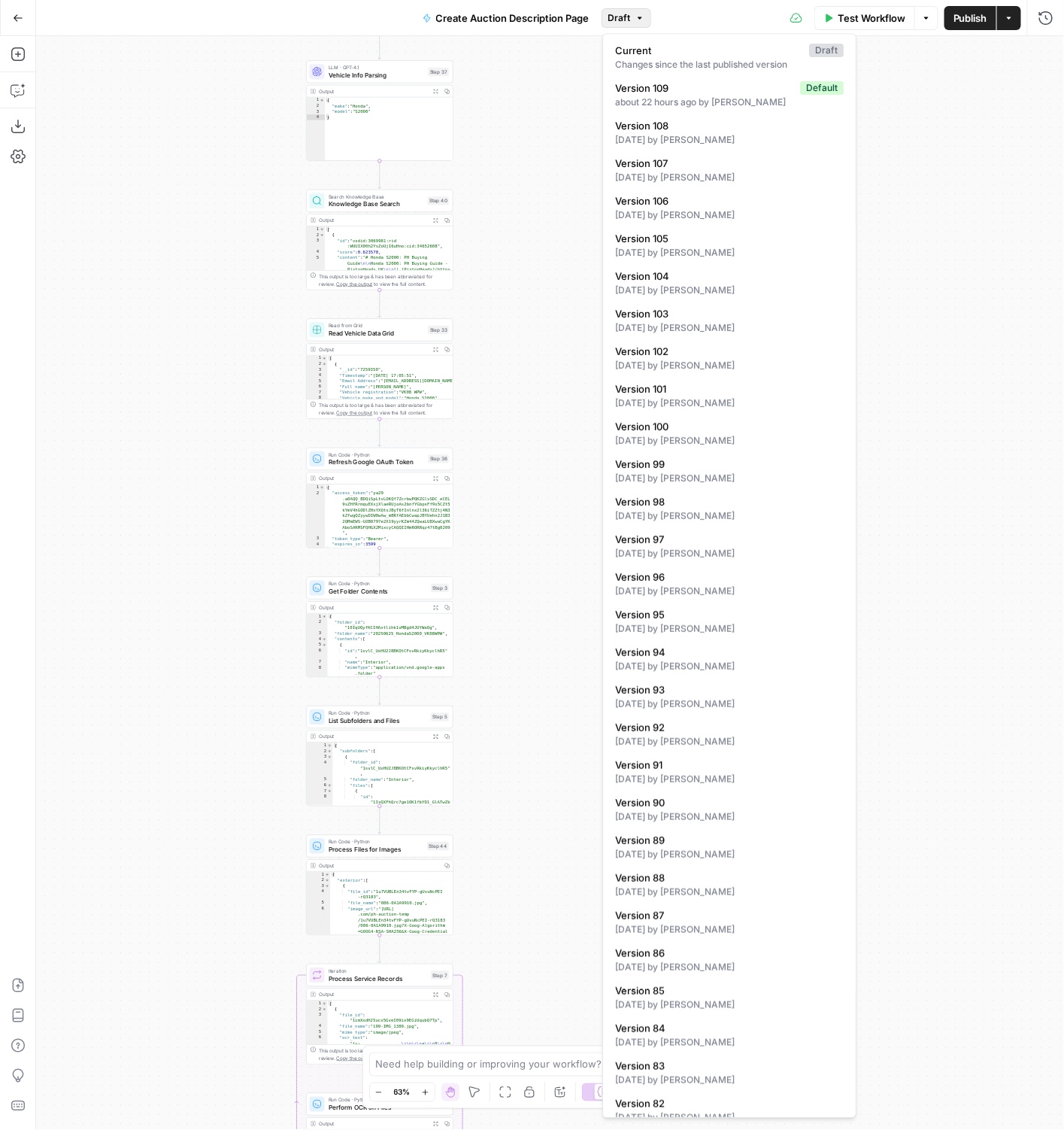
click at [624, 12] on span "Draft" at bounding box center [620, 18] width 23 height 13
click at [676, 106] on div "about 22 hours ago by [PERSON_NAME]" at bounding box center [729, 102] width 229 height 13
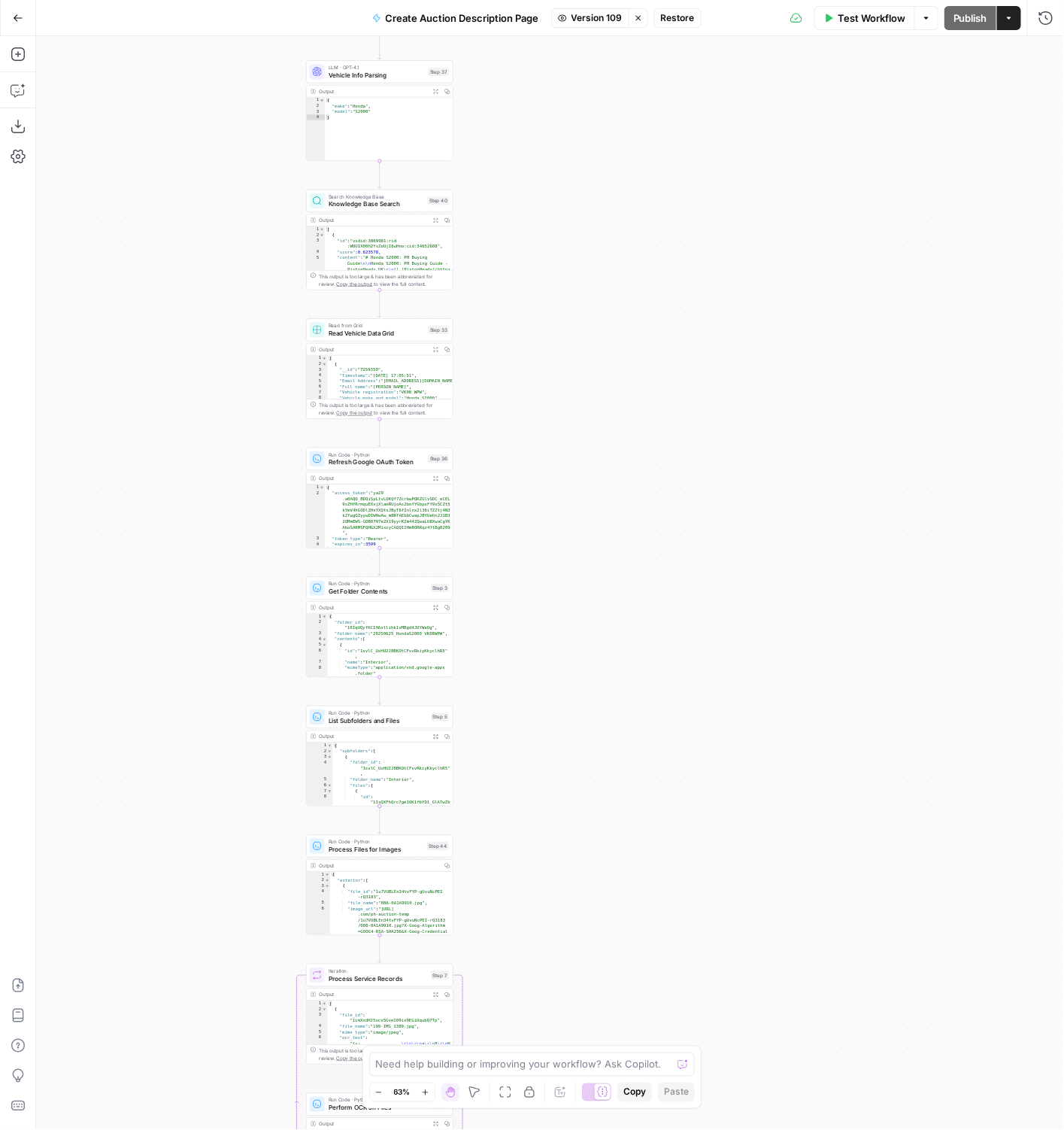
click at [858, 17] on span "Test Workflow" at bounding box center [872, 18] width 68 height 15
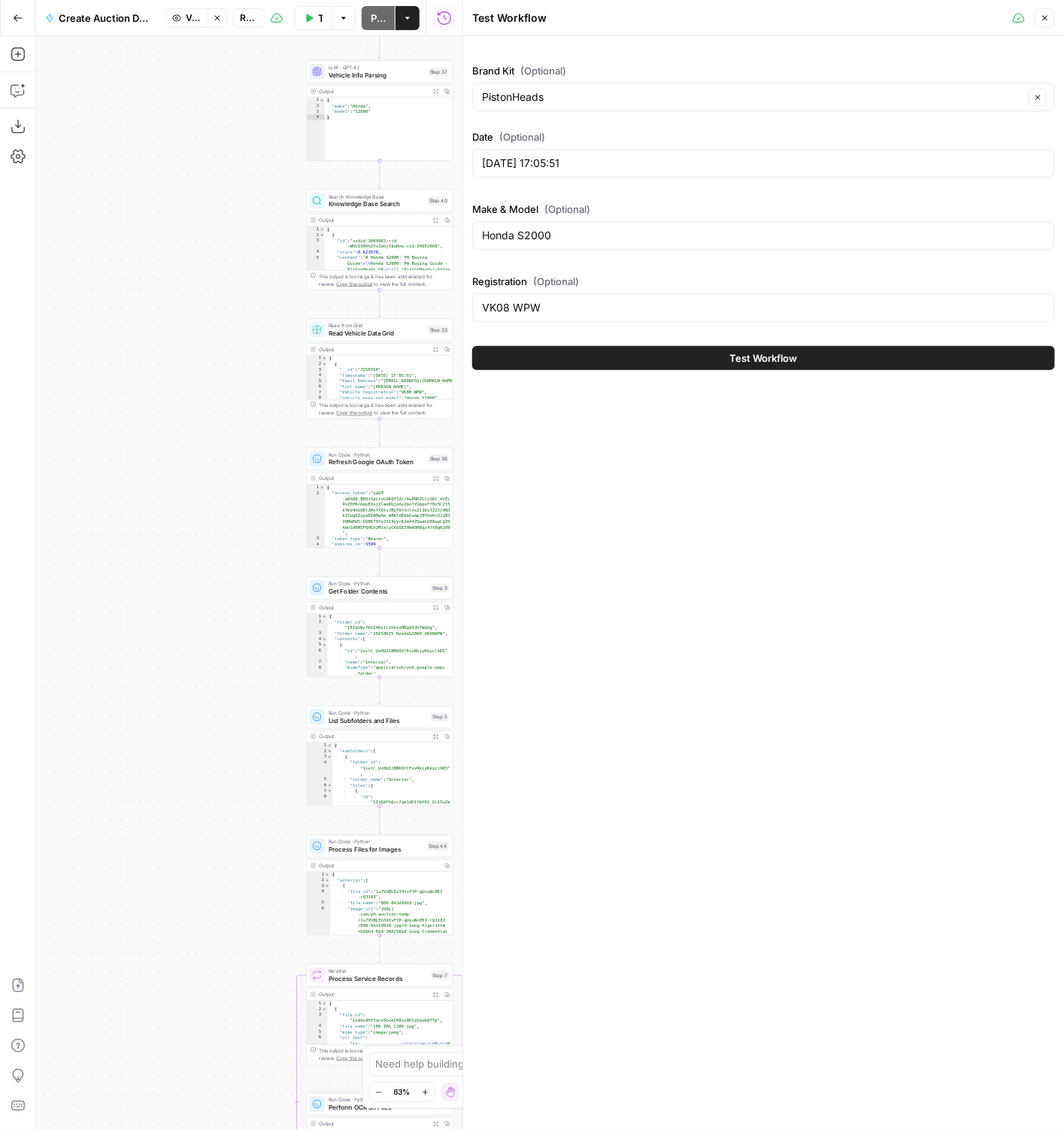
click at [712, 357] on button "Test Workflow" at bounding box center [764, 358] width 583 height 24
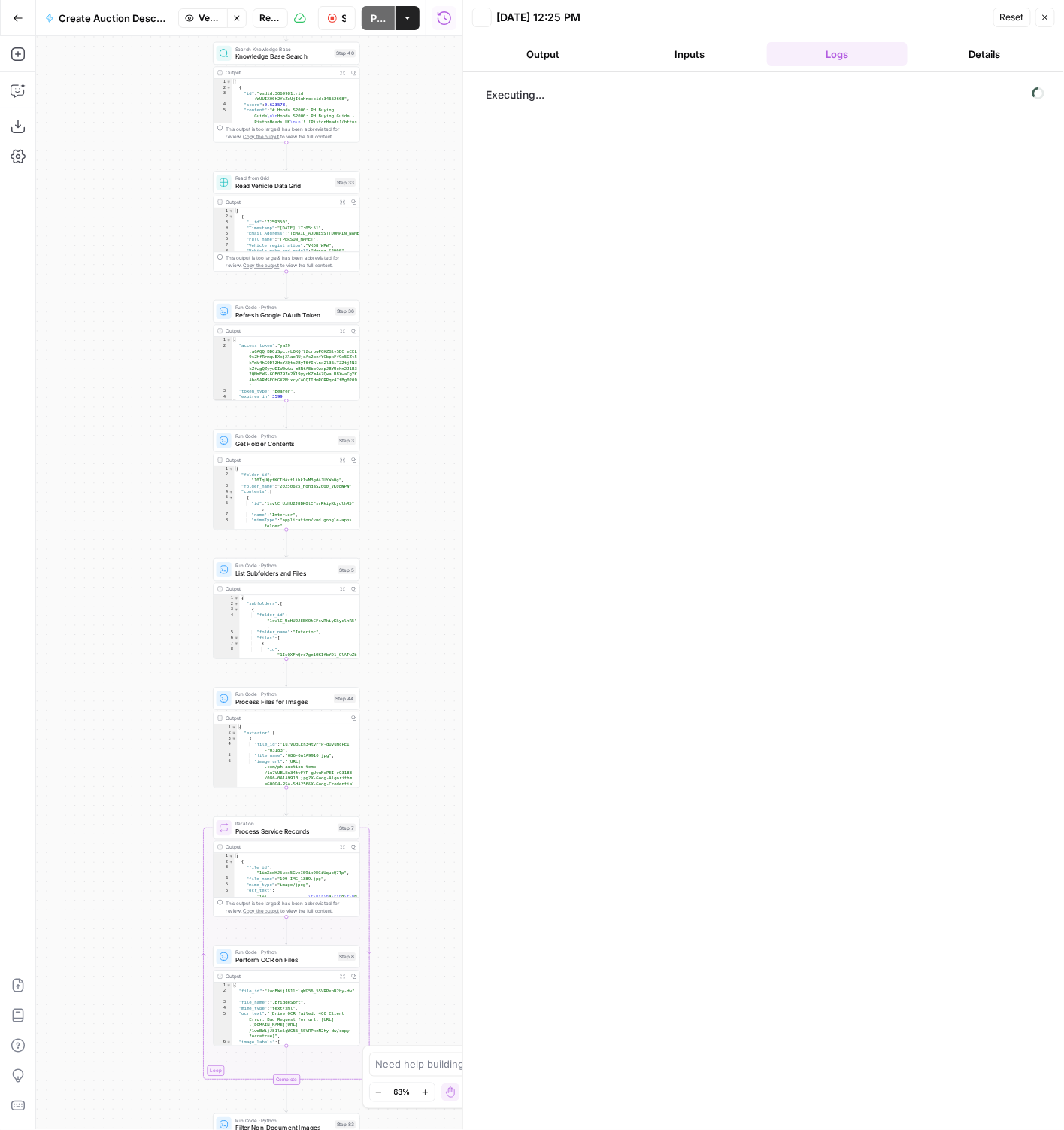
drag, startPoint x: 204, startPoint y: 481, endPoint x: 100, endPoint y: 326, distance: 186.7
click at [100, 326] on div "true false Workflow Set Inputs Inputs LLM · GPT-4.1 Vehicle Info Parsing Step 3…" at bounding box center [250, 583] width 427 height 1094
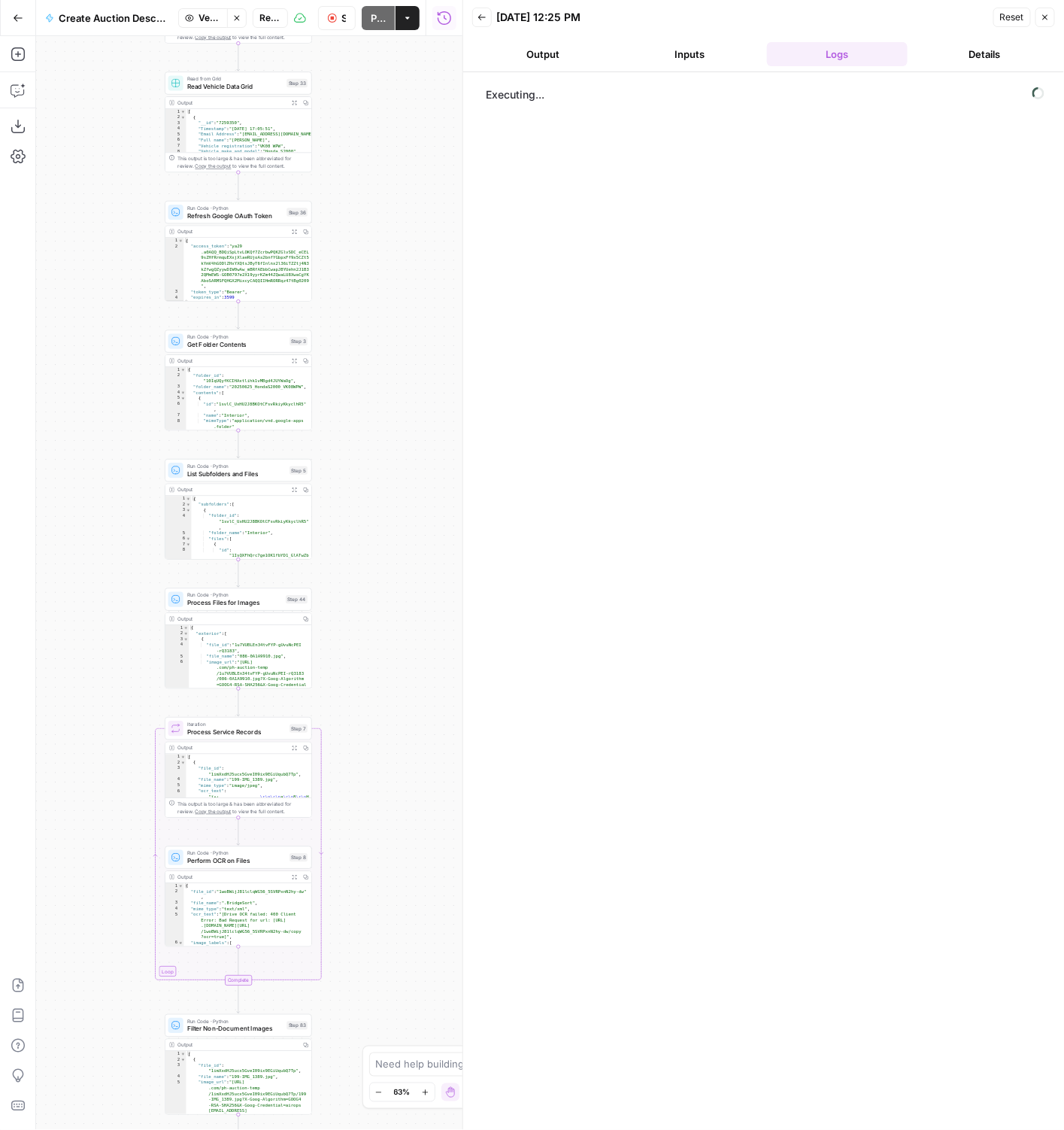
drag, startPoint x: 416, startPoint y: 489, endPoint x: 384, endPoint y: 407, distance: 88.0
click at [384, 407] on div "true false Workflow Set Inputs Inputs LLM · GPT-4.1 Vehicle Info Parsing Step 3…" at bounding box center [250, 583] width 427 height 1094
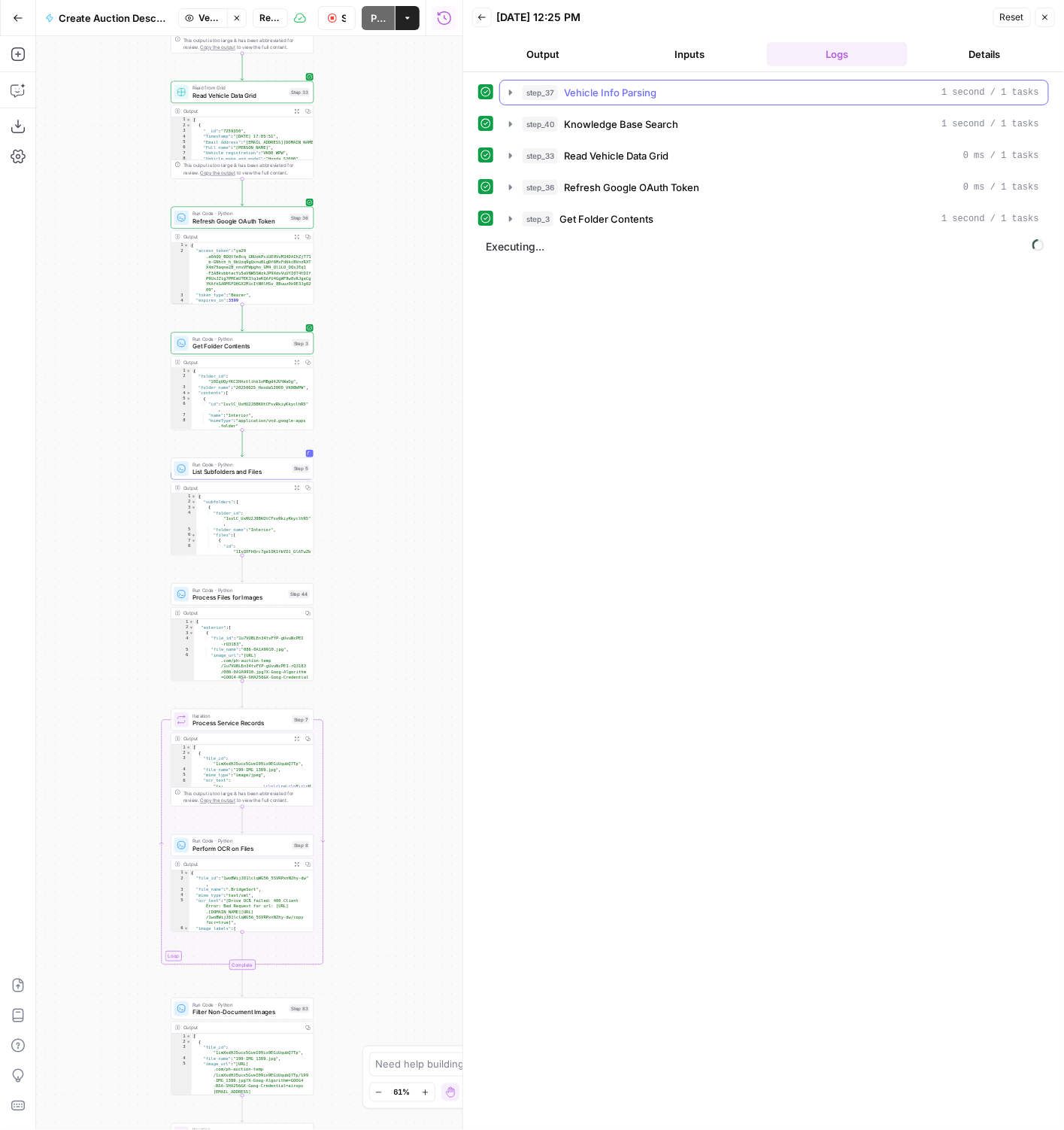
click at [901, 80] on button "step_37 Vehicle Info Parsing 1 second / 1 tasks" at bounding box center [774, 92] width 548 height 24
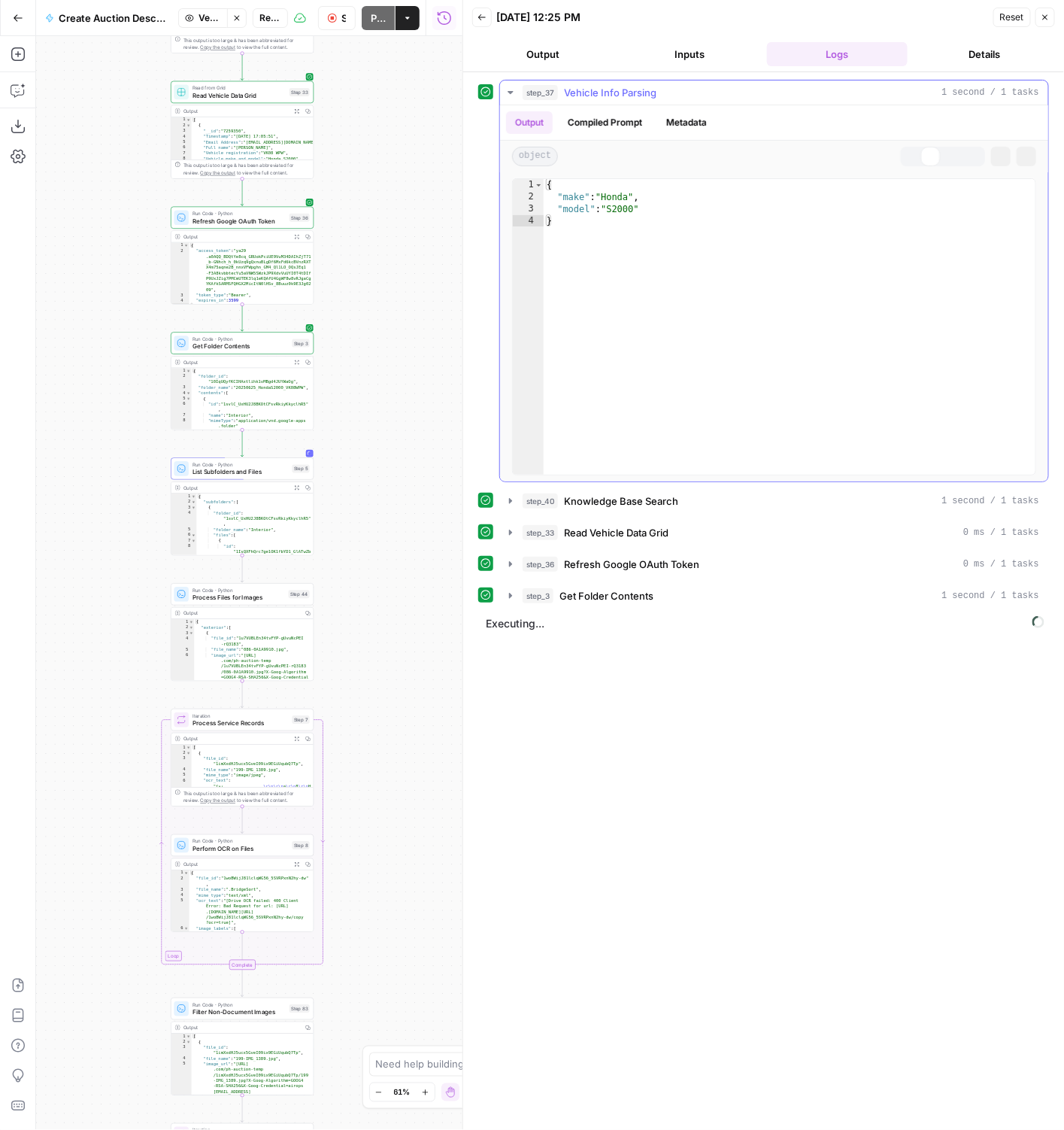
click at [902, 80] on button "step_37 Vehicle Info Parsing 1 second / 1 tasks" at bounding box center [774, 92] width 548 height 24
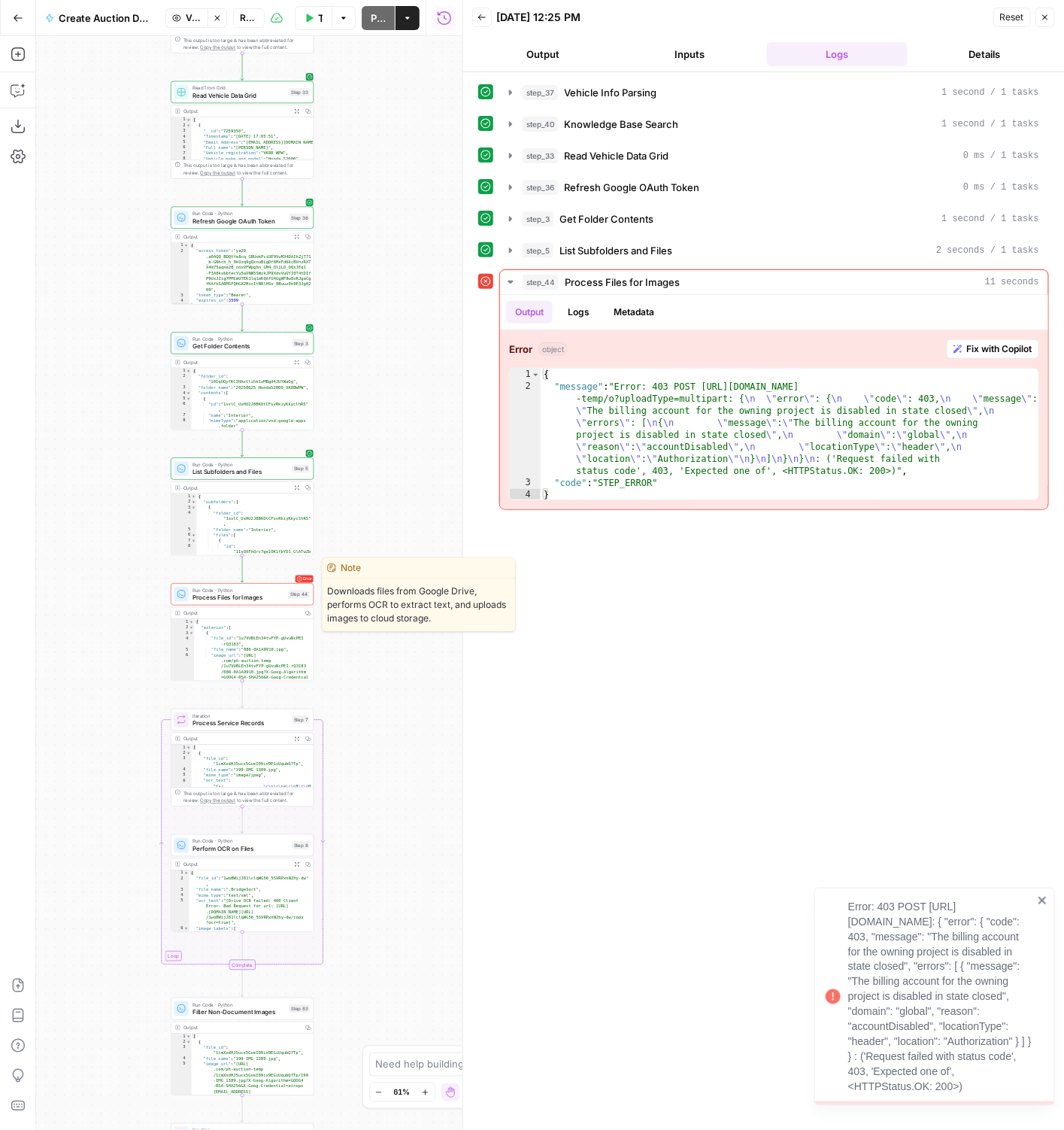
click at [272, 592] on span "Process Files for Images" at bounding box center [238, 596] width 93 height 9
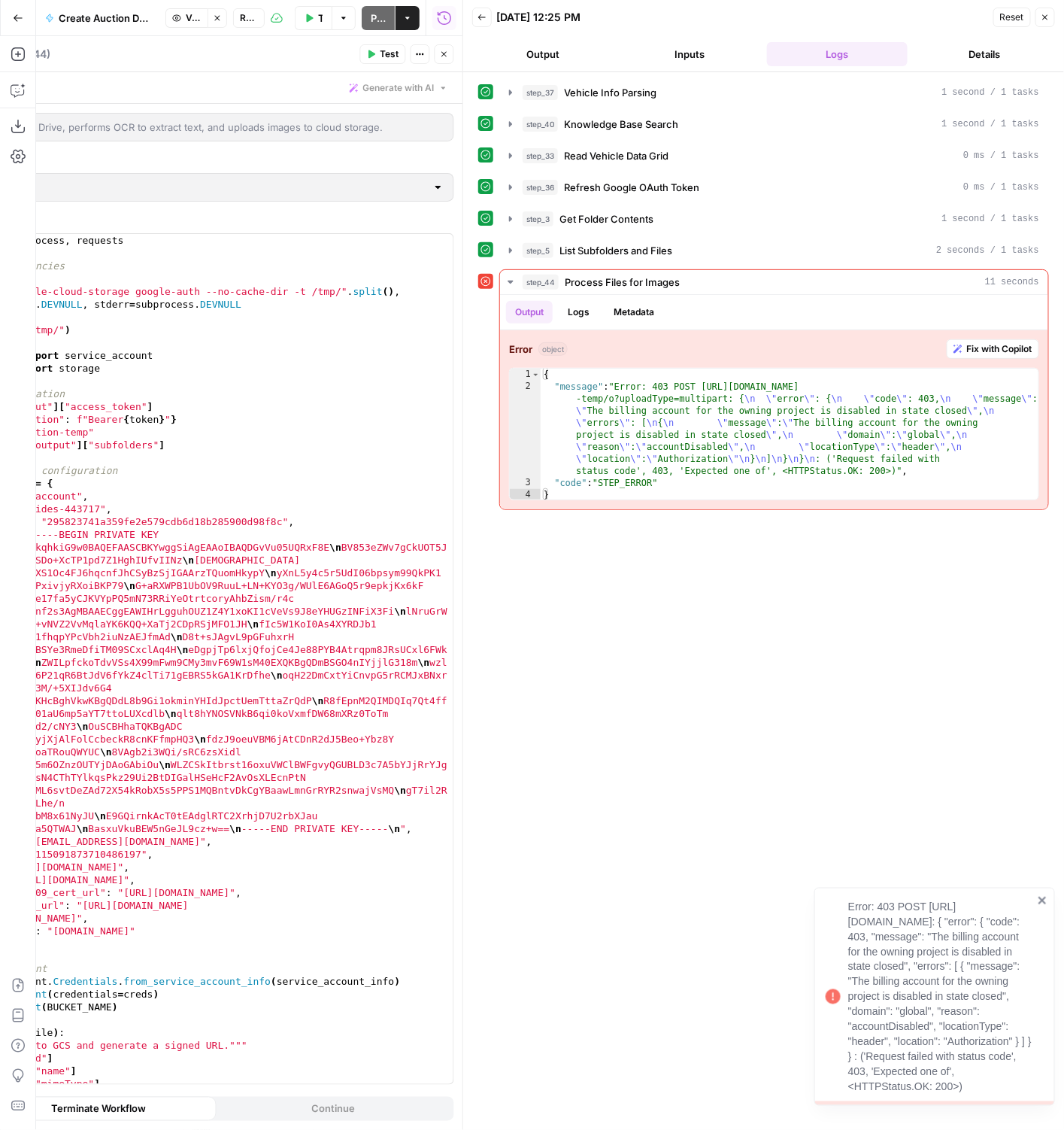
click at [443, 63] on button "Close" at bounding box center [444, 54] width 19 height 19
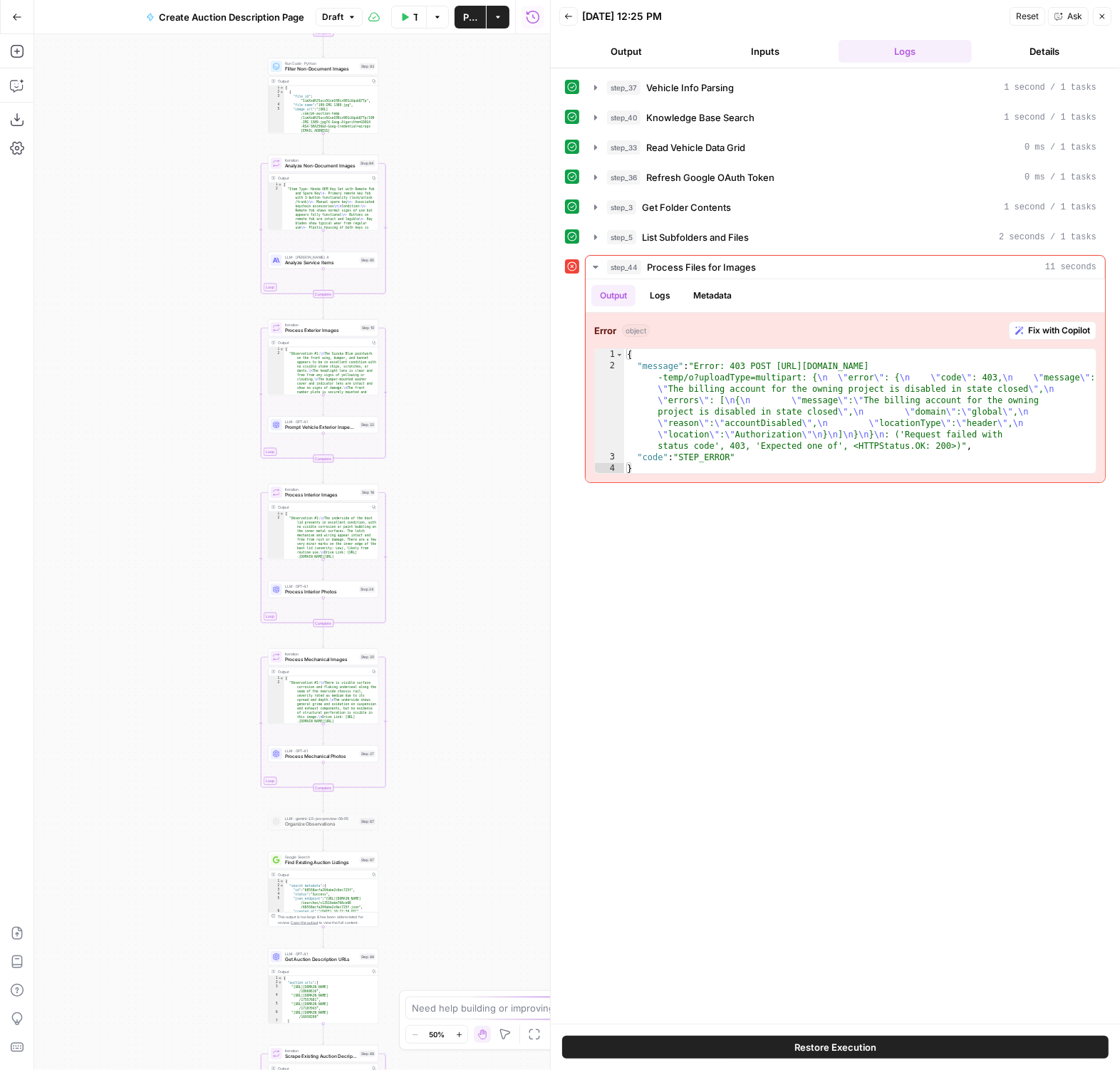
click at [348, 14] on button "Draft" at bounding box center [339, 17] width 47 height 18
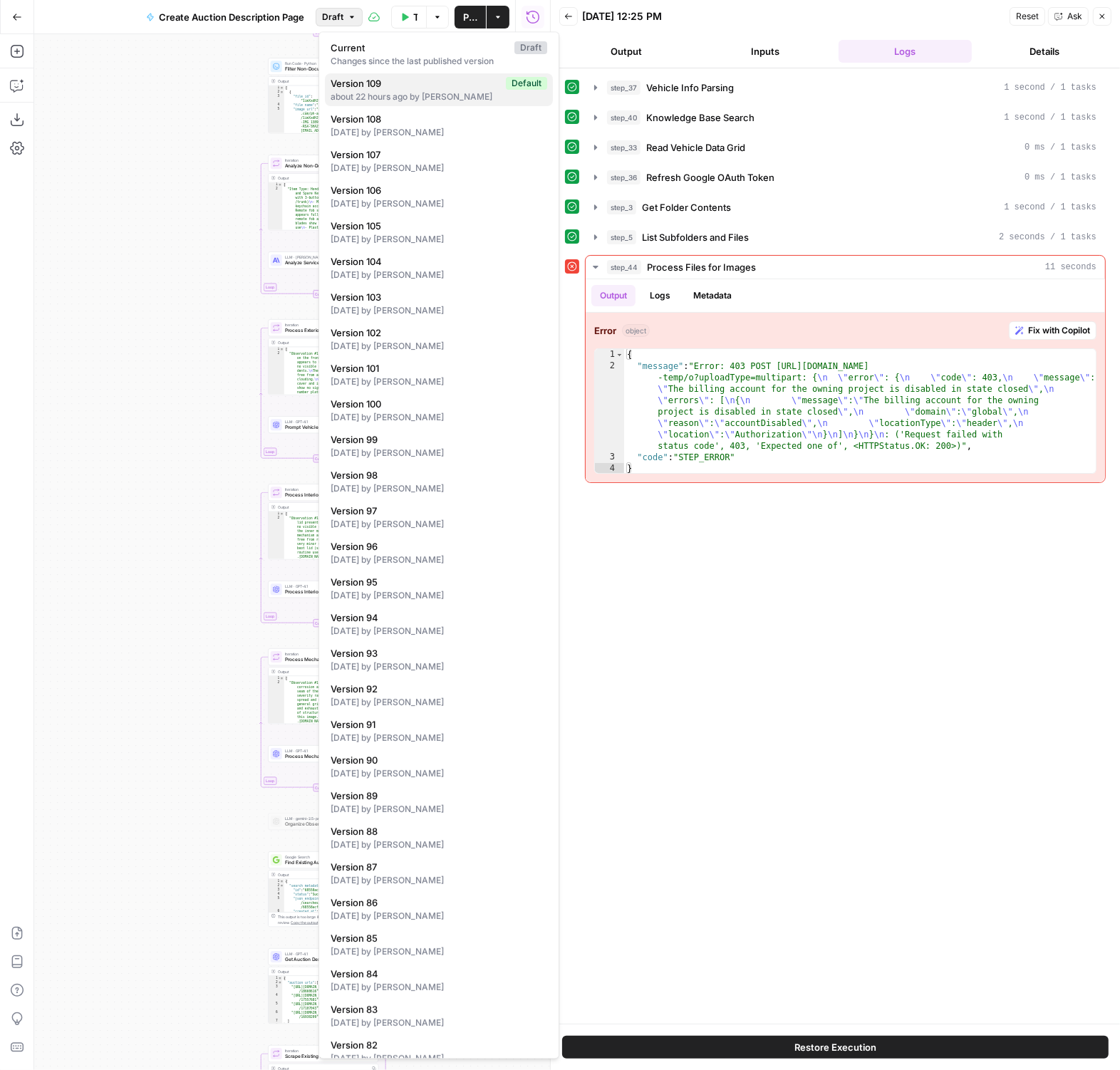
click at [372, 103] on button "Version 109 Default about 22 hours ago by [PERSON_NAME]" at bounding box center [439, 90] width 228 height 33
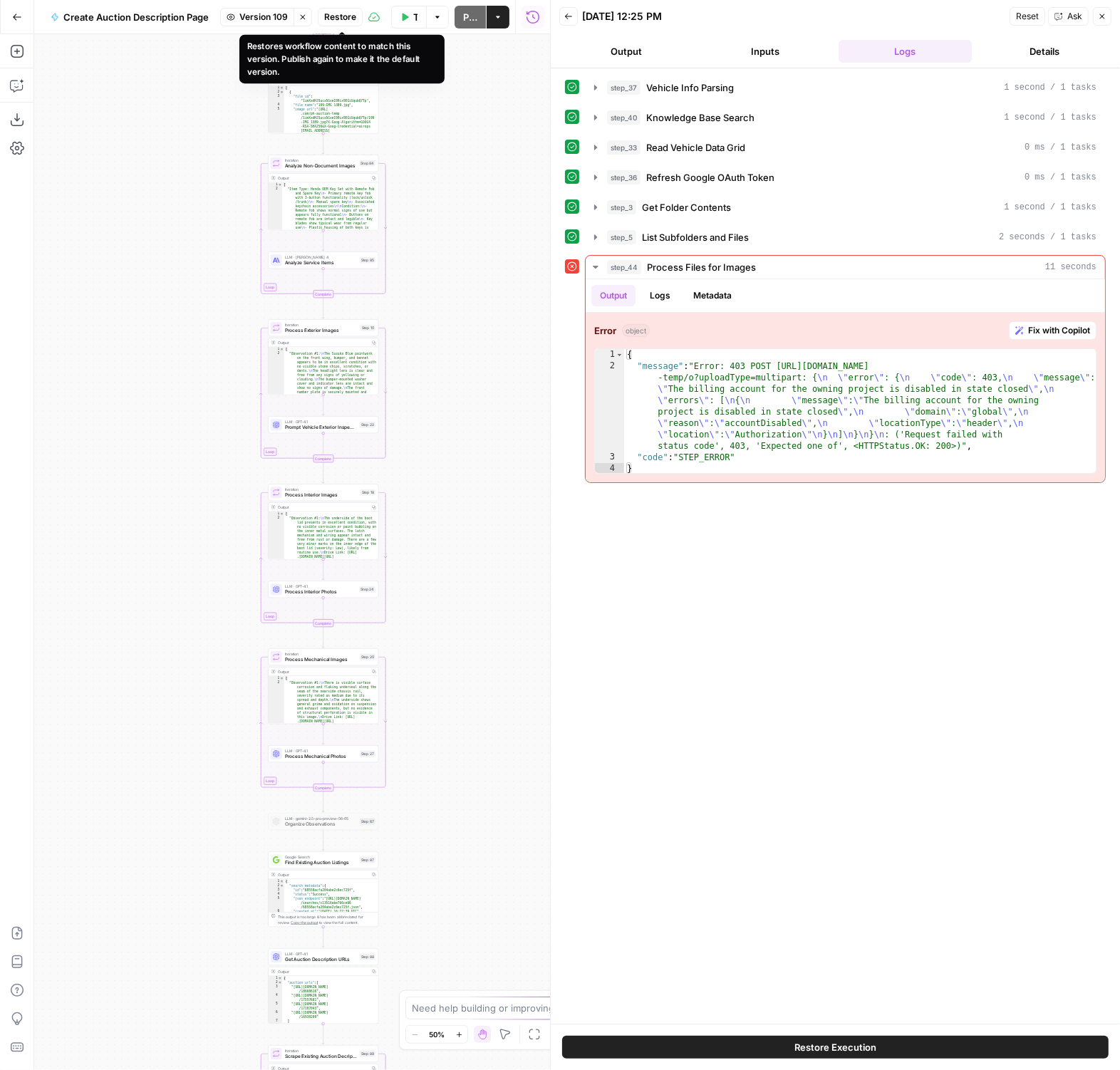
click at [334, 22] on span "Restore" at bounding box center [340, 17] width 32 height 13
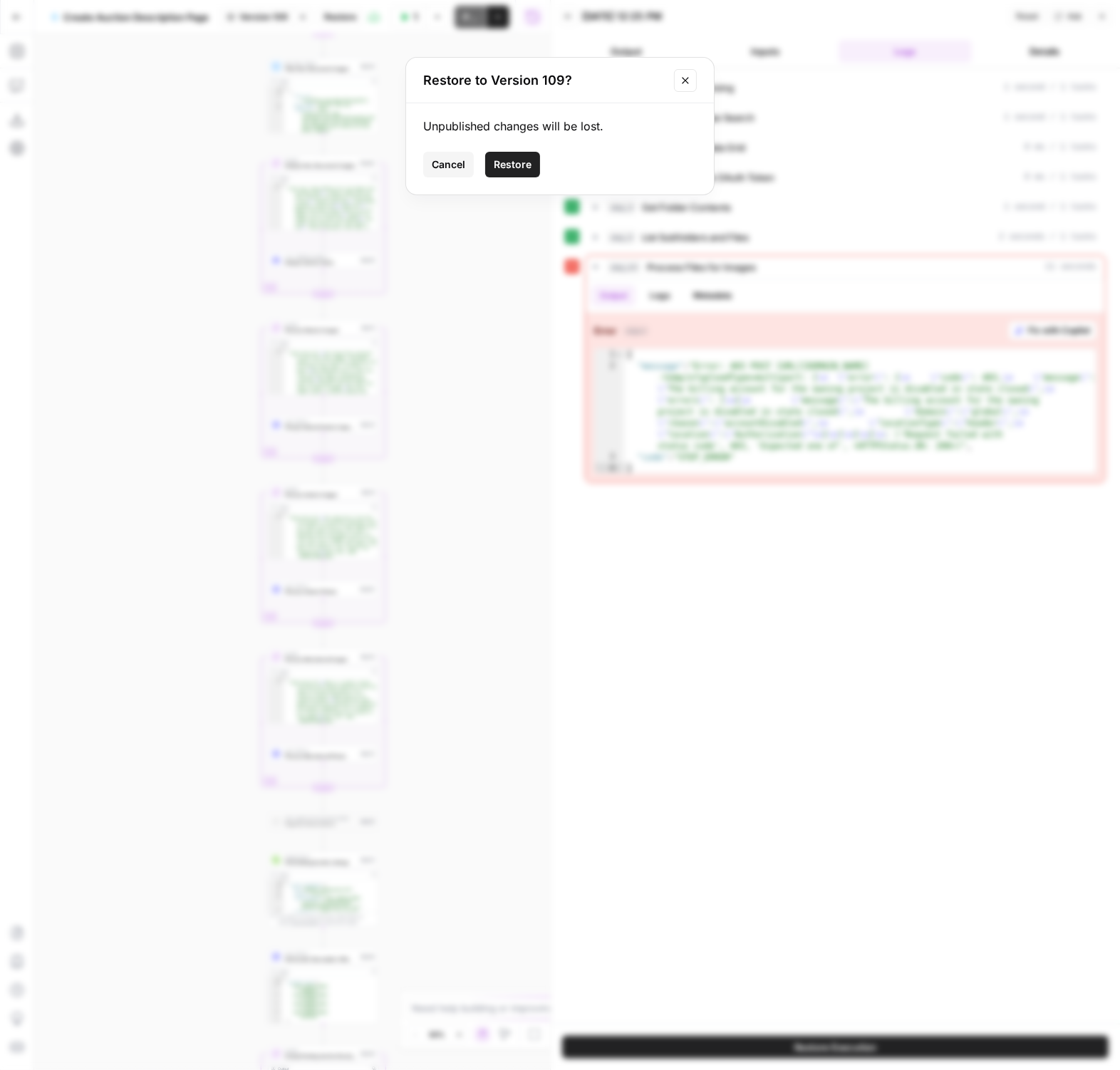
click at [514, 158] on span "Restore" at bounding box center [513, 165] width 38 height 14
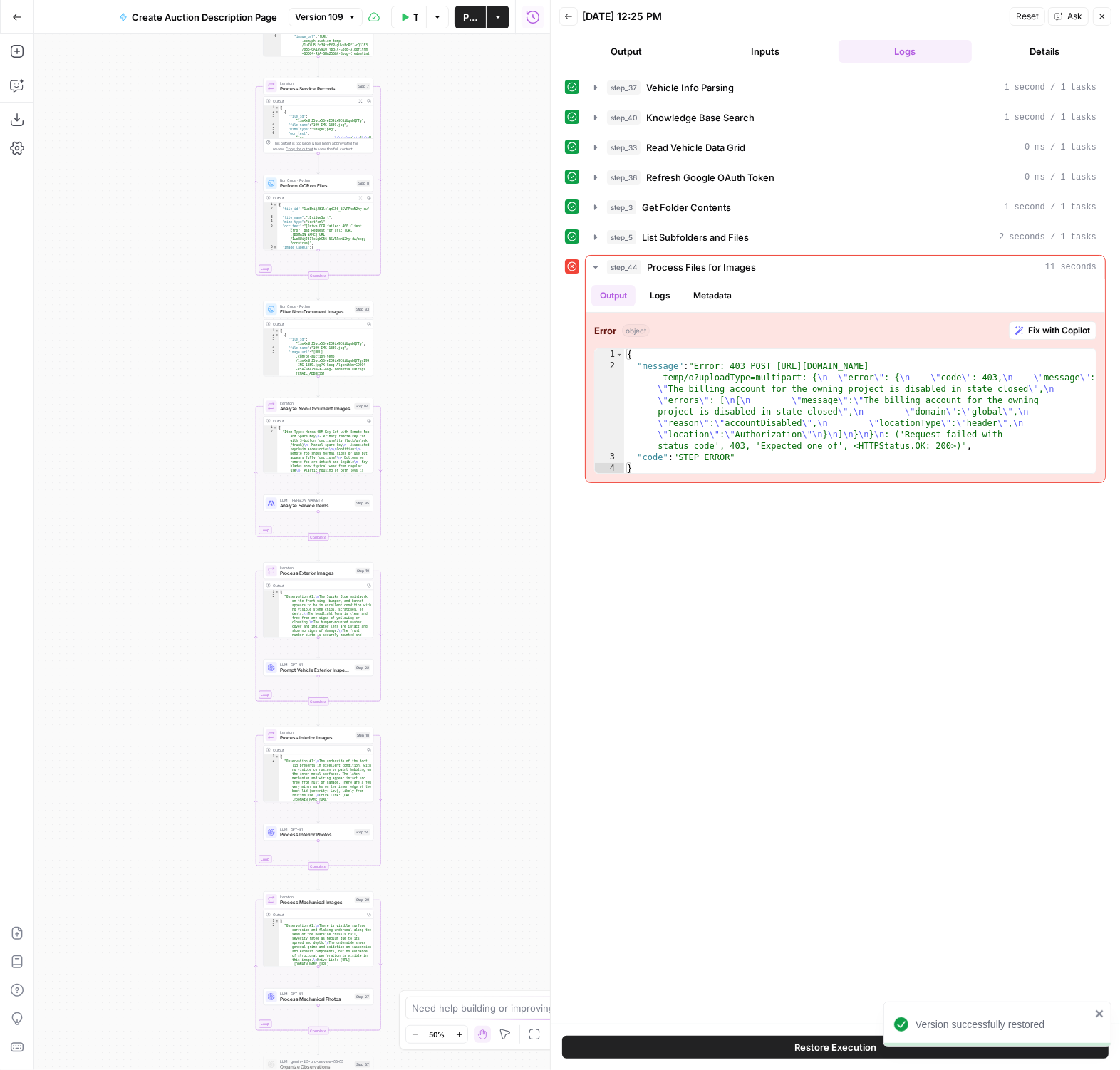
drag, startPoint x: 439, startPoint y: 425, endPoint x: 433, endPoint y: 844, distance: 419.0
click at [433, 851] on div "true false Workflow Set Inputs Inputs LLM · GPT-4.1 Vehicle Info Parsing Step 3…" at bounding box center [292, 552] width 516 height 1036
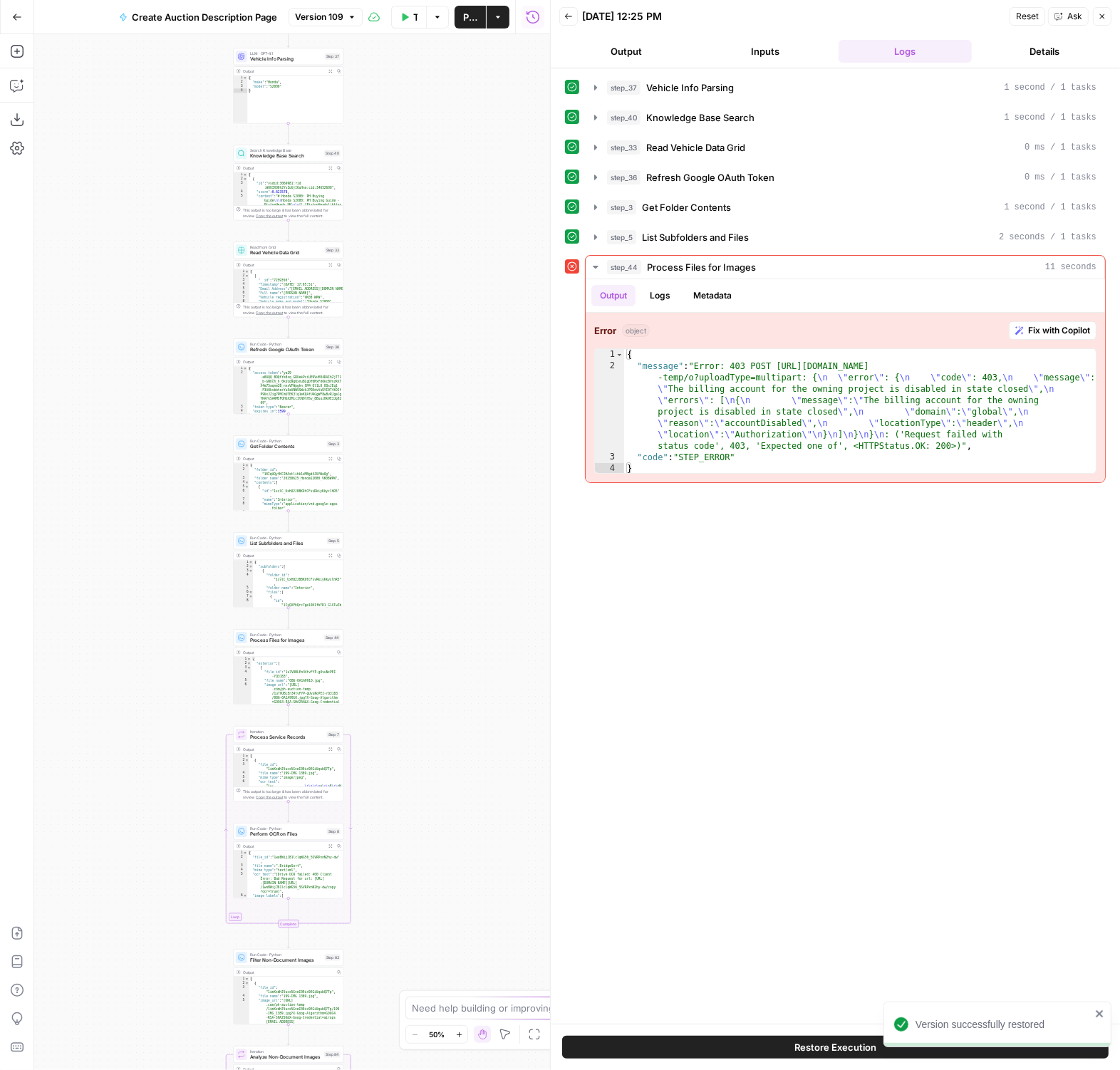
drag, startPoint x: 420, startPoint y: 215, endPoint x: 388, endPoint y: 672, distance: 458.1
click at [391, 677] on div "true false Workflow Set Inputs Inputs LLM · GPT-4.1 Vehicle Info Parsing Step 3…" at bounding box center [292, 552] width 516 height 1036
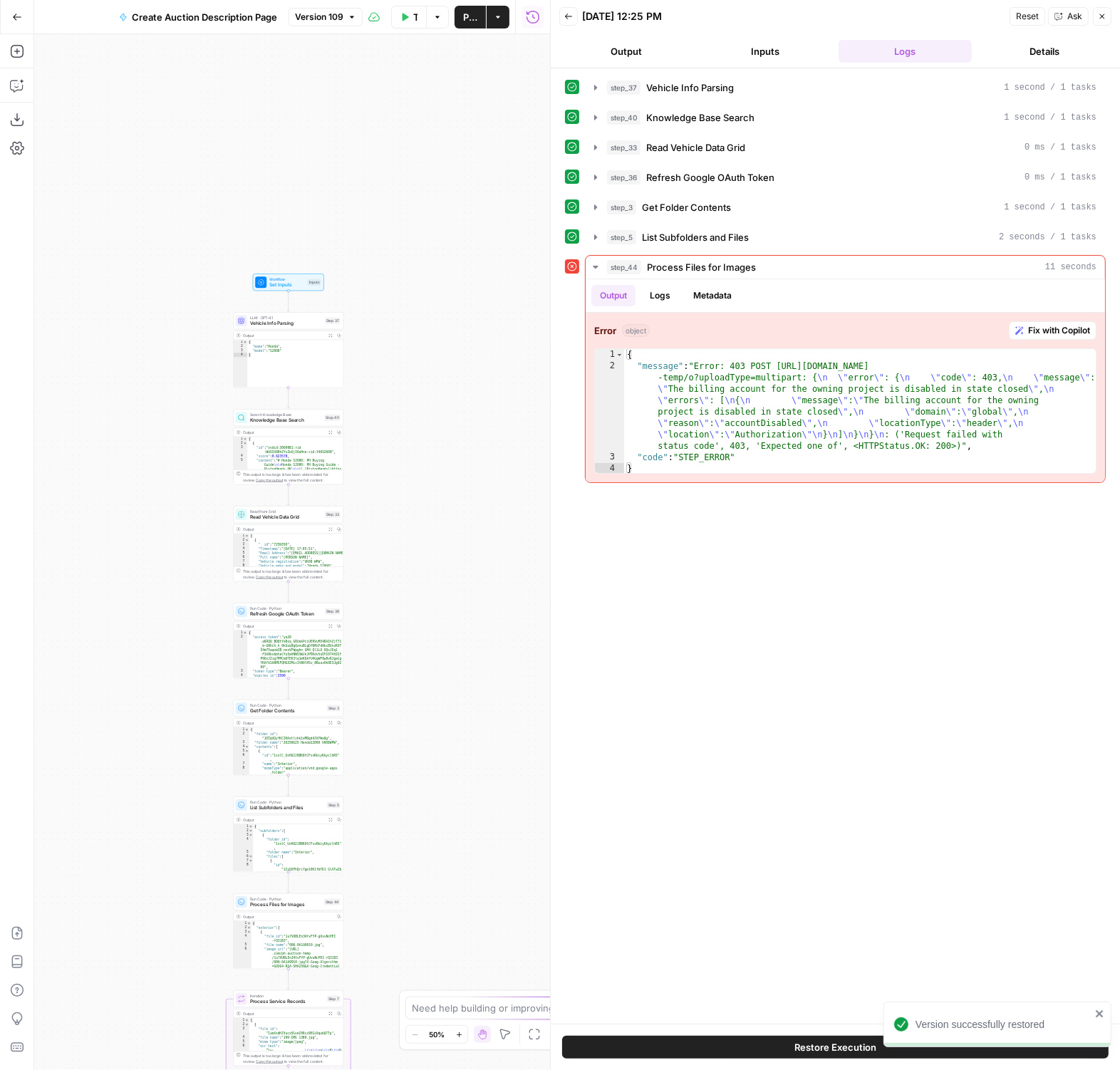
drag, startPoint x: 422, startPoint y: 373, endPoint x: 424, endPoint y: 857, distance: 484.0
click at [424, 857] on div "true false Workflow Set Inputs Inputs LLM · GPT-4.1 Vehicle Info Parsing Step 3…" at bounding box center [292, 552] width 516 height 1036
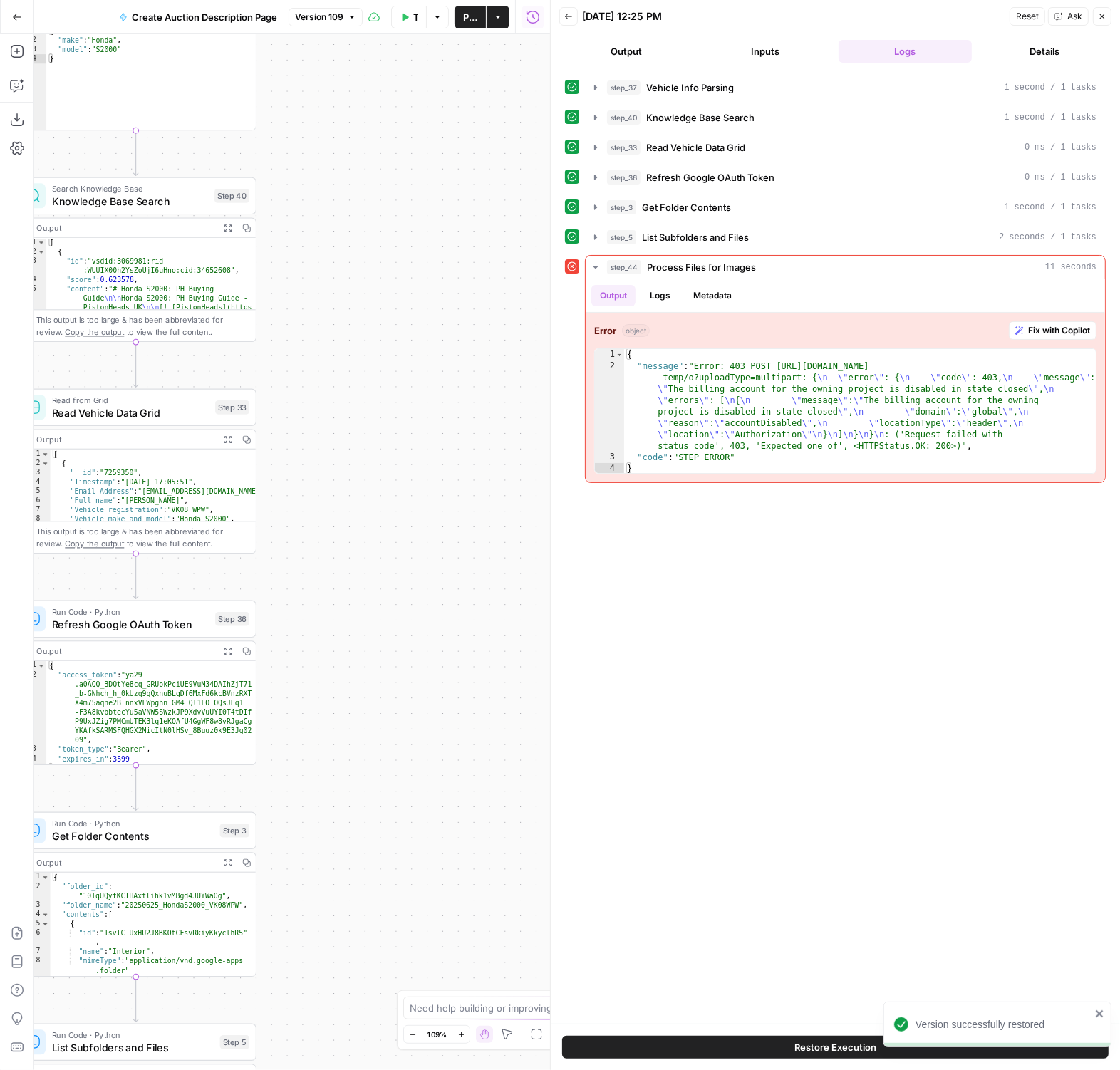
drag, startPoint x: 425, startPoint y: 853, endPoint x: 438, endPoint y: 209, distance: 644.1
click at [436, 259] on div "true false Workflow Set Inputs Inputs LLM · GPT-4.1 Vehicle Info Parsing Step 3…" at bounding box center [292, 552] width 516 height 1036
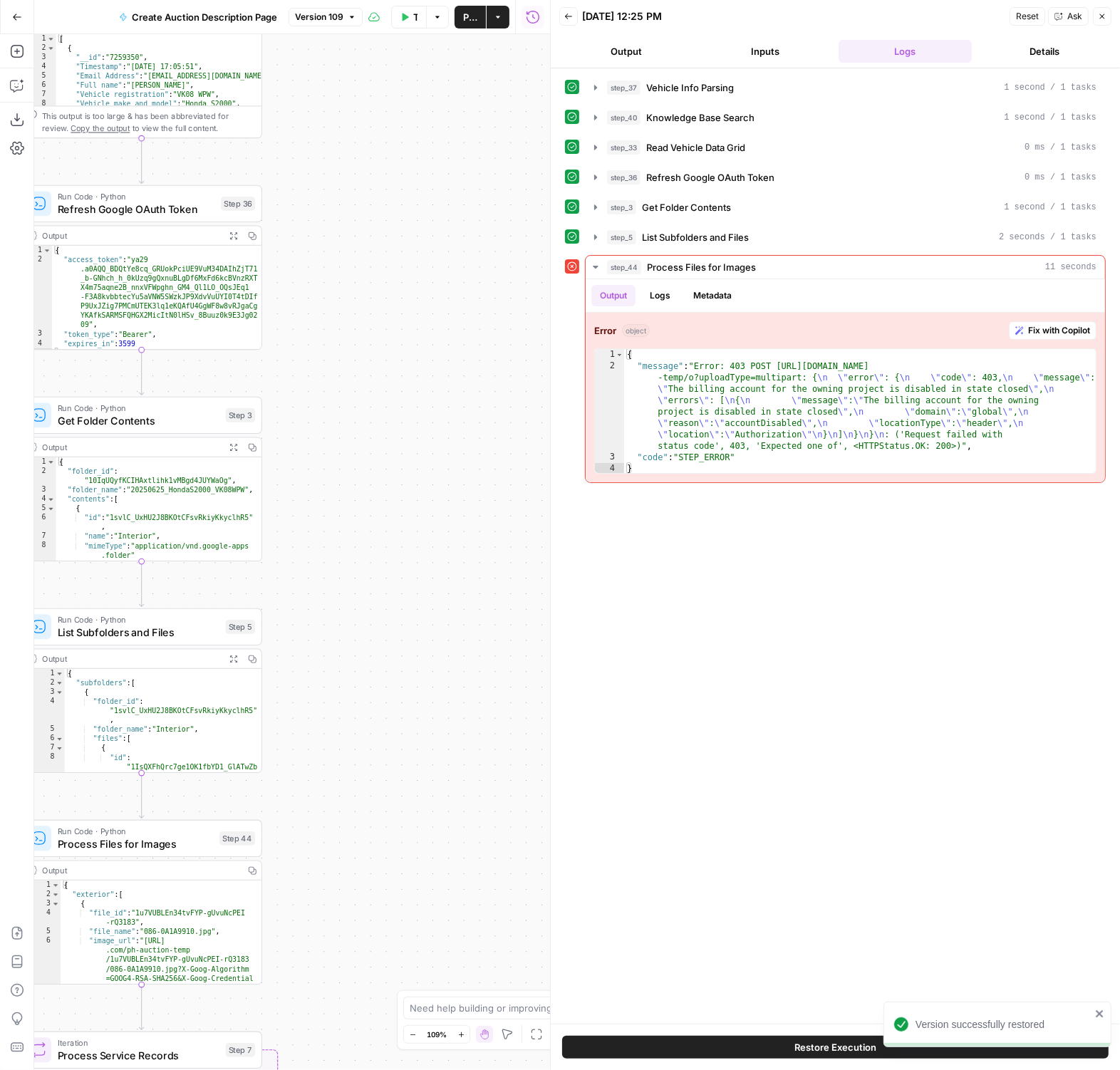
drag, startPoint x: 438, startPoint y: 209, endPoint x: 622, endPoint y: -21, distance: 294.5
click at [622, 0] on html "Version successfully restored PistonHeads New Home Browse Insights Opportunitie…" at bounding box center [560, 535] width 1120 height 1070
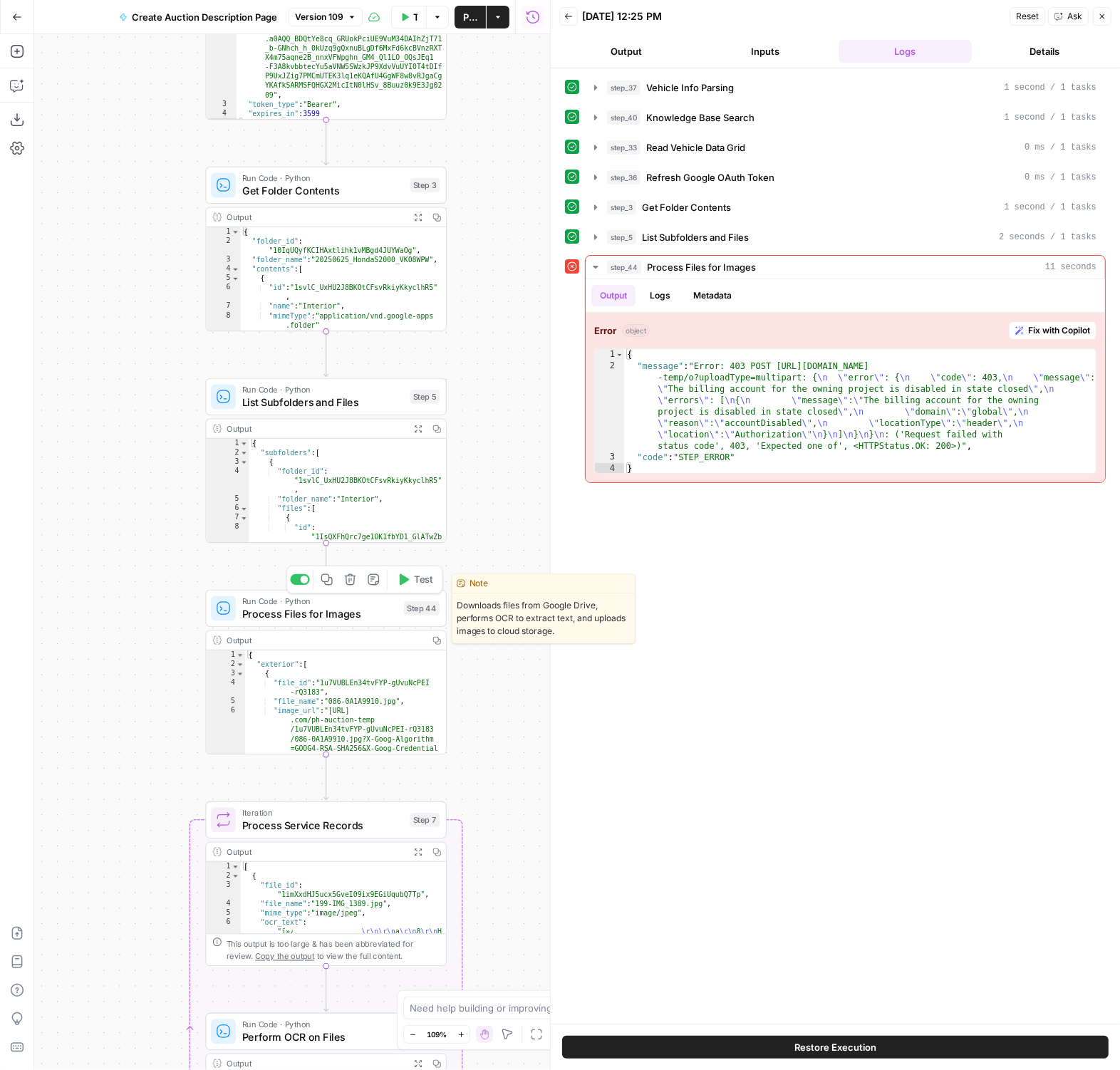
click at [302, 578] on div at bounding box center [300, 580] width 20 height 11
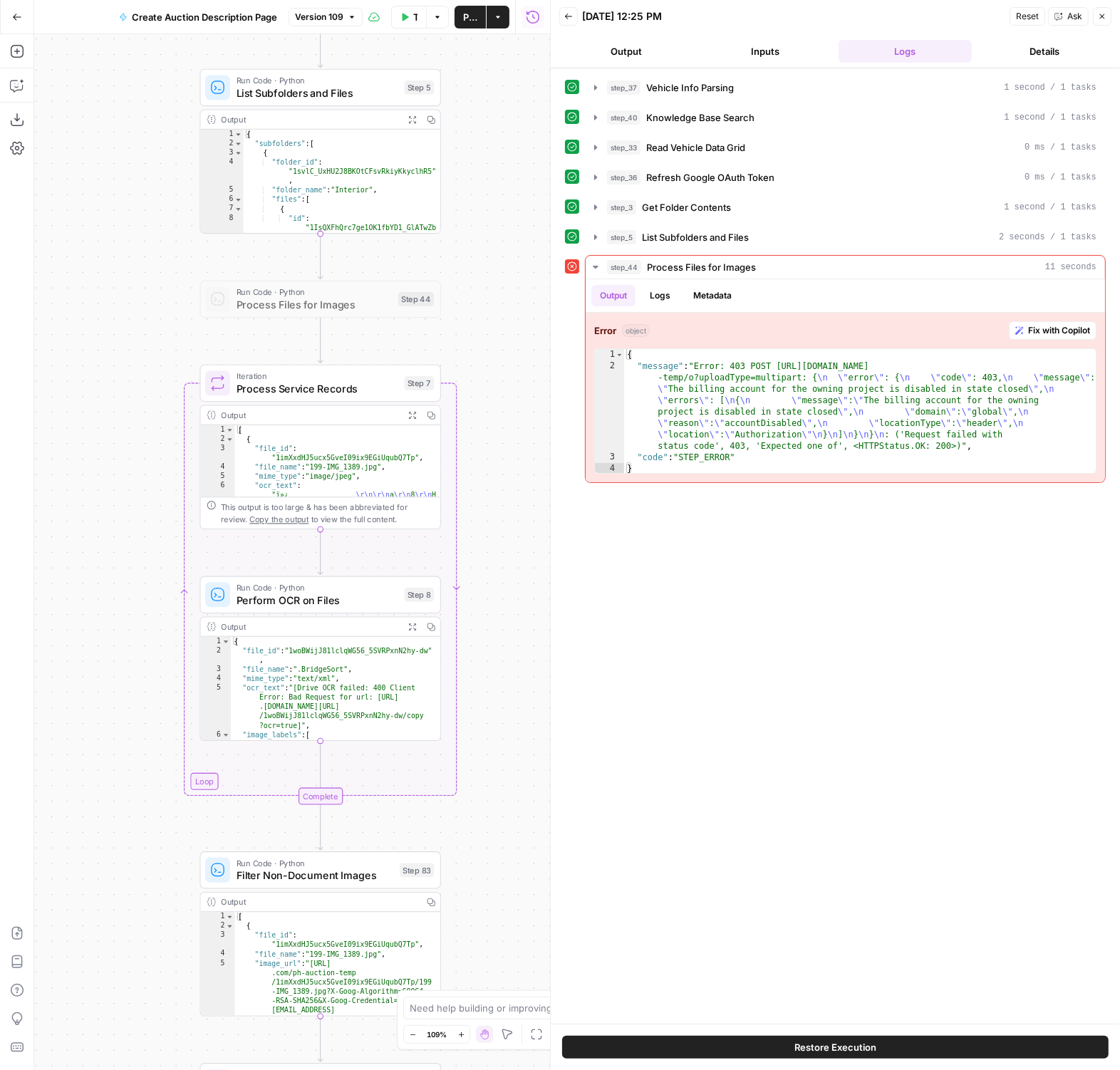
drag, startPoint x: 507, startPoint y: 788, endPoint x: 501, endPoint y: 479, distance: 309.1
click at [501, 479] on div "true false Workflow Set Inputs Inputs LLM · GPT-4.1 Vehicle Info Parsing Step 3…" at bounding box center [292, 552] width 516 height 1036
click at [288, 354] on div at bounding box center [293, 354] width 20 height 11
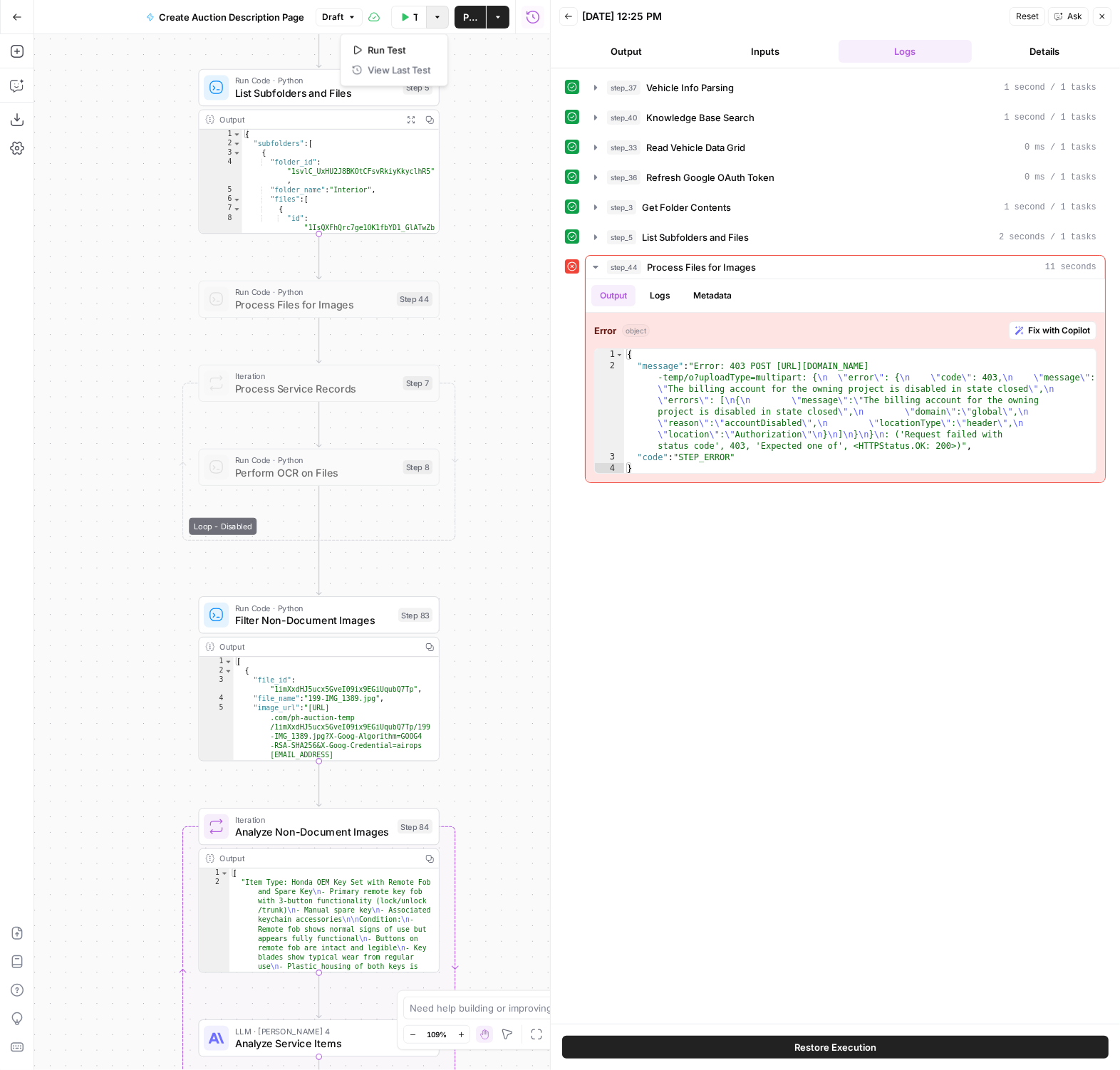
click at [428, 9] on button "Options" at bounding box center [437, 16] width 23 height 23
click at [402, 16] on icon "button" at bounding box center [405, 16] width 8 height 8
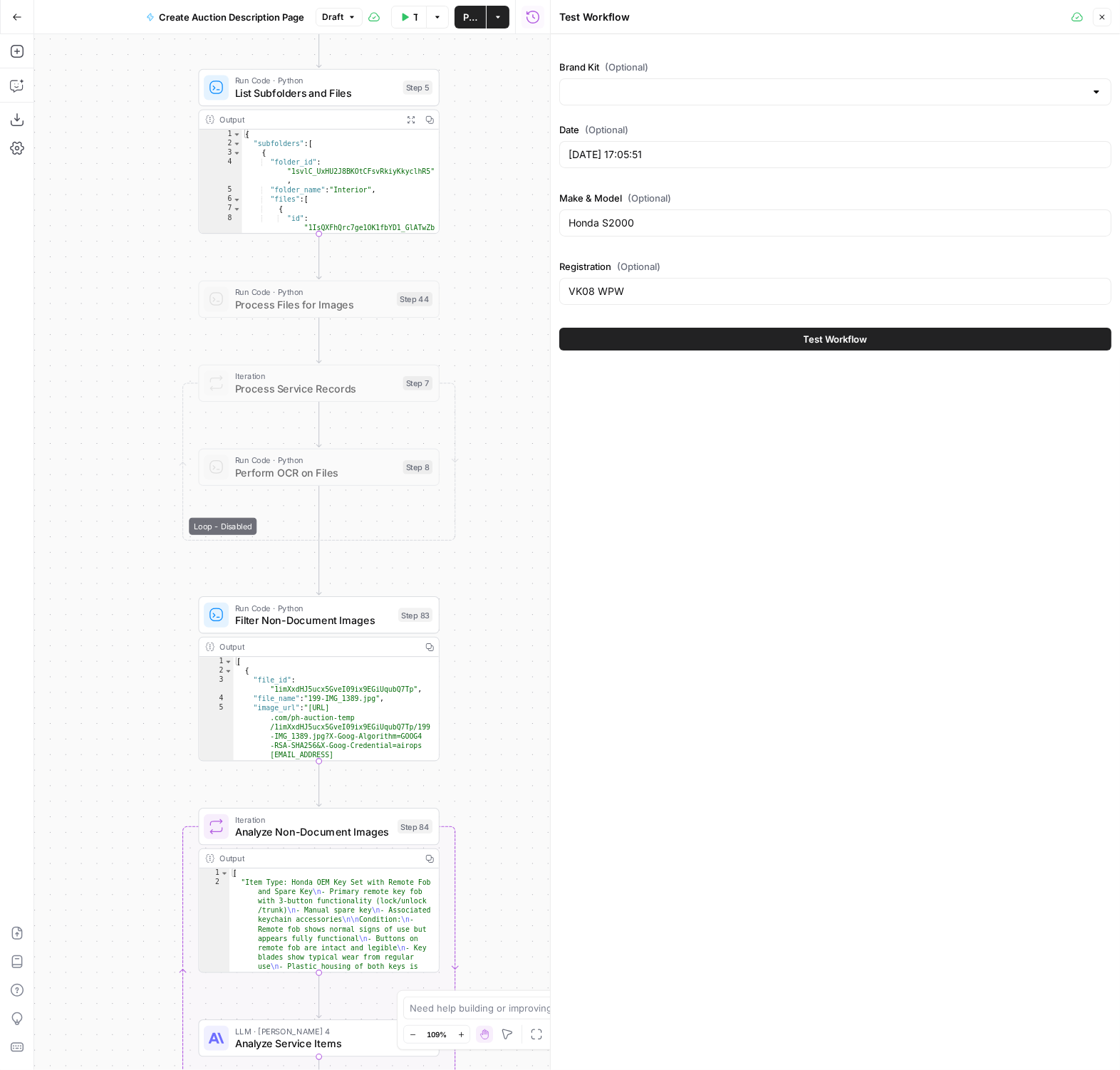
type input "PistonHeads"
click at [638, 340] on button "Test Workflow" at bounding box center [835, 339] width 552 height 23
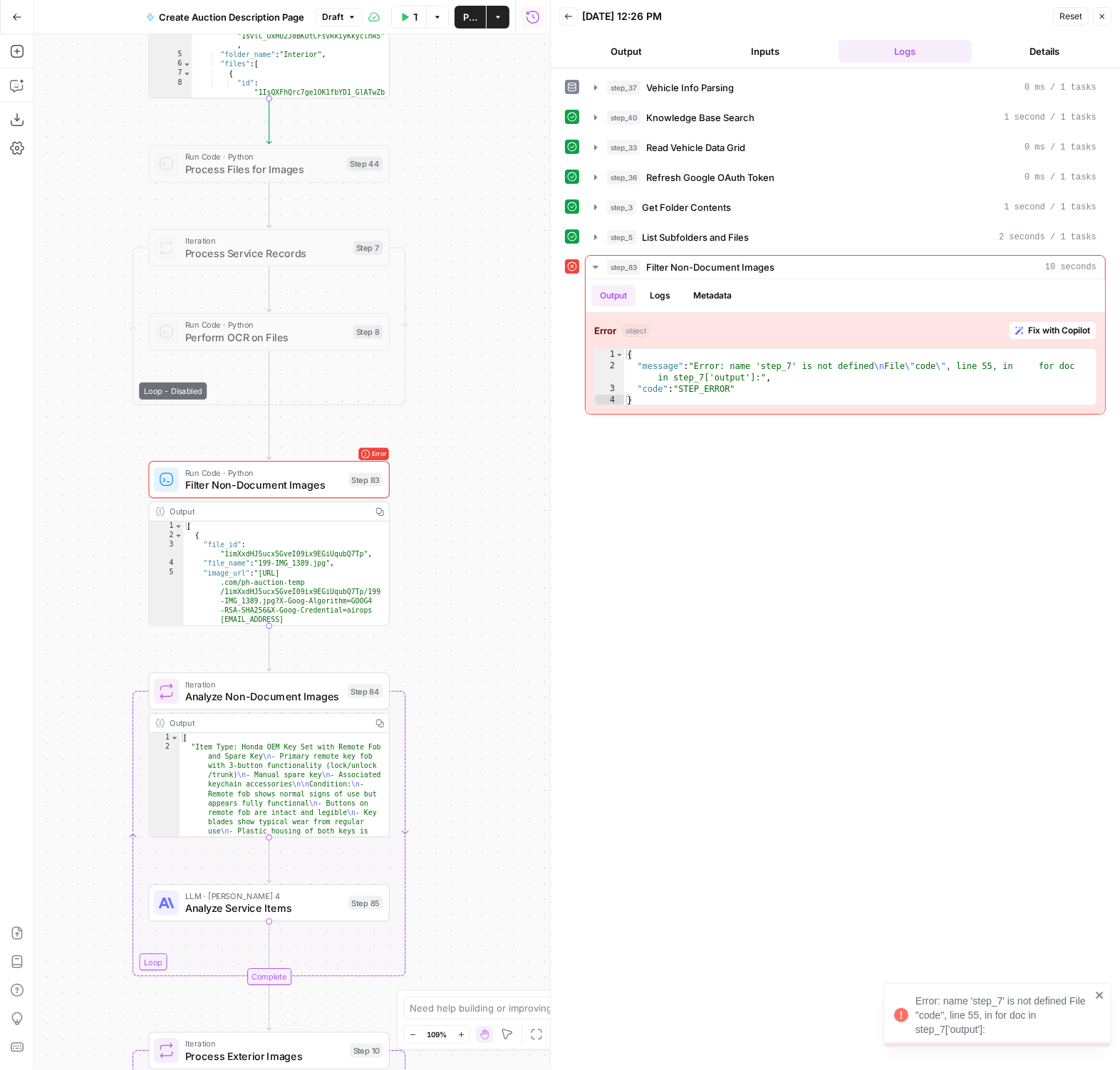
drag, startPoint x: 496, startPoint y: 673, endPoint x: 446, endPoint y: 540, distance: 142.1
click at [446, 537] on div "true false Workflow Set Inputs Inputs LLM · GPT-4.1 Vehicle Info Parsing Step 3…" at bounding box center [292, 552] width 516 height 1036
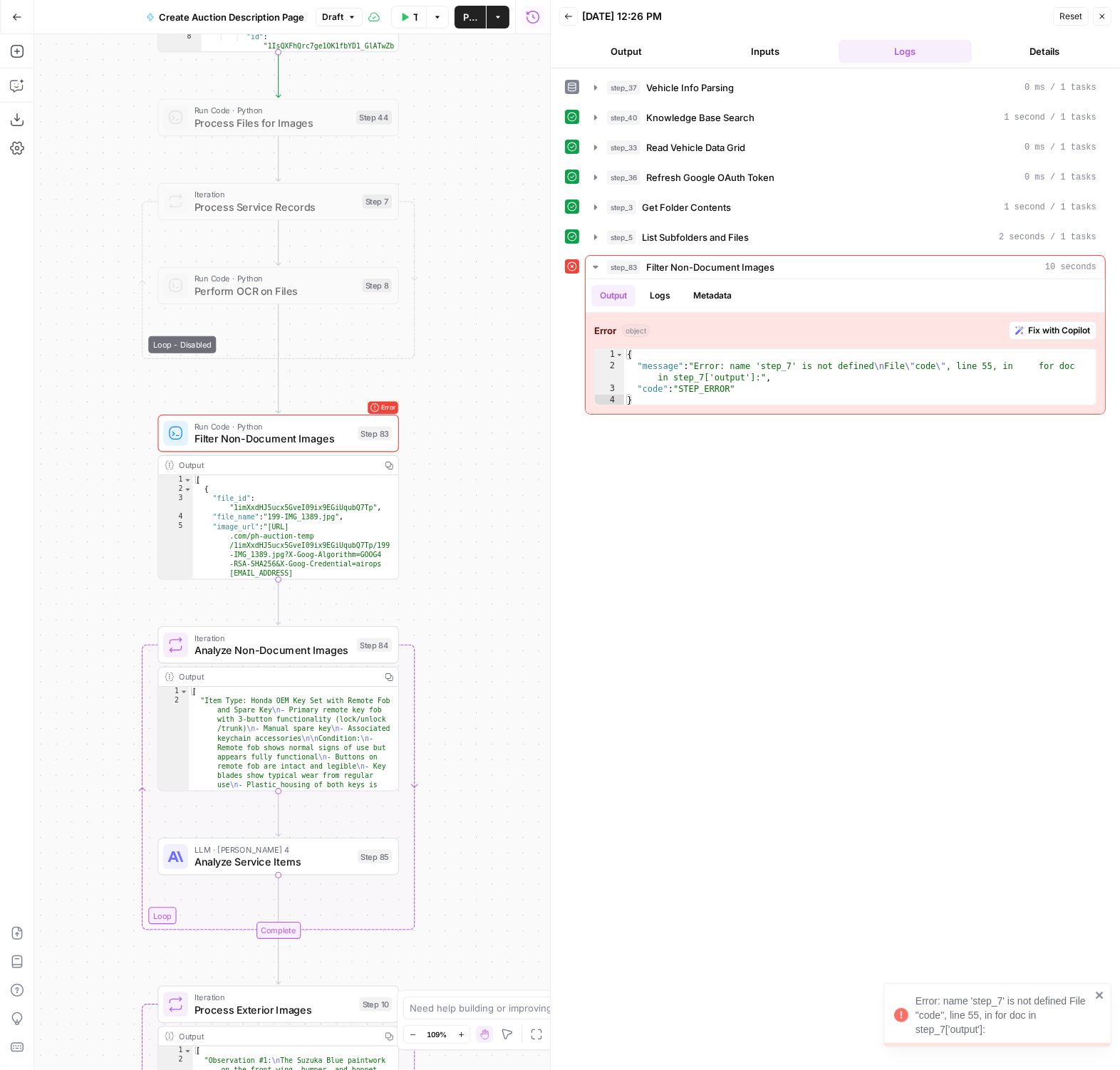
drag, startPoint x: 446, startPoint y: 540, endPoint x: 455, endPoint y: 492, distance: 48.8
click at [455, 492] on div "true false Workflow Set Inputs Inputs LLM · GPT-4.1 Vehicle Info Parsing Step 3…" at bounding box center [292, 552] width 516 height 1036
click at [251, 407] on div at bounding box center [252, 403] width 20 height 11
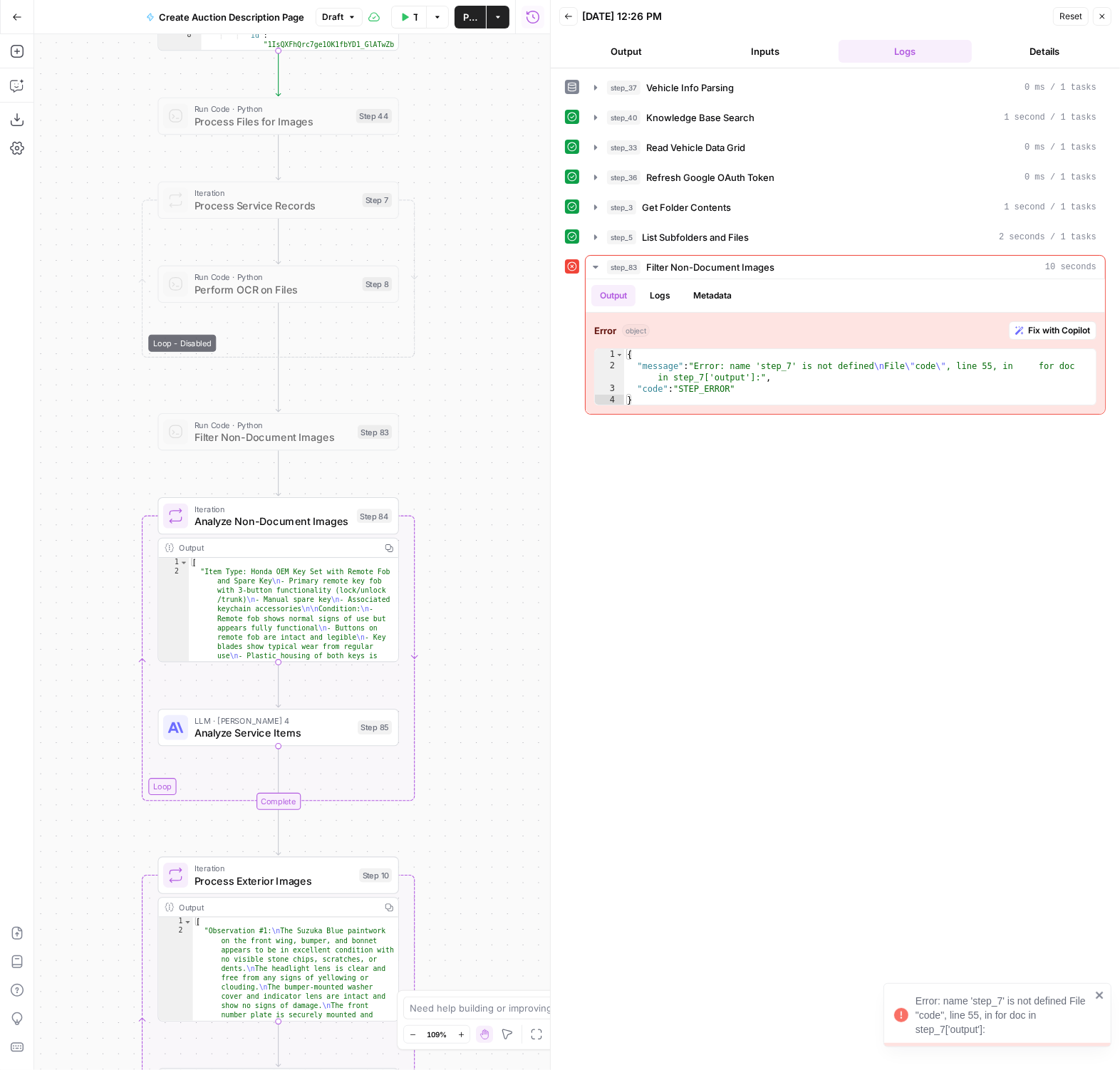
drag, startPoint x: 483, startPoint y: 588, endPoint x: 488, endPoint y: 506, distance: 82.2
click at [488, 506] on div "true false Workflow Set Inputs Inputs LLM · GPT-4.1 Vehicle Info Parsing Step 3…" at bounding box center [292, 552] width 516 height 1036
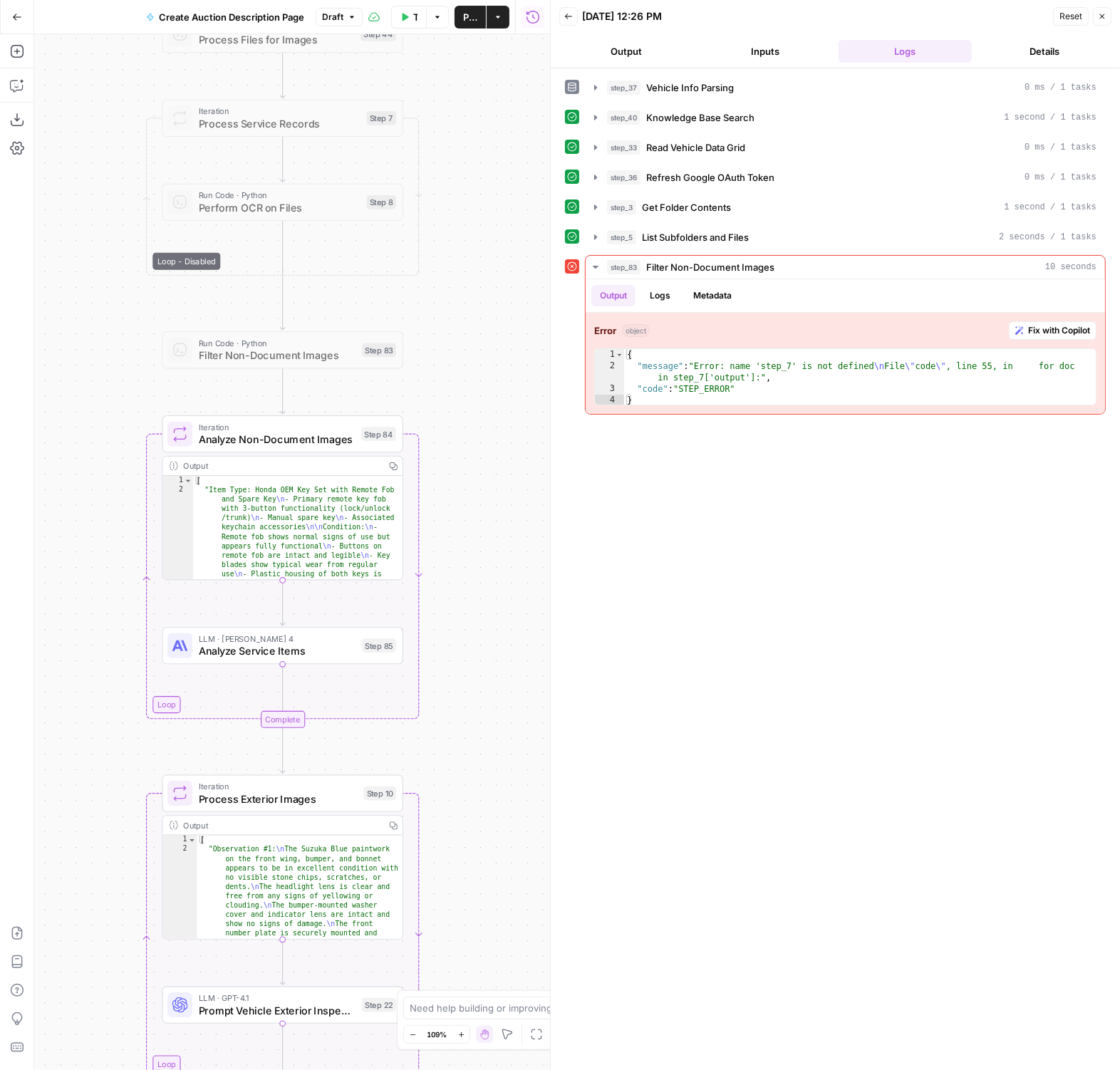
click at [274, 425] on span "Iteration" at bounding box center [276, 427] width 156 height 12
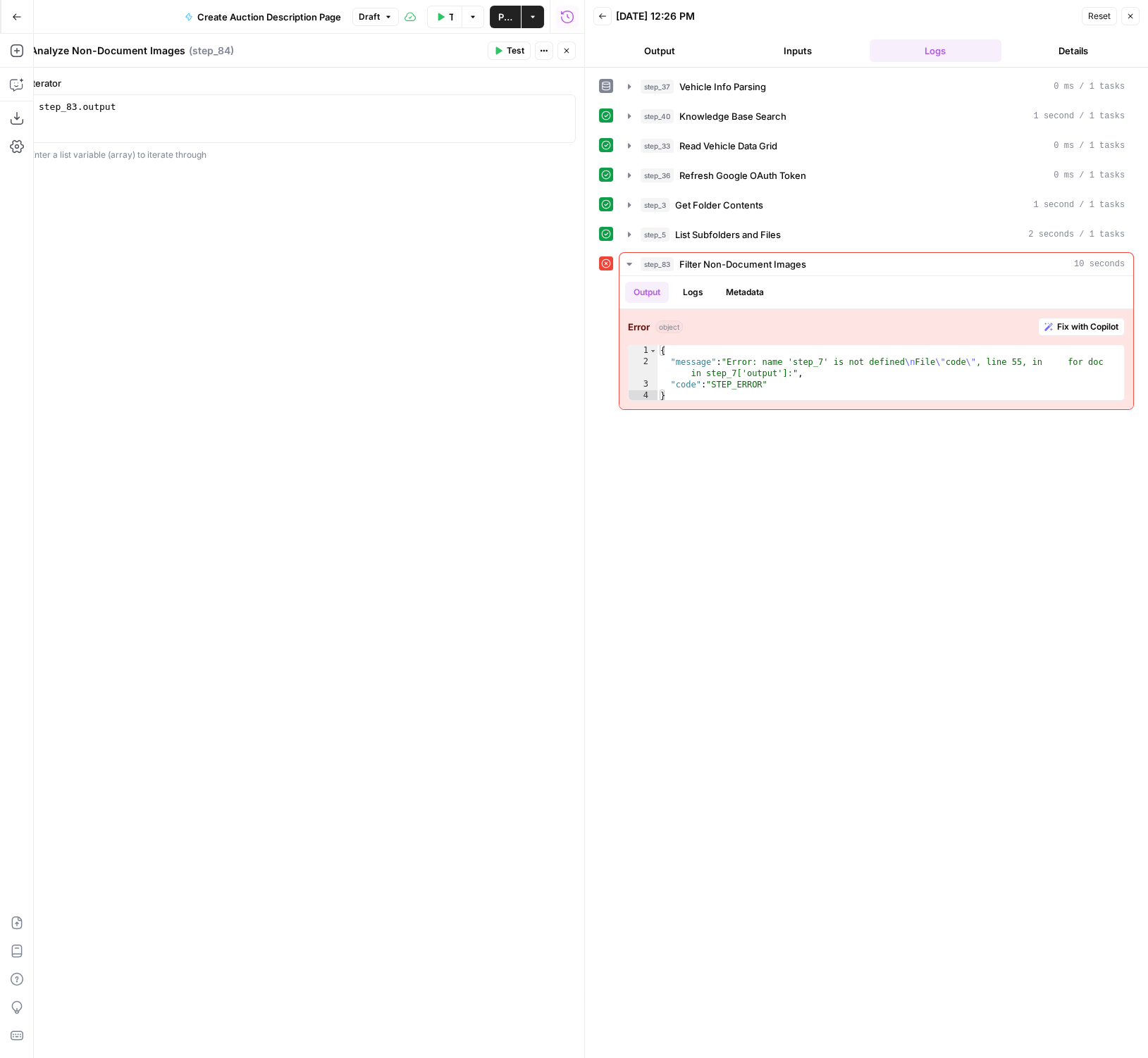
click at [568, 42] on button "Close" at bounding box center [566, 50] width 18 height 18
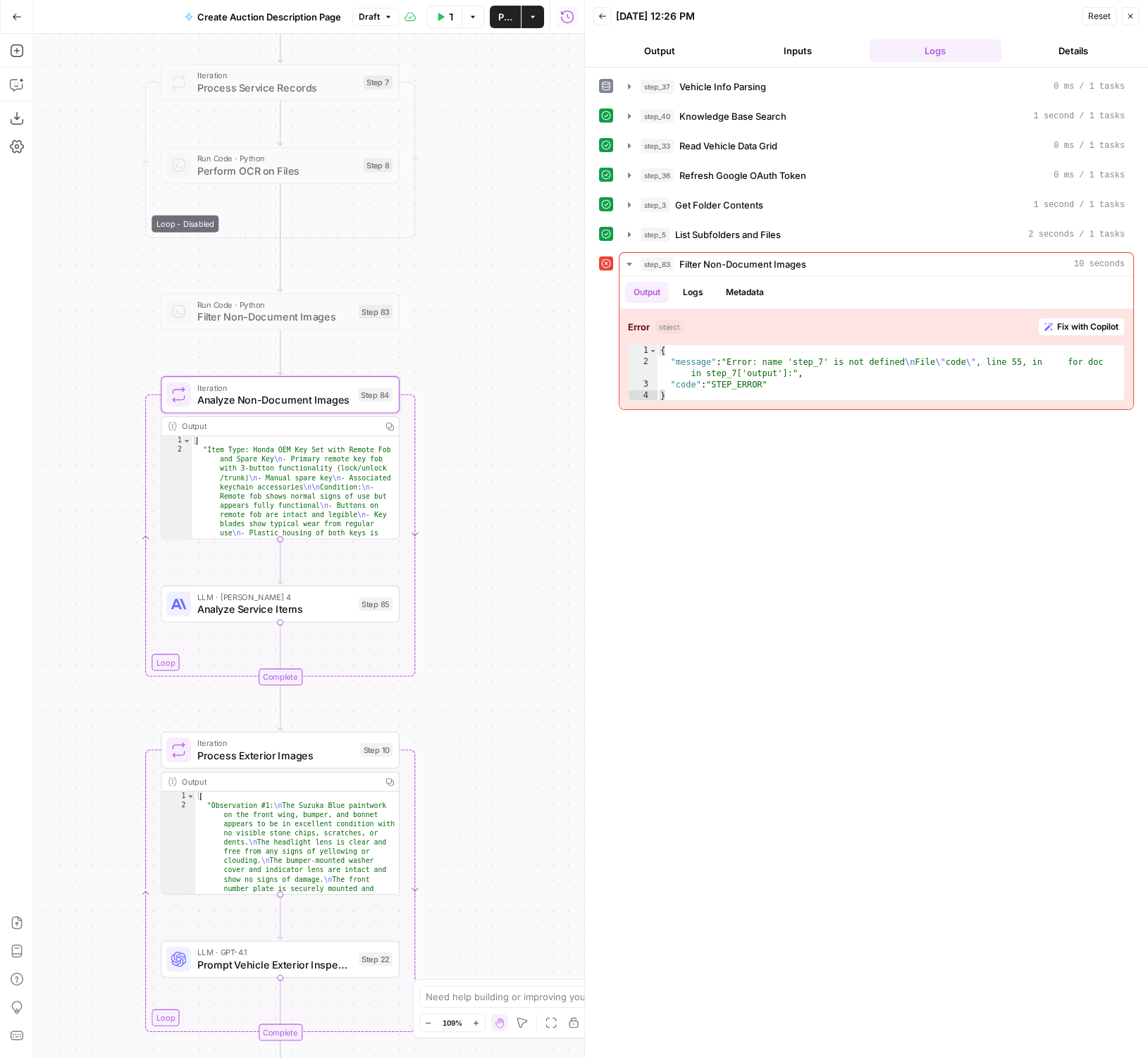
drag, startPoint x: 514, startPoint y: 469, endPoint x: 514, endPoint y: 432, distance: 37.0
click at [514, 432] on div "true false Workflow Set Inputs Inputs LLM · GPT-4.1 Vehicle Info Parsing Step 3…" at bounding box center [309, 546] width 550 height 1024
drag, startPoint x: 493, startPoint y: 430, endPoint x: 504, endPoint y: 390, distance: 41.5
click at [504, 390] on div "true false Workflow Set Inputs Inputs LLM · GPT-4.1 Vehicle Info Parsing Step 3…" at bounding box center [309, 546] width 550 height 1024
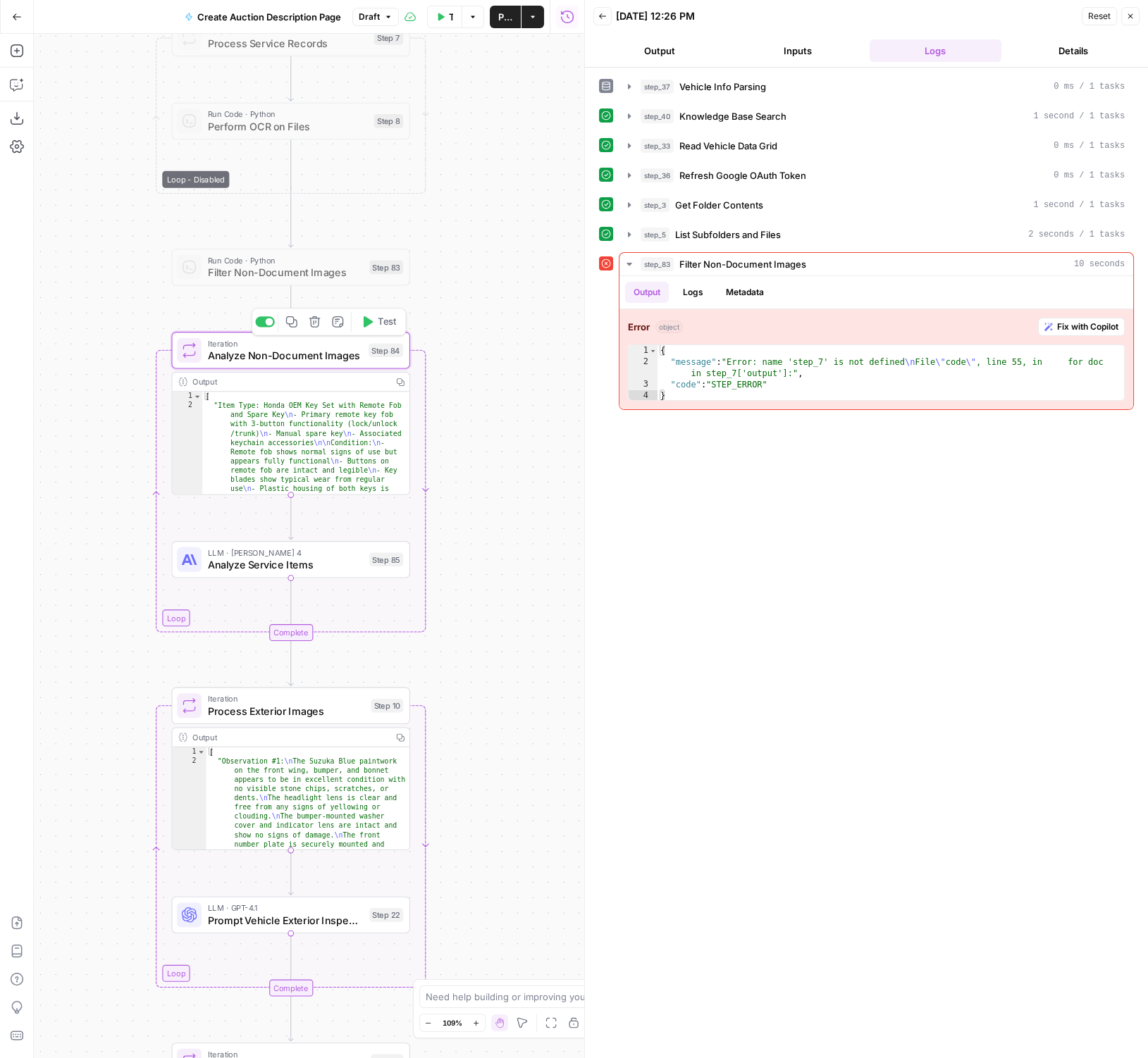
click at [272, 359] on span "Analyze Non-Document Images" at bounding box center [285, 355] width 154 height 15
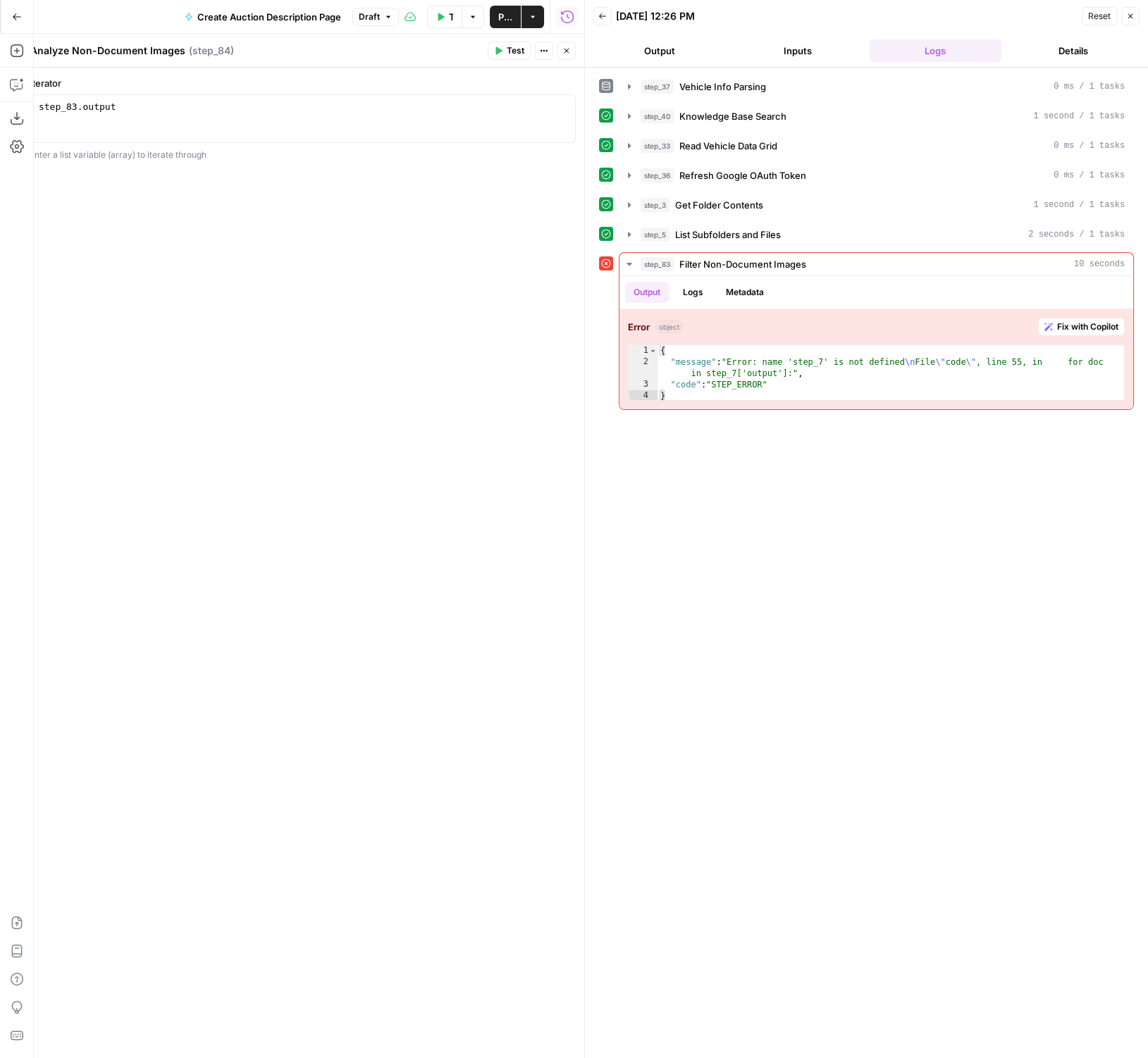
click at [563, 49] on icon "button" at bounding box center [565, 50] width 8 height 8
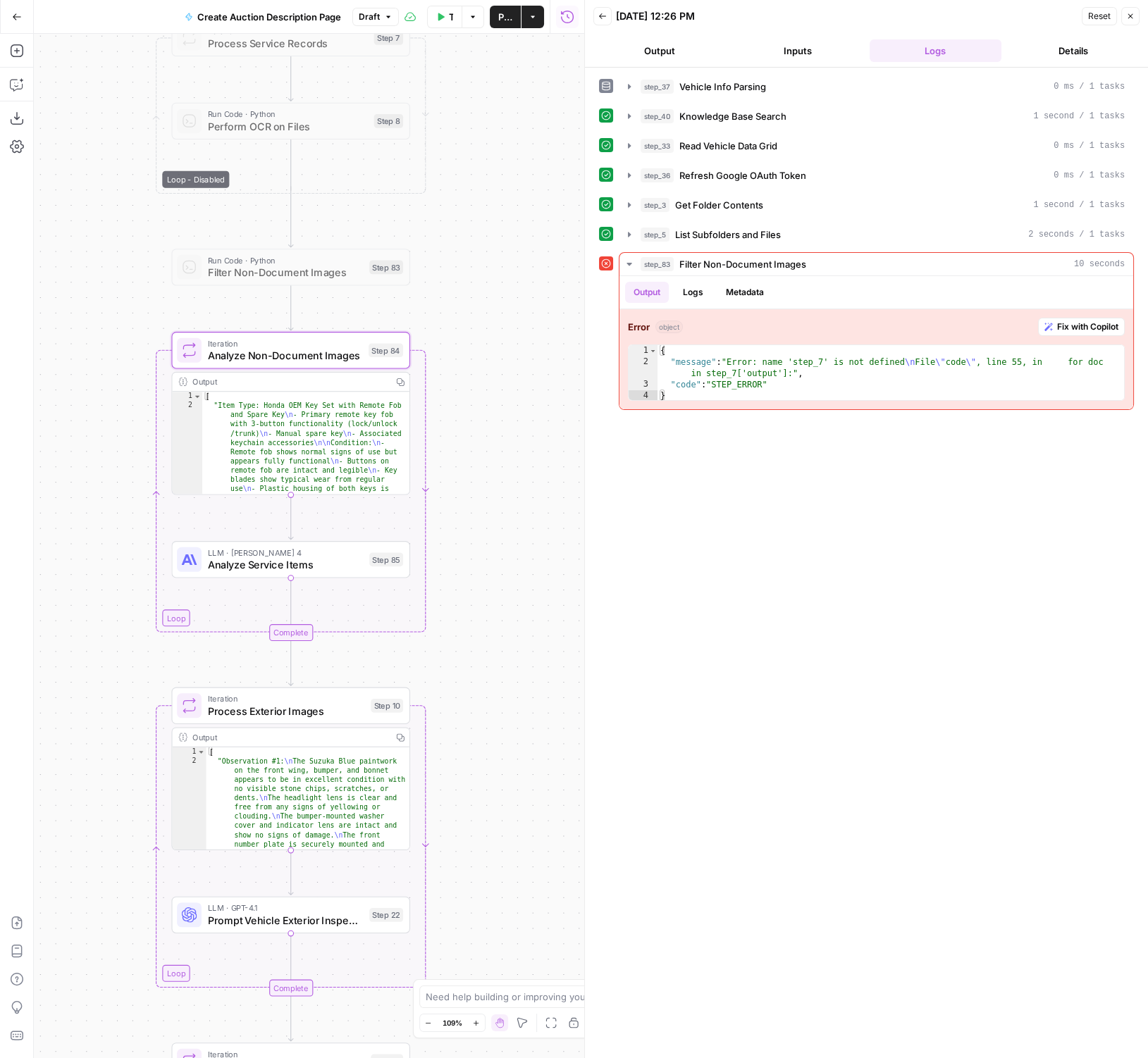
click at [25, 59] on button "Add Steps" at bounding box center [16, 50] width 22 height 22
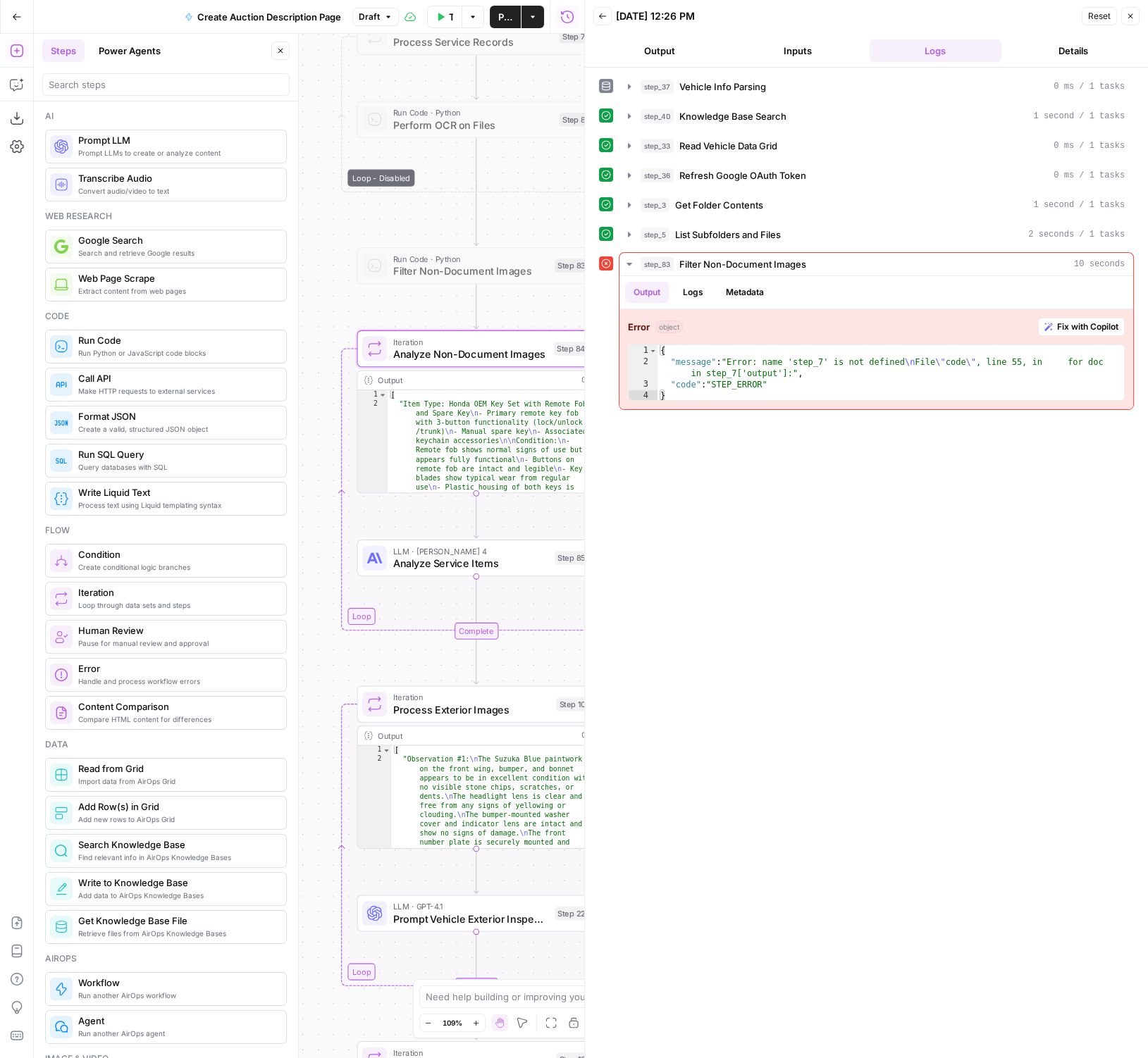
type textarea "**********"
click at [512, 453] on div "[ "Item Type: Honda OEM Key Set with Remote Fob and Spare Key \n - Primary remo…" at bounding box center [491, 616] width 208 height 453
click at [401, 360] on span "Analyze Non-Document Images" at bounding box center [470, 354] width 154 height 15
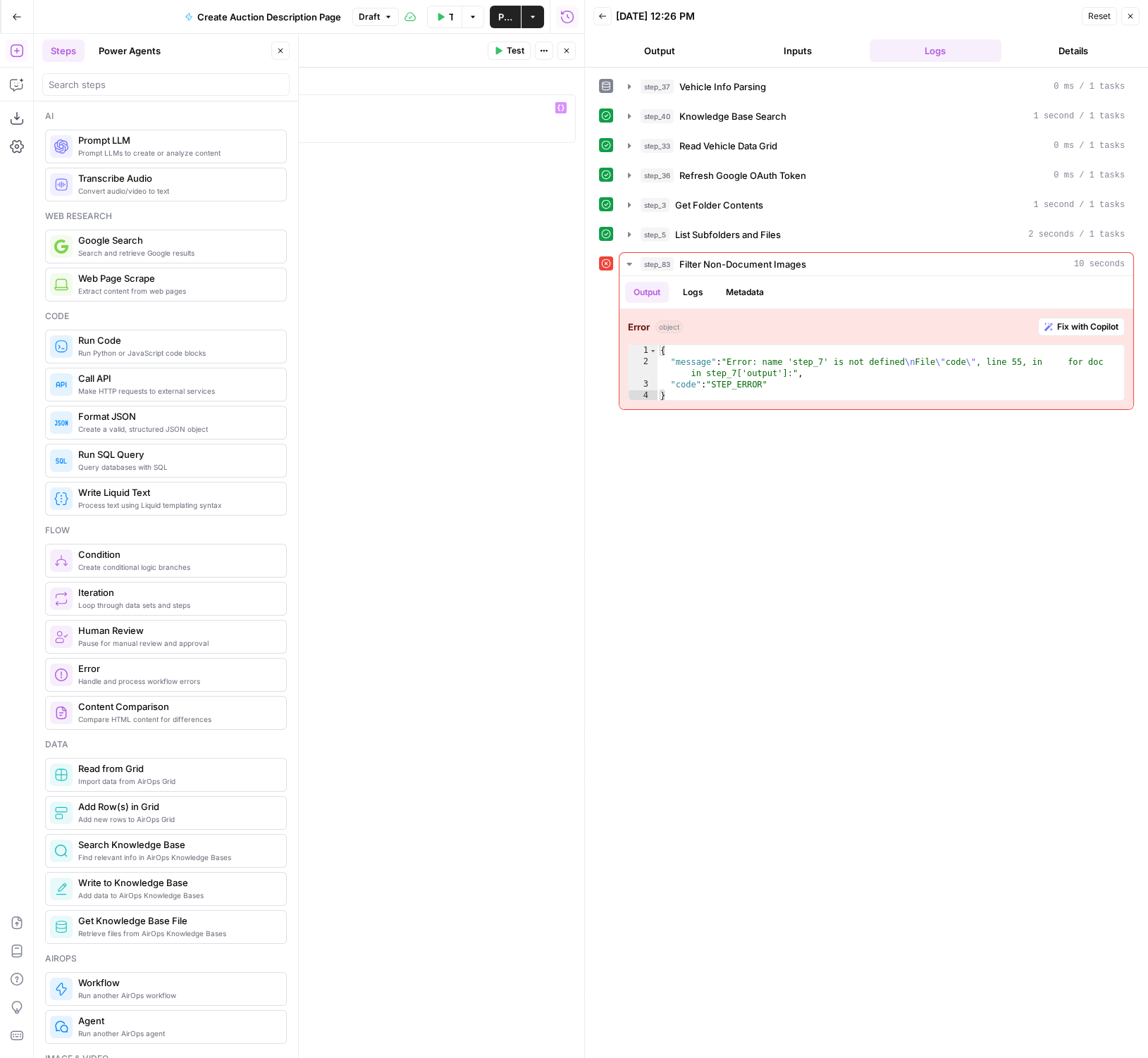
click at [274, 116] on div "step_83 . output" at bounding box center [303, 130] width 534 height 60
paste textarea
type textarea "*"
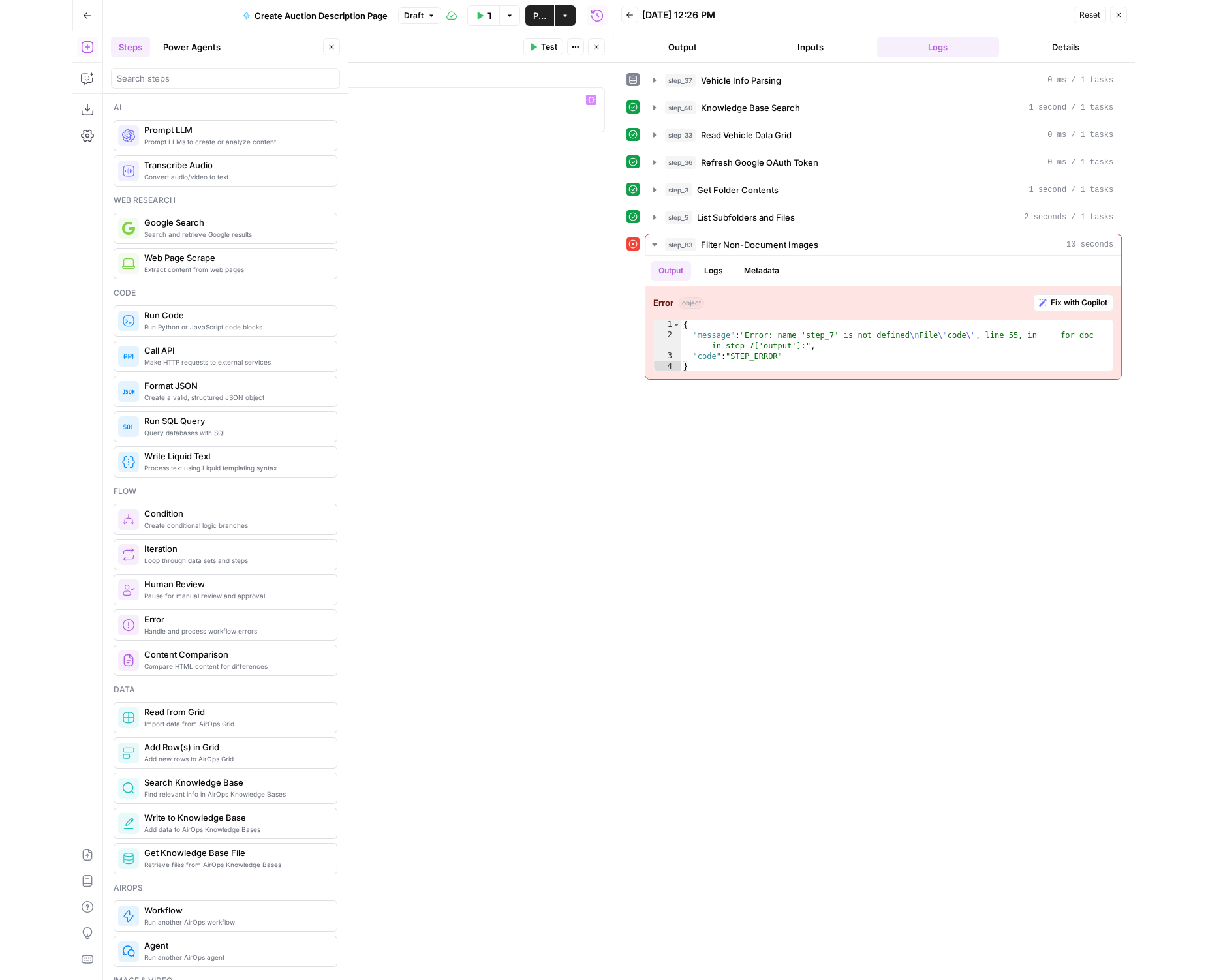
scroll to position [232, 0]
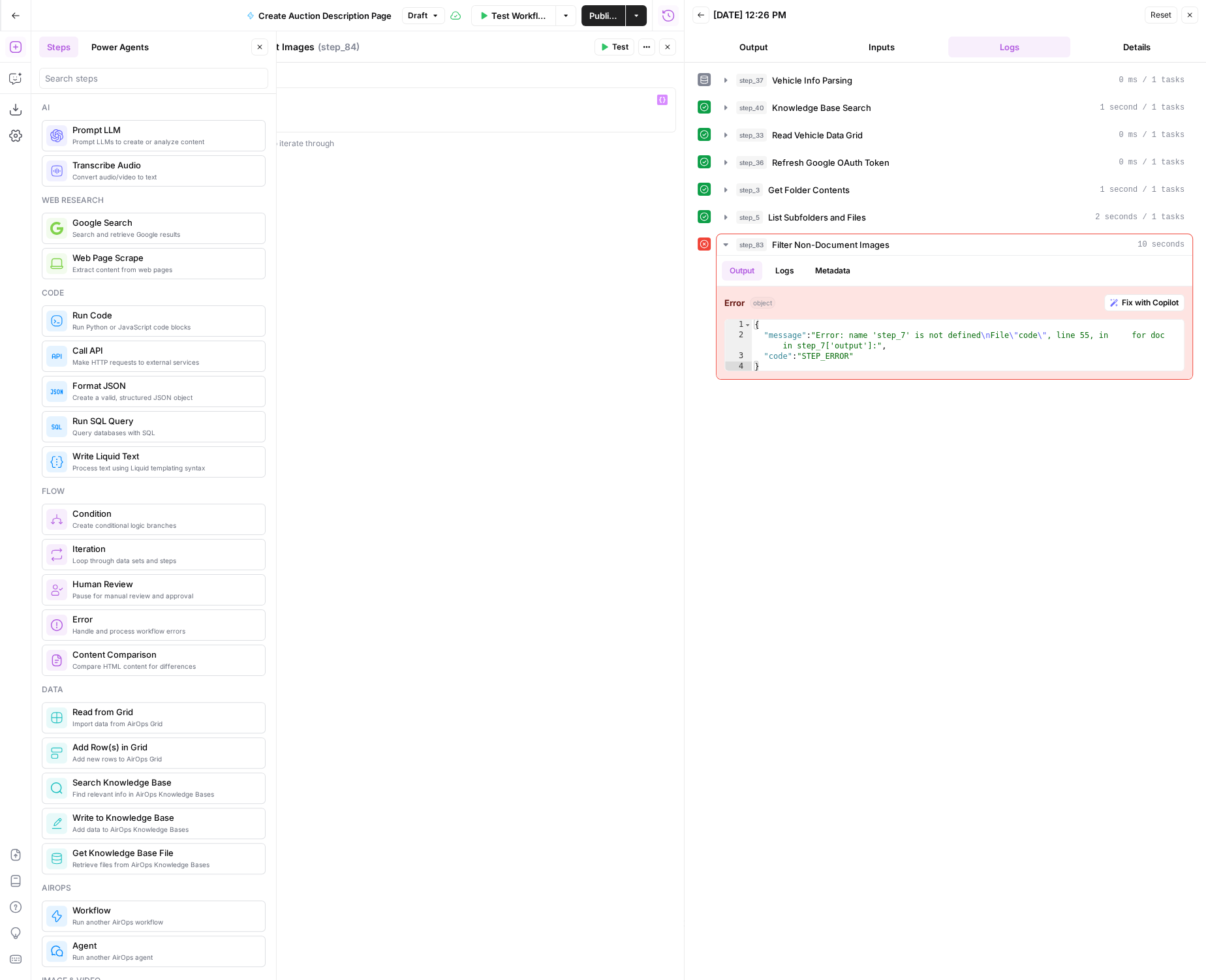
click at [666, 48] on icon "button" at bounding box center [666, 46] width 7 height 7
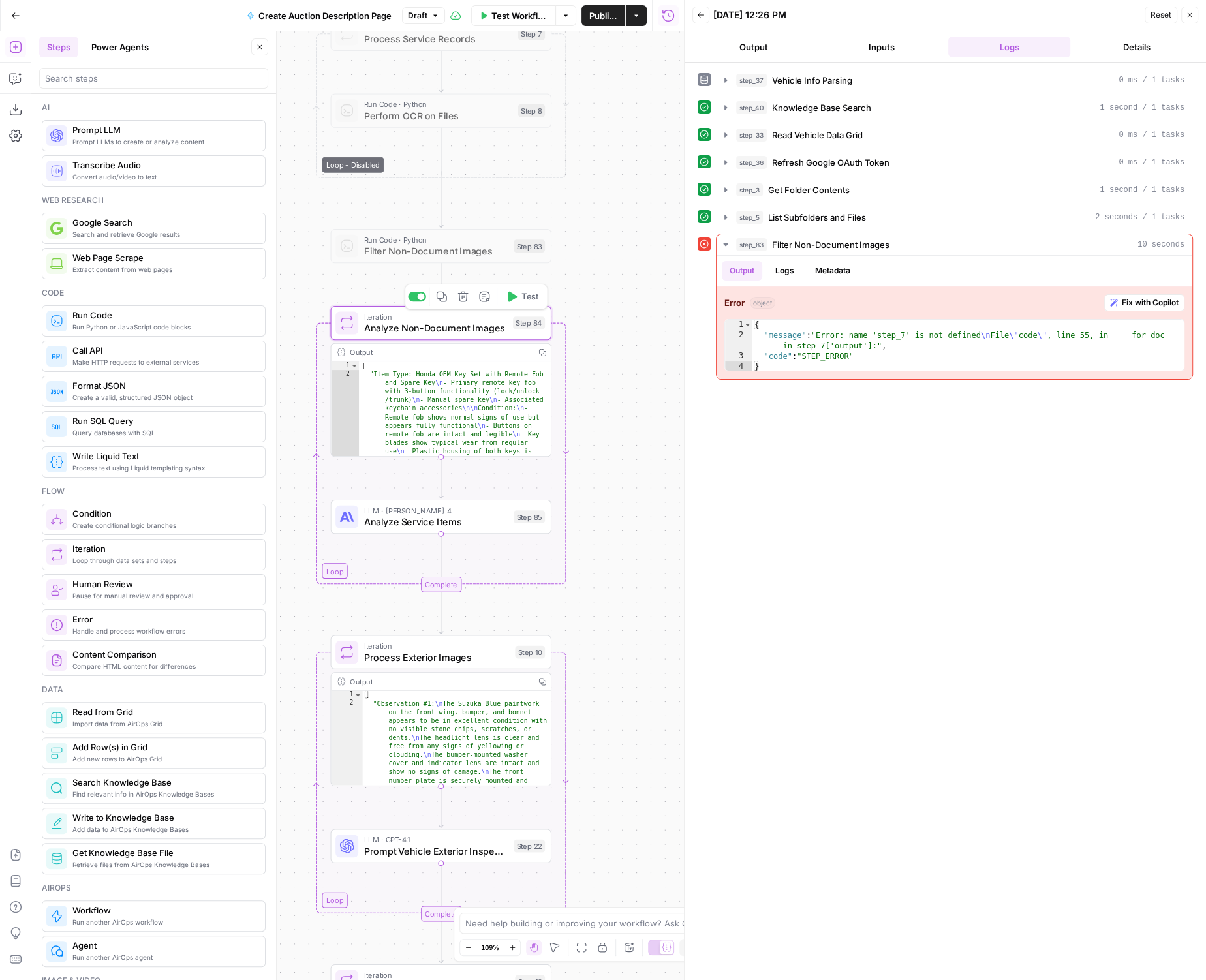
click at [520, 306] on div "Copy step Delete step Add Note Test" at bounding box center [476, 296] width 144 height 26
click at [526, 298] on span "Test" at bounding box center [530, 297] width 17 height 13
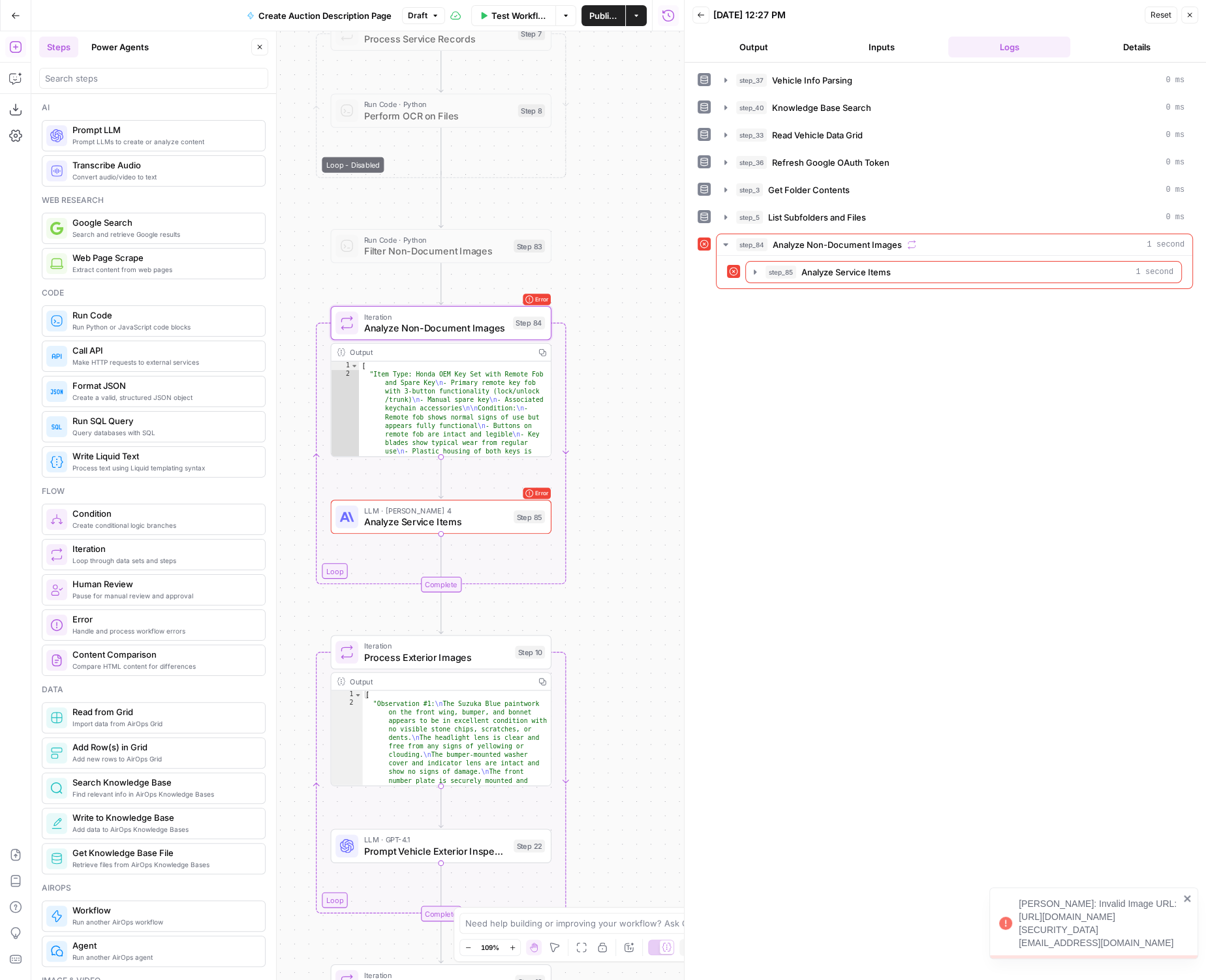
click at [411, 517] on span "Analyze Service Items" at bounding box center [437, 521] width 144 height 14
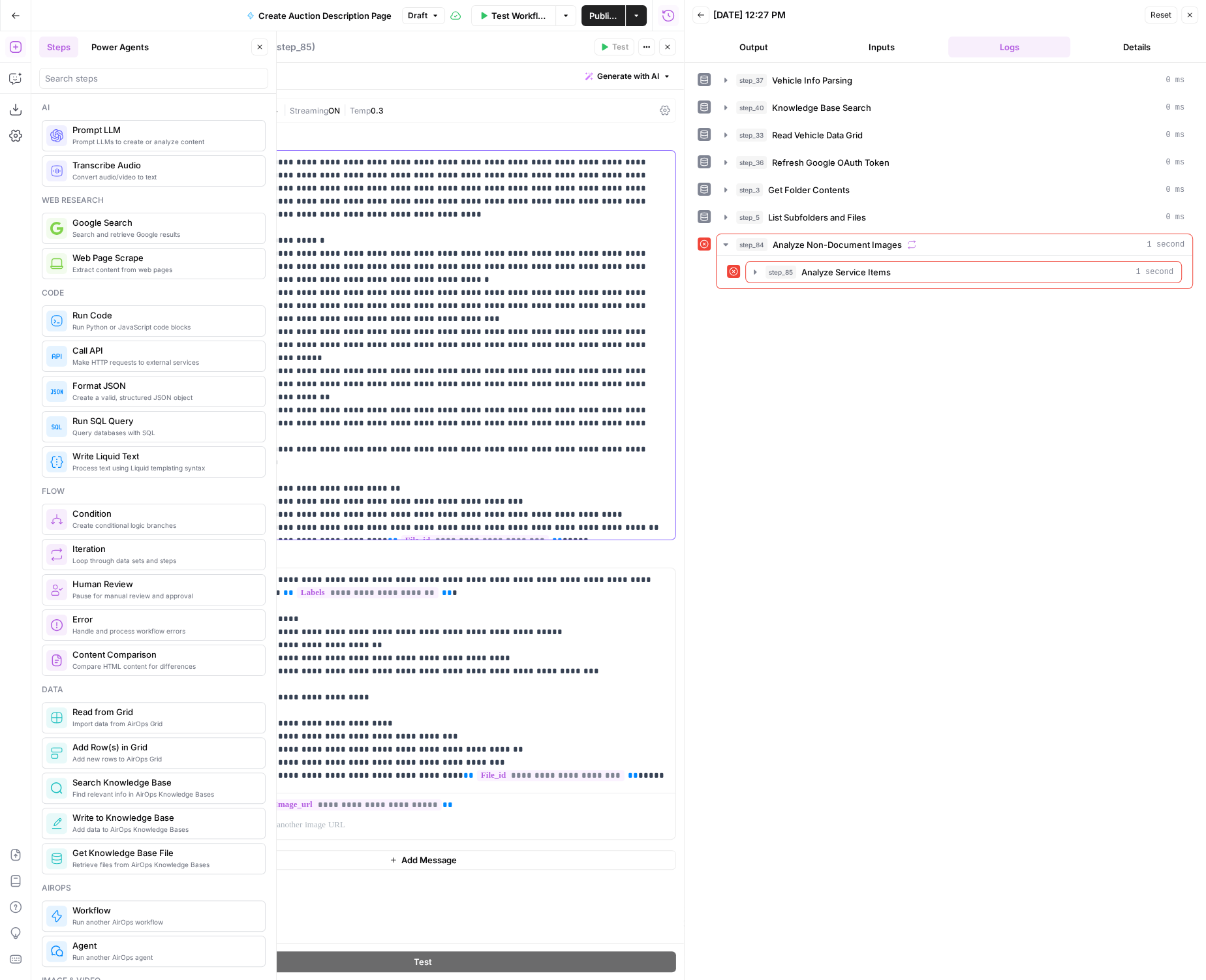
click at [559, 488] on p "**********" at bounding box center [423, 345] width 490 height 378
click at [666, 56] on header "Analyze Service Items Analyze Service Items ( step_85 ) Test Actions Close" at bounding box center [423, 47] width 521 height 32
drag, startPoint x: 671, startPoint y: 62, endPoint x: 671, endPoint y: 44, distance: 18.0
click at [671, 44] on div "**********" at bounding box center [422, 505] width 522 height 948
click at [671, 44] on icon "button" at bounding box center [666, 46] width 7 height 7
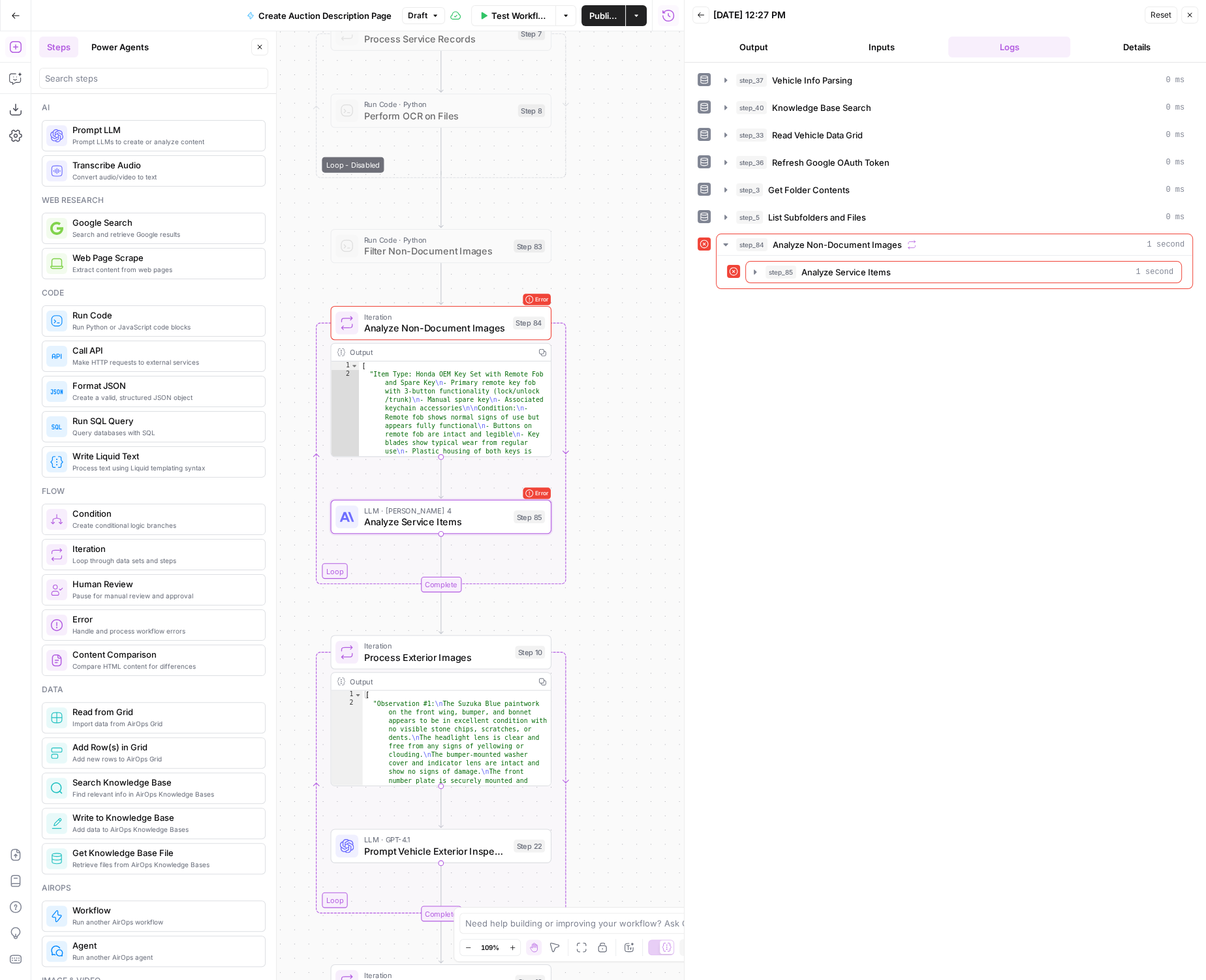
click at [422, 17] on span "Draft" at bounding box center [417, 16] width 20 height 12
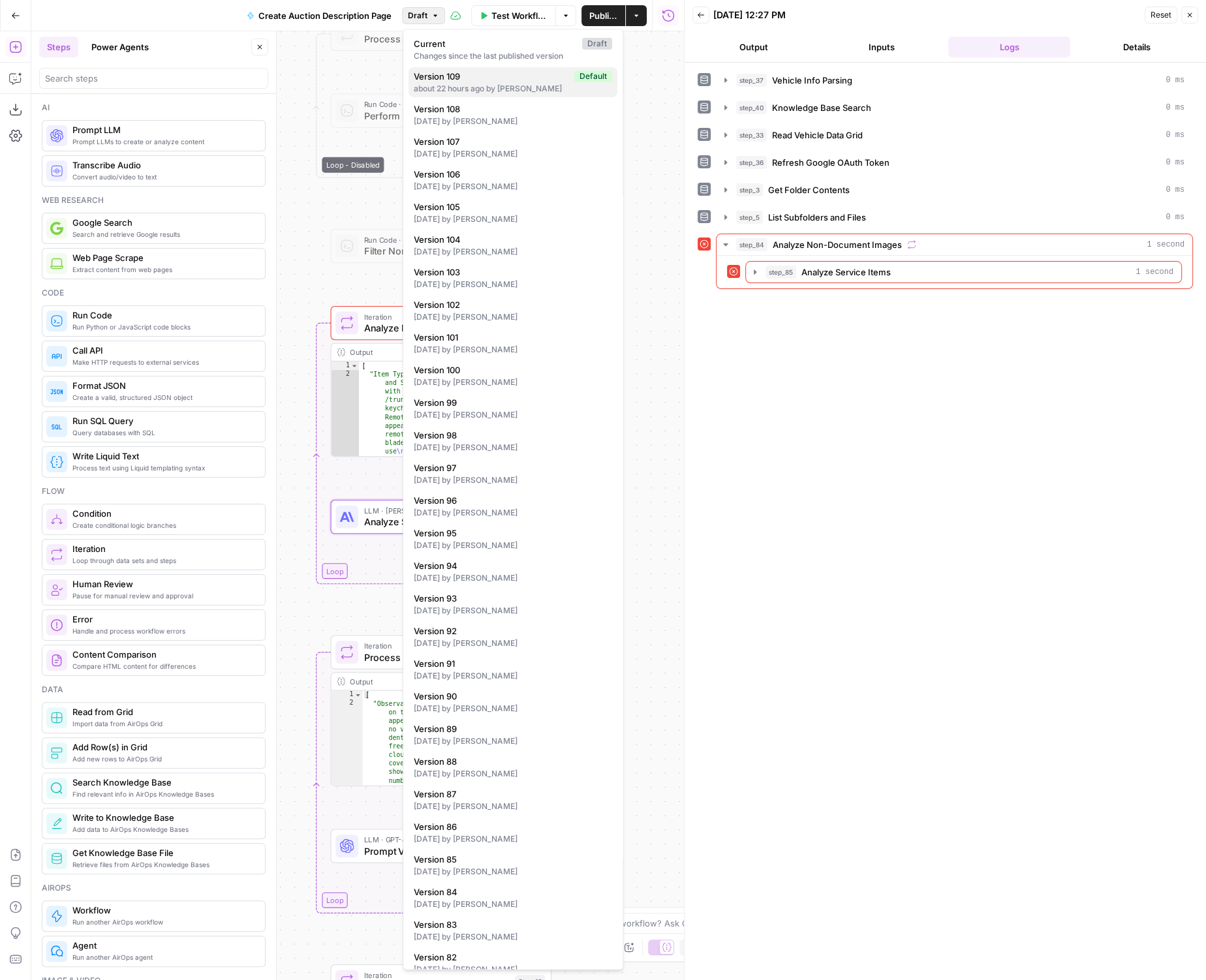
click at [487, 85] on div "about 22 hours ago by [PERSON_NAME]" at bounding box center [512, 89] width 198 height 12
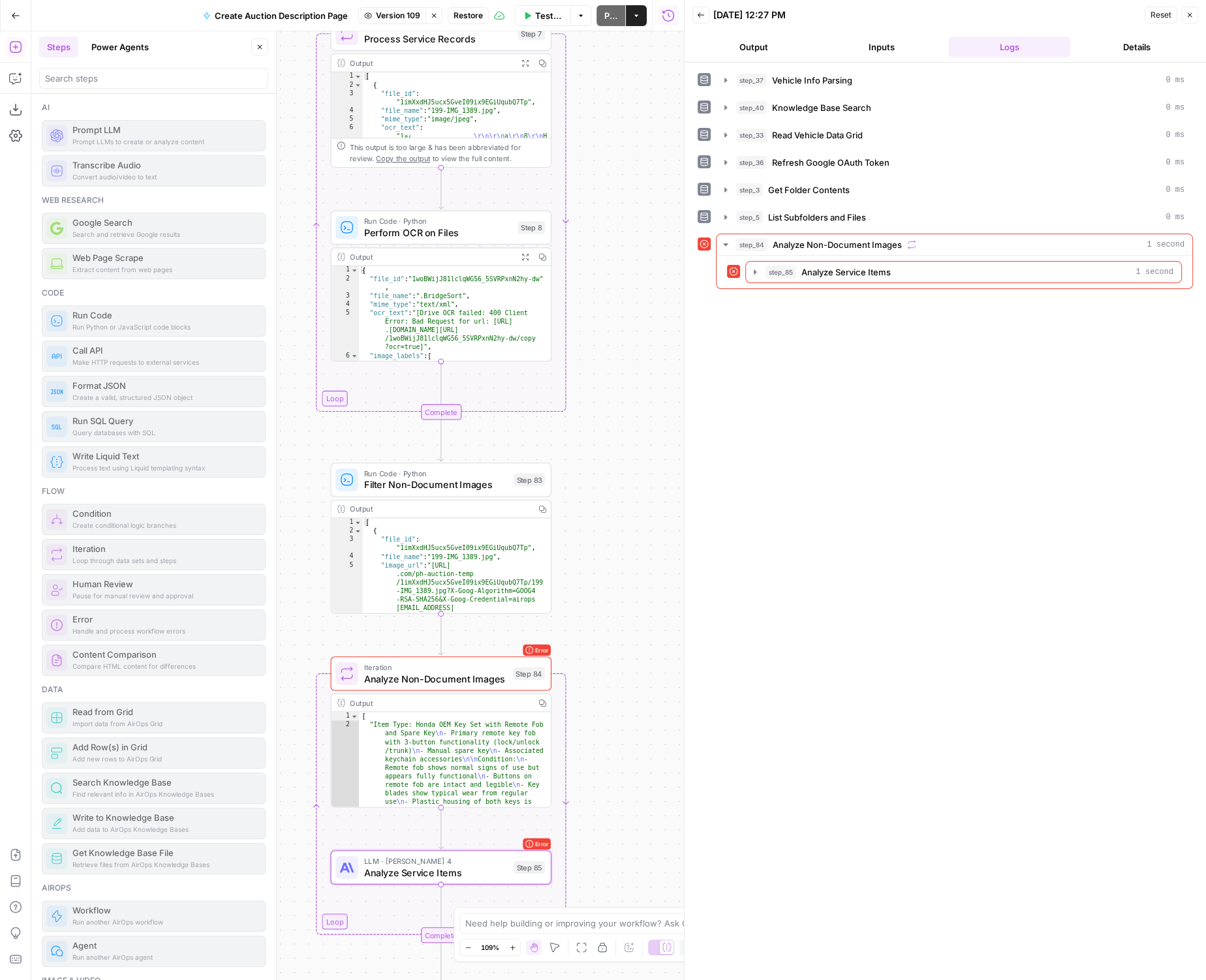
click at [467, 17] on span "Restore" at bounding box center [467, 16] width 29 height 12
click at [575, 149] on span "Restore" at bounding box center [559, 151] width 35 height 13
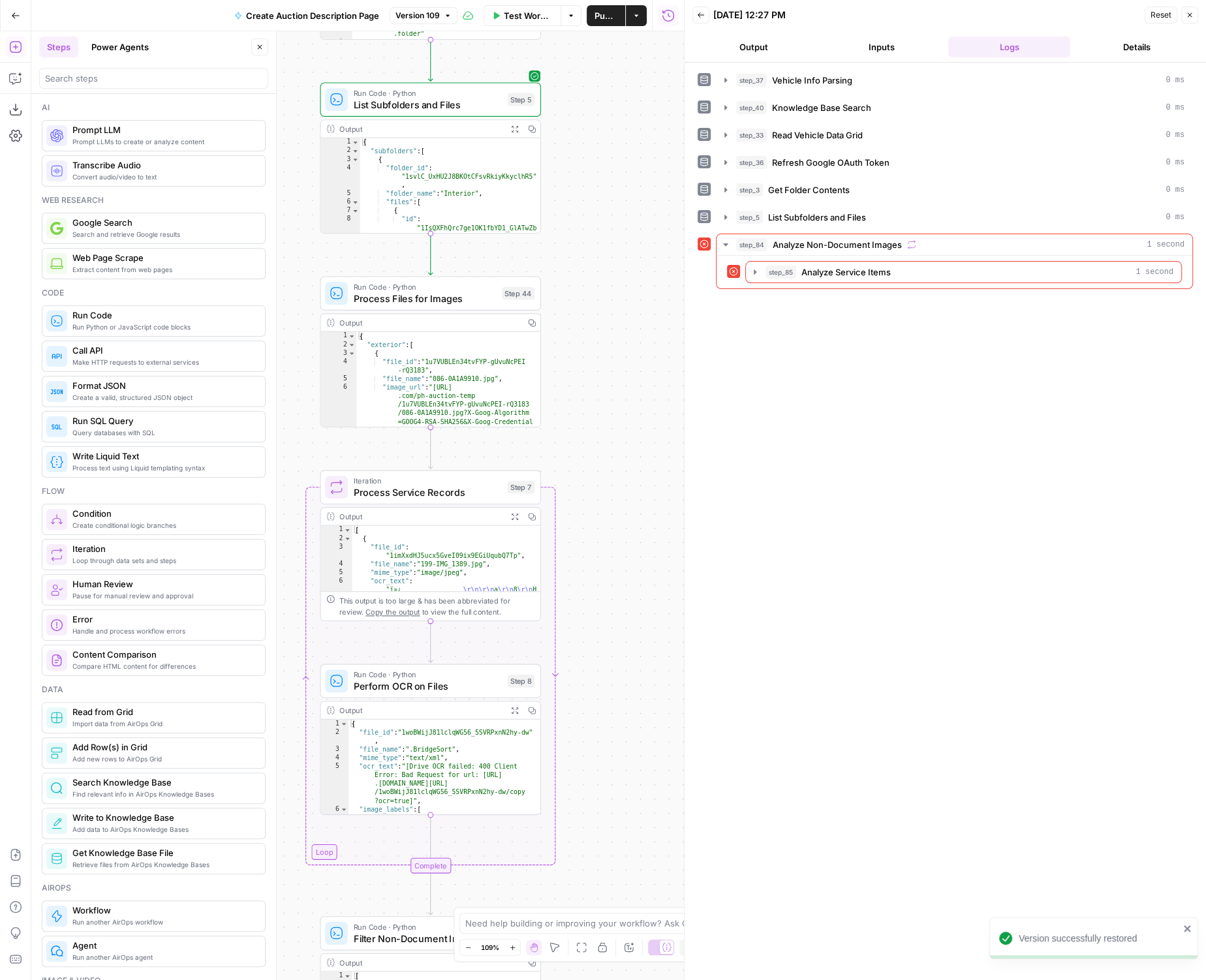
drag, startPoint x: 596, startPoint y: 160, endPoint x: 584, endPoint y: 625, distance: 465.2
click at [584, 625] on div "true false Workflow Set Inputs Inputs LLM · GPT-4.1 Vehicle Info Parsing Step 3…" at bounding box center [358, 505] width 652 height 948
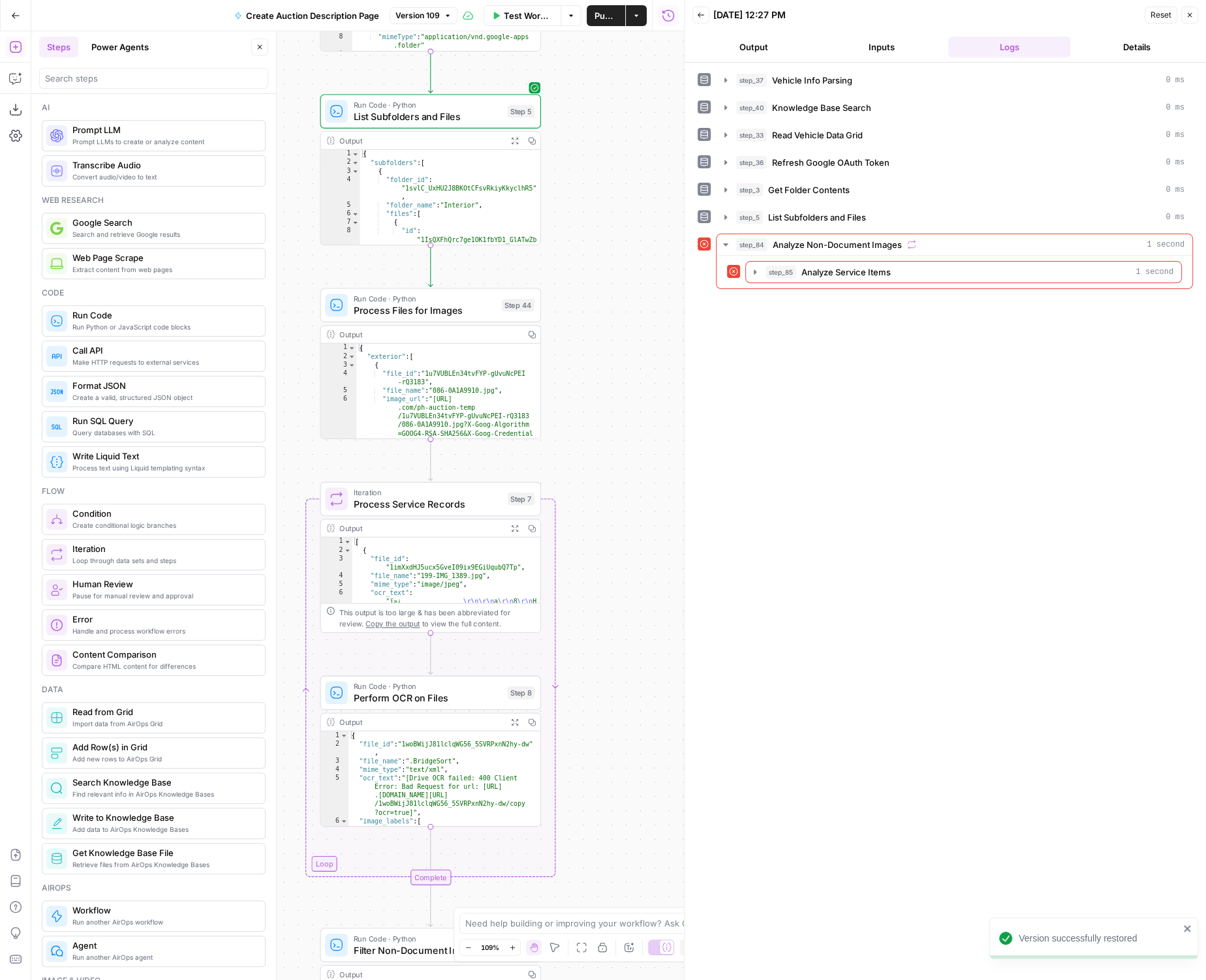
drag, startPoint x: 587, startPoint y: 287, endPoint x: 587, endPoint y: 297, distance: 10.0
click at [587, 297] on div "true false Workflow Set Inputs Inputs LLM · GPT-4.1 Vehicle Info Parsing Step 3…" at bounding box center [358, 505] width 652 height 948
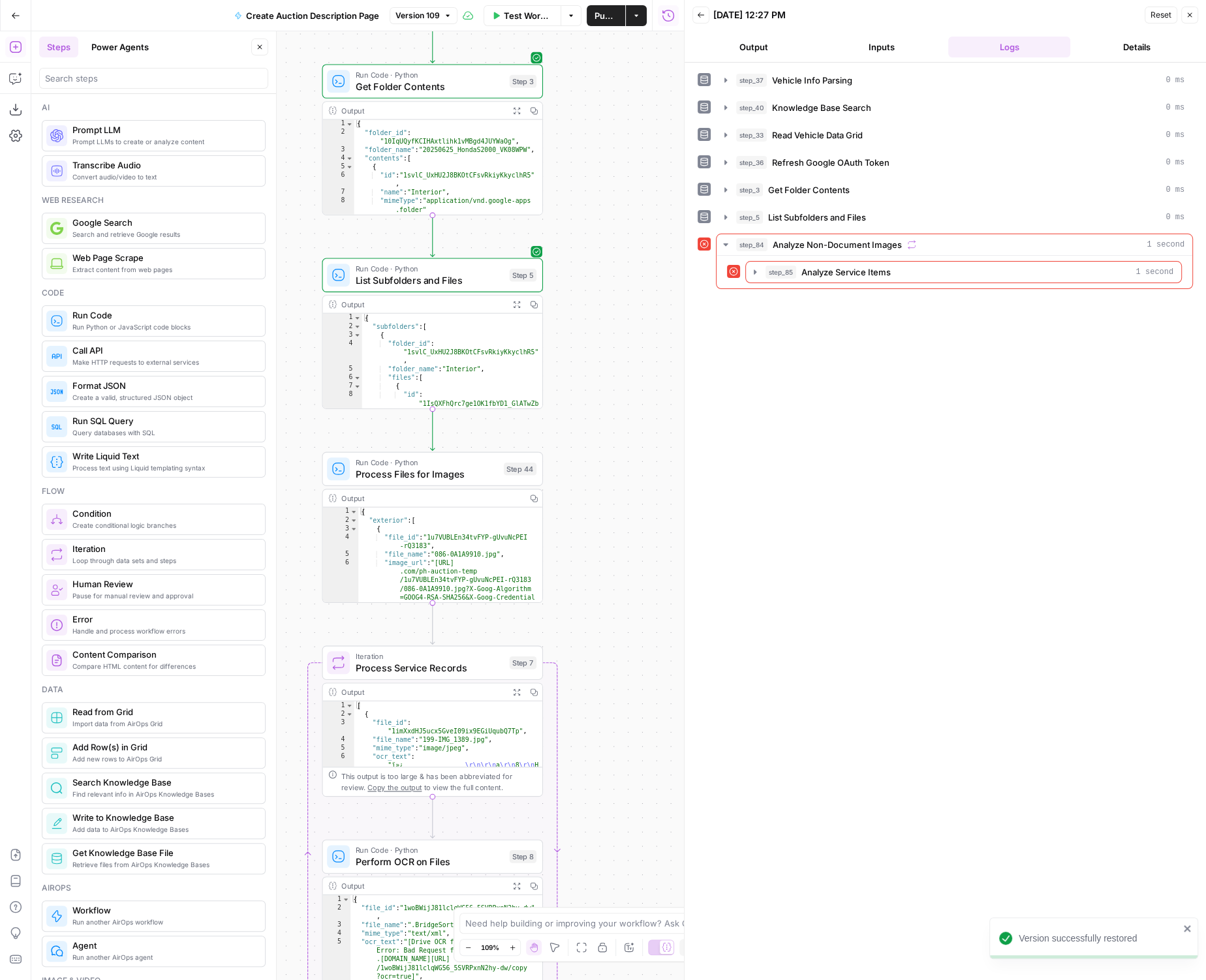
drag, startPoint x: 596, startPoint y: 202, endPoint x: 595, endPoint y: 382, distance: 180.0
click at [596, 379] on div "true false Workflow Set Inputs Inputs LLM · GPT-4.1 Vehicle Info Parsing Step 3…" at bounding box center [358, 505] width 652 height 948
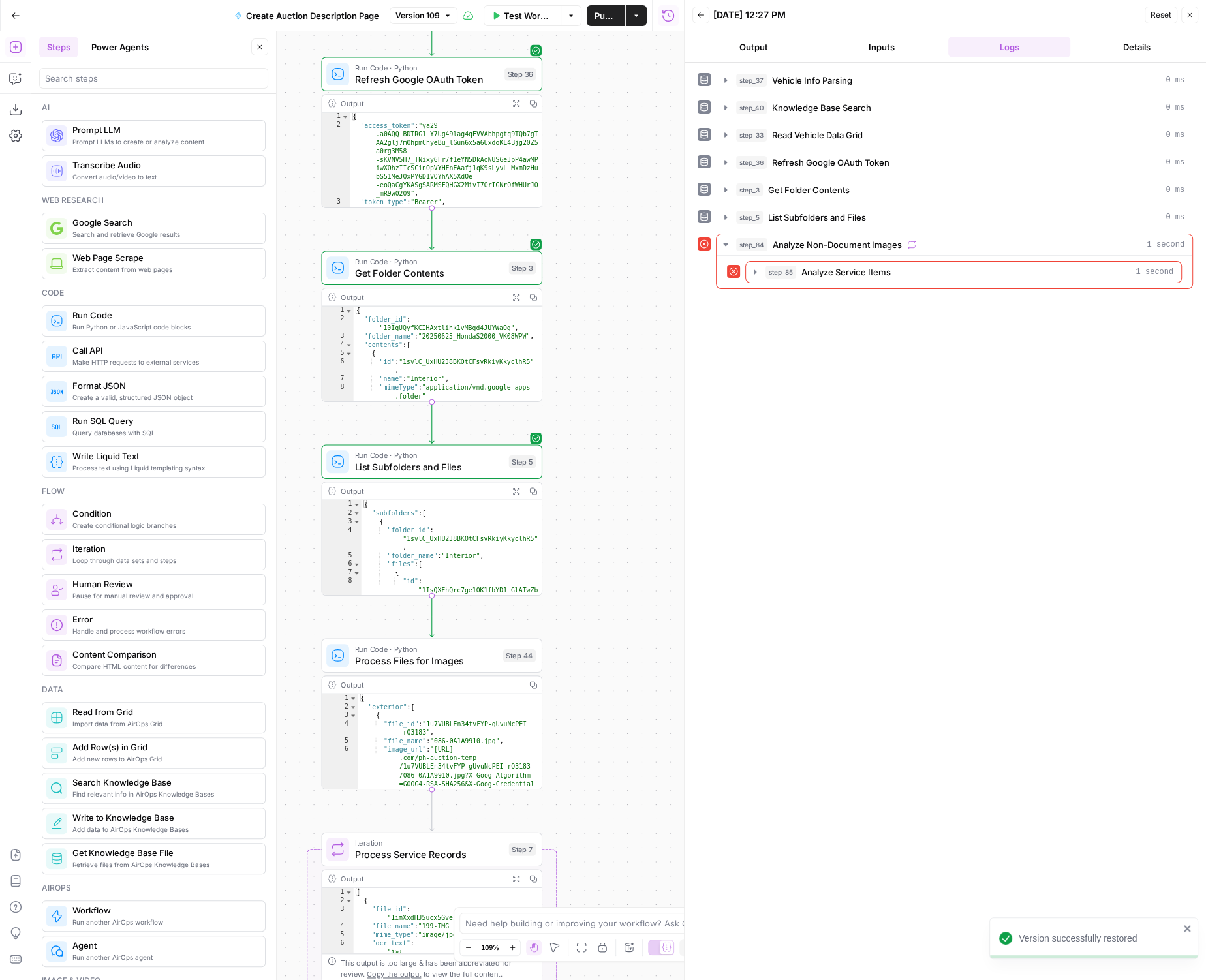
drag, startPoint x: 602, startPoint y: 103, endPoint x: 597, endPoint y: 383, distance: 280.0
click at [598, 387] on div "true false Workflow Set Inputs Inputs LLM · GPT-4.1 Vehicle Info Parsing Step 3…" at bounding box center [358, 505] width 652 height 948
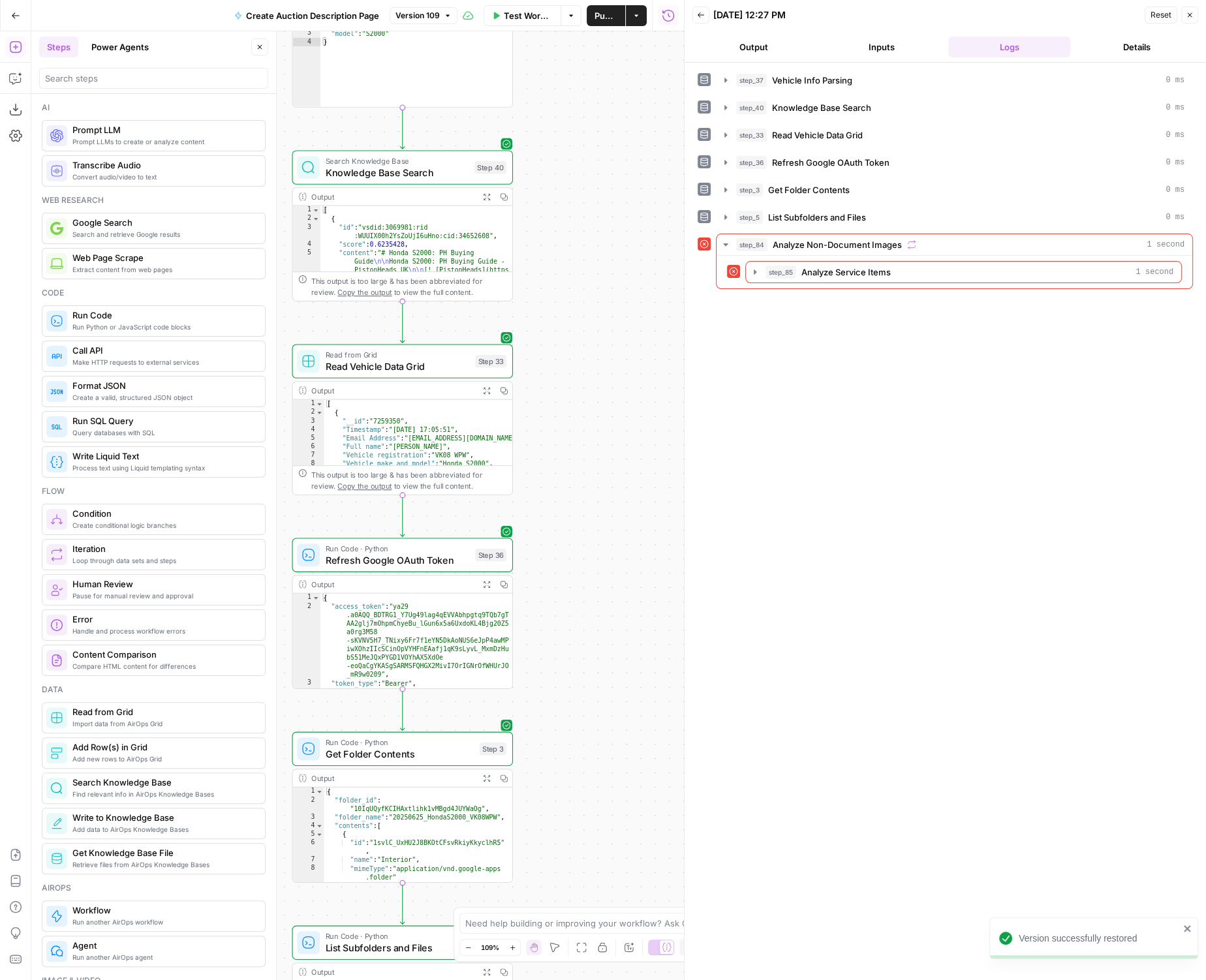
drag, startPoint x: 614, startPoint y: 198, endPoint x: 592, endPoint y: 563, distance: 365.7
click at [588, 576] on div "true false Workflow Set Inputs Inputs LLM · GPT-4.1 Vehicle Info Parsing Step 3…" at bounding box center [358, 505] width 652 height 948
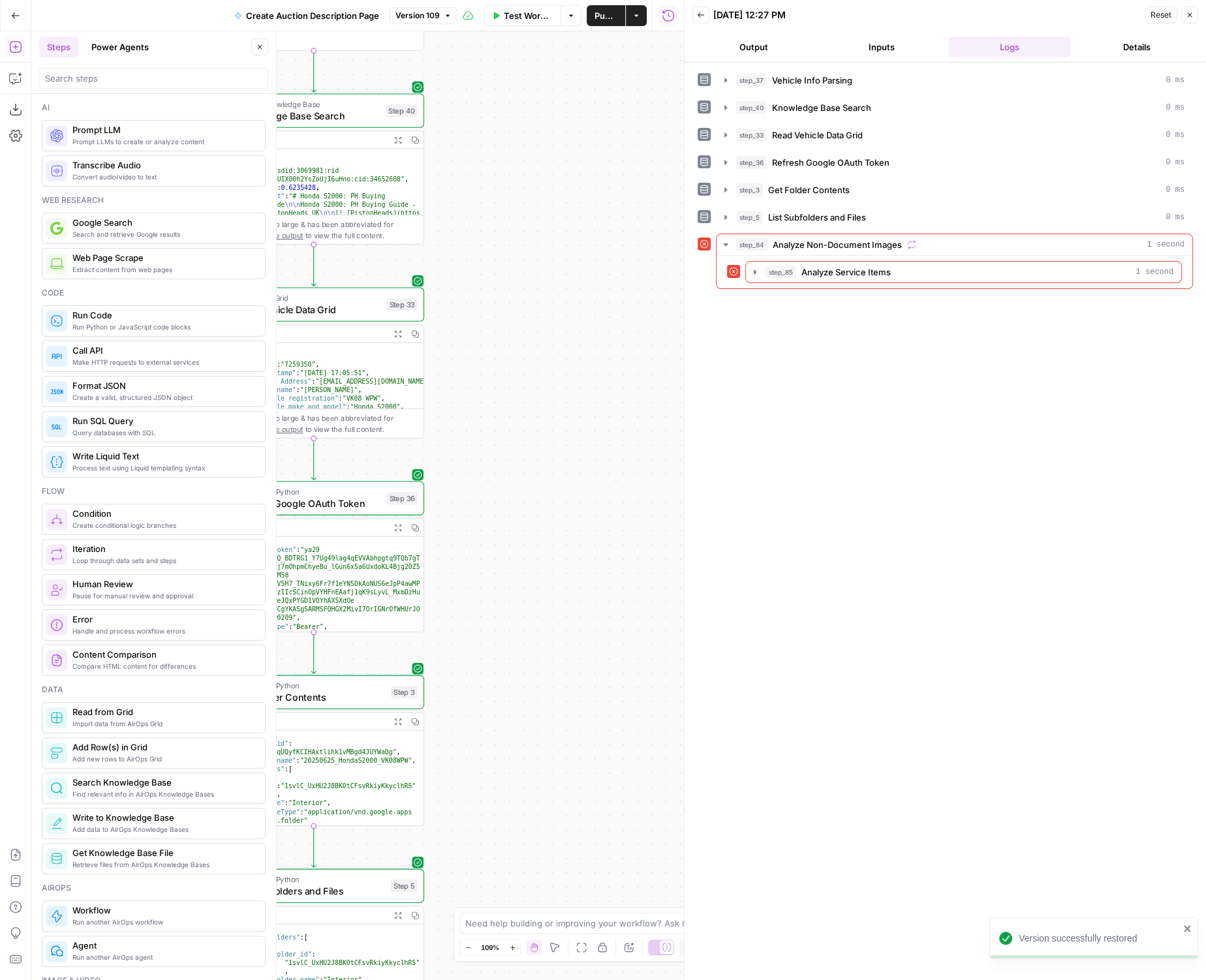
drag, startPoint x: 606, startPoint y: 184, endPoint x: 517, endPoint y: 134, distance: 102.1
click at [517, 134] on div "true false Workflow Set Inputs Inputs LLM · GPT-4.1 Vehicle Info Parsing Step 3…" at bounding box center [358, 505] width 652 height 948
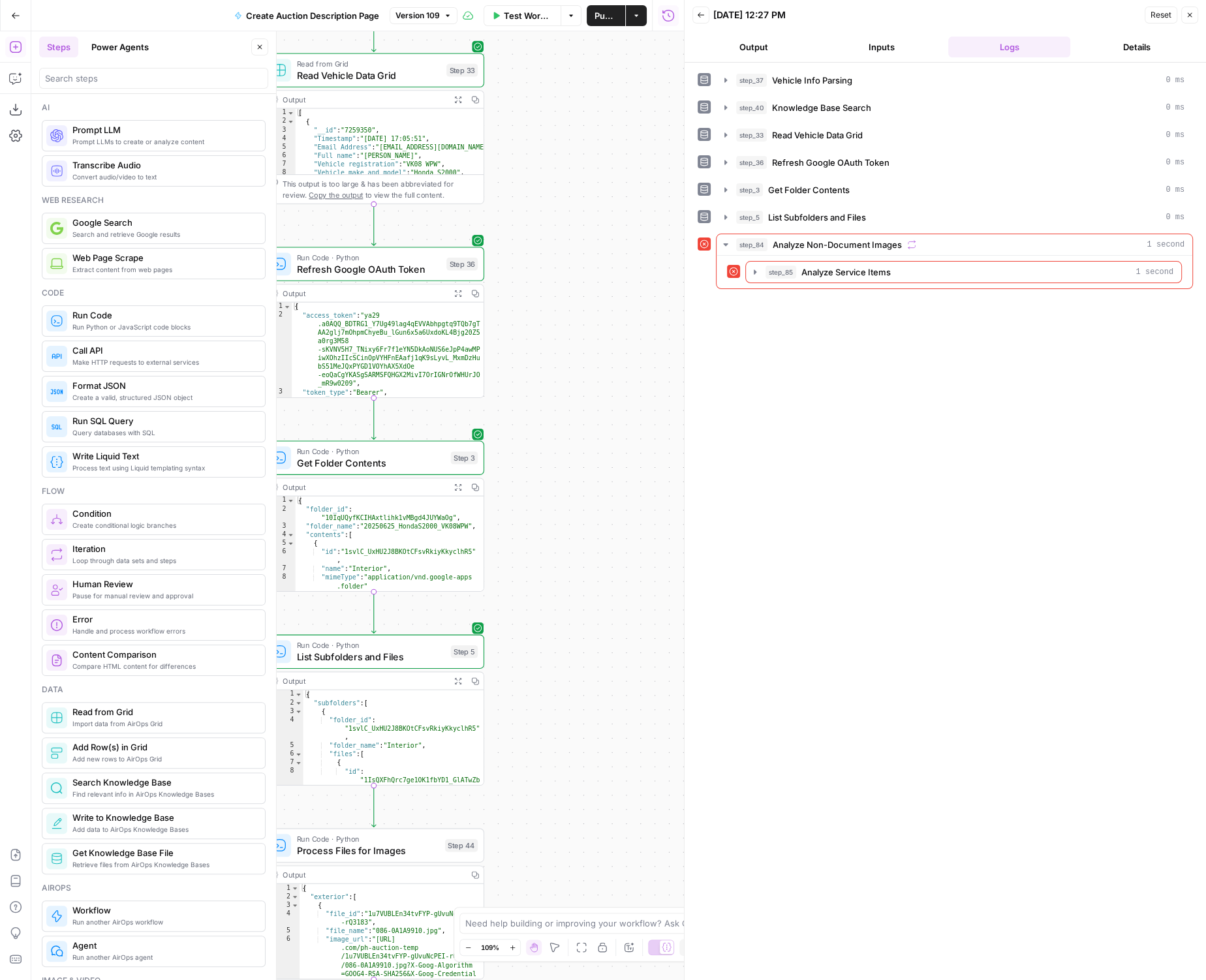
drag, startPoint x: 561, startPoint y: 579, endPoint x: 618, endPoint y: 347, distance: 238.9
click at [618, 347] on div "true false Workflow Set Inputs Inputs LLM · GPT-4.1 Vehicle Info Parsing Step 3…" at bounding box center [358, 505] width 652 height 948
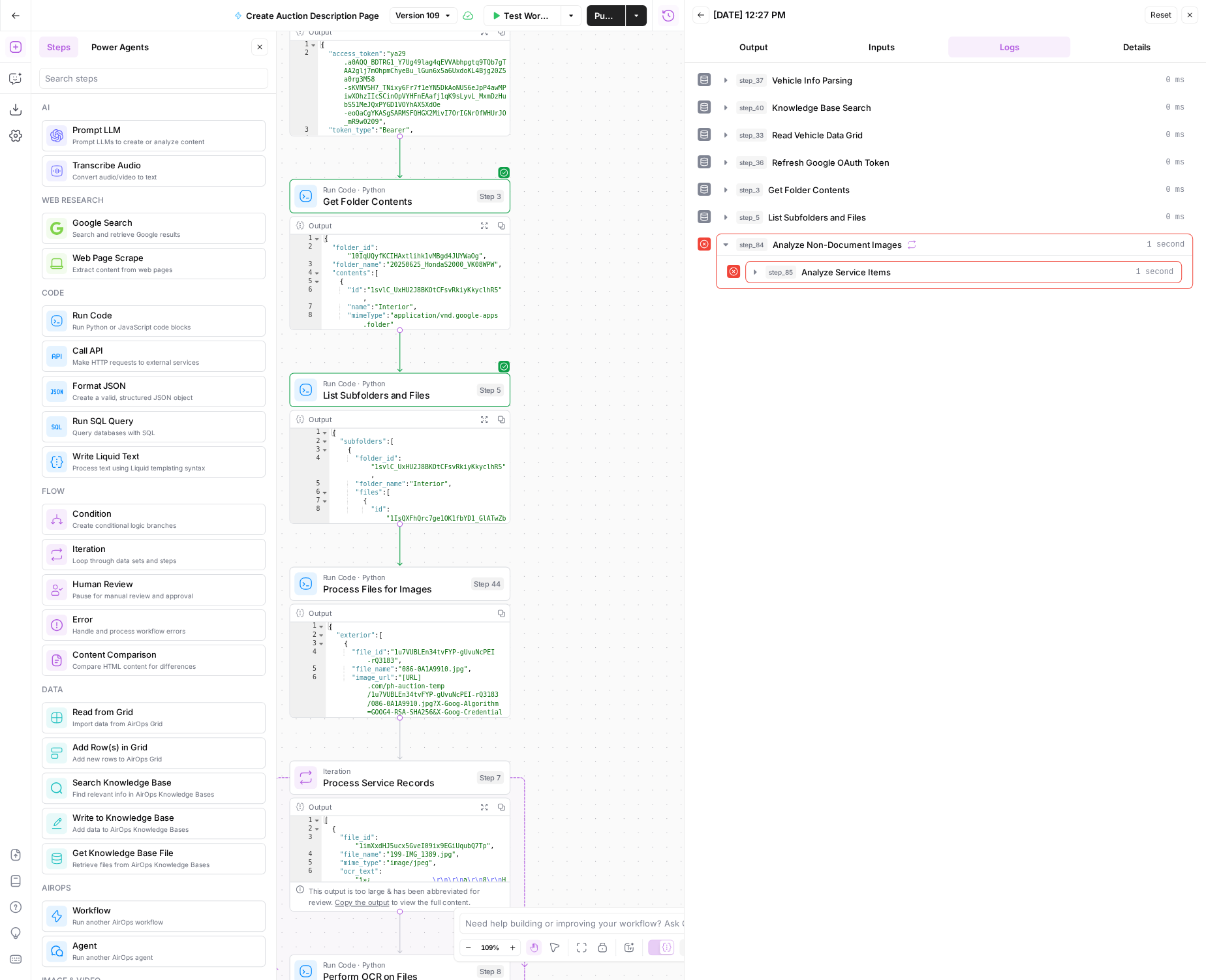
drag, startPoint x: 559, startPoint y: 680, endPoint x: 648, endPoint y: 270, distance: 419.5
click at [642, 284] on div "true false Workflow Set Inputs Inputs LLM · GPT-4.1 Vehicle Info Parsing Step 3…" at bounding box center [358, 505] width 652 height 948
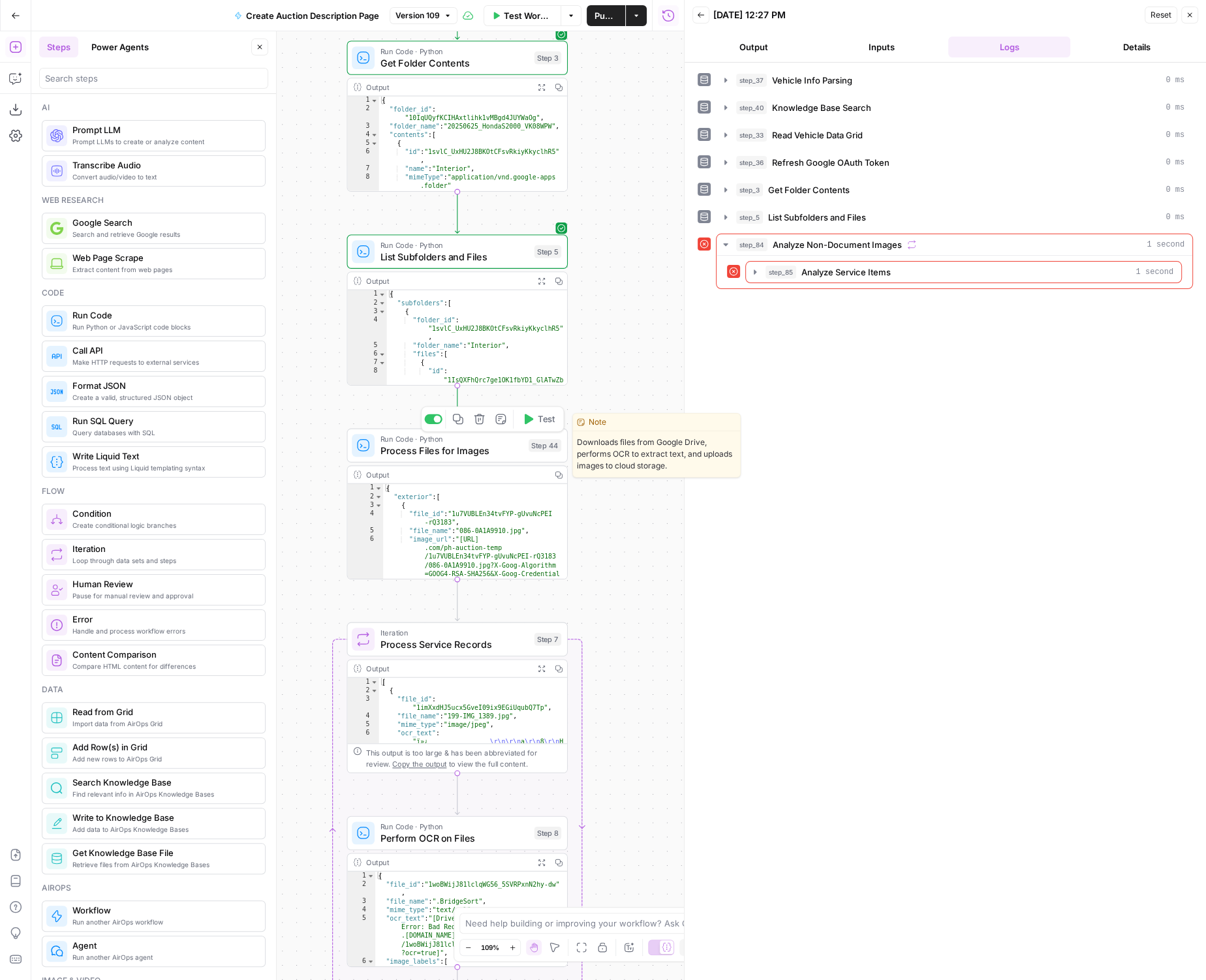
click at [432, 420] on div at bounding box center [433, 419] width 18 height 10
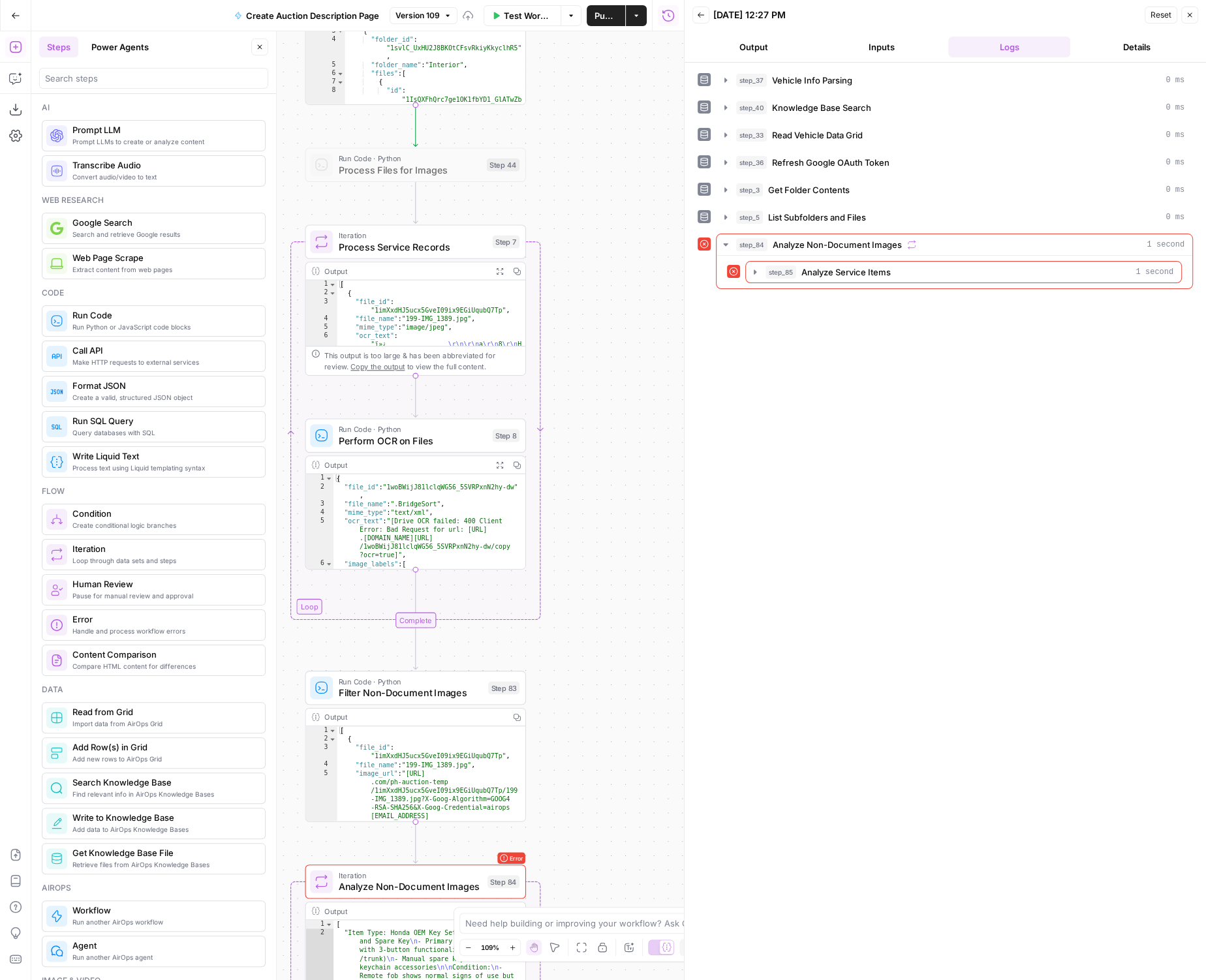
drag, startPoint x: 605, startPoint y: 383, endPoint x: 593, endPoint y: 261, distance: 122.6
click at [593, 261] on div "true false Workflow Set Inputs Inputs LLM · GPT-4.1 Vehicle Info Parsing Step 3…" at bounding box center [358, 505] width 652 height 948
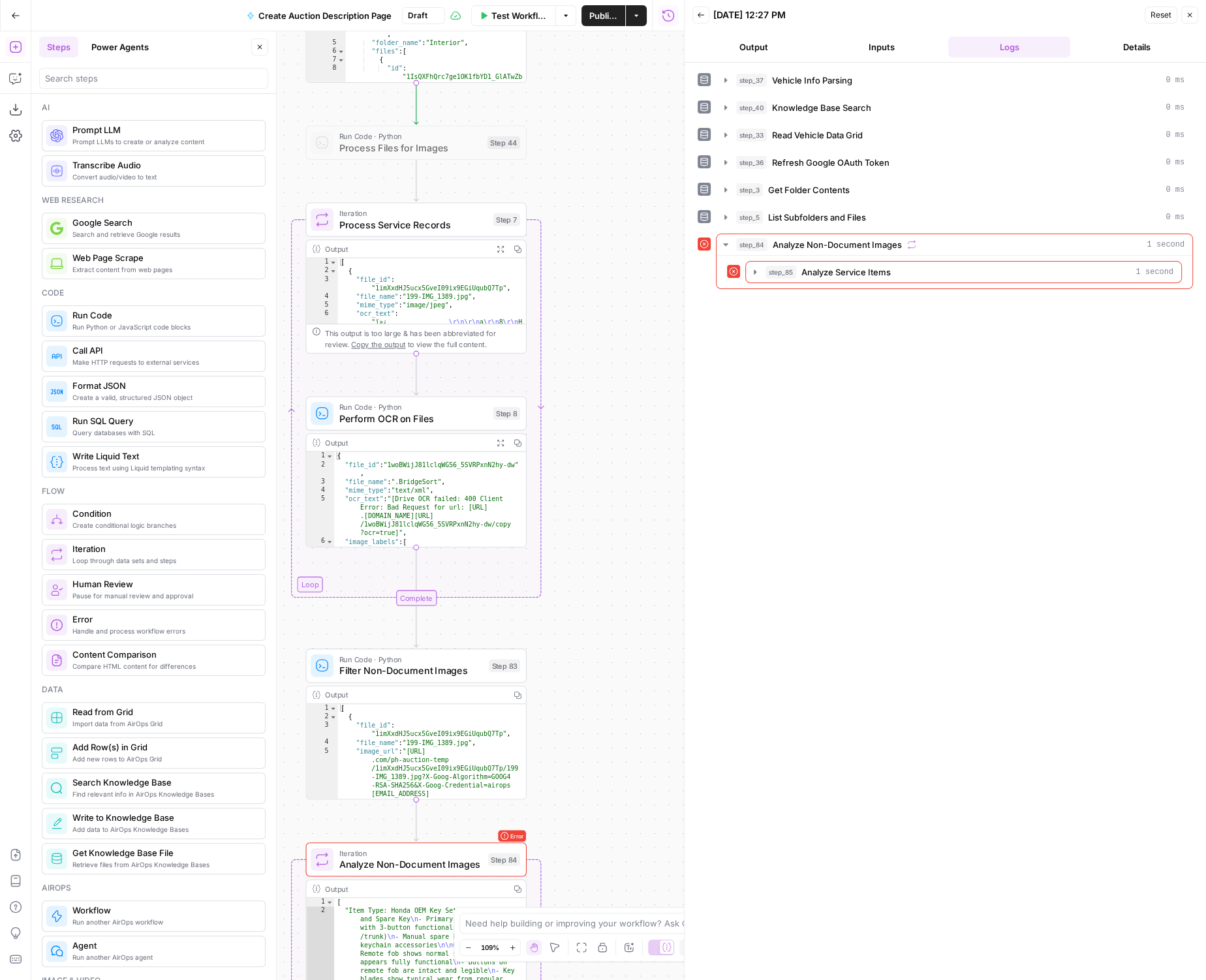
drag, startPoint x: 620, startPoint y: 485, endPoint x: 620, endPoint y: 408, distance: 77.0
click at [620, 408] on div "true false Workflow Set Inputs Inputs LLM · GPT-4.1 Vehicle Info Parsing Step 3…" at bounding box center [358, 505] width 652 height 948
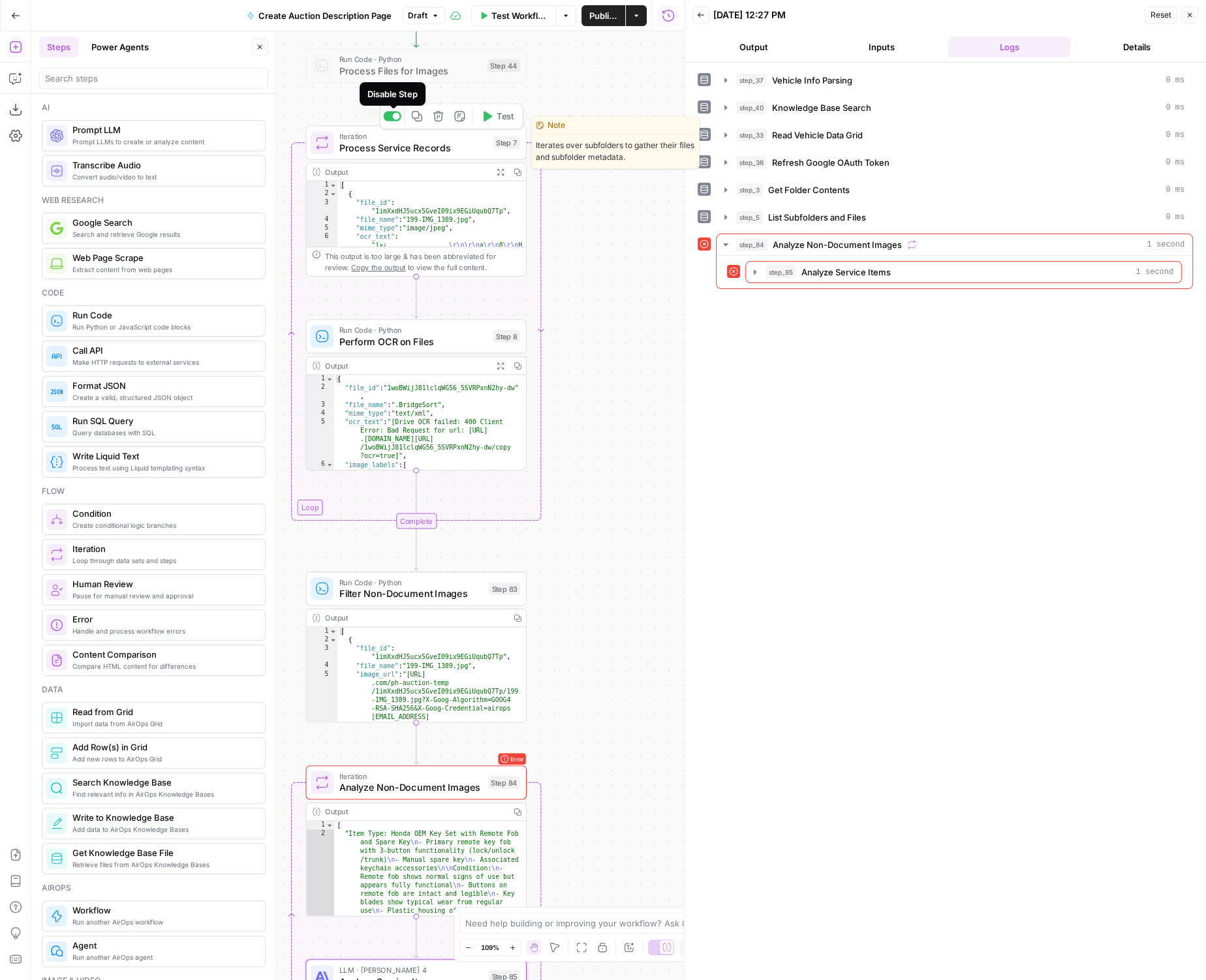
click at [396, 115] on div at bounding box center [396, 116] width 7 height 7
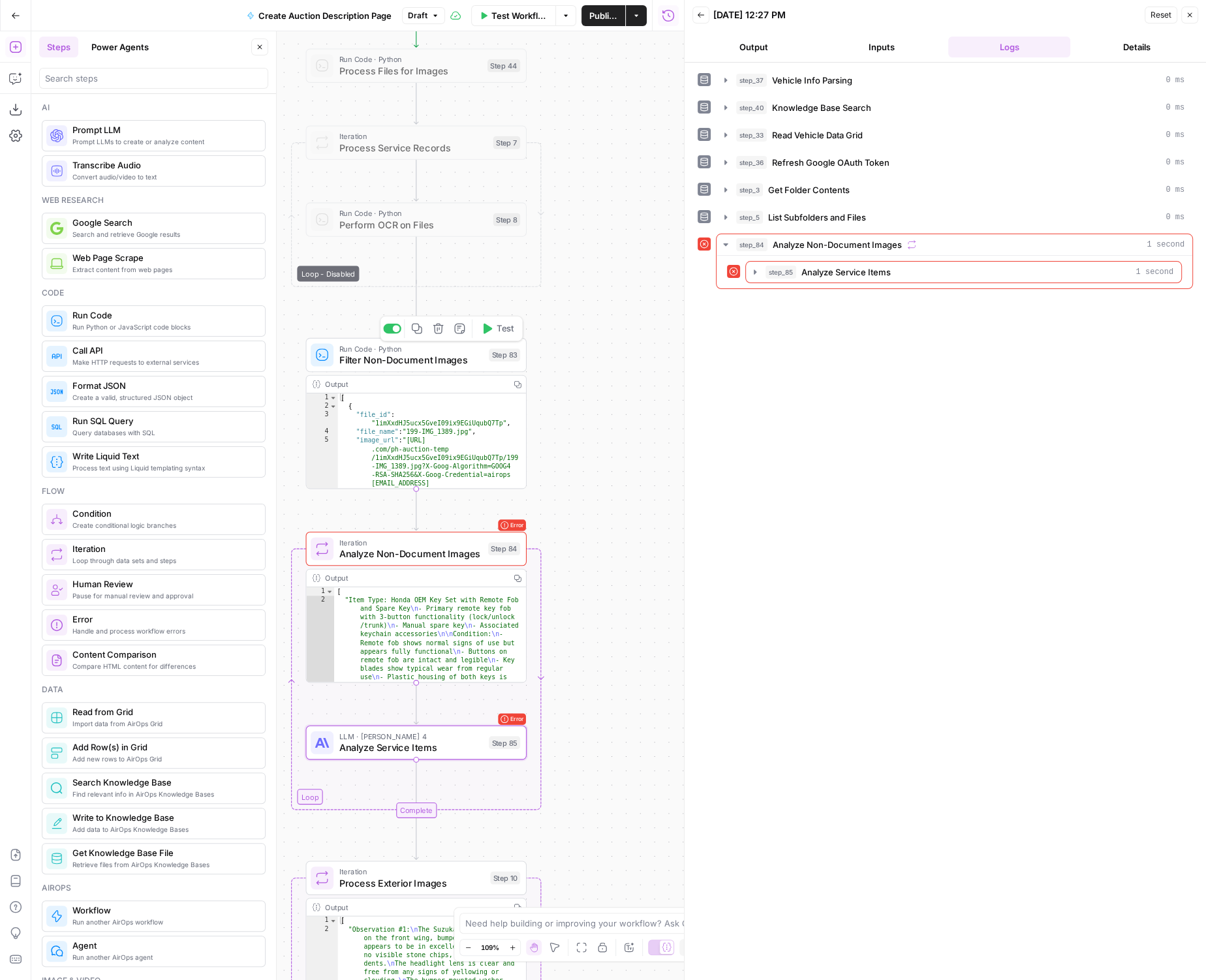
click at [388, 324] on div at bounding box center [392, 329] width 18 height 10
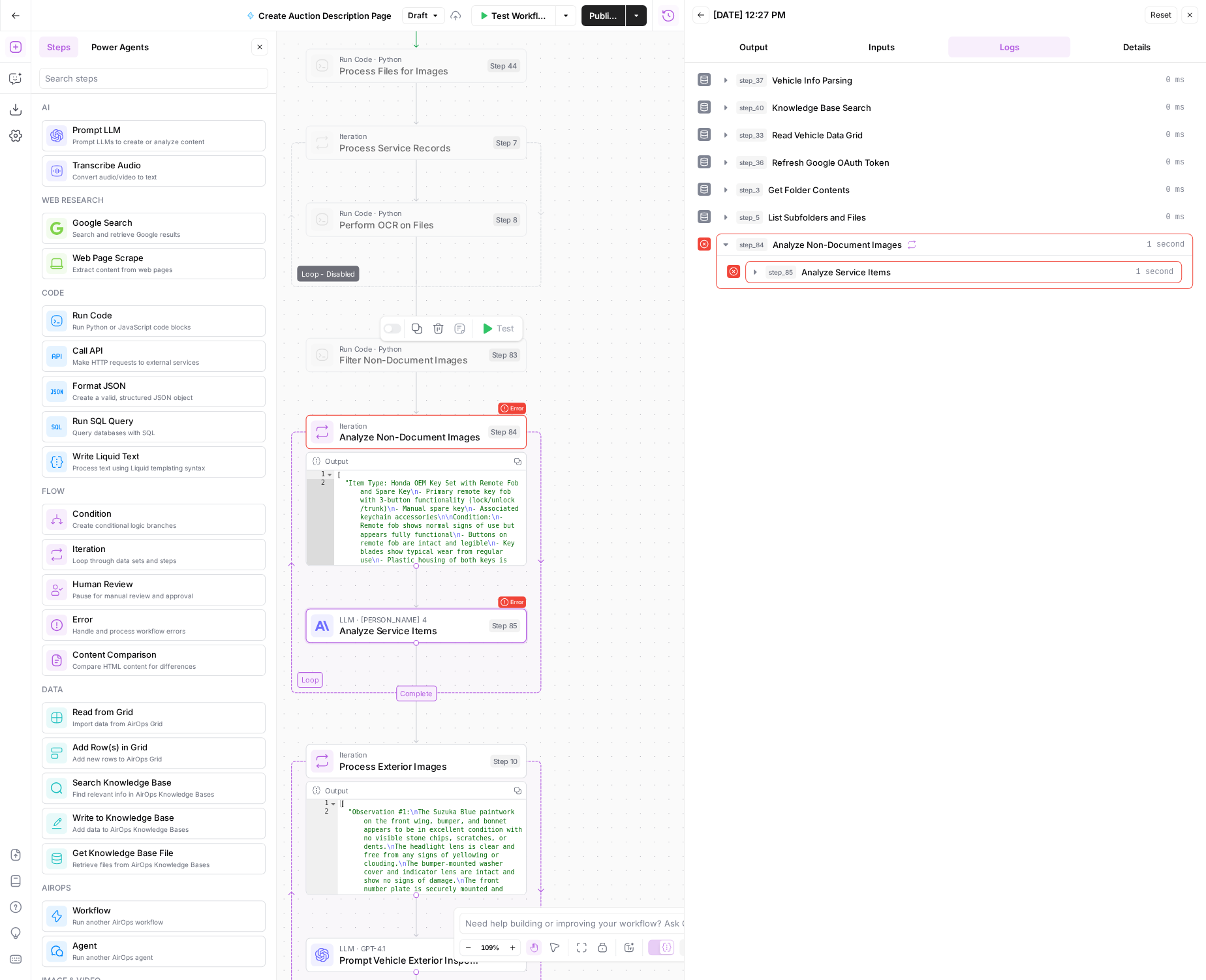
drag, startPoint x: 575, startPoint y: 361, endPoint x: 575, endPoint y: 319, distance: 42.0
click at [575, 319] on div "true false Workflow Set Inputs Inputs LLM · GPT-4.1 Vehicle Info Parsing Step 3…" at bounding box center [358, 505] width 652 height 948
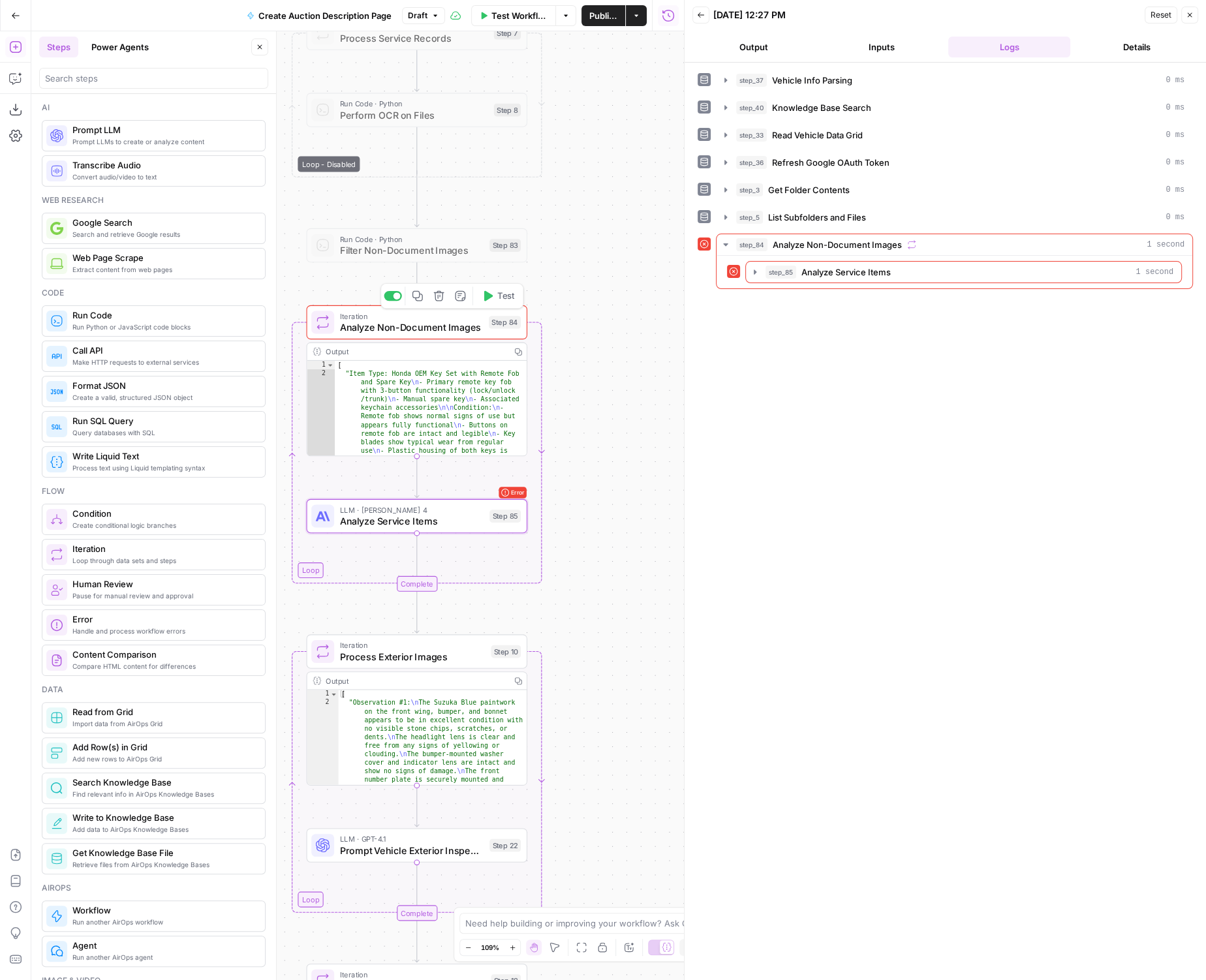
click at [397, 298] on div at bounding box center [397, 295] width 7 height 7
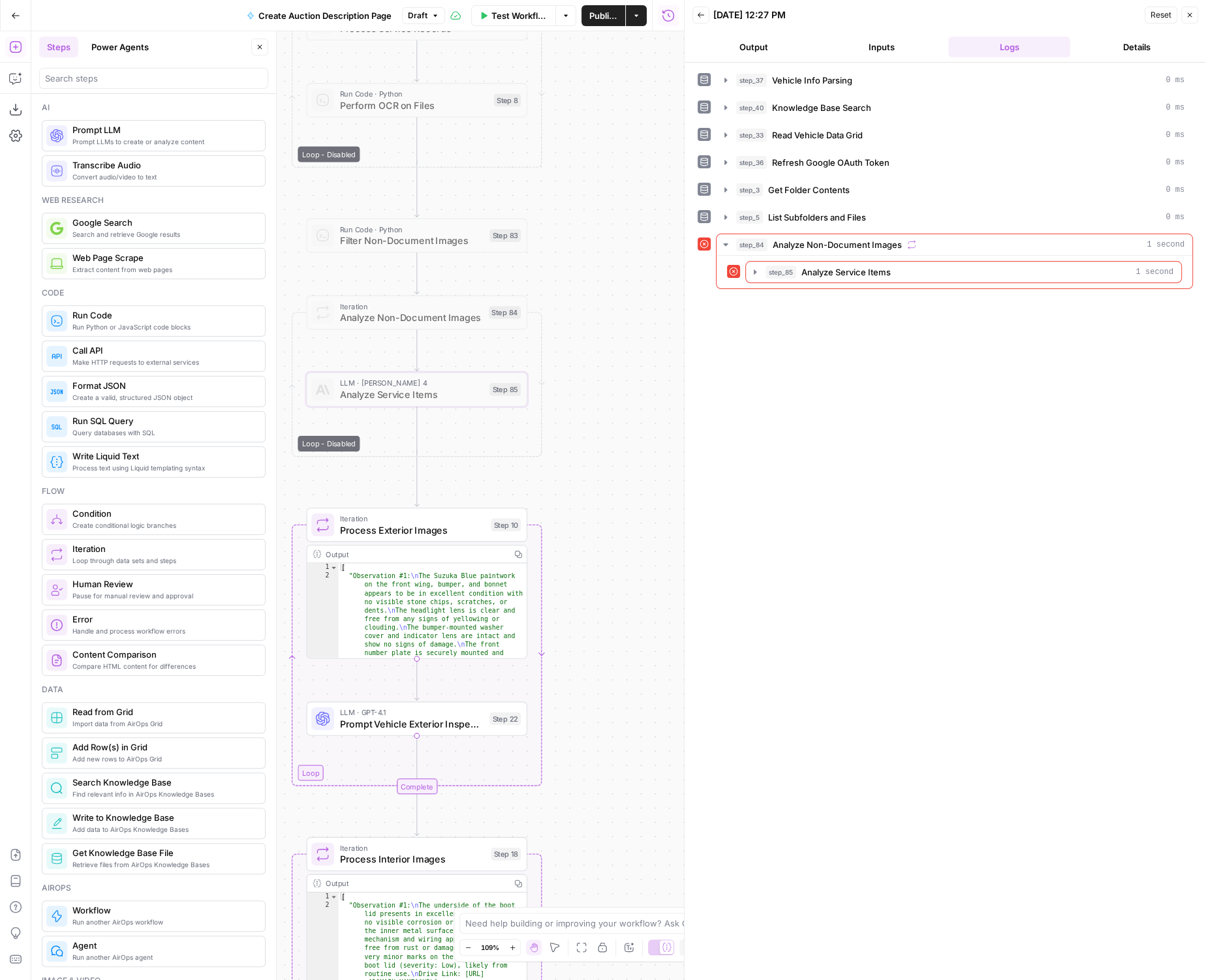
drag, startPoint x: 619, startPoint y: 382, endPoint x: 619, endPoint y: 312, distance: 70.0
click at [619, 312] on div "true false Workflow Set Inputs Inputs LLM · GPT-4.1 Vehicle Info Parsing Step 3…" at bounding box center [358, 505] width 652 height 948
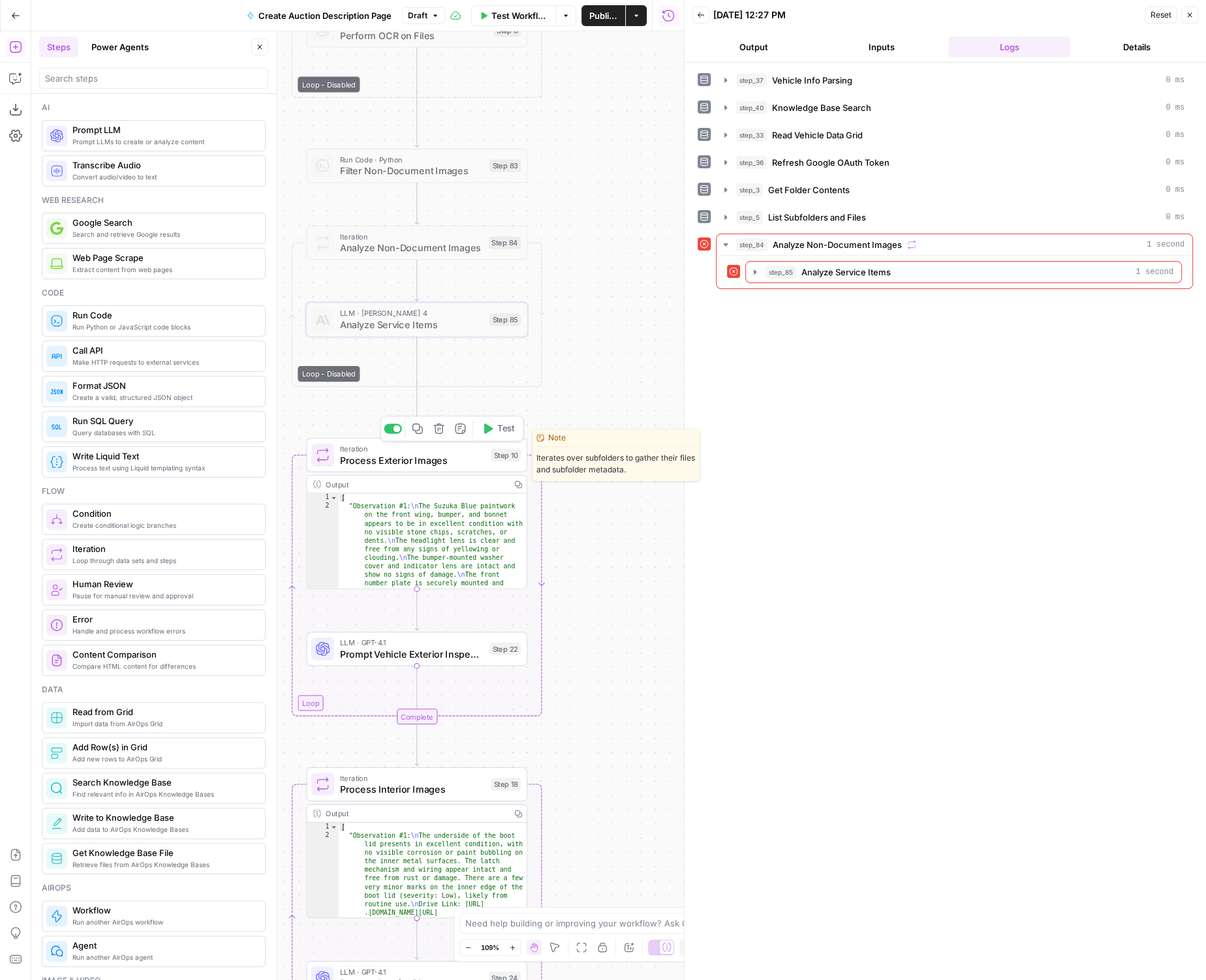
click at [395, 423] on div at bounding box center [393, 428] width 18 height 10
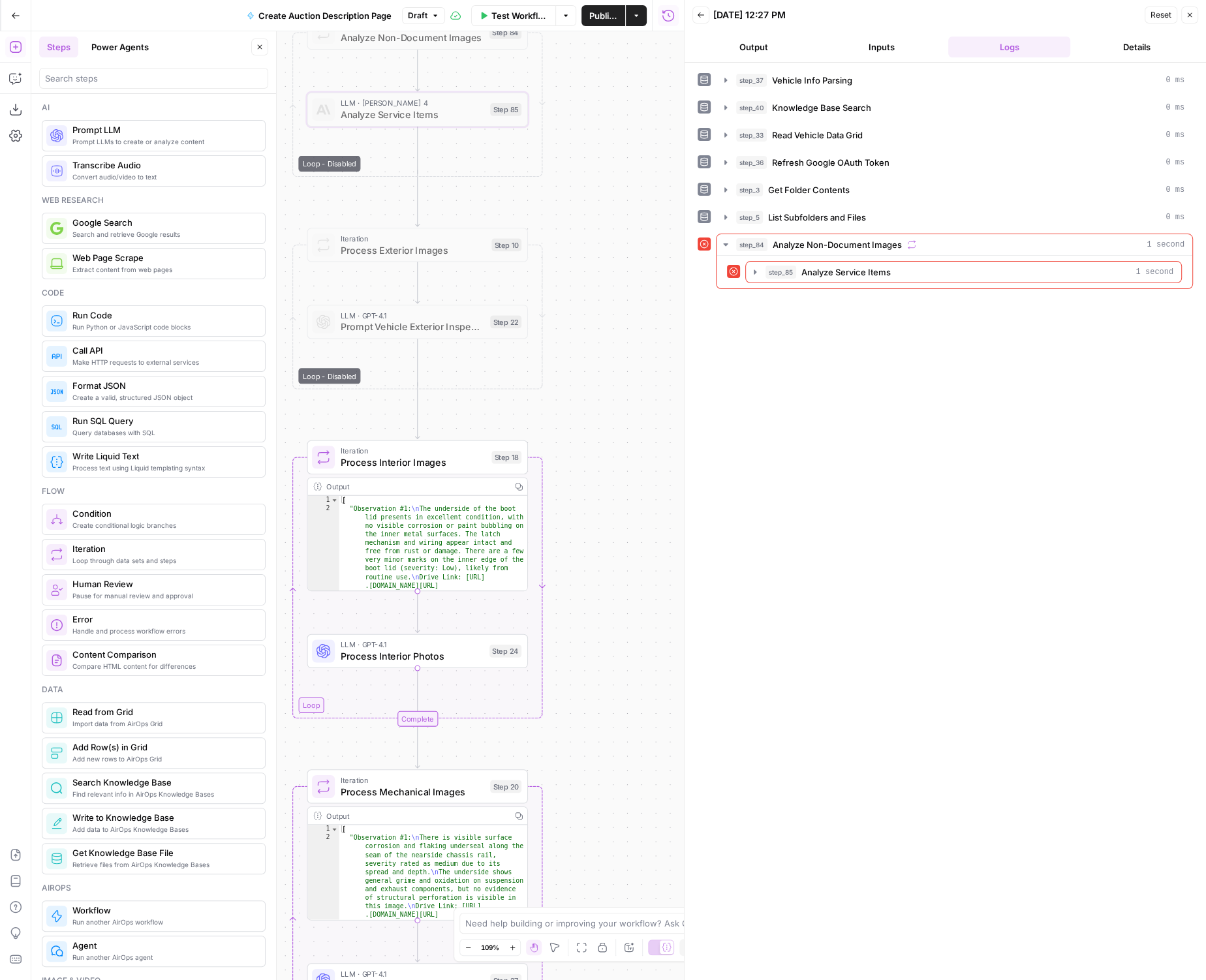
drag, startPoint x: 618, startPoint y: 579, endPoint x: 619, endPoint y: 370, distance: 209.0
click at [619, 371] on div "true false Workflow Set Inputs Inputs LLM · GPT-4.1 Vehicle Info Parsing Step 3…" at bounding box center [358, 505] width 652 height 948
click at [363, 654] on span "Process Interior Photos" at bounding box center [412, 656] width 143 height 14
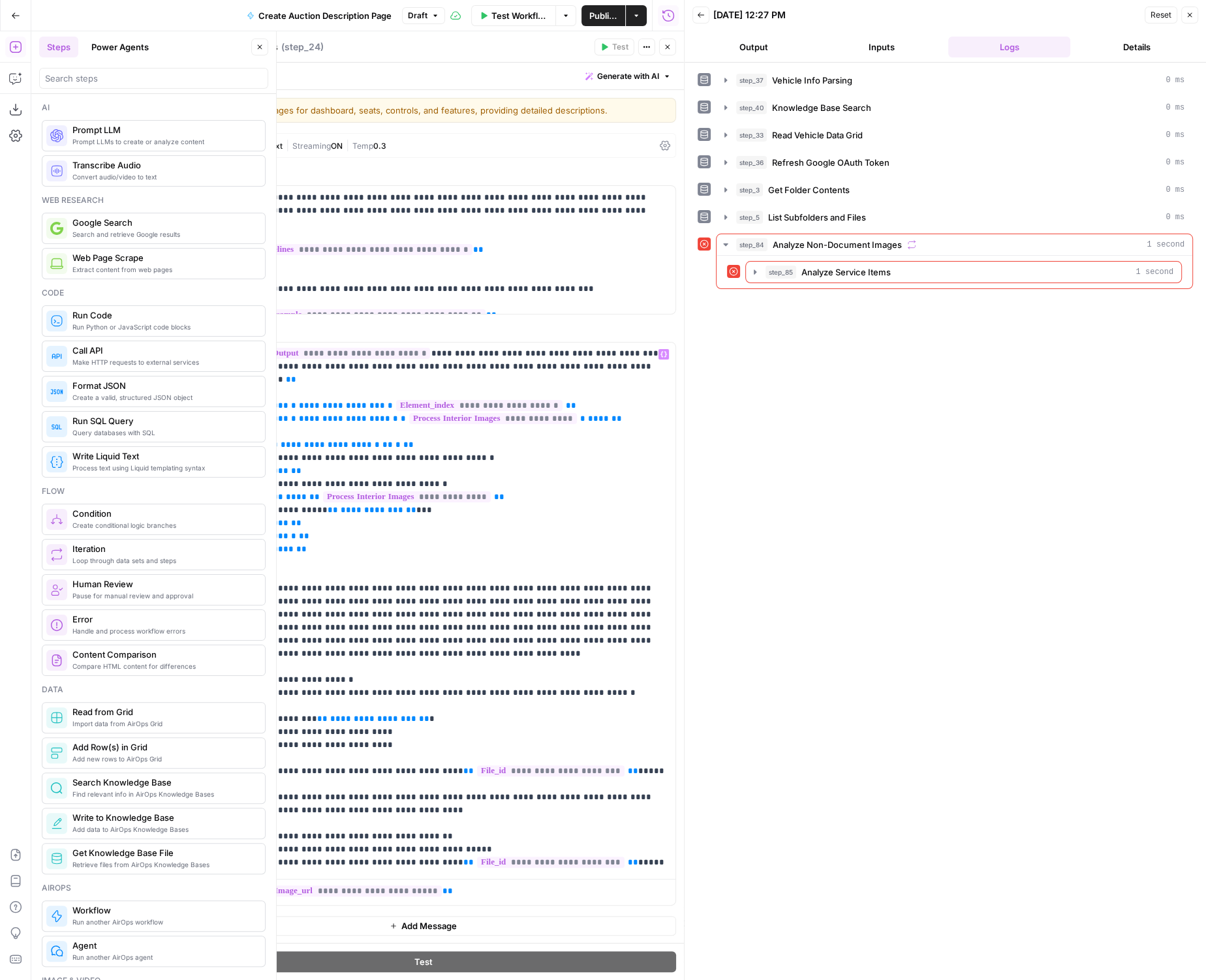
scroll to position [0, 0]
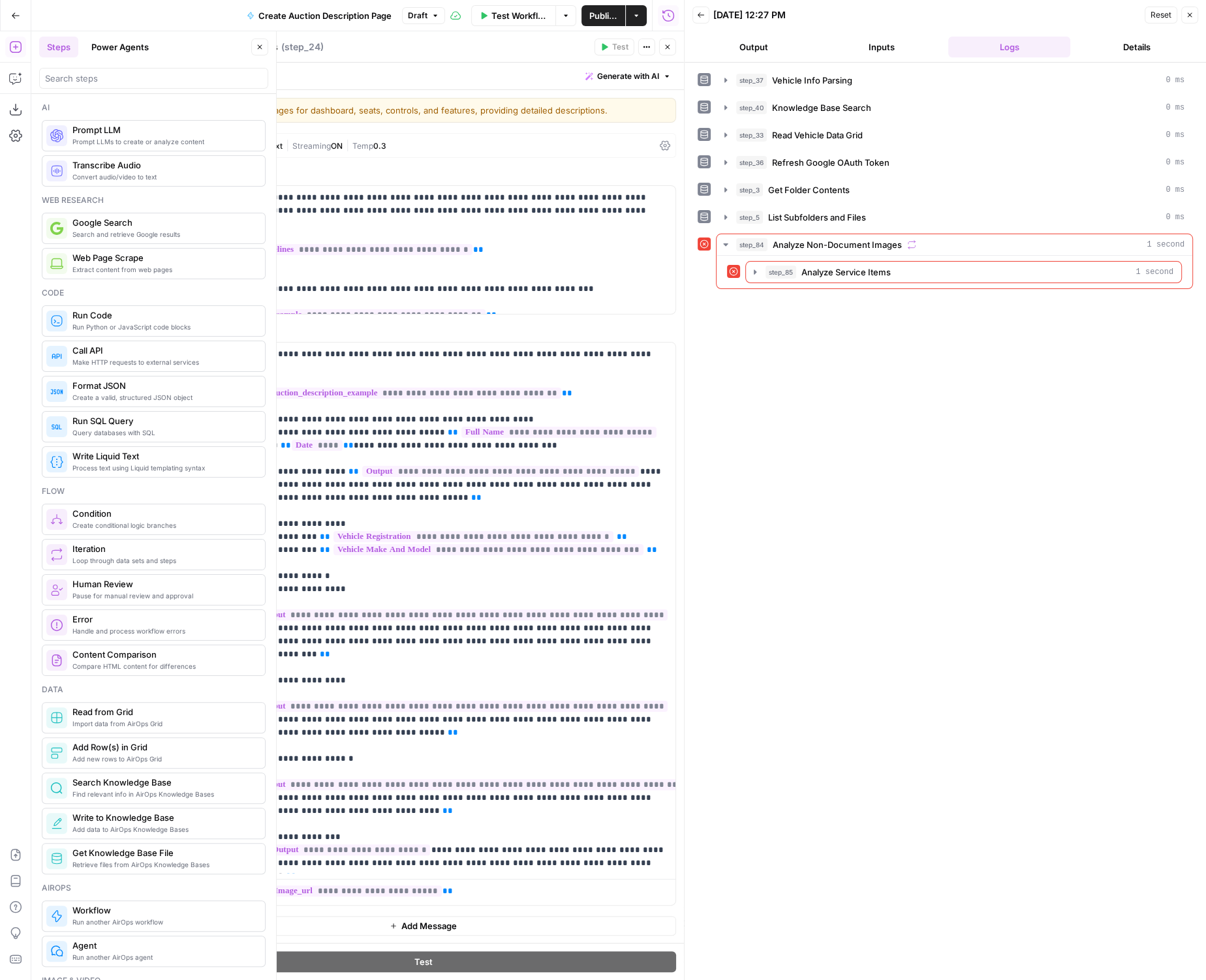
click at [666, 46] on icon "button" at bounding box center [667, 47] width 5 height 5
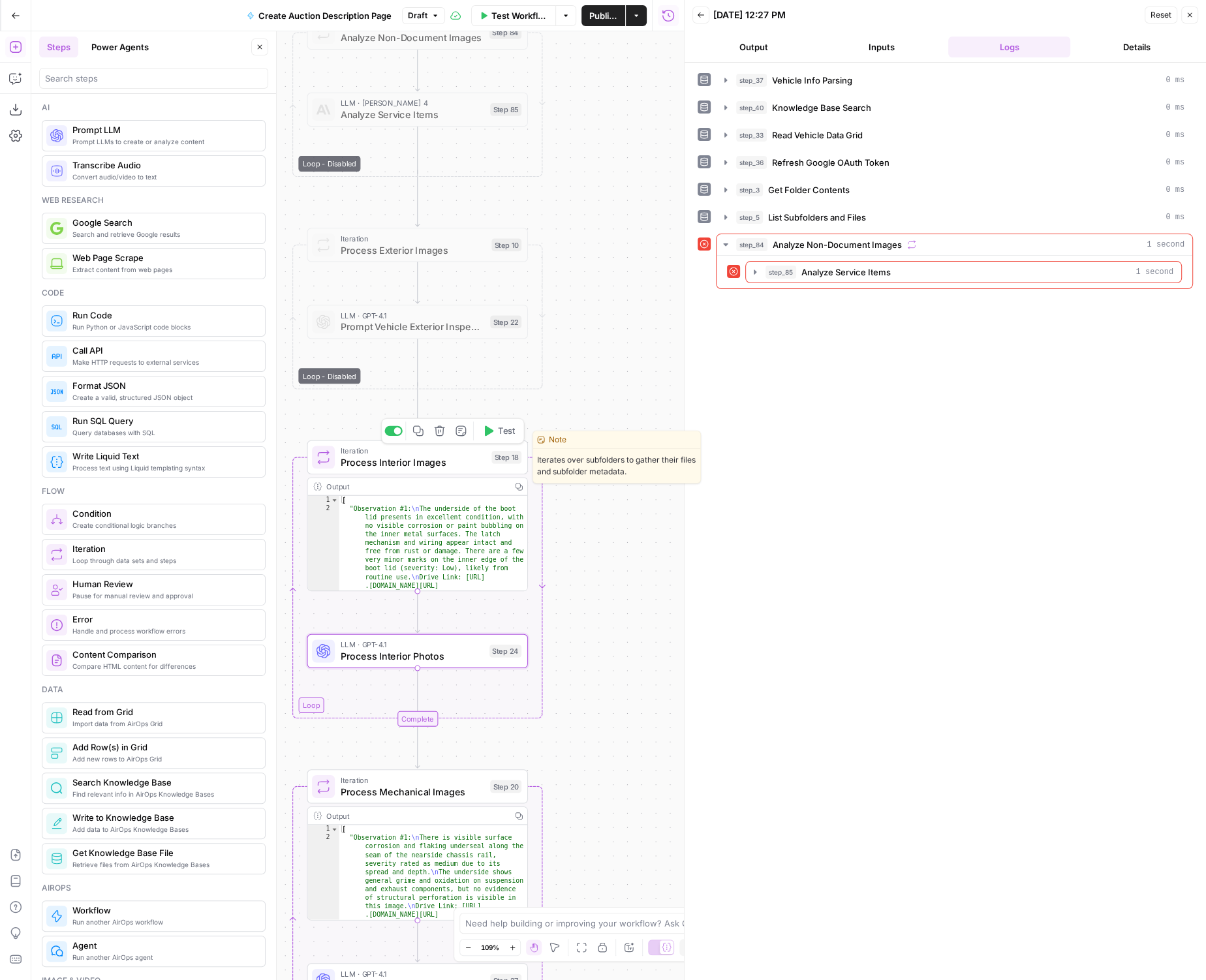
click at [398, 433] on div at bounding box center [398, 431] width 7 height 7
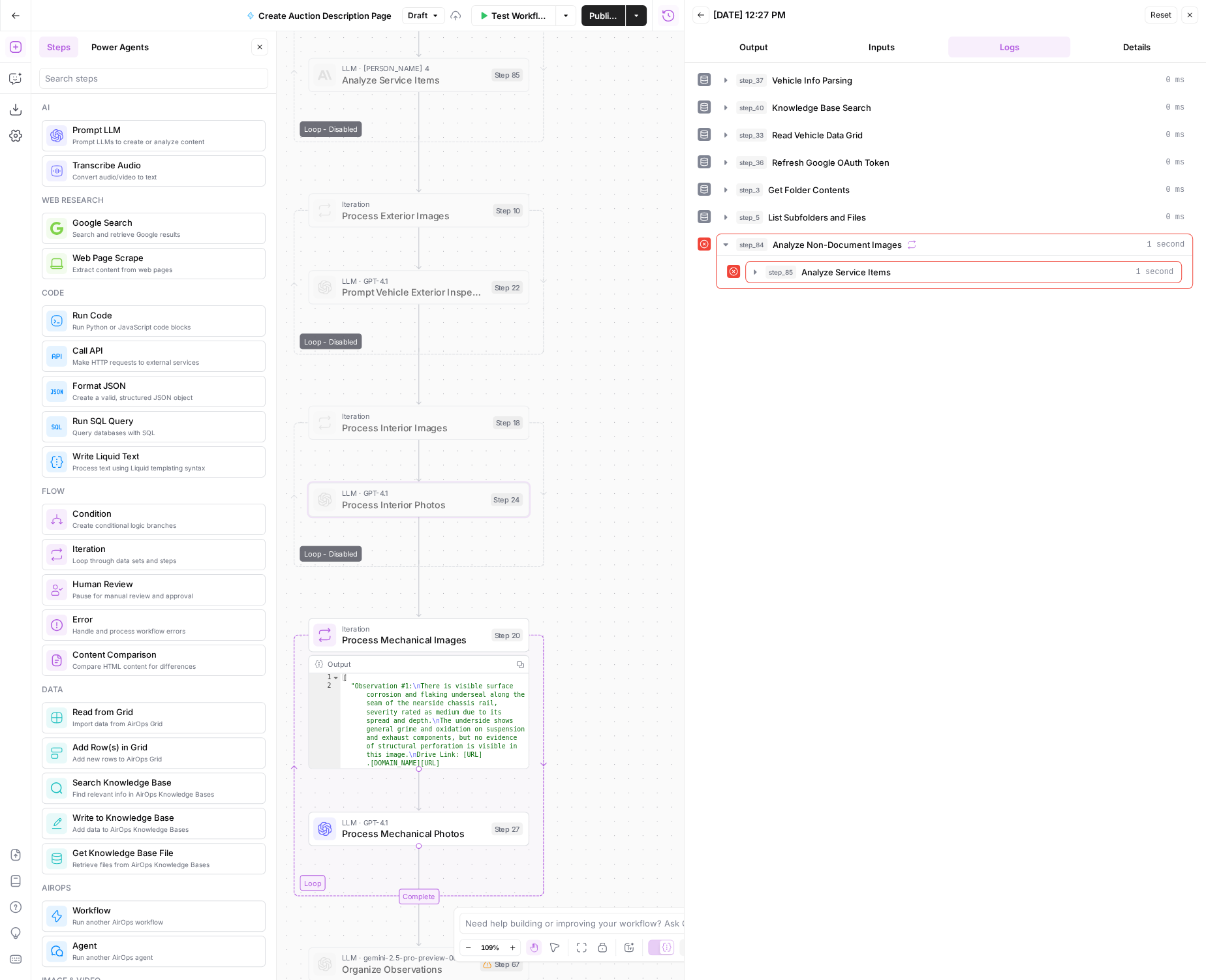
drag, startPoint x: 605, startPoint y: 512, endPoint x: 627, endPoint y: 254, distance: 258.9
click at [627, 254] on div "true false Workflow Set Inputs Inputs LLM · GPT-4.1 Vehicle Info Parsing Step 3…" at bounding box center [358, 505] width 652 height 948
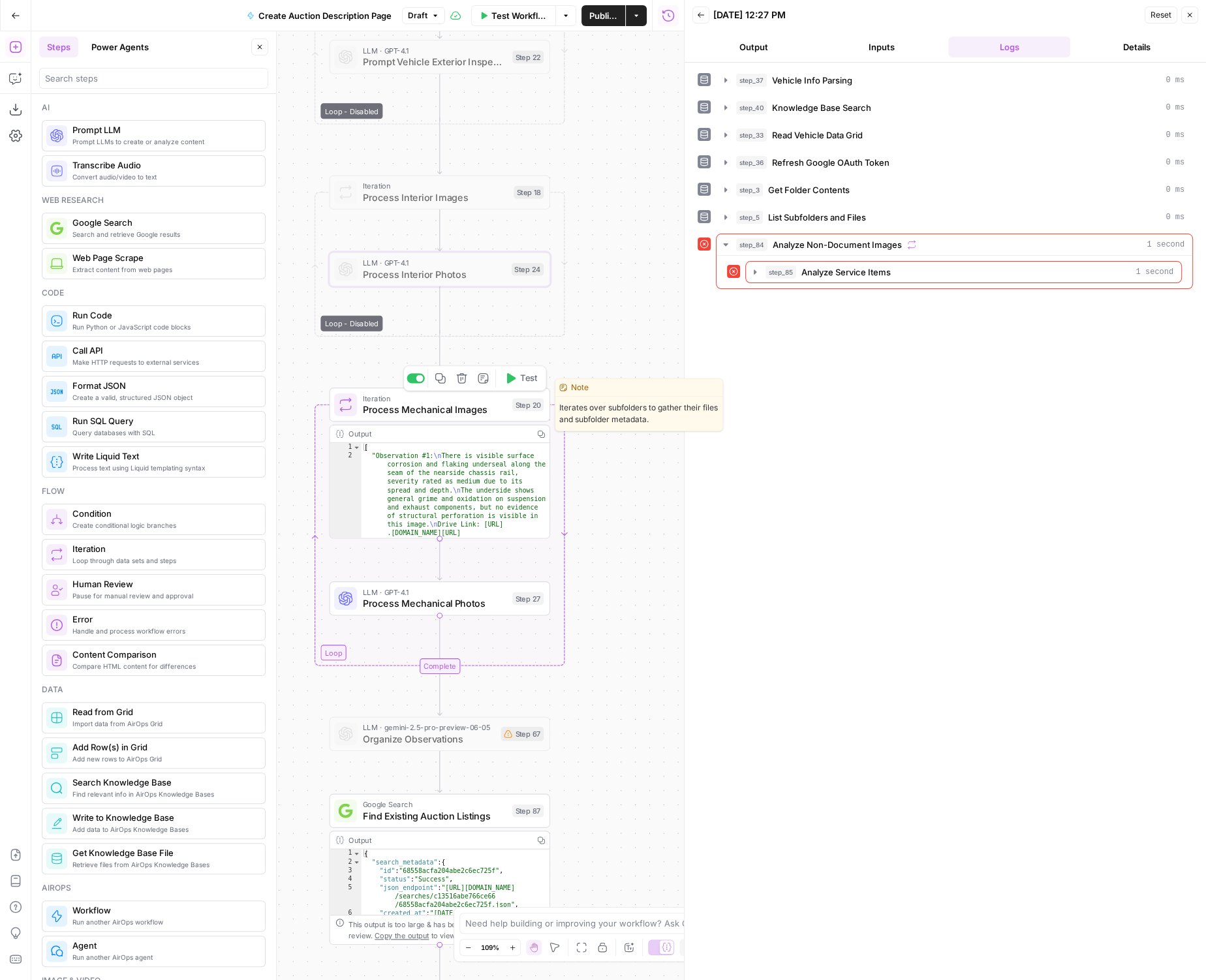
click at [410, 373] on div at bounding box center [416, 378] width 18 height 10
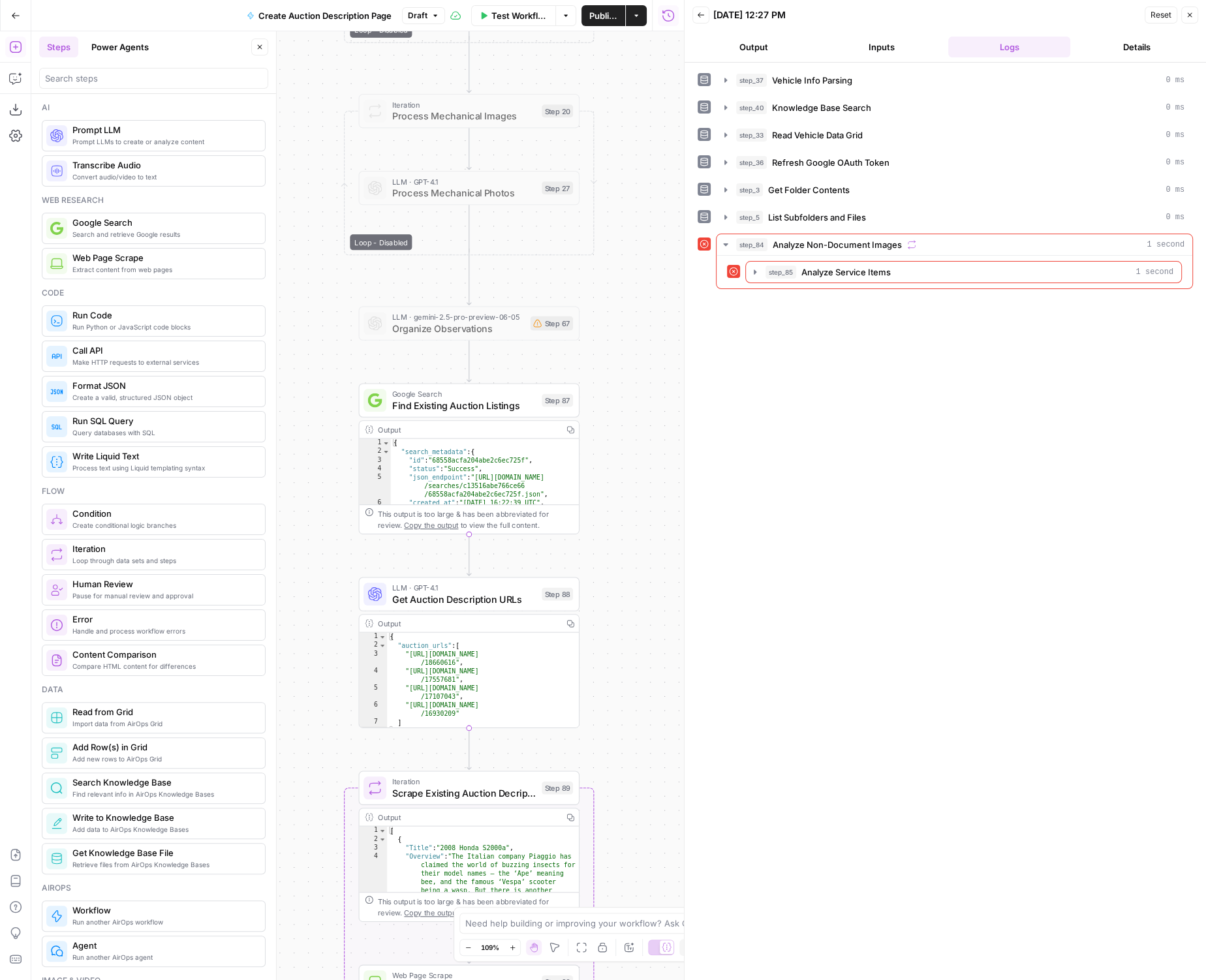
drag, startPoint x: 645, startPoint y: 578, endPoint x: 673, endPoint y: 297, distance: 282.4
click at [673, 297] on div "true false Workflow Set Inputs Inputs LLM · GPT-4.1 Vehicle Info Parsing Step 3…" at bounding box center [358, 505] width 652 height 948
click at [442, 379] on div "Copy step Delete step Add Note Test" at bounding box center [504, 373] width 144 height 26
click at [449, 377] on div at bounding box center [445, 373] width 18 height 10
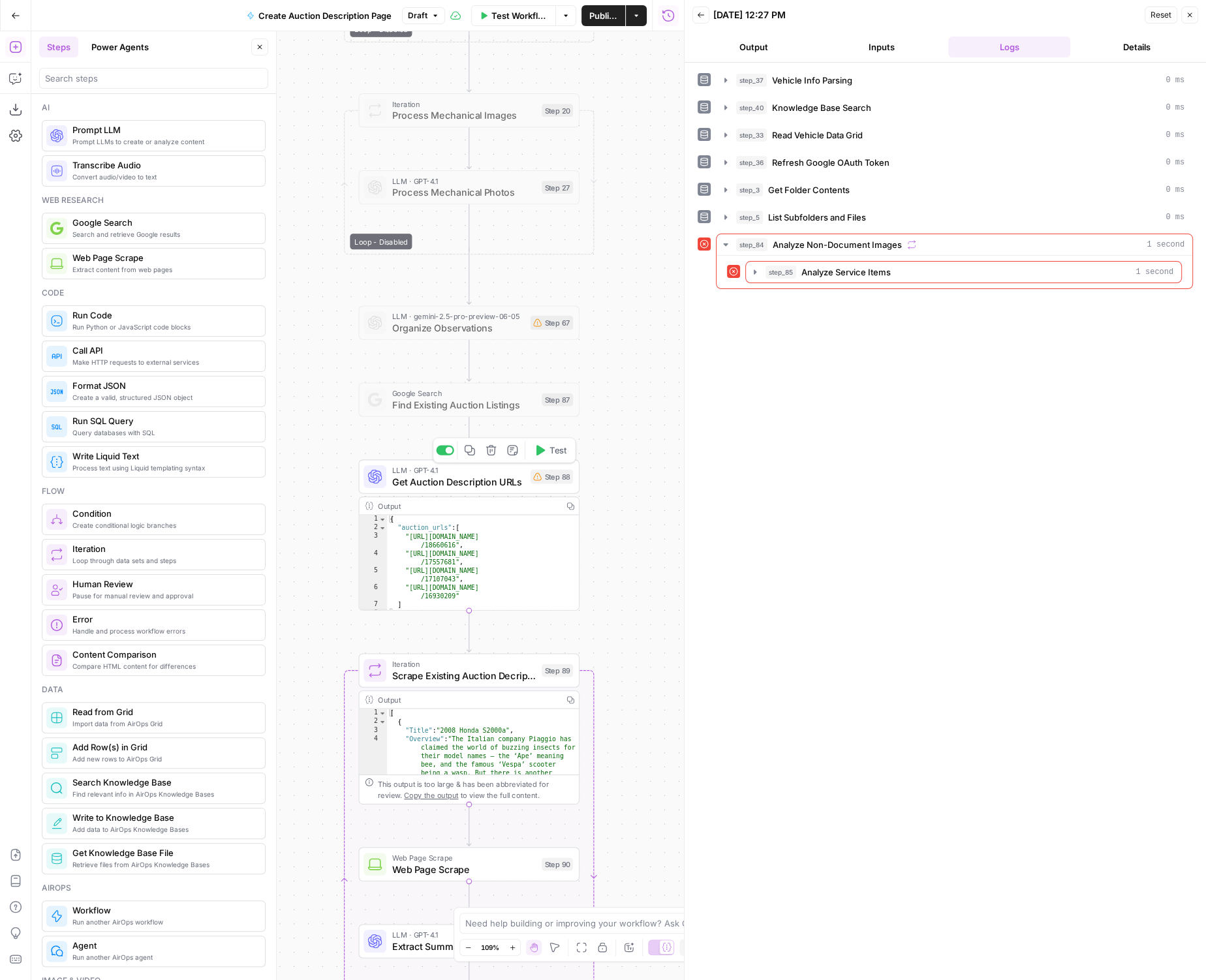
click at [447, 456] on div "Copy step Delete step Add Note Test" at bounding box center [504, 450] width 144 height 26
click at [447, 452] on div at bounding box center [445, 450] width 18 height 10
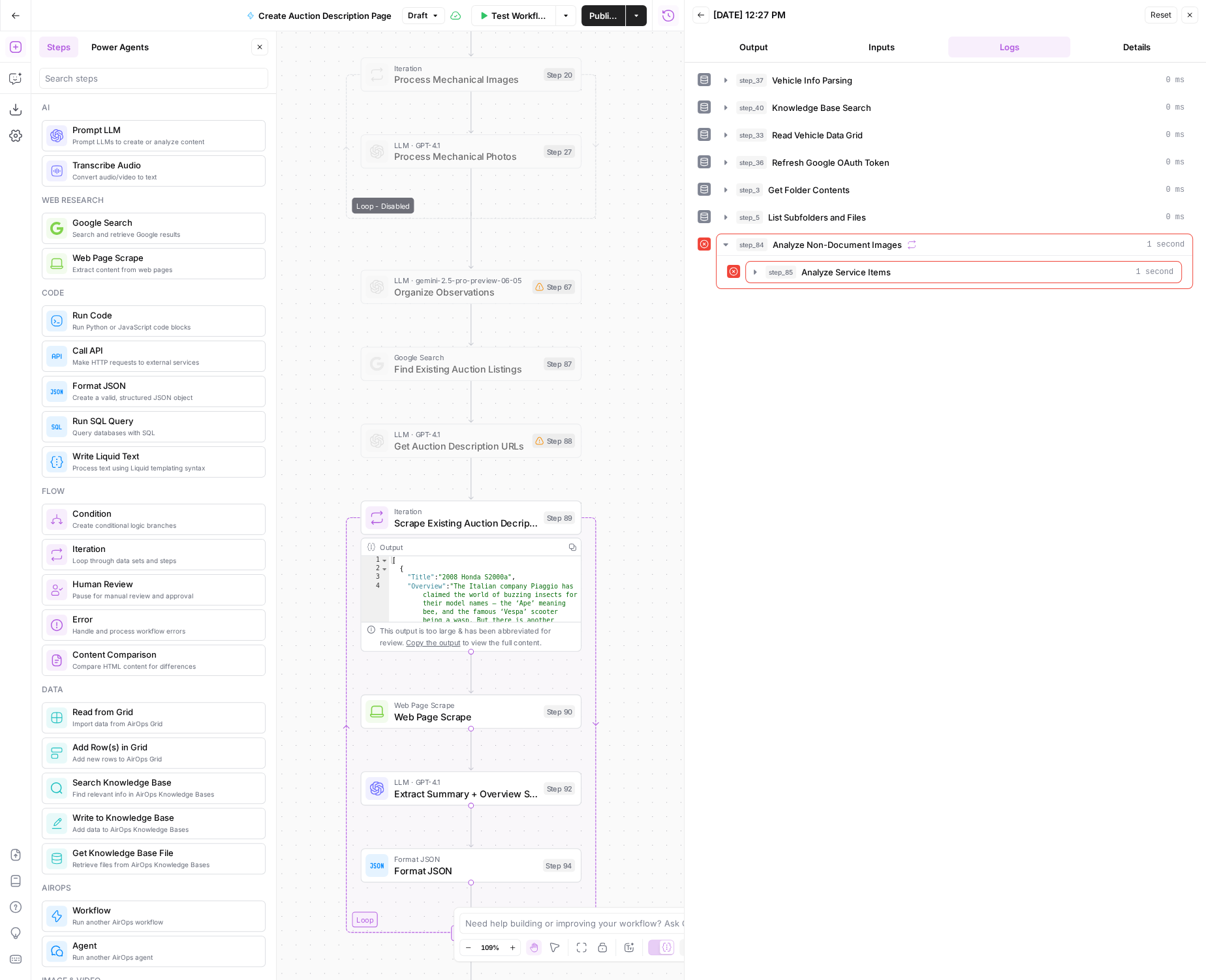
drag, startPoint x: 671, startPoint y: 578, endPoint x: 666, endPoint y: 412, distance: 166.1
click at [666, 412] on div "true false Workflow Set Inputs Inputs LLM · GPT-4.1 Vehicle Info Parsing Step 3…" at bounding box center [358, 505] width 652 height 948
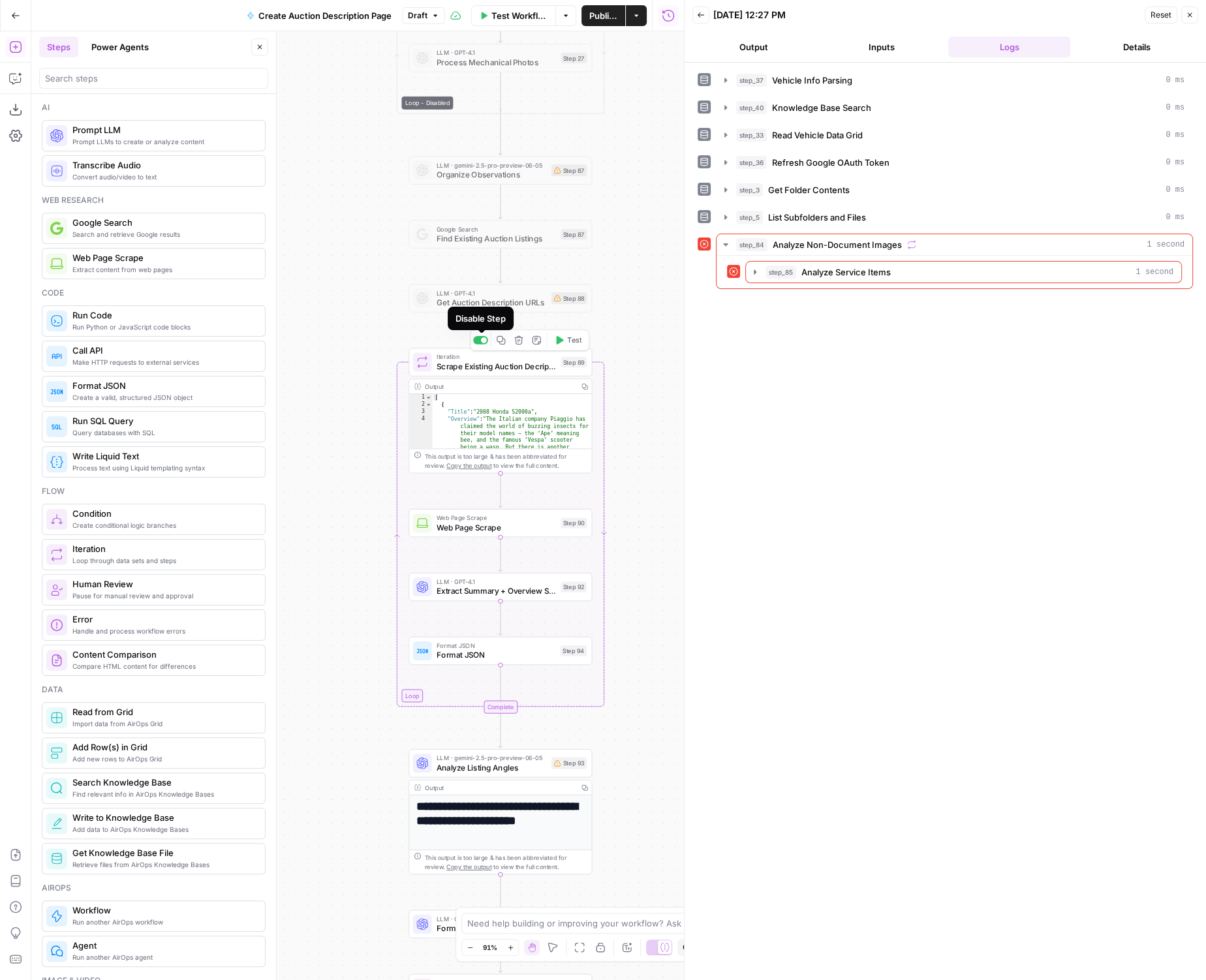
click at [481, 339] on div at bounding box center [483, 339] width 6 height 6
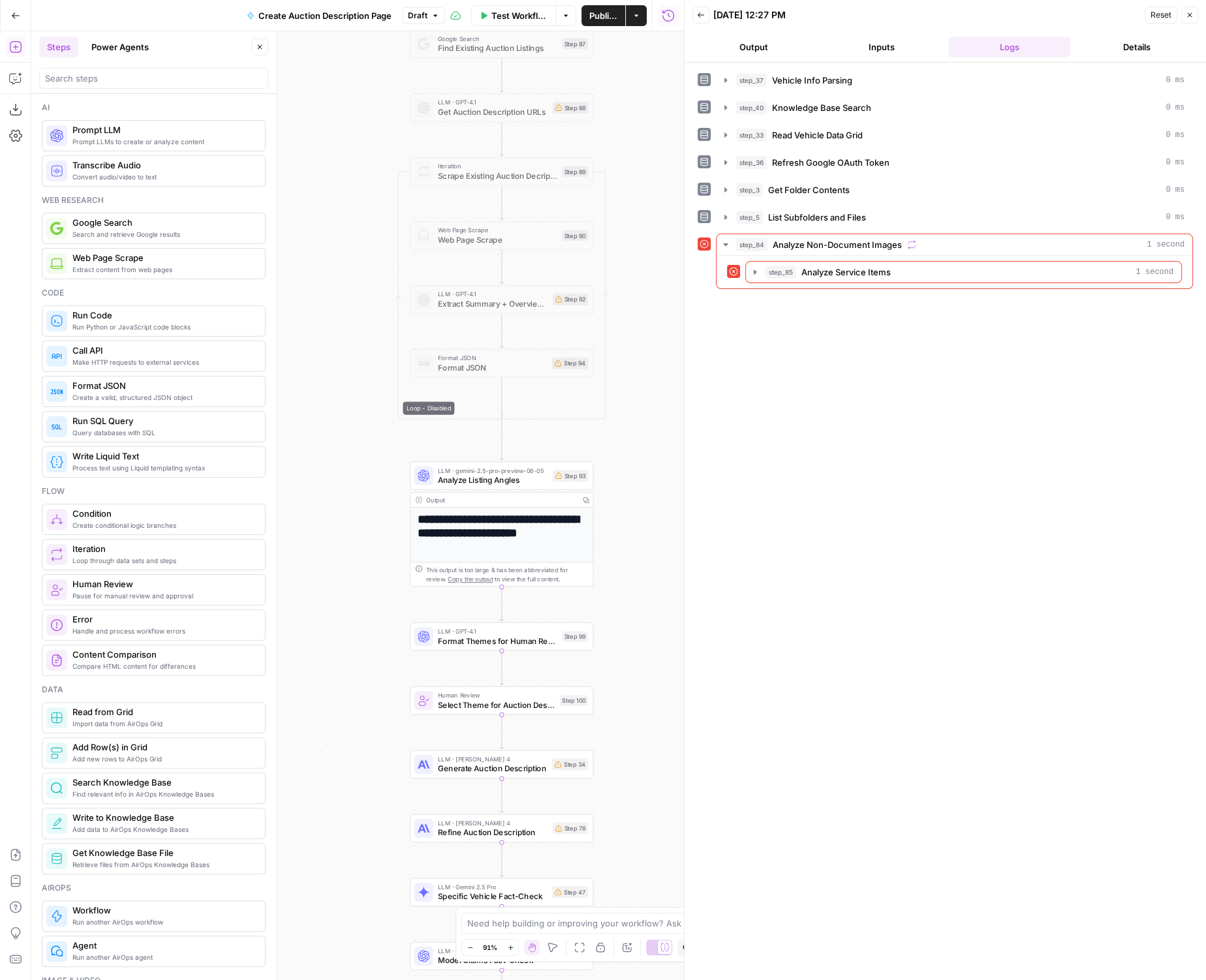
drag, startPoint x: 609, startPoint y: 650, endPoint x: 608, endPoint y: 351, distance: 299.0
click at [608, 351] on div "true false Workflow Set Inputs Inputs LLM · GPT-4.1 Vehicle Info Parsing Step 3…" at bounding box center [358, 505] width 652 height 948
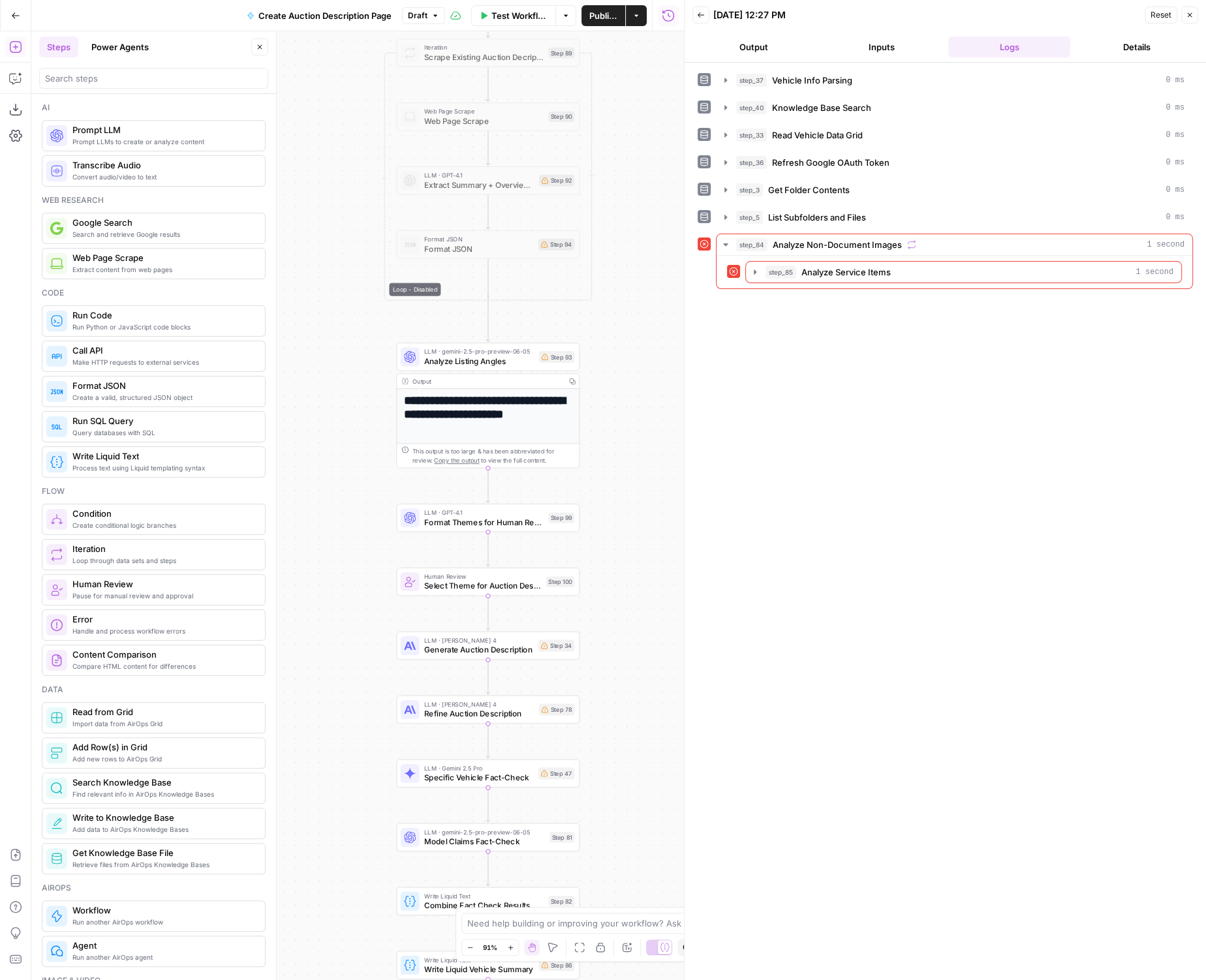
drag, startPoint x: 645, startPoint y: 367, endPoint x: 615, endPoint y: 334, distance: 44.6
click at [615, 334] on div "true false Workflow Set Inputs Inputs LLM · GPT-4.1 Vehicle Info Parsing Step 3…" at bounding box center [358, 505] width 652 height 948
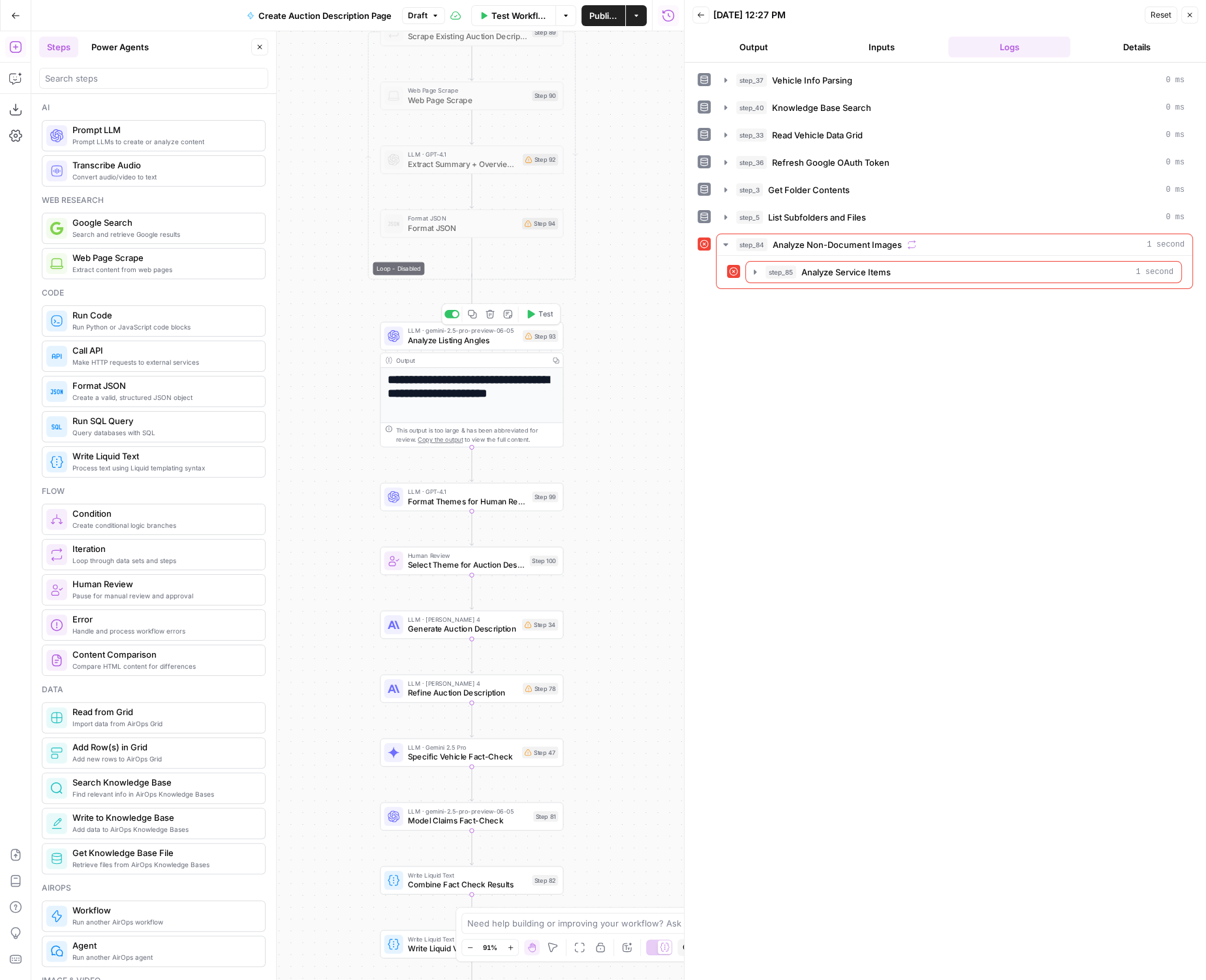
click at [485, 336] on span "Analyze Listing Angles" at bounding box center [462, 339] width 110 height 12
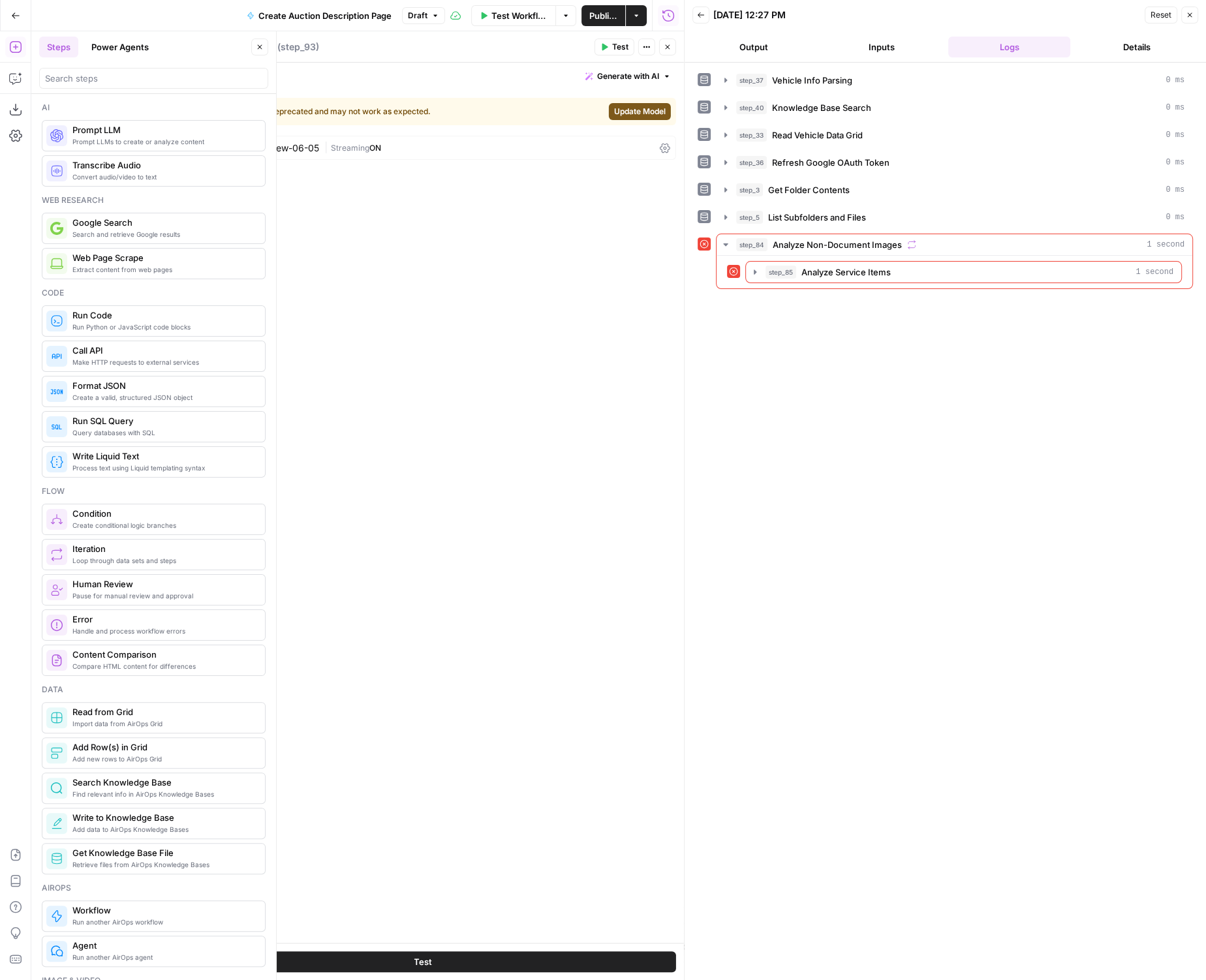
click at [609, 107] on button "Update Model" at bounding box center [639, 111] width 62 height 17
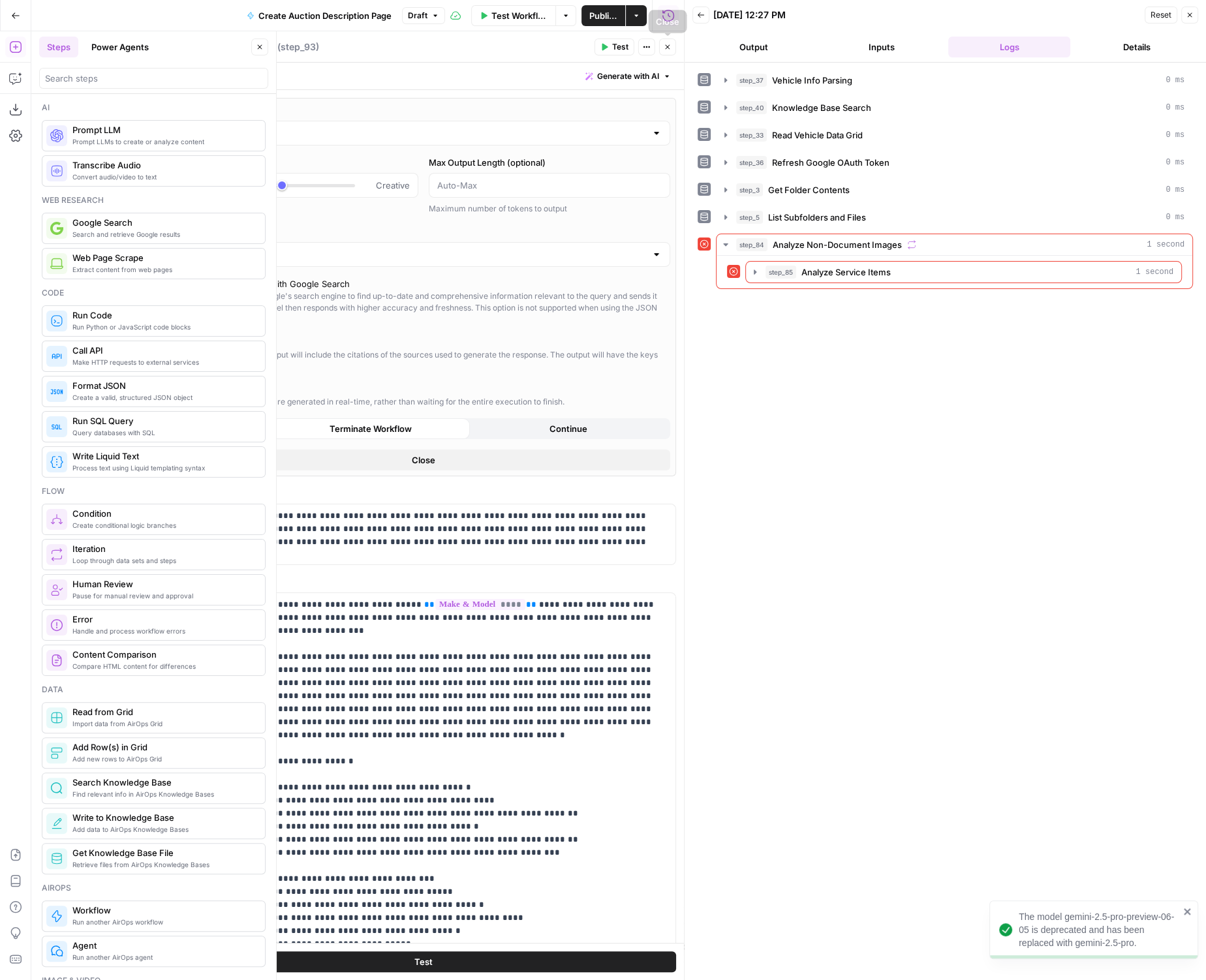
click at [673, 44] on button "Close" at bounding box center [667, 46] width 17 height 17
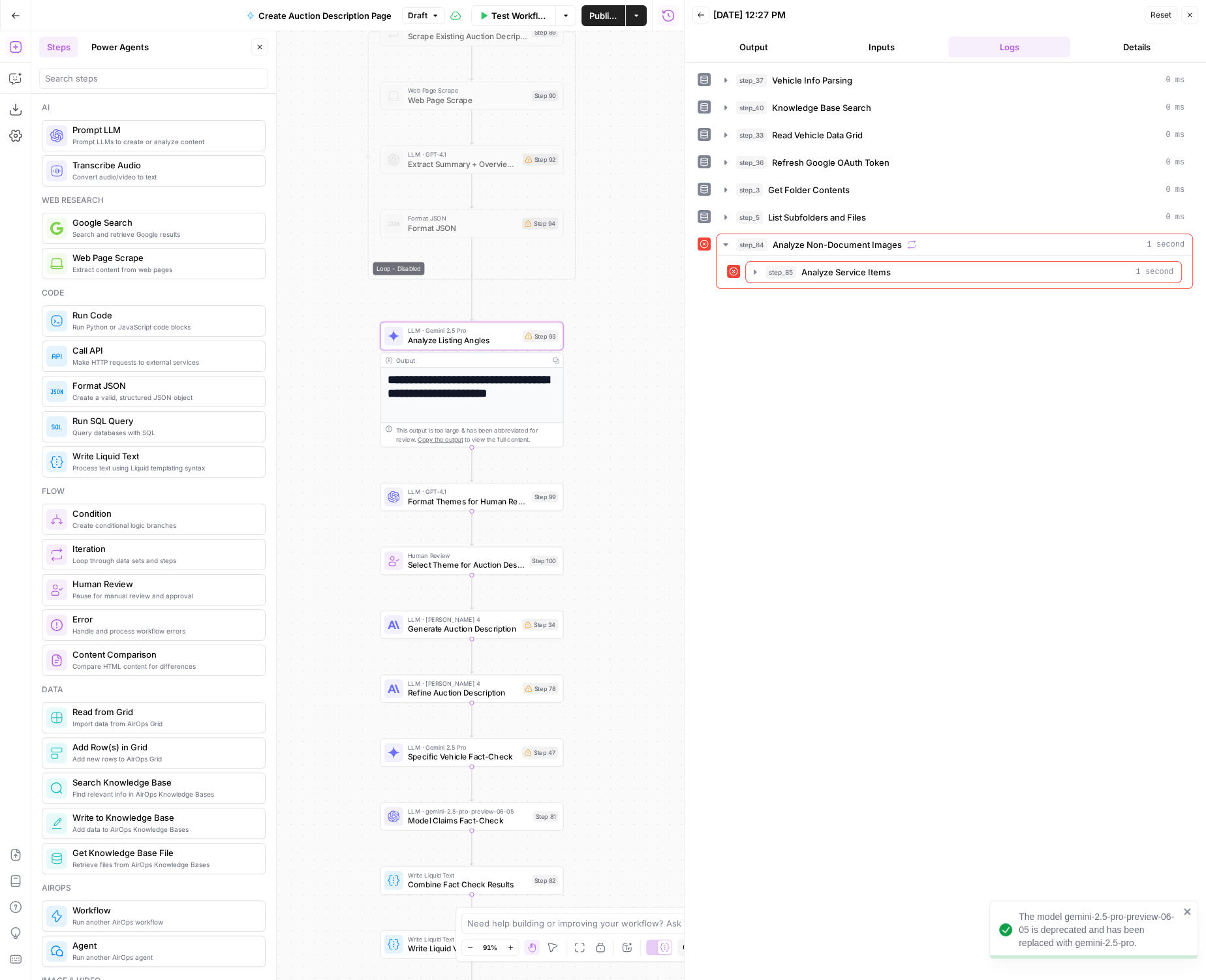
click at [484, 370] on div "**********" at bounding box center [471, 501] width 182 height 268
click at [501, 343] on span "Analyze Listing Angles" at bounding box center [462, 339] width 110 height 12
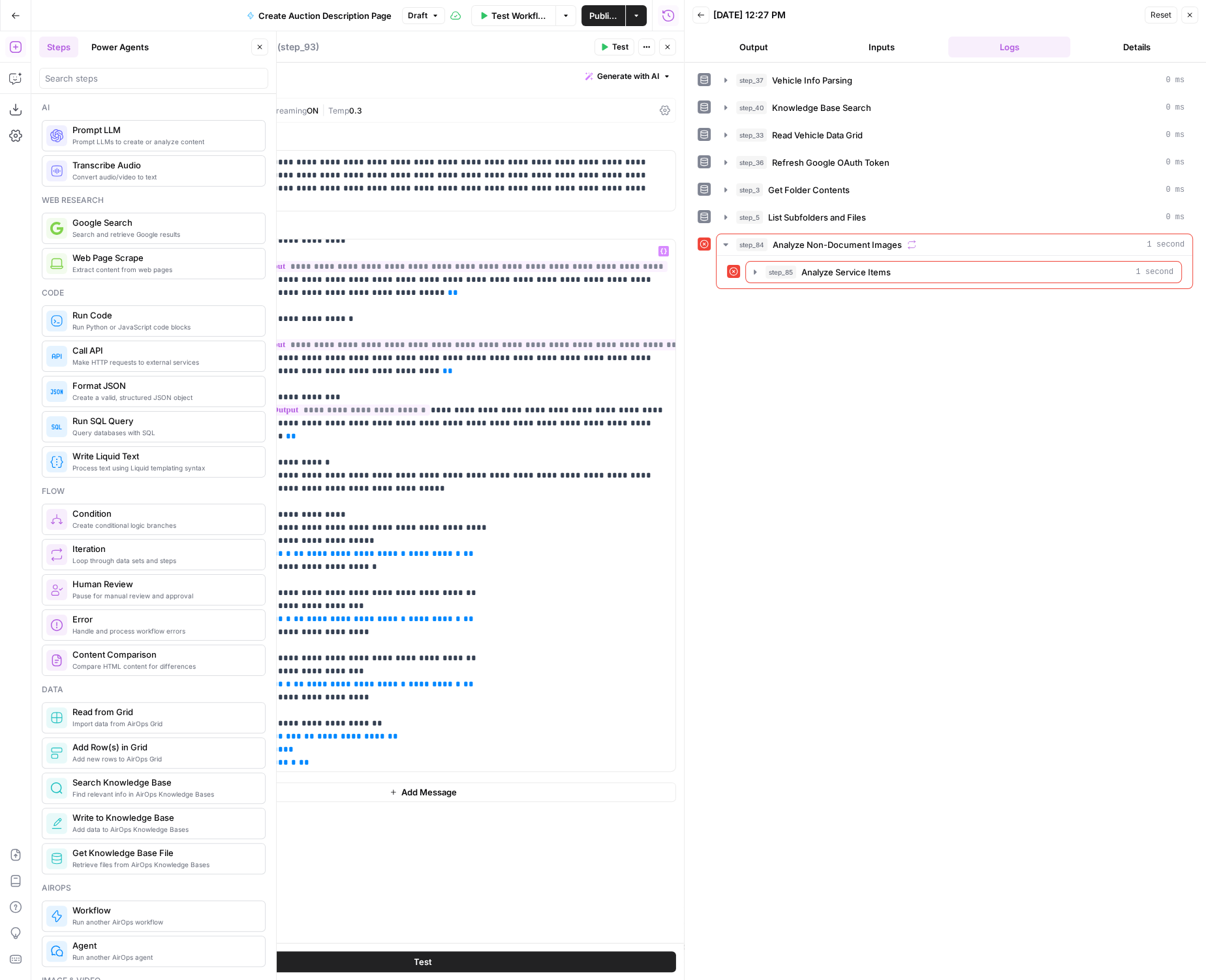
scroll to position [413, 0]
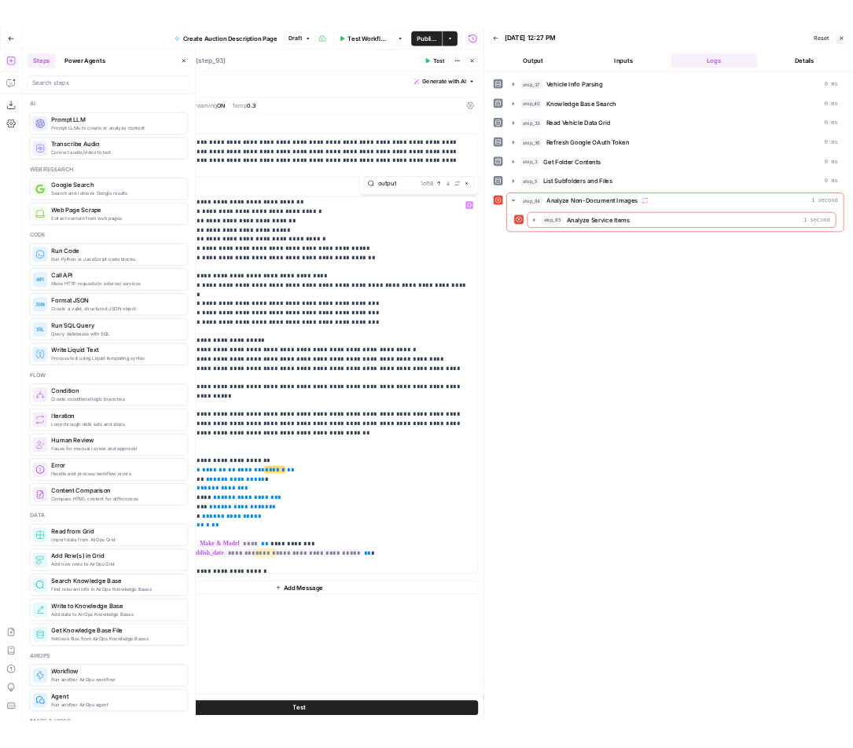
scroll to position [706, 0]
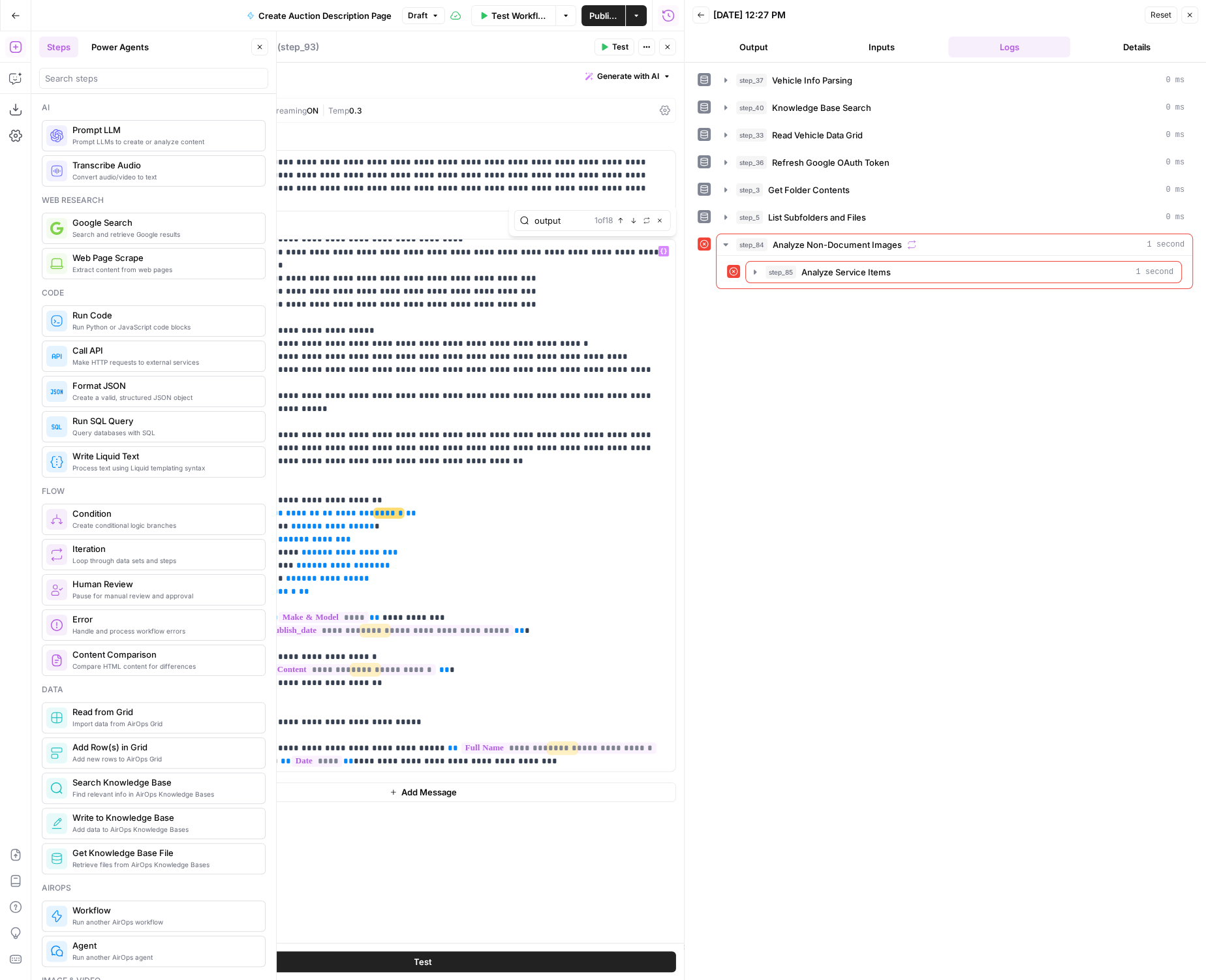
type input "output"
click at [342, 509] on span "********" at bounding box center [354, 513] width 39 height 8
